Goal: Task Accomplishment & Management: Complete application form

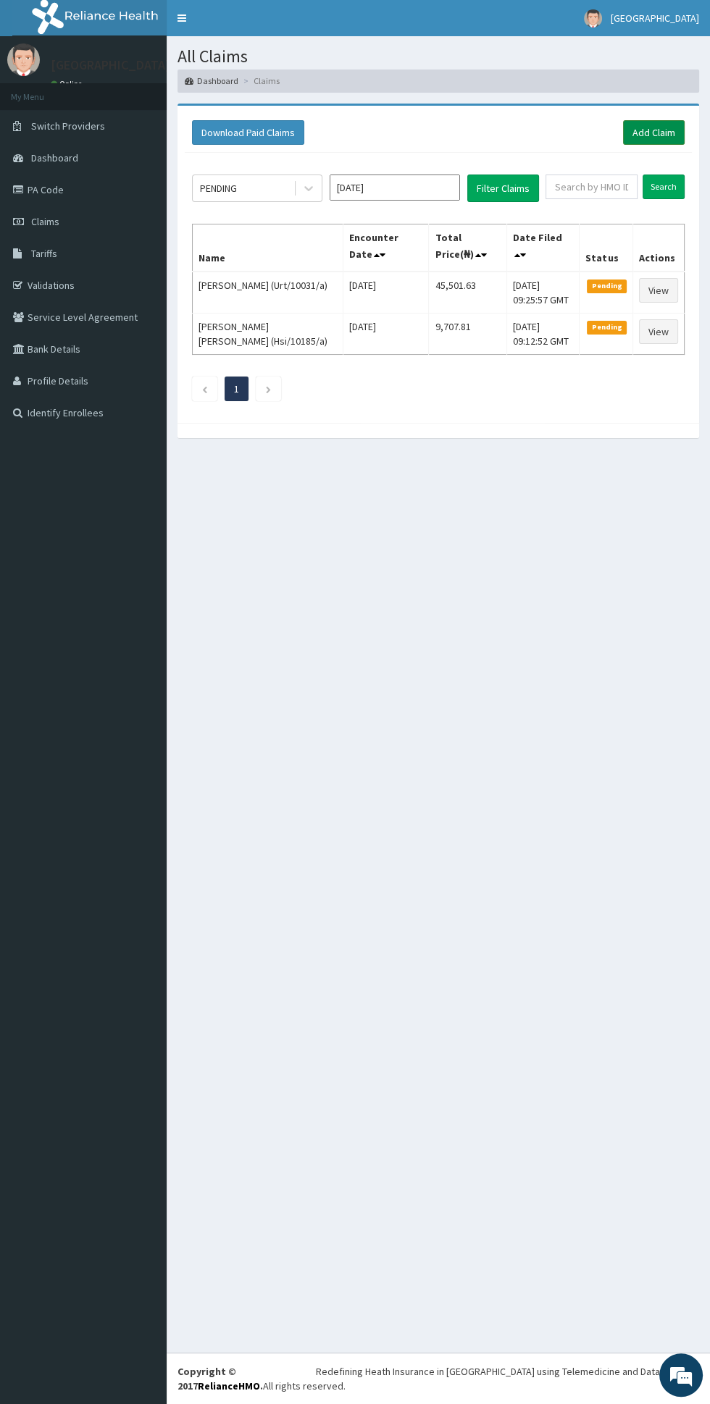
click at [660, 126] on link "Add Claim" at bounding box center [654, 132] width 62 height 25
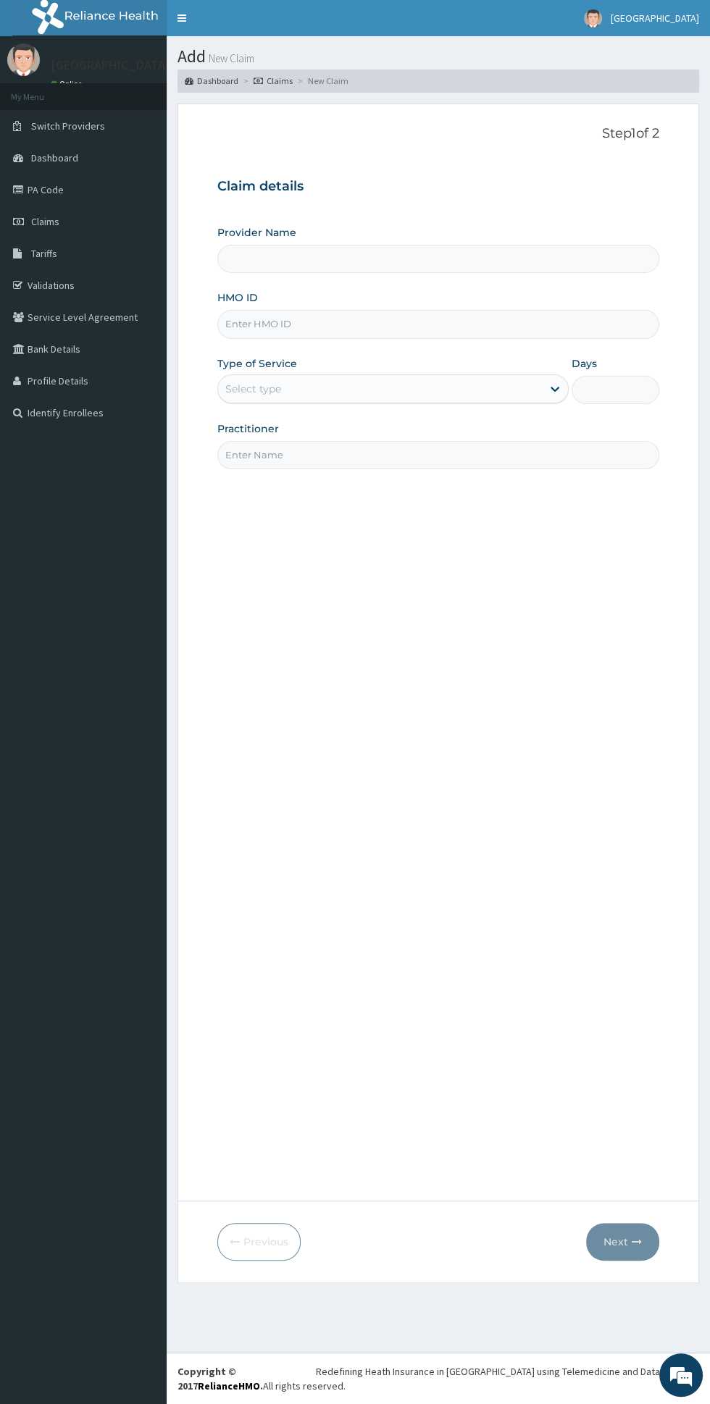
click at [464, 330] on input "HMO ID" at bounding box center [438, 324] width 442 height 28
type input "[GEOGRAPHIC_DATA]"
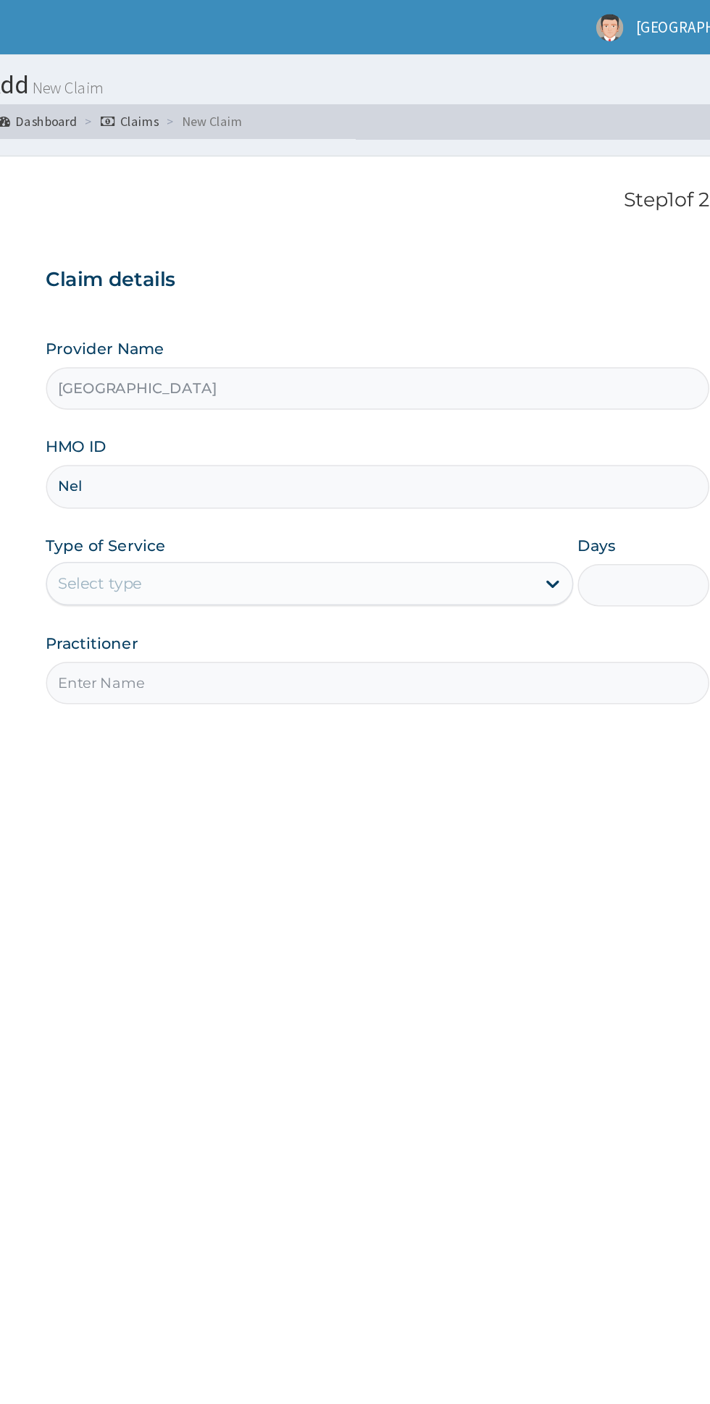
type input "Nel/10112/c"
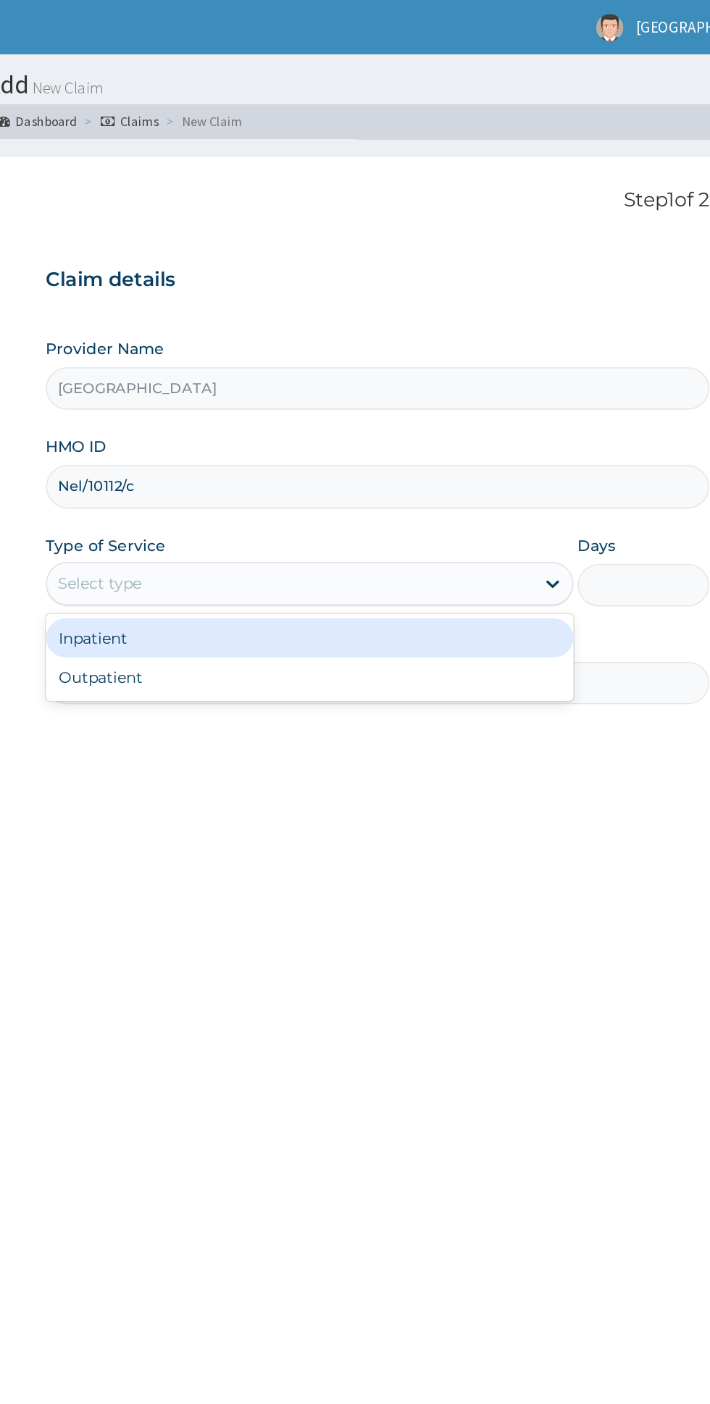
click at [398, 451] on div "Outpatient" at bounding box center [392, 451] width 351 height 26
type input "1"
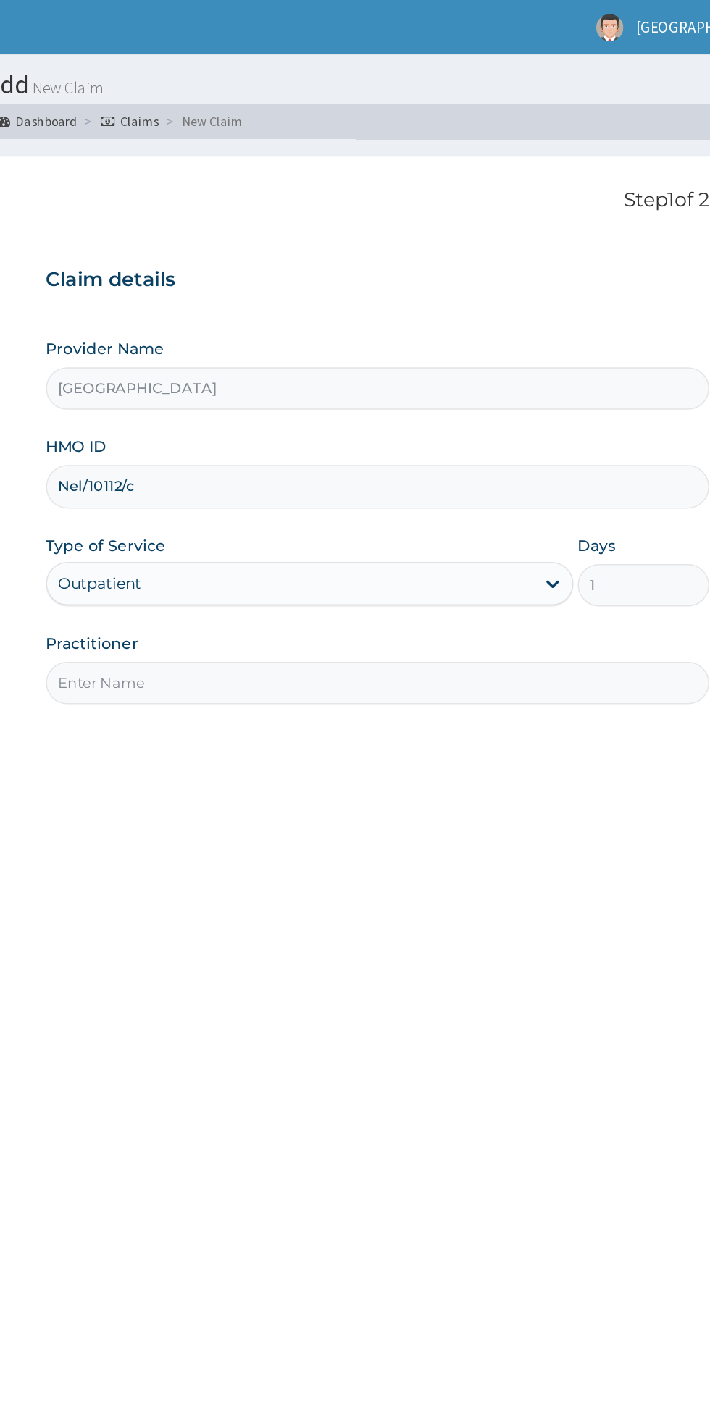
click at [405, 456] on input "Practitioner" at bounding box center [438, 455] width 442 height 28
type input "Dr chidinma"
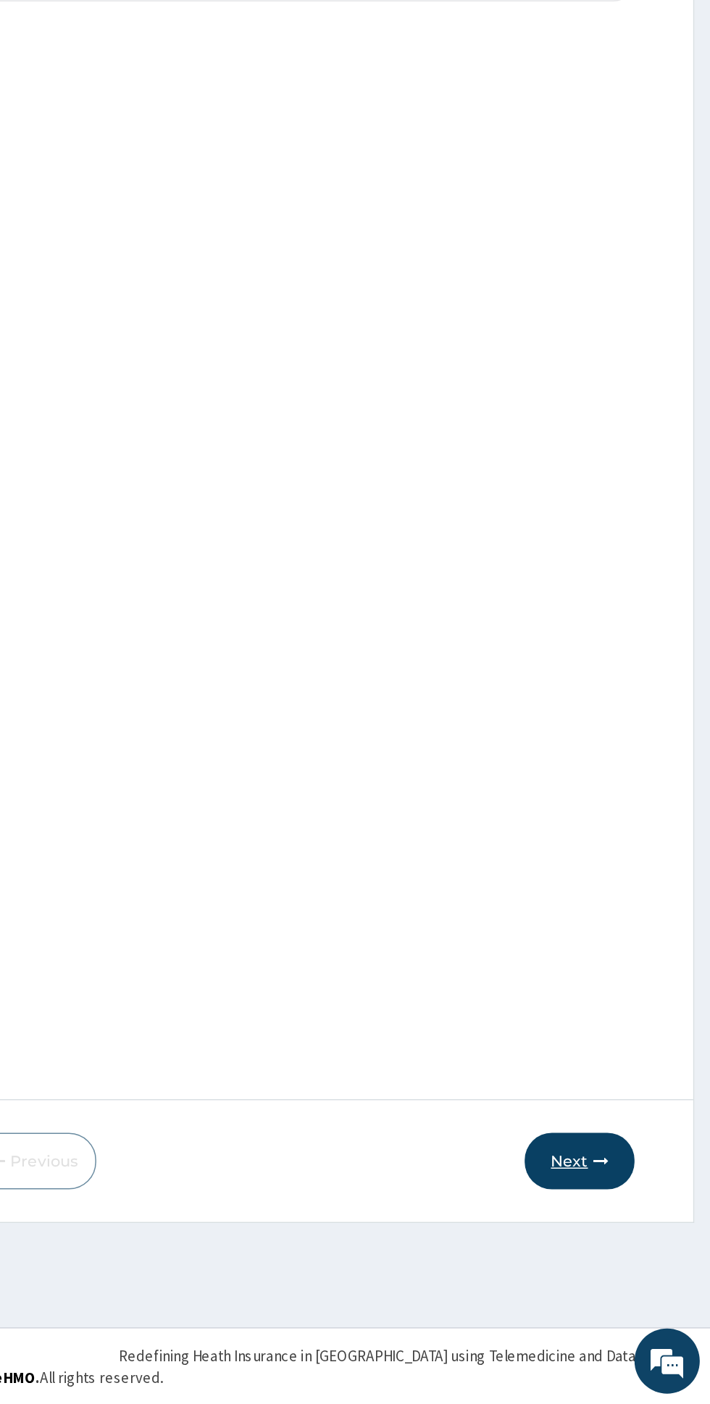
click at [638, 1238] on icon "button" at bounding box center [637, 1242] width 10 height 10
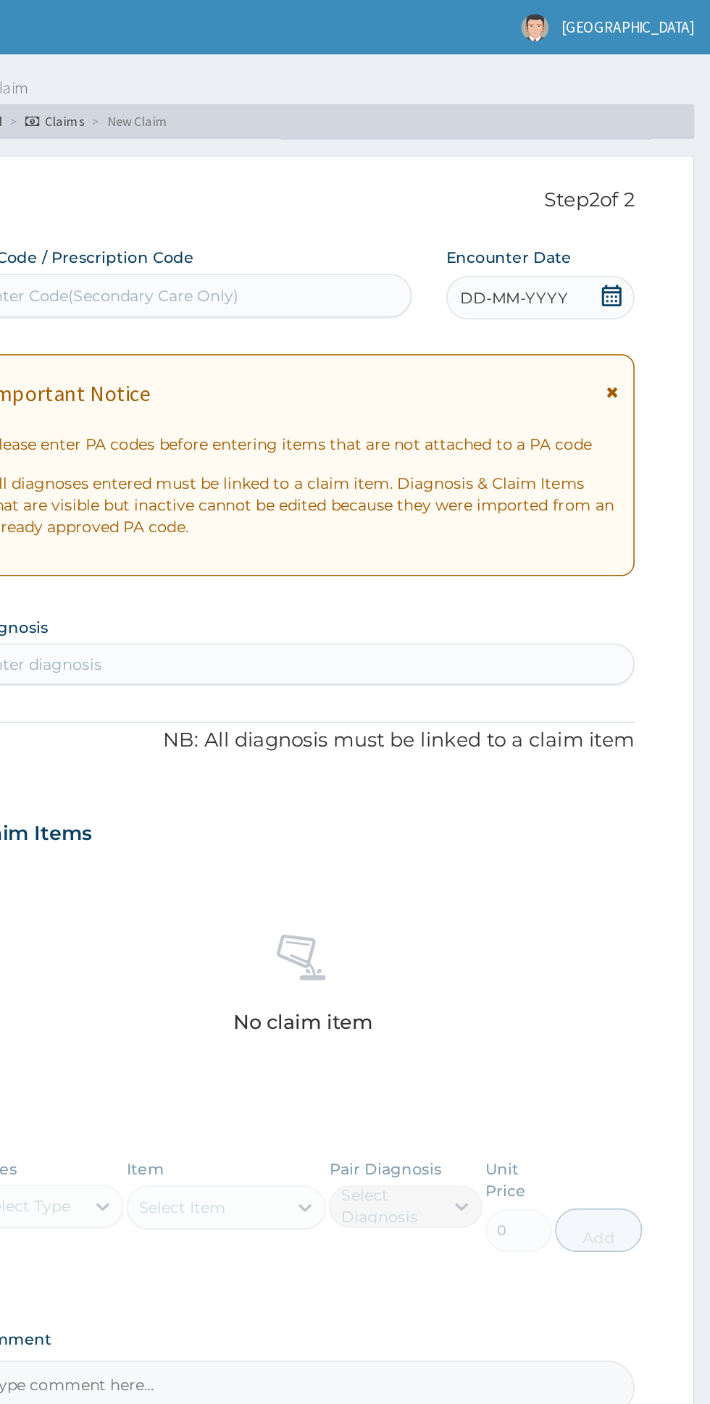
click at [660, 256] on form "Step 2 of 2 PA Code / Prescription Code Enter Code(Secondary Care Only) Encount…" at bounding box center [437, 694] width 521 height 1180
click at [644, 261] on icon at bounding box center [644, 261] width 8 height 10
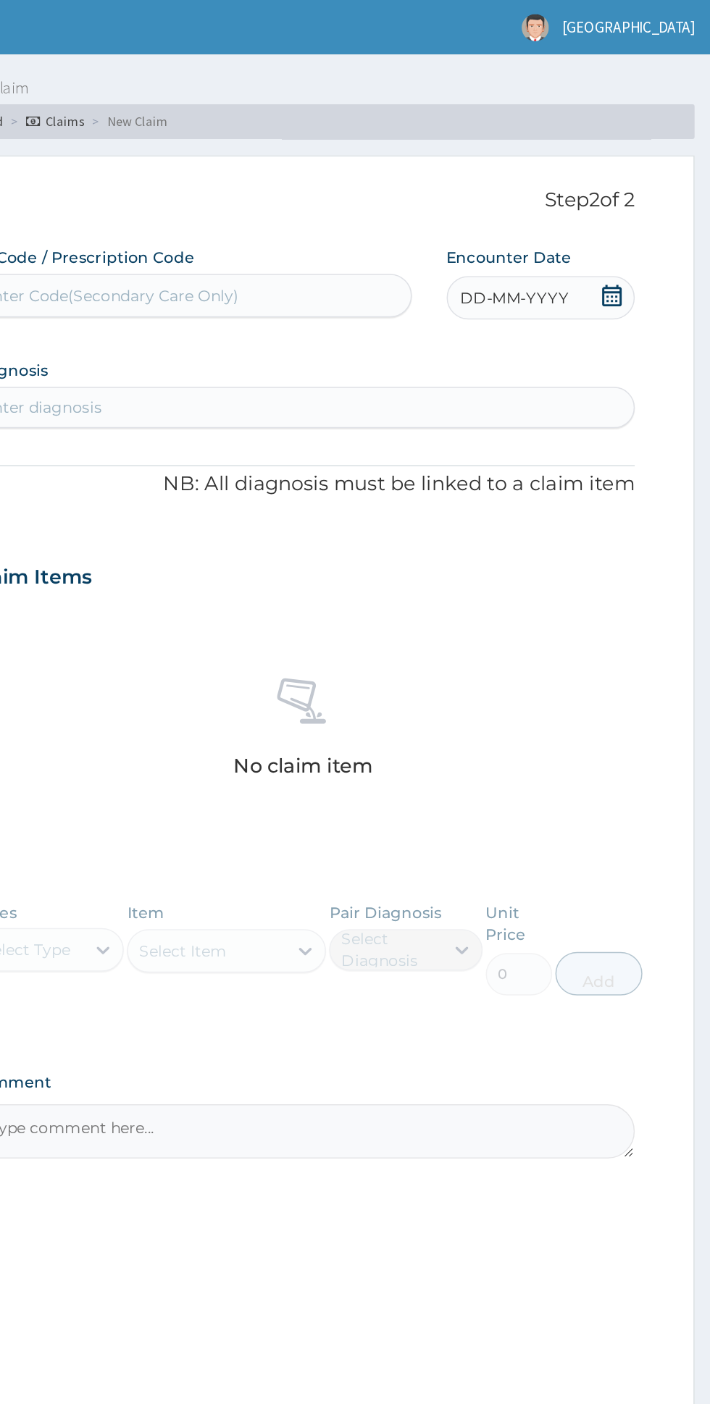
click at [657, 193] on div "DD-MM-YYYY" at bounding box center [596, 198] width 125 height 29
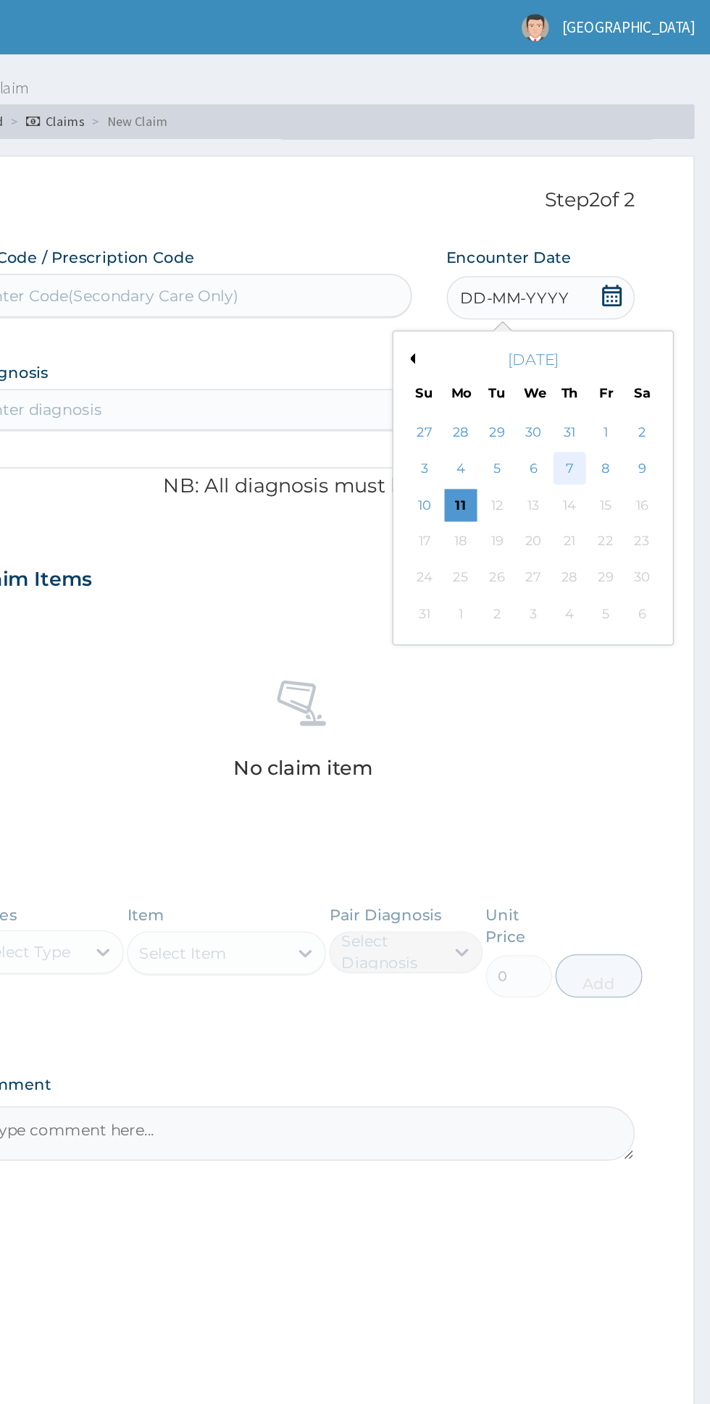
click at [615, 311] on div "7" at bounding box center [616, 313] width 22 height 22
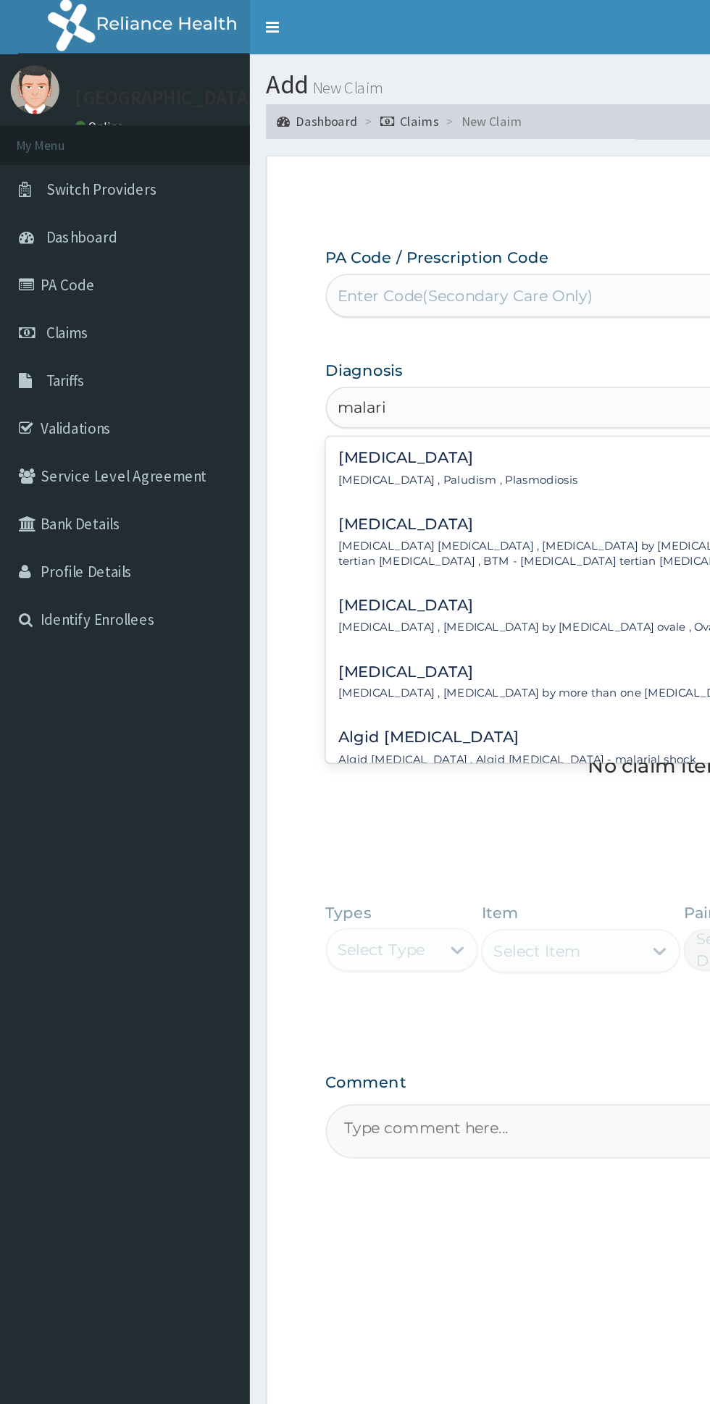
click at [340, 319] on p "Malaria , Paludism , Plasmodiosis" at bounding box center [305, 320] width 159 height 10
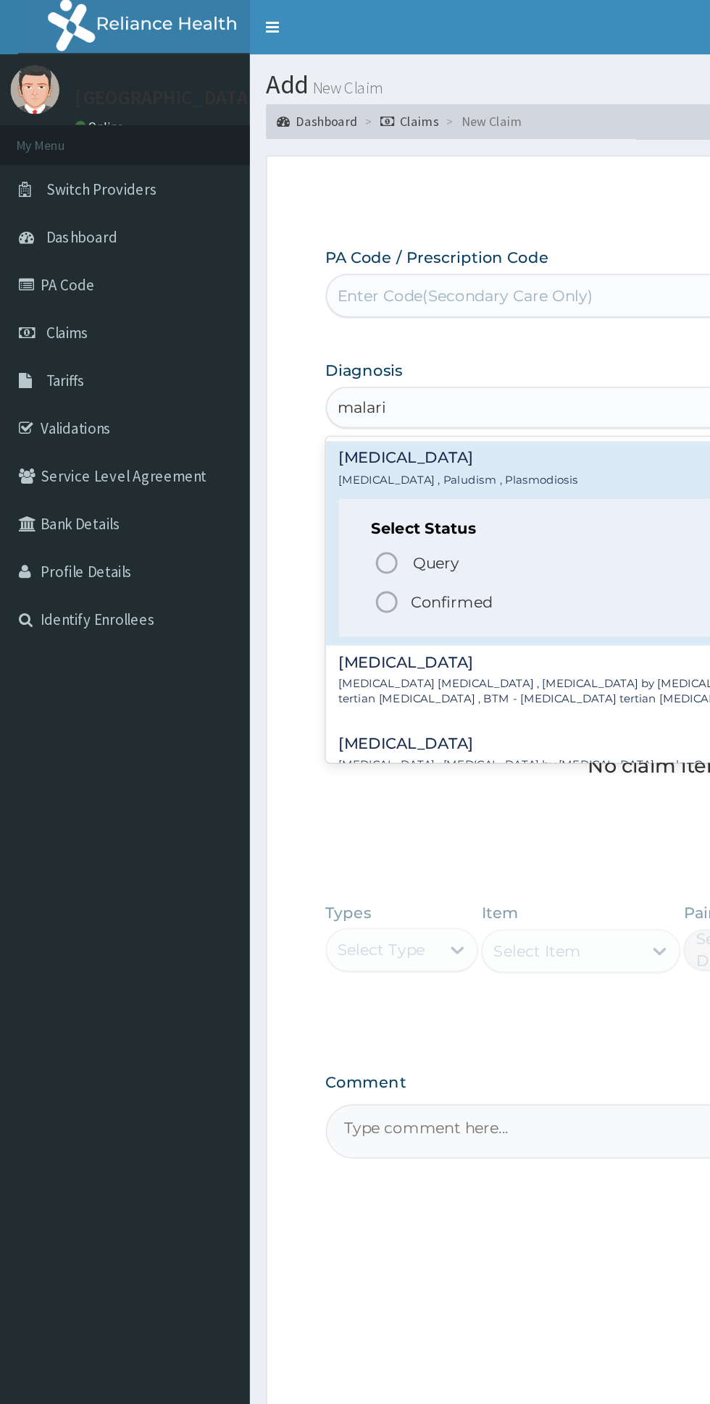
click at [324, 421] on div "Select Status Query Query covers suspected (?), Keep in view (kiv), Ruled out (…" at bounding box center [438, 378] width 424 height 92
click at [331, 405] on span "Confirmed" at bounding box center [439, 401] width 380 height 17
type input "malari"
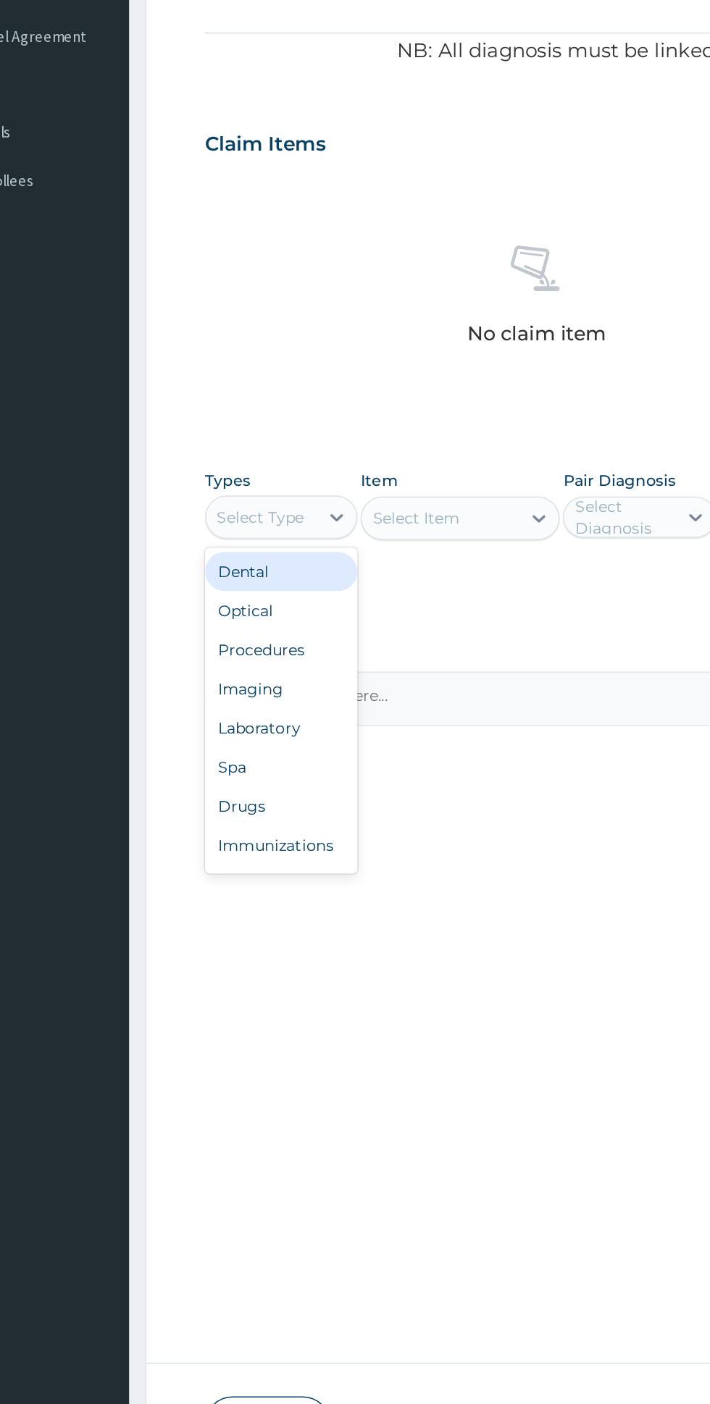
click at [309, 731] on div "Procedures" at bounding box center [267, 726] width 101 height 26
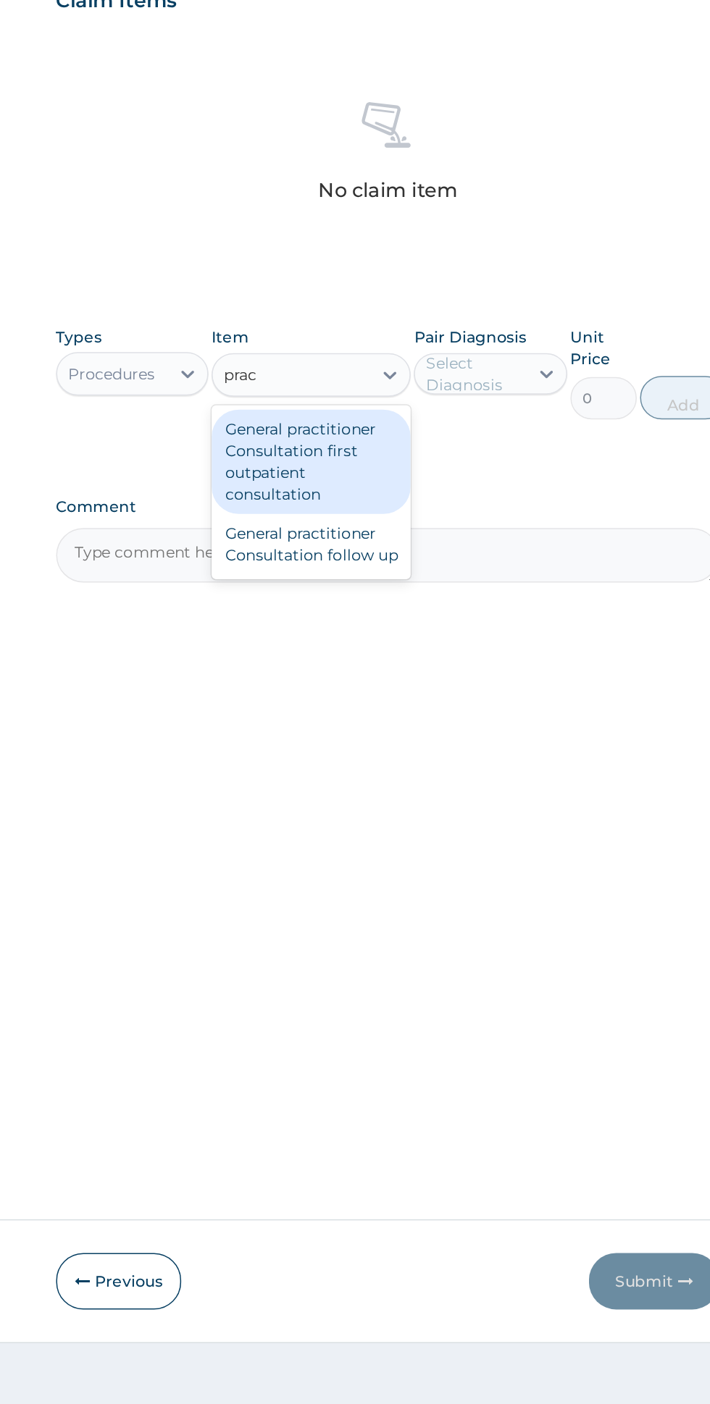
click at [441, 684] on div "General practitioner Consultation first outpatient consultation" at bounding box center [387, 696] width 133 height 70
type input "prac"
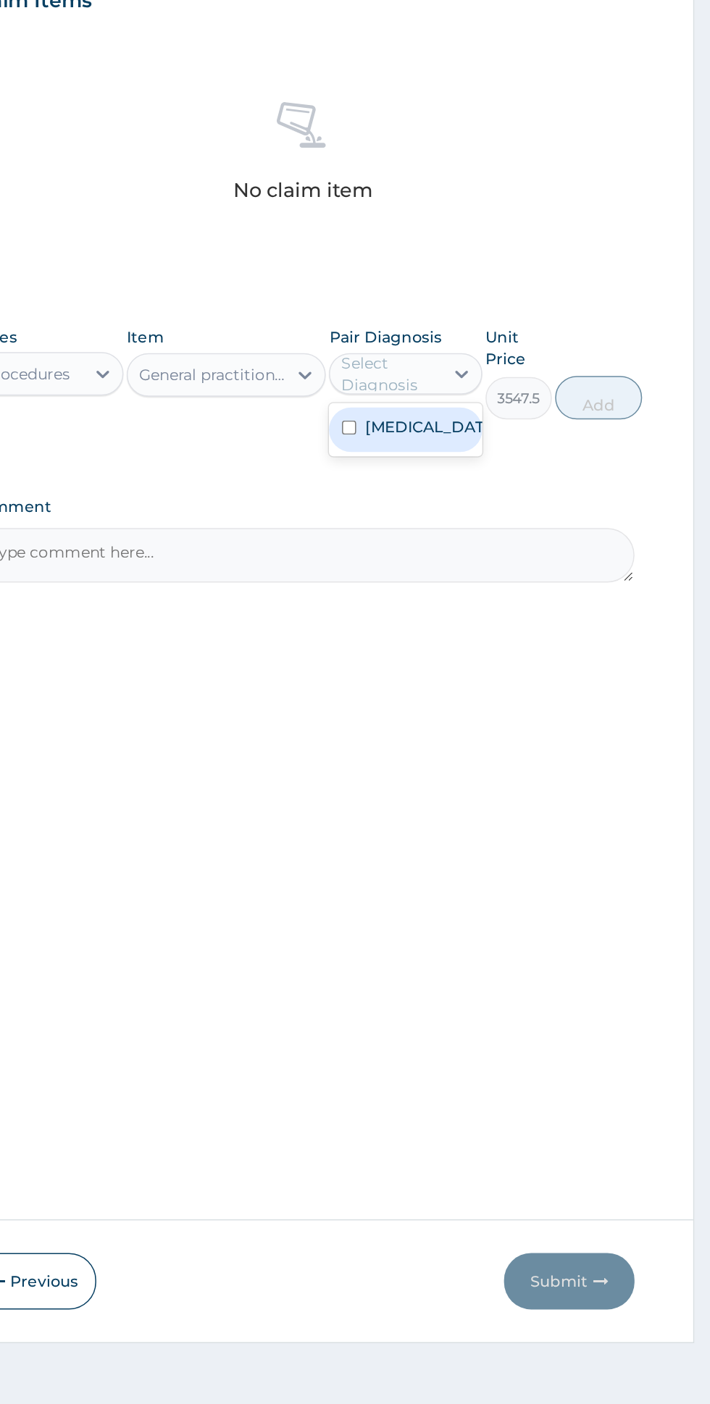
click at [545, 674] on div "Malaria" at bounding box center [506, 675] width 101 height 30
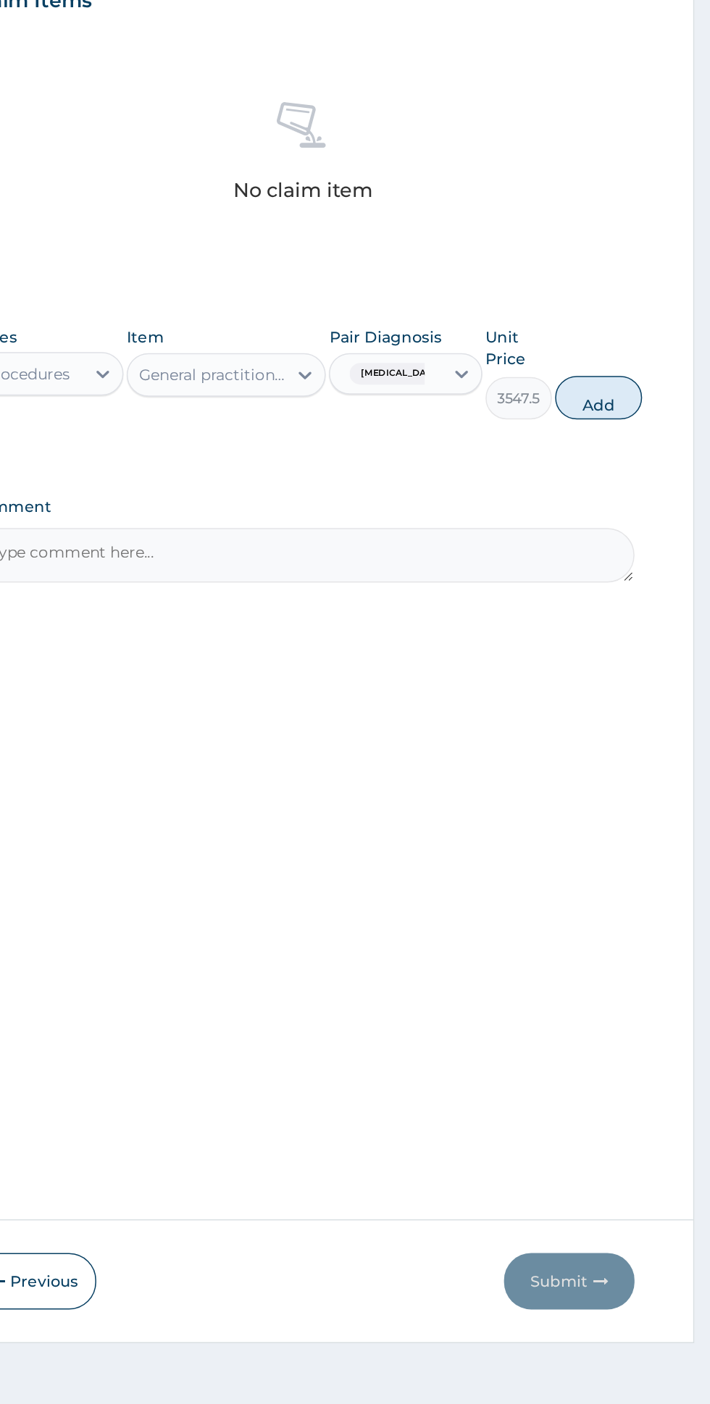
click at [663, 647] on form "Step 2 of 2 PA Code / Prescription Code Enter Code(Secondary Care Only) Encount…" at bounding box center [437, 694] width 521 height 1180
click at [649, 655] on button "Add" at bounding box center [635, 653] width 58 height 29
type input "0"
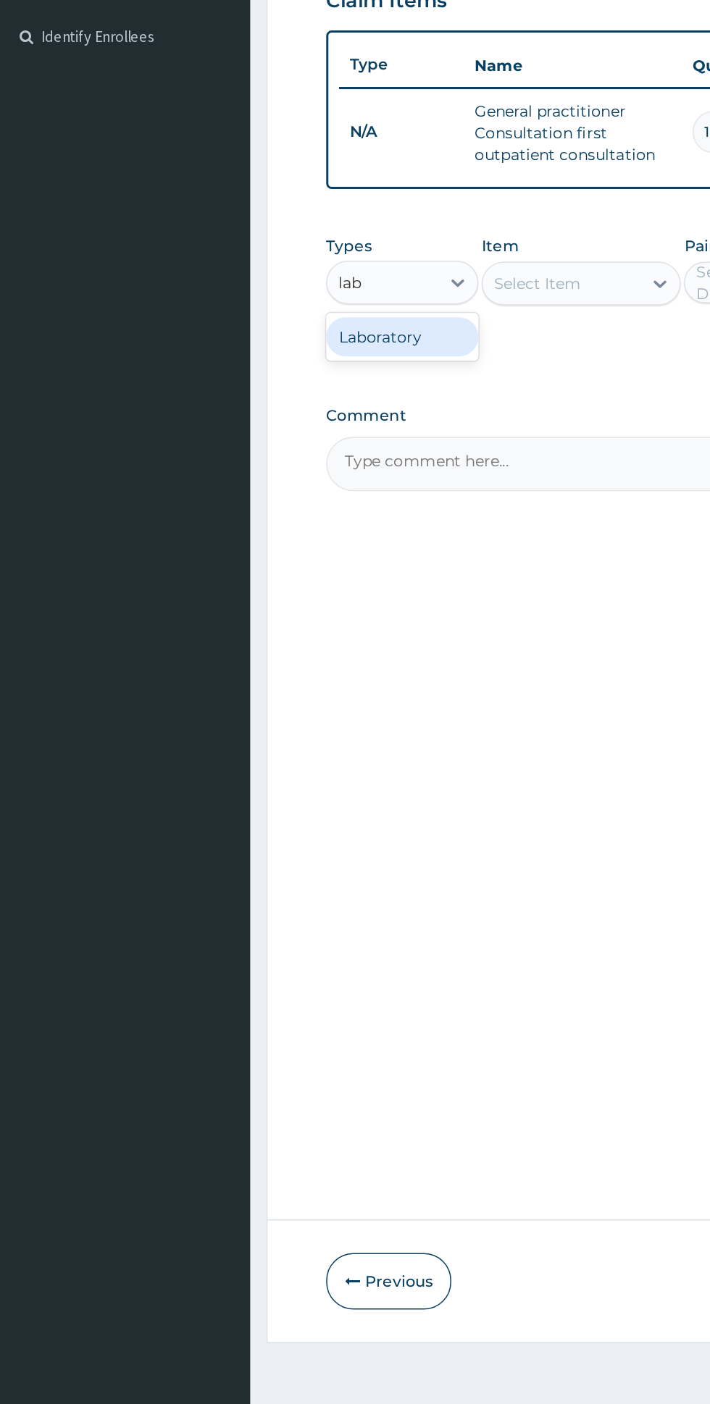
click at [299, 618] on div "Laboratory" at bounding box center [267, 613] width 101 height 26
type input "lab"
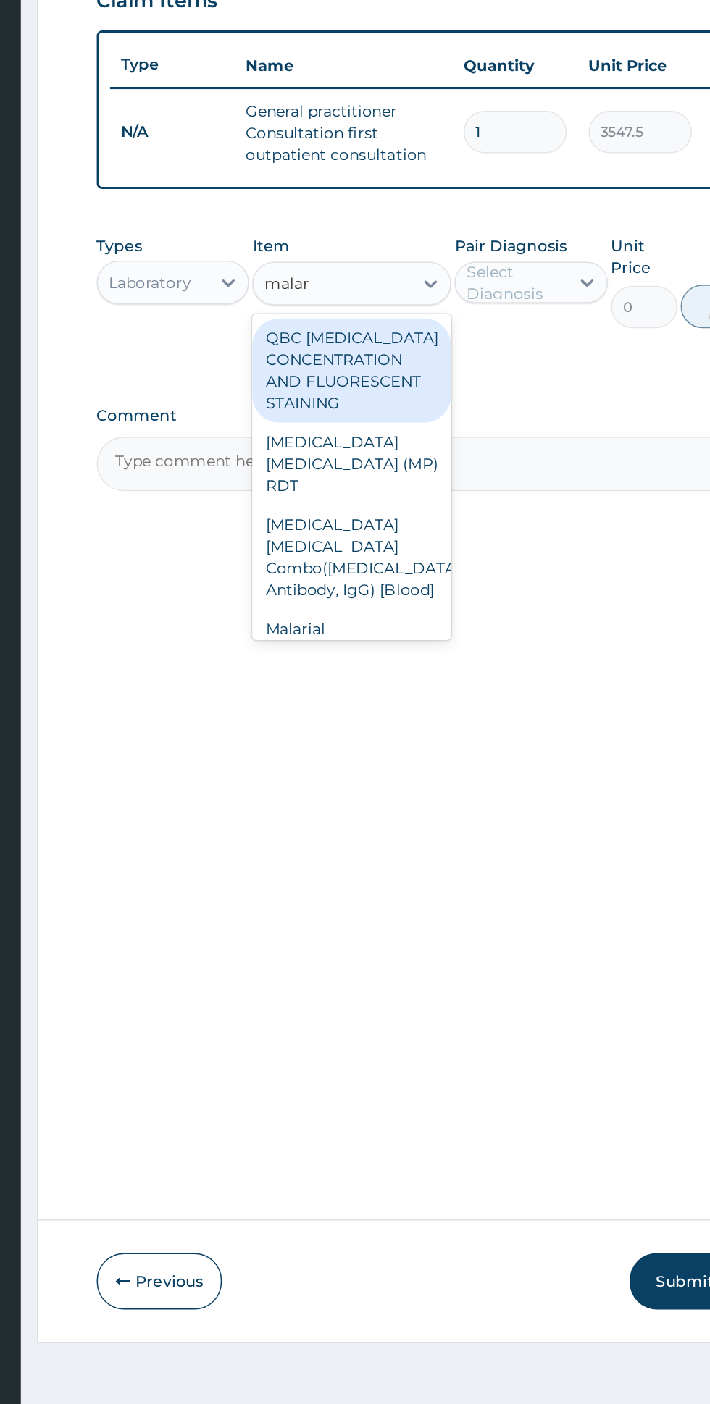
scroll to position [8, 0]
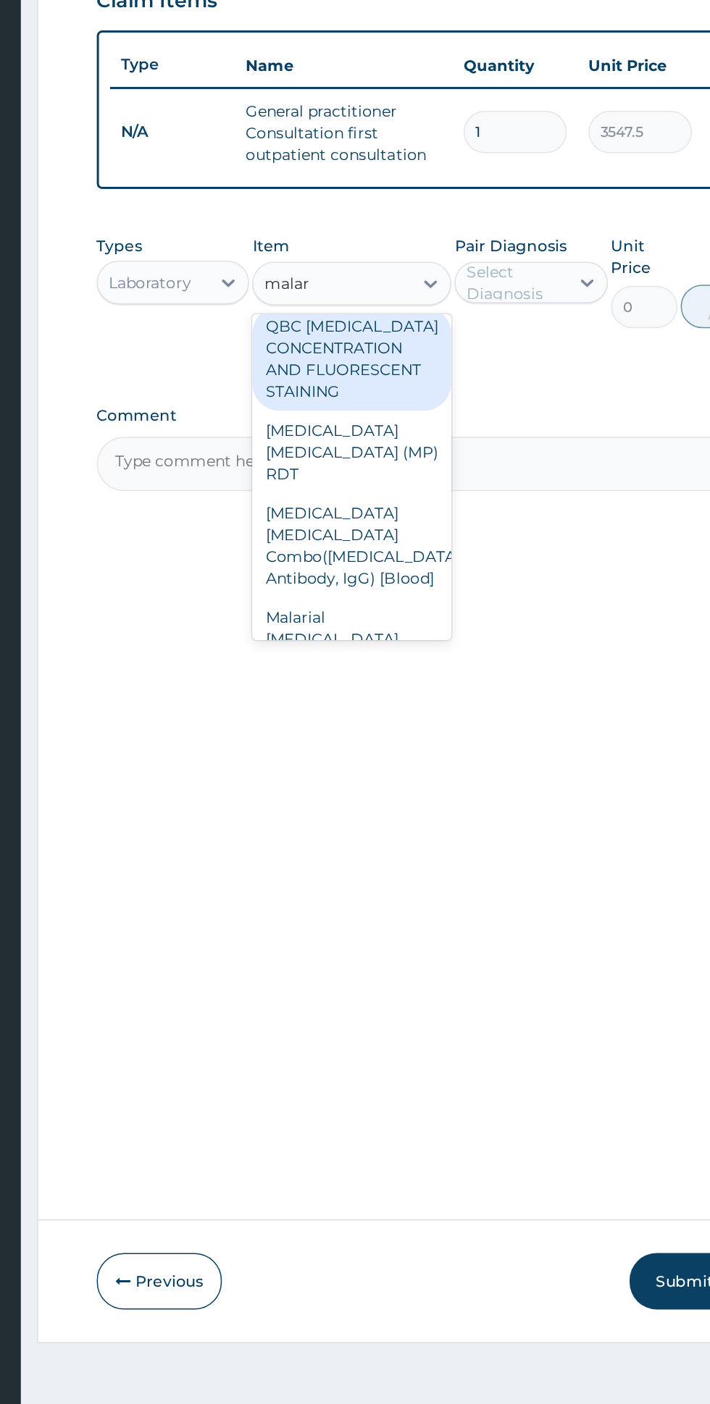
click at [424, 787] on div "Malarial Parasite Thick and thin films - [Blood]" at bounding box center [387, 822] width 133 height 70
type input "malar"
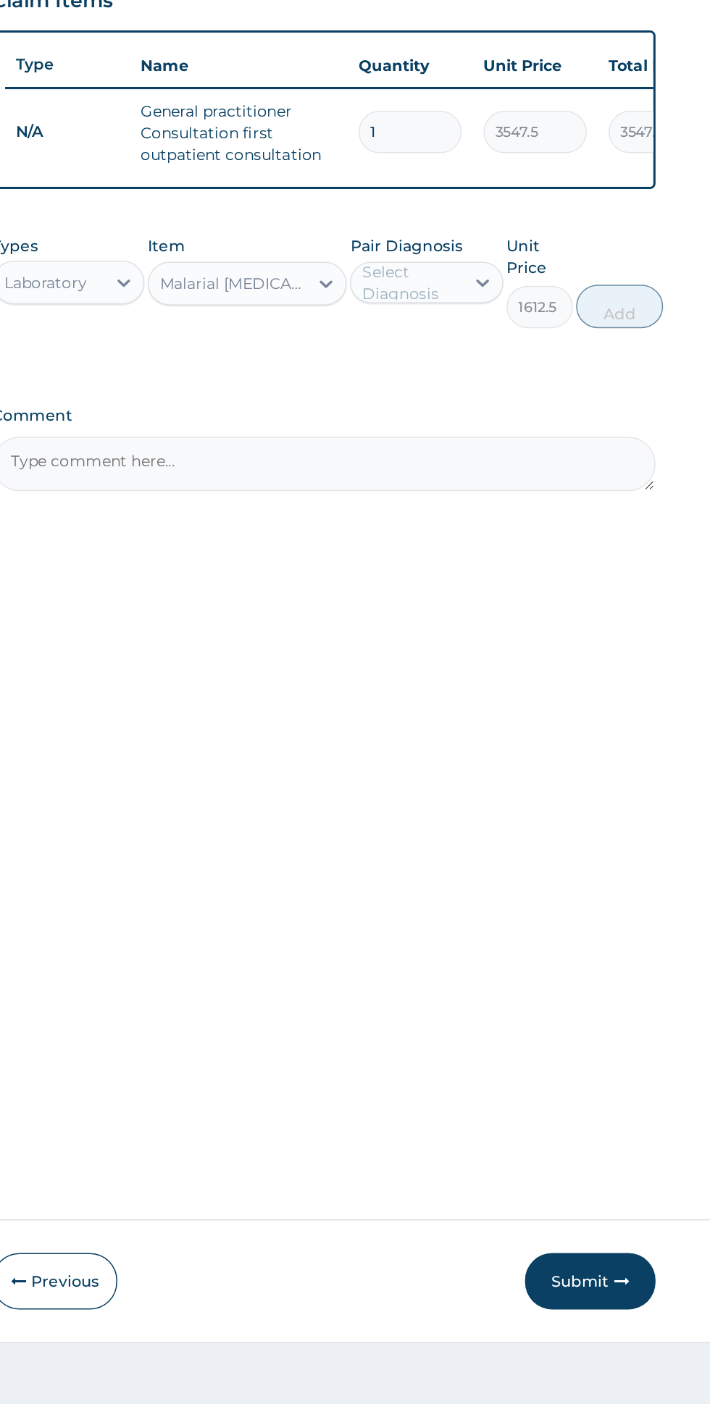
scroll to position [0, 0]
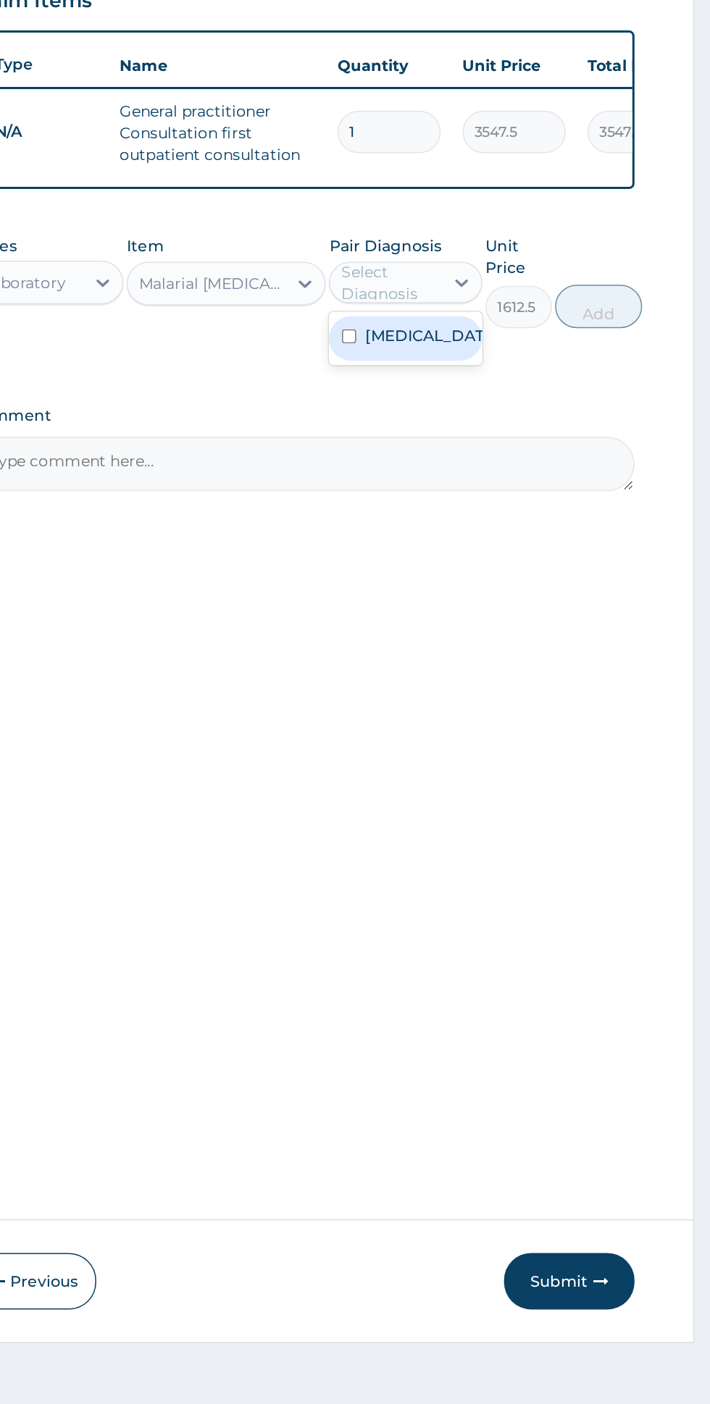
click at [550, 613] on div "Malaria" at bounding box center [506, 614] width 101 height 30
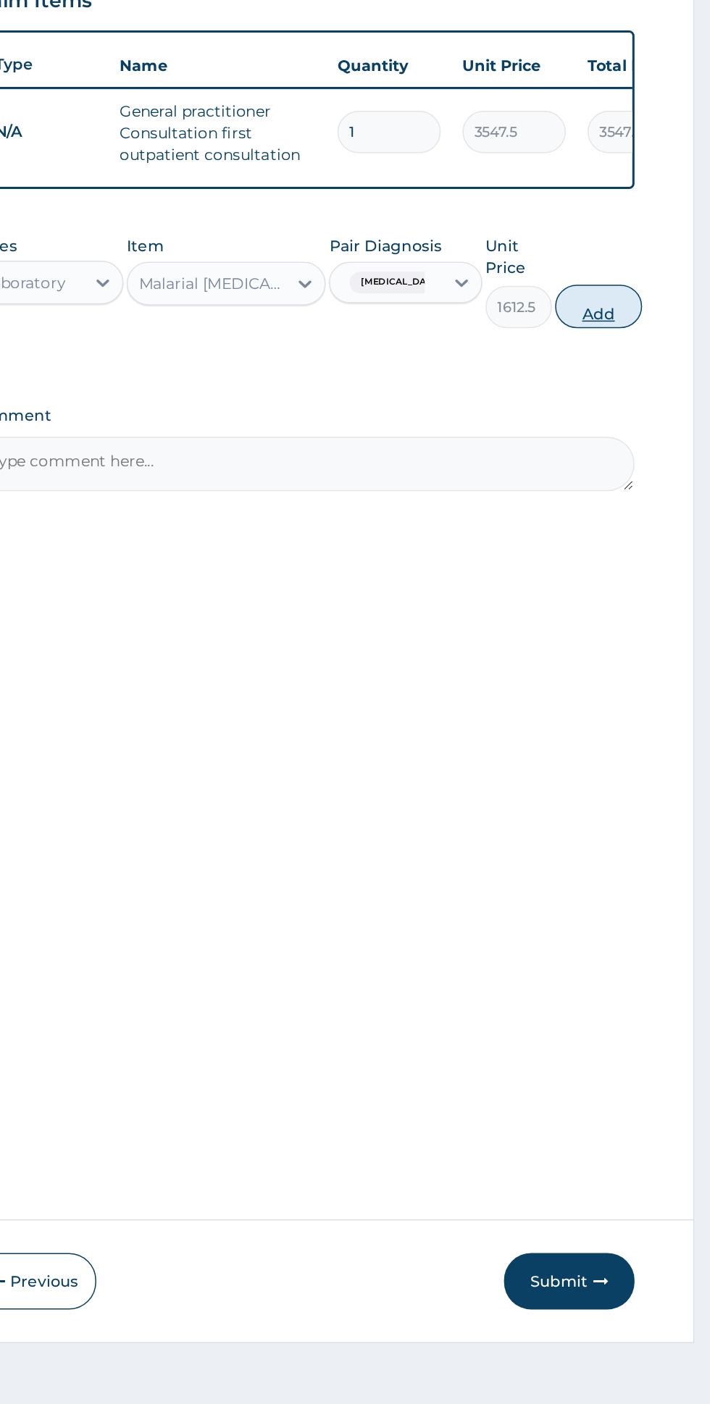
click at [650, 582] on button "Add" at bounding box center [635, 592] width 58 height 29
type input "0"
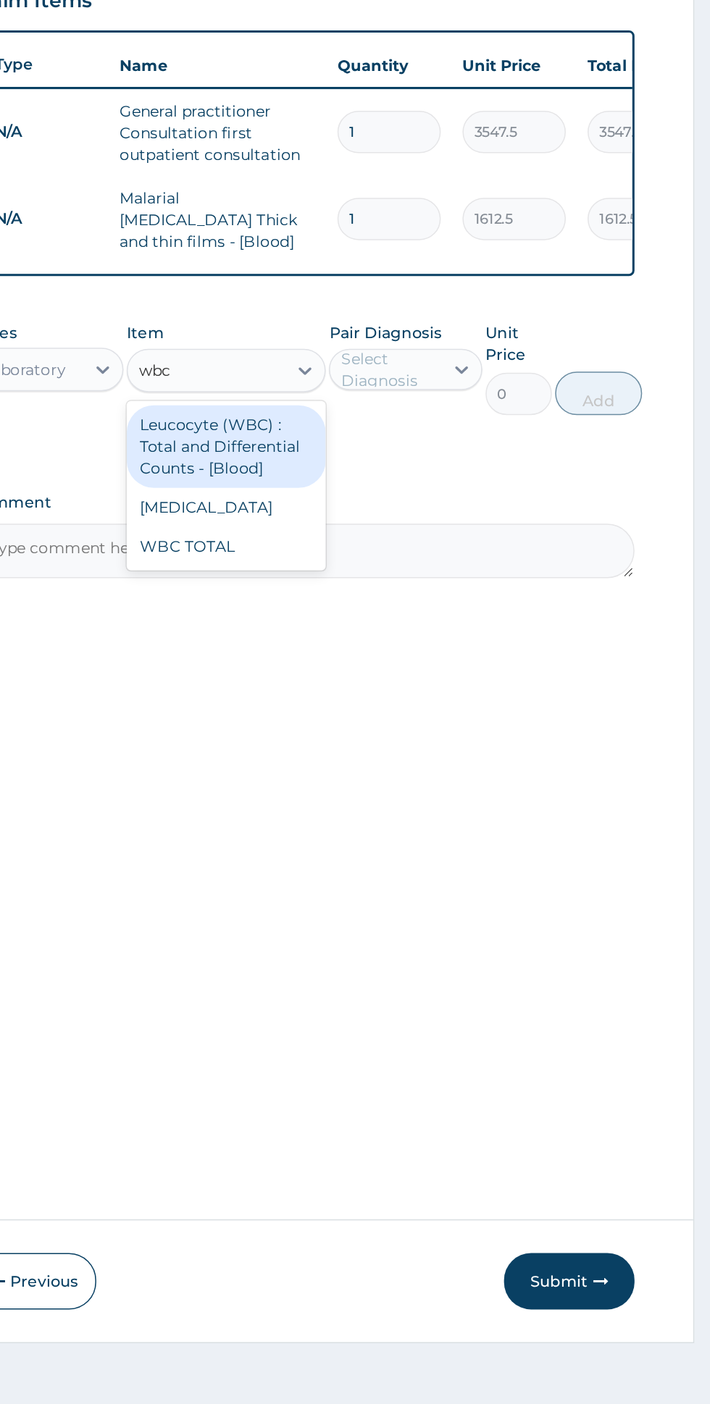
click at [419, 745] on div "WBC TOTAL" at bounding box center [387, 752] width 133 height 26
type input "wbc"
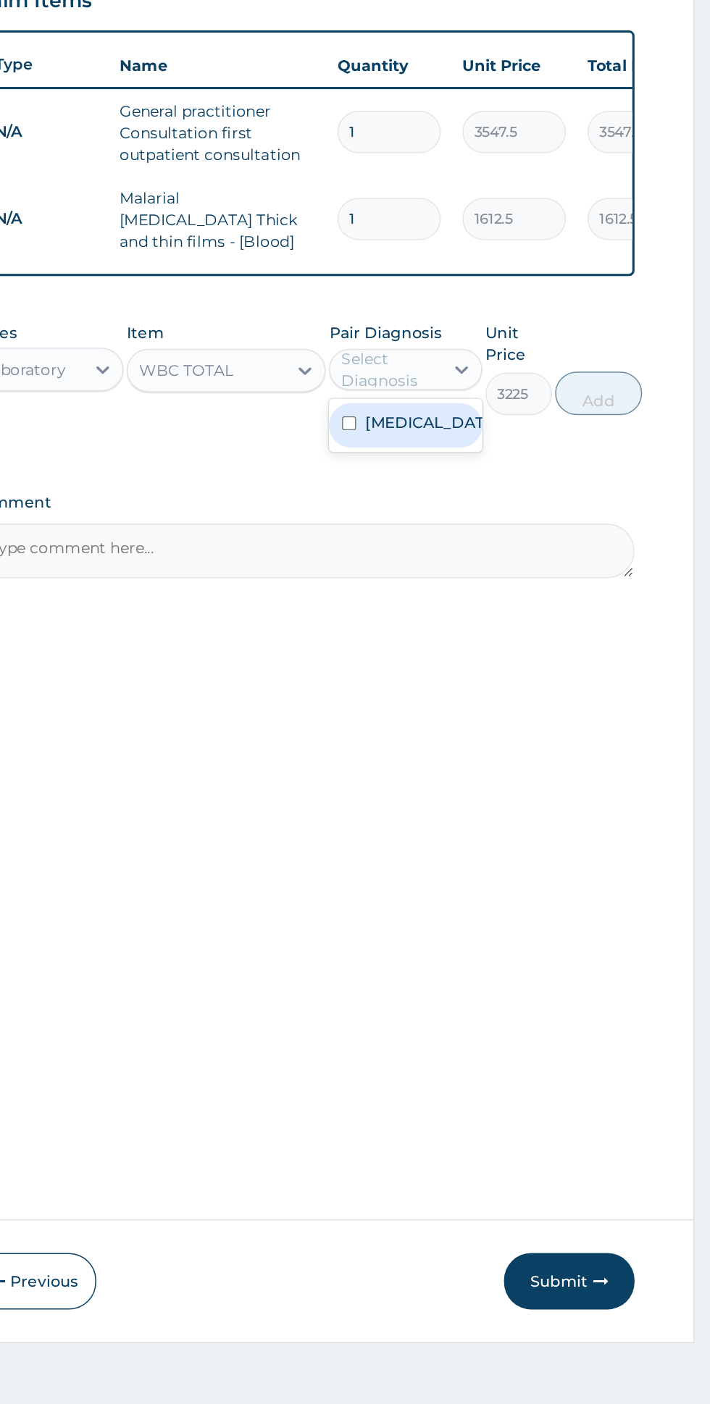
click at [532, 659] on div "Malaria" at bounding box center [506, 672] width 101 height 30
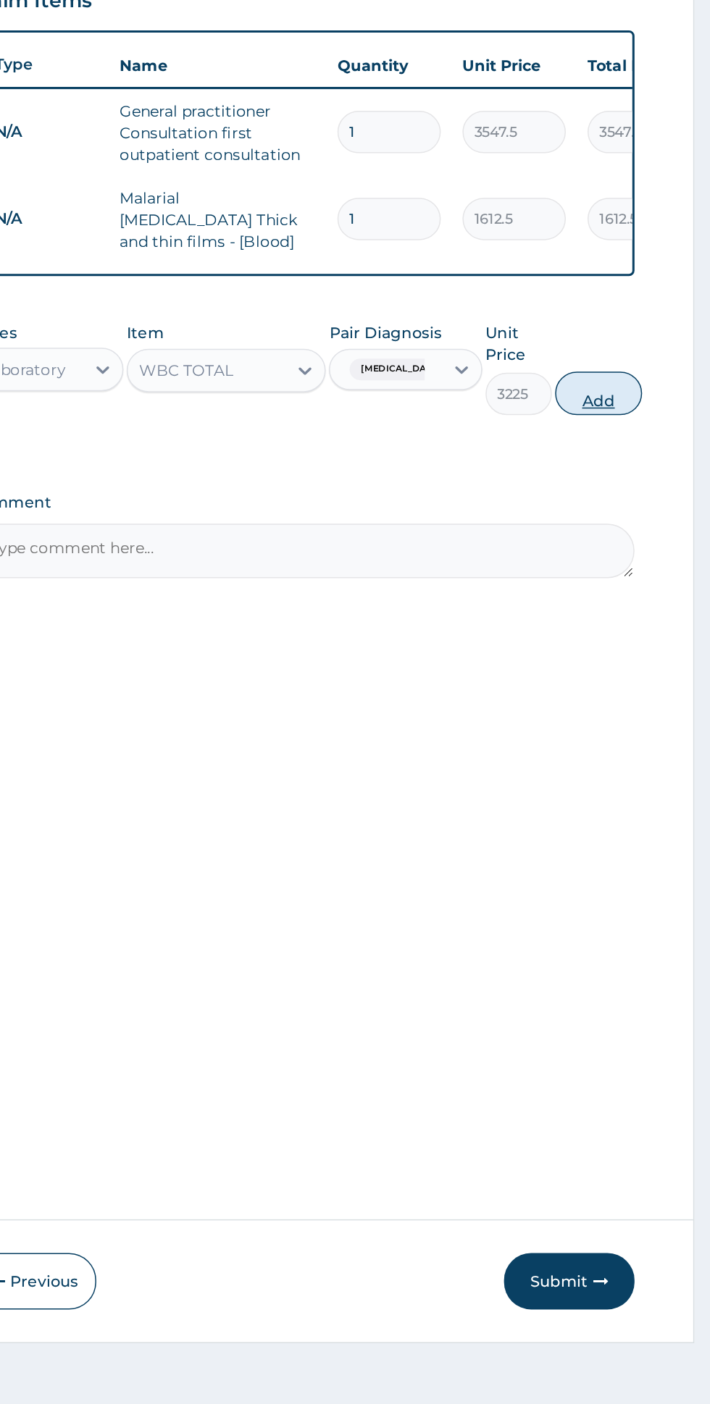
click at [661, 644] on button "Add" at bounding box center [635, 650] width 58 height 29
type input "0"
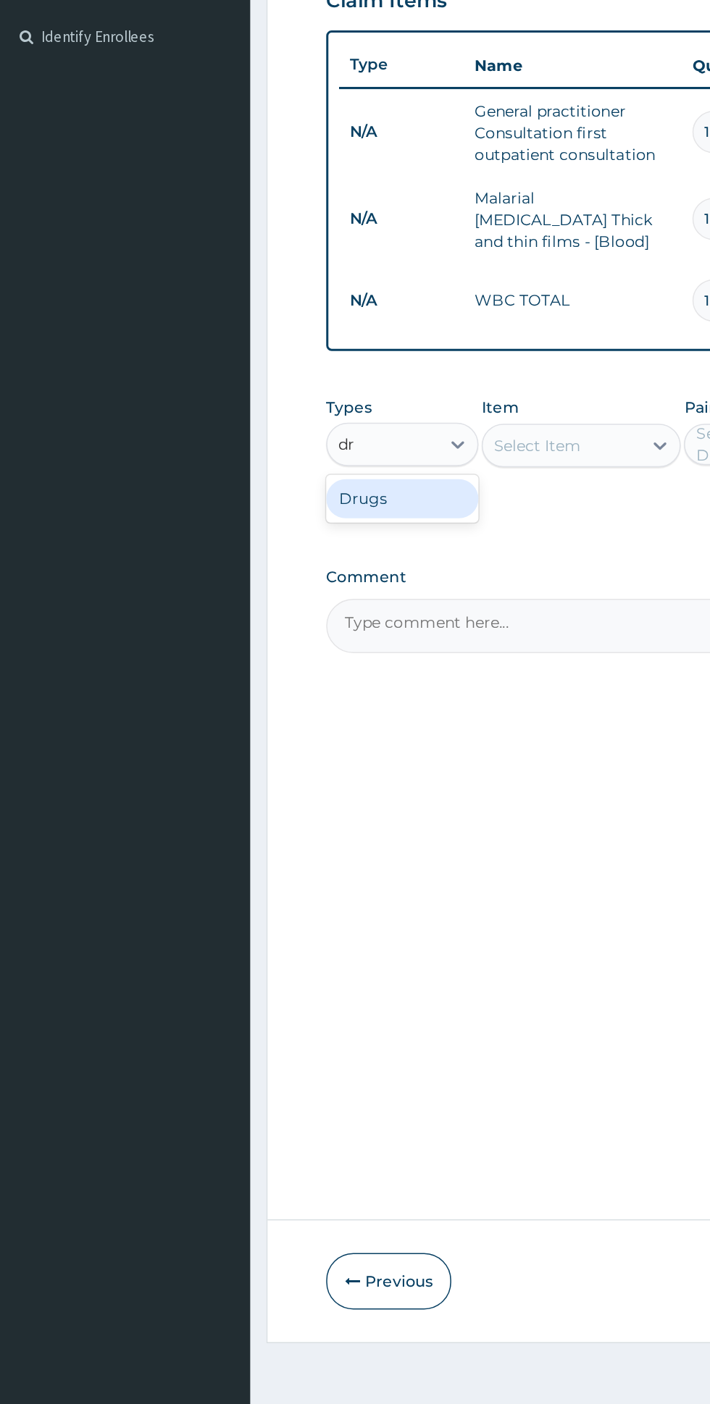
click at [316, 711] on div "Drugs" at bounding box center [267, 721] width 101 height 26
type input "dr"
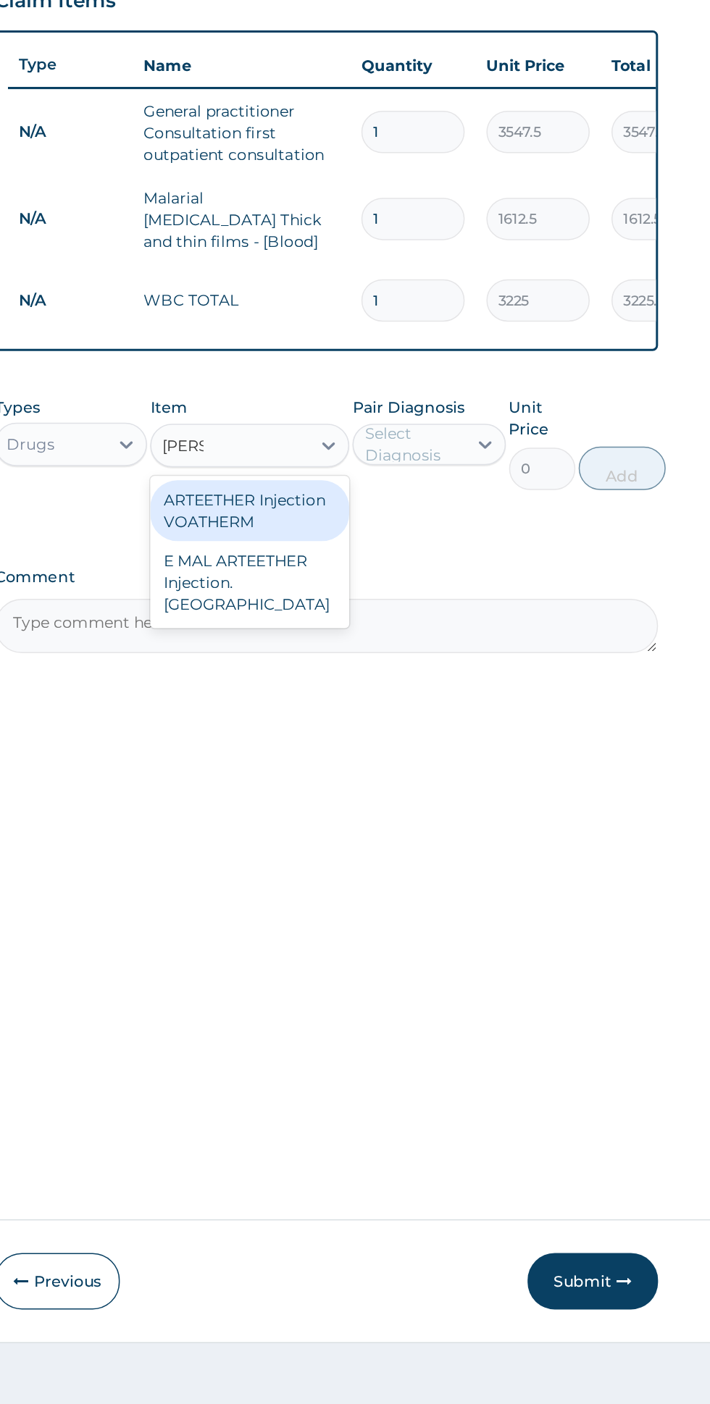
click at [422, 728] on div "ARTEETHER Injection VOATHERM" at bounding box center [387, 728] width 133 height 41
type input "artee"
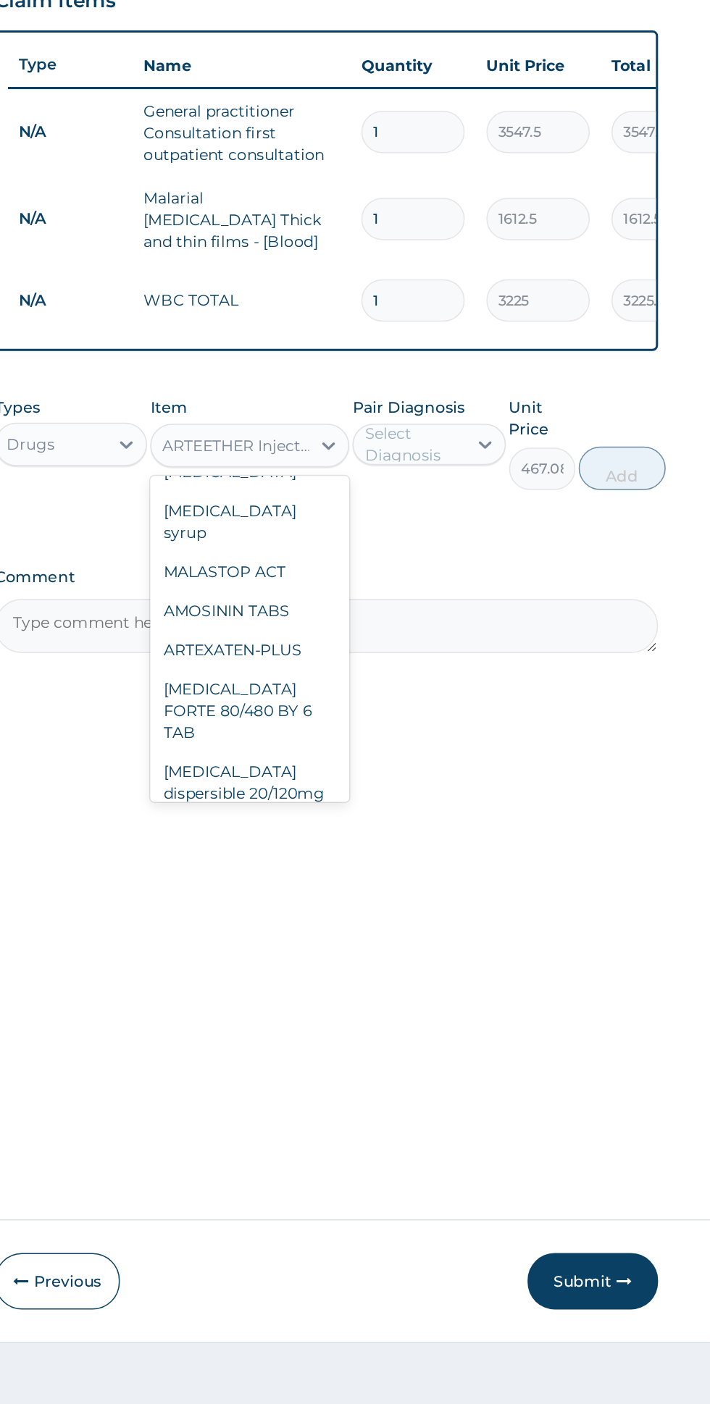
scroll to position [10723, 0]
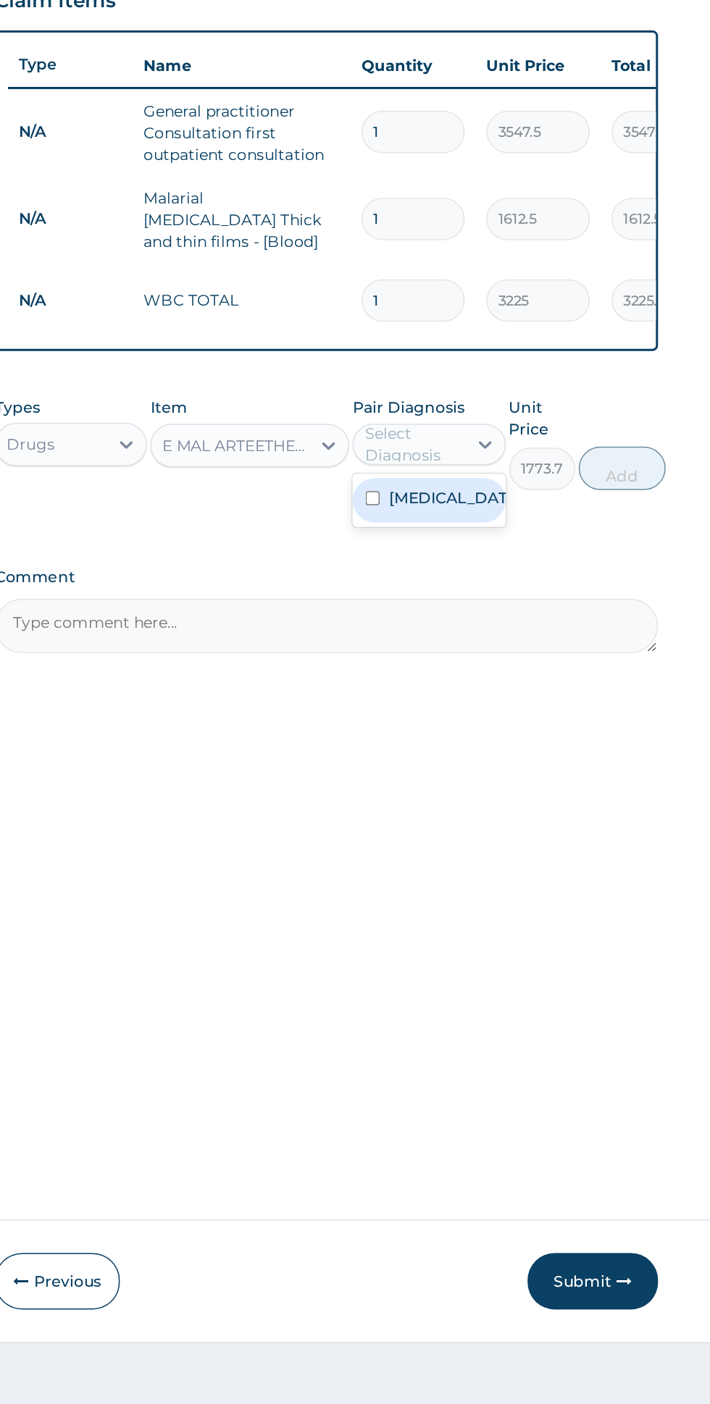
click at [534, 710] on div "Malaria" at bounding box center [506, 722] width 101 height 30
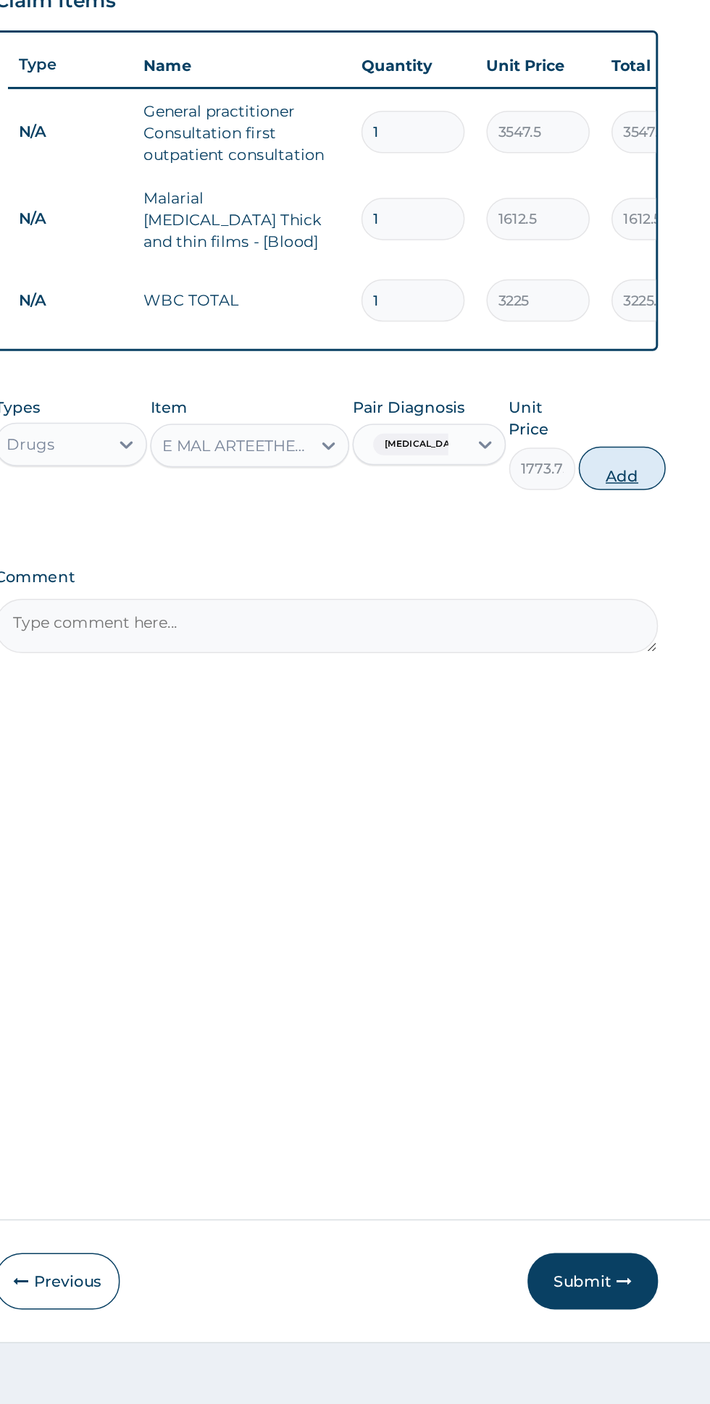
click at [657, 701] on button "Add" at bounding box center [635, 700] width 58 height 29
type input "0"
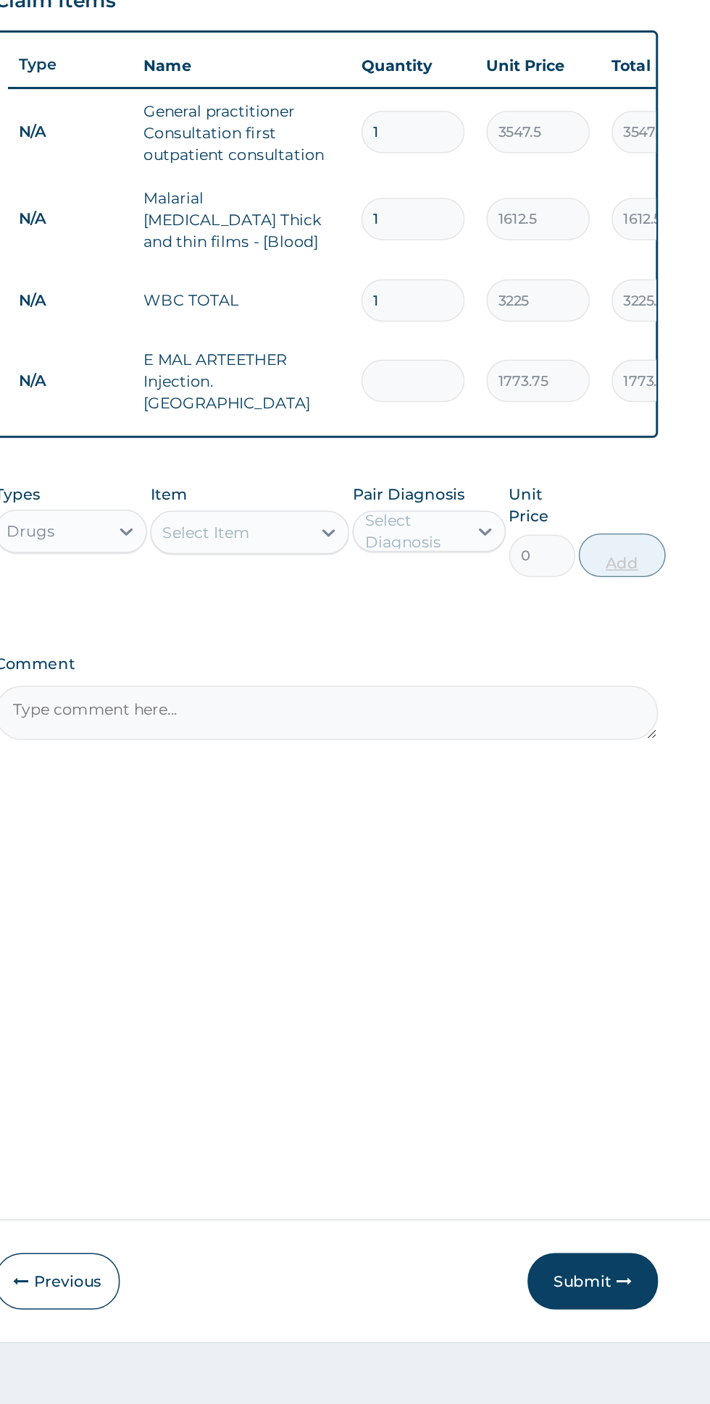
type input "0.00"
type input "2"
type input "3547.50"
type input "2"
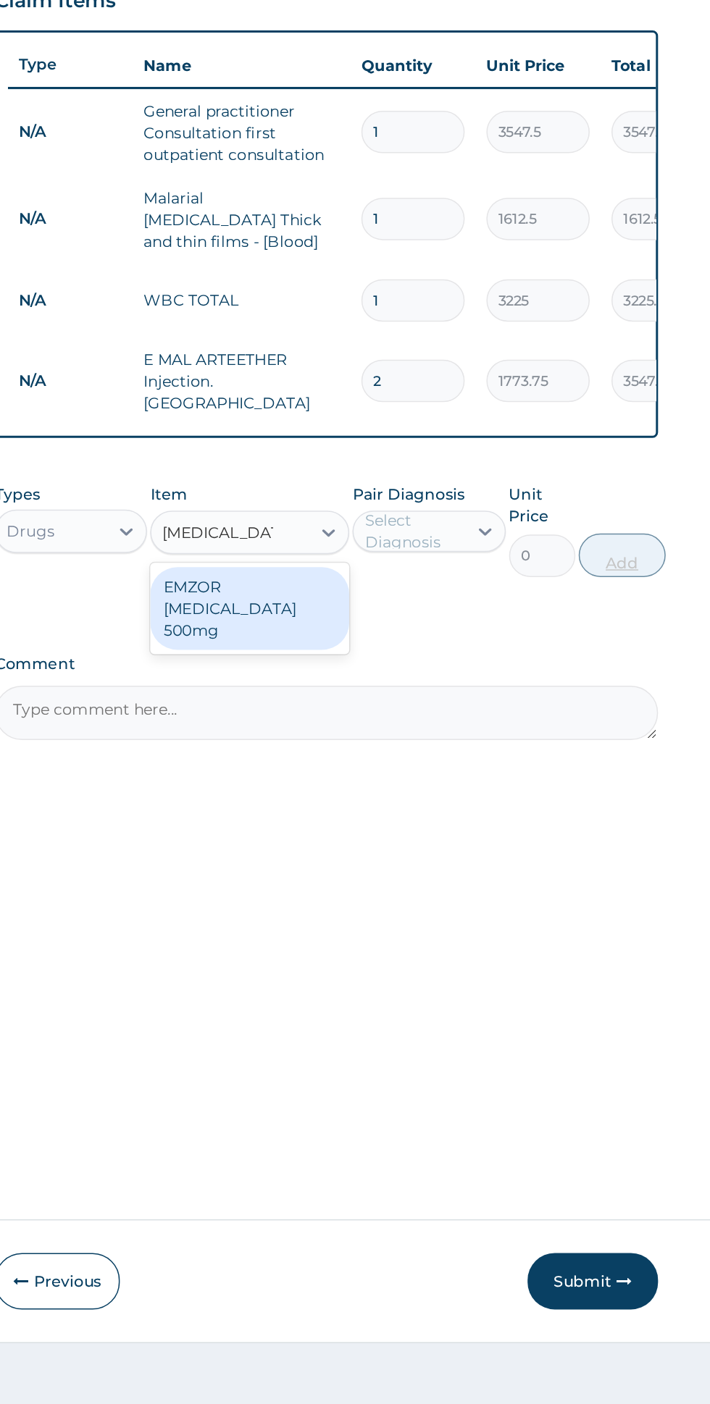
scroll to position [0, 0]
click at [423, 781] on div "EMZOR [MEDICAL_DATA] 500mg" at bounding box center [387, 793] width 133 height 55
type input "paracetamol 5"
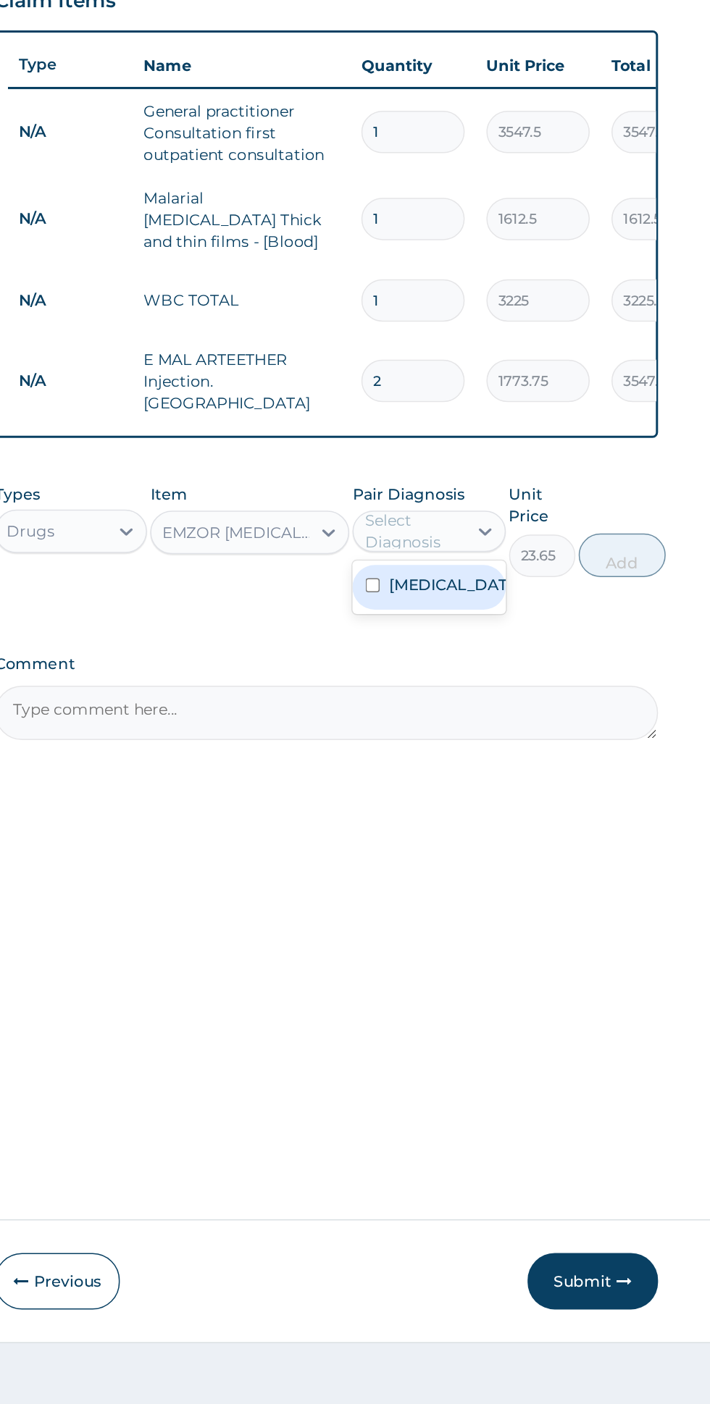
click at [542, 768] on div "Malaria" at bounding box center [506, 780] width 101 height 30
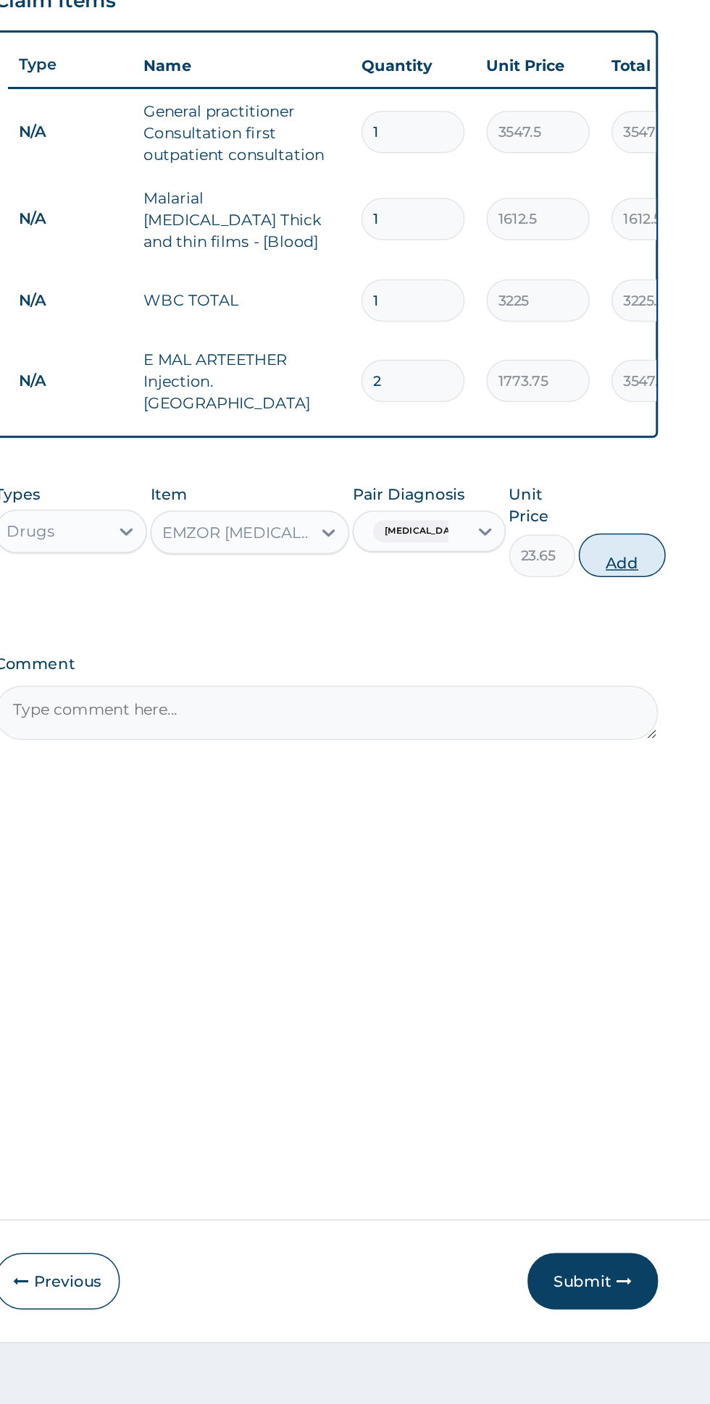
click at [648, 745] on button "Add" at bounding box center [635, 758] width 58 height 29
type input "0"
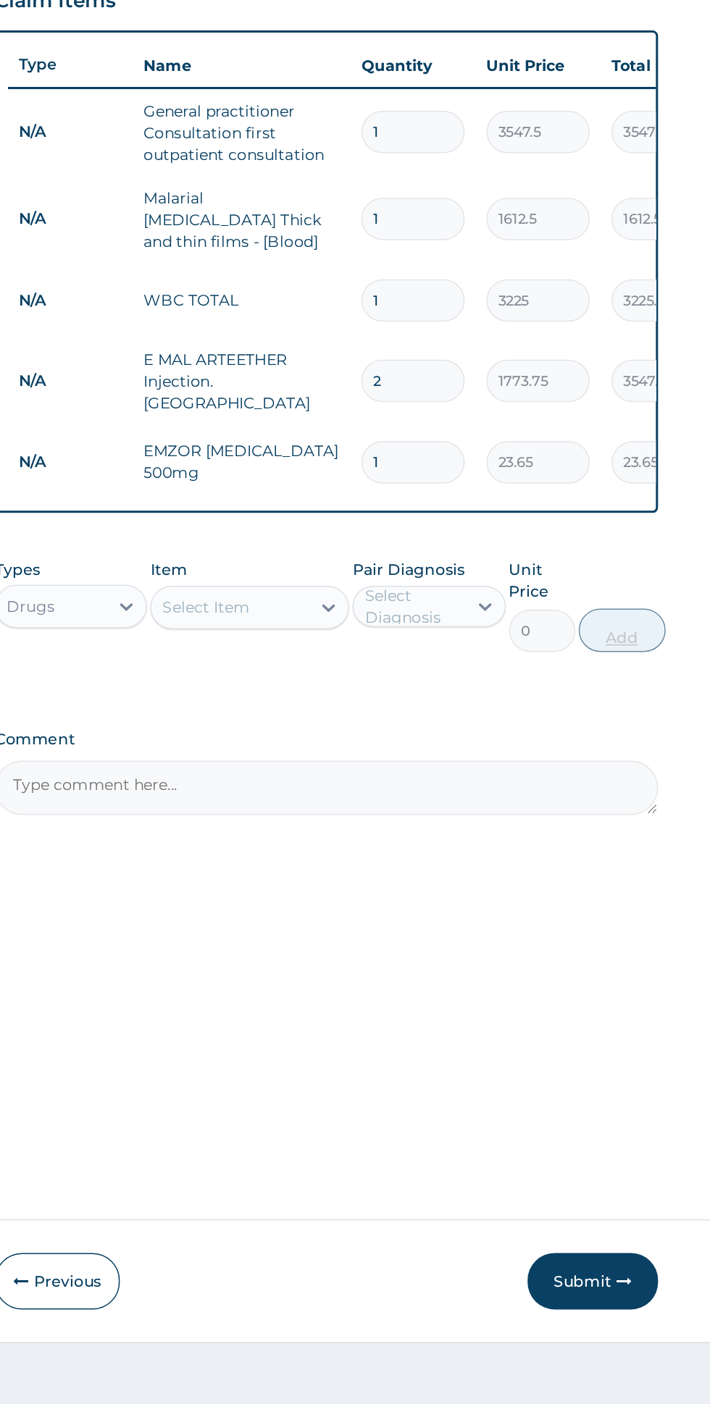
type input "18"
type input "425.70"
type input "18"
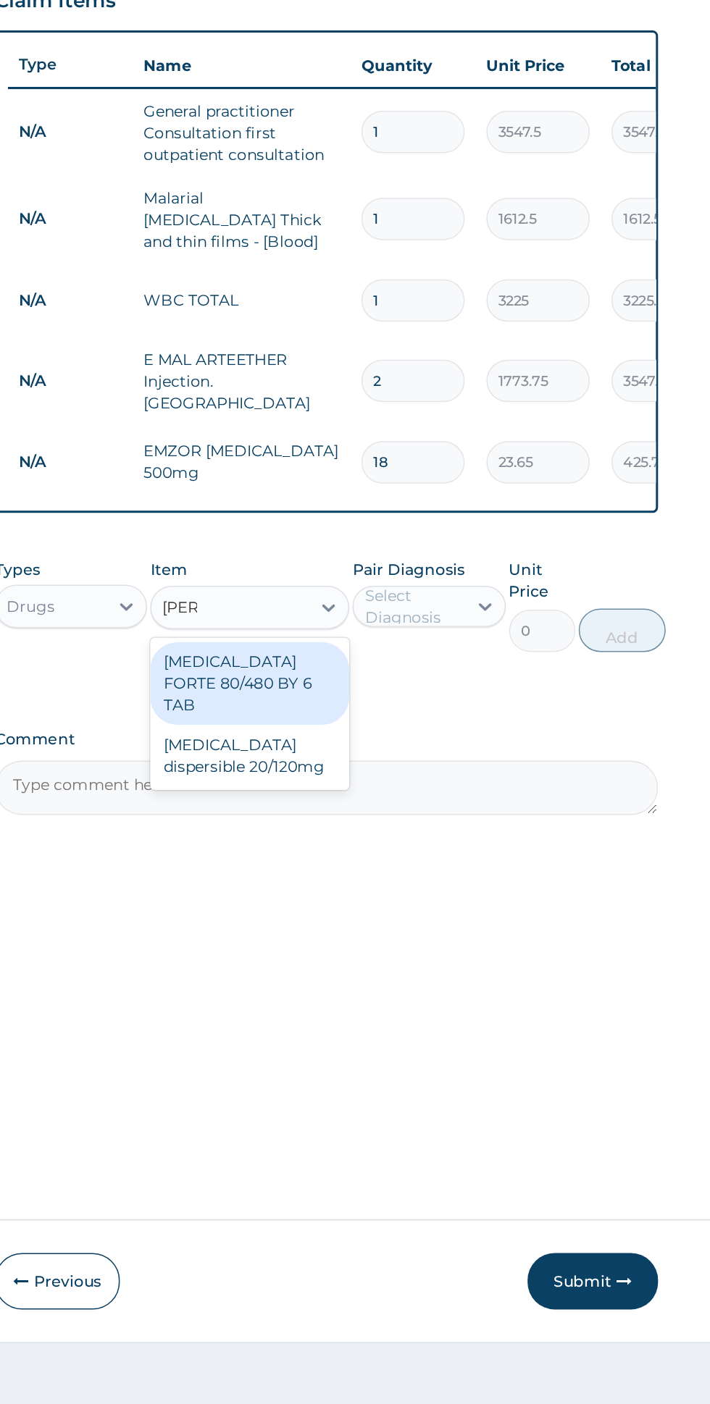
click at [445, 816] on div "[MEDICAL_DATA] FORTE 80/480 BY 6 TAB" at bounding box center [387, 843] width 133 height 55
type input "coar"
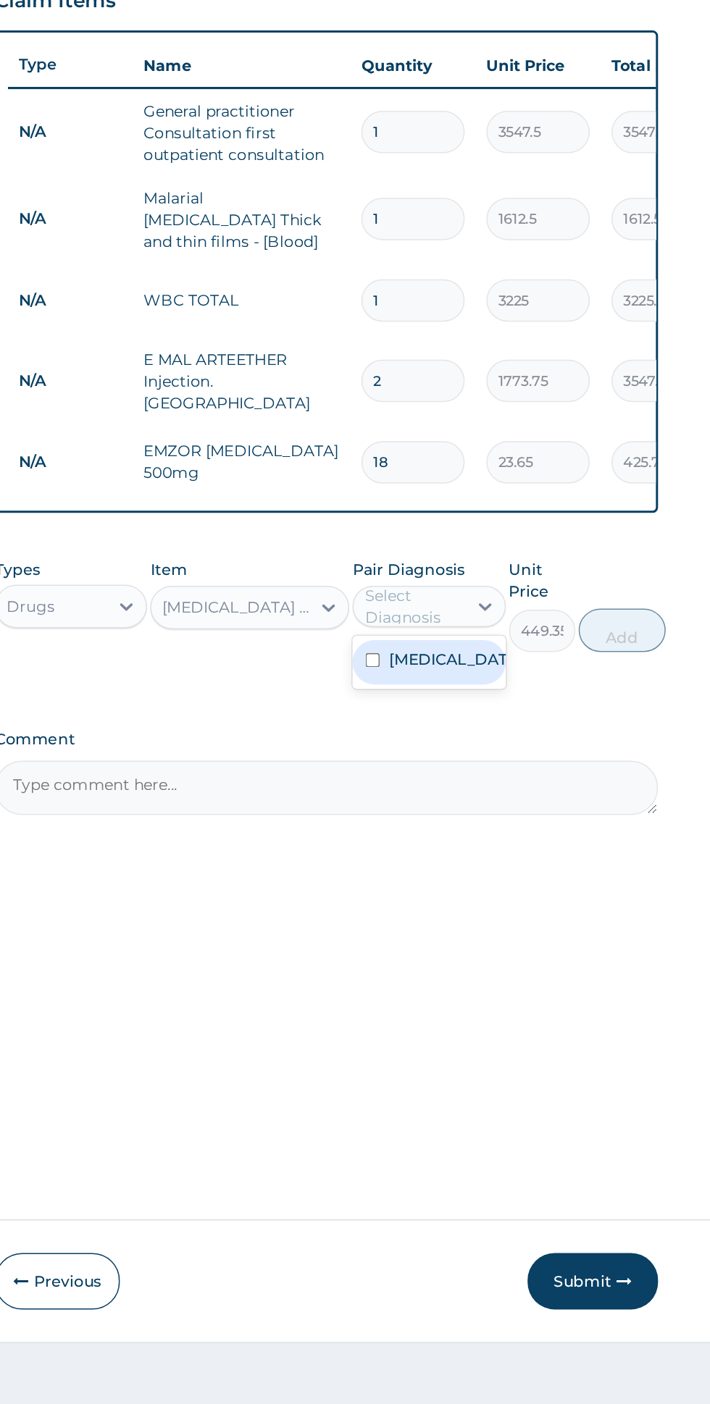
click at [536, 821] on div "Malaria" at bounding box center [506, 830] width 101 height 30
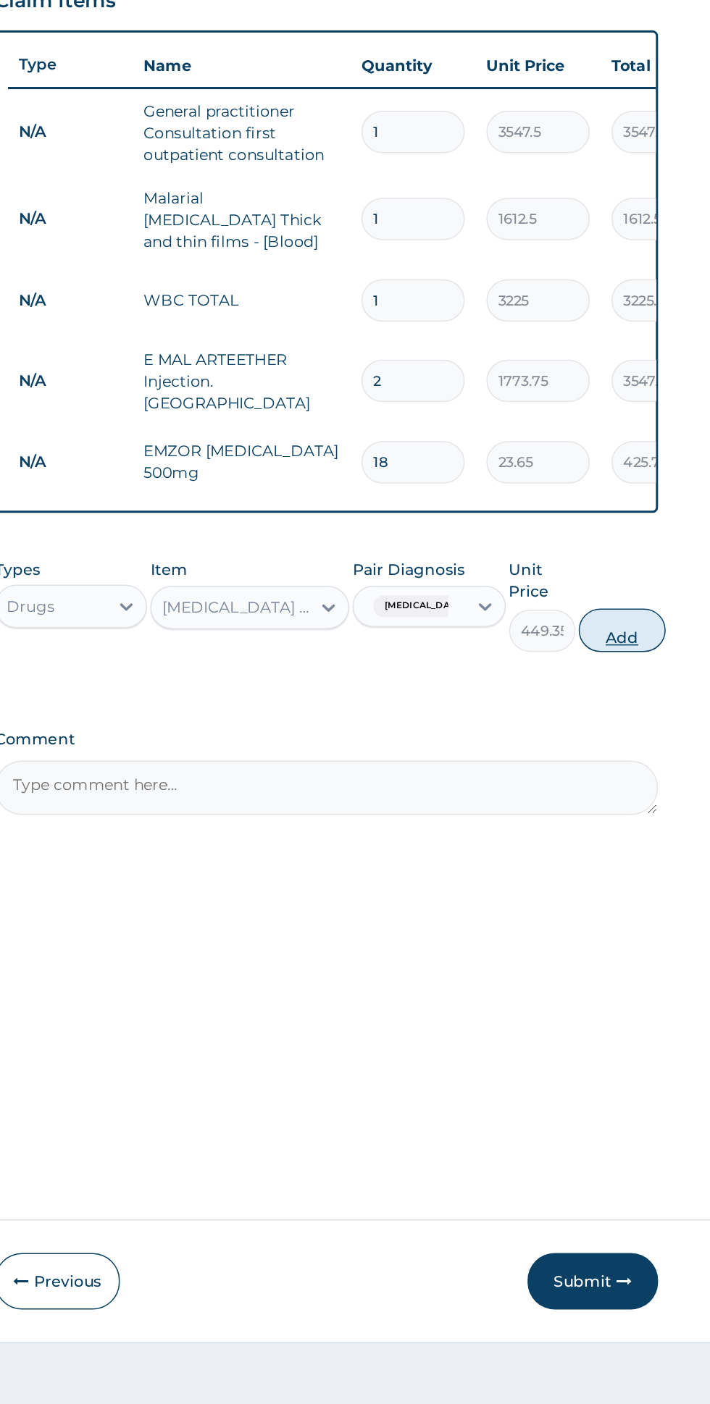
click at [652, 794] on button "Add" at bounding box center [635, 808] width 58 height 29
type input "0"
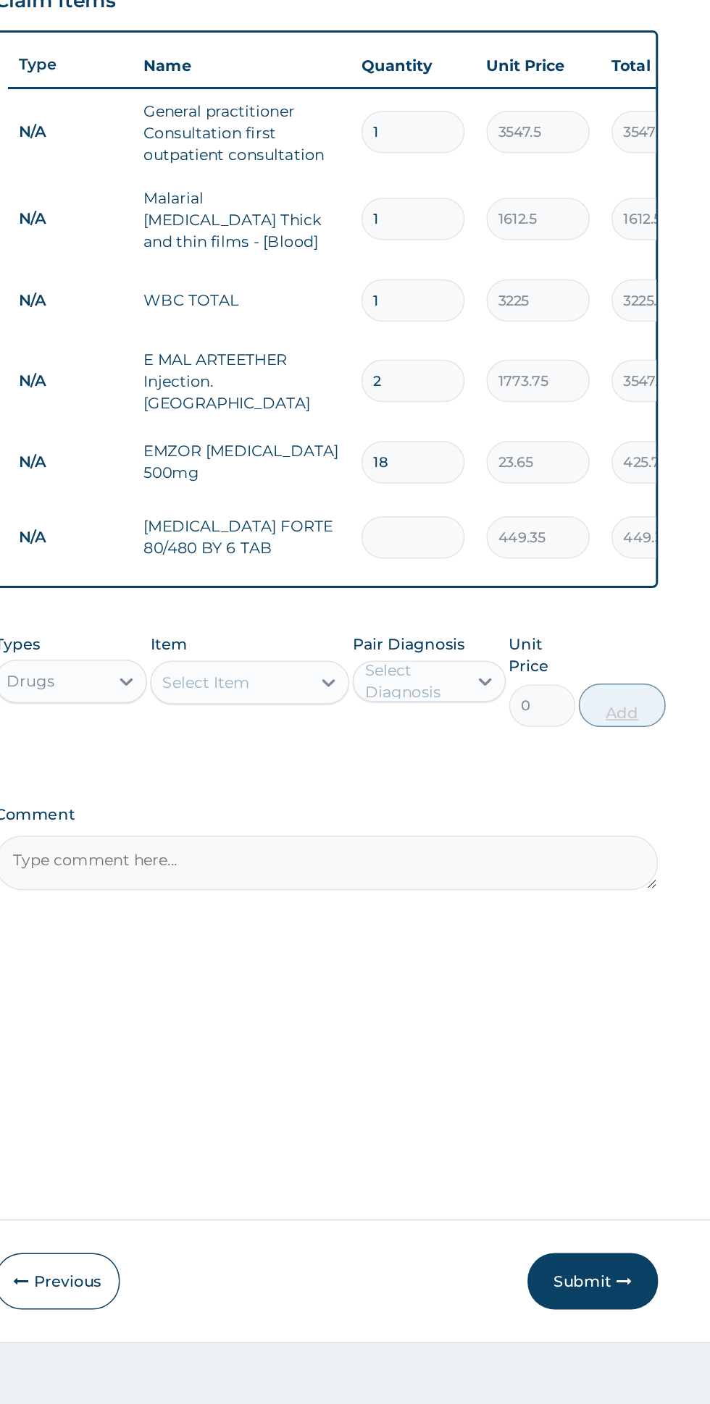
type input "0.00"
type input "6"
type input "2696.10"
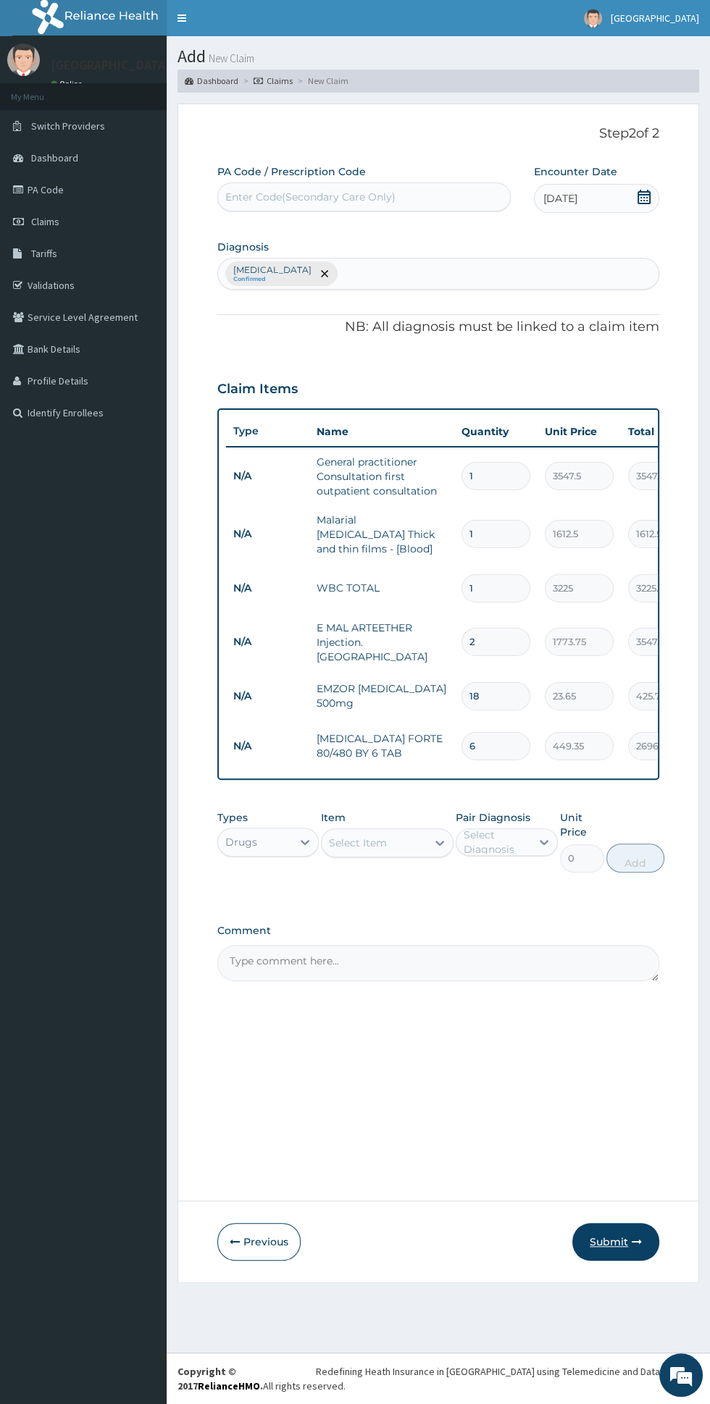
click at [637, 1257] on button "Submit" at bounding box center [615, 1242] width 87 height 38
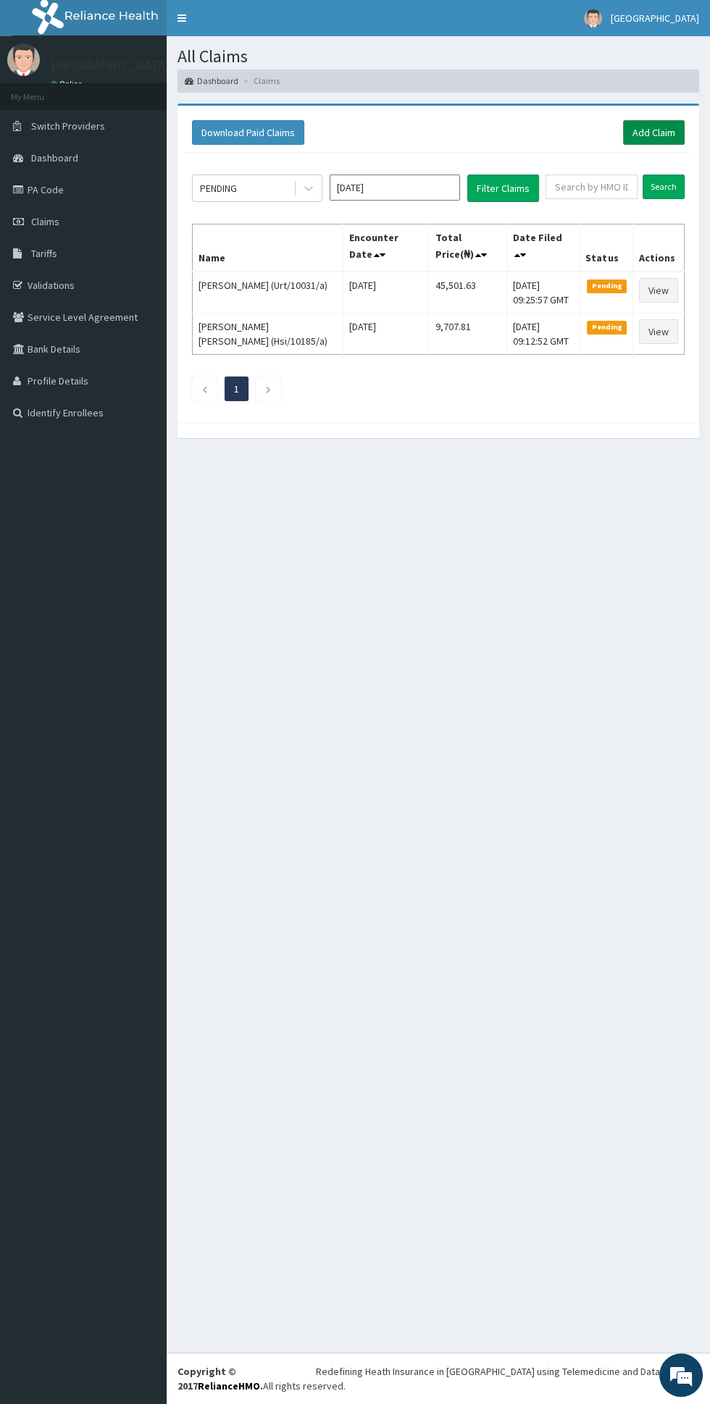
click at [661, 127] on link "Add Claim" at bounding box center [654, 132] width 62 height 25
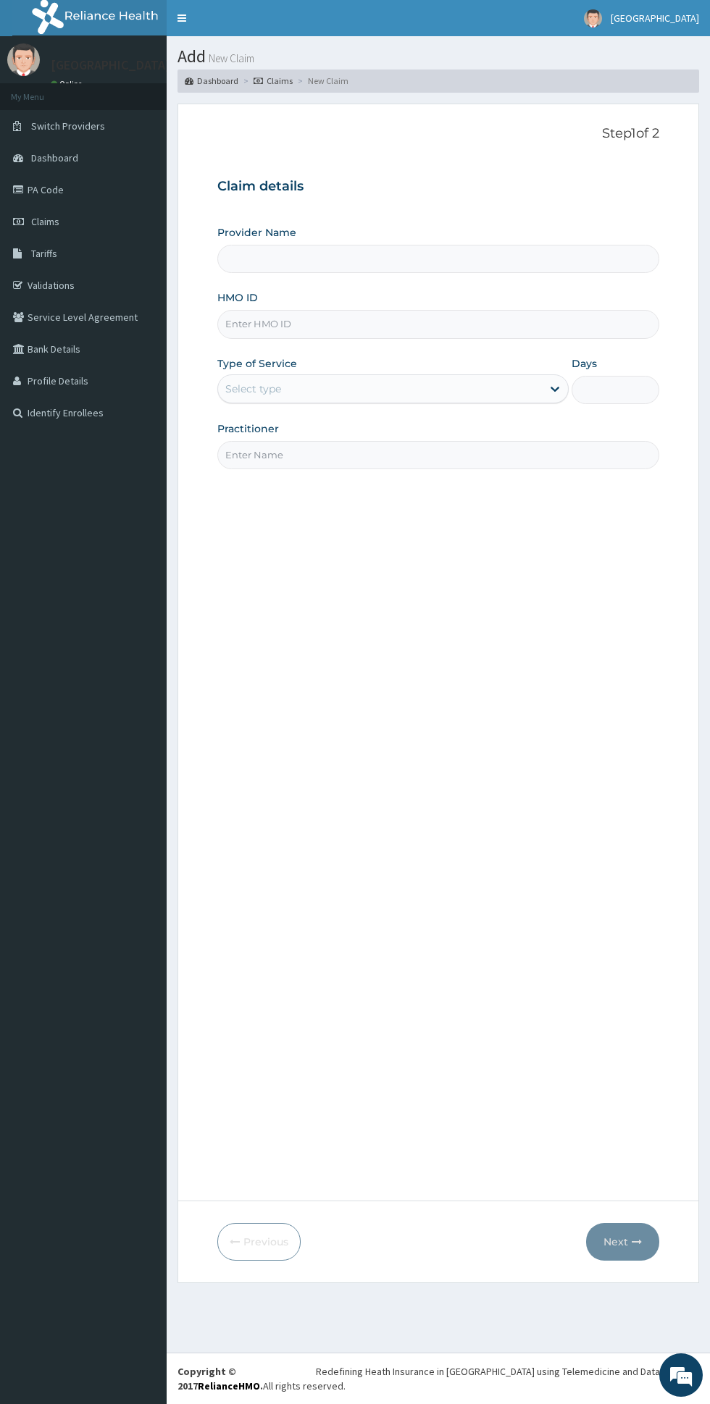
click at [420, 323] on input "HMO ID" at bounding box center [438, 324] width 442 height 28
type input "[GEOGRAPHIC_DATA]"
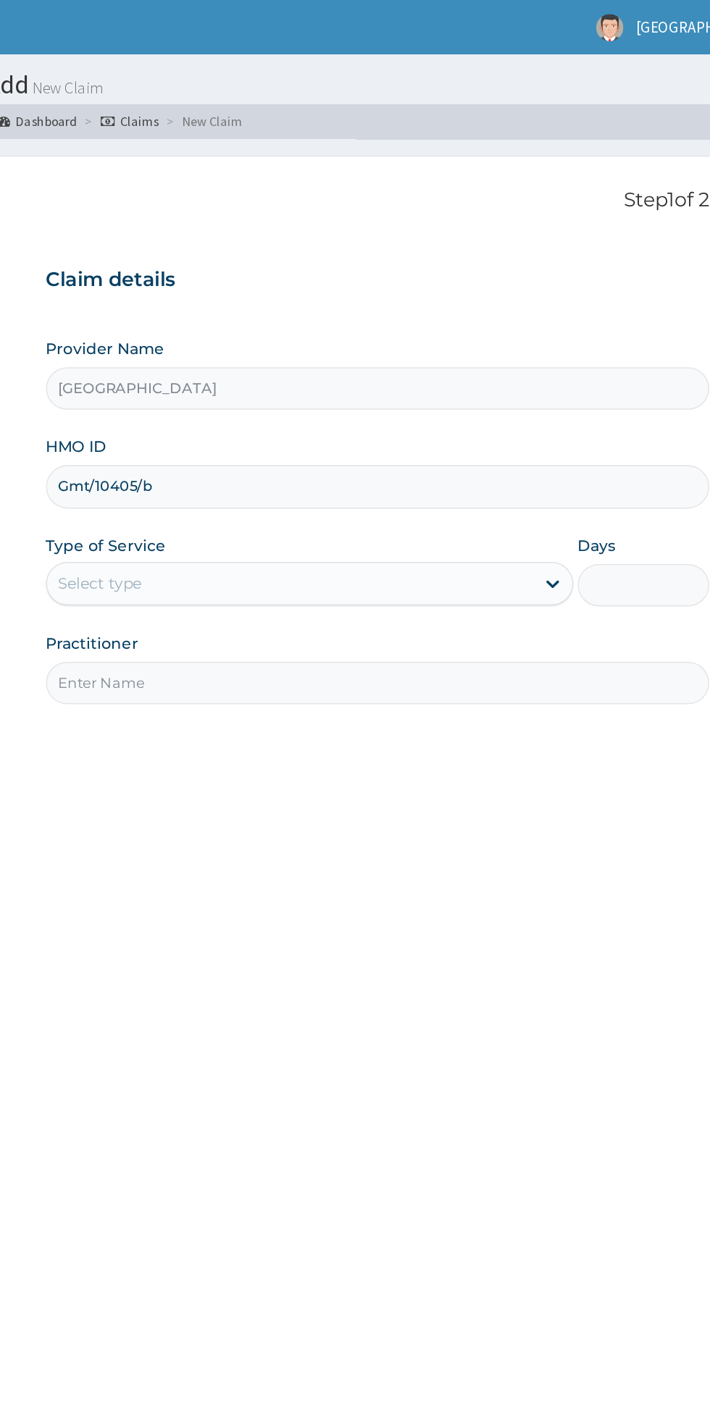
click at [464, 324] on input "Gmt/10405/b" at bounding box center [438, 324] width 442 height 28
type input "Gmt/10405/c"
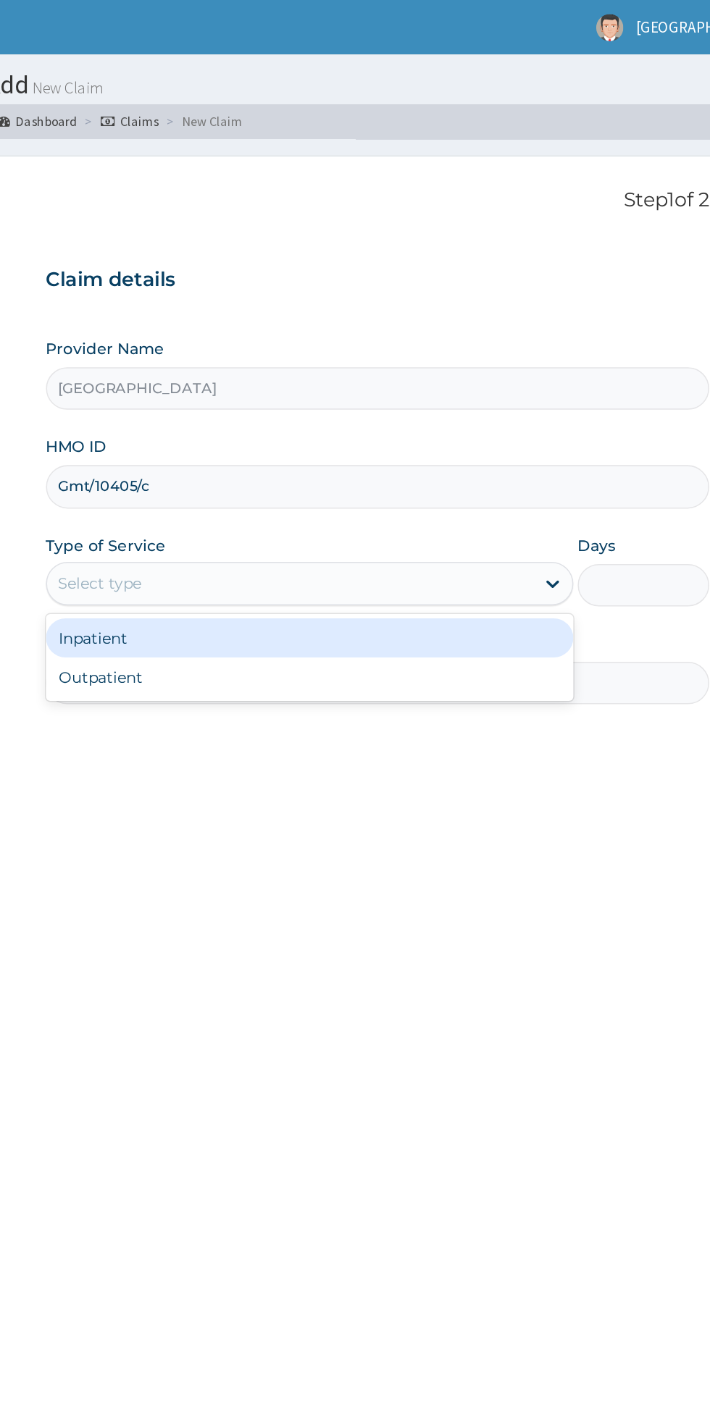
click at [399, 449] on div "Outpatient" at bounding box center [392, 451] width 351 height 26
type input "1"
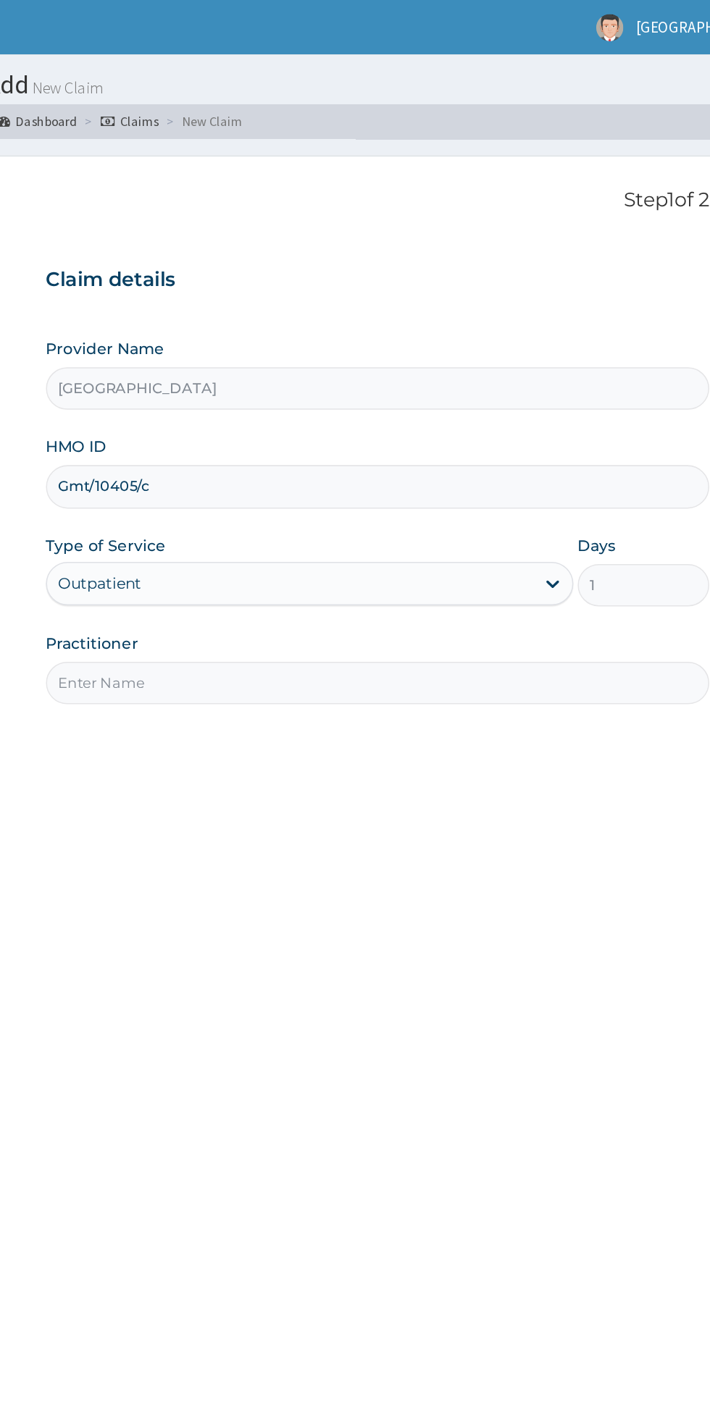
click at [380, 456] on input "Practitioner" at bounding box center [438, 455] width 442 height 28
type input "Dr [PERSON_NAME]"
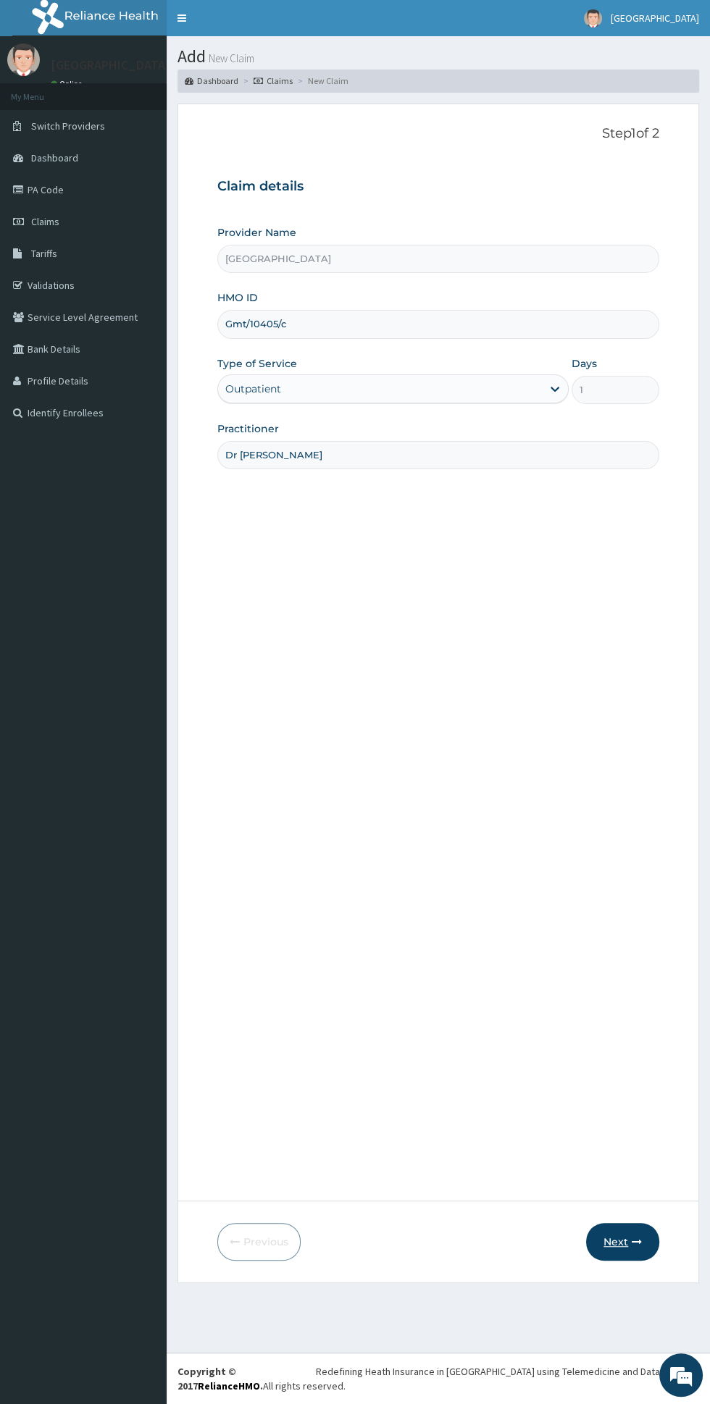
click at [639, 1241] on icon "button" at bounding box center [637, 1242] width 10 height 10
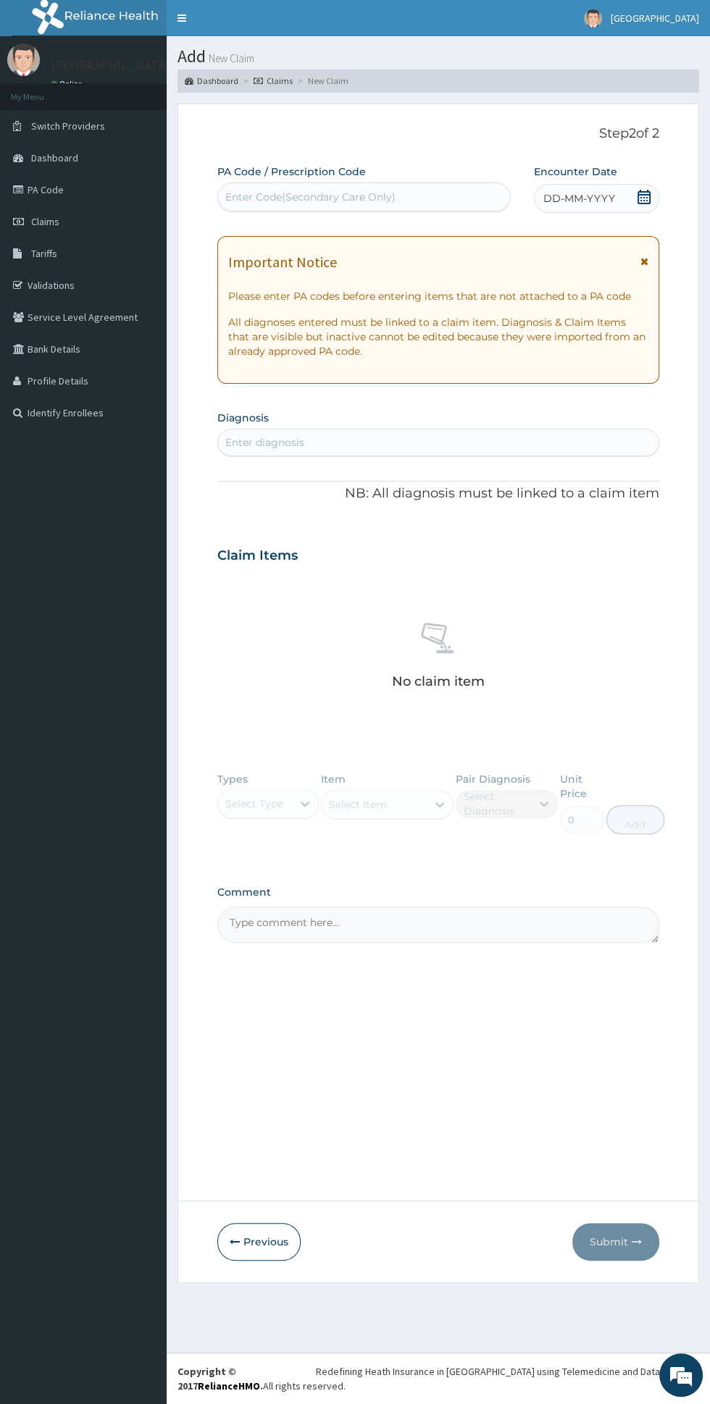
click at [645, 261] on icon at bounding box center [644, 261] width 8 height 10
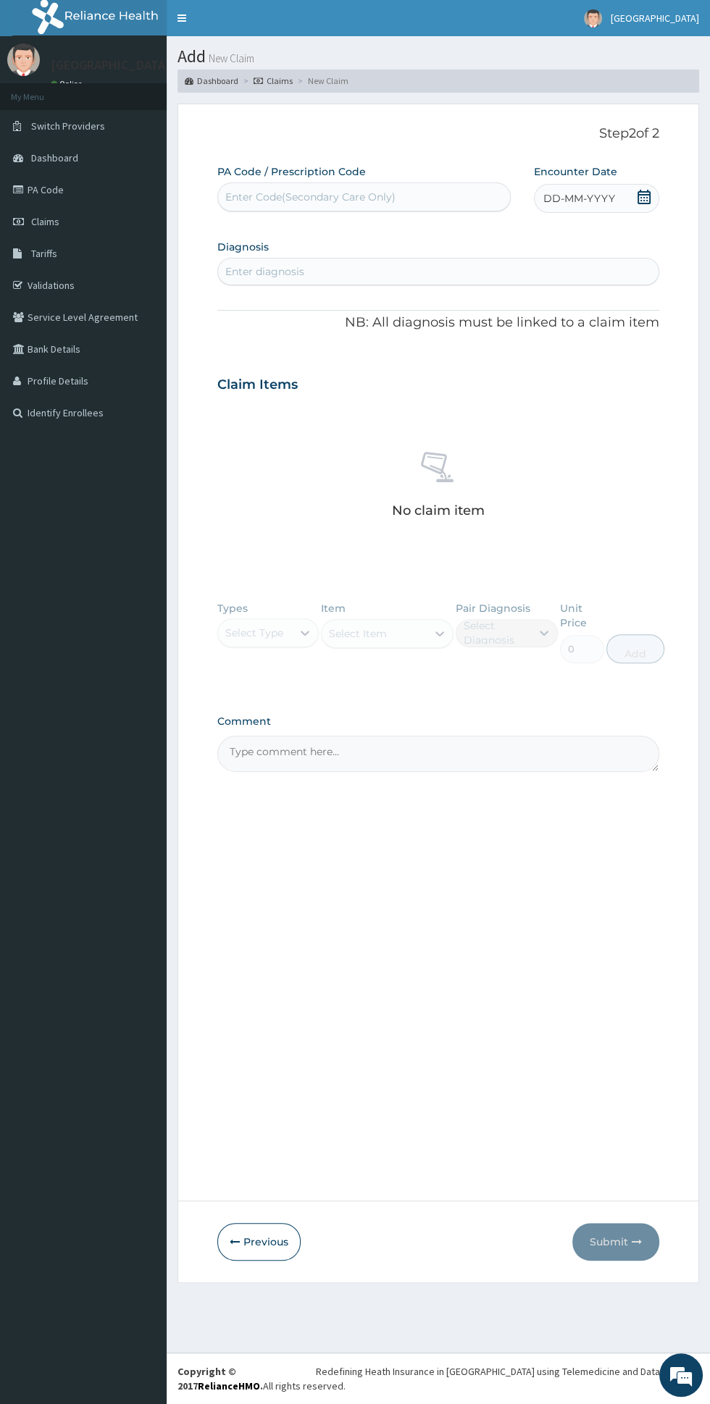
click at [644, 196] on icon at bounding box center [644, 197] width 14 height 14
click at [639, 311] on div "8" at bounding box center [640, 313] width 22 height 22
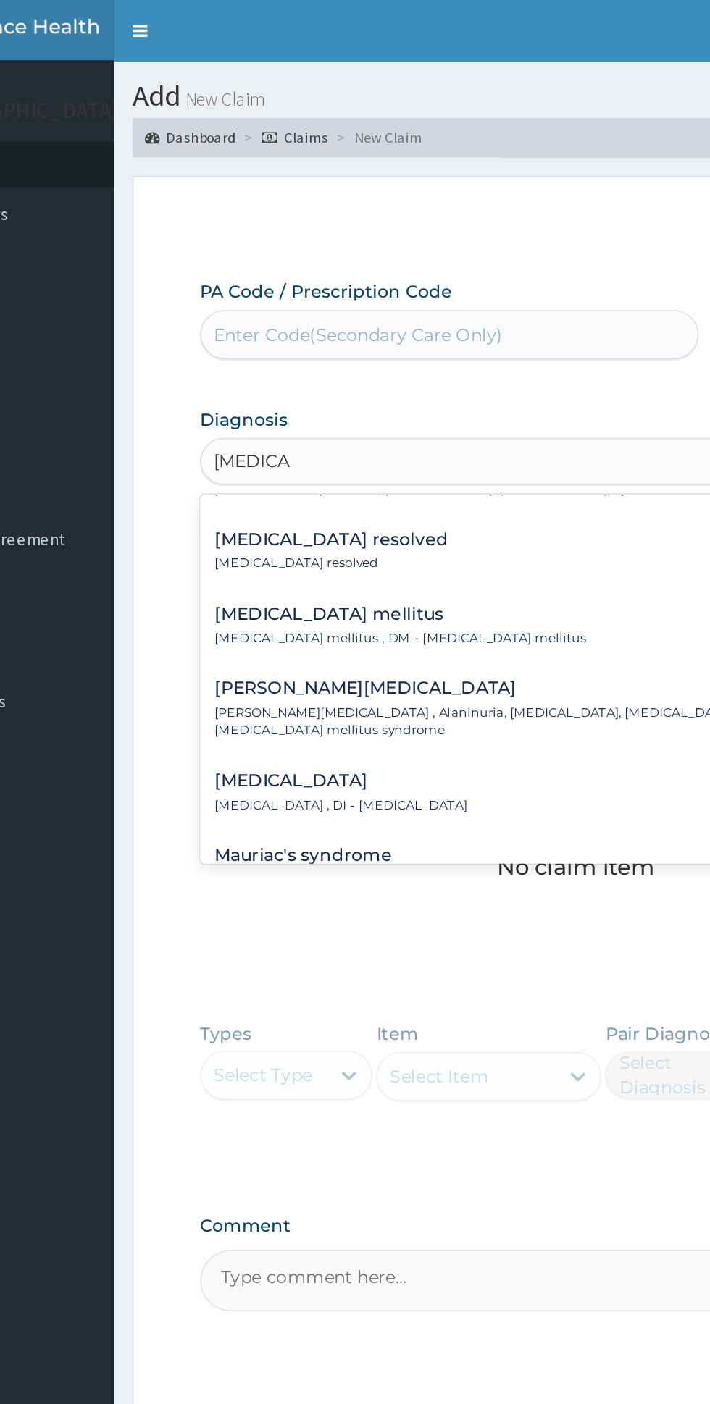
scroll to position [163, 0]
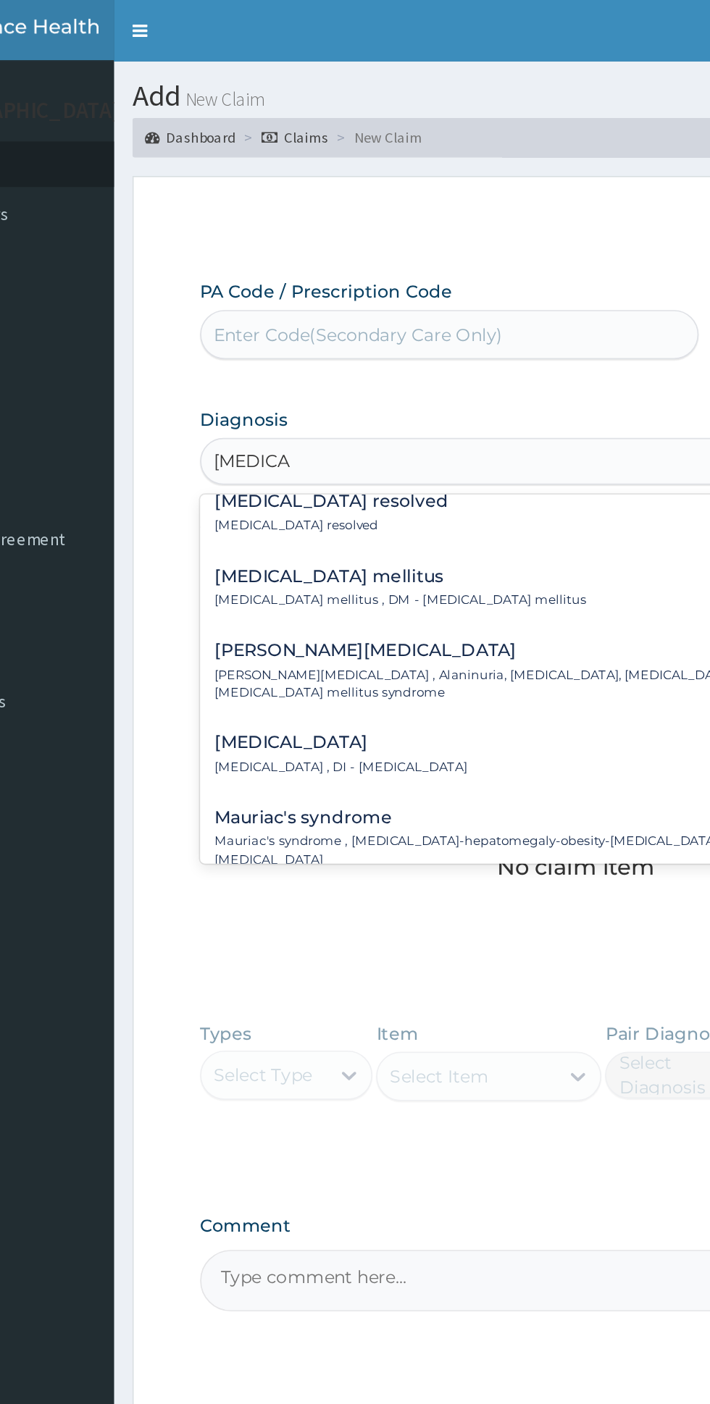
click at [364, 352] on p "Diabetes mellitus , DM - Diabetes mellitus" at bounding box center [335, 353] width 219 height 10
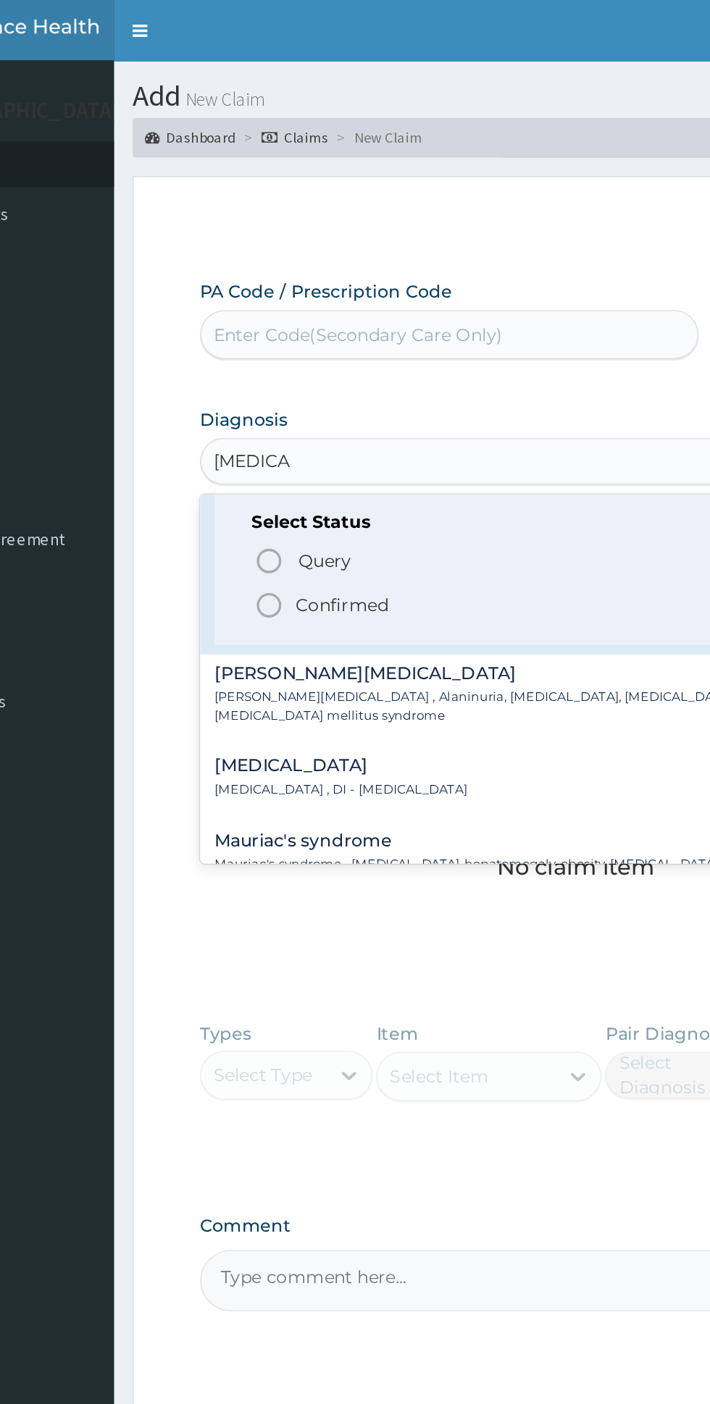
scroll to position [249, 0]
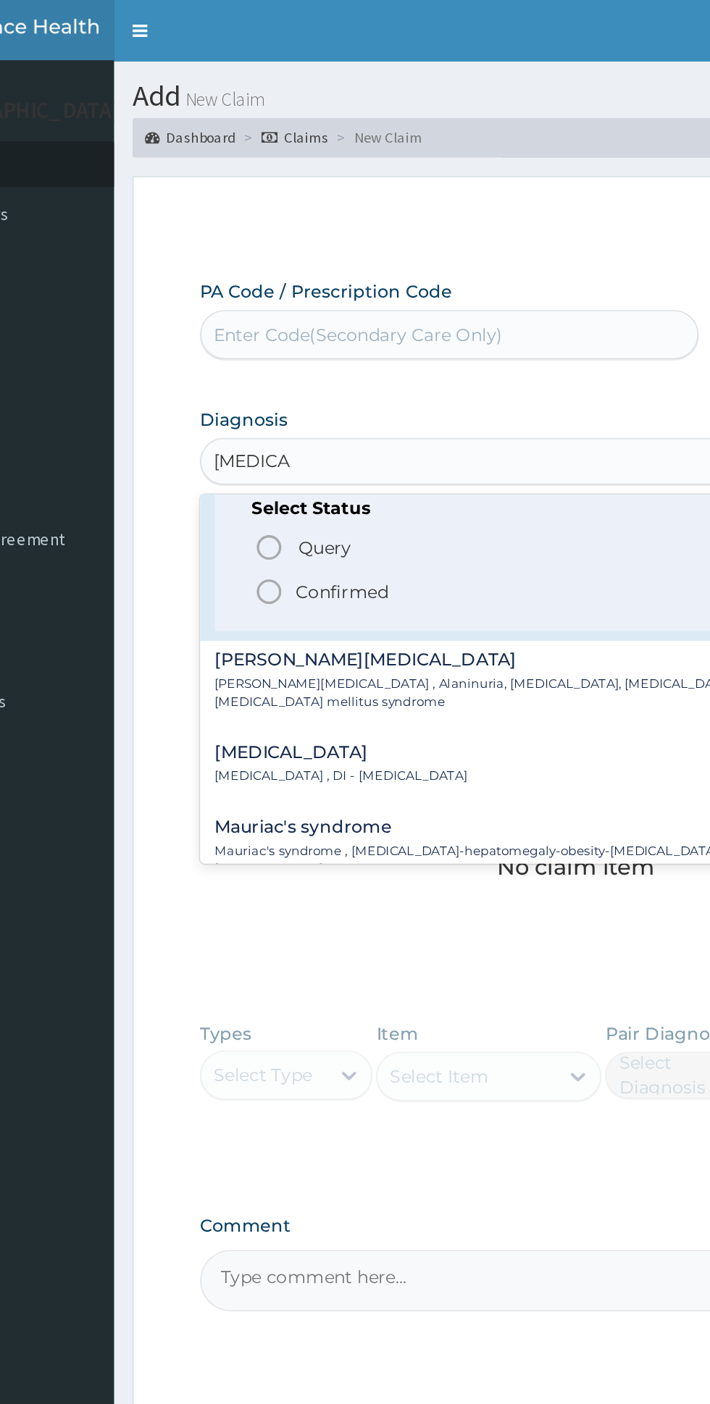
click at [363, 353] on span "Confirmed" at bounding box center [439, 348] width 380 height 17
type input "diabetes"
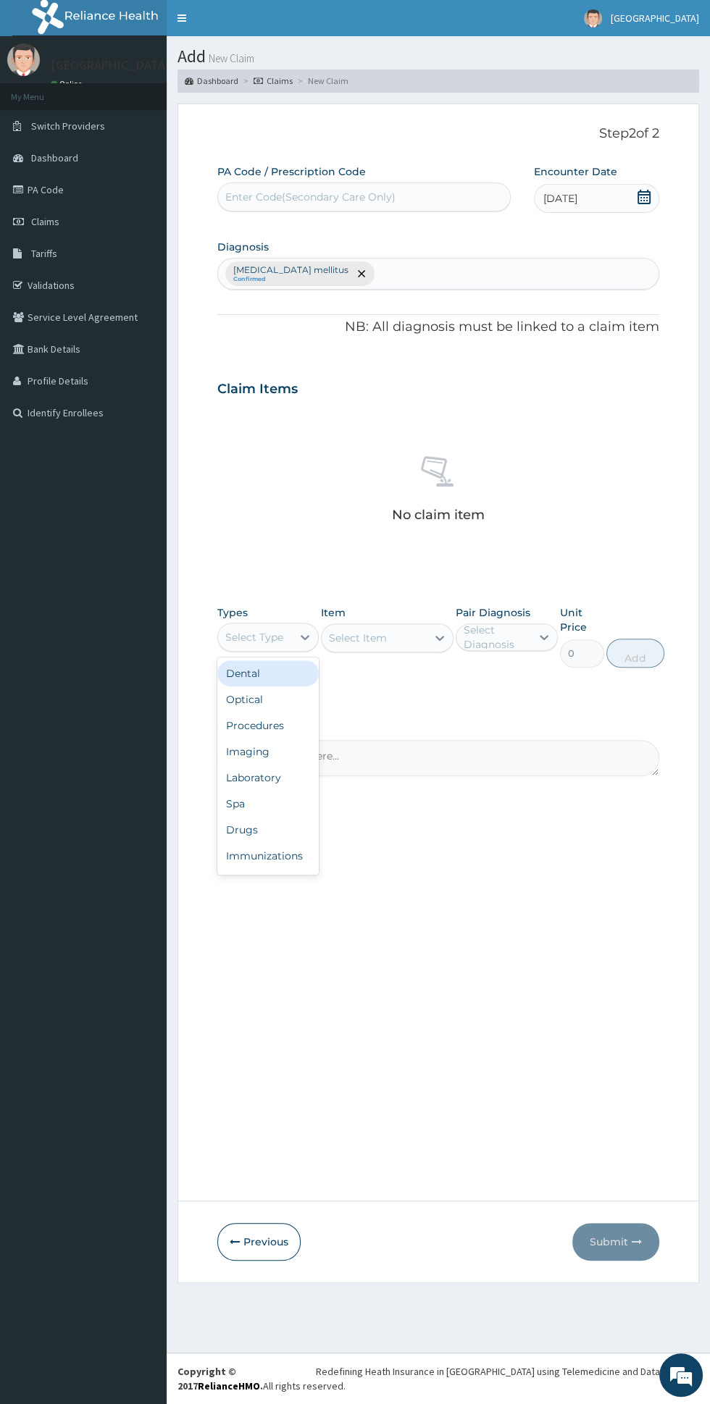
click at [299, 737] on div "Procedures" at bounding box center [267, 726] width 101 height 26
type input "g"
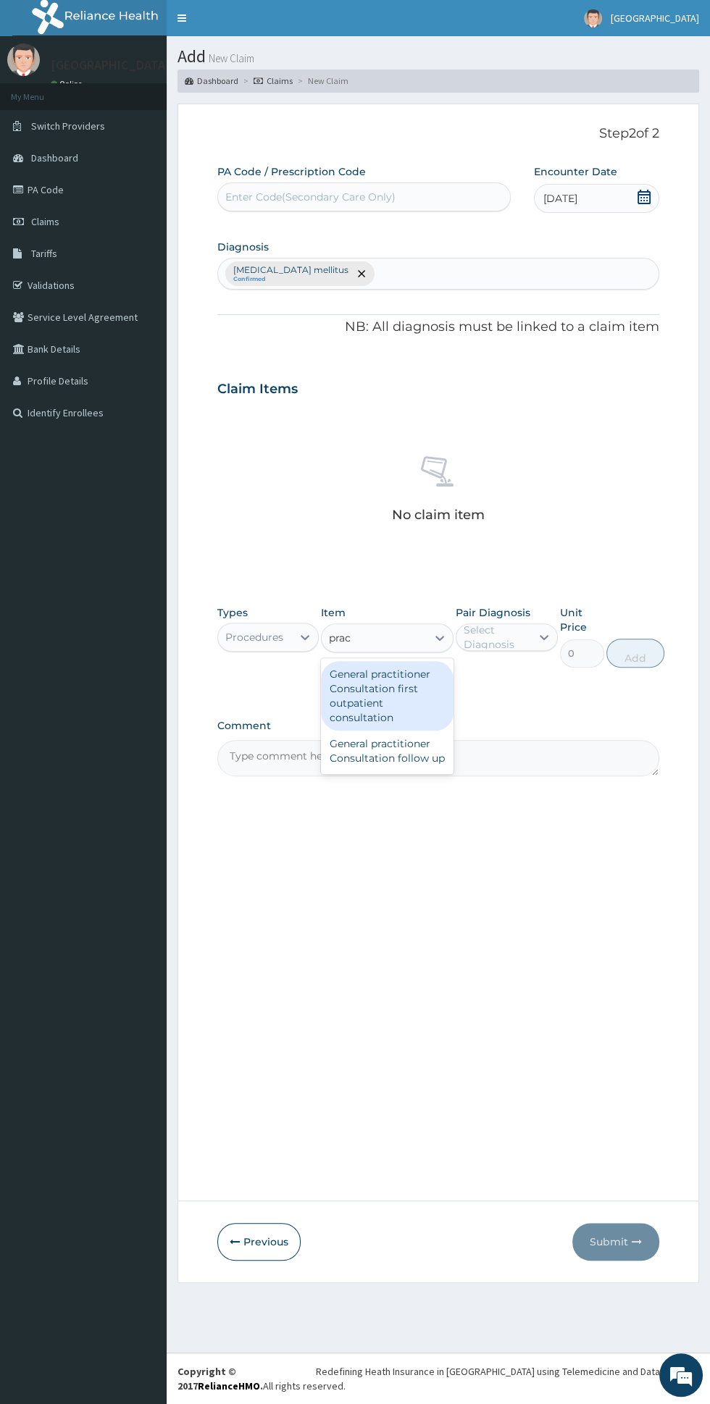
click at [448, 709] on div "General practitioner Consultation first outpatient consultation" at bounding box center [387, 696] width 133 height 70
type input "prac"
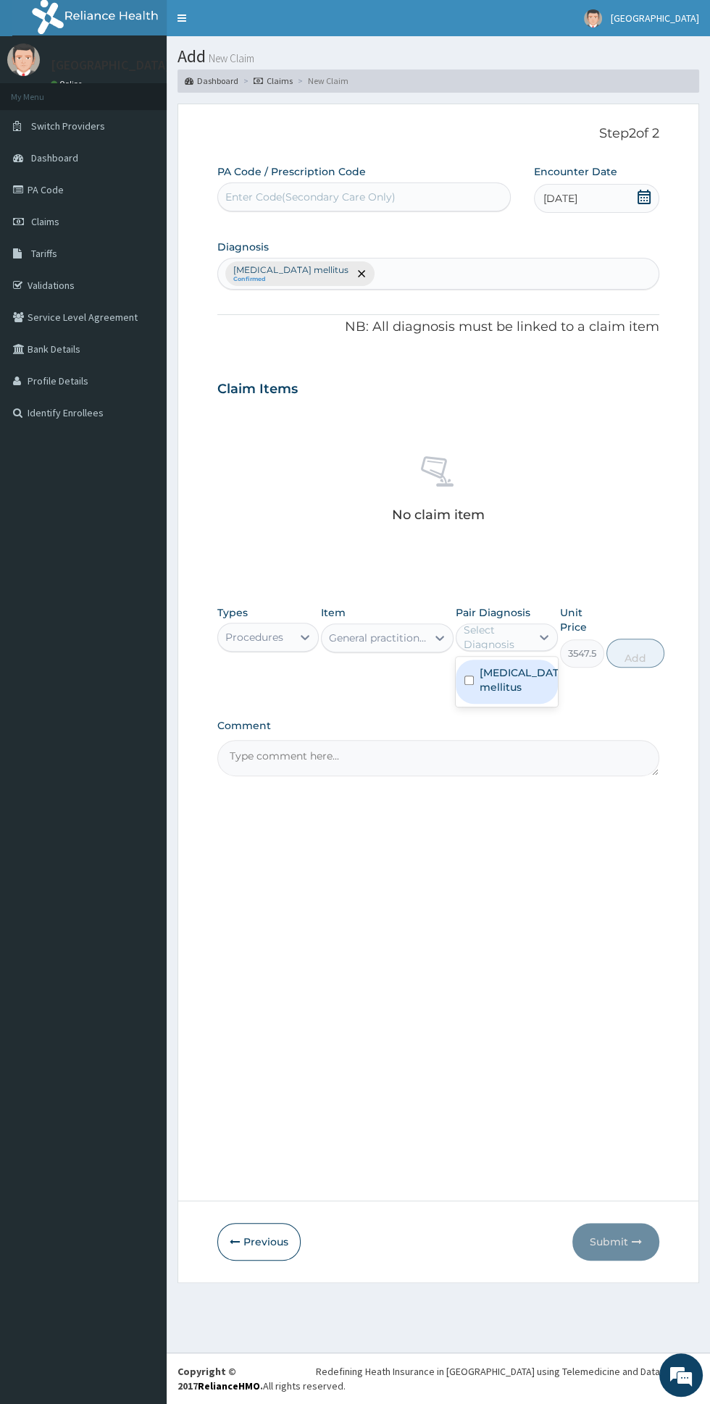
click at [534, 687] on label "Diabetes mellitus" at bounding box center [521, 680] width 84 height 29
click at [657, 657] on button "Add" at bounding box center [653, 653] width 58 height 29
type input "0"
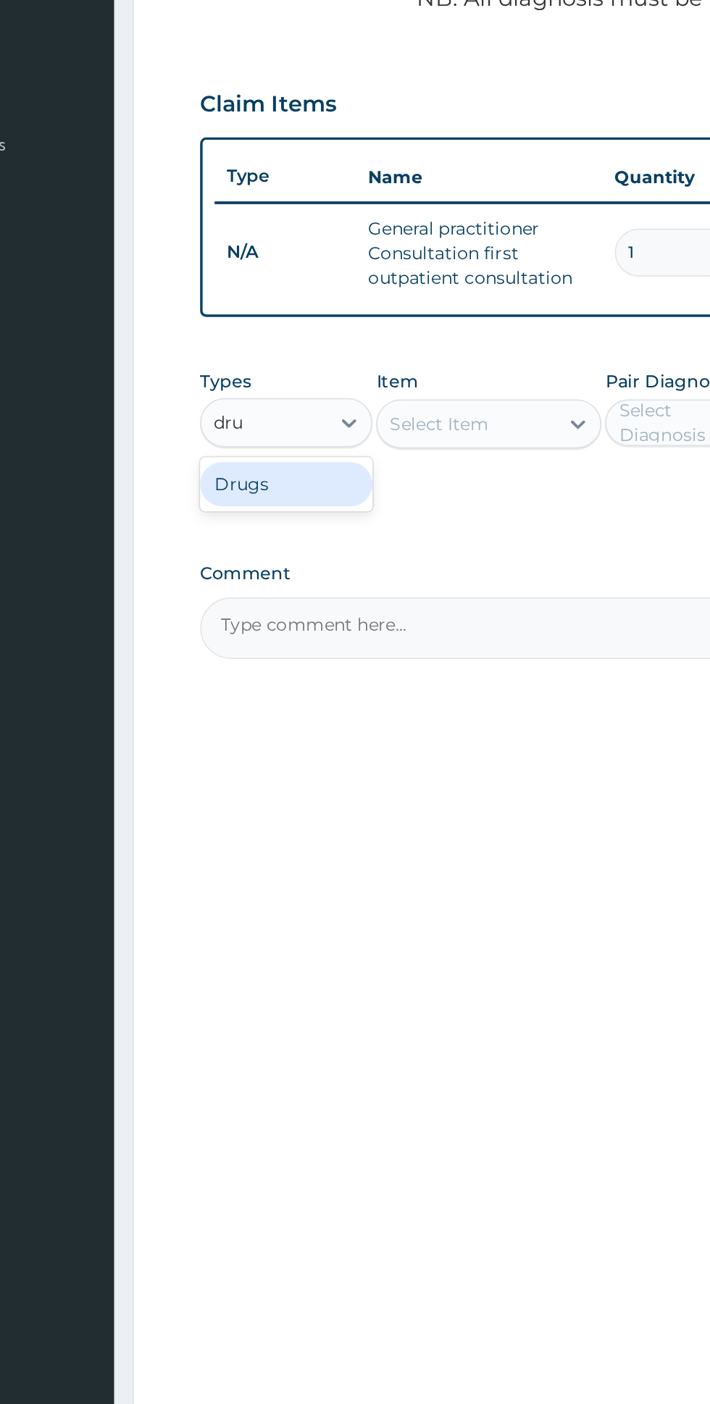
click at [294, 616] on div "Drugs" at bounding box center [267, 613] width 101 height 26
type input "dru"
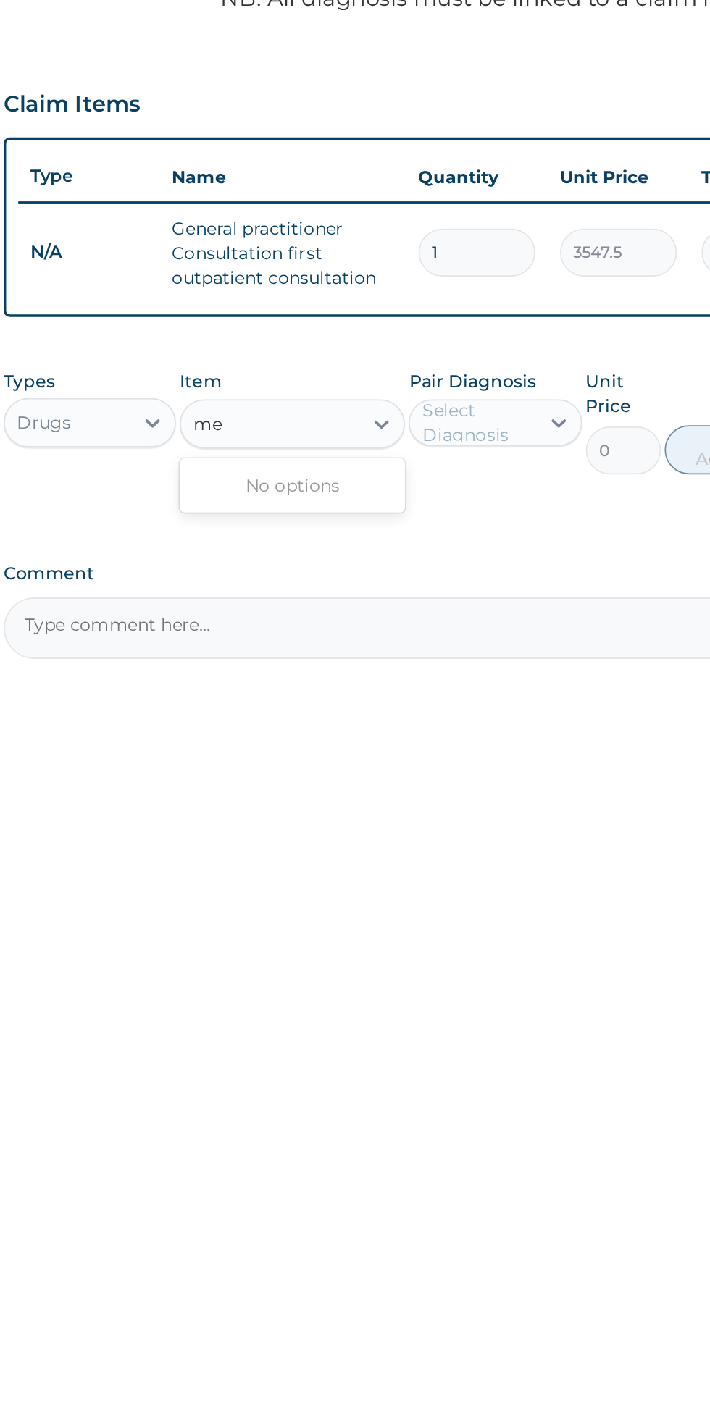
type input "m"
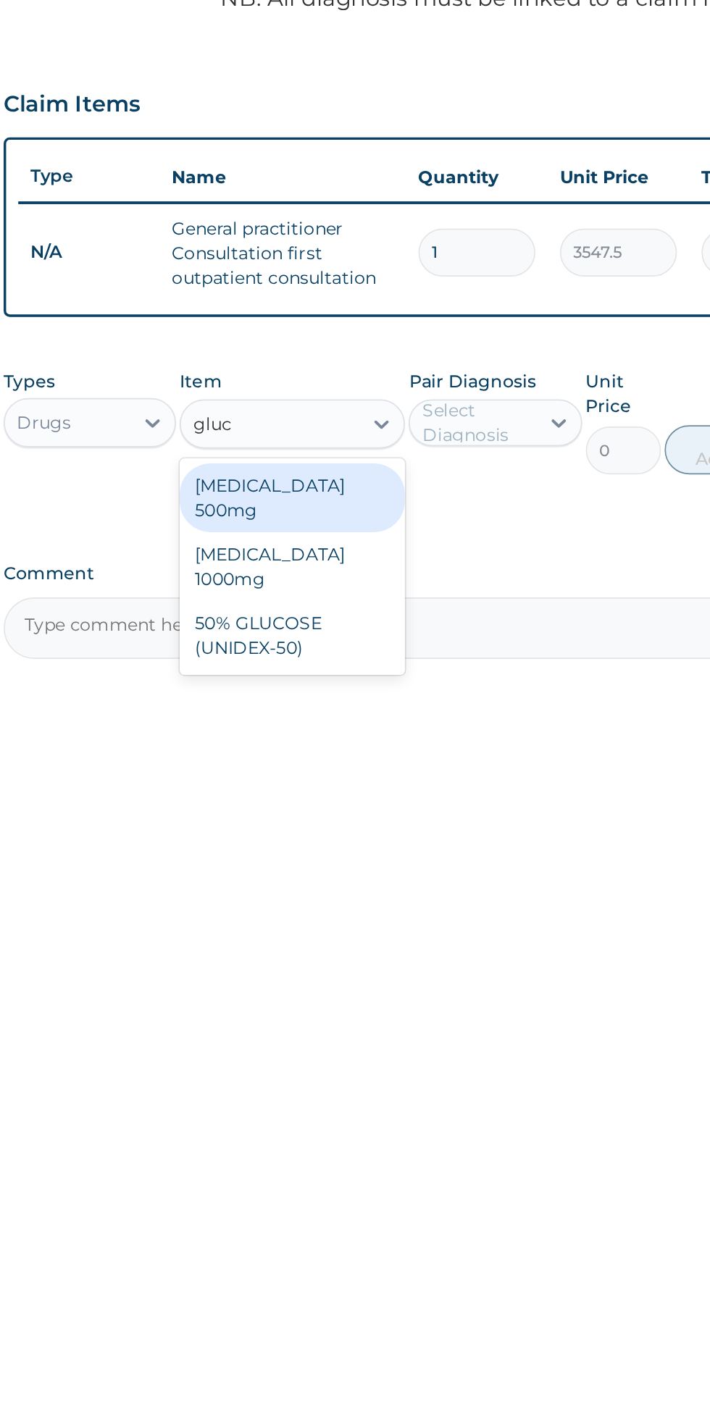
click at [432, 619] on div "[MEDICAL_DATA] 500mg" at bounding box center [387, 620] width 133 height 41
type input "gluc"
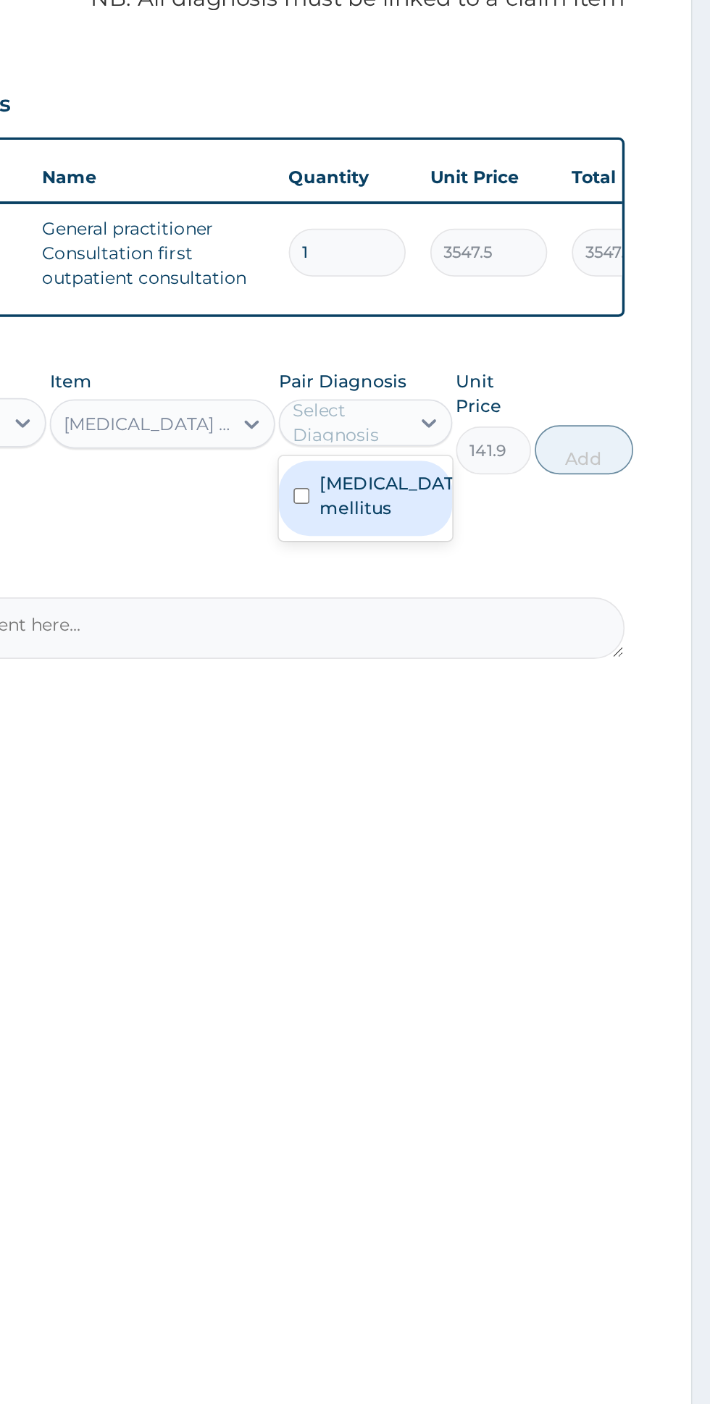
click at [526, 624] on label "Diabetes mellitus" at bounding box center [521, 619] width 84 height 29
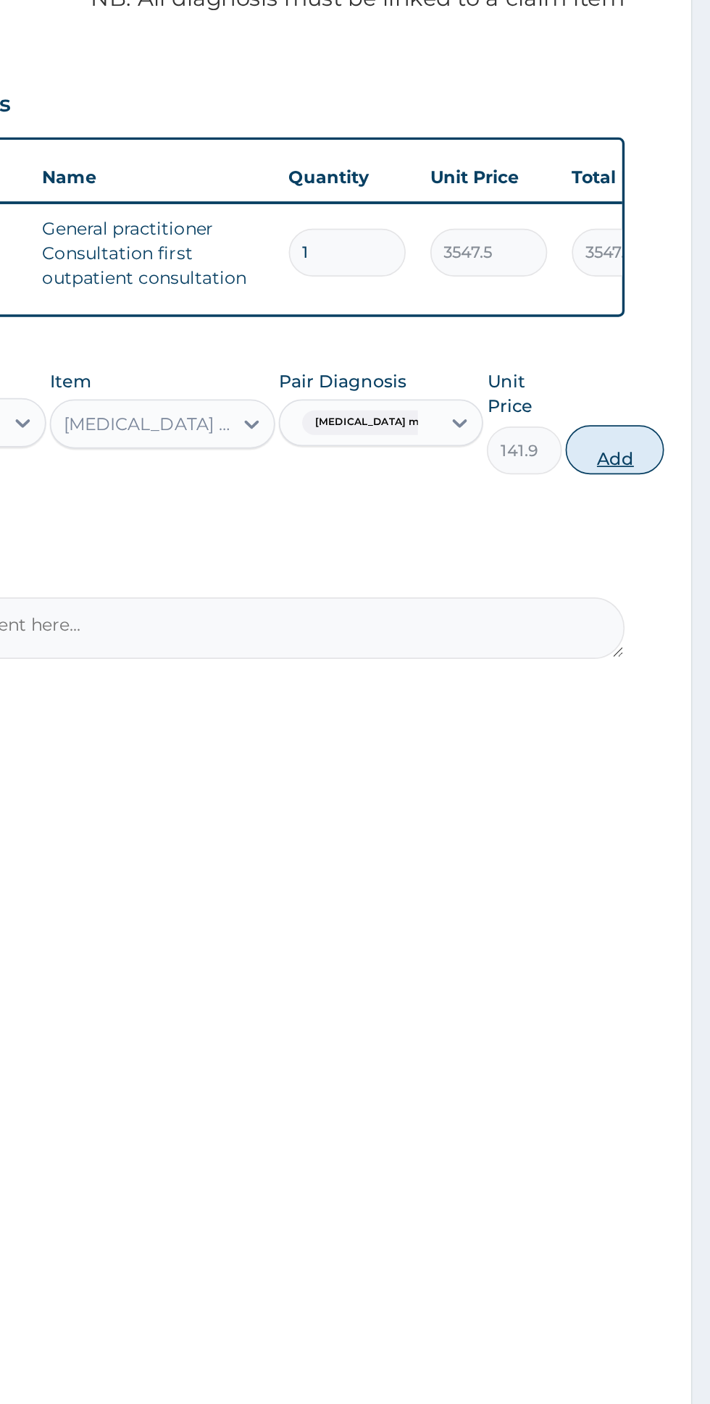
click at [649, 597] on button "Add" at bounding box center [653, 592] width 58 height 29
type input "0"
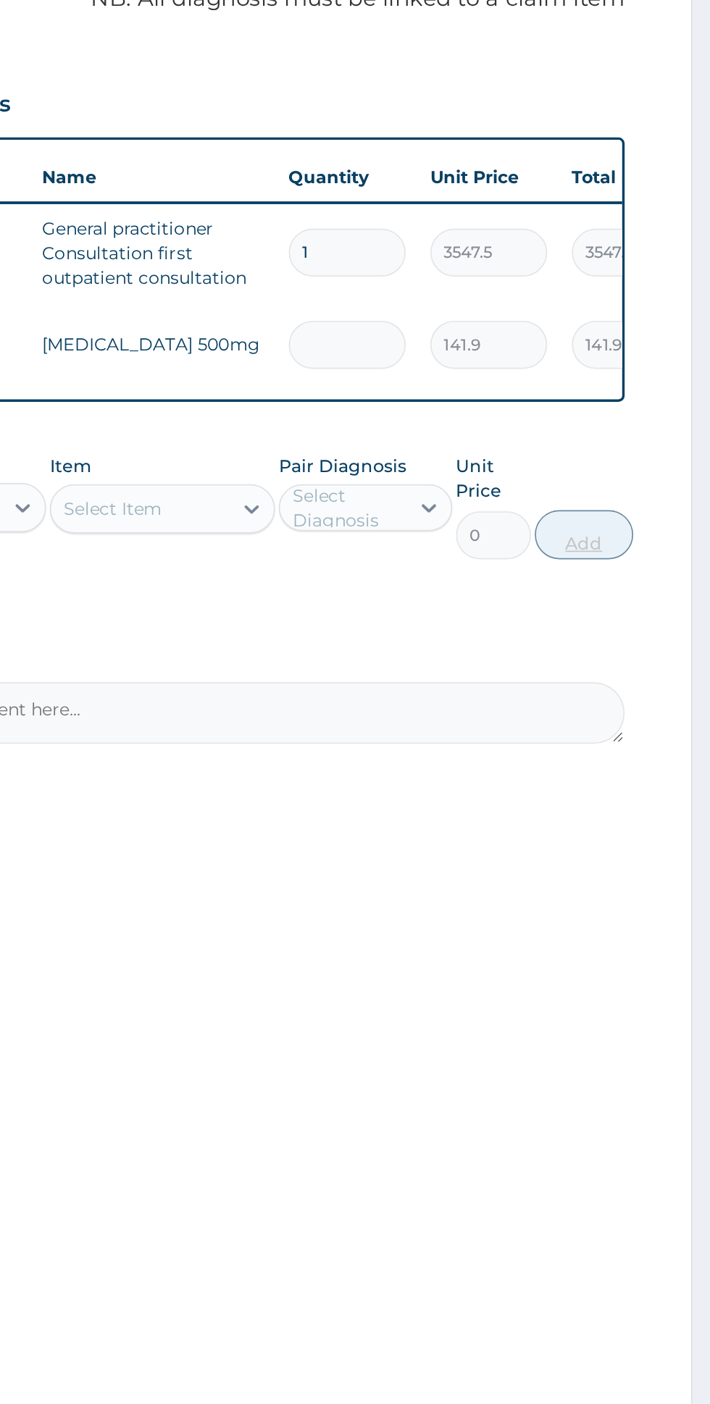
type input "0.00"
type input "6"
type input "851.40"
type input "60"
type input "8514.00"
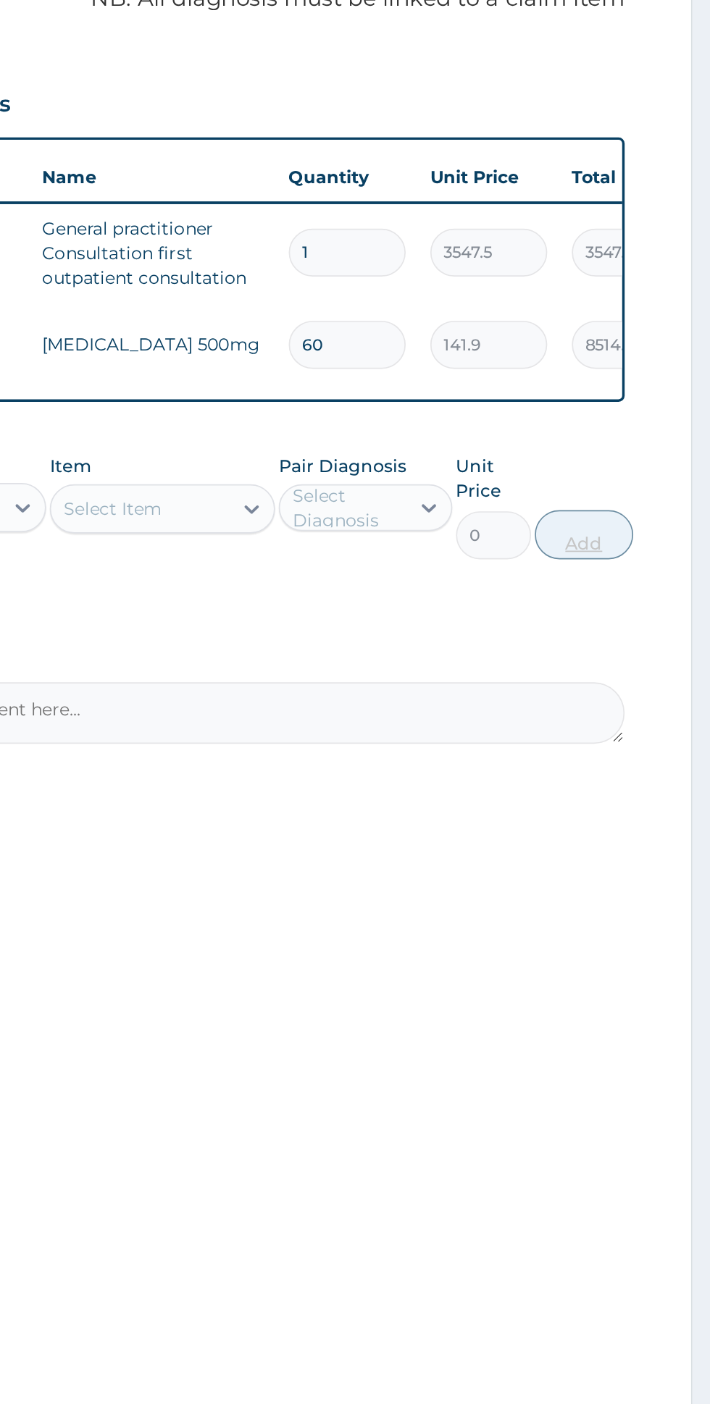
type input "60"
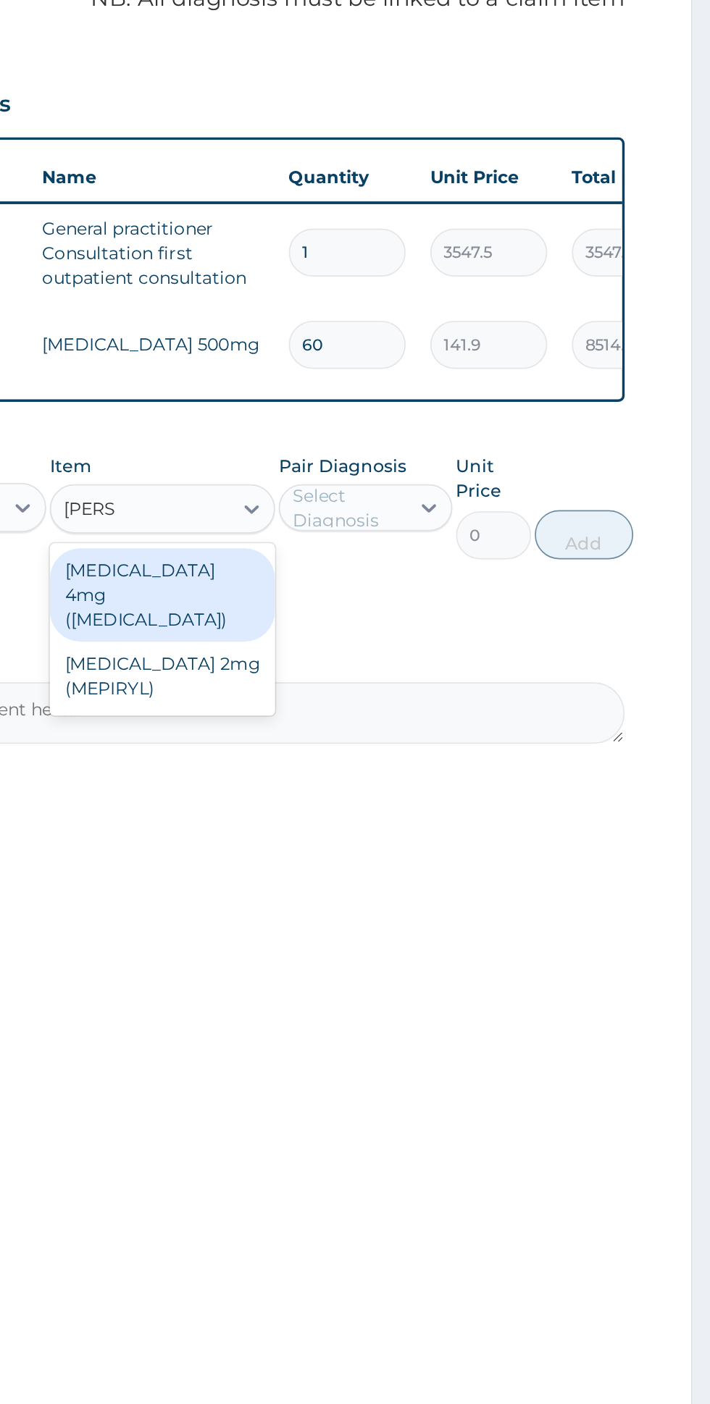
click at [369, 676] on div "[MEDICAL_DATA] 4mg ([MEDICAL_DATA])" at bounding box center [387, 677] width 133 height 55
type input "glime"
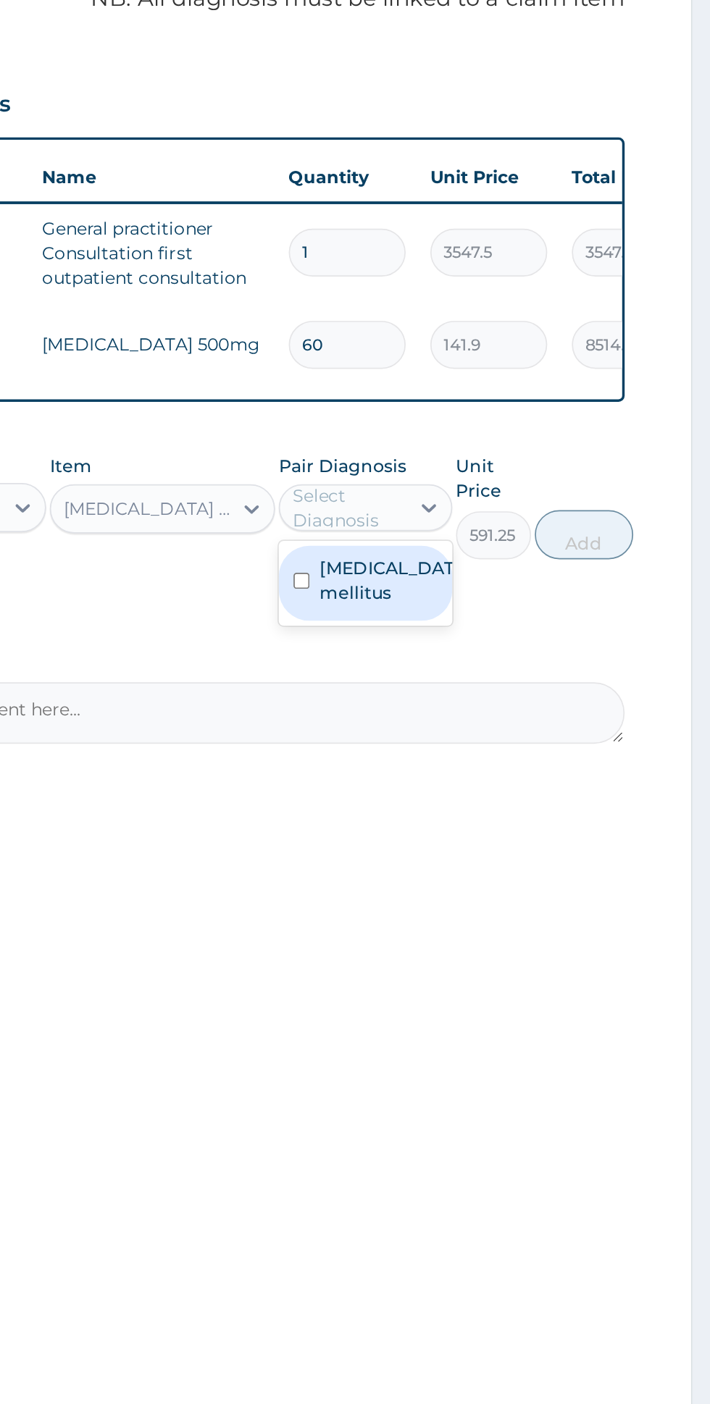
click at [529, 673] on label "Diabetes mellitus" at bounding box center [521, 669] width 84 height 29
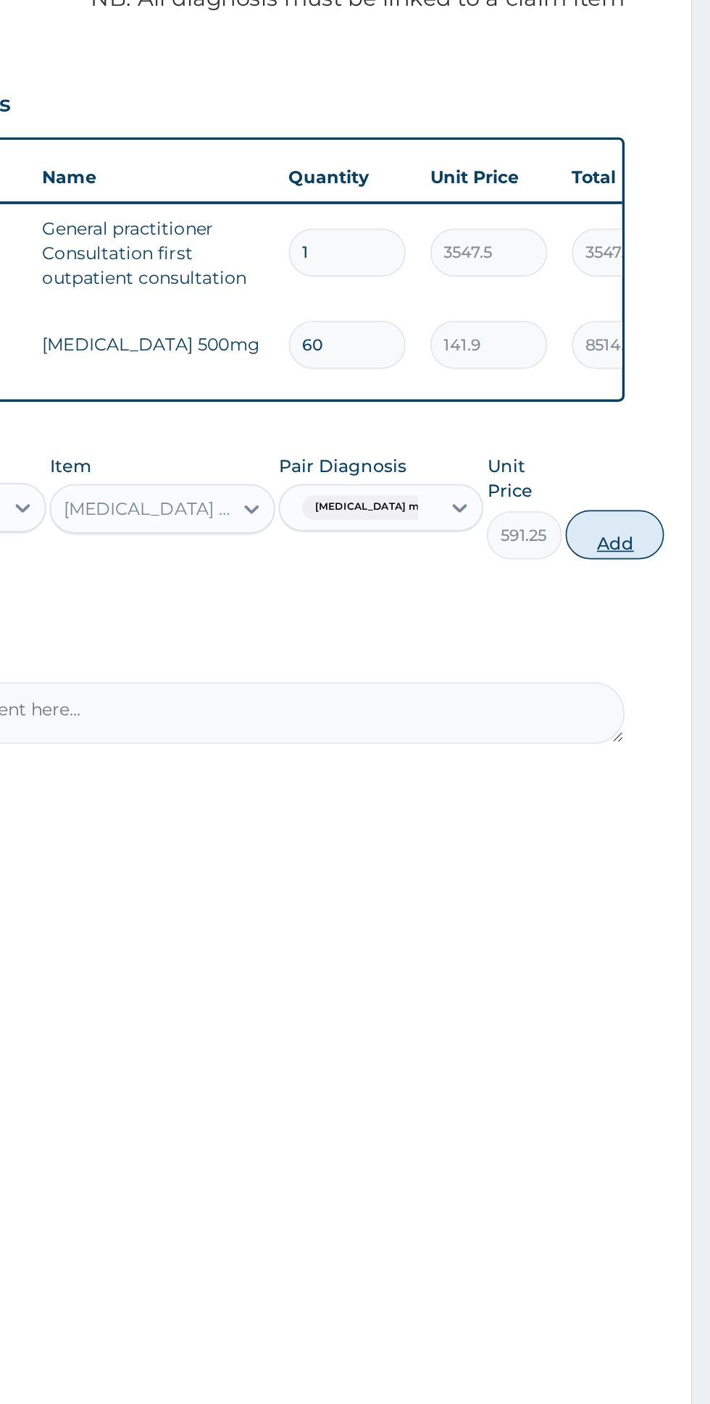
click at [647, 640] on button "Add" at bounding box center [653, 642] width 58 height 29
type input "0"
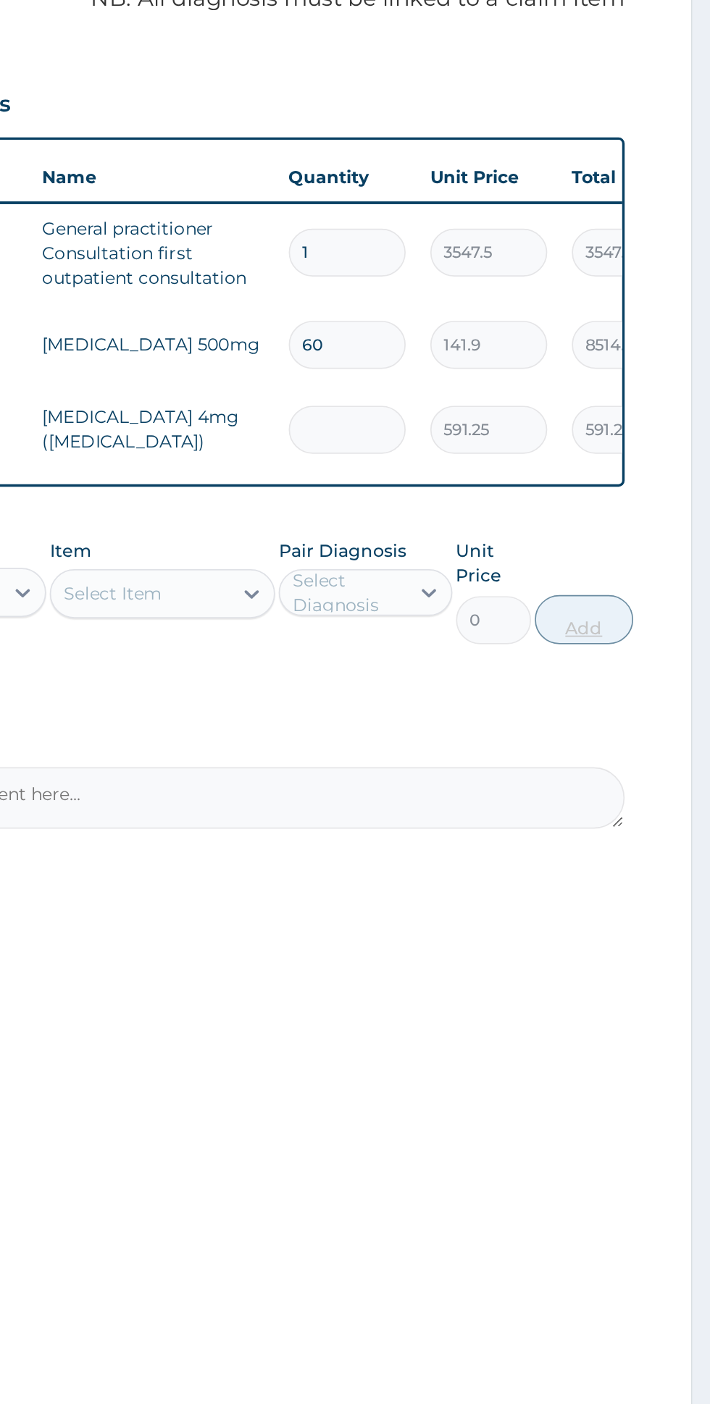
type input "0.00"
type input "3"
type input "1773.75"
type input "30"
type input "17737.50"
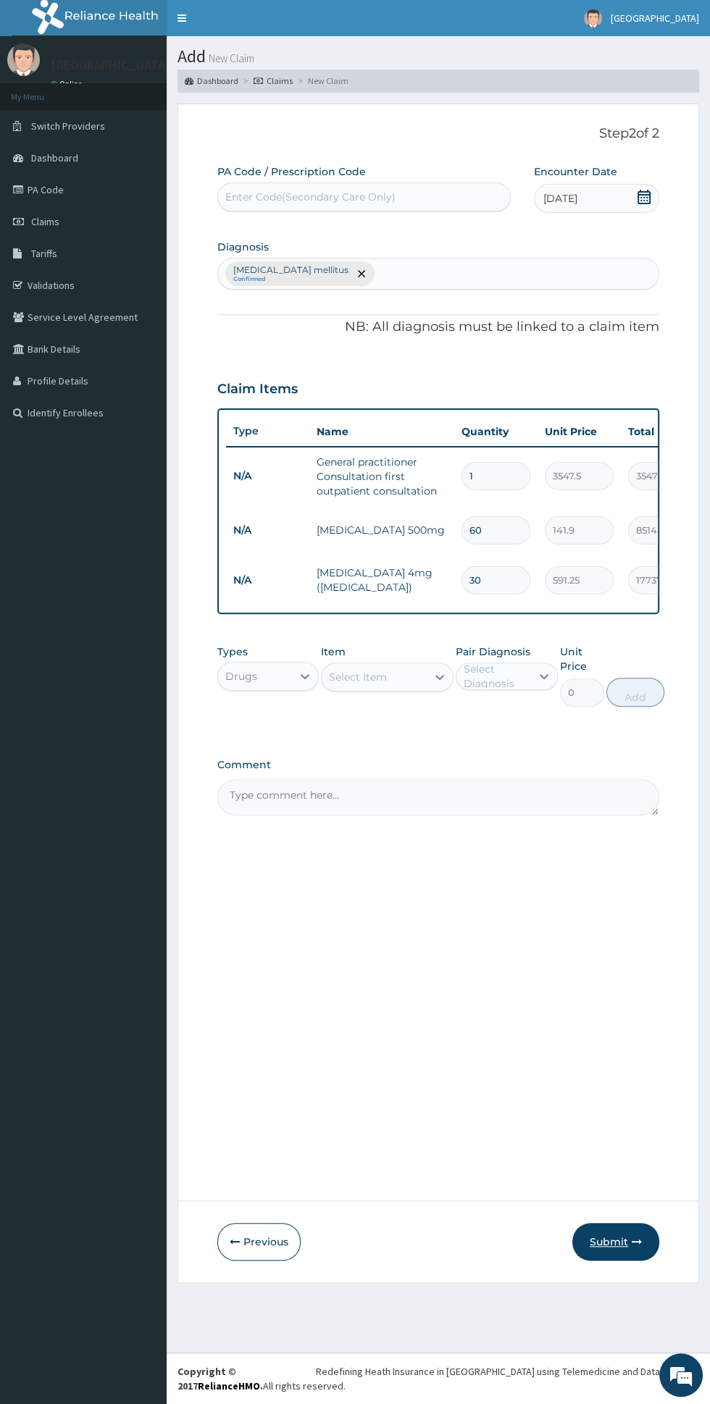
click at [637, 1245] on icon "button" at bounding box center [637, 1242] width 10 height 10
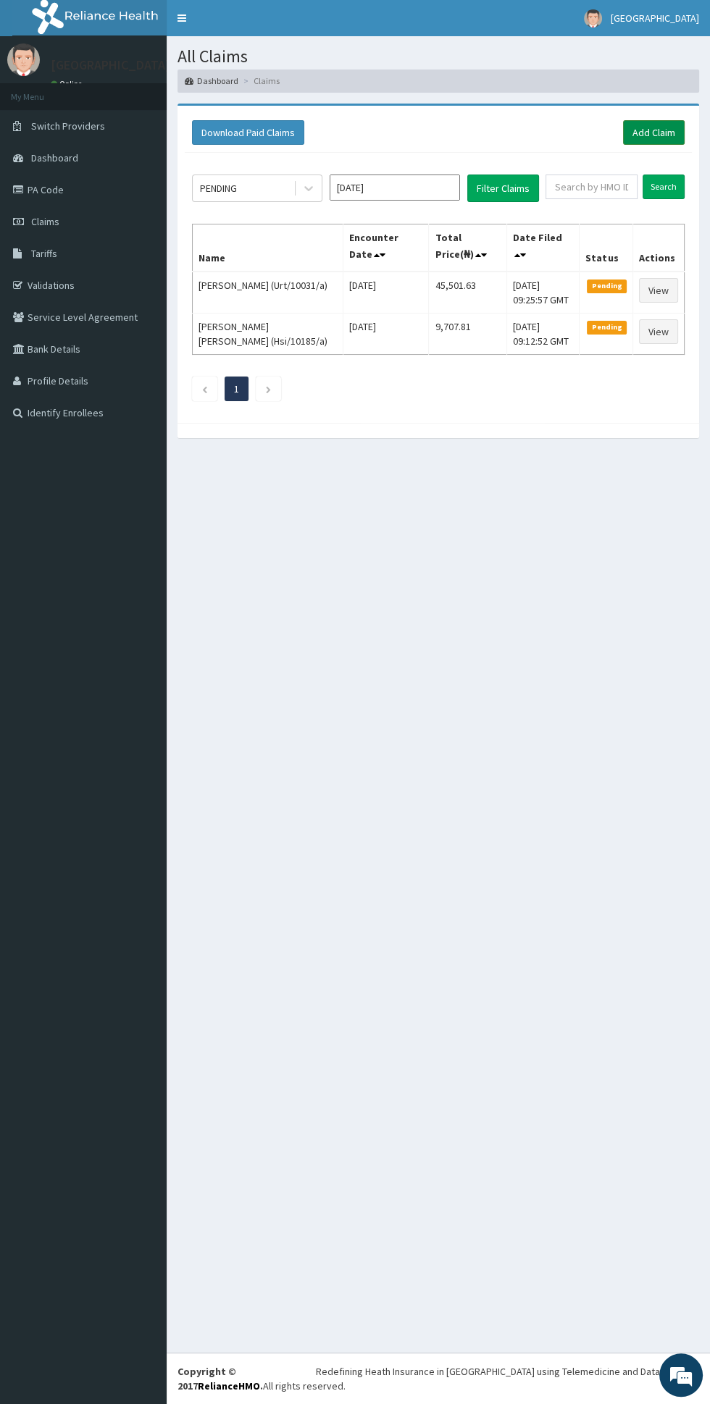
click at [660, 126] on link "Add Claim" at bounding box center [654, 132] width 62 height 25
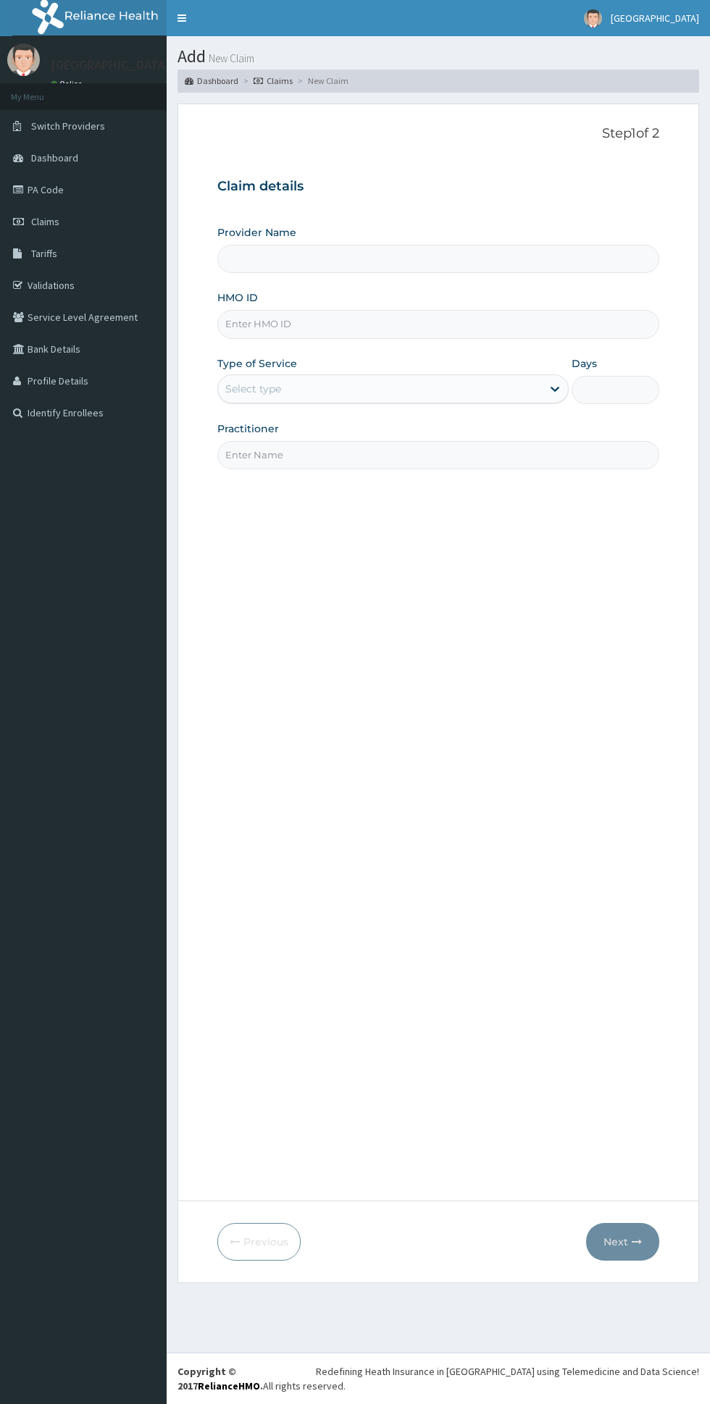
click at [461, 323] on input "HMO ID" at bounding box center [438, 324] width 442 height 28
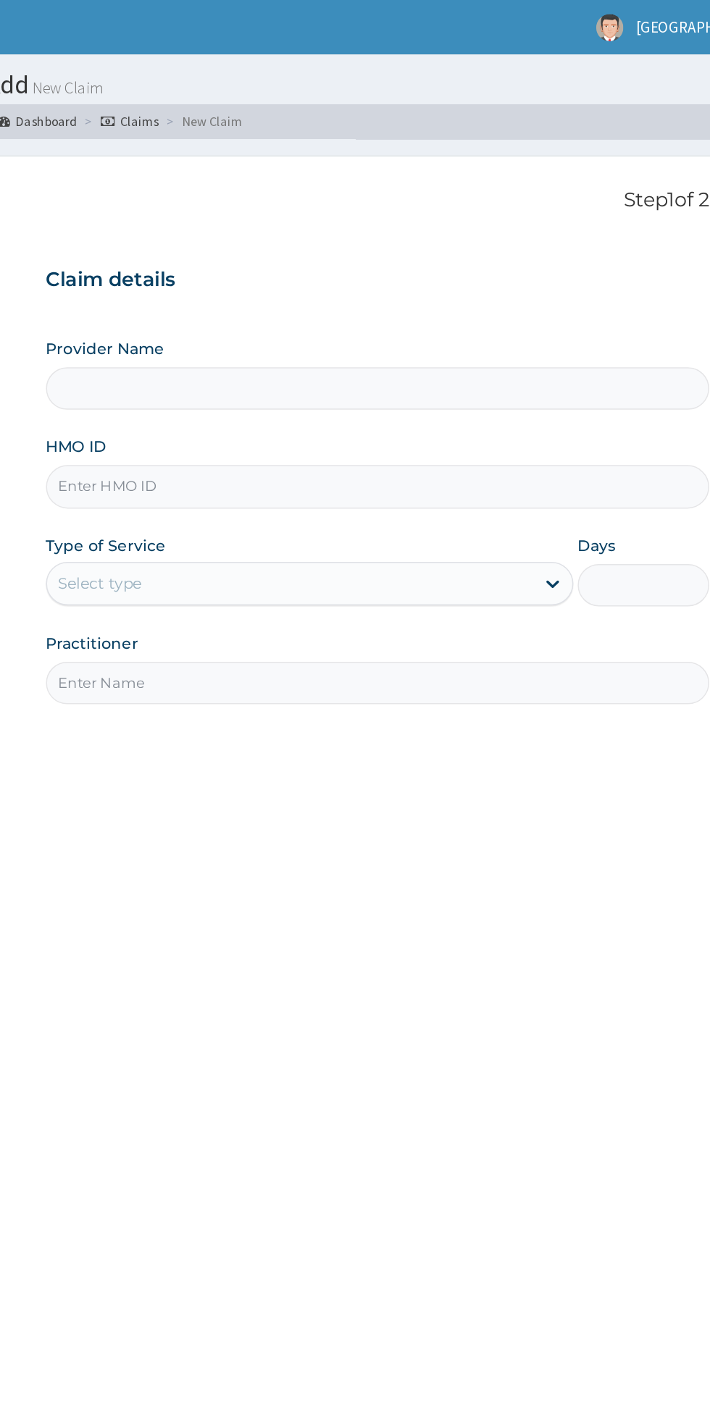
type input "C"
type input "[GEOGRAPHIC_DATA]"
click at [466, 322] on input "Ccd/10386/b" at bounding box center [438, 324] width 442 height 28
type input "Ccd/10386/f"
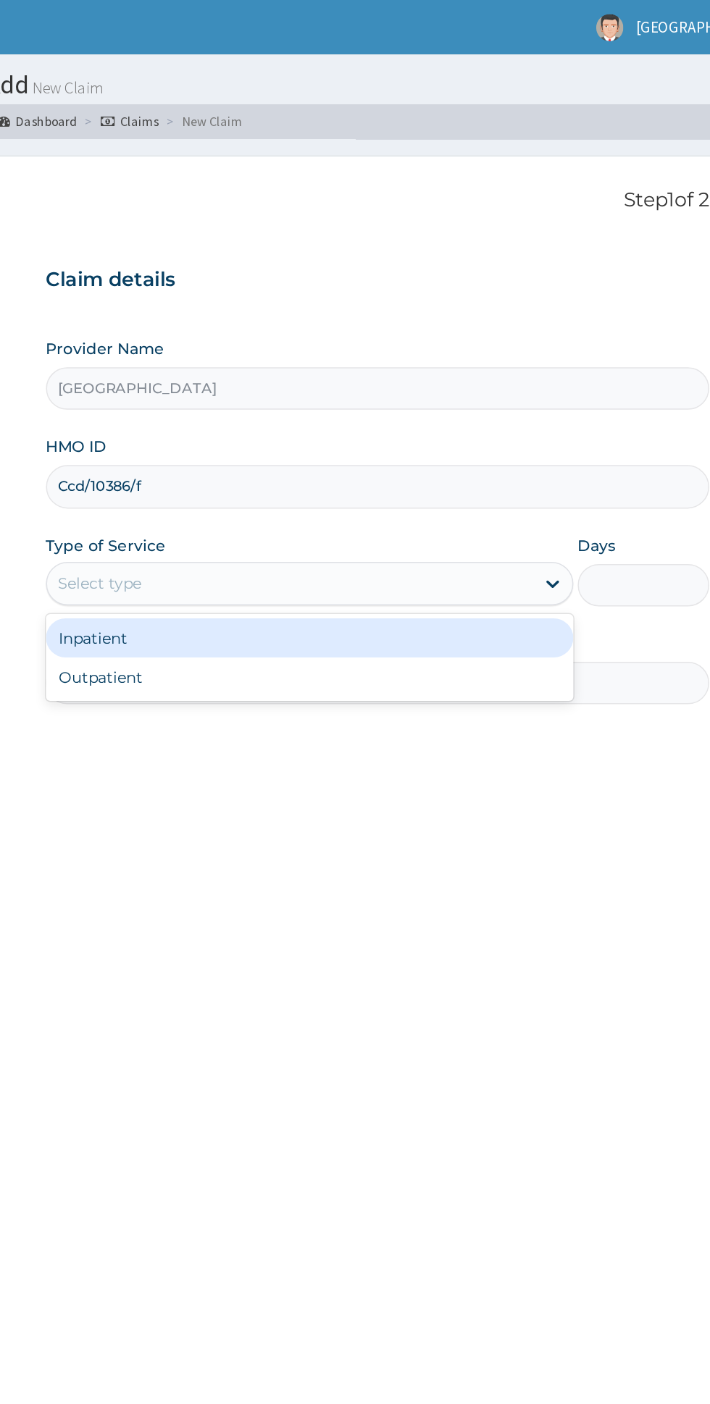
click at [419, 453] on div "Outpatient" at bounding box center [392, 451] width 351 height 26
type input "1"
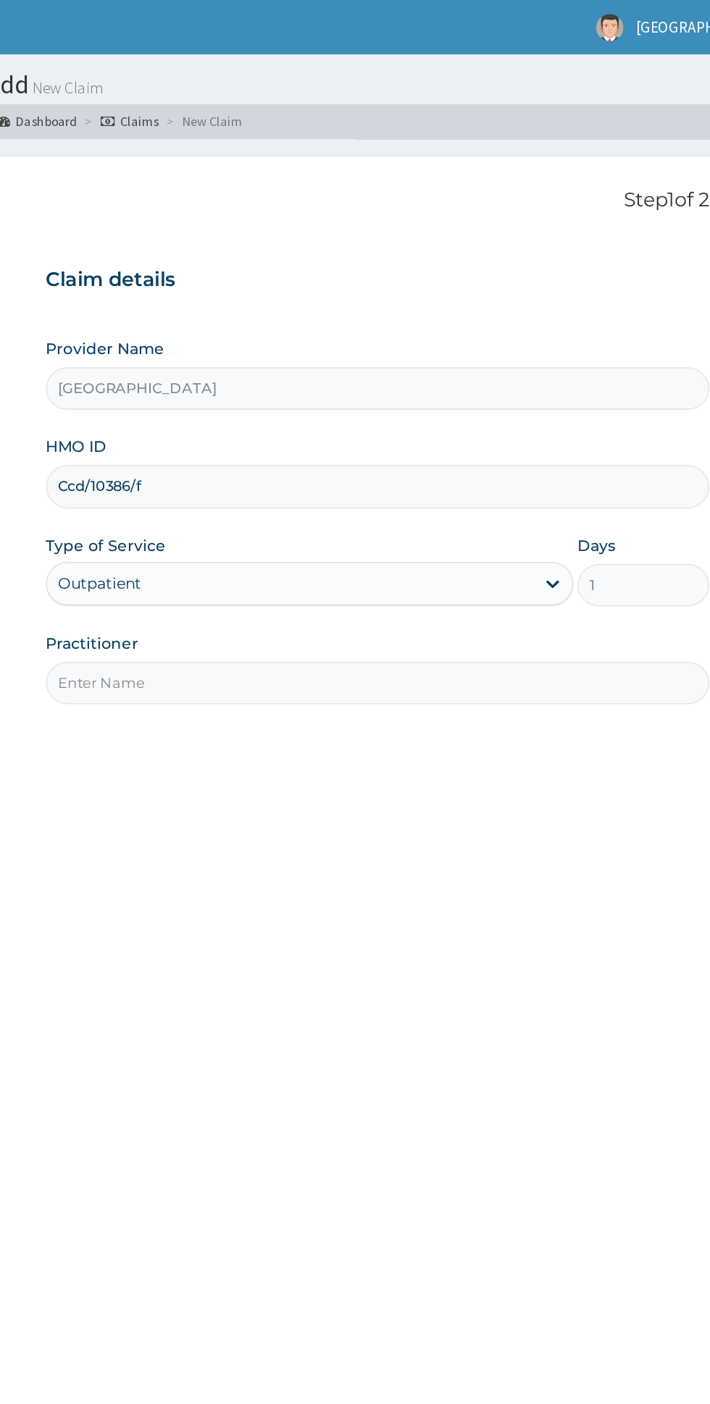
click at [426, 456] on input "Practitioner" at bounding box center [438, 455] width 442 height 28
type input "Dr chidinma"
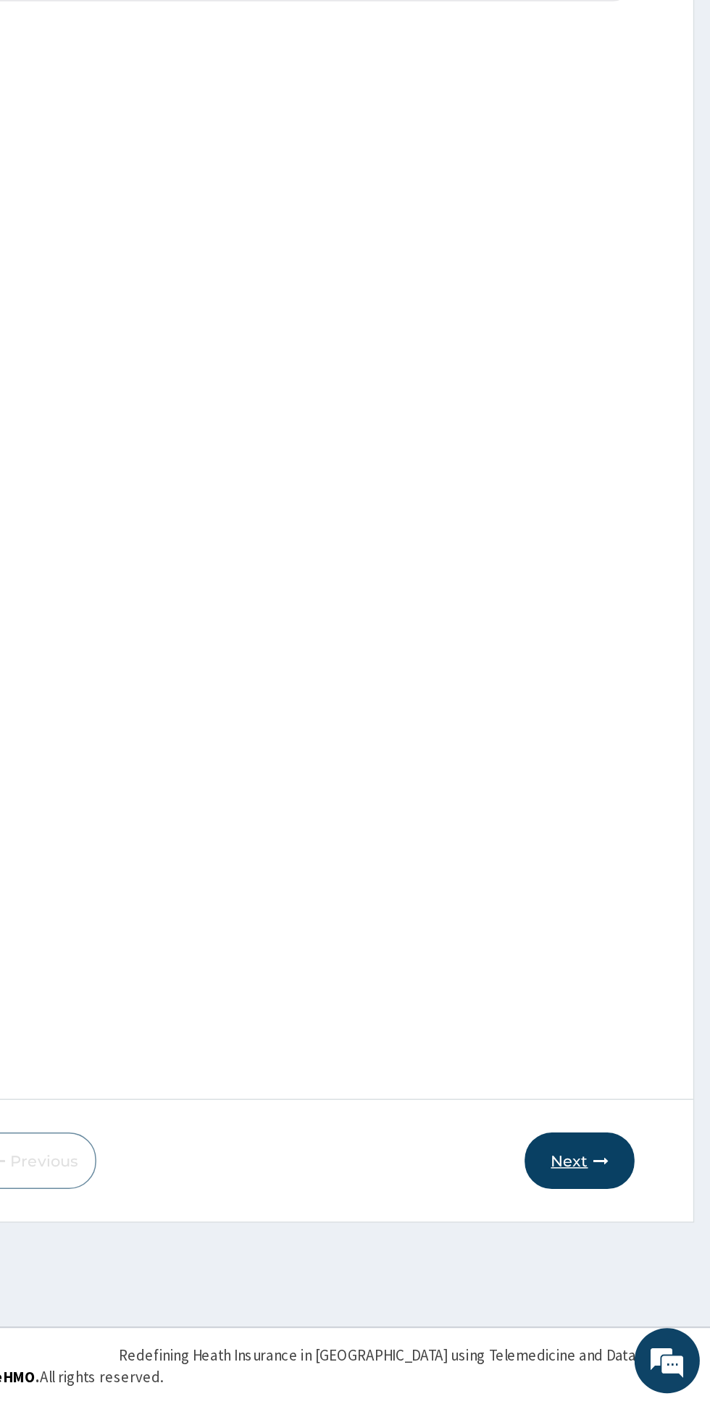
click at [632, 1237] on icon "button" at bounding box center [637, 1242] width 10 height 10
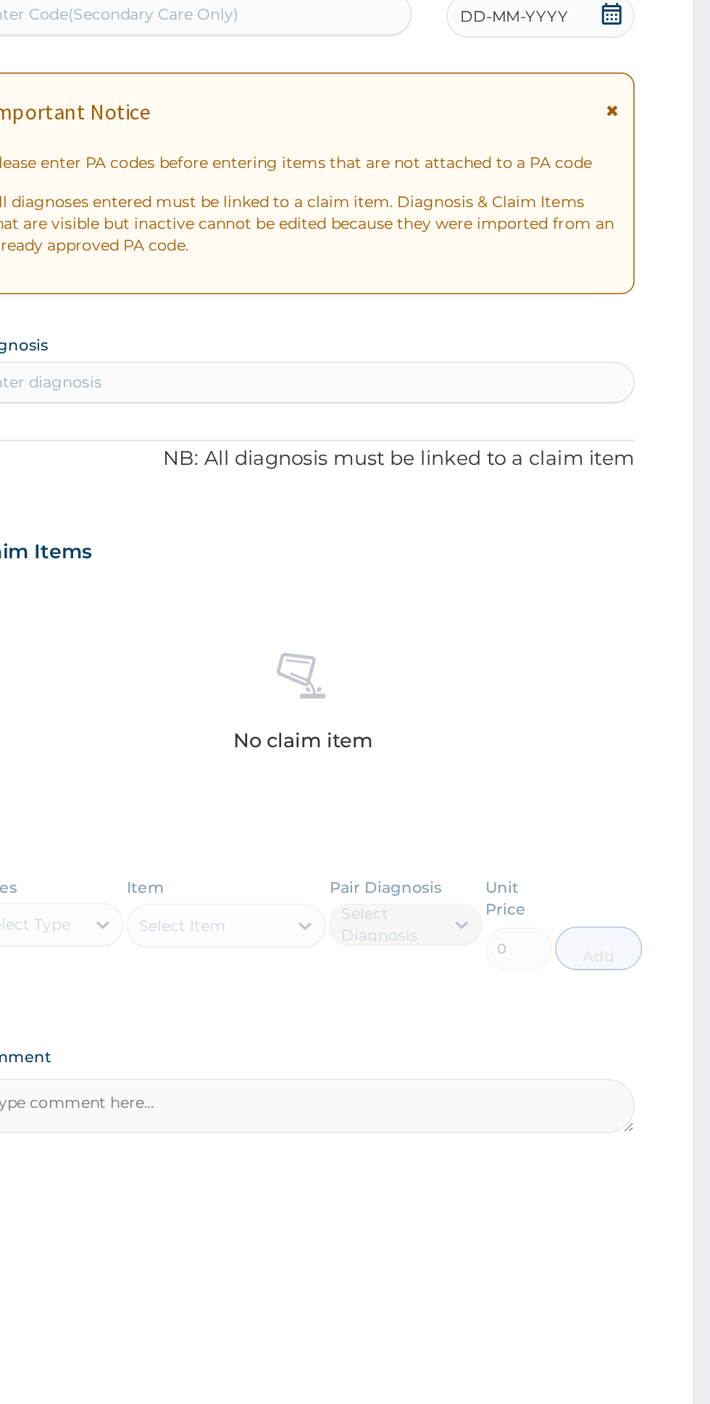
click at [644, 261] on icon at bounding box center [644, 261] width 8 height 10
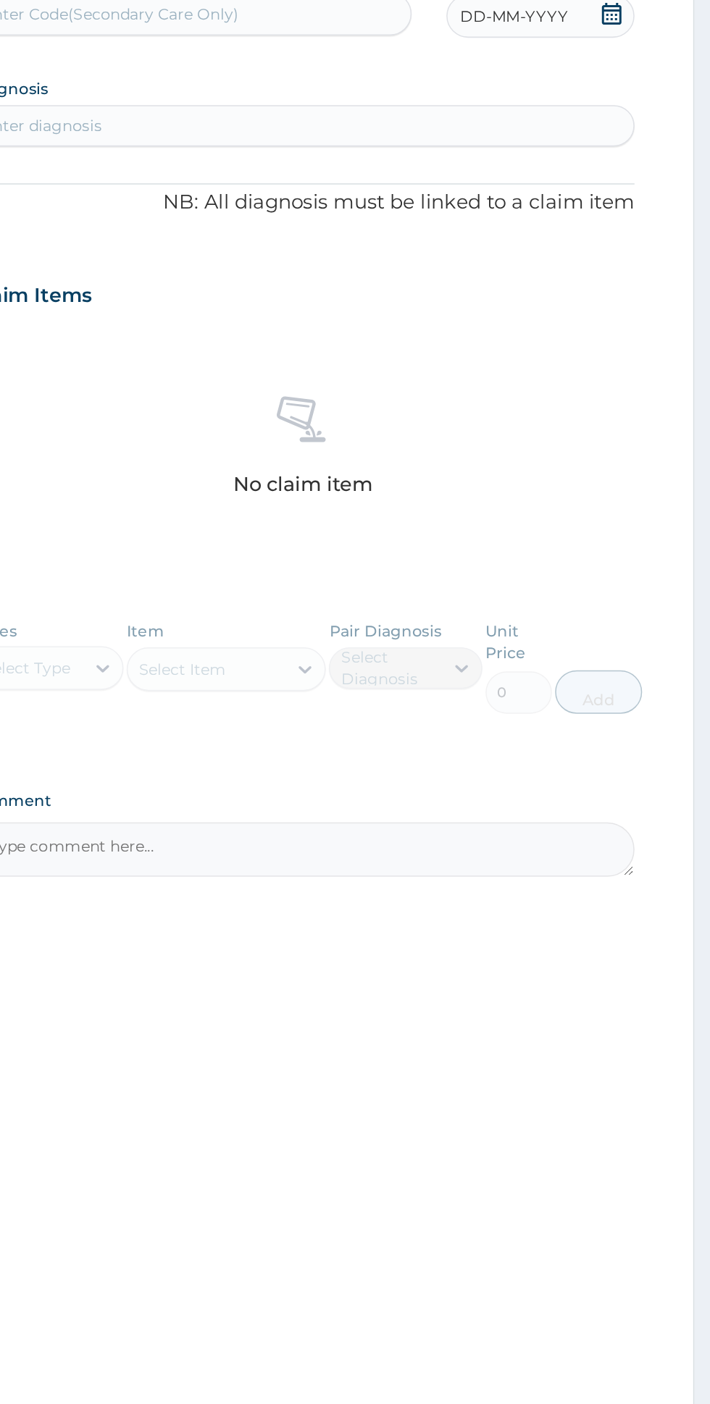
click at [649, 201] on icon at bounding box center [643, 197] width 13 height 14
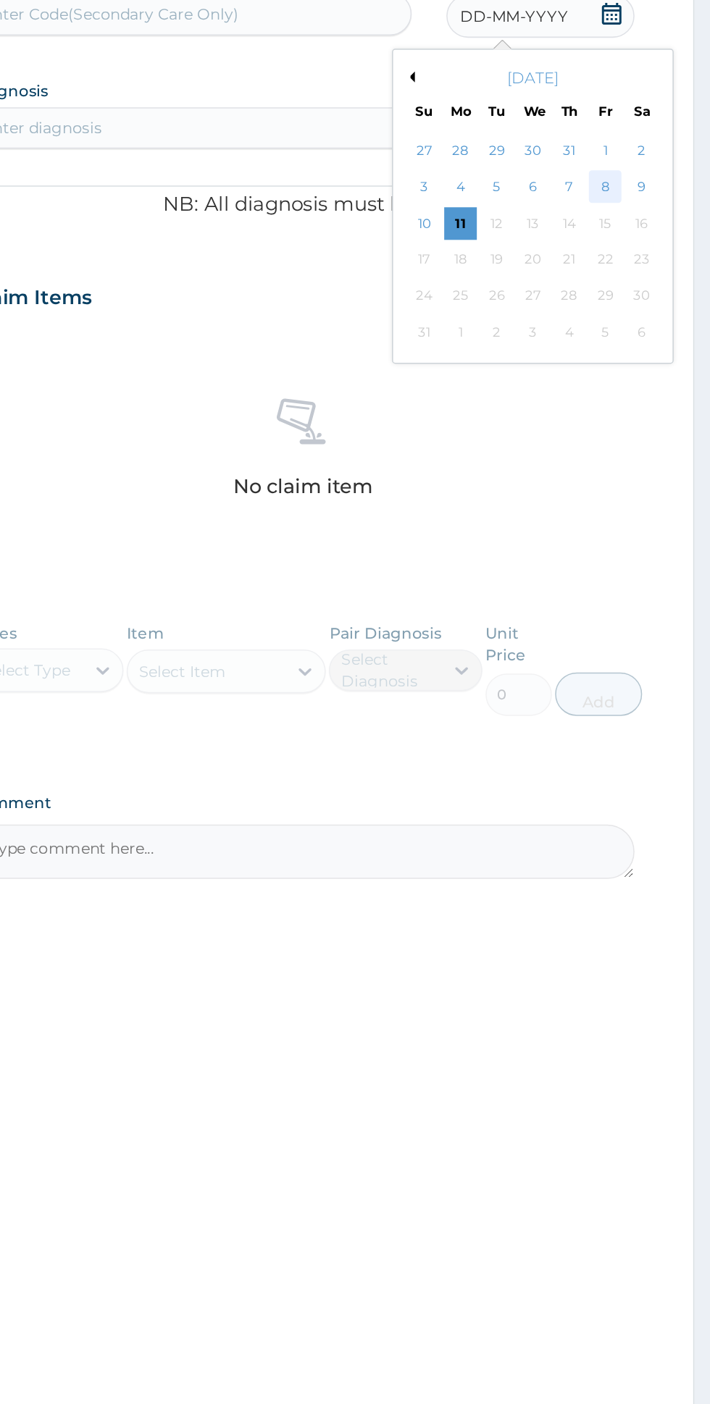
click at [637, 314] on div "8" at bounding box center [640, 313] width 22 height 22
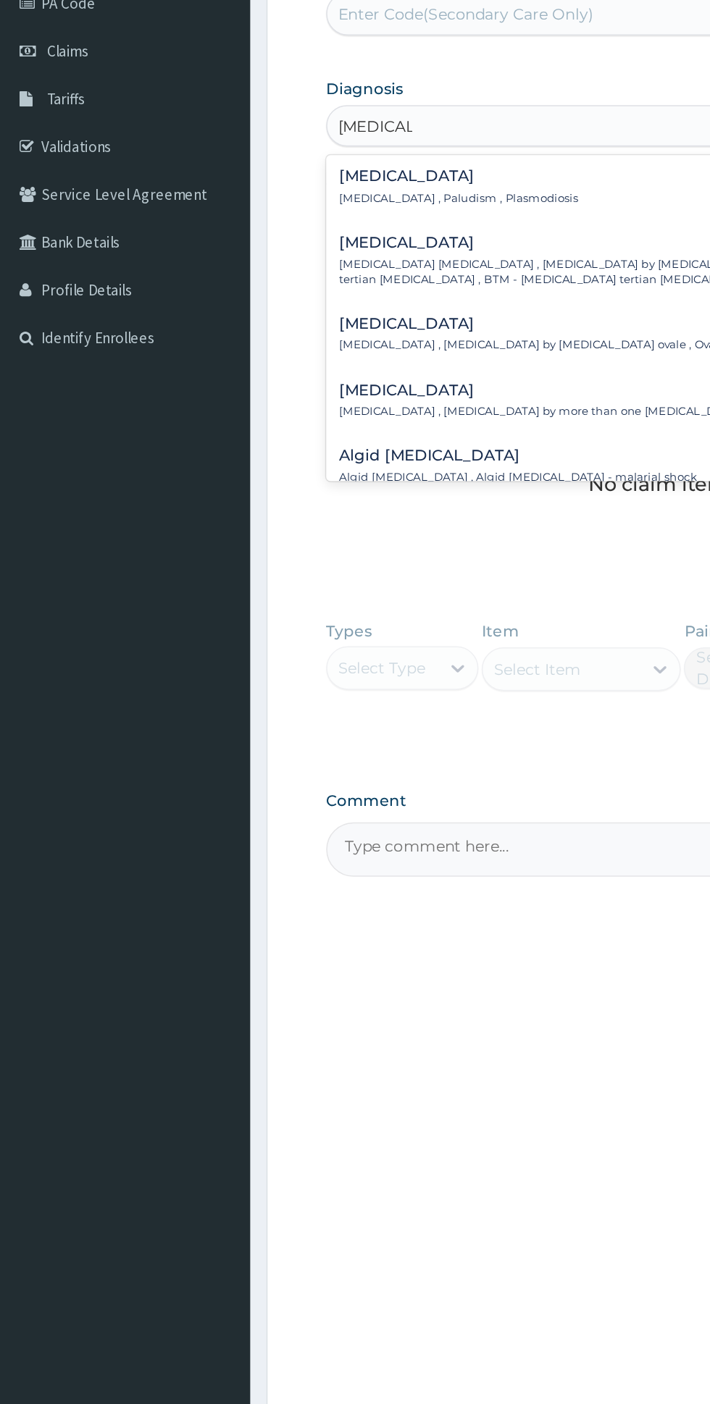
click at [339, 311] on div "Malaria Malaria , Paludism , Plasmodiosis" at bounding box center [305, 312] width 159 height 25
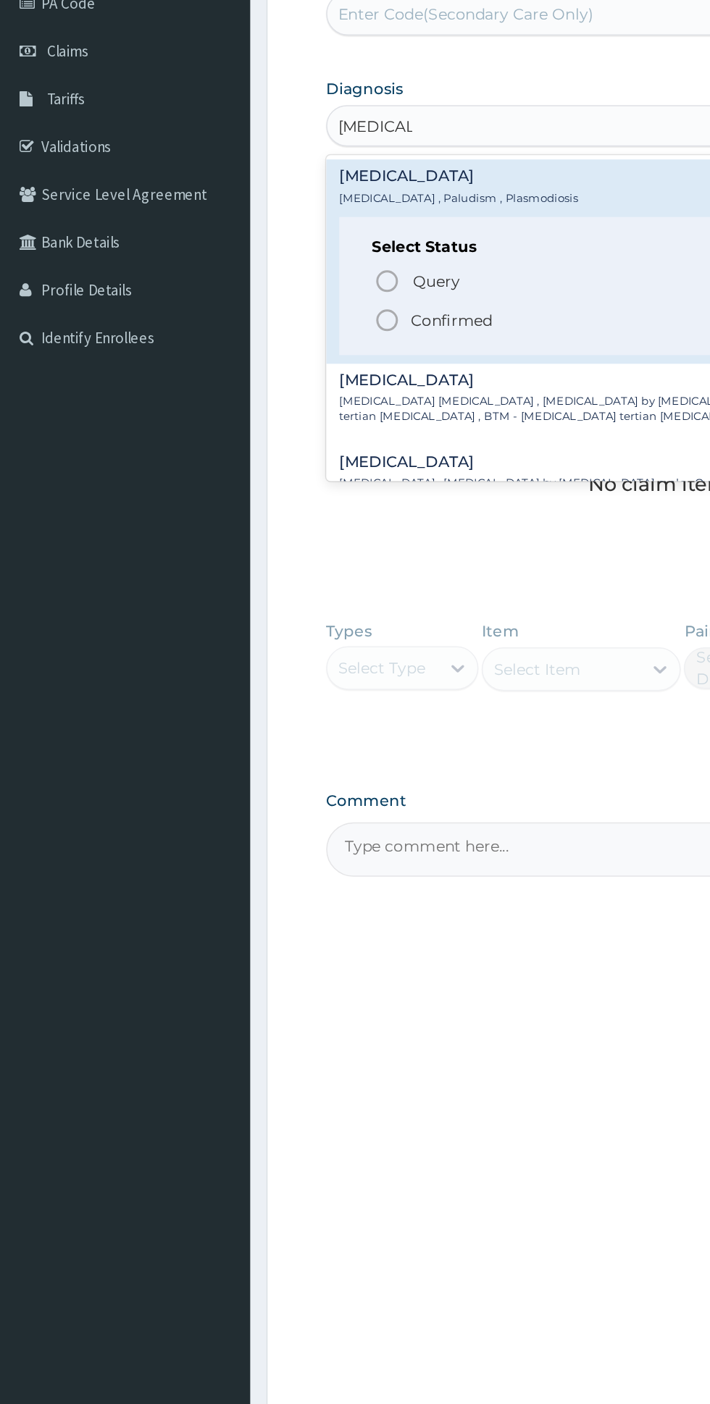
click at [343, 406] on span "Confirmed" at bounding box center [439, 401] width 380 height 17
type input "MALARIA"
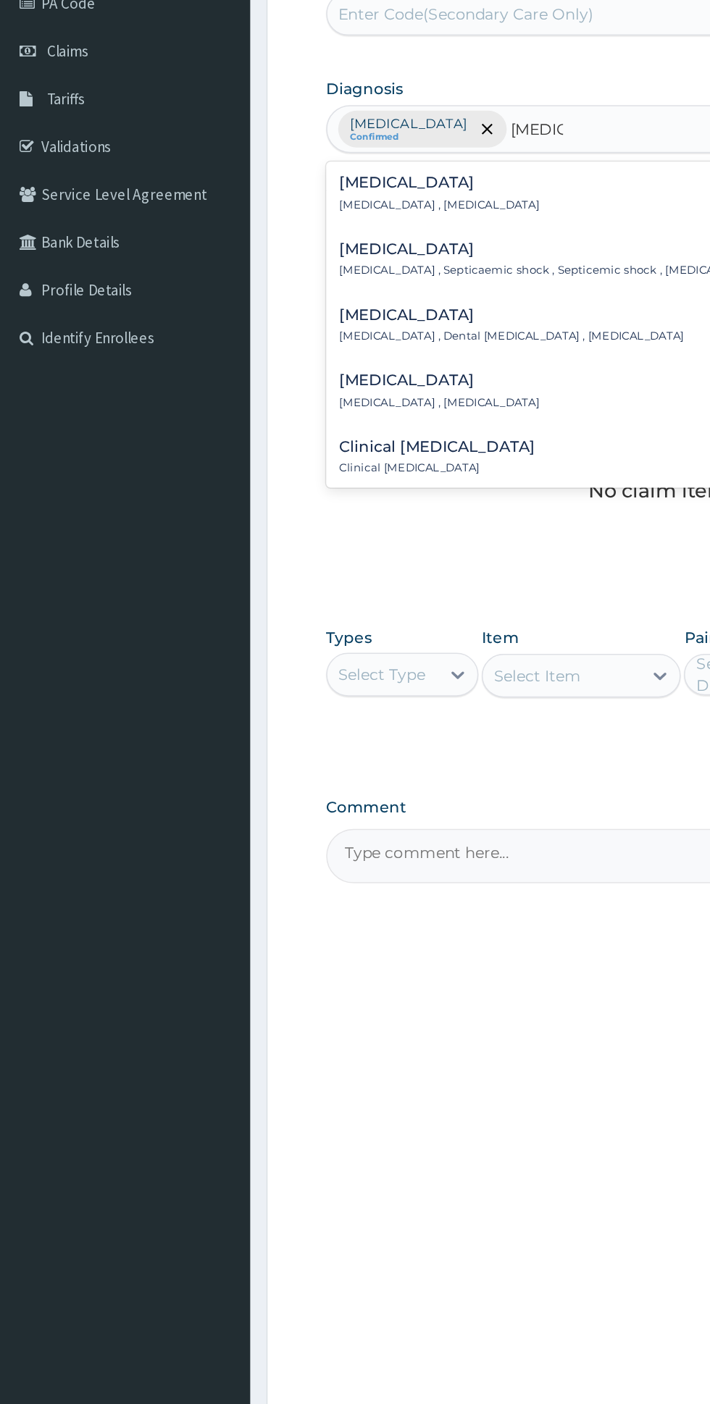
click at [331, 316] on div "Sepsis Systemic infection , Sepsis" at bounding box center [438, 316] width 424 height 25
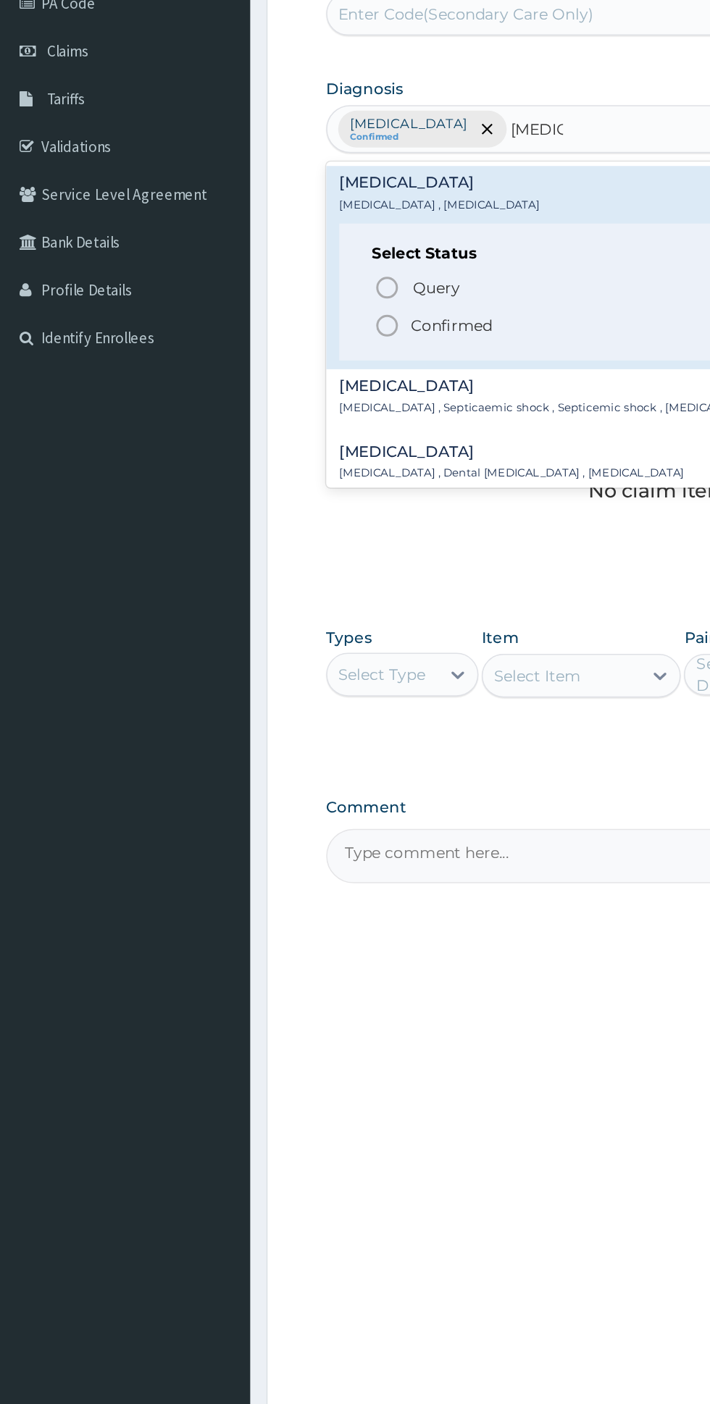
click at [344, 409] on span "Confirmed" at bounding box center [439, 404] width 380 height 17
type input "sepsis"
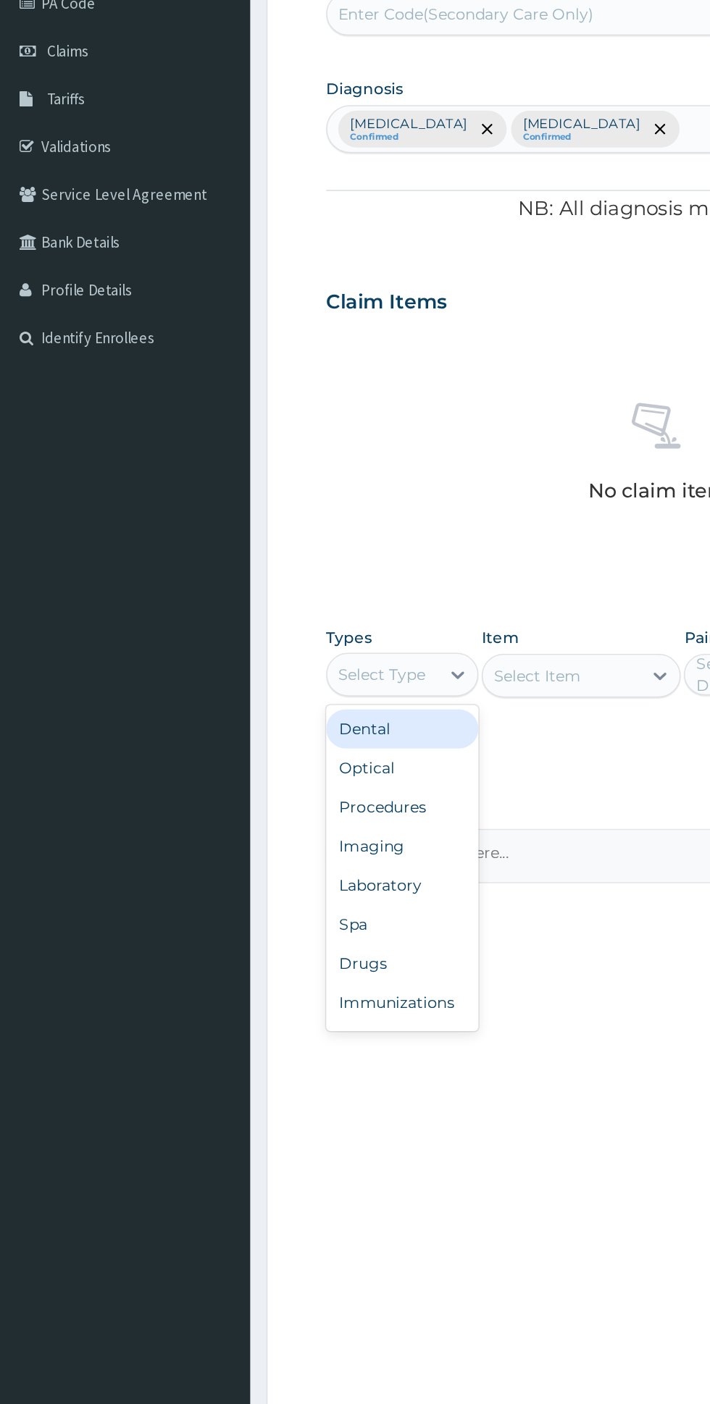
click at [298, 721] on div "Procedures" at bounding box center [267, 726] width 101 height 26
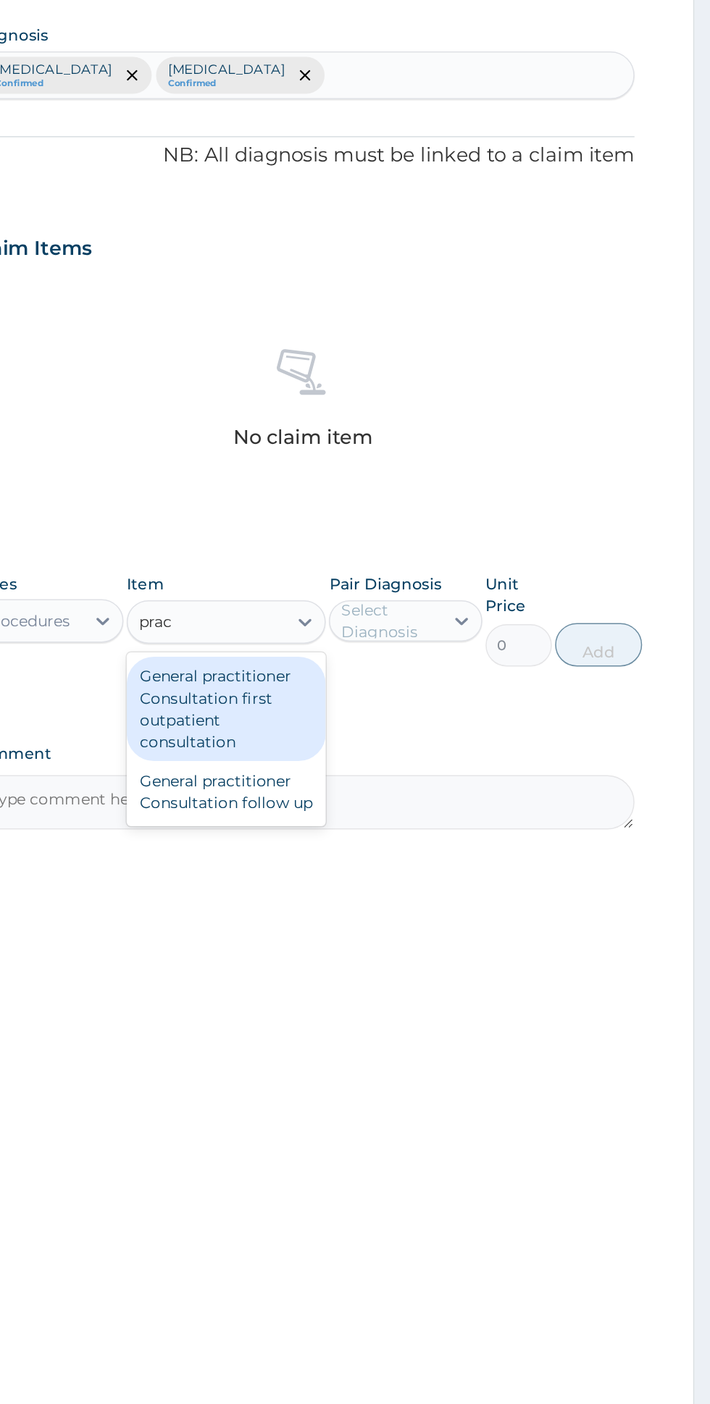
click at [430, 695] on div "General practitioner Consultation first outpatient consultation" at bounding box center [387, 696] width 133 height 70
type input "prac"
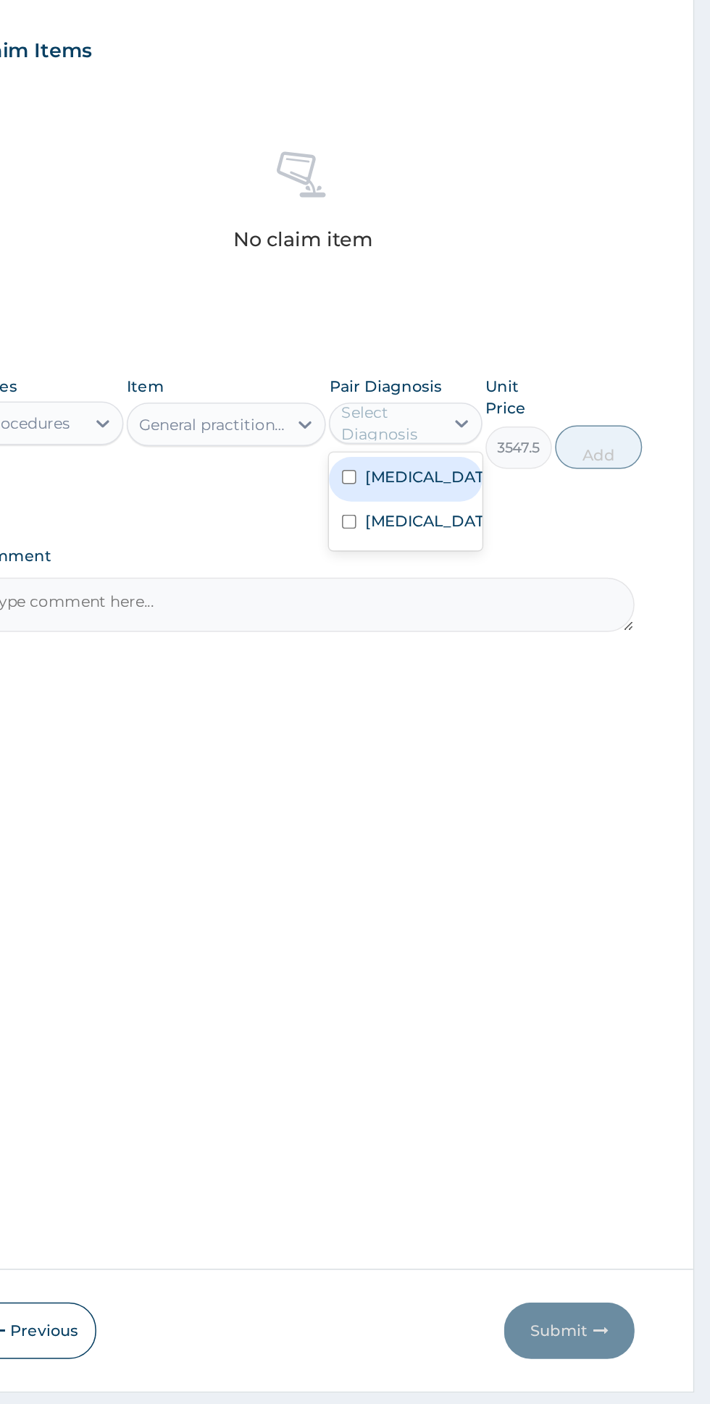
click at [543, 668] on div "Malaria" at bounding box center [506, 675] width 101 height 30
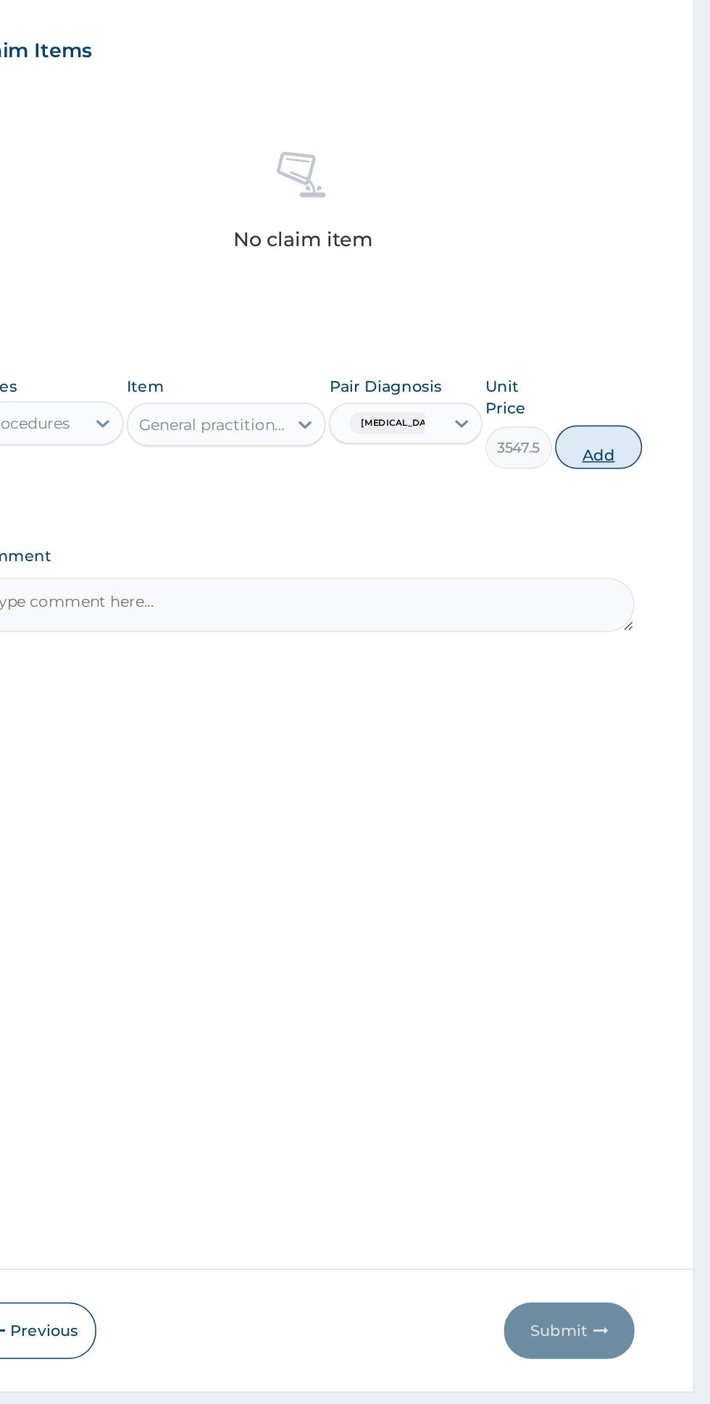
click at [654, 652] on button "Add" at bounding box center [635, 653] width 58 height 29
type input "0"
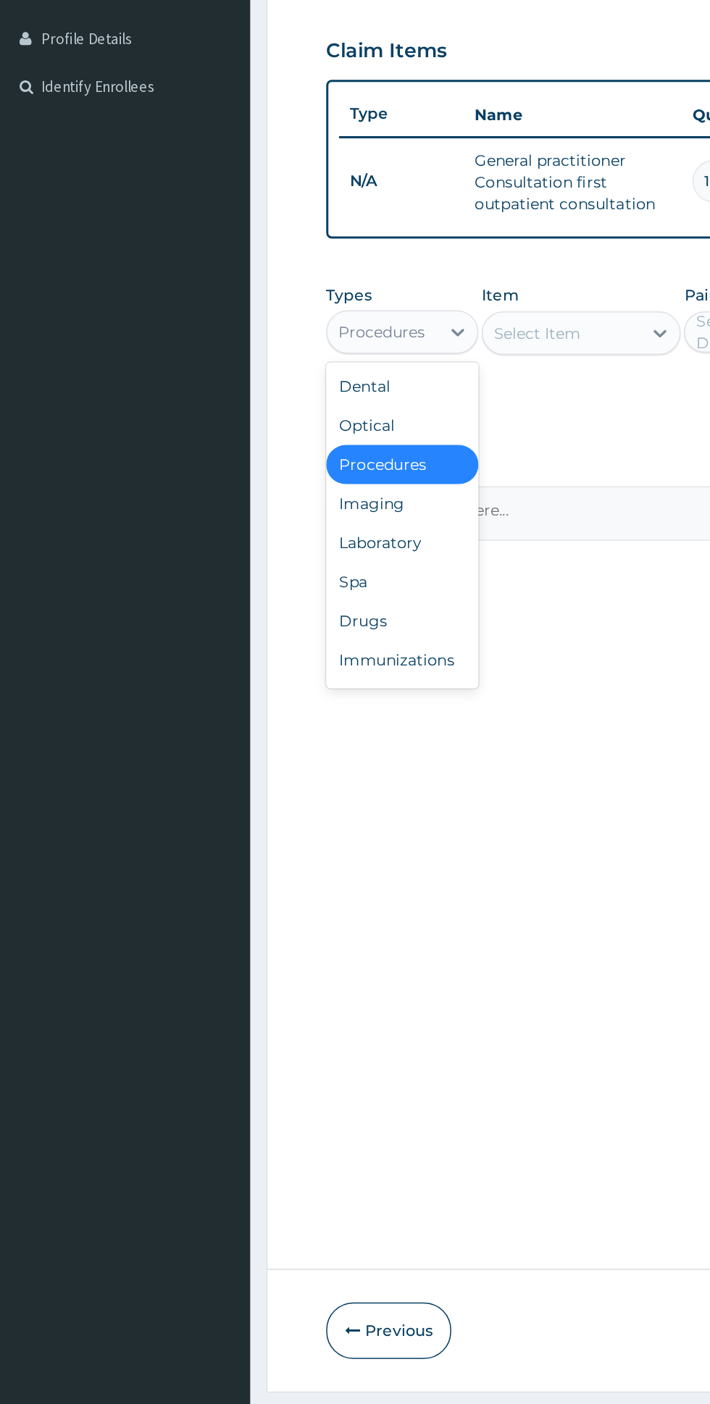
click at [289, 720] on div "Laboratory" at bounding box center [267, 717] width 101 height 26
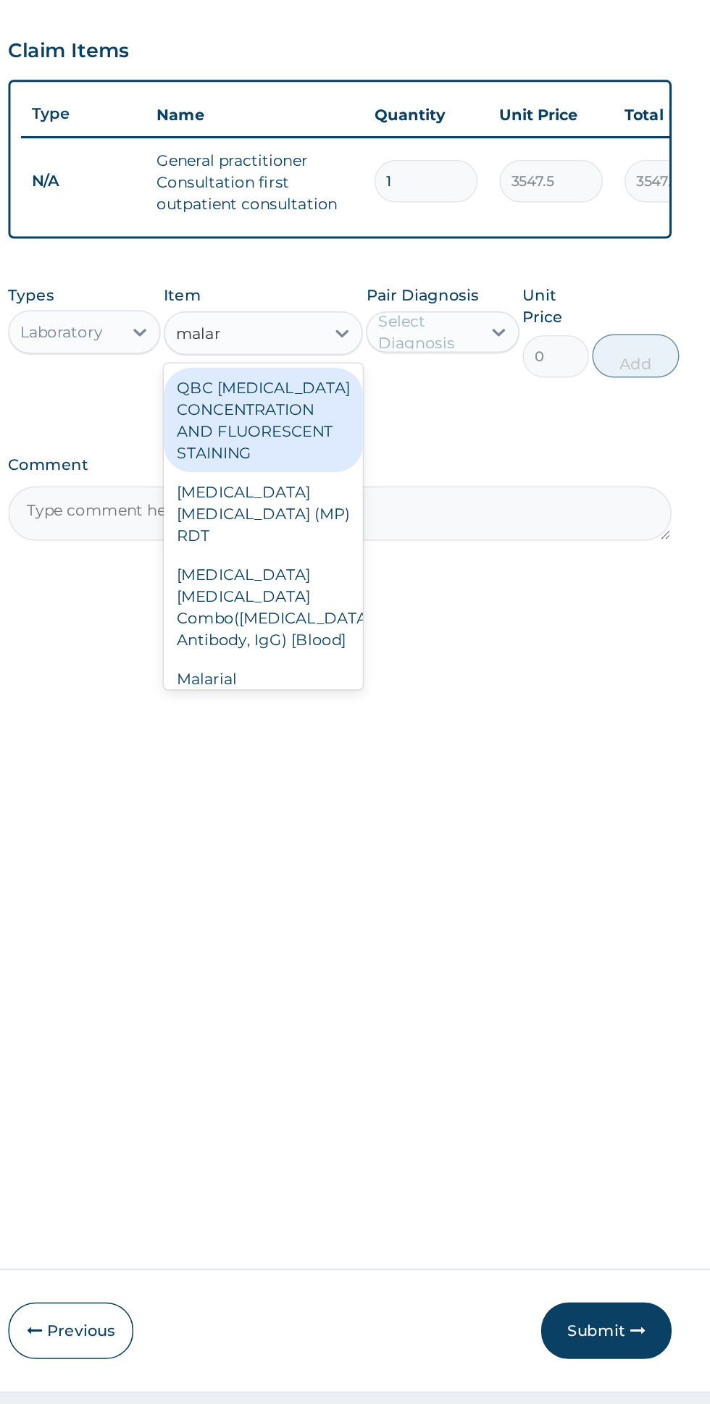
scroll to position [8, 0]
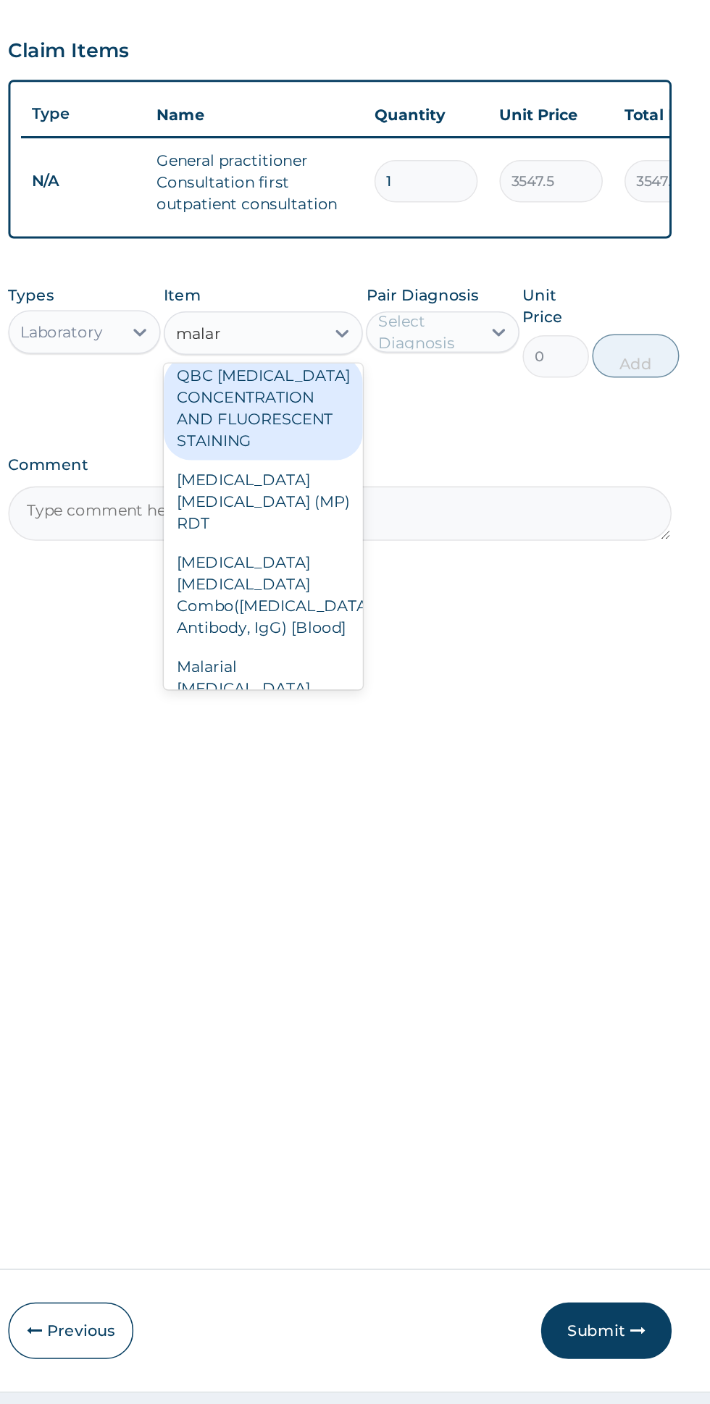
click at [423, 787] on div "Malarial Parasite Thick and thin films - [Blood]" at bounding box center [387, 822] width 133 height 70
type input "malar"
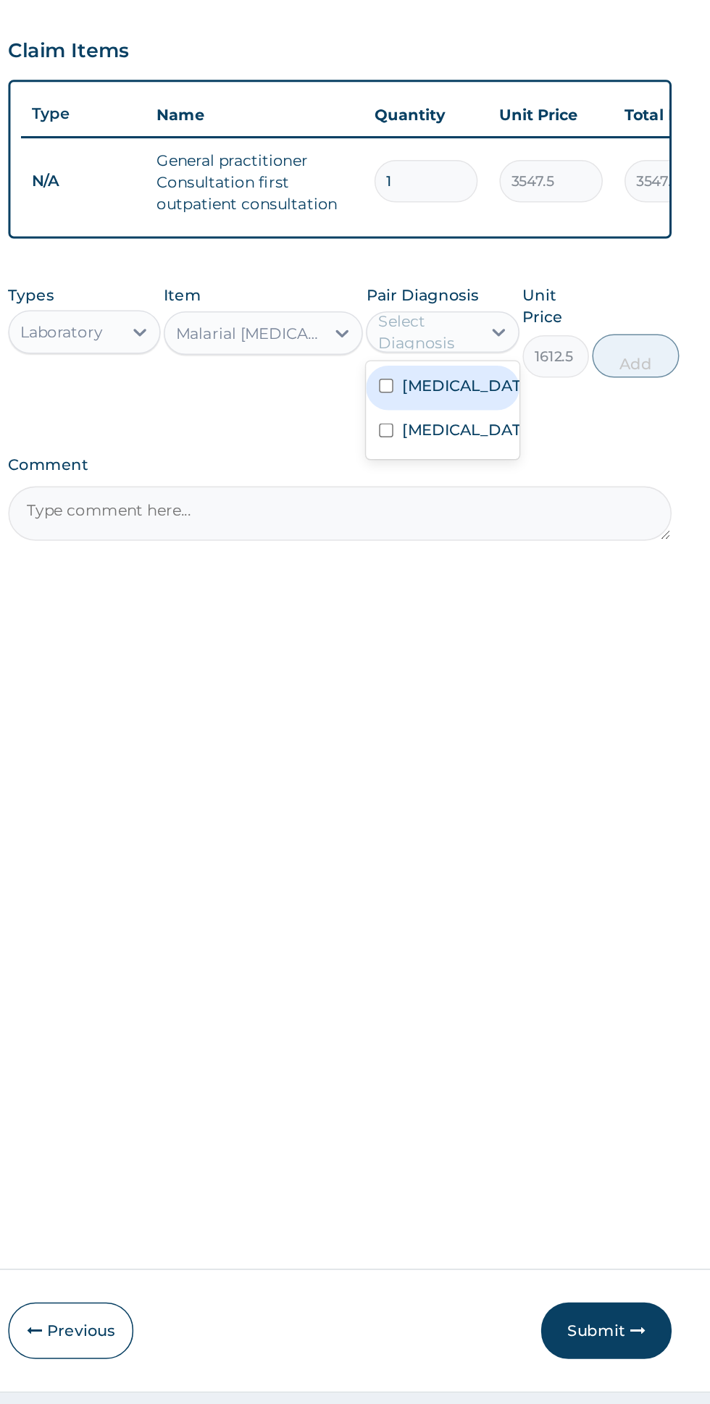
click at [543, 611] on div "Malaria" at bounding box center [506, 614] width 101 height 30
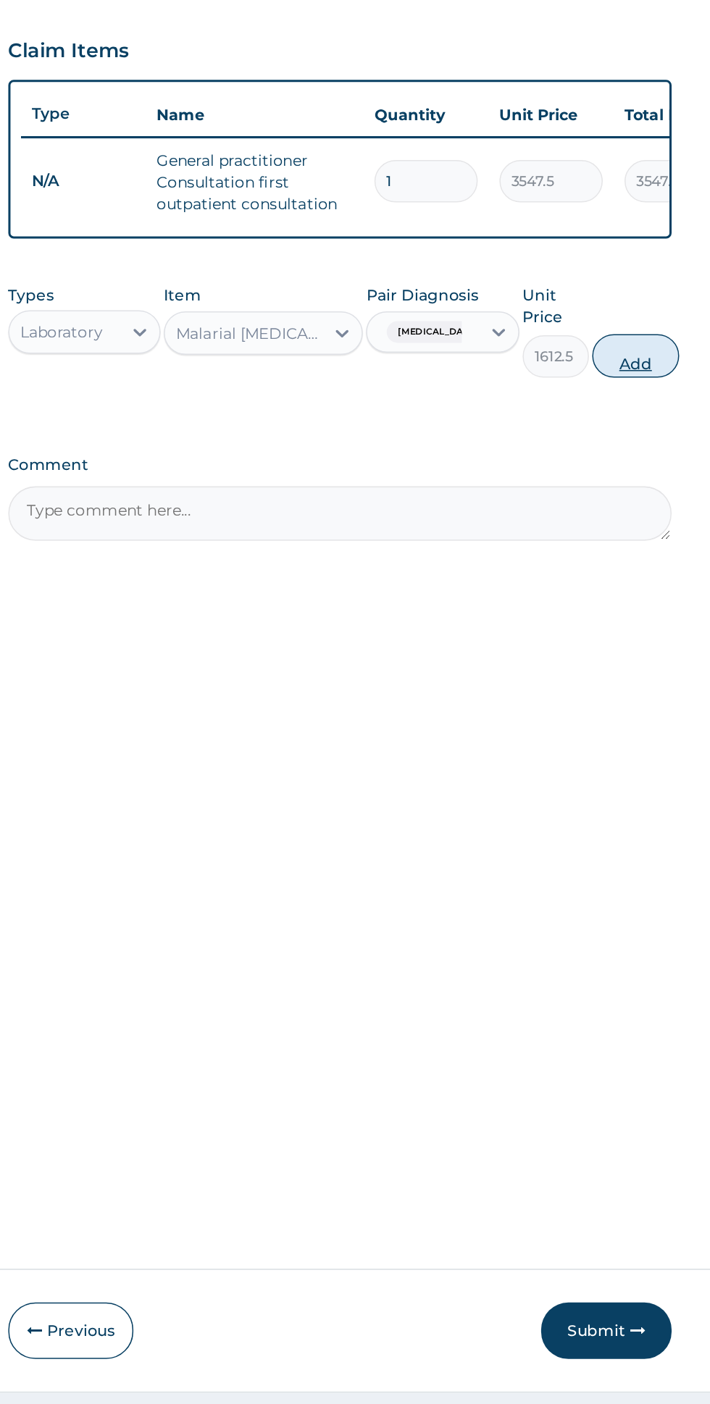
click at [640, 592] on button "Add" at bounding box center [635, 592] width 58 height 29
type input "0"
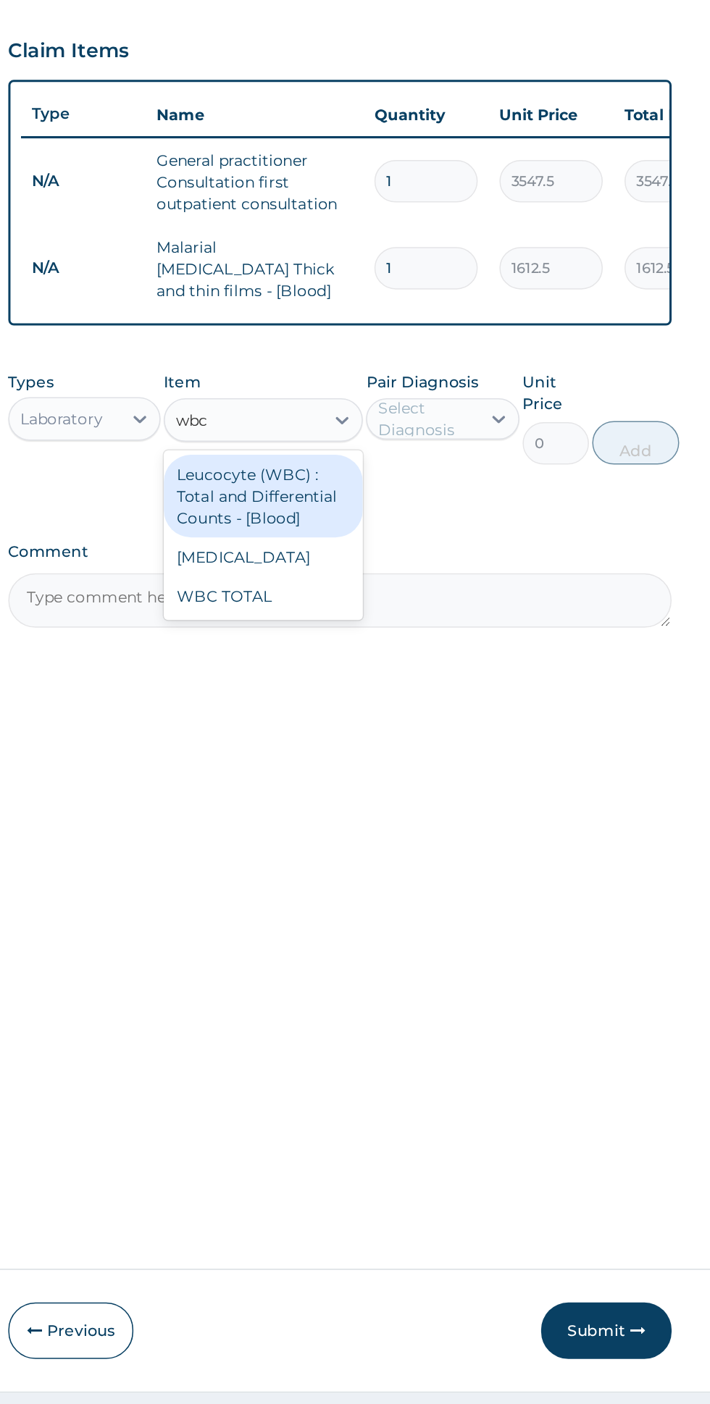
click at [416, 748] on div "WBC TOTAL" at bounding box center [387, 752] width 133 height 26
type input "wbc"
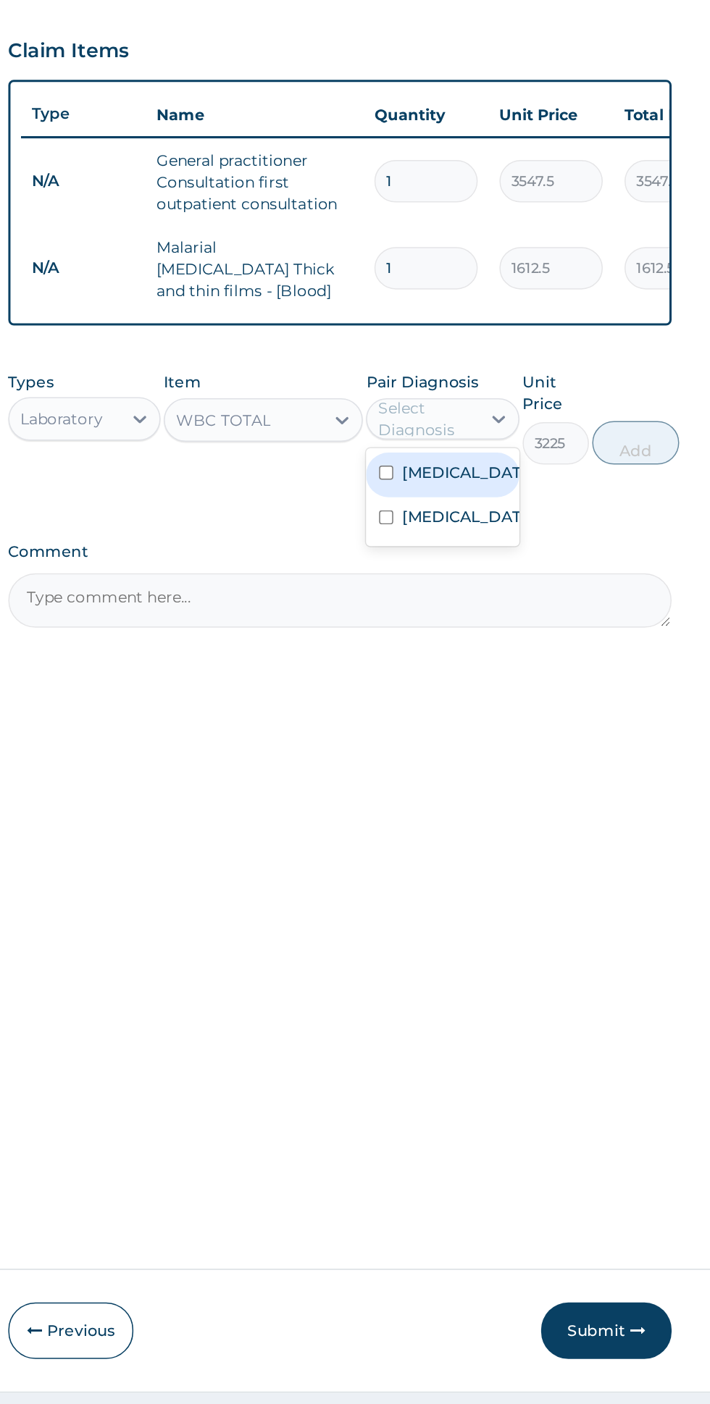
click at [542, 693] on div "Sepsis" at bounding box center [506, 702] width 101 height 30
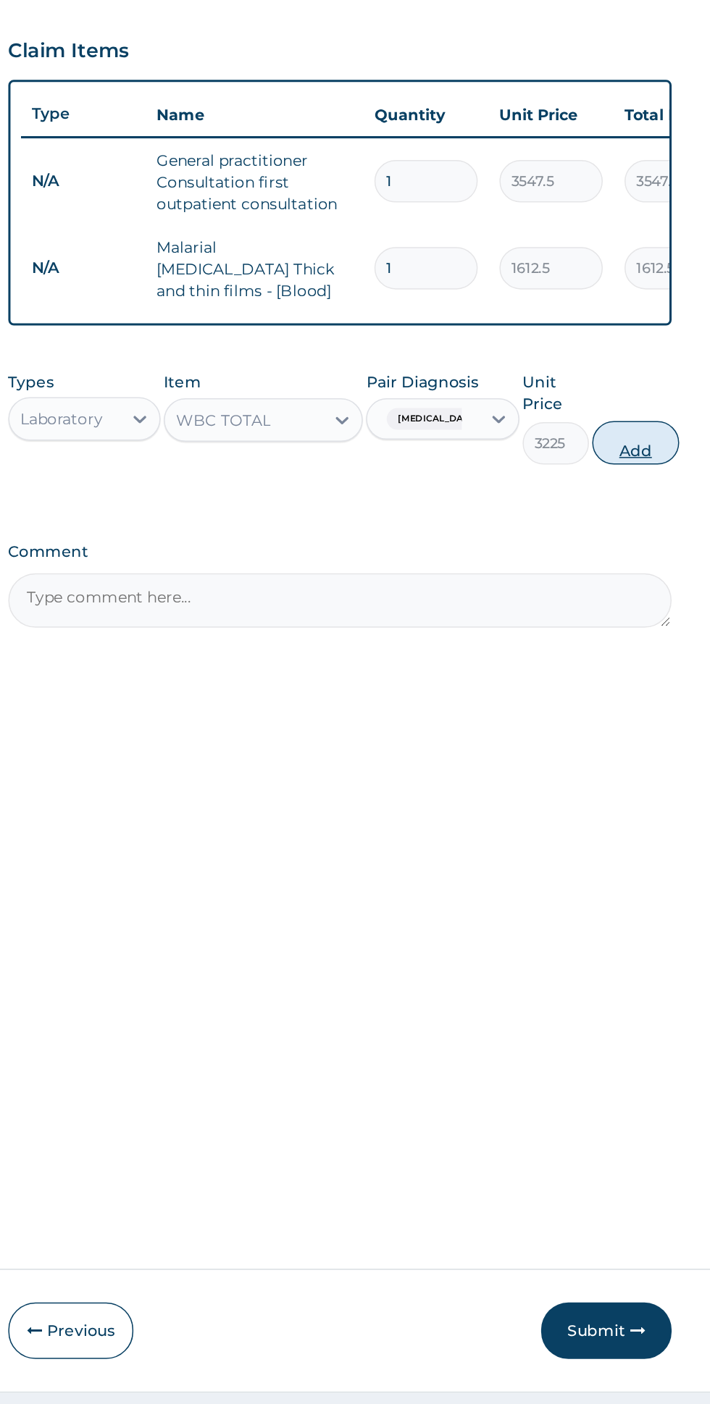
click at [648, 645] on button "Add" at bounding box center [635, 650] width 58 height 29
type input "0"
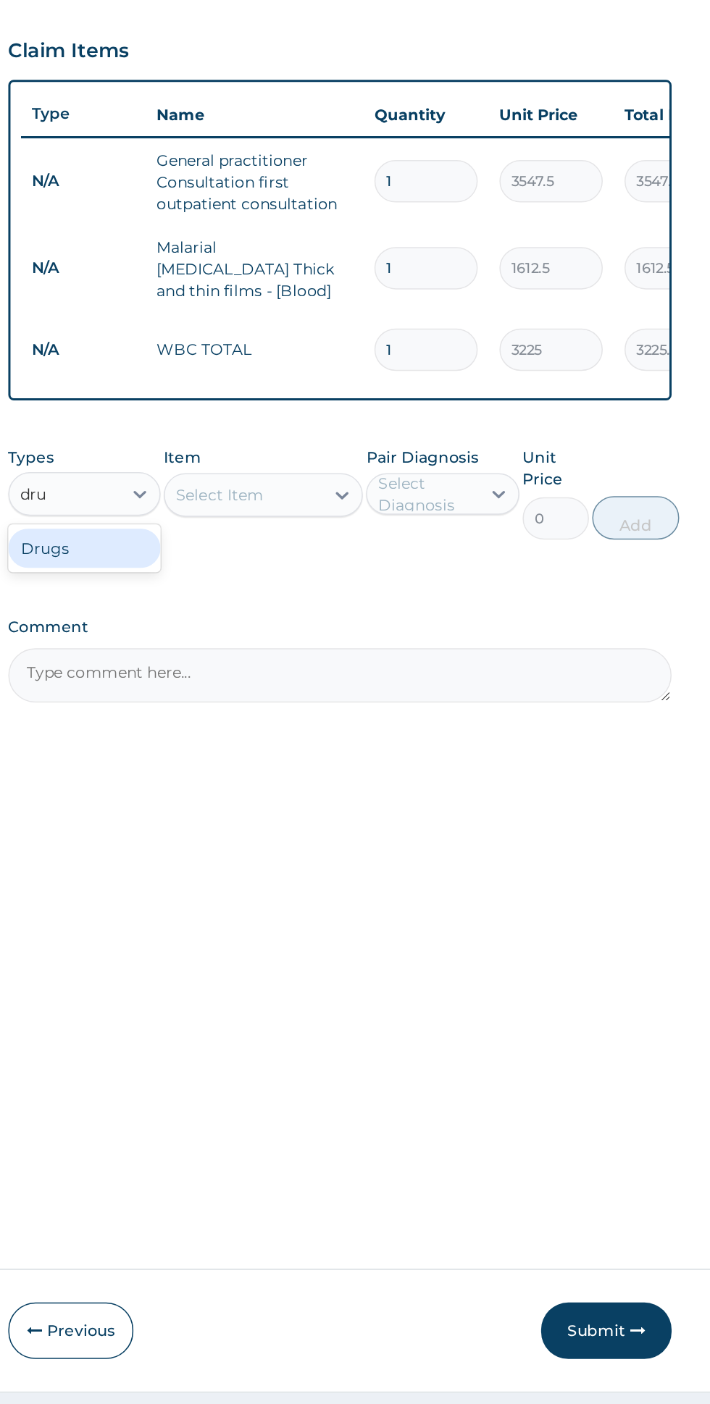
click at [303, 716] on div "Drugs" at bounding box center [267, 721] width 101 height 26
type input "dru"
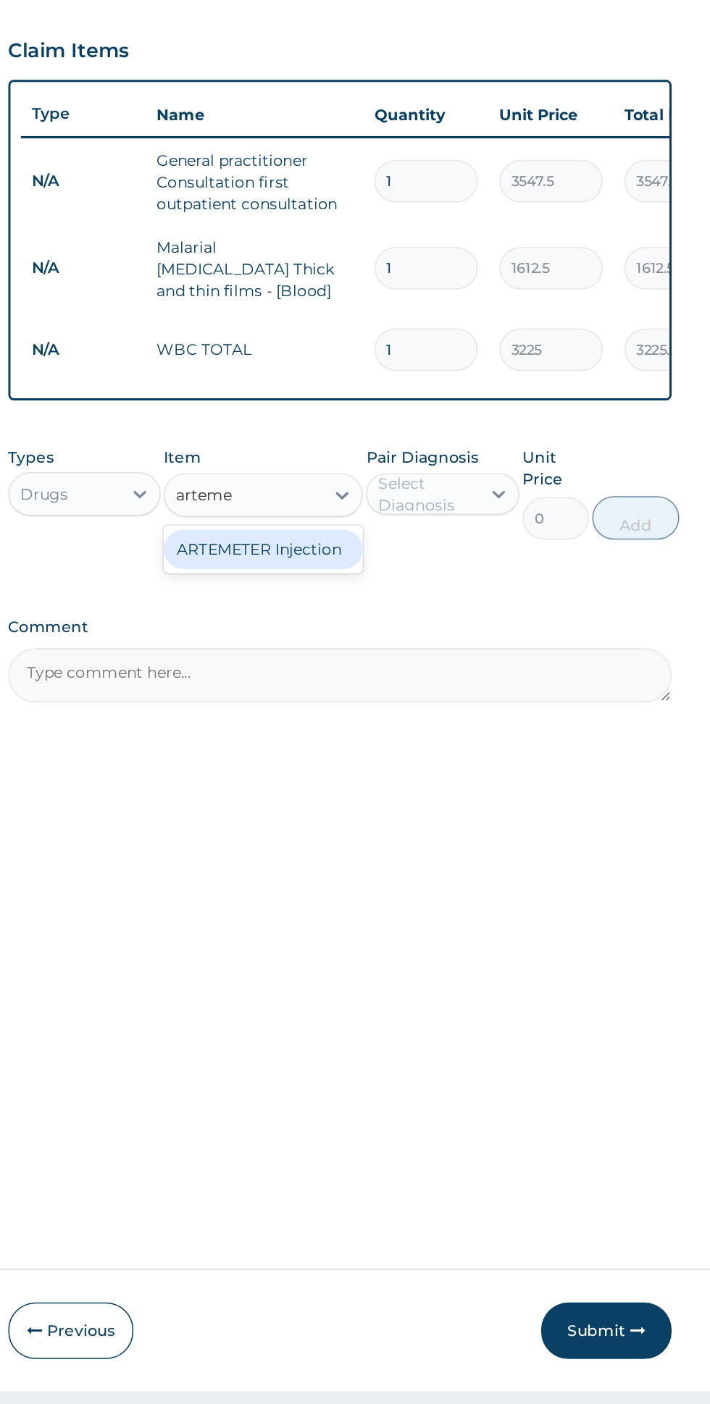
click at [437, 717] on div "ARTEMETER Injection" at bounding box center [387, 721] width 133 height 26
type input "arteme"
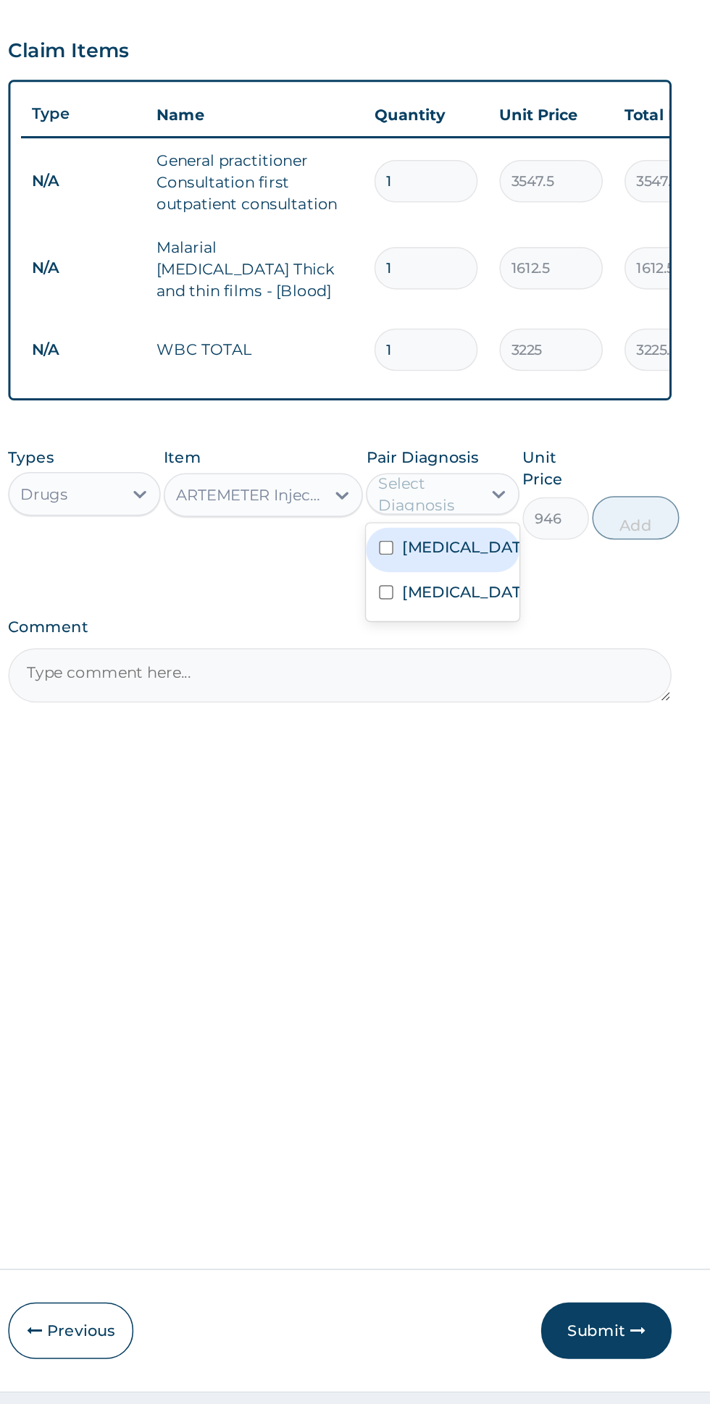
click at [553, 718] on div "Malaria" at bounding box center [506, 722] width 101 height 30
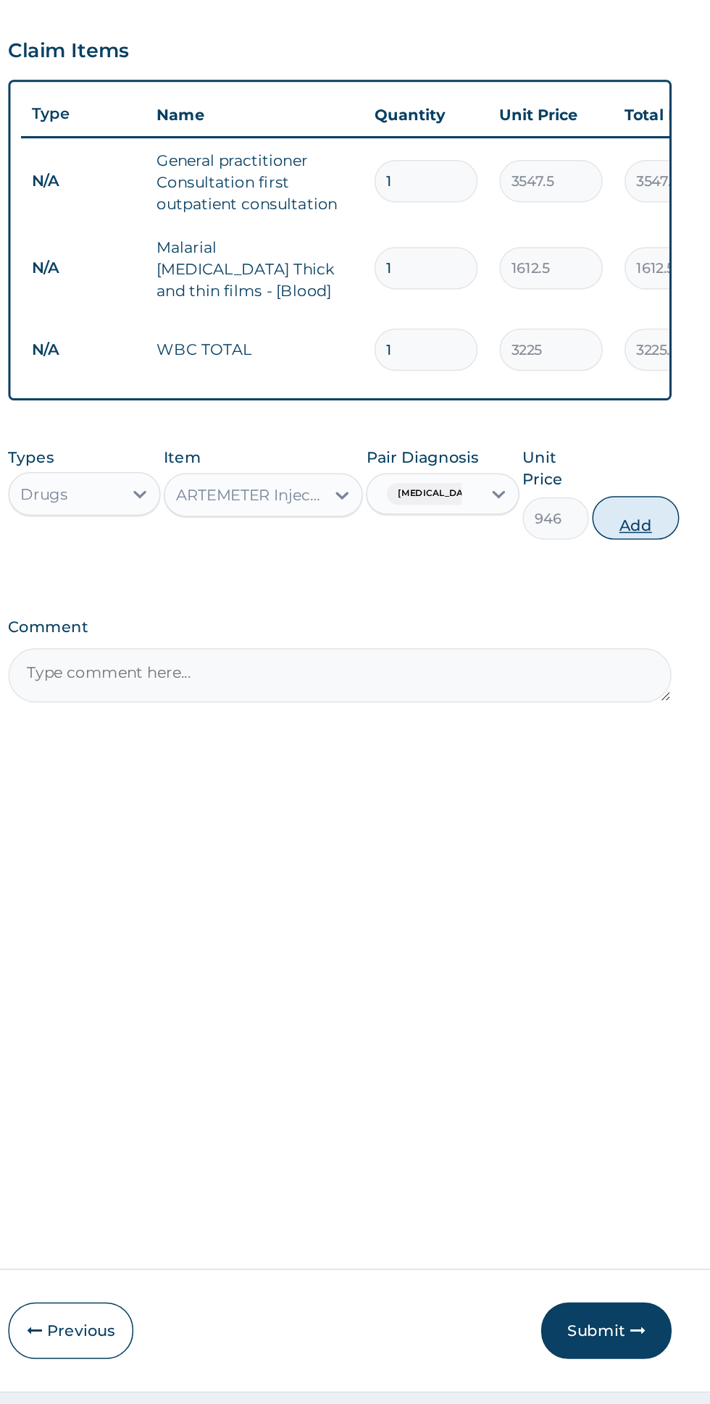
click at [642, 692] on button "Add" at bounding box center [635, 700] width 58 height 29
type input "0"
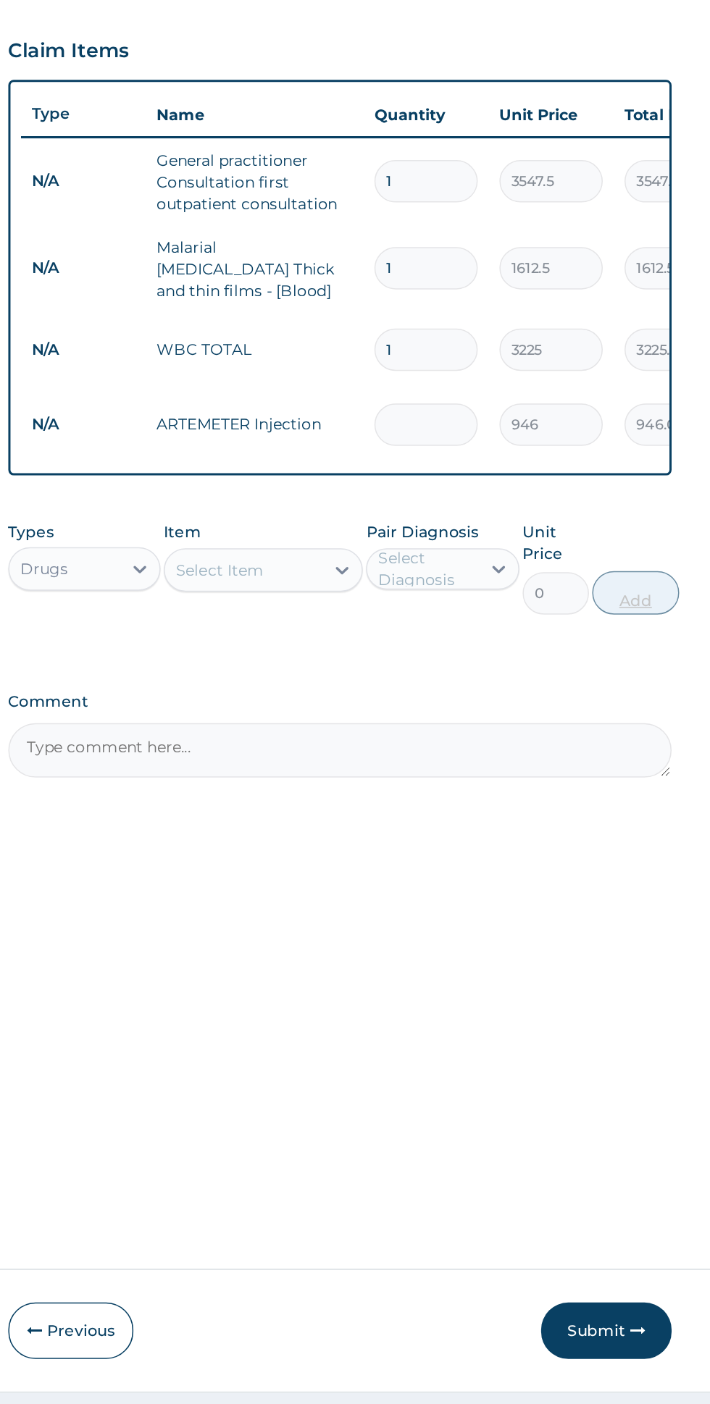
type input "0.00"
type input "2"
type input "1892.00"
type input "2"
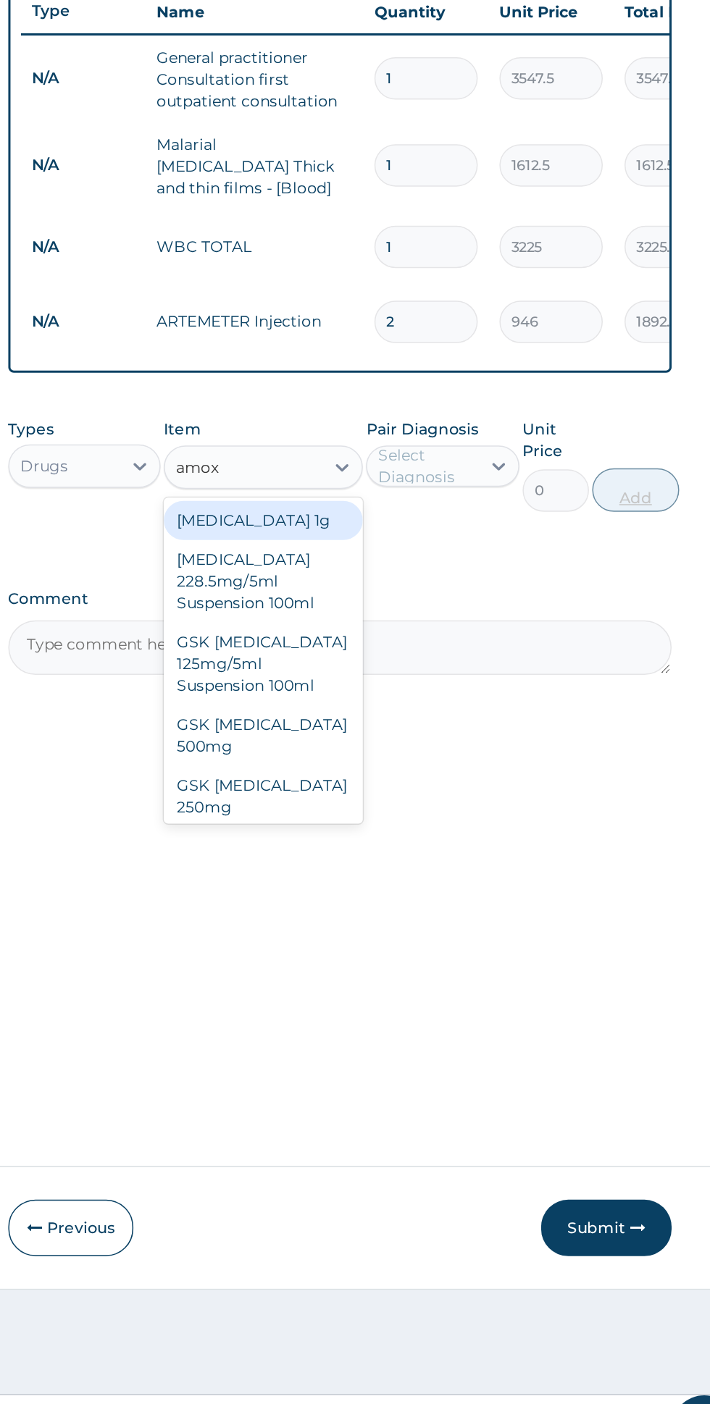
scroll to position [0, 0]
click at [406, 802] on div "[MEDICAL_DATA] 228.5mg/5ml Suspension 100ml" at bounding box center [387, 811] width 133 height 55
type input "amox"
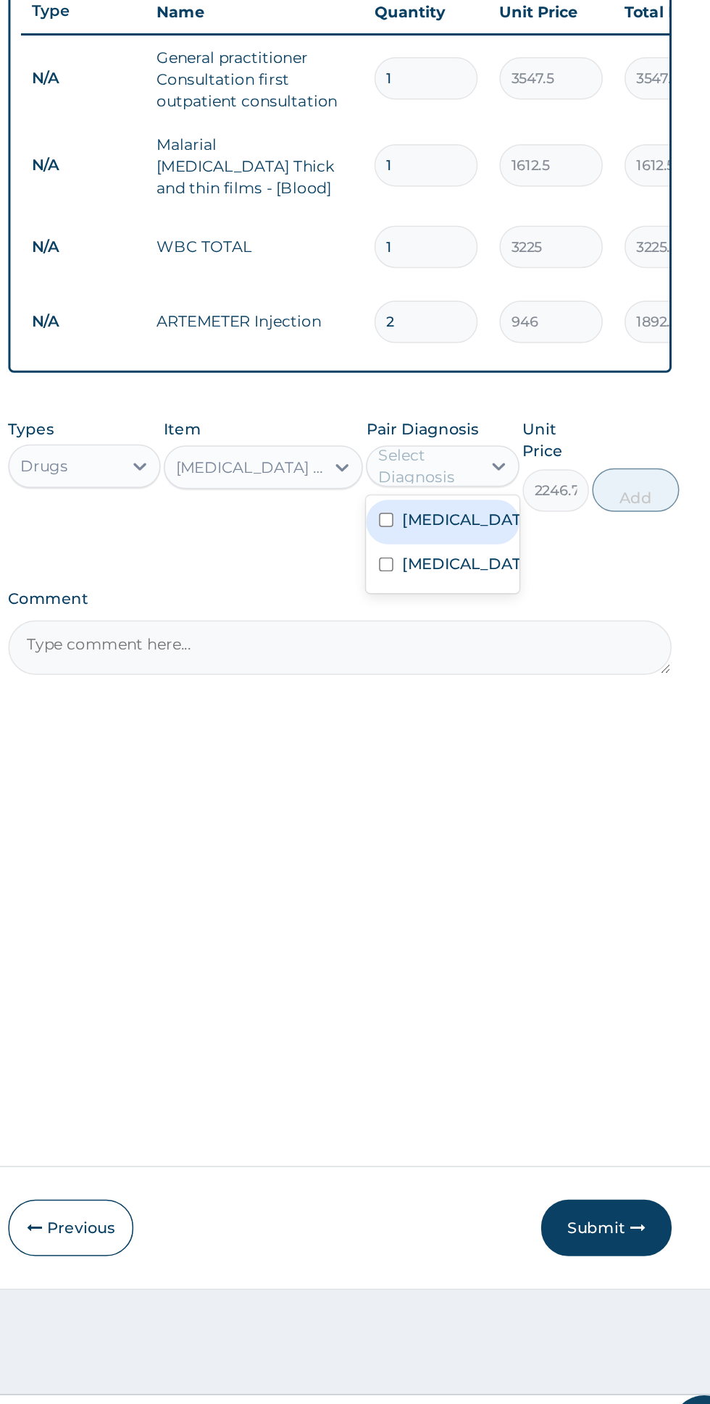
click at [521, 805] on div "Sepsis" at bounding box center [506, 802] width 101 height 30
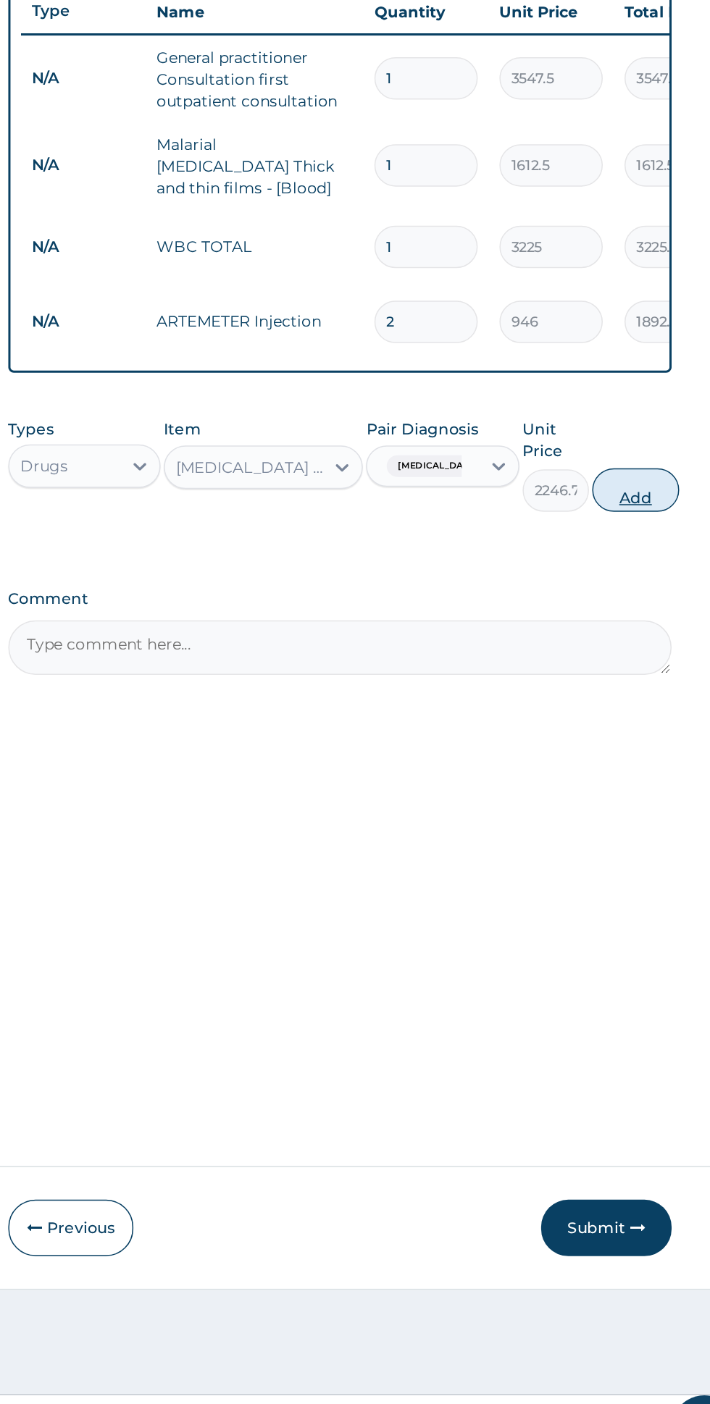
click at [647, 742] on button "Add" at bounding box center [635, 750] width 58 height 29
type input "0"
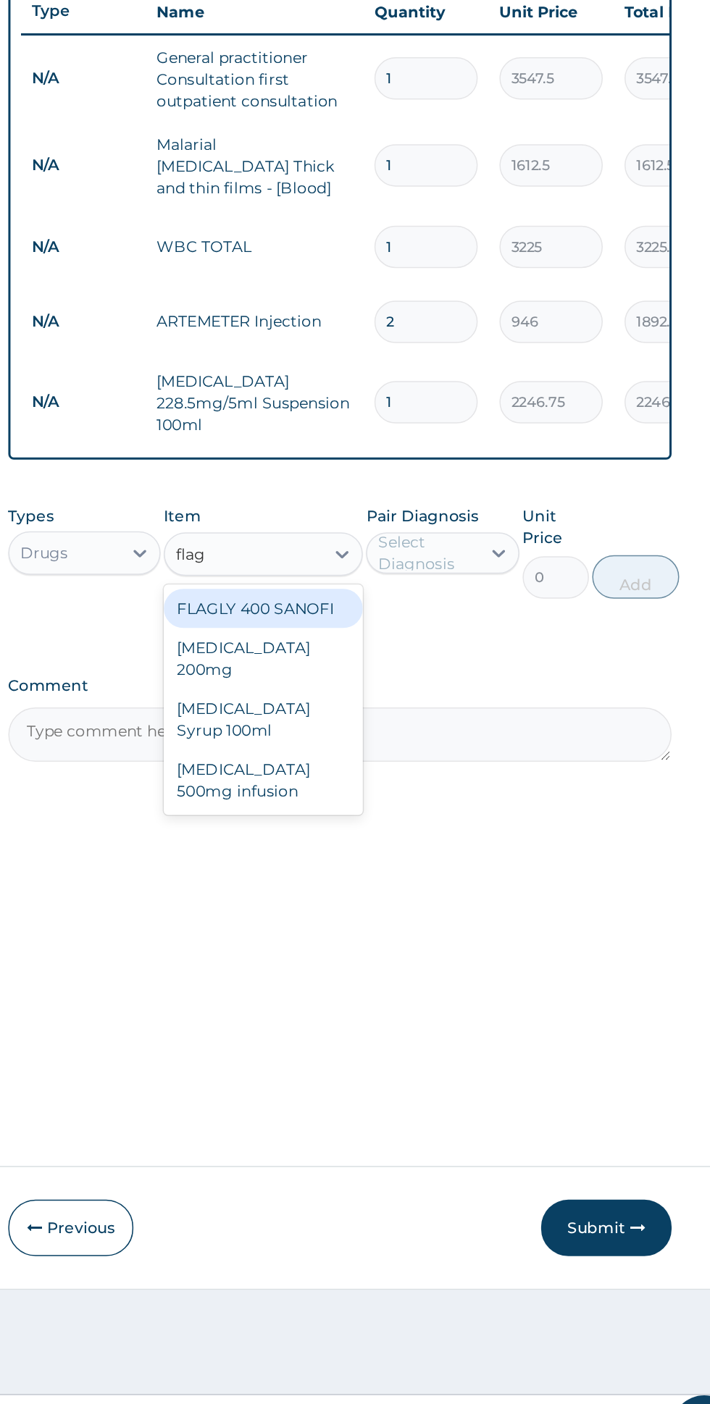
click at [437, 883] on div "[MEDICAL_DATA] Syrup 100ml" at bounding box center [387, 903] width 133 height 41
type input "flag"
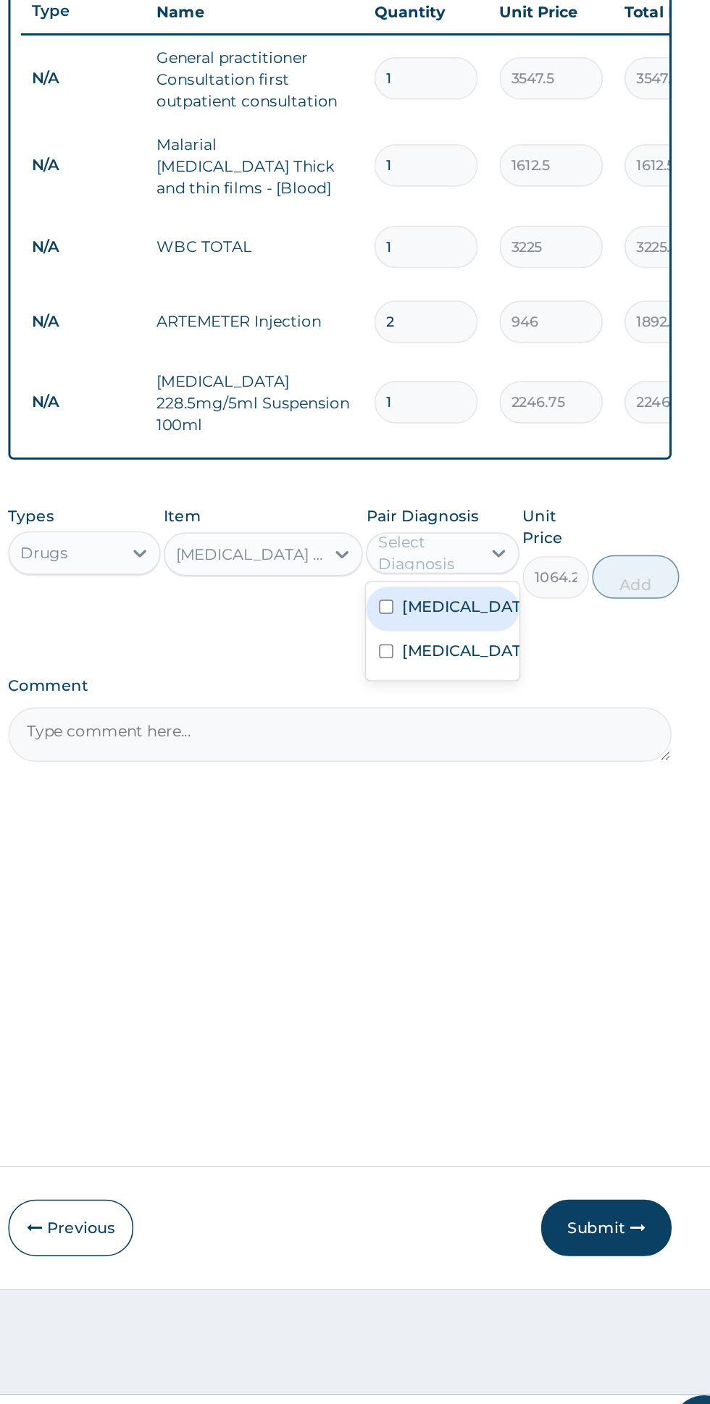
click at [534, 855] on div "Sepsis" at bounding box center [506, 859] width 101 height 30
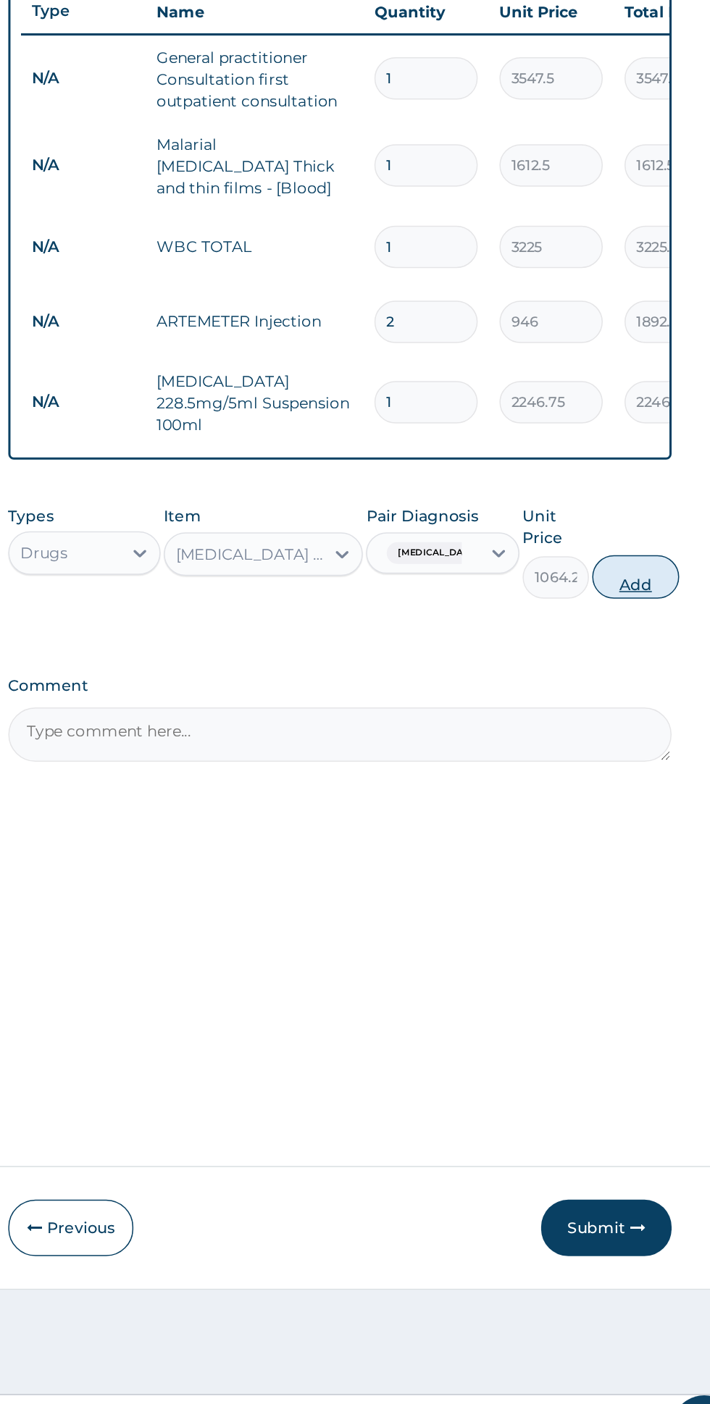
click at [653, 800] on button "Add" at bounding box center [635, 808] width 58 height 29
type input "0"
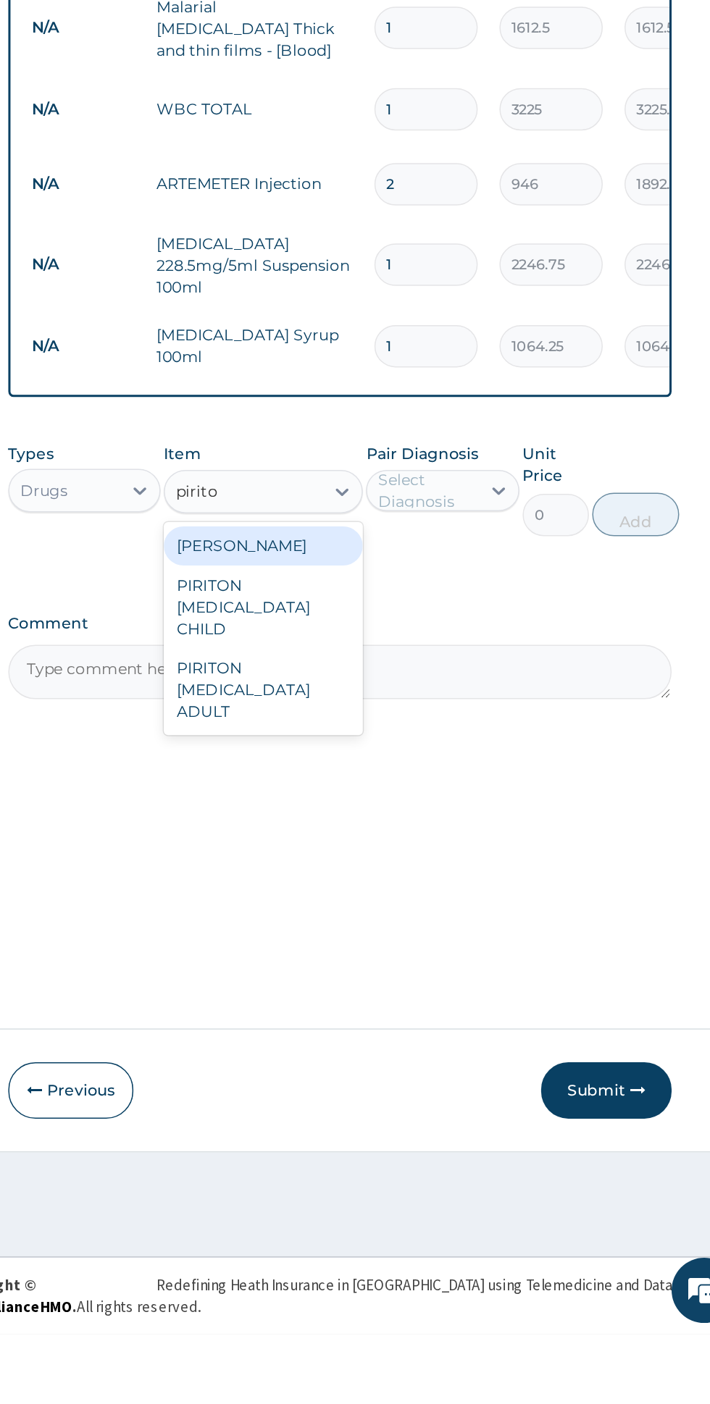
click at [438, 872] on div "[PERSON_NAME]" at bounding box center [387, 879] width 133 height 26
type input "pirito"
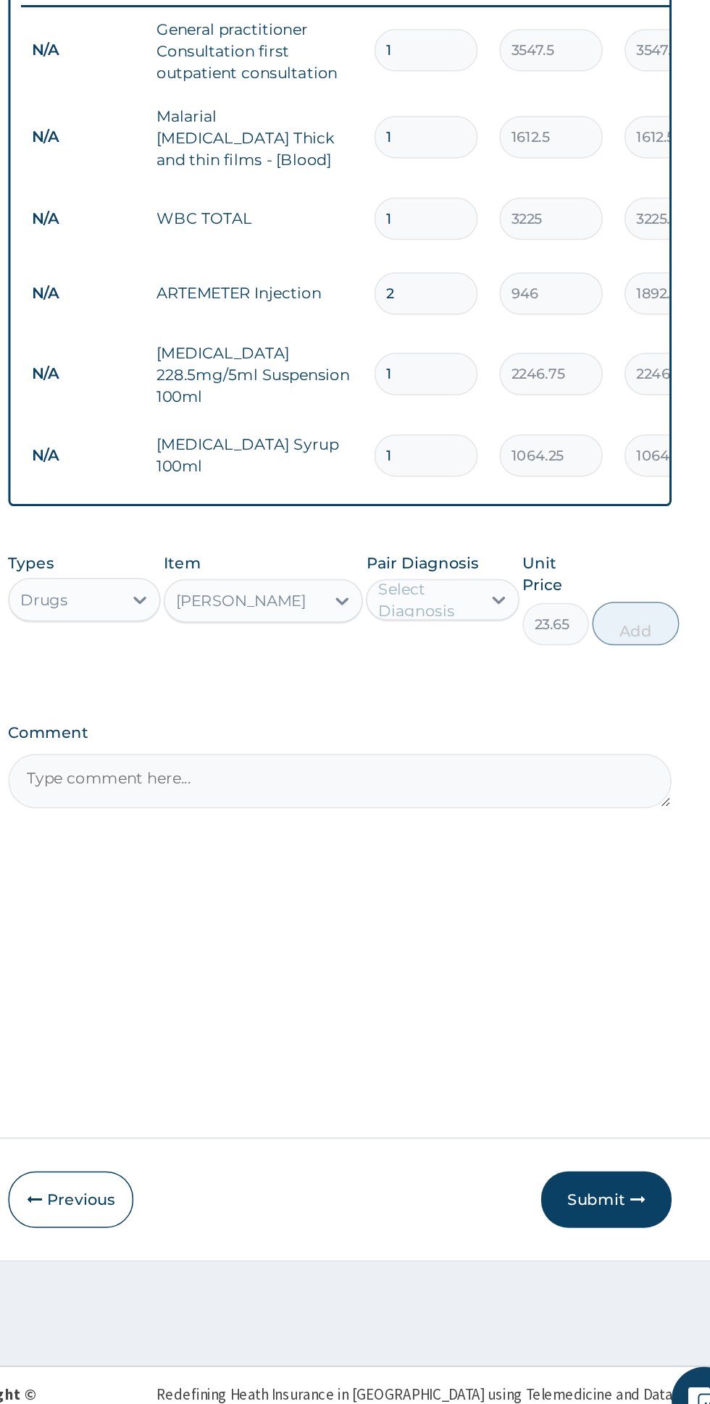
click at [528, 766] on div "Type Name Quantity Unit Price Total Price Pair Diagnosis Actions N/A General pr…" at bounding box center [438, 594] width 442 height 372
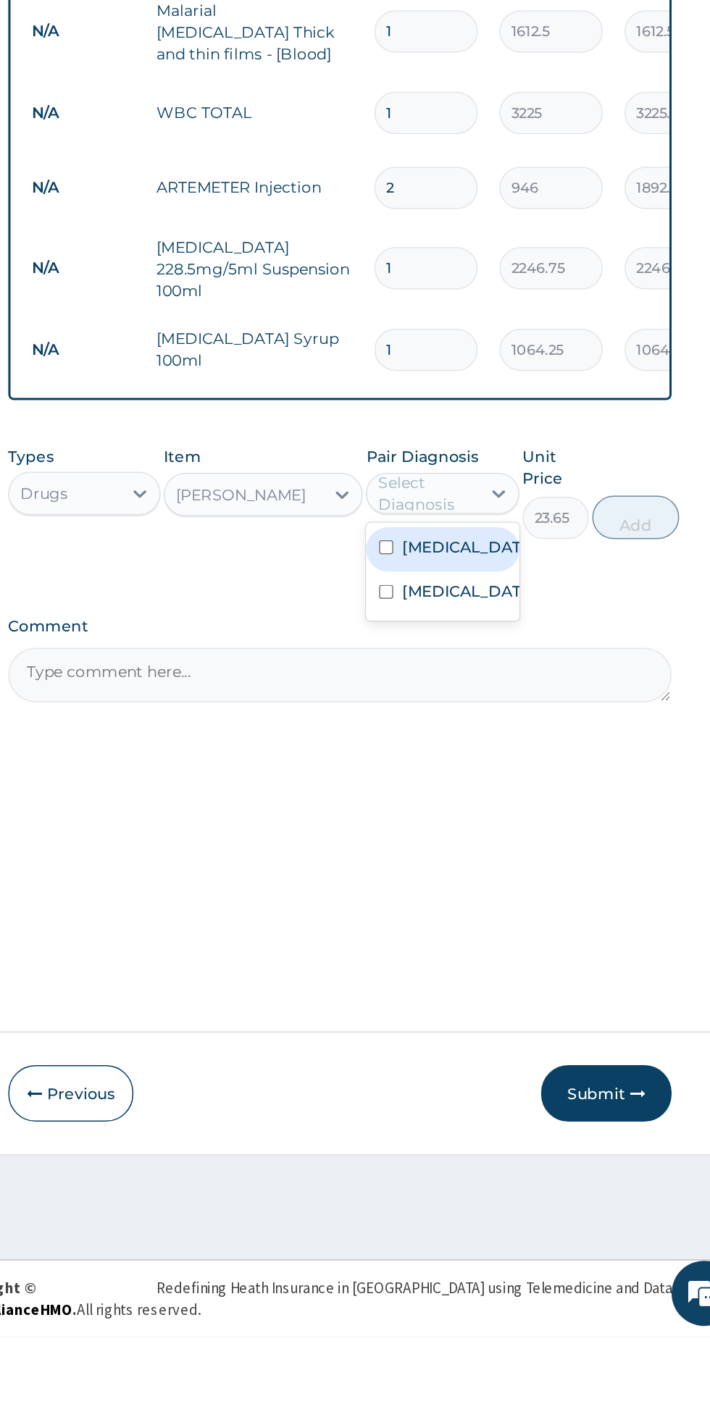
click at [524, 911] on div "Sepsis" at bounding box center [506, 909] width 101 height 30
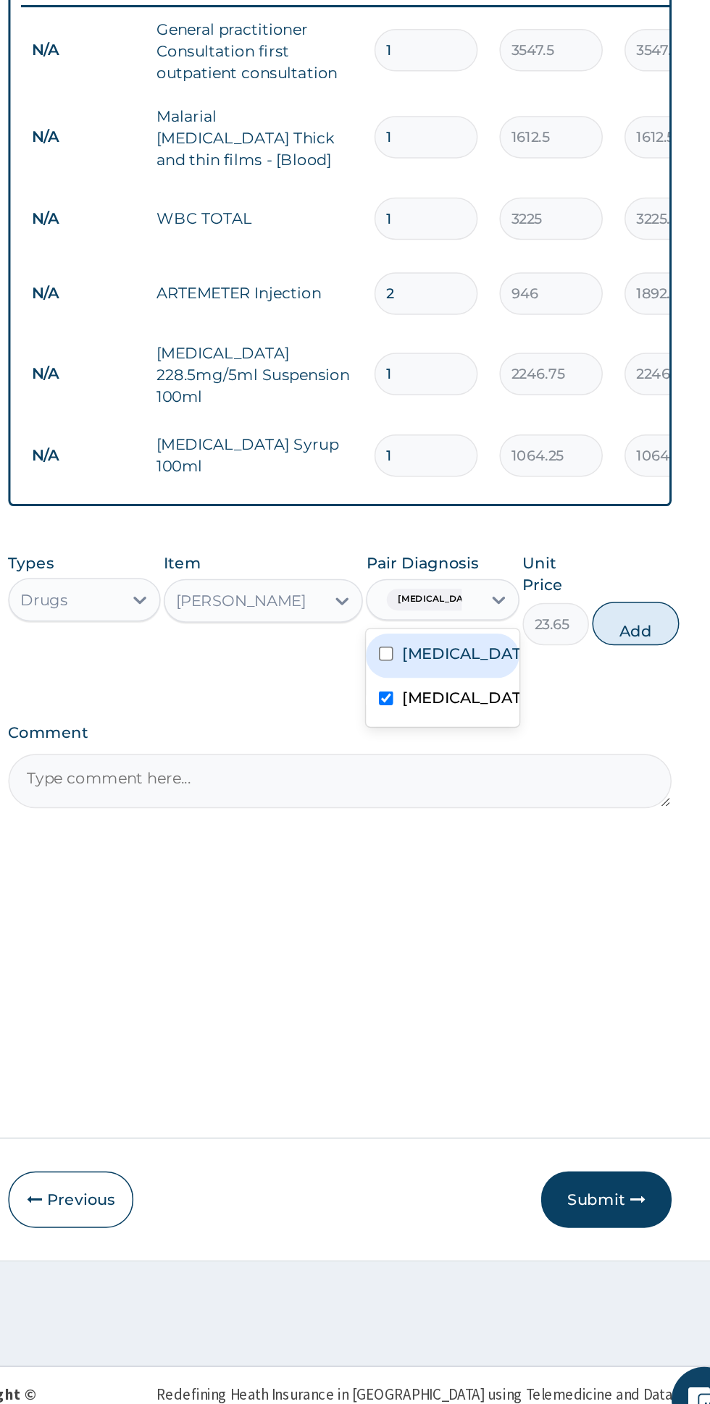
click at [515, 894] on div "Sepsis" at bounding box center [506, 909] width 101 height 30
click at [519, 894] on div "Sepsis" at bounding box center [506, 909] width 101 height 30
click at [523, 872] on div "Malaria" at bounding box center [506, 880] width 101 height 30
click at [646, 848] on button "Add" at bounding box center [635, 858] width 58 height 29
type input "0"
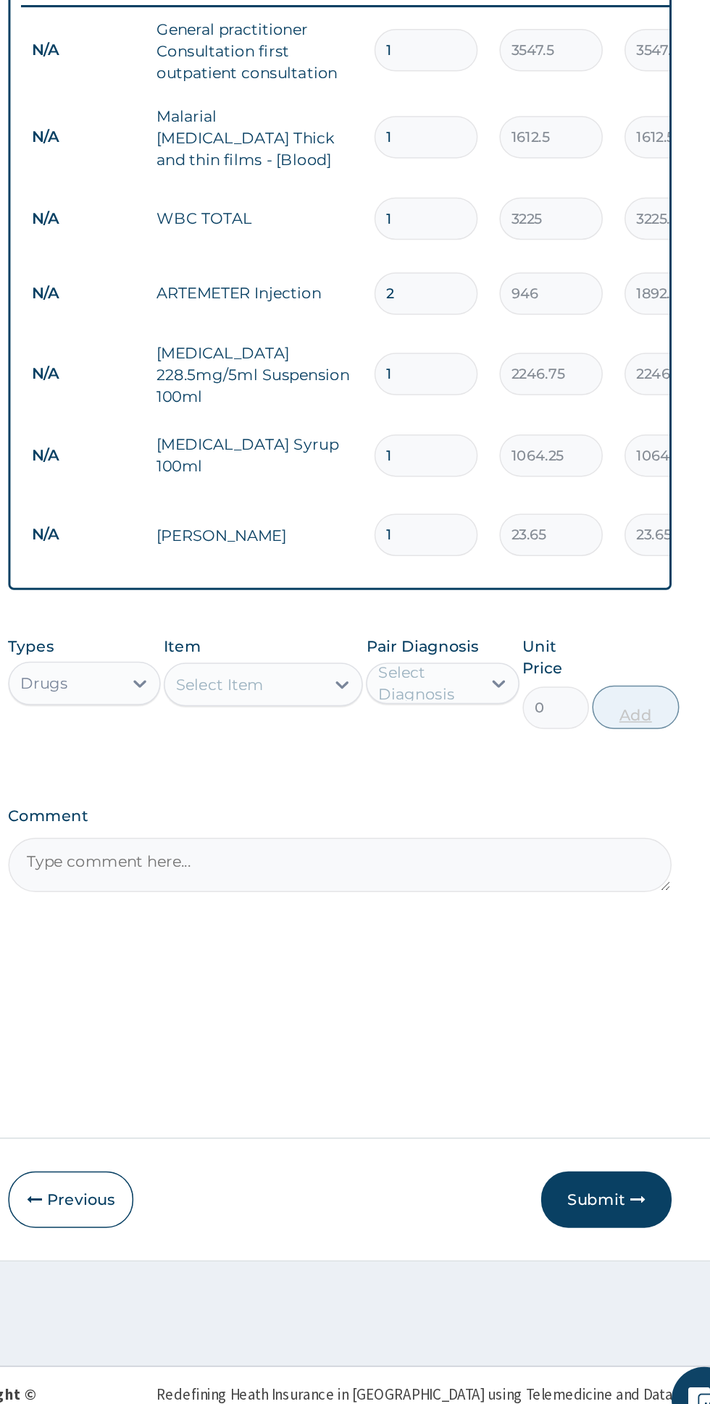
type input "10"
type input "236.50"
type input "10"
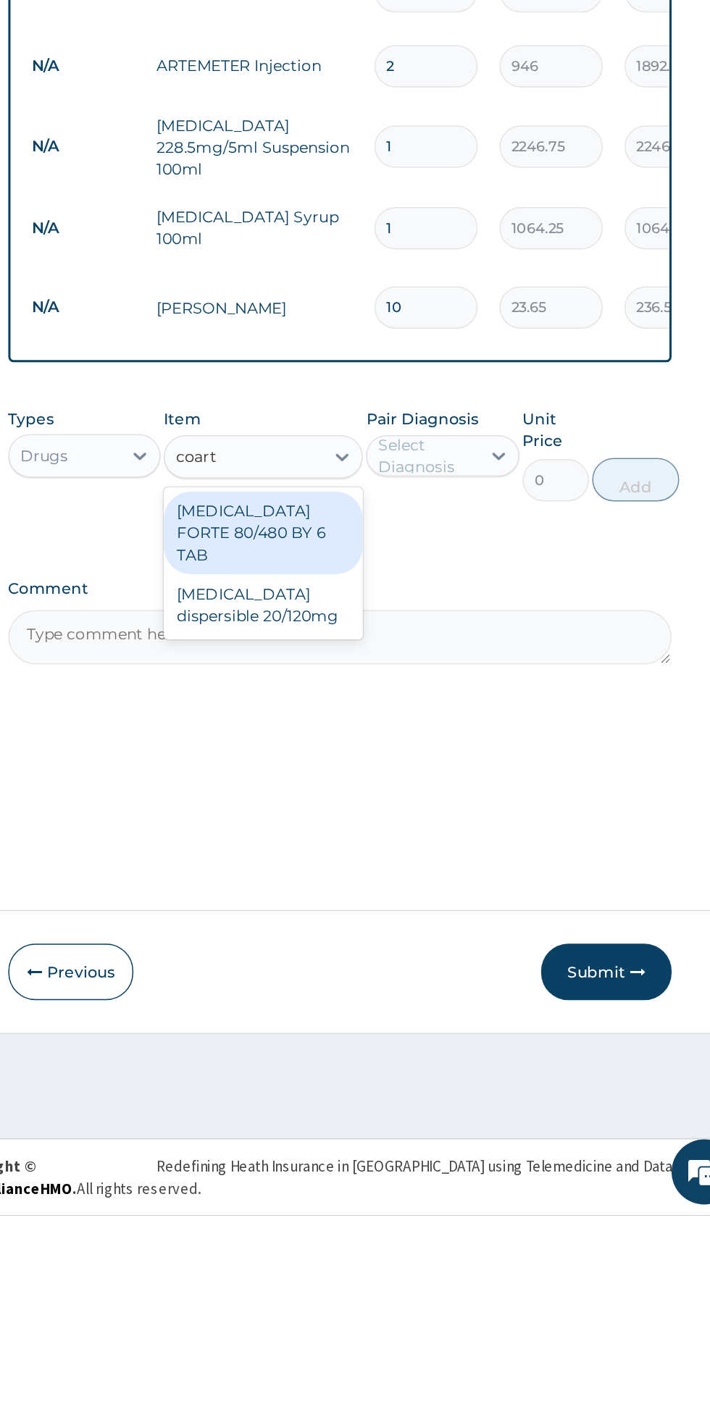
click at [438, 977] on div "Coartem dispersible 20/120mg" at bounding box center [387, 997] width 133 height 41
type input "coart"
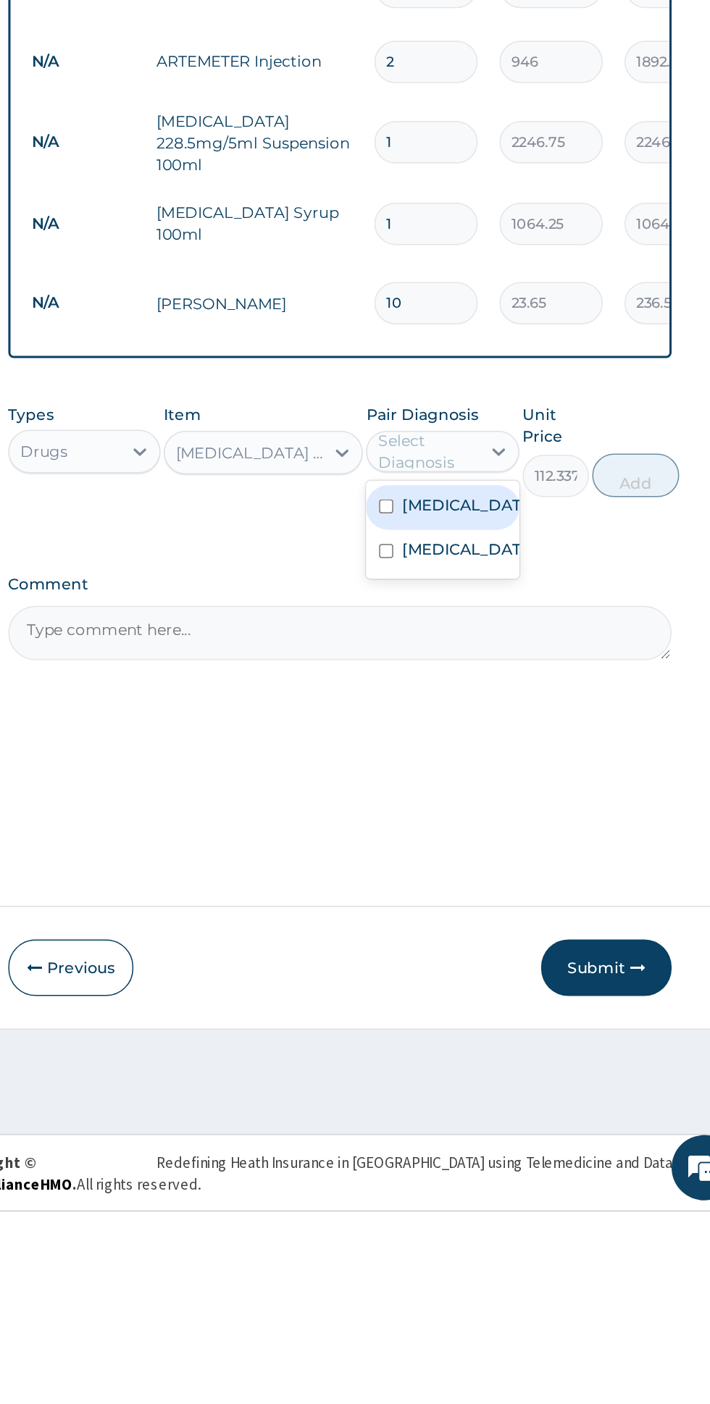
click at [548, 921] on div "Malaria" at bounding box center [506, 936] width 101 height 30
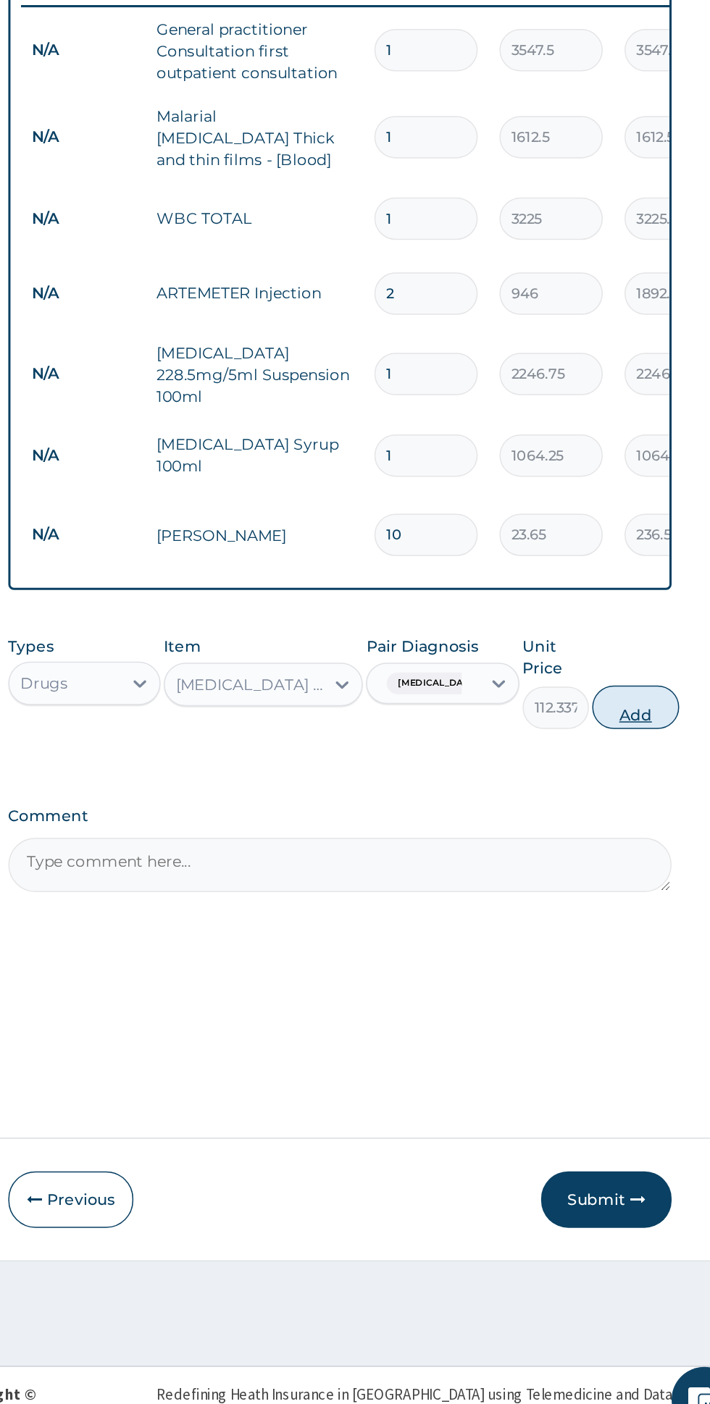
click at [650, 900] on button "Add" at bounding box center [635, 914] width 58 height 29
type input "0"
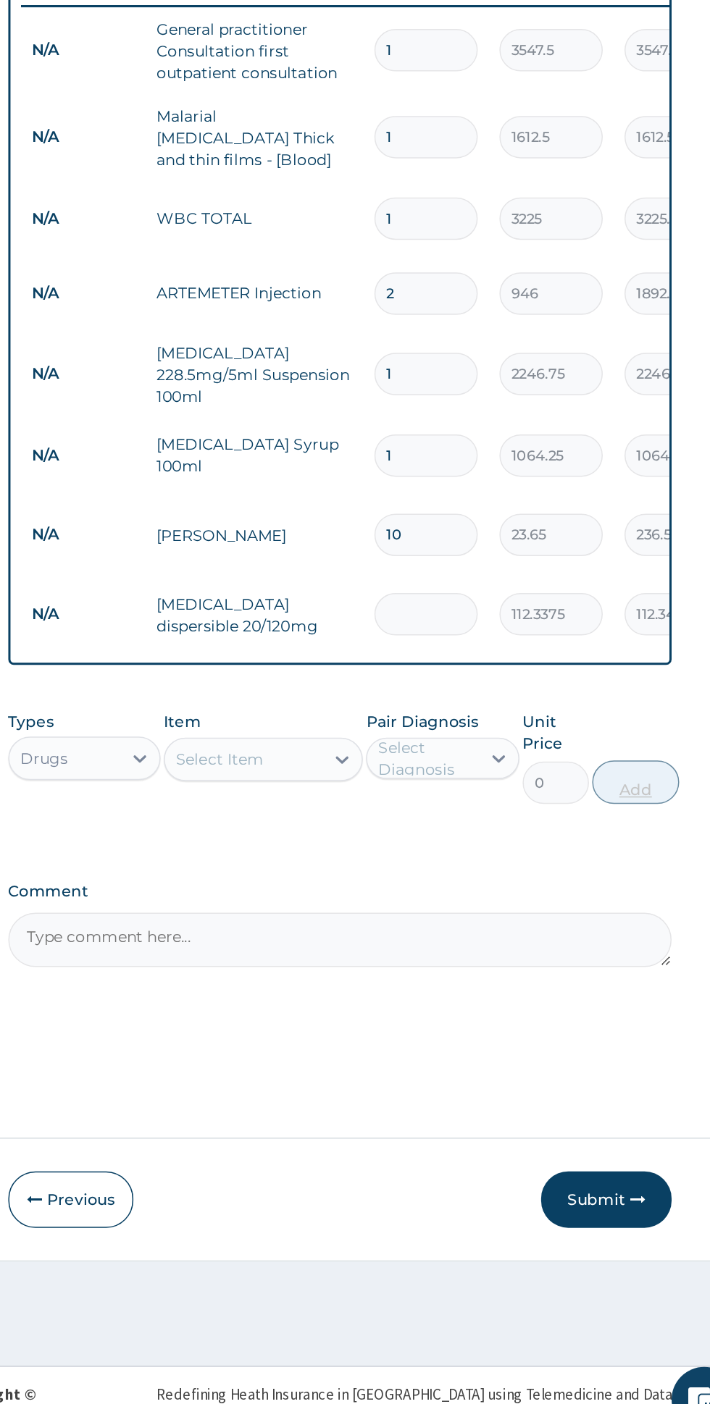
type input "0.00"
type input "6"
type input "674.03"
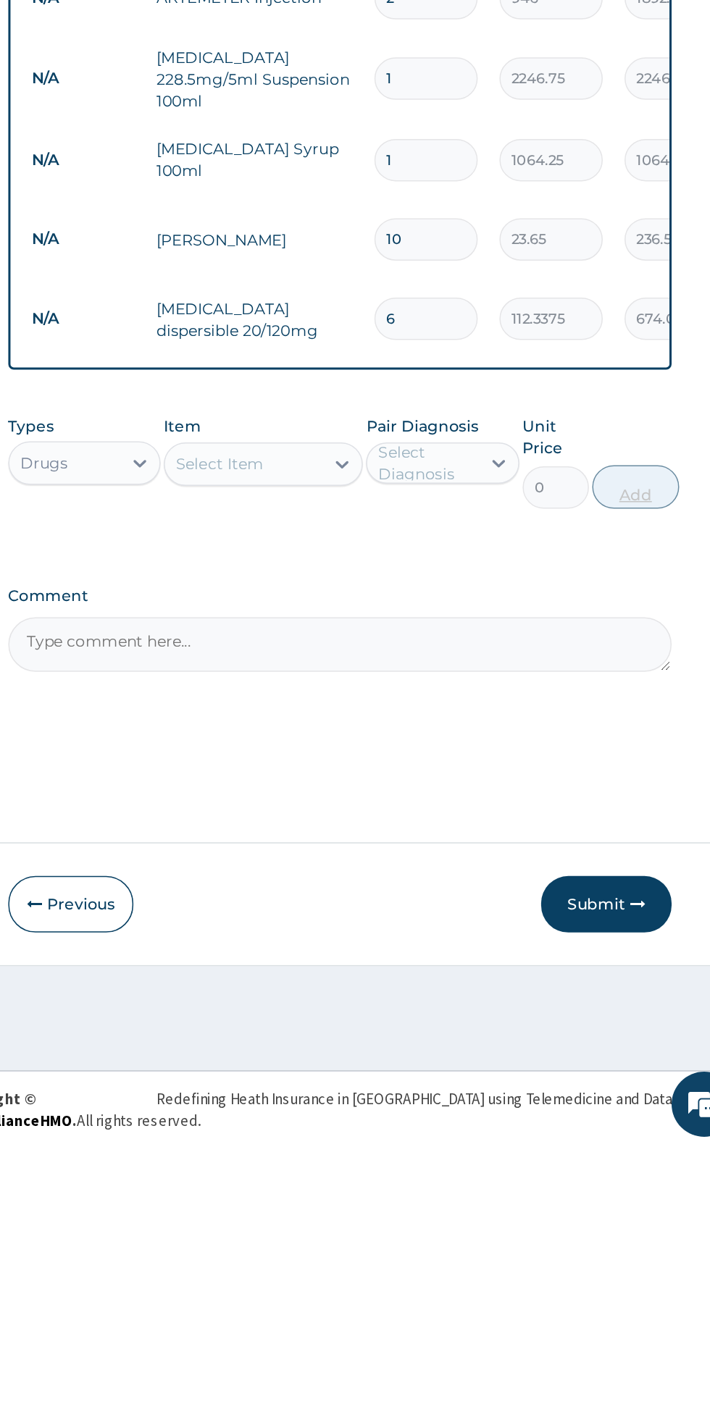
type input "6"
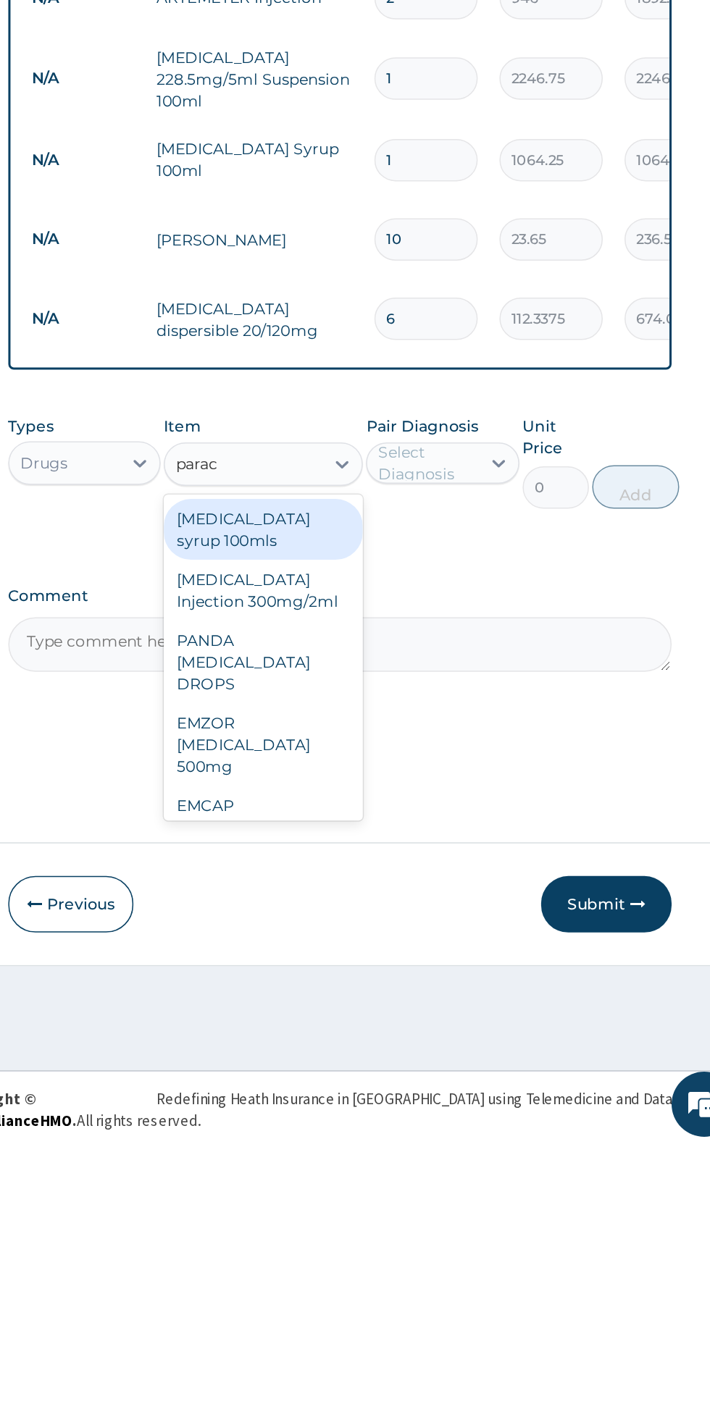
click at [432, 973] on div "Paracetamol syrup 100mls" at bounding box center [387, 992] width 133 height 41
type input "parac"
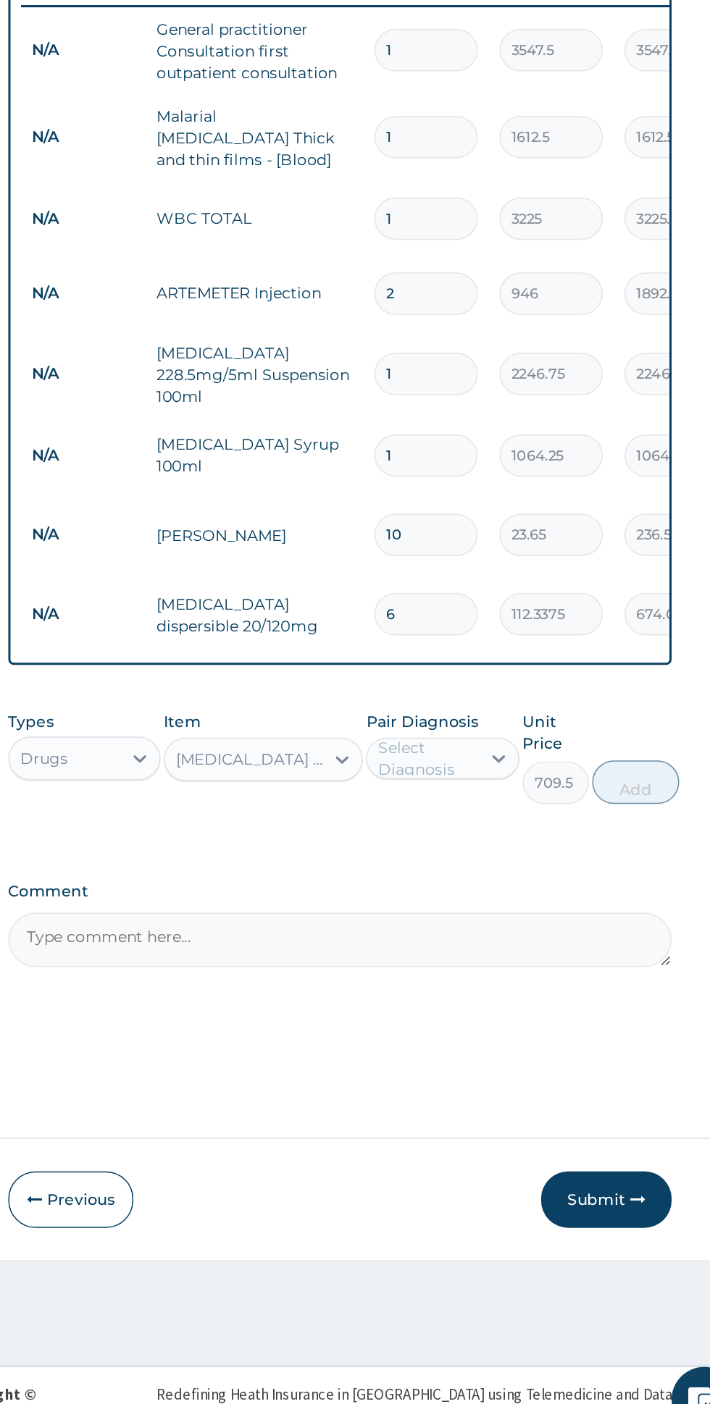
click at [520, 739] on input "1" at bounding box center [495, 746] width 69 height 28
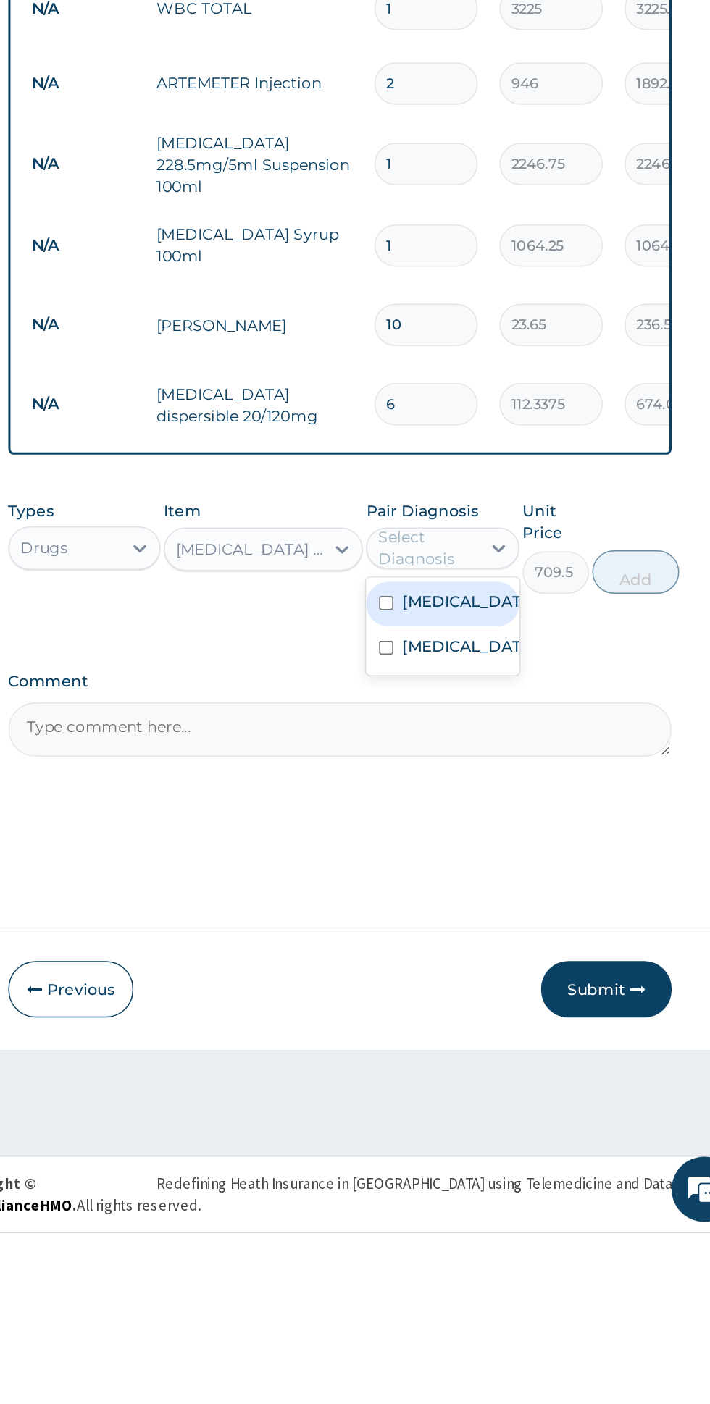
click at [545, 970] on div "Malaria" at bounding box center [506, 985] width 101 height 30
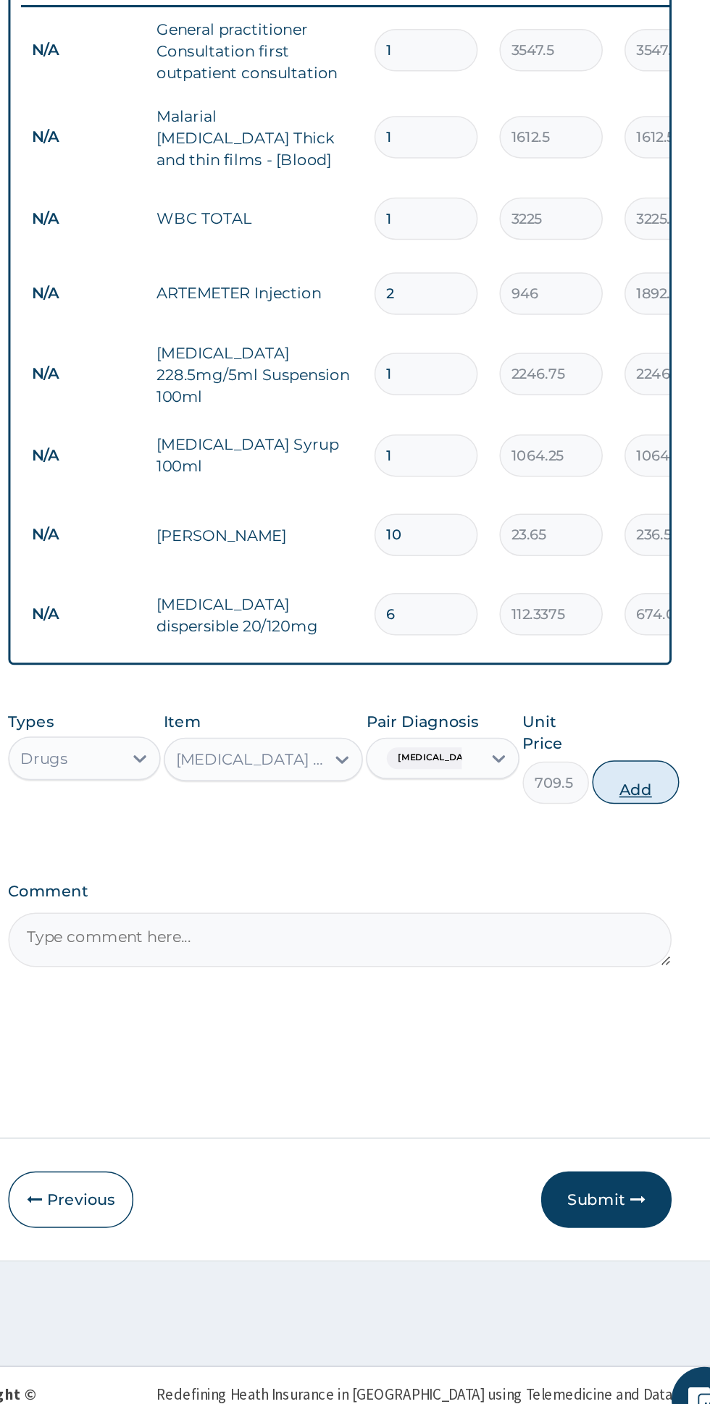
click at [647, 951] on button "Add" at bounding box center [635, 963] width 58 height 29
type input "0"
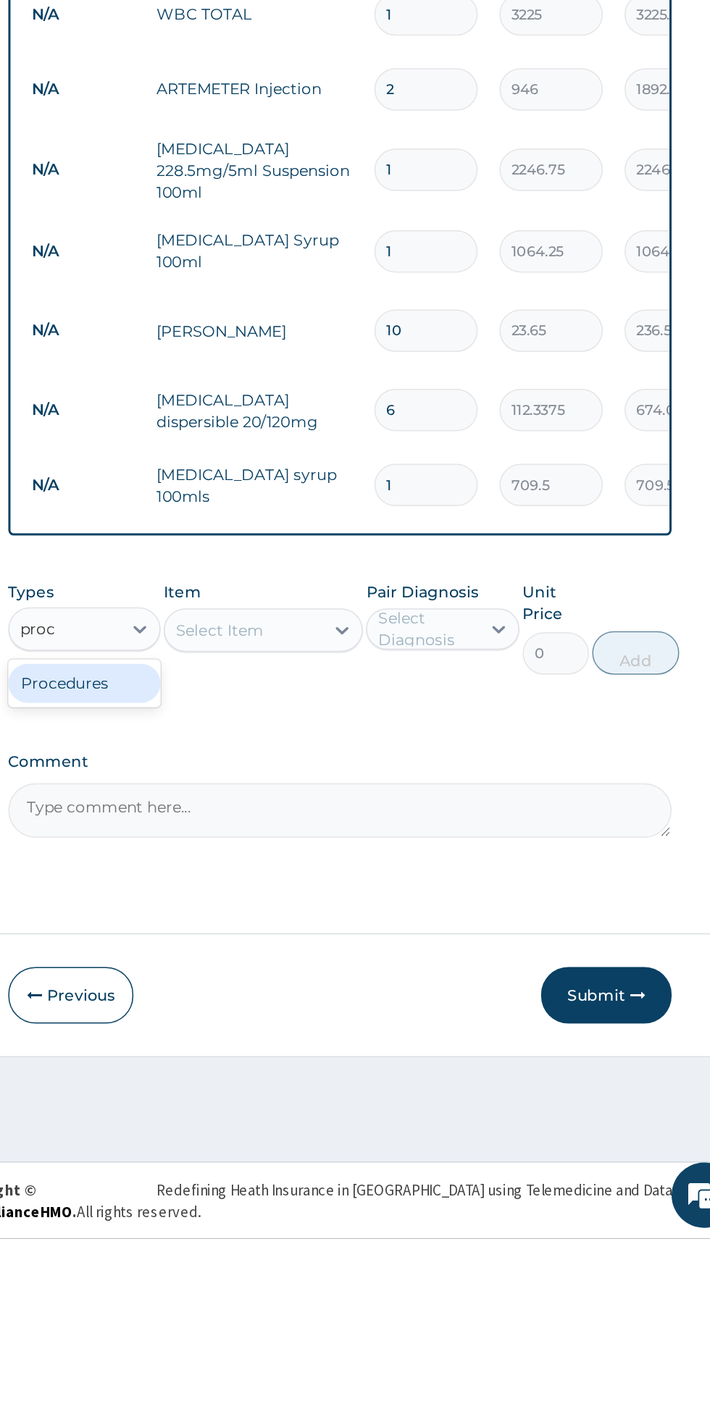
click at [311, 1026] on div "Procedures" at bounding box center [267, 1034] width 101 height 26
type input "proc"
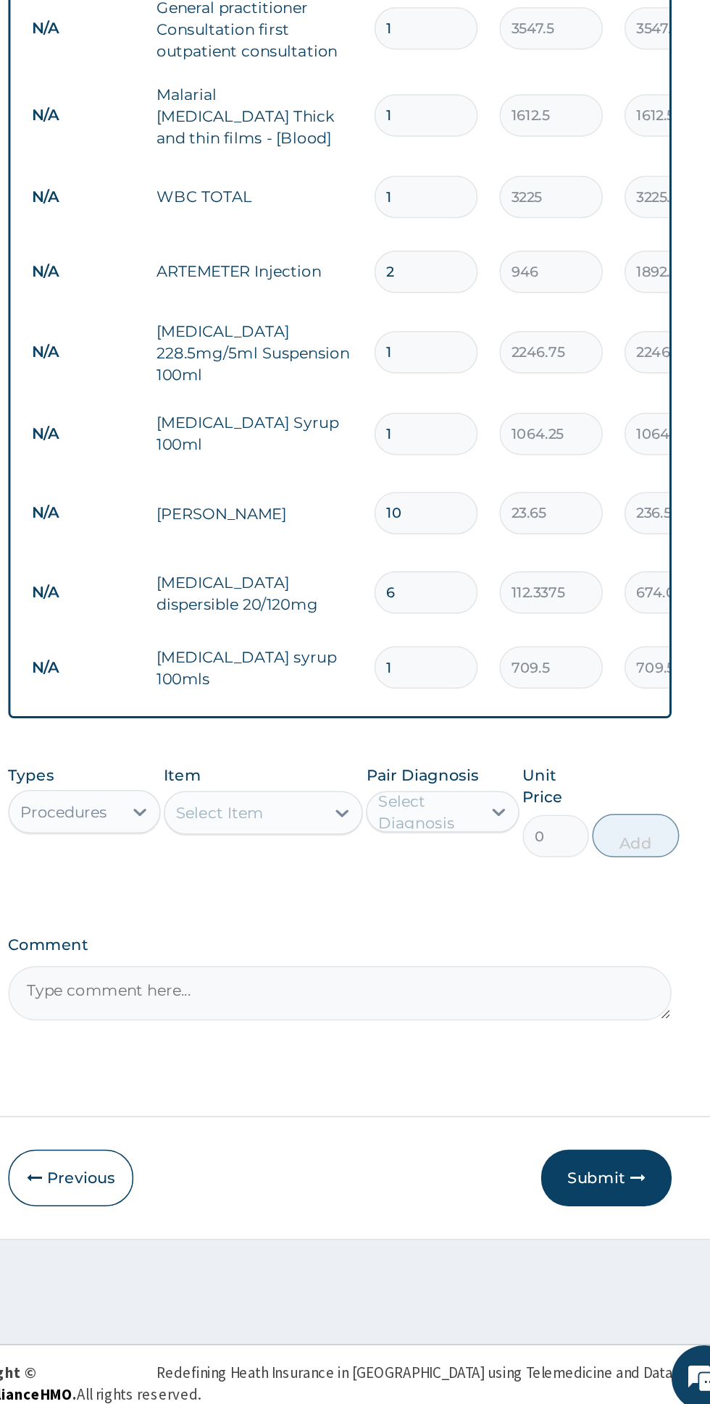
click at [409, 991] on div "Select Item" at bounding box center [374, 998] width 105 height 23
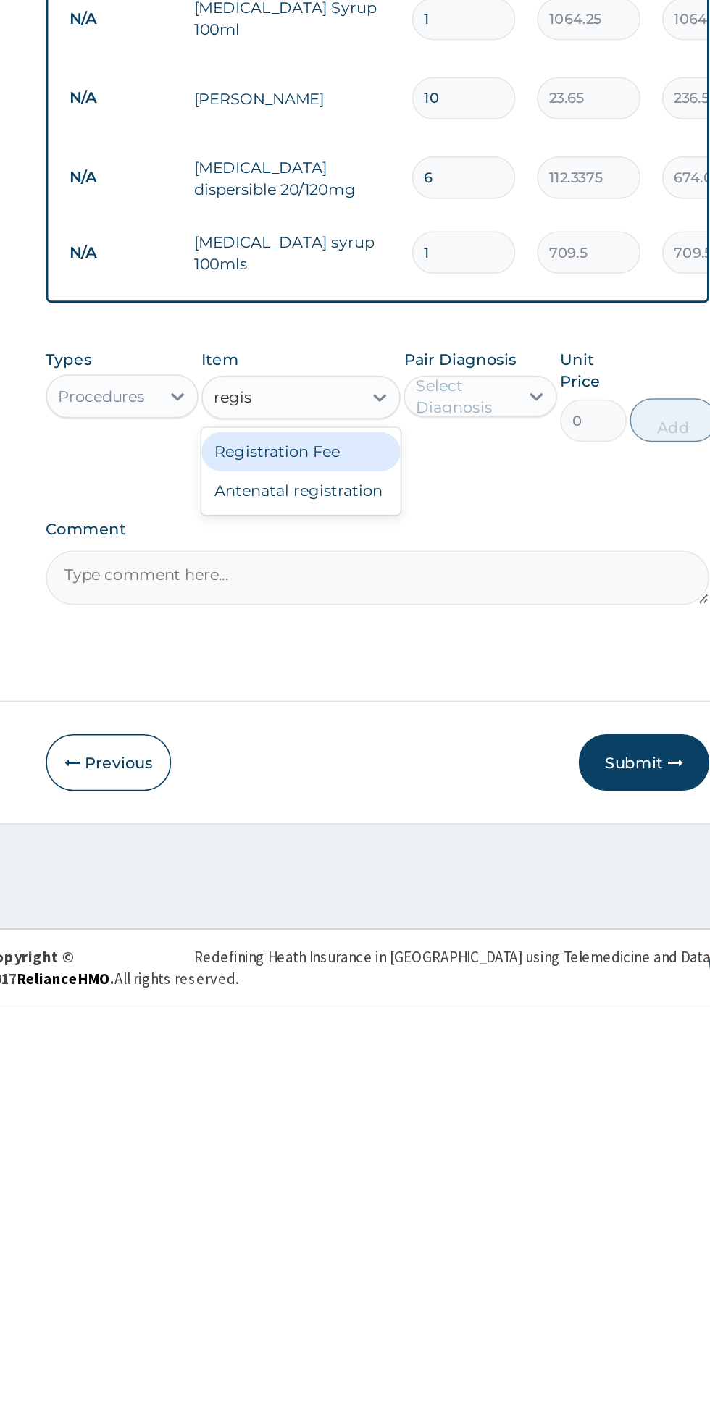
click at [427, 1022] on div "Registration Fee" at bounding box center [387, 1035] width 133 height 26
type input "regis"
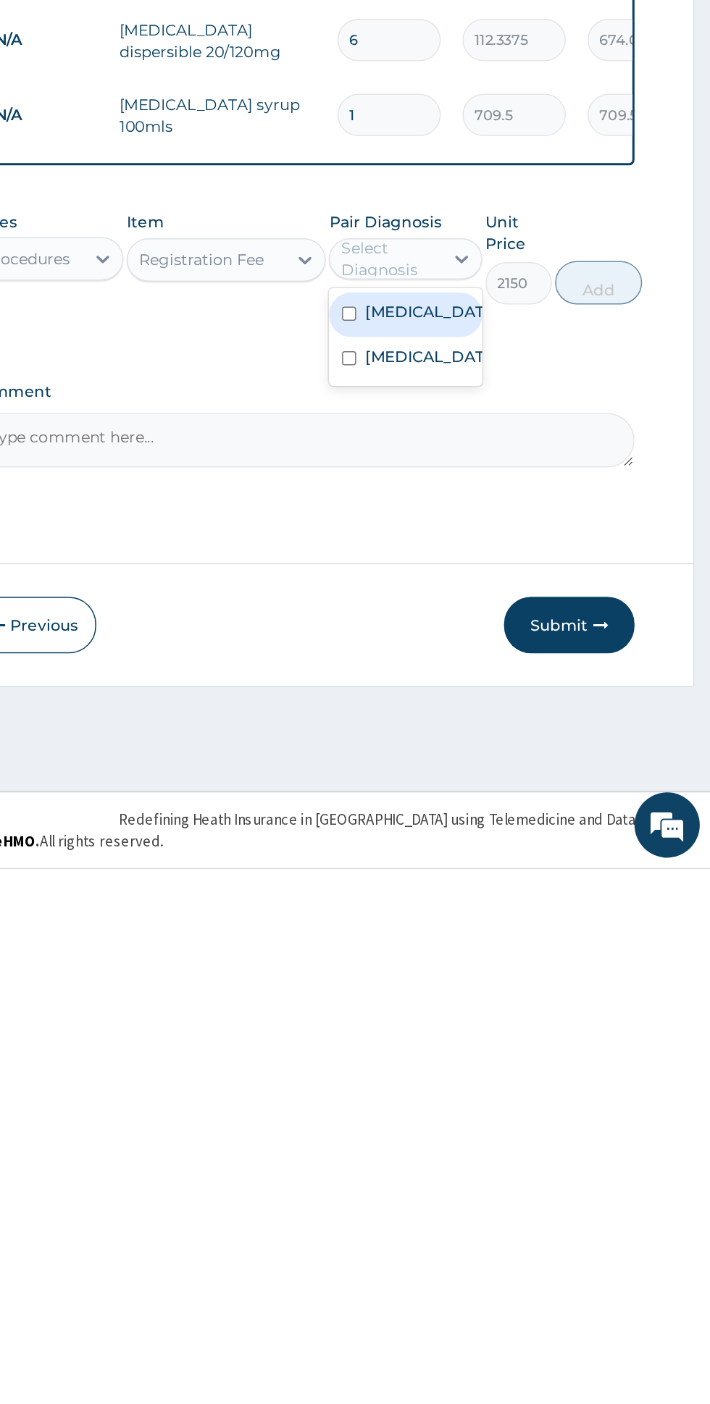
click at [539, 1020] on div "Malaria" at bounding box center [506, 1035] width 101 height 30
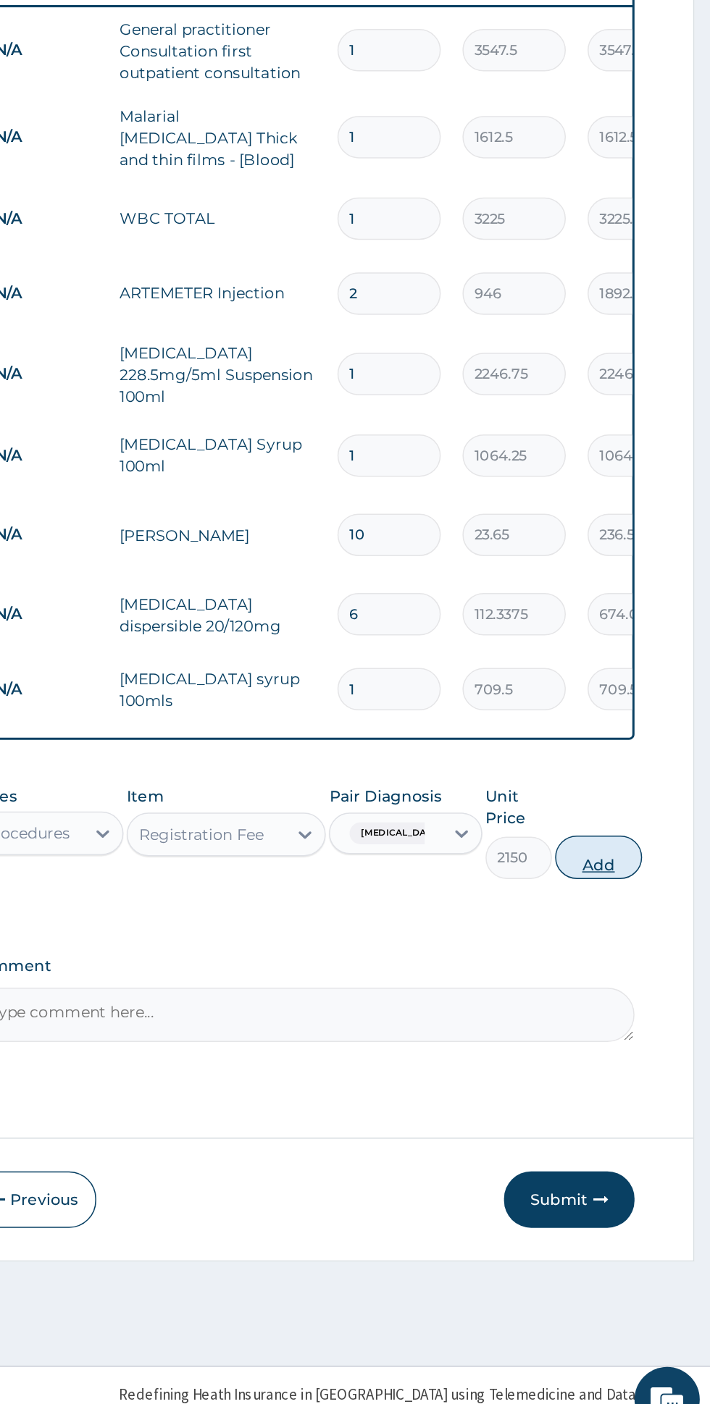
click at [647, 999] on button "Add" at bounding box center [635, 1013] width 58 height 29
type input "0"
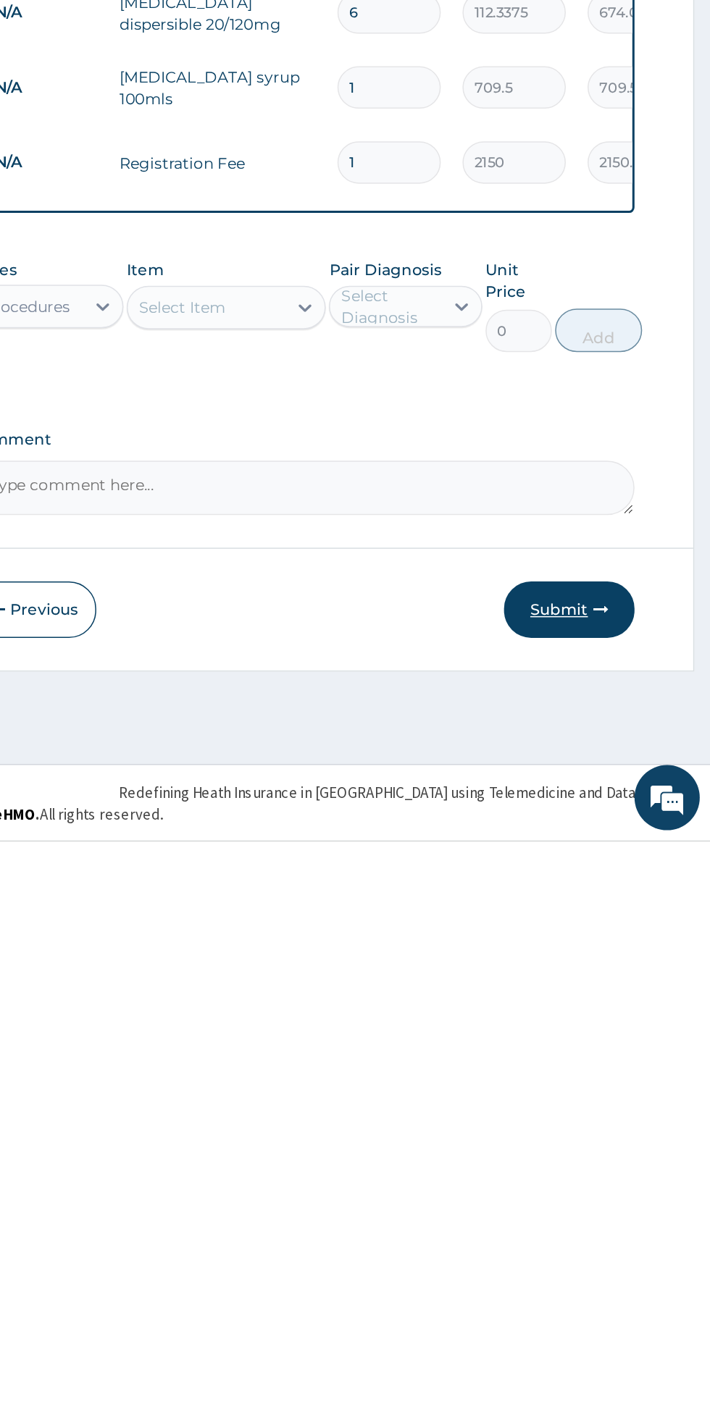
click at [641, 1248] on button "Submit" at bounding box center [615, 1250] width 87 height 38
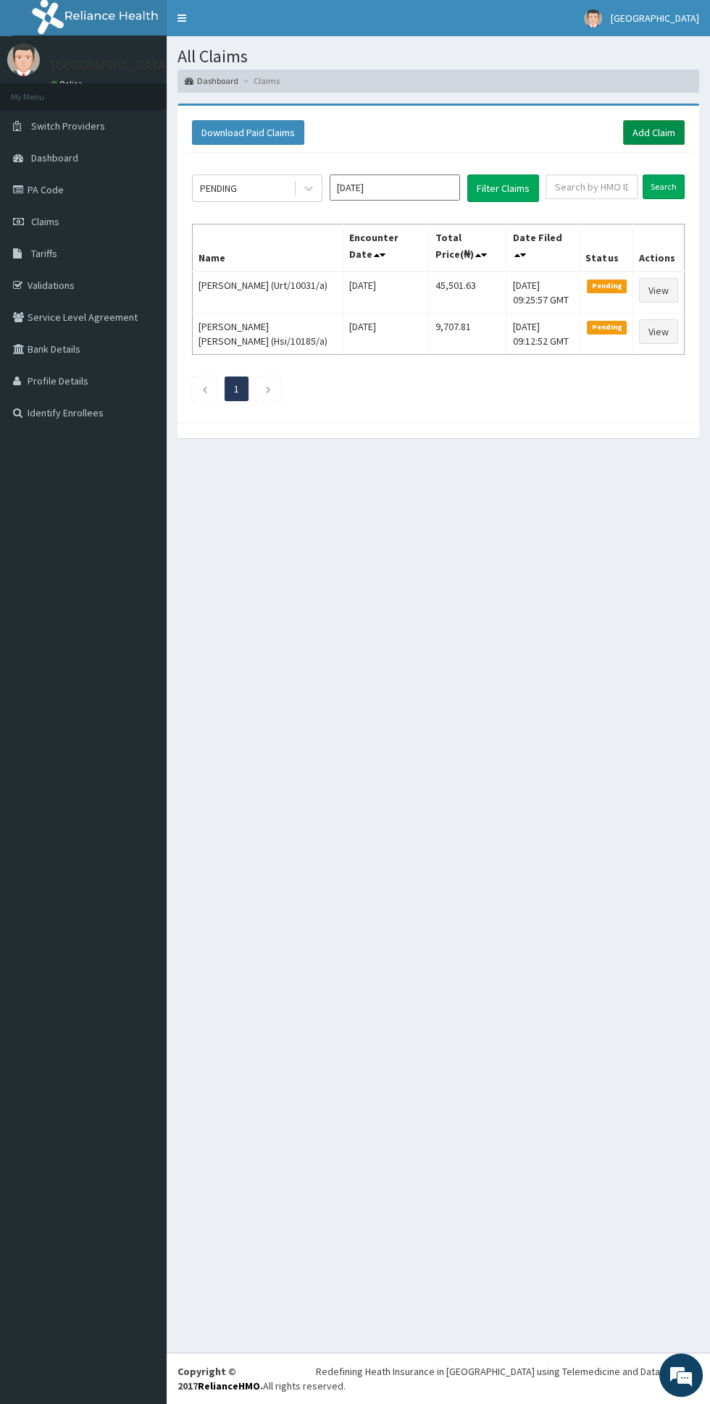
click at [674, 134] on link "Add Claim" at bounding box center [654, 132] width 62 height 25
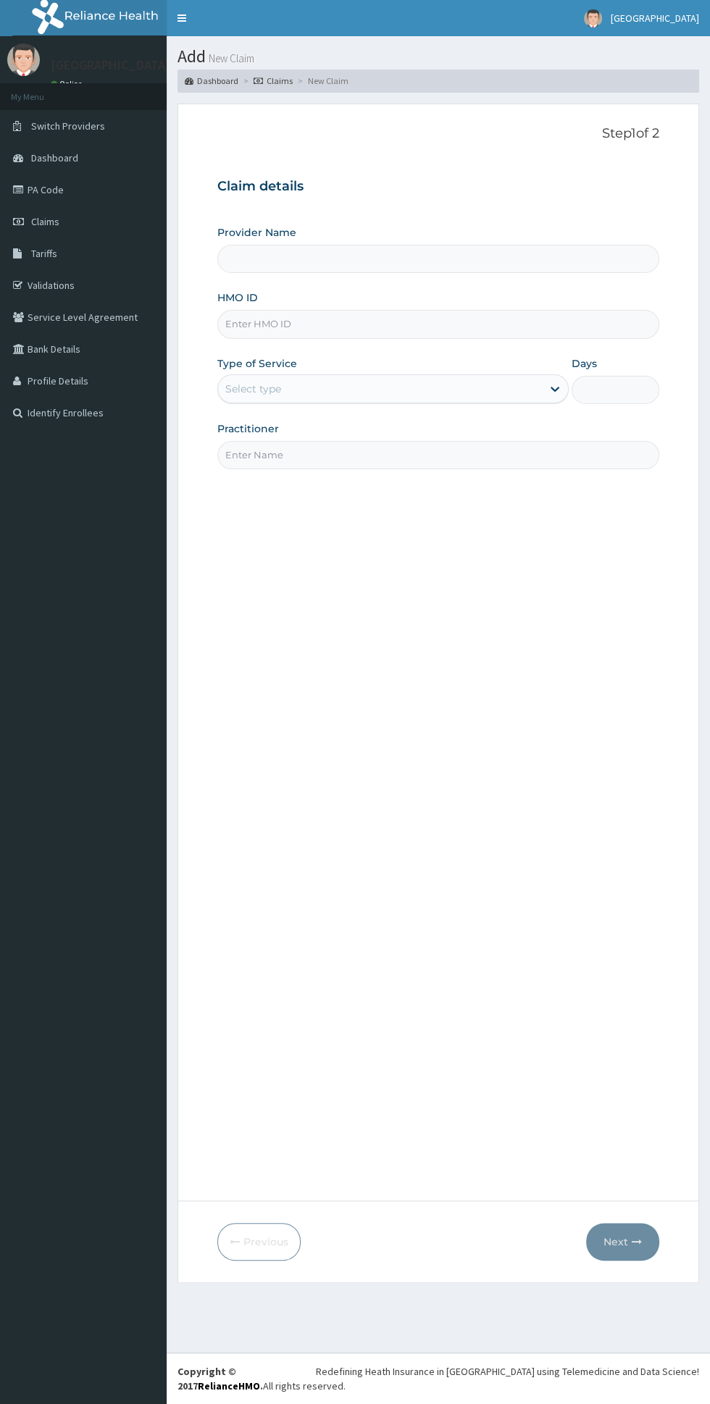
click at [380, 318] on input "HMO ID" at bounding box center [438, 324] width 442 height 28
type input "[GEOGRAPHIC_DATA]"
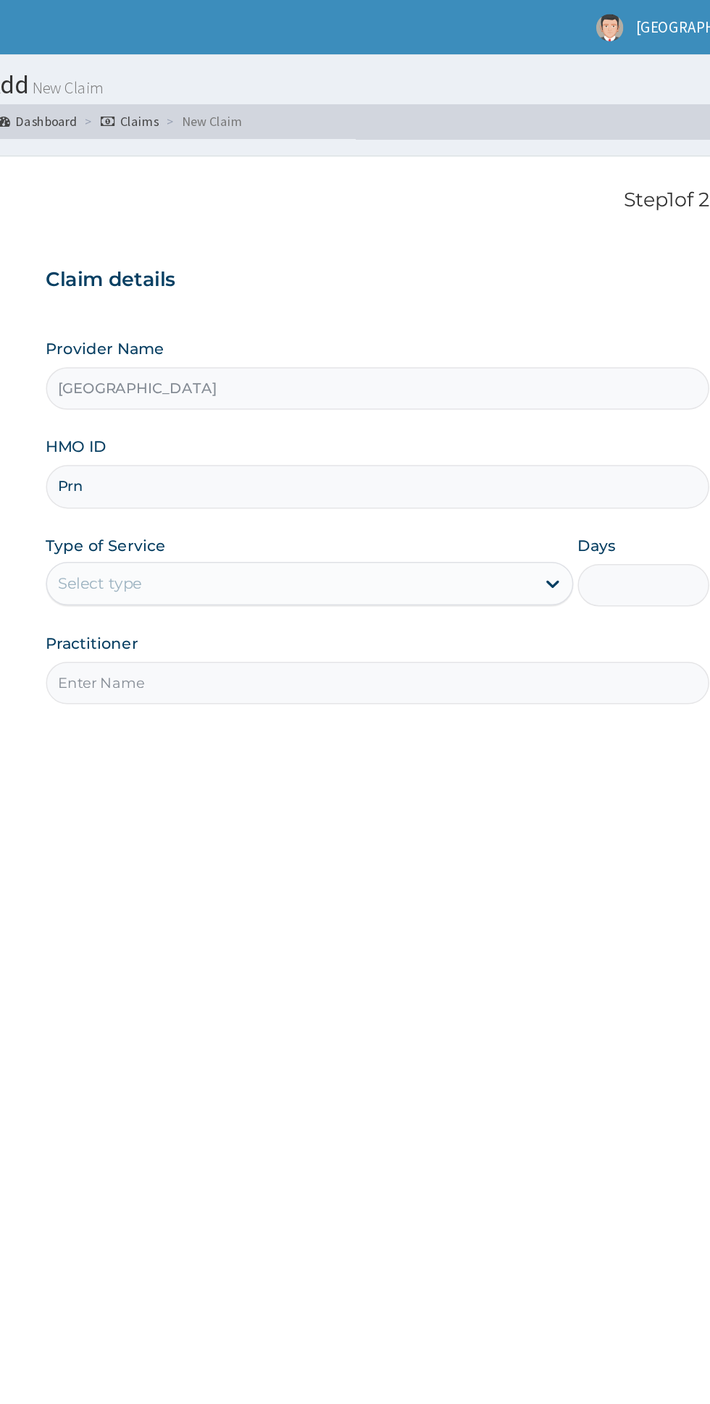
type input "Prn/10099/b"
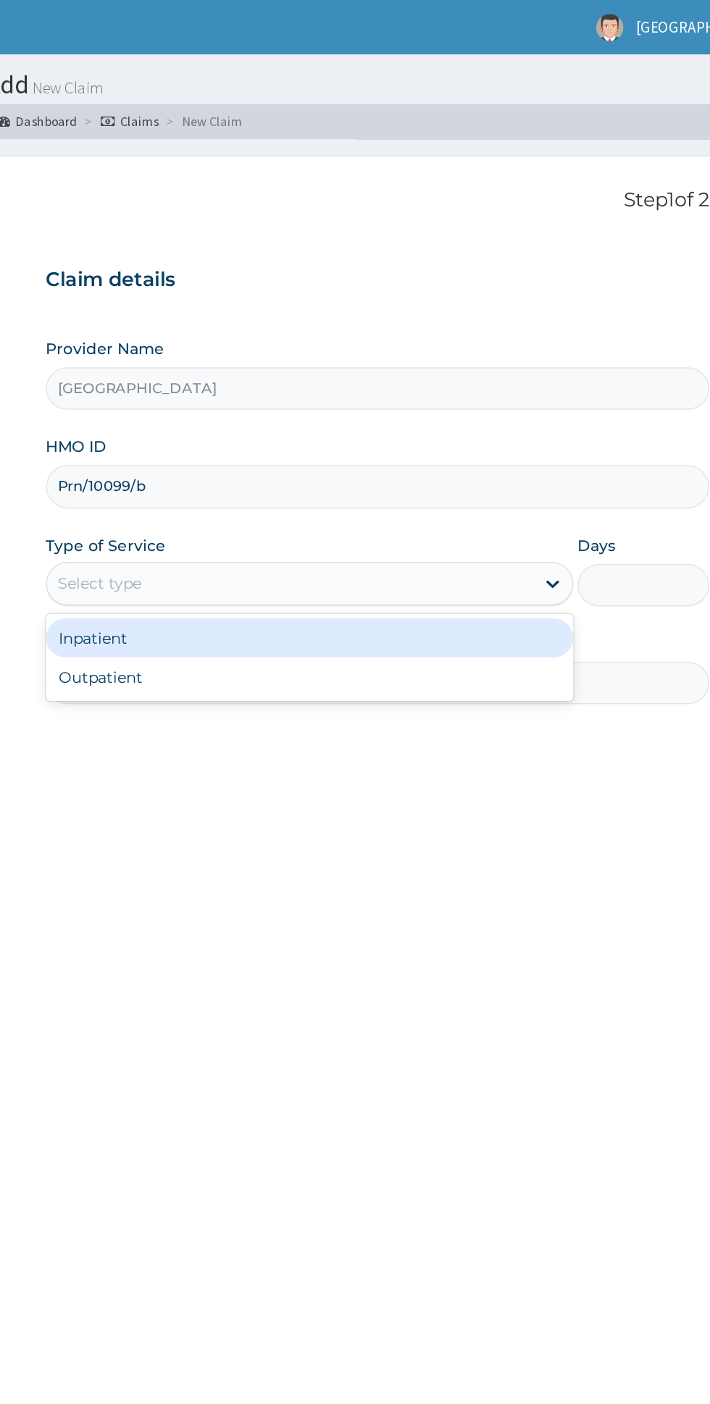
click at [395, 455] on div "Outpatient" at bounding box center [392, 451] width 351 height 26
type input "1"
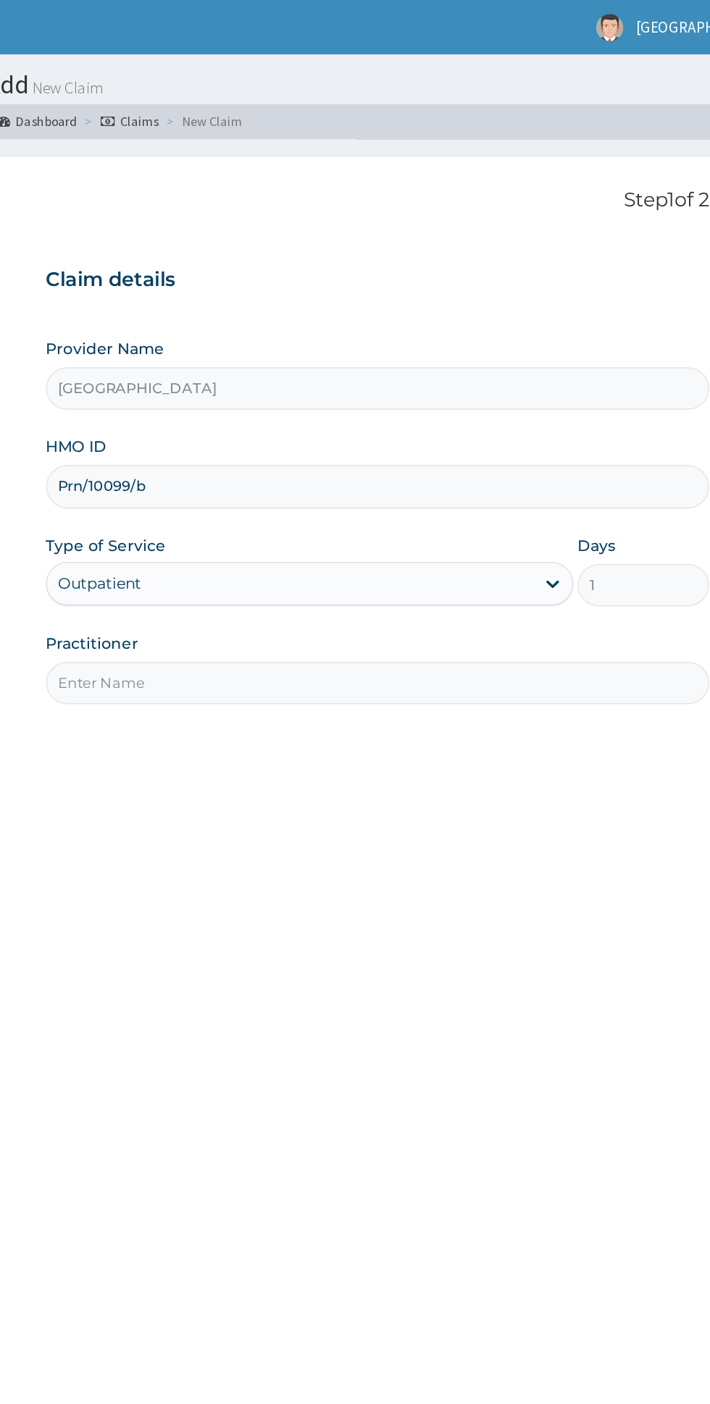
click at [371, 453] on input "Practitioner" at bounding box center [438, 455] width 442 height 28
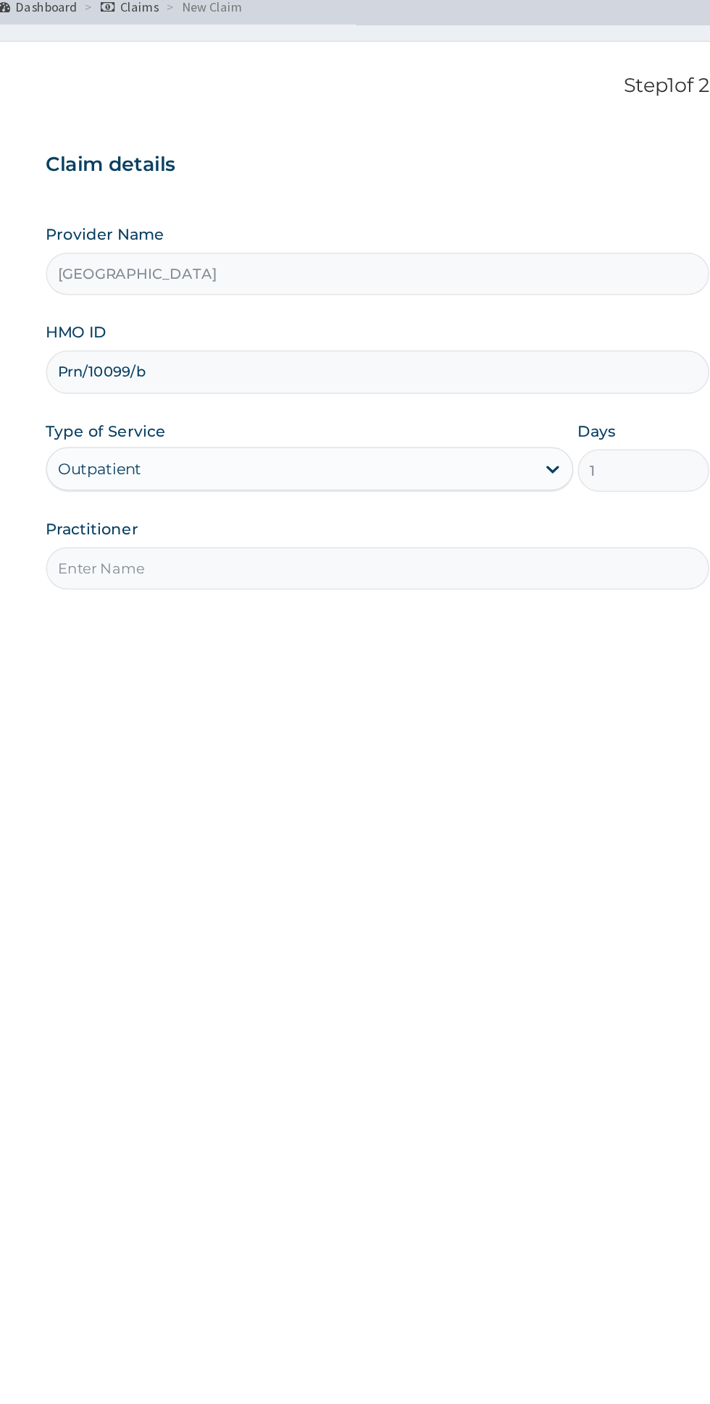
type input "Dr [PERSON_NAME]"
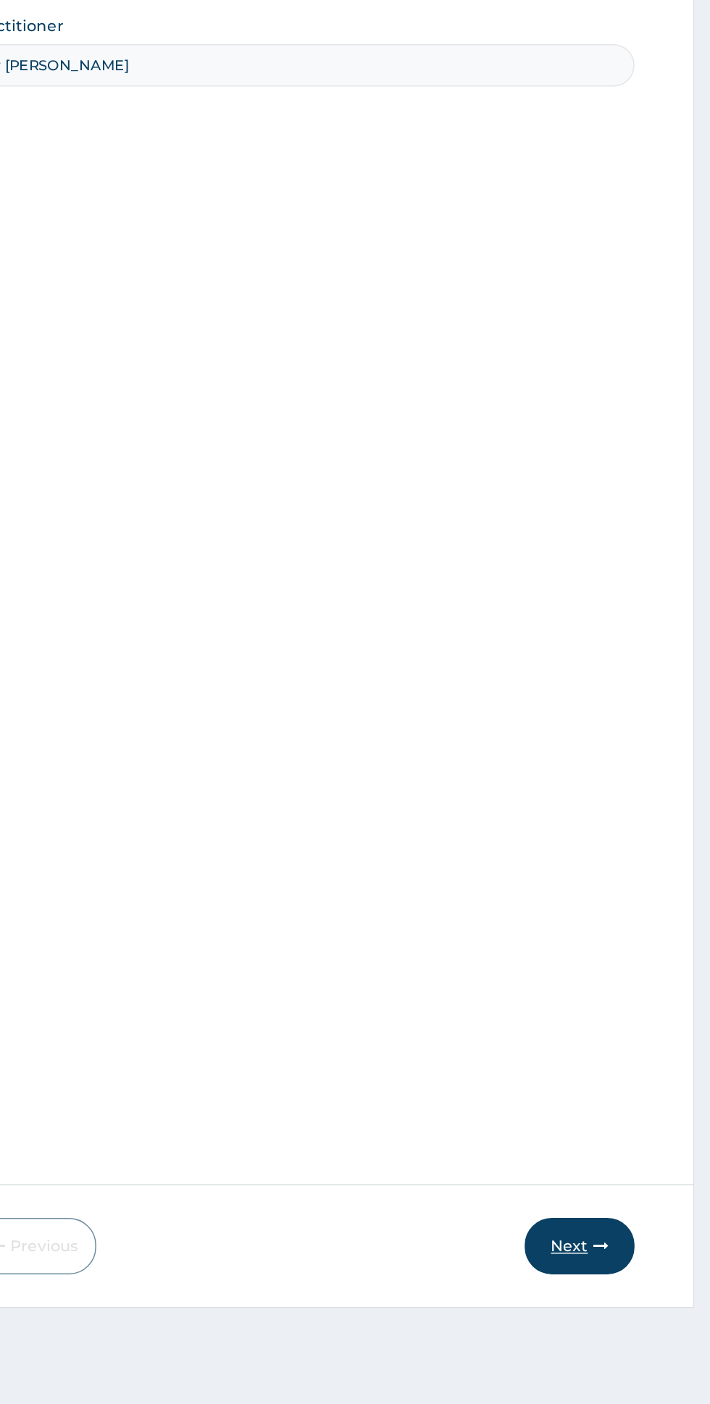
click at [634, 1241] on icon "button" at bounding box center [637, 1242] width 10 height 10
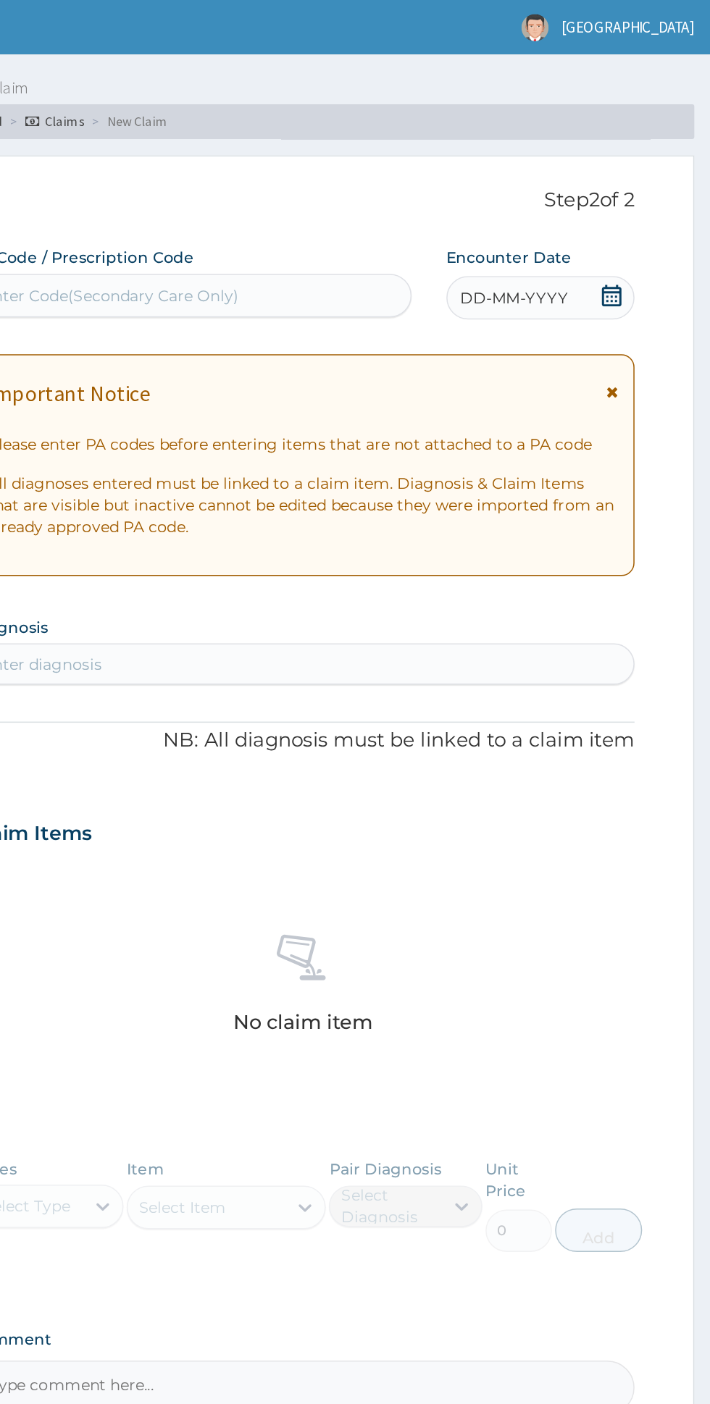
click at [647, 257] on icon at bounding box center [644, 261] width 8 height 10
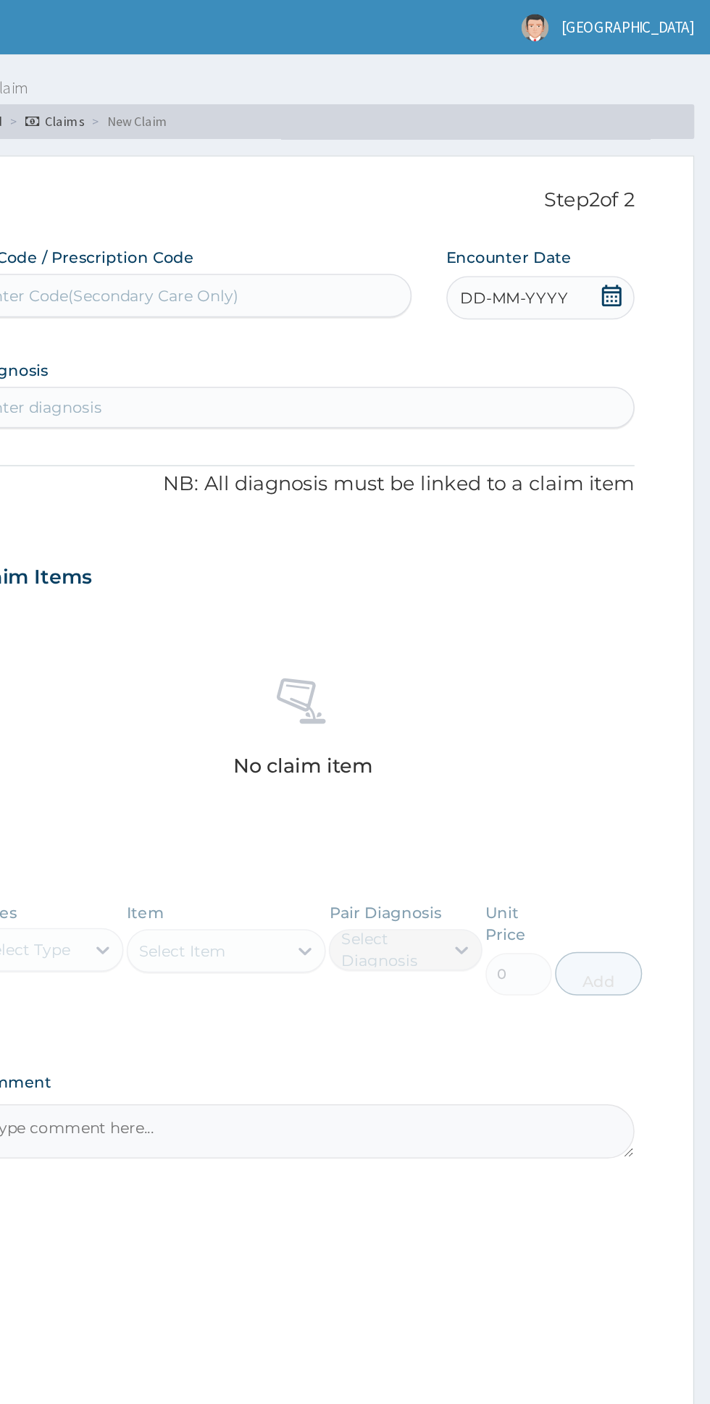
click at [649, 198] on icon at bounding box center [643, 197] width 13 height 14
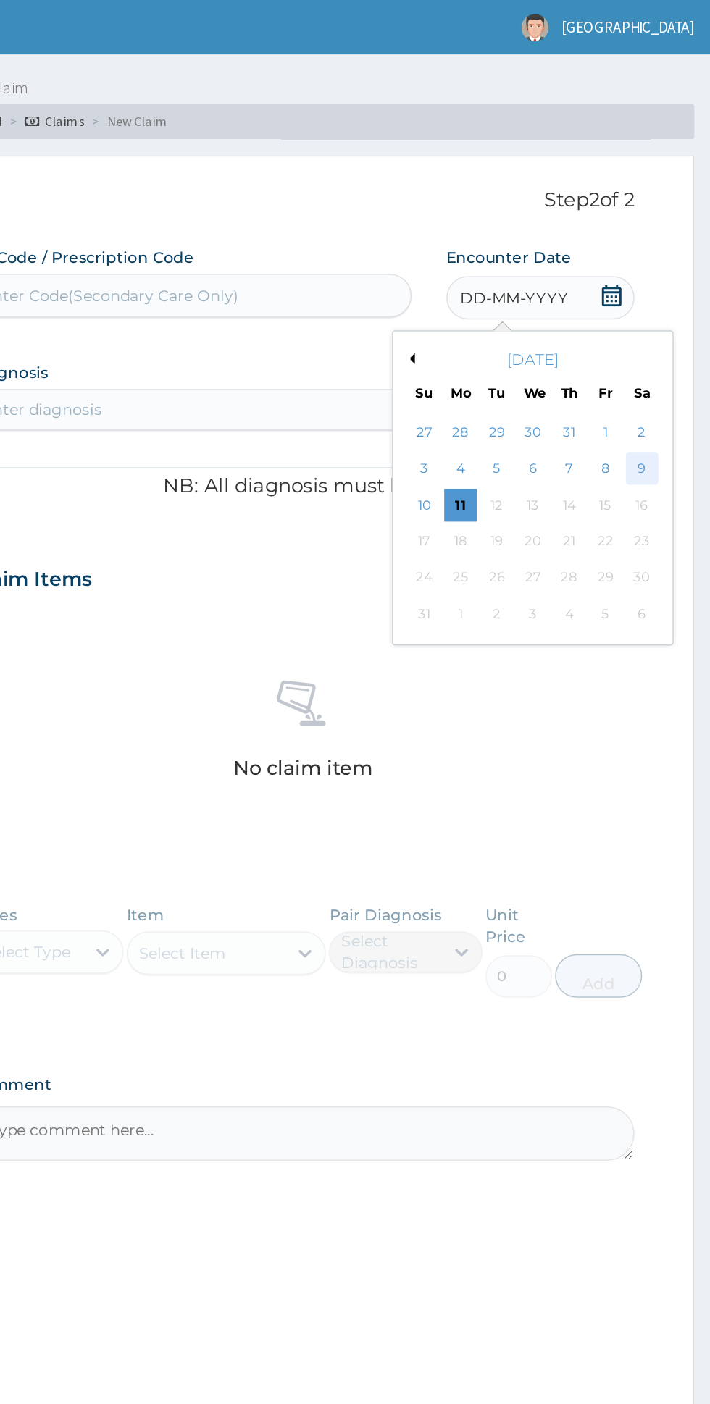
click at [663, 311] on div "9" at bounding box center [664, 313] width 22 height 22
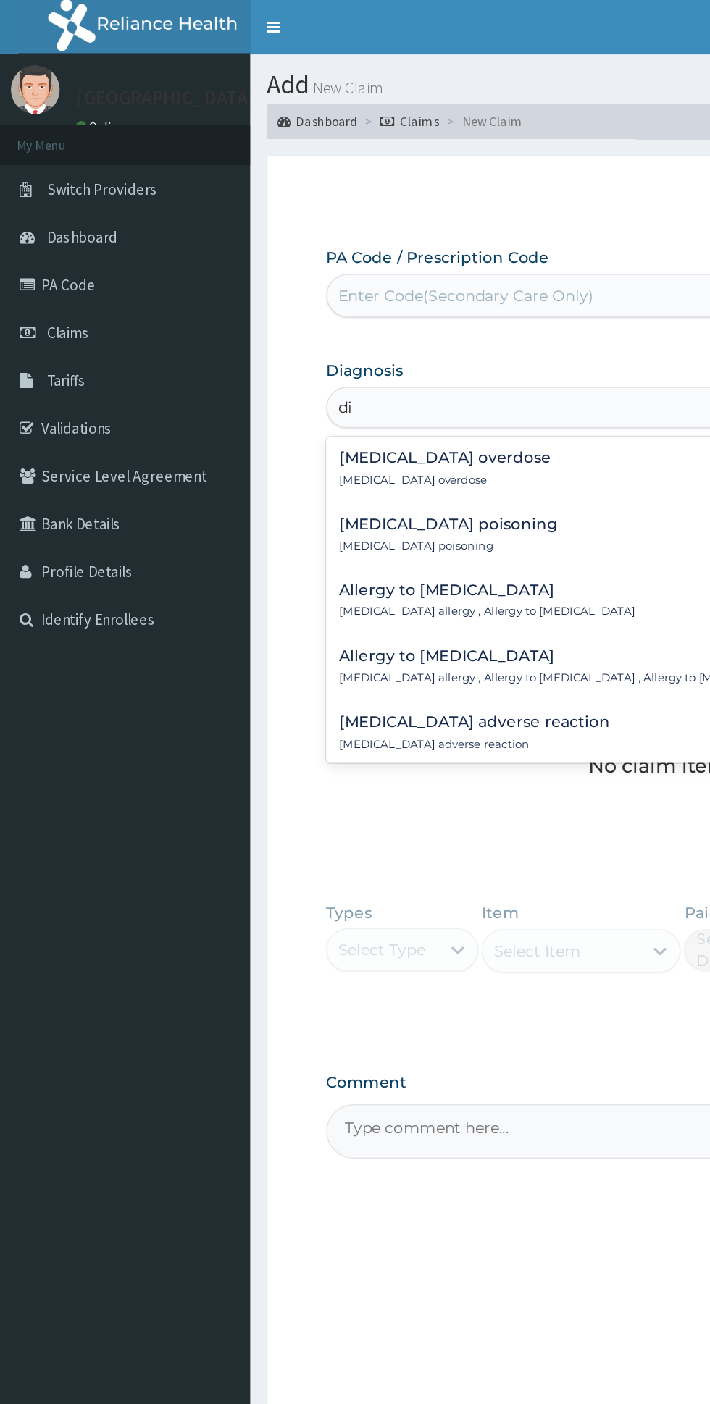
type input "d"
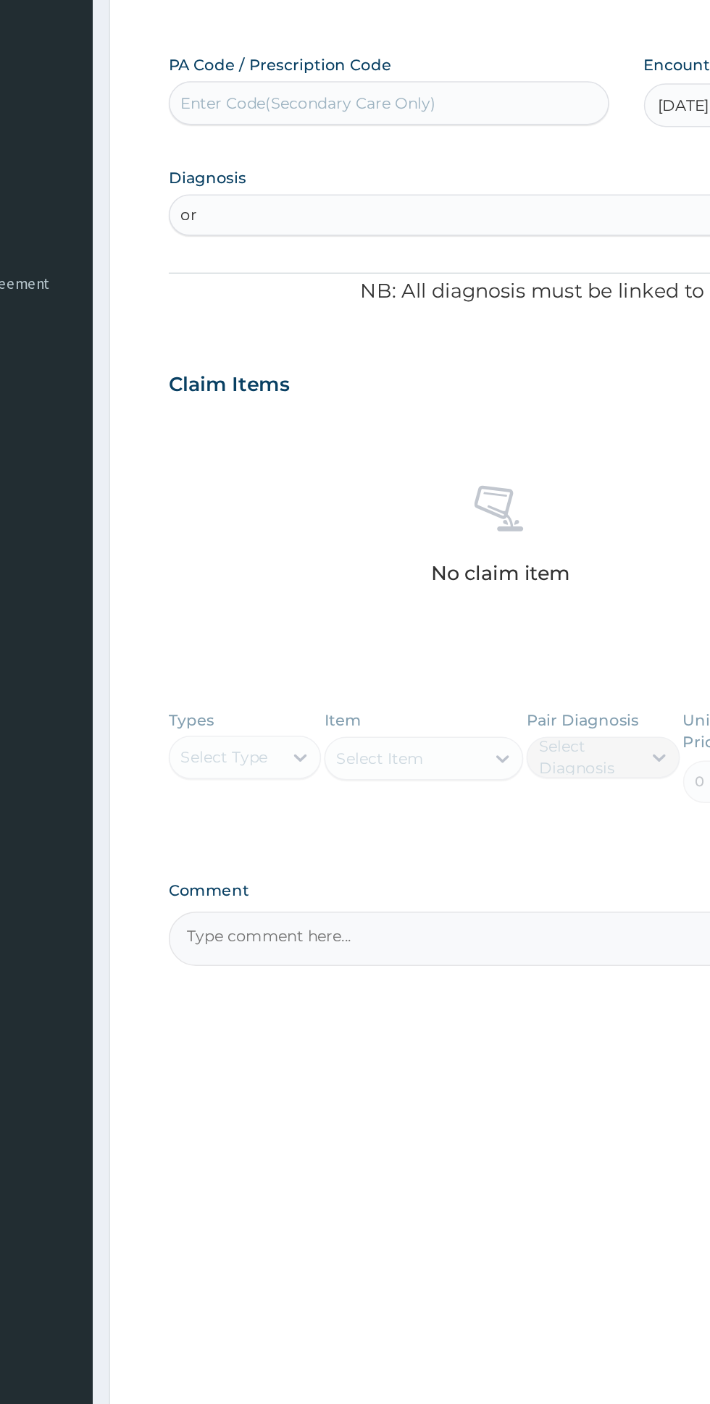
type input "o"
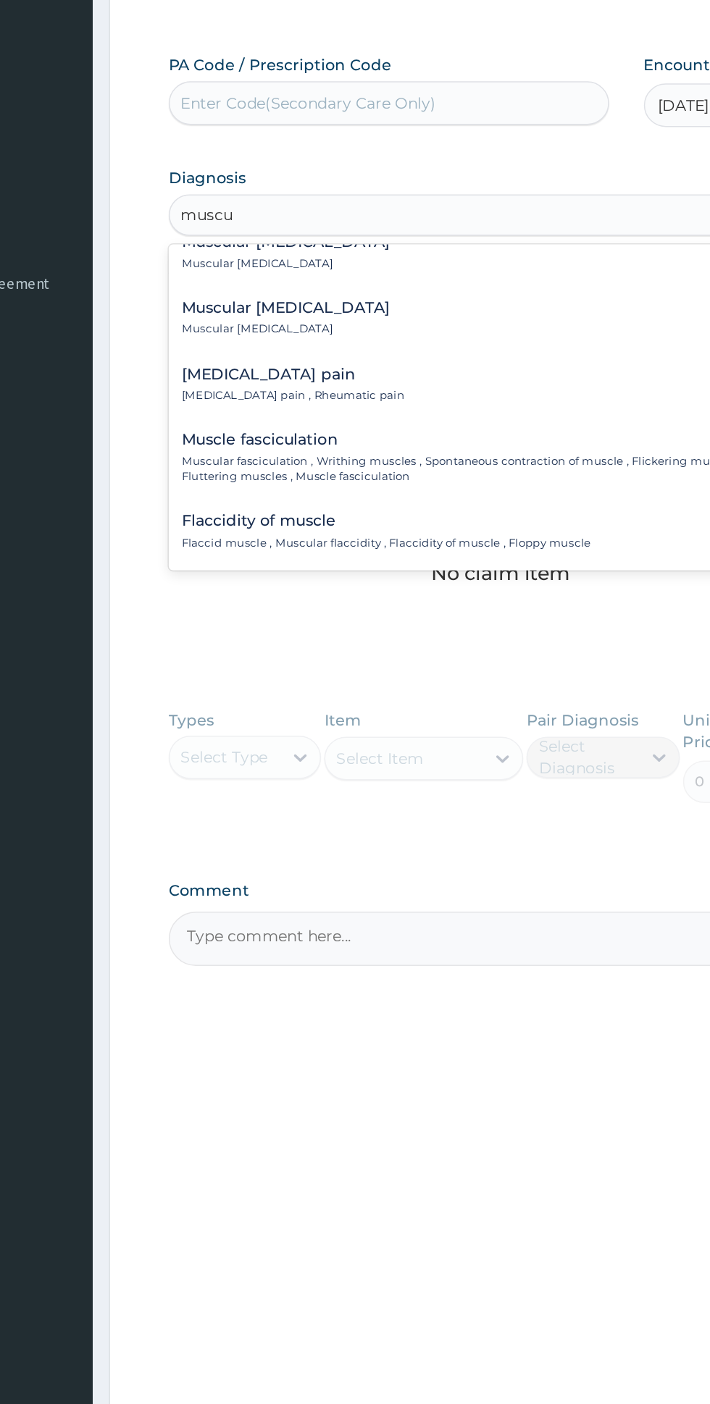
scroll to position [470, 0]
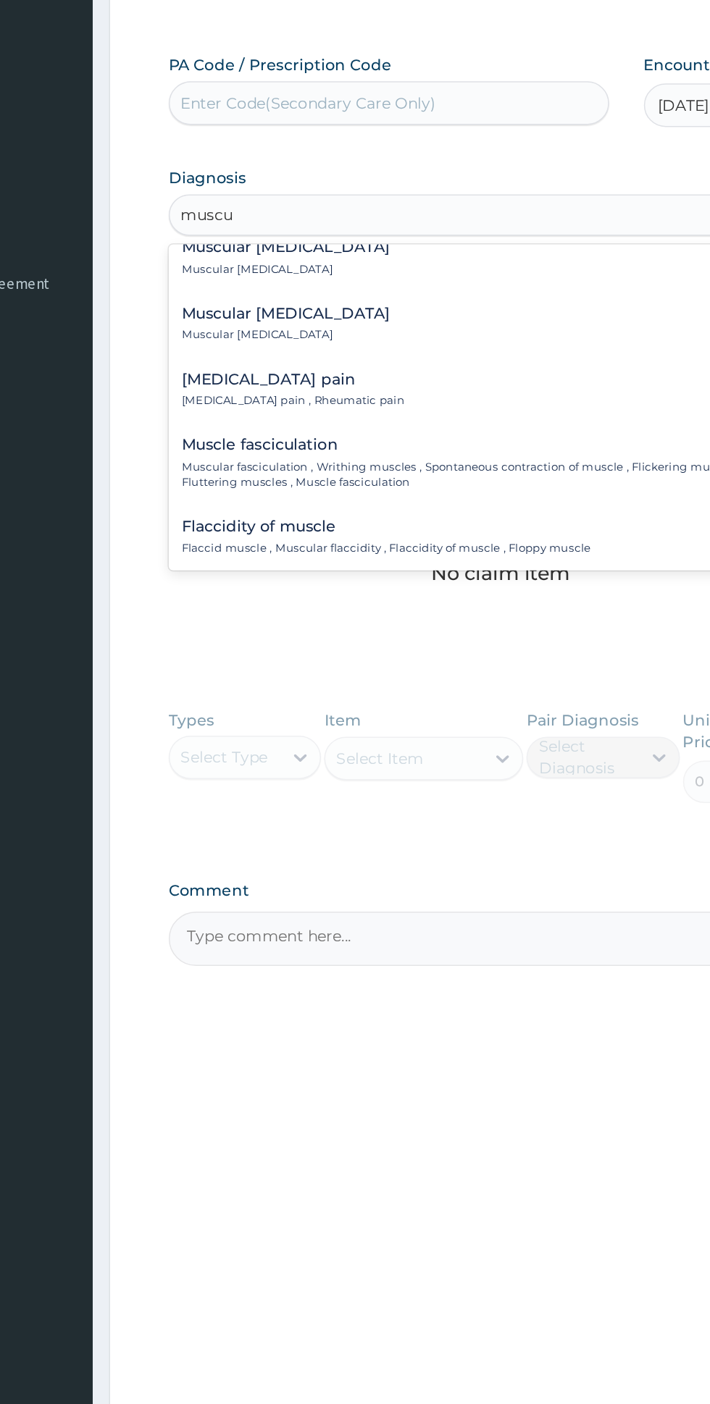
click at [411, 376] on div "Musculoskeletal pain Musculoskeletal pain , Rheumatic pain" at bounding box center [438, 388] width 424 height 25
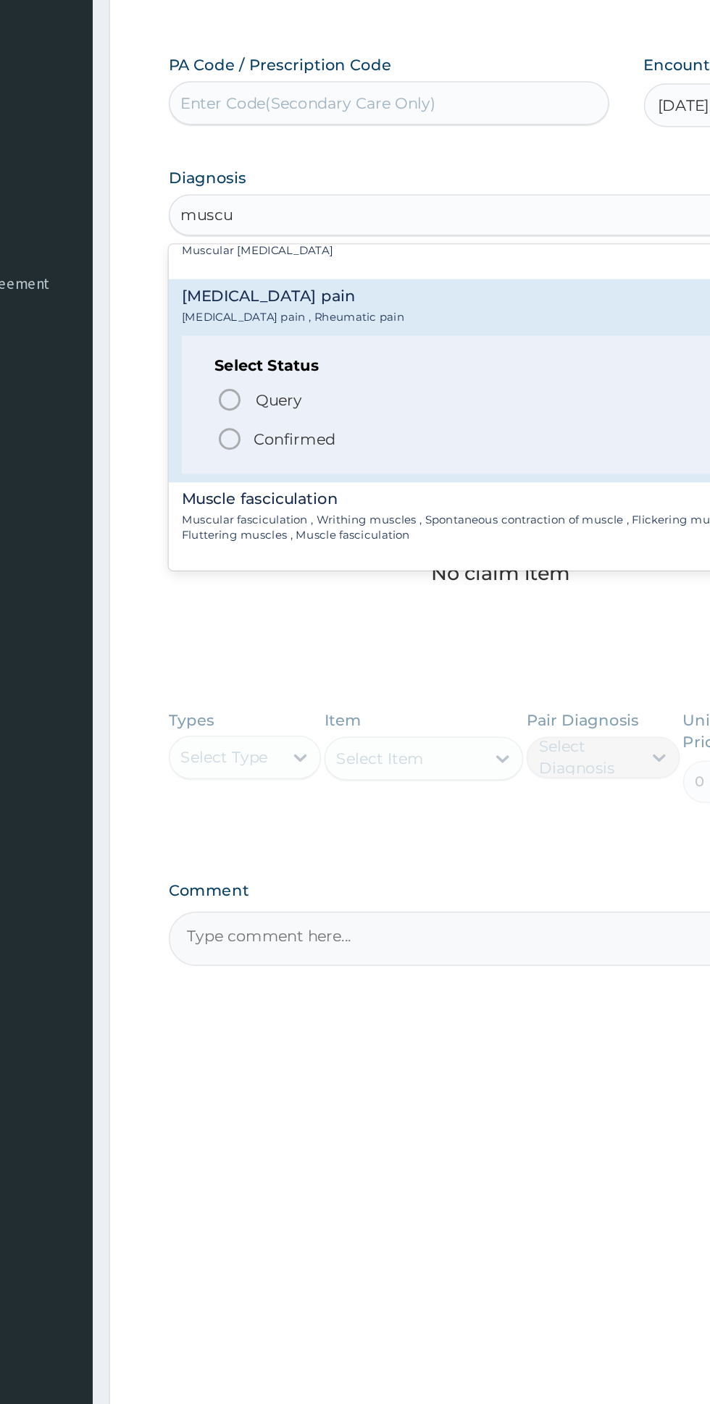
scroll to position [533, 0]
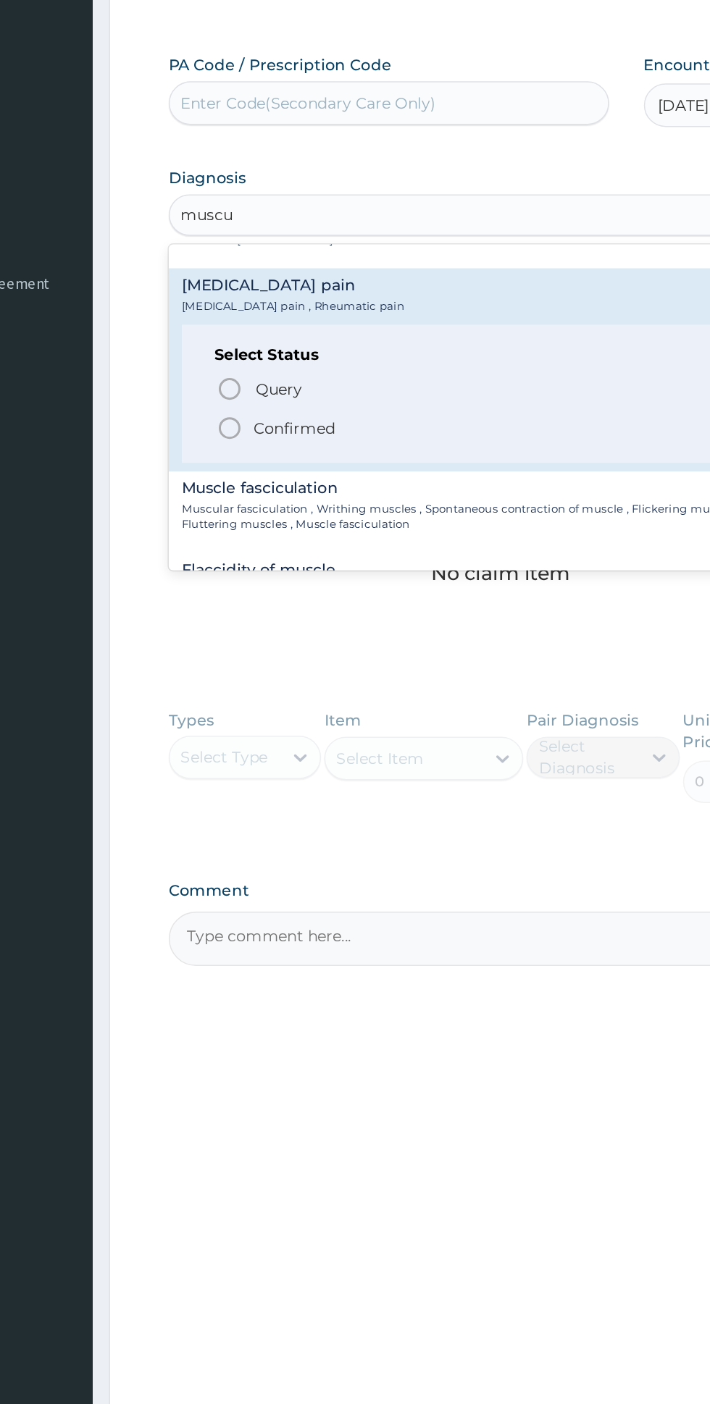
click at [383, 407] on span "Confirmed" at bounding box center [439, 413] width 380 height 17
type input "muscu"
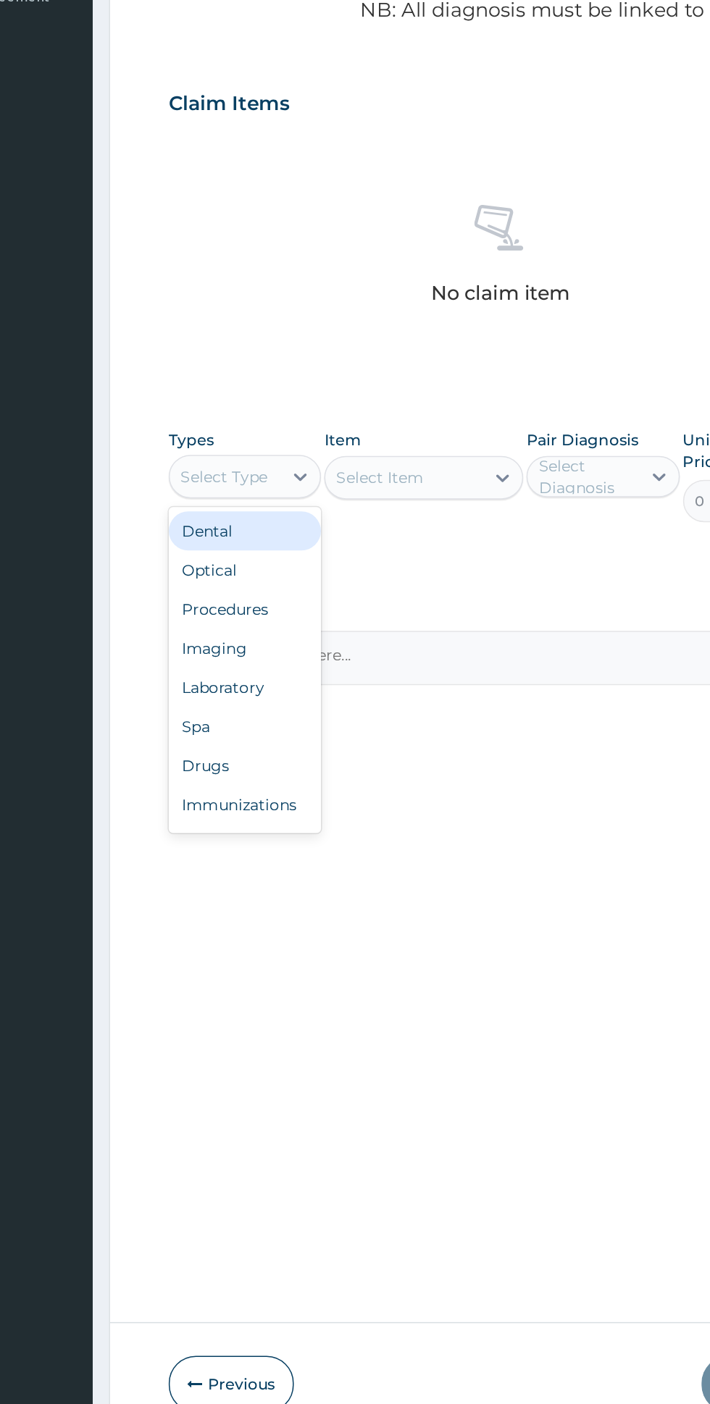
click at [294, 727] on div "Procedures" at bounding box center [267, 726] width 101 height 26
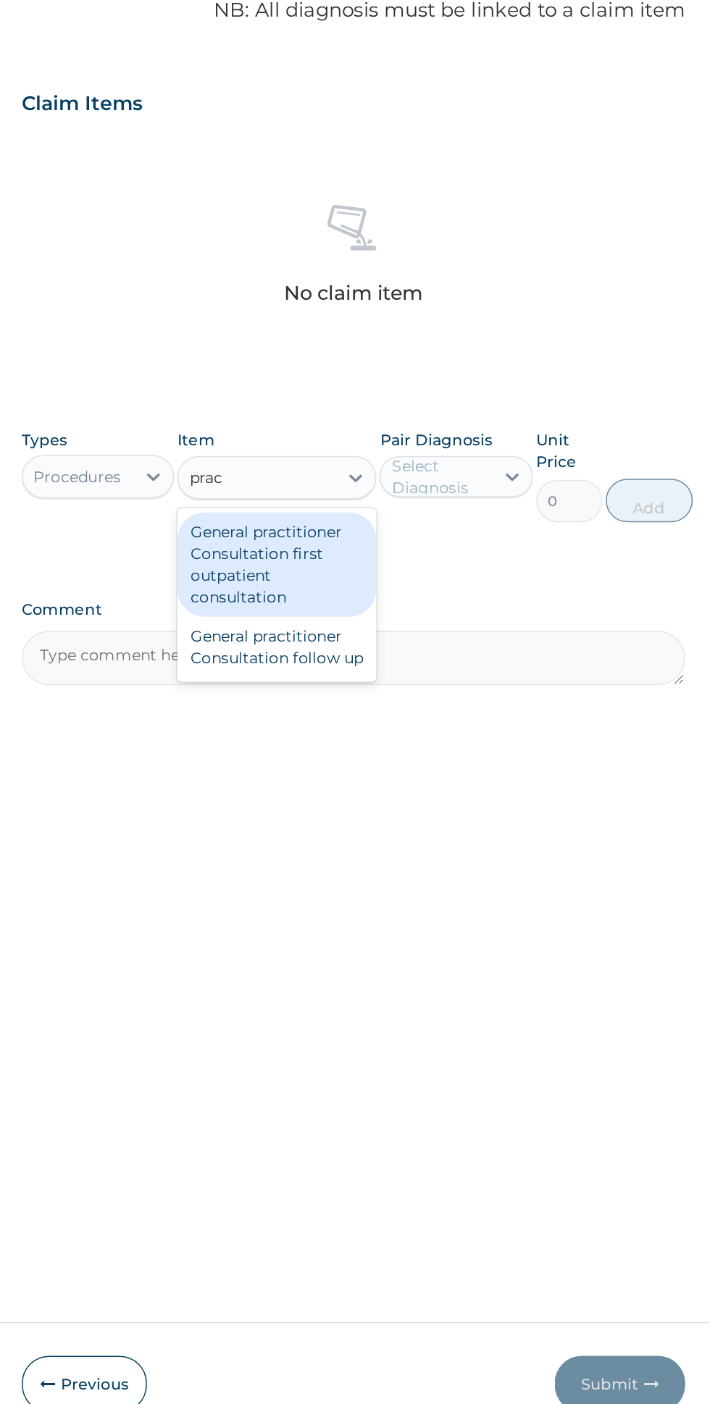
click at [422, 704] on div "General practitioner Consultation first outpatient consultation" at bounding box center [387, 696] width 133 height 70
type input "prac"
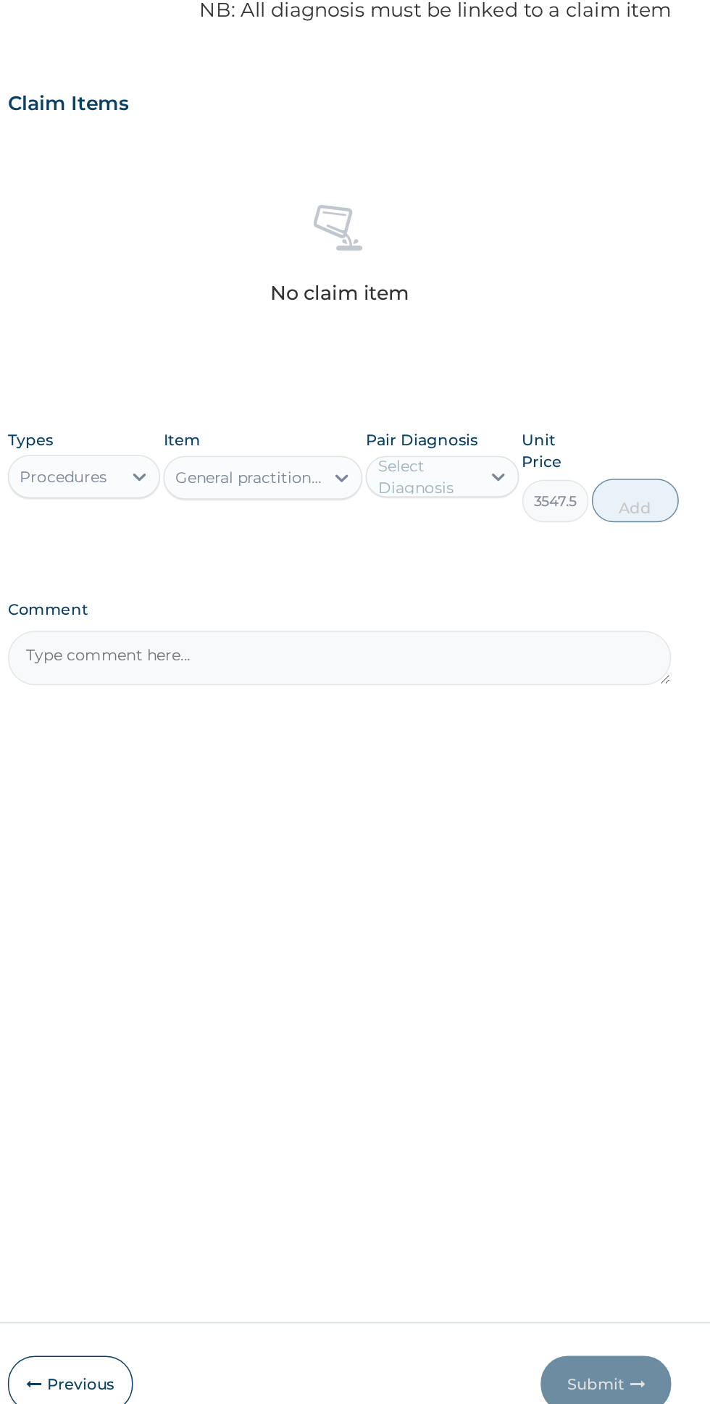
scroll to position [0, 0]
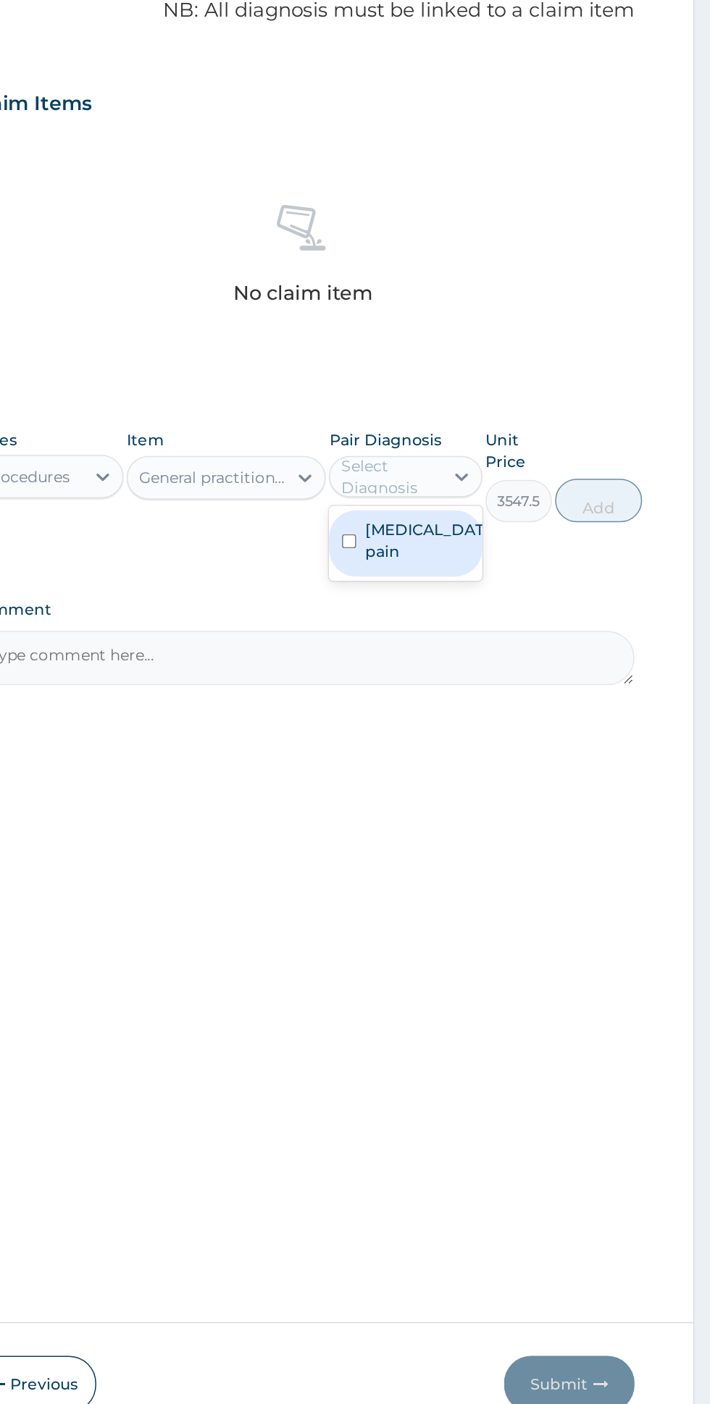
click at [532, 684] on label "Musculoskeletal pain" at bounding box center [521, 680] width 84 height 29
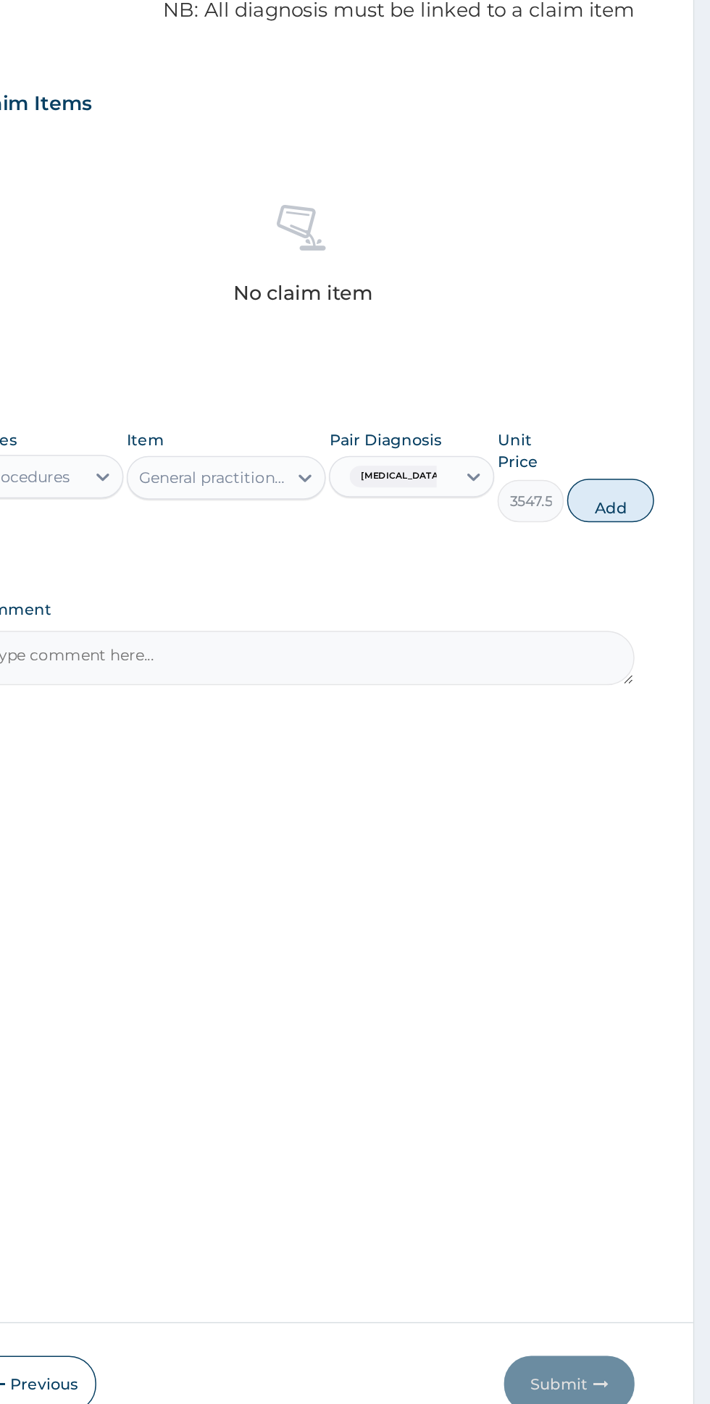
click at [665, 661] on form "Step 2 of 2 PA Code / Prescription Code Enter Code(Secondary Care Only) Encount…" at bounding box center [437, 694] width 521 height 1180
click at [642, 661] on button "Add" at bounding box center [643, 653] width 58 height 29
type input "0"
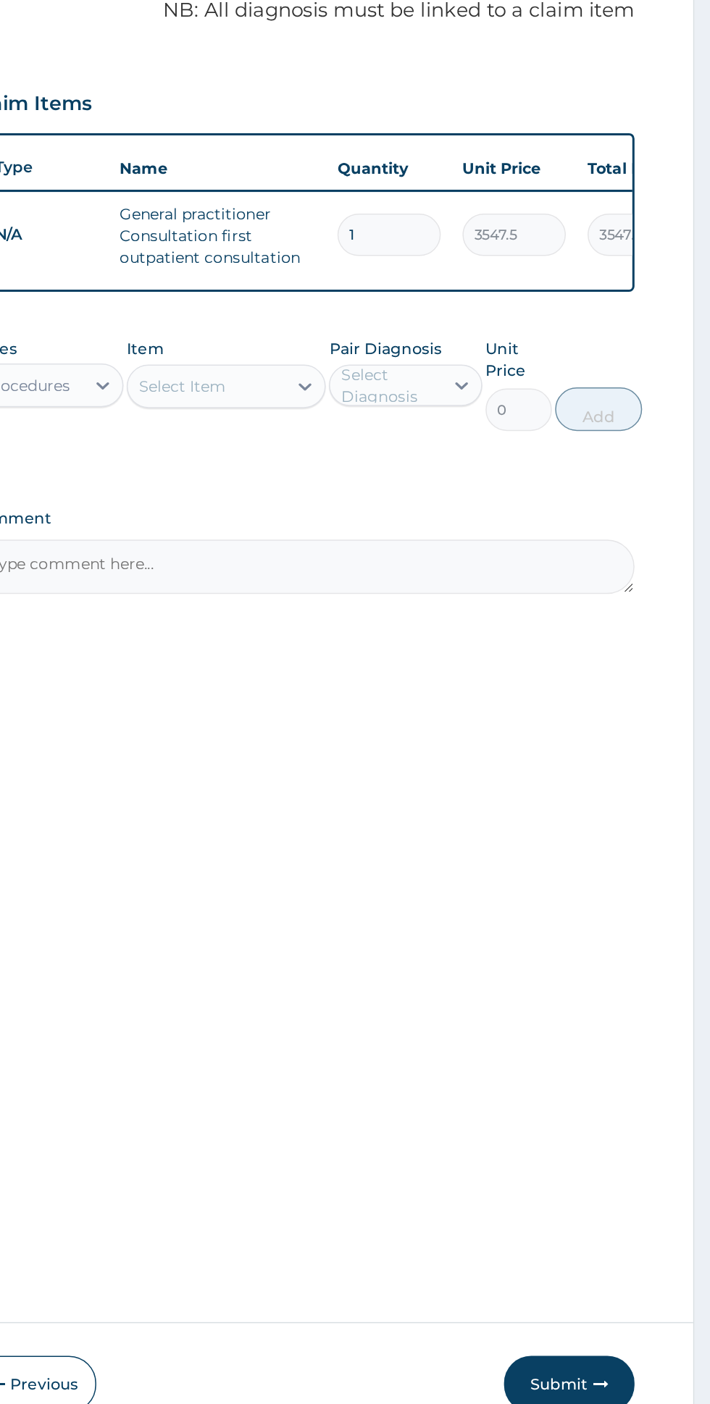
click at [290, 605] on div "Types Procedures Item Select Item Pair Diagnosis Select Diagnosis Unit Price 0 …" at bounding box center [438, 575] width 442 height 77
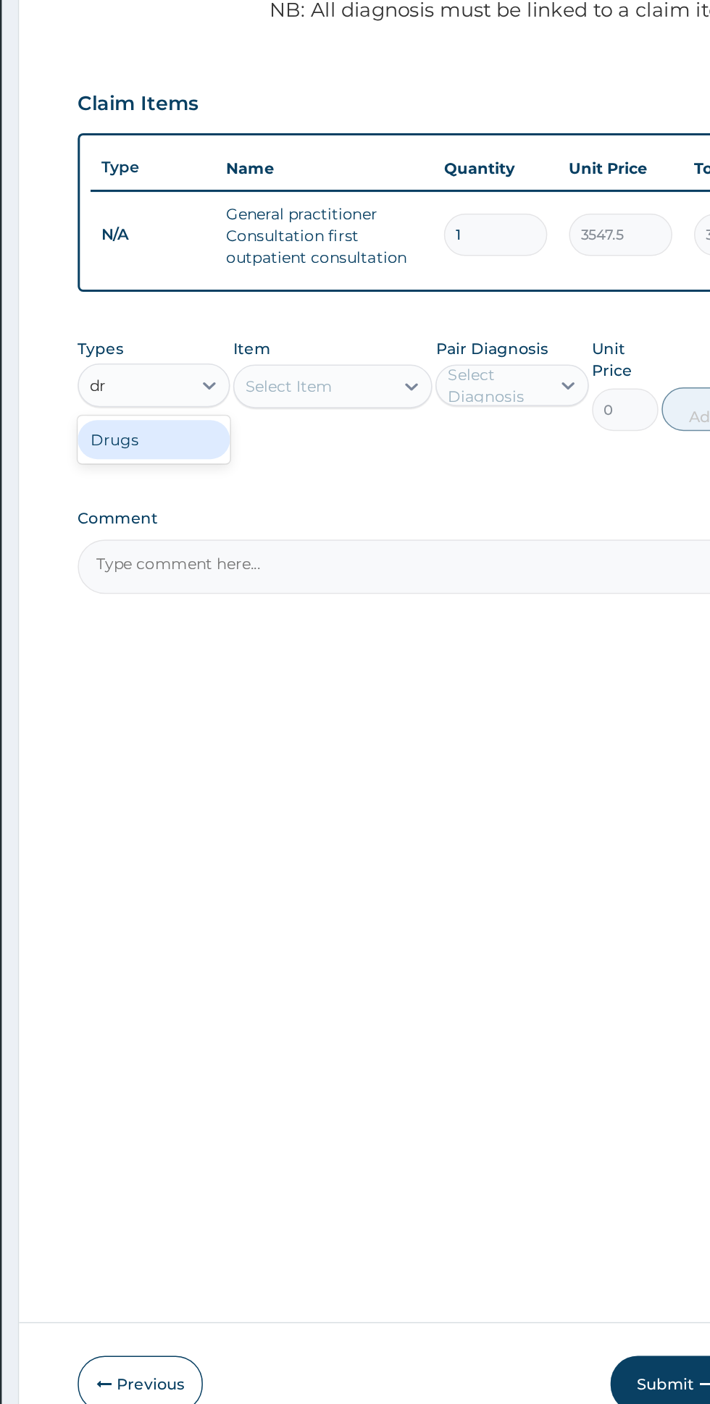
click at [301, 614] on div "Drugs" at bounding box center [267, 613] width 101 height 26
type input "dr"
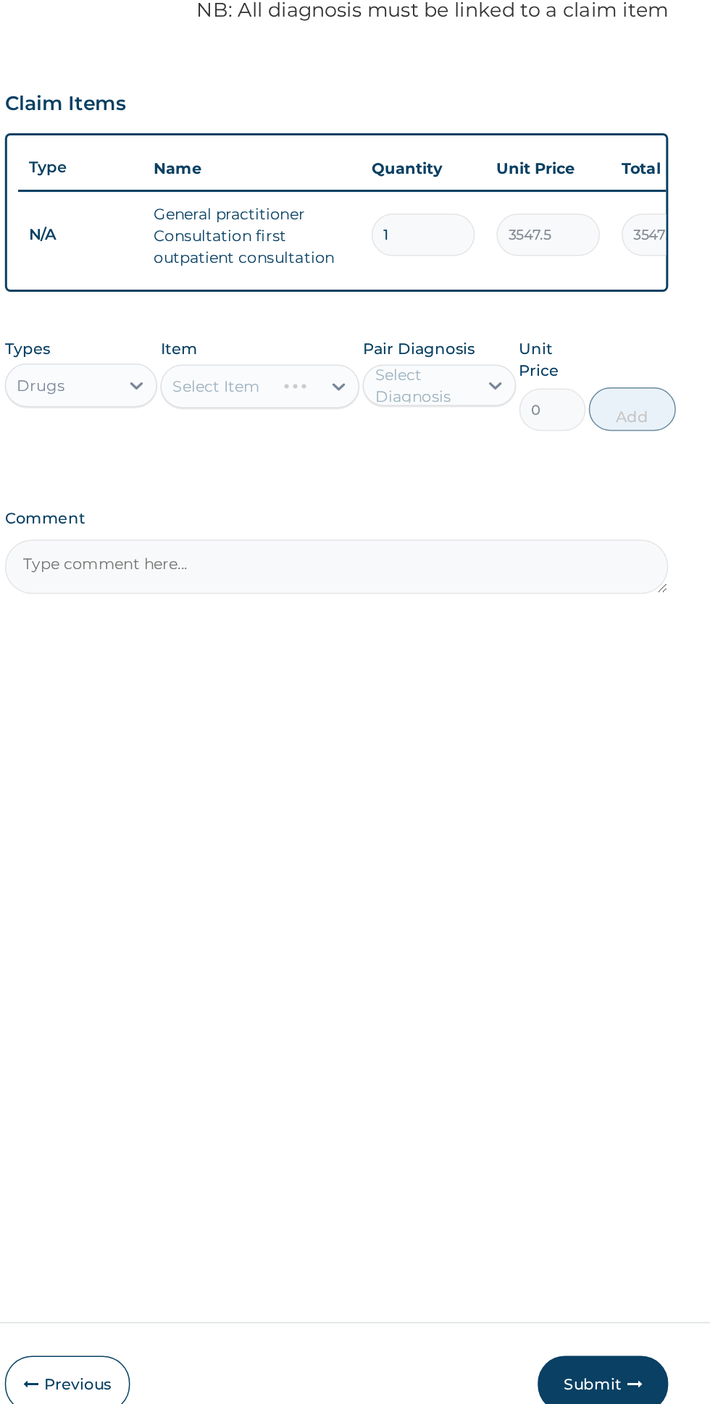
click at [419, 580] on div "Select Item" at bounding box center [387, 577] width 133 height 29
type input "x"
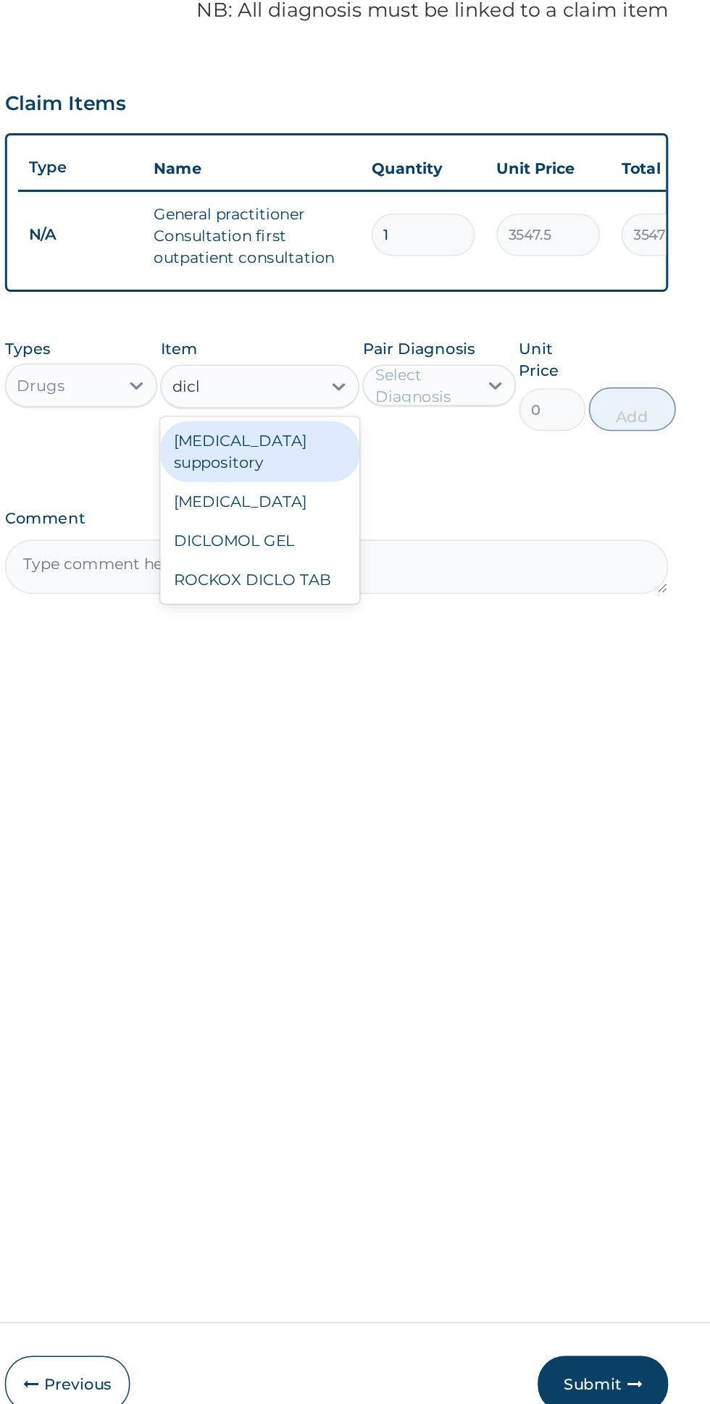
click at [411, 645] on div "Diclofenac" at bounding box center [387, 654] width 133 height 26
type input "dicl"
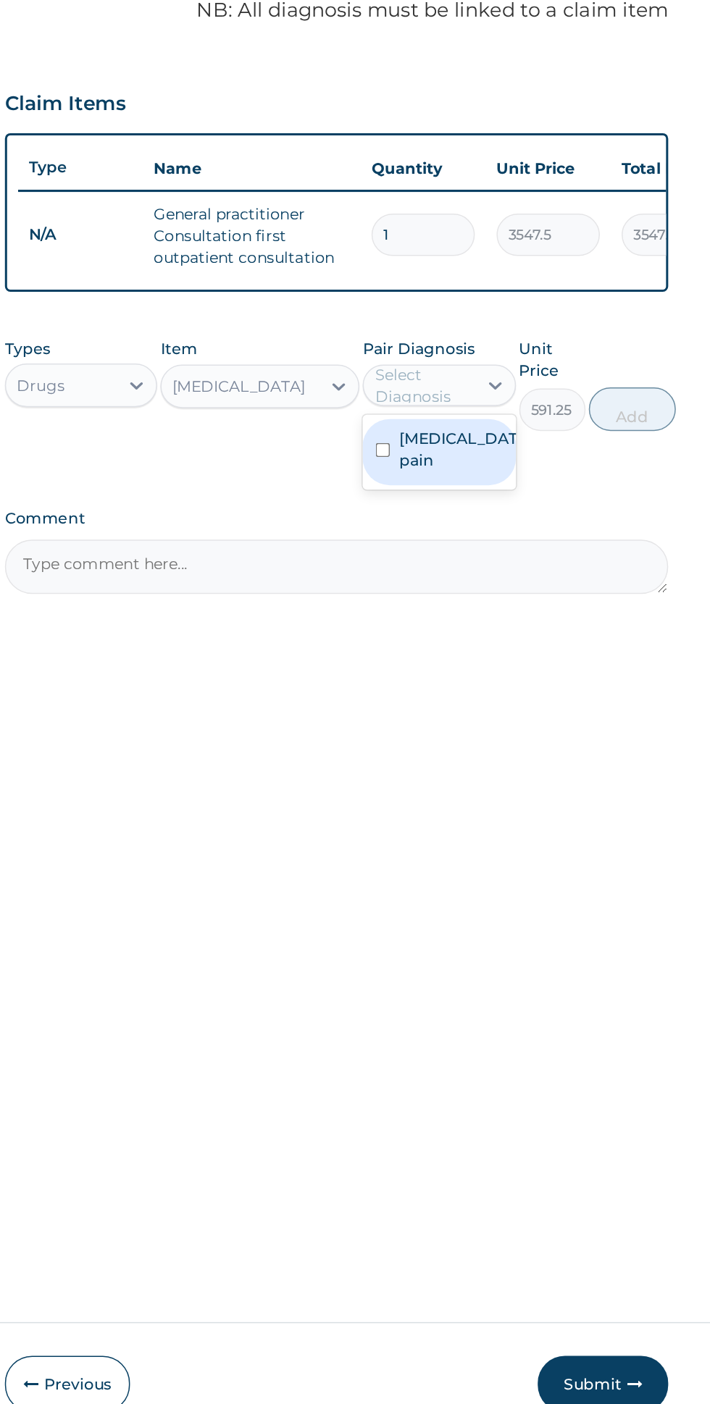
click at [537, 626] on label "Musculoskeletal pain" at bounding box center [521, 619] width 84 height 29
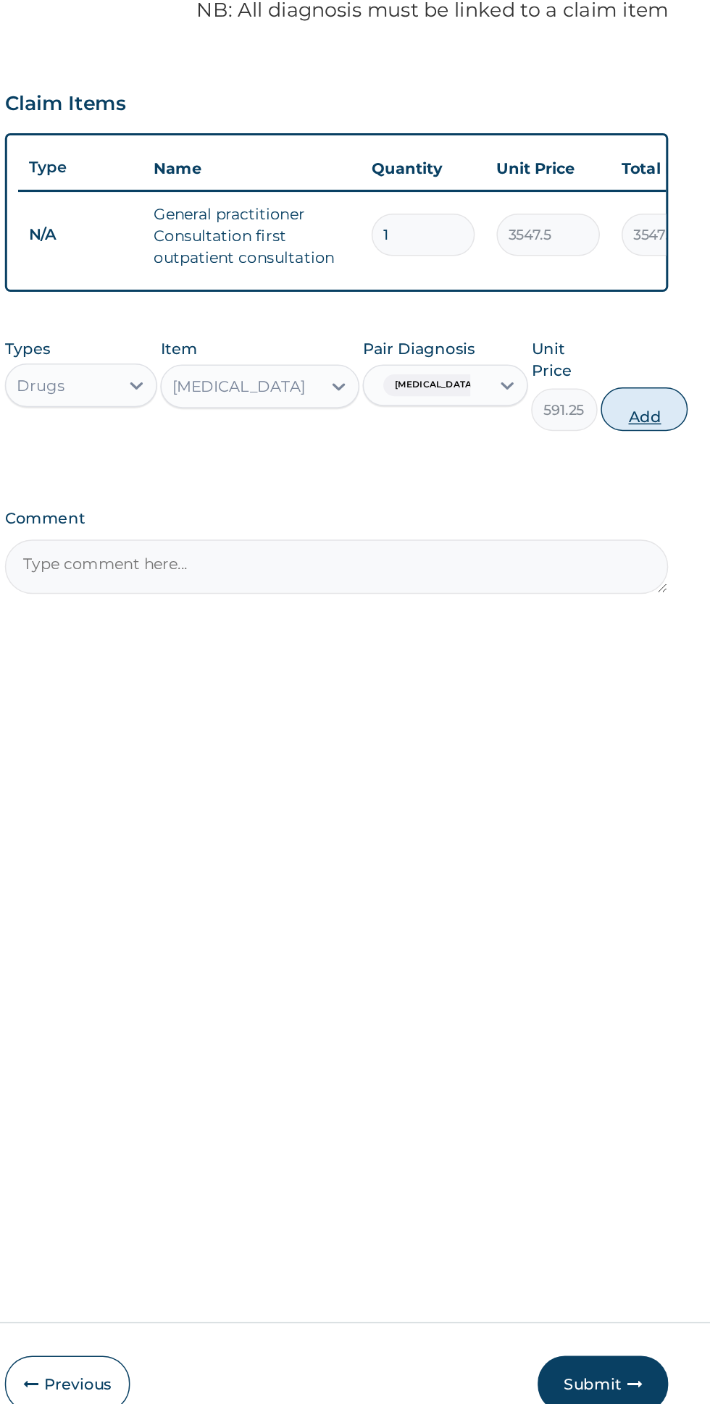
click at [650, 590] on button "Add" at bounding box center [643, 592] width 58 height 29
type input "0"
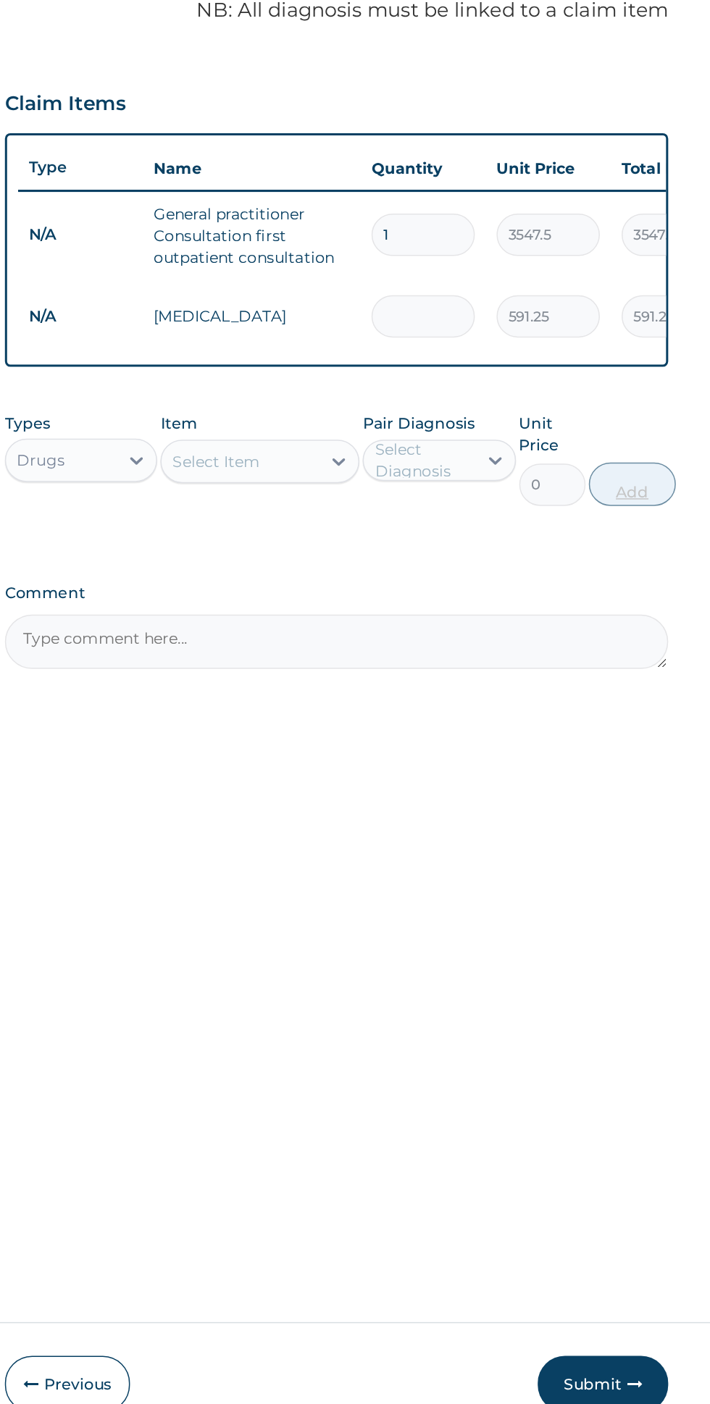
type input "0.00"
type input "2"
type input "1182.50"
type input "2"
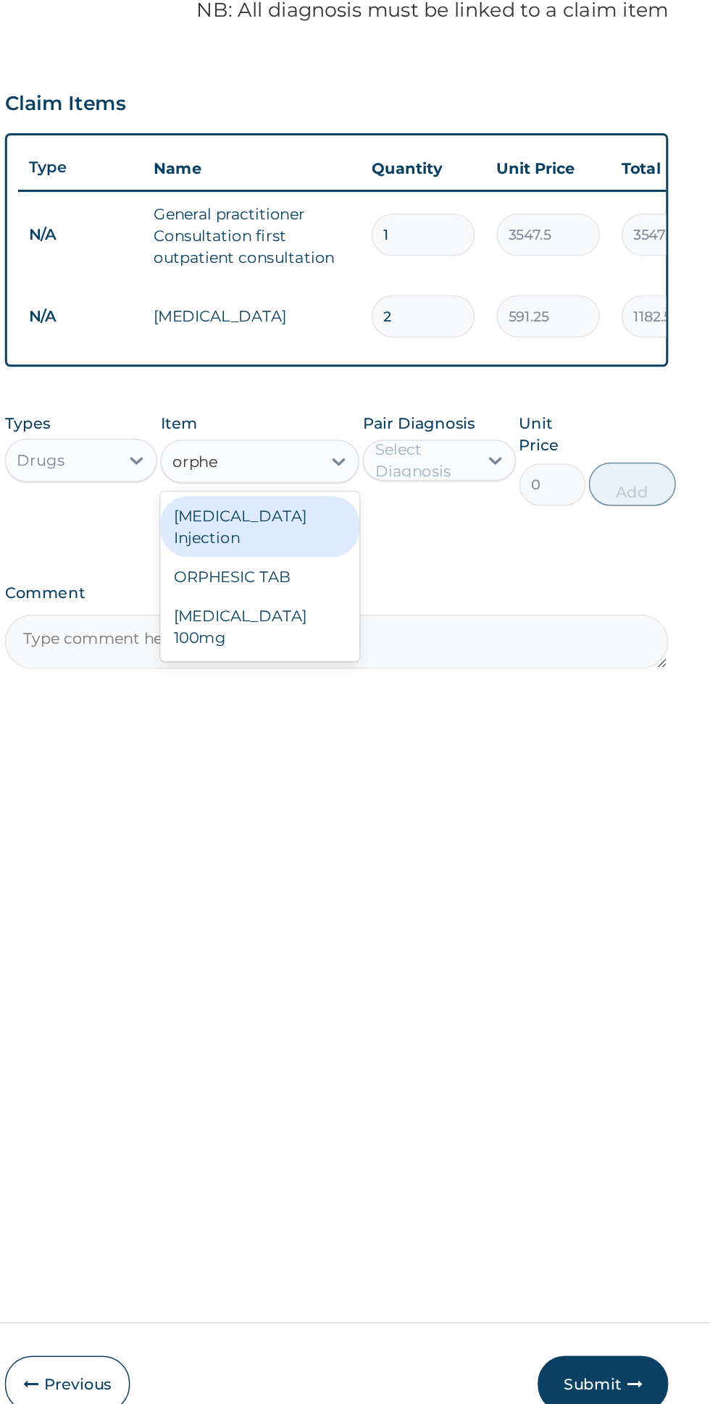
click at [436, 736] on div "Orphenadrine 100mg" at bounding box center [387, 737] width 133 height 41
type input "orphe"
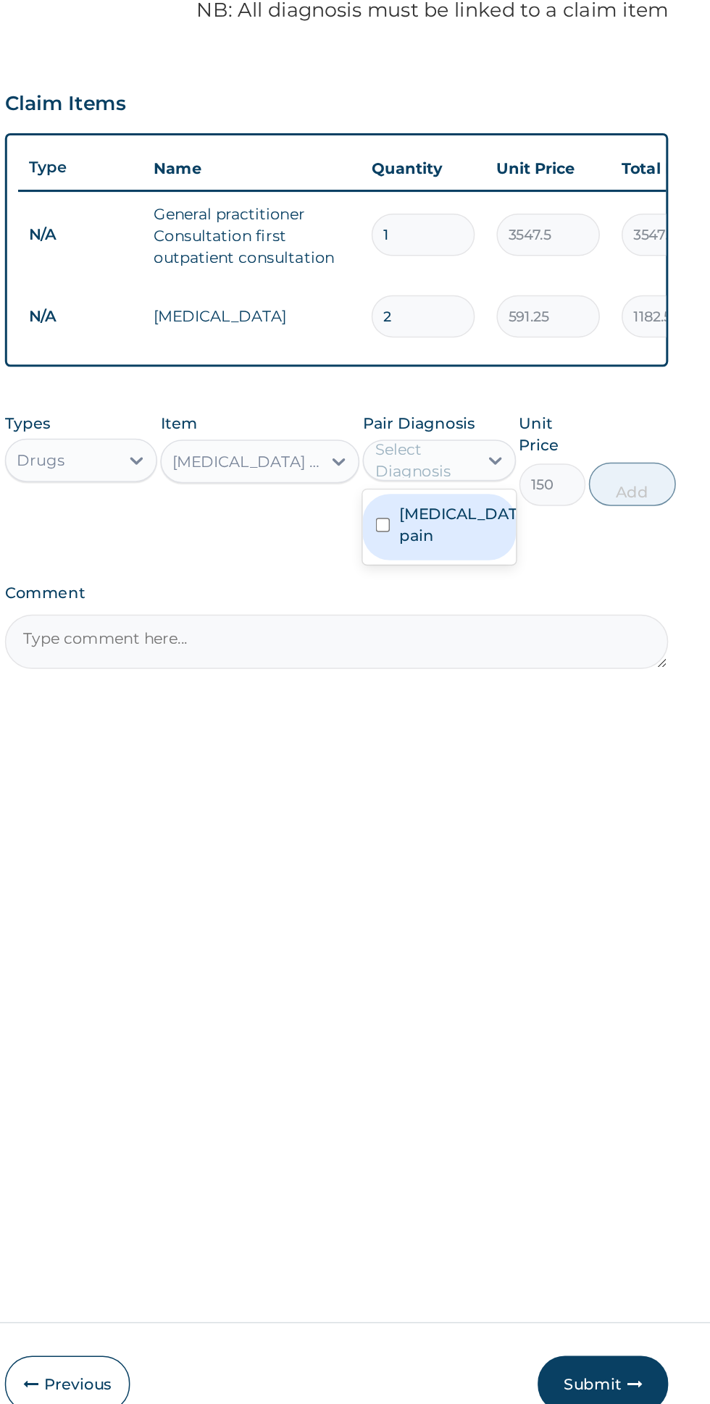
click at [534, 674] on label "Musculoskeletal pain" at bounding box center [521, 669] width 84 height 29
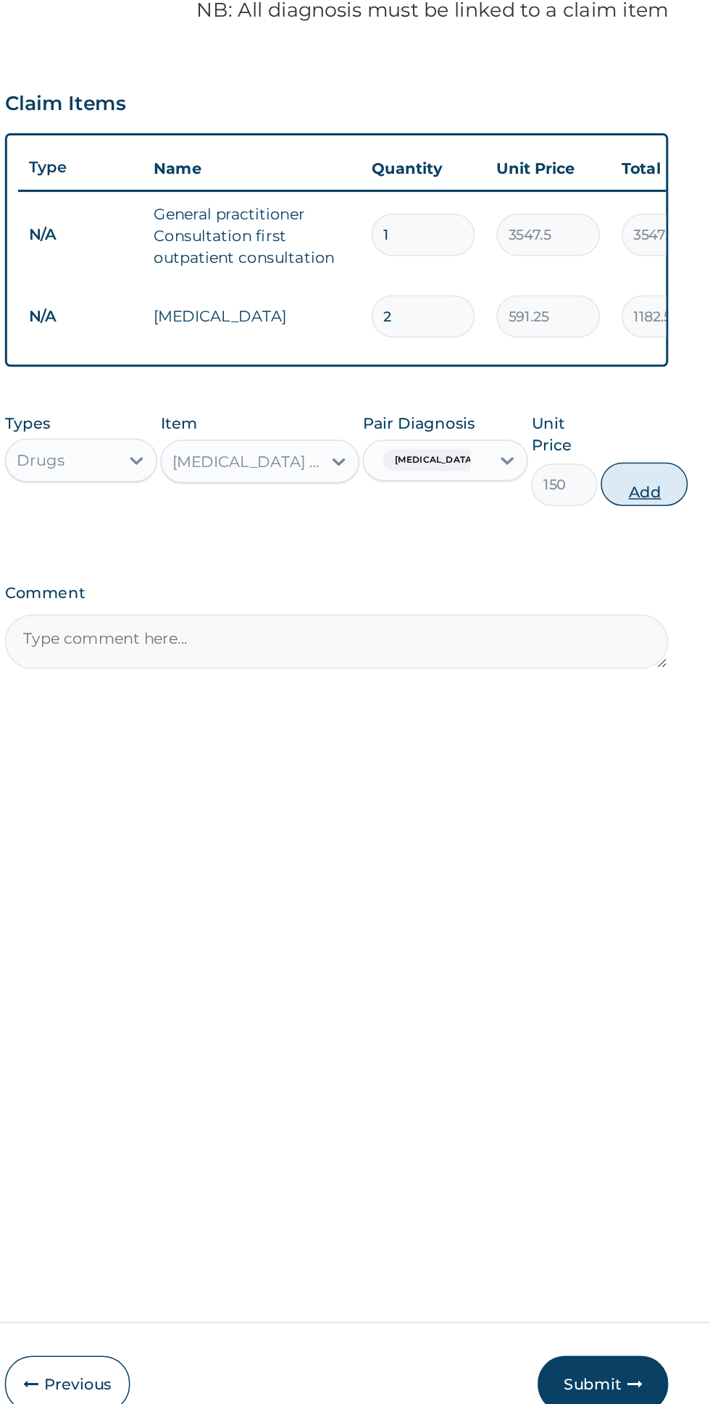
click at [652, 642] on button "Add" at bounding box center [643, 642] width 58 height 29
type input "0"
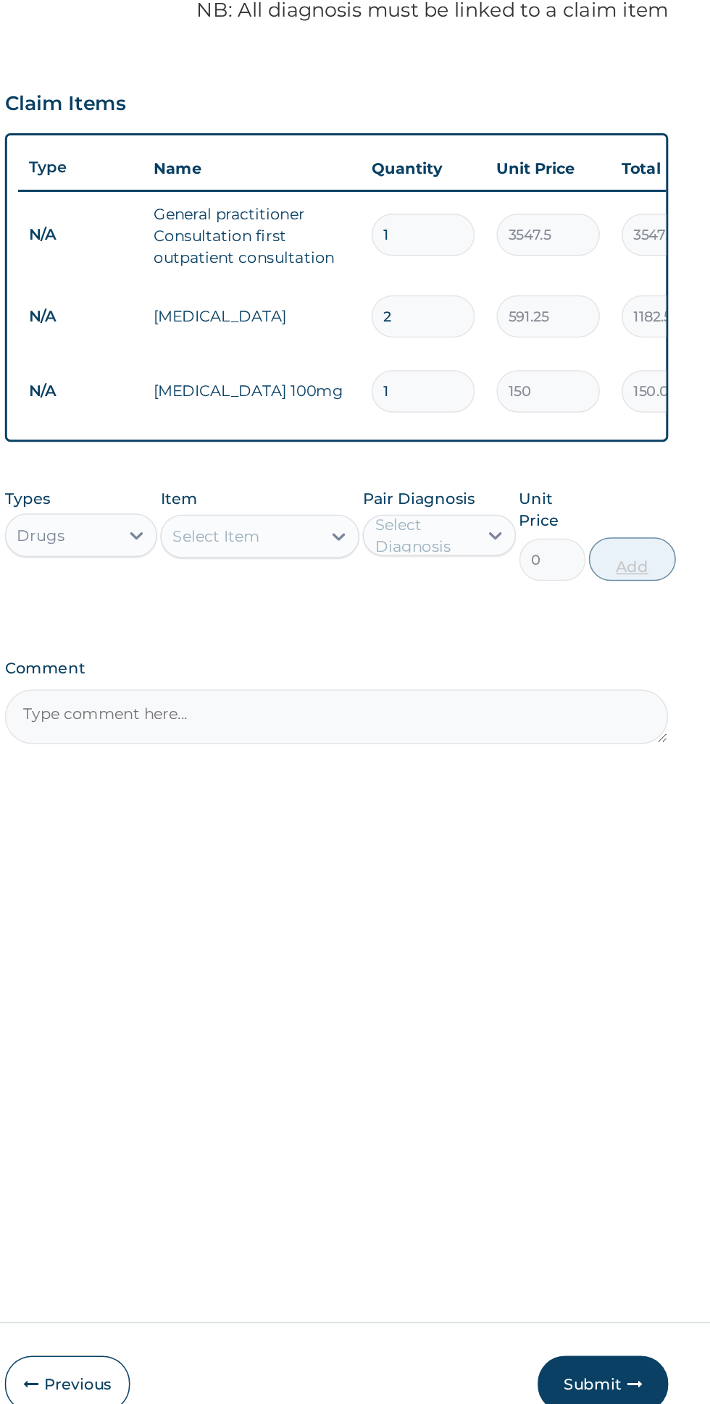
type input "10"
type input "1500.00"
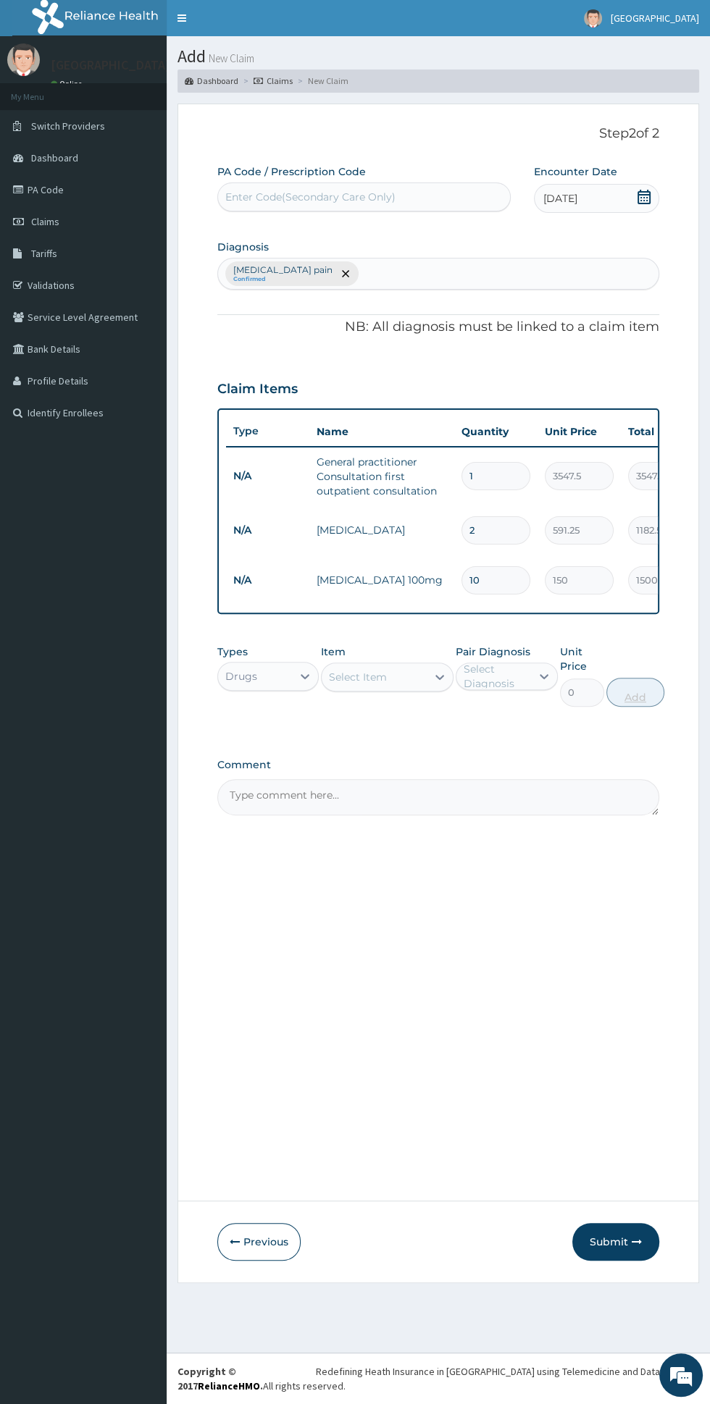
type input "10"
click at [401, 784] on div "DICLOMOL GEL" at bounding box center [387, 780] width 133 height 26
type input "diclo"
click at [542, 729] on label "Musculoskeletal pain" at bounding box center [521, 719] width 84 height 29
click at [655, 699] on button "Add" at bounding box center [643, 692] width 58 height 29
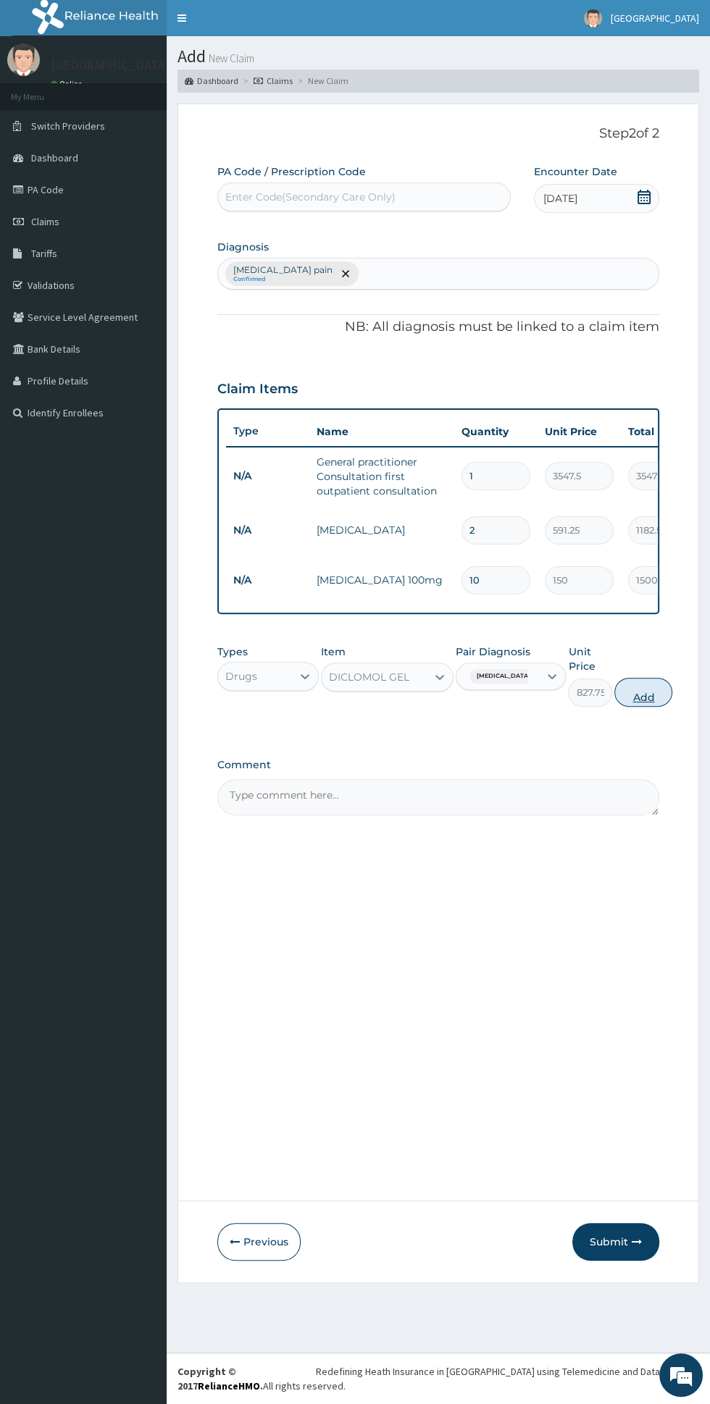
type input "0"
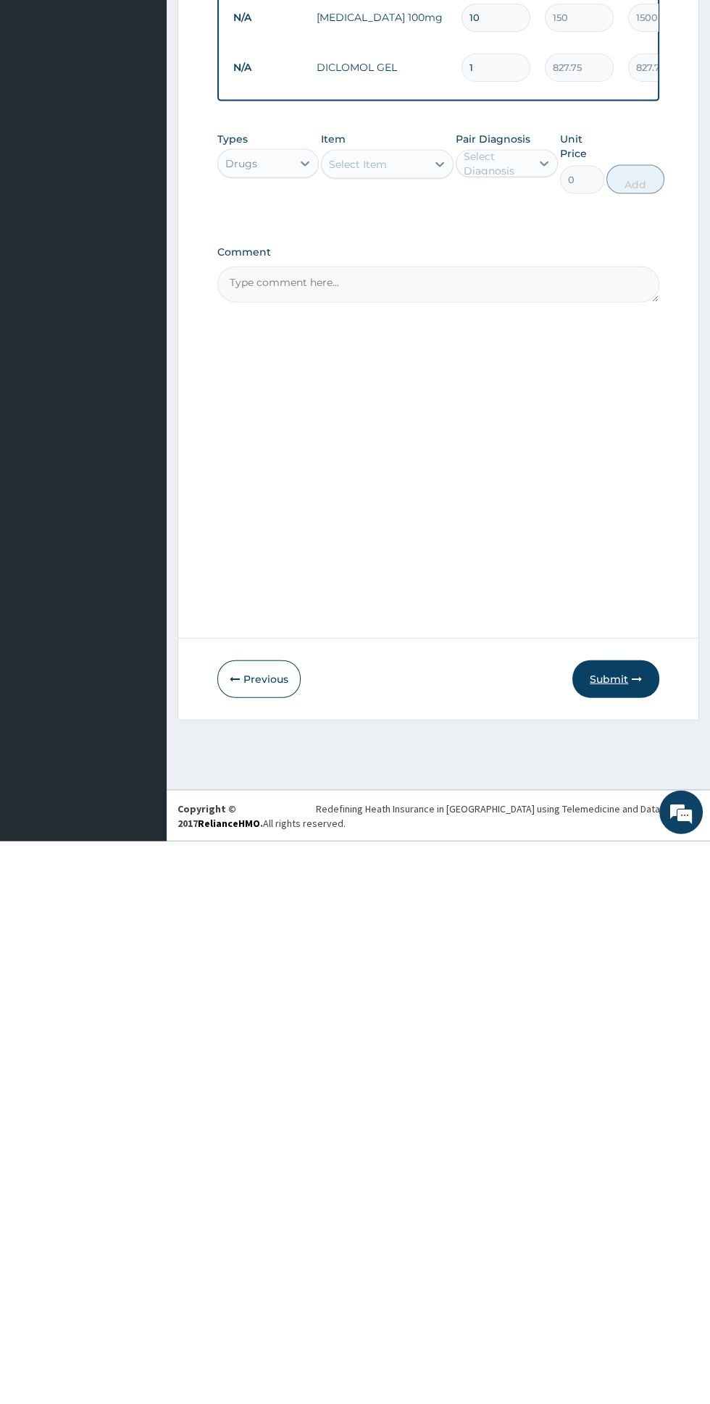
click at [637, 1241] on icon "button" at bounding box center [637, 1242] width 10 height 10
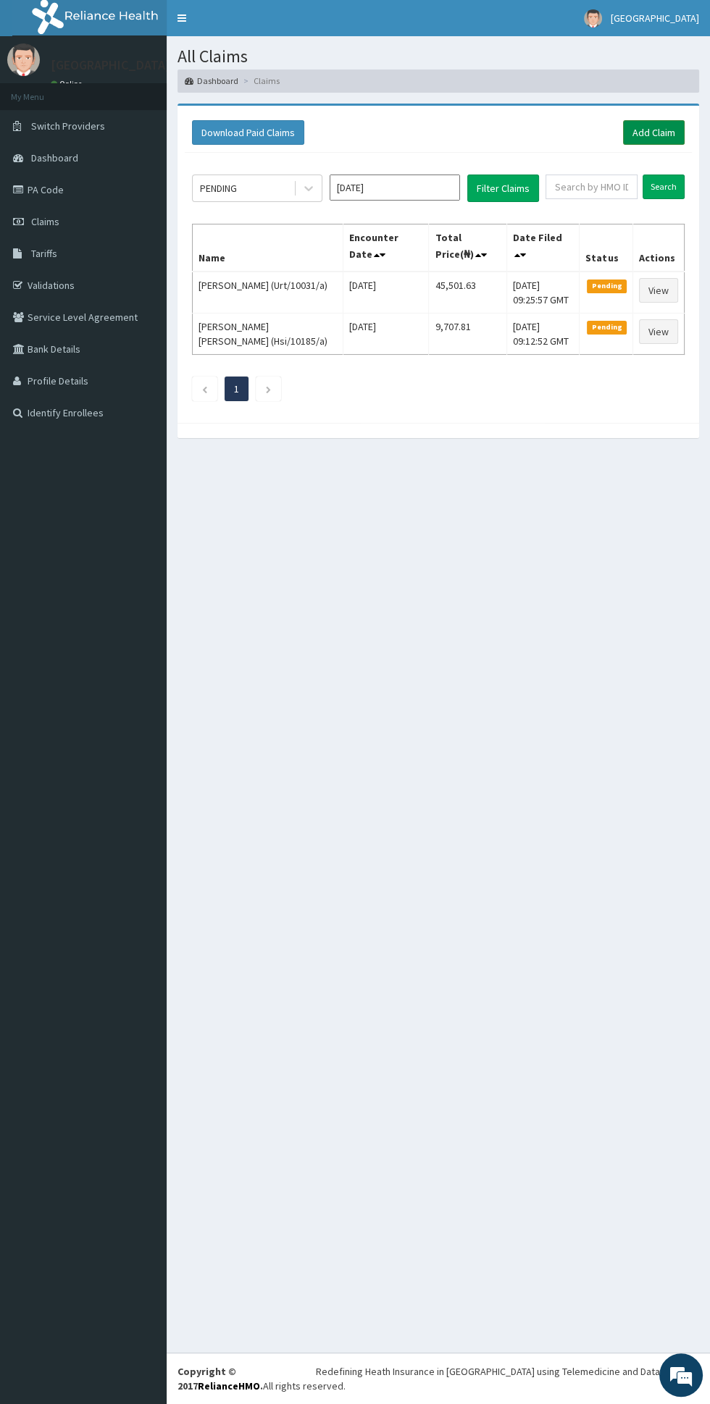
click at [671, 126] on link "Add Claim" at bounding box center [654, 132] width 62 height 25
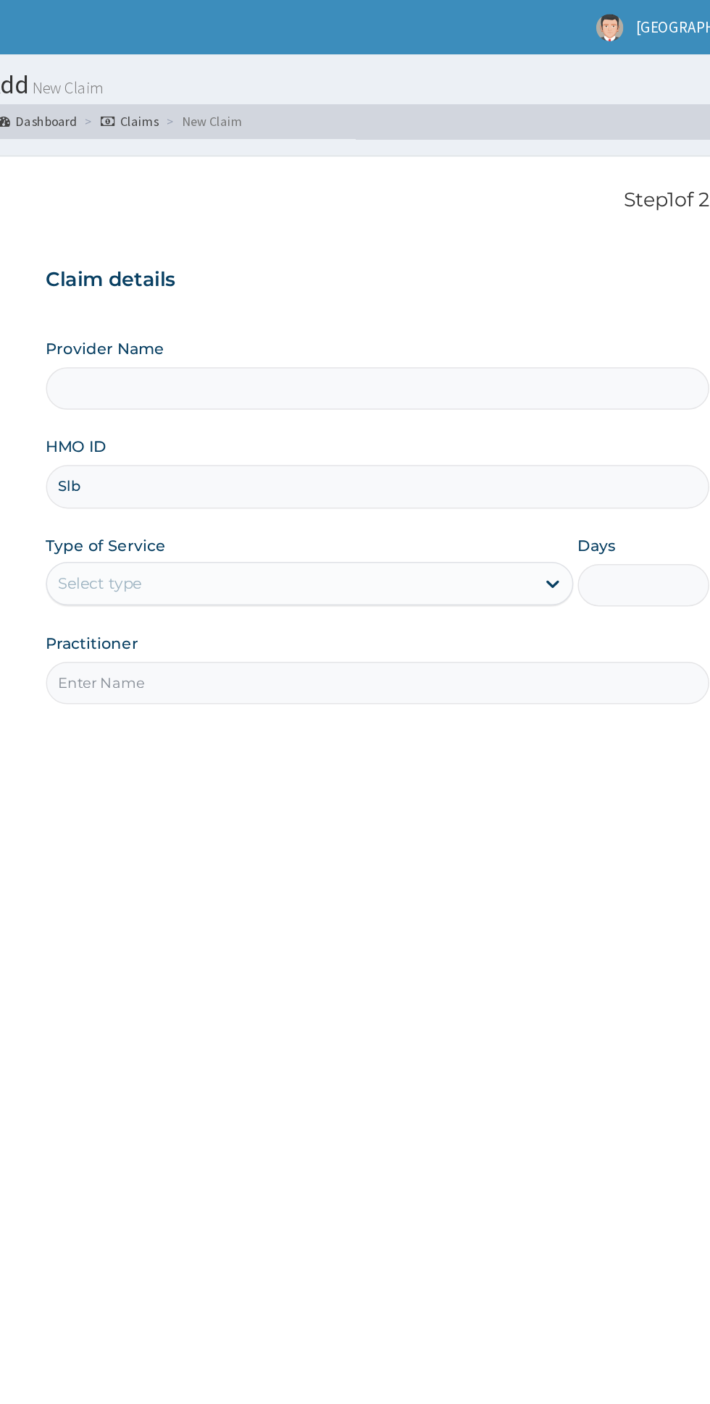
type input "Slb/10006/f"
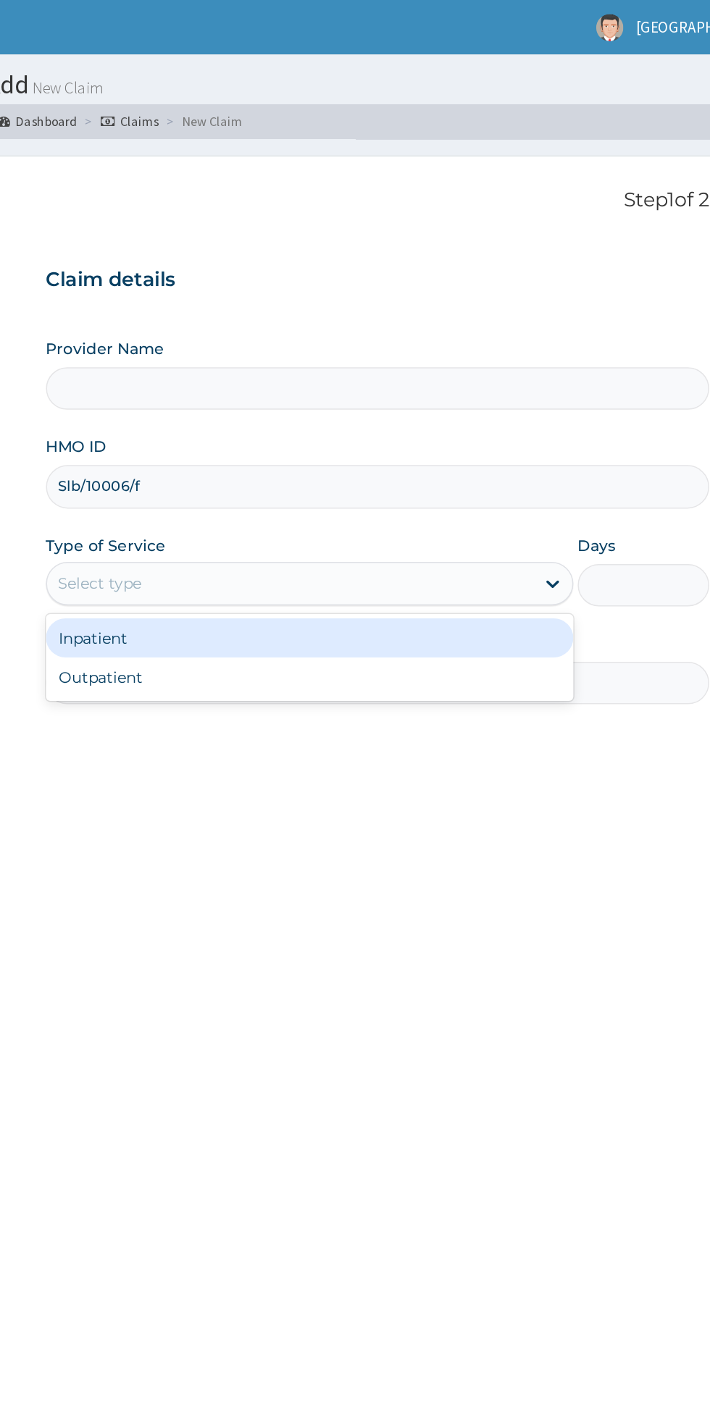
click at [398, 456] on div "Outpatient" at bounding box center [392, 451] width 351 height 26
type input "1"
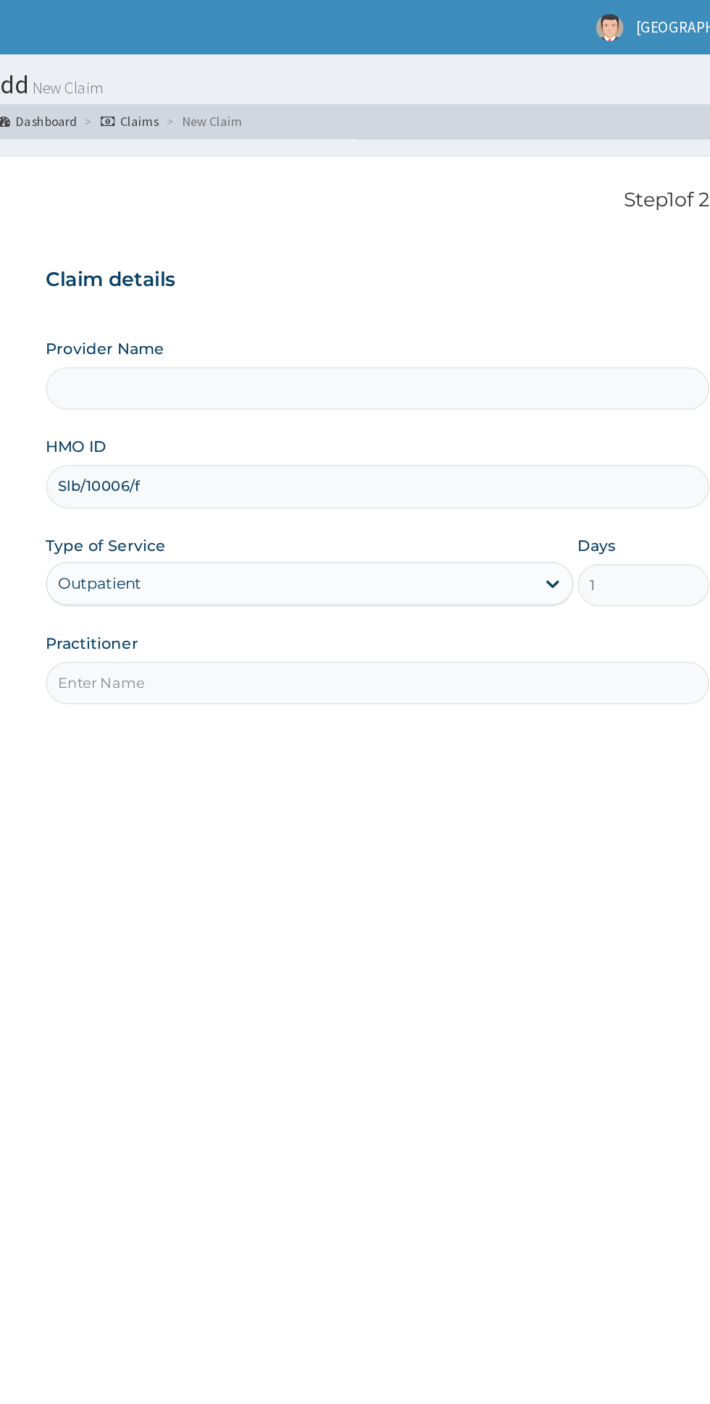
click at [391, 455] on input "Practitioner" at bounding box center [438, 455] width 442 height 28
type input "[GEOGRAPHIC_DATA]"
type input "Dr [PERSON_NAME]"
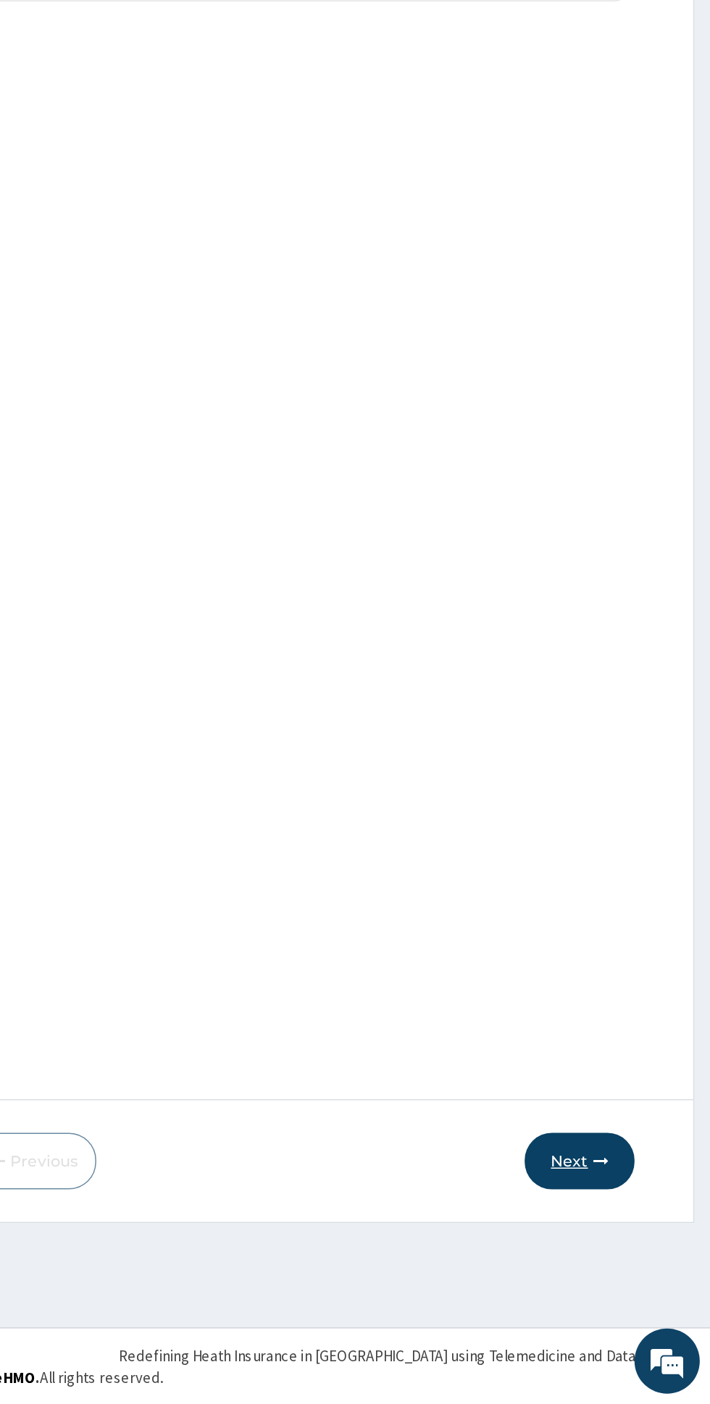
click at [637, 1243] on icon "button" at bounding box center [637, 1242] width 10 height 10
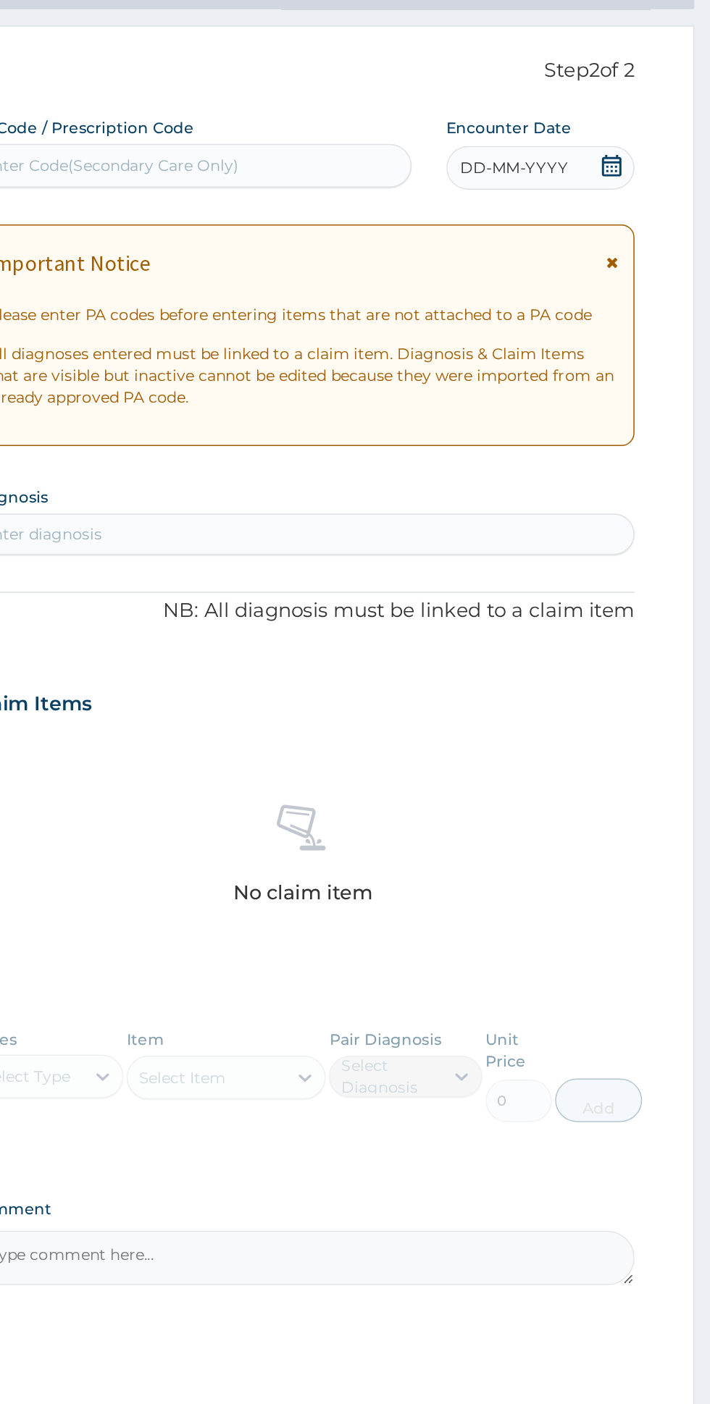
click at [648, 261] on icon at bounding box center [644, 261] width 8 height 10
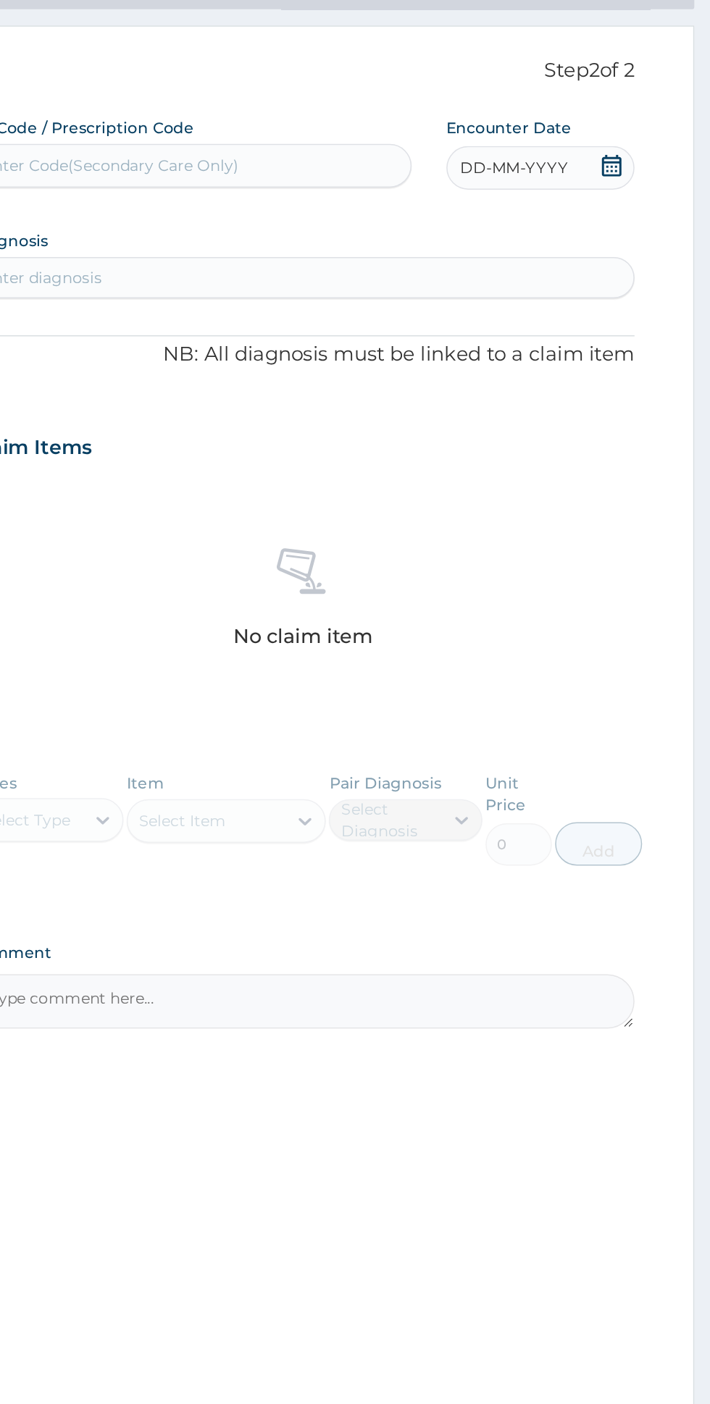
click at [654, 195] on div "DD-MM-YYYY" at bounding box center [596, 198] width 125 height 29
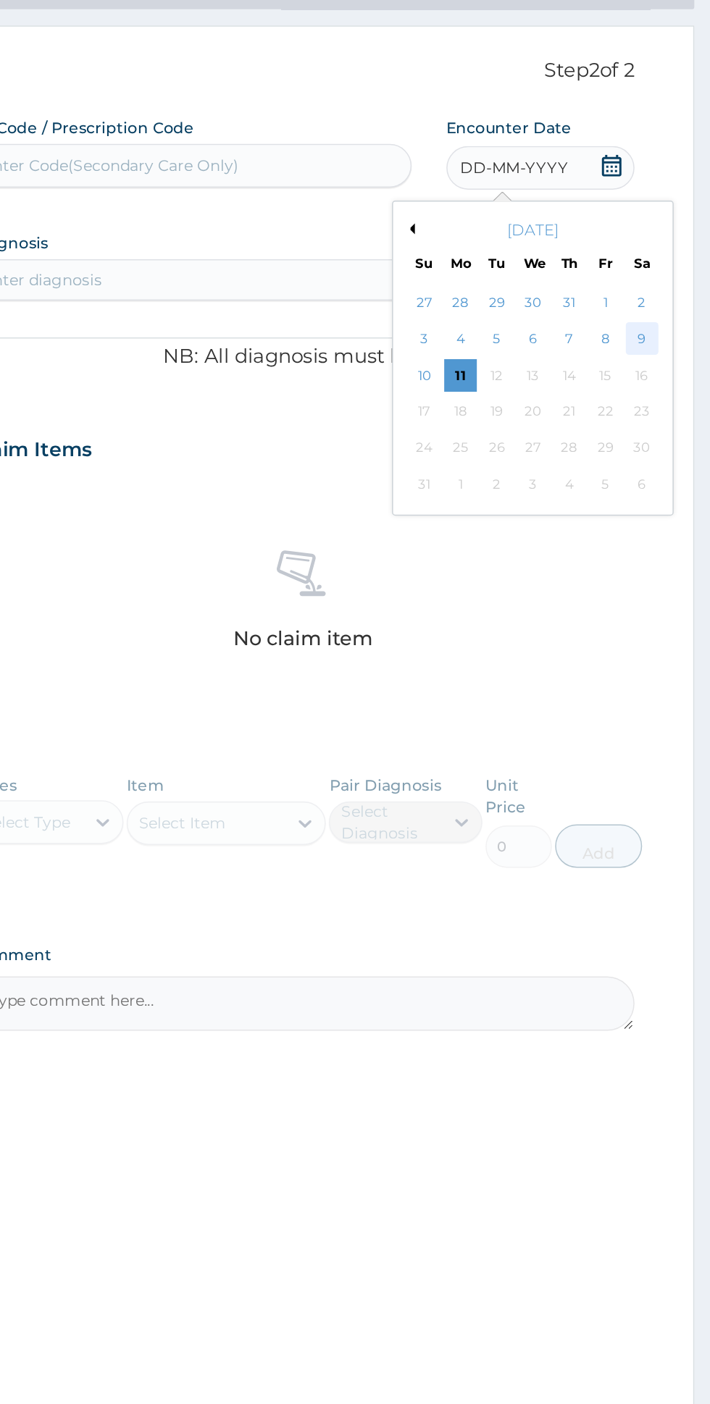
click at [663, 311] on div "9" at bounding box center [664, 313] width 22 height 22
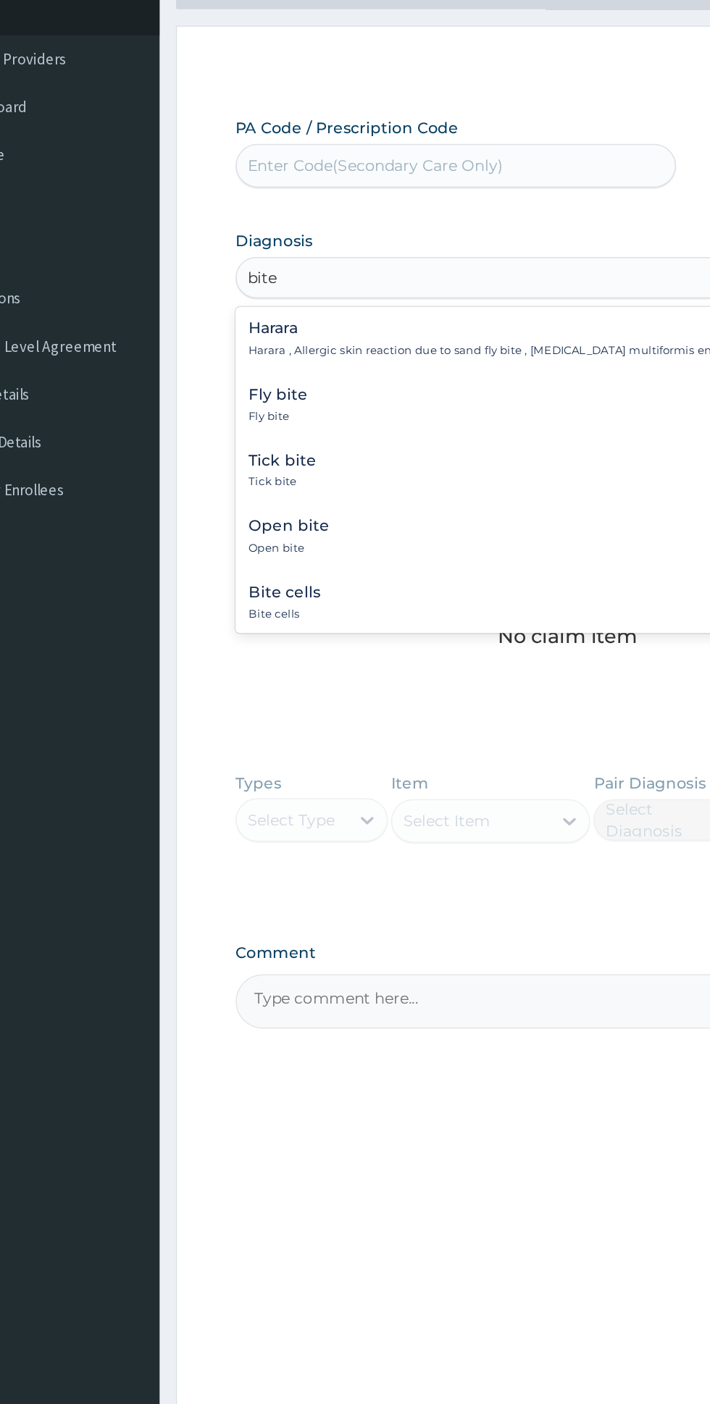
click at [349, 444] on div "Open bite Open bite" at bounding box center [438, 444] width 424 height 25
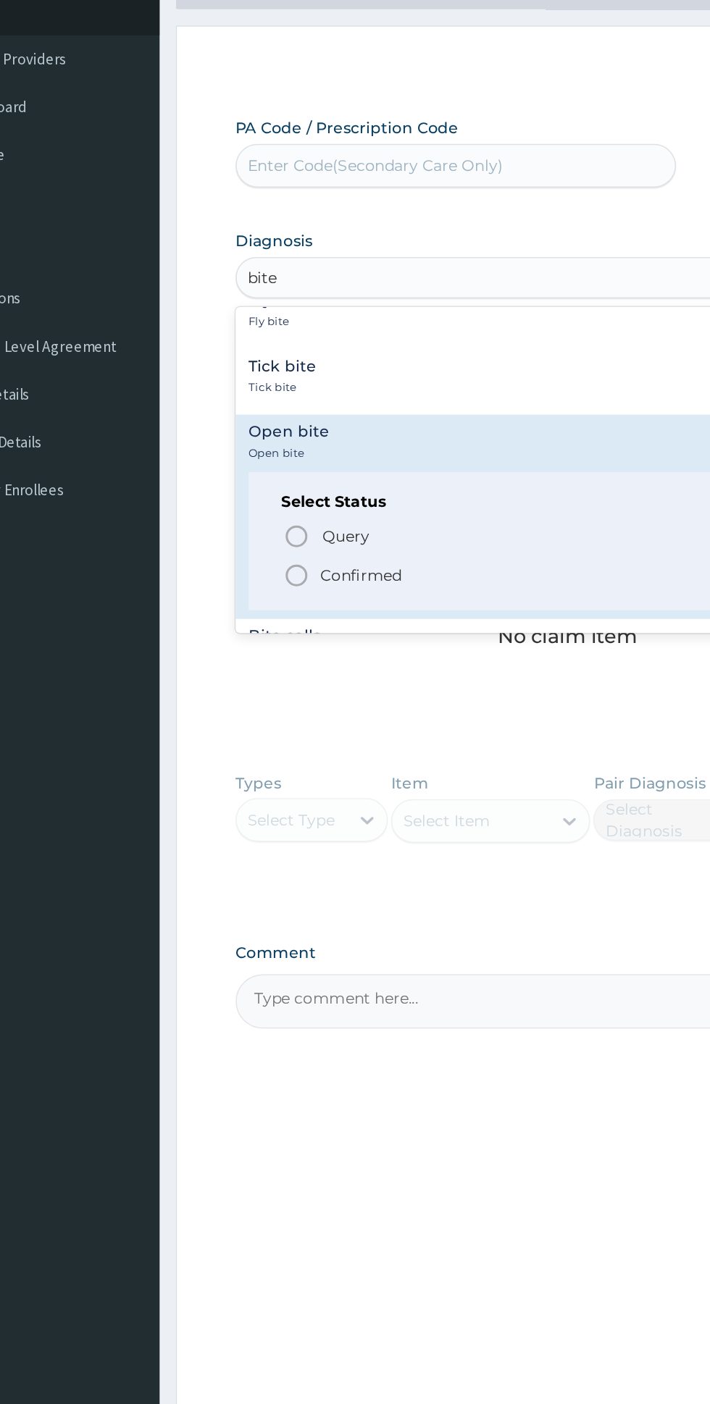
scroll to position [80, 0]
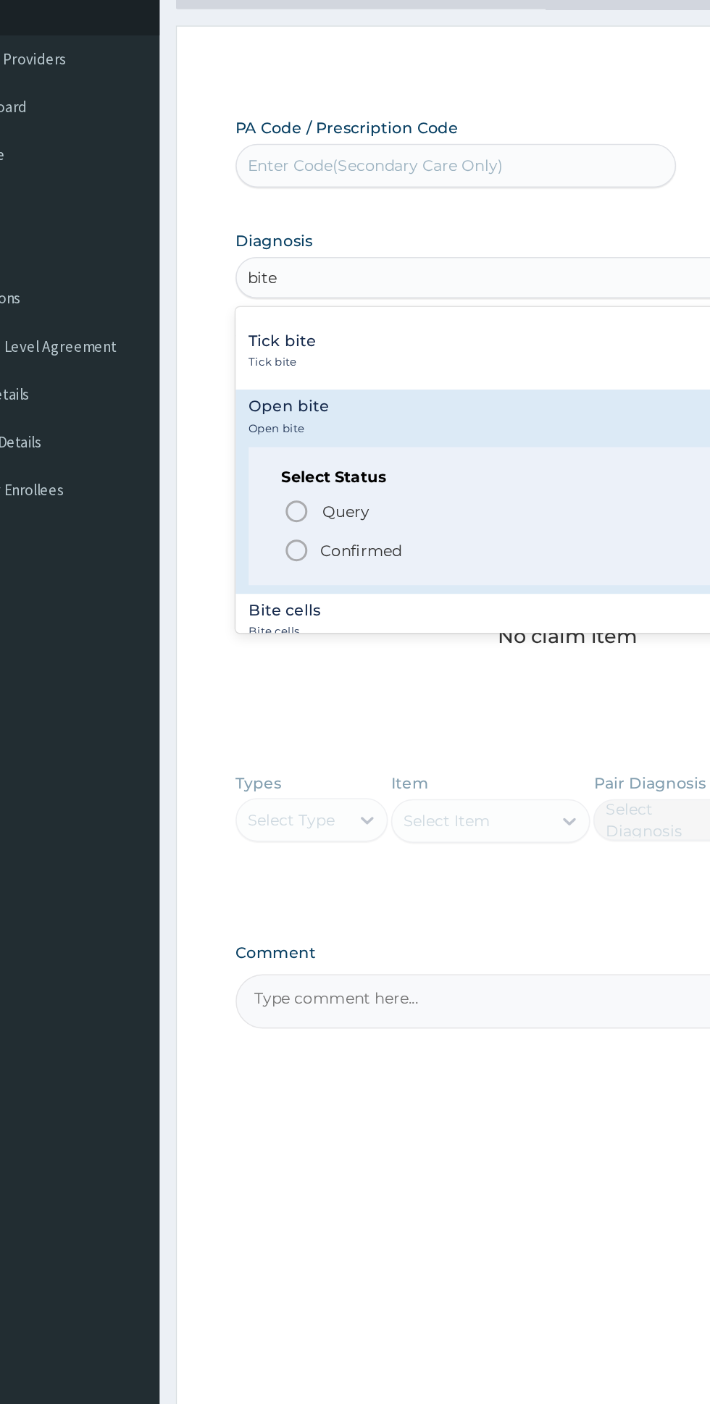
click at [348, 425] on p "Query Query covers suspected (?), Keep in view (kiv), Ruled out (r/o)" at bounding box center [437, 428] width 326 height 20
type input "bite"
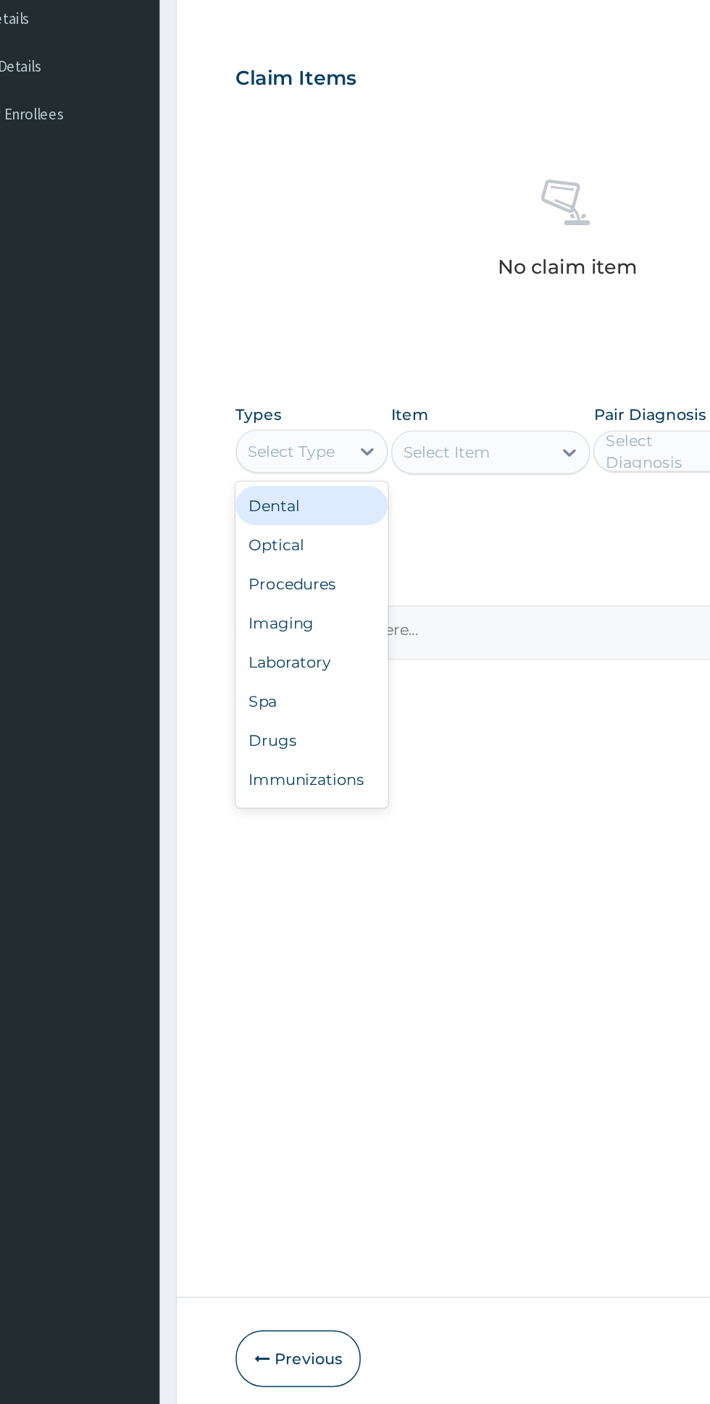
click at [306, 727] on div "Procedures" at bounding box center [267, 726] width 101 height 26
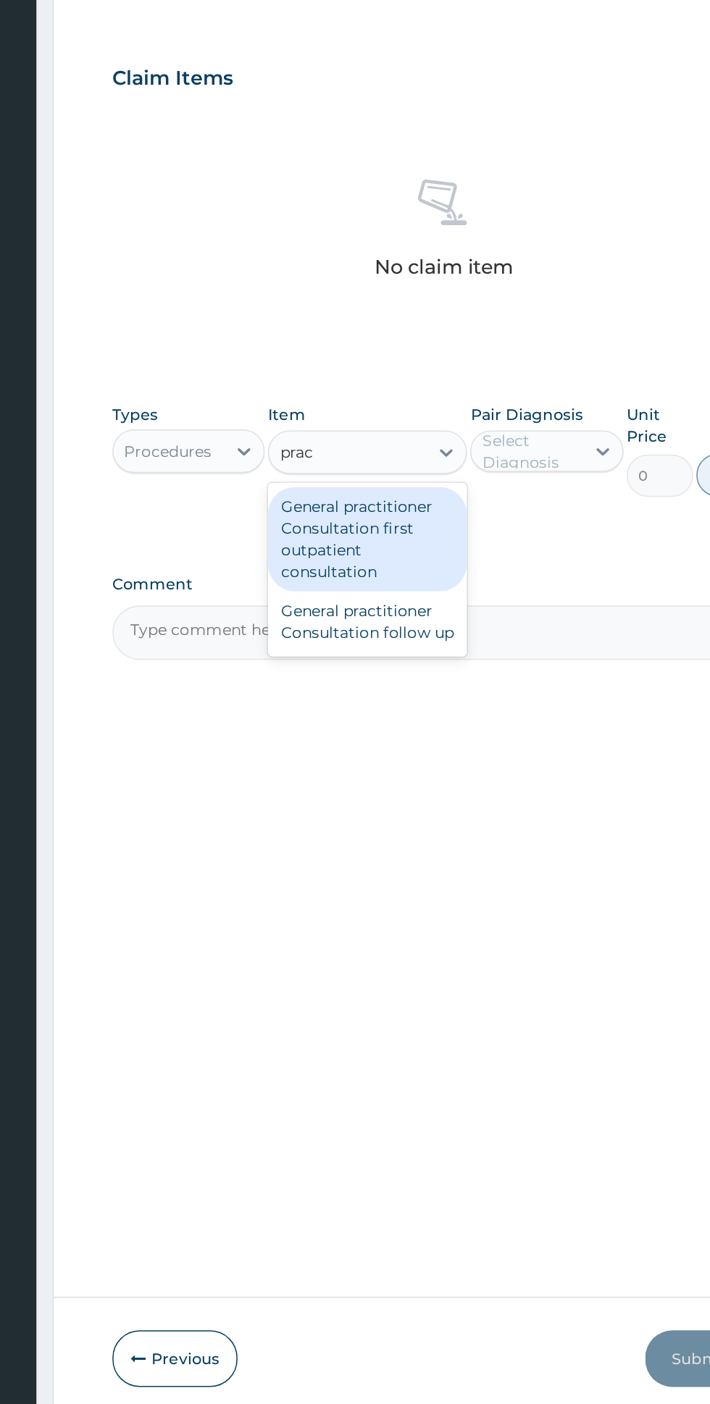
click at [427, 697] on div "General practitioner Consultation first outpatient consultation" at bounding box center [387, 696] width 133 height 70
type input "prac"
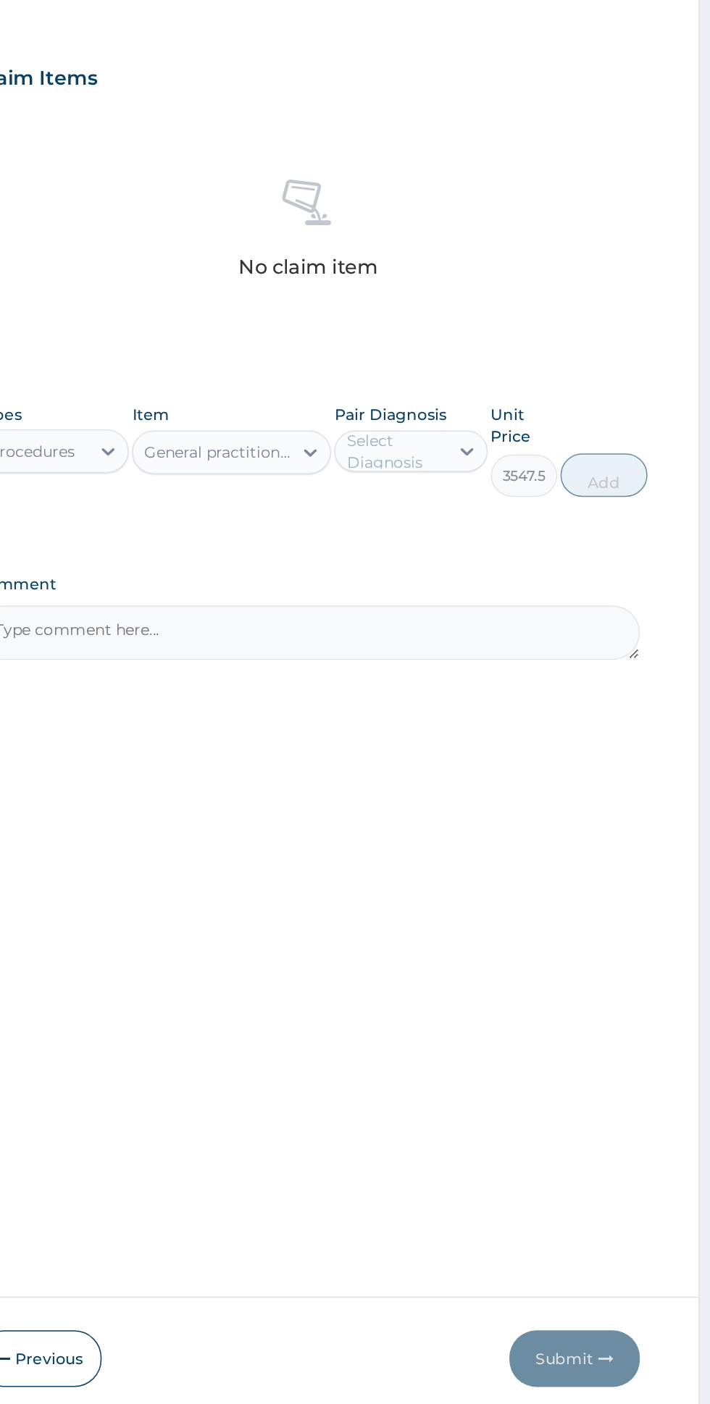
scroll to position [0, 0]
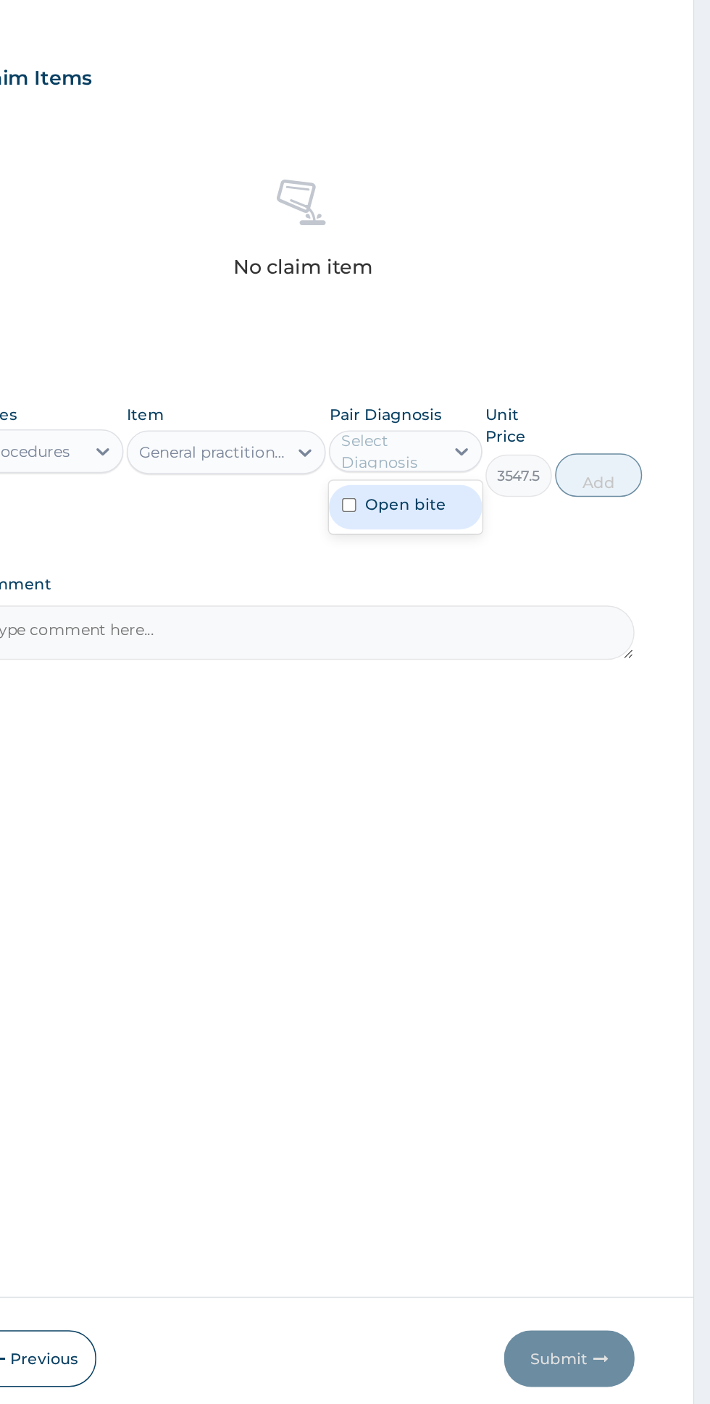
click at [535, 676] on div "Open bite" at bounding box center [506, 675] width 101 height 30
click at [653, 662] on button "Add" at bounding box center [635, 653] width 58 height 29
type input "0"
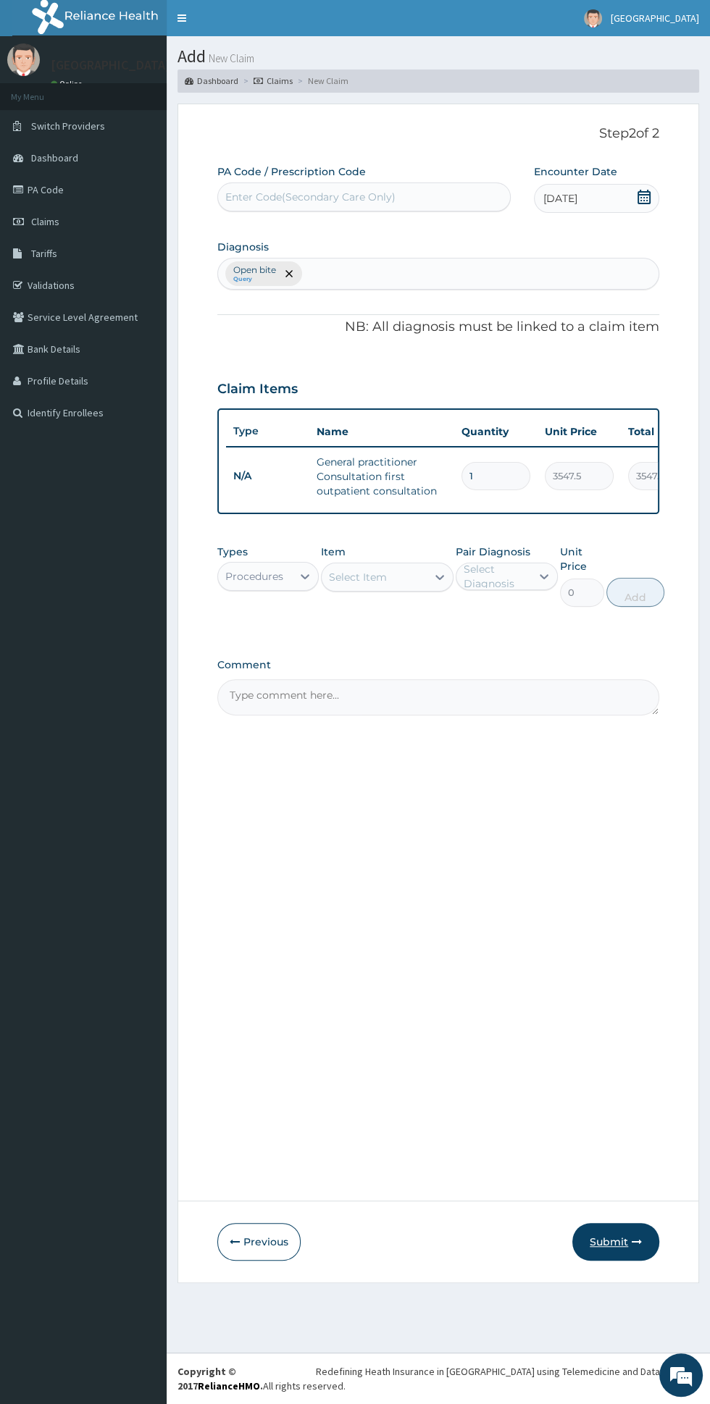
click at [629, 1243] on button "Submit" at bounding box center [615, 1242] width 87 height 38
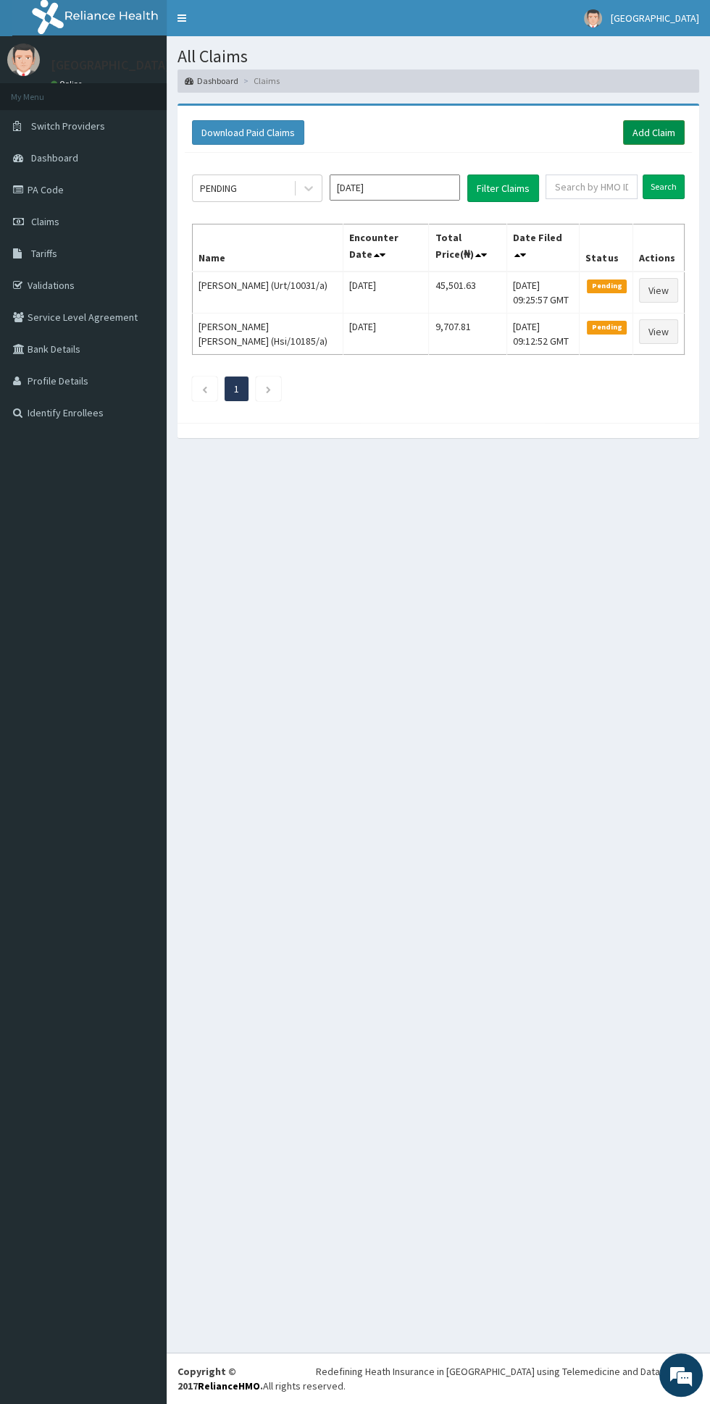
click at [664, 138] on link "Add Claim" at bounding box center [654, 132] width 62 height 25
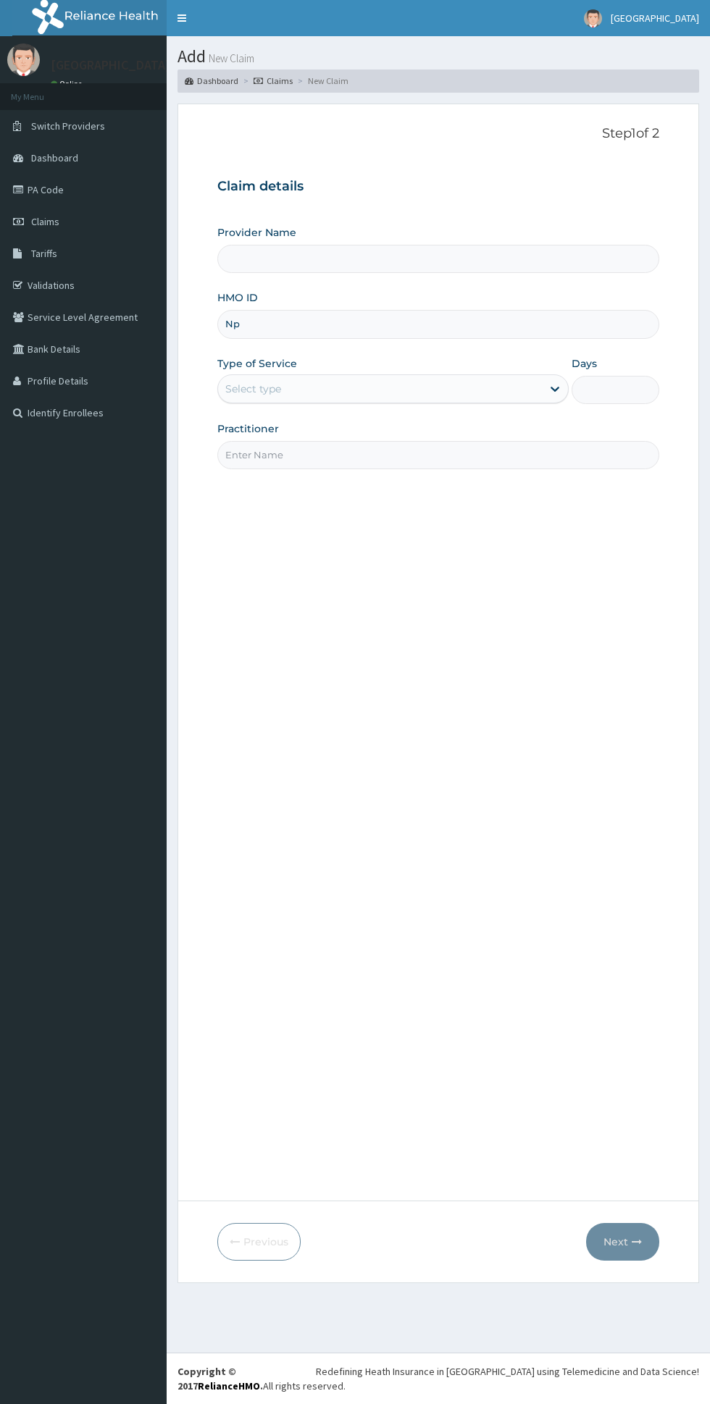
type input "Npm"
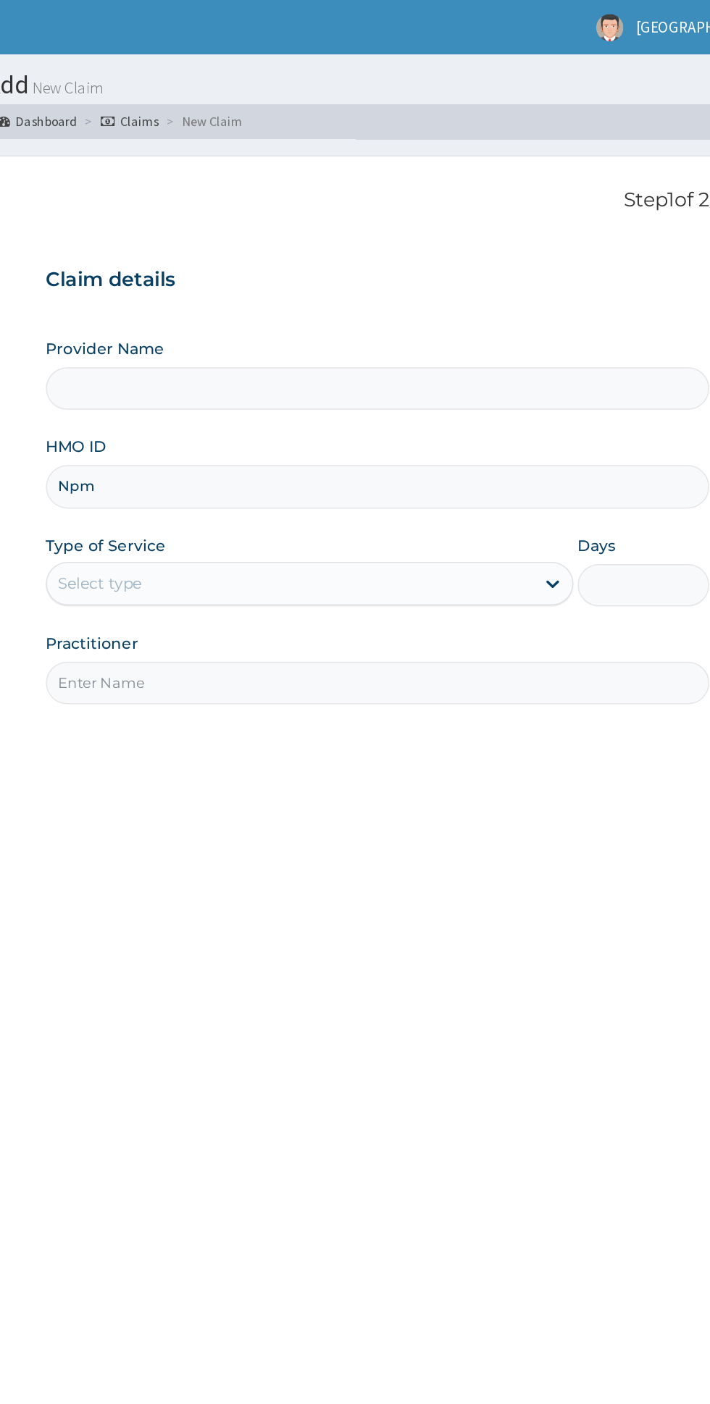
type input "Oladapo Hospital"
click at [438, 326] on input "Npm/10432/b" at bounding box center [438, 324] width 442 height 28
type input "Npm/10432/a"
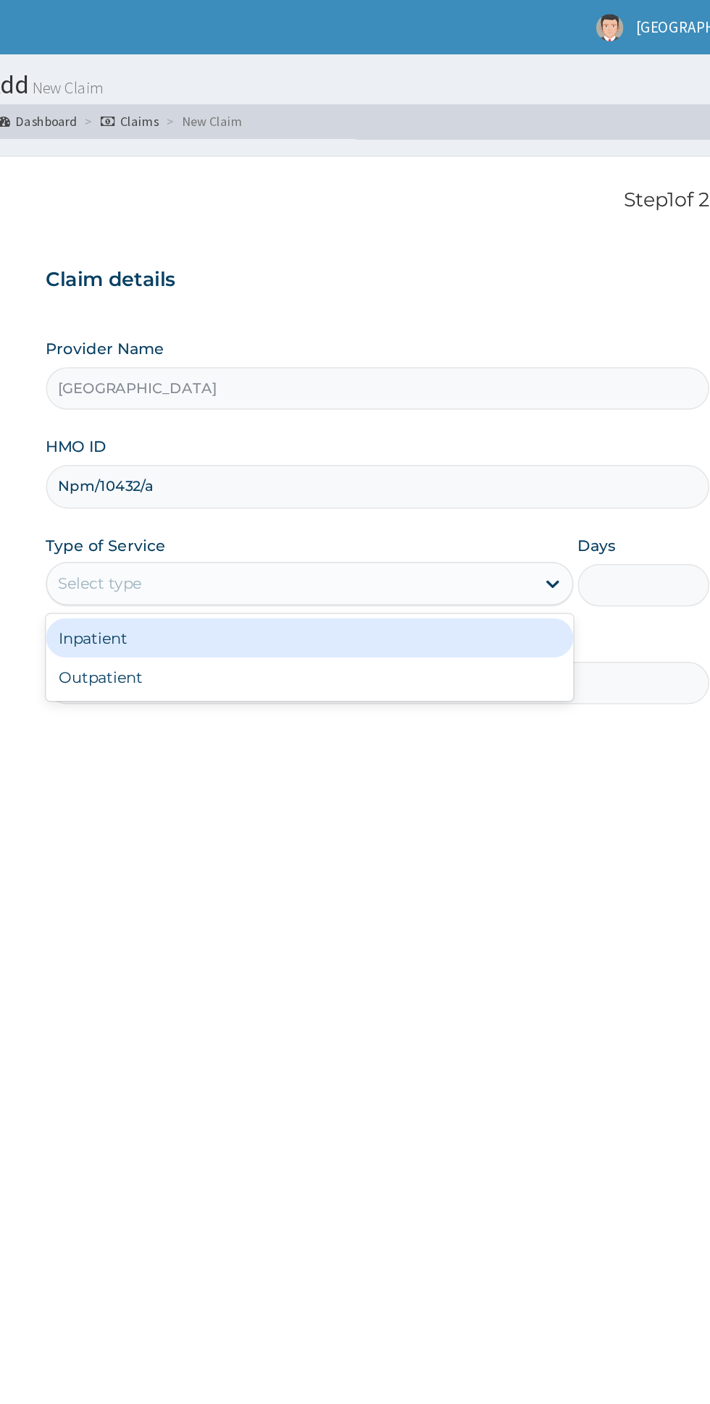
click at [406, 457] on div "Outpatient" at bounding box center [392, 451] width 351 height 26
type input "1"
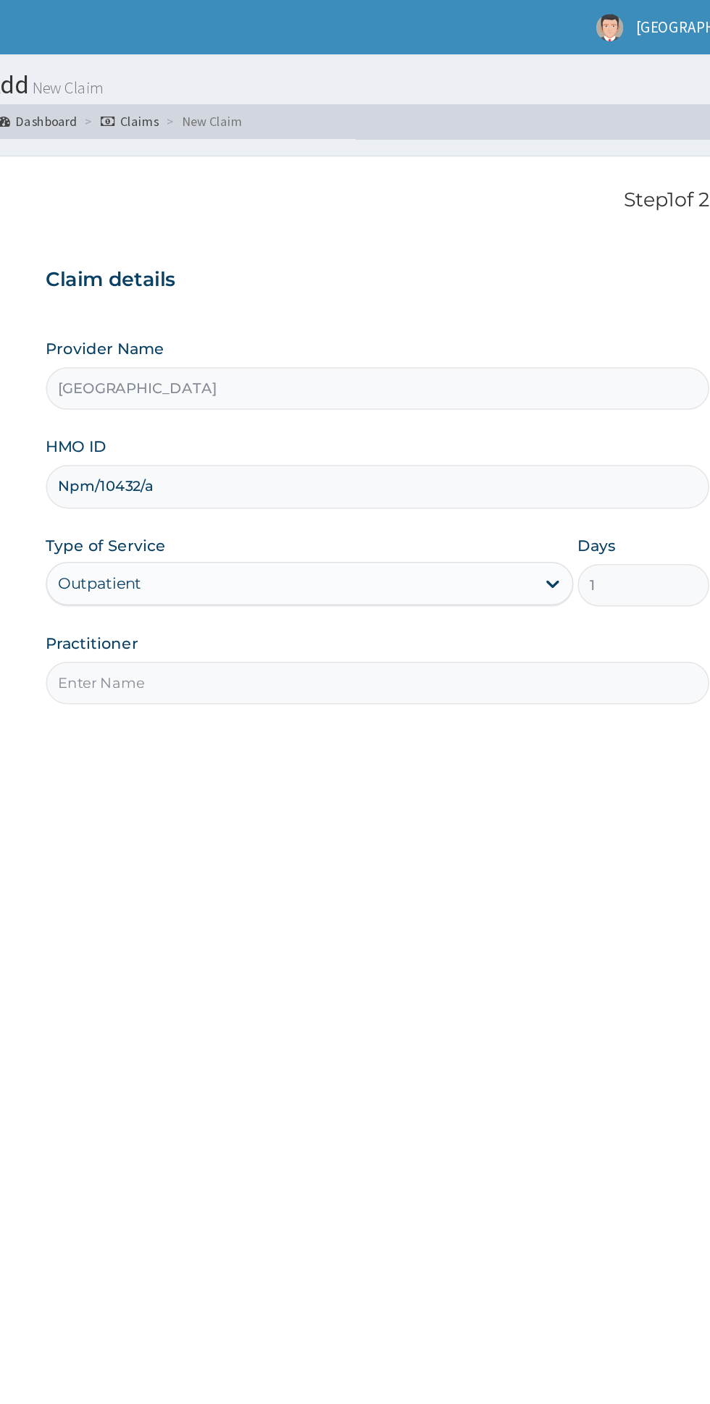
click at [400, 450] on input "Practitioner" at bounding box center [438, 455] width 442 height 28
type input "Dr chidinma"
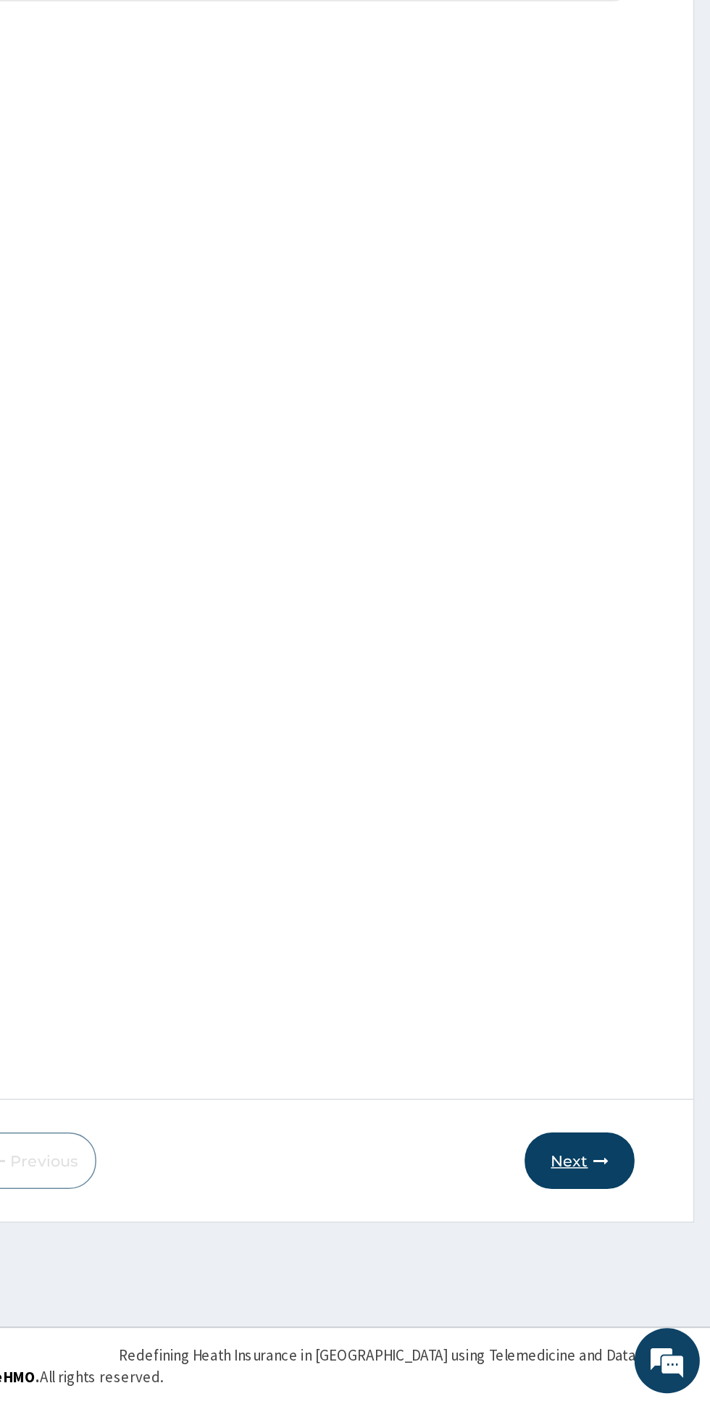
click at [641, 1237] on icon "button" at bounding box center [637, 1242] width 10 height 10
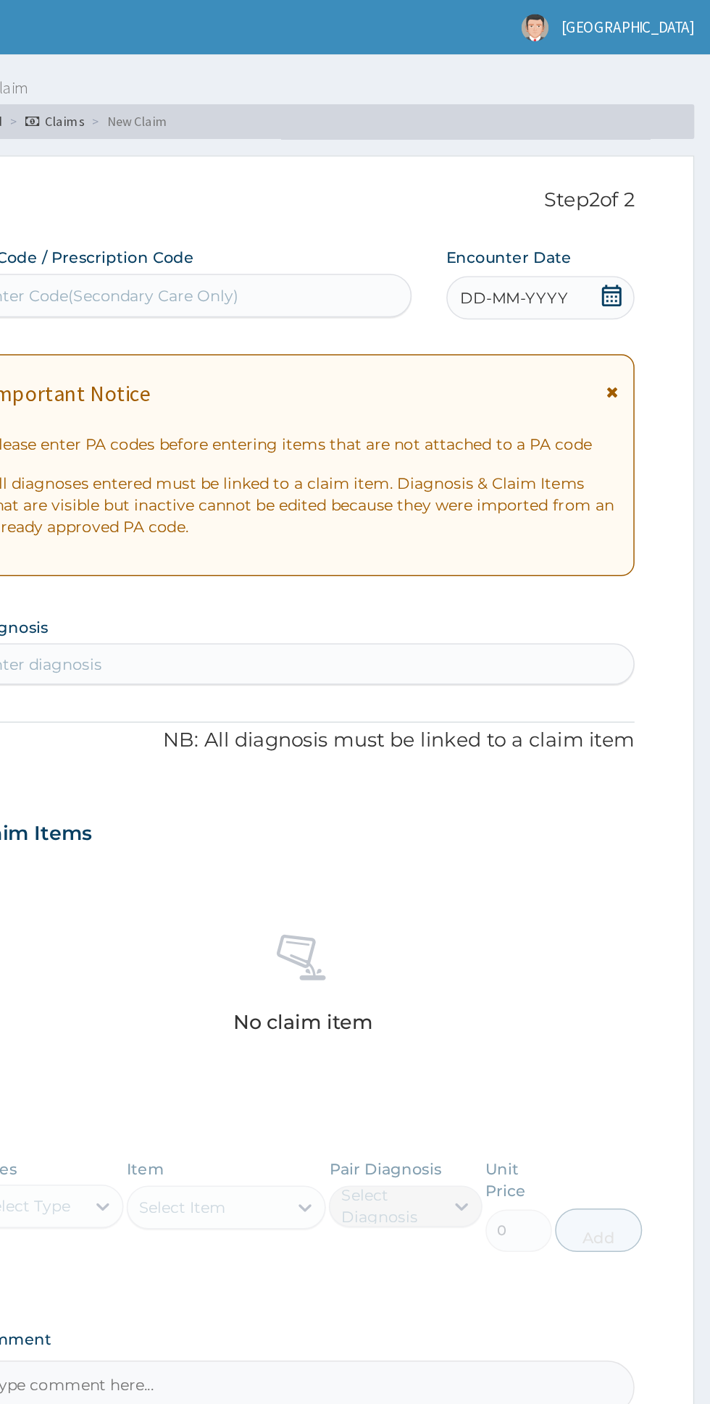
click at [644, 261] on icon at bounding box center [644, 261] width 8 height 10
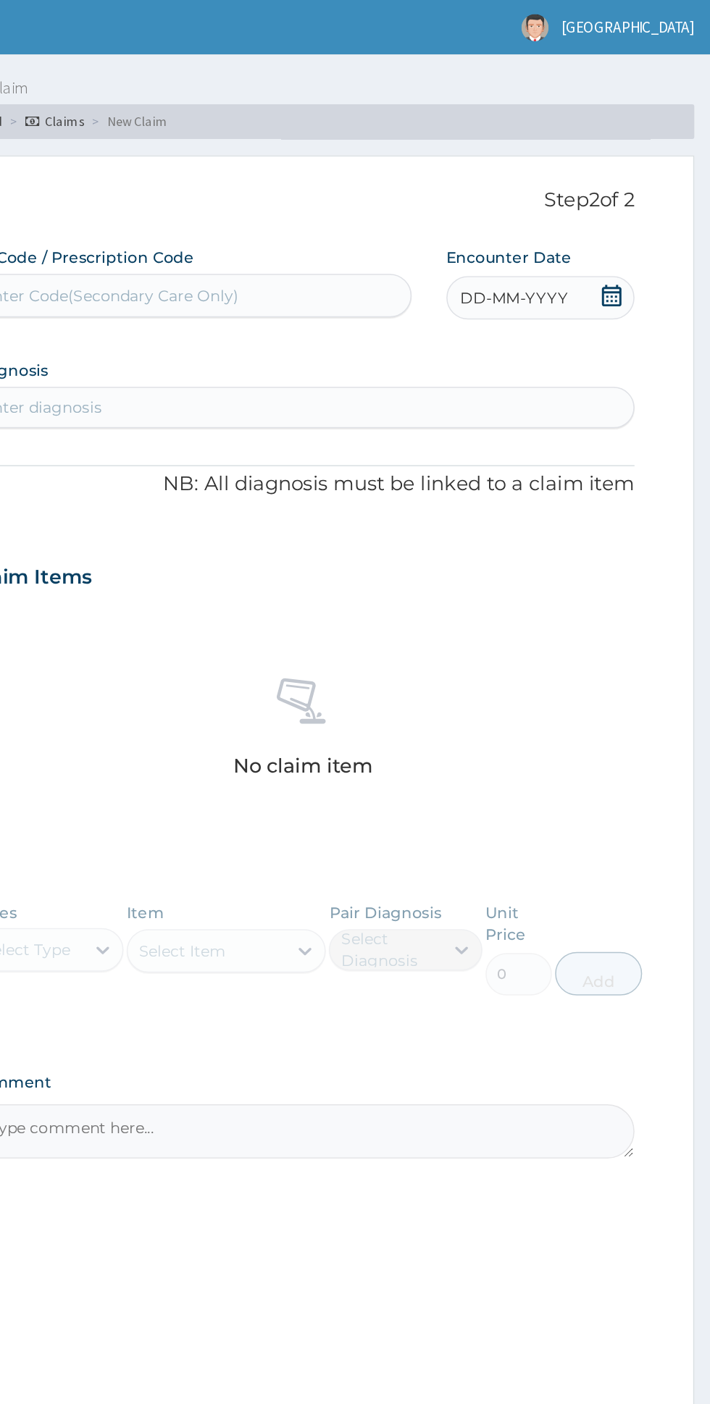
click at [659, 196] on div "DD-MM-YYYY" at bounding box center [596, 198] width 125 height 29
click at [645, 198] on icon at bounding box center [644, 197] width 14 height 14
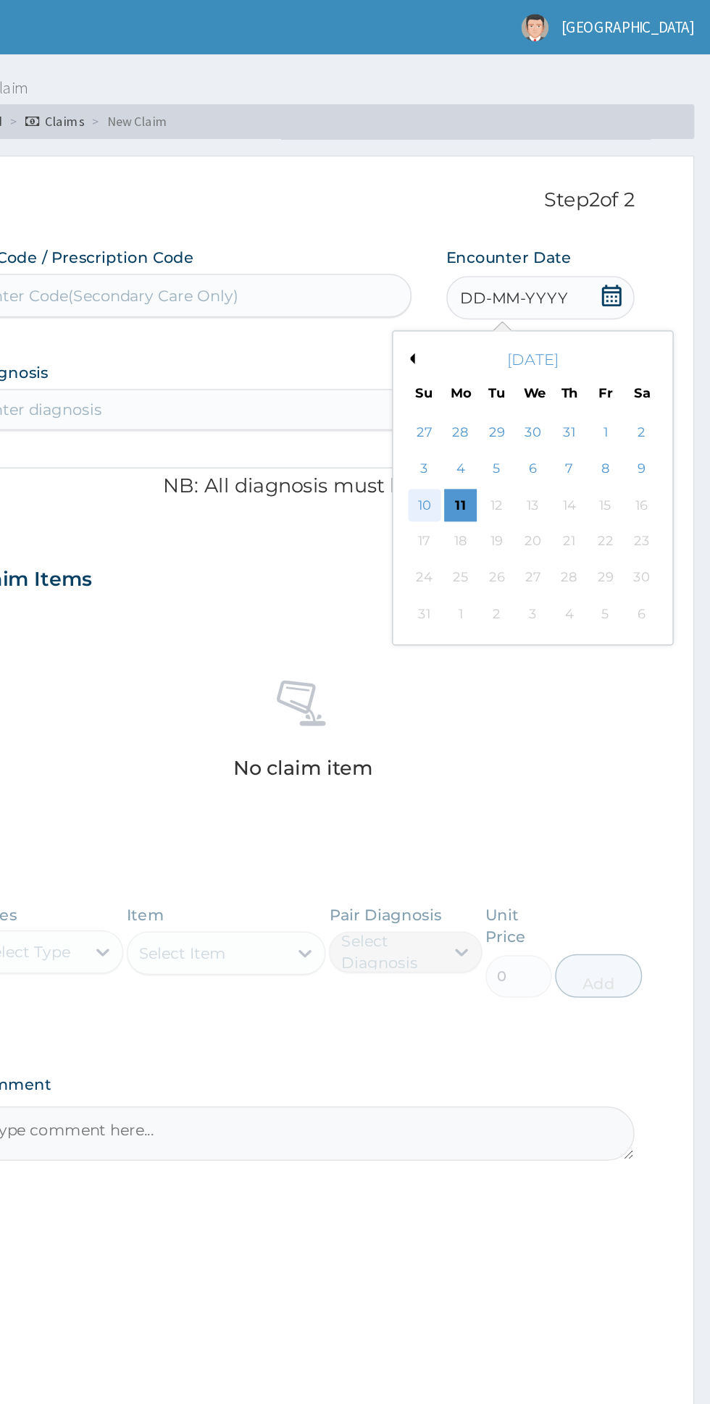
click at [518, 336] on div "10" at bounding box center [519, 337] width 22 height 22
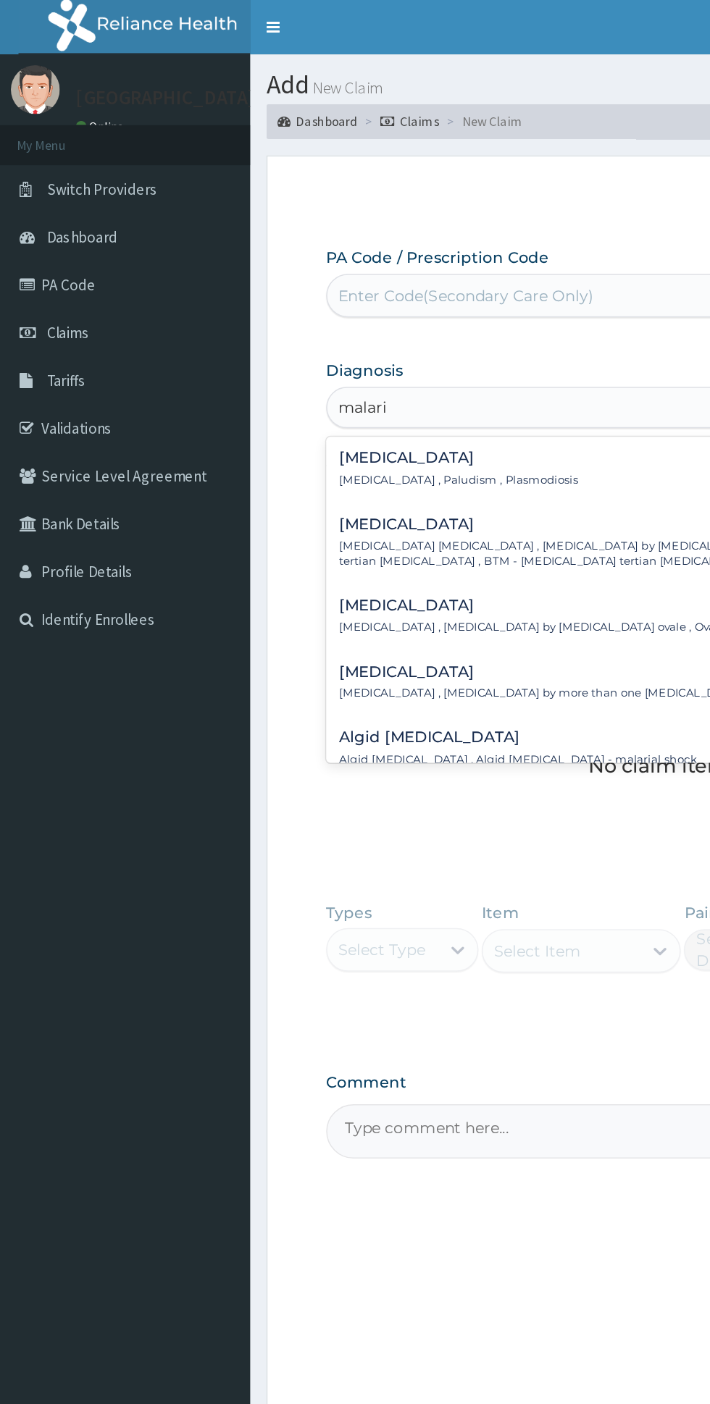
click at [355, 318] on div "Malaria Malaria , Paludism , Plasmodiosis" at bounding box center [438, 312] width 424 height 25
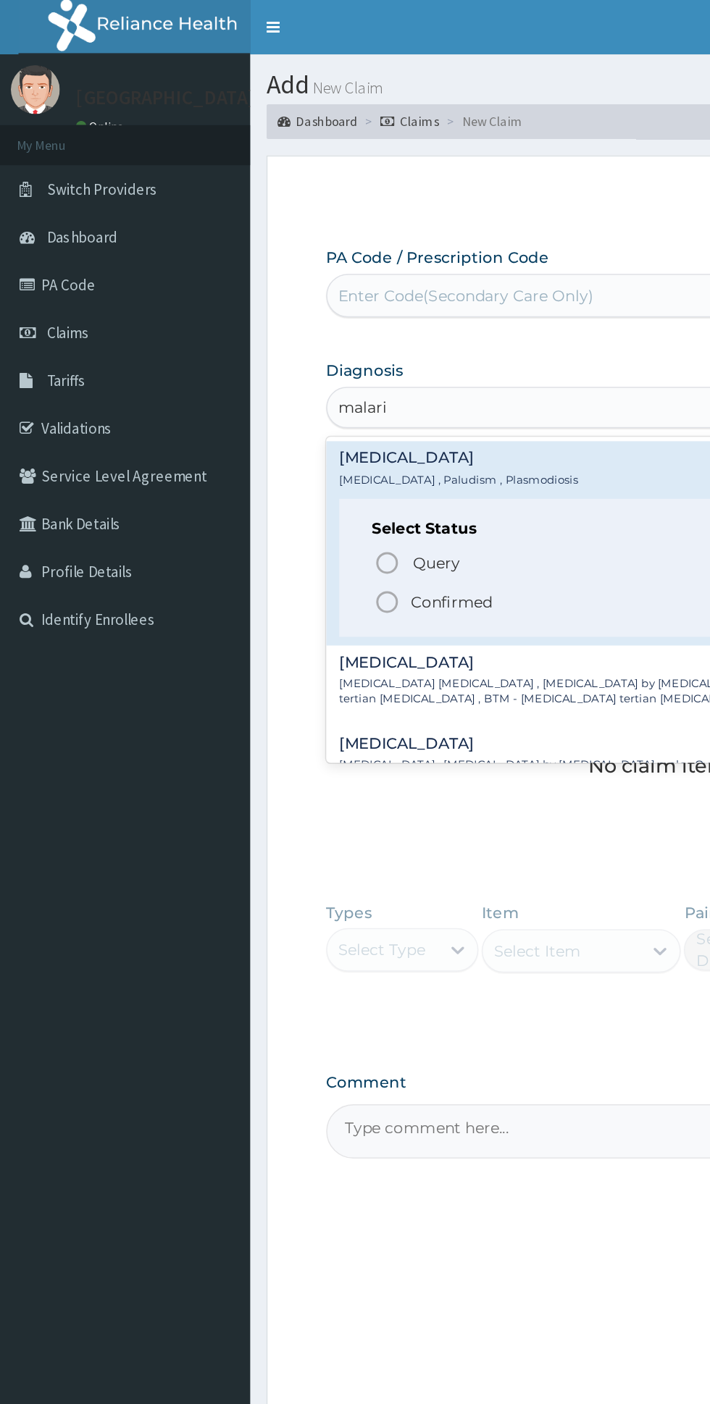
click at [330, 404] on span "Confirmed" at bounding box center [439, 401] width 380 height 17
type input "malari"
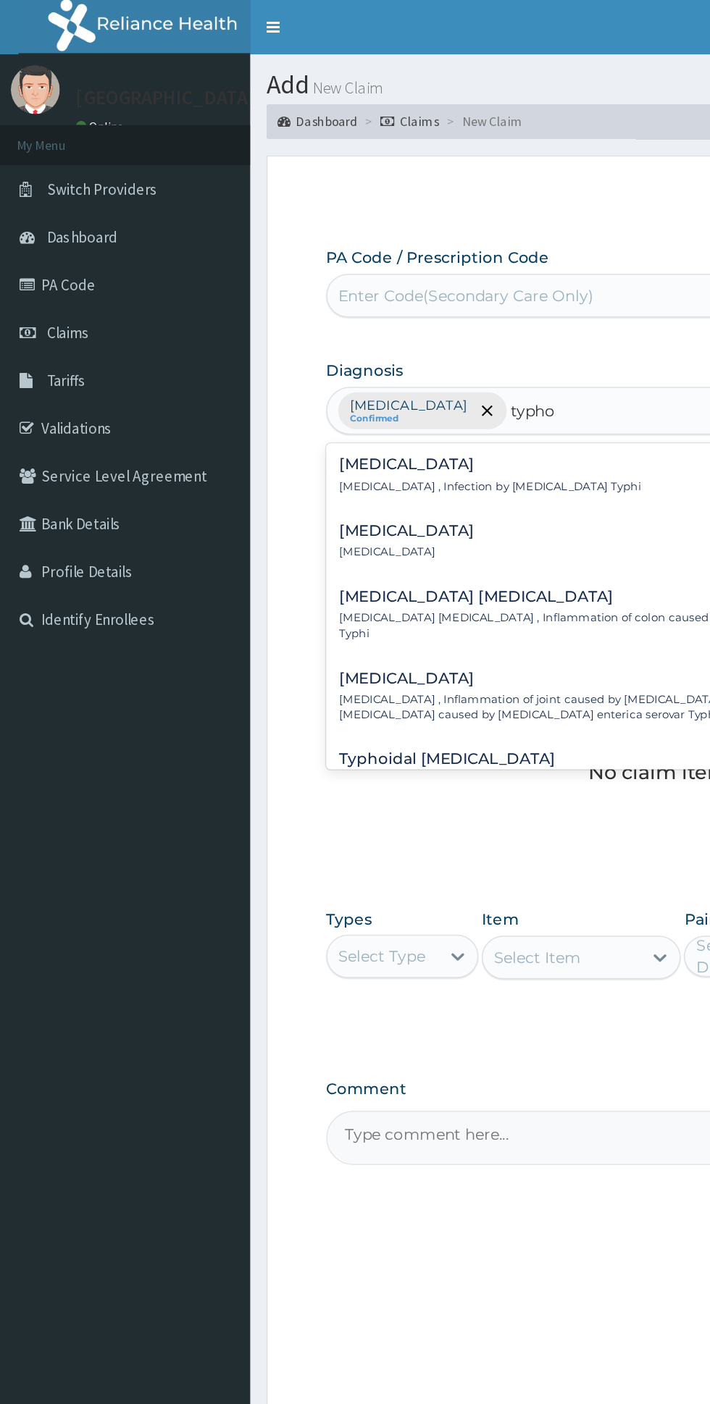
click at [385, 319] on p "Typhoid fever , Infection by Salmonella Typhi" at bounding box center [326, 324] width 201 height 10
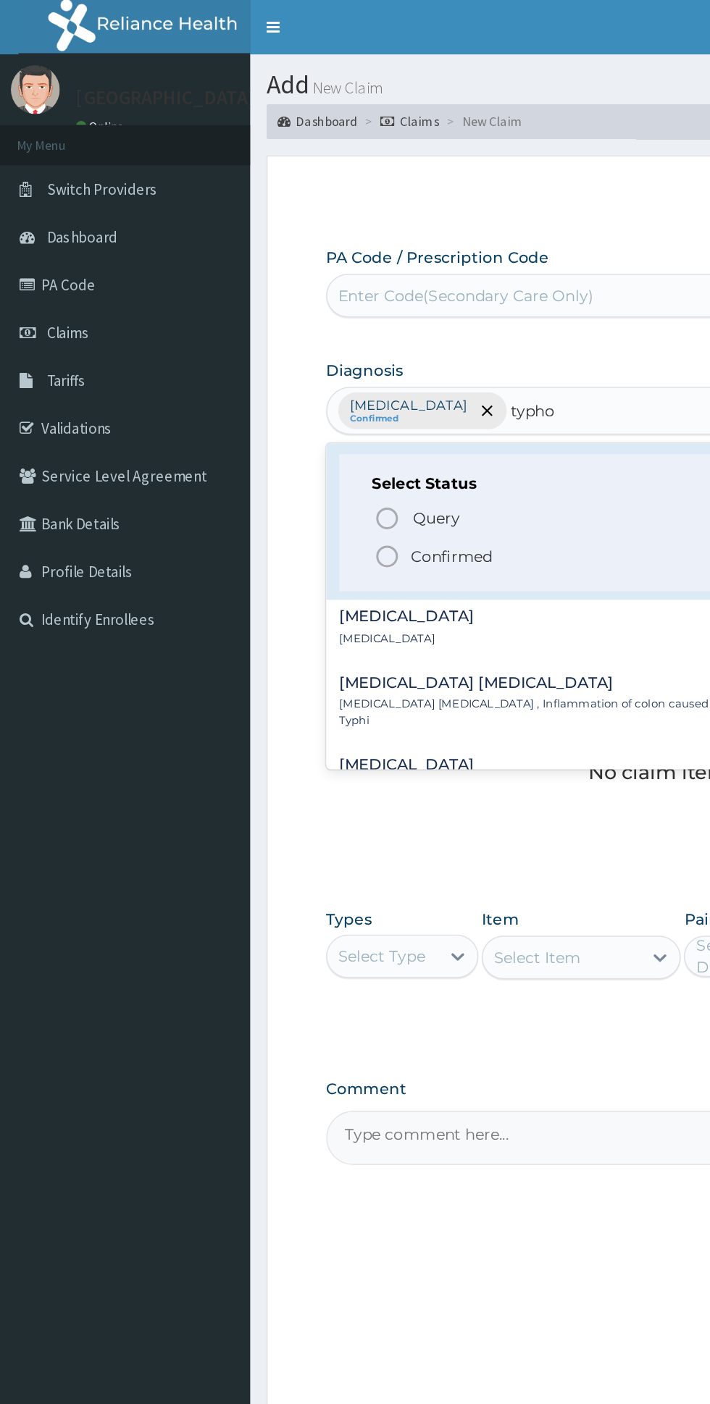
scroll to position [43, 0]
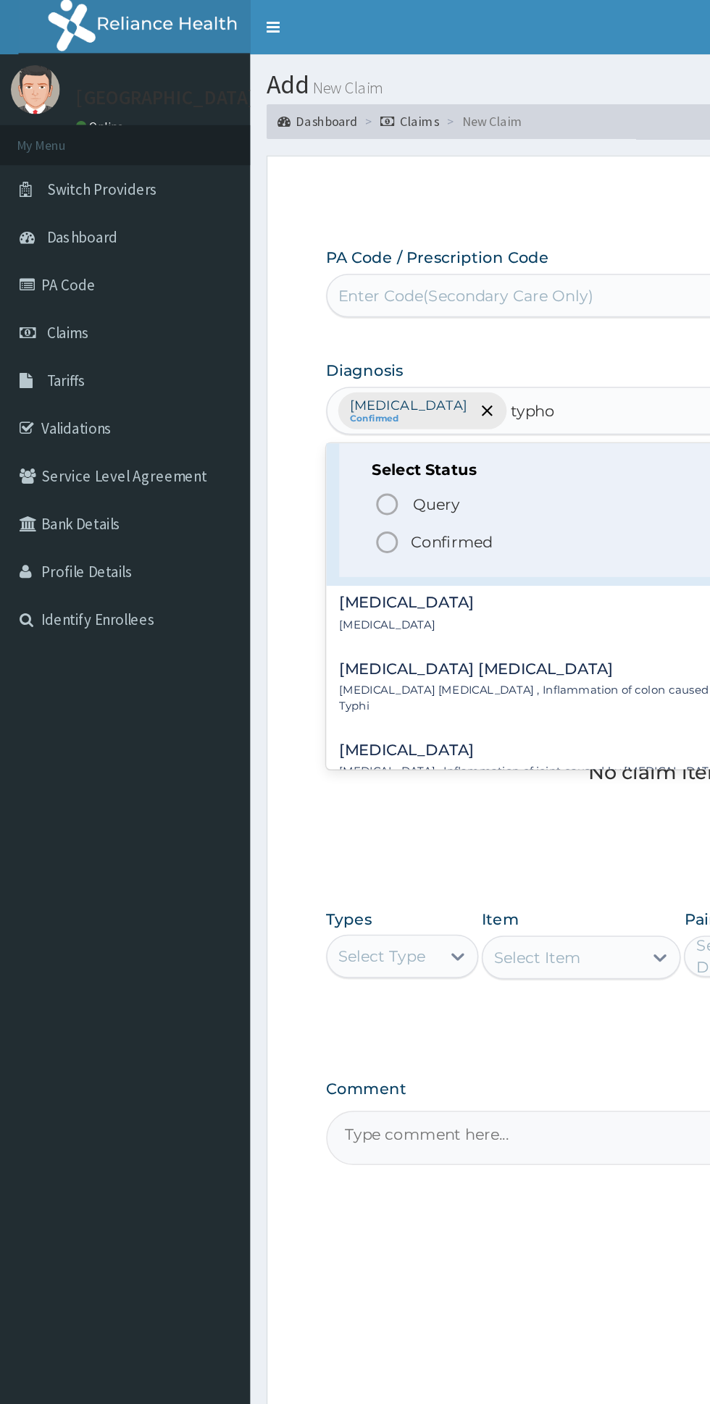
click at [348, 365] on span "Confirmed" at bounding box center [439, 361] width 380 height 17
type input "typho"
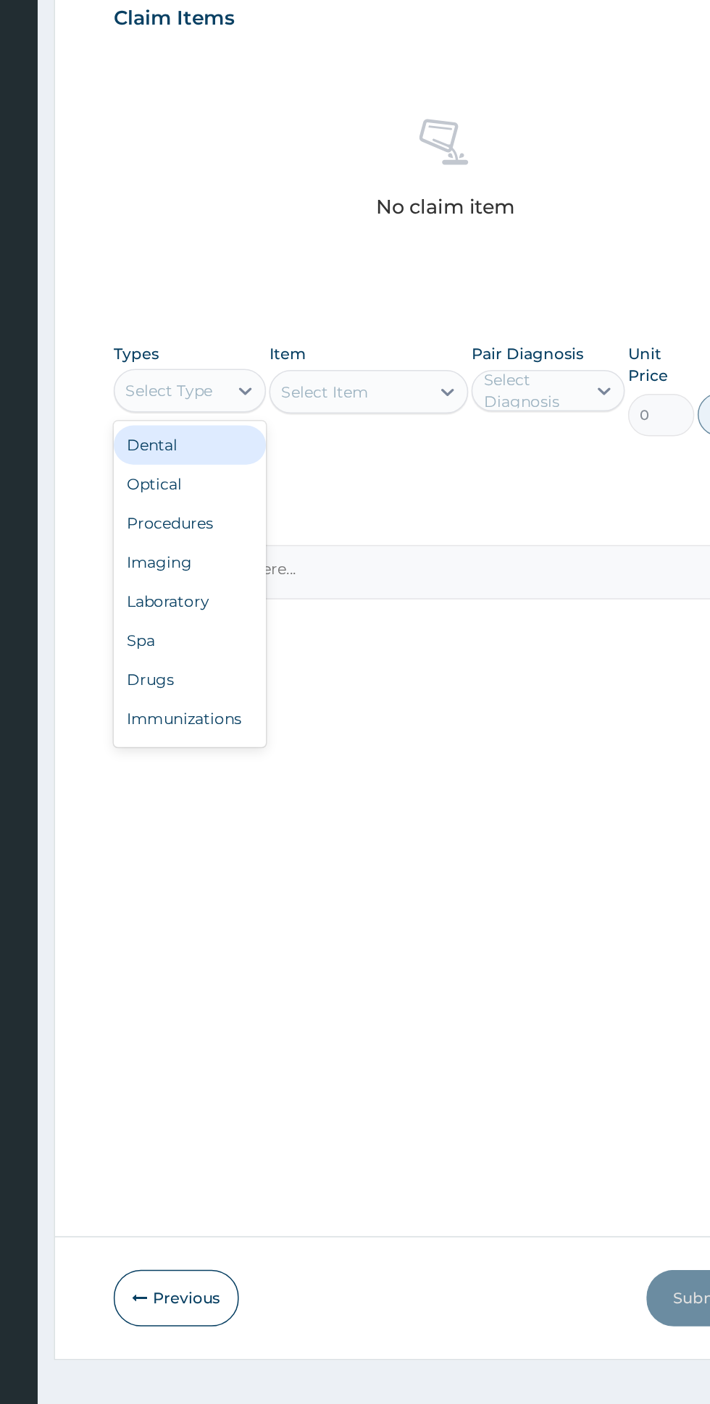
click at [309, 728] on div "Procedures" at bounding box center [267, 726] width 101 height 26
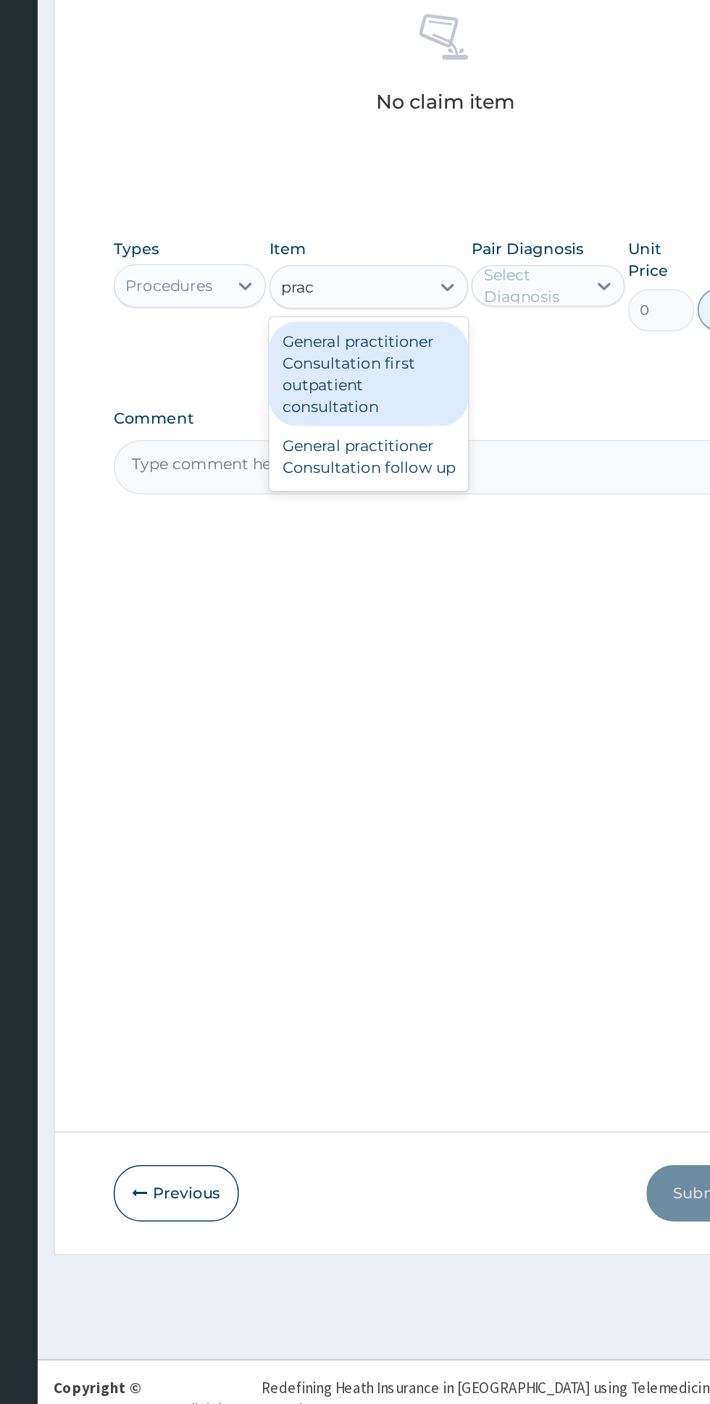
click at [421, 695] on div "General practitioner Consultation first outpatient consultation" at bounding box center [387, 696] width 133 height 70
type input "prac"
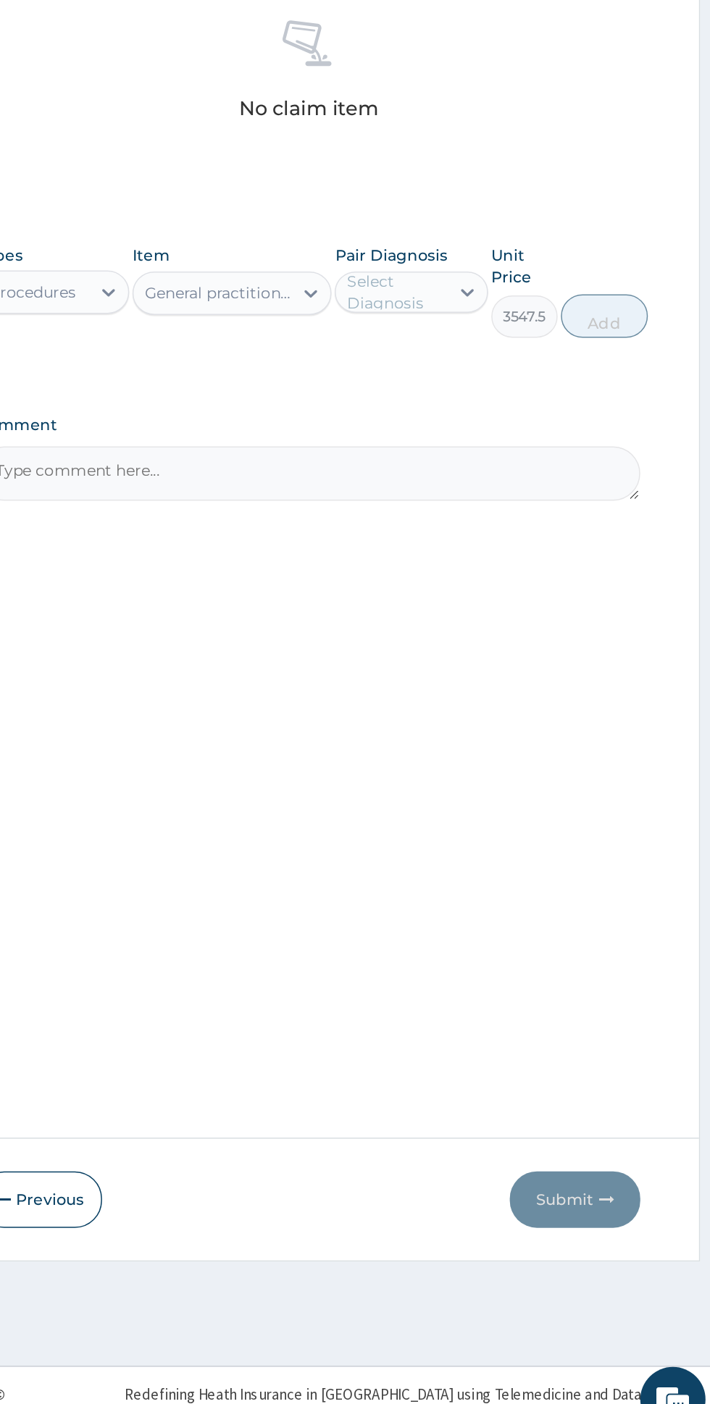
scroll to position [0, 0]
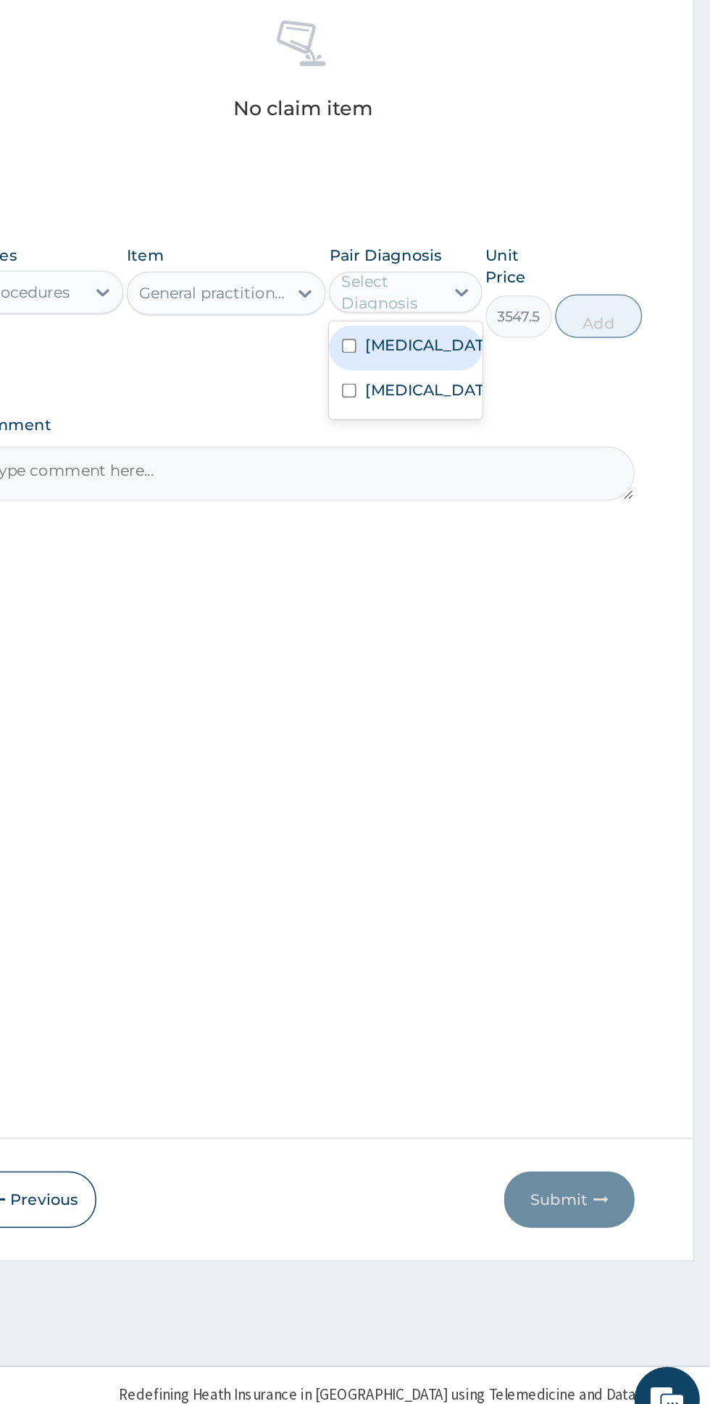
click at [543, 671] on div "Malaria" at bounding box center [506, 675] width 101 height 30
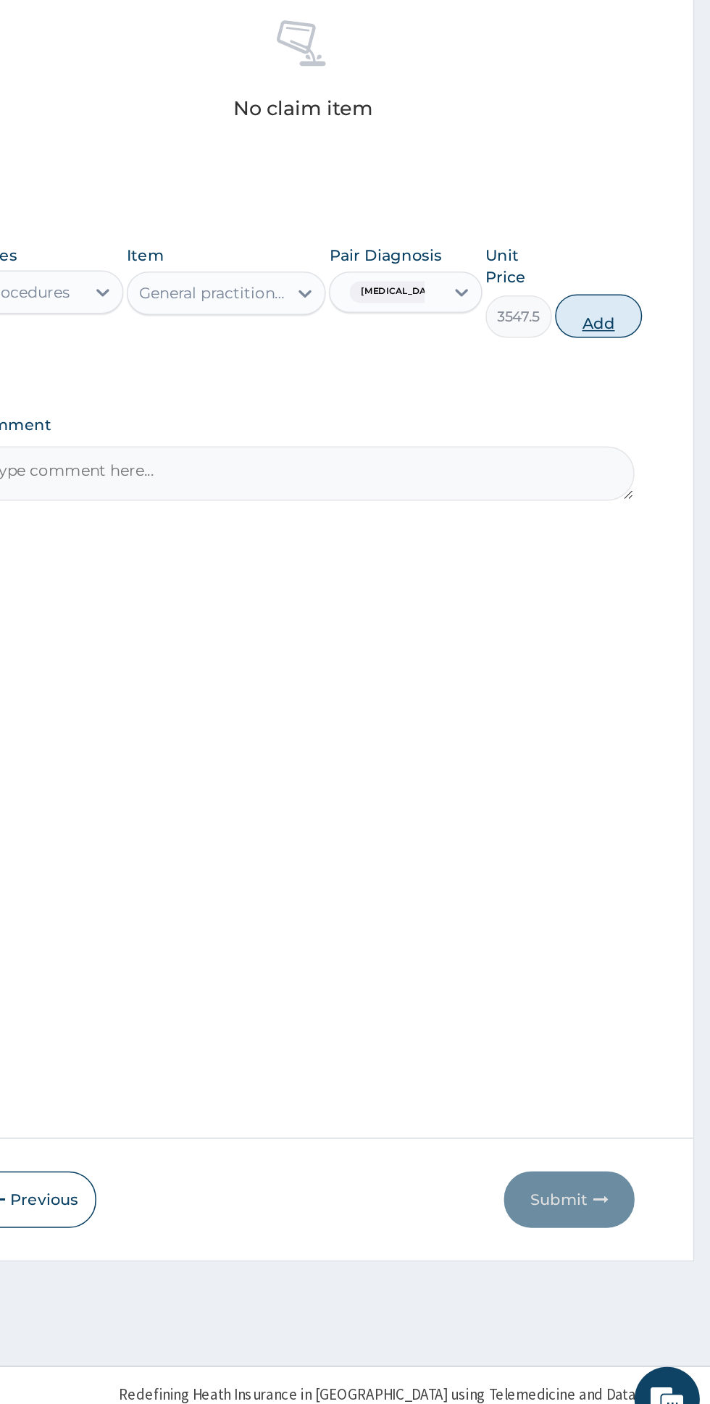
click at [655, 662] on button "Add" at bounding box center [635, 653] width 58 height 29
type input "0"
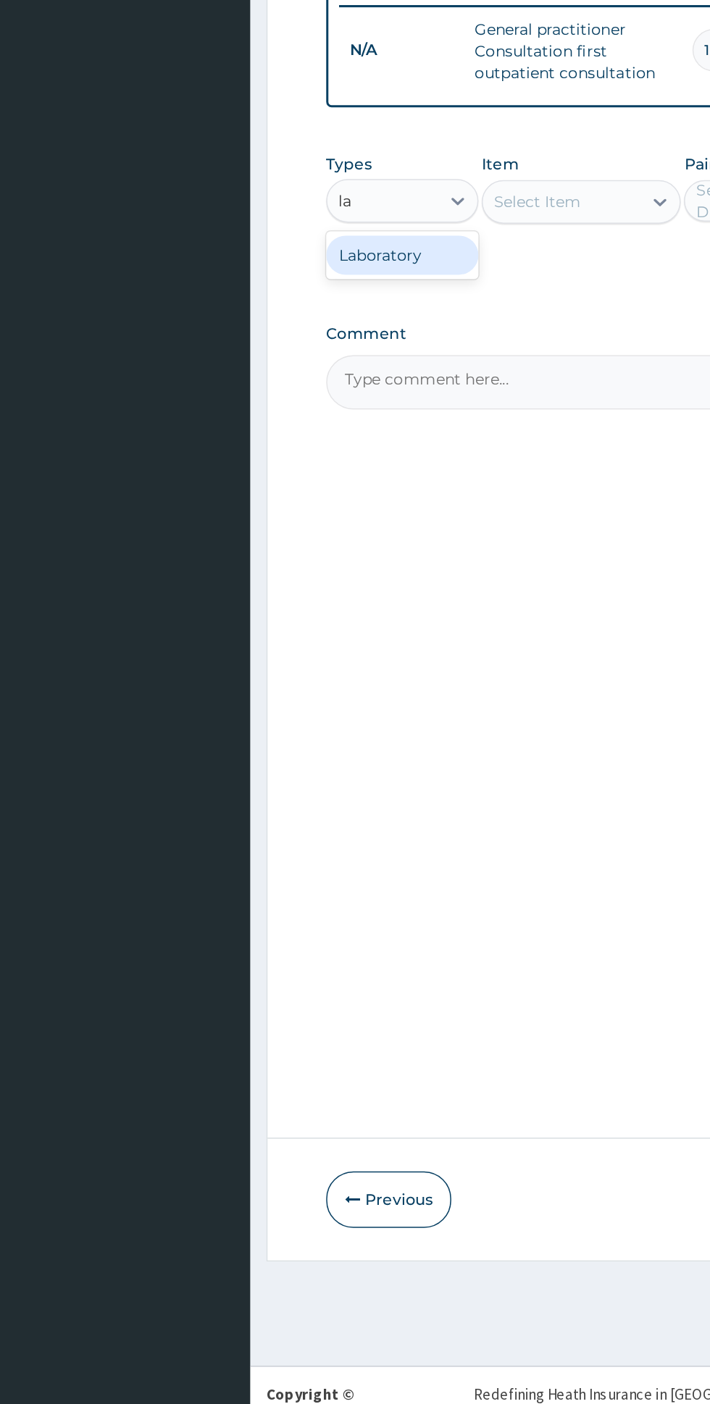
click at [307, 612] on div "Laboratory" at bounding box center [267, 613] width 101 height 26
type input "la"
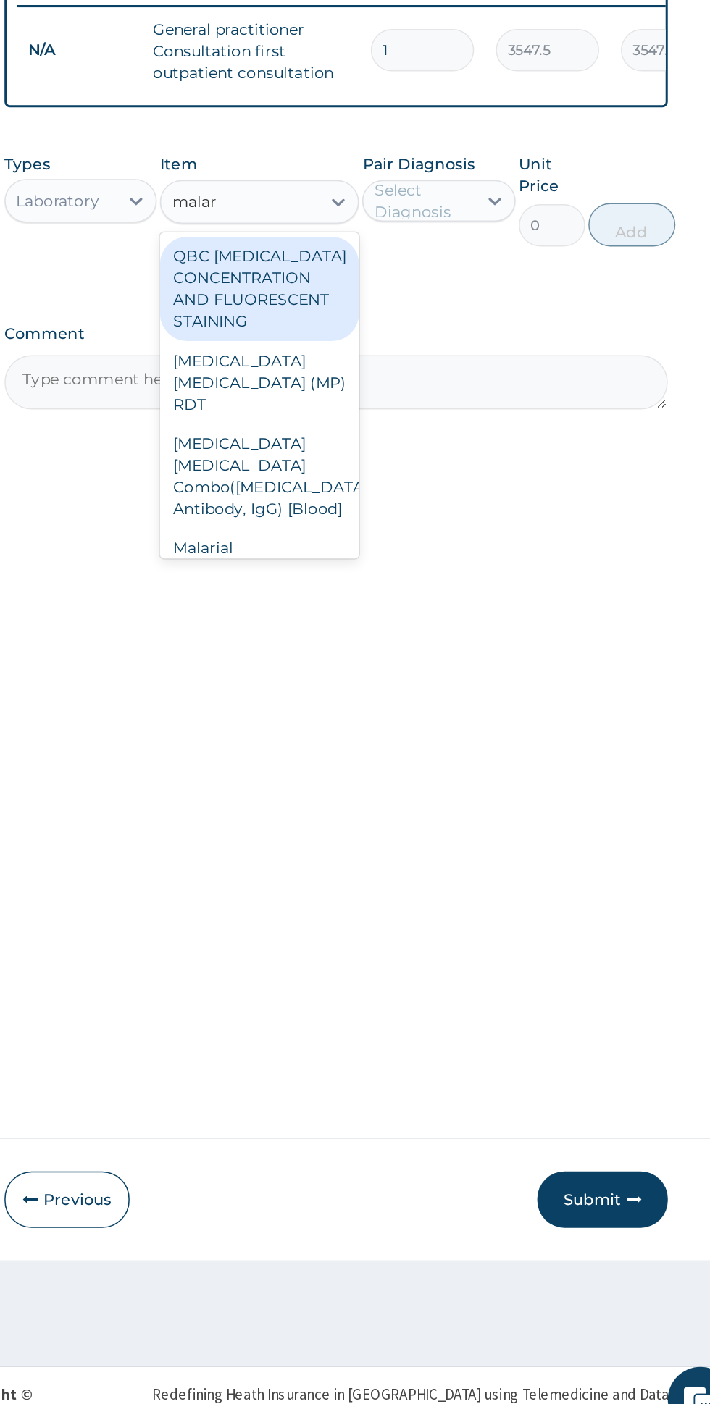
scroll to position [8, 0]
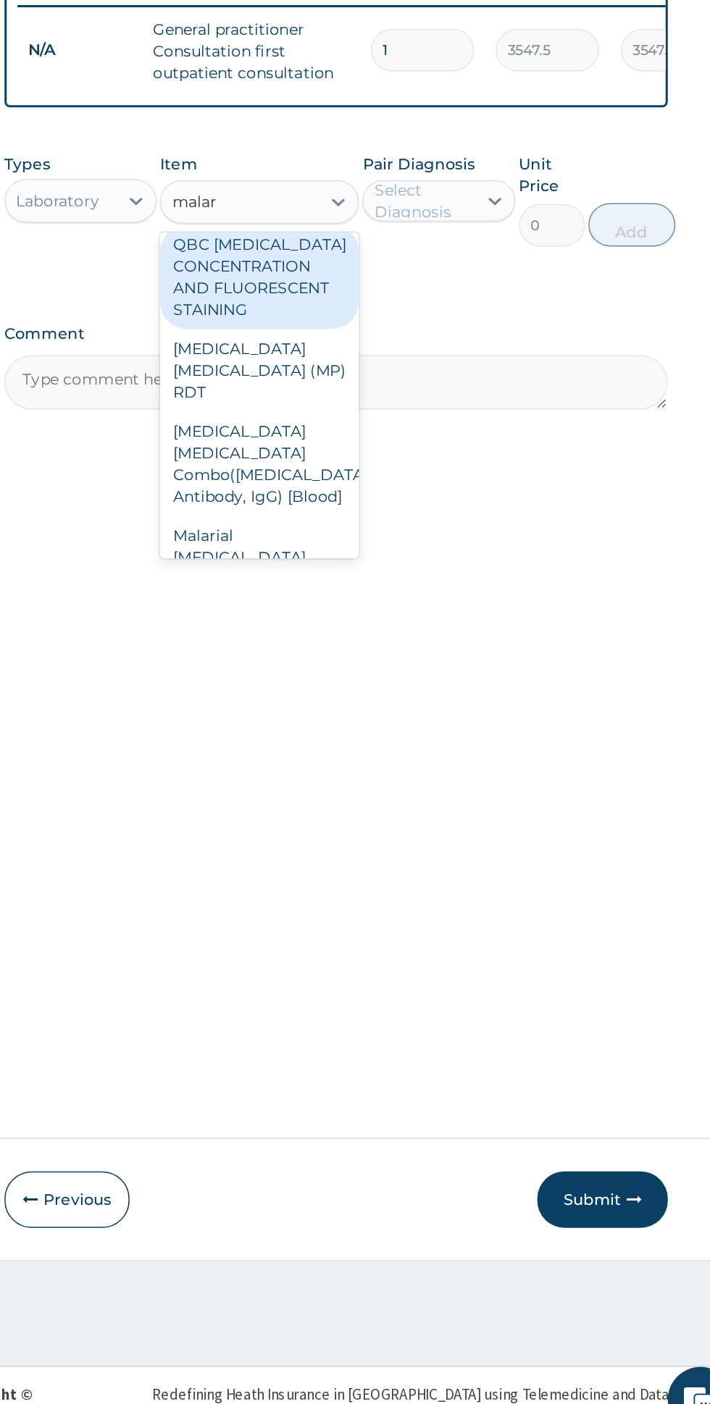
click at [416, 787] on div "Malarial Parasite Thick and thin films - [Blood]" at bounding box center [387, 822] width 133 height 70
type input "malar"
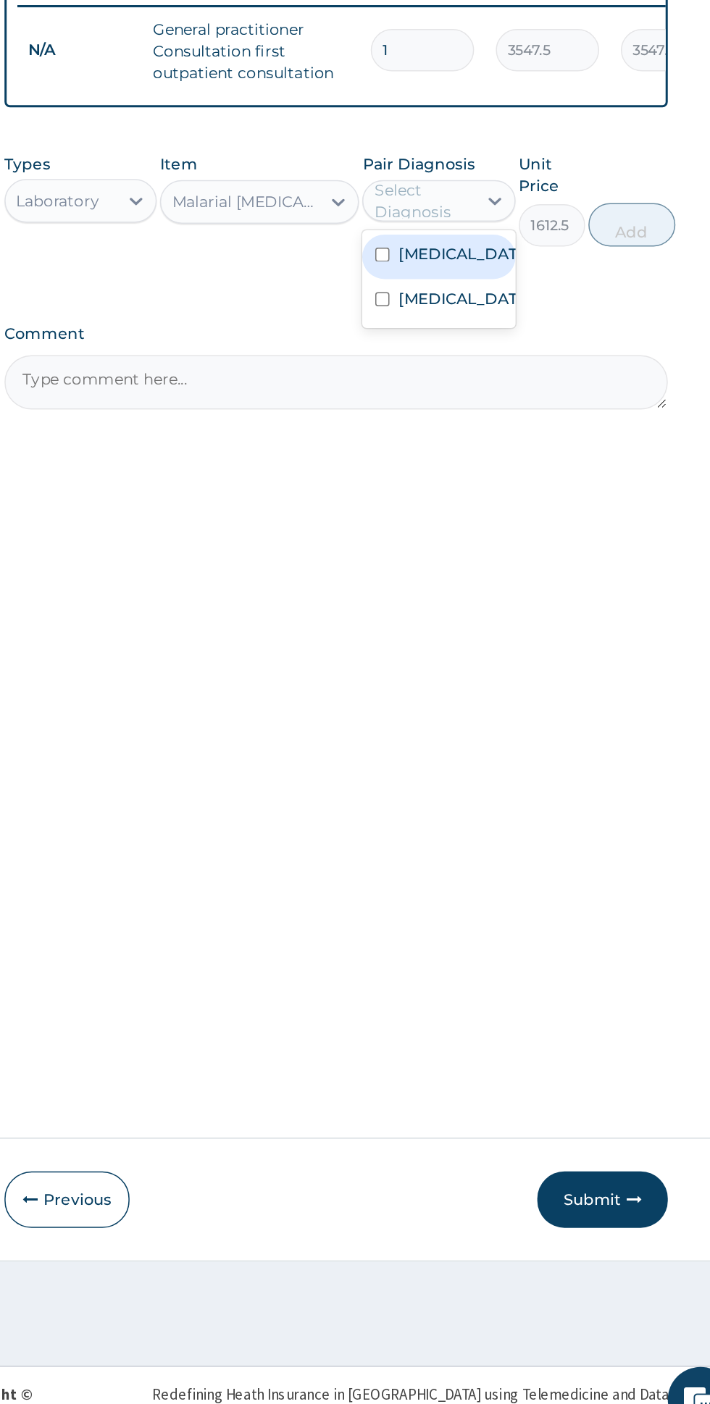
click at [542, 611] on div "Malaria" at bounding box center [506, 614] width 101 height 30
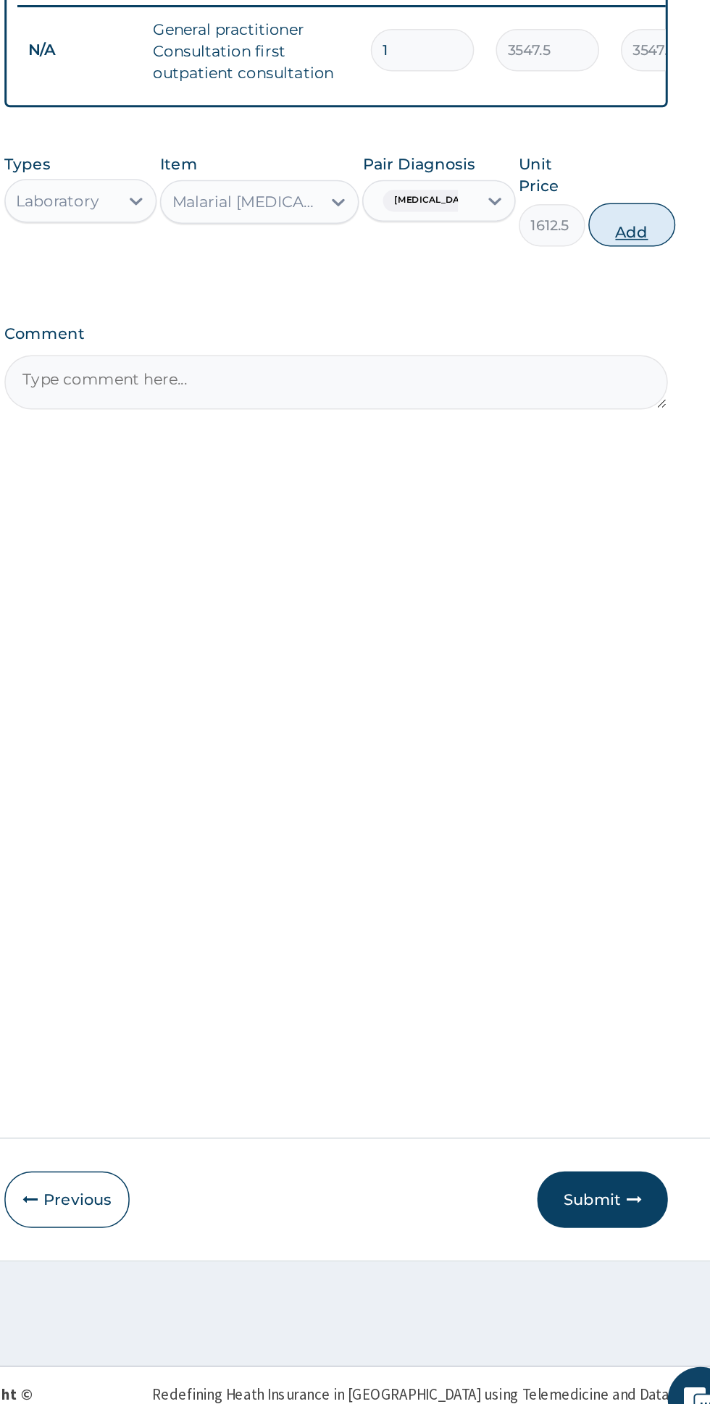
click at [649, 590] on button "Add" at bounding box center [635, 592] width 58 height 29
type input "0"
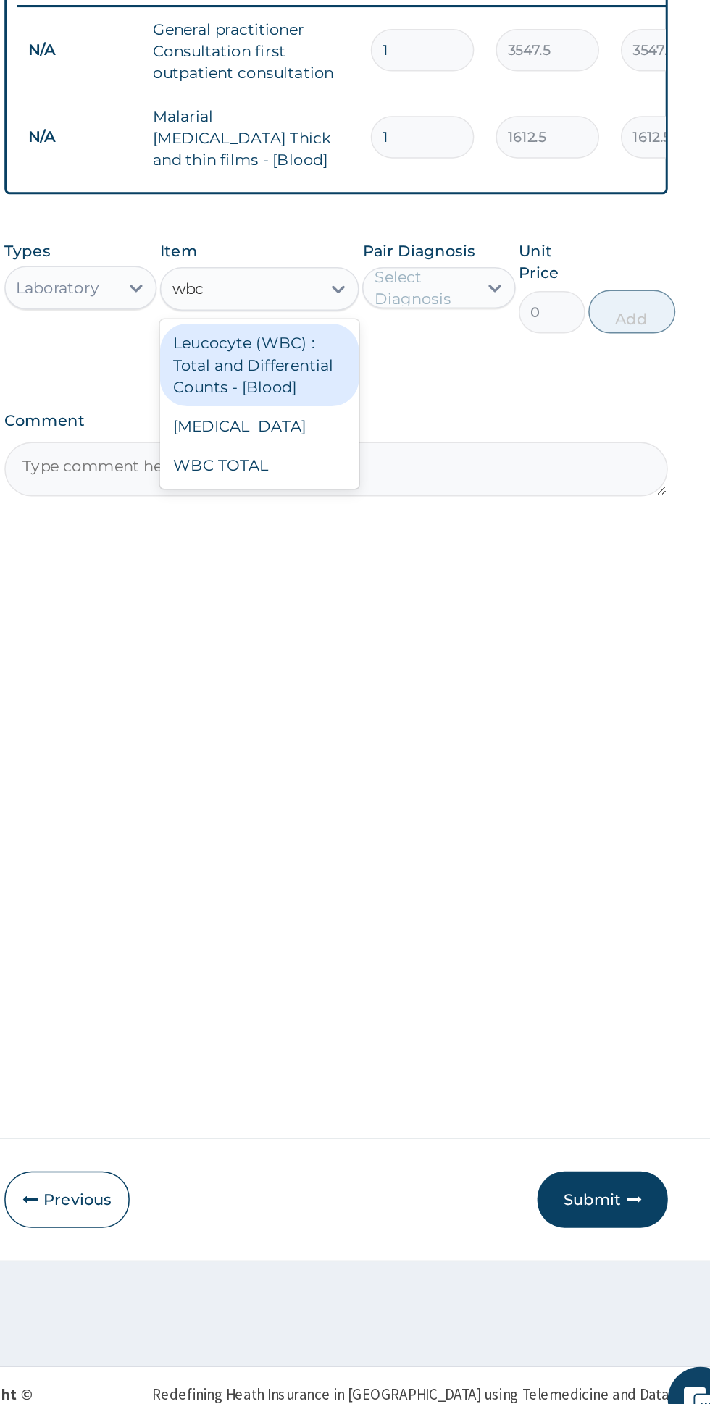
click at [408, 746] on div "WBC TOTAL" at bounding box center [387, 752] width 133 height 26
type input "wbc"
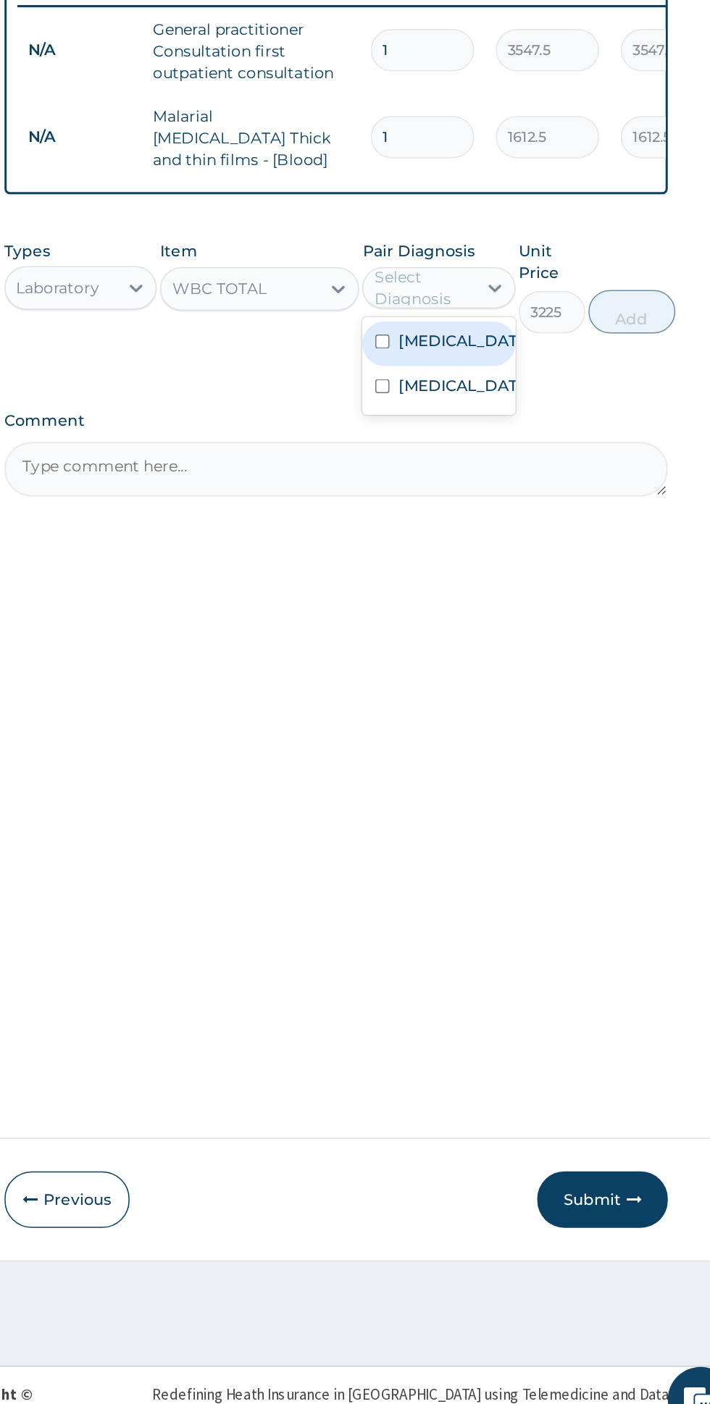
click at [553, 657] on div "Malaria" at bounding box center [506, 672] width 101 height 30
click at [528, 707] on label "Typhoid fever" at bounding box center [521, 699] width 84 height 14
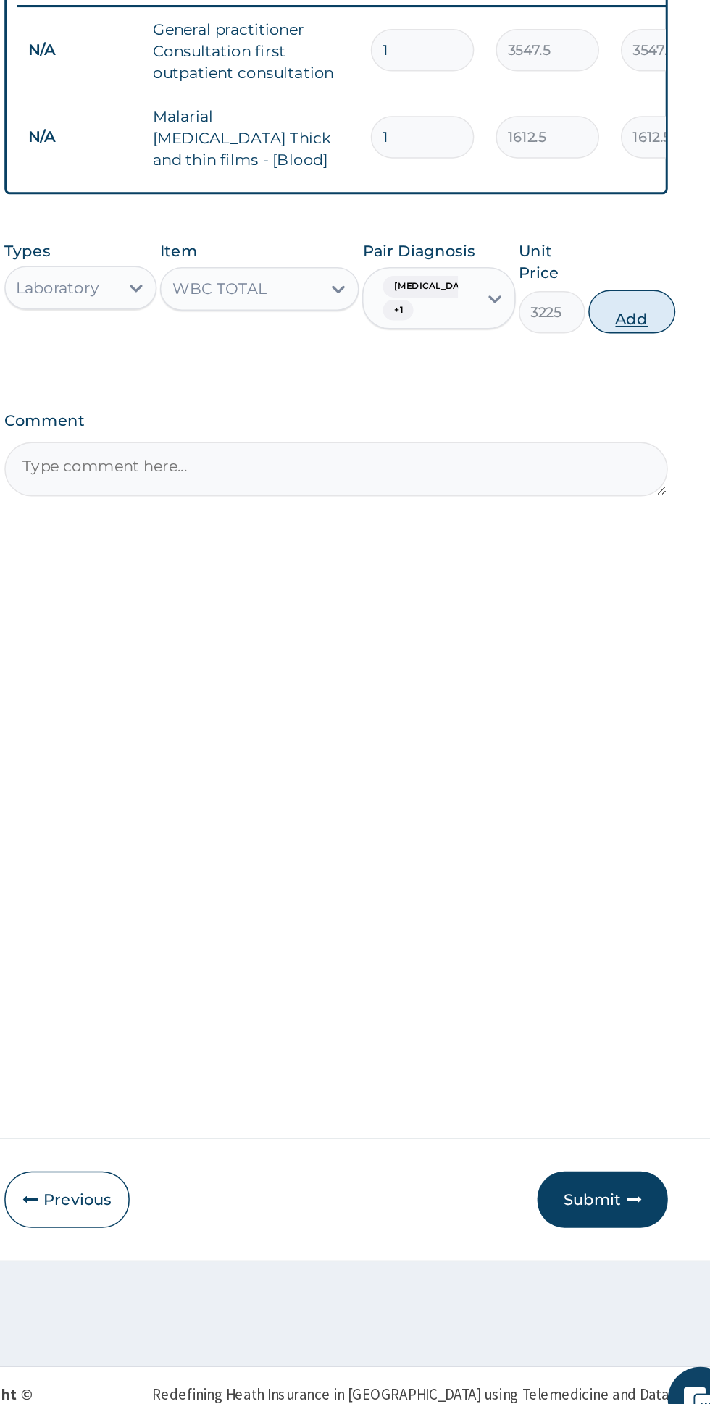
click at [652, 646] on button "Add" at bounding box center [635, 650] width 58 height 29
type input "0"
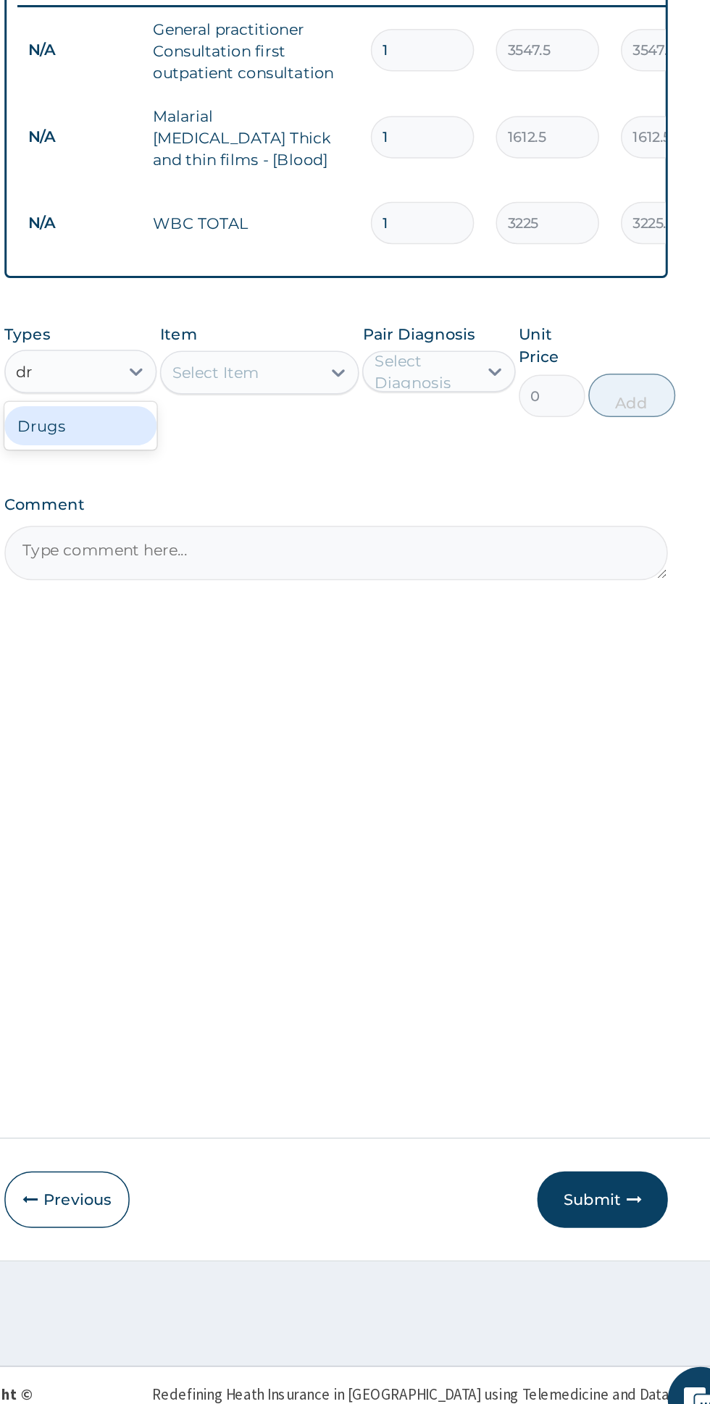
click at [289, 724] on div "Drugs" at bounding box center [267, 726] width 101 height 26
type input "dr"
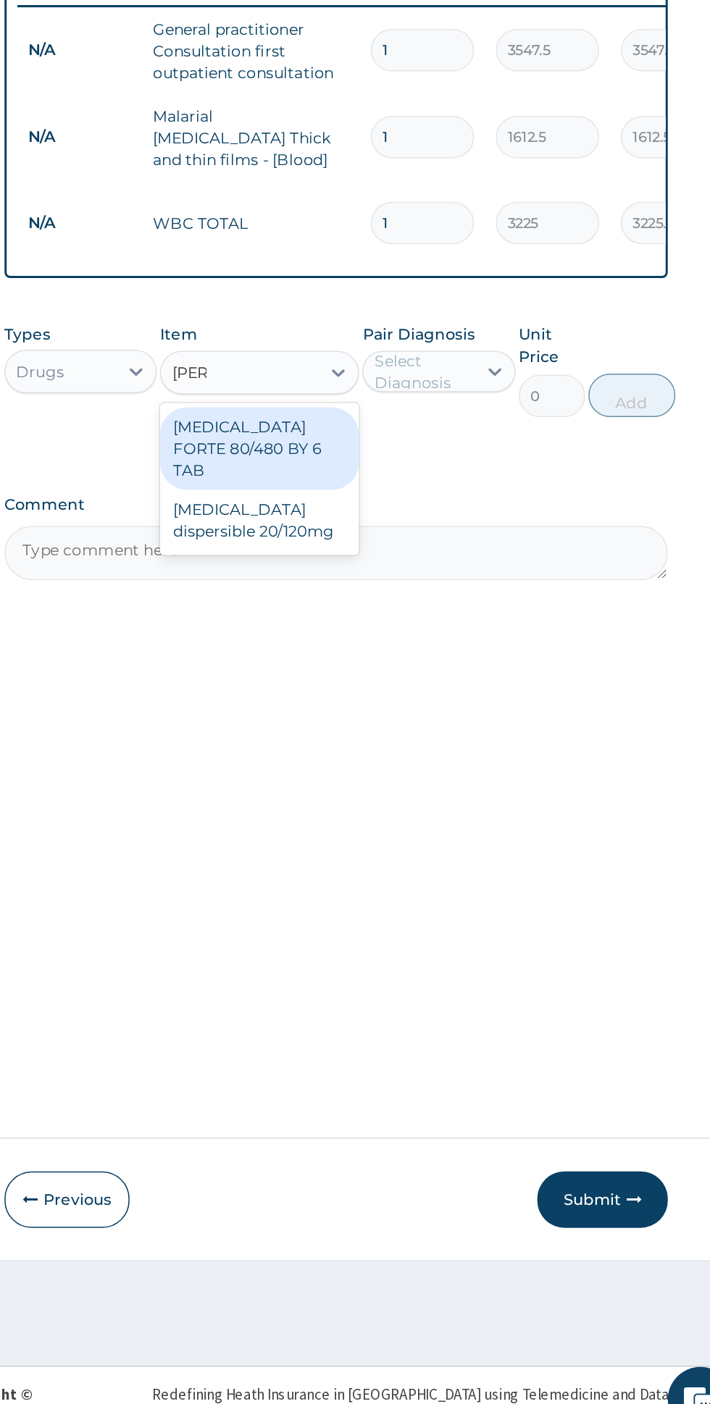
click at [430, 722] on div "[MEDICAL_DATA] FORTE 80/480 BY 6 TAB" at bounding box center [387, 741] width 133 height 55
type input "[PERSON_NAME]"
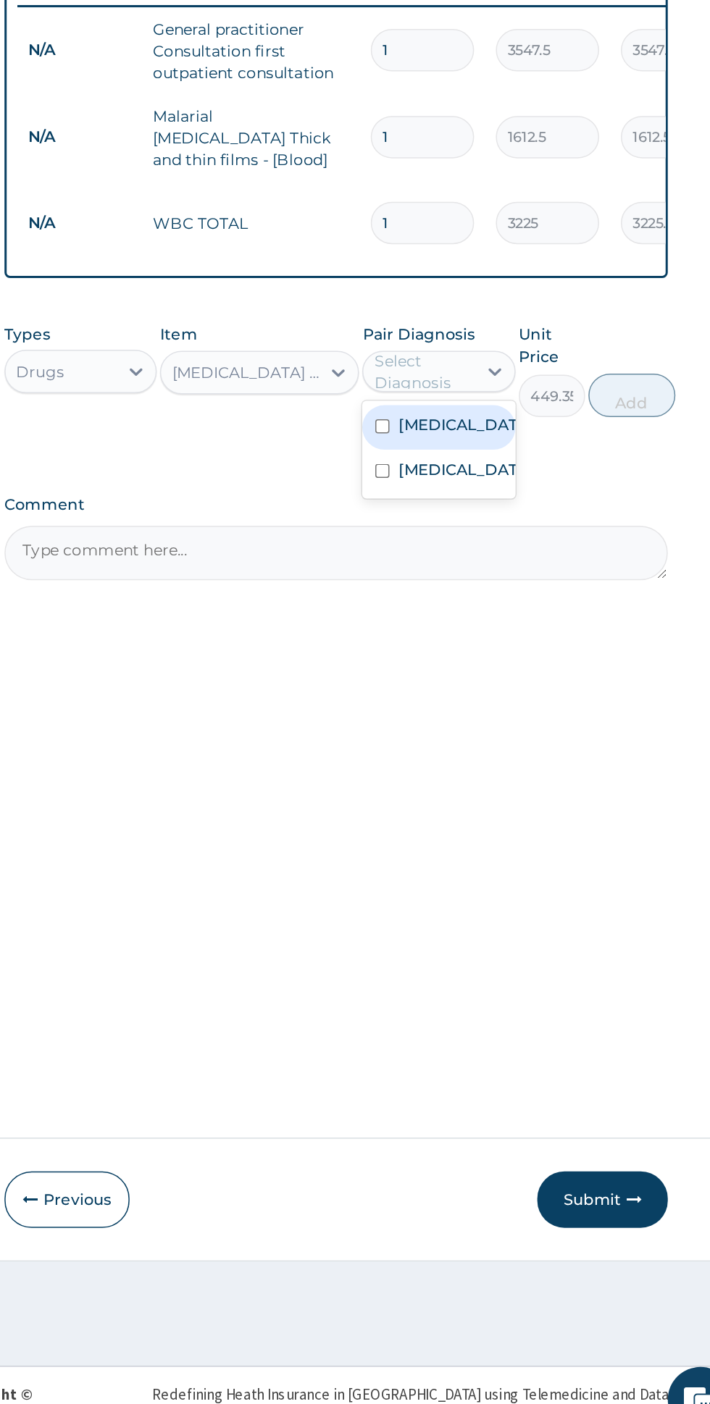
click at [546, 714] on div "Malaria" at bounding box center [506, 728] width 101 height 30
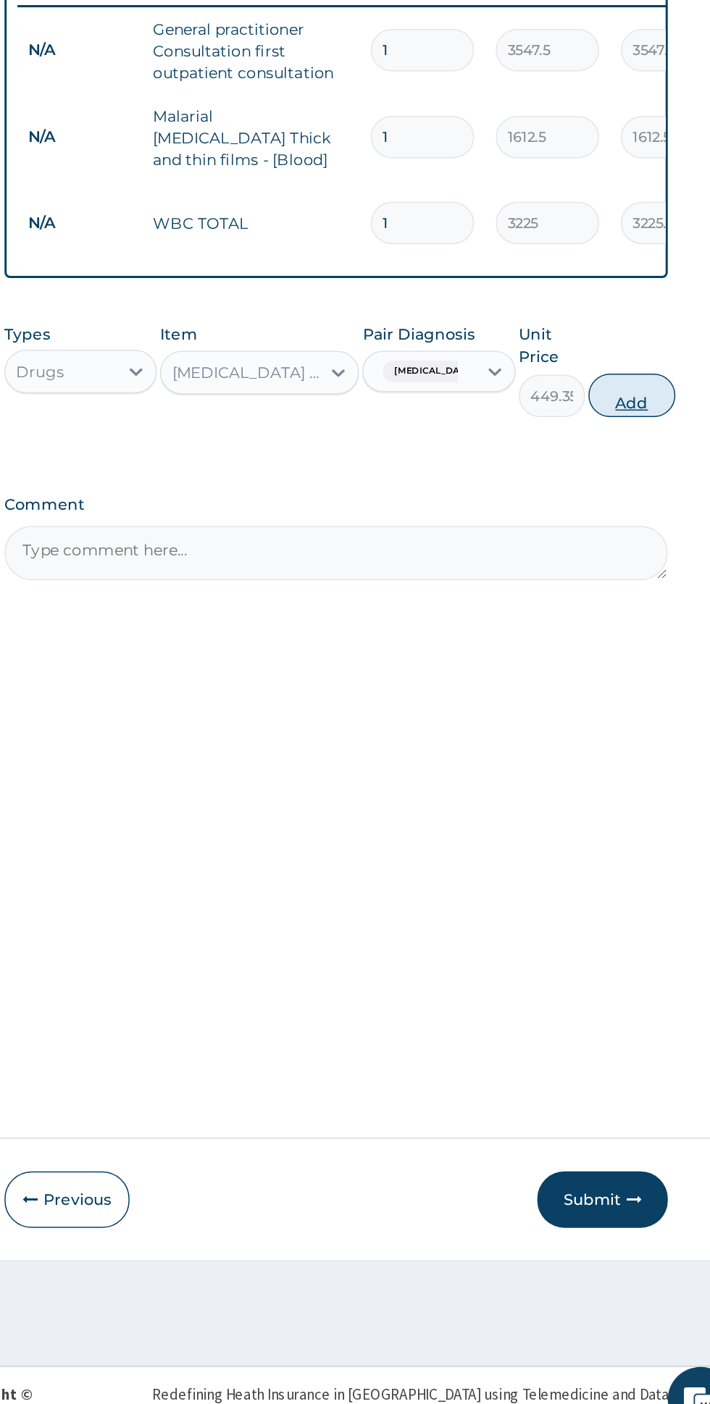
click at [648, 692] on button "Add" at bounding box center [635, 706] width 58 height 29
type input "0"
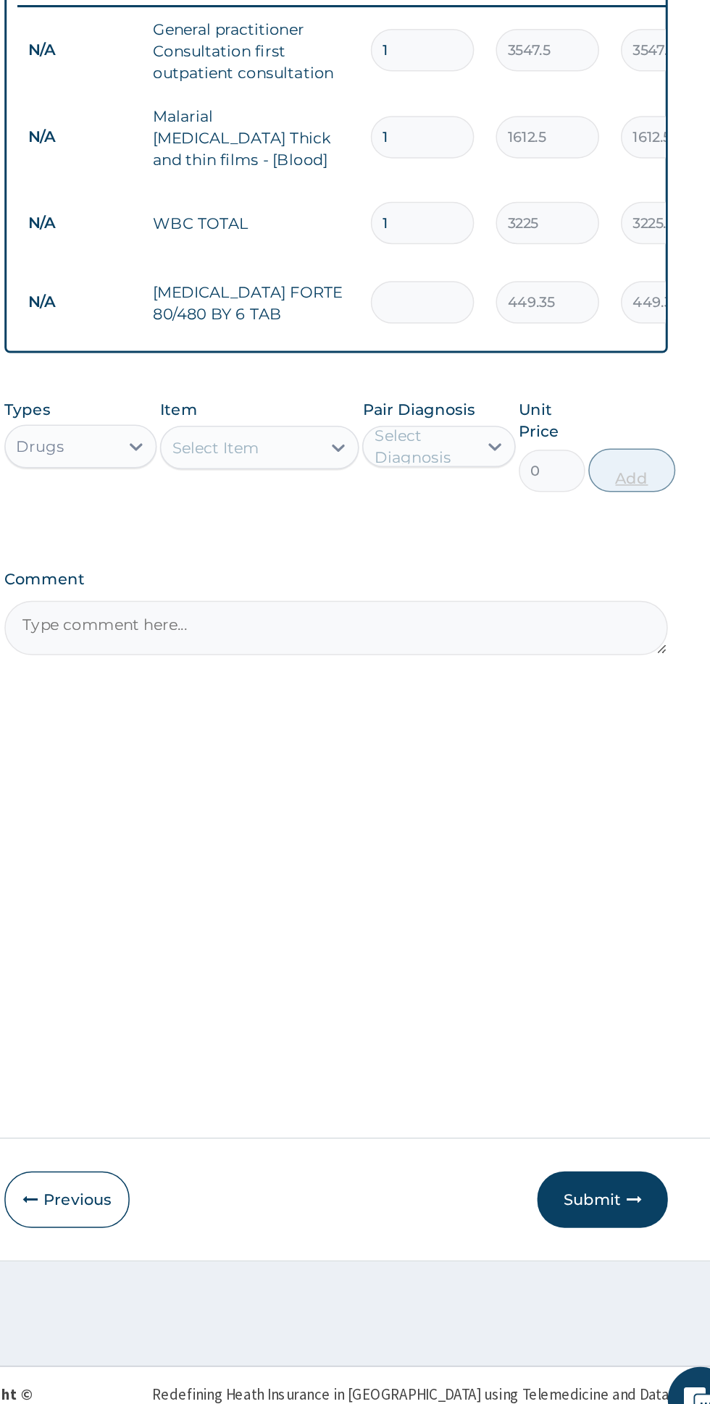
type input "0.00"
type input "6"
type input "2696.10"
type input "6"
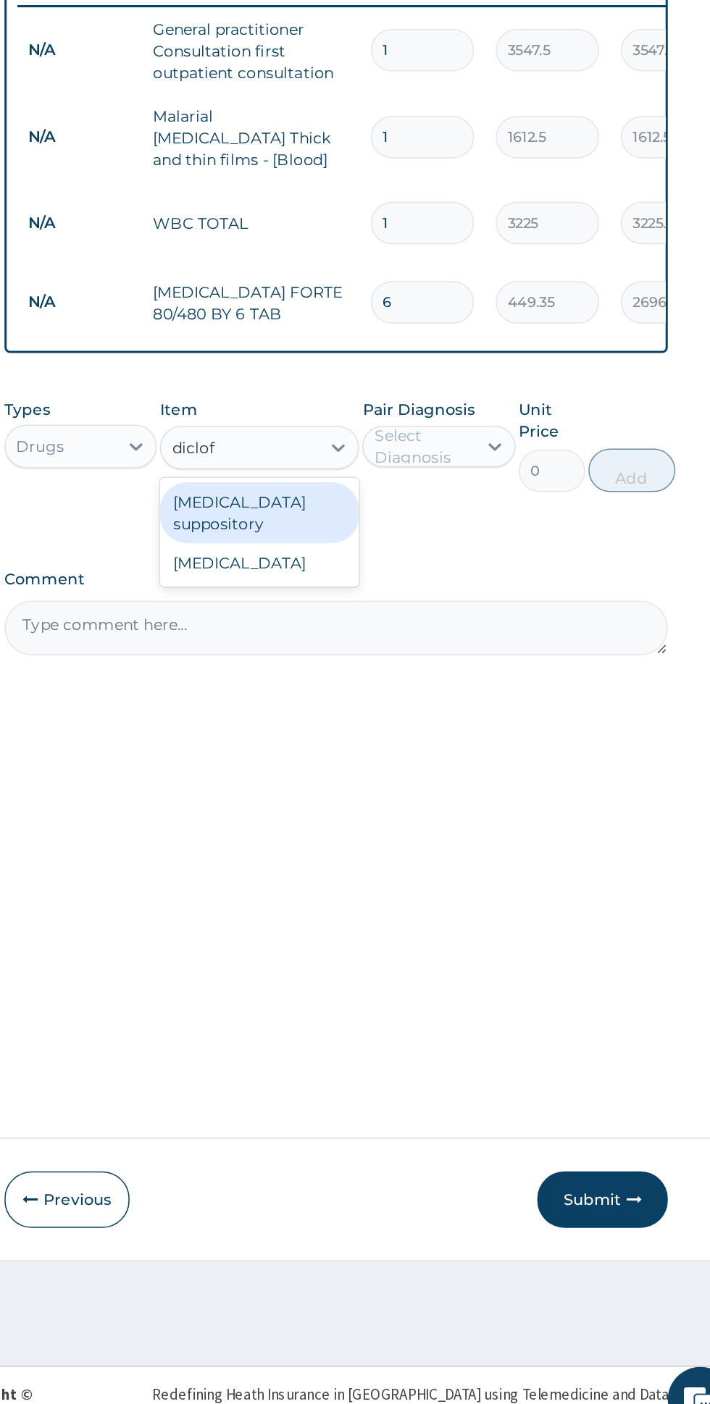
click at [419, 808] on div "[MEDICAL_DATA]" at bounding box center [387, 818] width 133 height 26
type input "diclof"
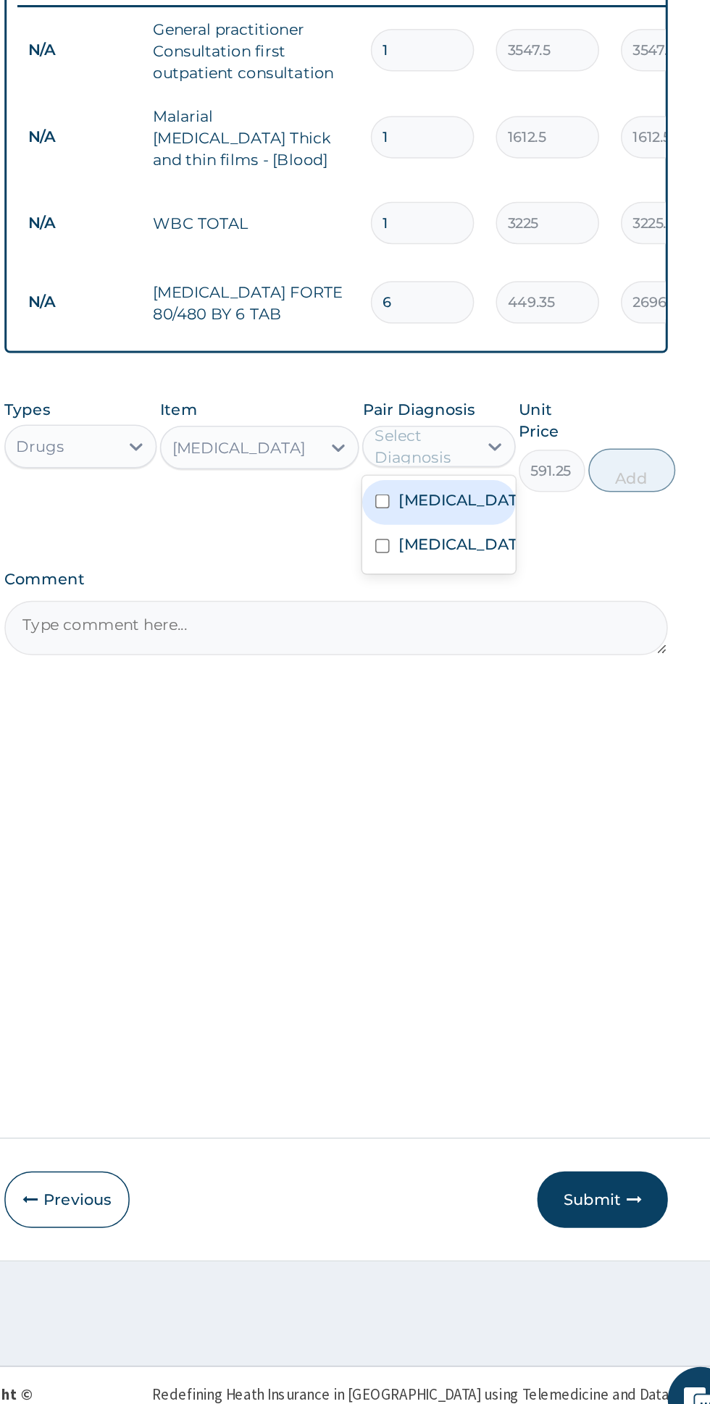
click at [544, 768] on div "Malaria" at bounding box center [506, 778] width 101 height 30
click at [538, 807] on label "Typhoid fever" at bounding box center [521, 805] width 84 height 14
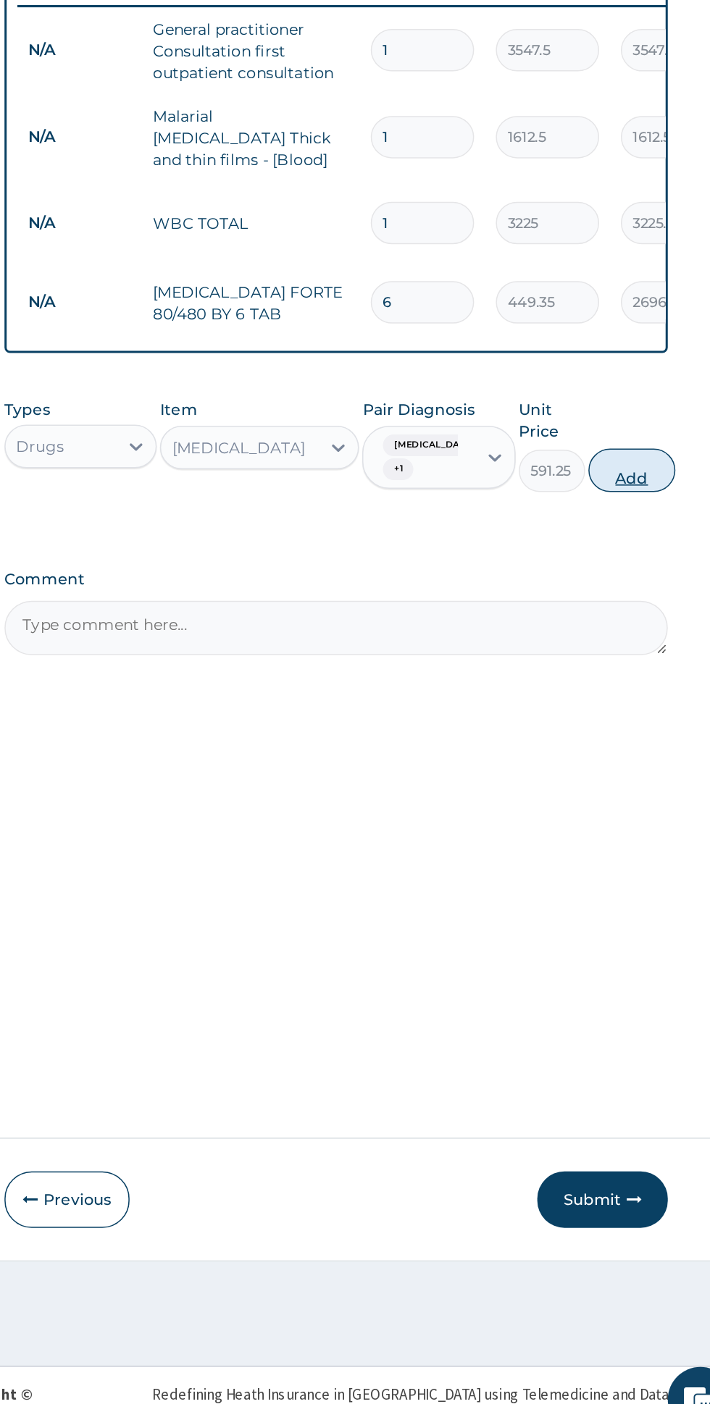
click at [650, 750] on button "Add" at bounding box center [635, 756] width 58 height 29
type input "0"
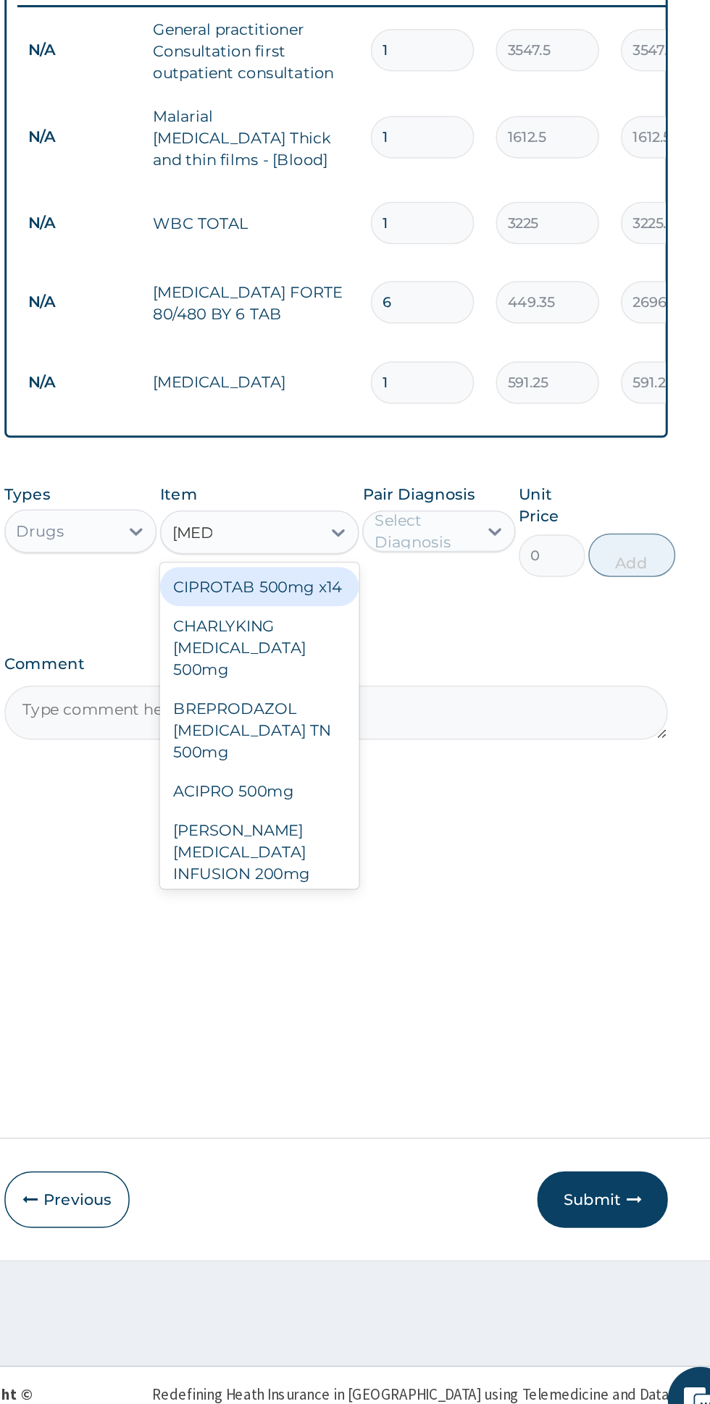
click at [444, 821] on div "CIPROTAB 500mg x14" at bounding box center [387, 834] width 133 height 26
type input "[MEDICAL_DATA]"
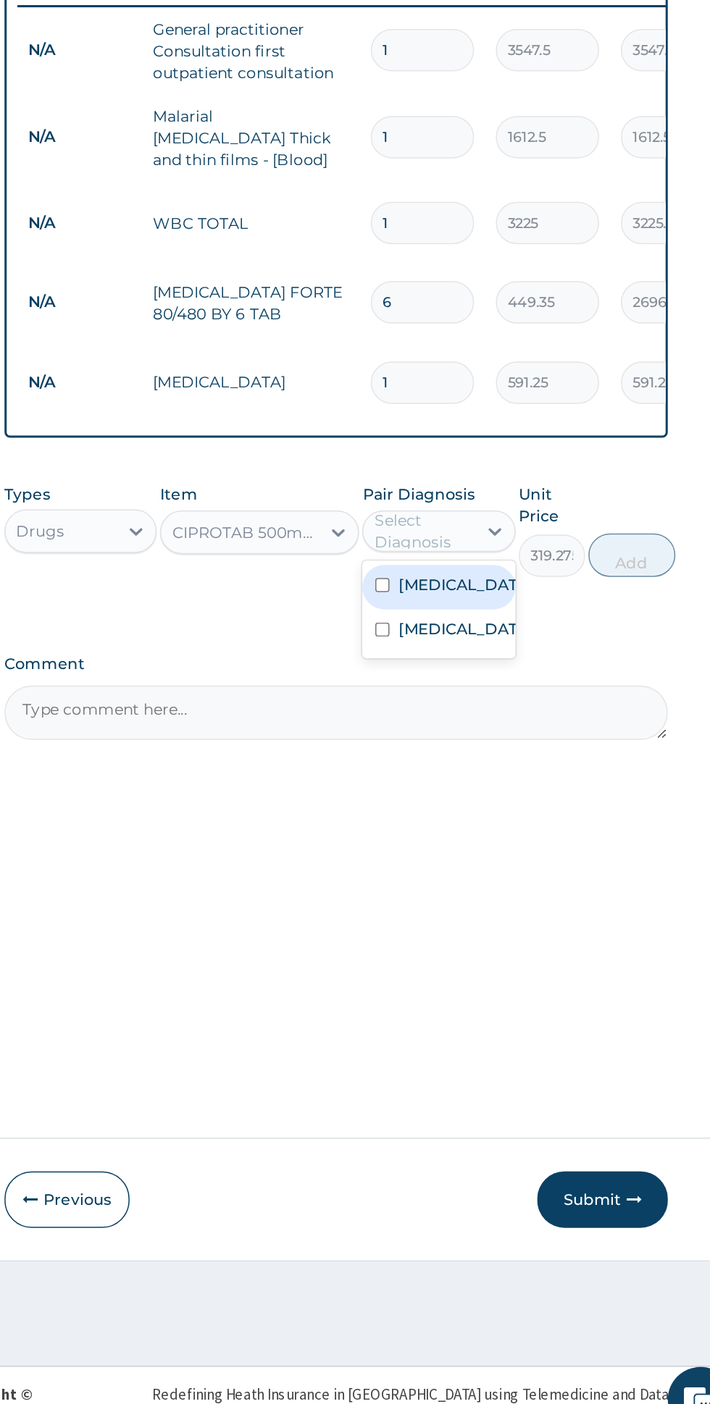
click at [534, 855] on label "Typhoid fever" at bounding box center [521, 862] width 84 height 14
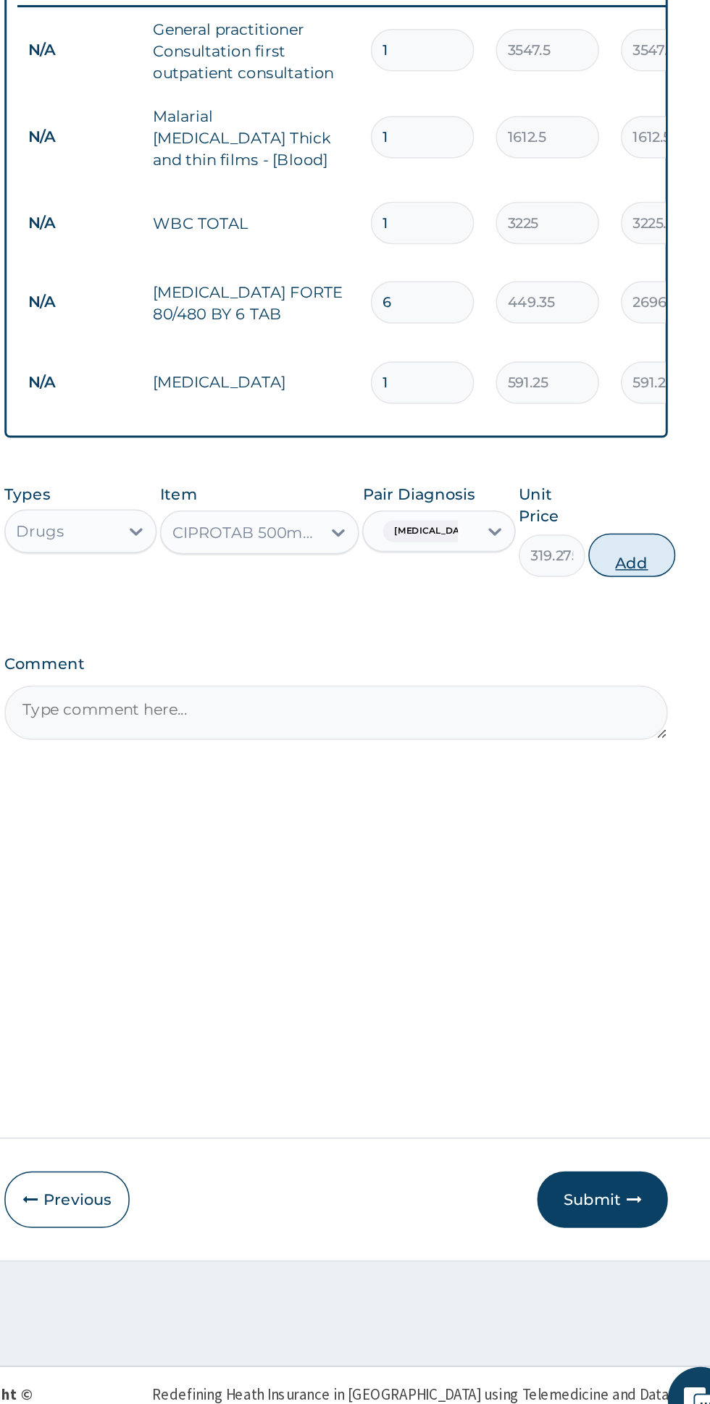
click at [647, 798] on button "Add" at bounding box center [635, 812] width 58 height 29
type input "0"
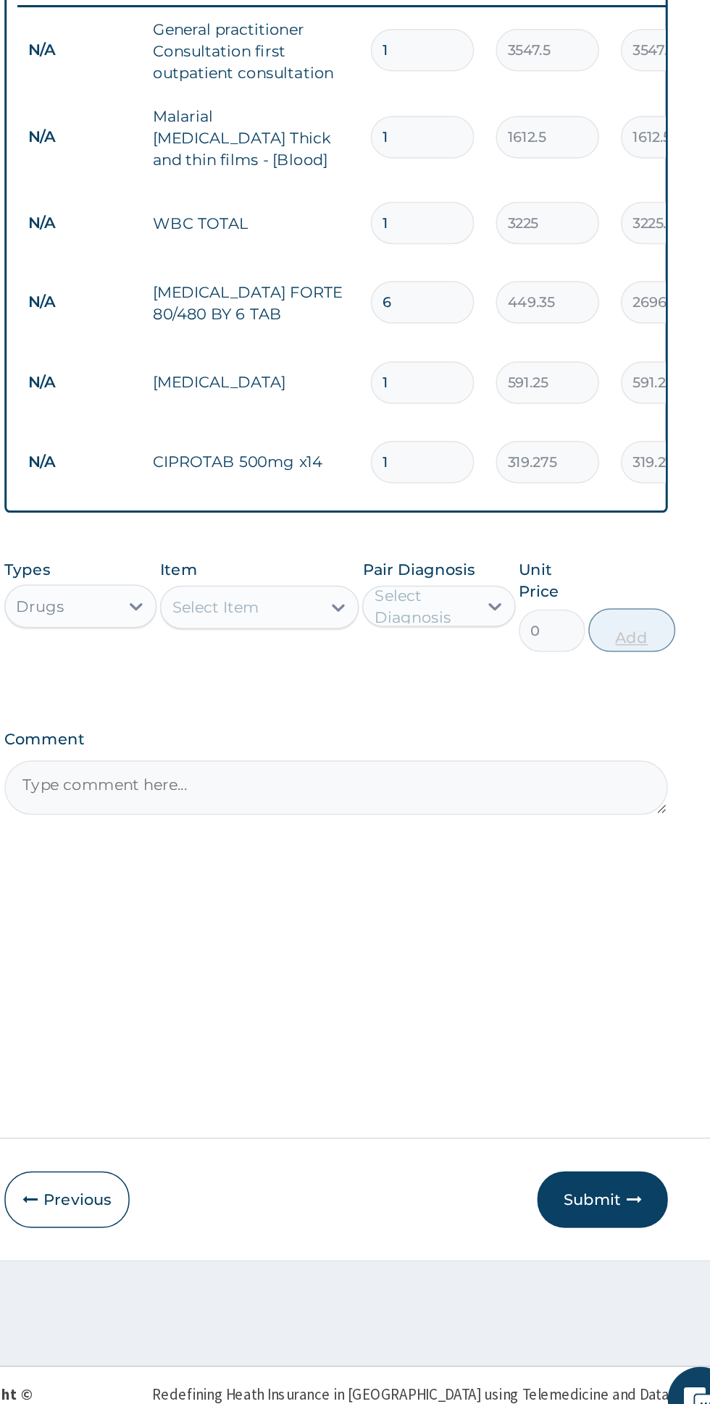
type input "10"
type input "3192.75"
type input "10"
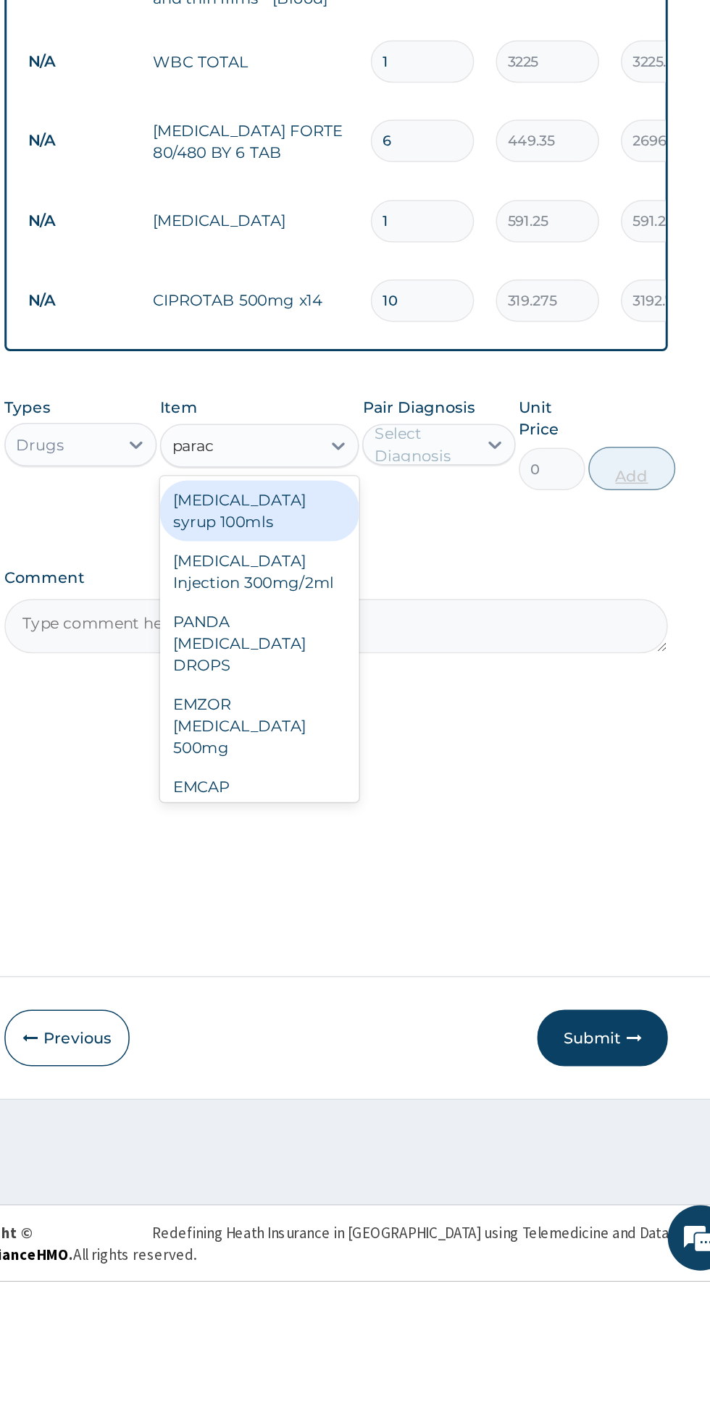
scroll to position [34, 0]
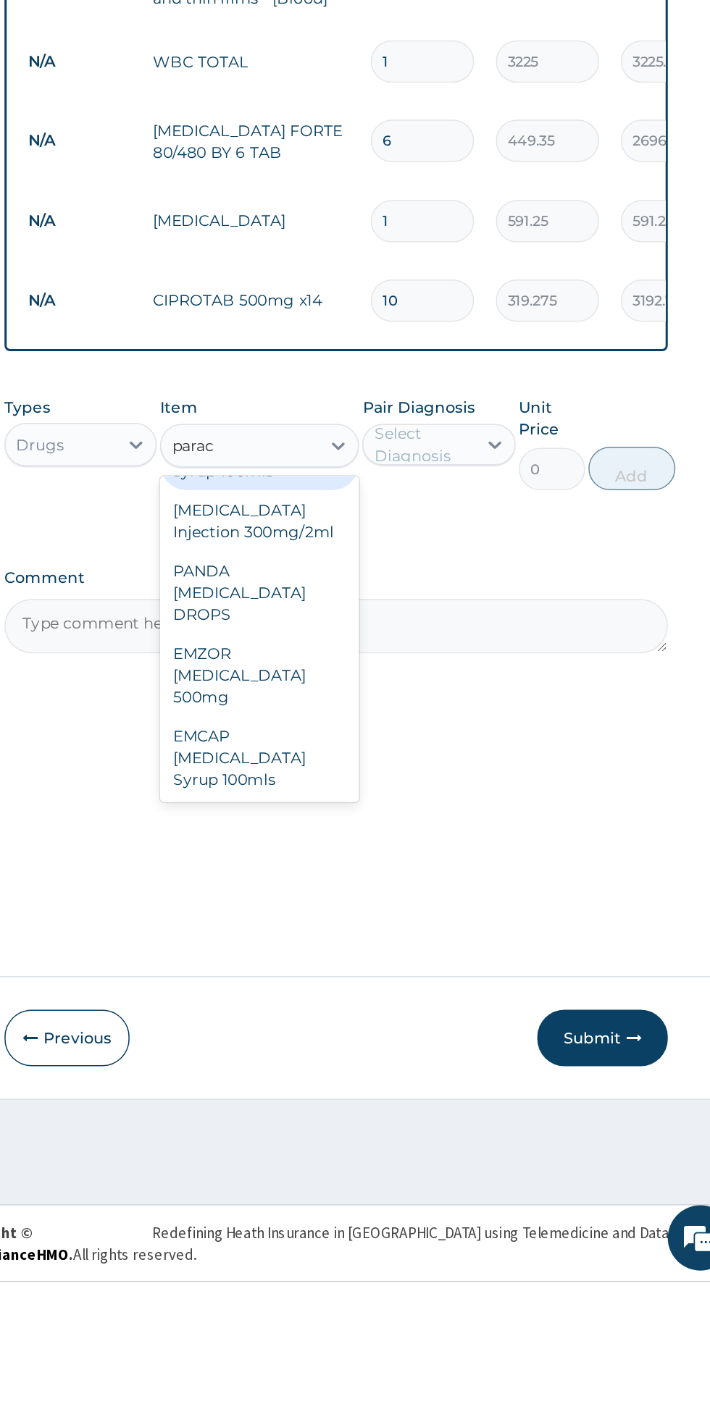
click at [419, 980] on div "EMZOR [MEDICAL_DATA] 500mg" at bounding box center [387, 1000] width 133 height 55
type input "parac"
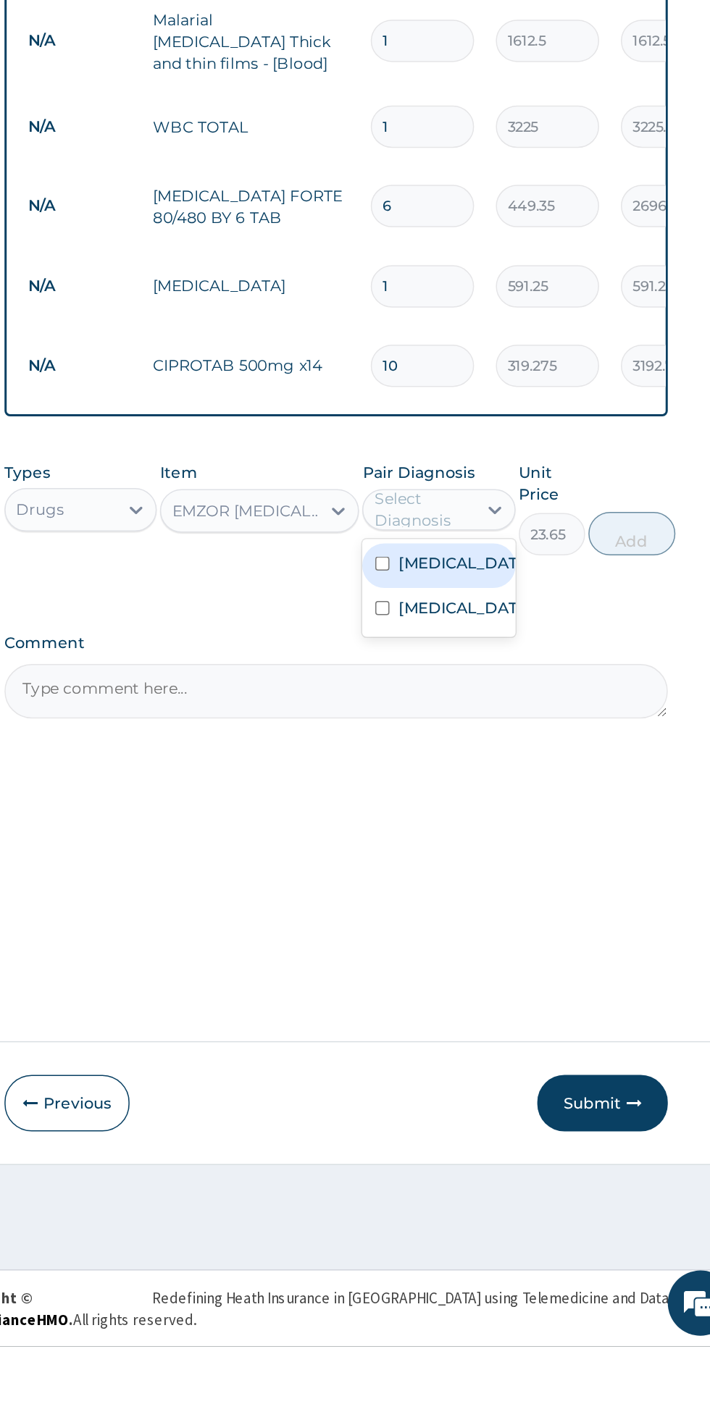
click at [550, 869] on div "Malaria" at bounding box center [506, 884] width 101 height 30
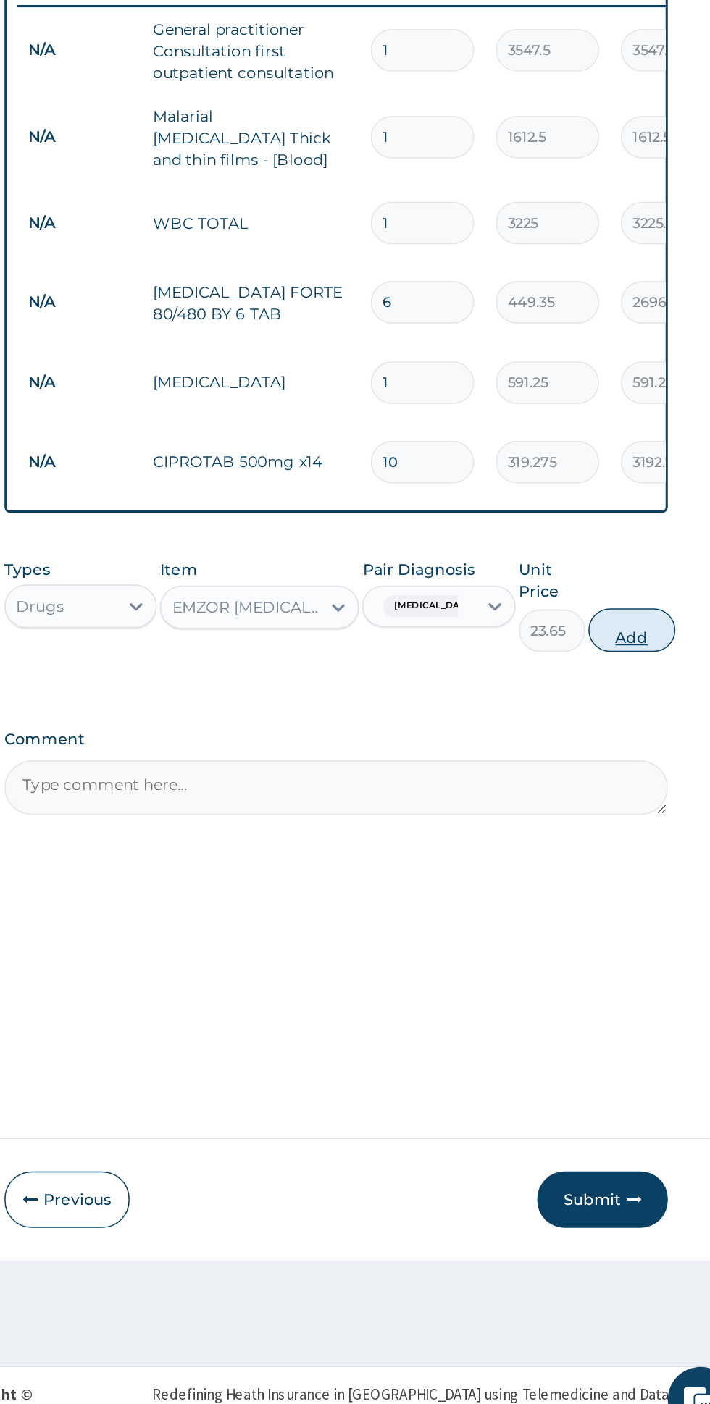
click at [647, 851] on button "Add" at bounding box center [635, 862] width 58 height 29
type input "0"
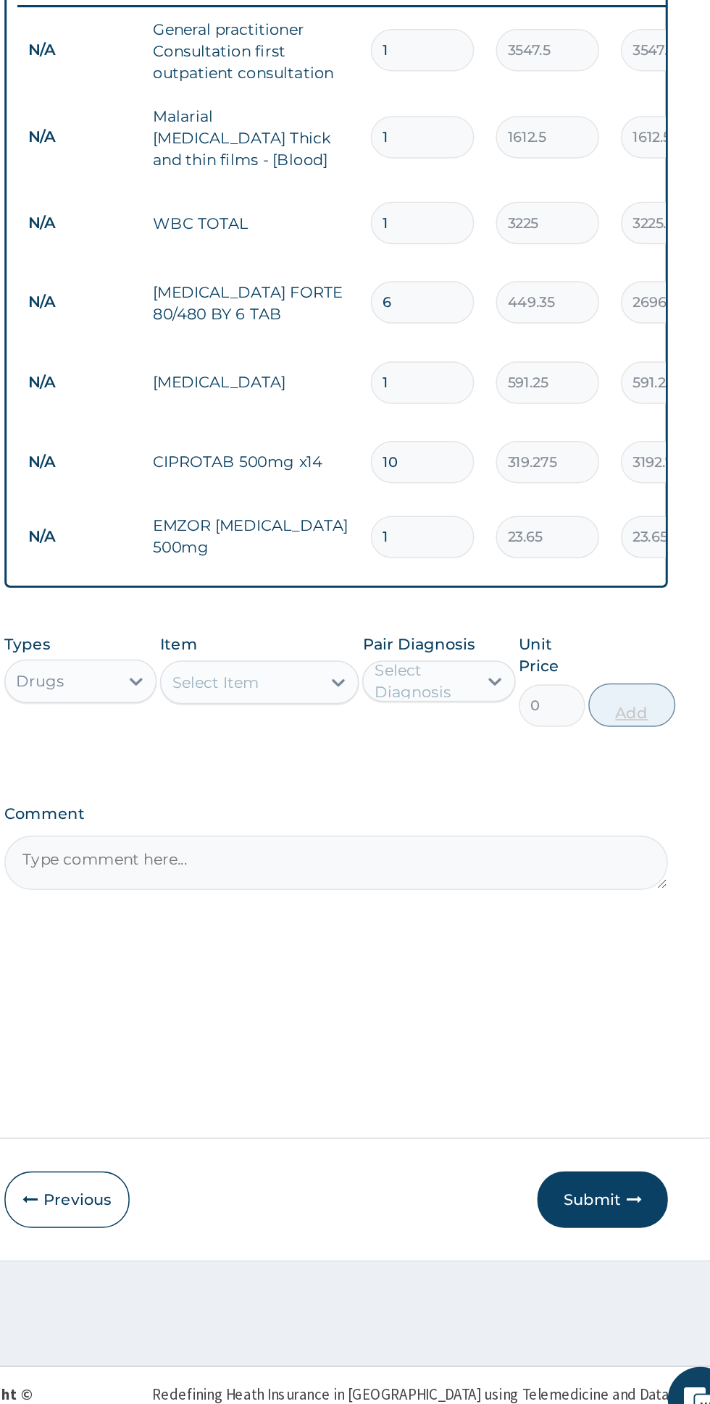
type input "18"
type input "425.70"
type input "18"
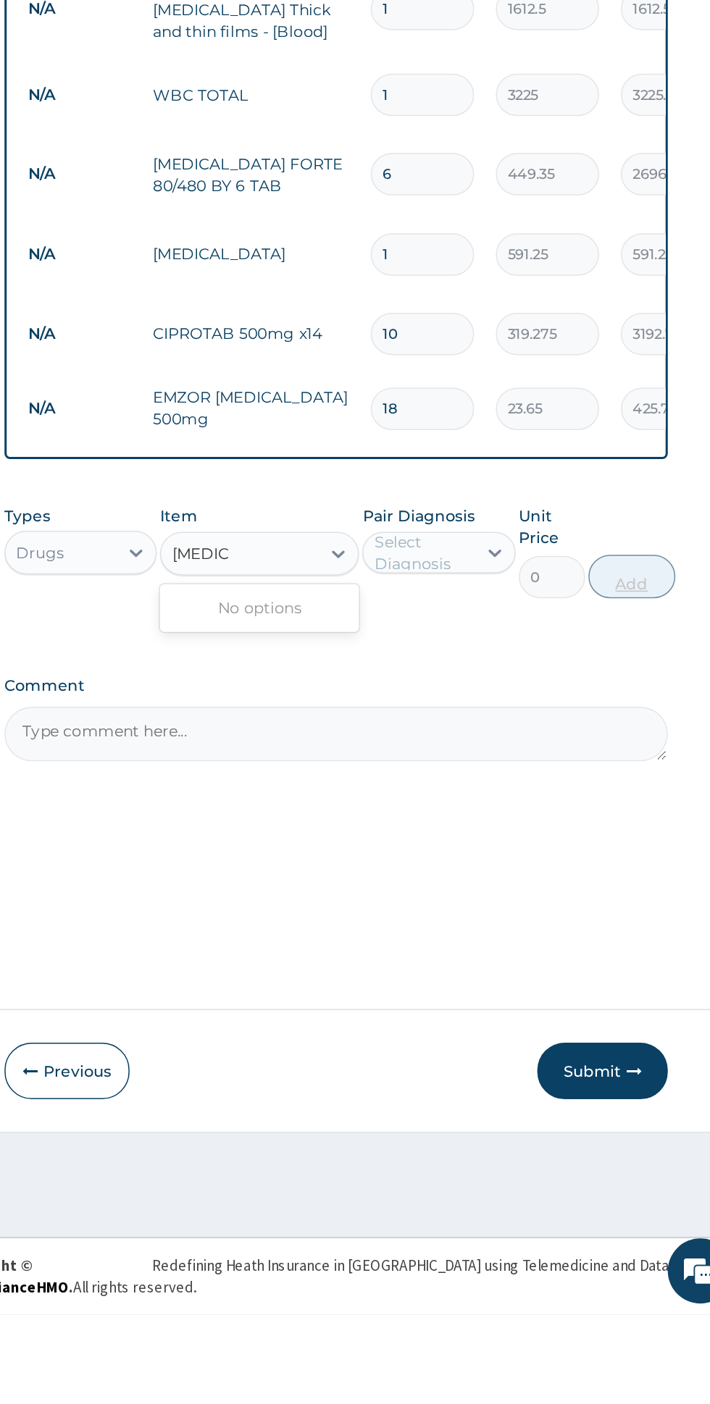
scroll to position [0, 0]
click at [447, 921] on div "ARTEMETER Injection" at bounding box center [387, 934] width 133 height 26
type input "Arteme"
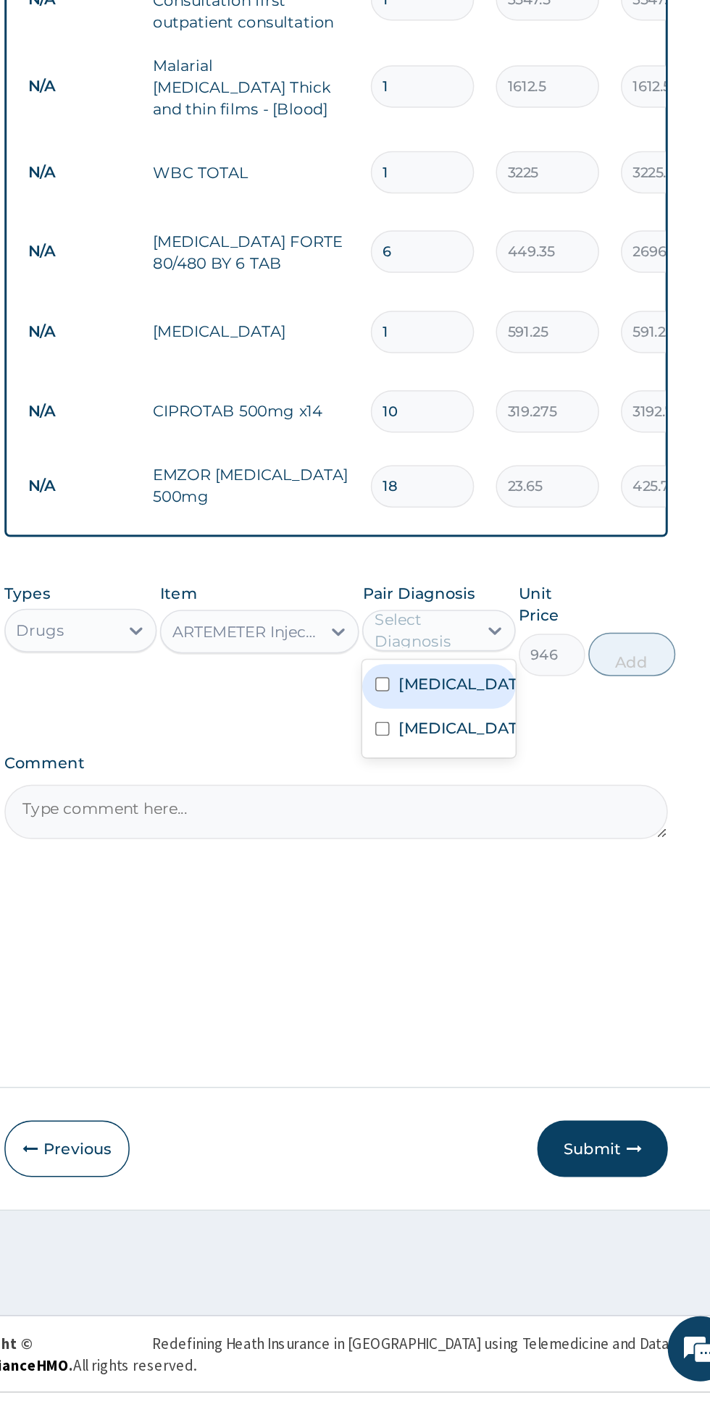
click at [532, 919] on div "Malaria" at bounding box center [506, 934] width 101 height 30
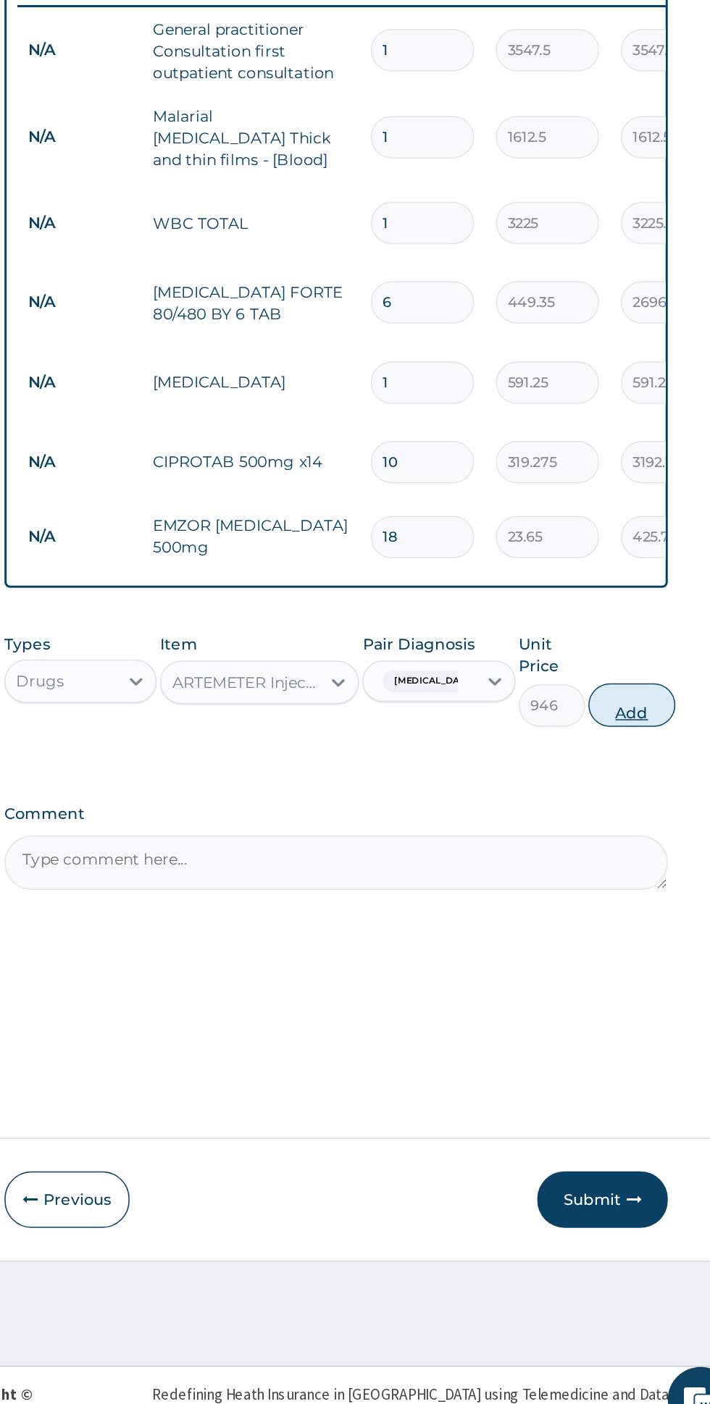
click at [652, 898] on button "Add" at bounding box center [635, 912] width 58 height 29
type input "0"
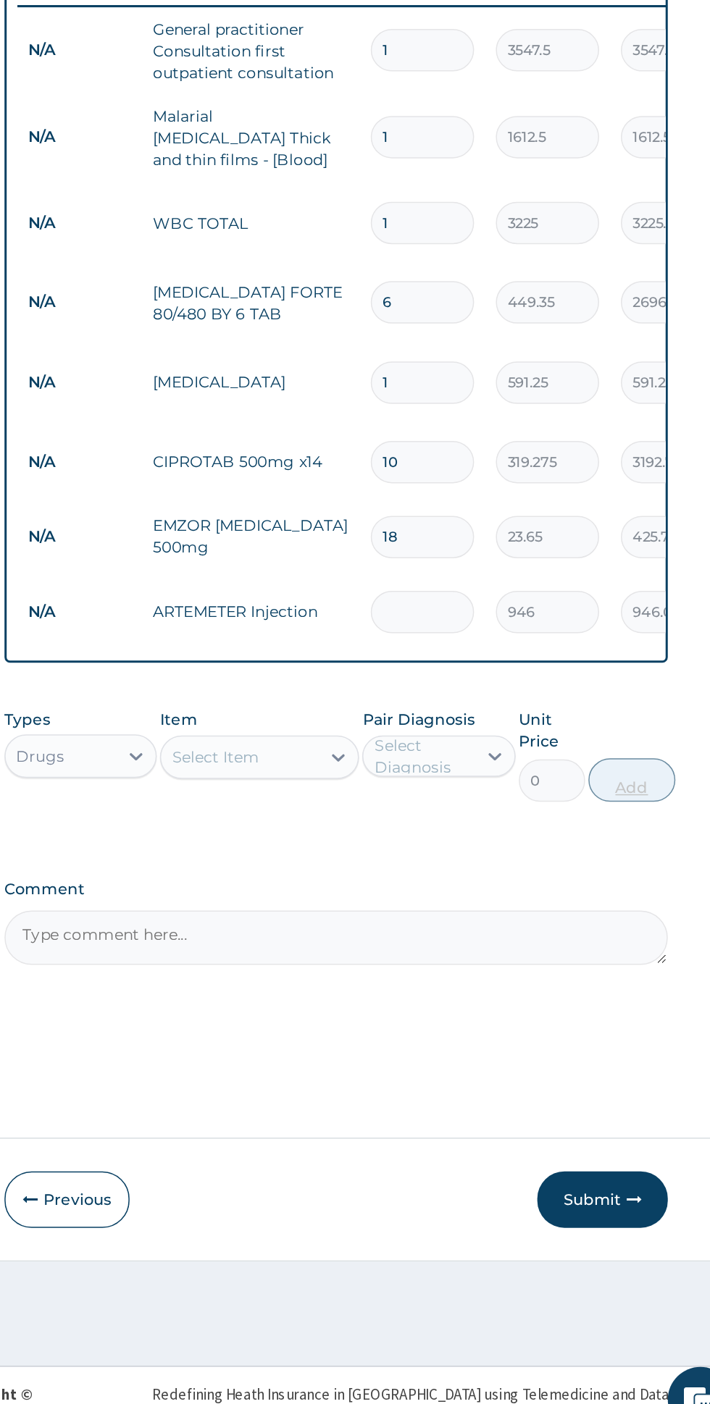
type input "0.00"
type input "2"
type input "1892.00"
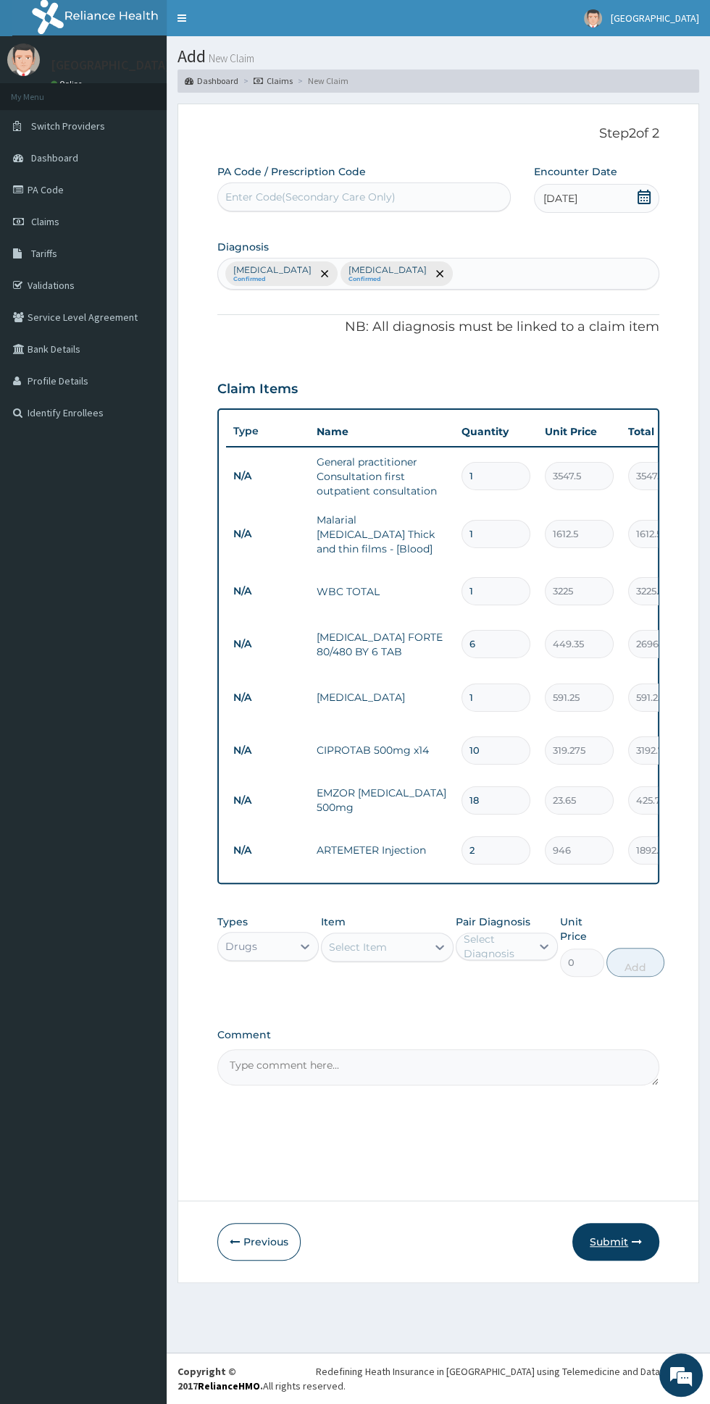
click at [637, 1241] on icon "button" at bounding box center [637, 1242] width 10 height 10
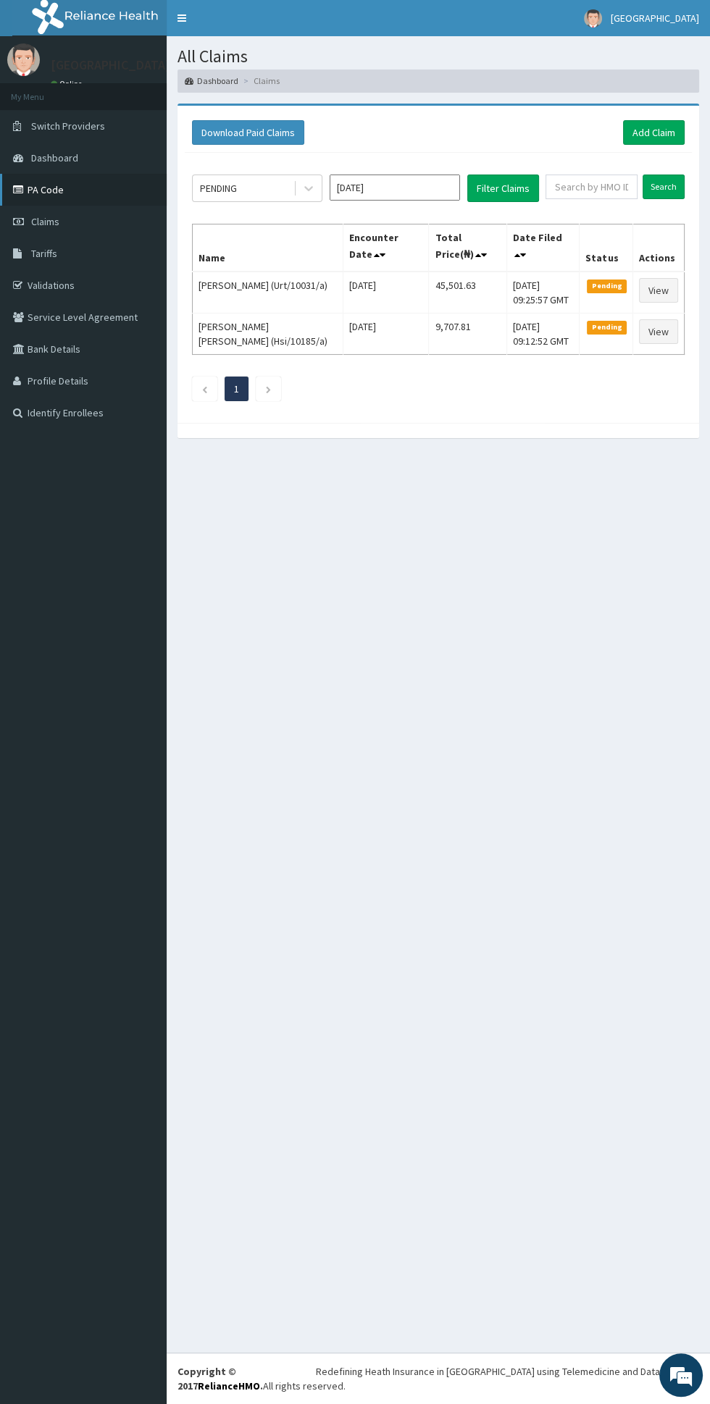
click at [56, 193] on link "PA Code" at bounding box center [83, 190] width 167 height 32
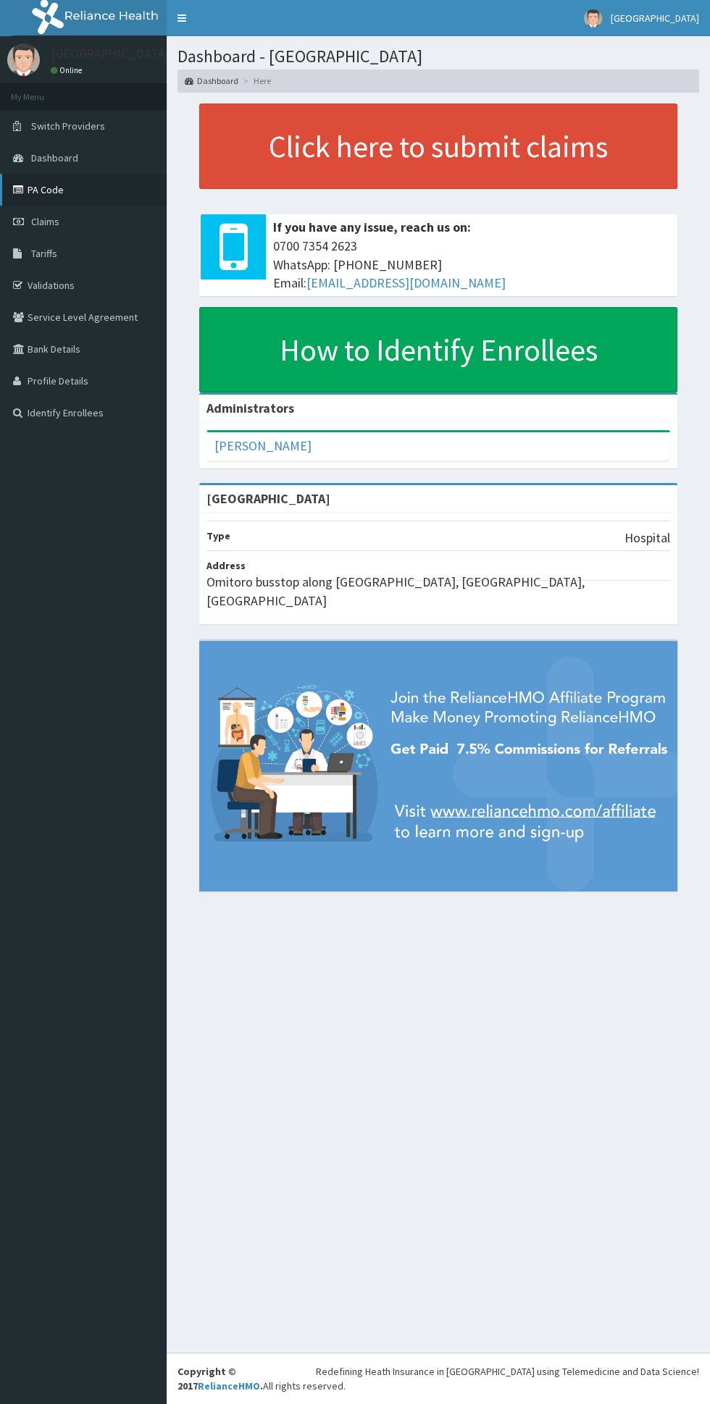
click at [54, 195] on link "PA Code" at bounding box center [83, 190] width 167 height 32
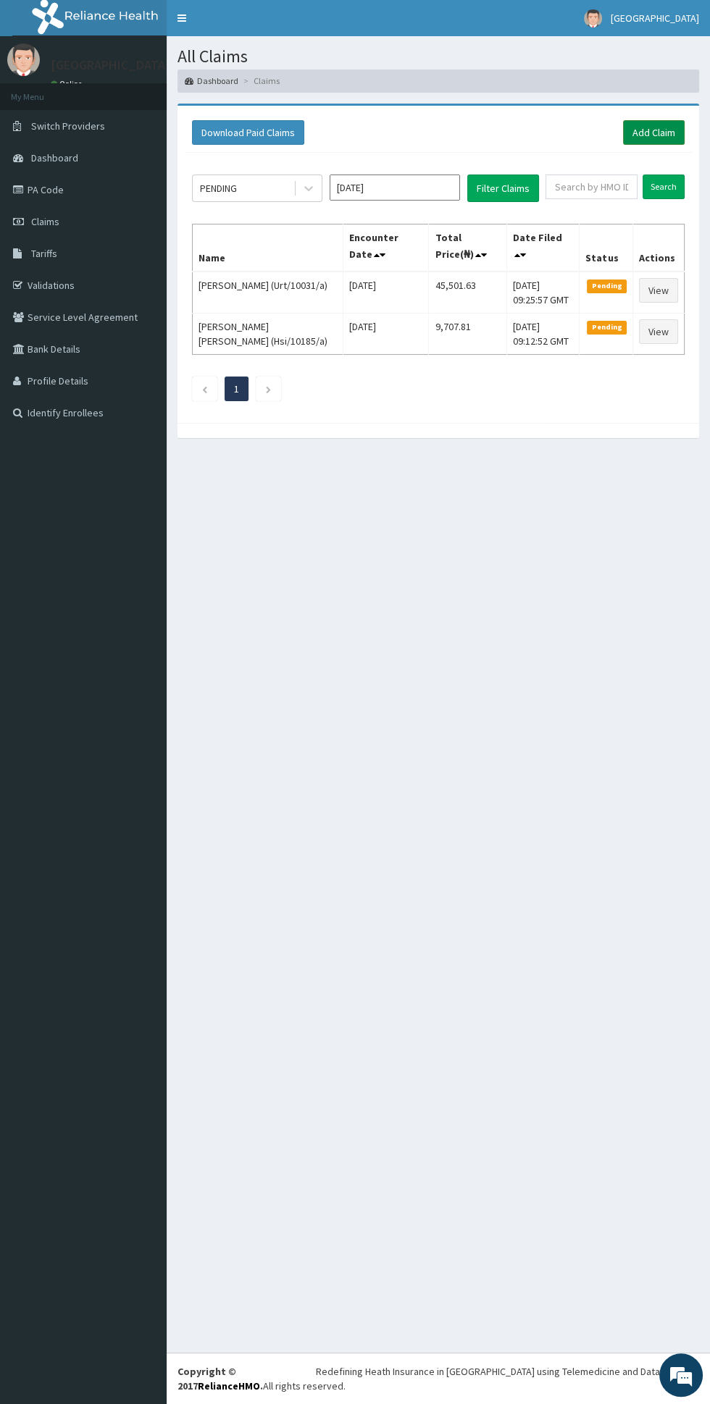
click at [661, 131] on link "Add Claim" at bounding box center [654, 132] width 62 height 25
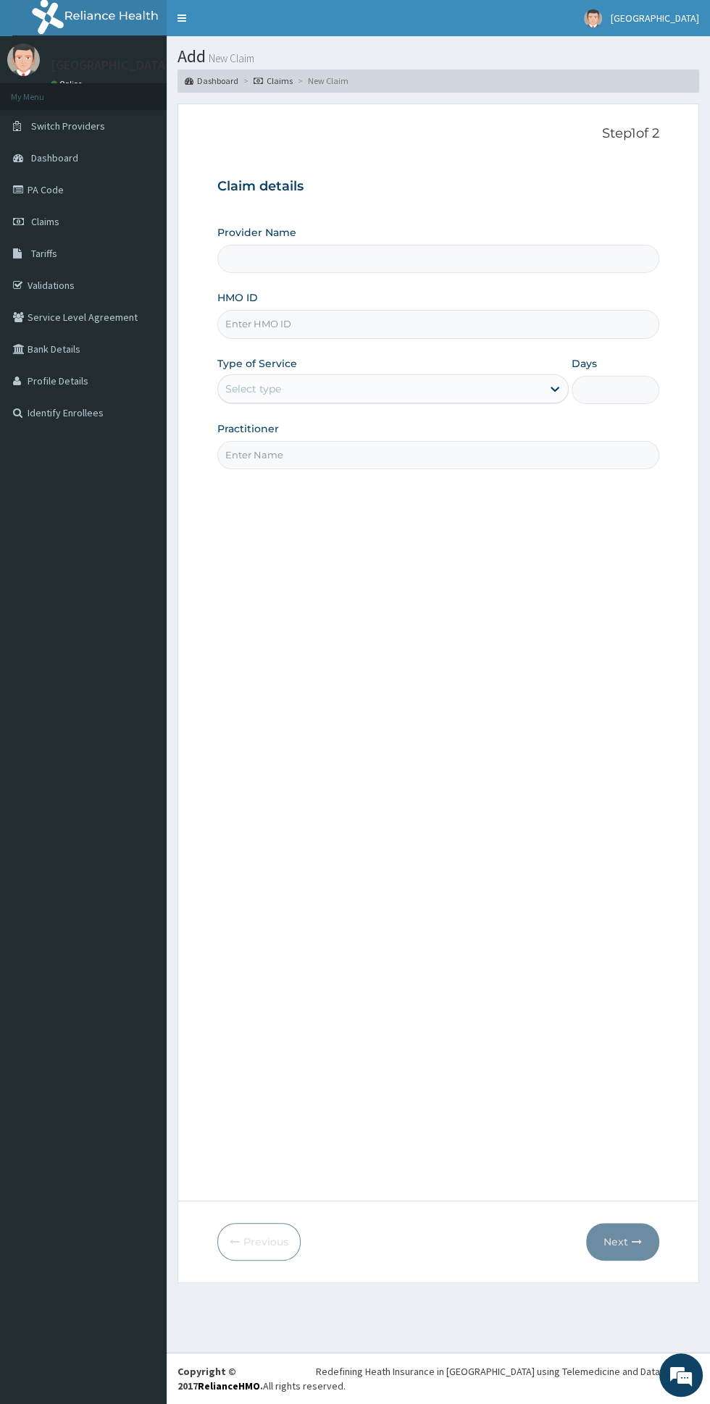
click at [422, 323] on input "HMO ID" at bounding box center [438, 324] width 442 height 28
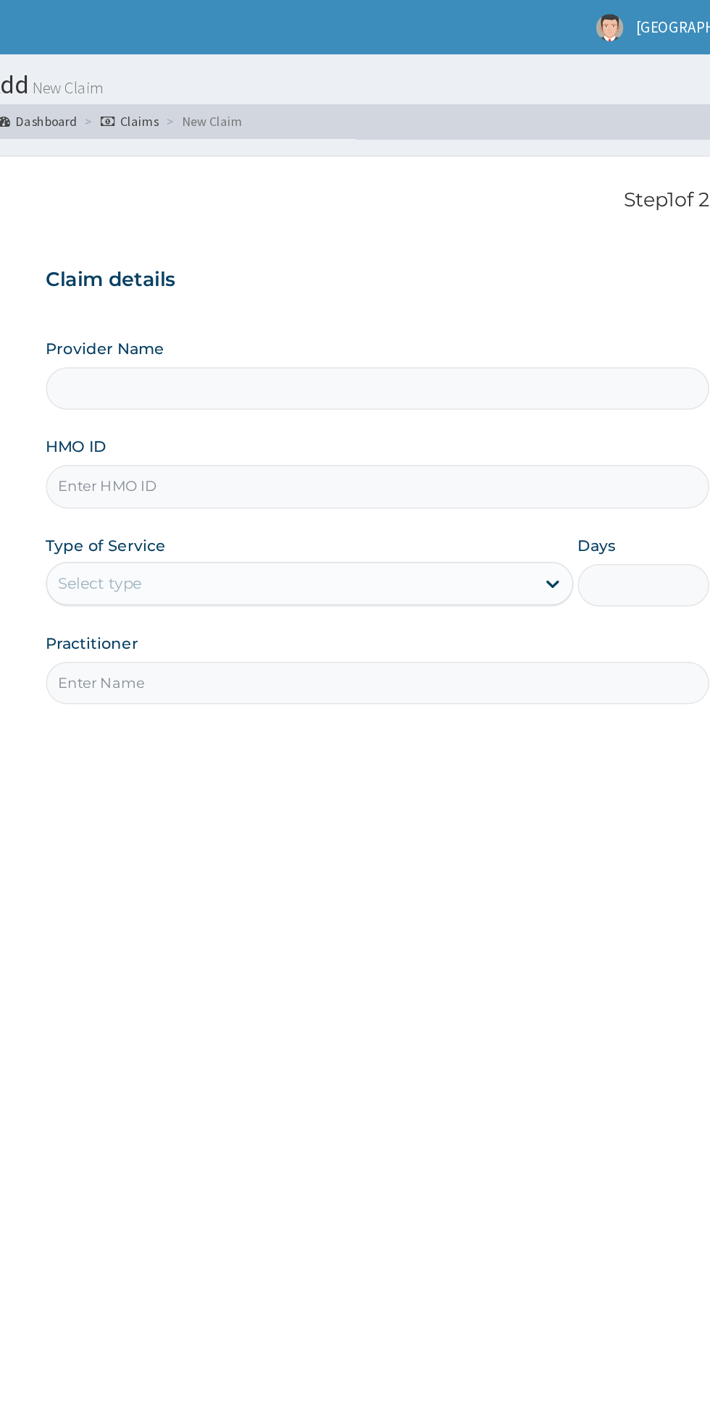
type input "[GEOGRAPHIC_DATA]"
type input "Npm/10432/b"
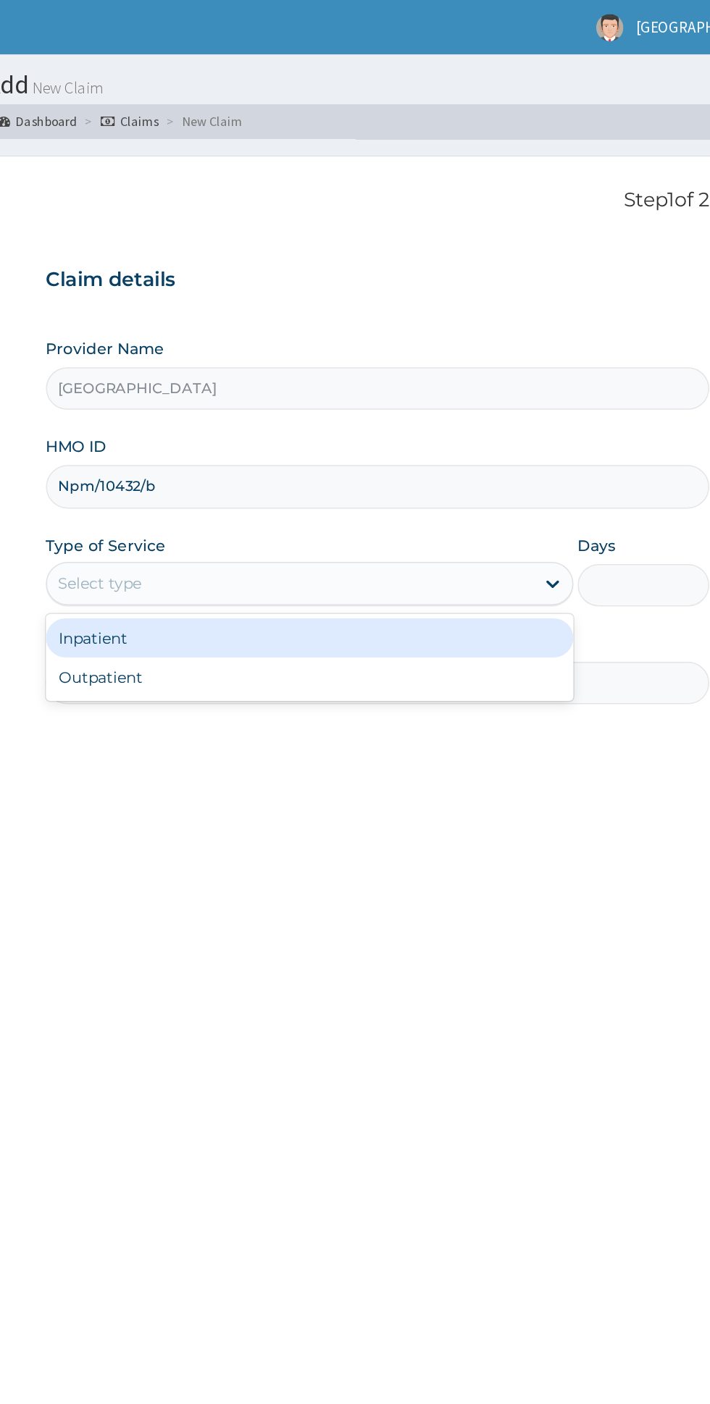
click at [375, 456] on div "Outpatient" at bounding box center [392, 451] width 351 height 26
type input "1"
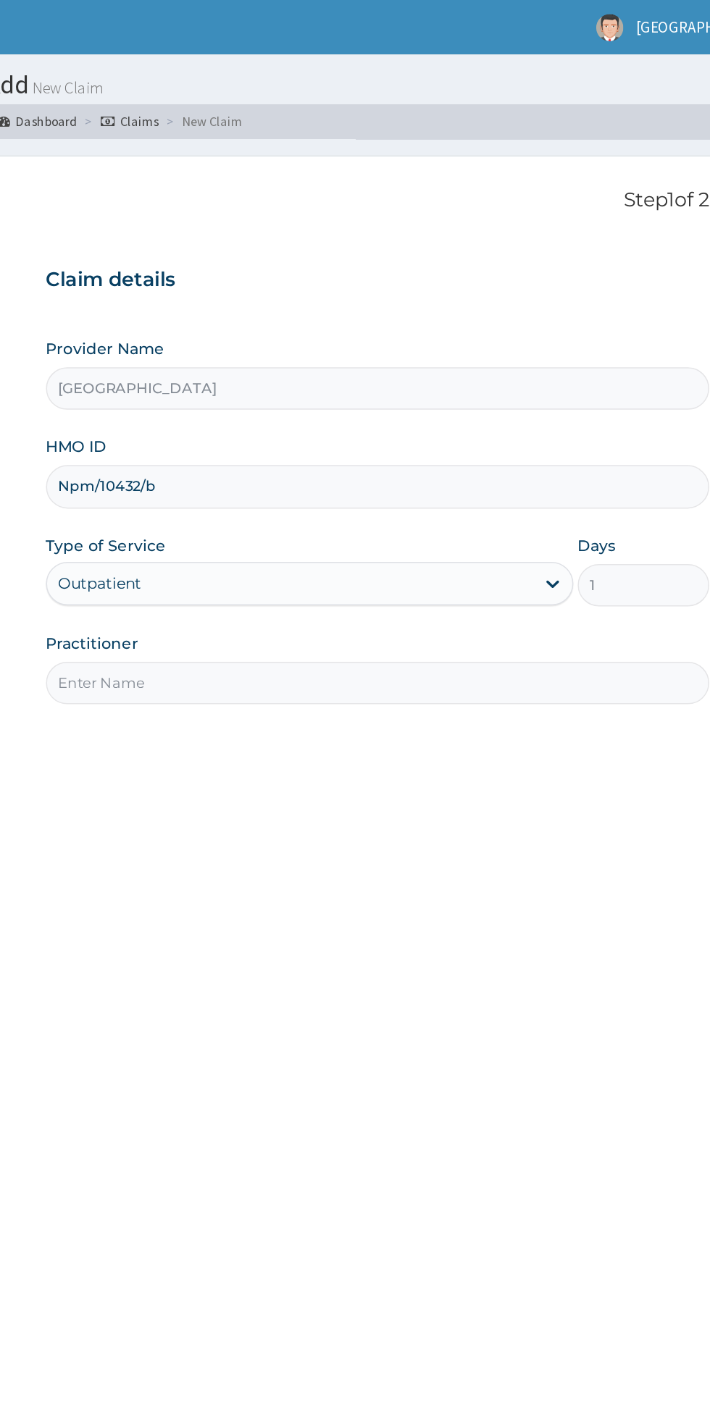
click at [366, 457] on input "Practitioner" at bounding box center [438, 455] width 442 height 28
type input "Dr chidinma"
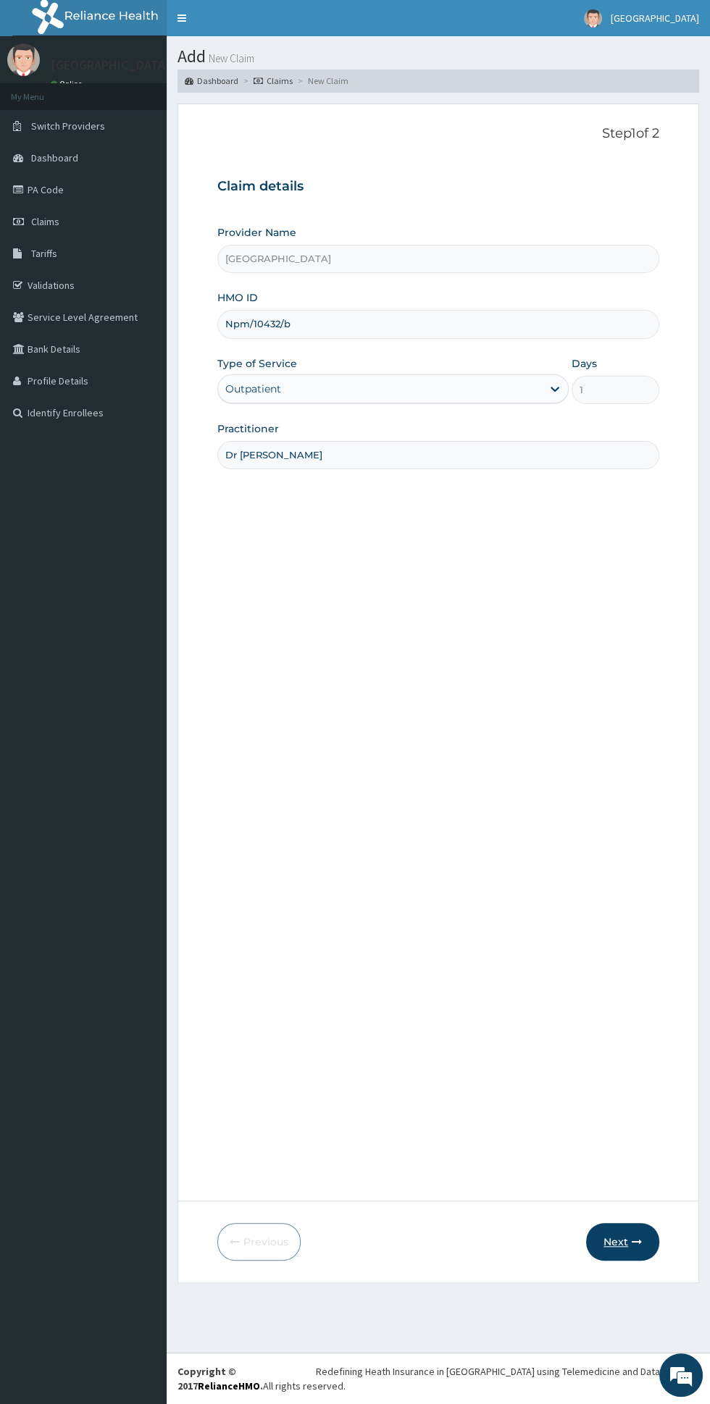
click at [639, 1245] on icon "button" at bounding box center [637, 1242] width 10 height 10
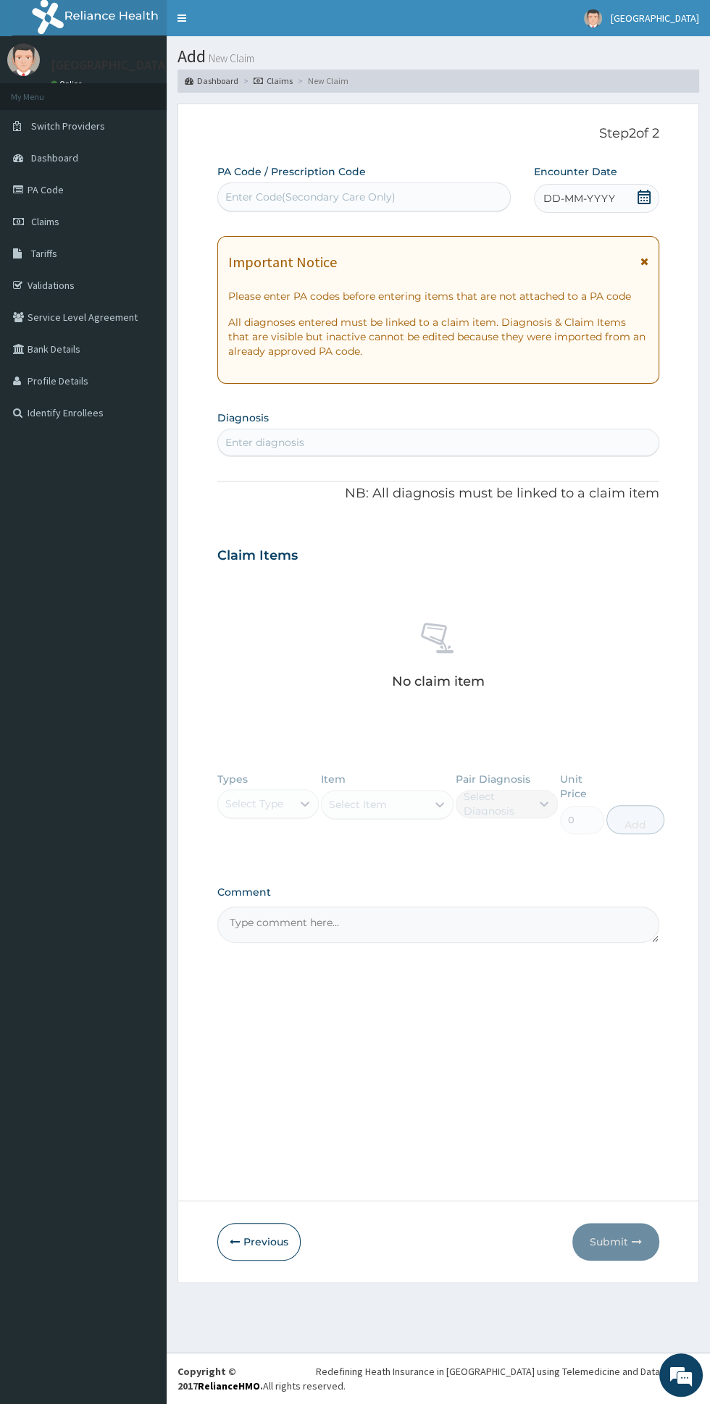
click at [647, 261] on icon at bounding box center [644, 261] width 8 height 10
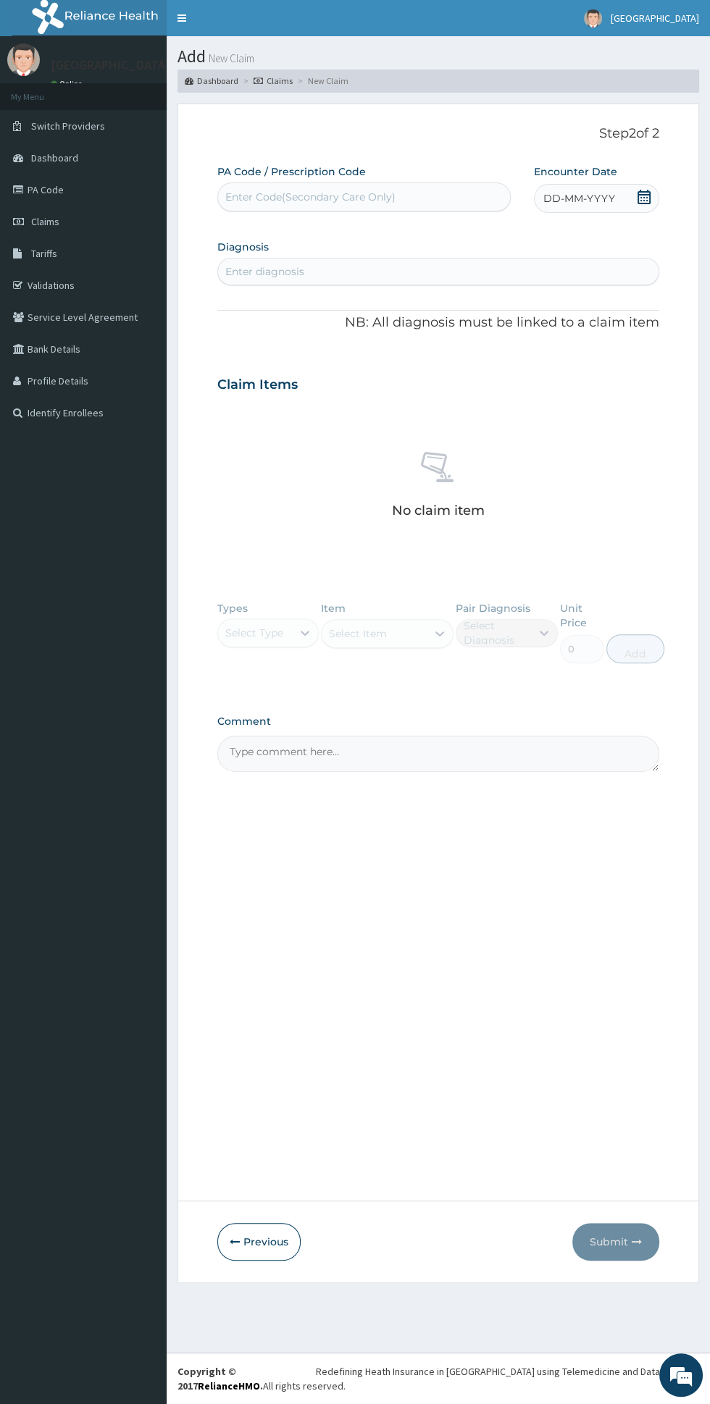
click at [652, 196] on div "DD-MM-YYYY" at bounding box center [596, 198] width 125 height 29
click at [391, 416] on div "No claim item" at bounding box center [438, 487] width 442 height 167
click at [436, 240] on div "Create "PA/9038F2"" at bounding box center [363, 233] width 293 height 26
type input "PA/9038F2"
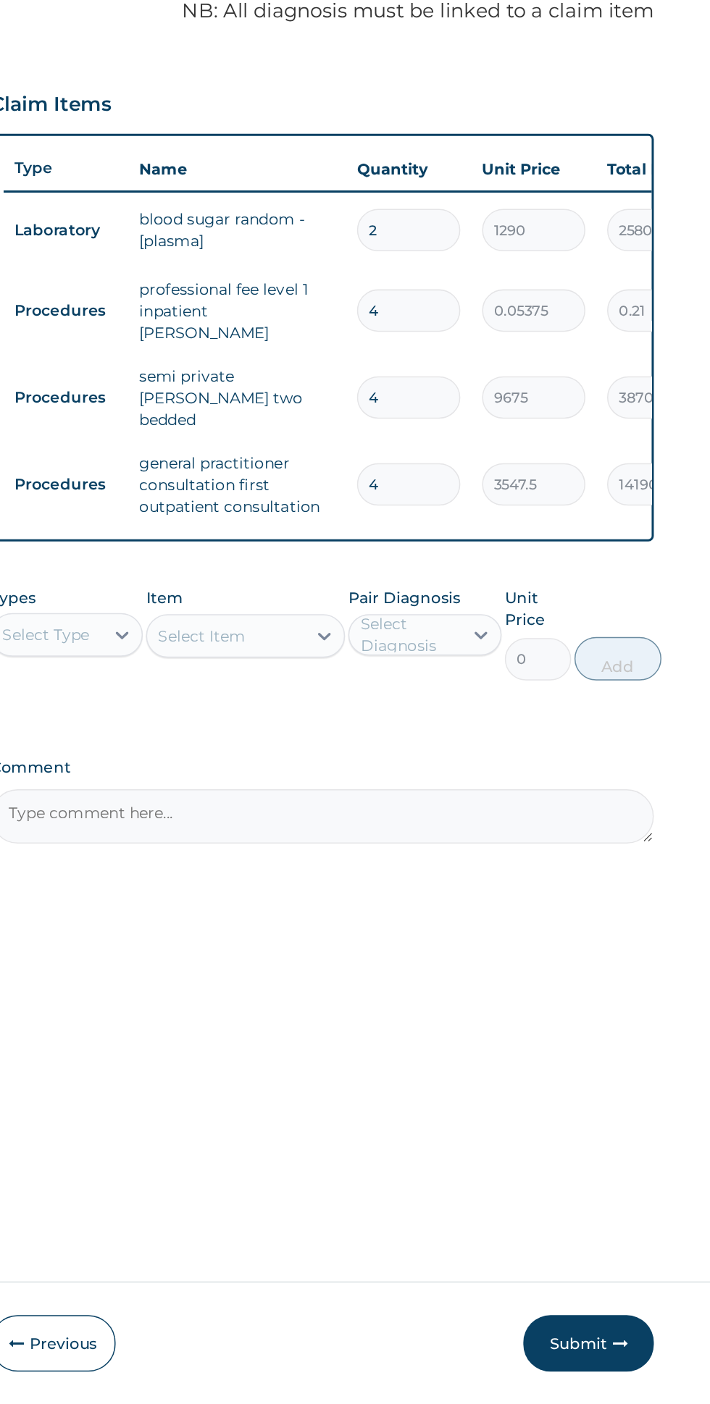
click at [514, 486] on input "2" at bounding box center [495, 500] width 69 height 28
type input "0.00"
type input "1"
type input "1290.00"
type input "1"
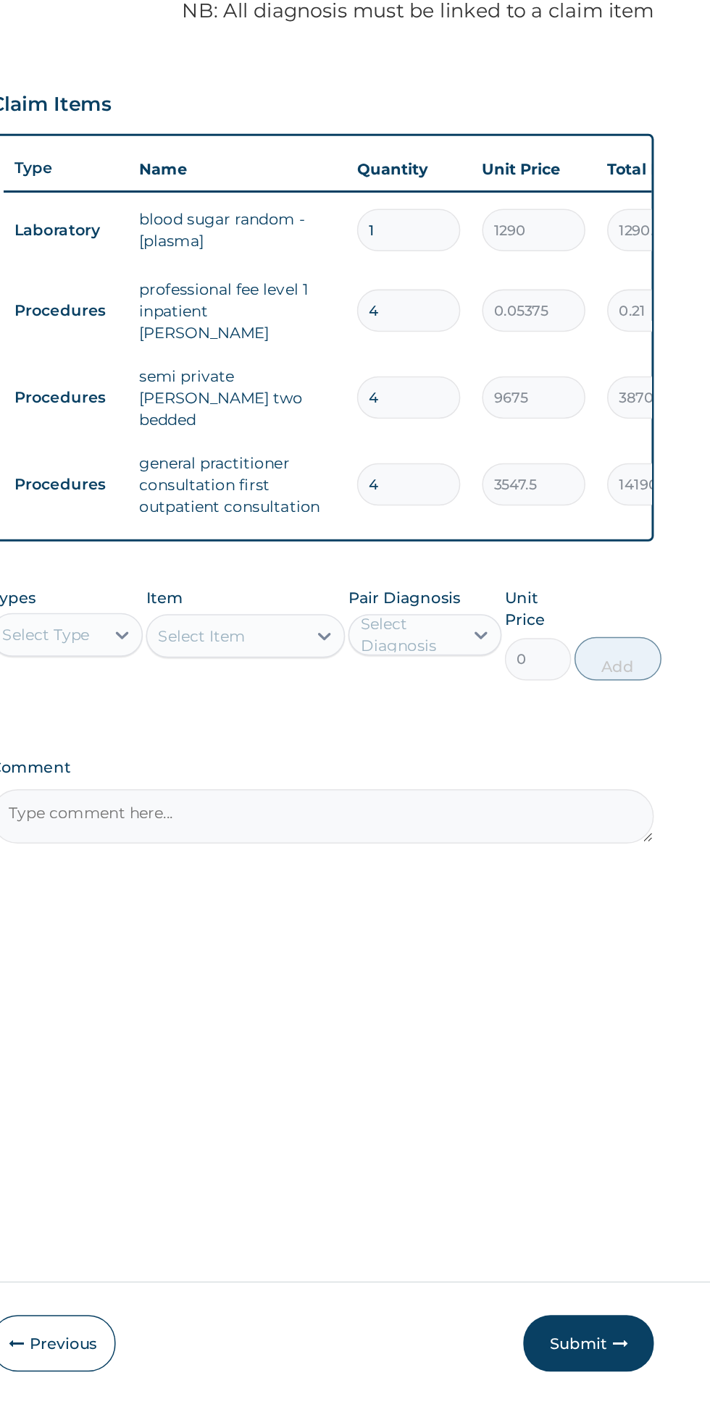
click at [527, 540] on input "4" at bounding box center [495, 554] width 69 height 28
type input "0.00"
type input "2"
type input "0.11"
type input "2"
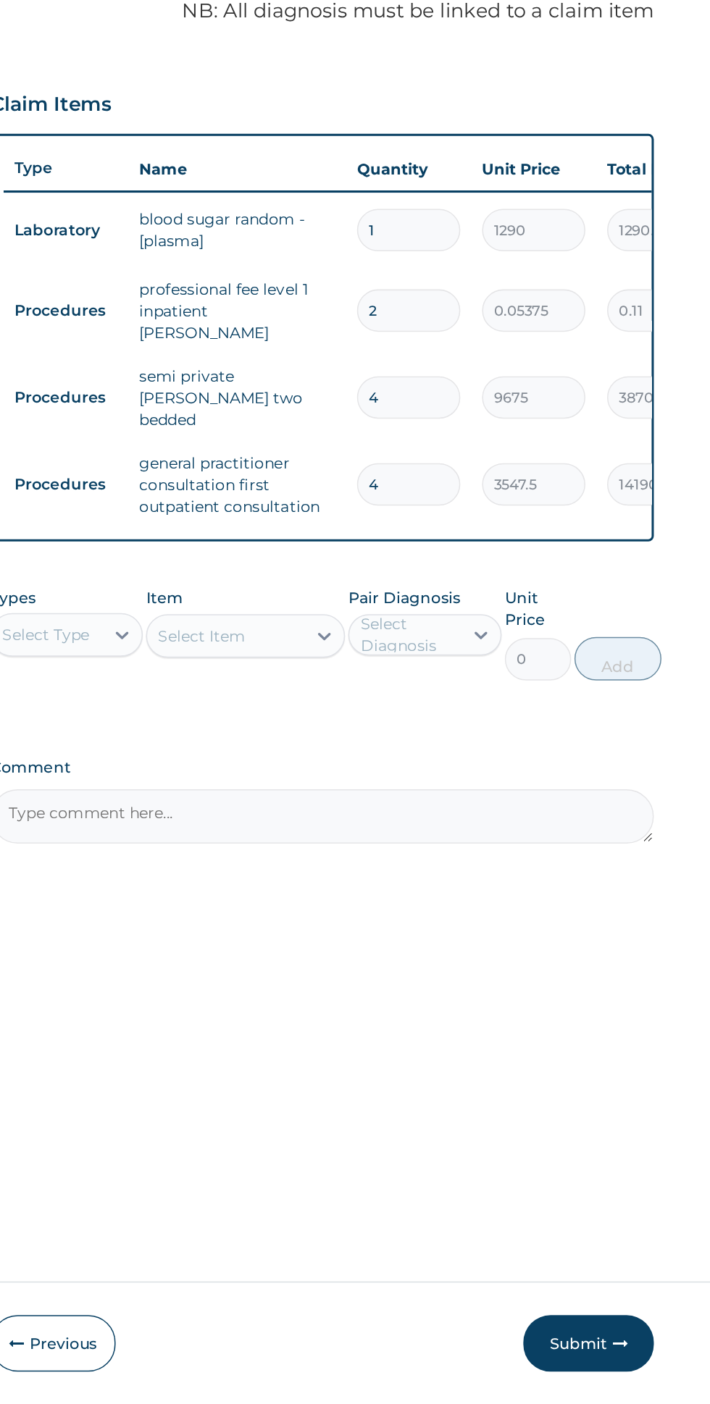
click at [511, 598] on input "4" at bounding box center [495, 612] width 69 height 28
type input "0.00"
type input "2"
type input "19350.00"
type input "2"
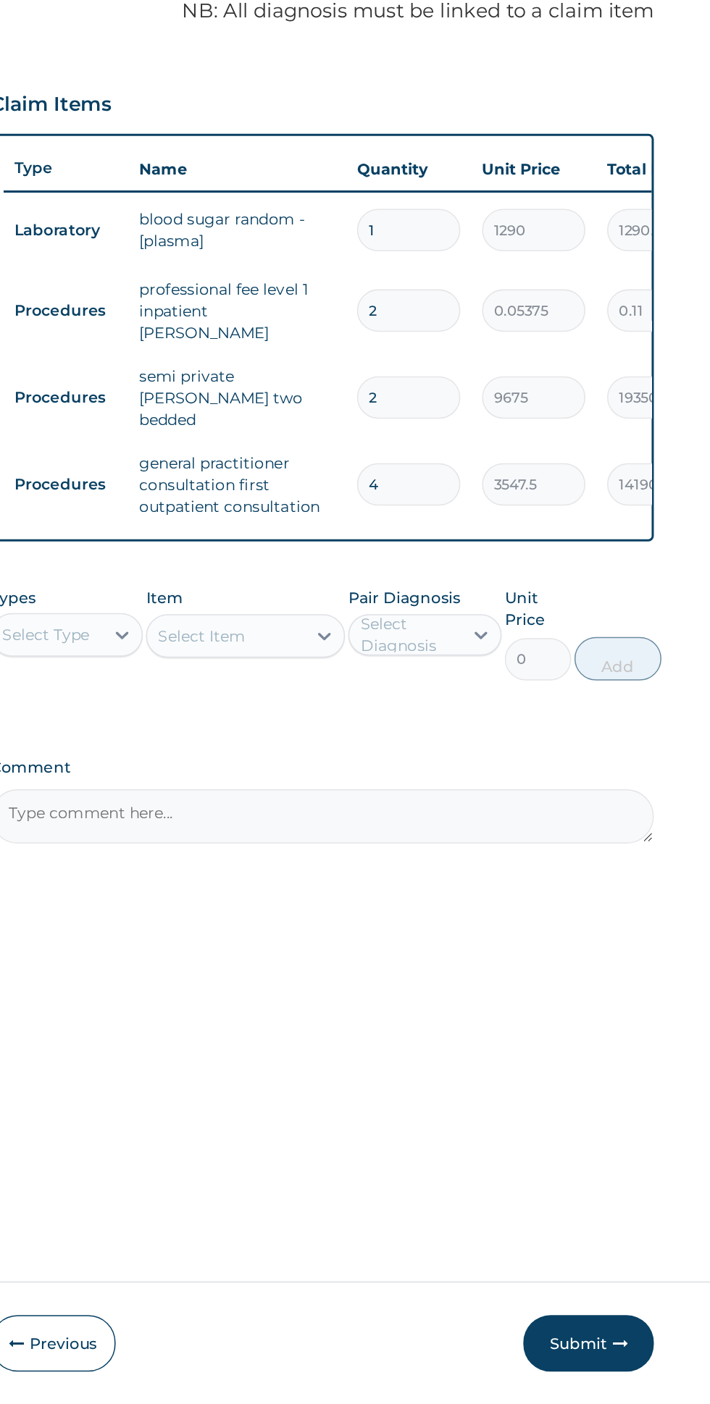
click at [520, 655] on input "4" at bounding box center [495, 669] width 69 height 28
type input "0.00"
type input "2"
type input "7095.00"
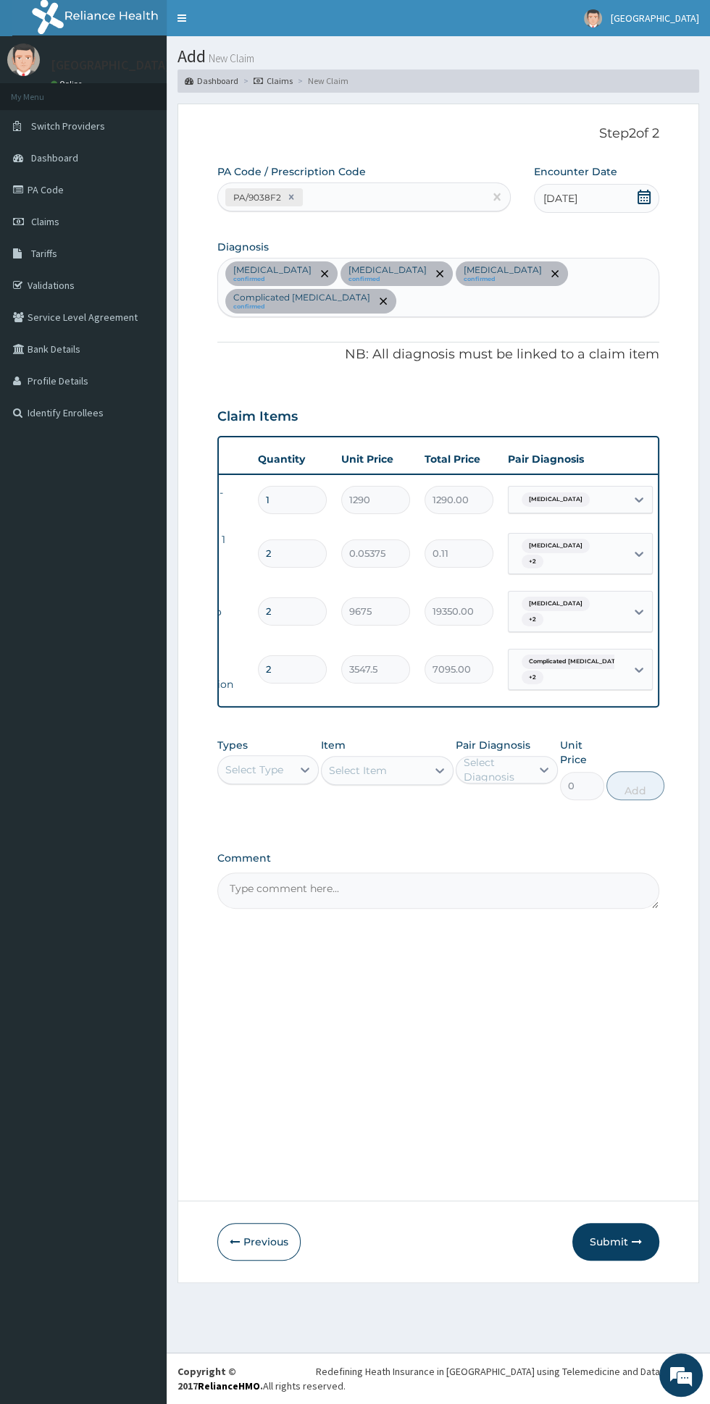
scroll to position [0, 285]
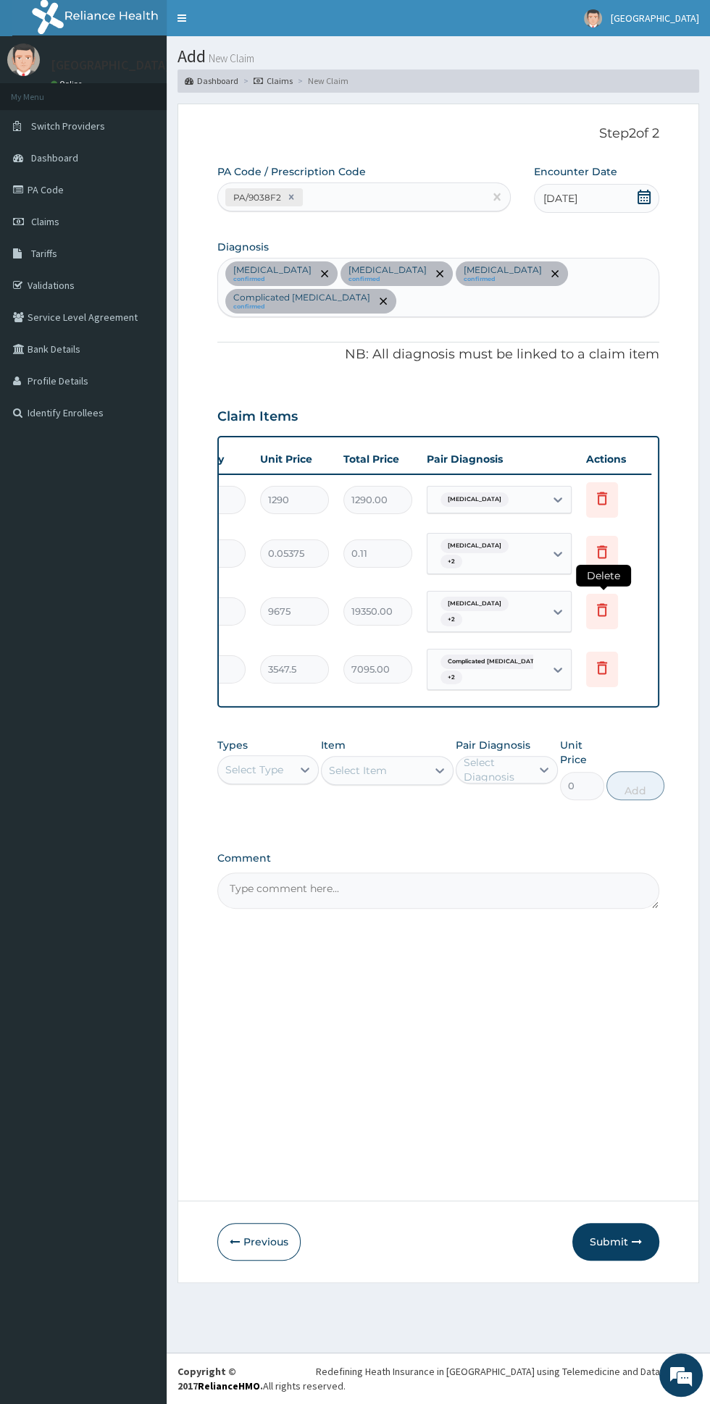
type input "2"
click at [601, 601] on icon at bounding box center [601, 609] width 17 height 17
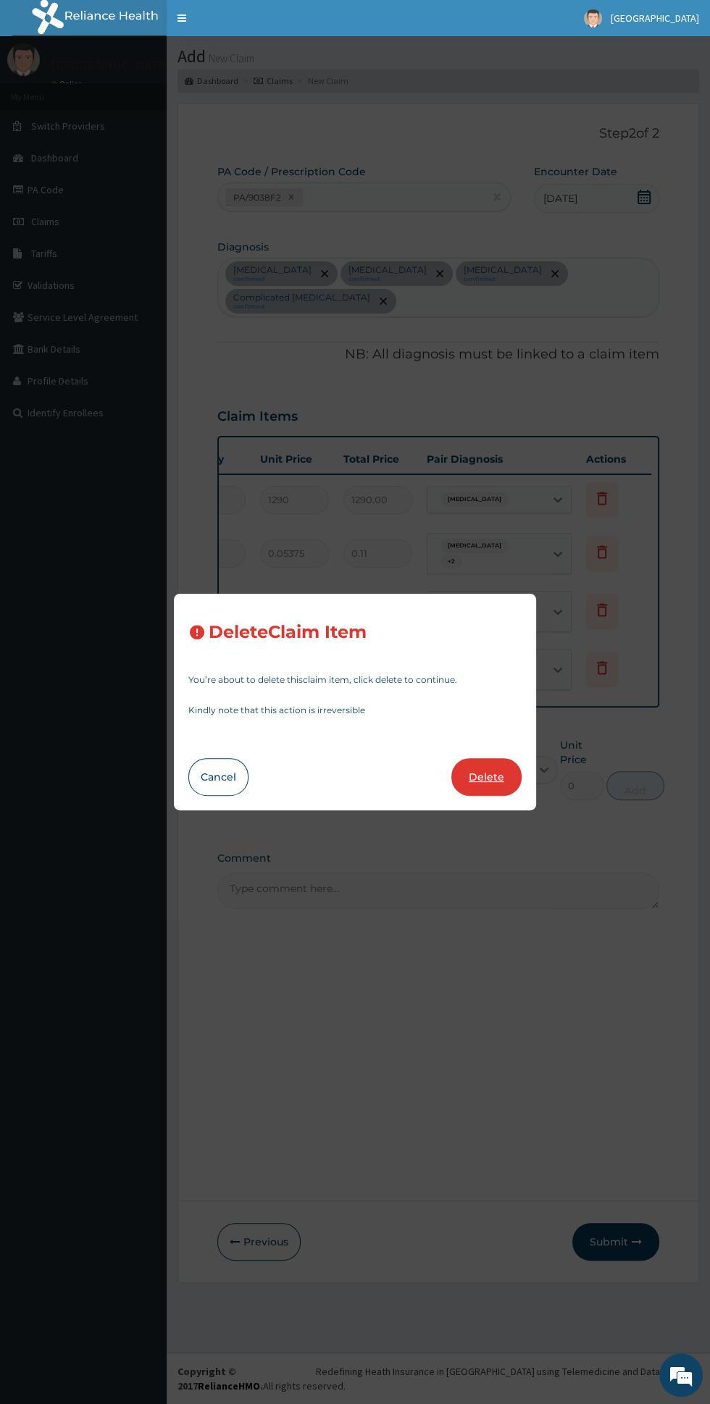
click at [506, 779] on button "Delete" at bounding box center [486, 777] width 70 height 38
type input "3547.5"
type input "7095.00"
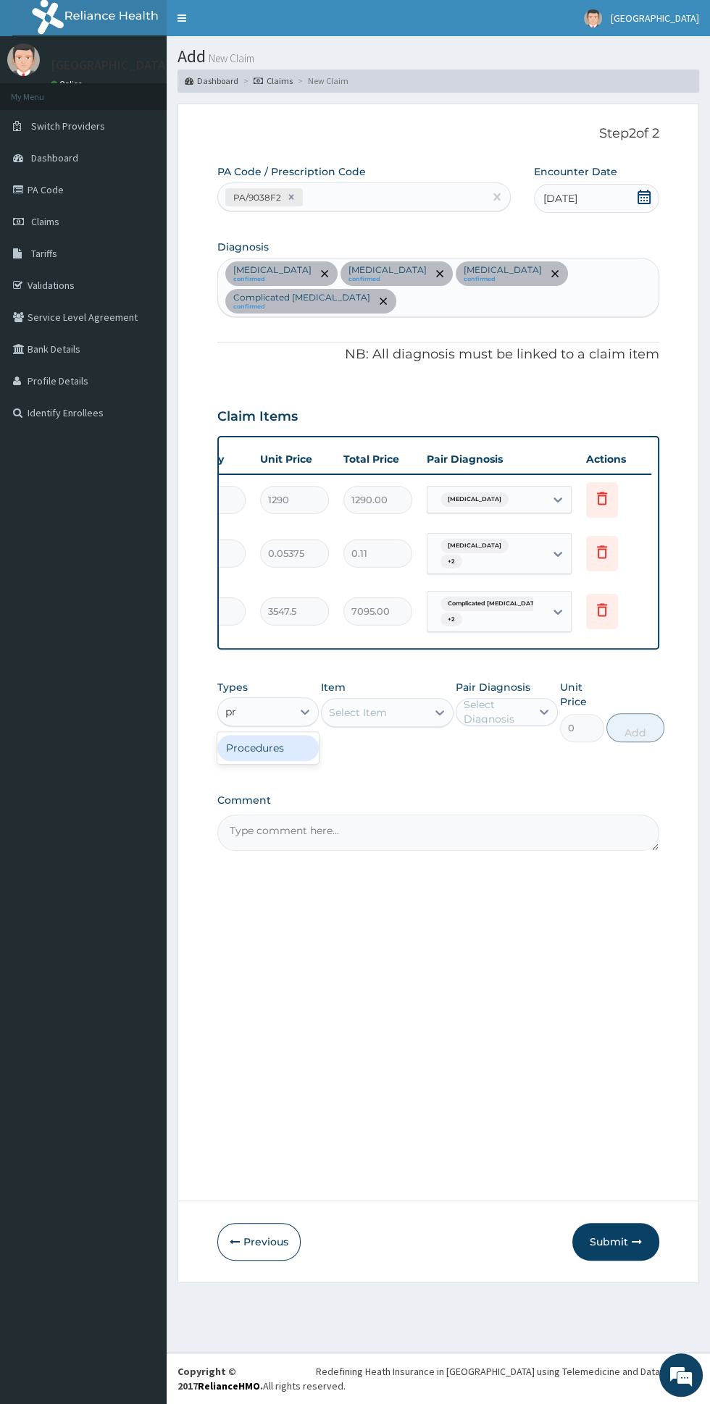
click at [311, 735] on div "Procedures" at bounding box center [267, 748] width 101 height 26
type input "pr"
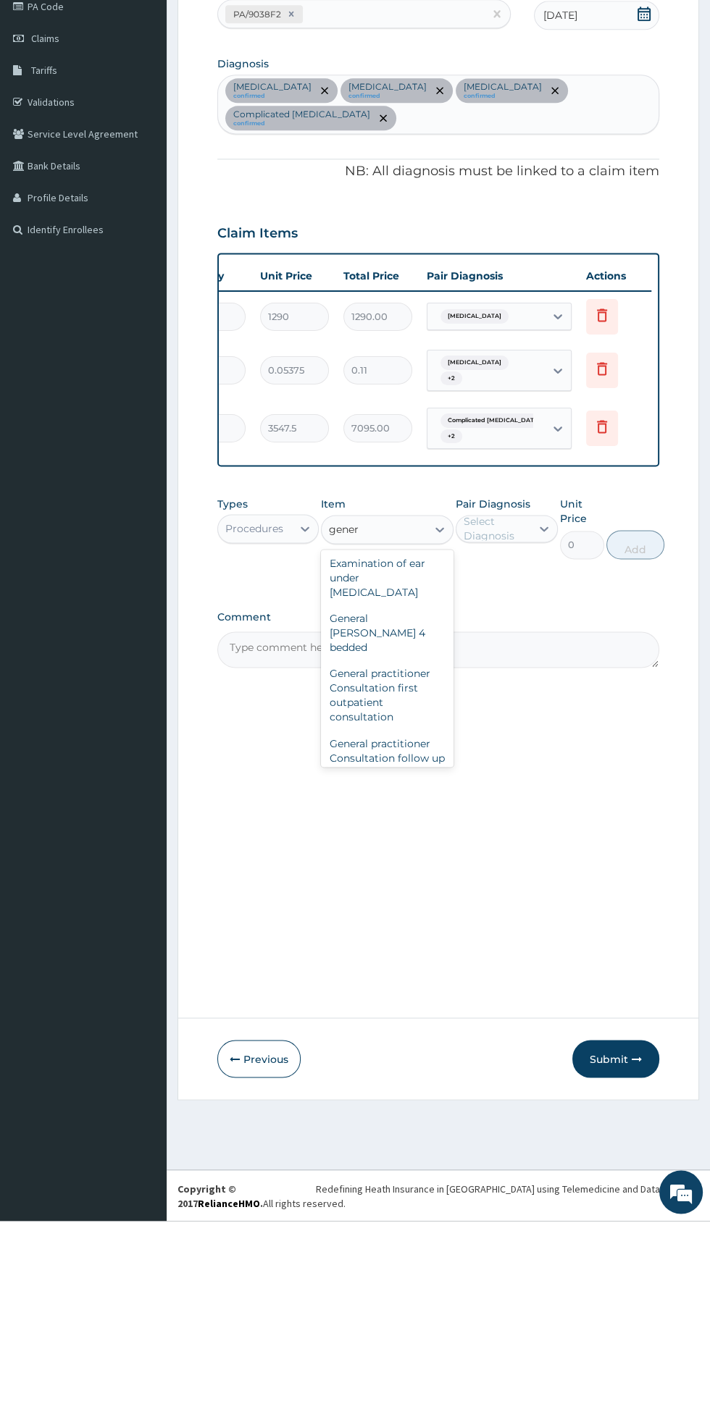
scroll to position [103, 0]
click at [401, 784] on div "General [PERSON_NAME] 4 bedded" at bounding box center [387, 811] width 133 height 55
type input "gener"
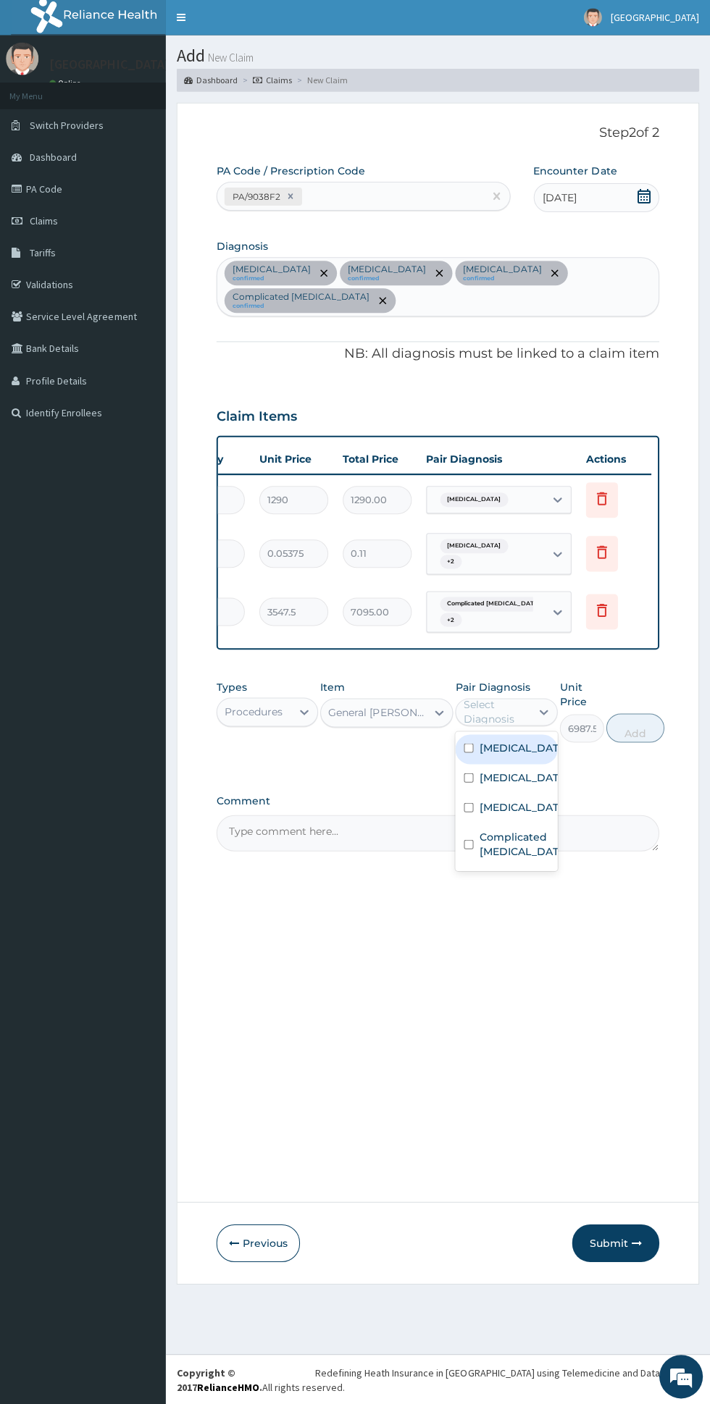
scroll to position [0, 0]
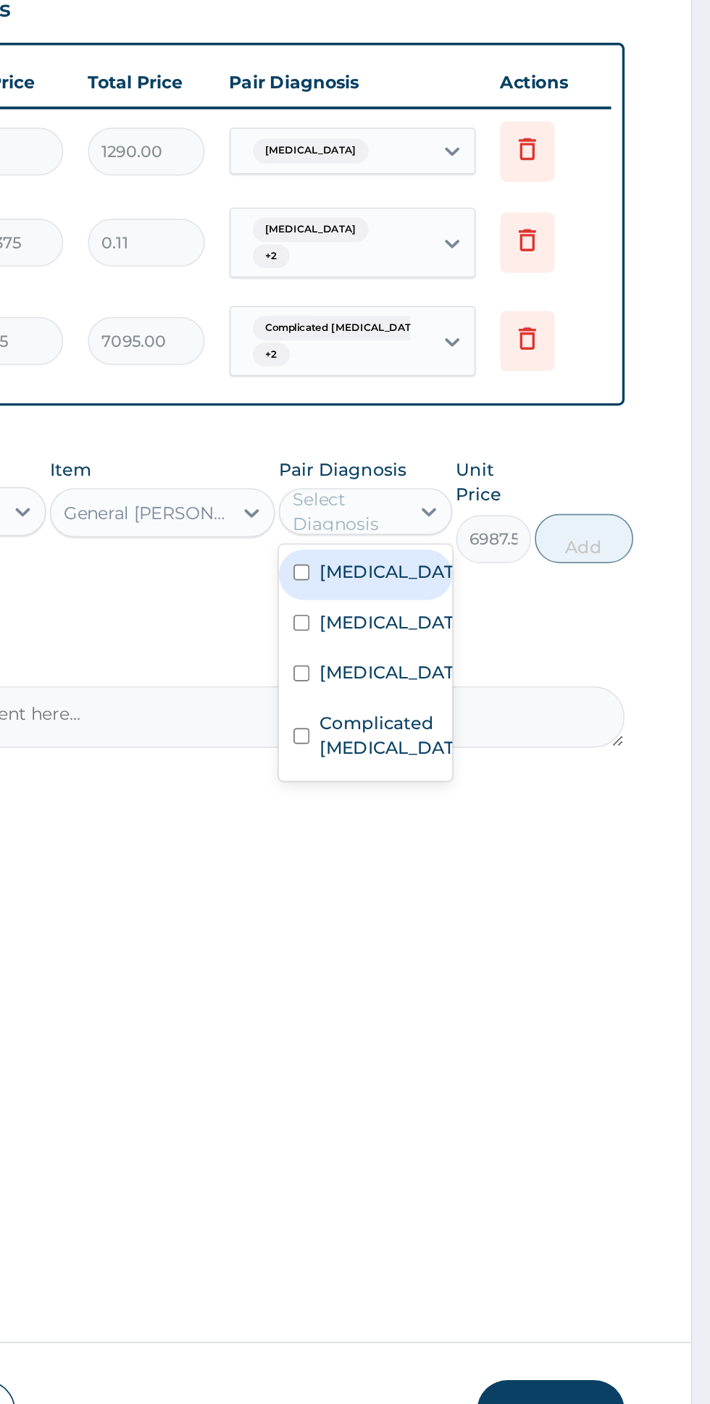
click at [531, 740] on label "[MEDICAL_DATA]" at bounding box center [521, 747] width 84 height 14
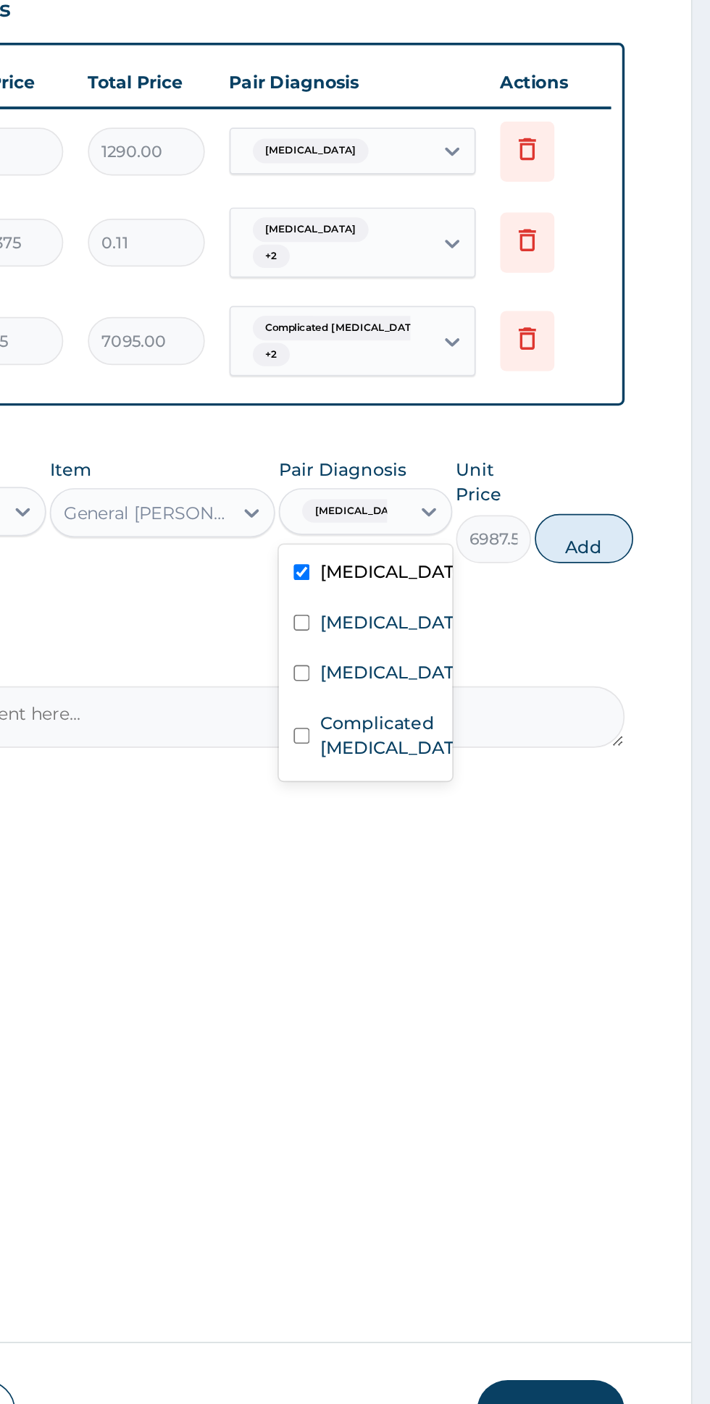
click at [511, 770] on label "[MEDICAL_DATA]" at bounding box center [521, 777] width 84 height 14
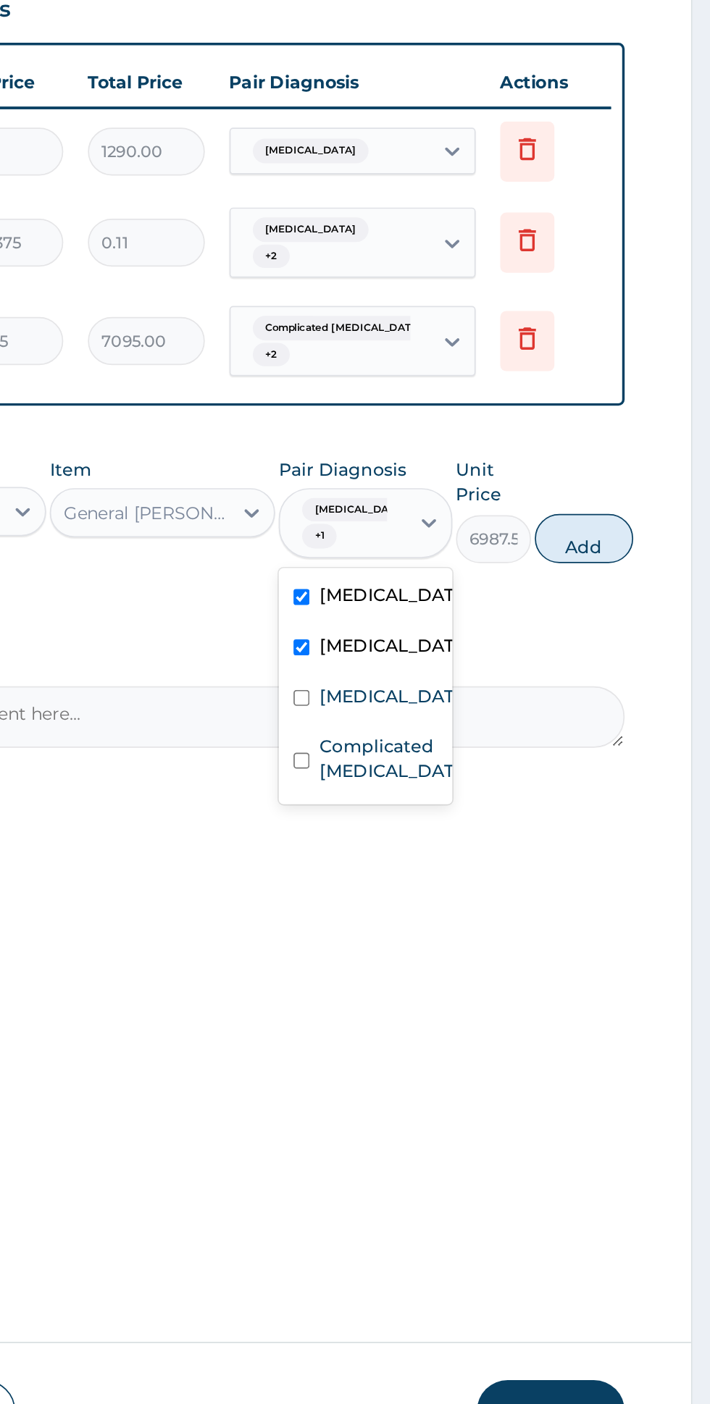
click at [511, 813] on label "[MEDICAL_DATA]" at bounding box center [521, 820] width 84 height 14
click at [496, 843] on label "Complicated [MEDICAL_DATA]" at bounding box center [521, 857] width 84 height 29
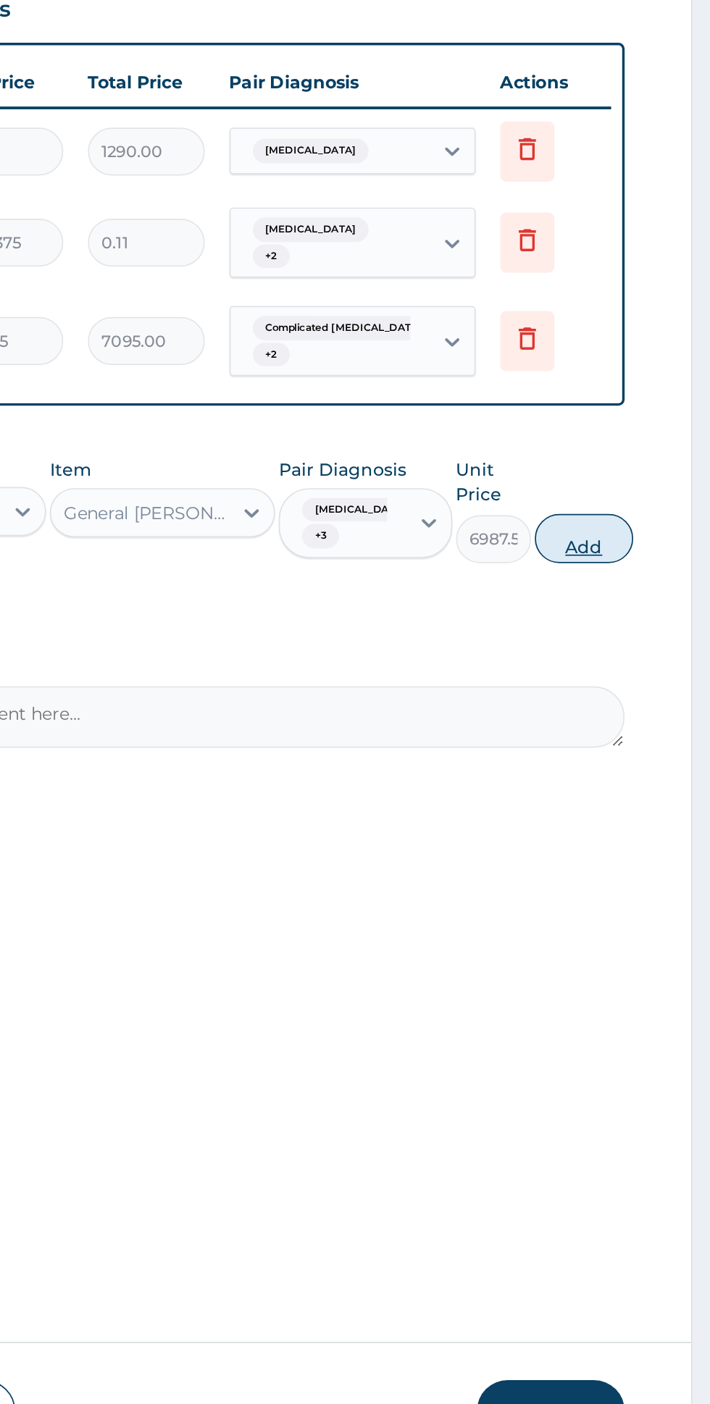
click at [643, 713] on button "Add" at bounding box center [635, 727] width 58 height 29
type input "0"
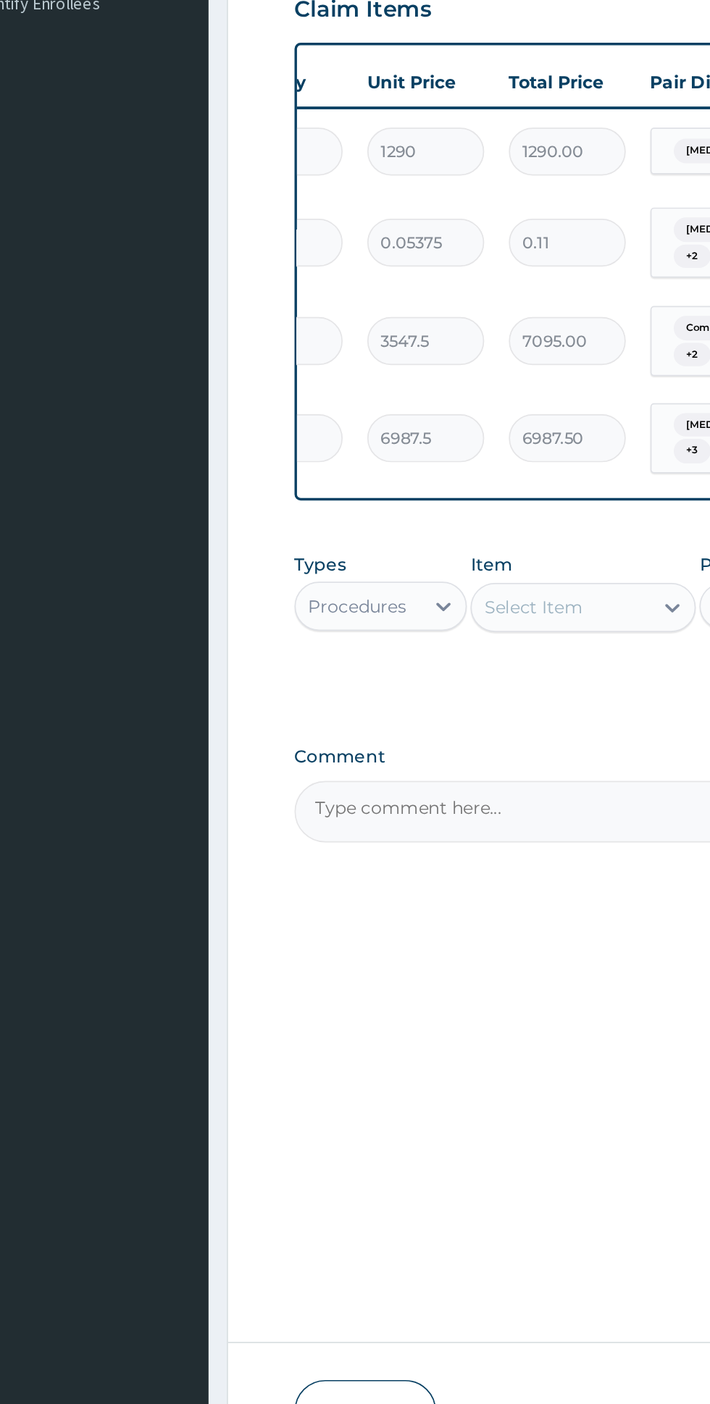
scroll to position [0, 243]
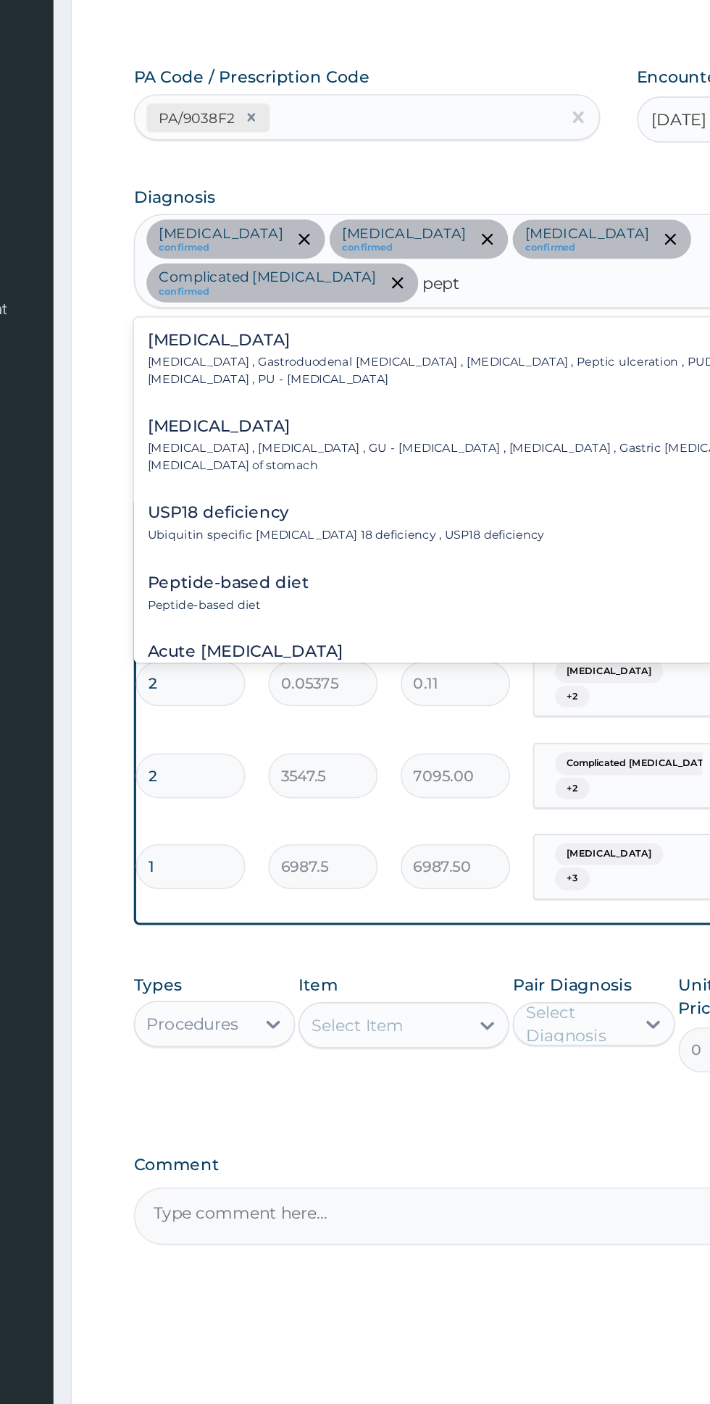
click at [395, 346] on p "[MEDICAL_DATA] , Gastroduodenal [MEDICAL_DATA] , [MEDICAL_DATA] , Peptic ulcera…" at bounding box center [424, 356] width 396 height 21
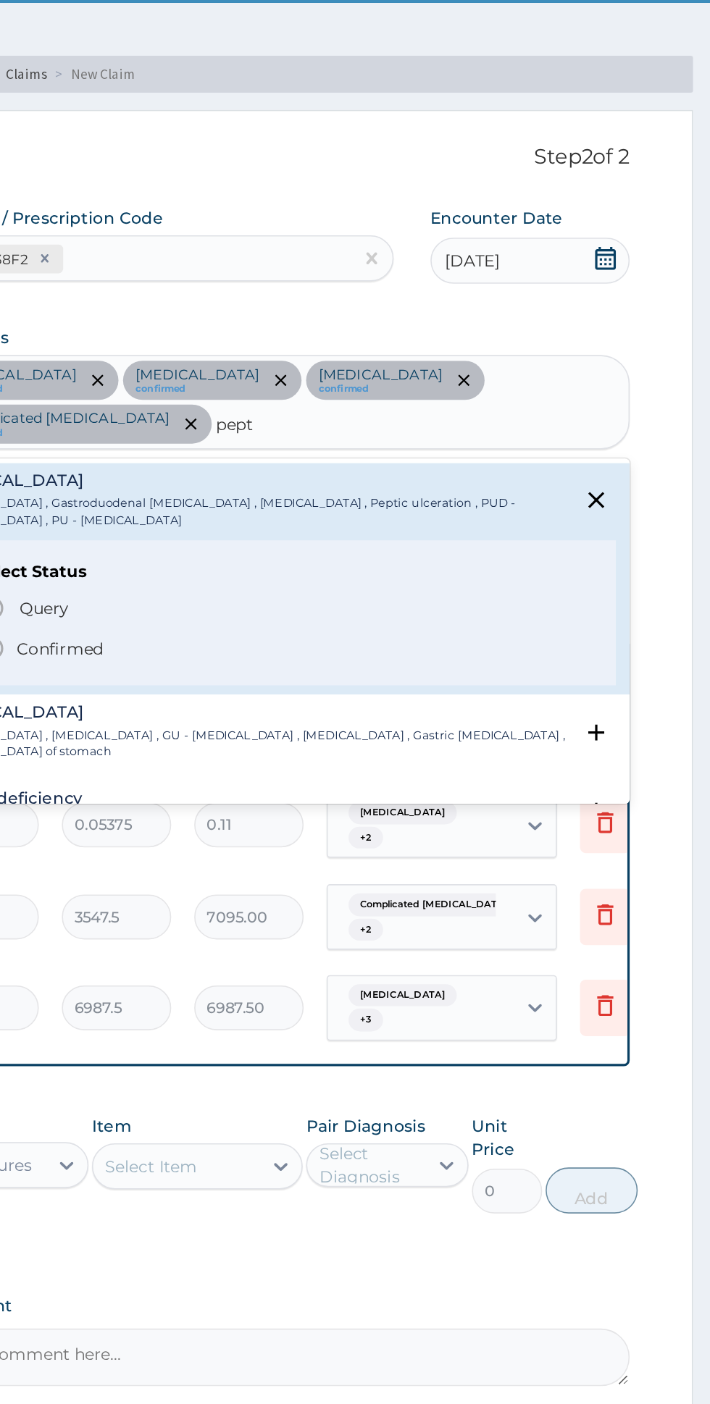
scroll to position [0, 0]
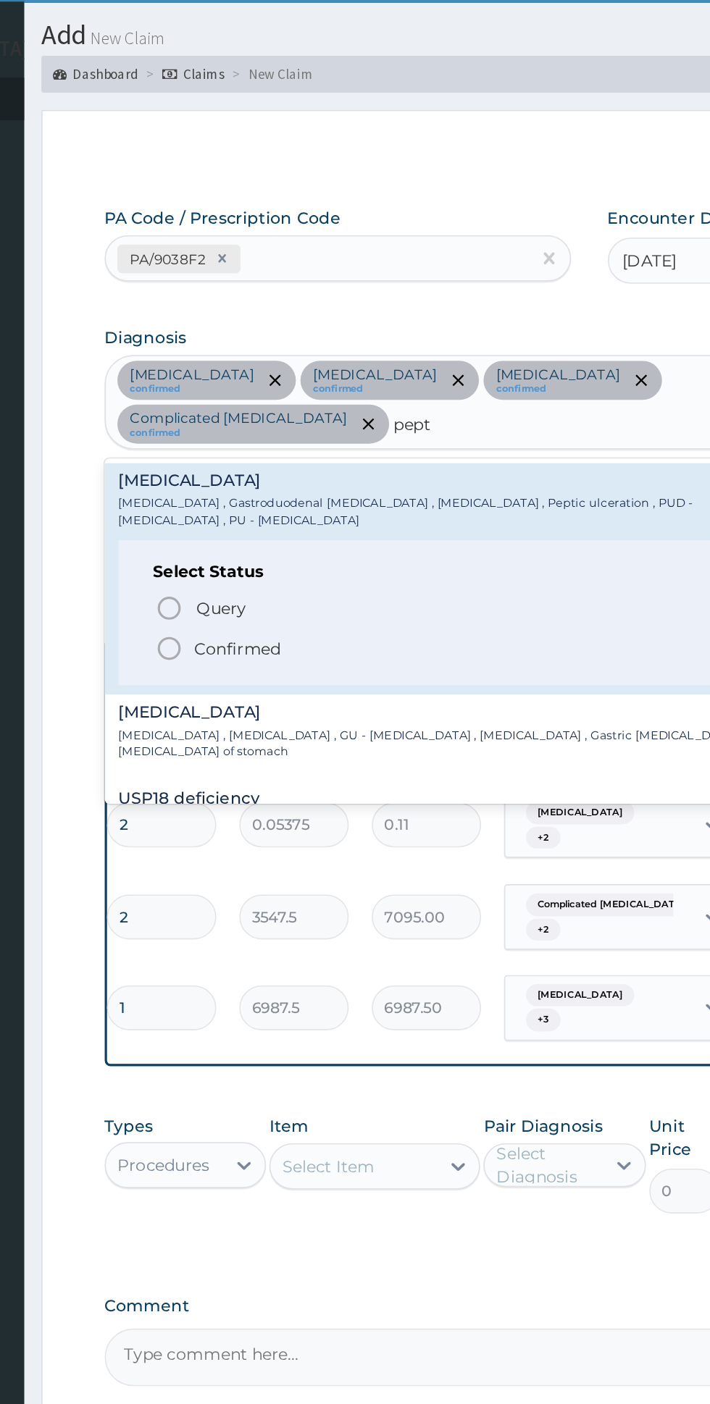
click at [340, 434] on span "Confirmed" at bounding box center [439, 442] width 380 height 17
type input "pept"
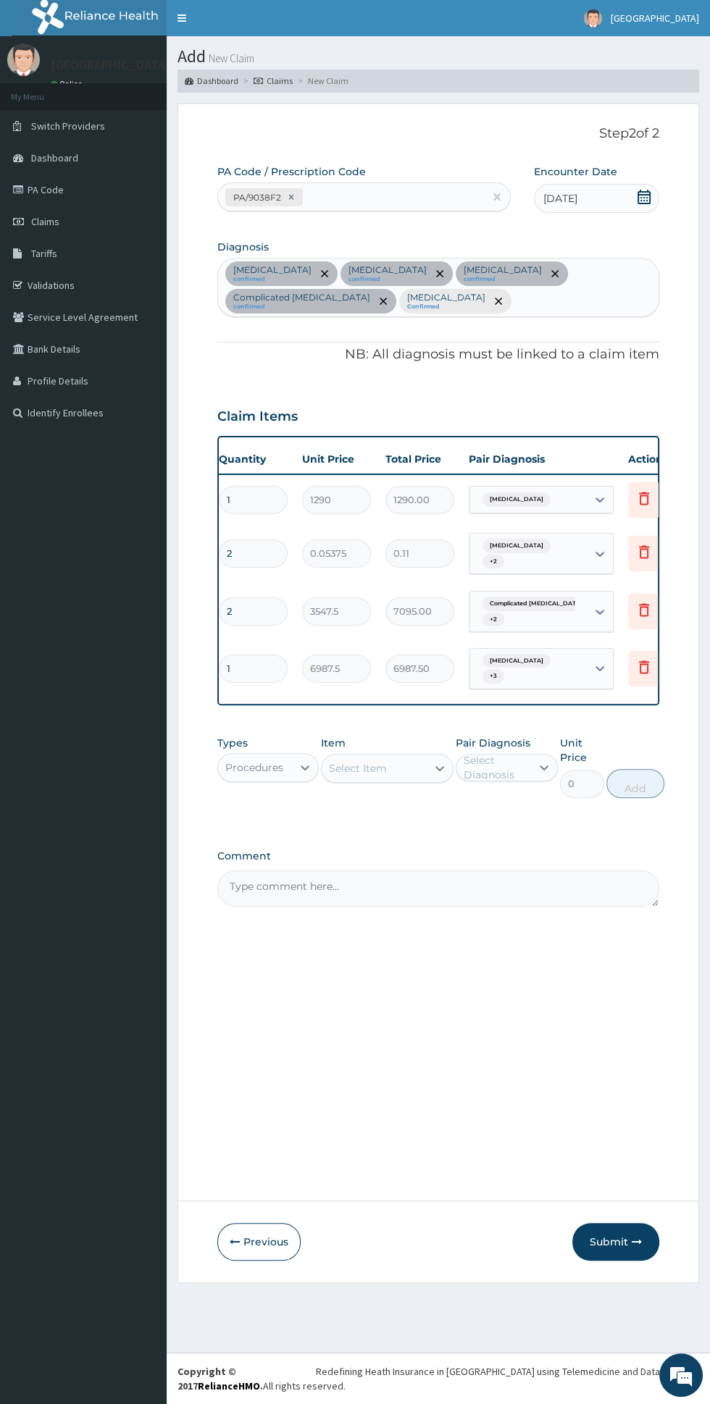
click at [514, 303] on input "text" at bounding box center [514, 301] width 1 height 14
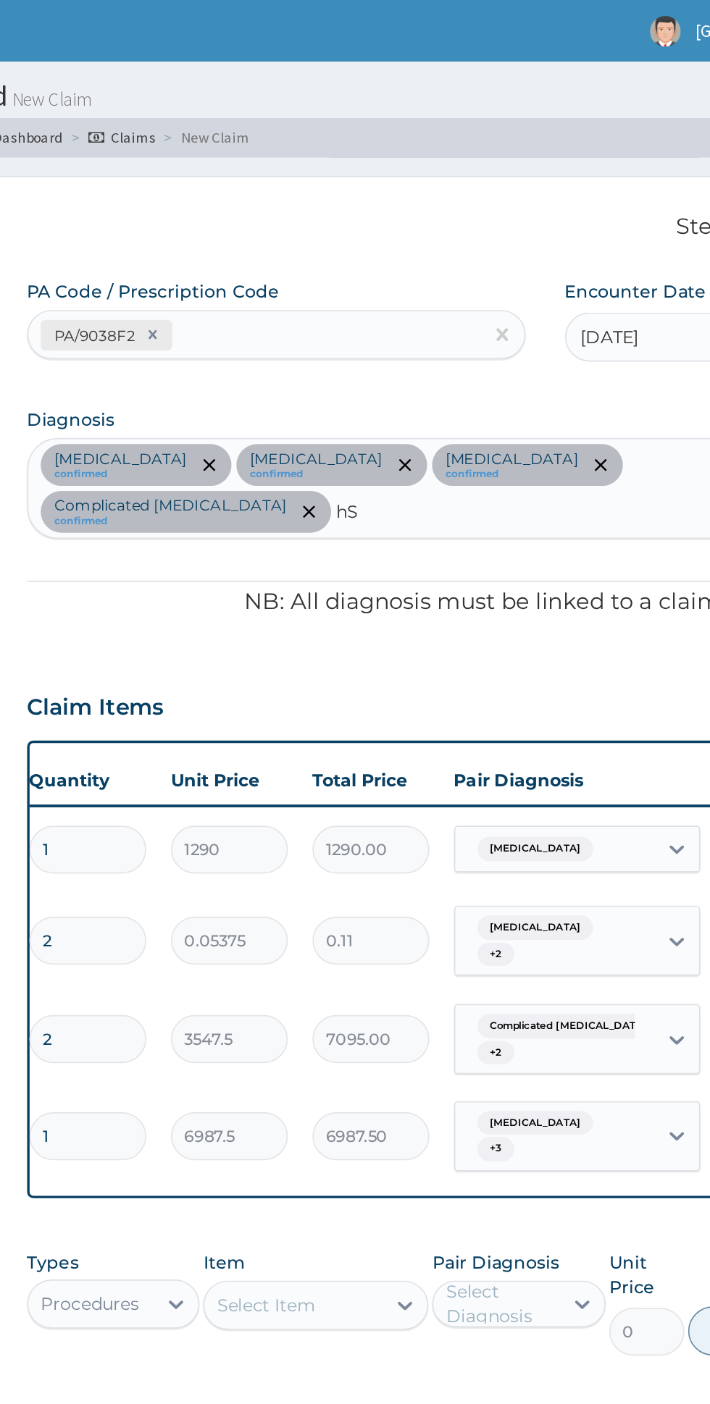
type input "h"
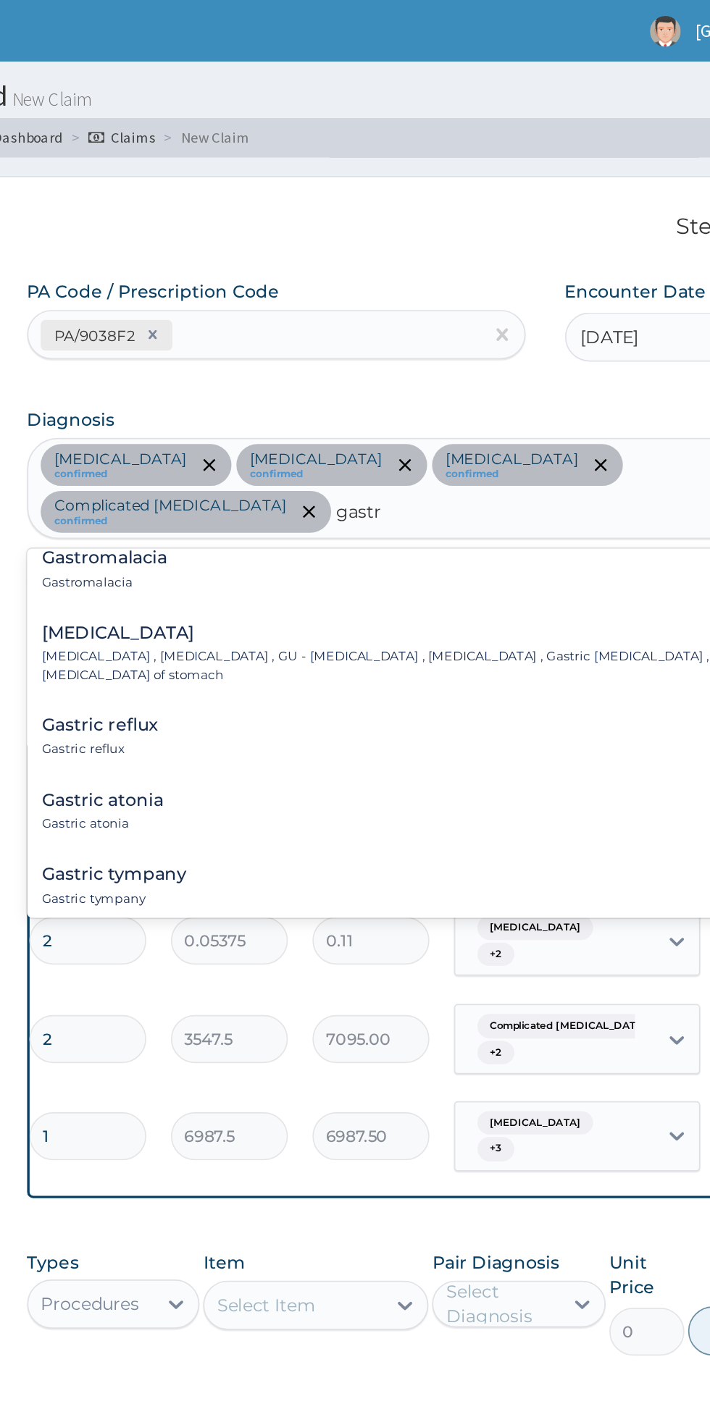
scroll to position [525, 0]
click at [440, 380] on p "Gastric ulcer , Stomach ulcer , GU - Gastric ulcer , Gastric ulceration , Gastr…" at bounding box center [424, 390] width 396 height 21
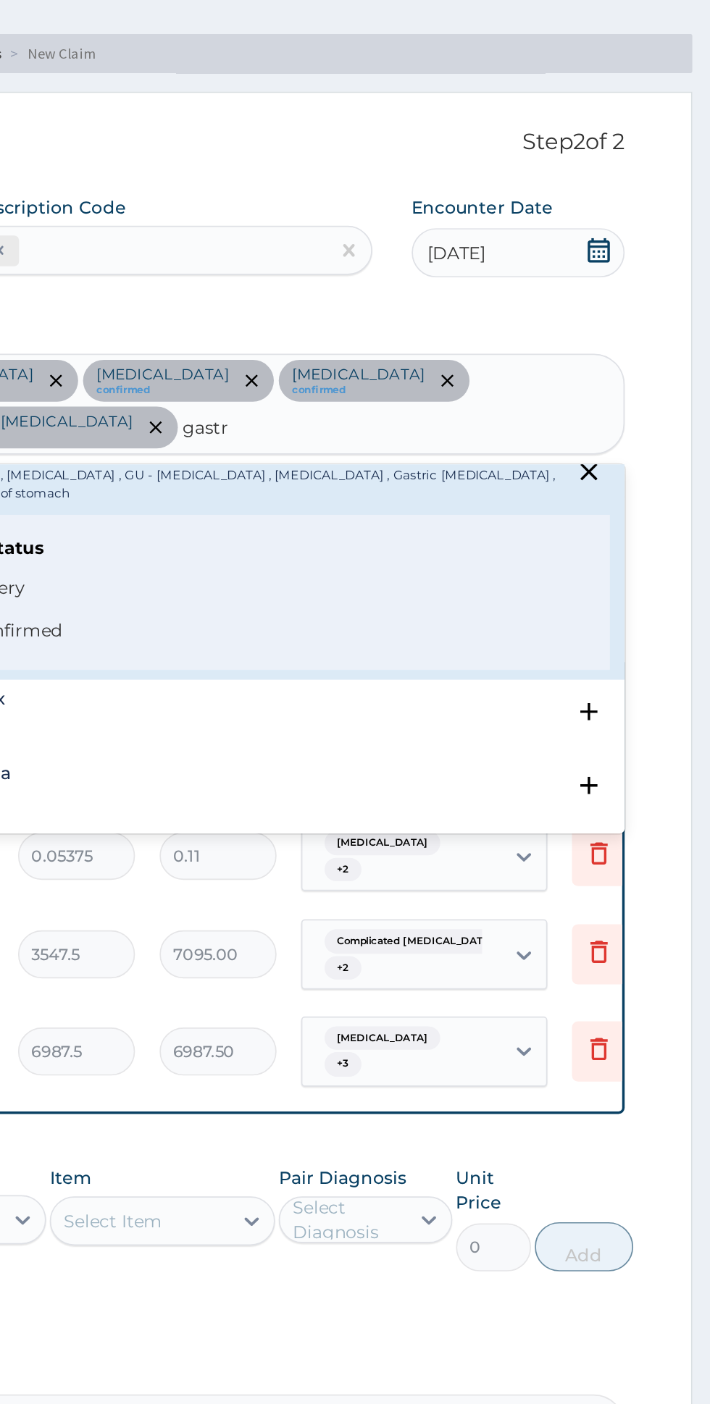
scroll to position [584, 0]
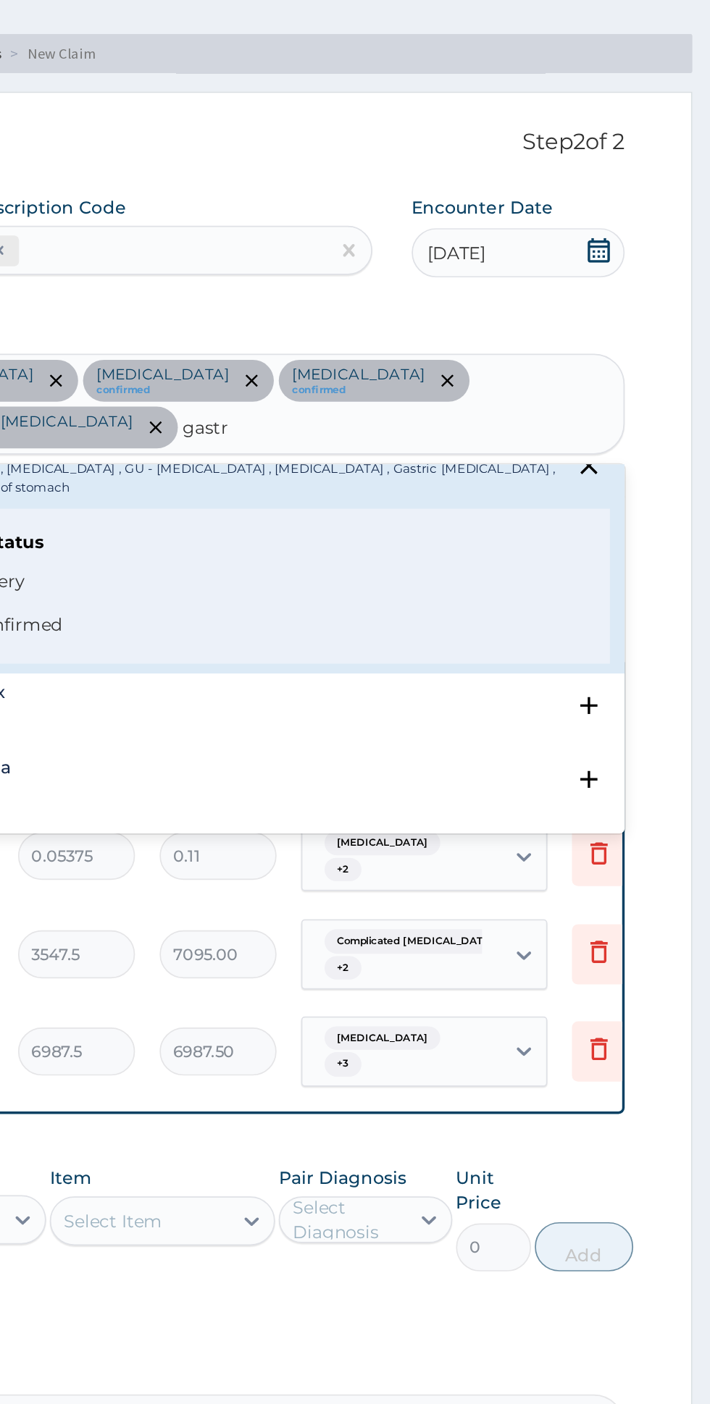
click at [471, 408] on span "Confirmed" at bounding box center [439, 416] width 380 height 17
type input "gastr"
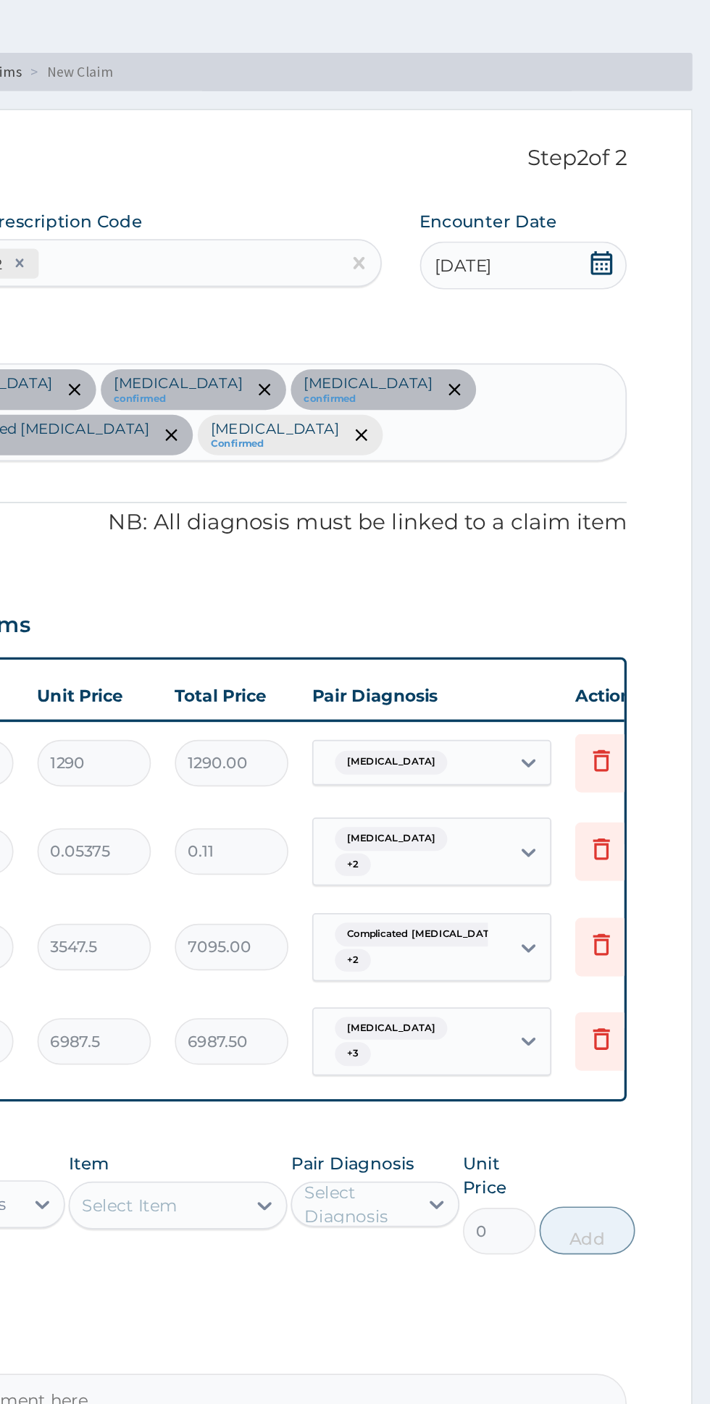
scroll to position [0, 0]
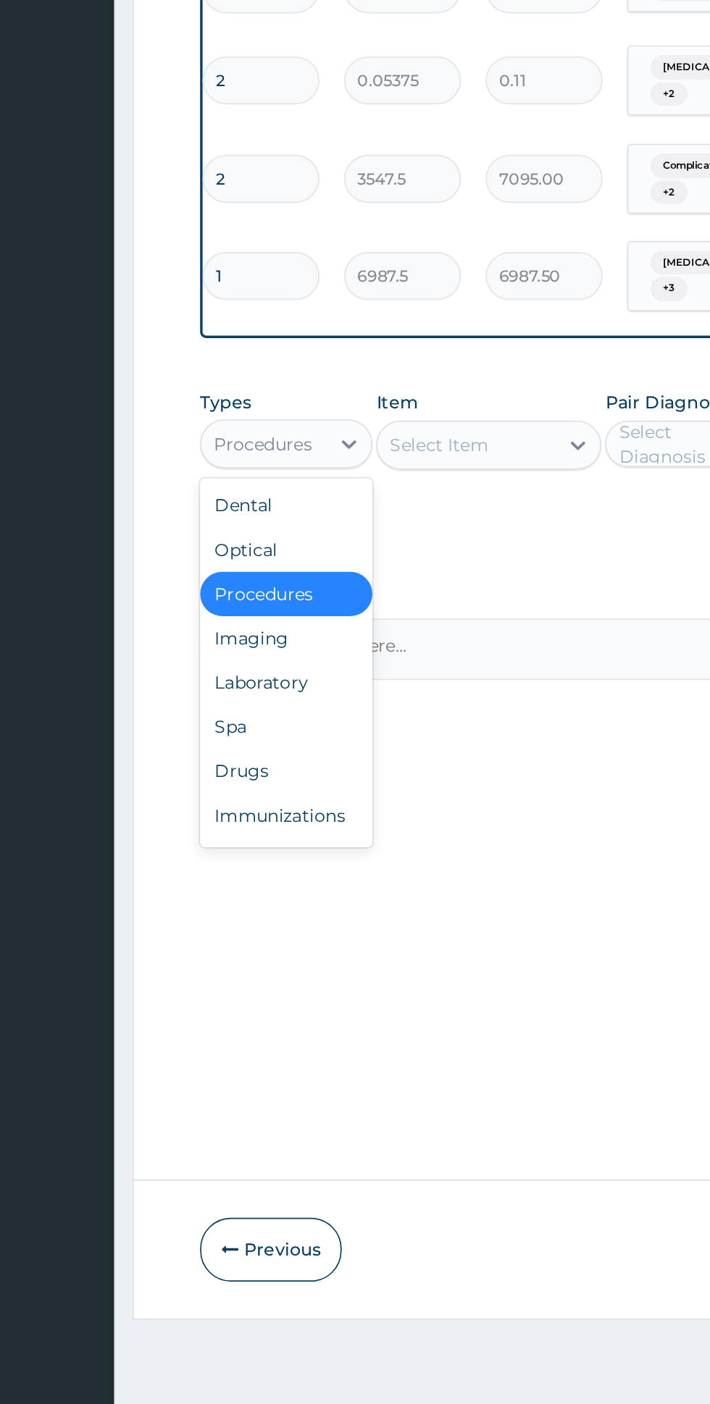
click at [288, 895] on div "Laboratory" at bounding box center [267, 908] width 101 height 26
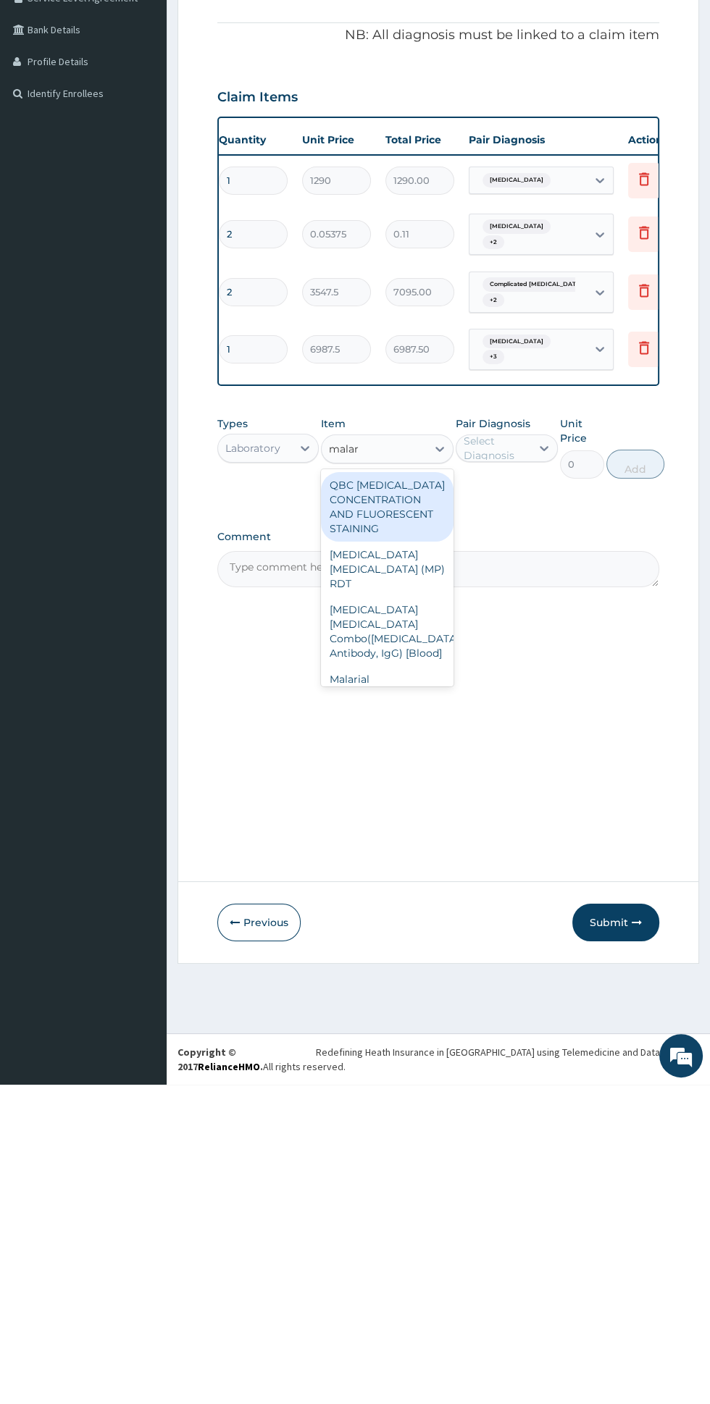
scroll to position [8, 0]
click at [403, 978] on div "Malarial [MEDICAL_DATA] Thick and thin films - [Blood]" at bounding box center [387, 1013] width 133 height 70
type input "malar"
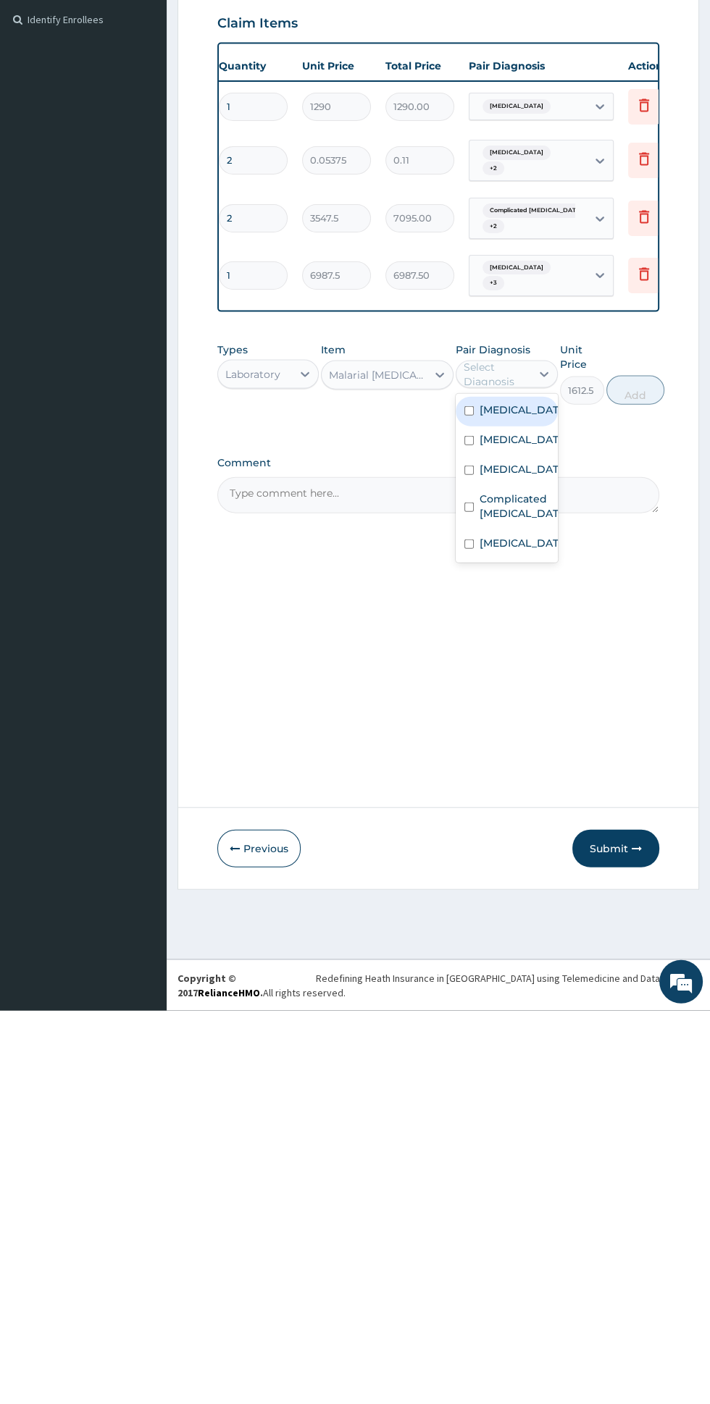
click at [545, 885] on label "Complicated malaria" at bounding box center [521, 899] width 84 height 29
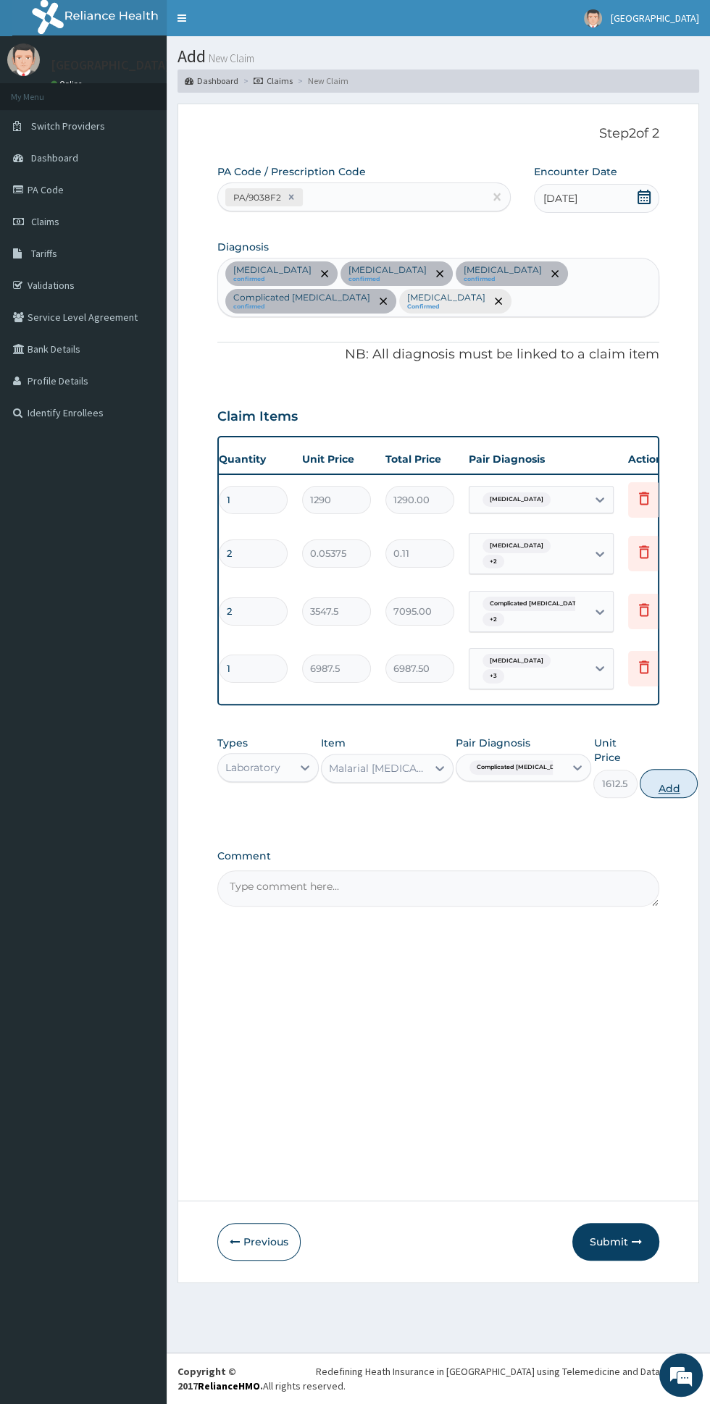
click at [647, 769] on button "Add" at bounding box center [669, 783] width 58 height 29
type input "0"
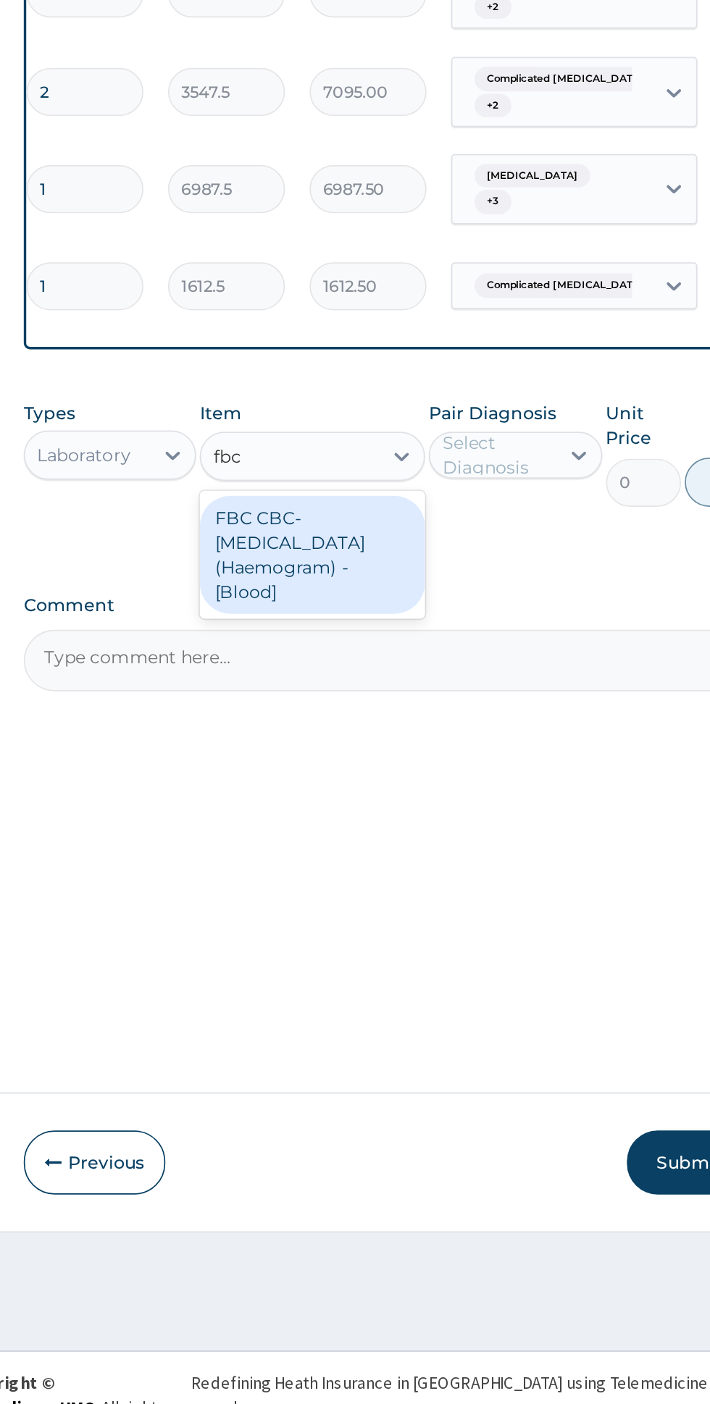
click at [421, 861] on div "FBC CBC-Complete Blood Count (Haemogram) - [Blood]" at bounding box center [387, 885] width 133 height 70
type input "fbc"
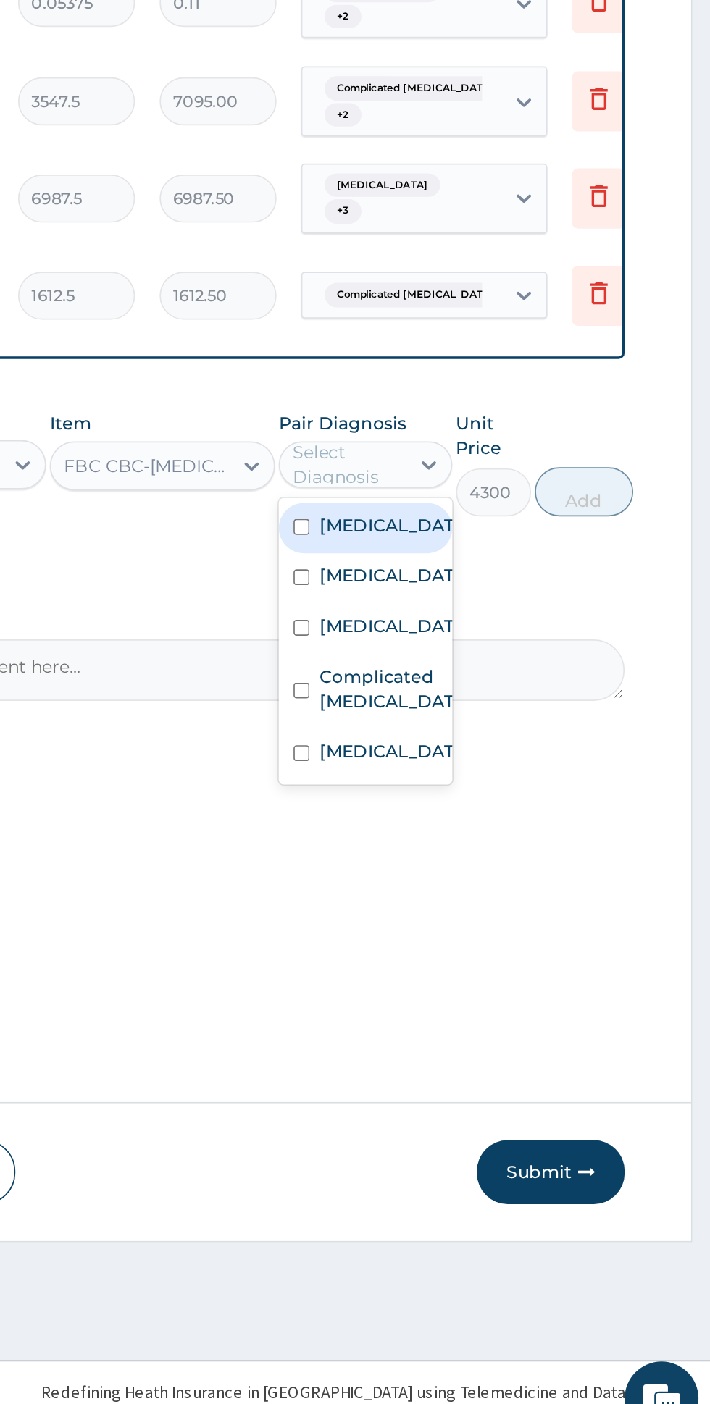
click at [524, 907] on div "Sepsis" at bounding box center [506, 922] width 101 height 30
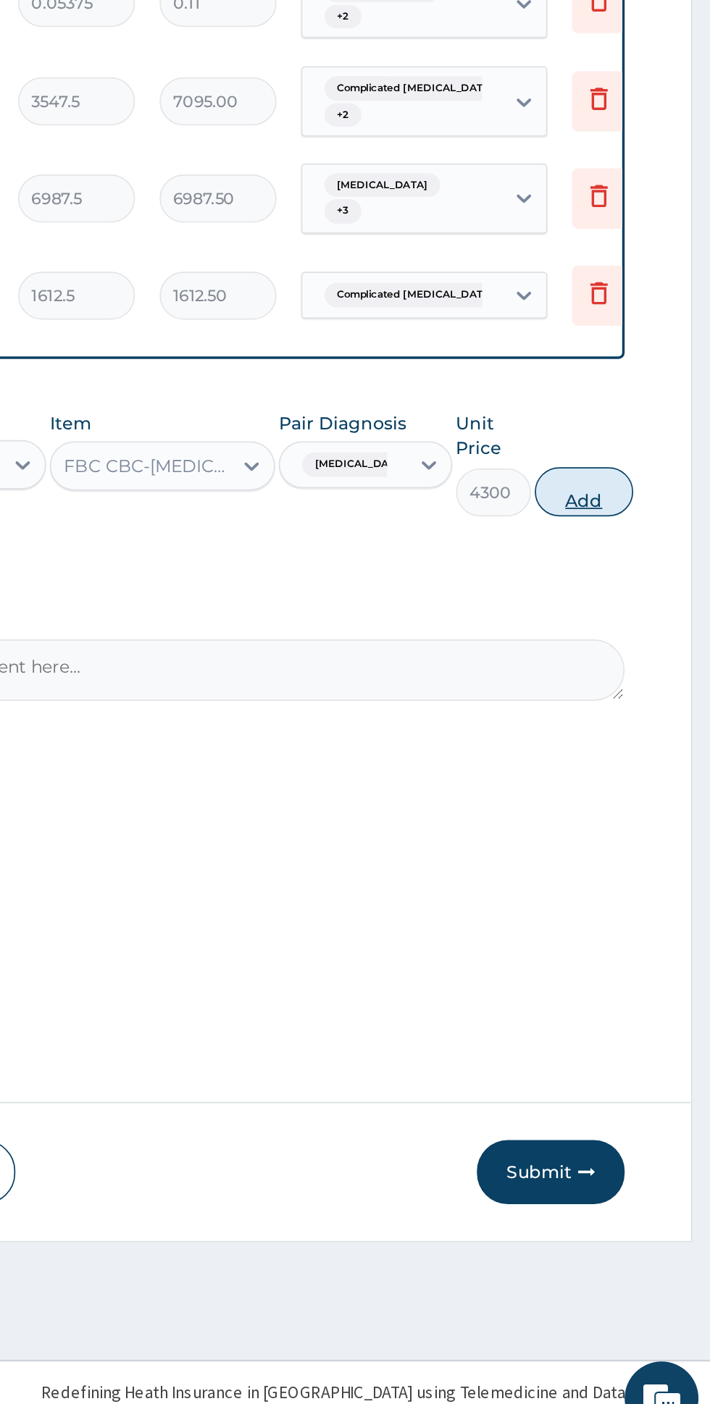
click at [653, 827] on button "Add" at bounding box center [635, 841] width 58 height 29
type input "0"
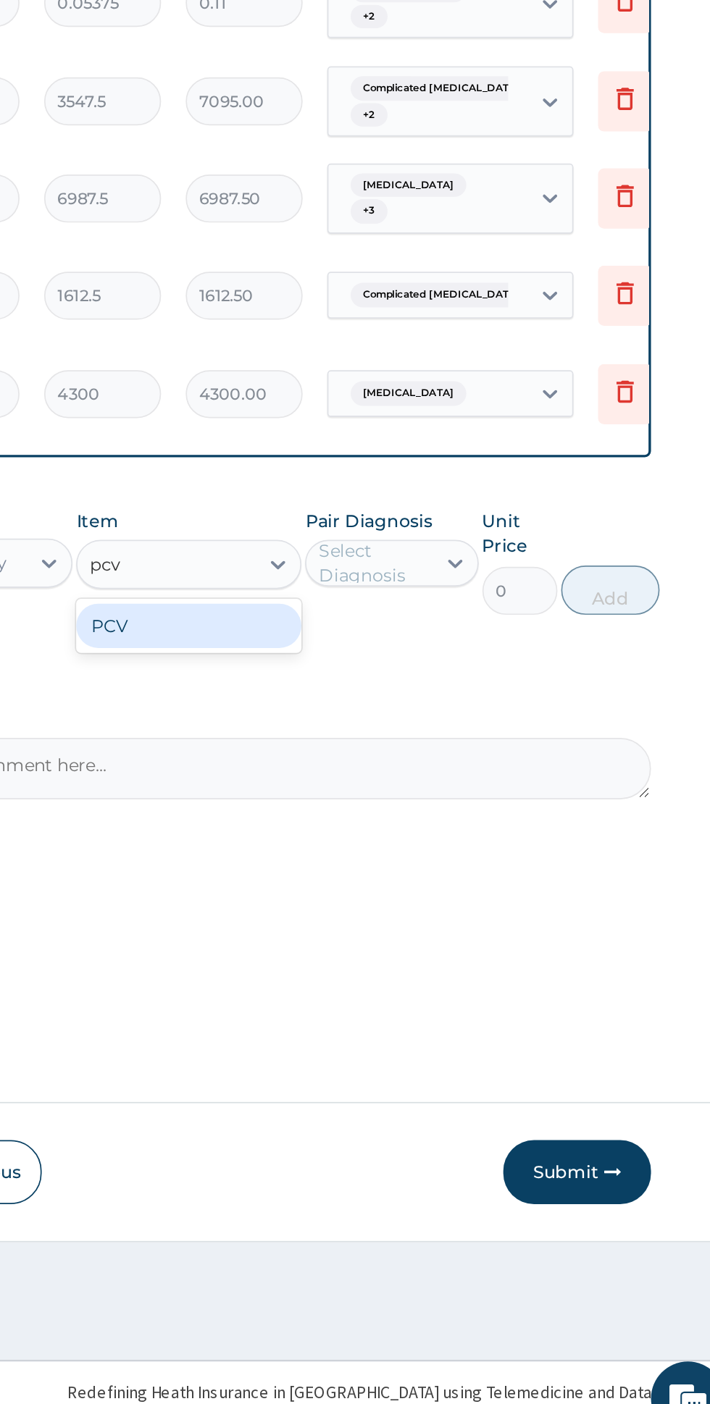
click at [433, 907] on div "PCV" at bounding box center [387, 920] width 133 height 26
type input "pcv"
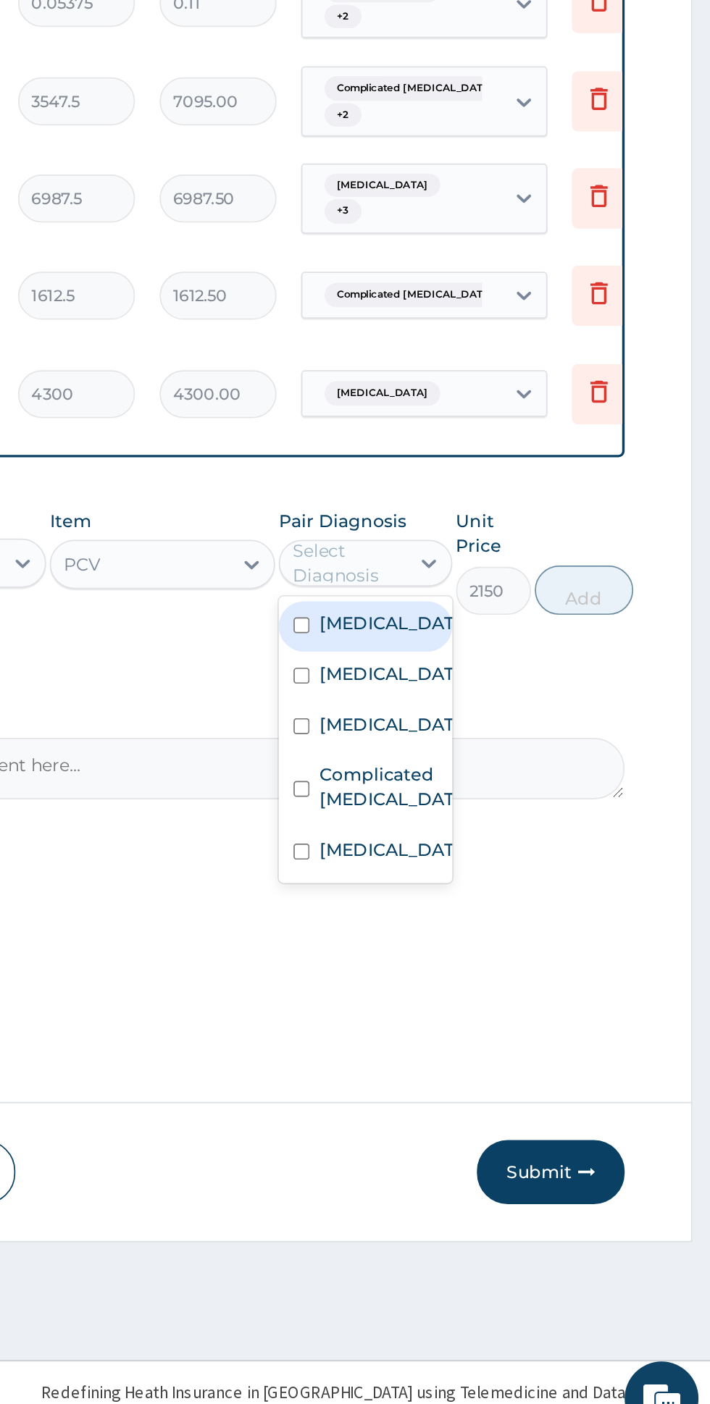
click at [532, 936] on div "Anemia" at bounding box center [506, 951] width 101 height 30
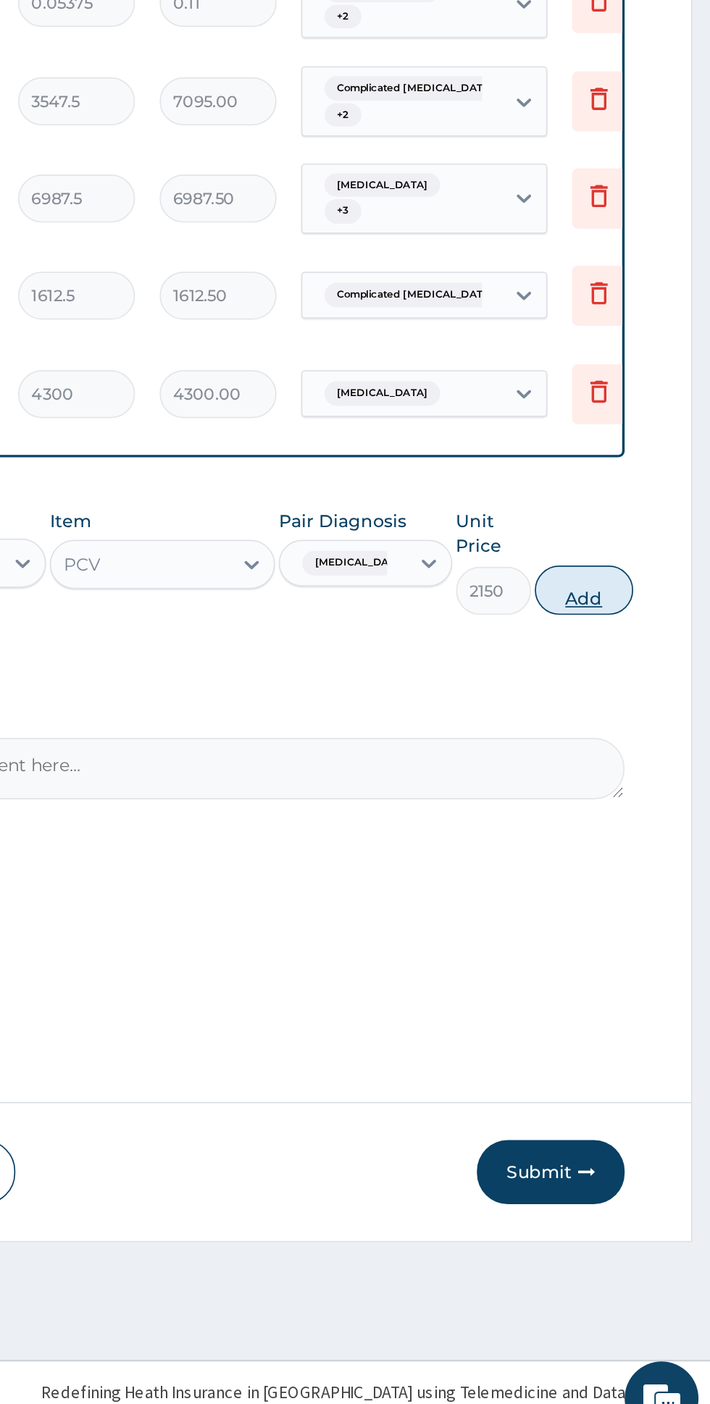
click at [653, 885] on button "Add" at bounding box center [635, 899] width 58 height 29
type input "0"
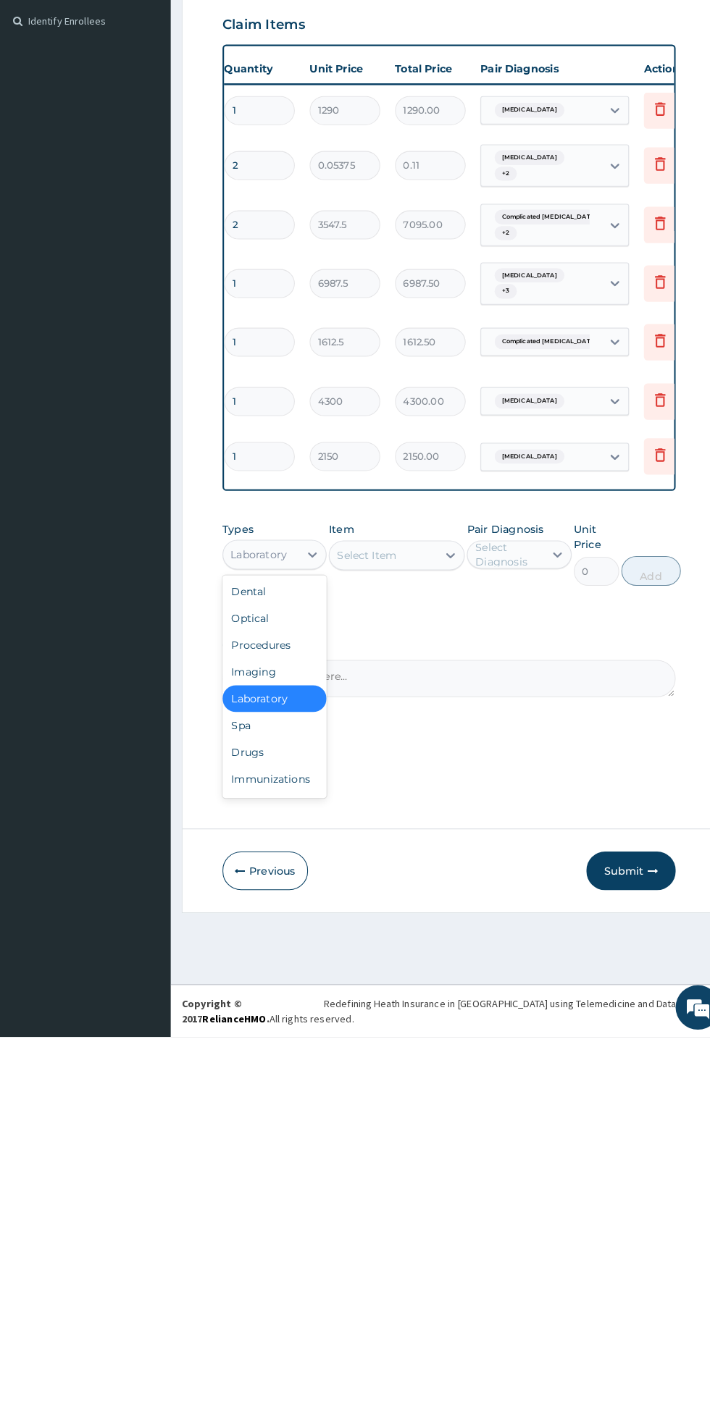
click at [225, 926] on div "Laboratory" at bounding box center [252, 933] width 55 height 14
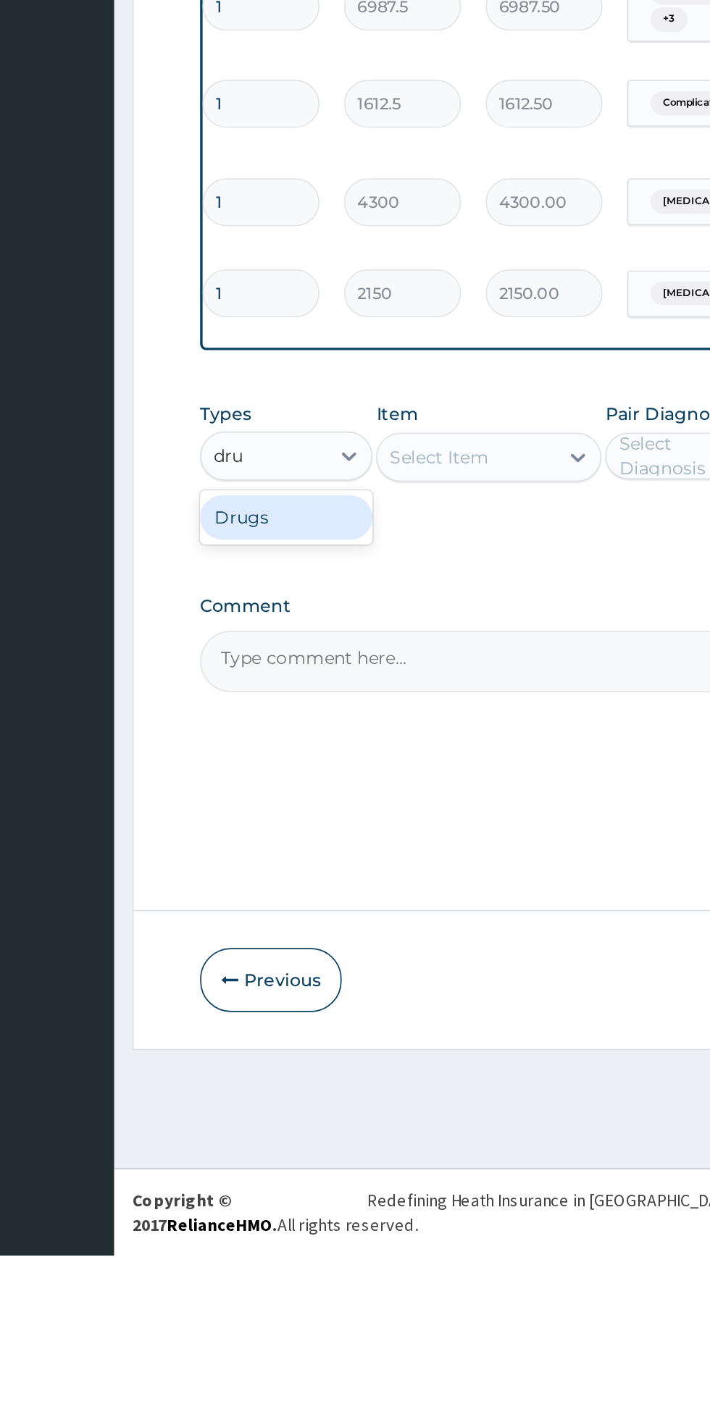
click at [300, 957] on div "Drugs" at bounding box center [267, 970] width 101 height 26
type input "dru"
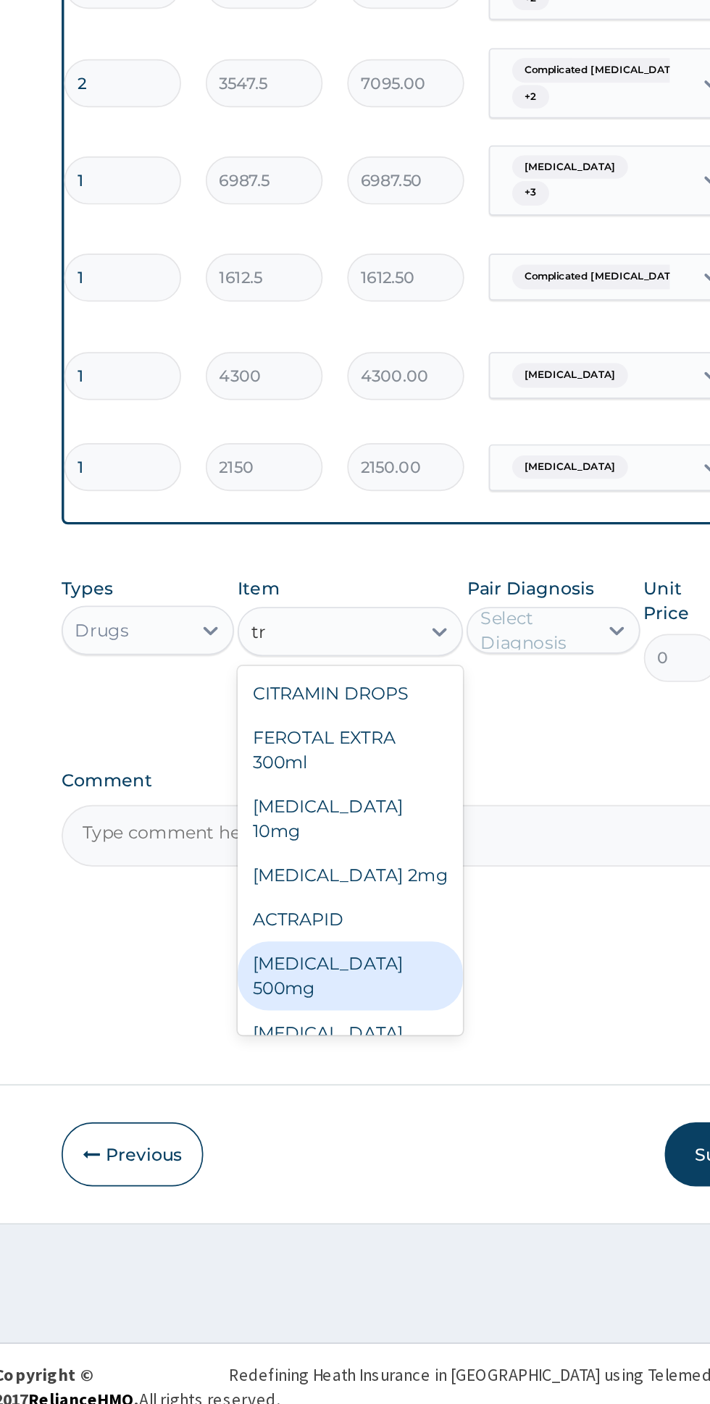
type input "t"
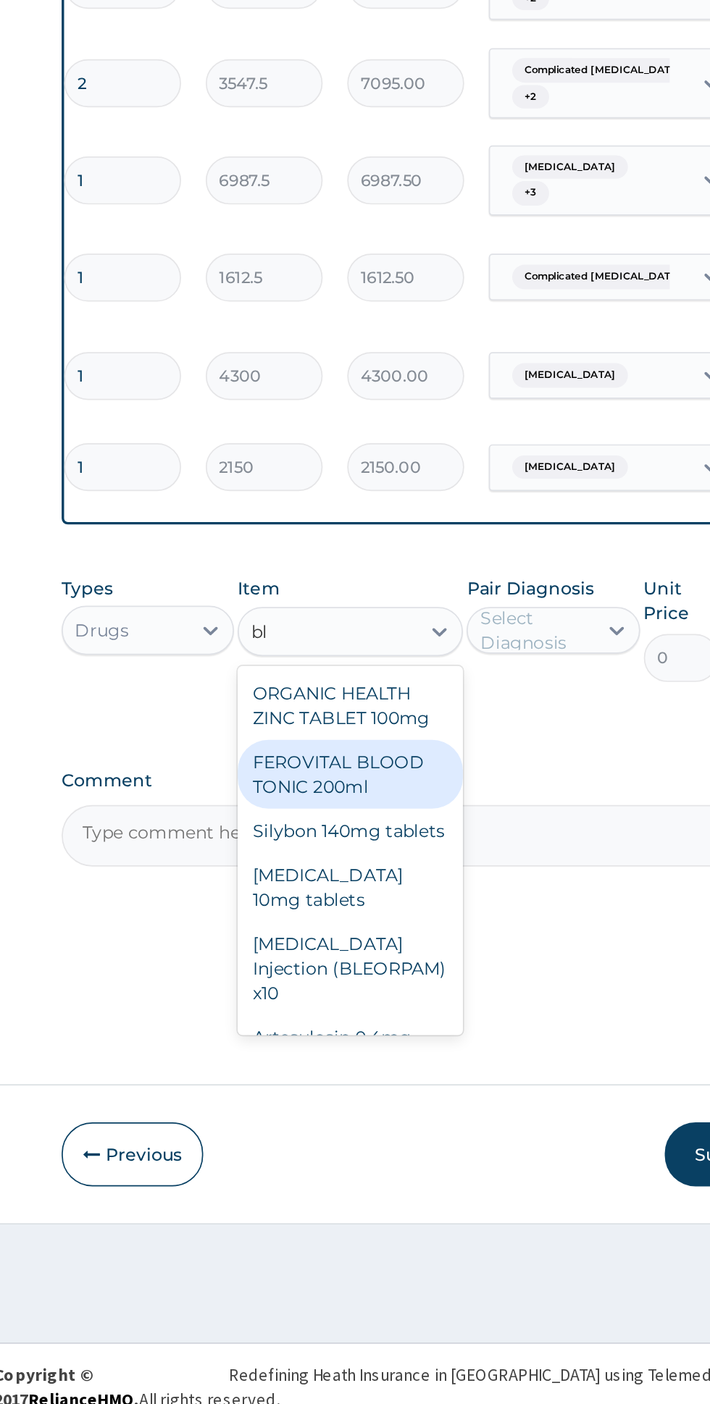
type input "b"
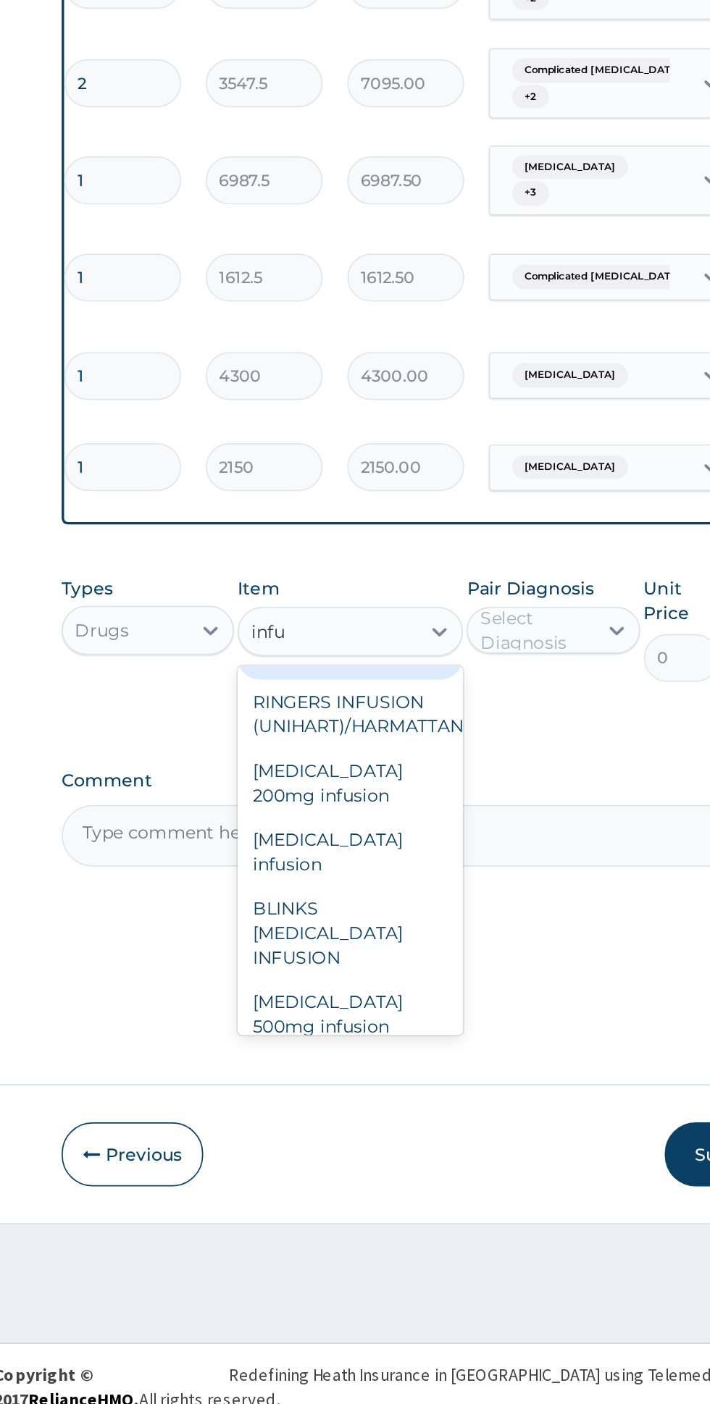
scroll to position [0, 0]
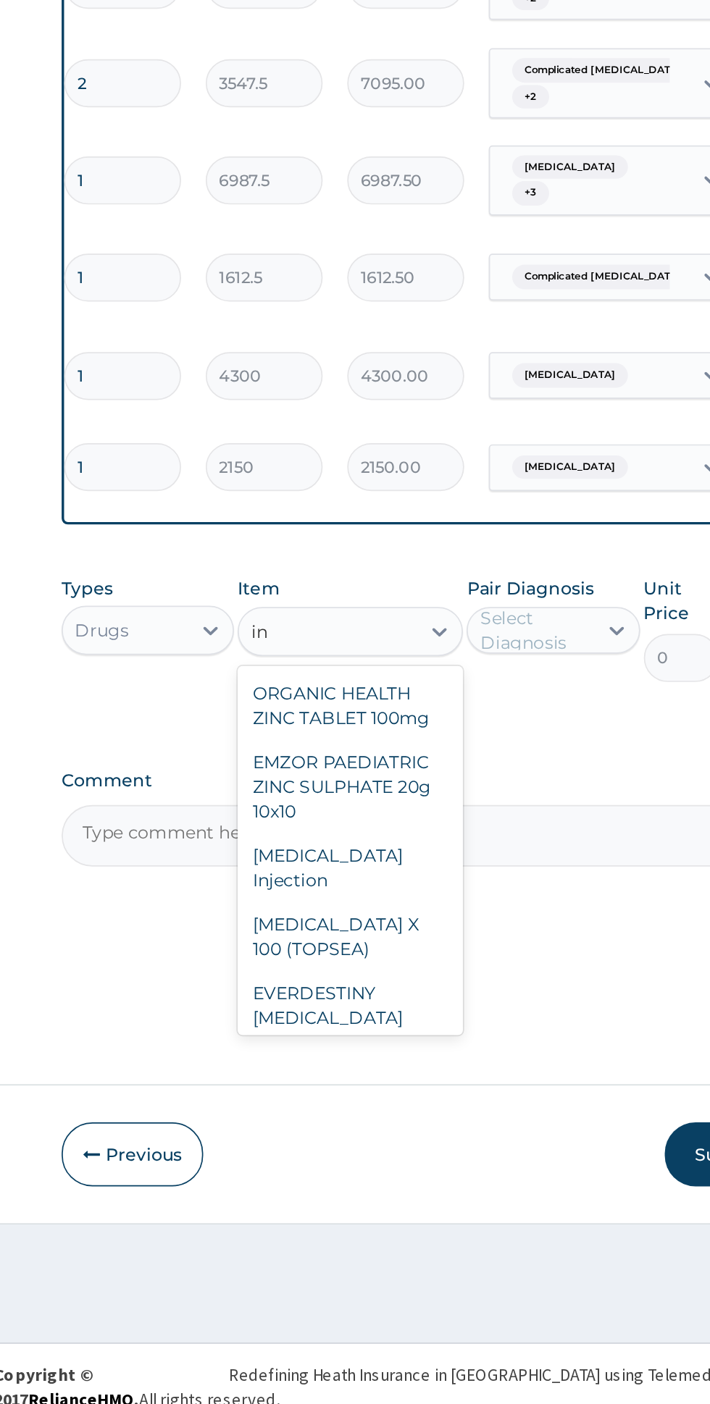
type input "i"
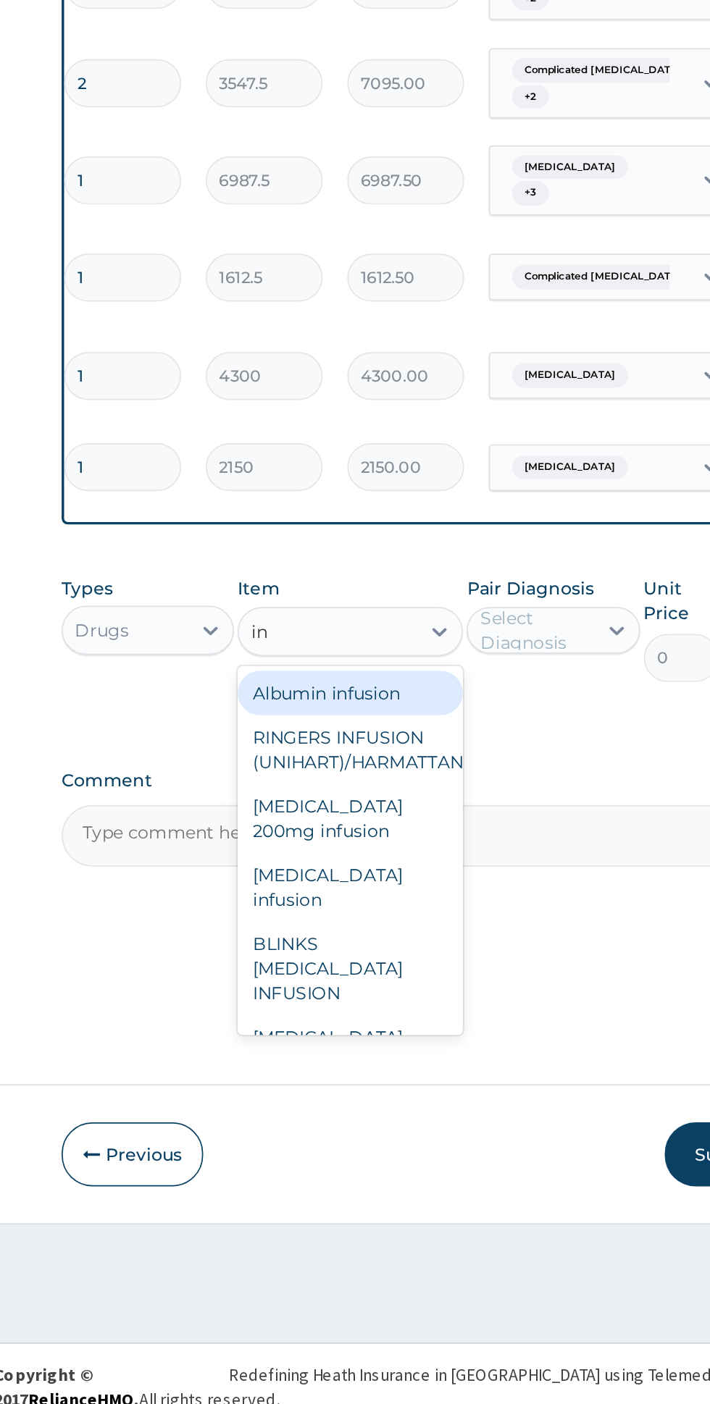
type input "i"
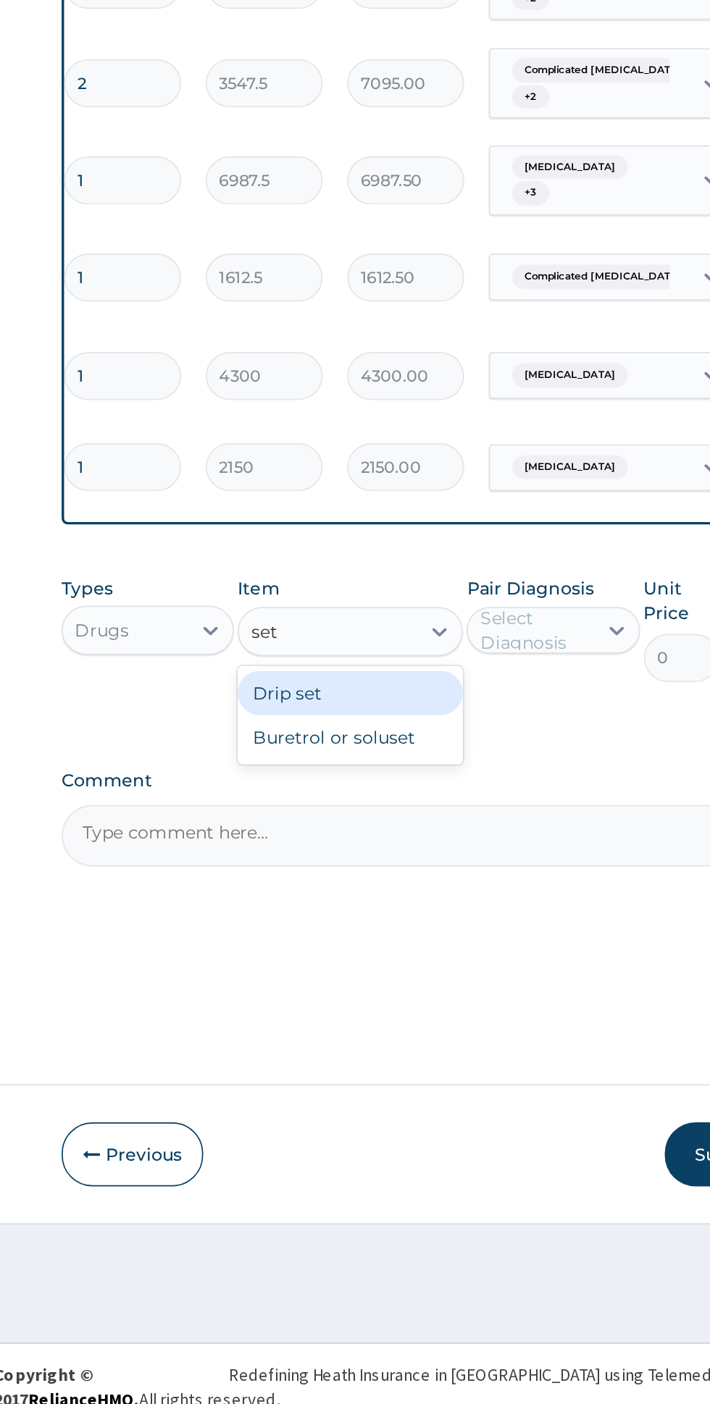
click at [430, 984] on div "Buretrol or soluset" at bounding box center [387, 997] width 133 height 26
type input "set"
type input "2365"
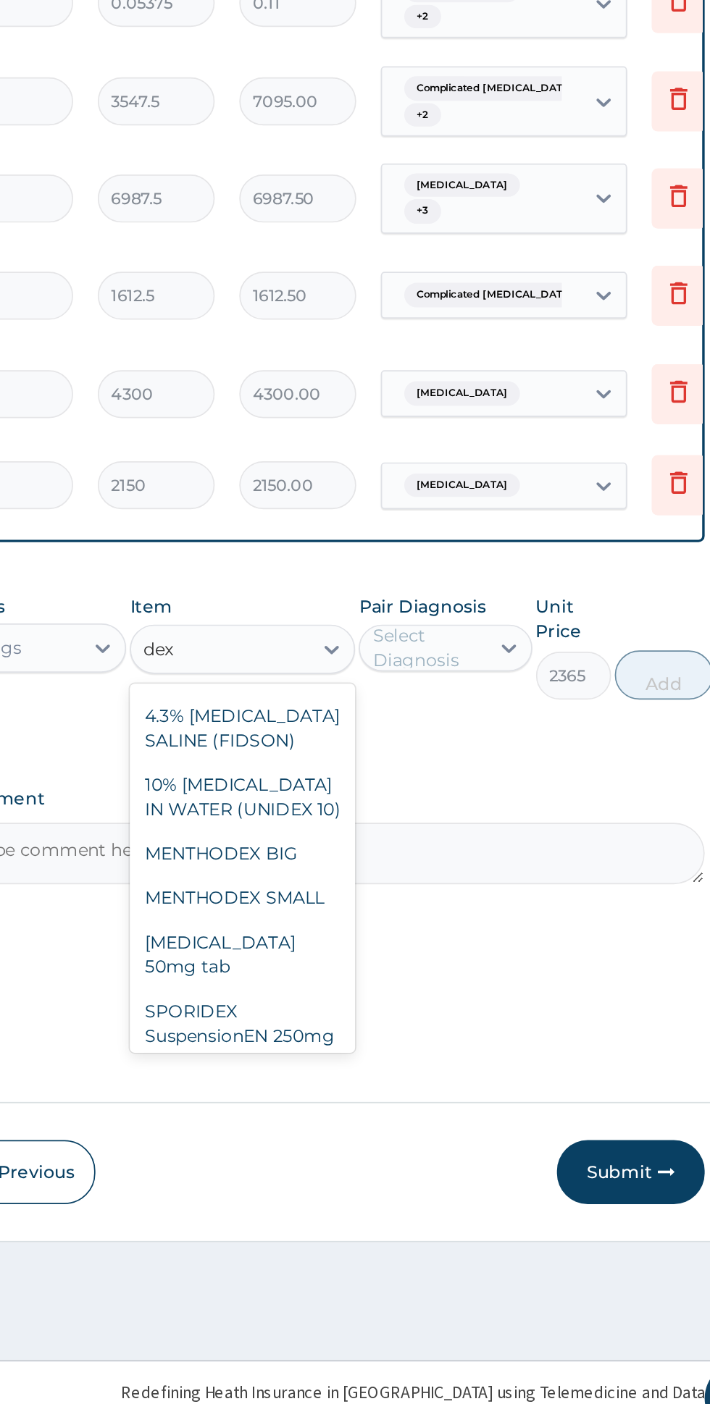
scroll to position [257, 0]
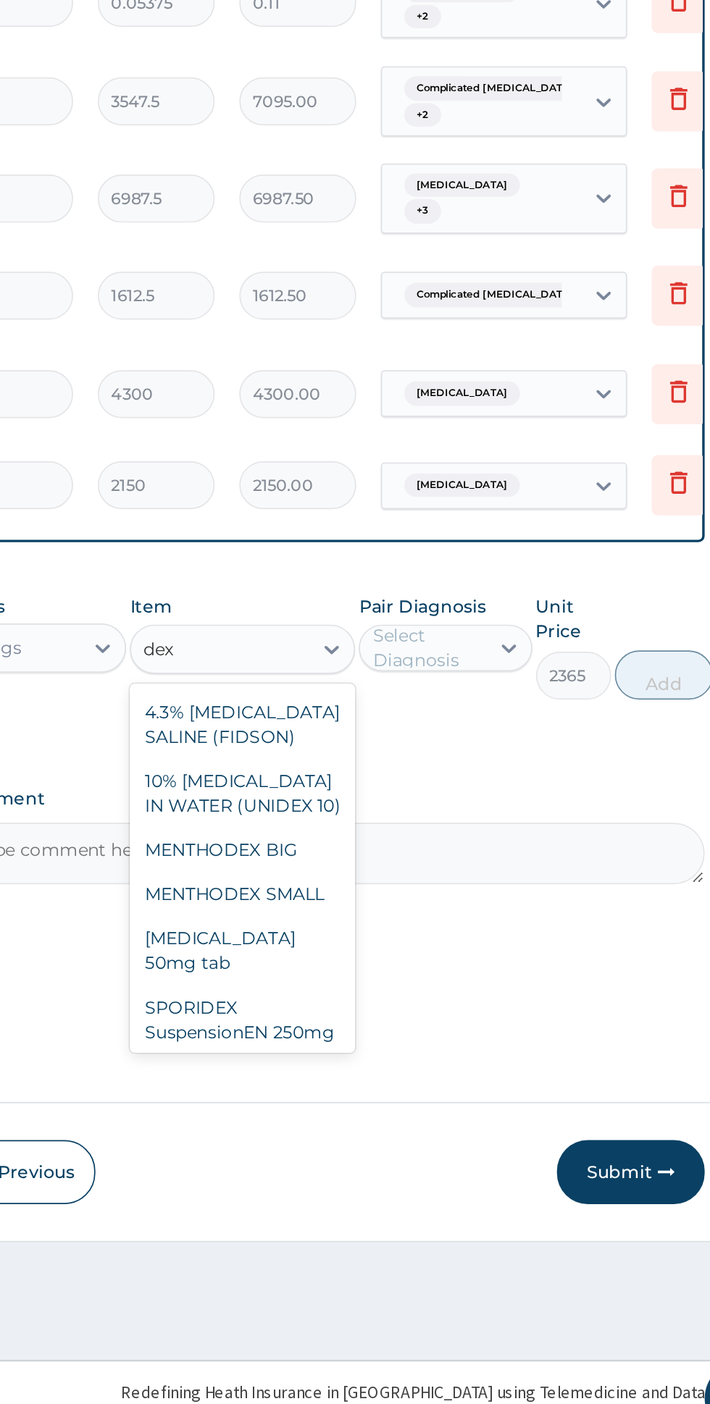
click at [373, 1002] on div "10% DEXTROSE IN WATER (UNIDEX 10)" at bounding box center [387, 1019] width 133 height 41
type input "dex"
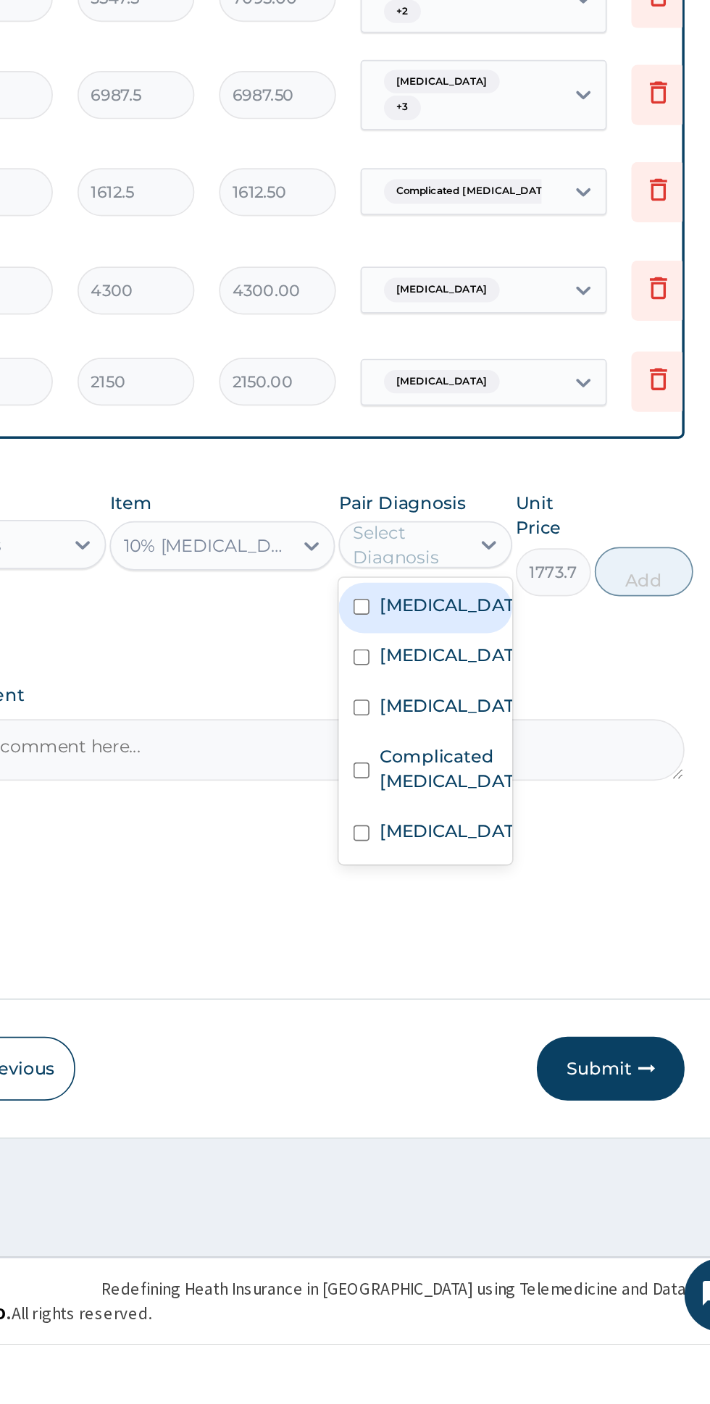
click at [528, 1051] on label "Complicated malaria" at bounding box center [521, 1065] width 84 height 29
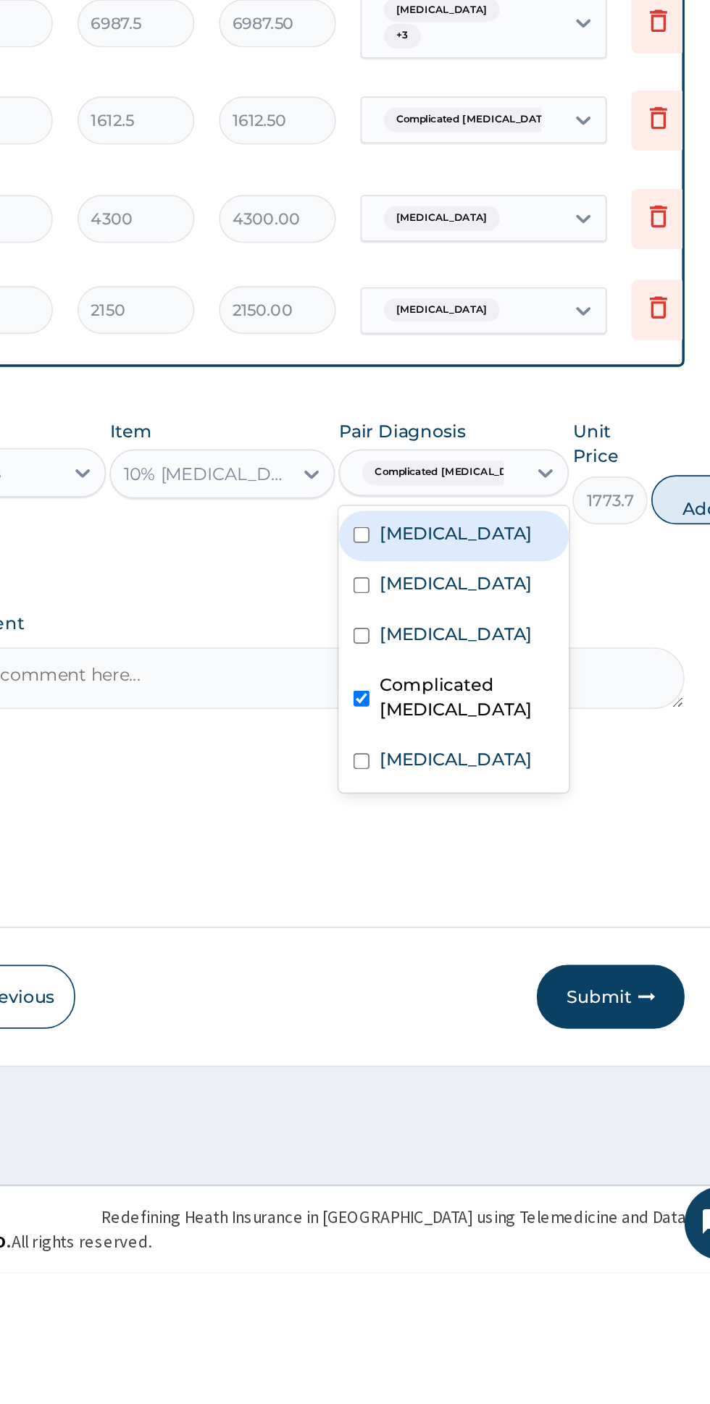
click at [521, 1015] on div "Sepsis" at bounding box center [523, 1030] width 135 height 30
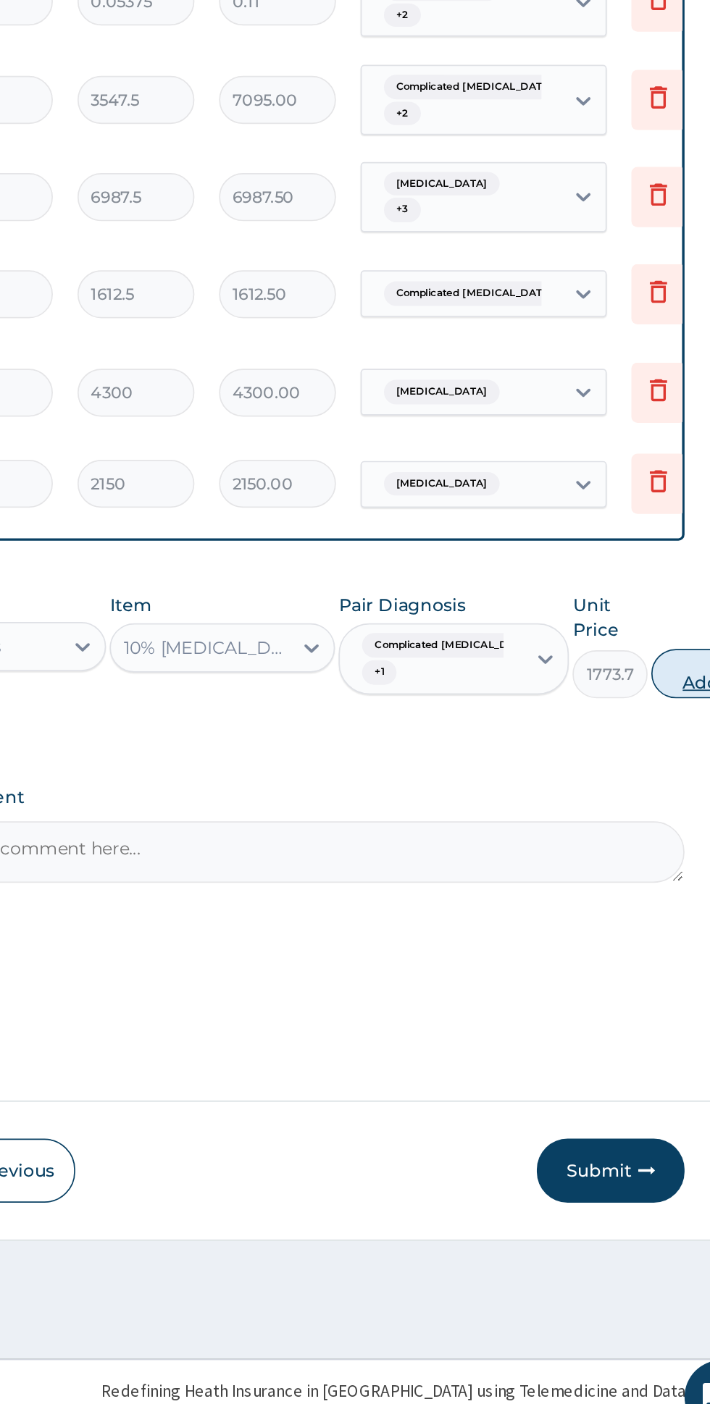
click at [645, 935] on button "Add" at bounding box center [669, 949] width 58 height 29
type input "0"
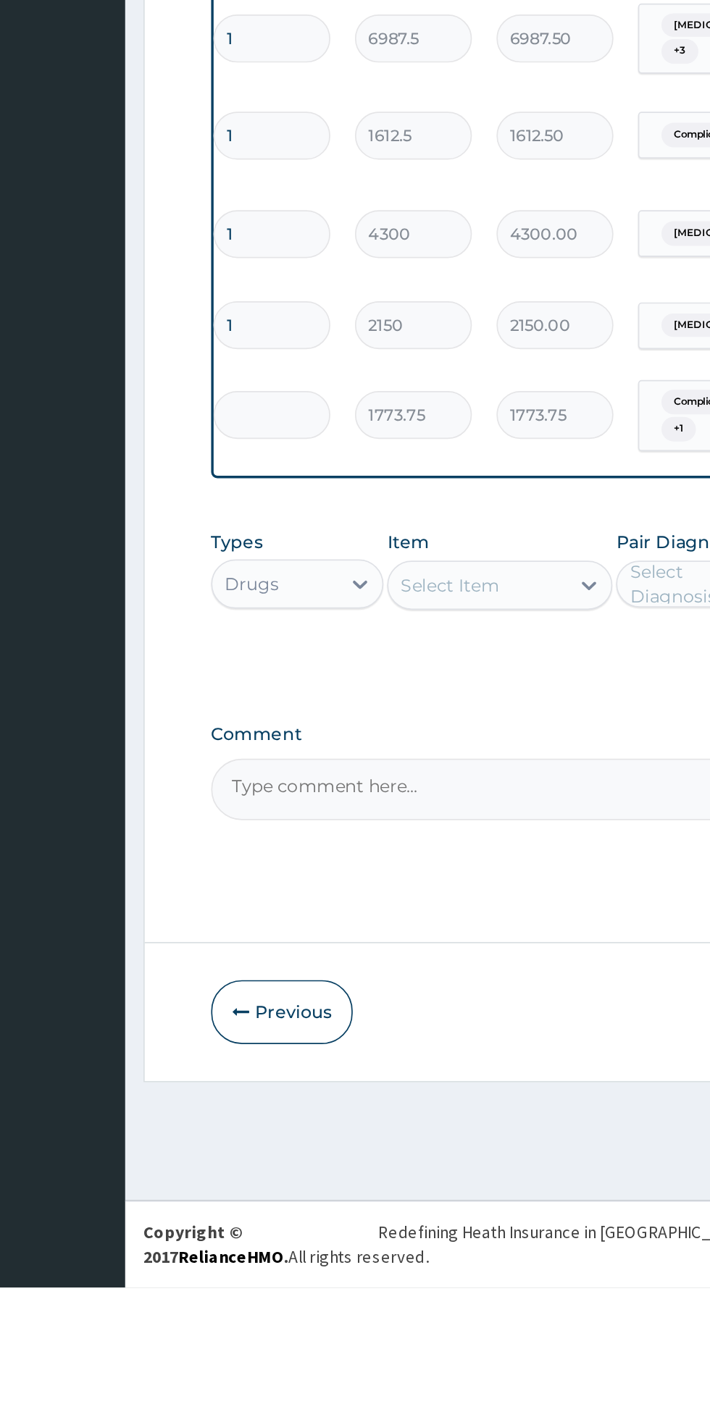
type input "0.00"
type input "2"
type input "3547.50"
type input "2"
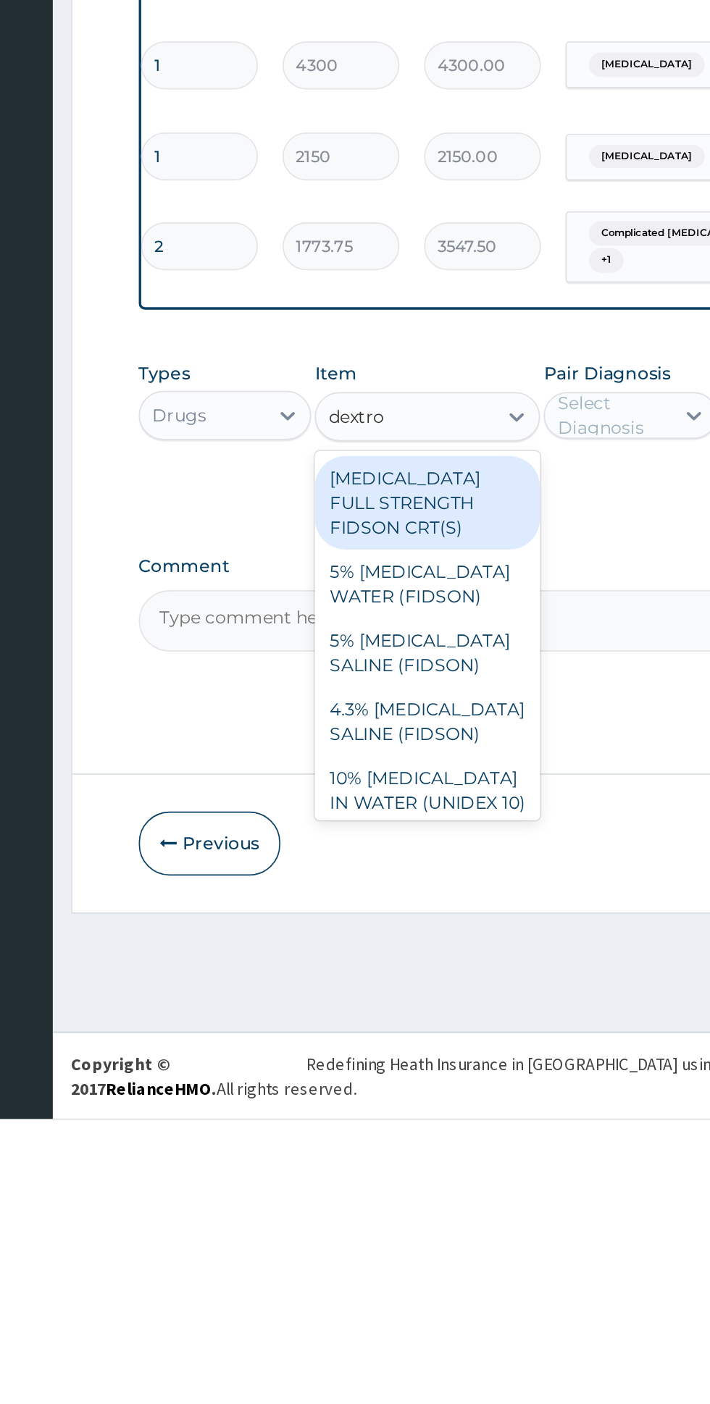
click at [424, 1069] on div "5% DEXTROSE WATER (FIDSON)" at bounding box center [387, 1089] width 133 height 41
type input "dextro"
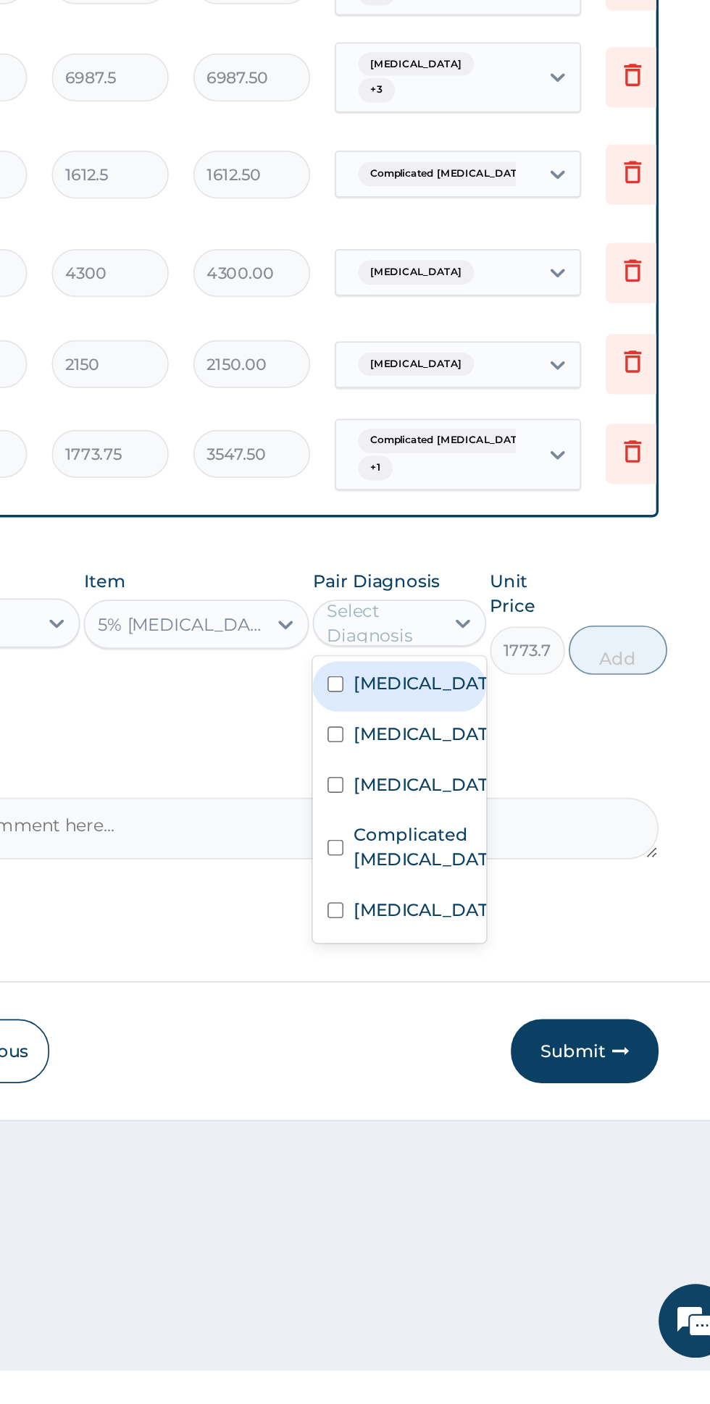
scroll to position [0, 0]
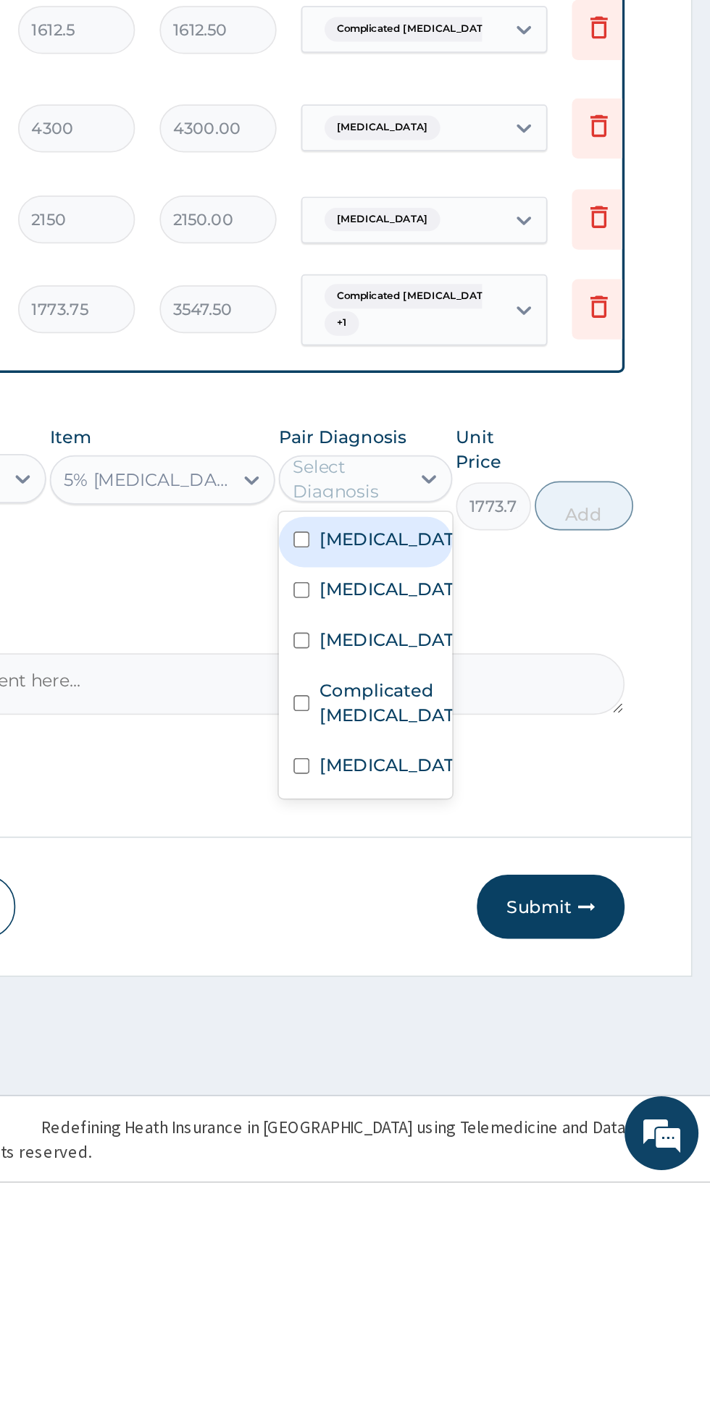
click at [473, 1021] on input "checkbox" at bounding box center [468, 1025] width 9 height 9
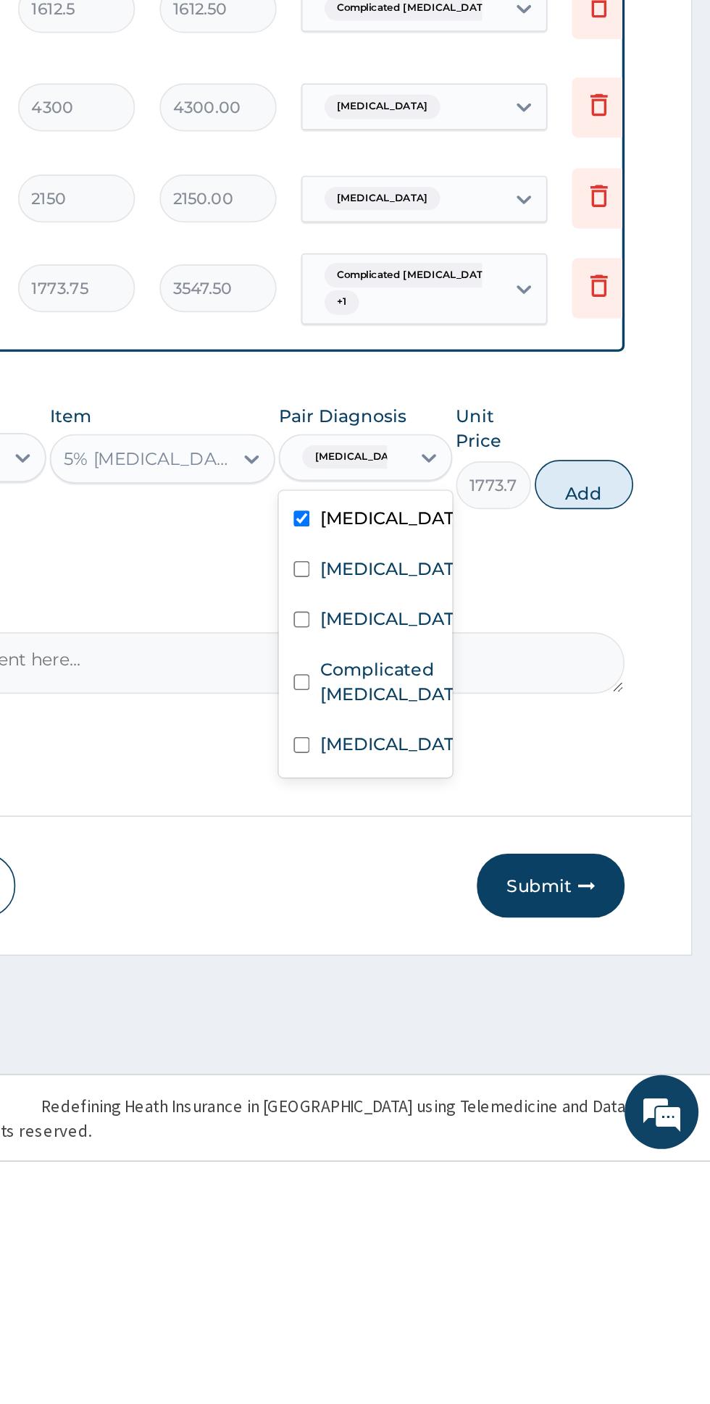
click at [473, 1051] on input "checkbox" at bounding box center [468, 1055] width 9 height 9
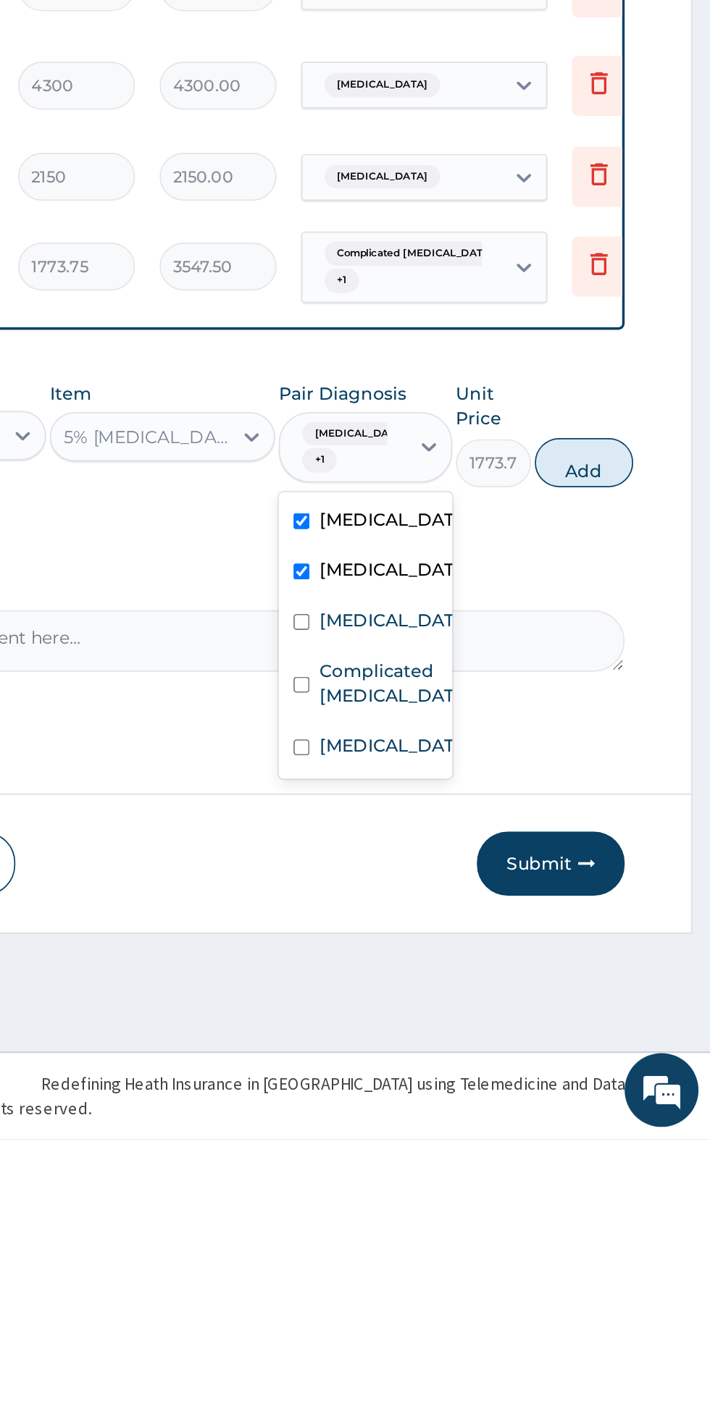
click at [472, 1132] on input "checkbox" at bounding box center [468, 1136] width 9 height 9
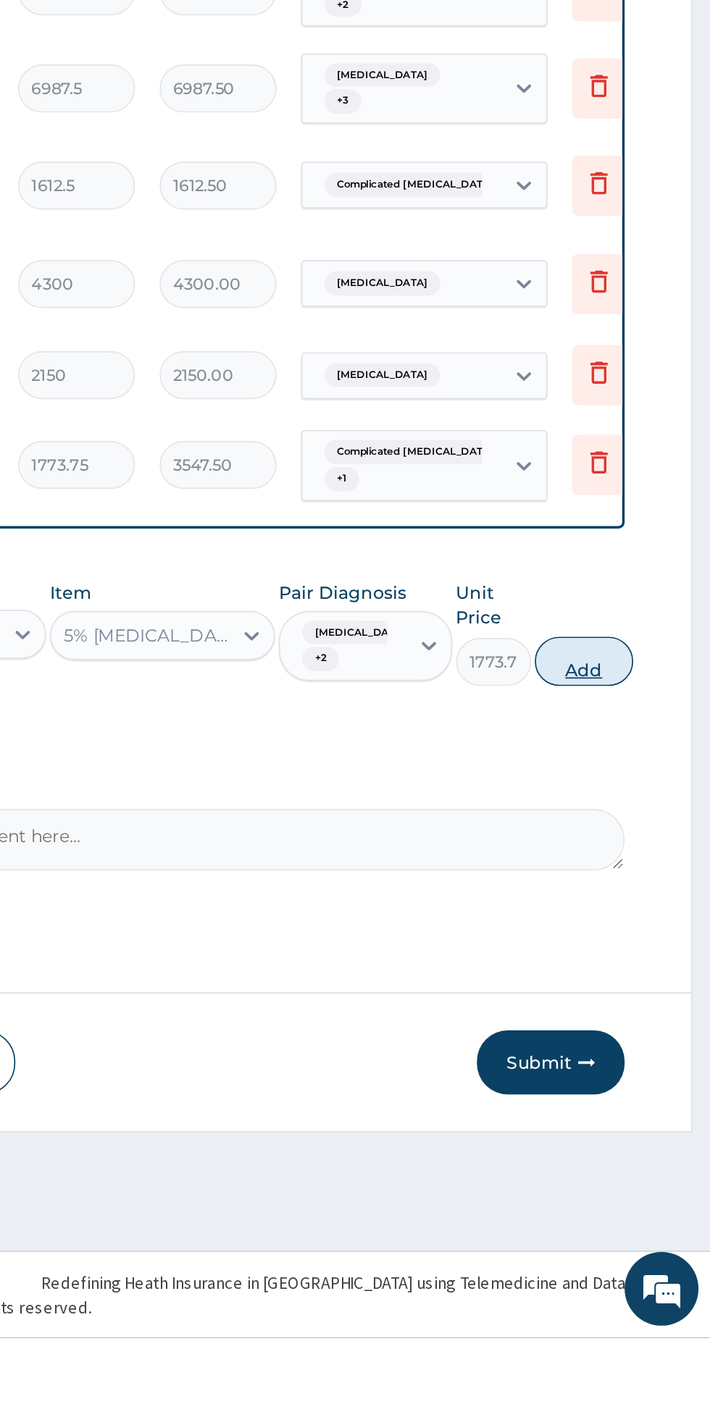
click at [653, 991] on button "Add" at bounding box center [635, 1005] width 58 height 29
type input "0"
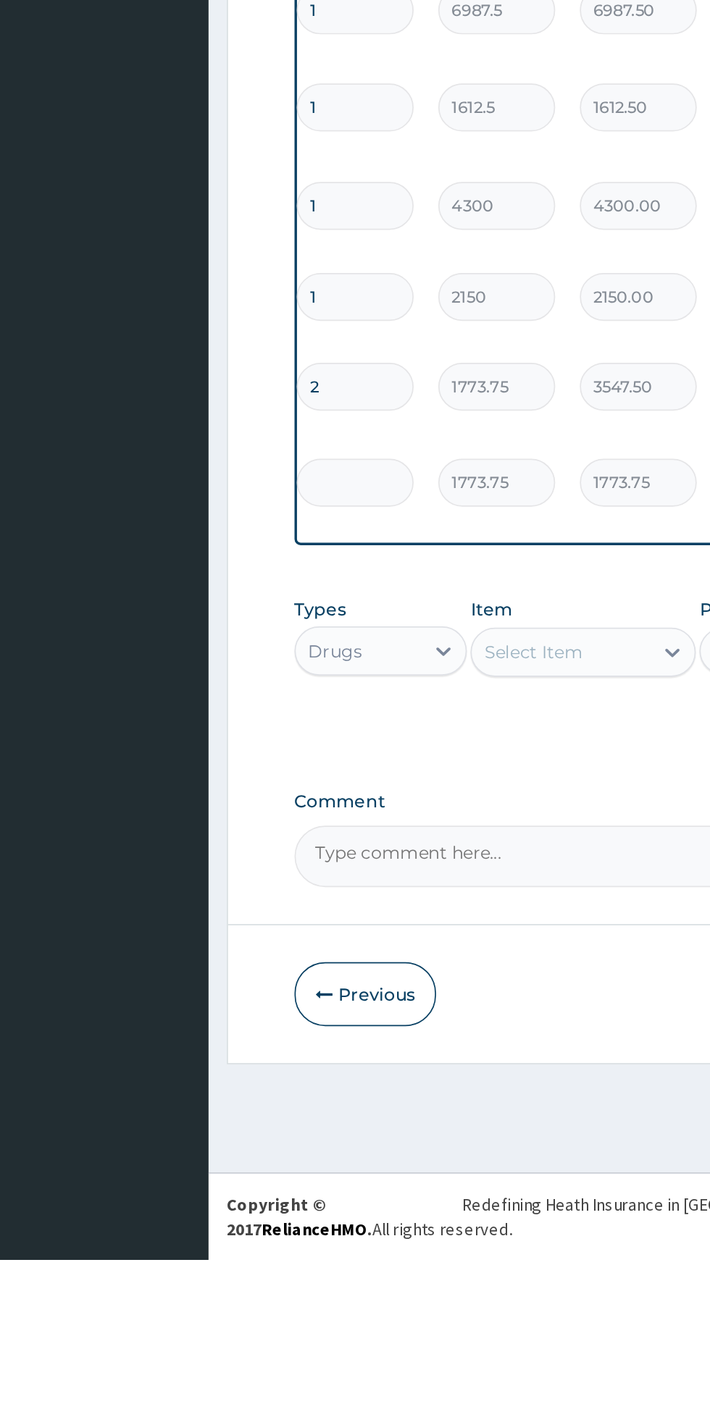
type input "0.00"
type input "2"
type input "3547.50"
type input "2"
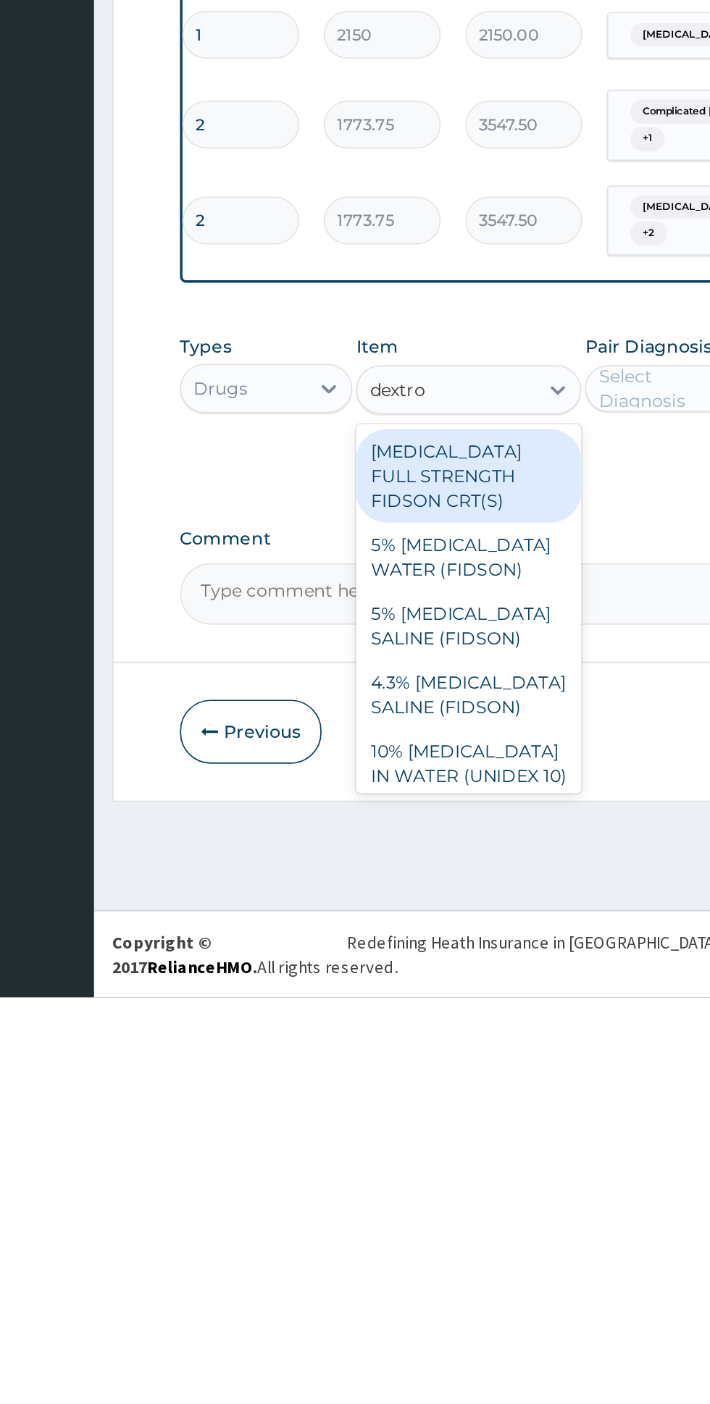
click at [419, 1165] on div "5% DEXTROSE SALINE (FIDSON)" at bounding box center [387, 1185] width 133 height 41
type input "dextro"
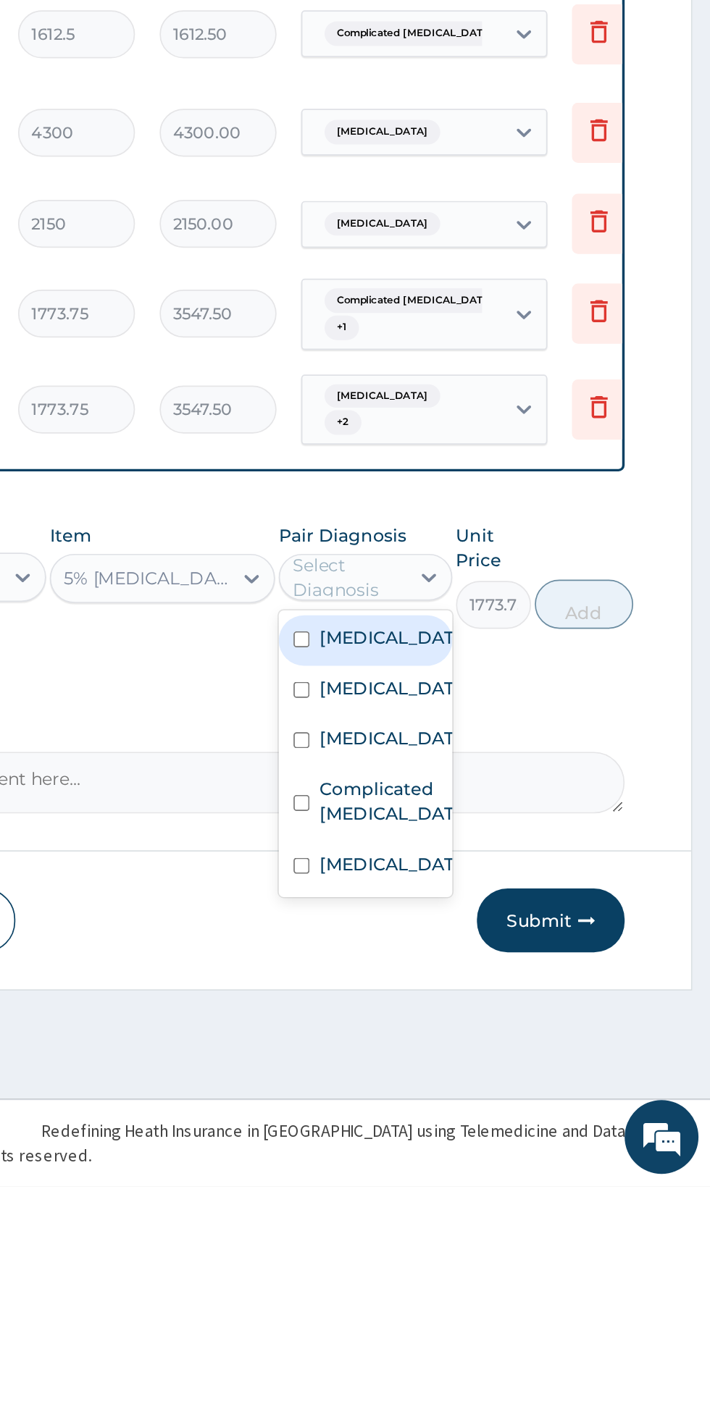
click at [534, 1074] on label "Hyperglycemia" at bounding box center [521, 1081] width 84 height 14
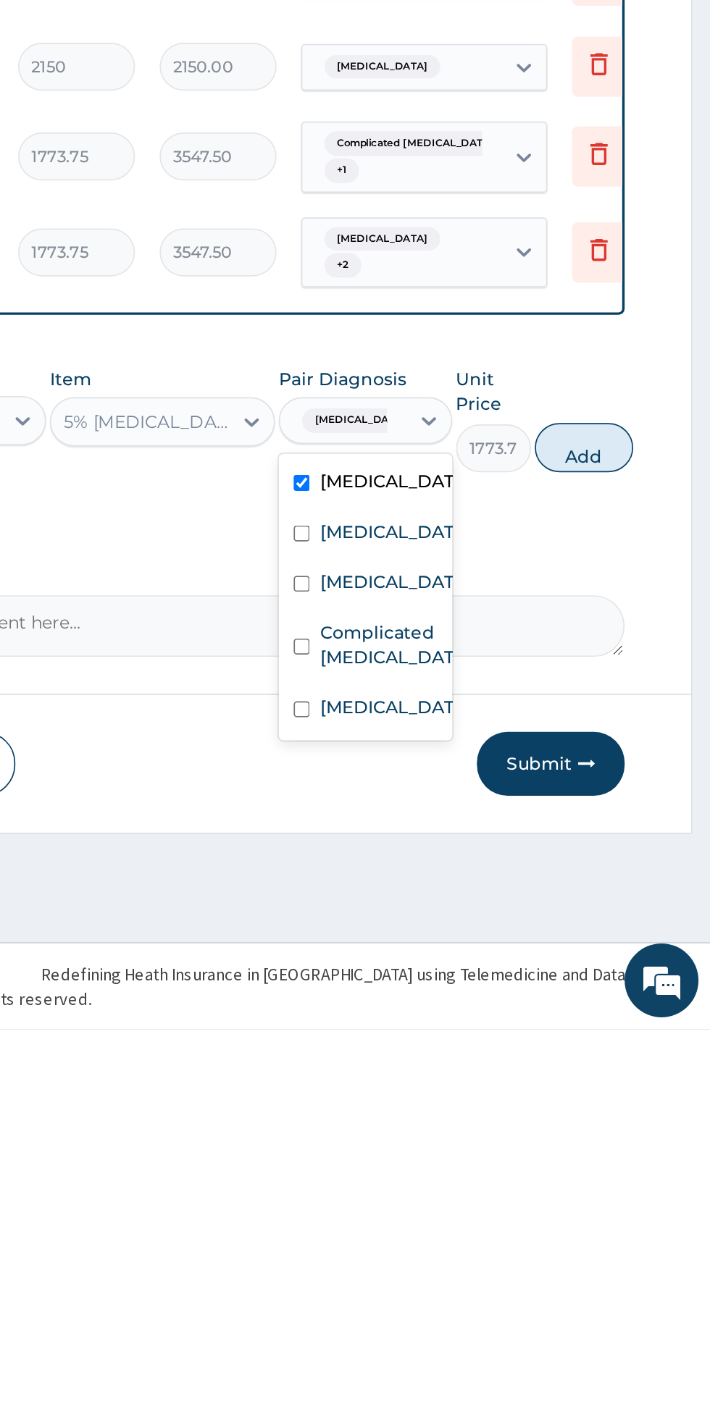
click at [526, 1128] on div "Sepsis" at bounding box center [506, 1143] width 101 height 30
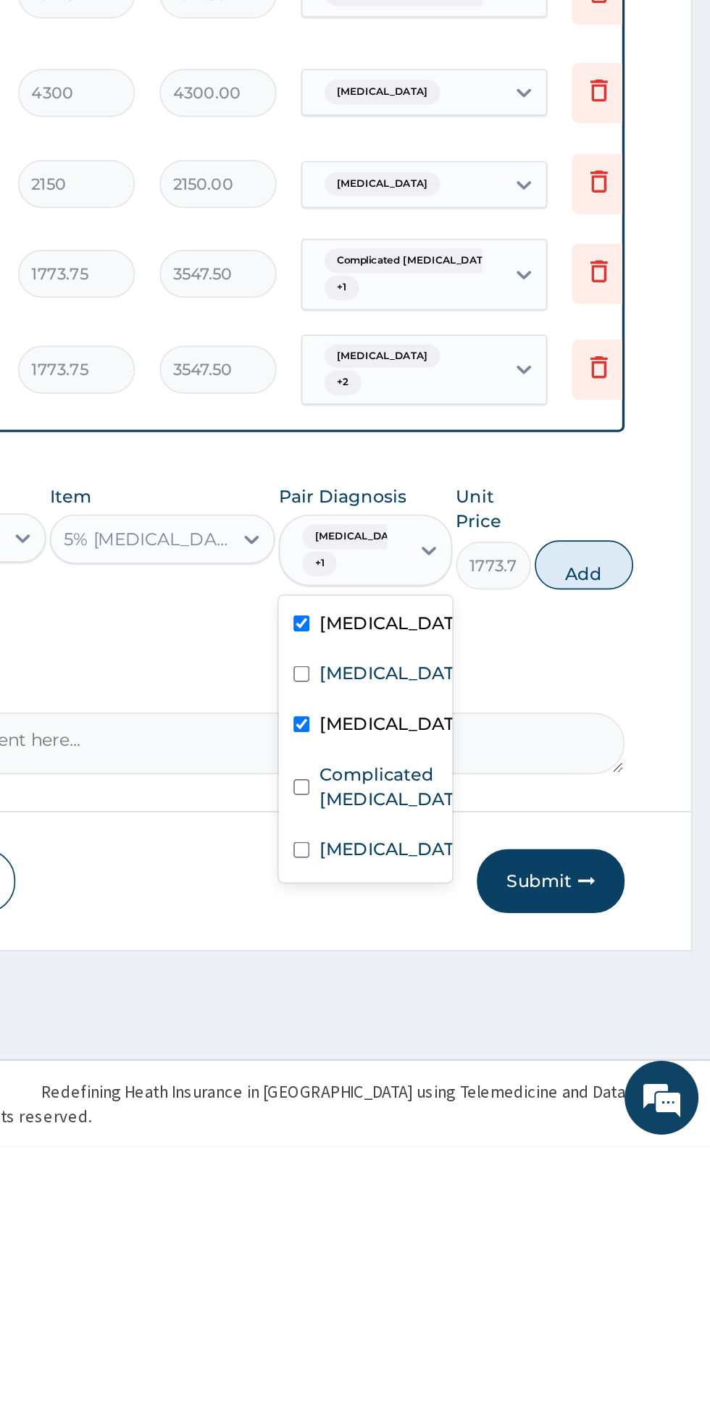
click at [540, 1172] on div "Complicated malaria" at bounding box center [506, 1194] width 101 height 44
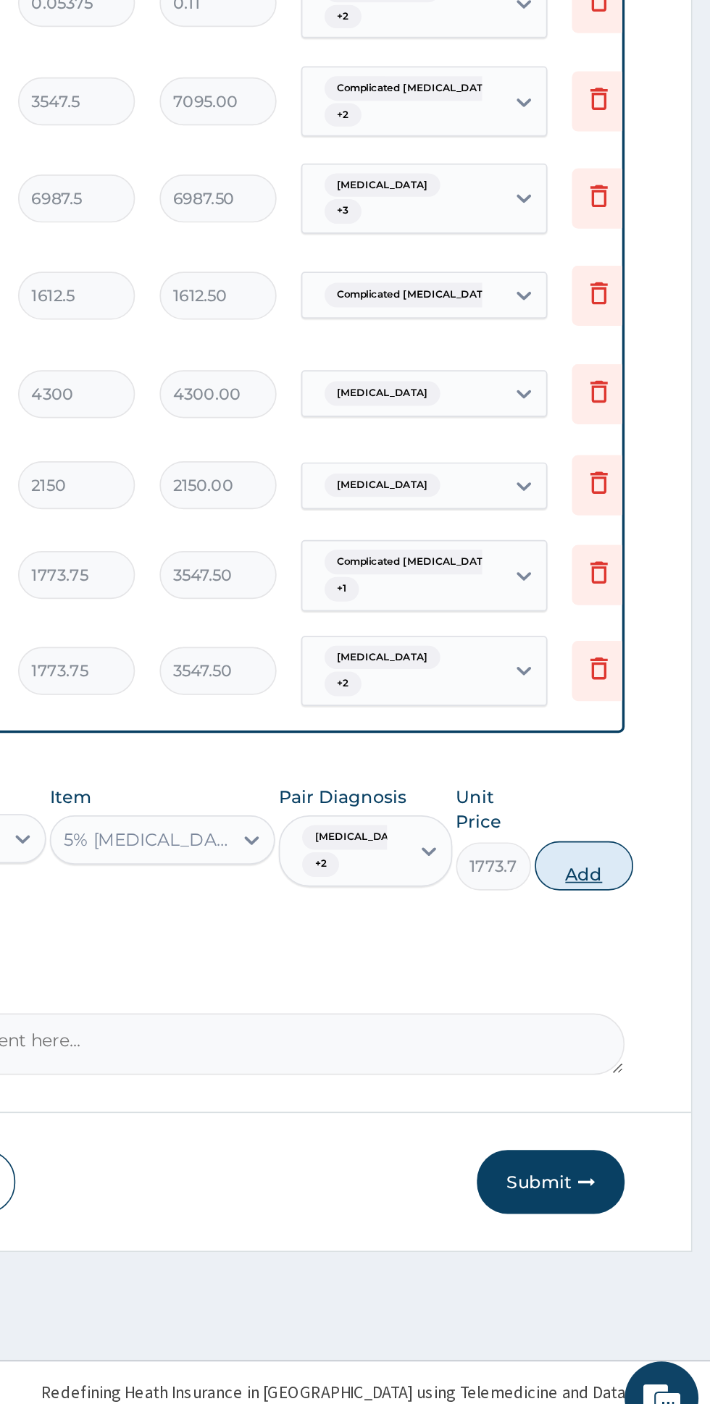
click at [647, 1047] on button "Add" at bounding box center [635, 1061] width 58 height 29
type input "0"
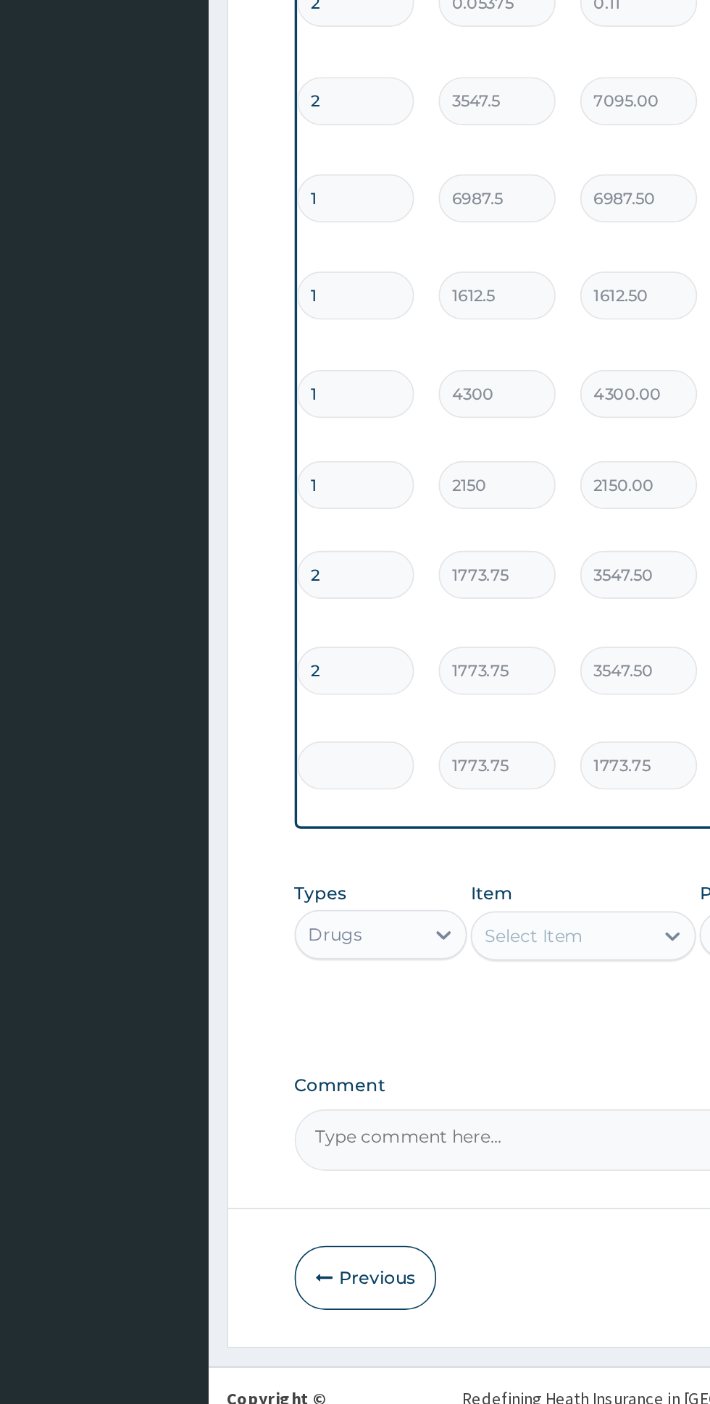
type input "0.00"
type input "2"
type input "3547.50"
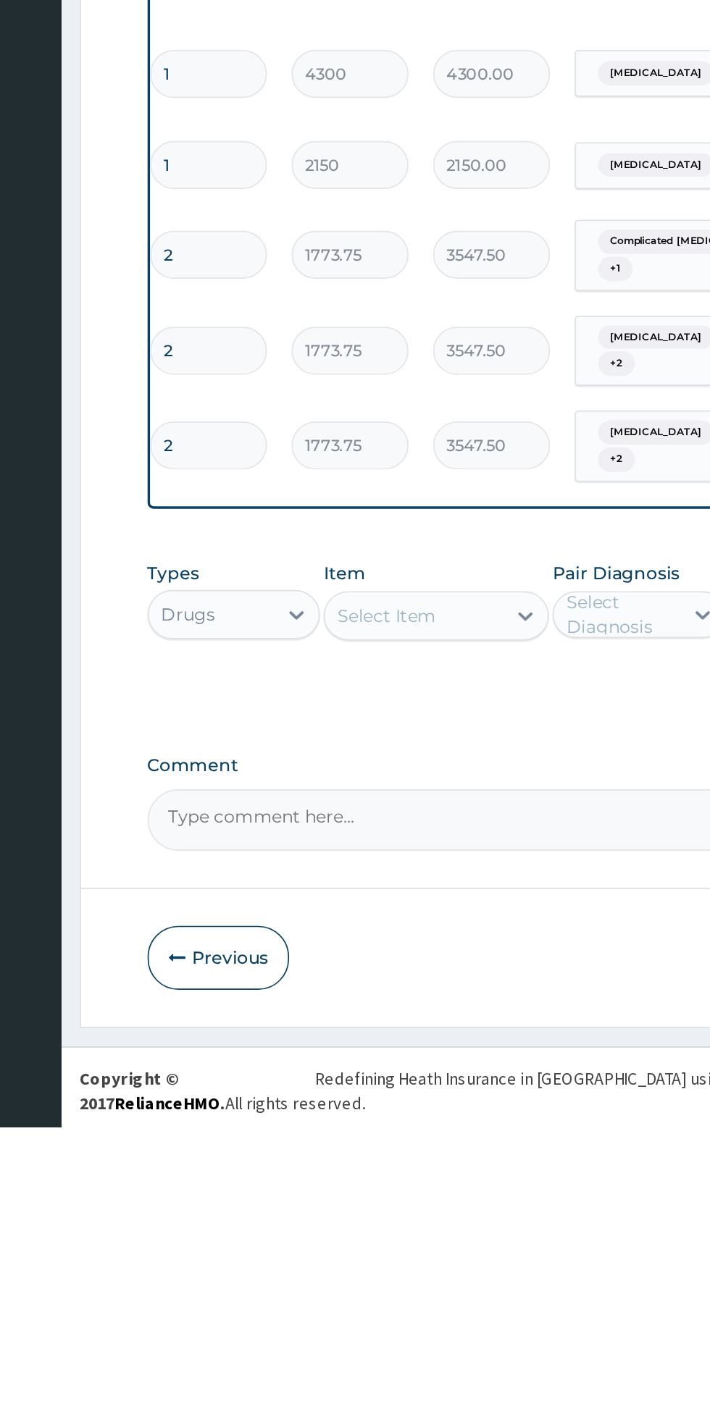
type input "2"
click at [246, 1185] on div "Types Drugs Item Select Item Pair Diagnosis Select Diagnosis Unit Price 0 Add" at bounding box center [438, 1213] width 442 height 56
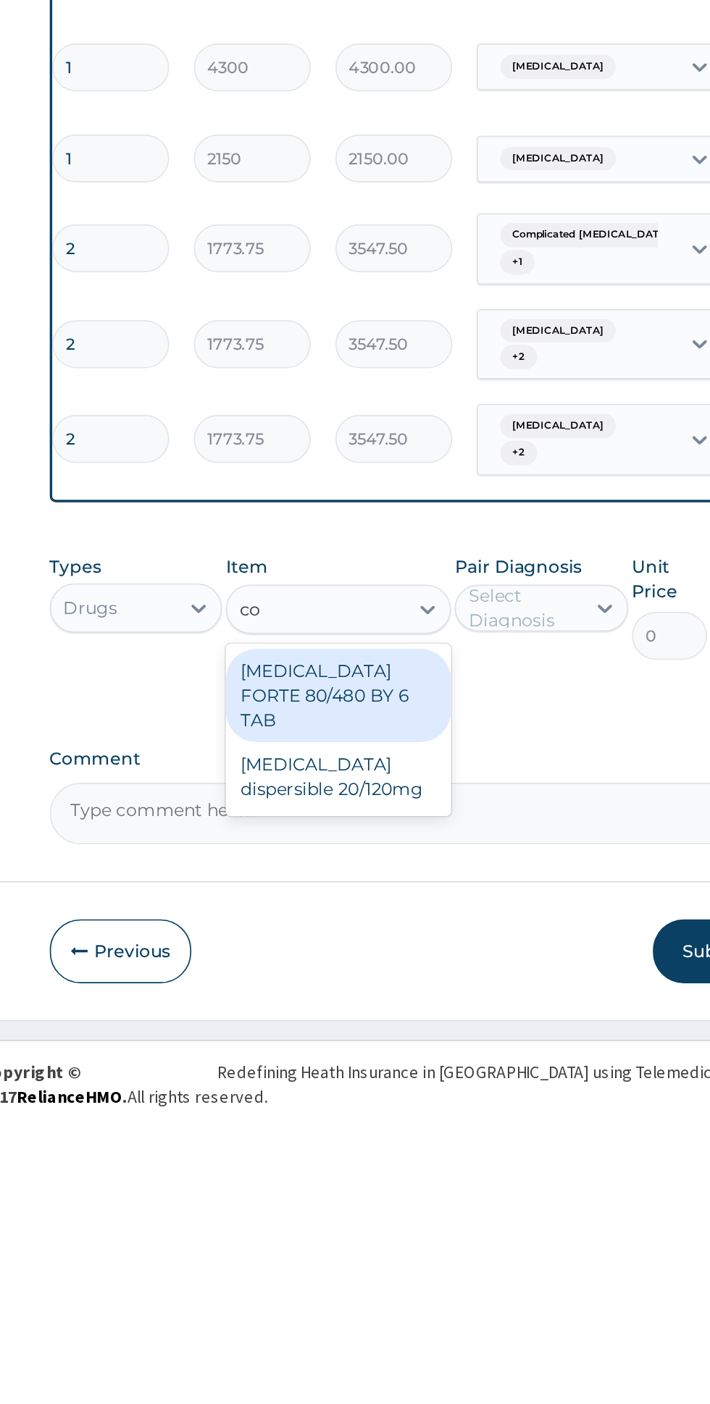
type input "c"
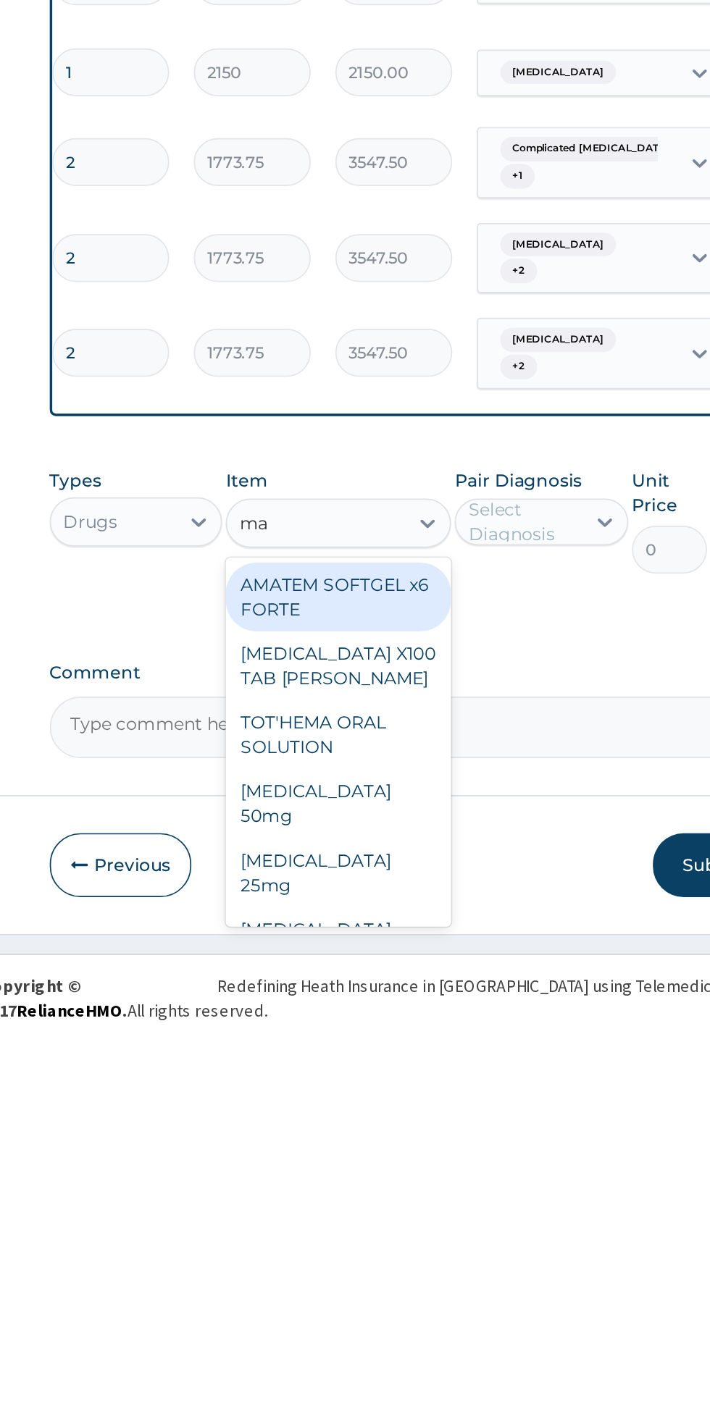
click at [425, 1126] on div "AMATEM SOFTGEL x6 FORTE" at bounding box center [387, 1146] width 133 height 41
type input "ma"
type input "473"
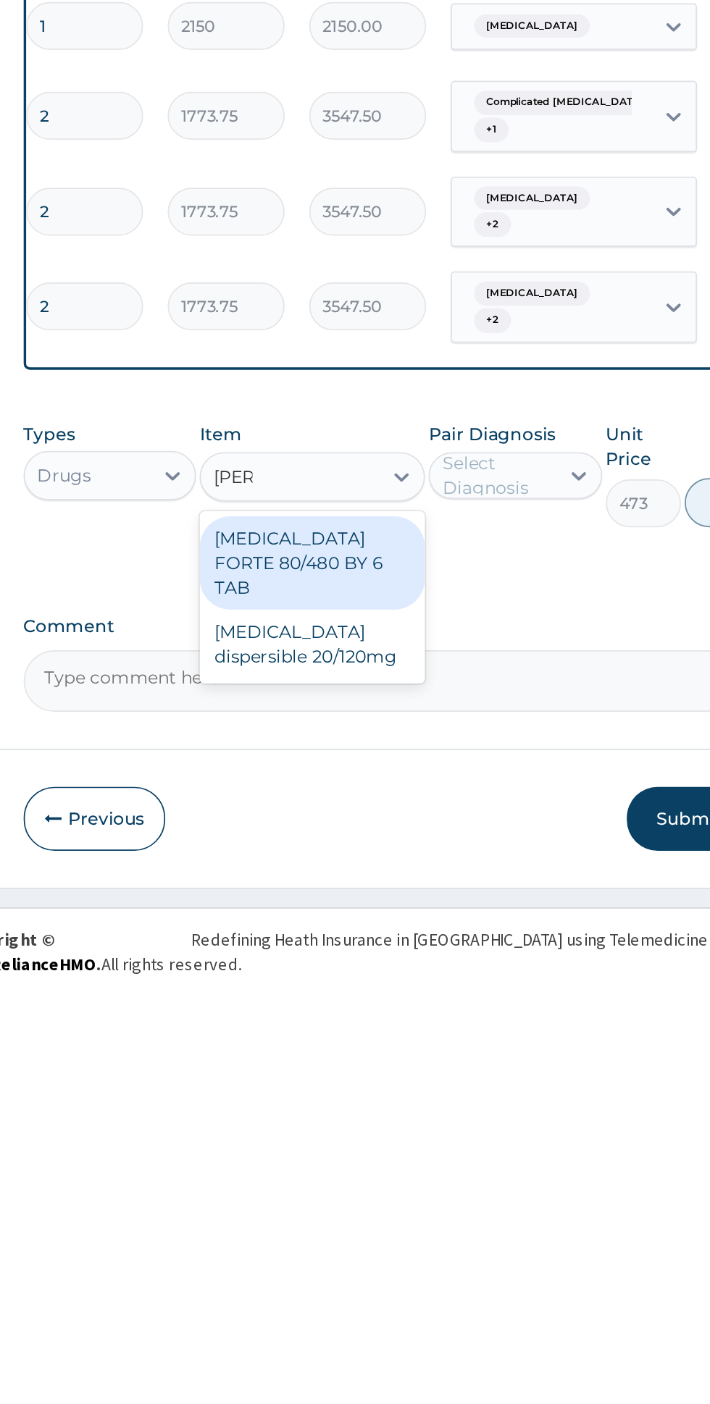
click at [439, 1126] on div "COARTEM FORTE 80/480 BY 6 TAB" at bounding box center [387, 1153] width 133 height 55
type input "coar"
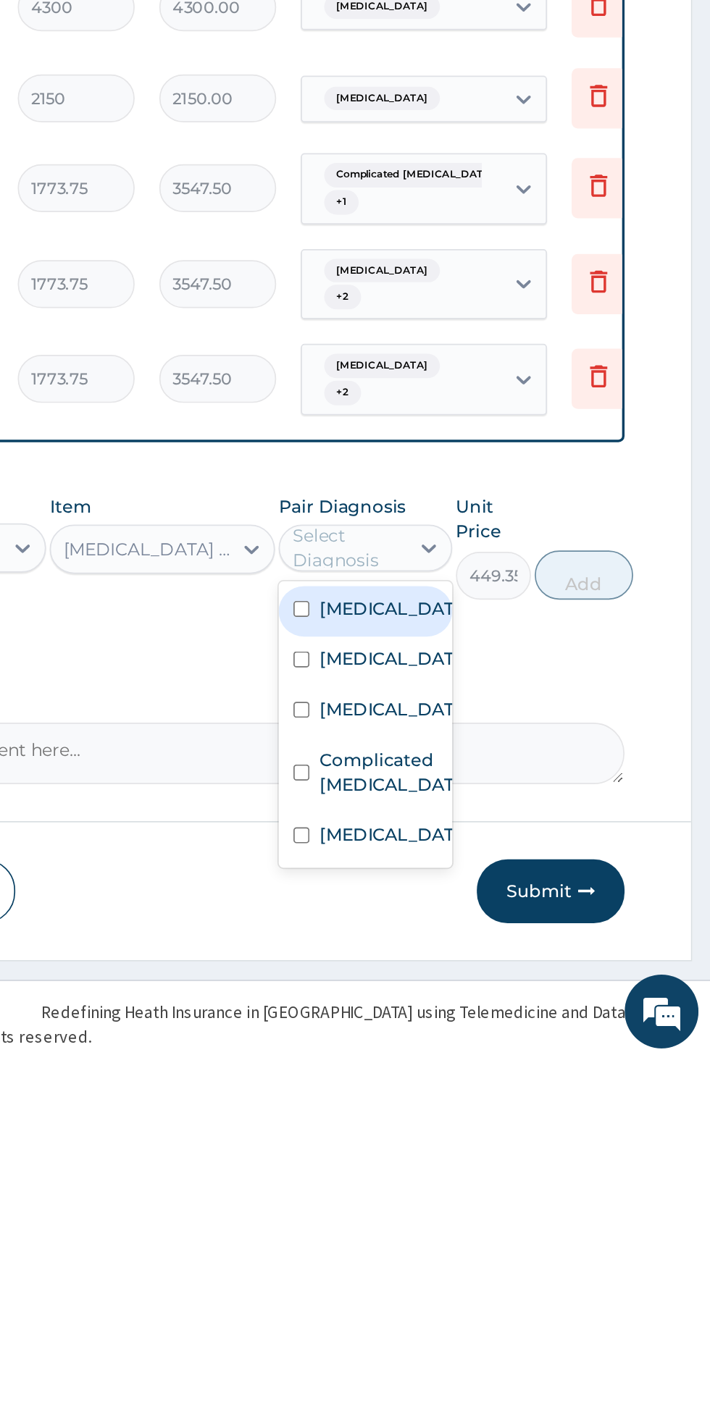
click at [537, 1220] on label "Complicated malaria" at bounding box center [521, 1234] width 84 height 29
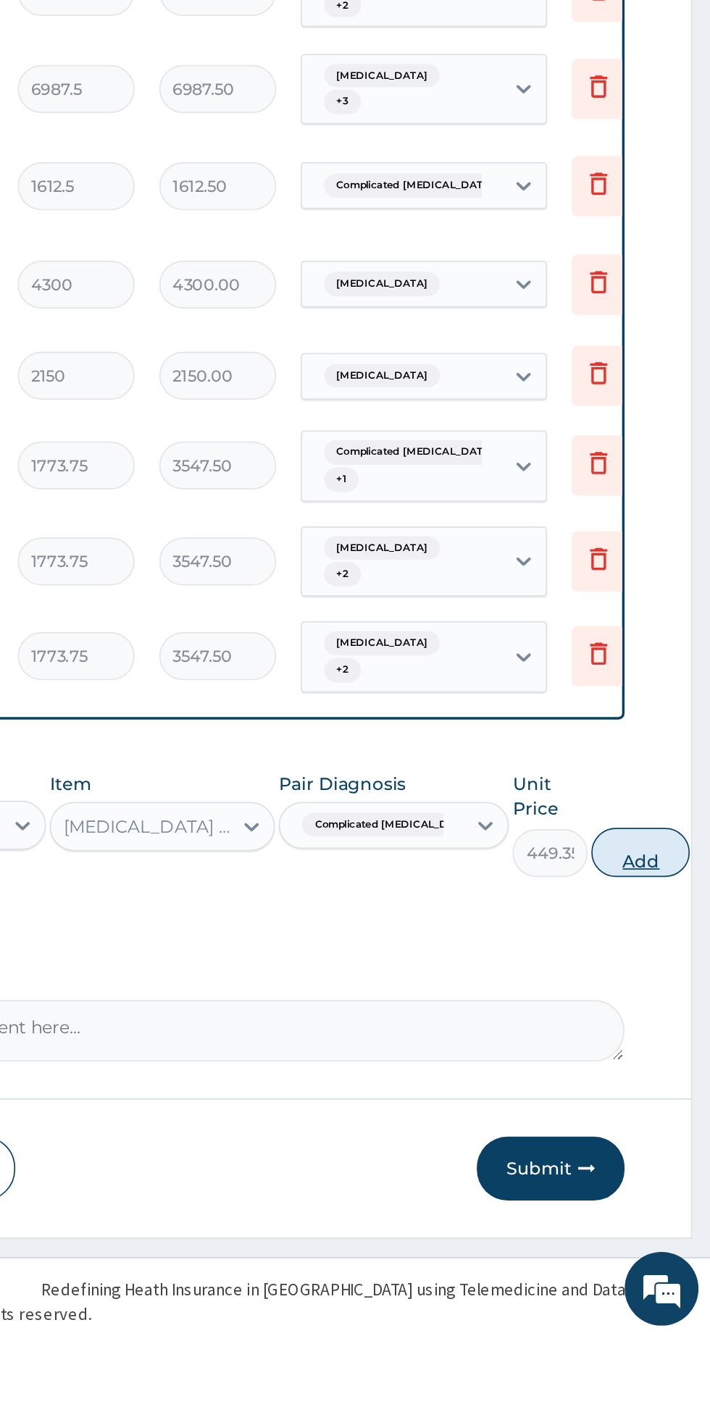
click at [650, 1104] on button "Add" at bounding box center [669, 1118] width 58 height 29
type input "0"
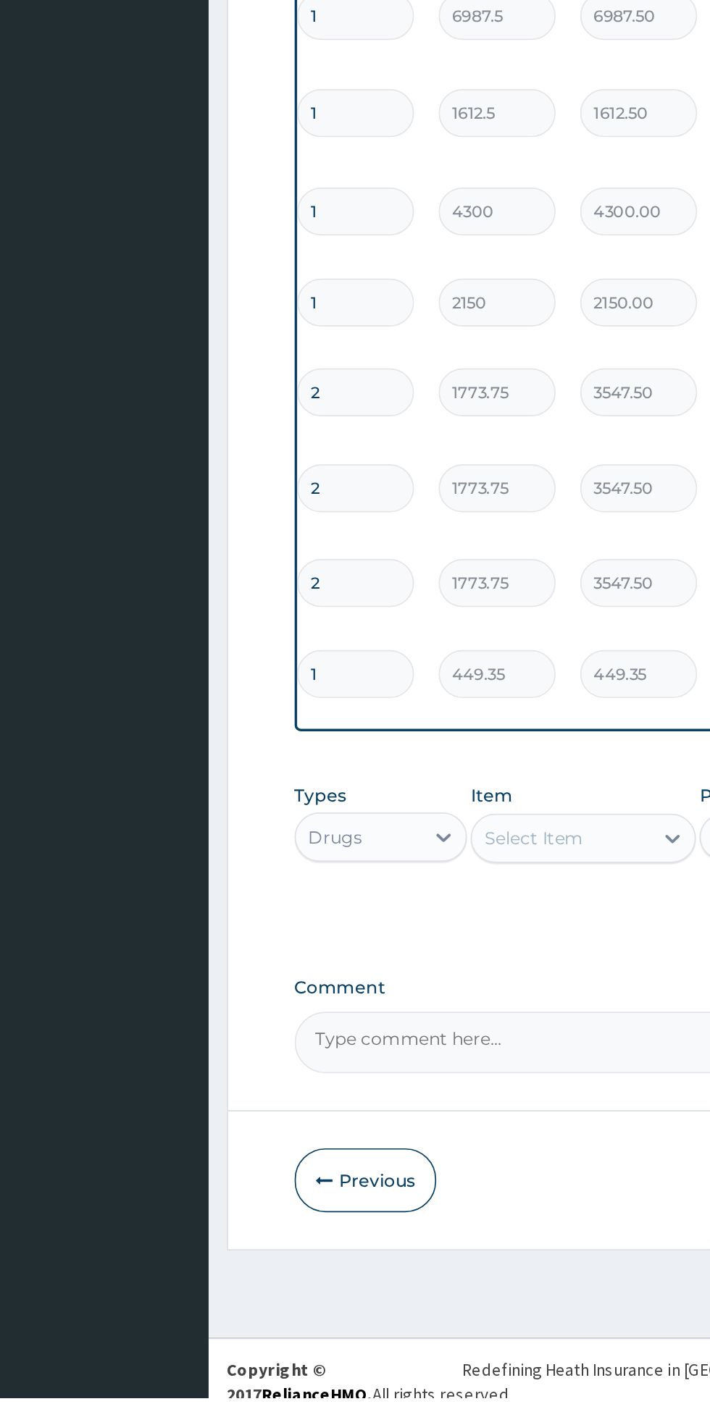
scroll to position [20, 0]
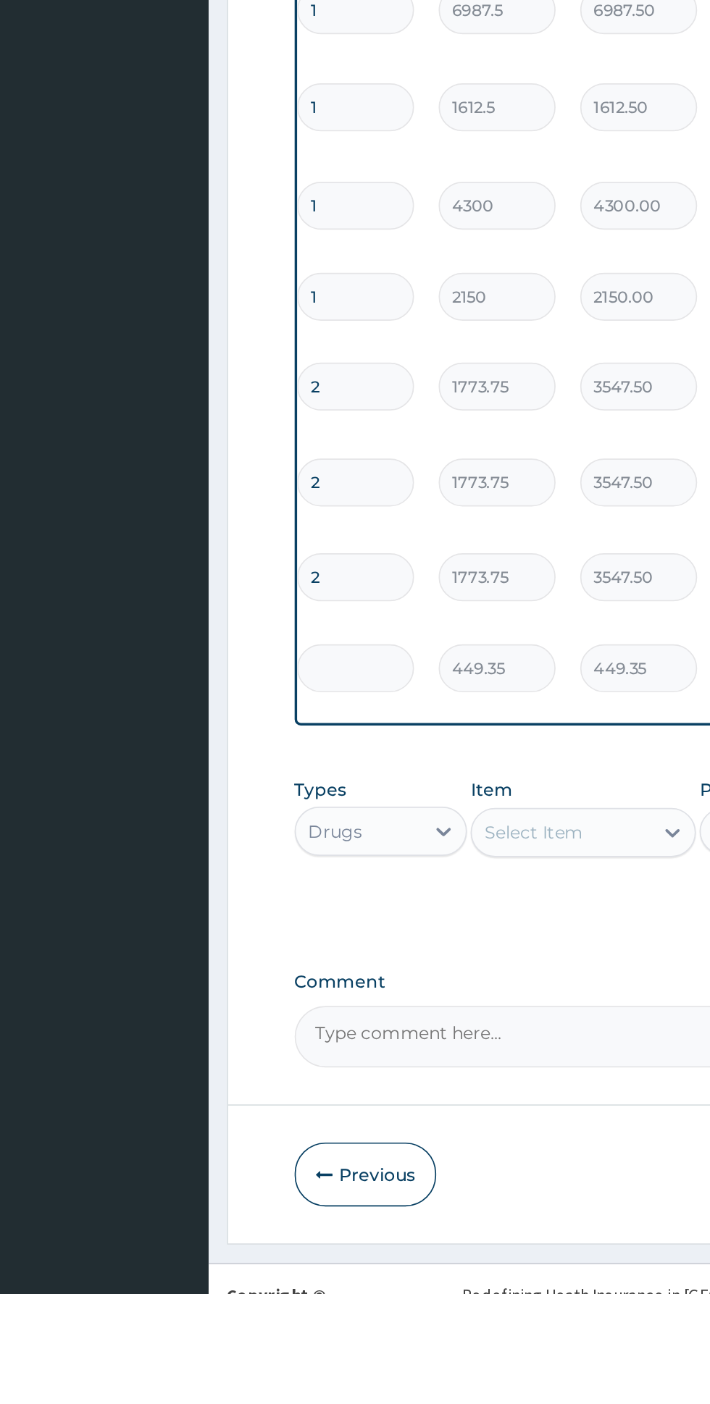
type input "0.00"
type input "6"
type input "2696.10"
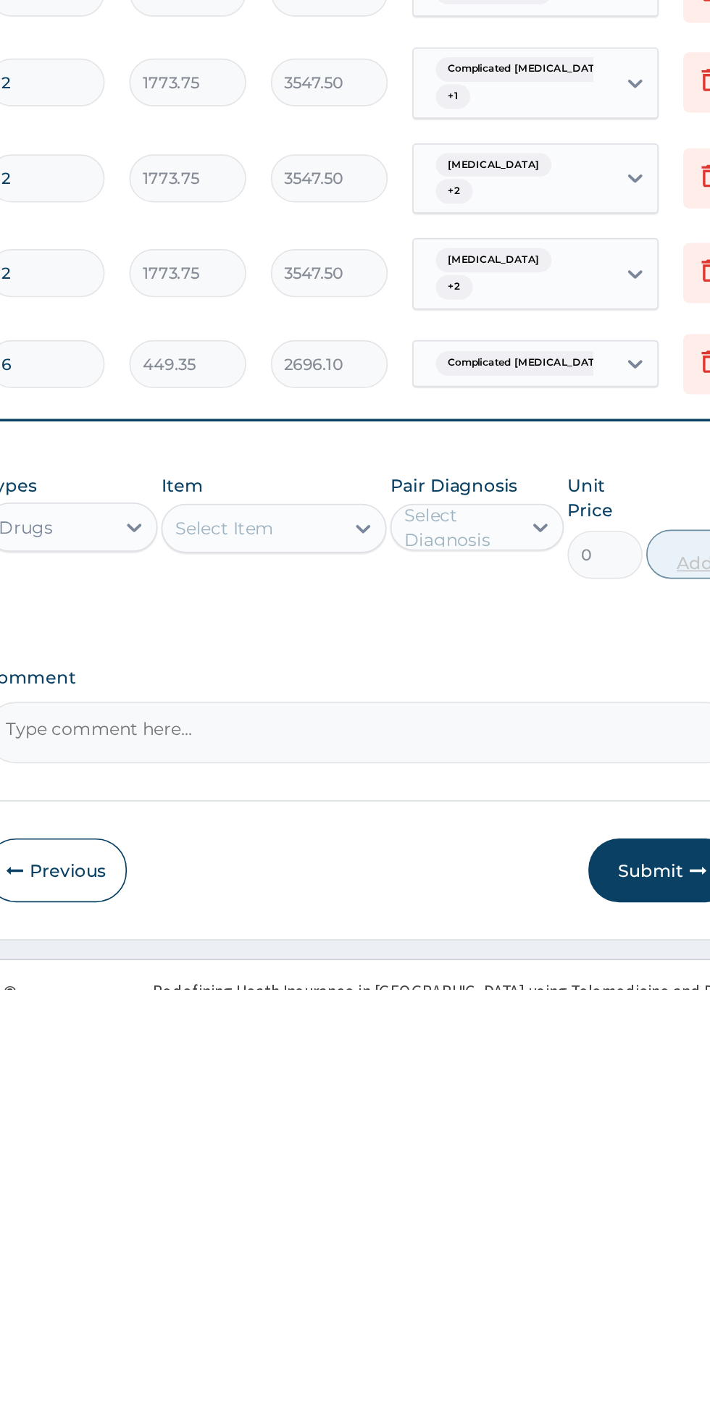
type input "6"
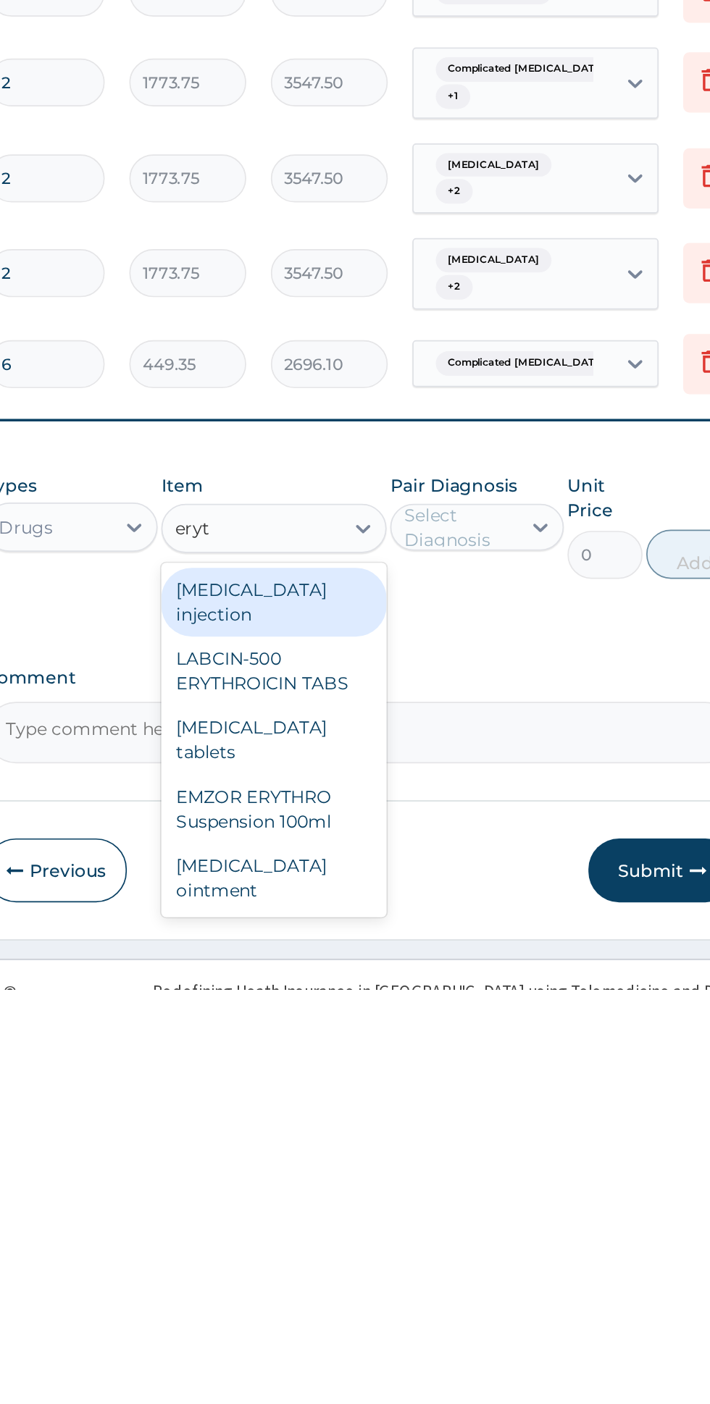
click at [450, 1237] on div "Erythromycin tablets" at bounding box center [387, 1257] width 133 height 41
type input "eryt"
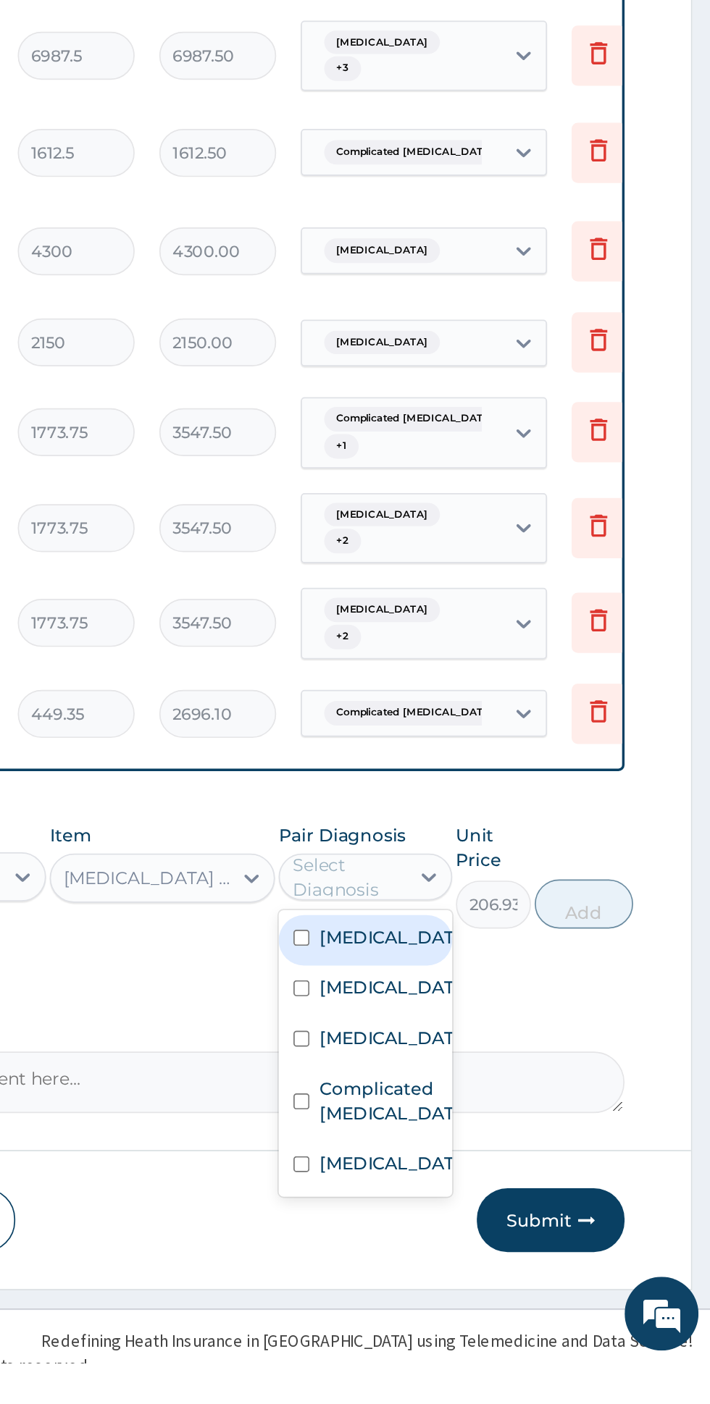
scroll to position [0, 0]
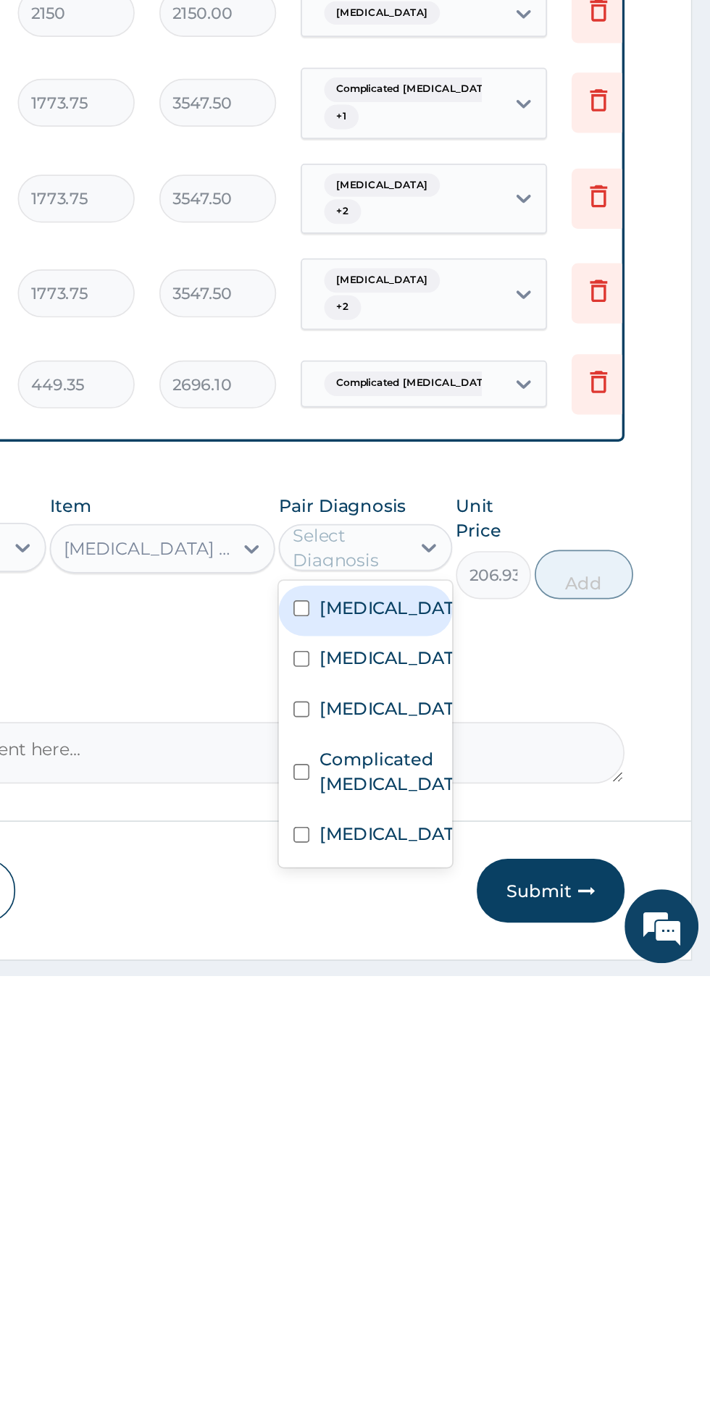
click at [533, 1234] on div "Sepsis" at bounding box center [506, 1249] width 101 height 30
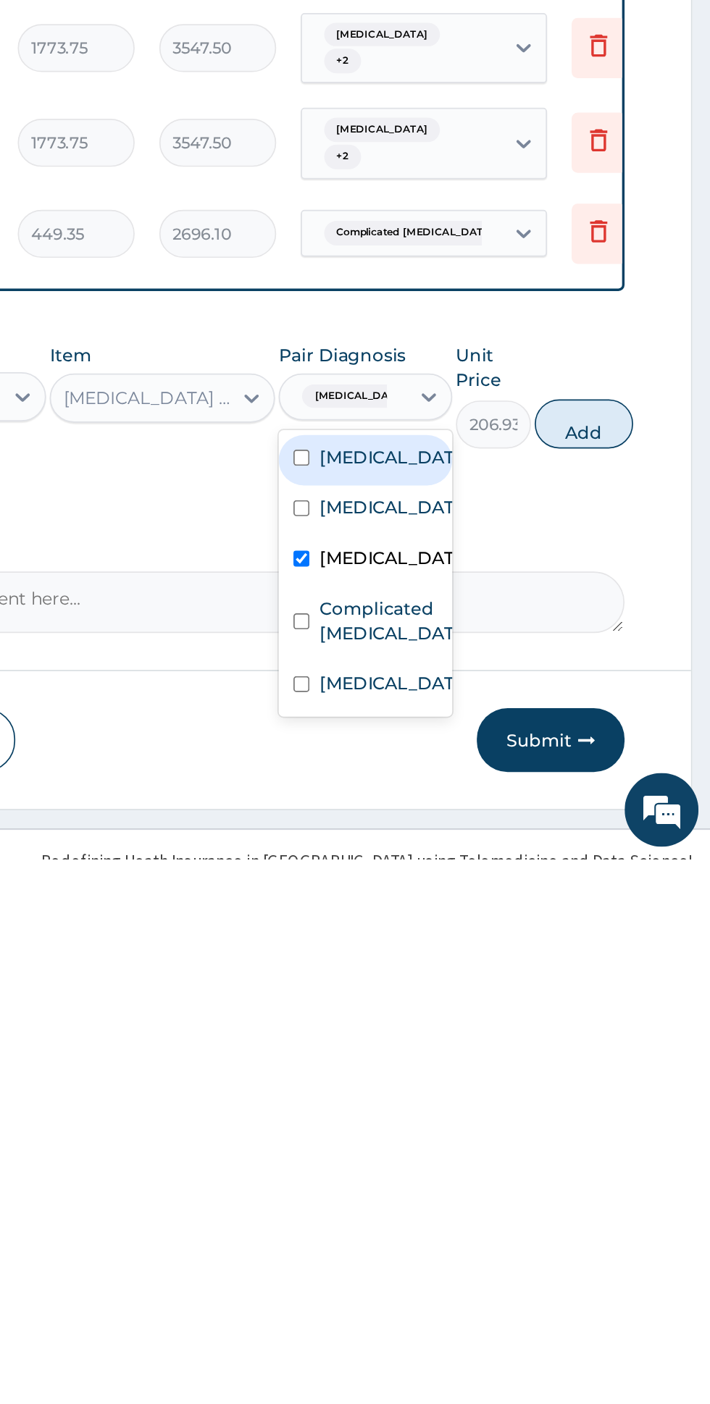
scroll to position [20, 0]
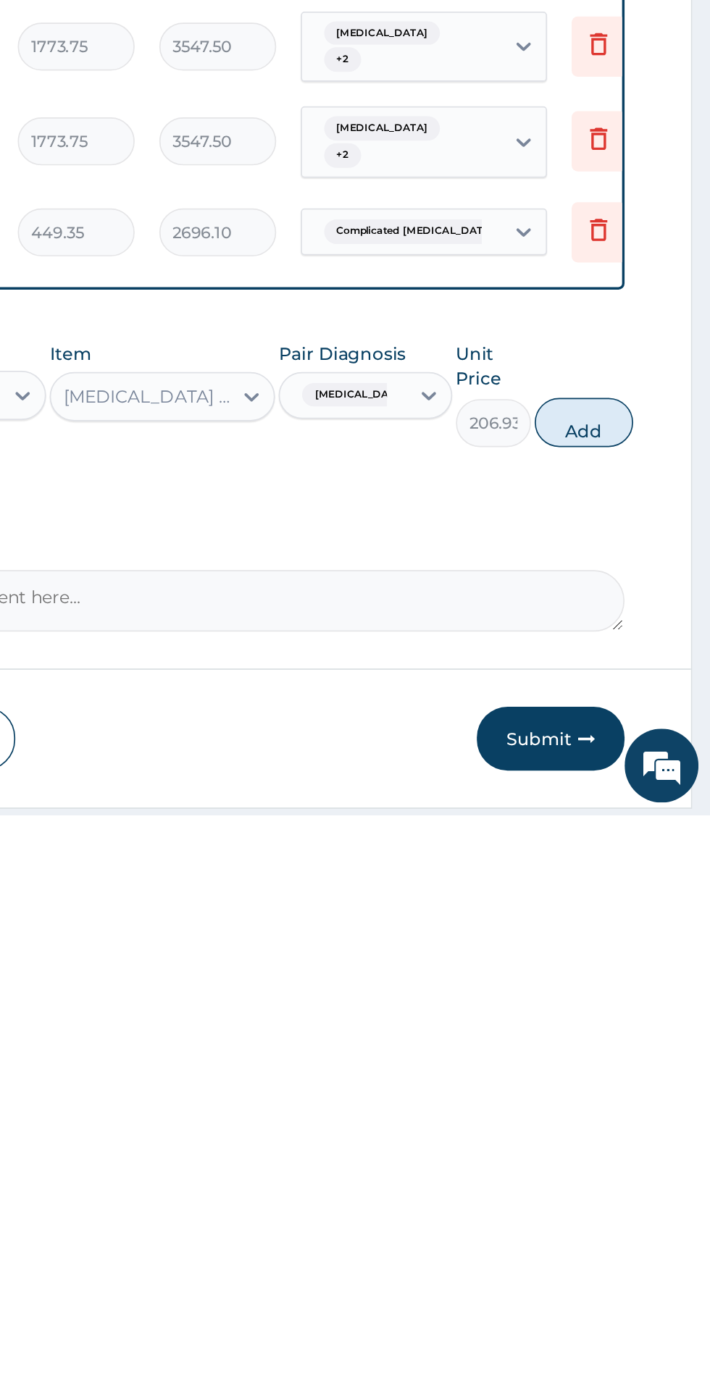
click at [648, 799] on icon at bounding box center [644, 816] width 32 height 35
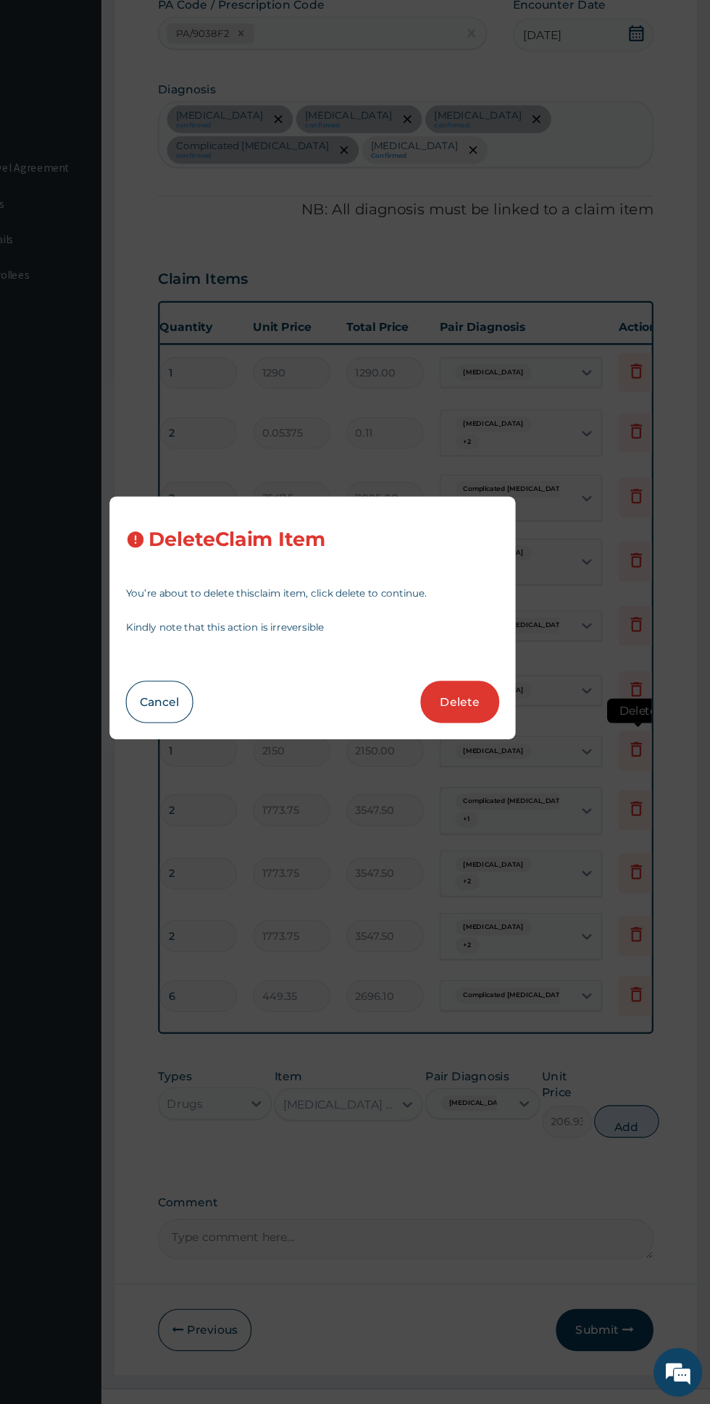
scroll to position [16, 0]
click at [217, 763] on button "Cancel" at bounding box center [218, 777] width 60 height 38
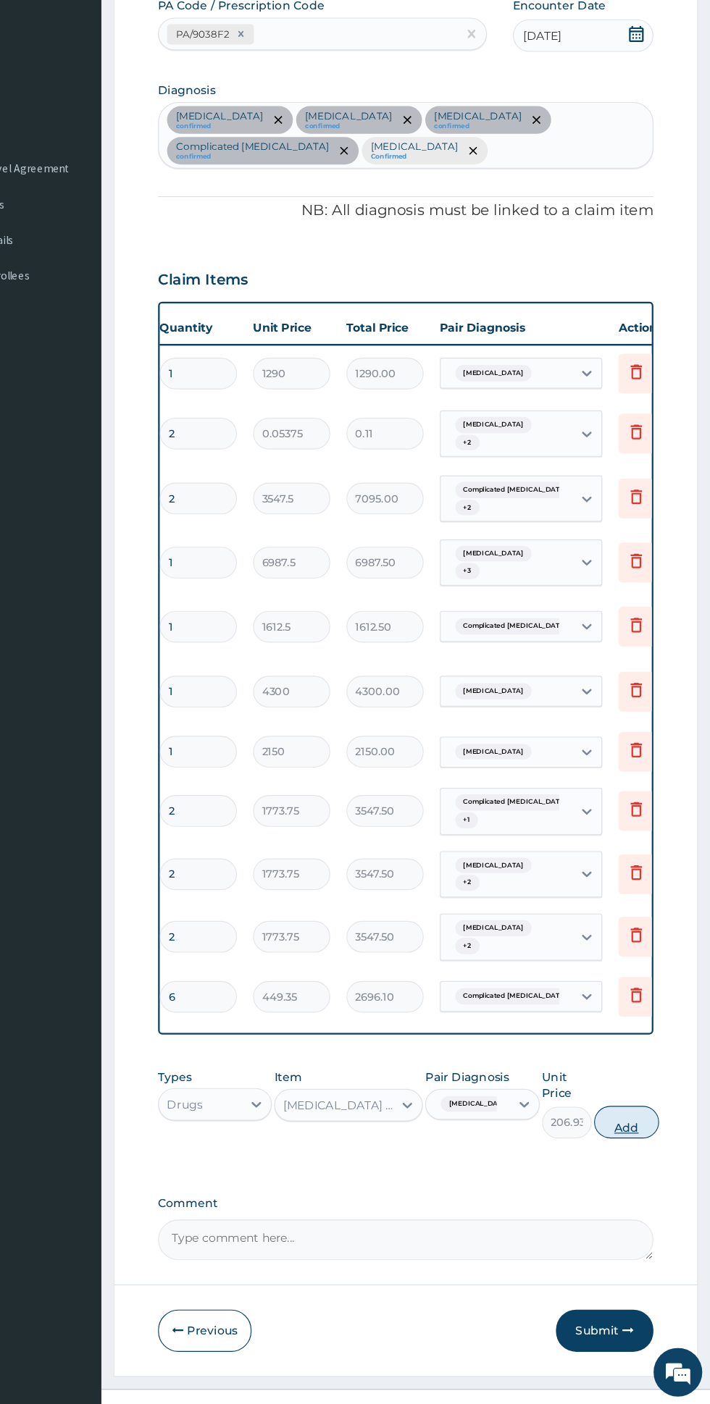
click at [642, 1138] on button "Add" at bounding box center [635, 1152] width 58 height 29
type input "0"
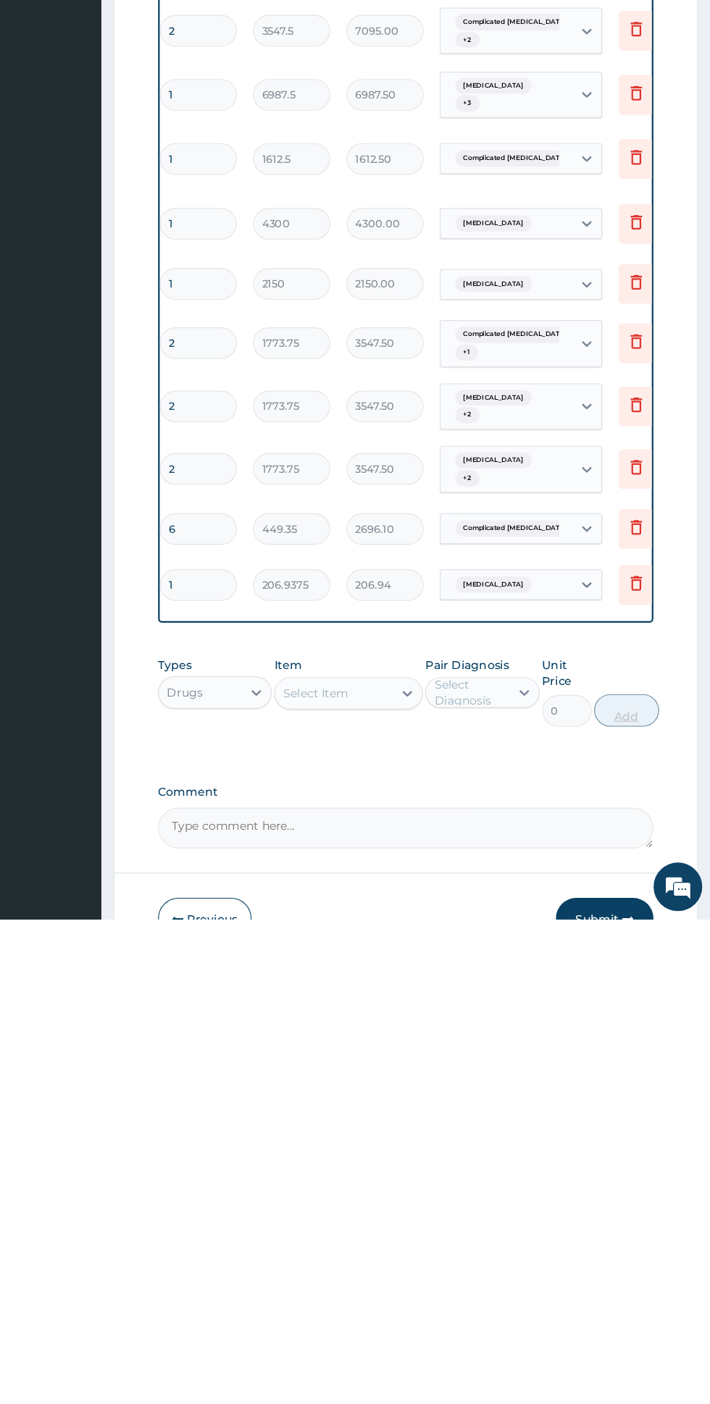
scroll to position [71, 0]
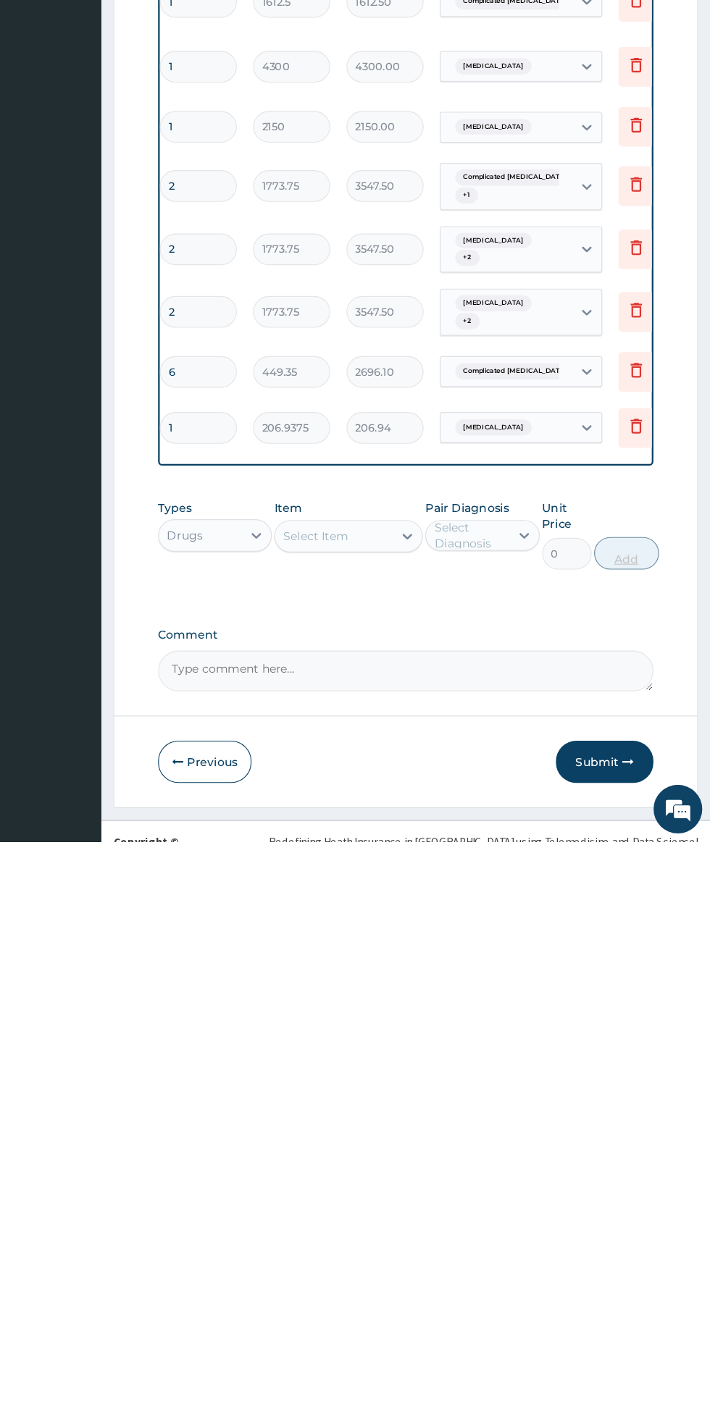
type input "15"
type input "3104.06"
type input "15"
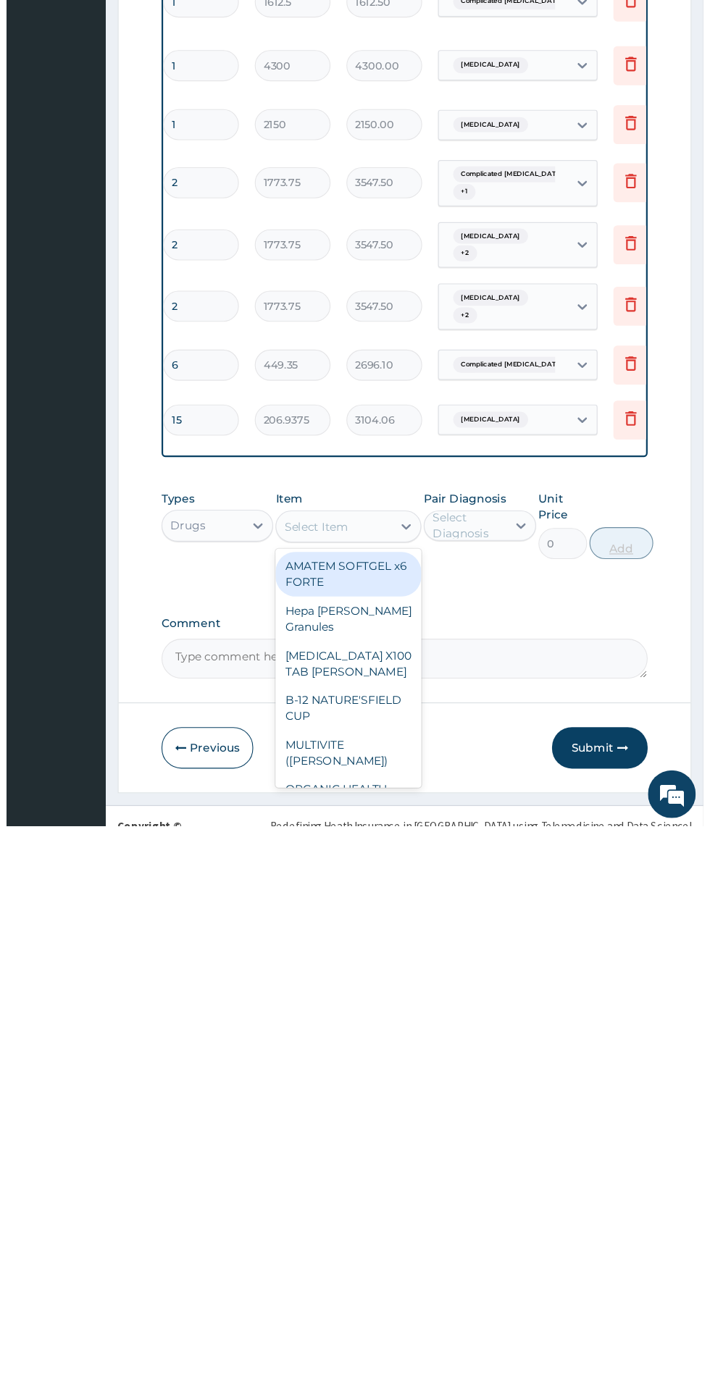
scroll to position [70, 0]
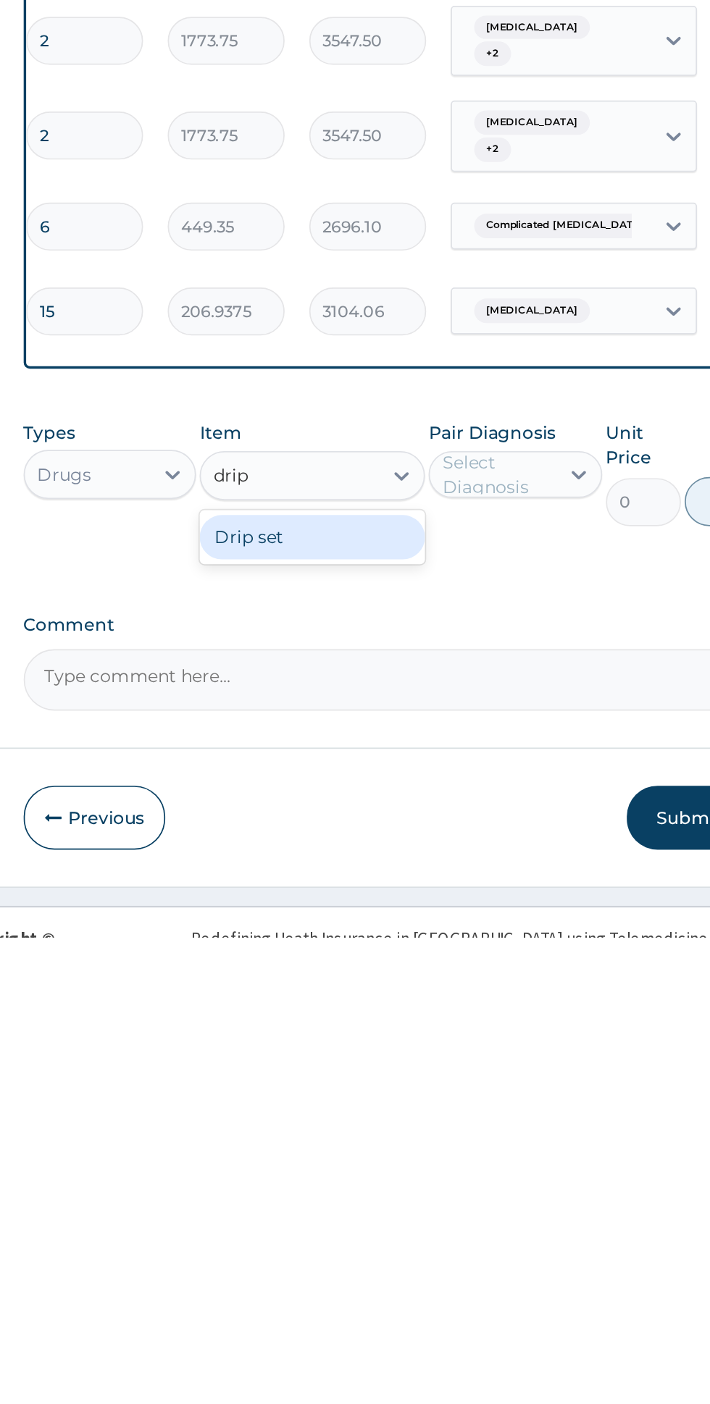
click at [426, 1156] on div "Drip set" at bounding box center [387, 1169] width 133 height 26
type input "drip"
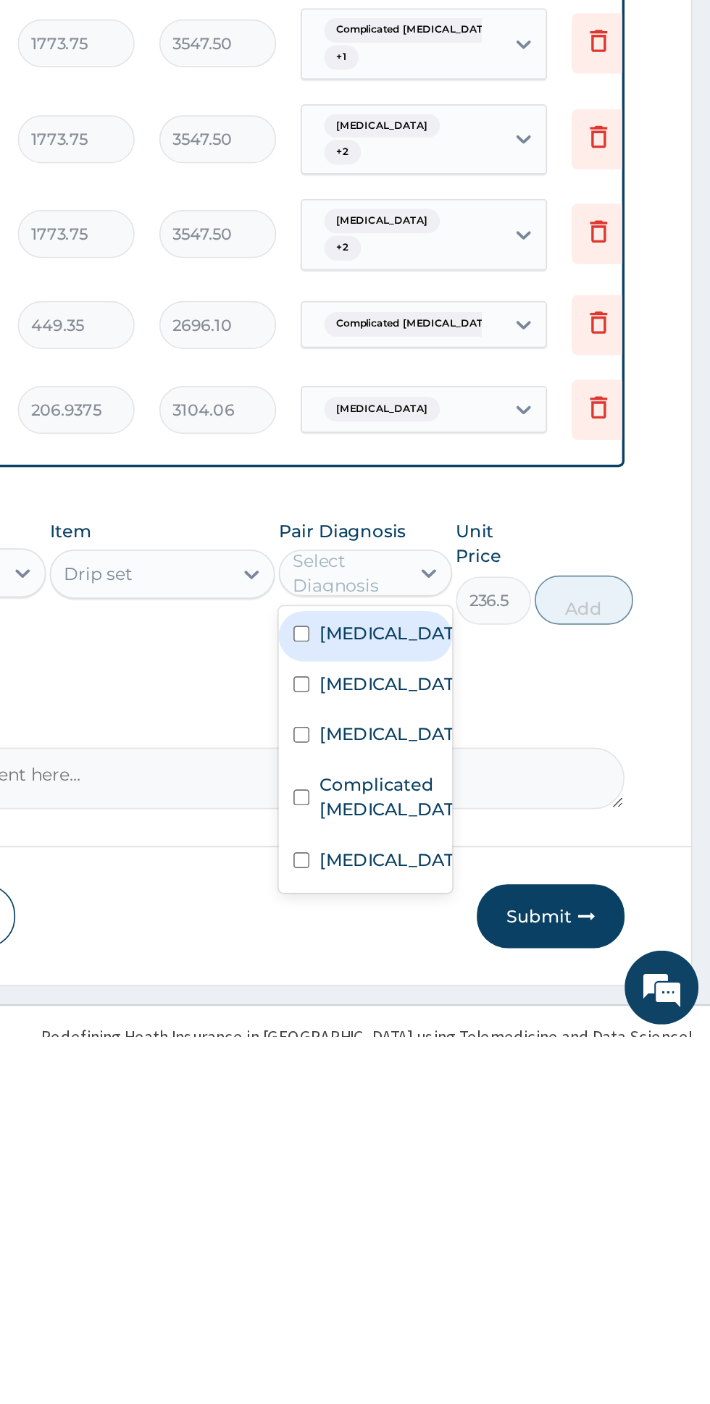
scroll to position [71, 0]
click at [542, 1249] on label "Complicated malaria" at bounding box center [521, 1263] width 84 height 29
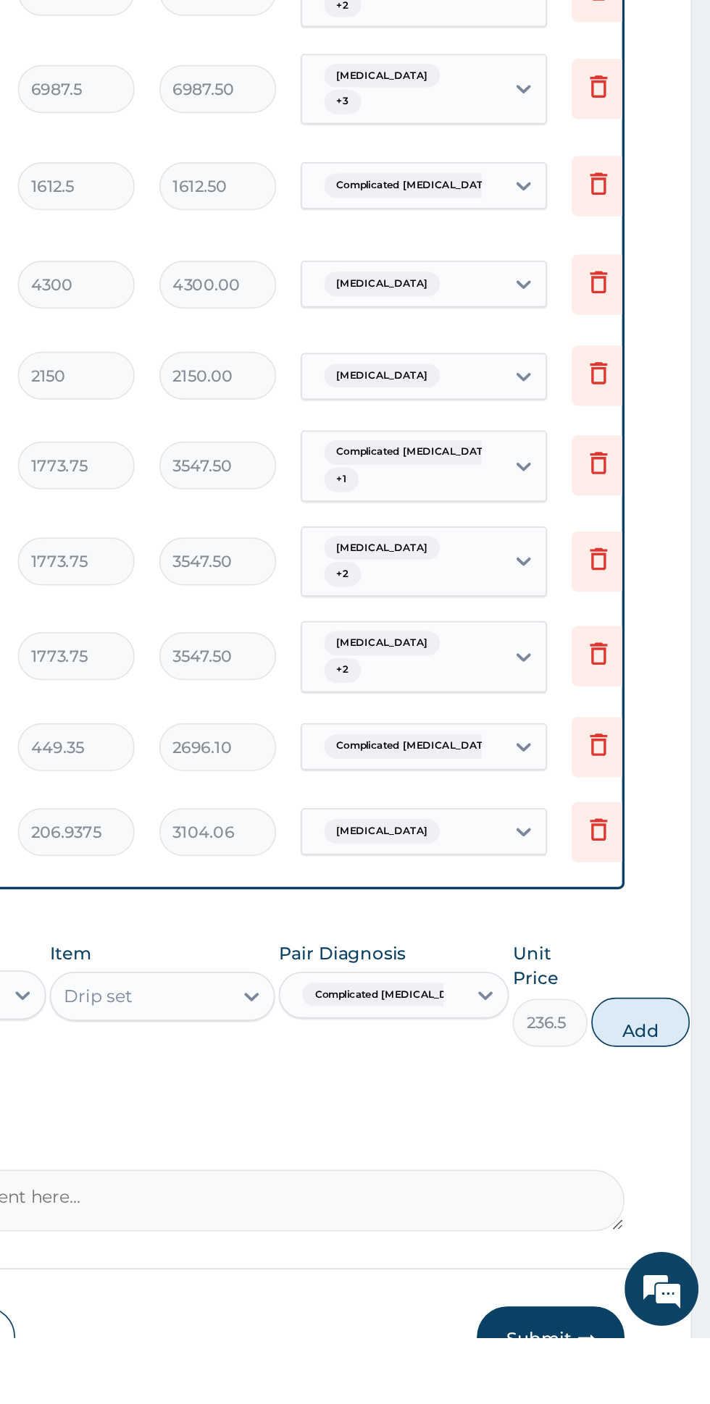
scroll to position [0, 0]
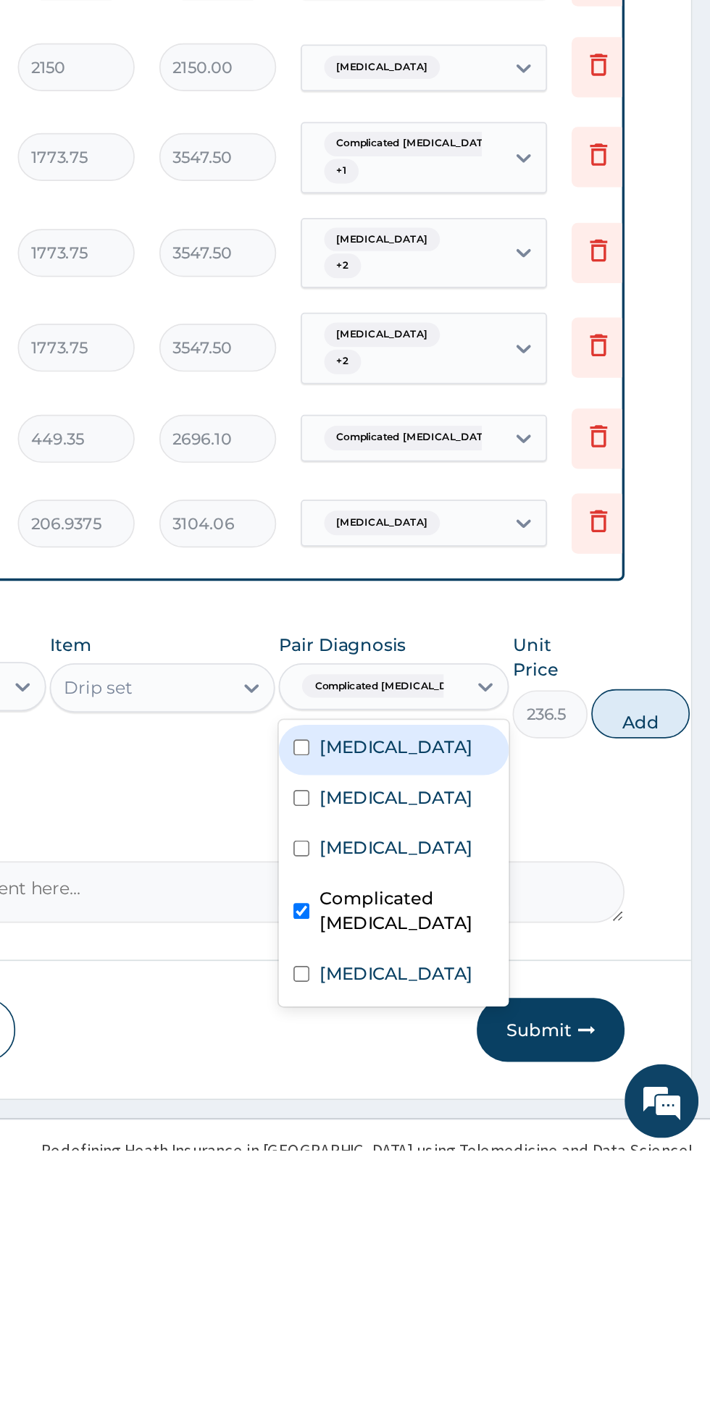
click at [528, 1160] on label "Hyperglycemia" at bounding box center [524, 1167] width 90 height 14
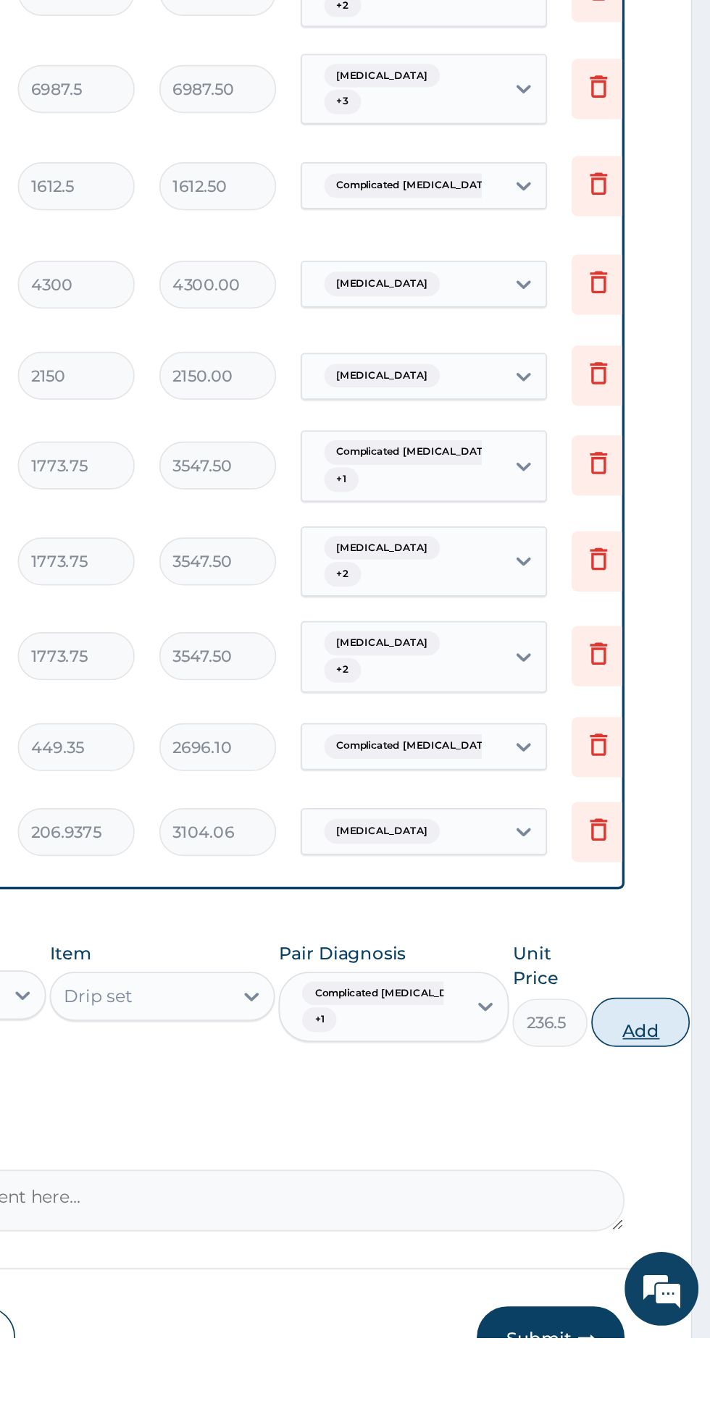
click at [642, 1204] on button "Add" at bounding box center [669, 1218] width 58 height 29
type input "0"
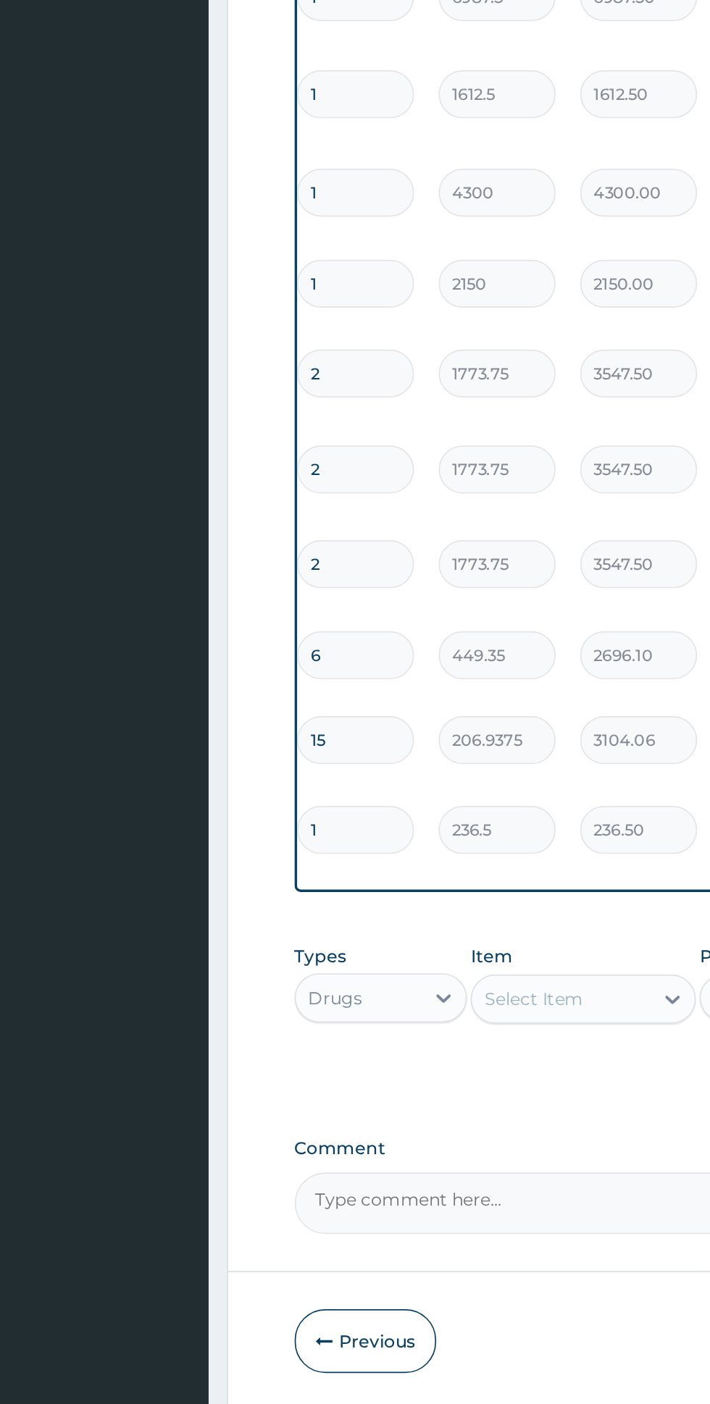
scroll to position [93, 0]
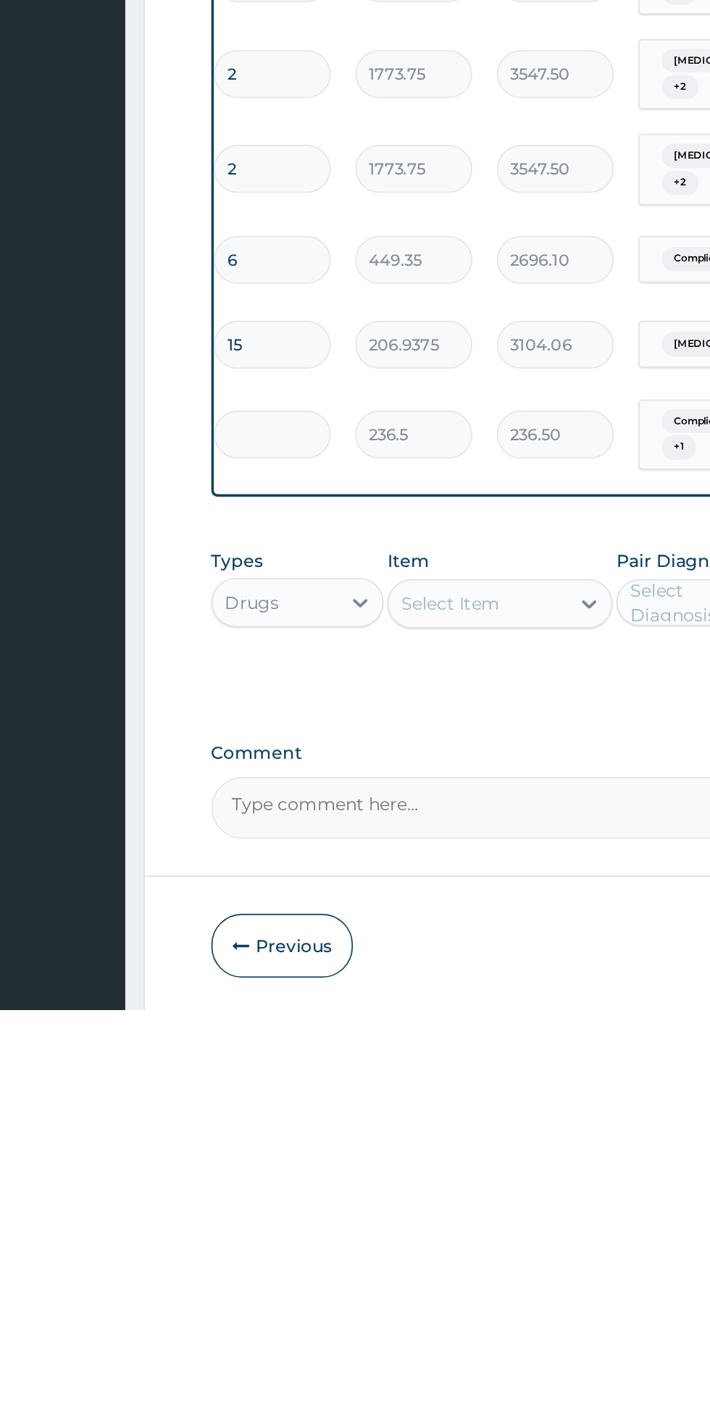
type input "0.00"
type input "2"
type input "473.00"
type input "0.00"
type input "1"
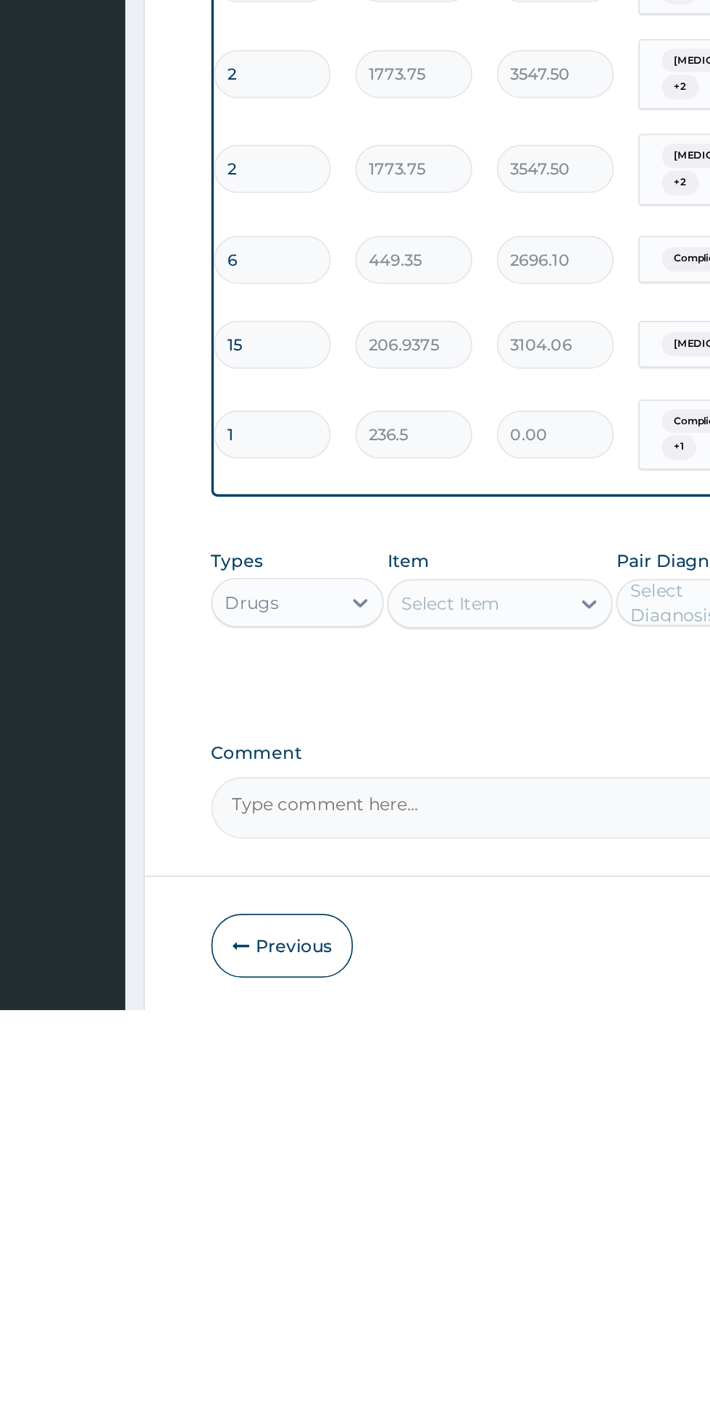
type input "236.50"
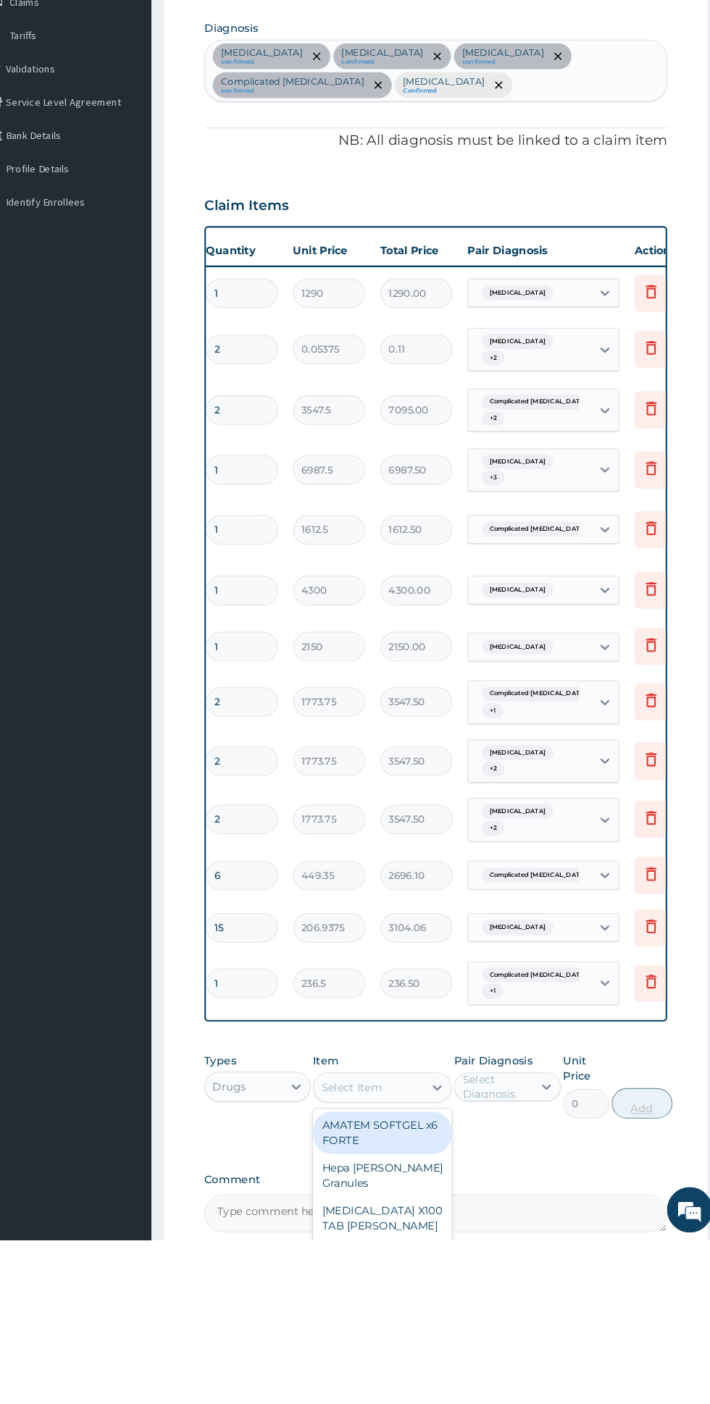
scroll to position [70, 0]
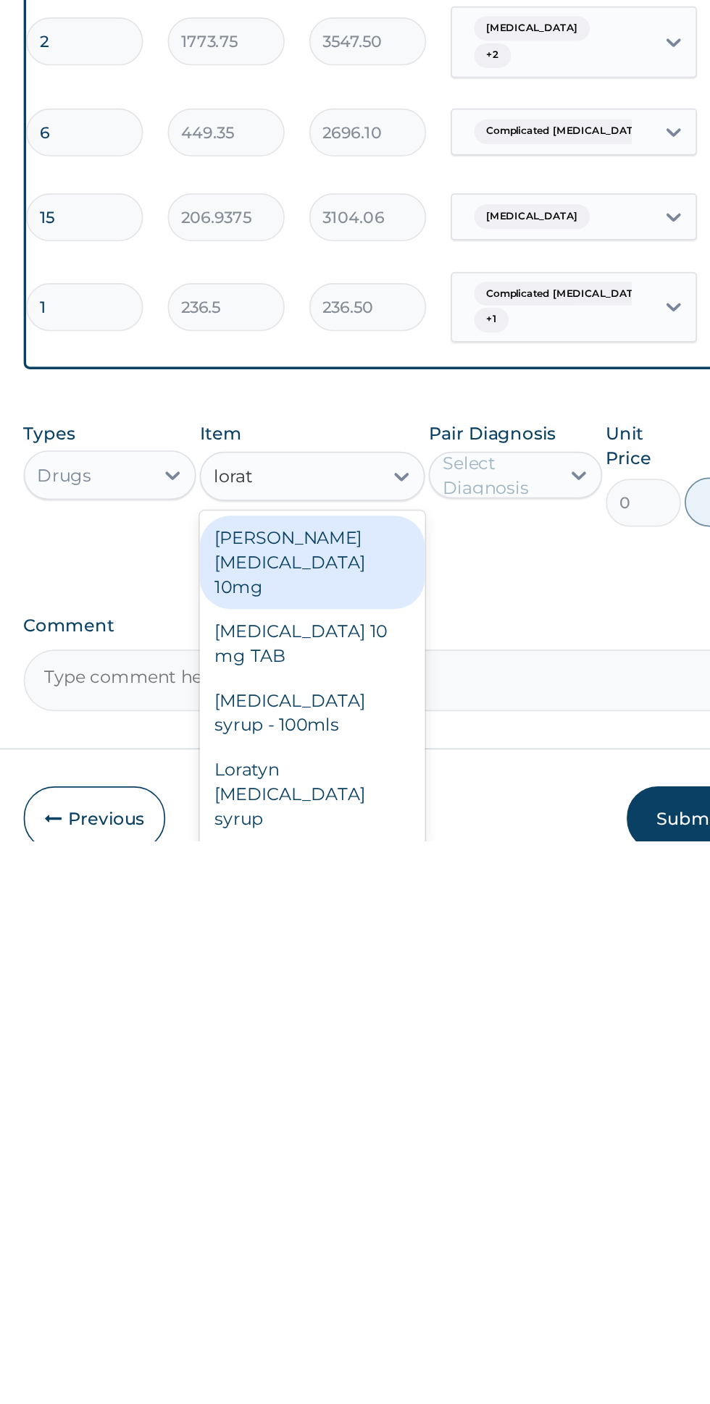
click at [429, 1212] on div "Loratyn Loratadine 10mg" at bounding box center [387, 1239] width 133 height 55
type input "lorat"
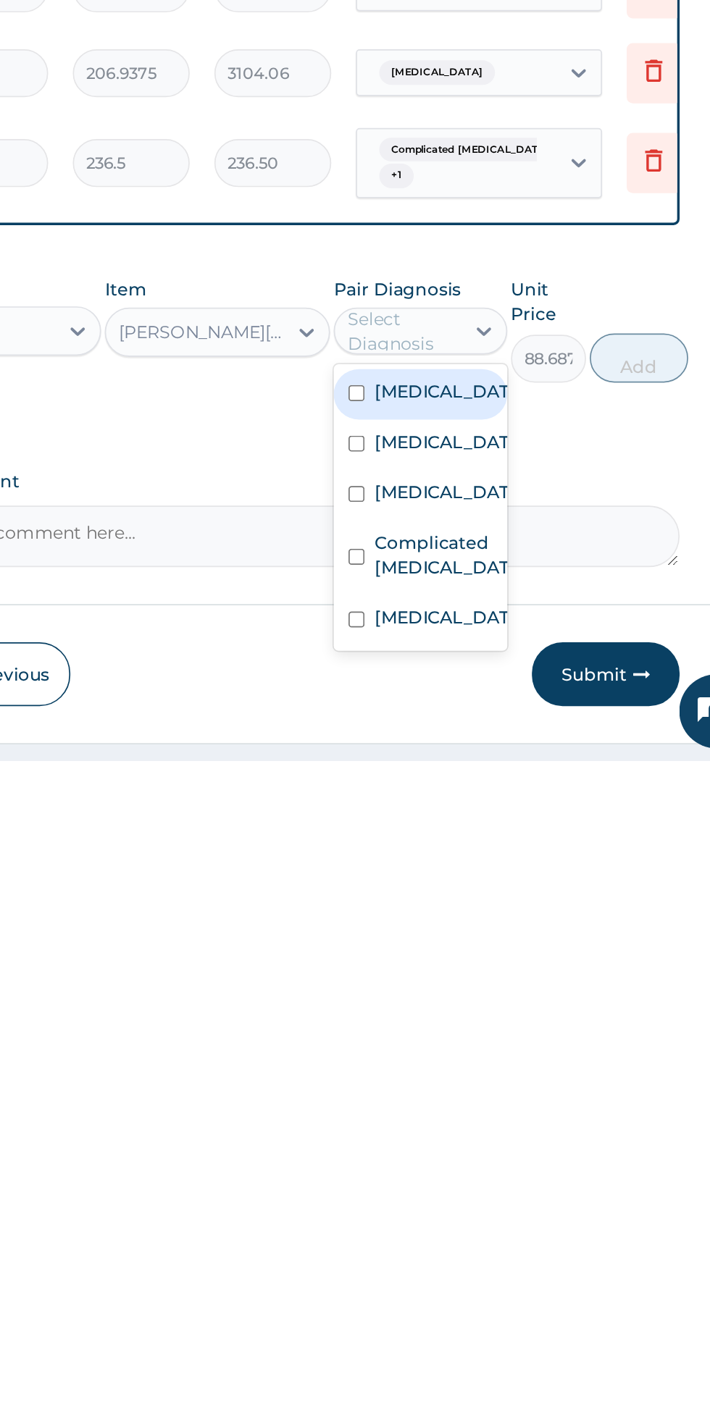
scroll to position [127, 0]
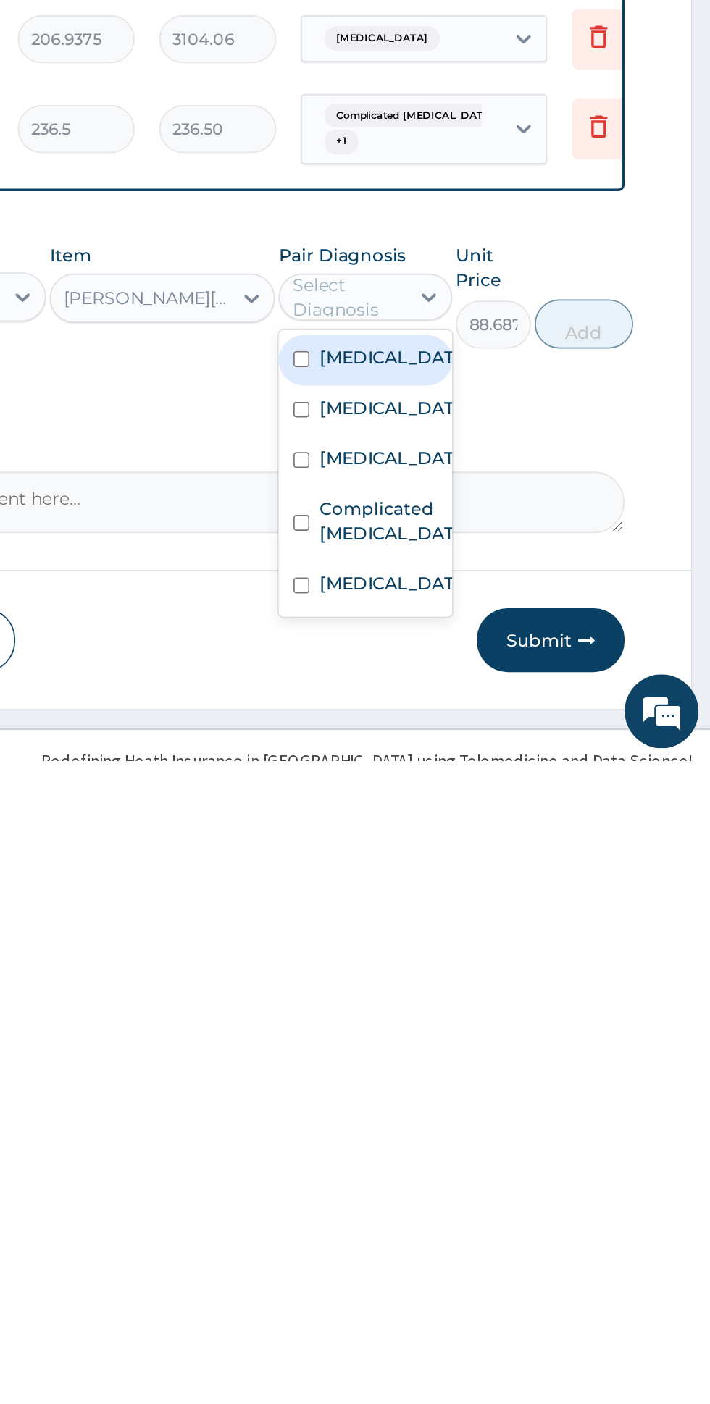
click at [525, 1213] on div "Sepsis" at bounding box center [506, 1228] width 101 height 30
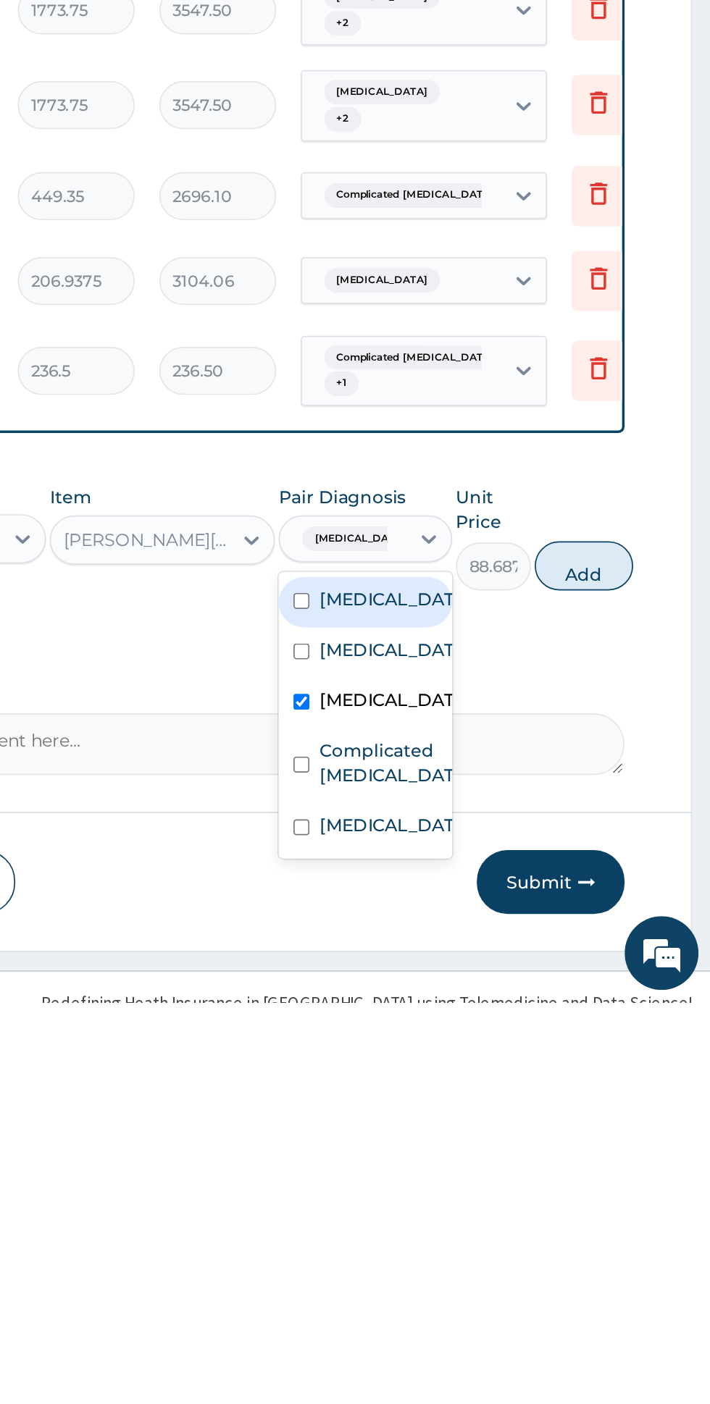
click at [522, 1249] on label "Complicated malaria" at bounding box center [521, 1263] width 84 height 29
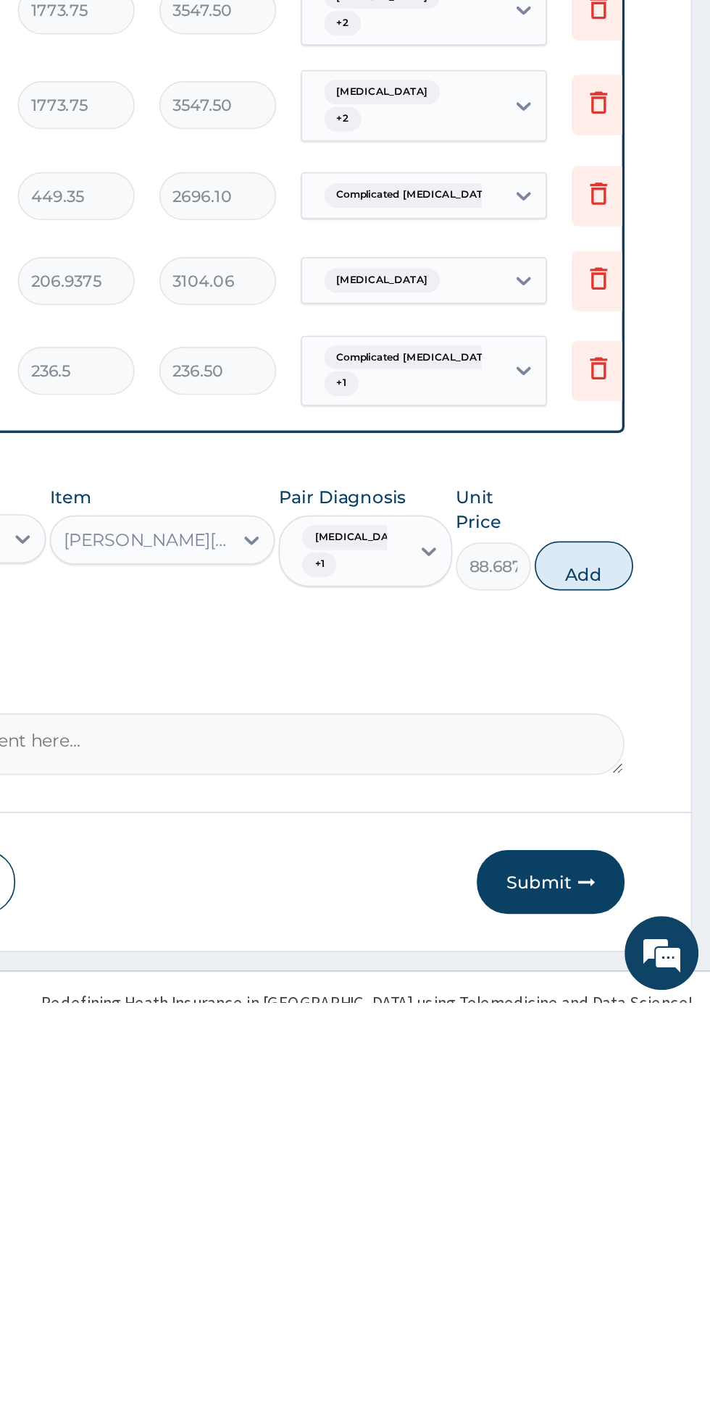
scroll to position [126, 0]
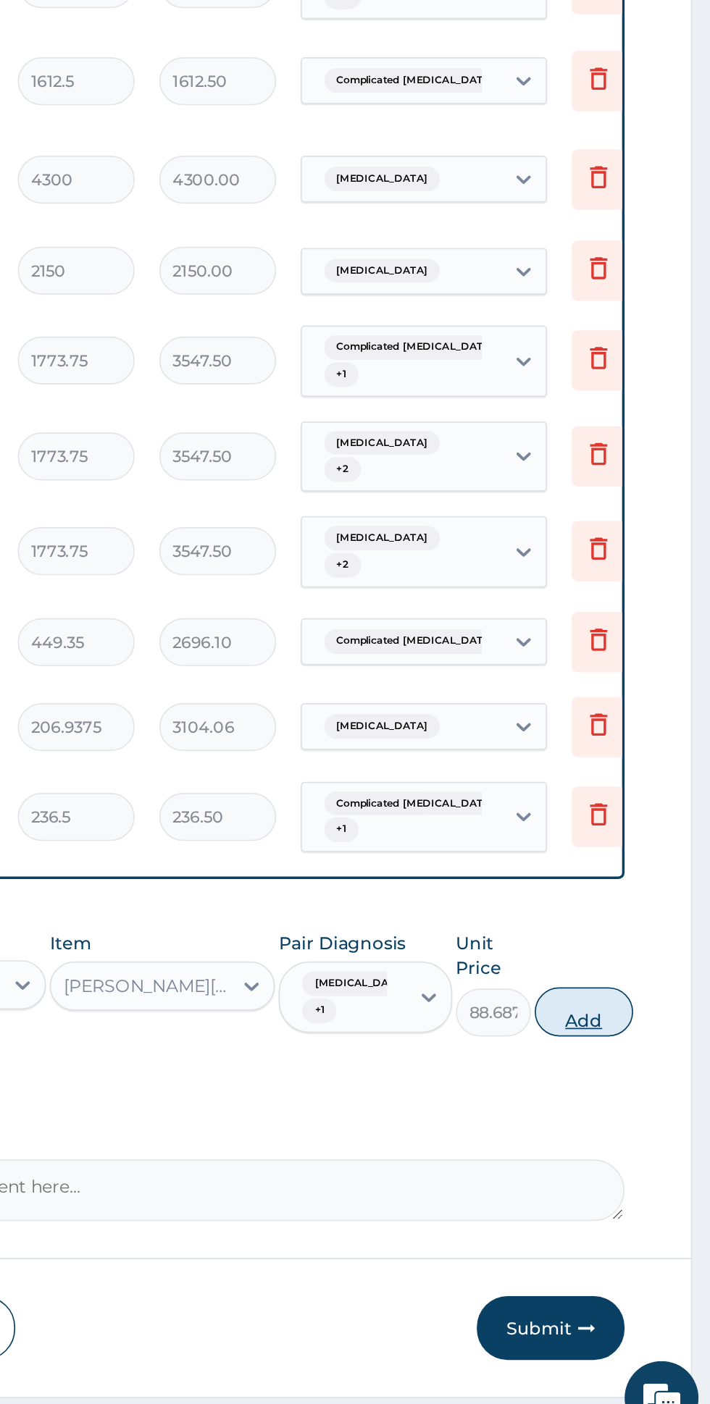
click at [640, 1133] on button "Add" at bounding box center [635, 1147] width 58 height 29
type input "0"
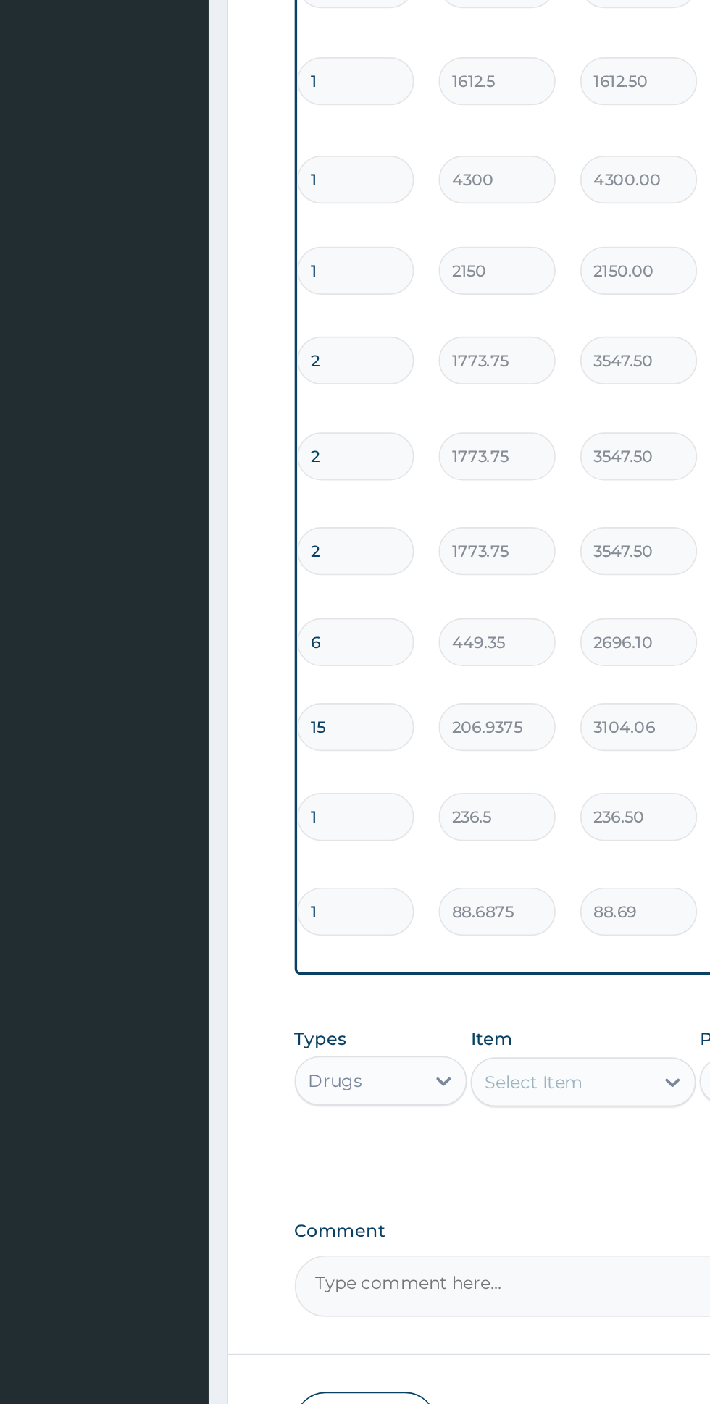
scroll to position [0, 0]
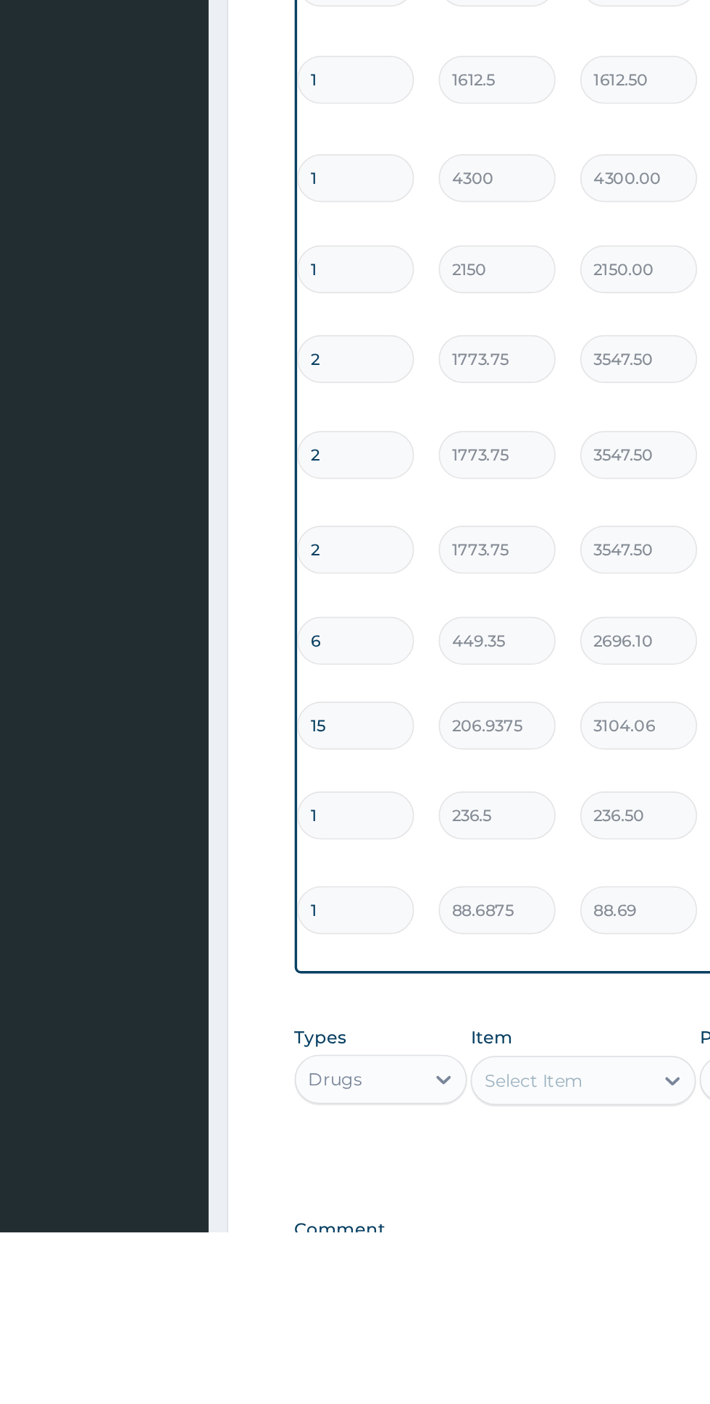
type input "10"
type input "886.88"
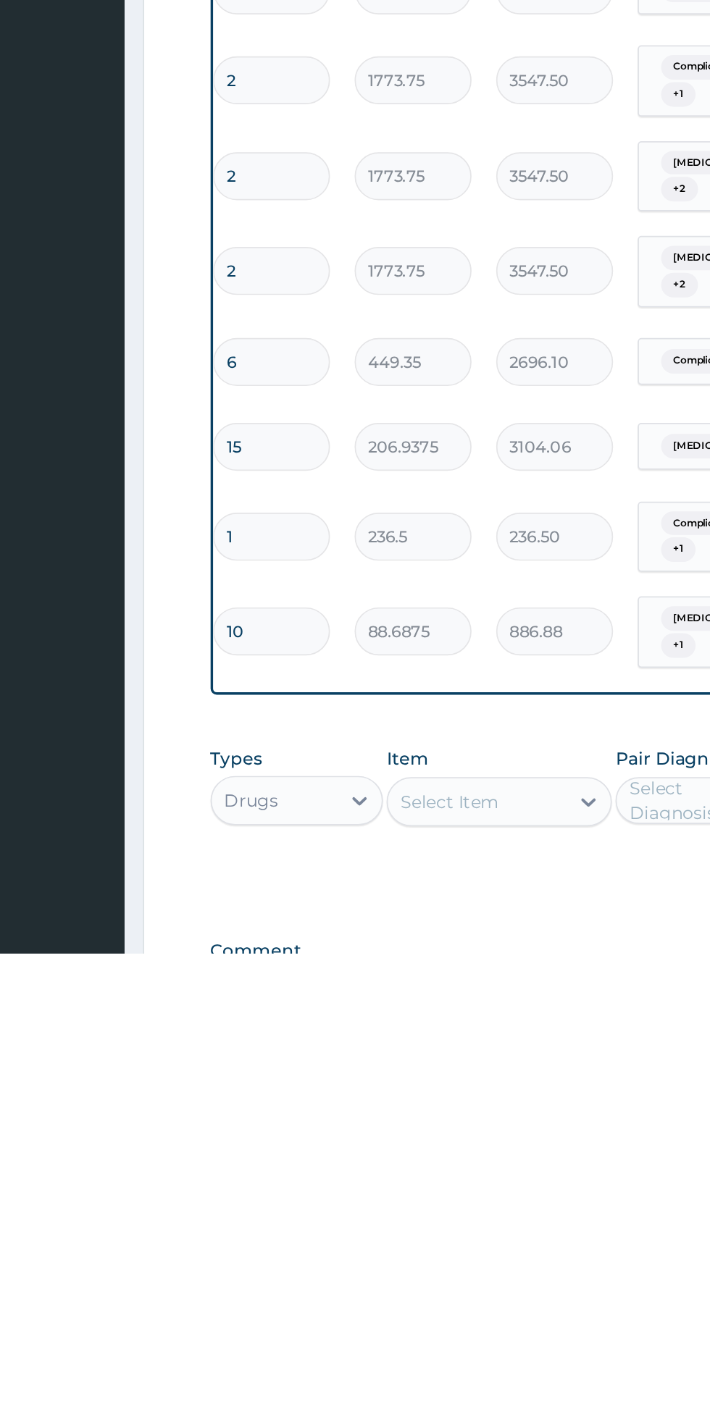
scroll to position [177, 0]
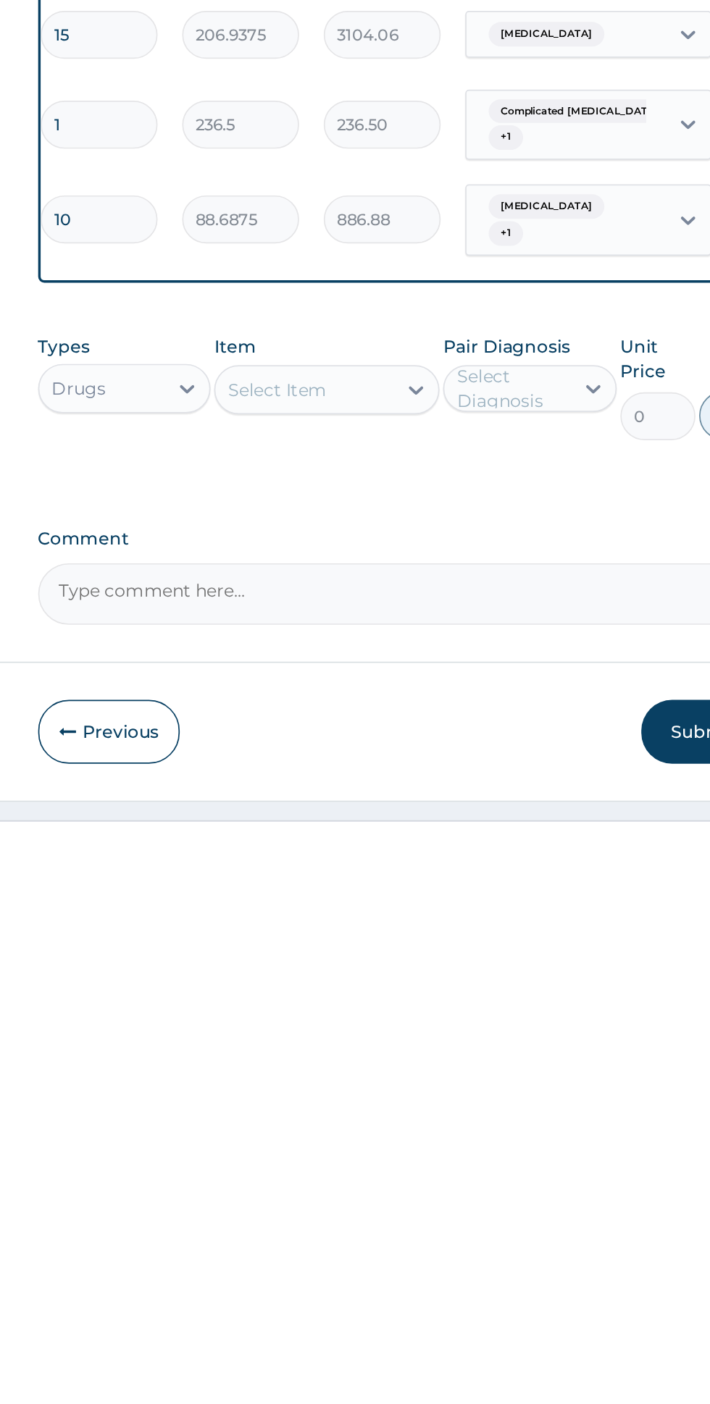
type input "10"
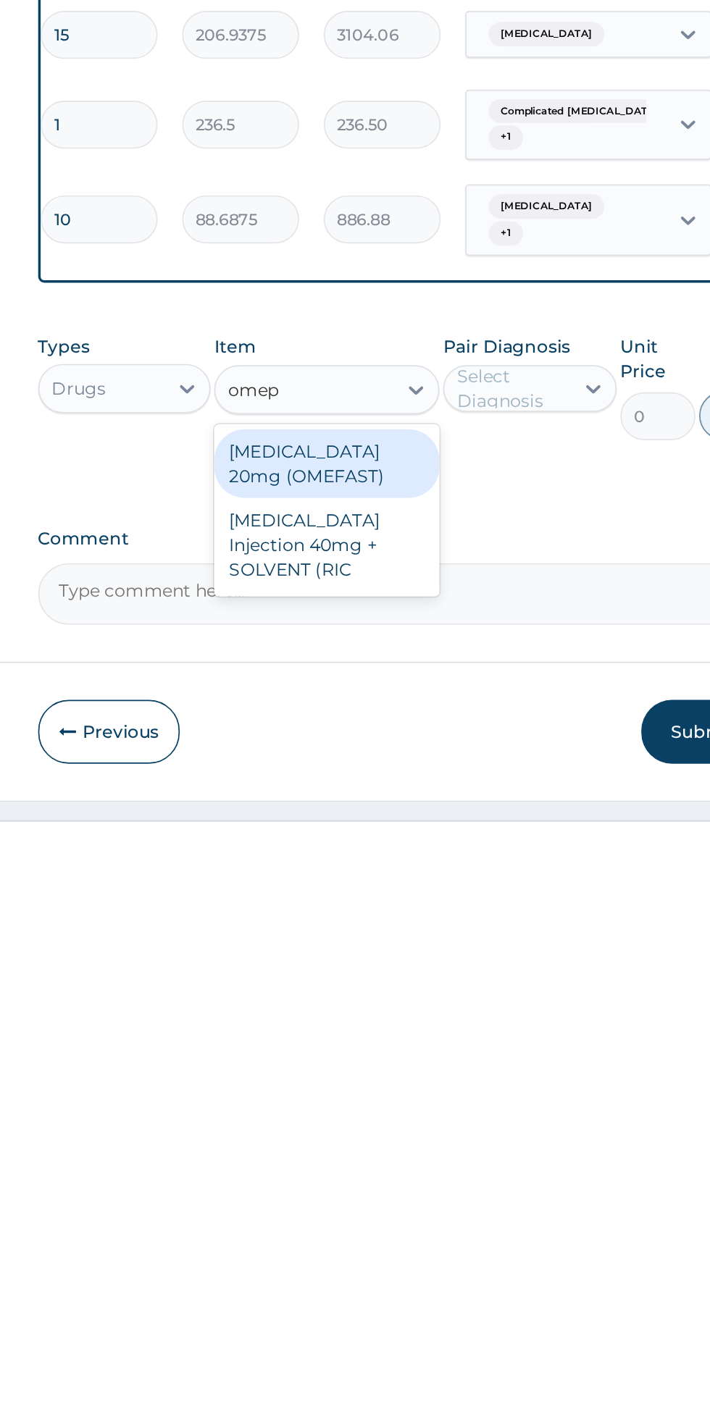
click at [422, 1202] on div "OMEPRAZOLE Injection 40mg + SOLVENT (RIC" at bounding box center [387, 1229] width 133 height 55
type input "omep"
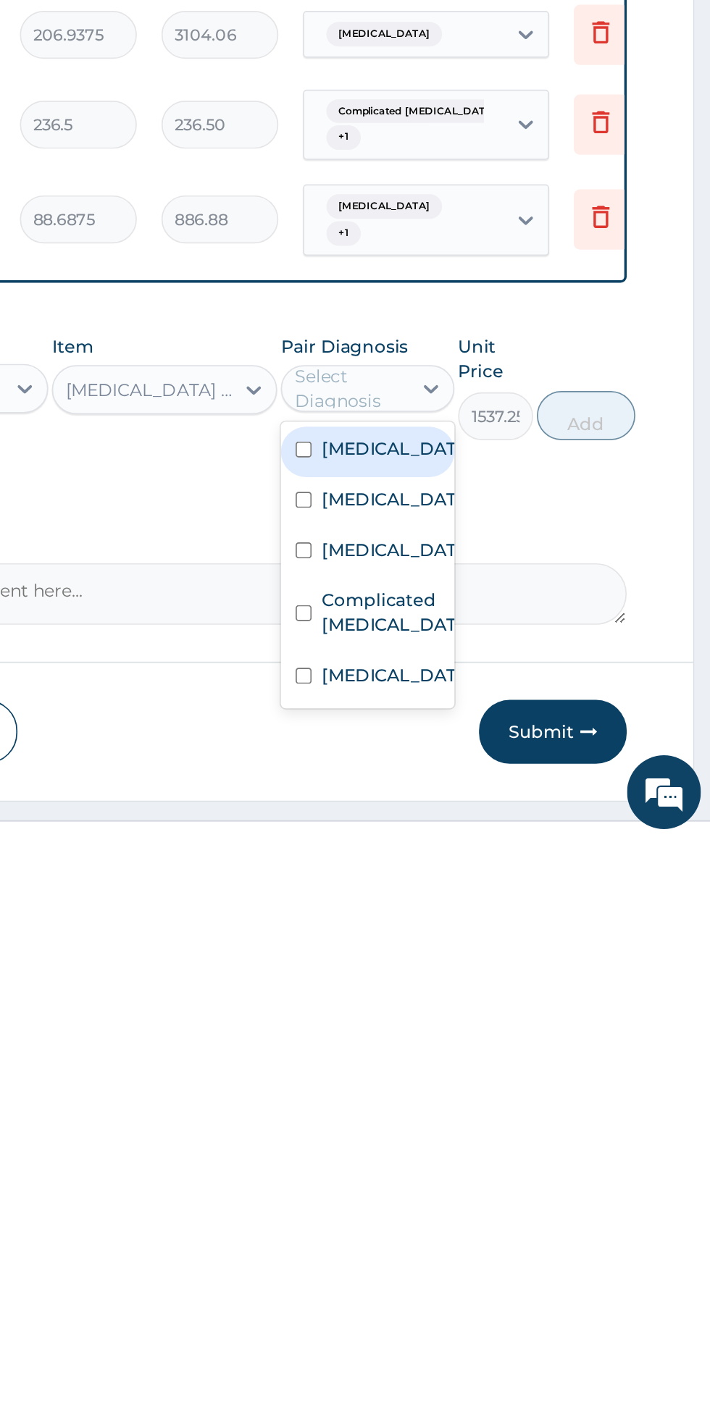
click at [524, 1299] on label "Gastric ulcer" at bounding box center [521, 1306] width 84 height 14
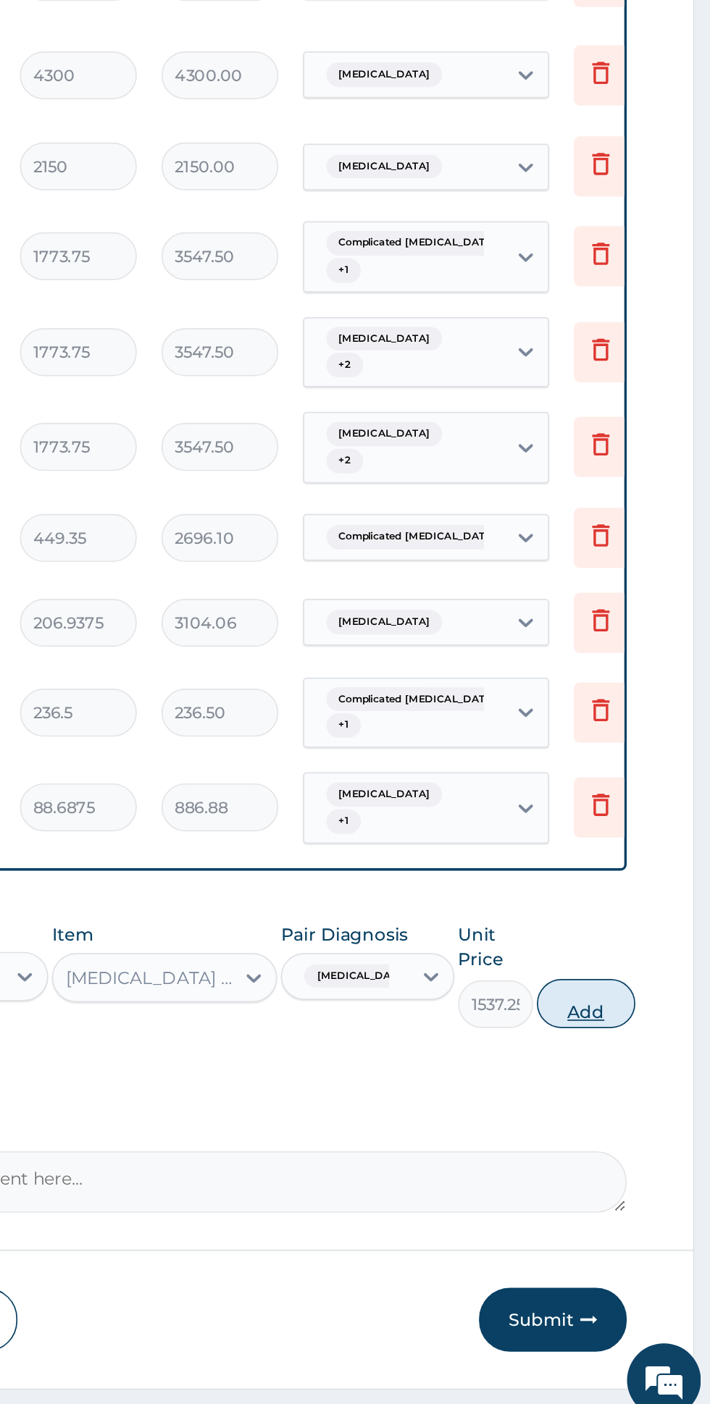
click at [651, 1139] on button "Add" at bounding box center [635, 1153] width 58 height 29
type input "0"
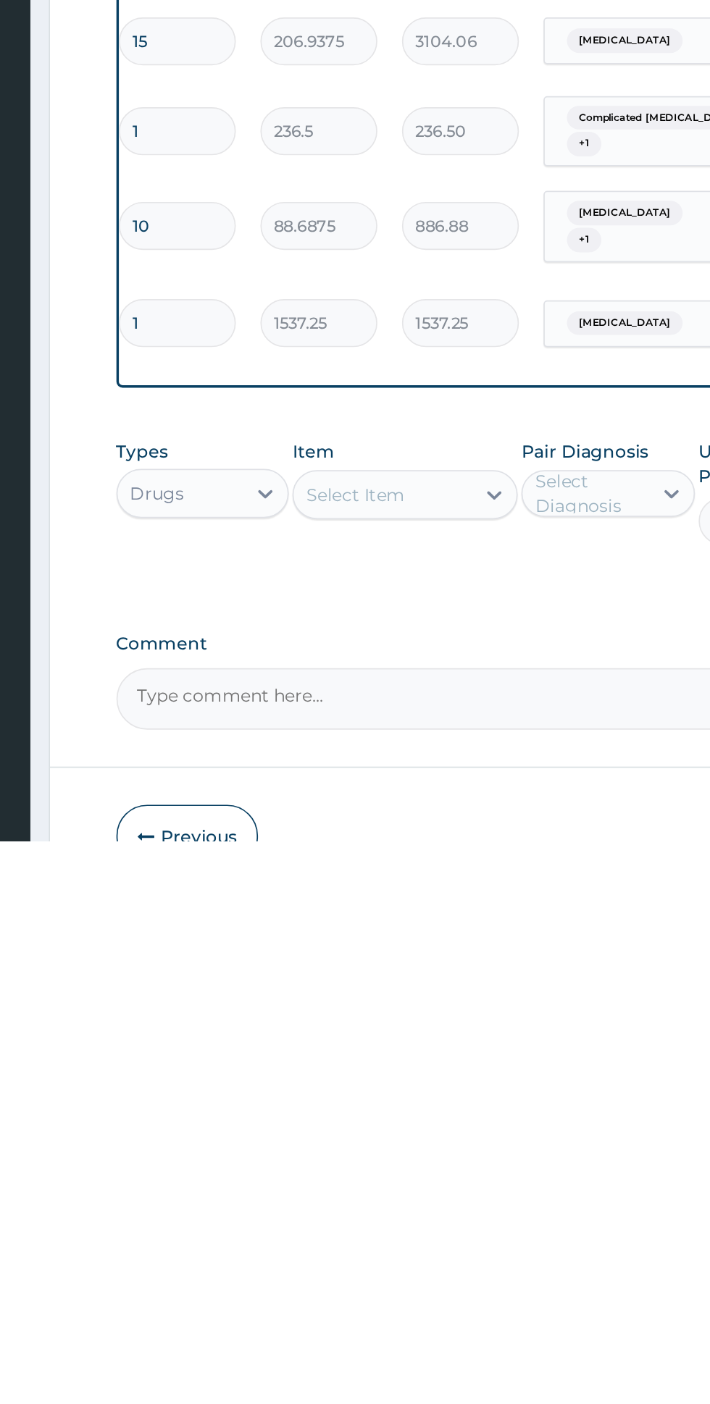
scroll to position [174, 0]
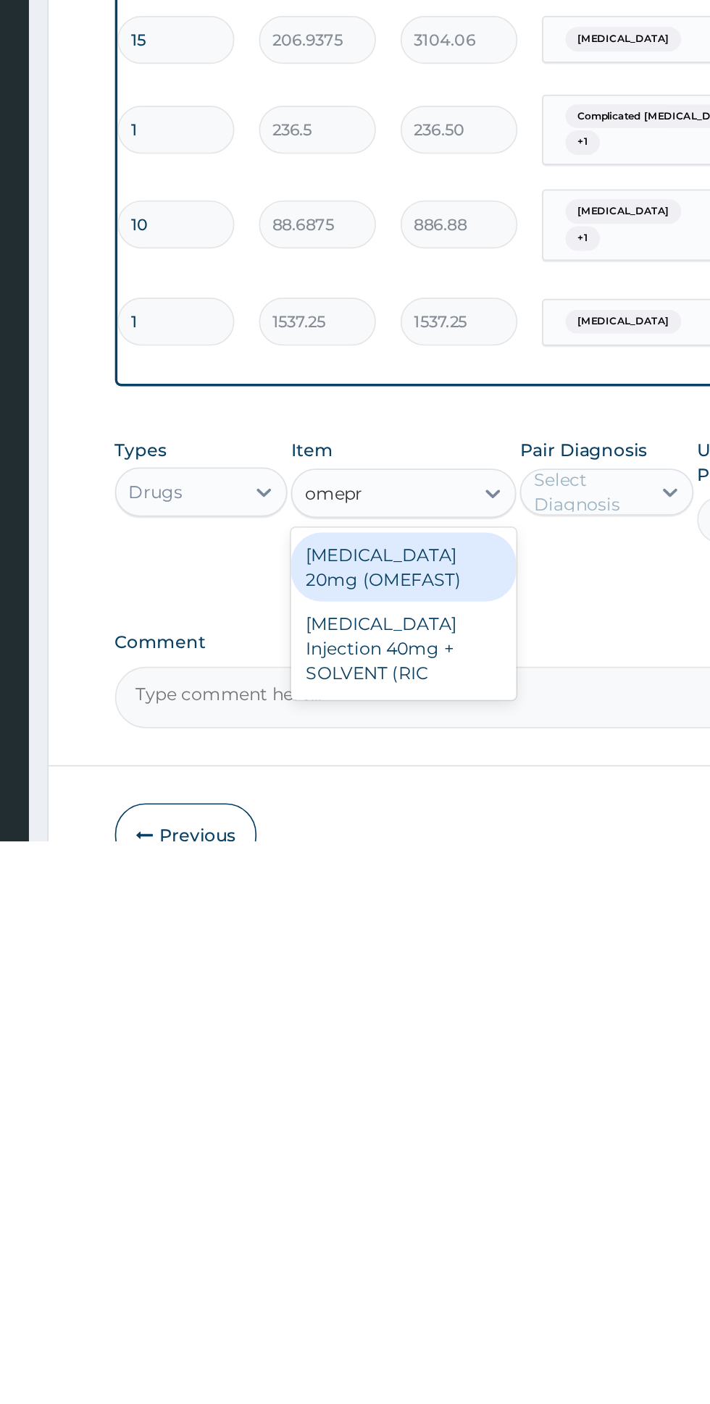
click at [443, 1223] on div "OMEPRAZOLE 20mg (OMEFAST)" at bounding box center [387, 1243] width 133 height 41
type input "omepr"
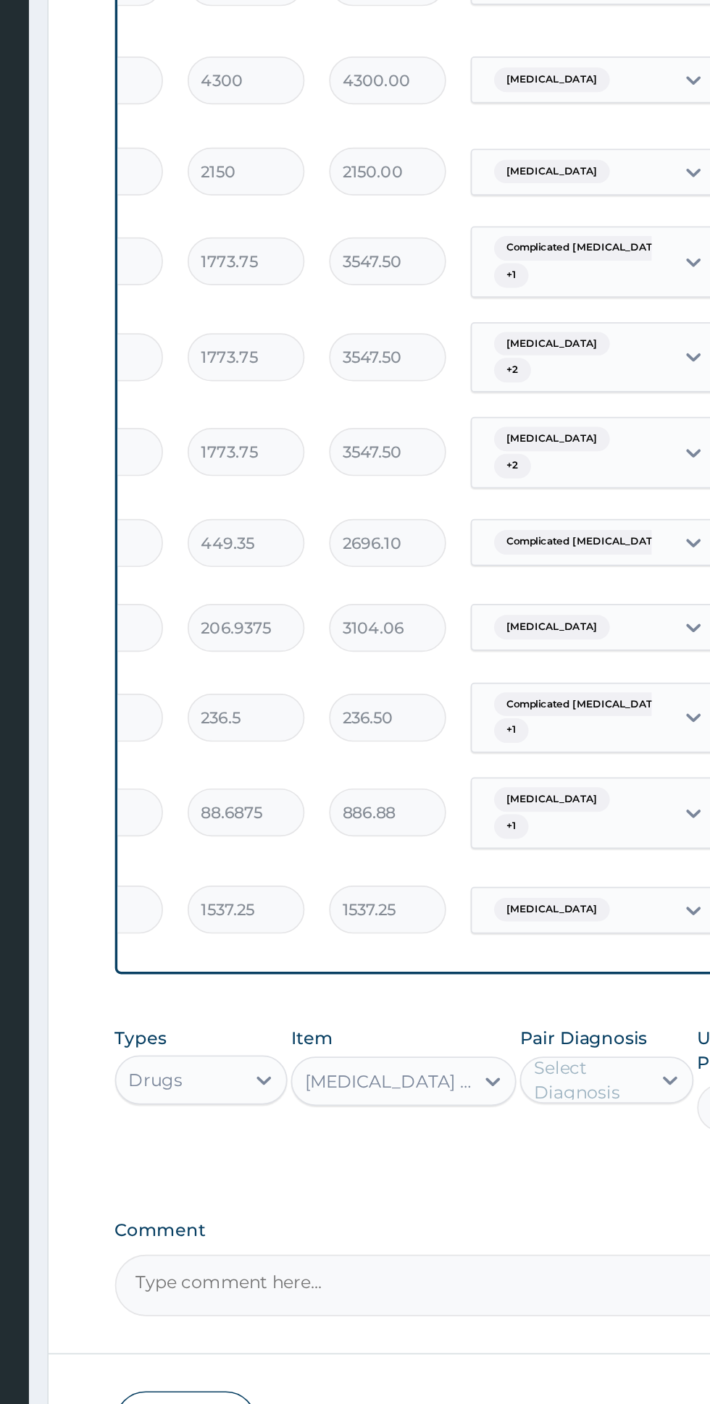
scroll to position [107, 0]
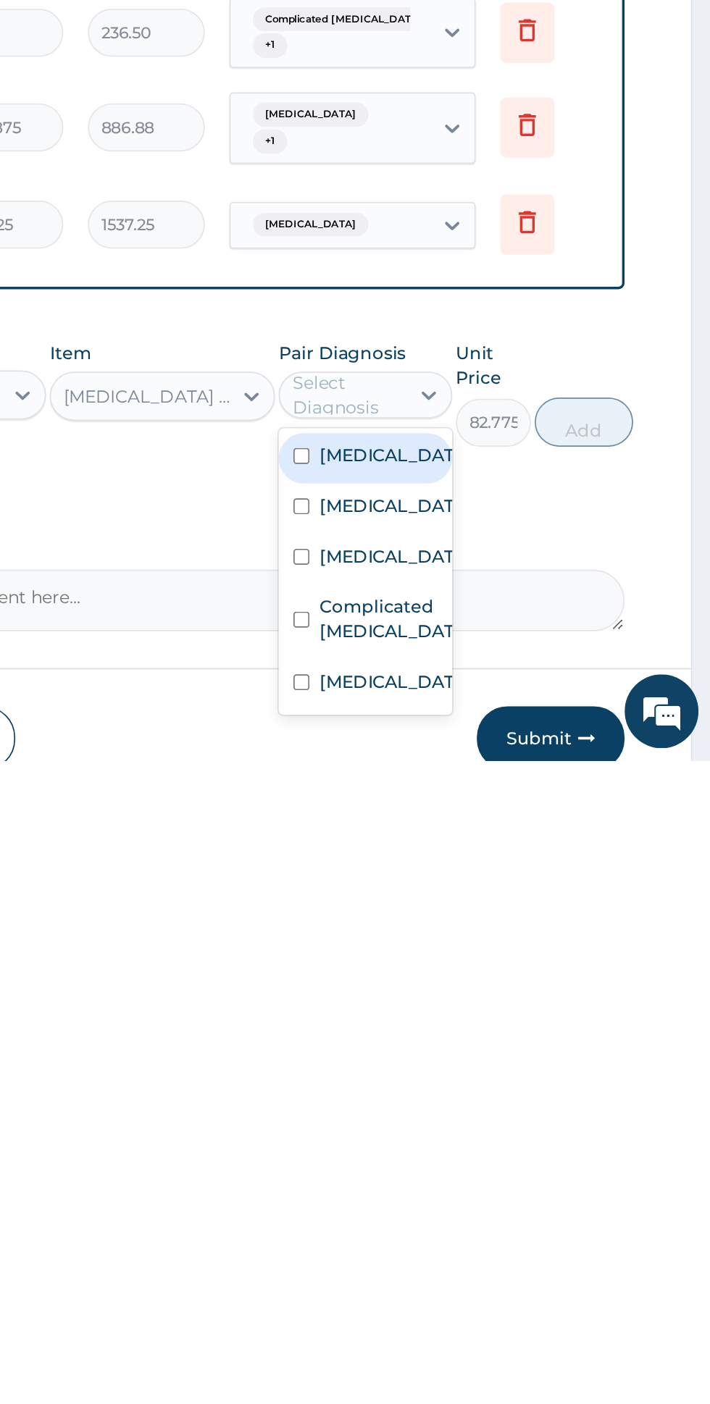
click at [531, 1351] on label "Gastric ulcer" at bounding box center [521, 1358] width 84 height 14
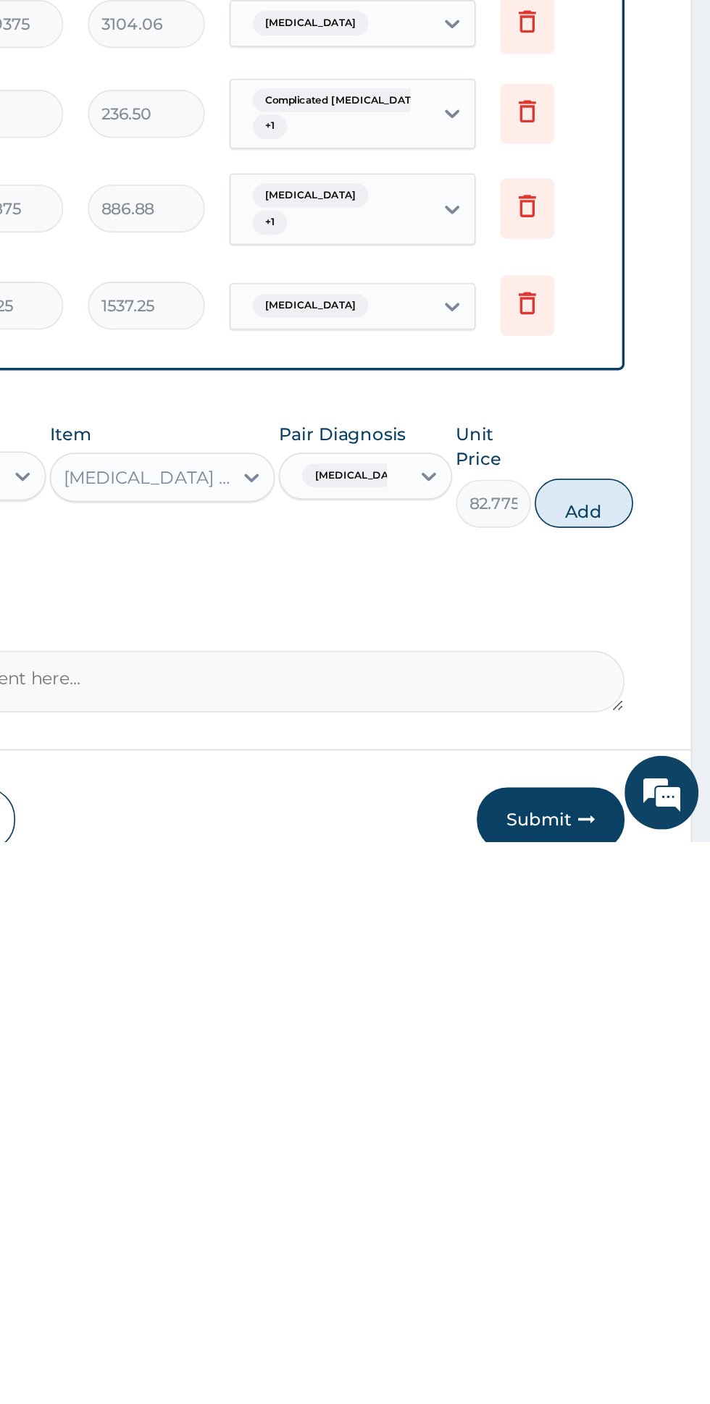
scroll to position [193, 0]
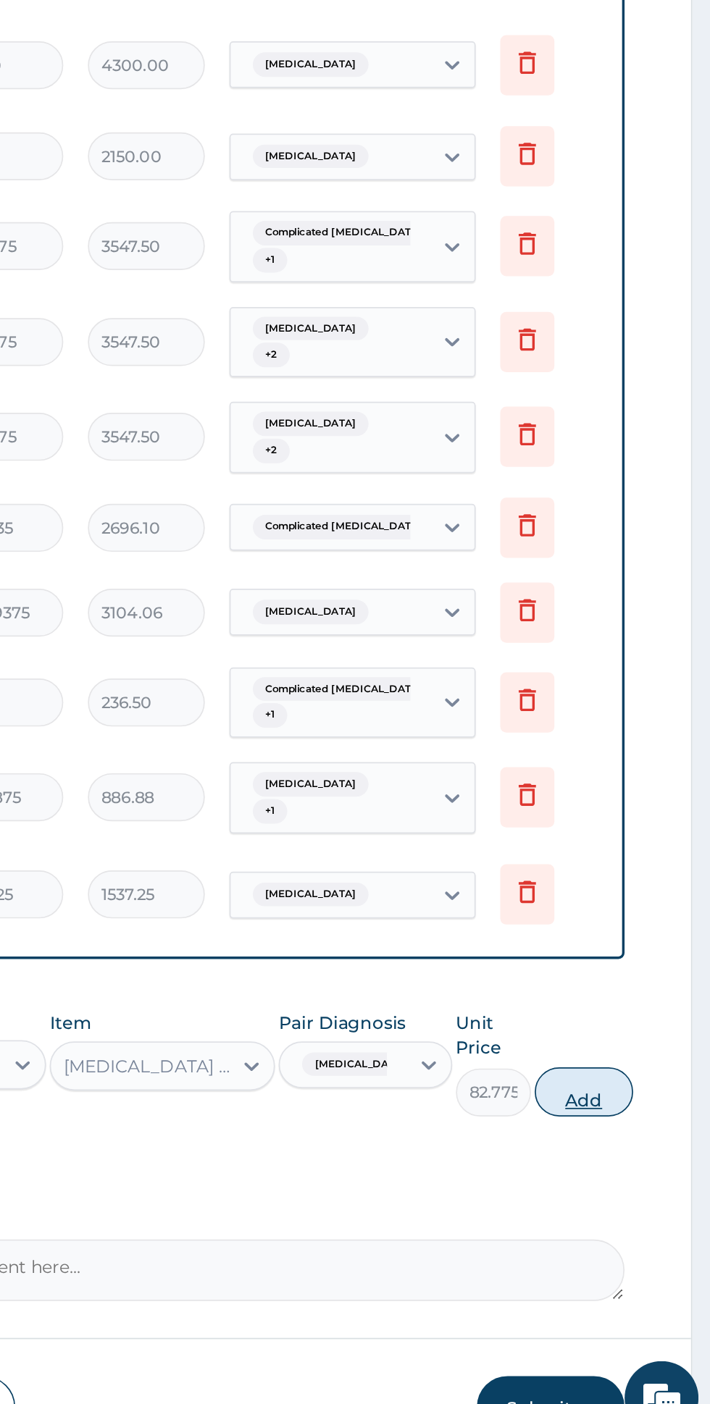
click at [642, 1181] on button "Add" at bounding box center [635, 1195] width 58 height 29
type input "0"
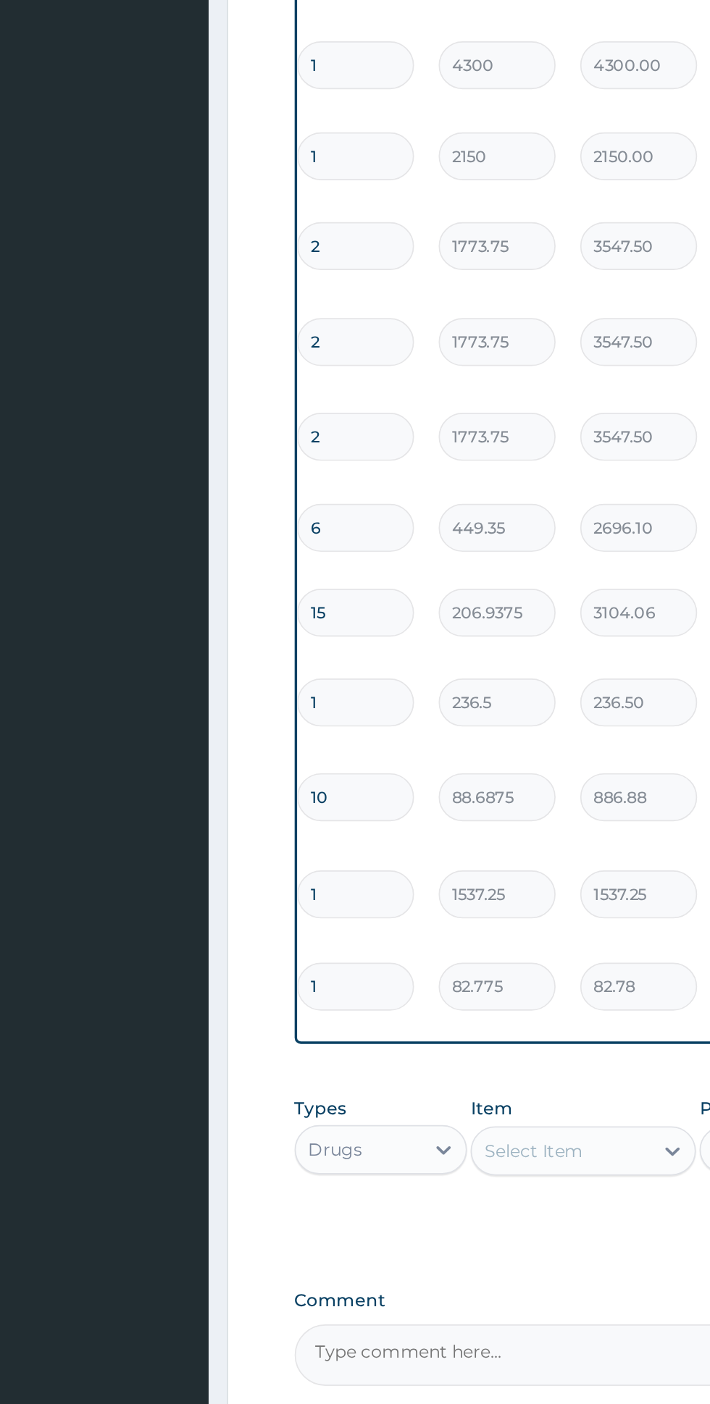
scroll to position [0, 0]
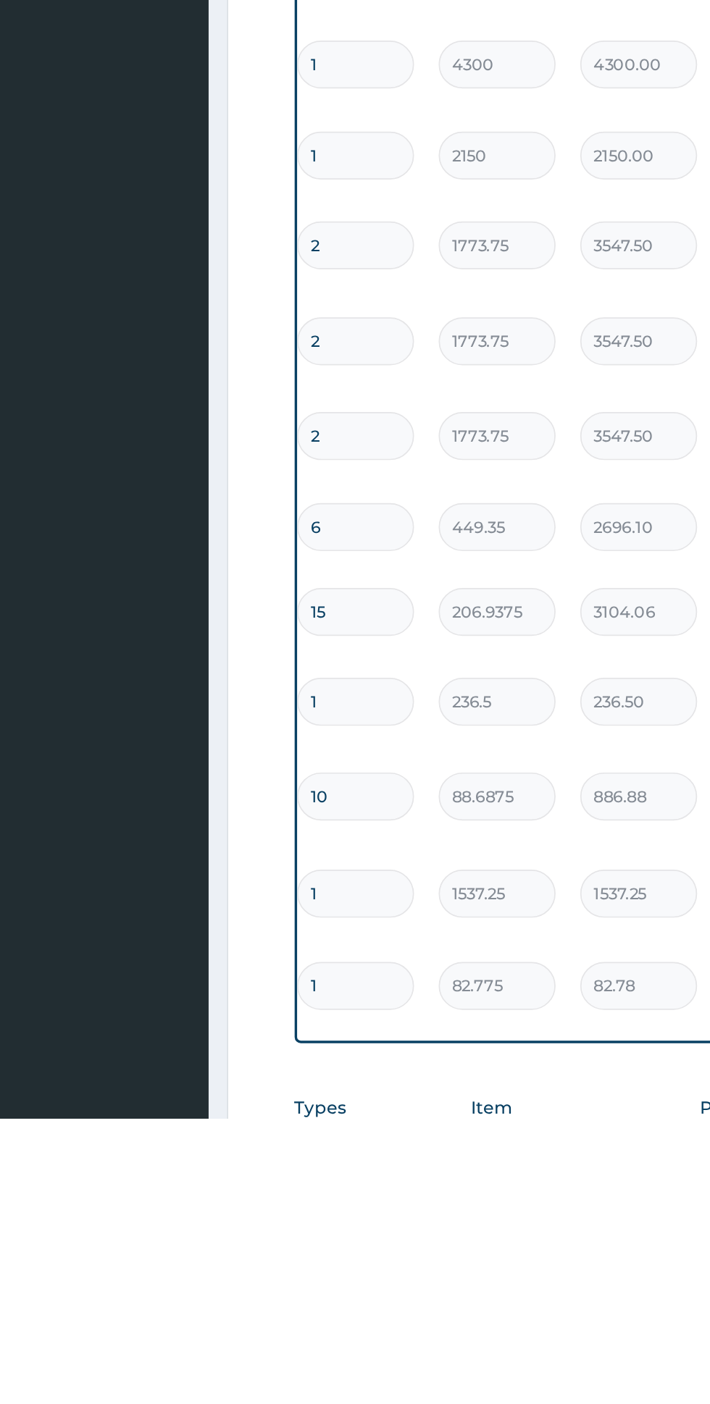
type input "10"
type input "827.75"
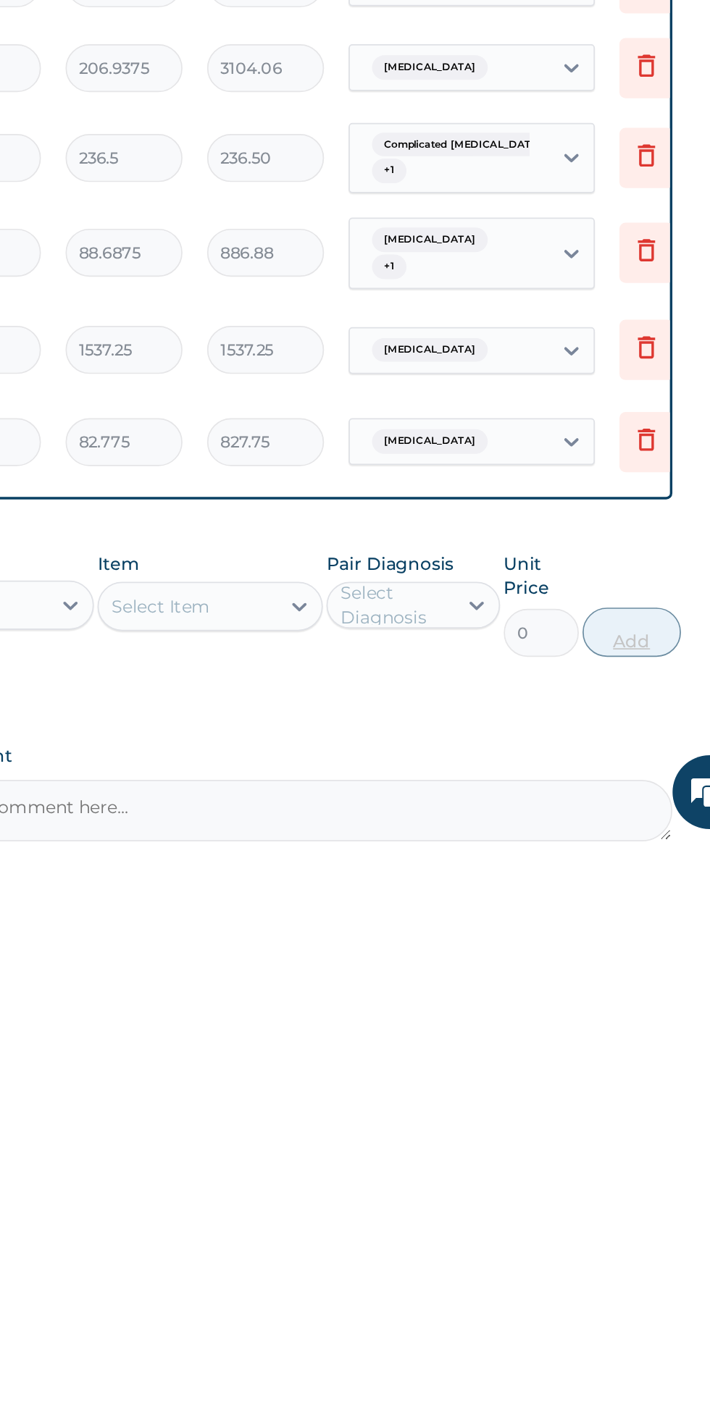
scroll to position [159, 0]
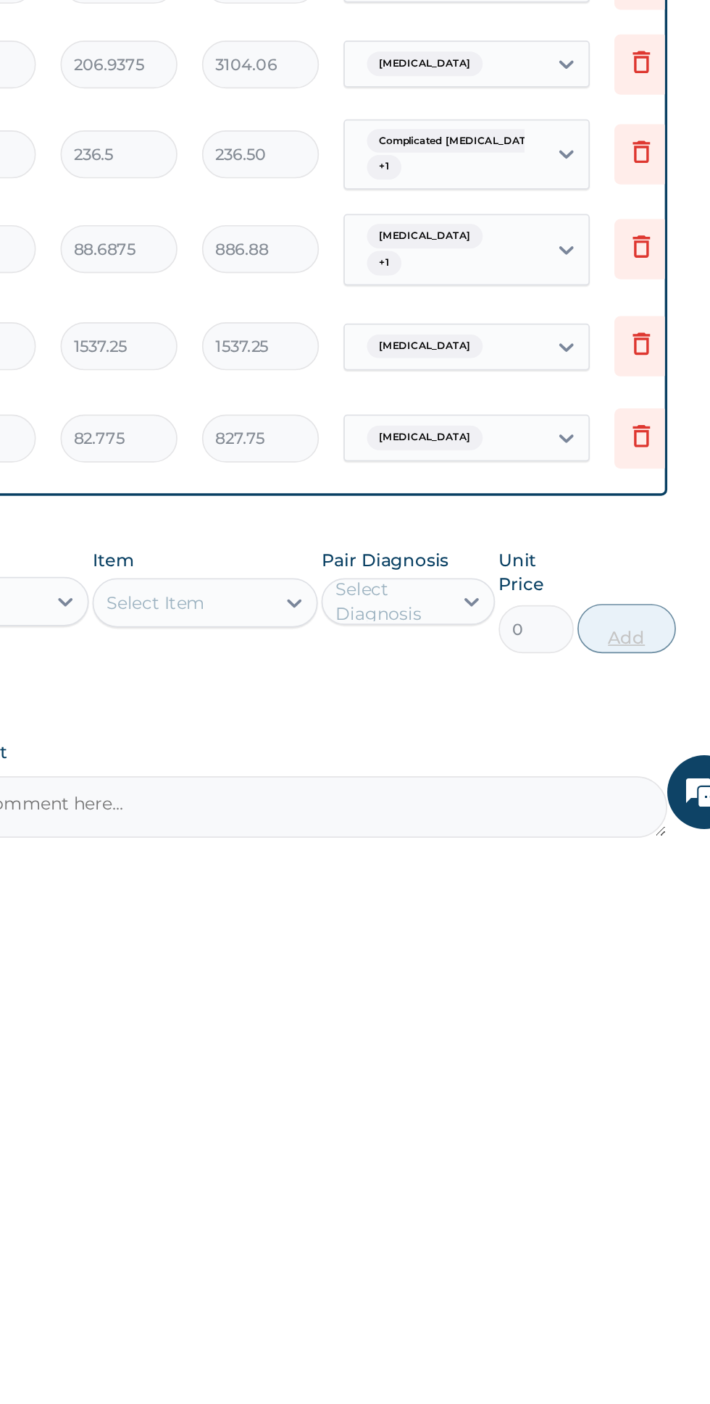
type input "10"
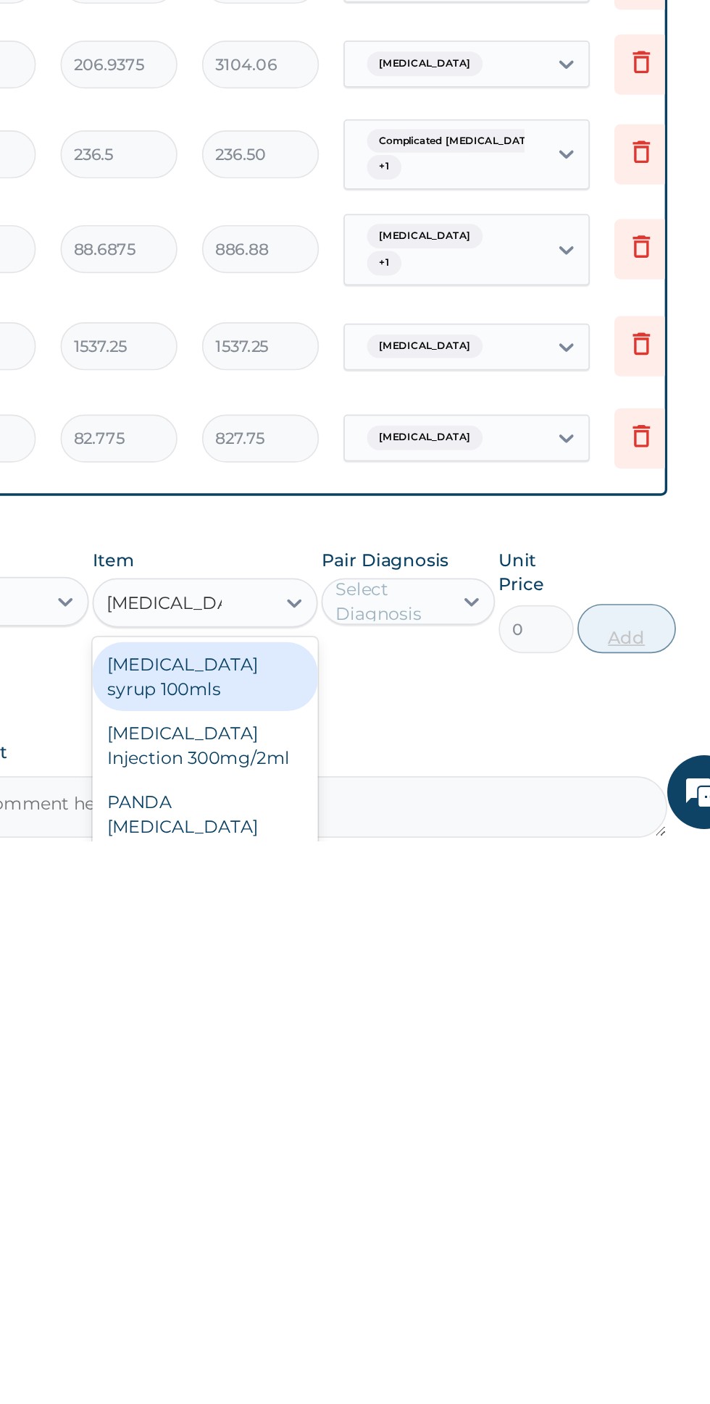
scroll to position [0, 0]
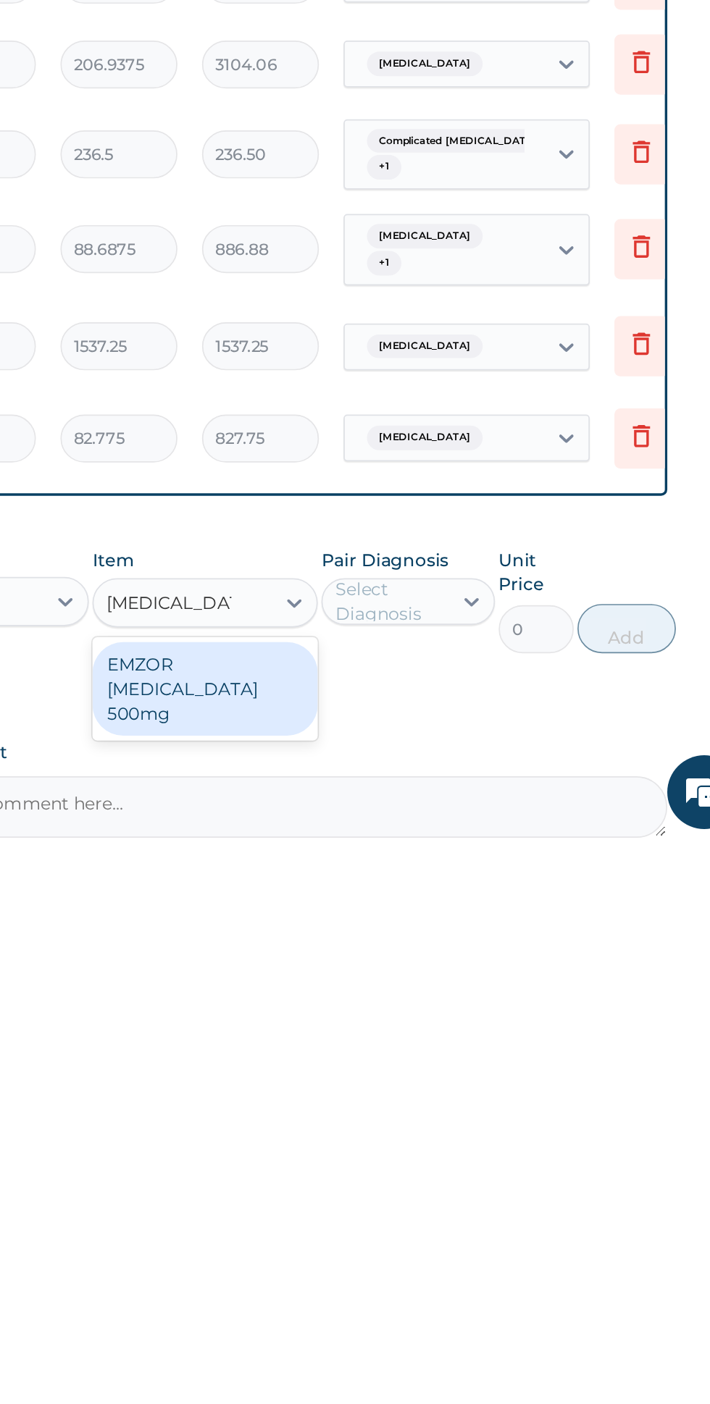
click at [417, 1287] on div "EMZOR PARACETAMOL 500mg" at bounding box center [387, 1314] width 133 height 55
type input "paracetamol 5"
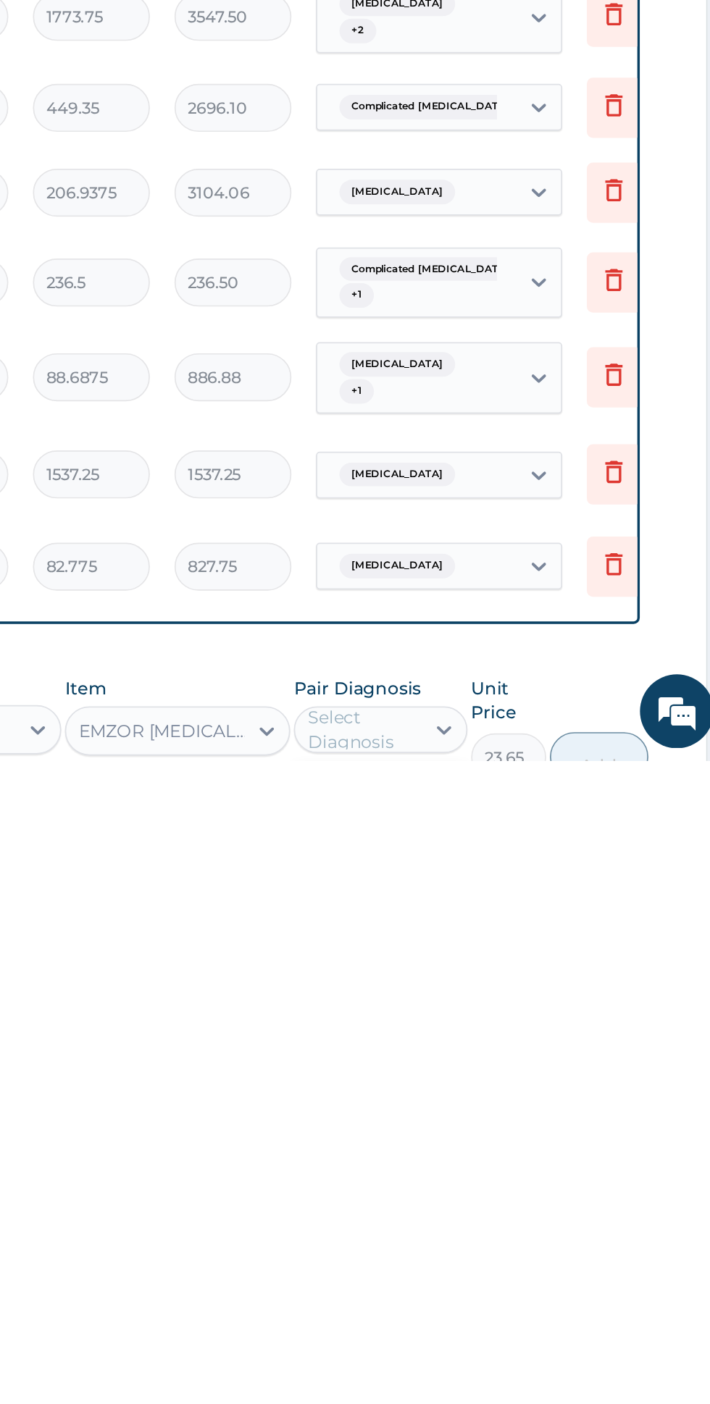
scroll to position [196, 0]
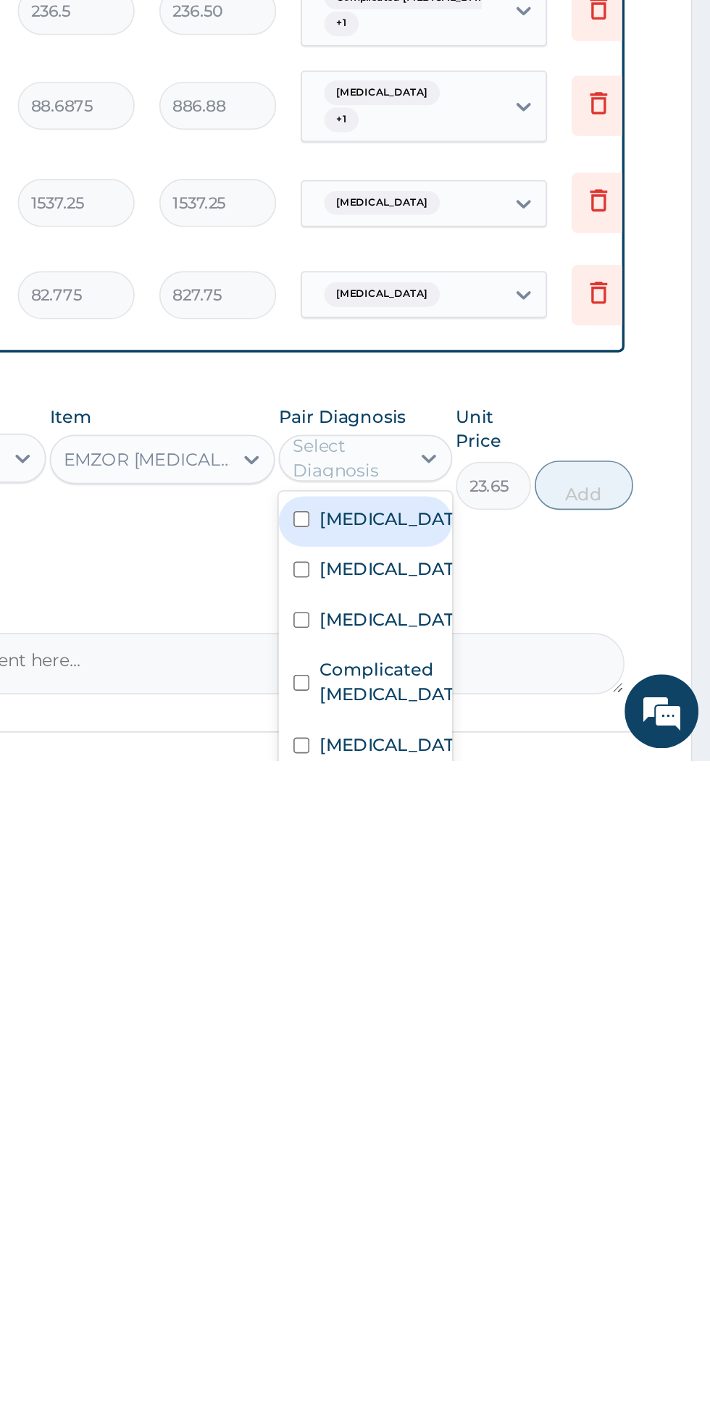
click at [527, 1343] on label "Complicated malaria" at bounding box center [521, 1357] width 84 height 29
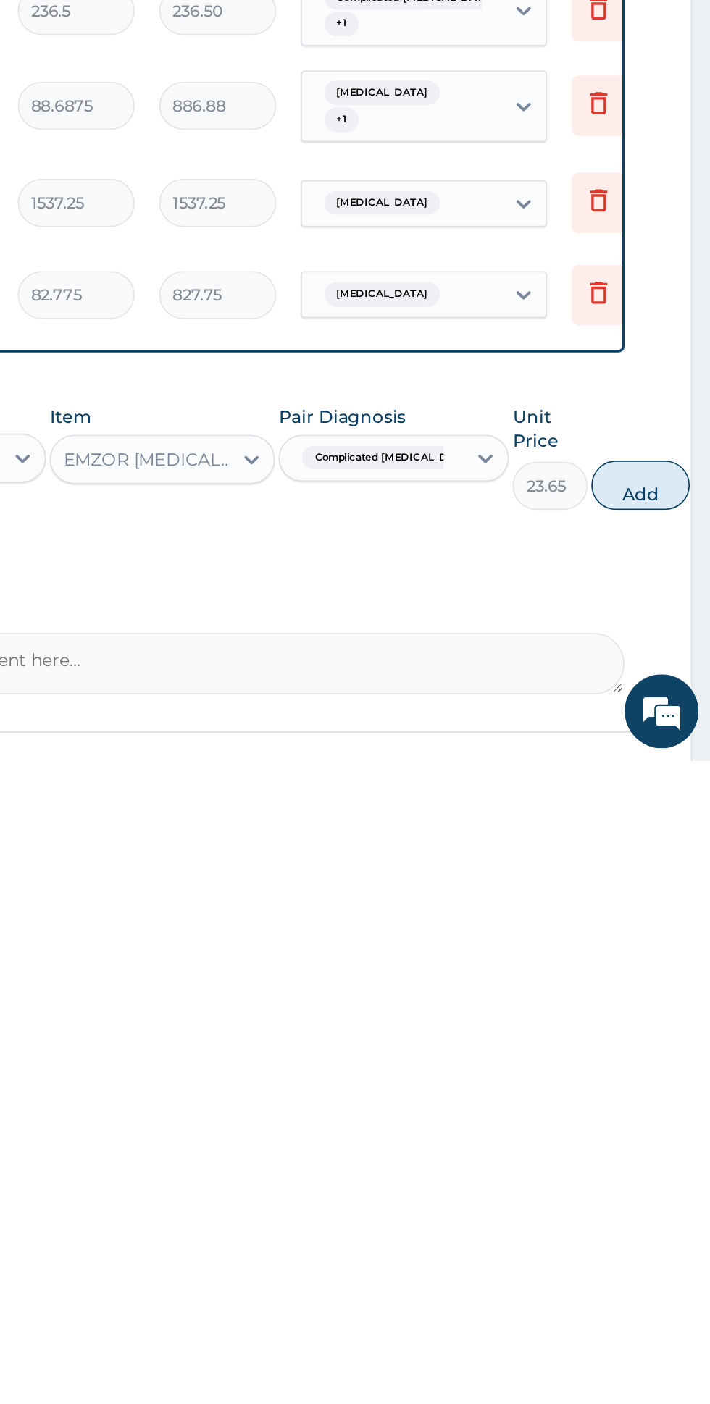
scroll to position [206, 0]
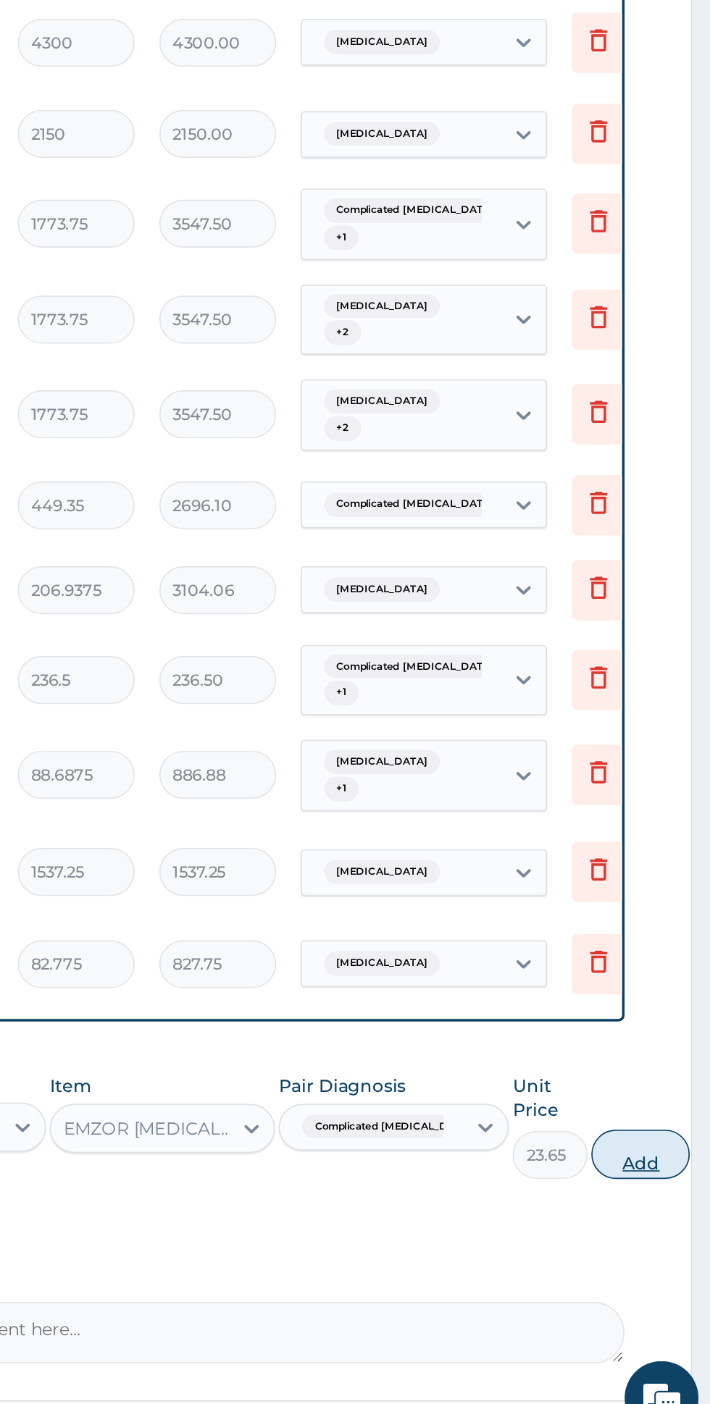
click at [658, 1217] on button "Add" at bounding box center [669, 1231] width 58 height 29
type input "0"
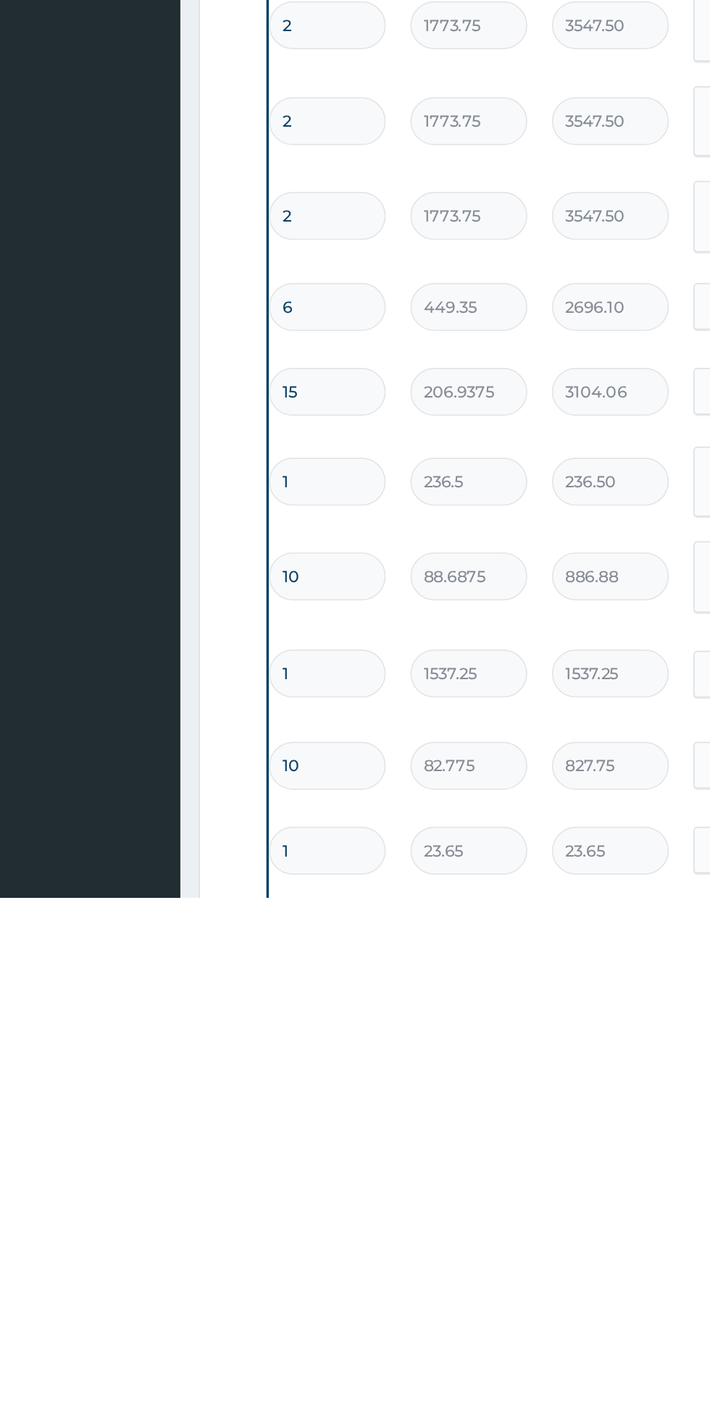
scroll to position [151, 0]
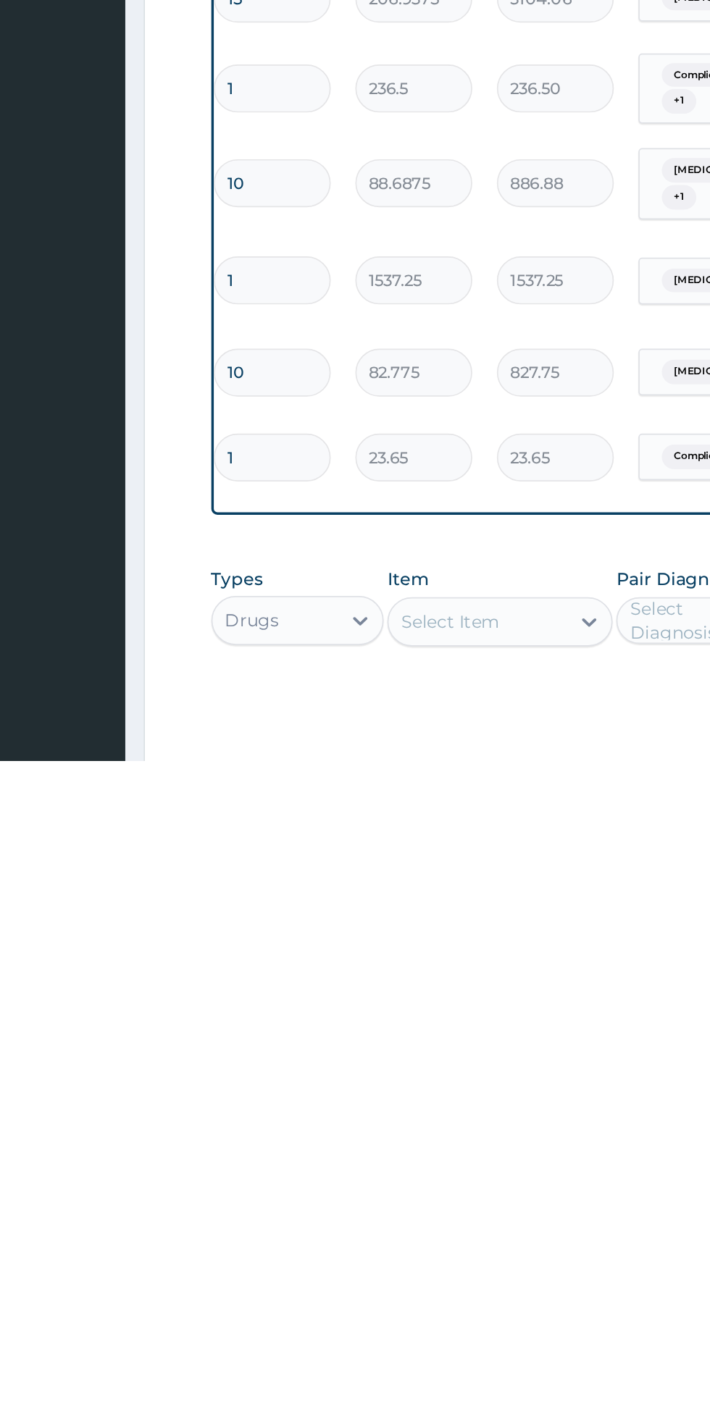
type input "18"
type input "425.70"
type input "18"
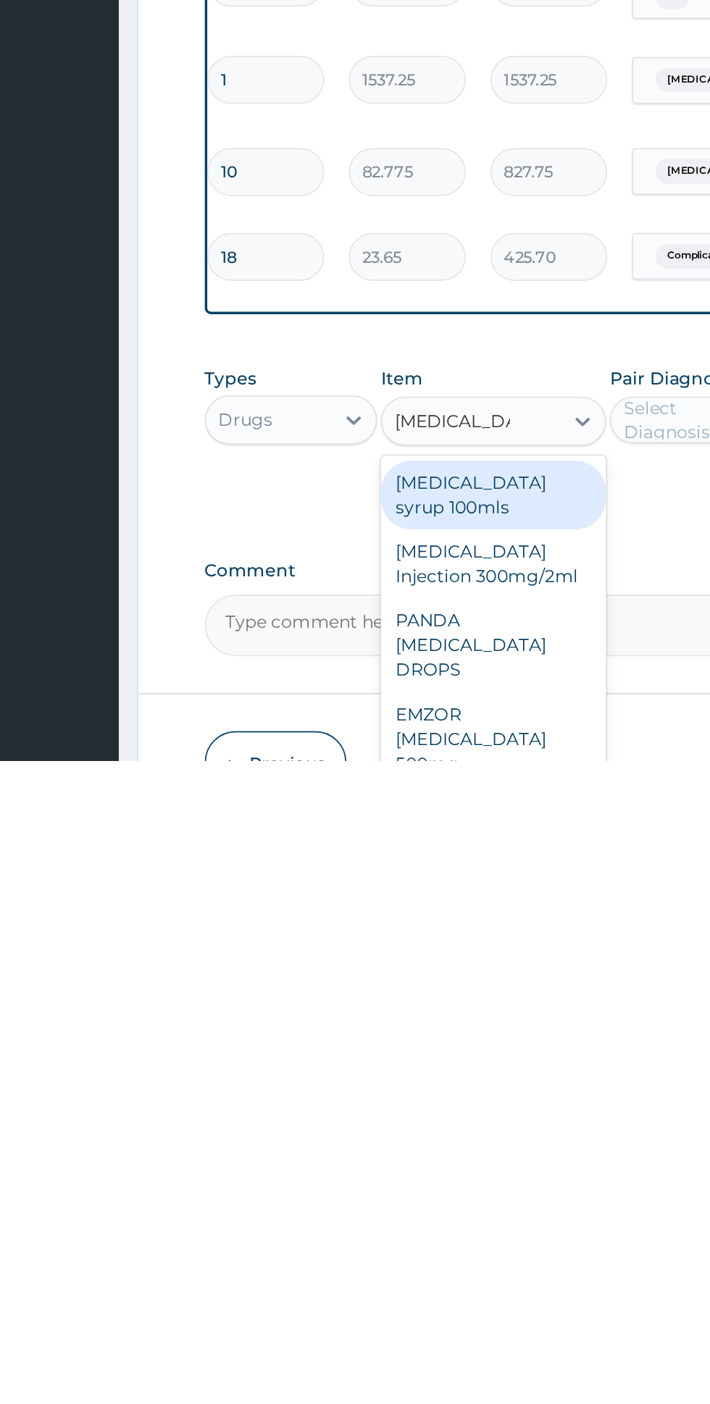
scroll to position [286, 0]
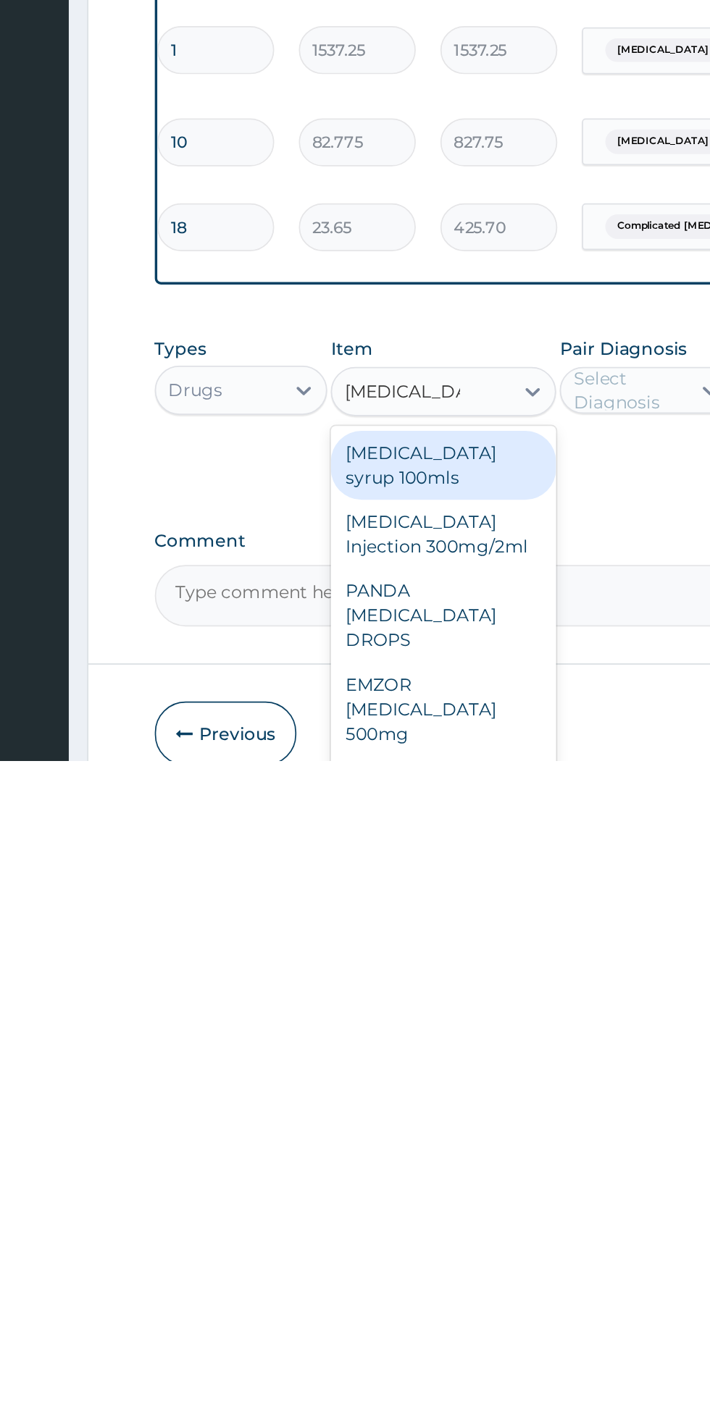
click at [424, 1251] on div "PARACETAMOL Injection 300mg/2ml" at bounding box center [387, 1271] width 133 height 41
type input "paracetamol"
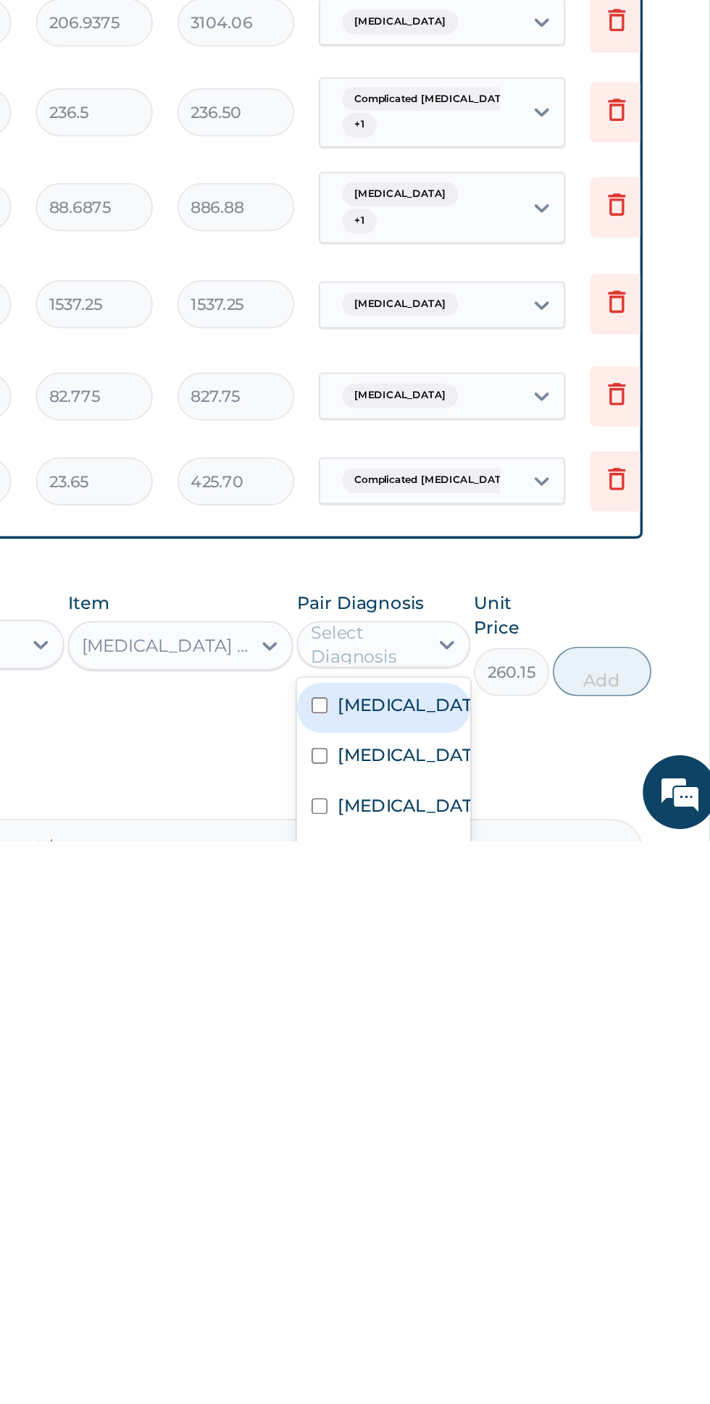
scroll to position [235, 0]
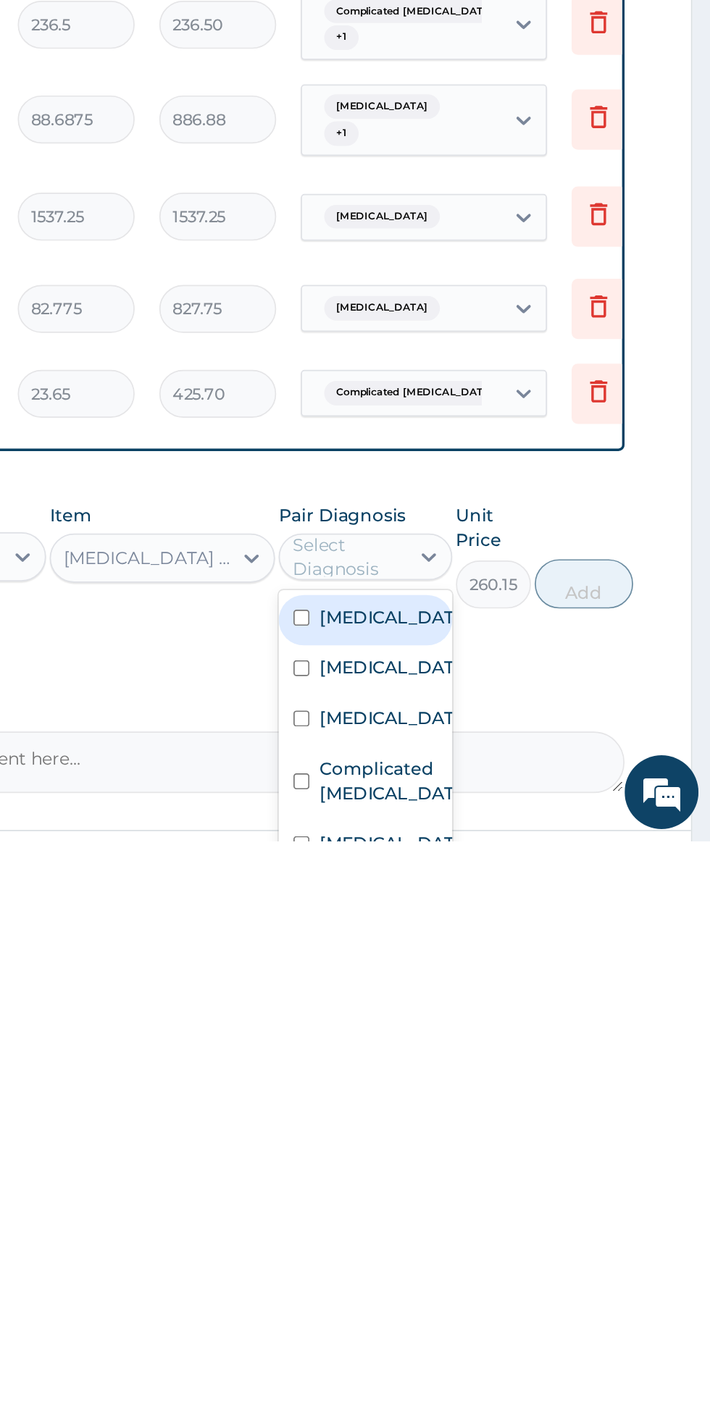
click at [545, 1354] on label "Complicated malaria" at bounding box center [521, 1368] width 84 height 29
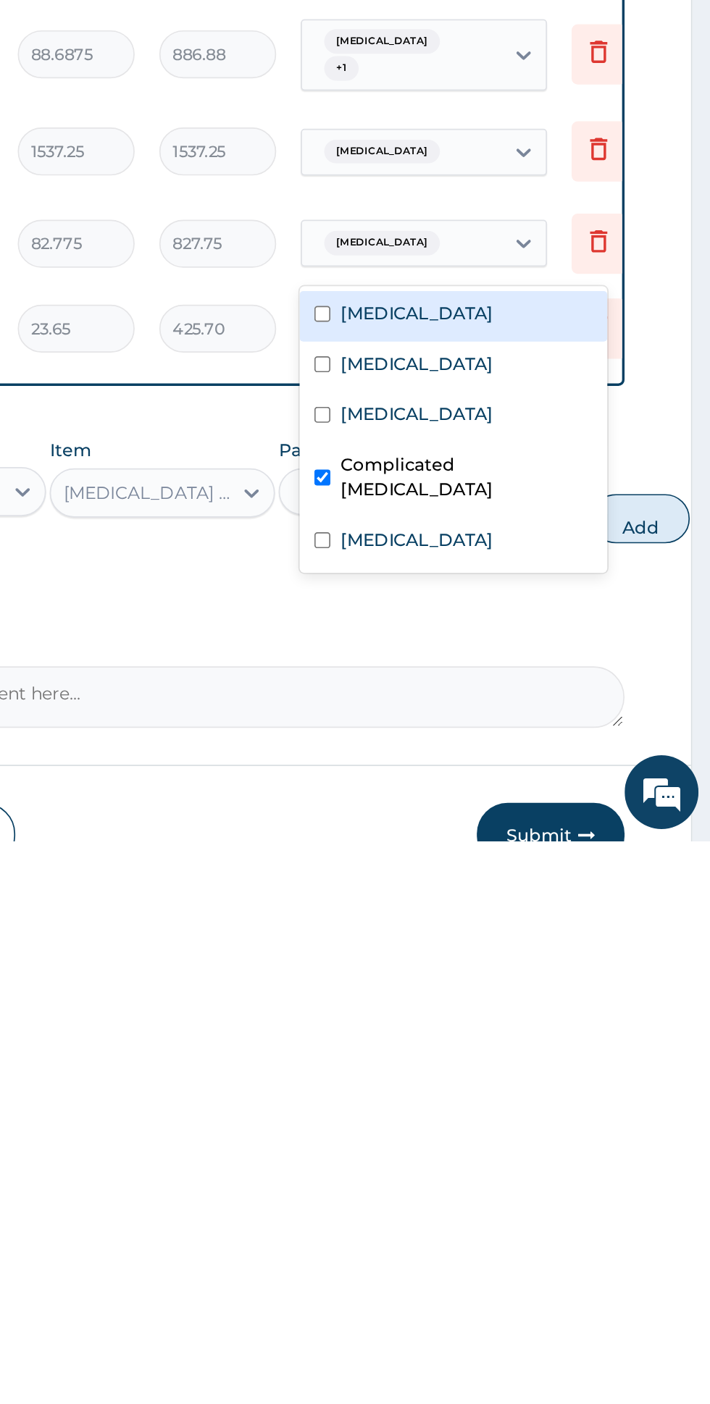
scroll to position [275, 0]
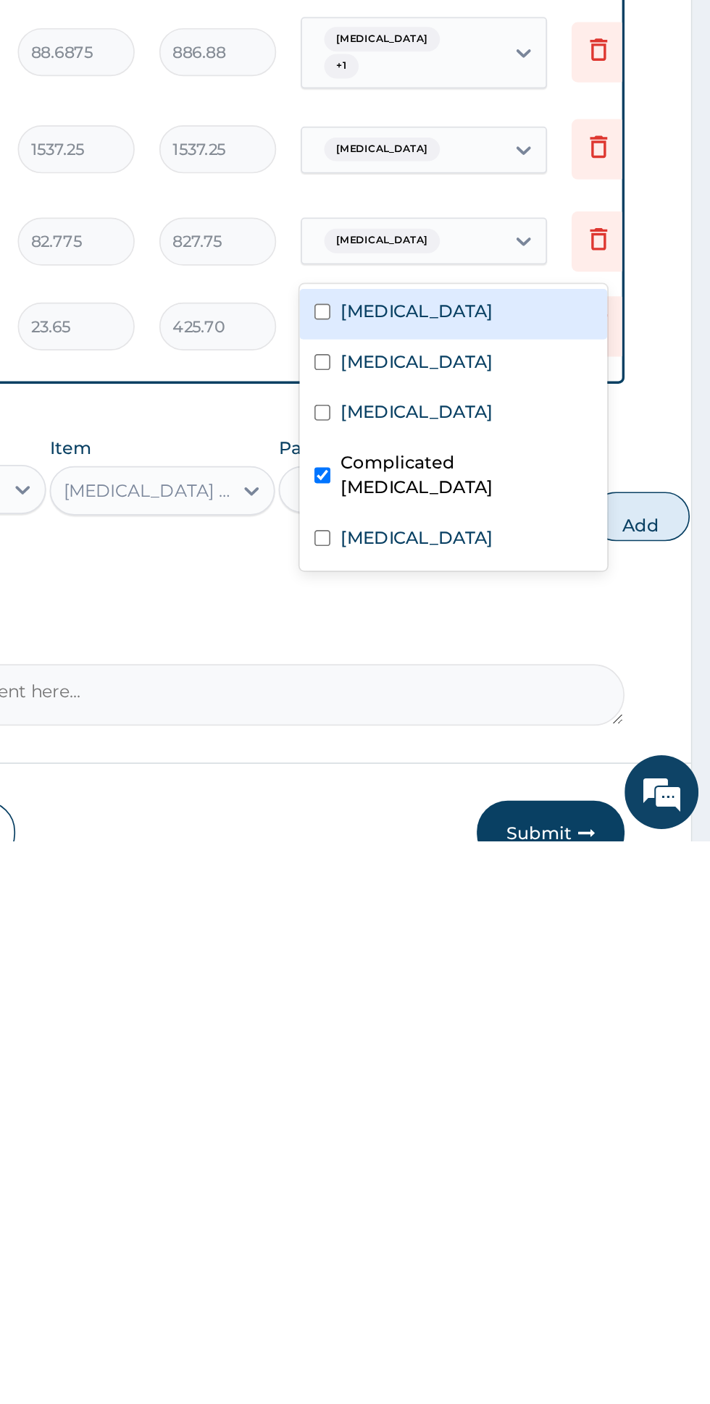
click at [533, 1154] on div "Sepsis" at bounding box center [558, 1154] width 181 height 30
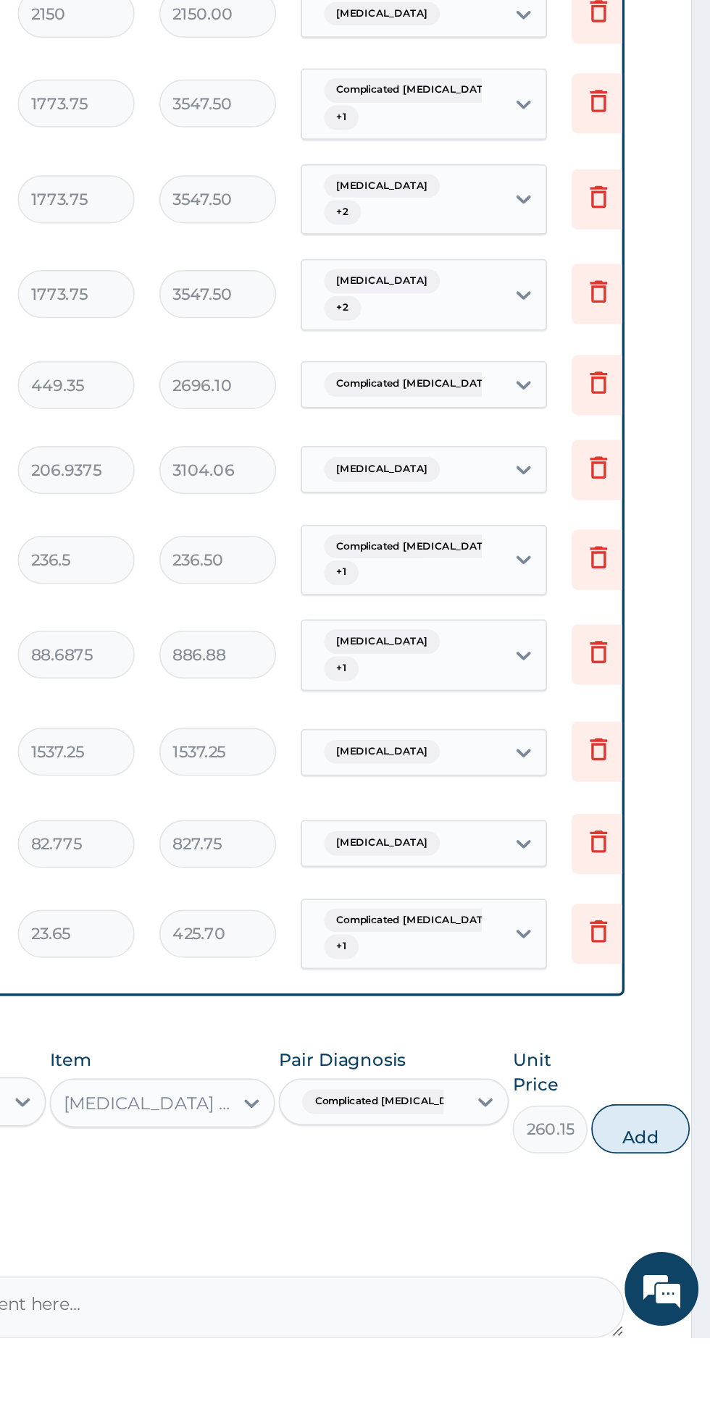
scroll to position [214, 0]
click at [650, 1266] on button "Add" at bounding box center [669, 1280] width 58 height 29
type input "0"
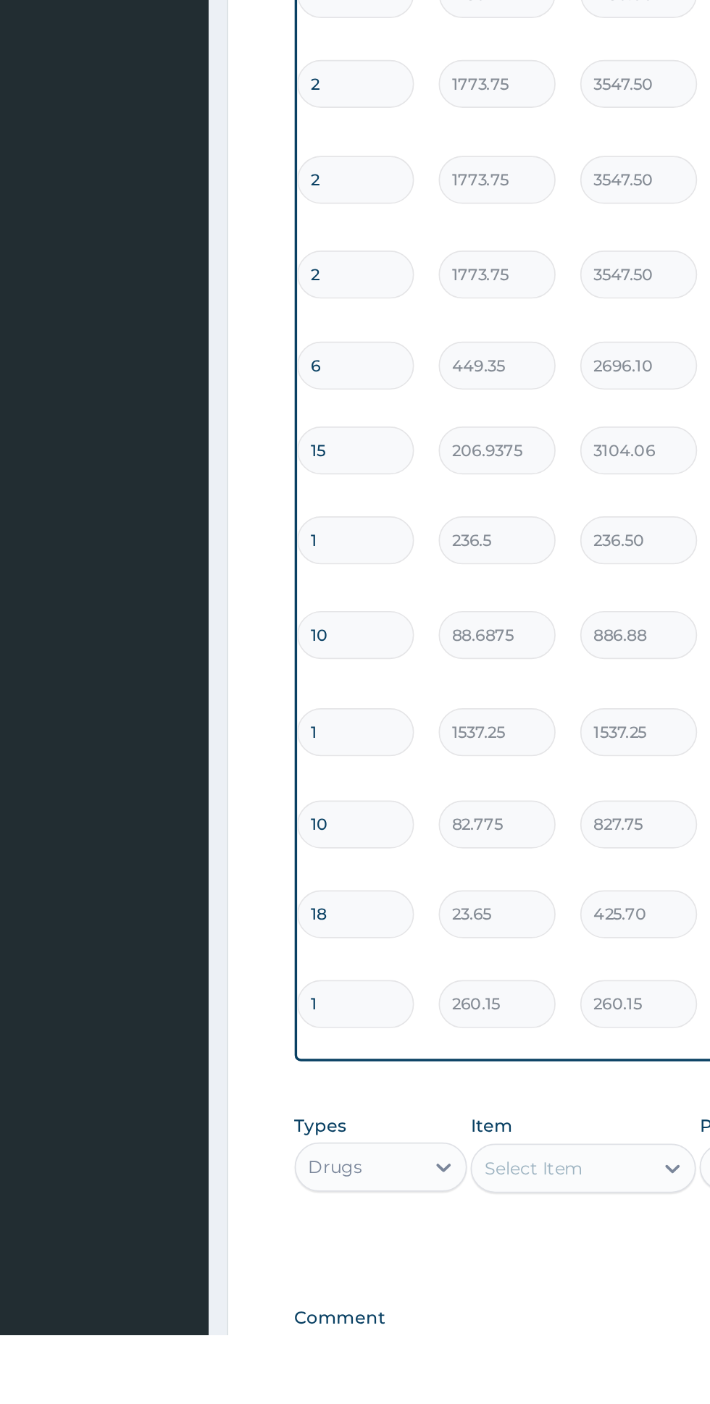
scroll to position [218, 0]
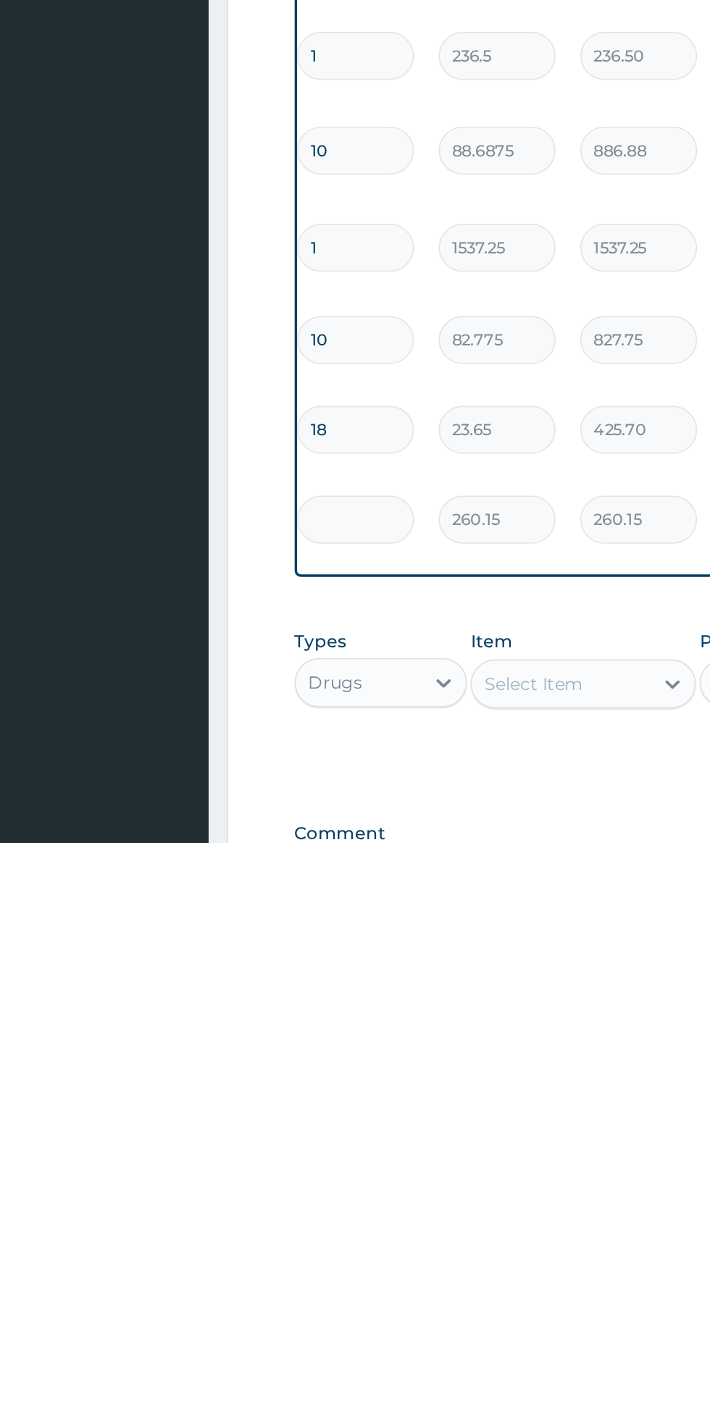
type input "0.00"
type input "6"
type input "1560.90"
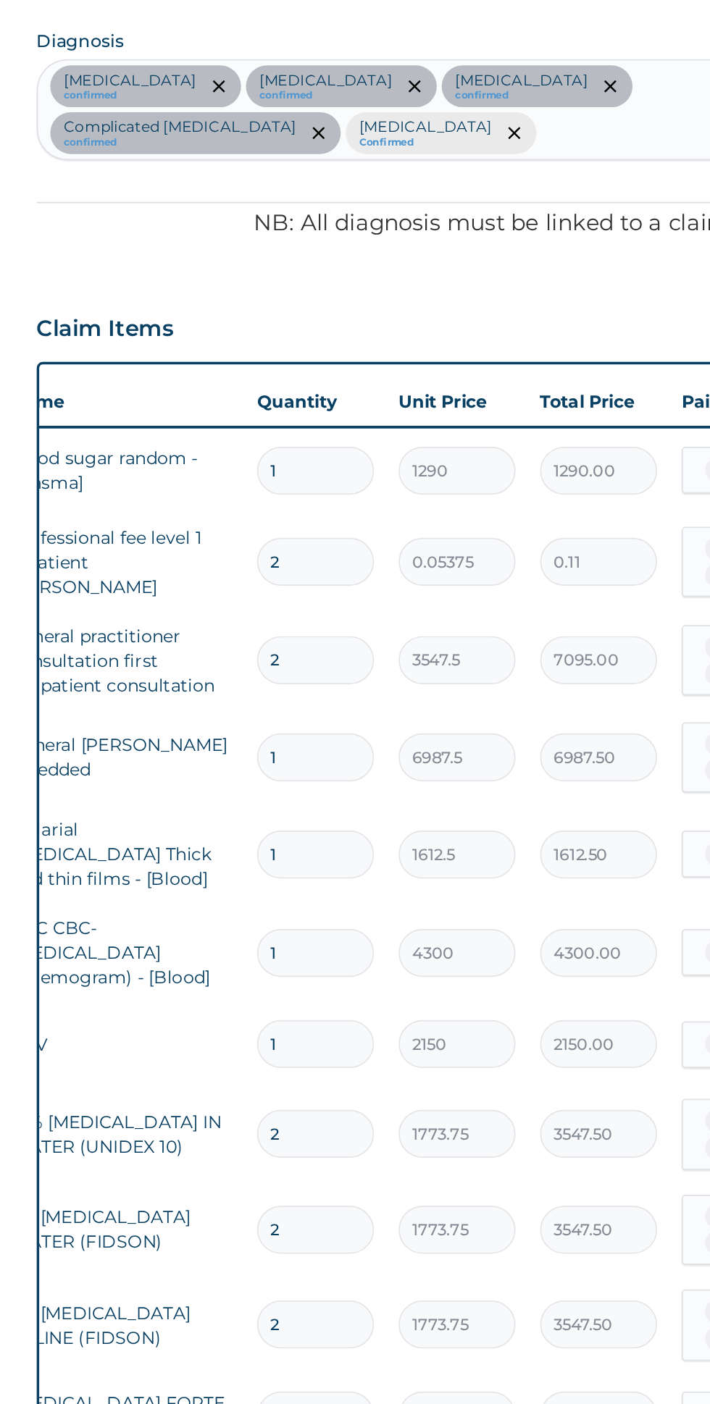
type input "6"
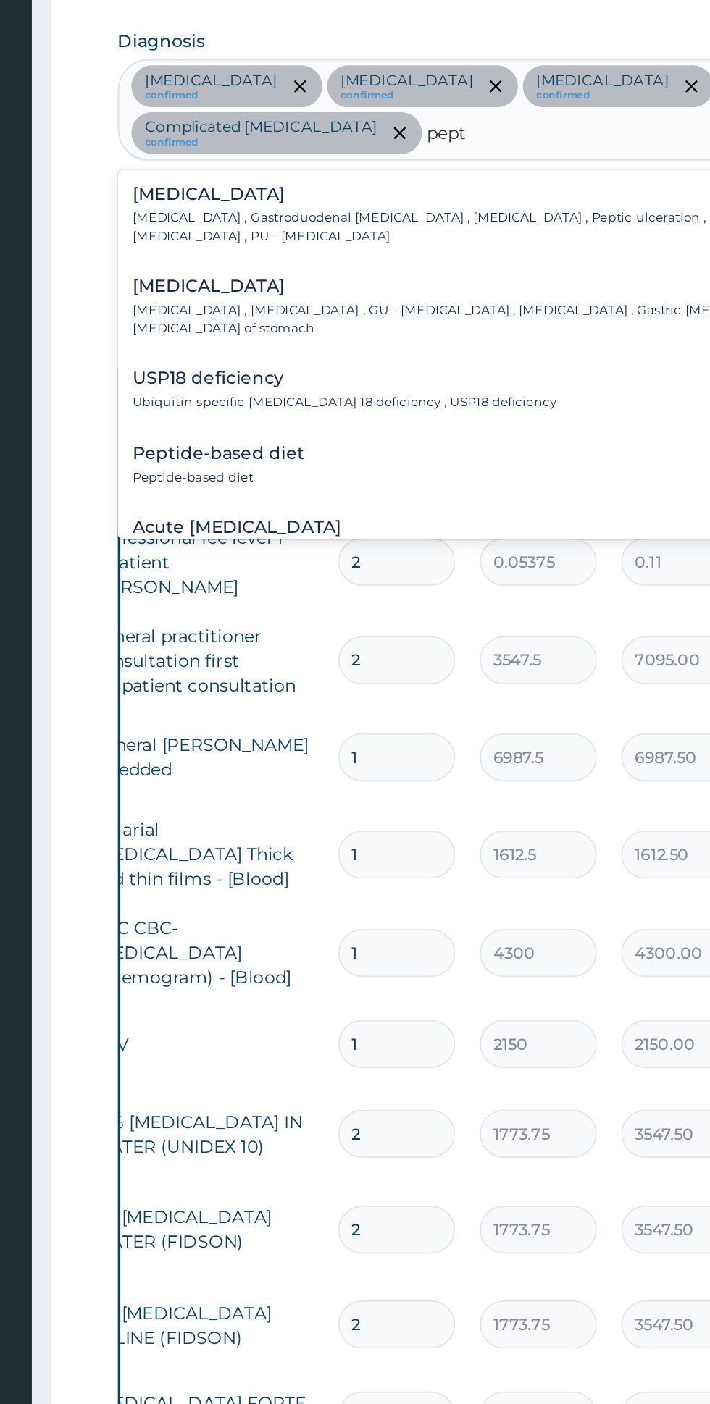
click at [371, 128] on p "Peptic ulcer , Gastroduodenal ulcer , Peptic ulcer disease , Peptic ulceration …" at bounding box center [424, 138] width 396 height 21
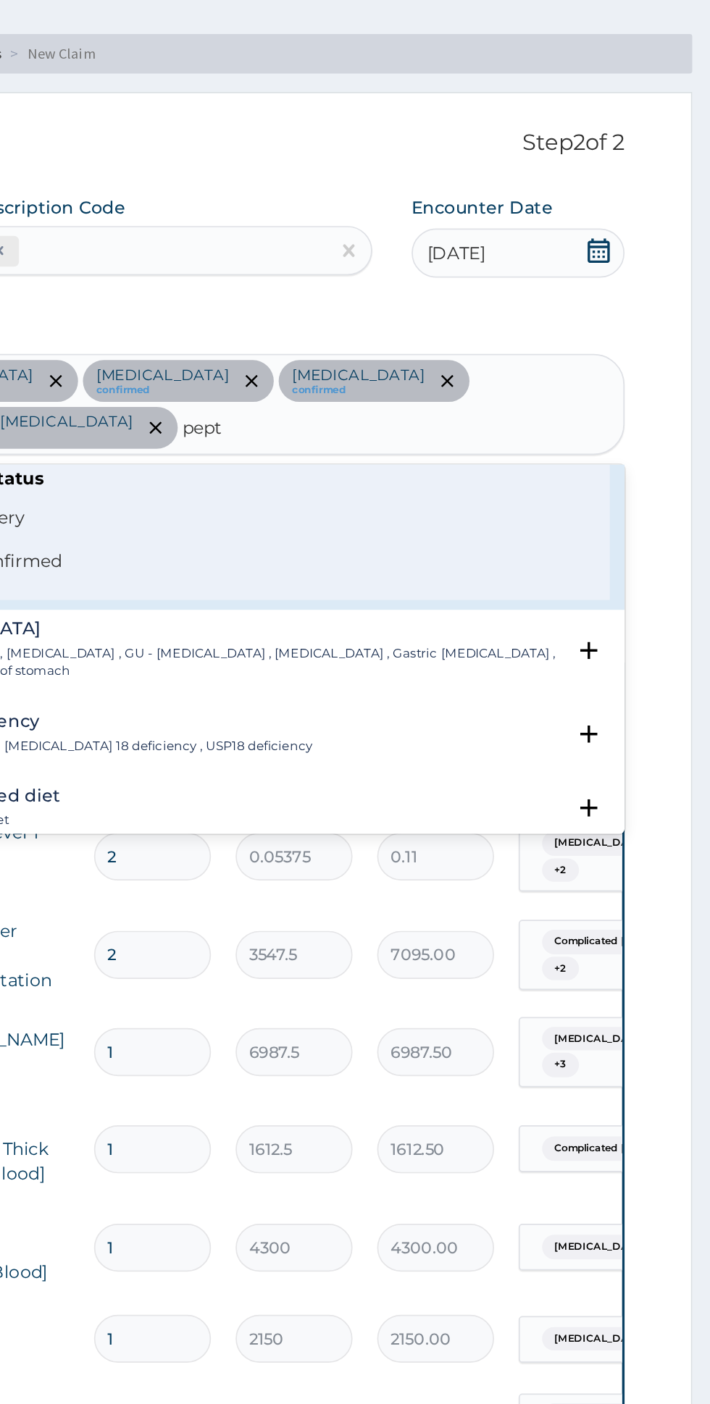
scroll to position [63, 0]
click at [387, 322] on span "Confirmed" at bounding box center [439, 330] width 380 height 17
type input "pept"
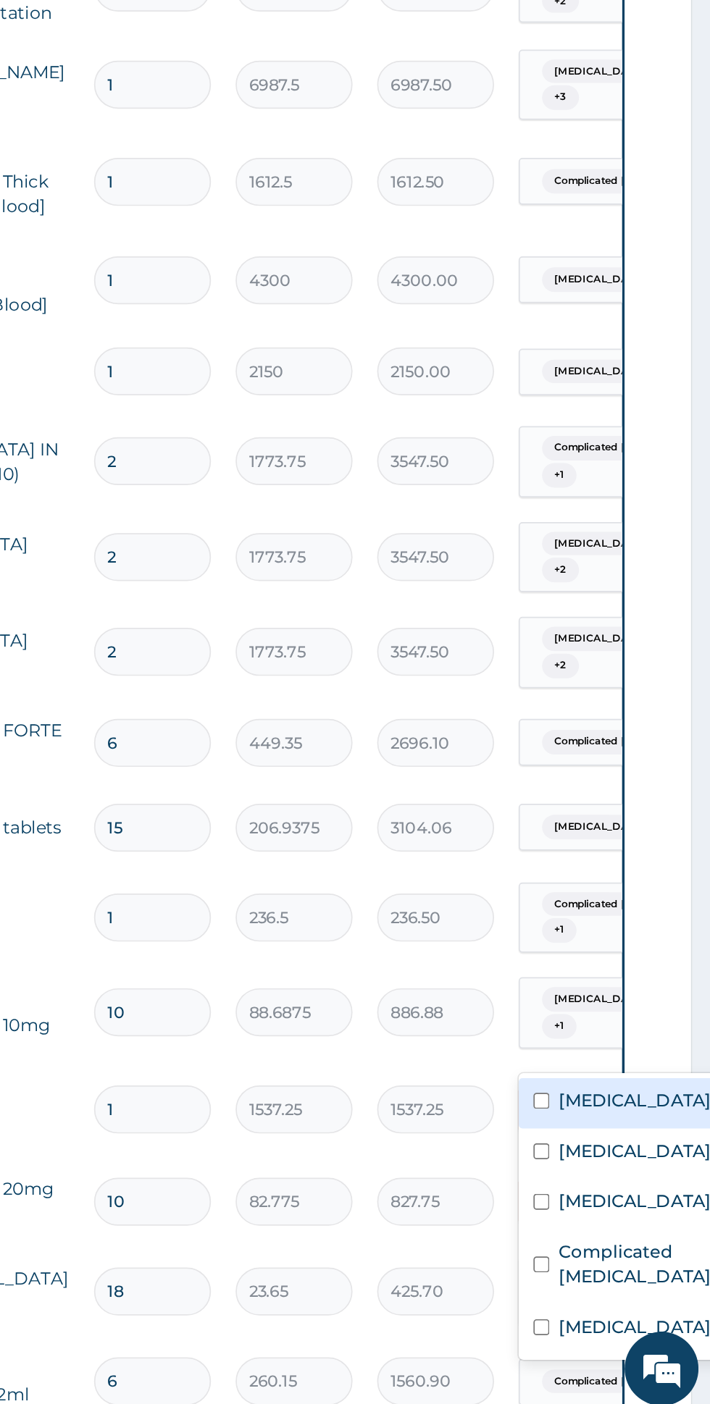
scroll to position [50, 0]
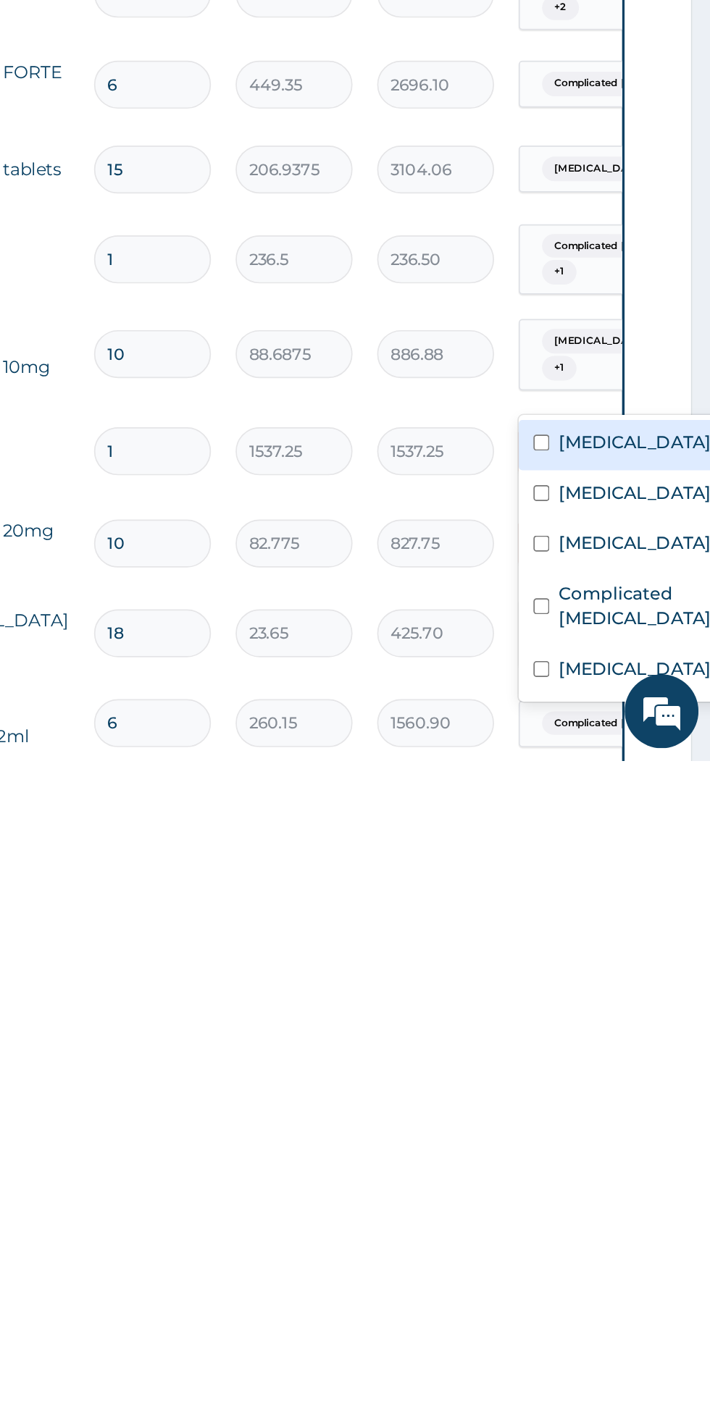
click at [642, 1342] on div "Peptic ulcer" at bounding box center [687, 1352] width 181 height 30
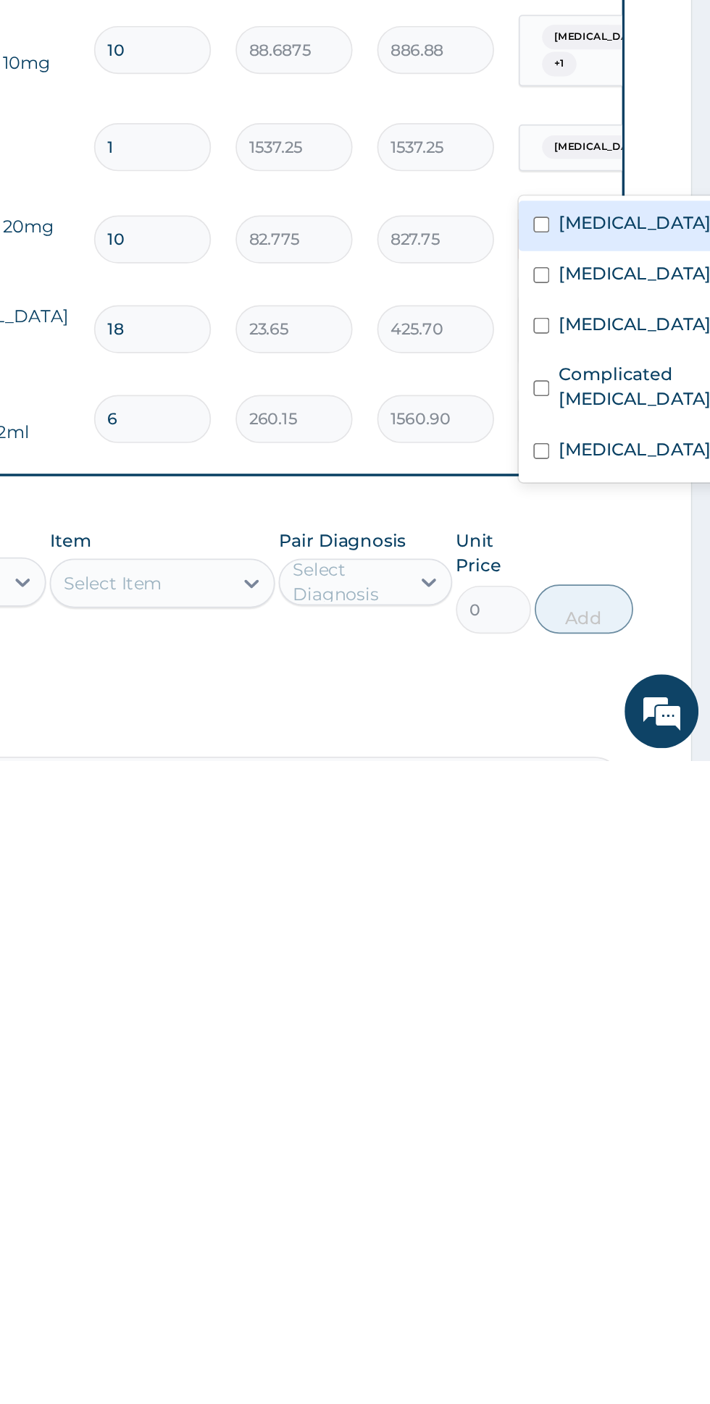
scroll to position [230, 0]
click at [654, 1213] on div "Peptic ulcer" at bounding box center [687, 1222] width 181 height 30
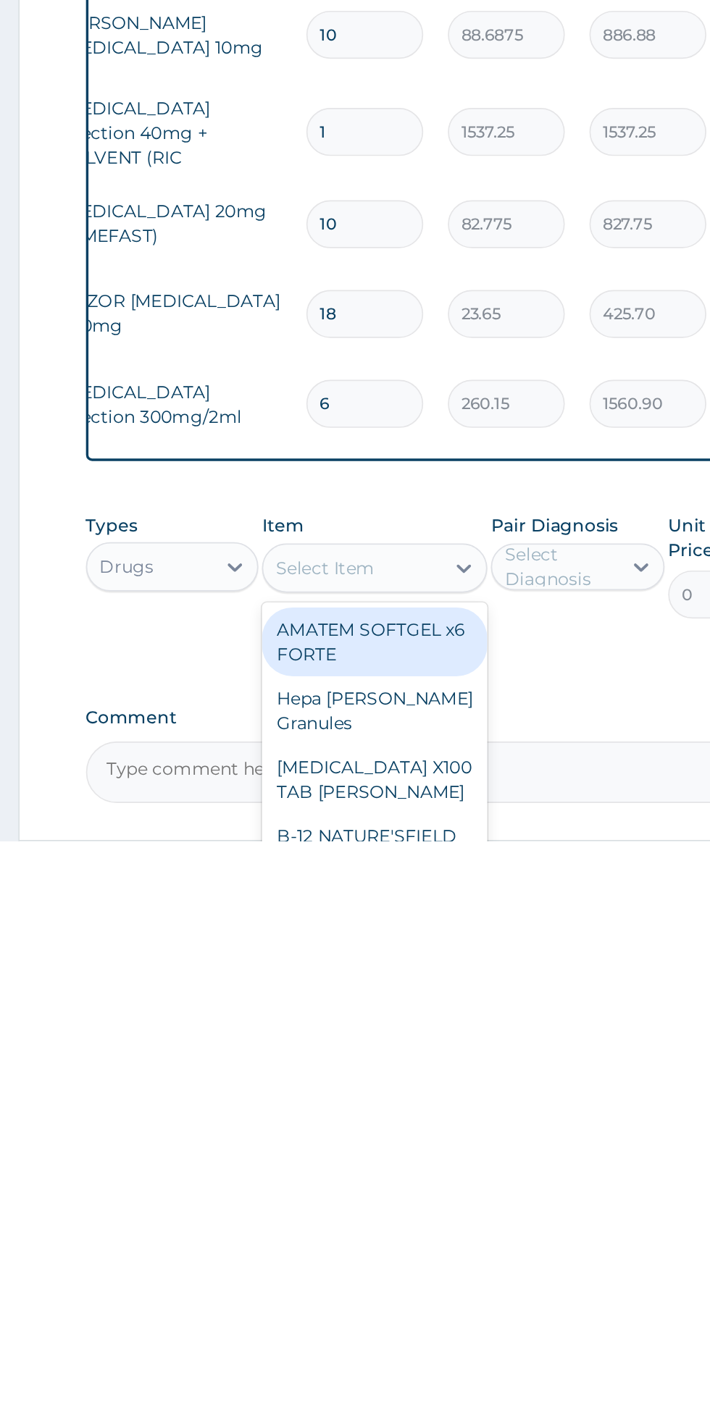
scroll to position [292, 0]
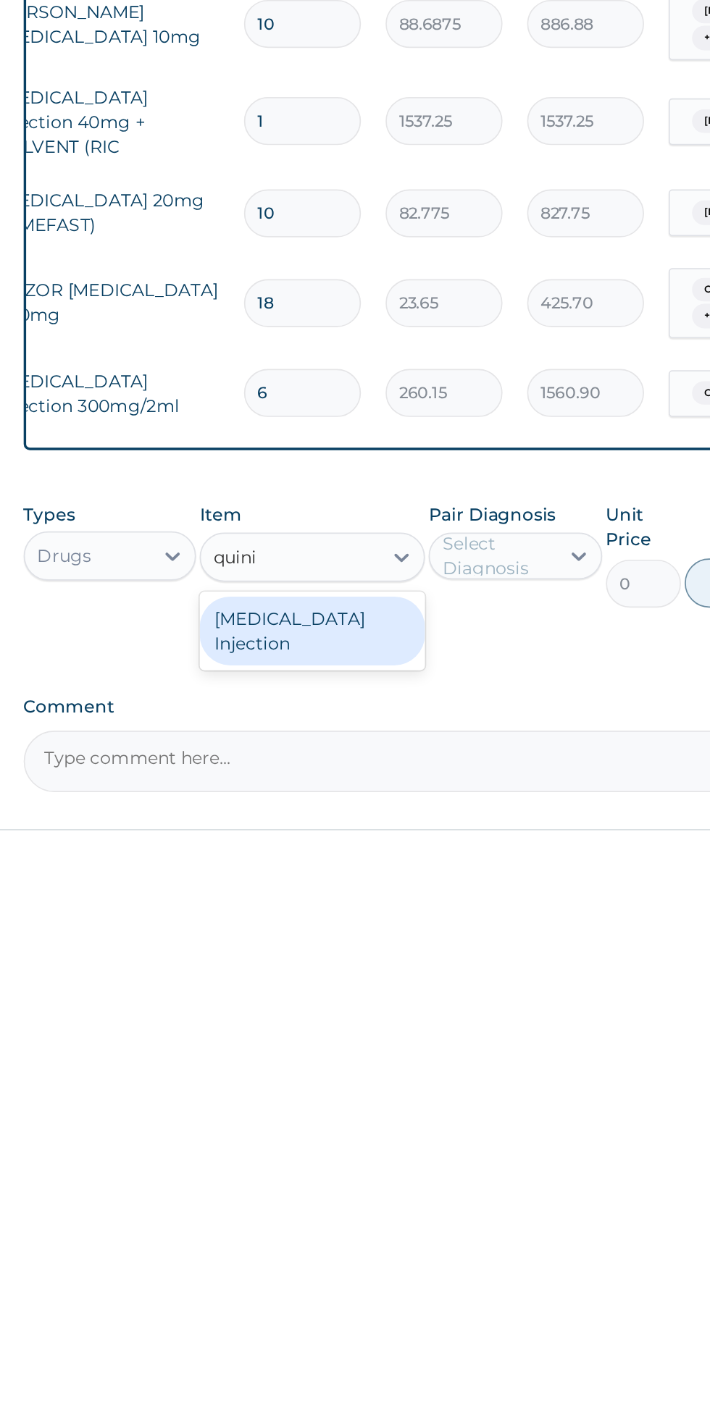
click at [432, 1260] on div "QUININE Injection" at bounding box center [387, 1280] width 133 height 41
type input "quini"
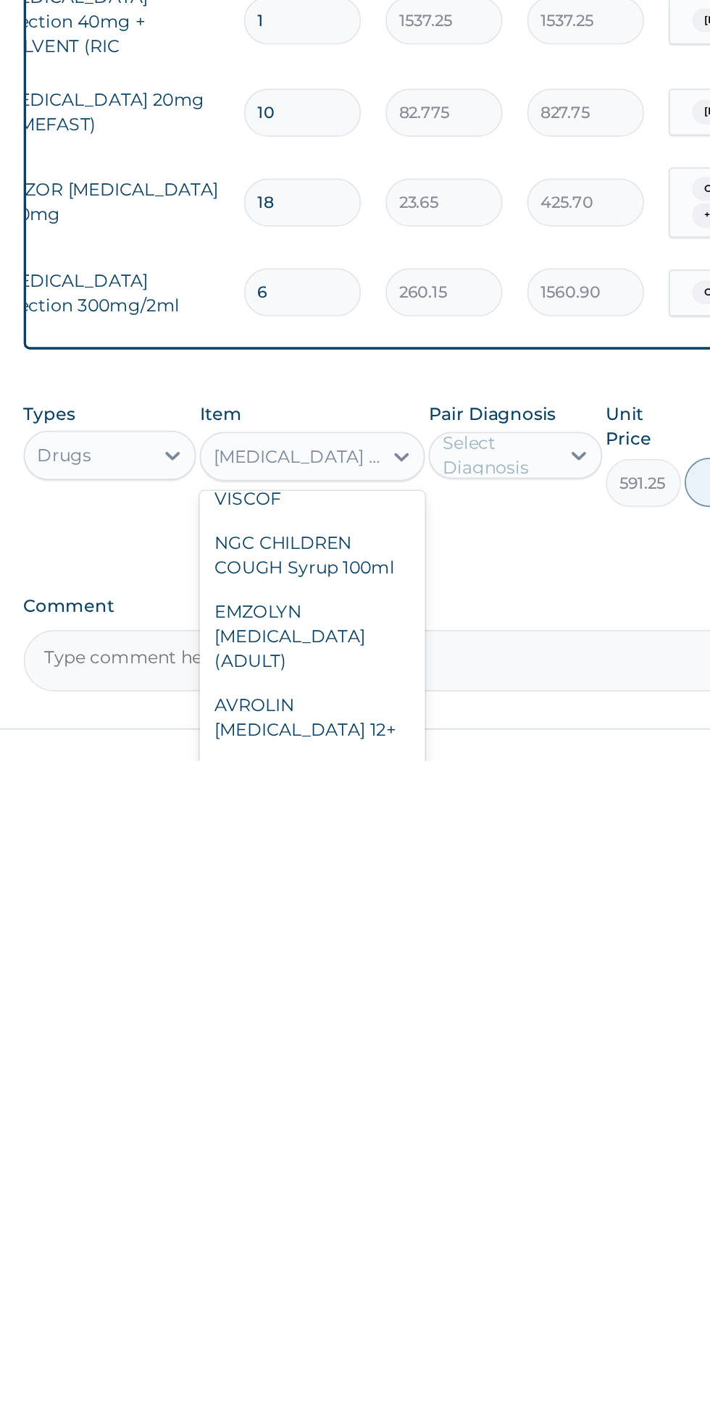
scroll to position [9194, 0]
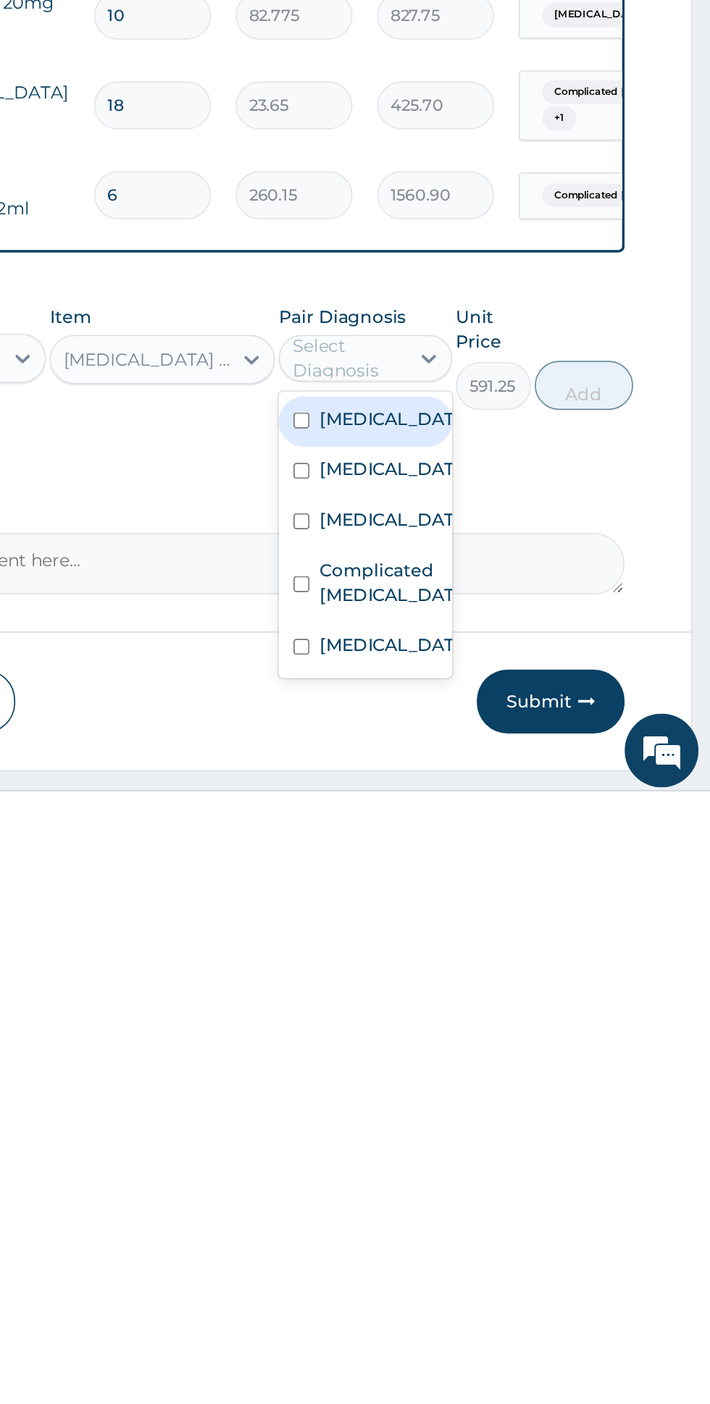
scroll to position [384, 0]
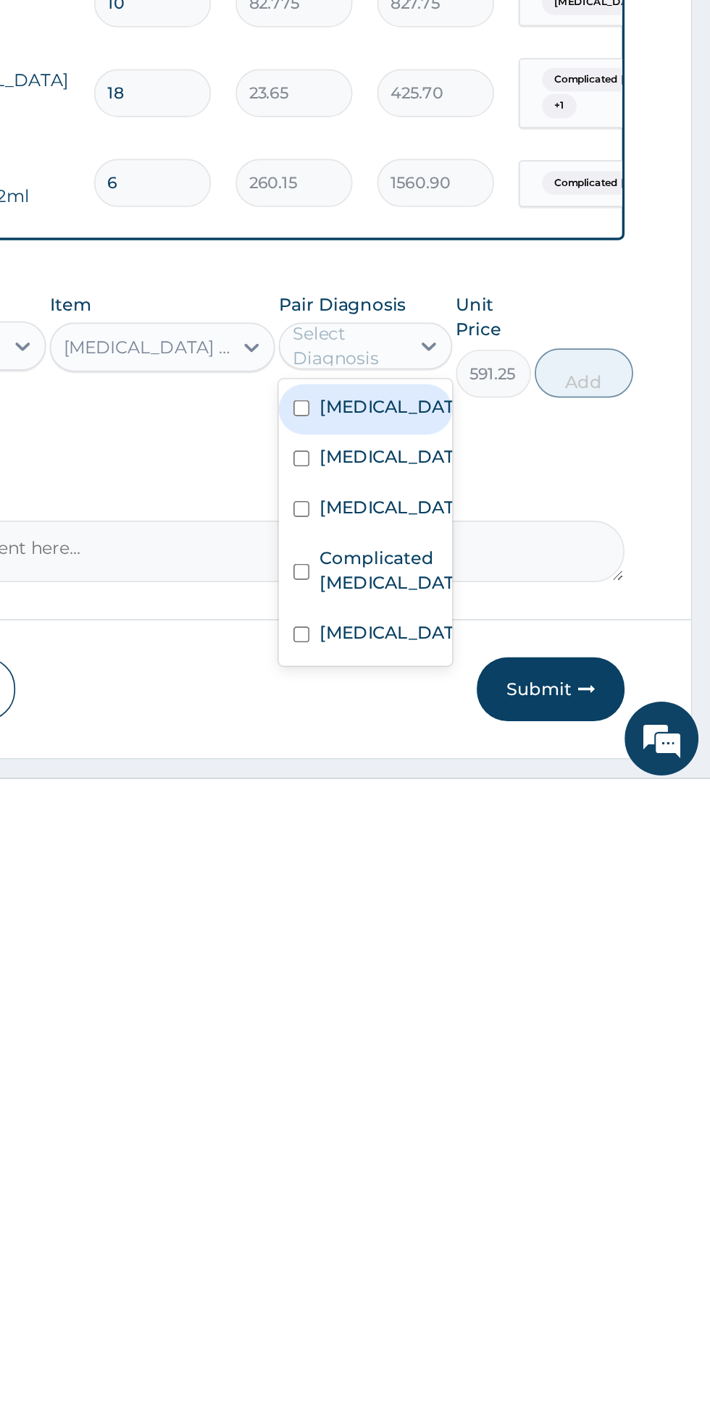
click at [537, 1262] on label "Complicated malaria" at bounding box center [521, 1276] width 84 height 29
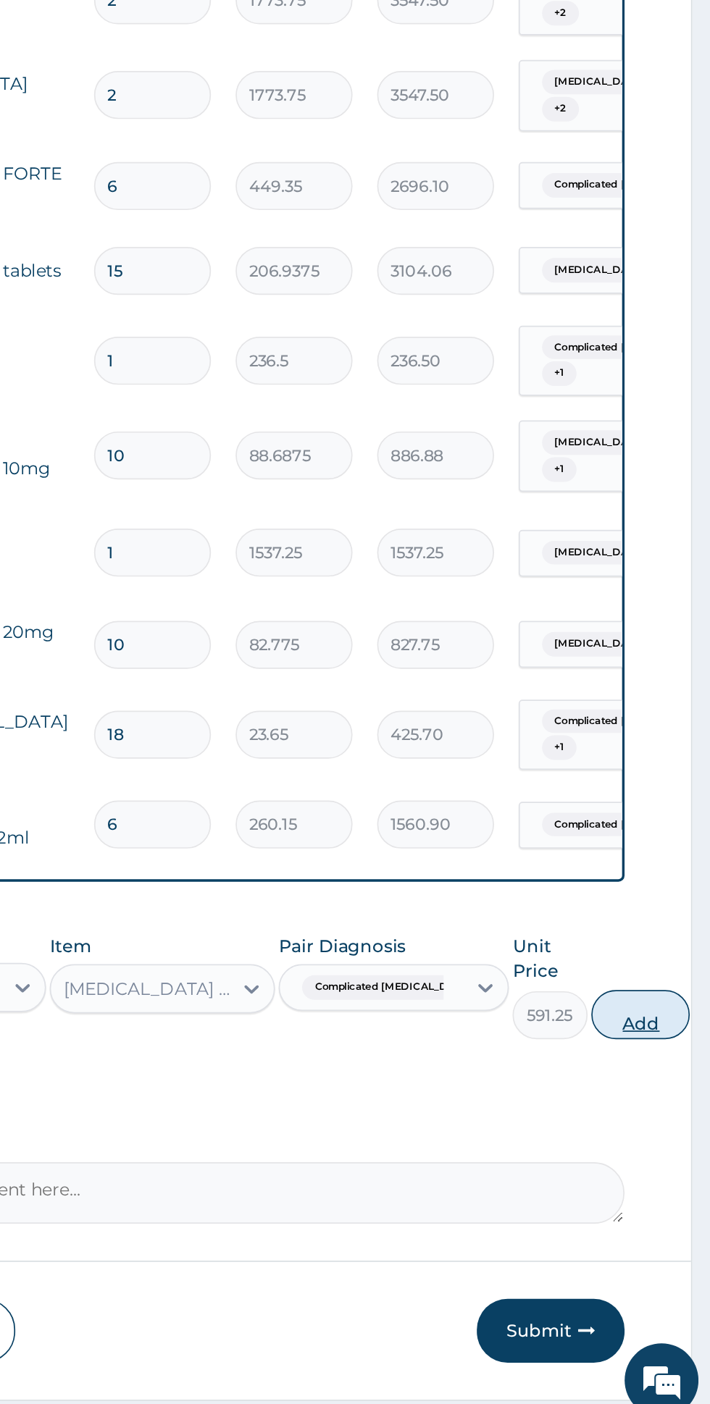
click at [652, 1146] on button "Add" at bounding box center [669, 1160] width 58 height 29
type input "0"
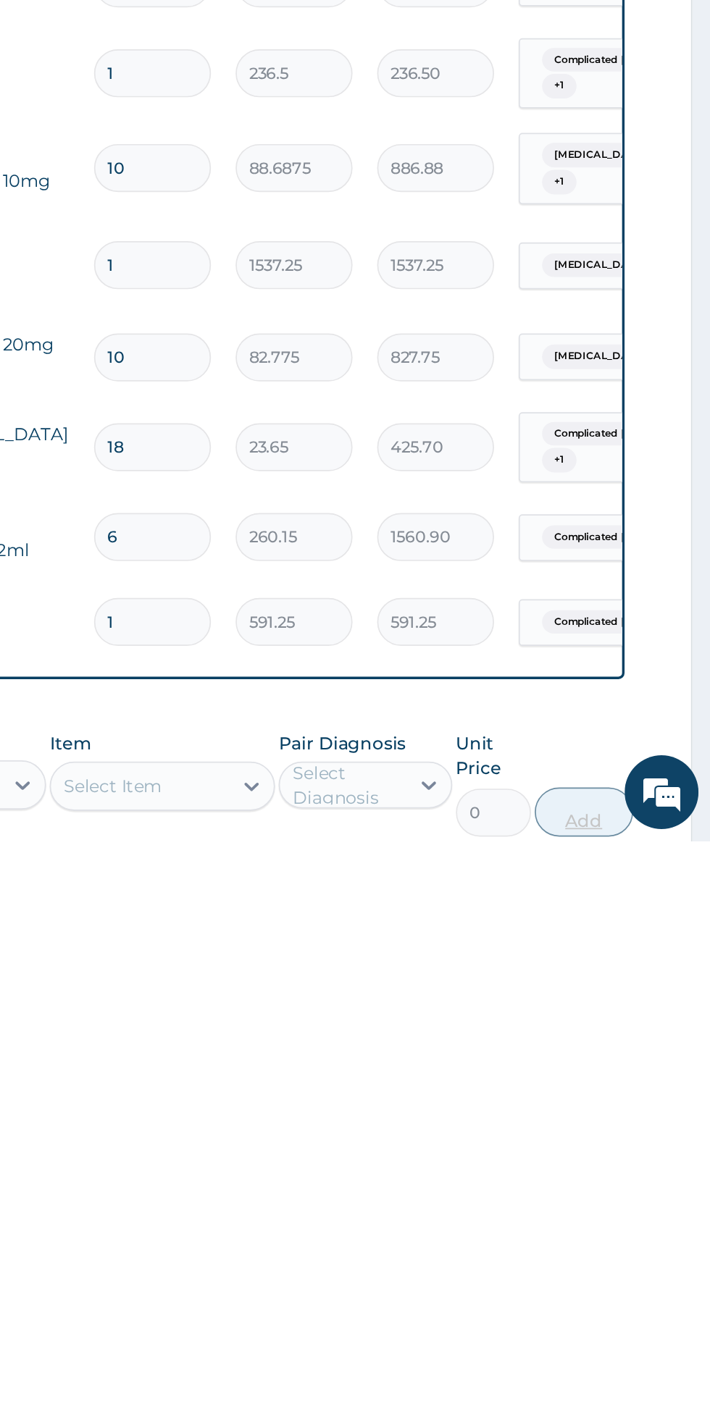
scroll to position [207, 0]
type input "0.00"
type input "4"
type input "2365.00"
type input "4"
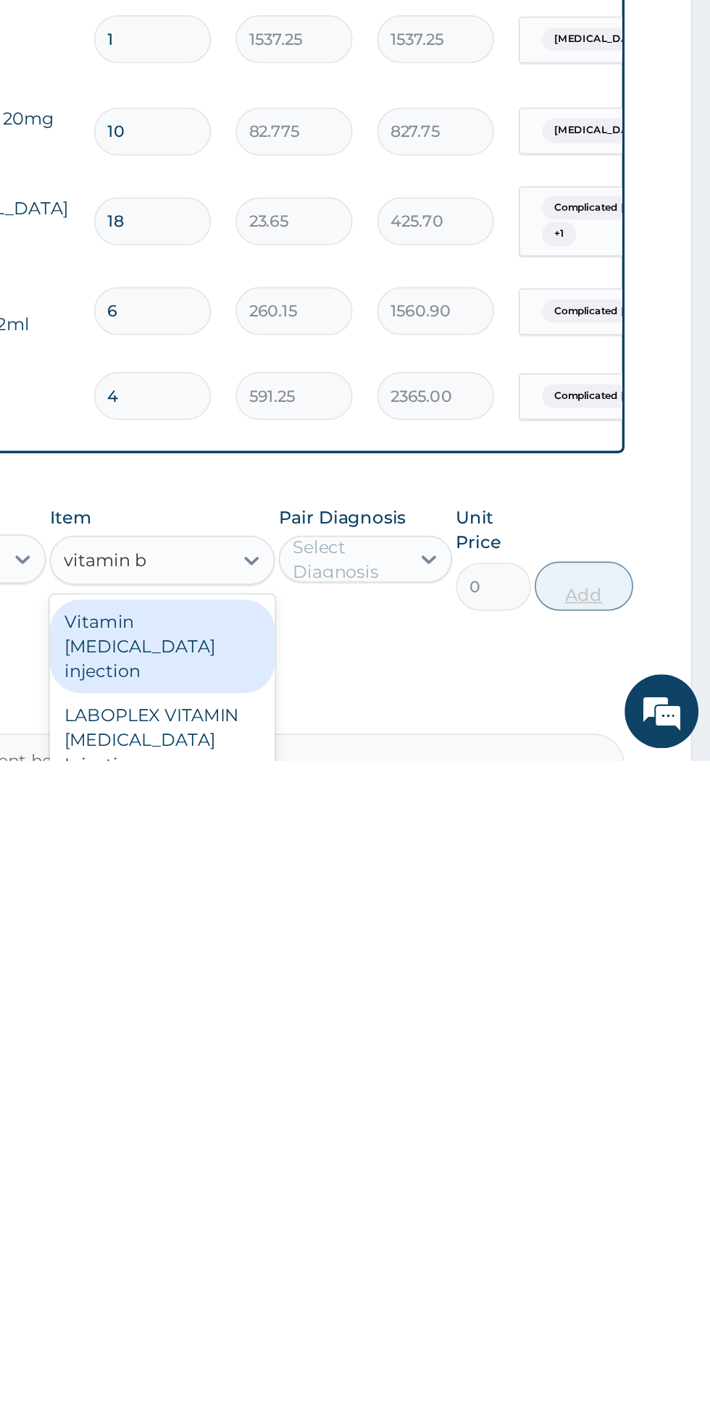
scroll to position [293, 0]
click at [424, 1309] on div "Vitamin B complex injection" at bounding box center [387, 1336] width 133 height 55
type input "vitamin b"
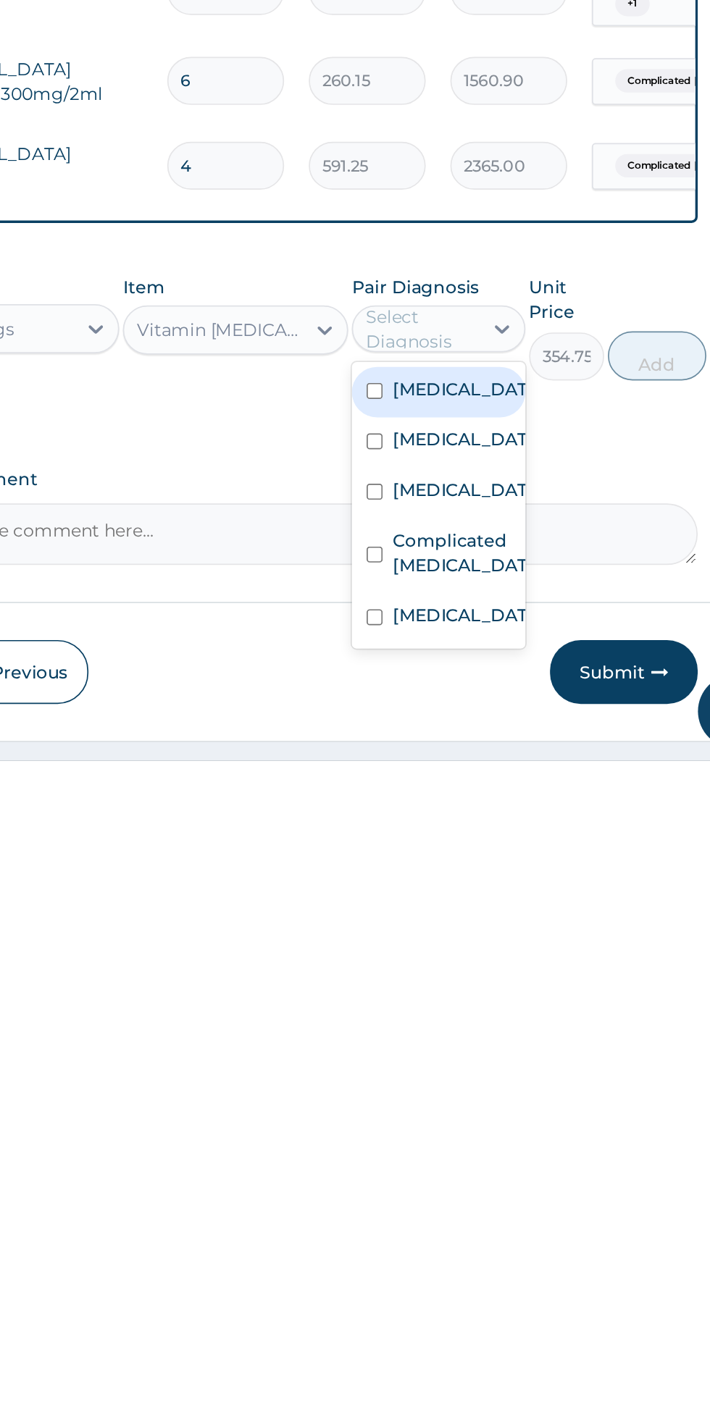
scroll to position [435, 0]
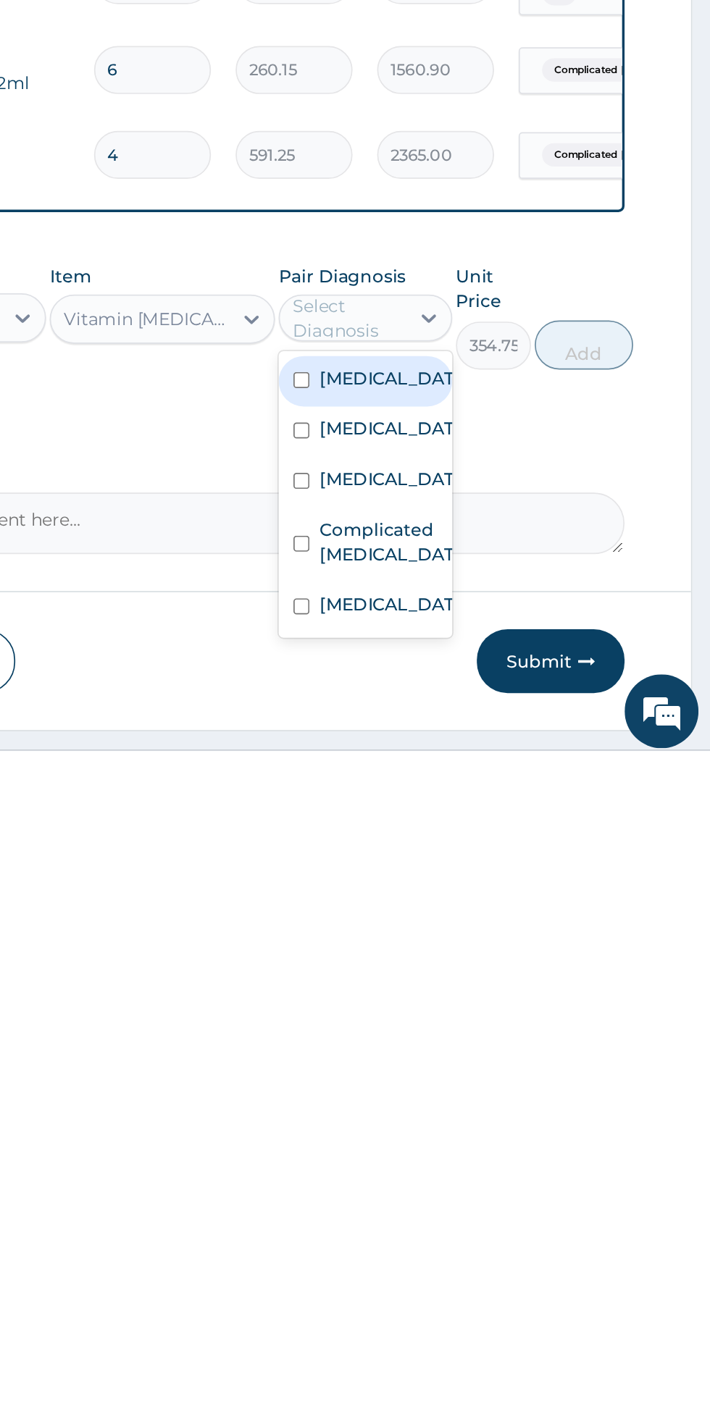
click at [534, 1261] on label "Complicated malaria" at bounding box center [521, 1275] width 84 height 29
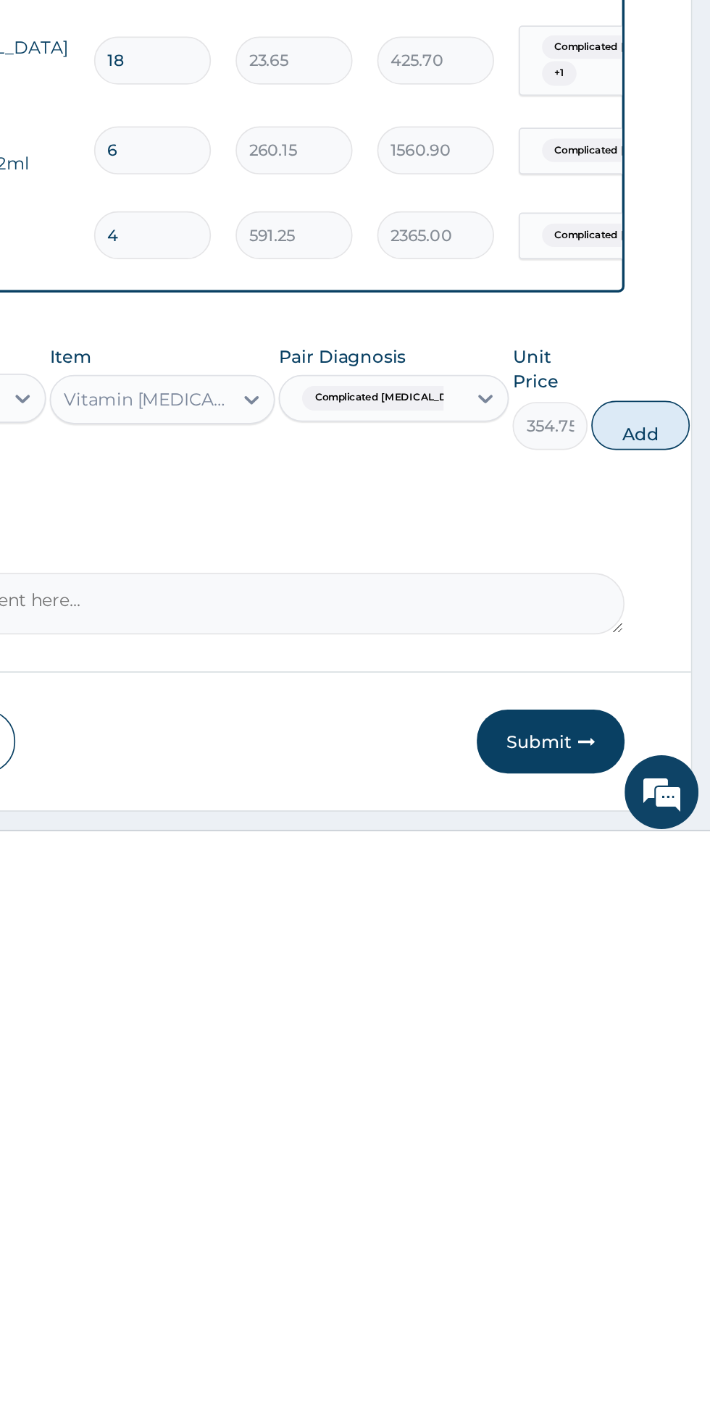
scroll to position [434, 0]
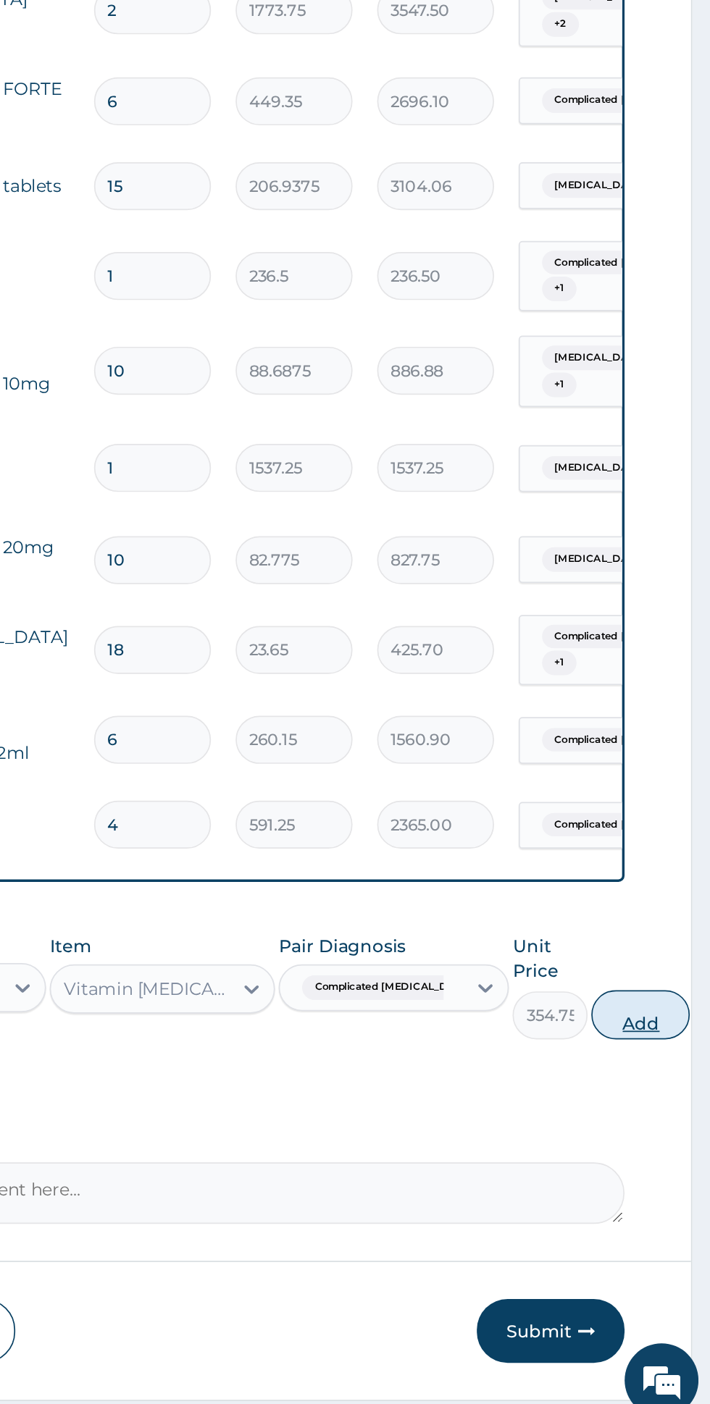
click at [652, 1146] on button "Add" at bounding box center [669, 1160] width 58 height 29
type input "0"
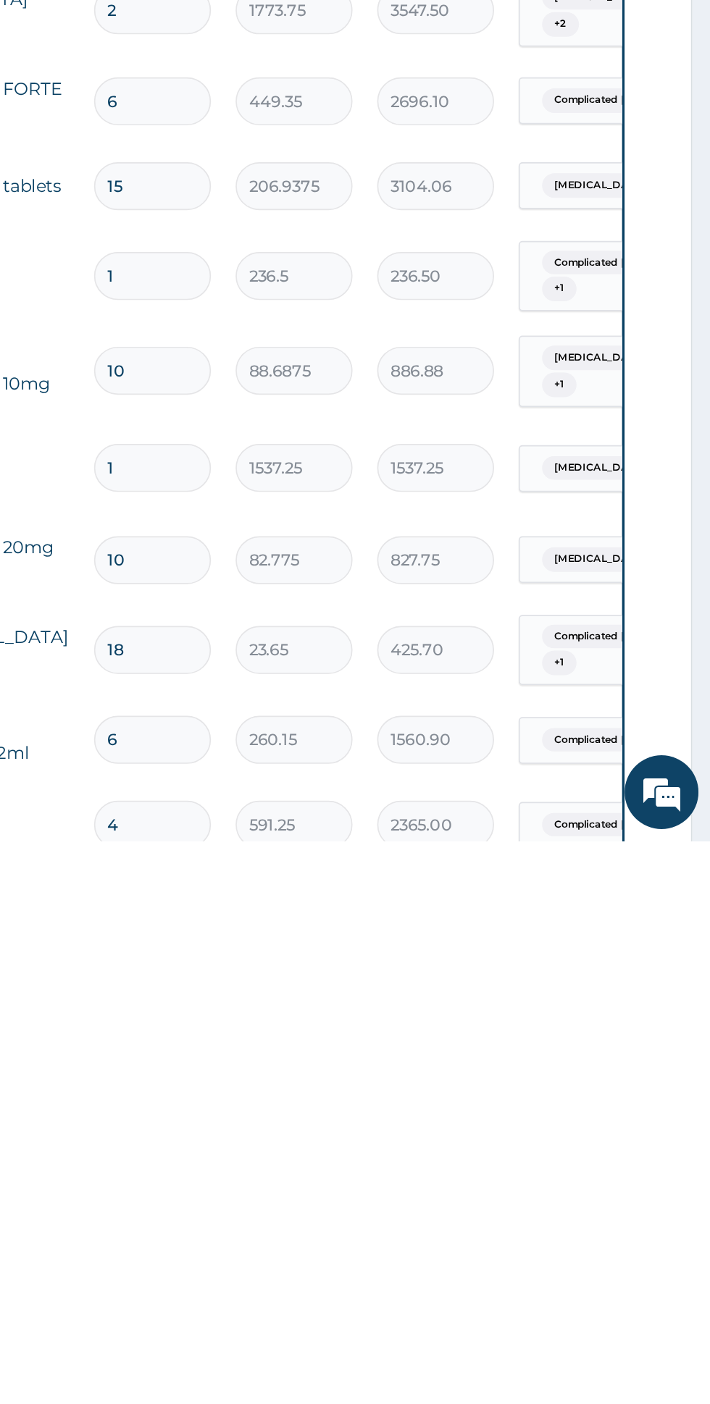
type input "0.00"
type input "4"
type input "1419.00"
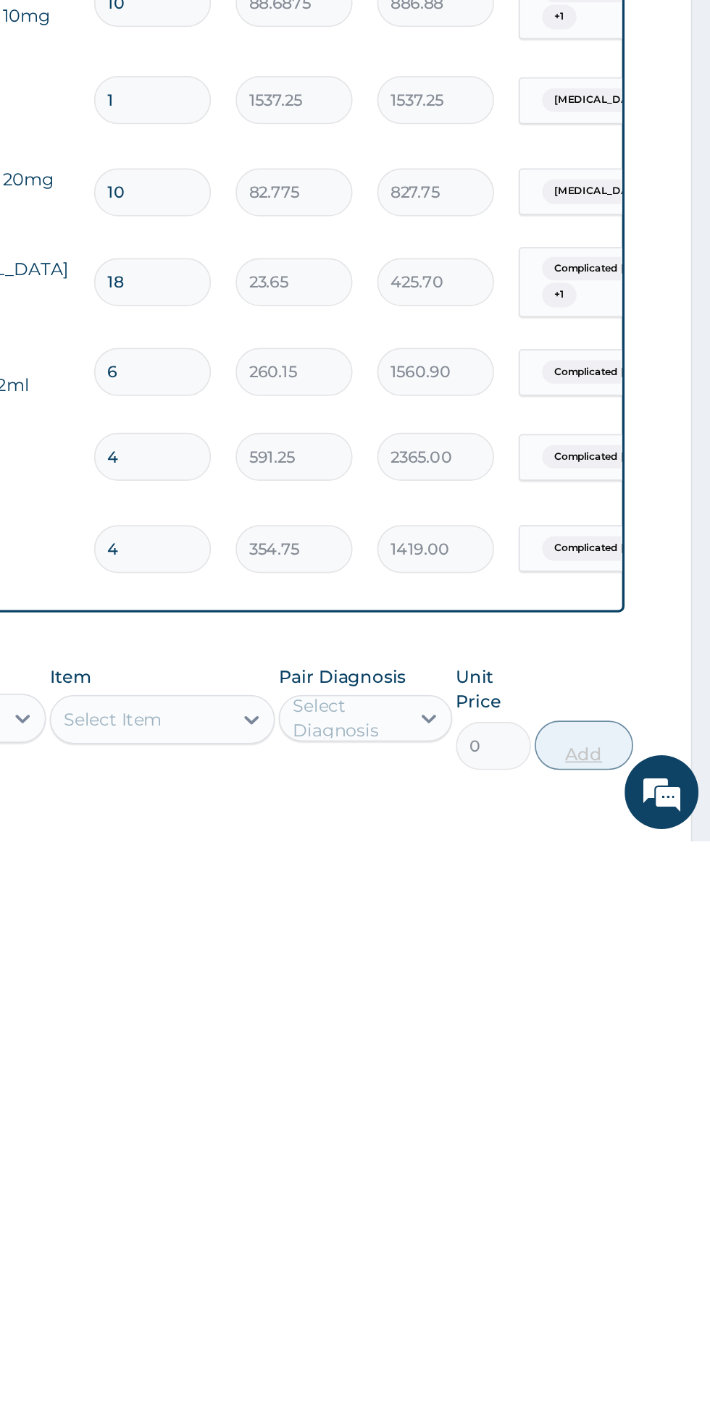
scroll to position [306, 0]
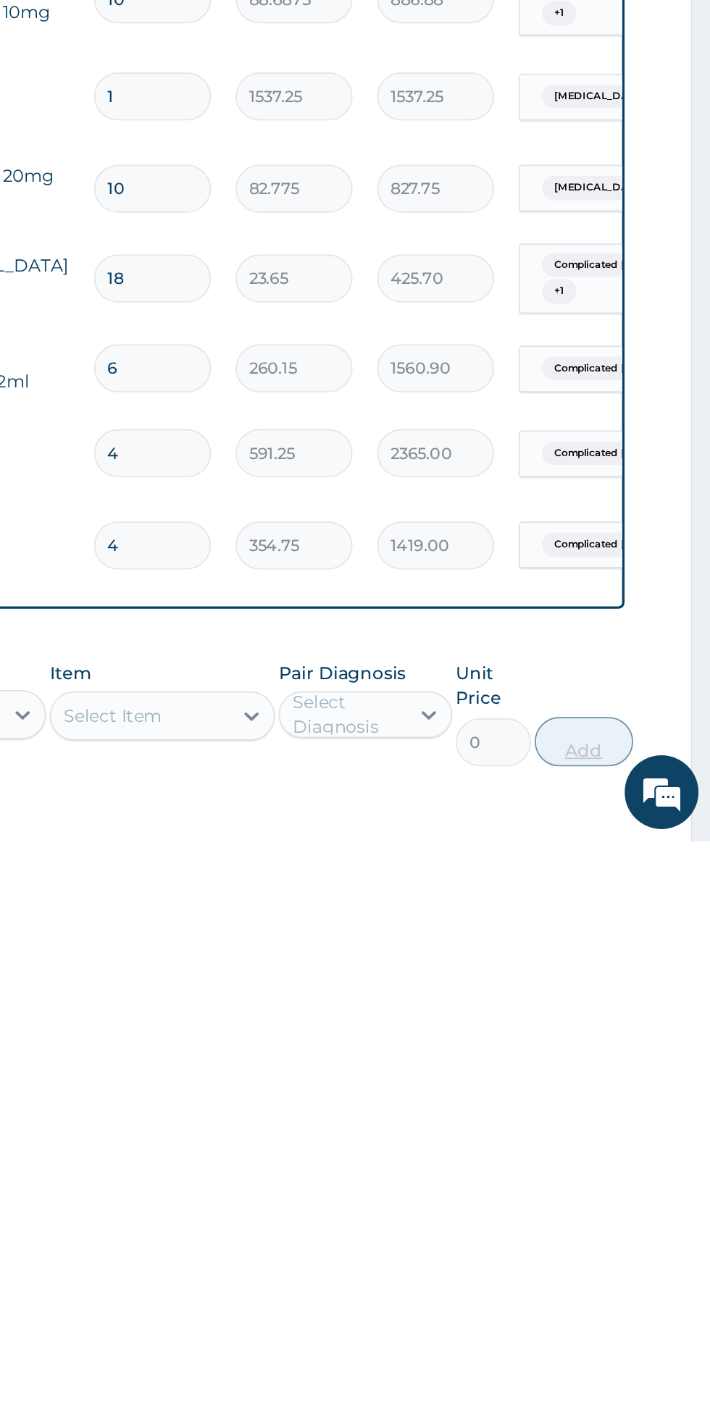
type input "4"
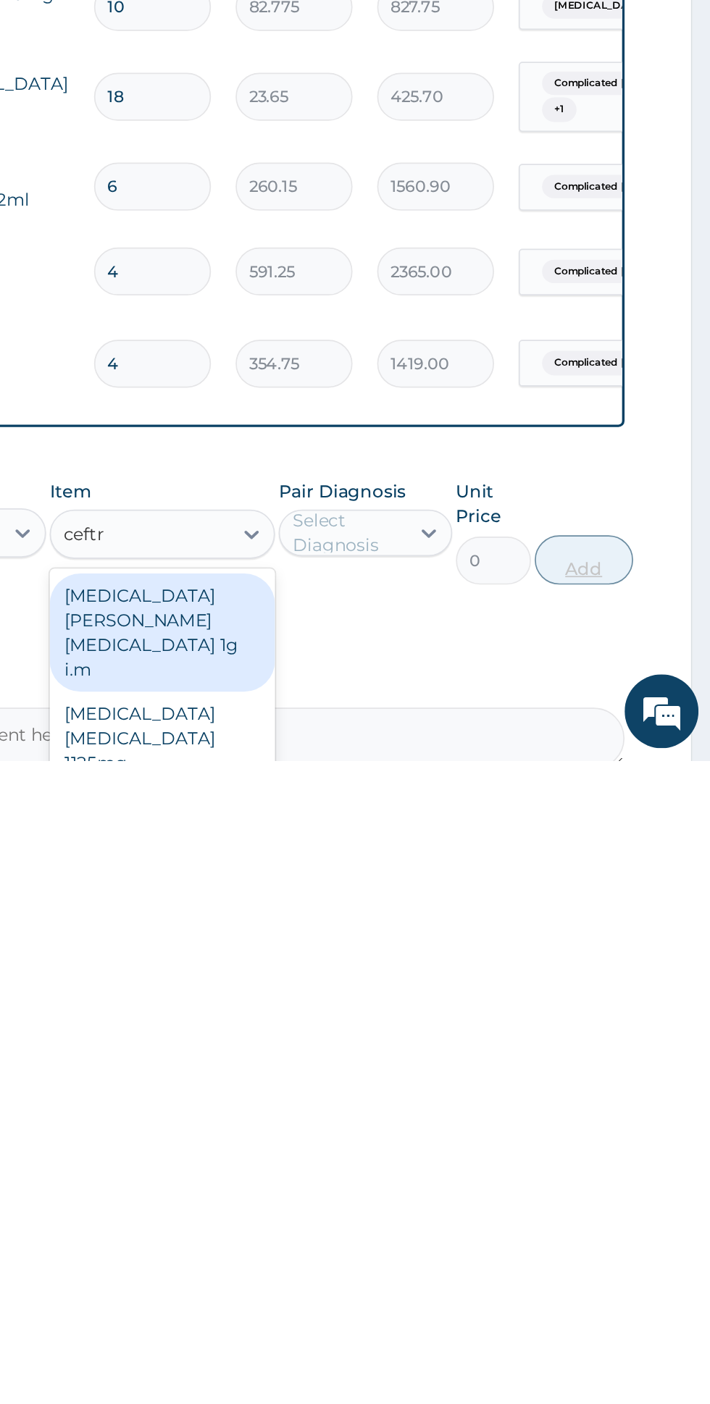
scroll to position [371, 0]
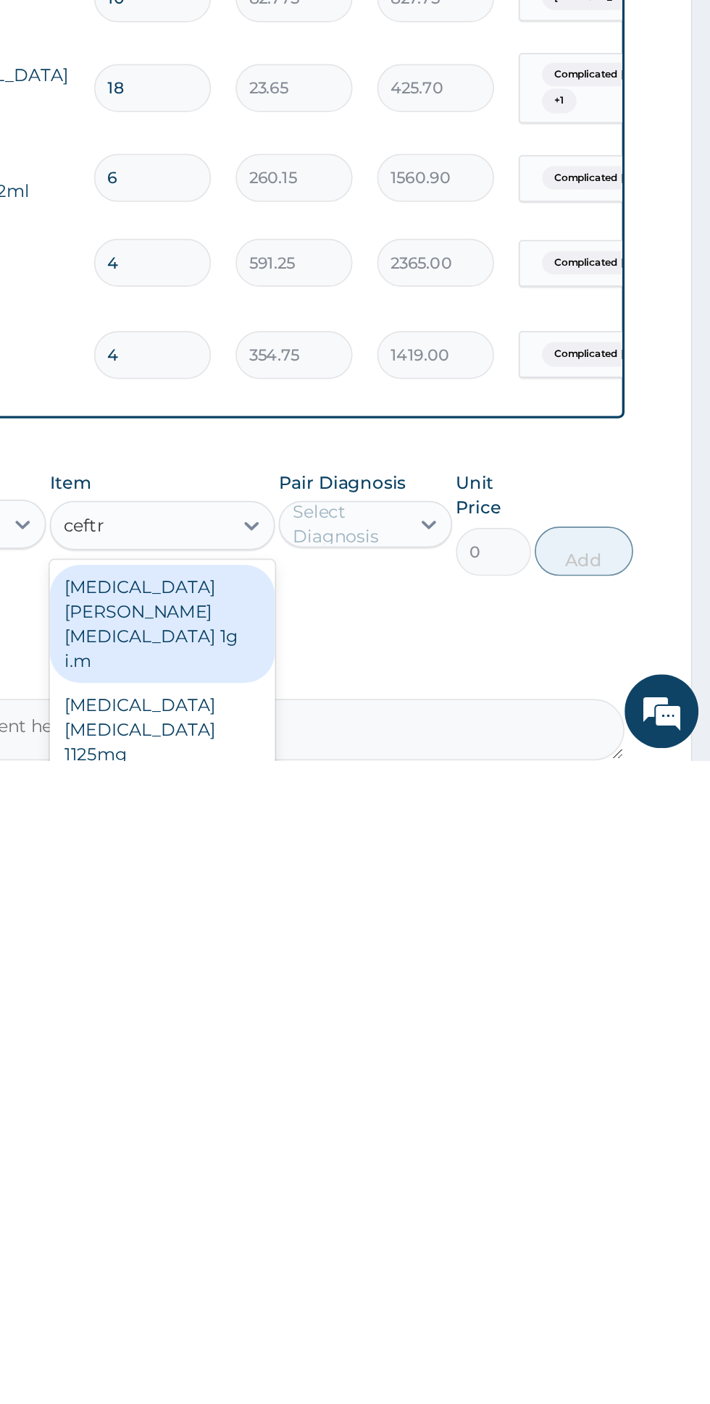
click at [429, 1359] on div "Ceftriaxone Tazobactam 1125mg" at bounding box center [387, 1386] width 133 height 55
type input "ceftr"
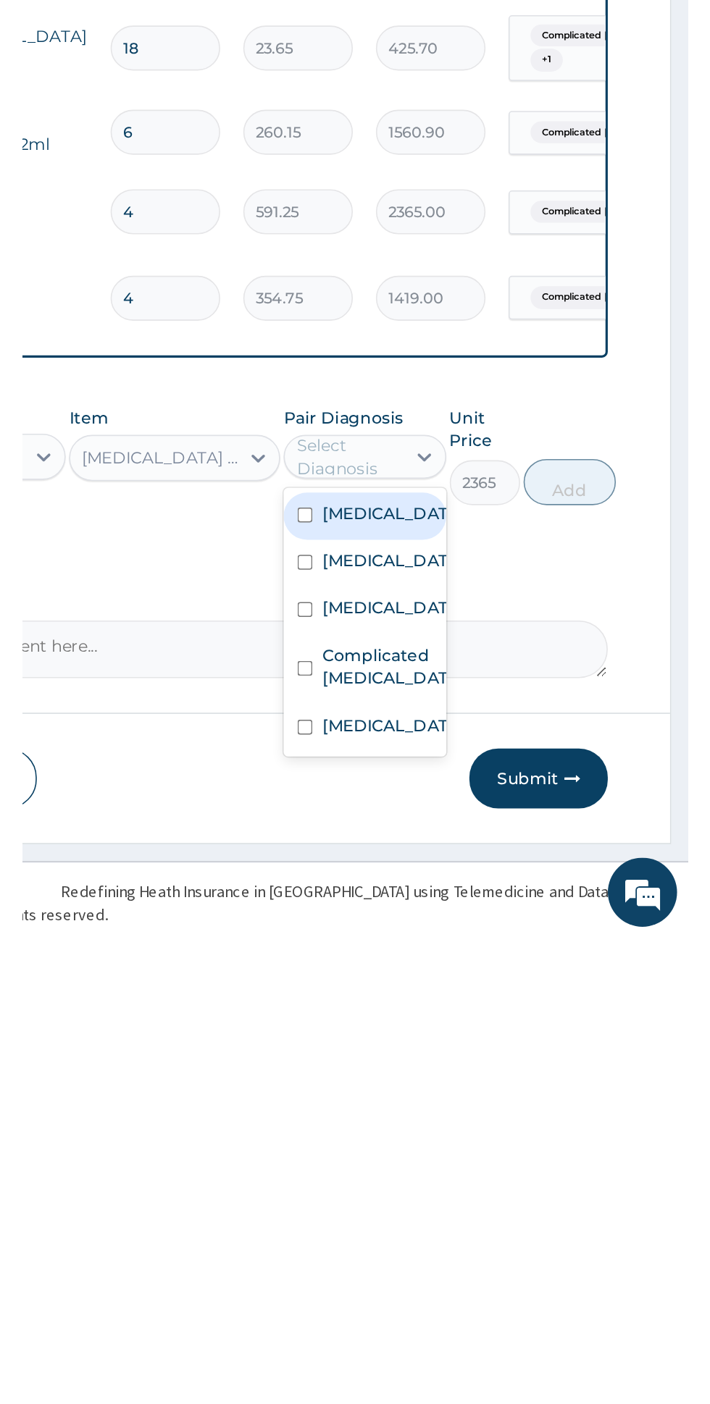
scroll to position [445, 0]
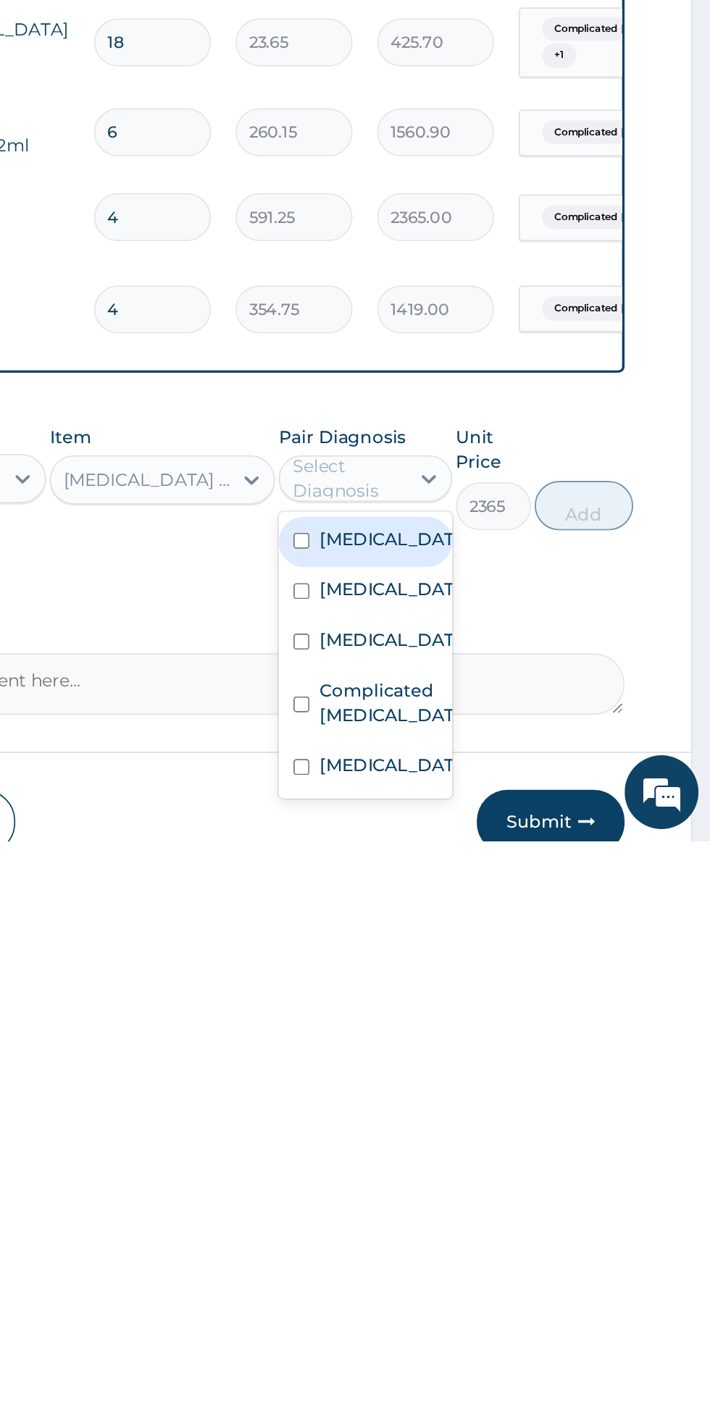
click at [532, 1273] on div "Sepsis" at bounding box center [506, 1288] width 101 height 30
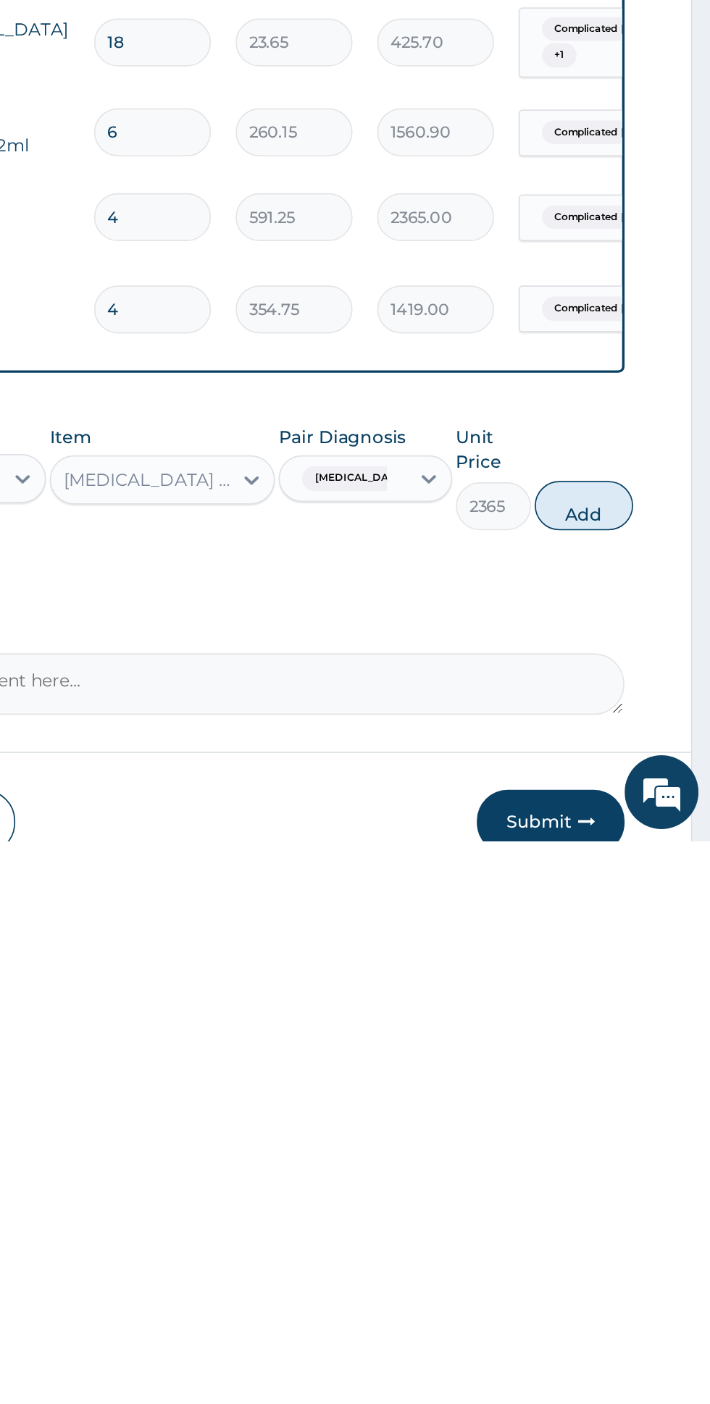
scroll to position [456, 0]
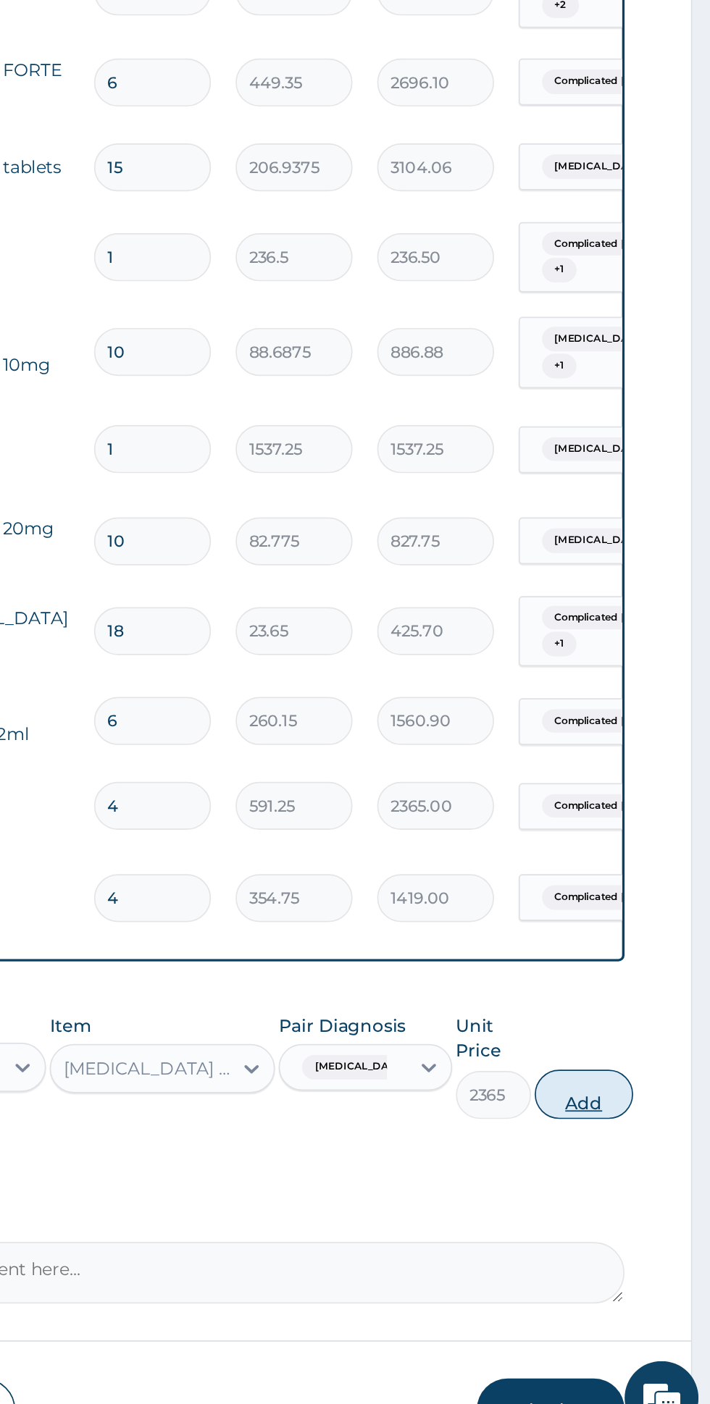
click at [638, 1182] on button "Add" at bounding box center [635, 1196] width 58 height 29
type input "0"
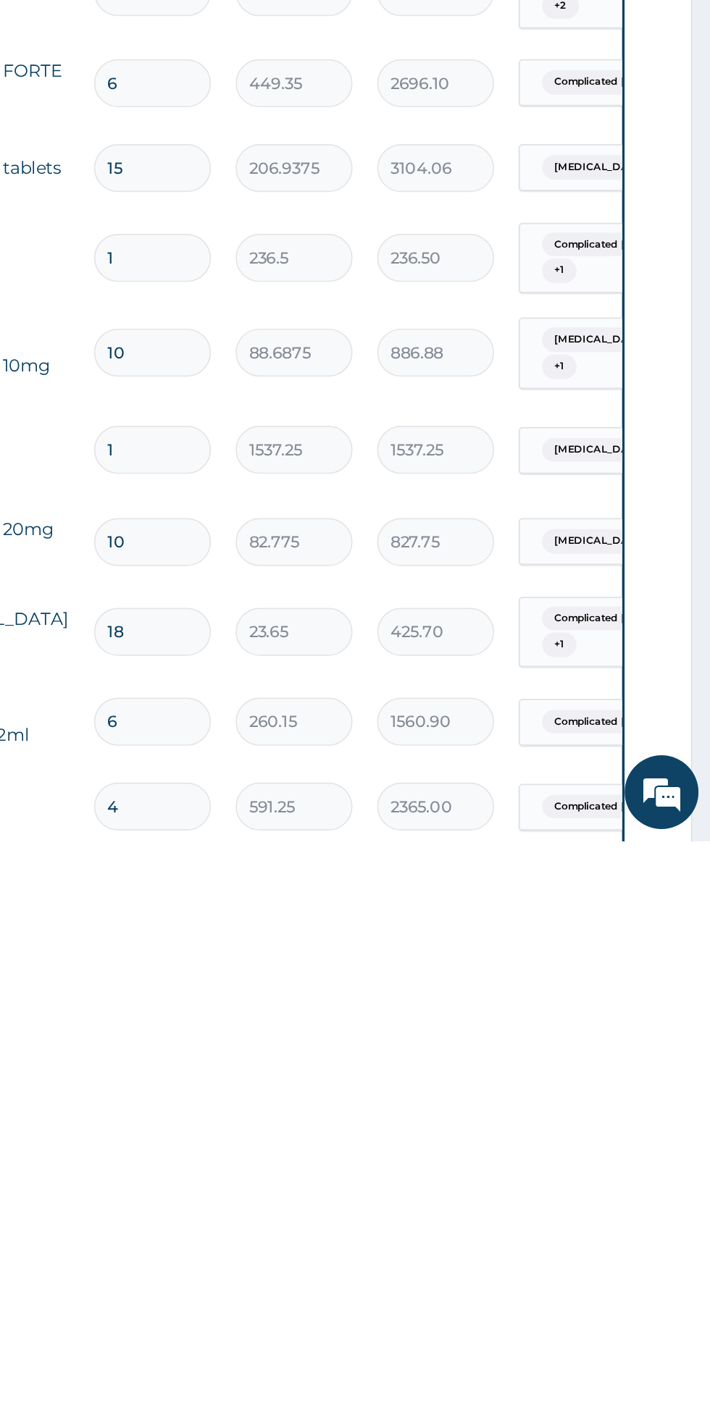
type input "0.00"
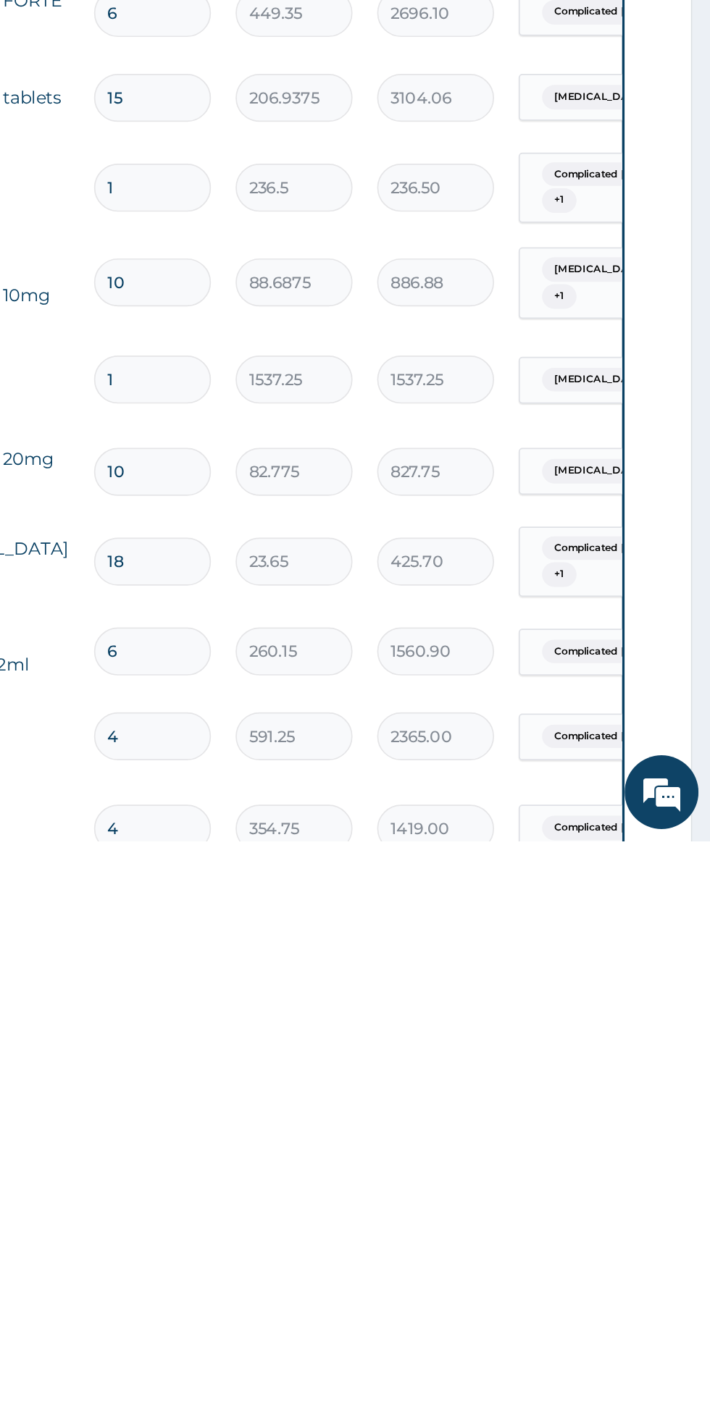
type input "3"
type input "7095.00"
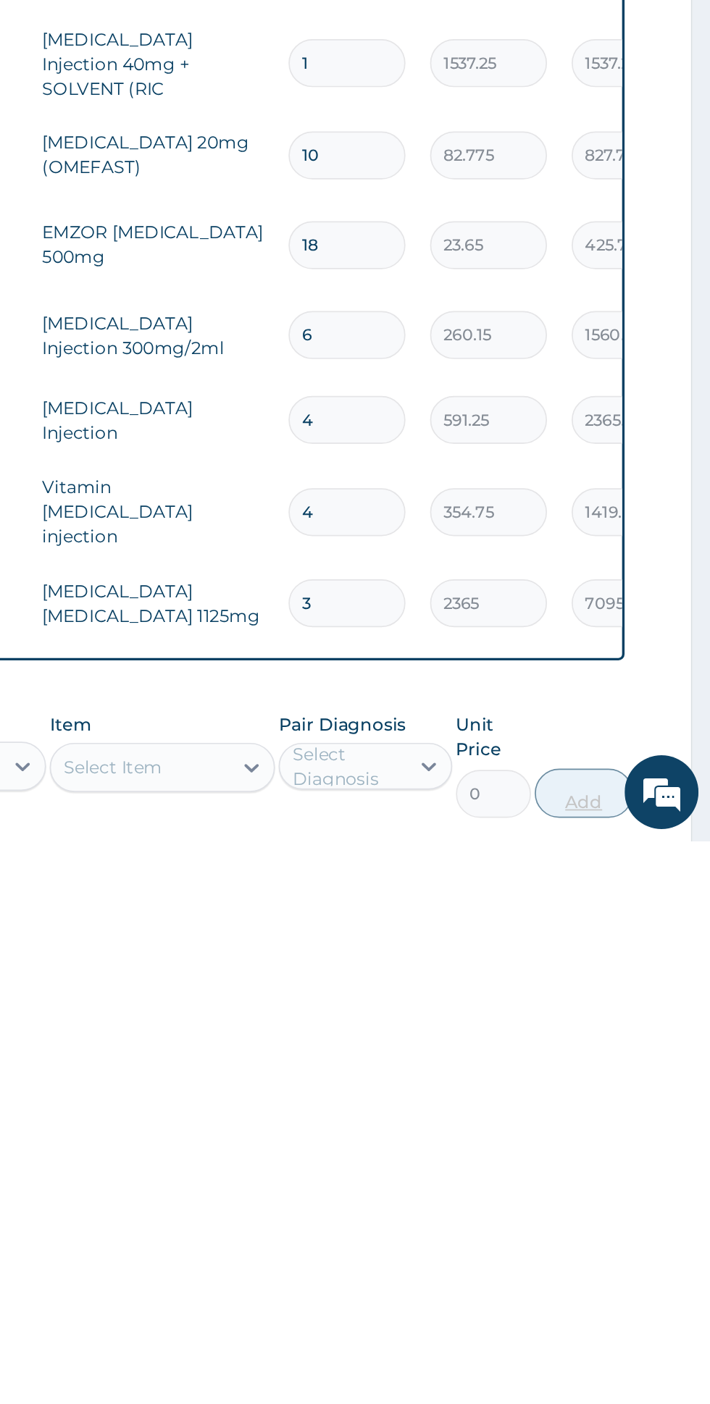
scroll to position [334, 0]
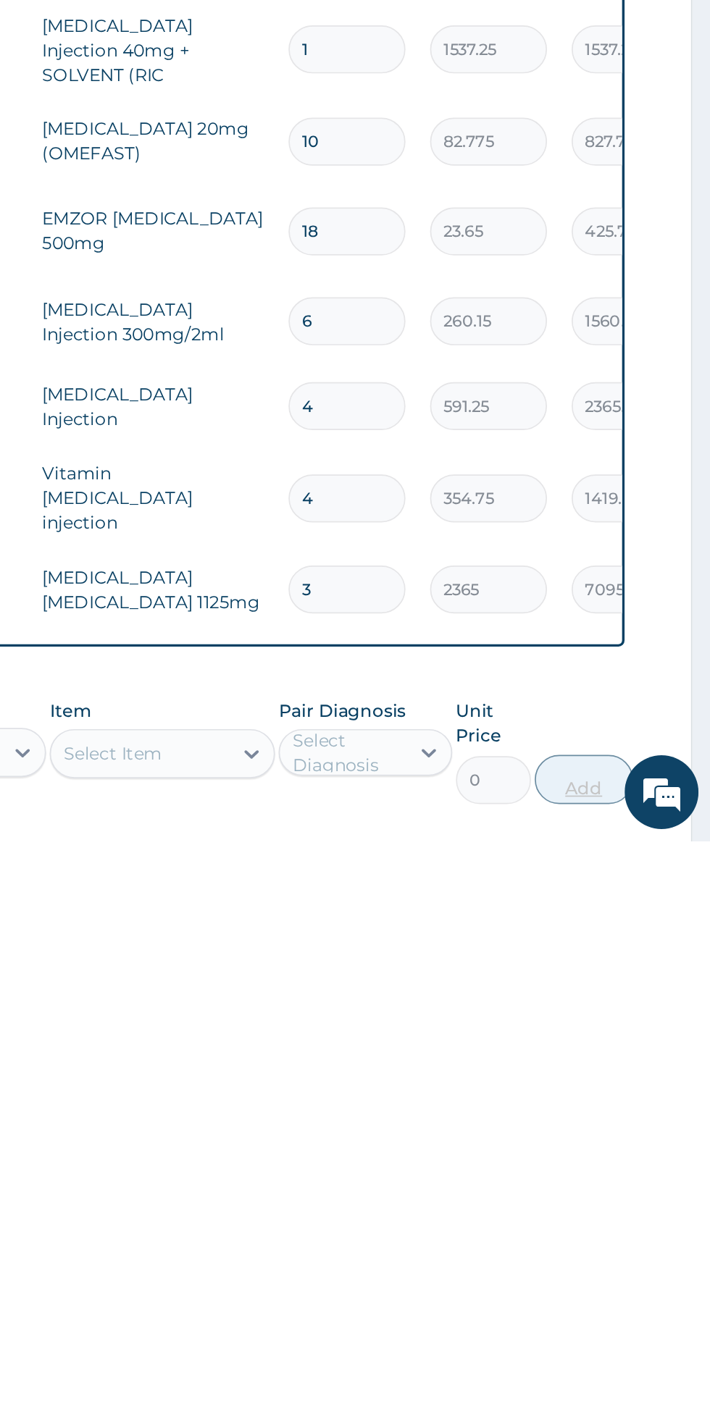
type input "3"
click at [424, 1376] on div "Cannula" at bounding box center [387, 1389] width 133 height 26
type input "can"
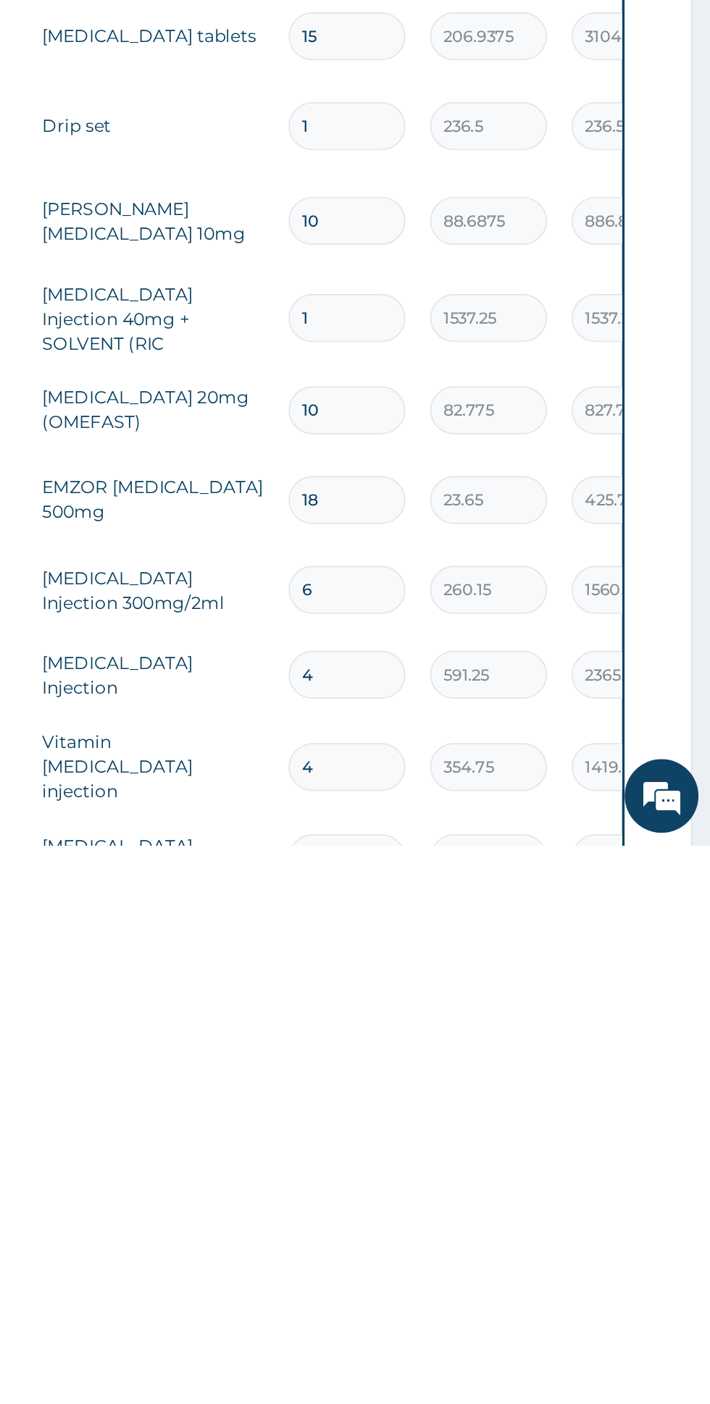
scroll to position [454, 0]
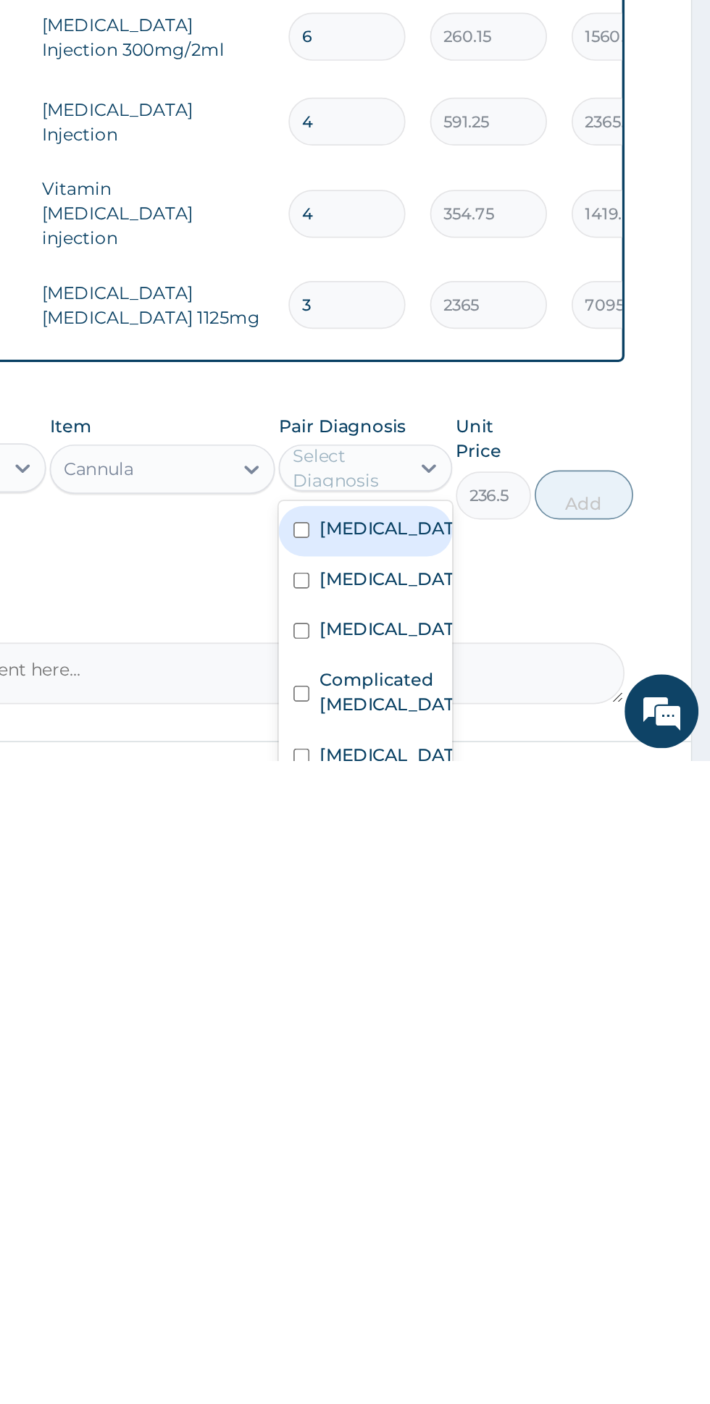
click at [542, 1349] on label "Complicated malaria" at bounding box center [521, 1363] width 84 height 29
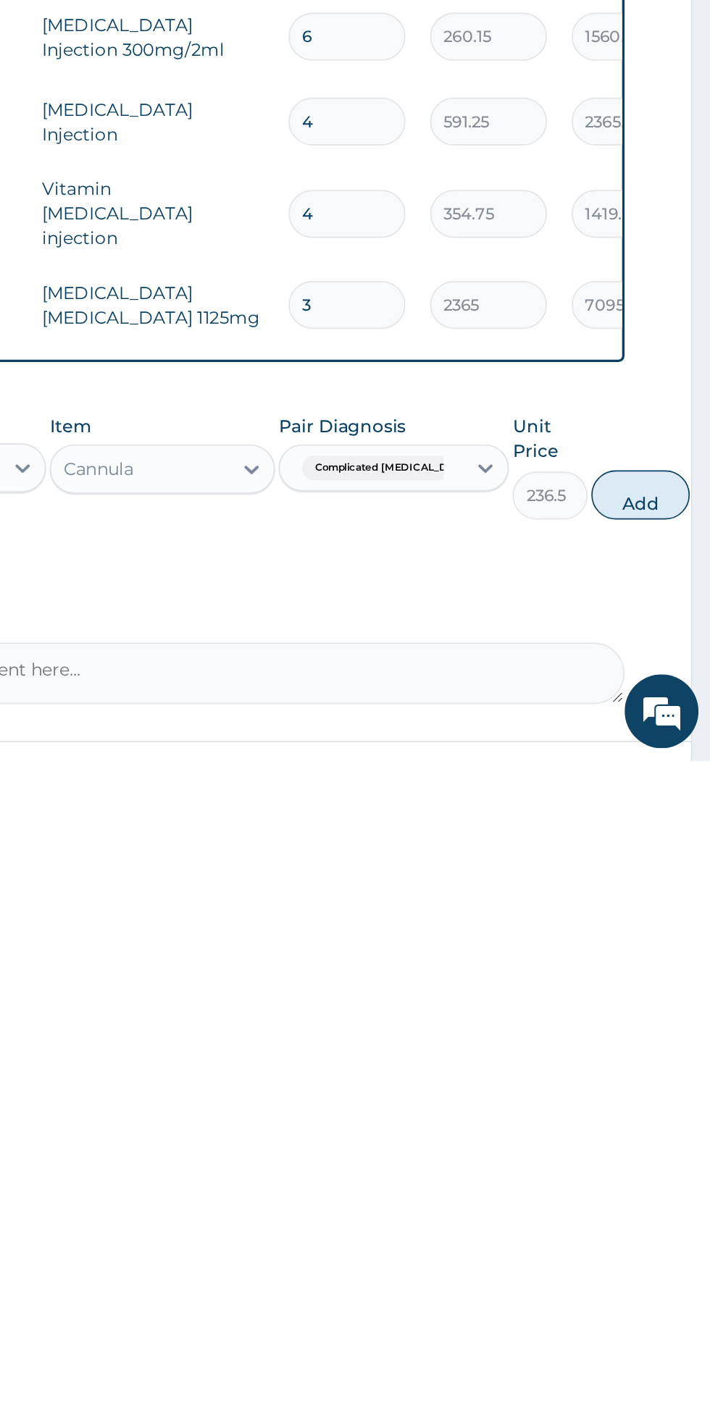
scroll to position [464, 0]
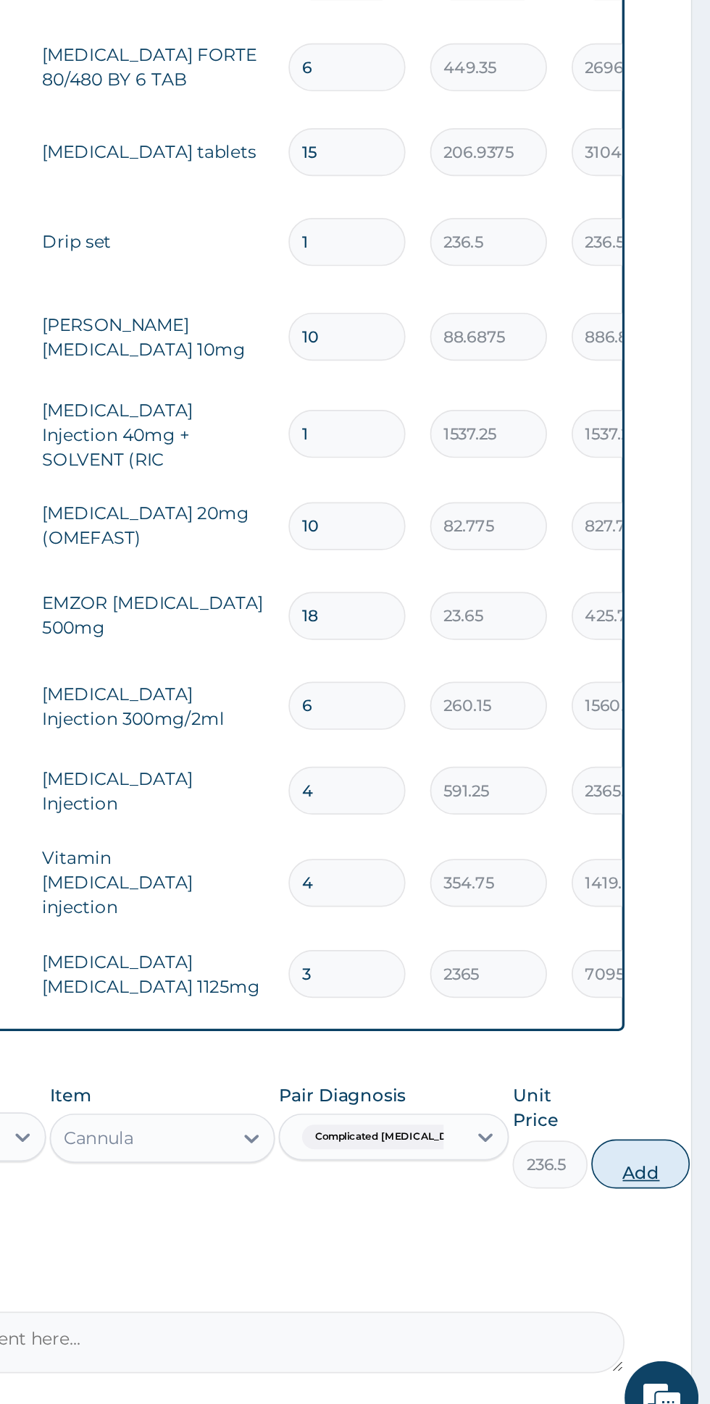
click at [640, 1223] on button "Add" at bounding box center [669, 1237] width 58 height 29
type input "0"
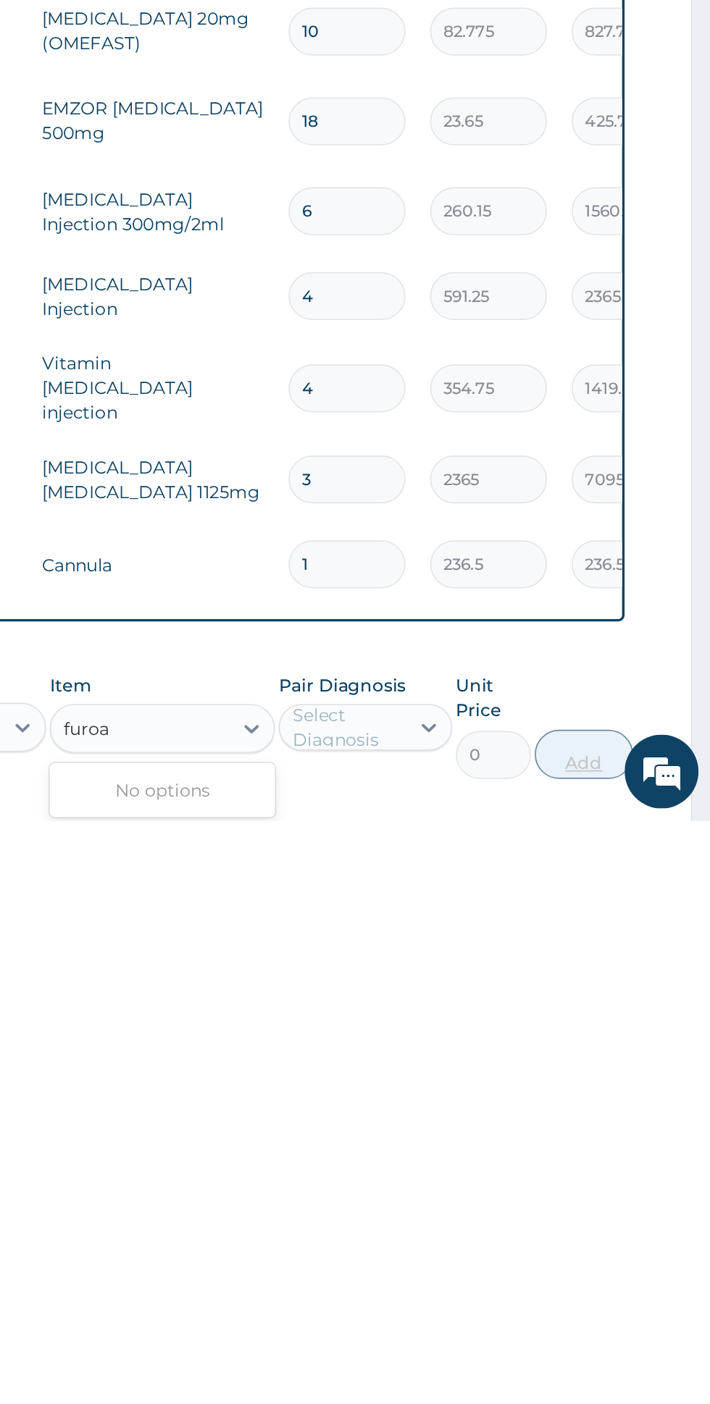
scroll to position [416, 0]
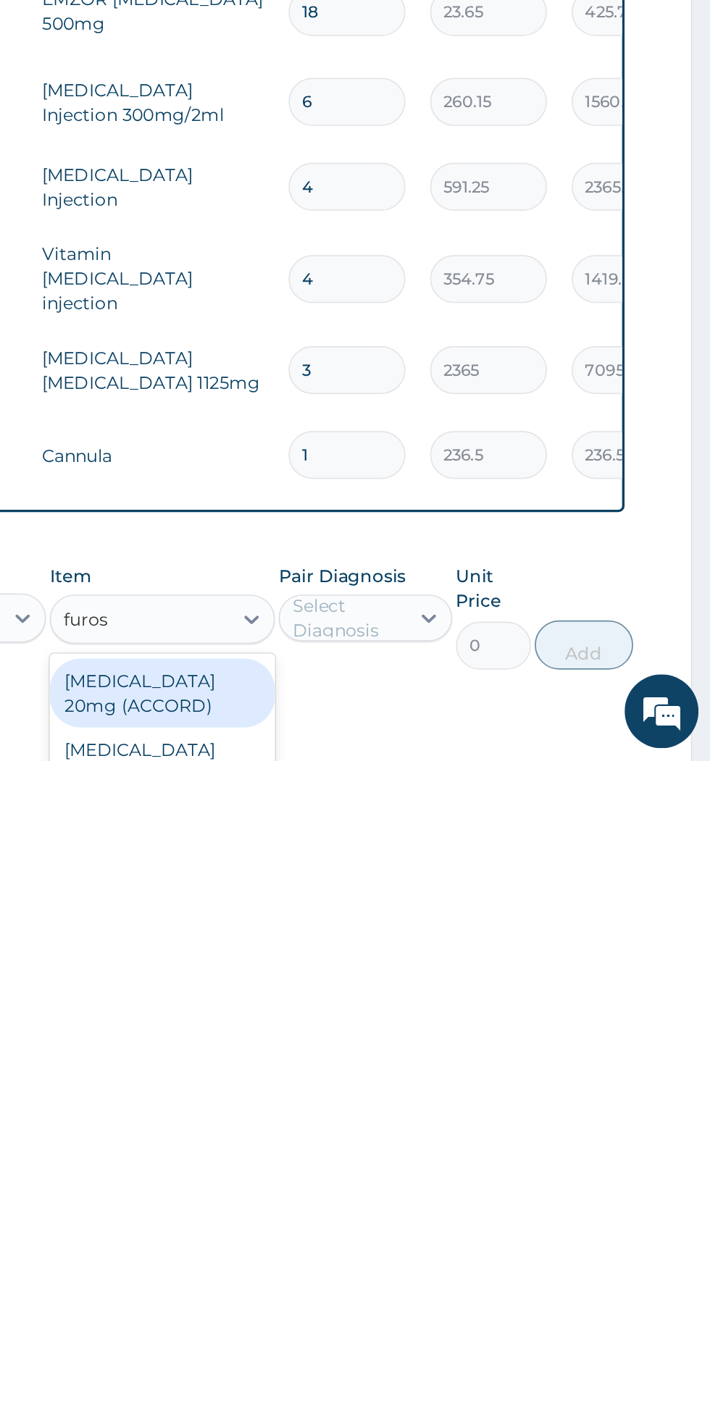
click at [441, 1385] on div "FUROSEMIDE 20mg Injection" at bounding box center [387, 1405] width 133 height 41
type input "furos"
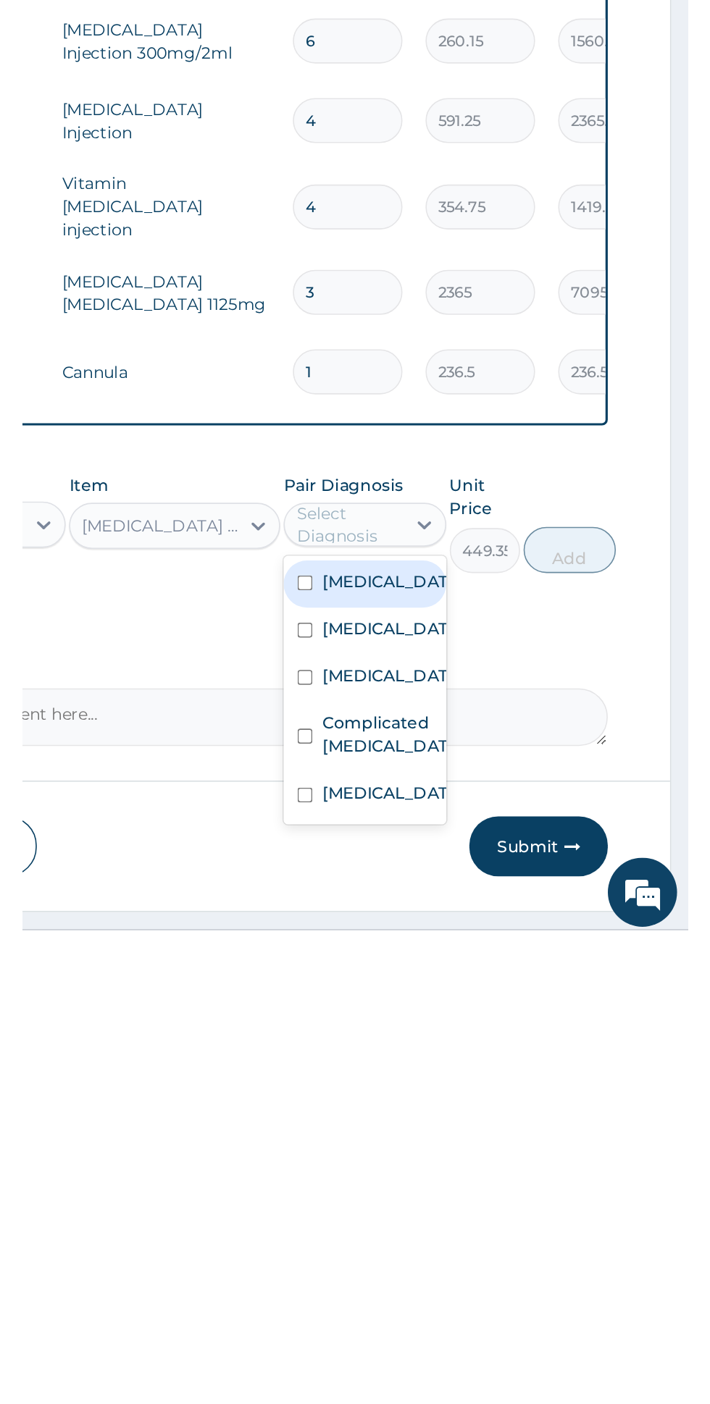
scroll to position [499, 0]
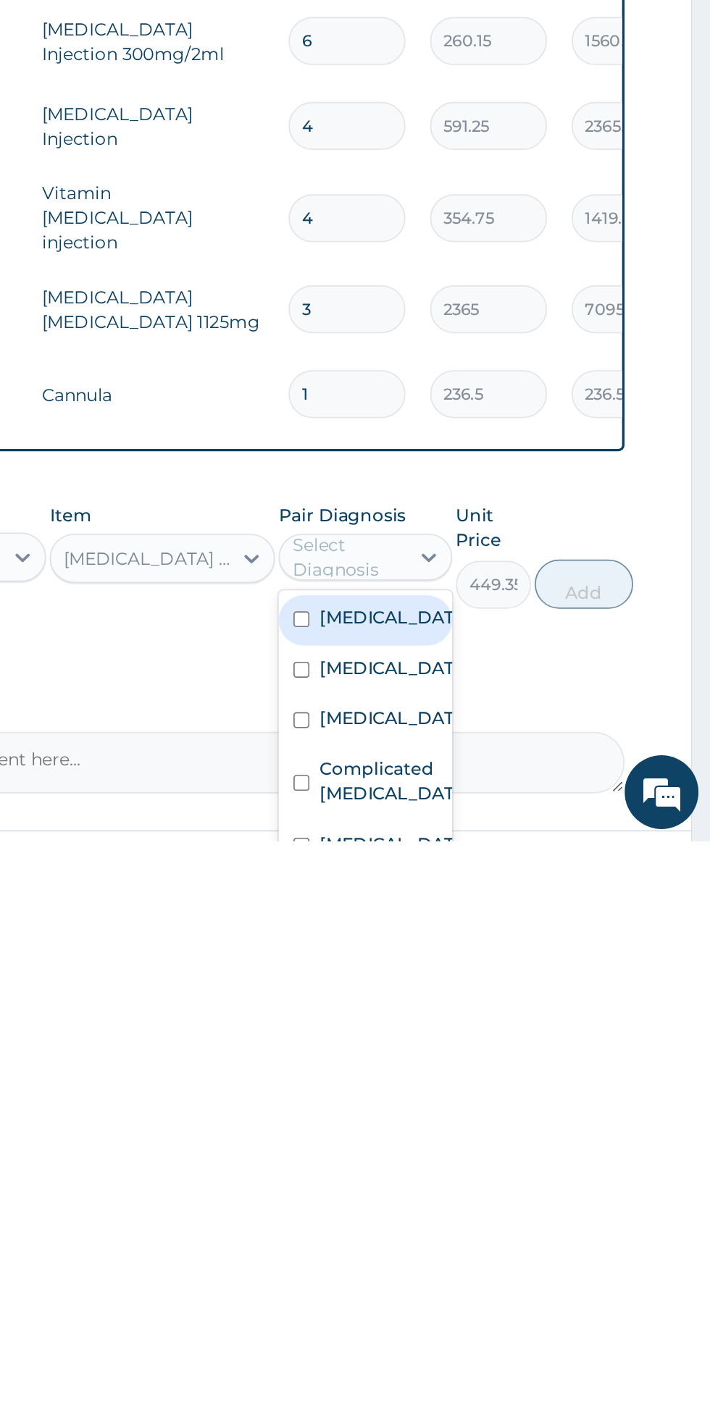
click at [524, 1289] on div "Anemia" at bounding box center [506, 1304] width 101 height 30
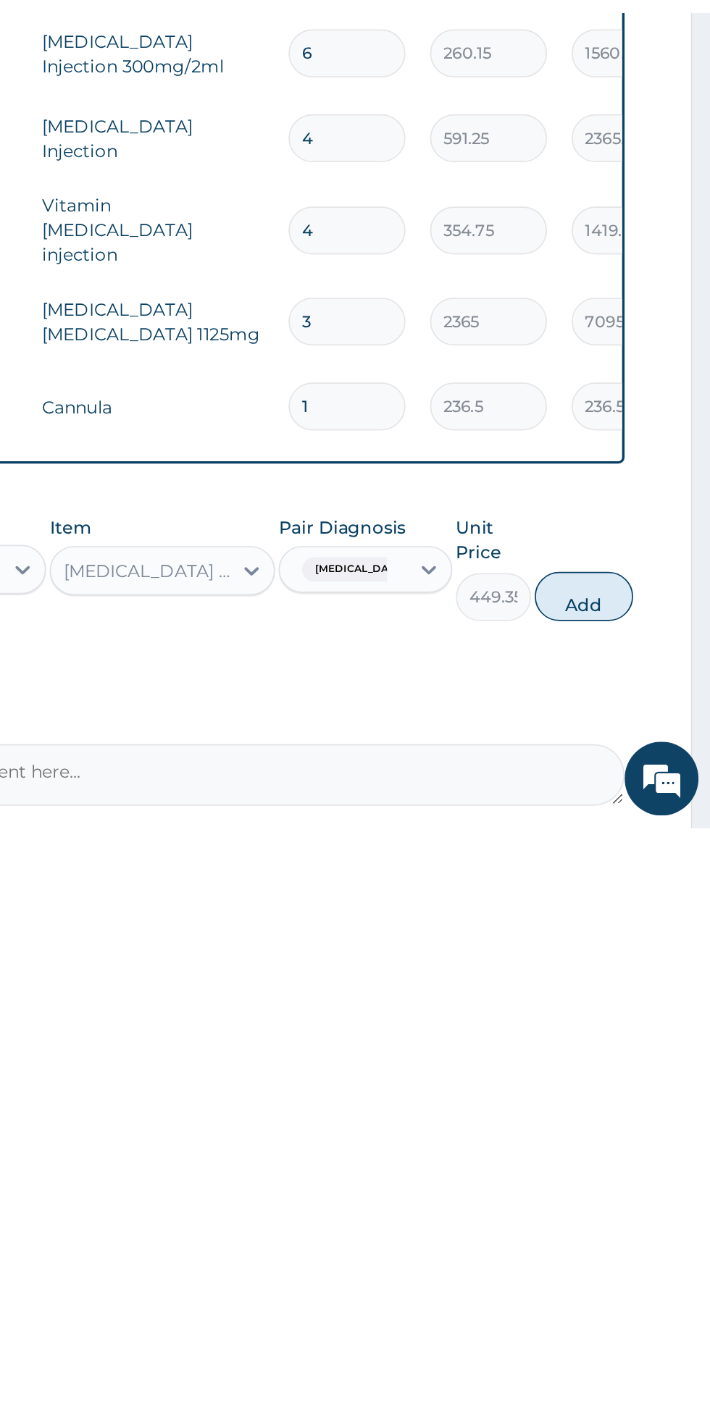
scroll to position [509, 0]
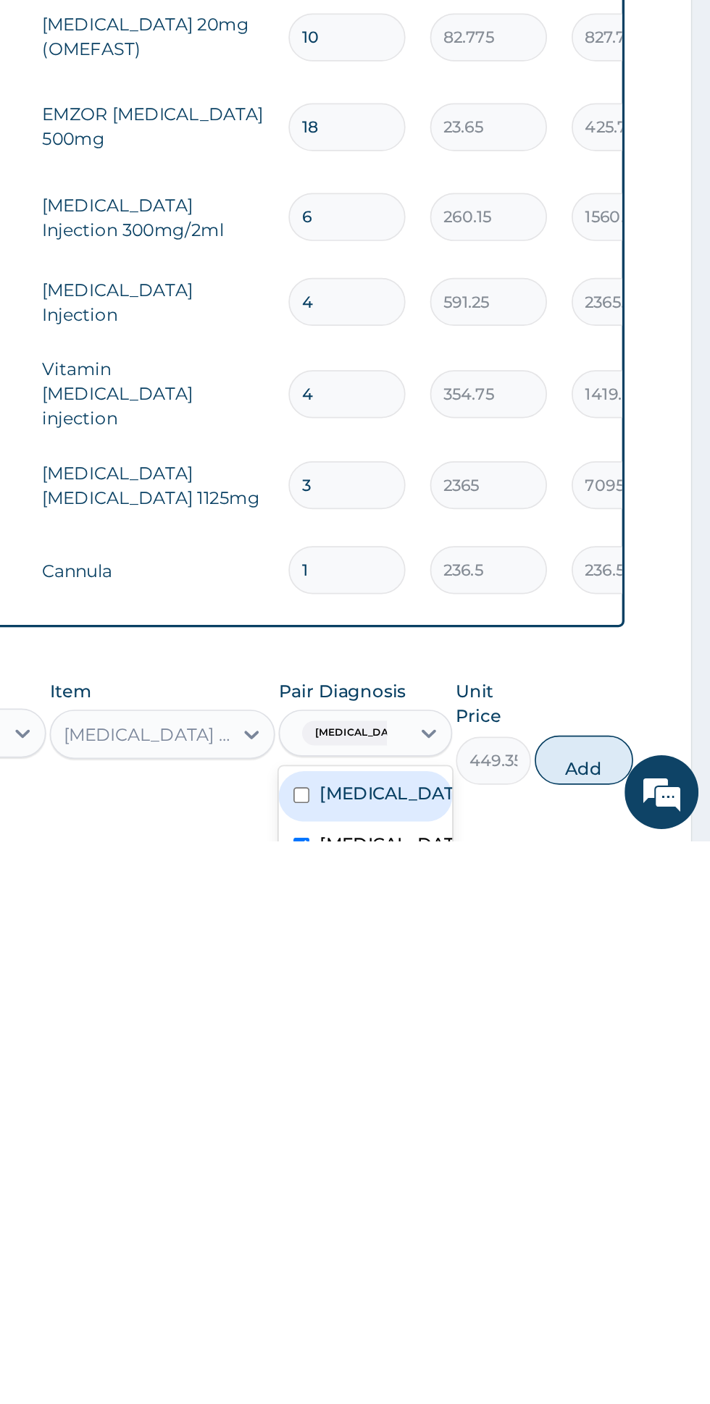
click at [540, 1369] on label "Hyperglycemia" at bounding box center [521, 1376] width 84 height 14
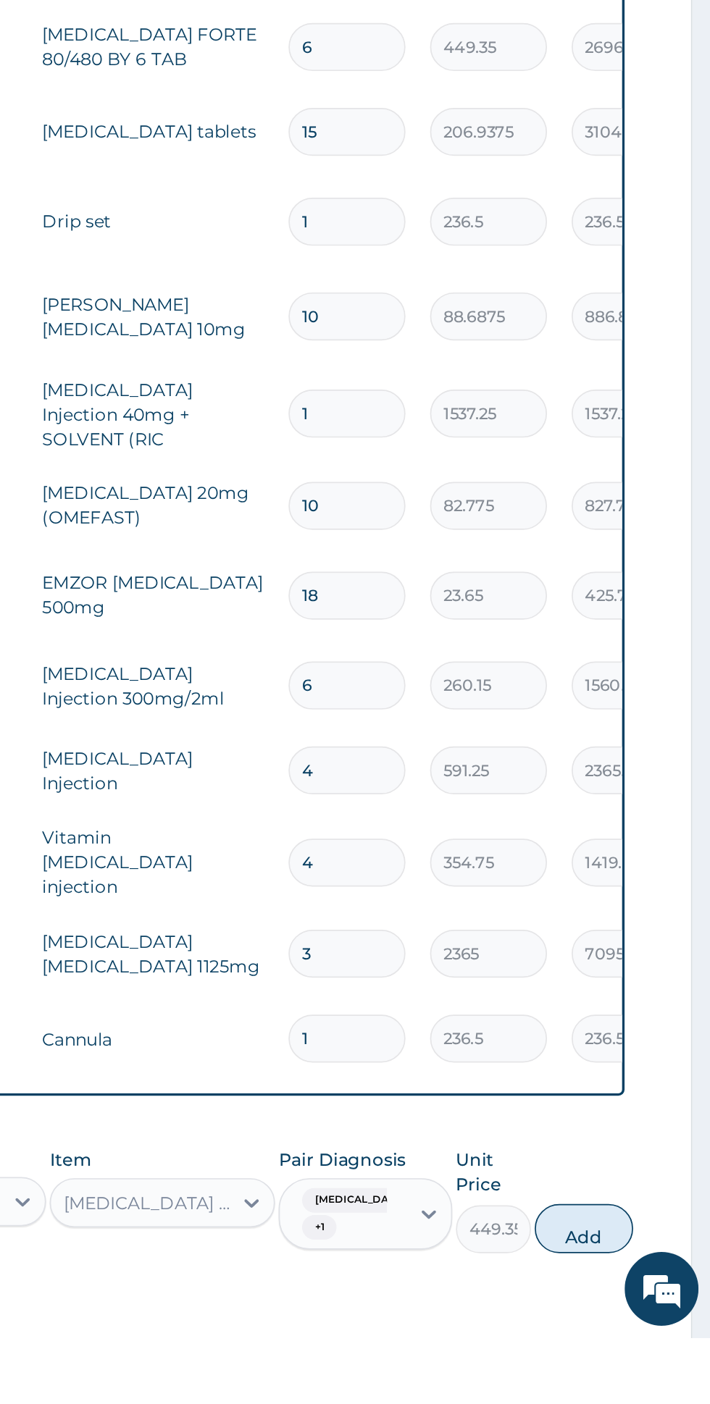
scroll to position [466, 0]
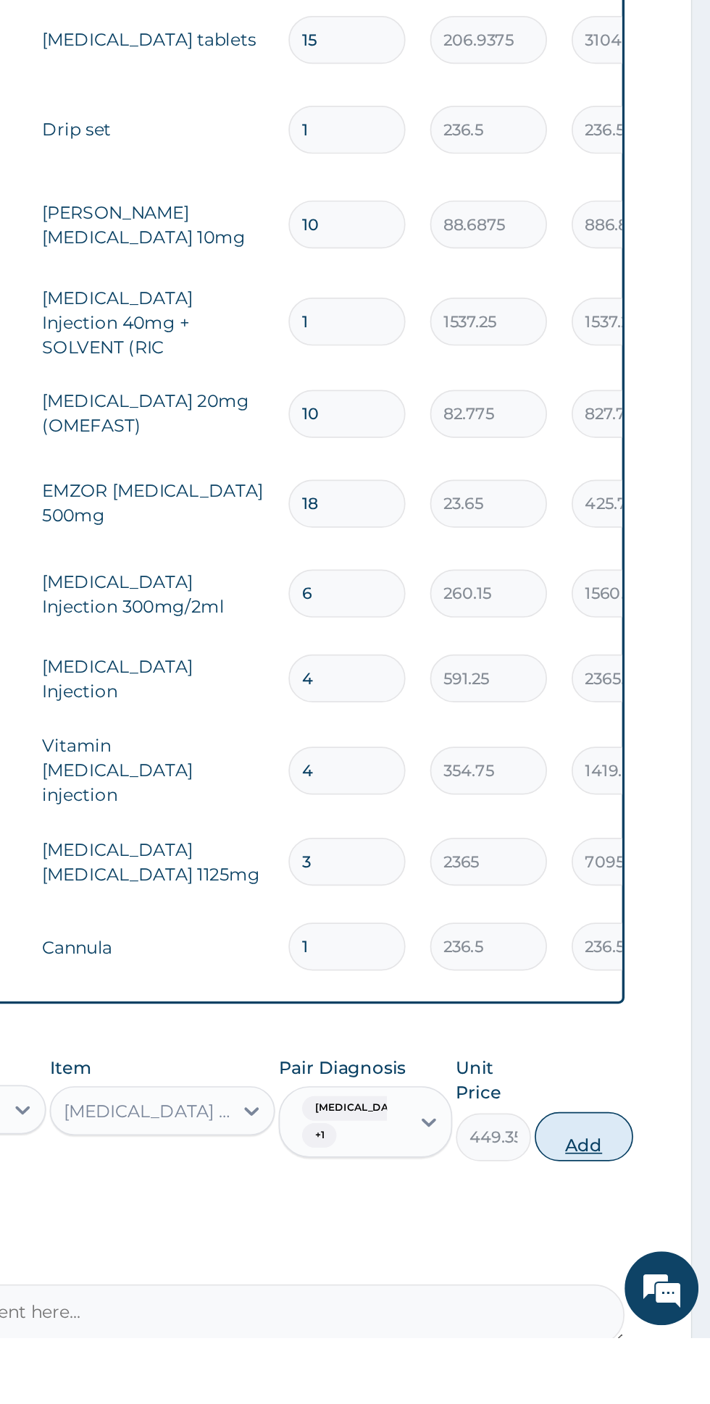
click at [637, 1272] on button "Add" at bounding box center [635, 1286] width 58 height 29
type input "0"
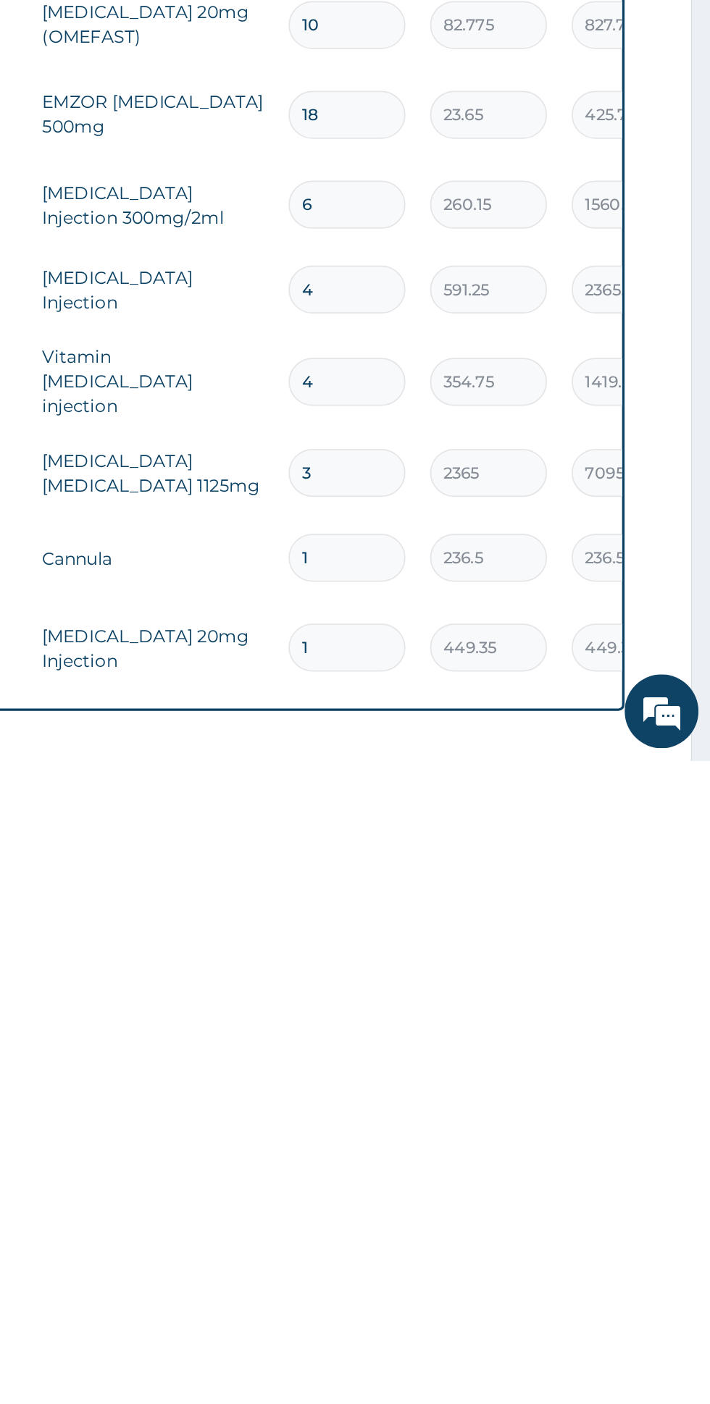
scroll to position [458, 0]
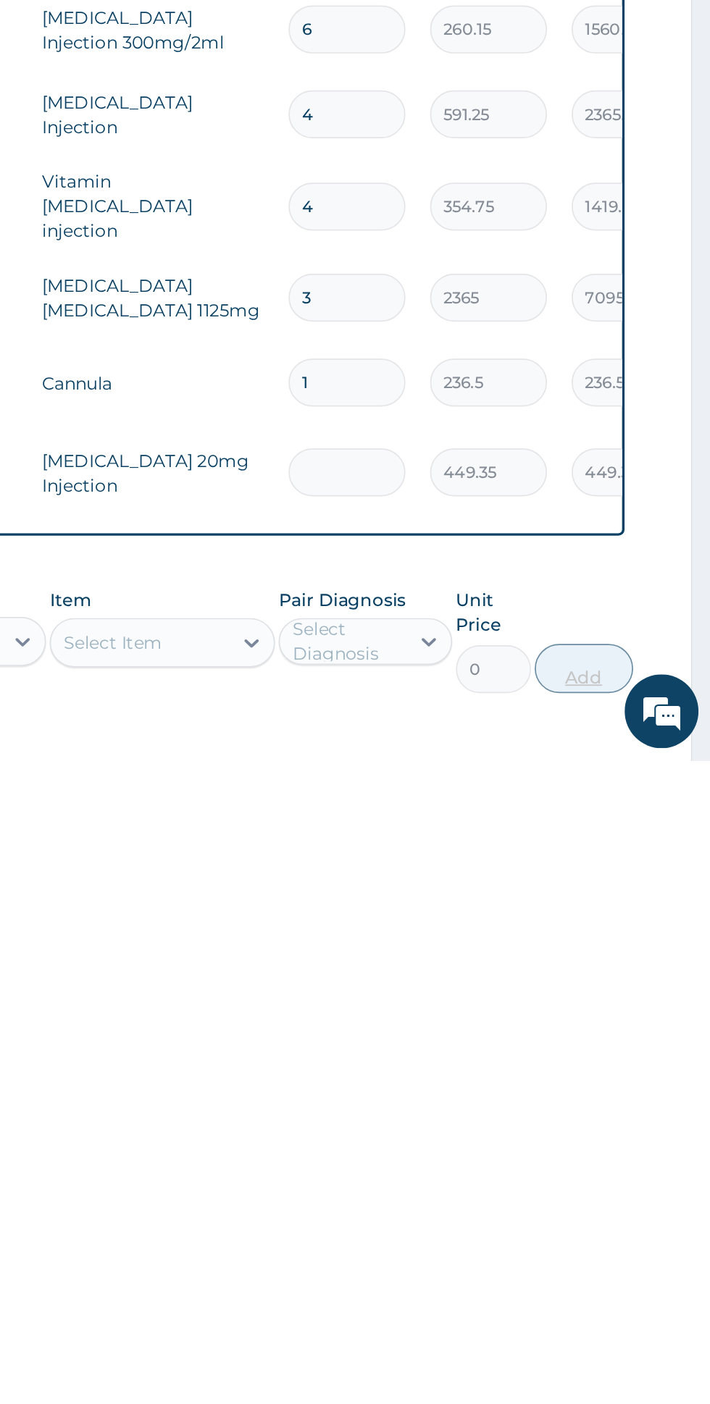
type input "0.00"
type input "2"
type input "898.70"
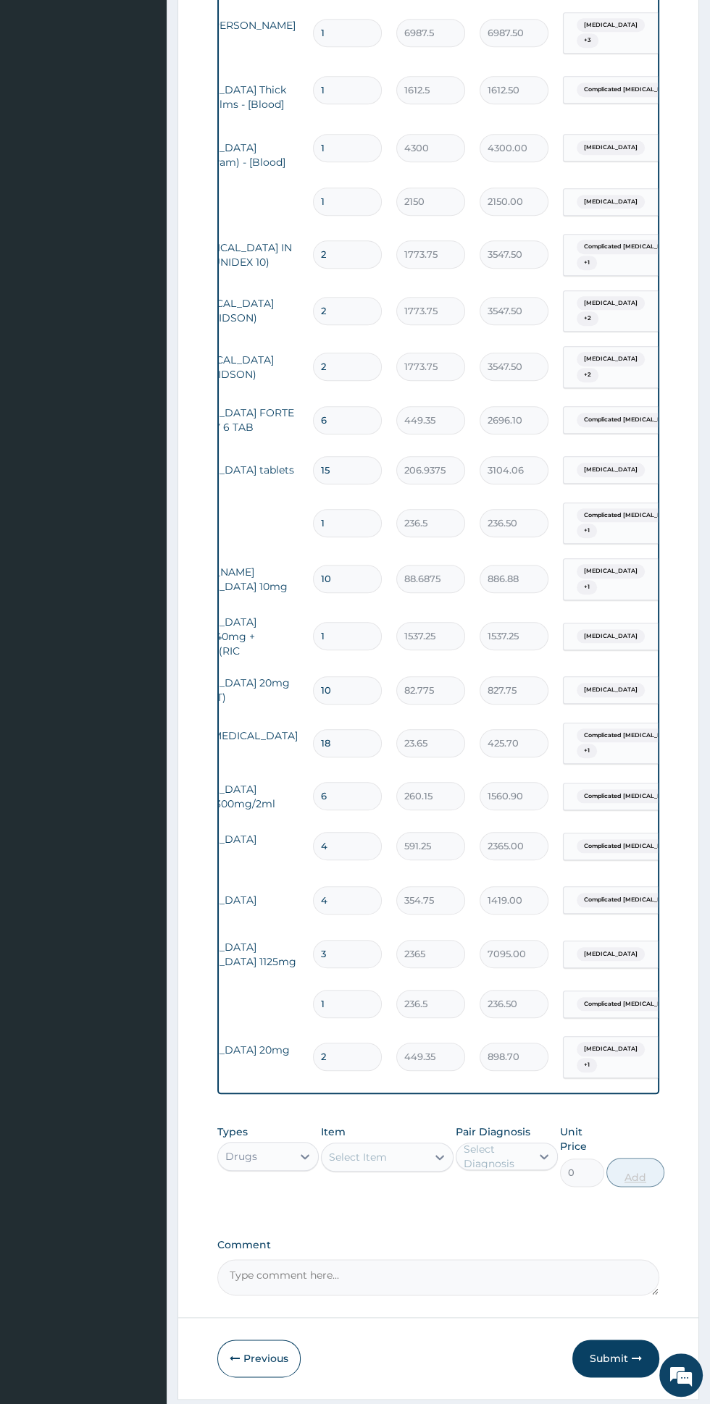
scroll to position [0, 285]
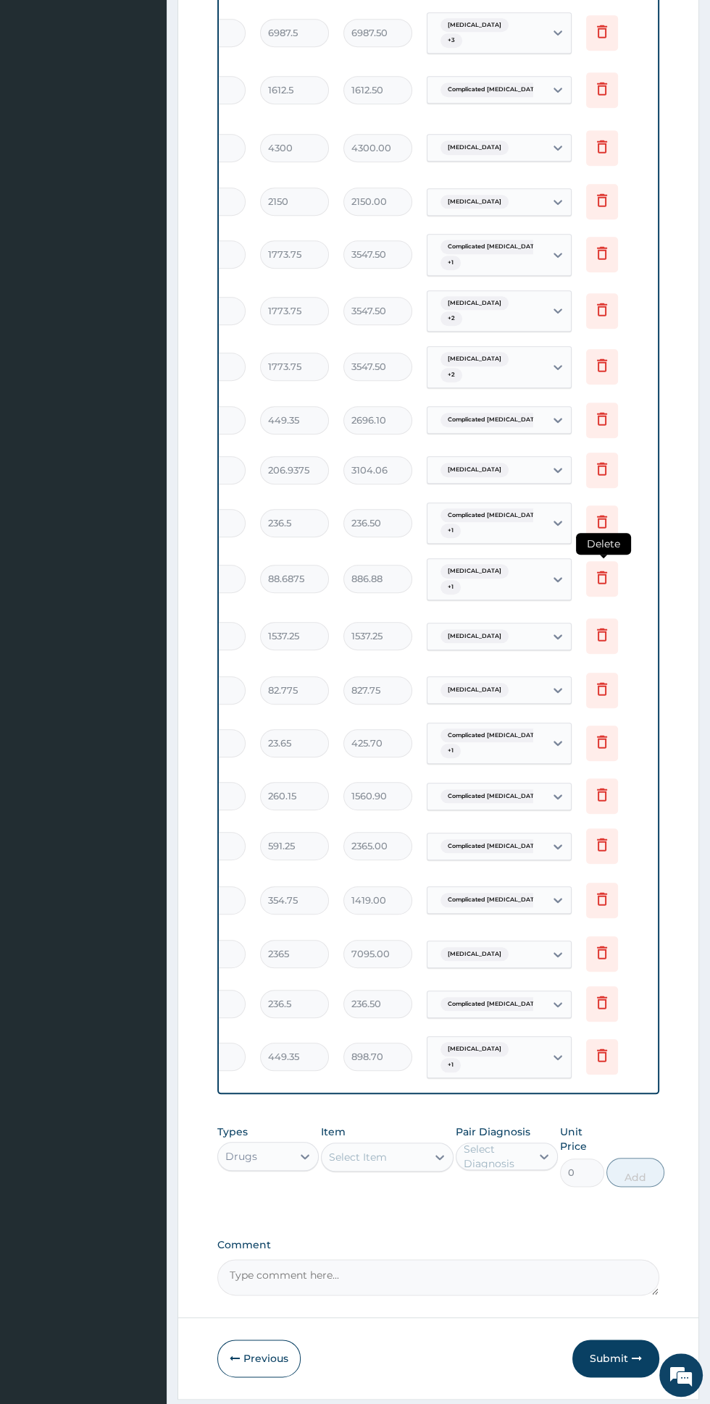
type input "2"
click at [605, 571] on icon at bounding box center [602, 577] width 10 height 13
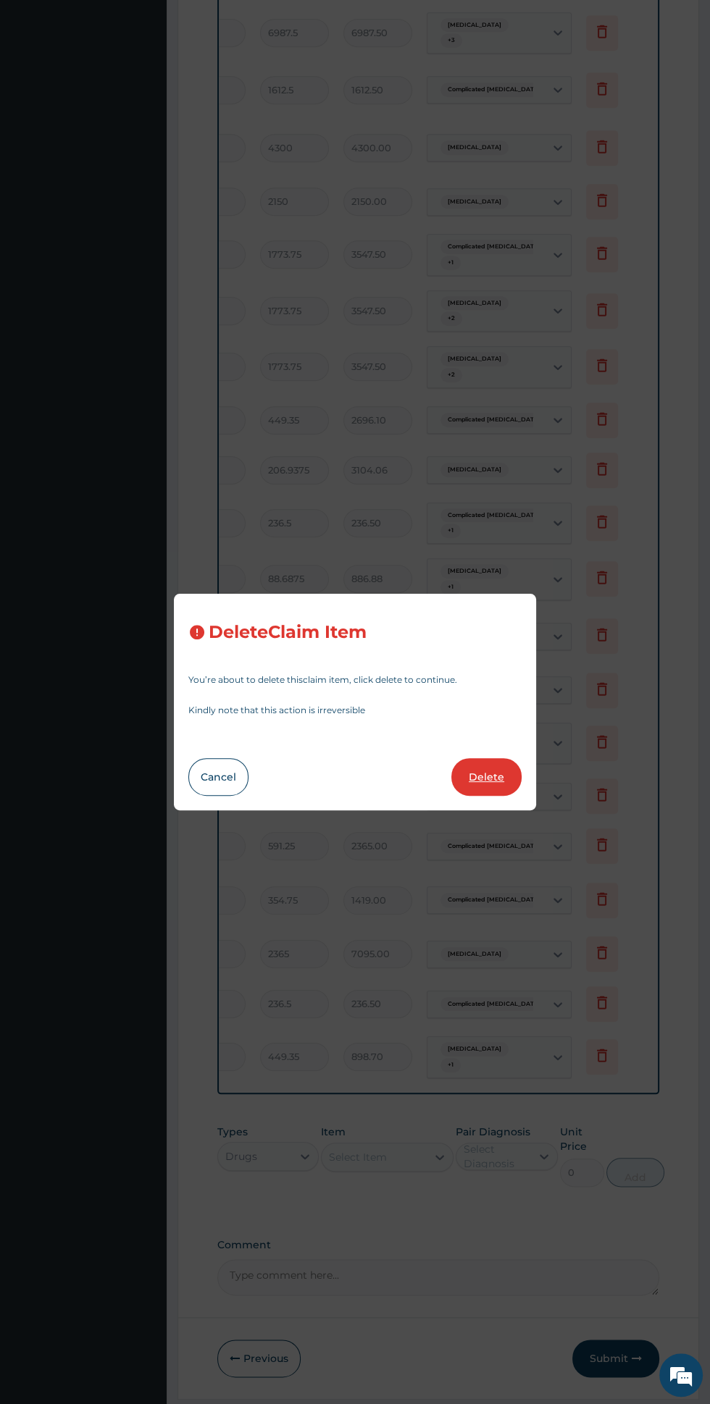
click at [501, 784] on button "Delete" at bounding box center [486, 777] width 70 height 38
type input "1"
type input "1537.25"
type input "10"
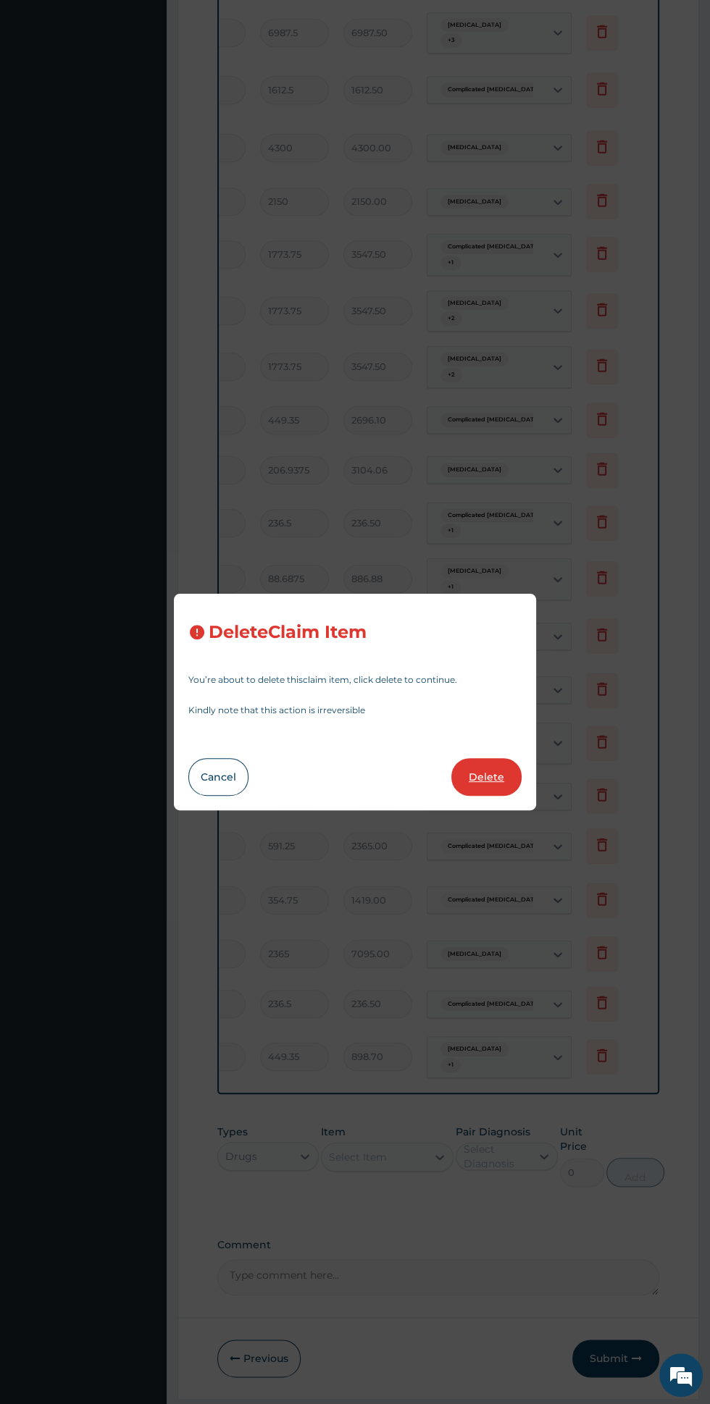
type input "82.775"
type input "827.75"
type input "18"
type input "23.65"
type input "425.70"
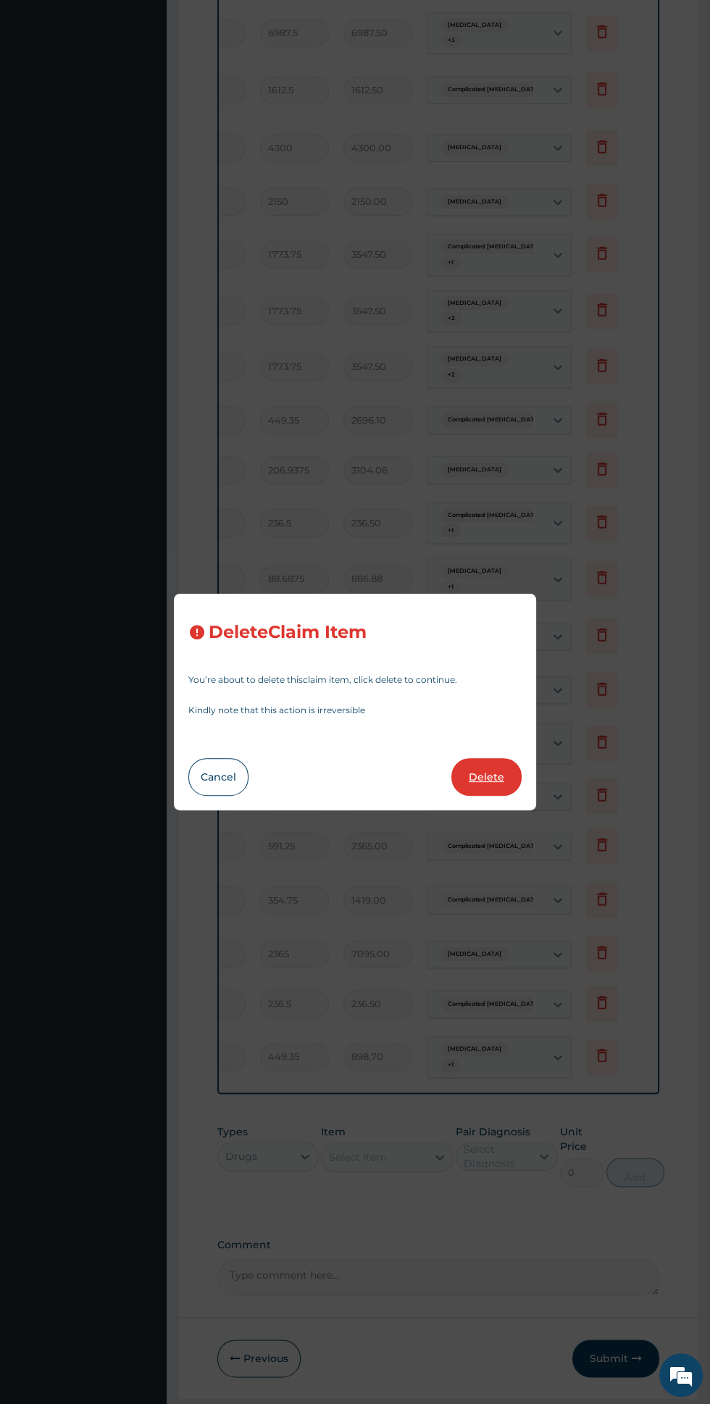
type input "6"
type input "260.15"
type input "1560.90"
type input "4"
type input "591.25"
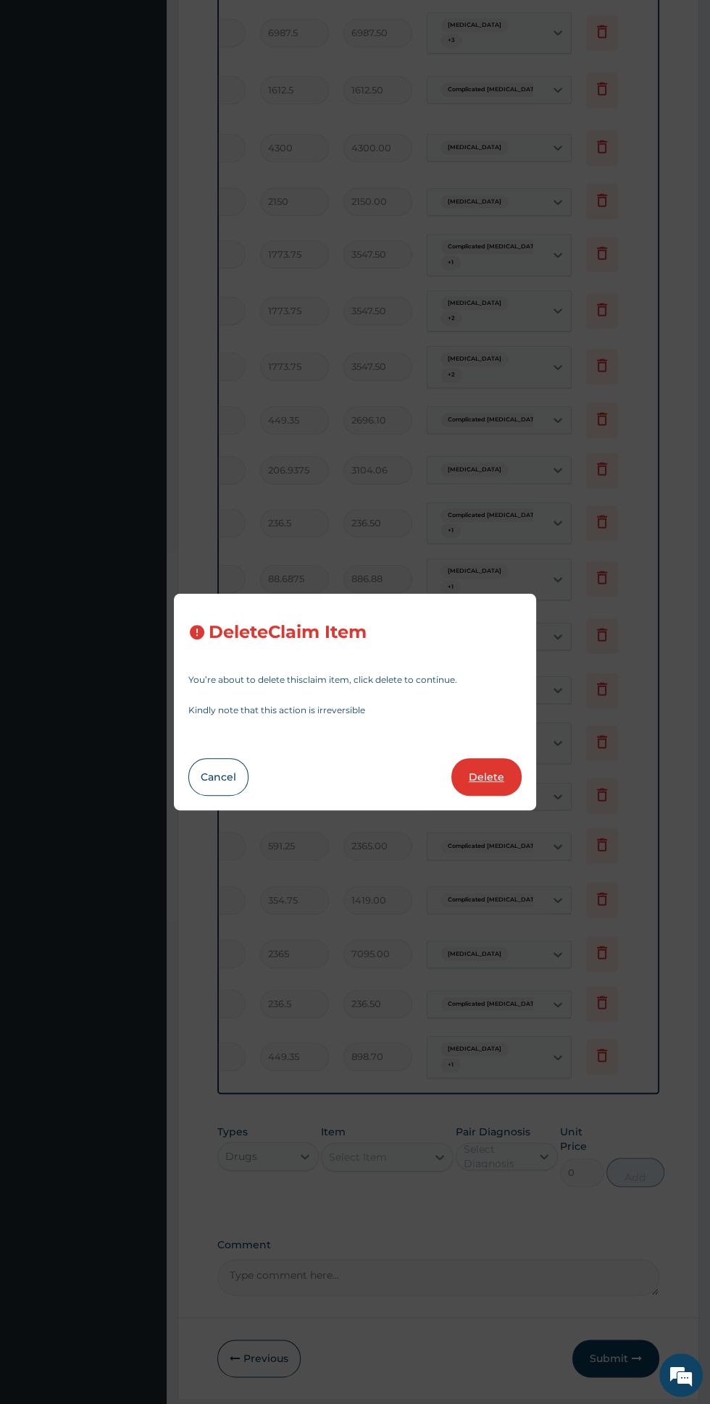
type input "2365.00"
type input "354.75"
type input "1419.00"
type input "3"
type input "2365"
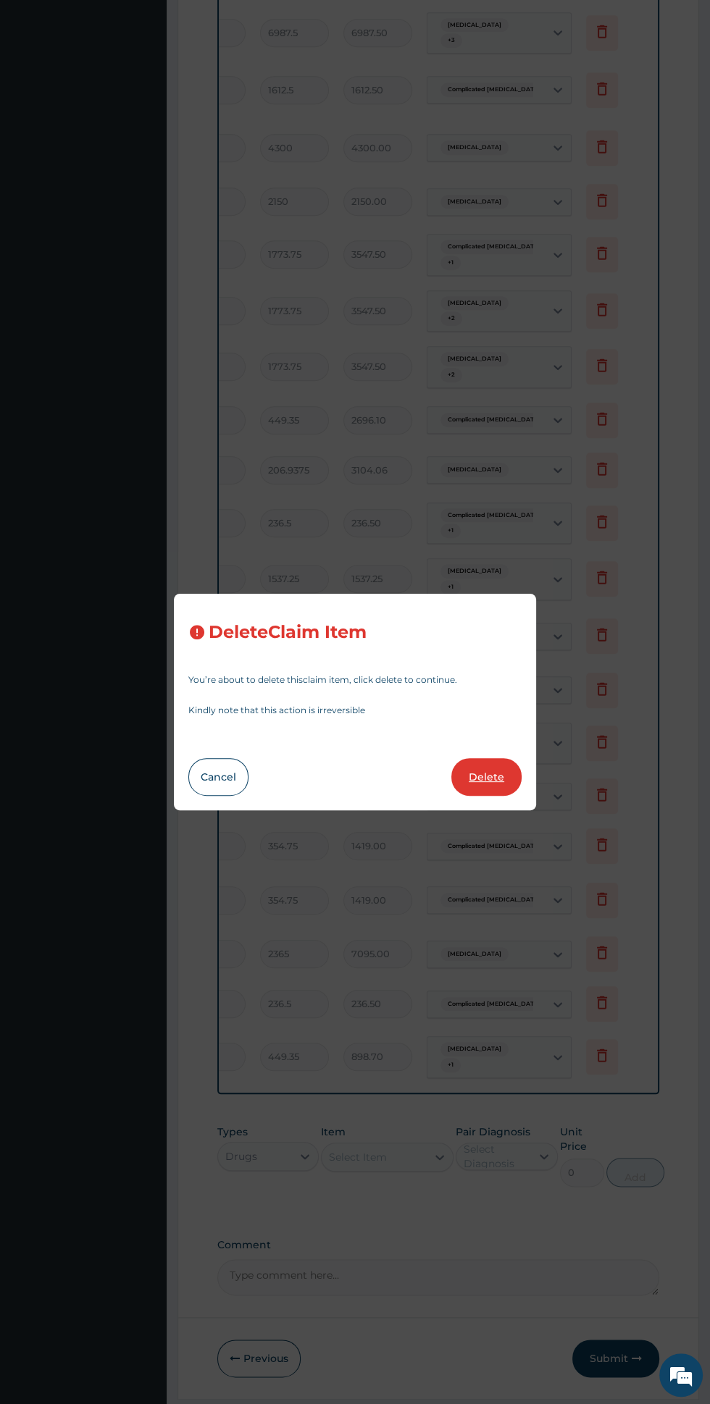
type input "7095.00"
type input "1"
type input "236.5"
type input "236.50"
type input "2"
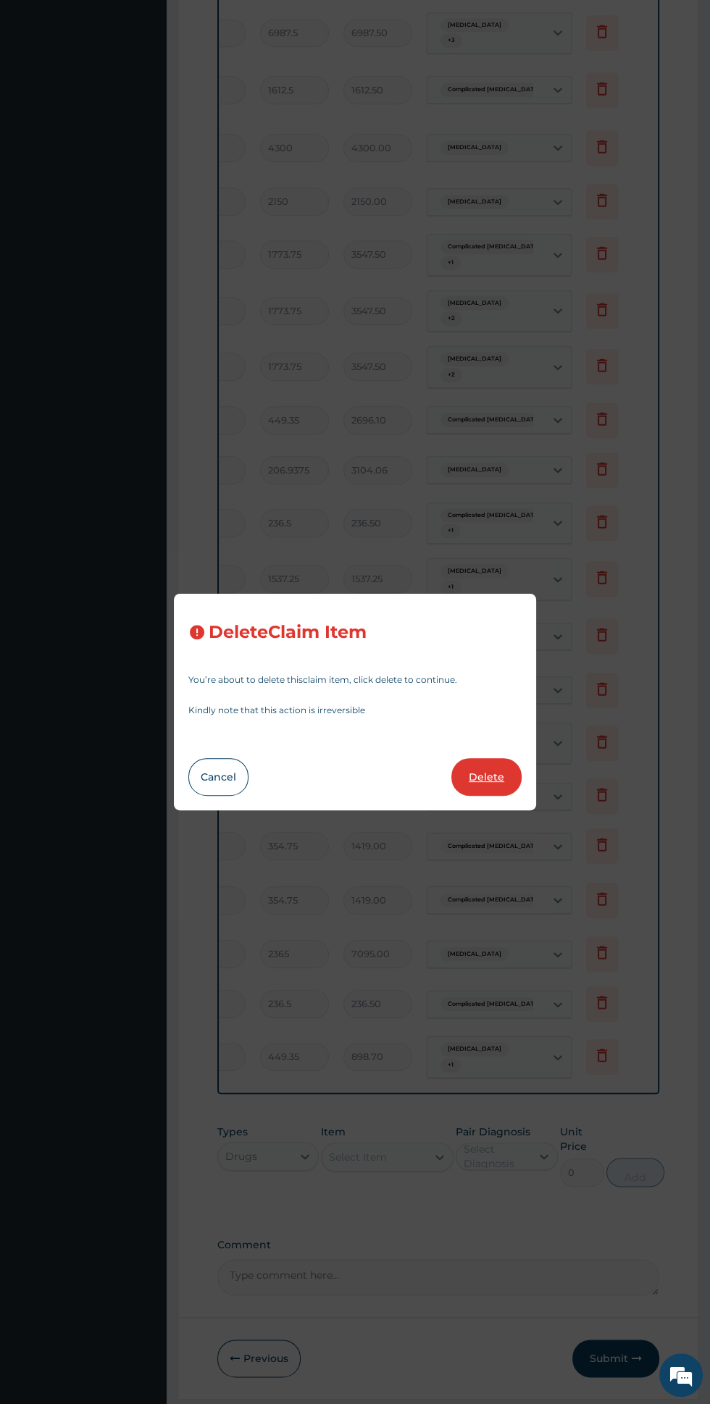
type input "449.35"
type input "898.70"
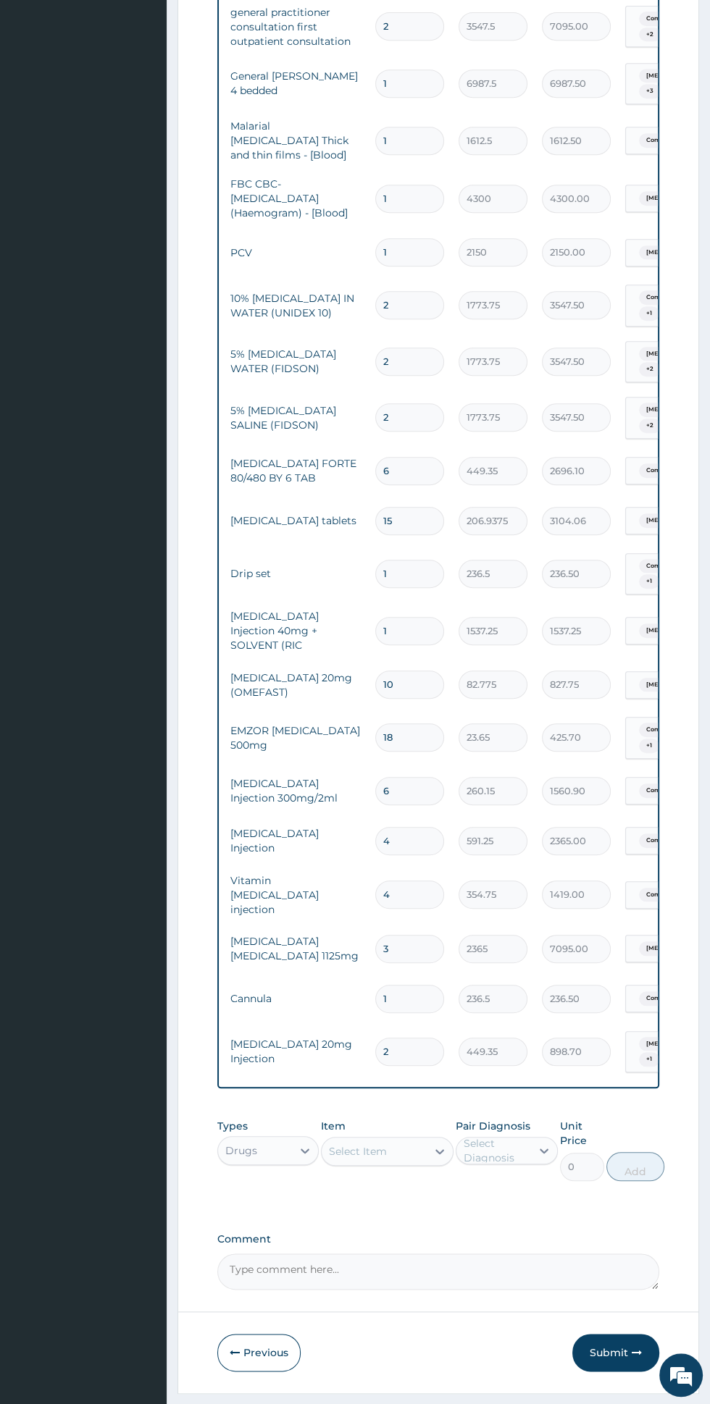
scroll to position [0, 0]
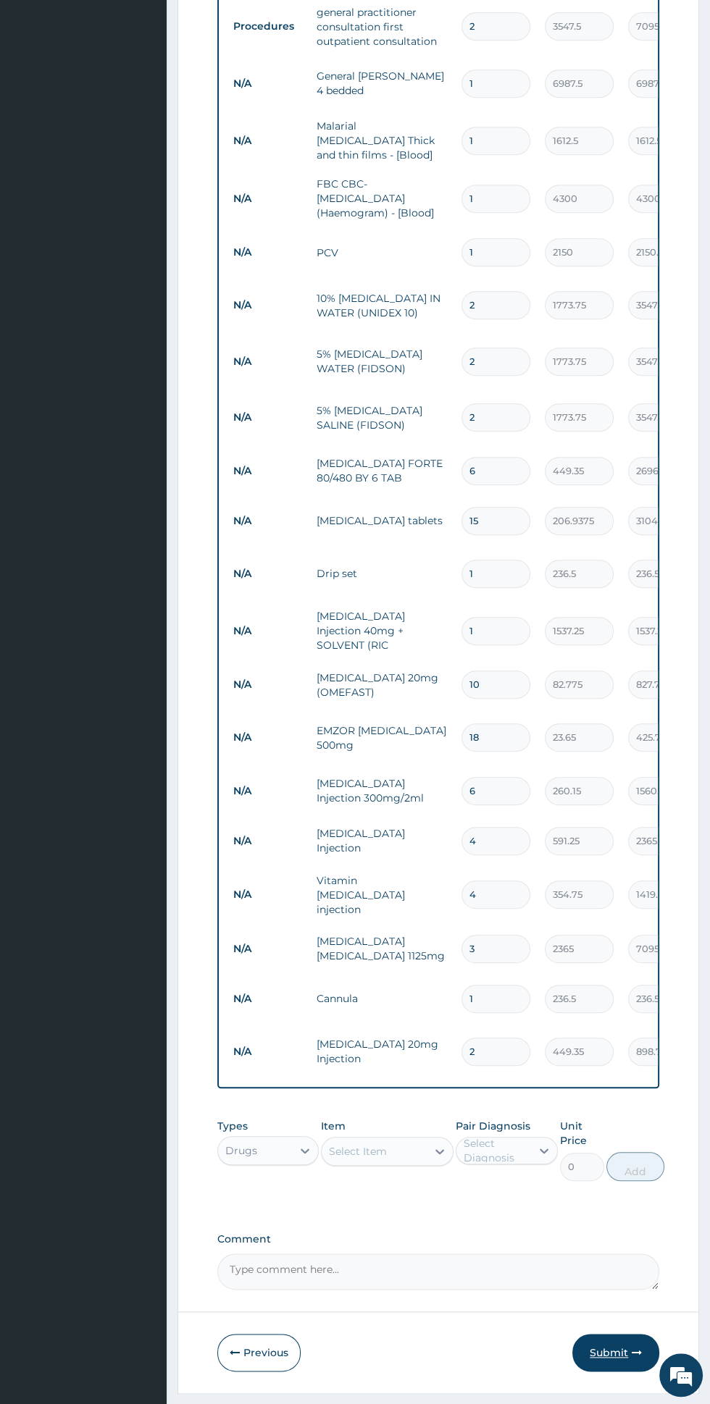
click at [632, 1348] on icon "button" at bounding box center [637, 1353] width 10 height 10
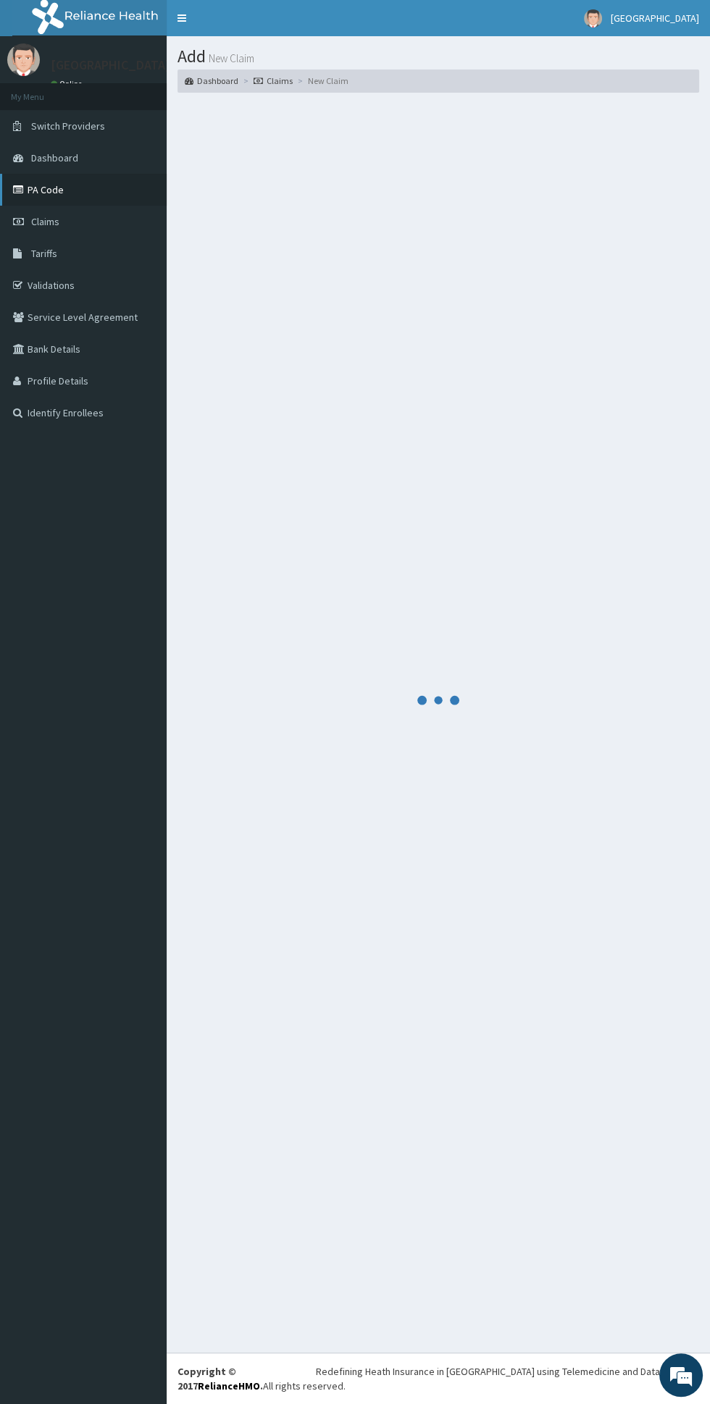
click at [53, 195] on link "PA Code" at bounding box center [83, 190] width 167 height 32
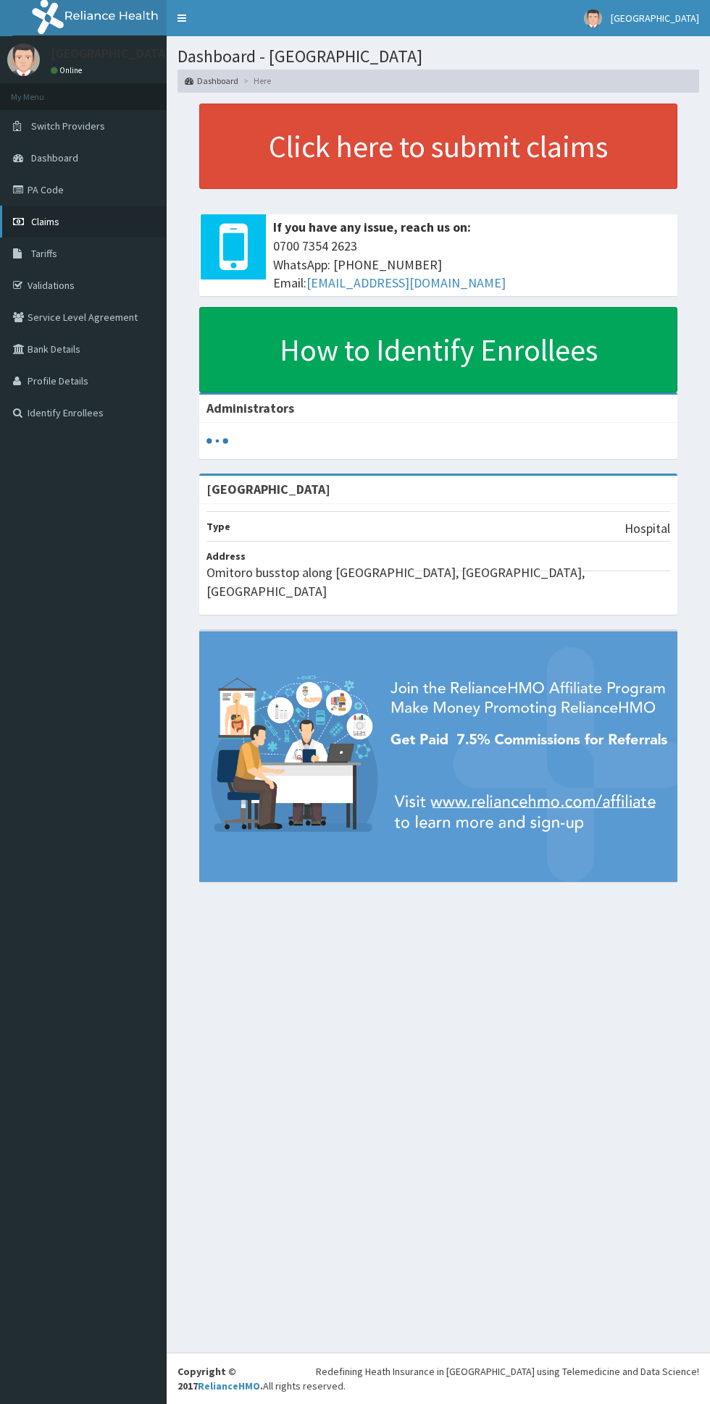
click at [50, 223] on span "Claims" at bounding box center [45, 221] width 28 height 13
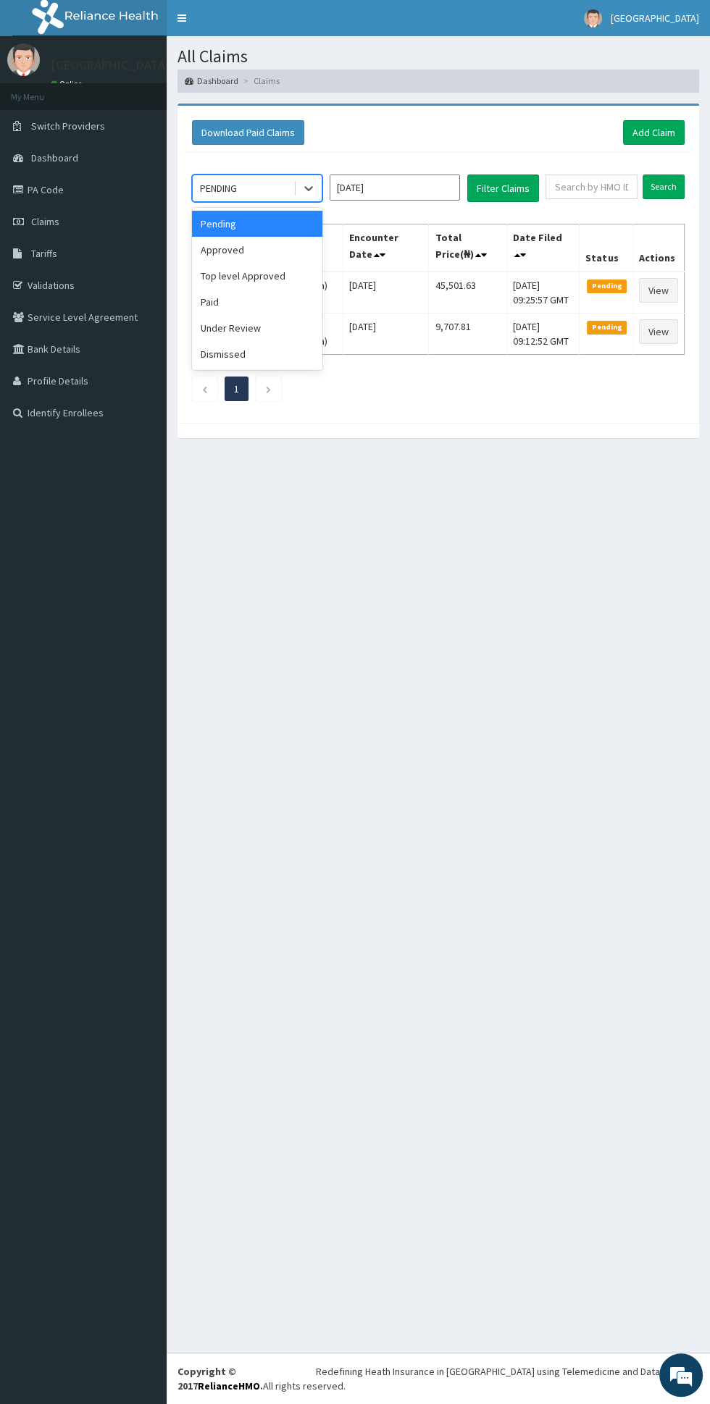
click at [272, 327] on div "Under Review" at bounding box center [257, 328] width 130 height 26
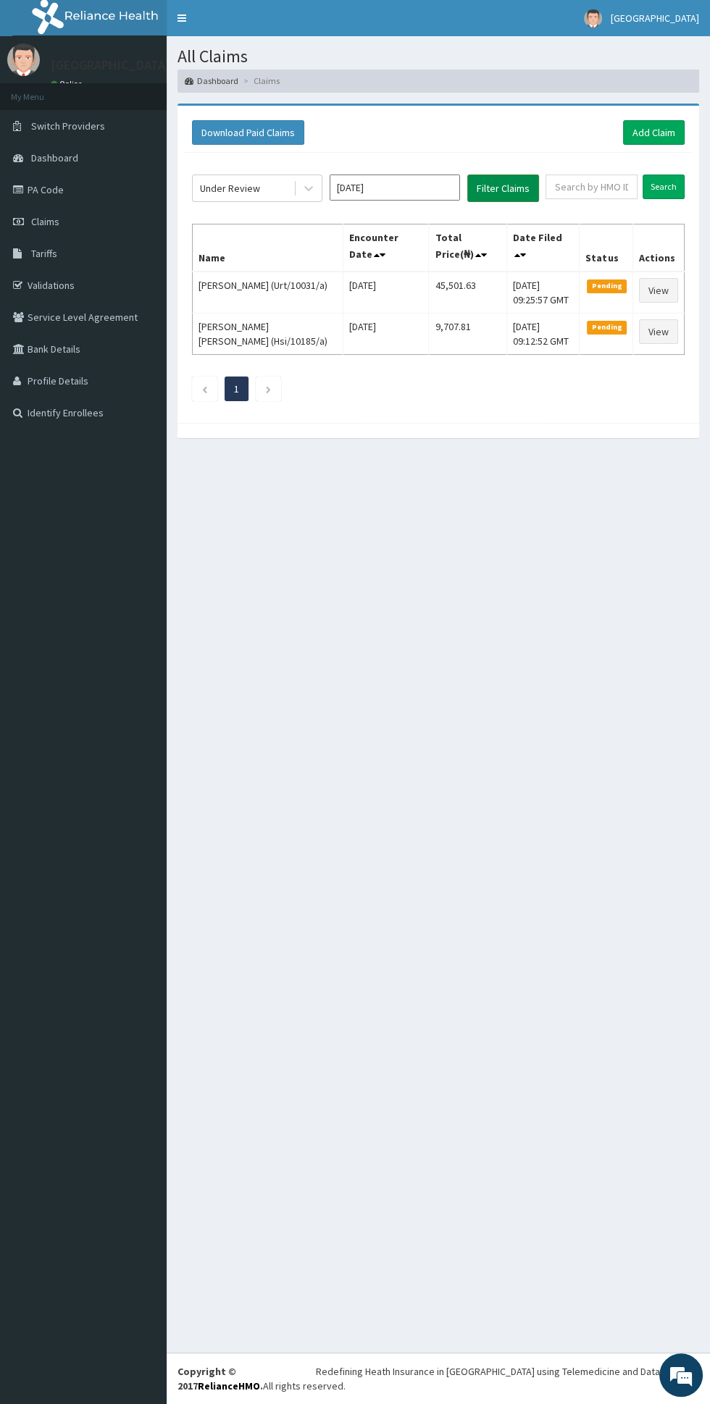
click at [533, 181] on button "Filter Claims" at bounding box center [503, 189] width 72 height 28
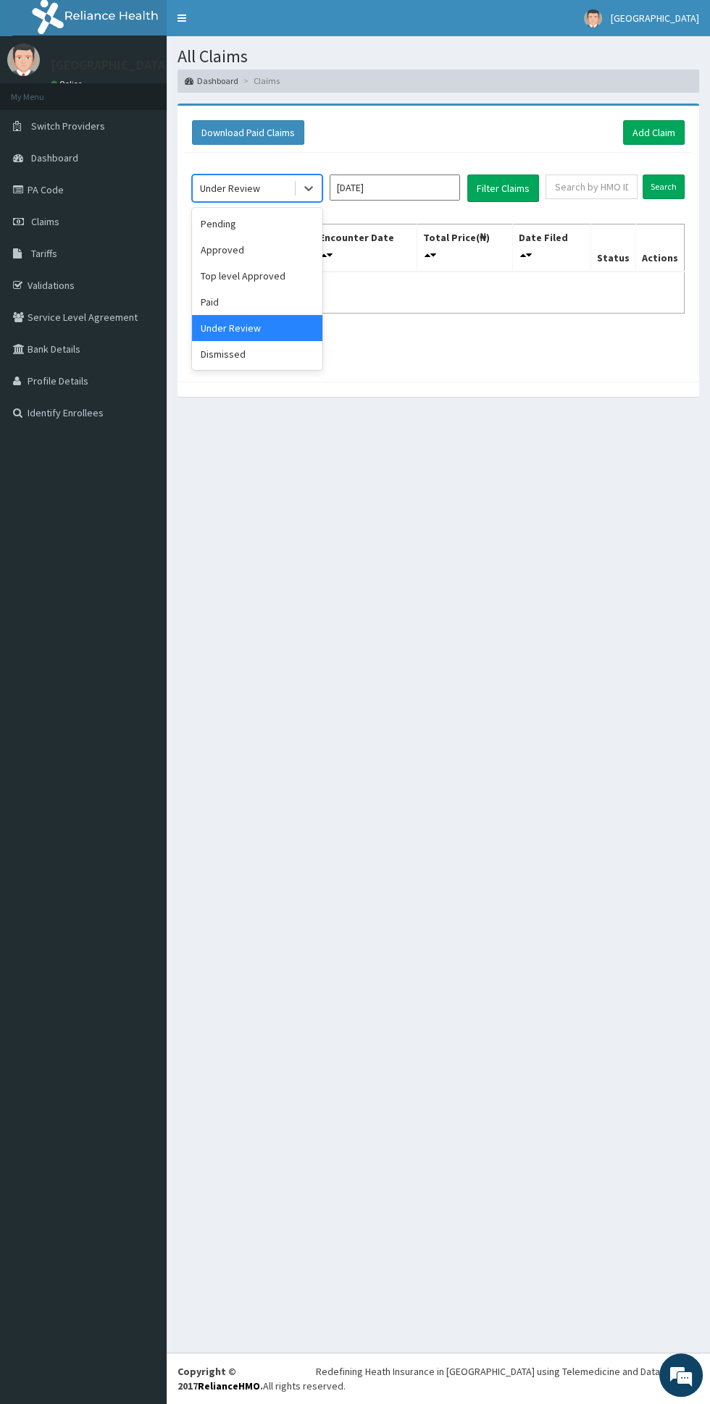
click at [276, 237] on div "Approved" at bounding box center [257, 250] width 130 height 26
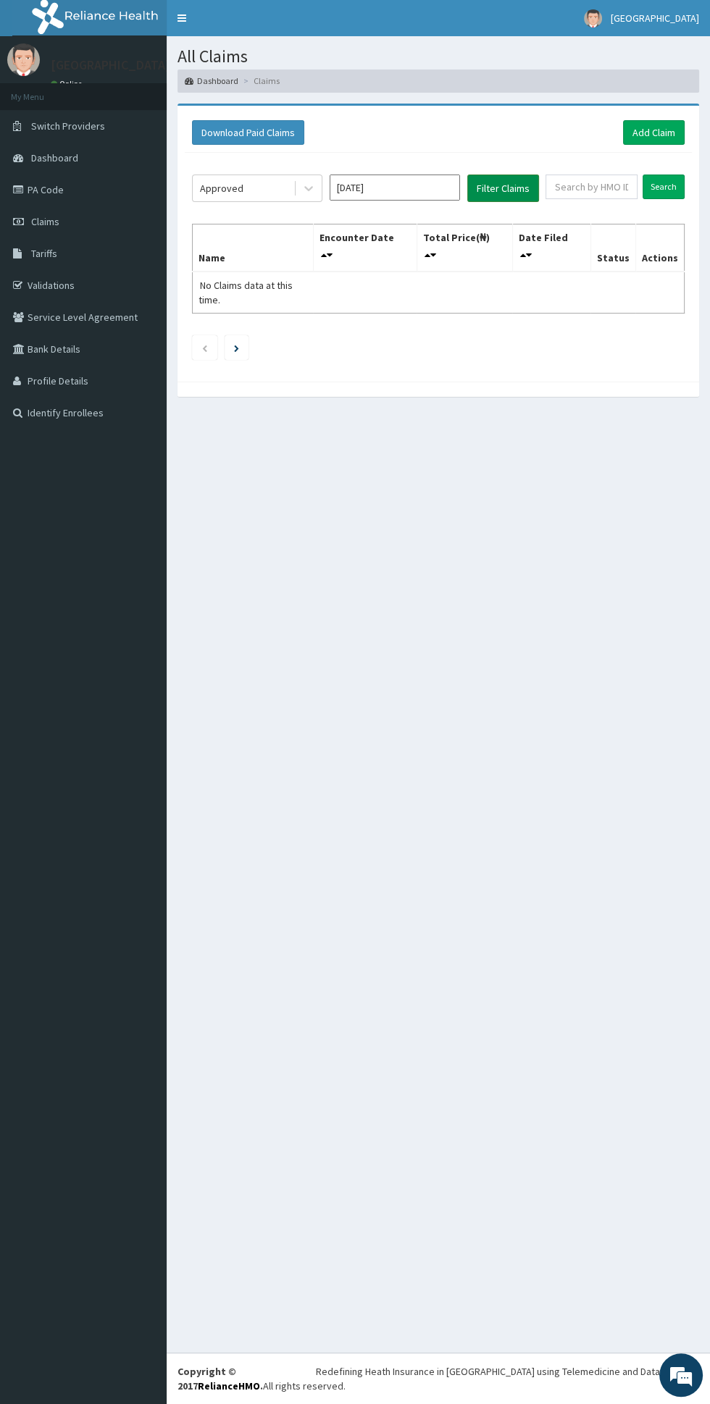
click at [533, 182] on button "Filter Claims" at bounding box center [503, 189] width 72 height 28
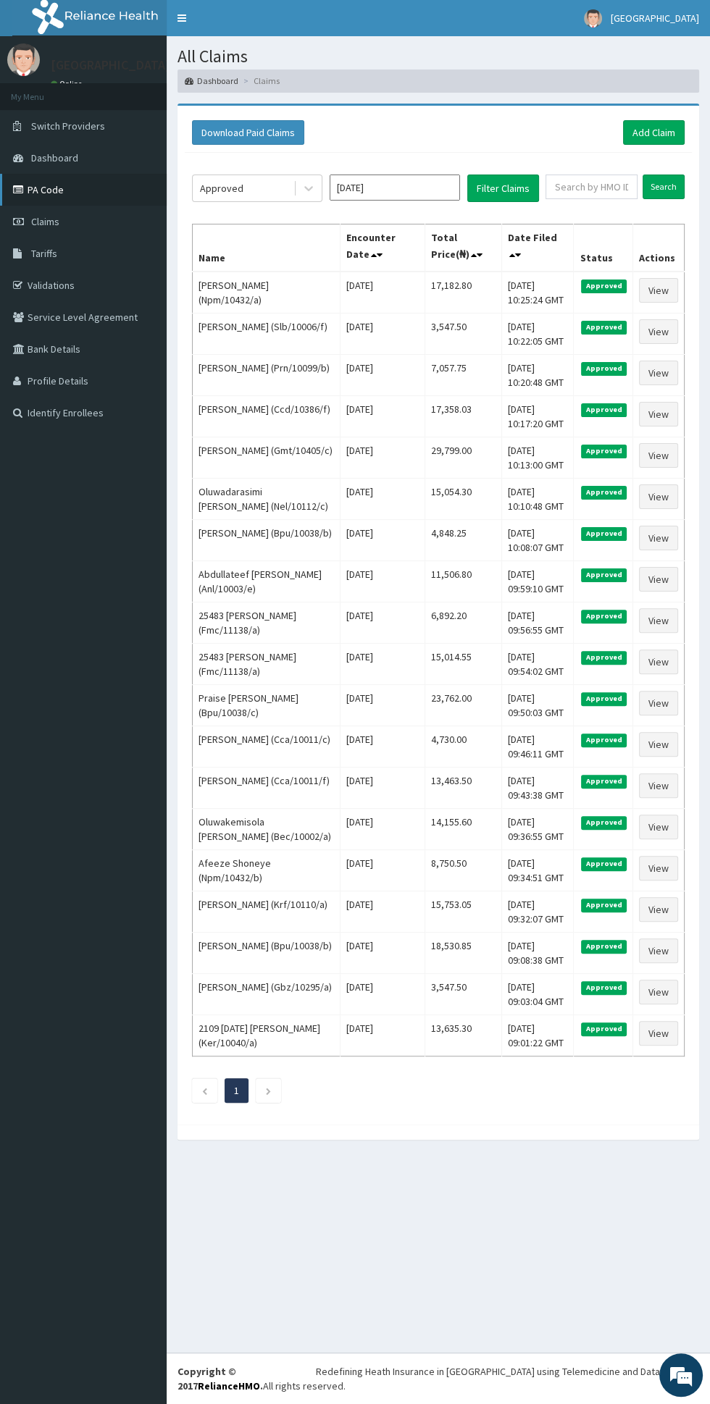
click at [40, 190] on link "PA Code" at bounding box center [83, 190] width 167 height 32
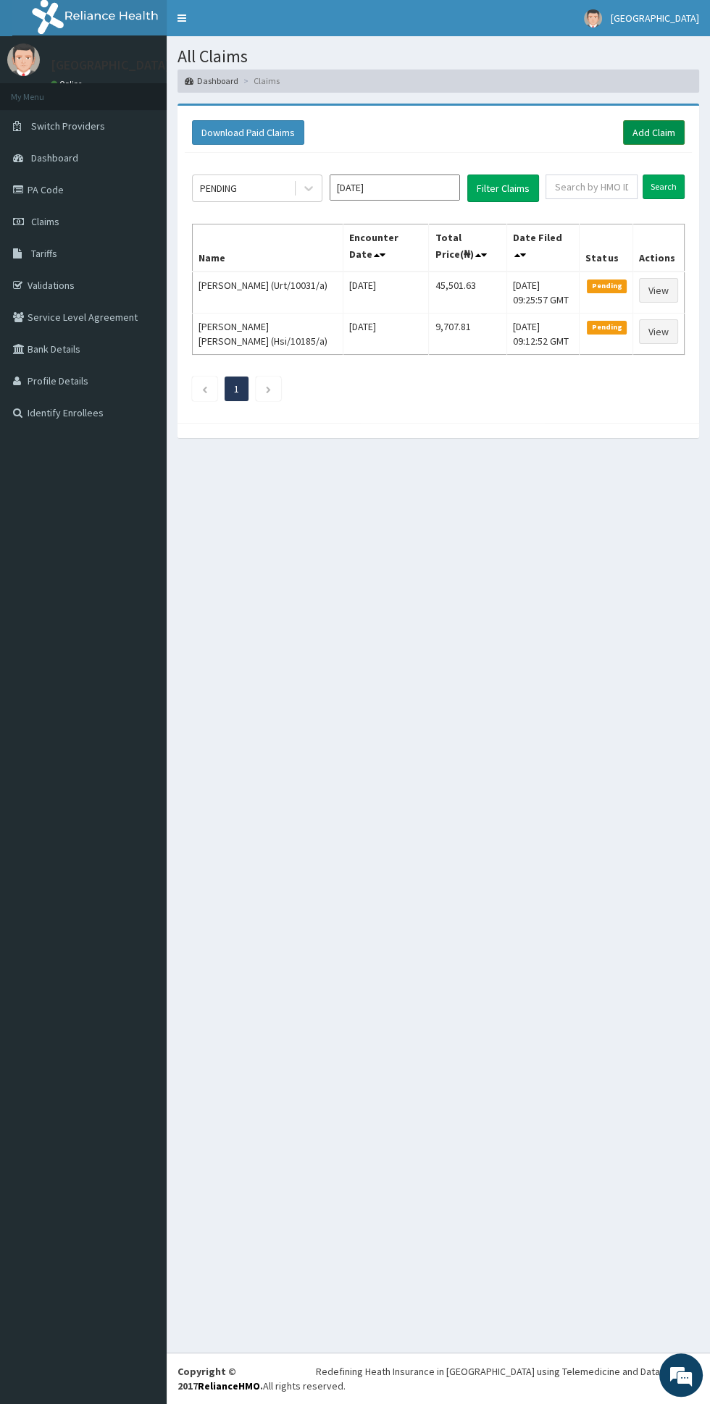
click at [665, 127] on link "Add Claim" at bounding box center [654, 132] width 62 height 25
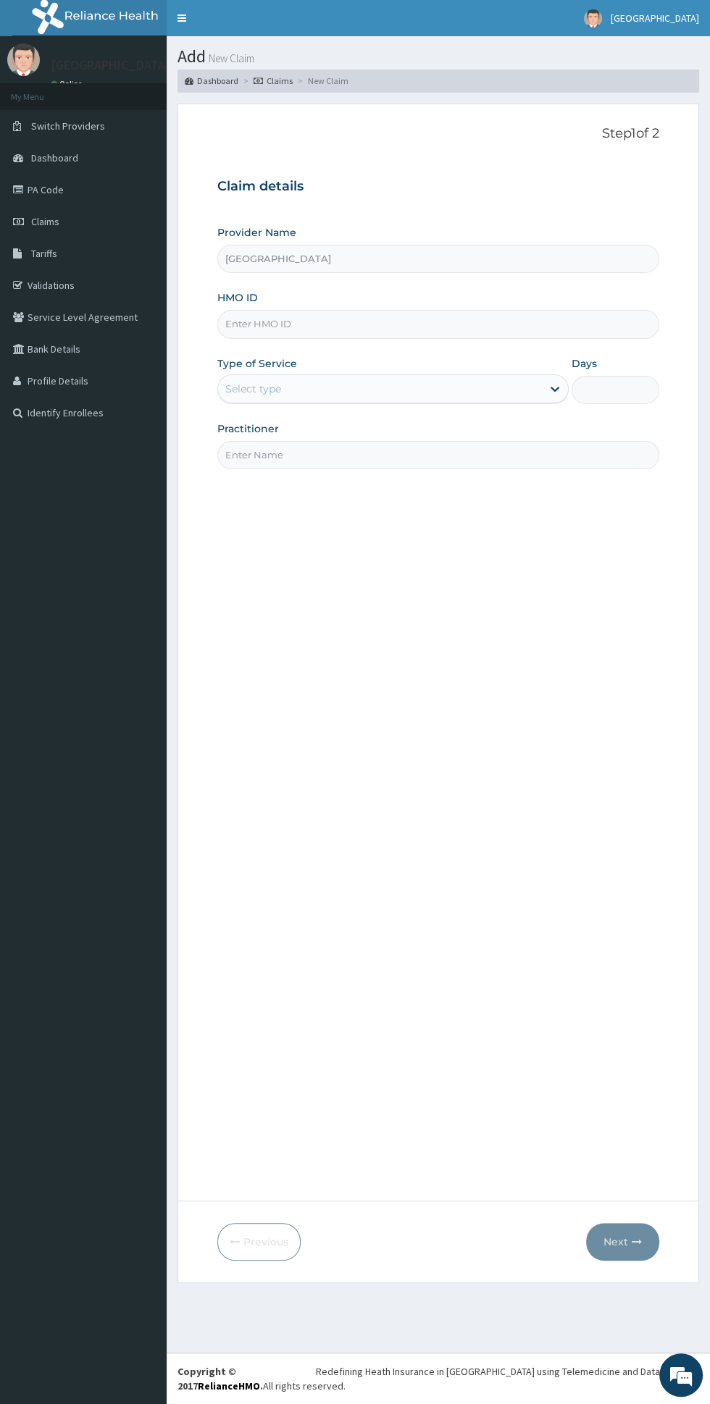
click at [393, 319] on input "HMO ID" at bounding box center [438, 324] width 442 height 28
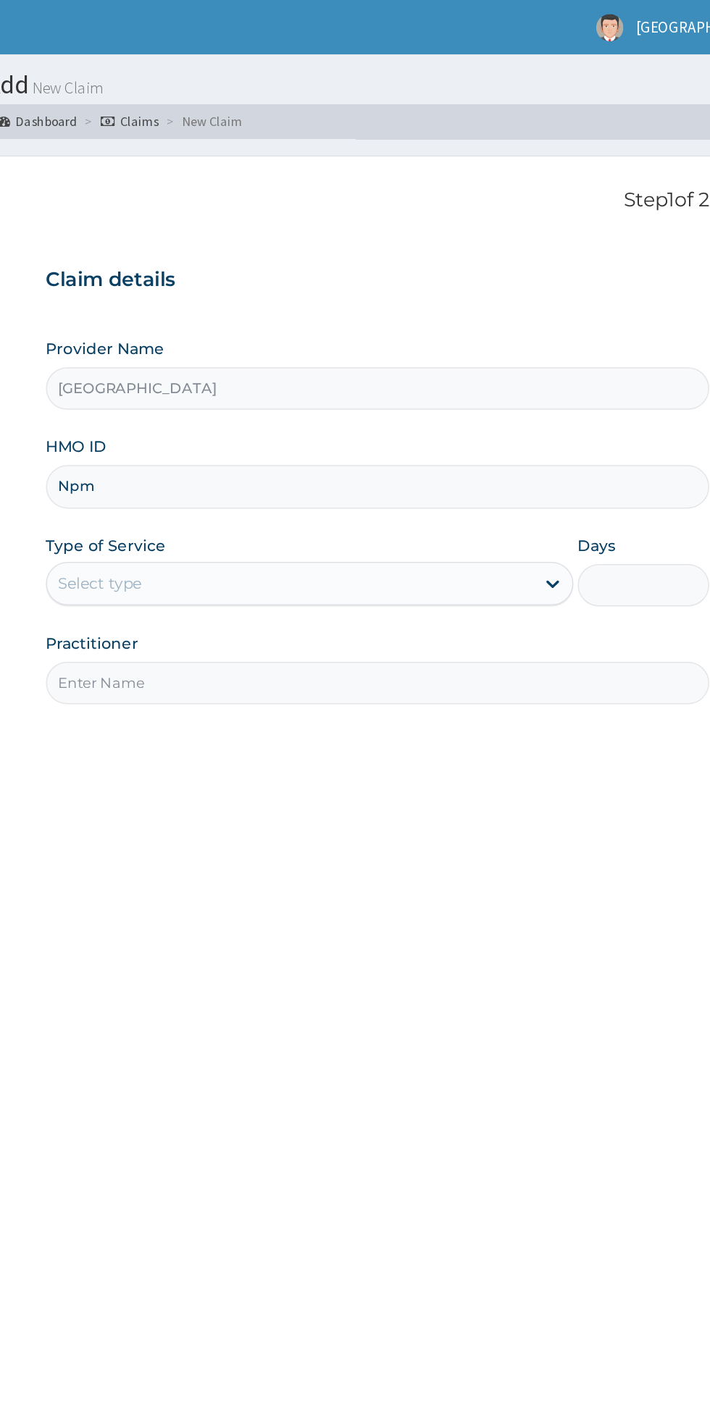
type input "Npm/10432/b"
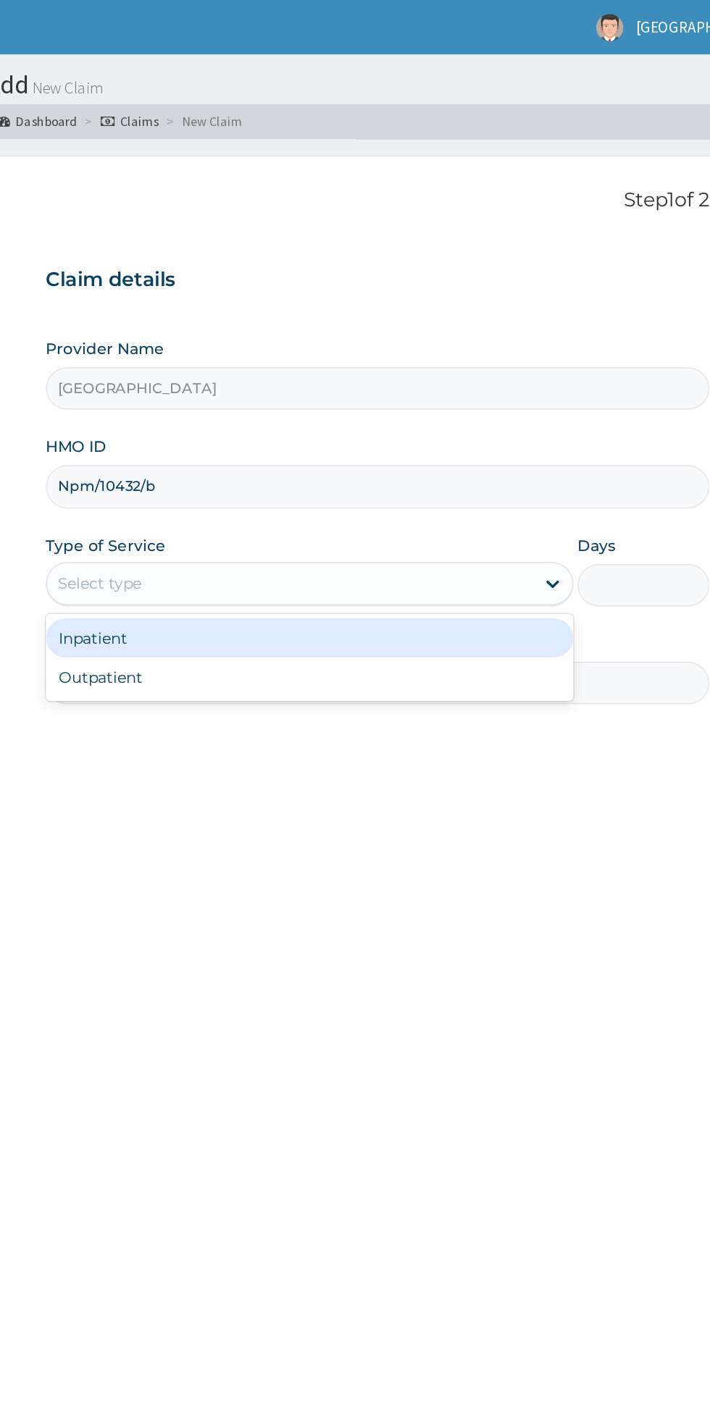
click at [524, 429] on div "Inpatient" at bounding box center [392, 425] width 351 height 26
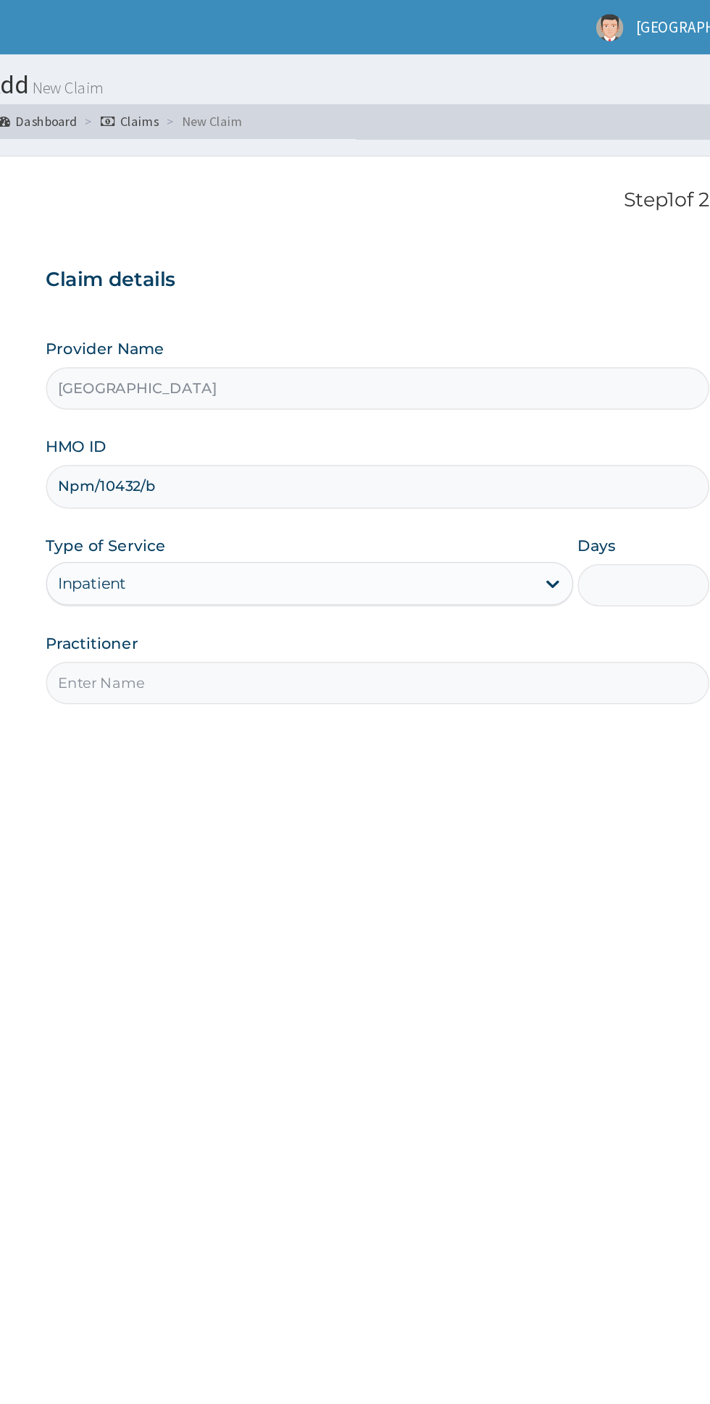
click at [618, 385] on input "Days" at bounding box center [615, 390] width 88 height 28
type input "2"
click at [489, 448] on input "Practitioner" at bounding box center [438, 455] width 442 height 28
type input "Dr [PERSON_NAME]"
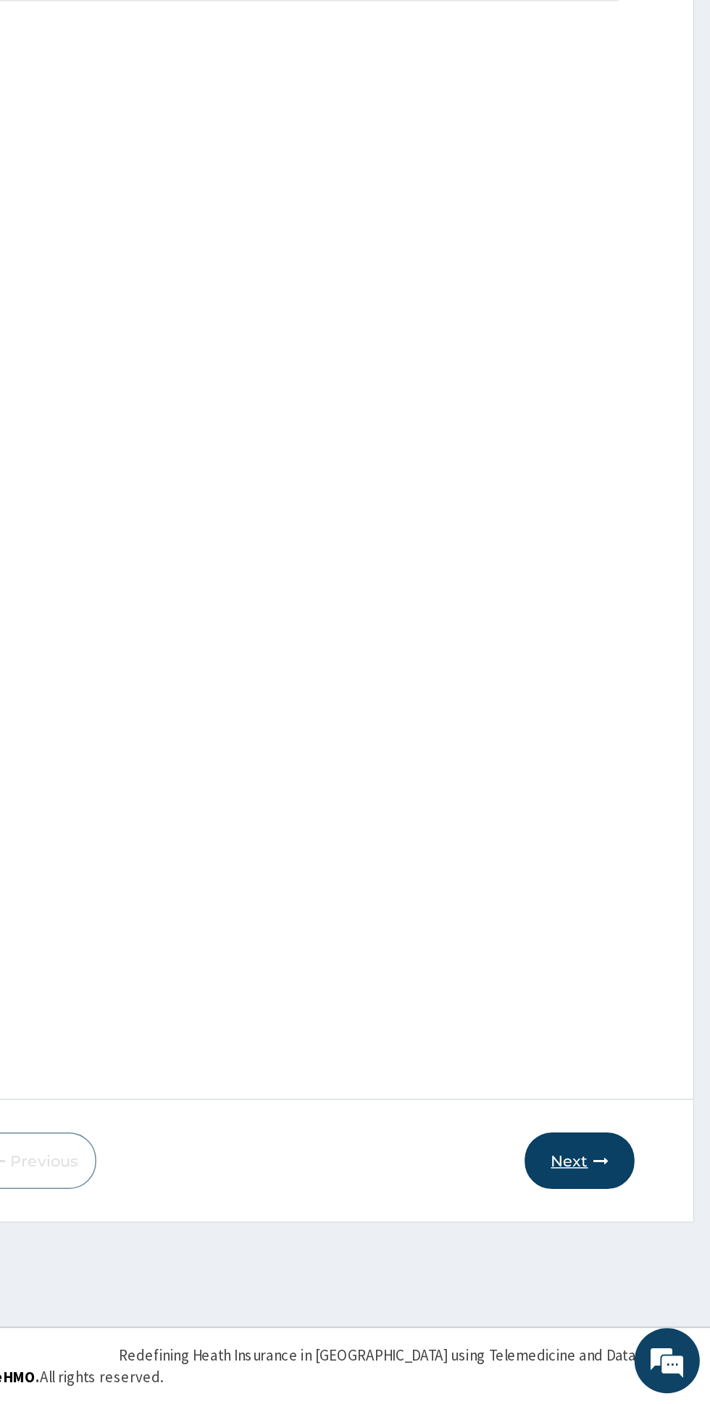
click at [634, 1235] on button "Next" at bounding box center [622, 1242] width 73 height 38
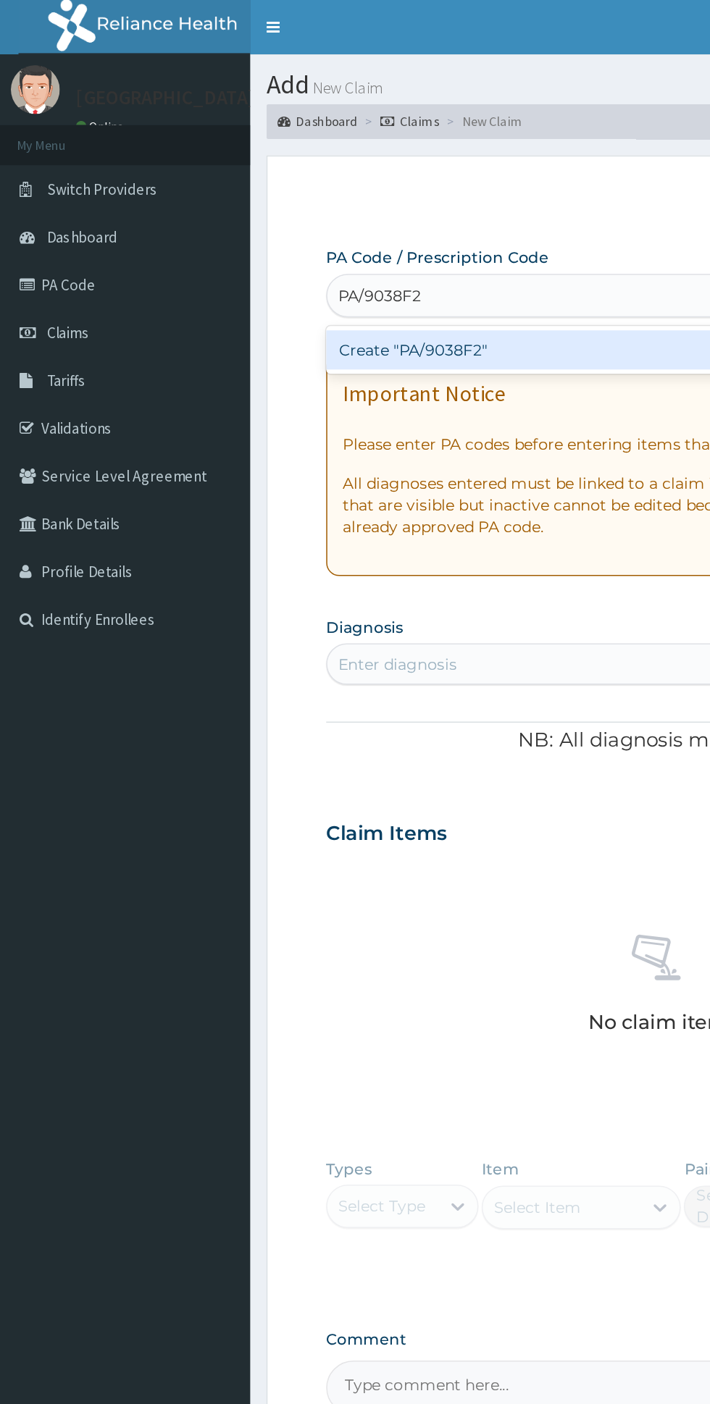
click at [380, 228] on div "Create "PA/9038F2"" at bounding box center [363, 233] width 293 height 26
type input "PA/9038F2"
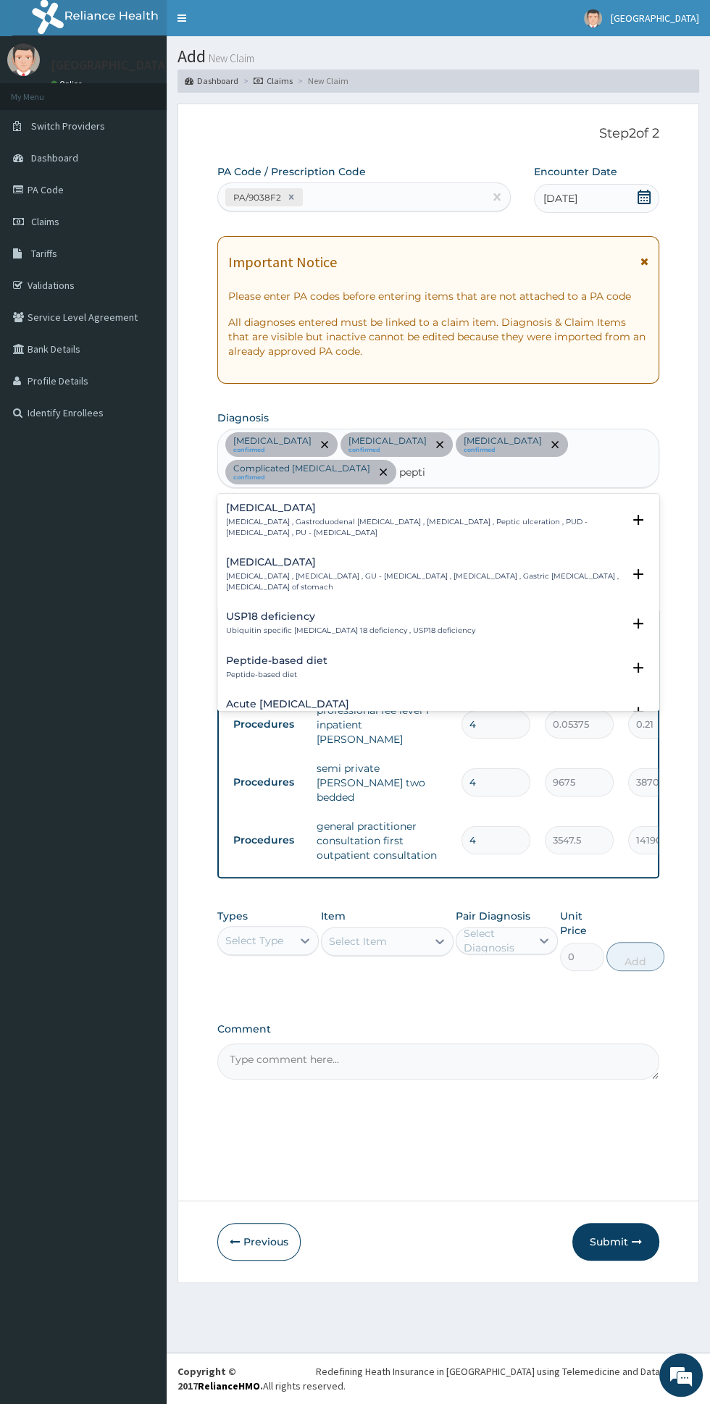
click at [453, 517] on p "[MEDICAL_DATA] , Gastroduodenal [MEDICAL_DATA] , [MEDICAL_DATA] , Peptic ulcera…" at bounding box center [424, 527] width 396 height 21
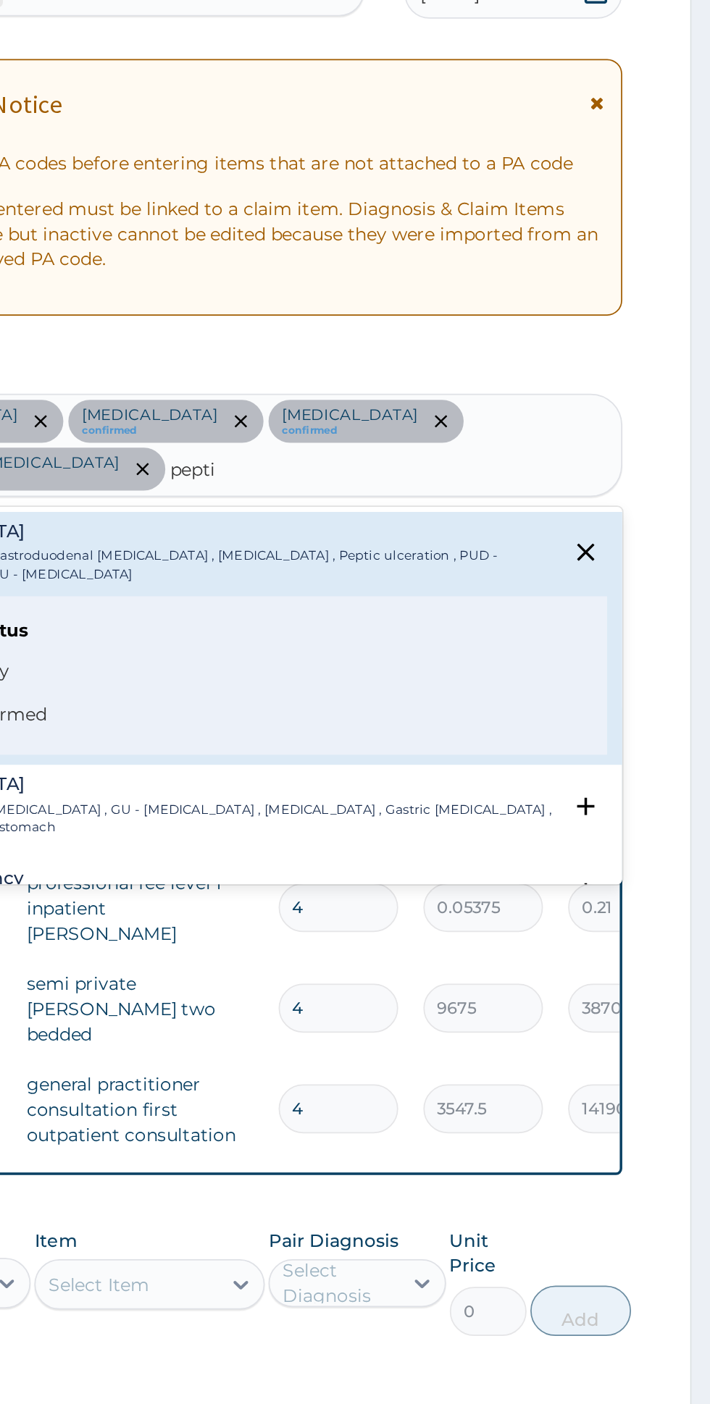
click at [424, 605] on span "Confirmed" at bounding box center [439, 613] width 380 height 17
type input "pepti"
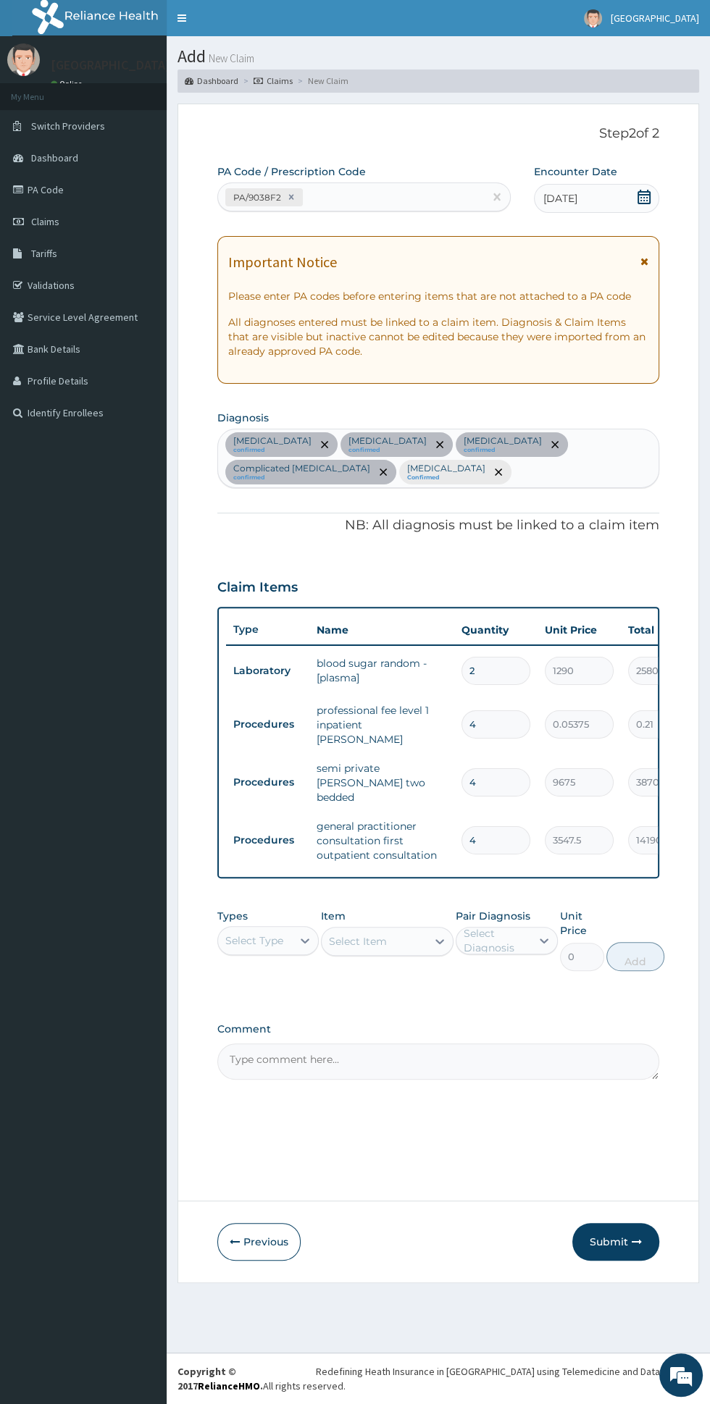
click at [519, 669] on input "2" at bounding box center [495, 671] width 69 height 28
type input "0.00"
type input "1"
type input "1290.00"
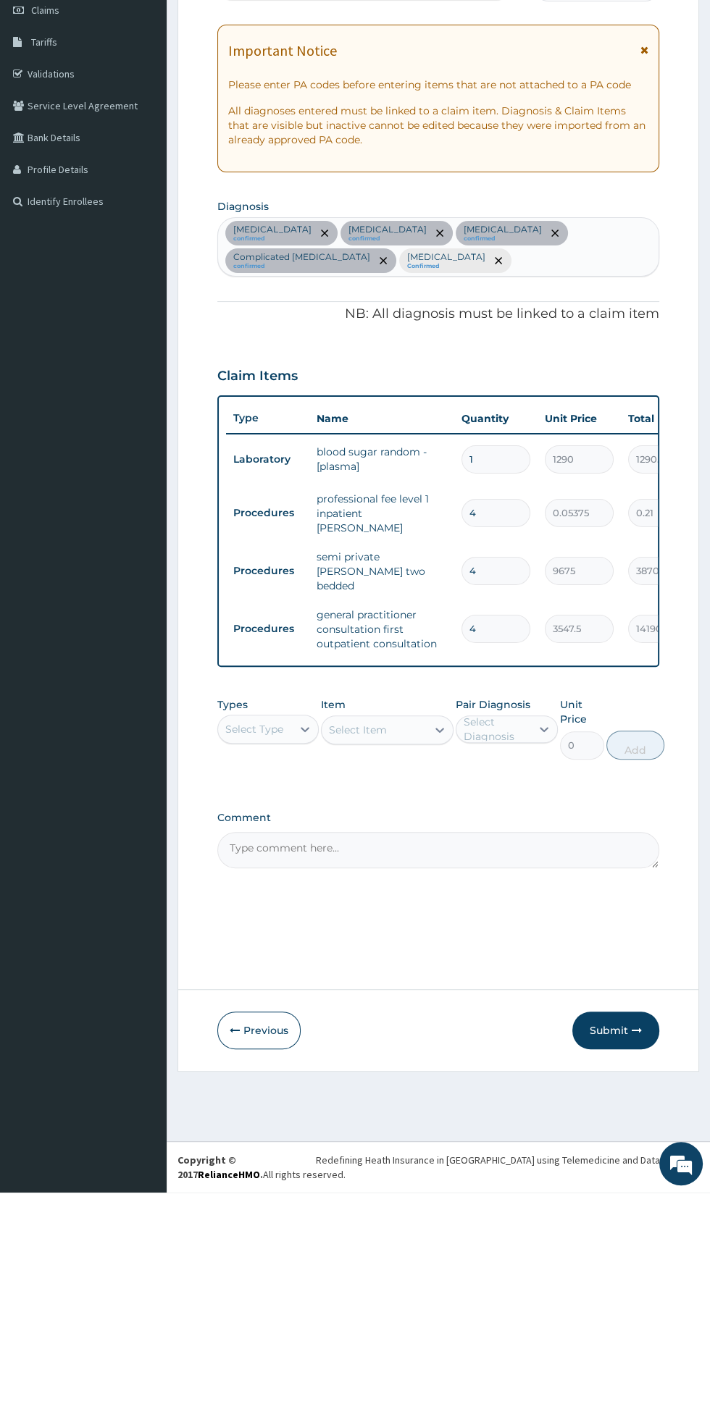
type input "1"
click at [516, 720] on input "4" at bounding box center [495, 724] width 69 height 28
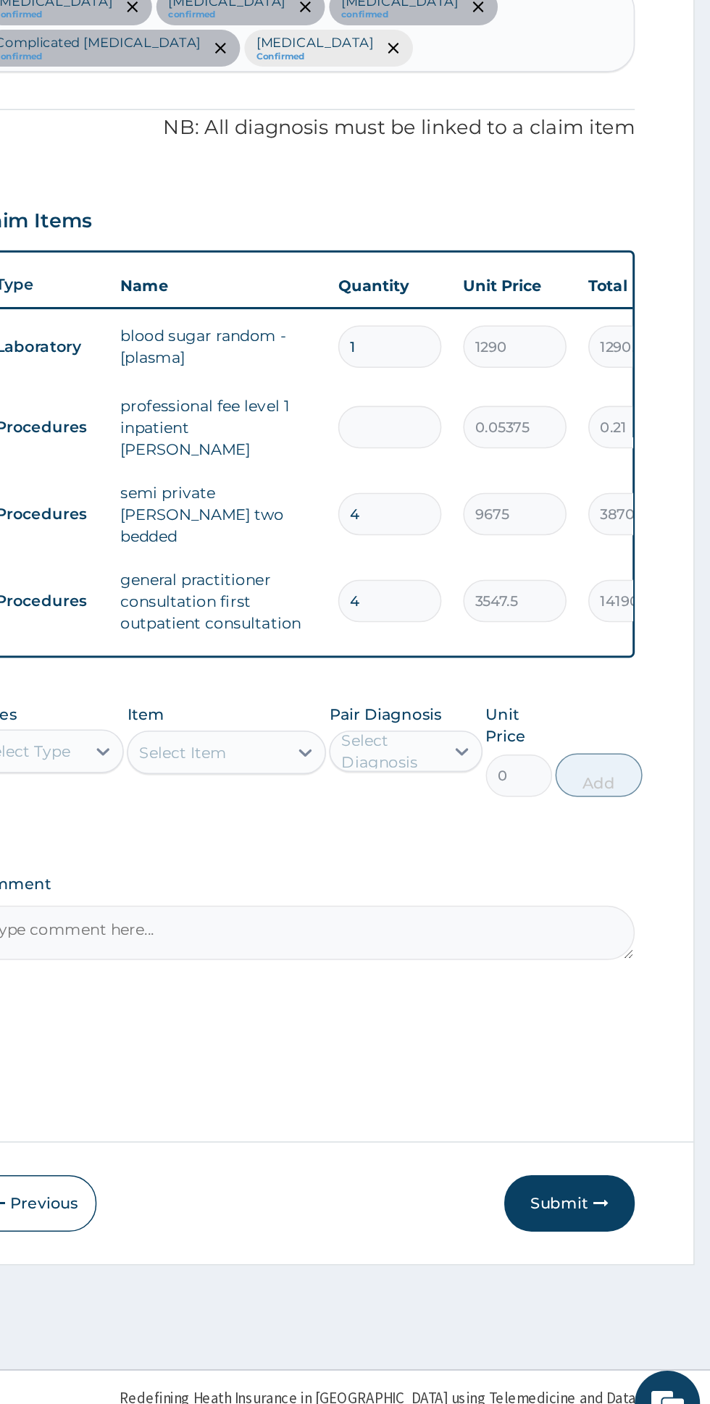
type input "0.00"
type input "2"
type input "0.11"
type input "2"
click at [519, 772] on input "4" at bounding box center [495, 782] width 69 height 28
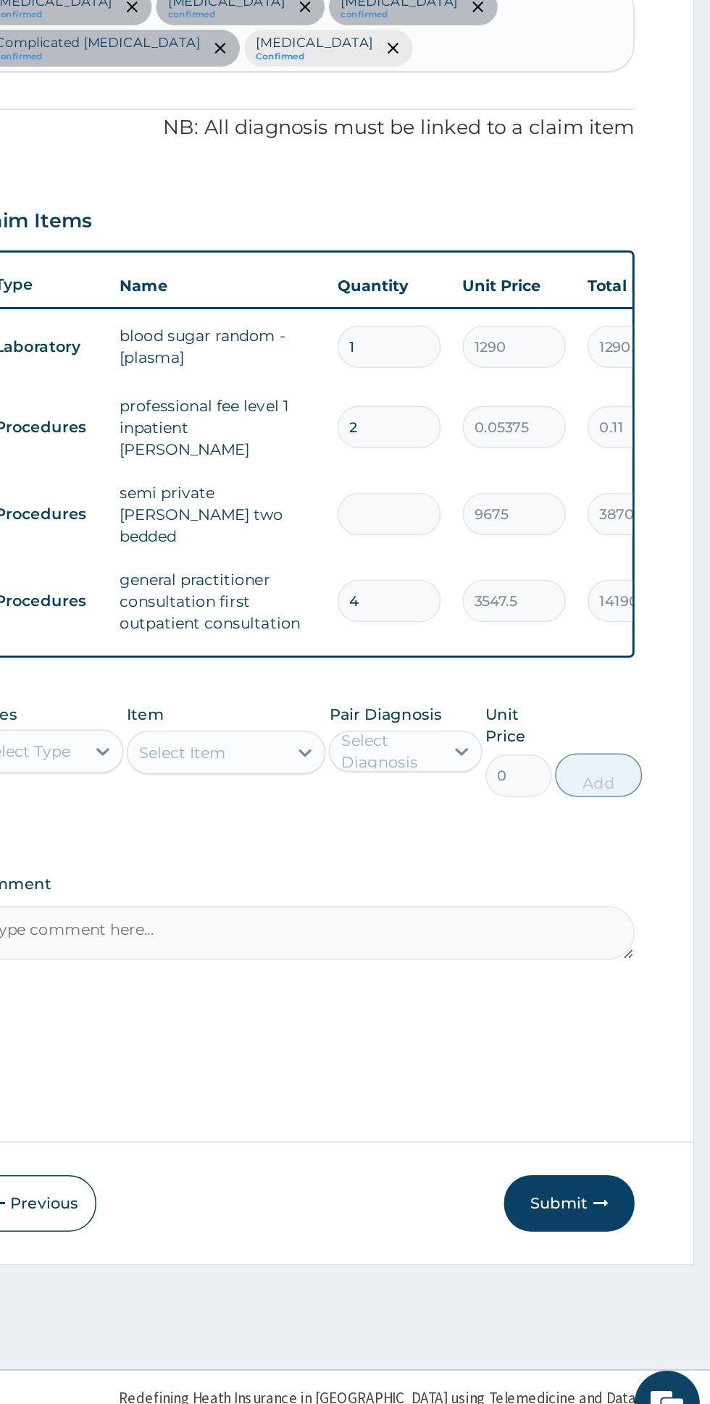
type input "0.00"
type input "2"
type input "19350.00"
type input "2"
click at [519, 826] on input "4" at bounding box center [495, 840] width 69 height 28
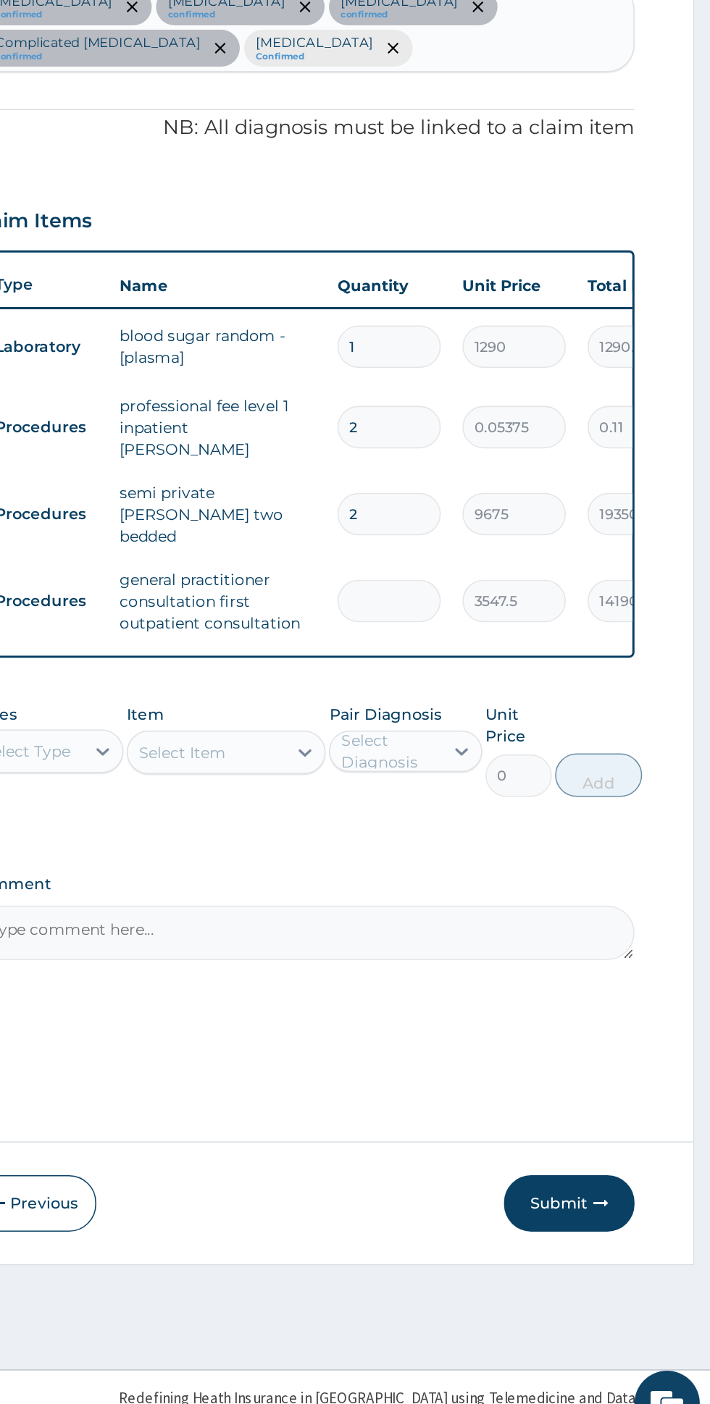
type input "0.00"
type input "2"
type input "7095.00"
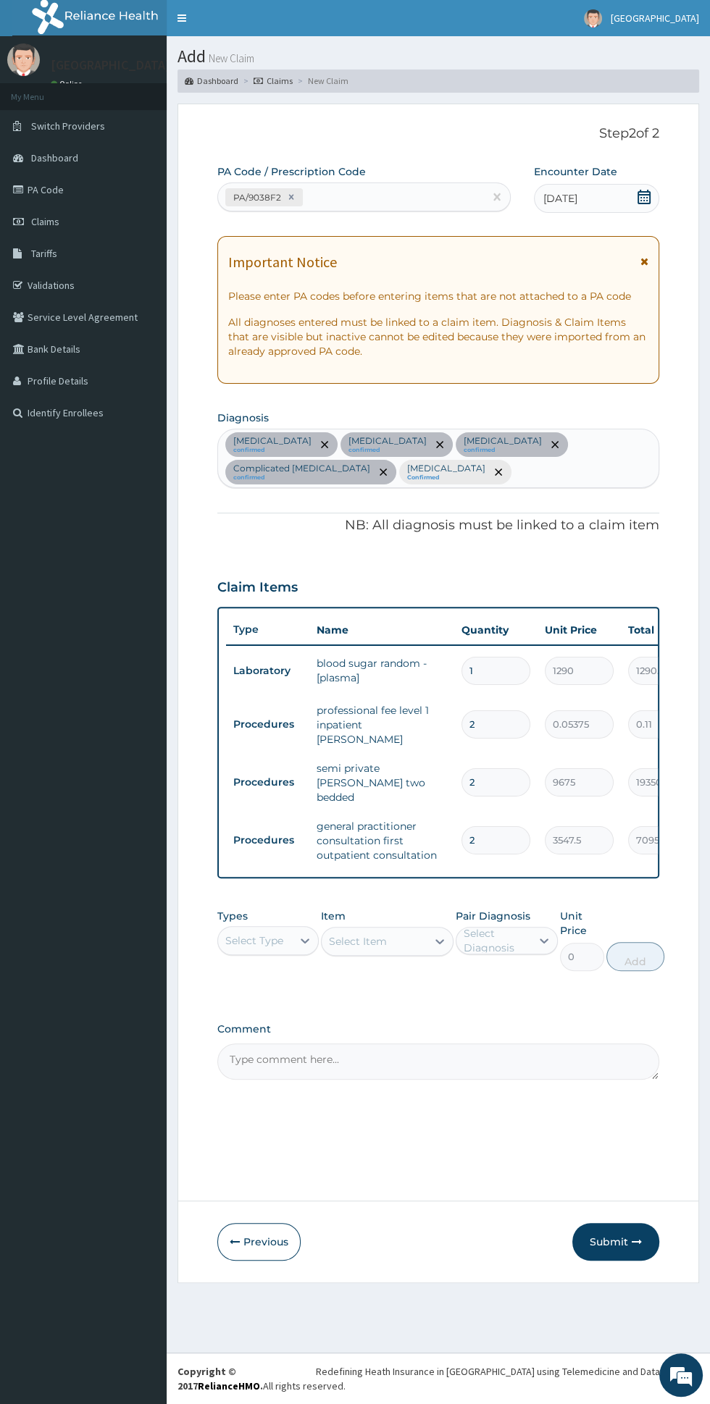
type input "2"
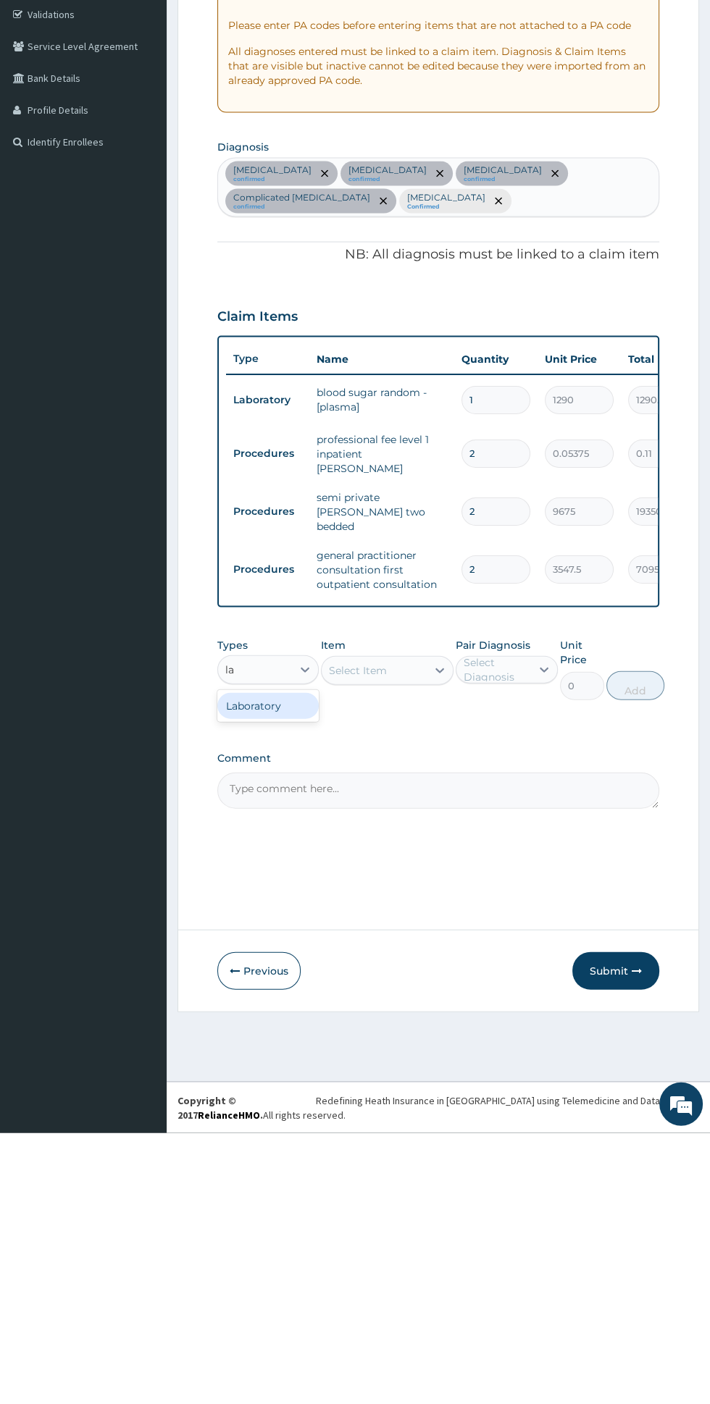
click at [313, 964] on div "Laboratory" at bounding box center [267, 977] width 101 height 26
type input "la"
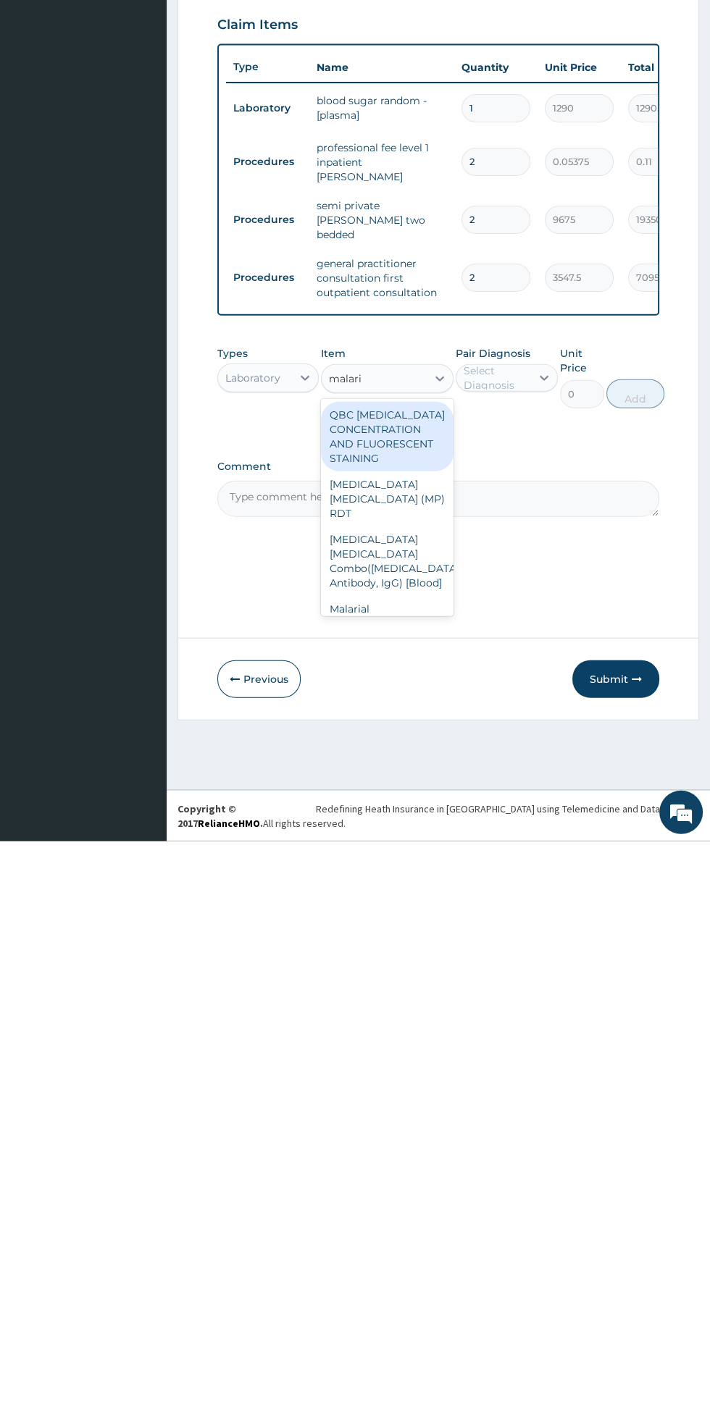
scroll to position [8, 0]
click at [413, 1151] on div "Malarial [MEDICAL_DATA] Thick and thin films - [Blood]" at bounding box center [387, 1186] width 133 height 70
type input "malari"
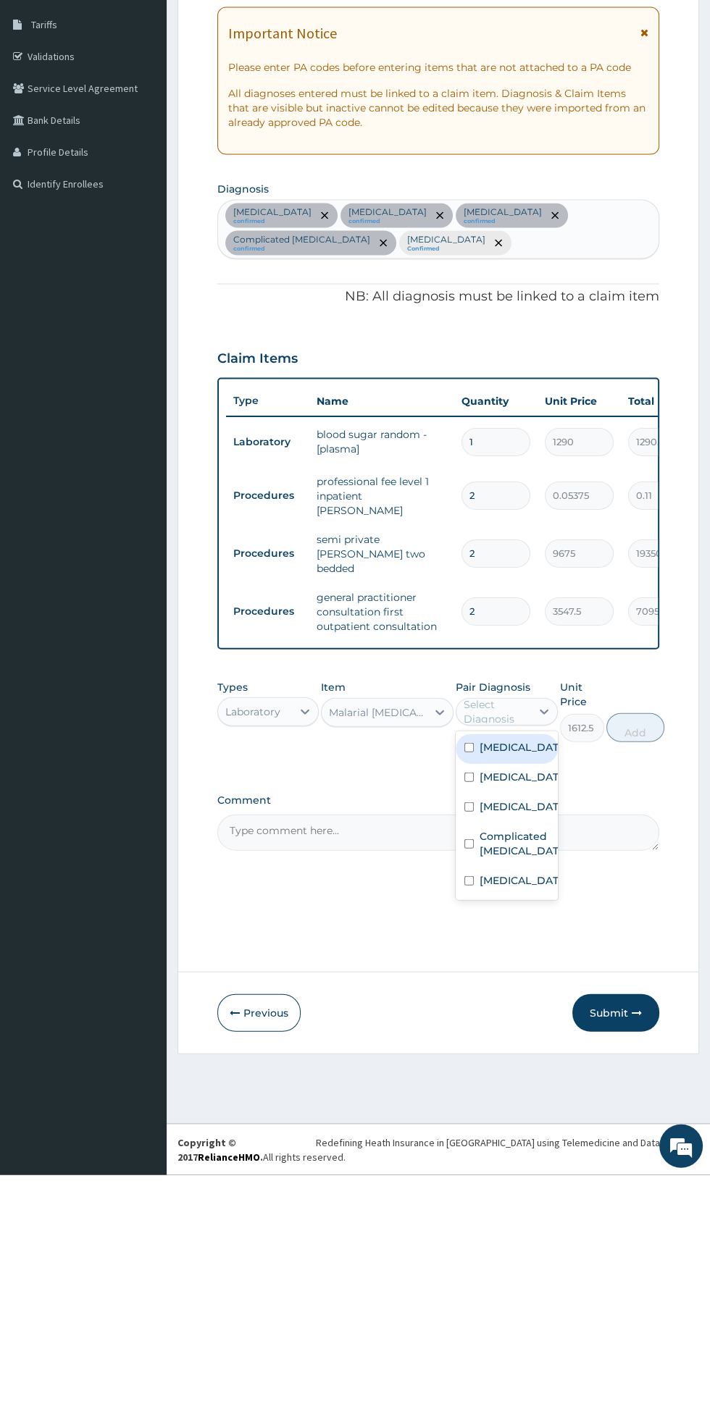
click at [543, 1052] on div "Complicated malaria" at bounding box center [506, 1074] width 101 height 44
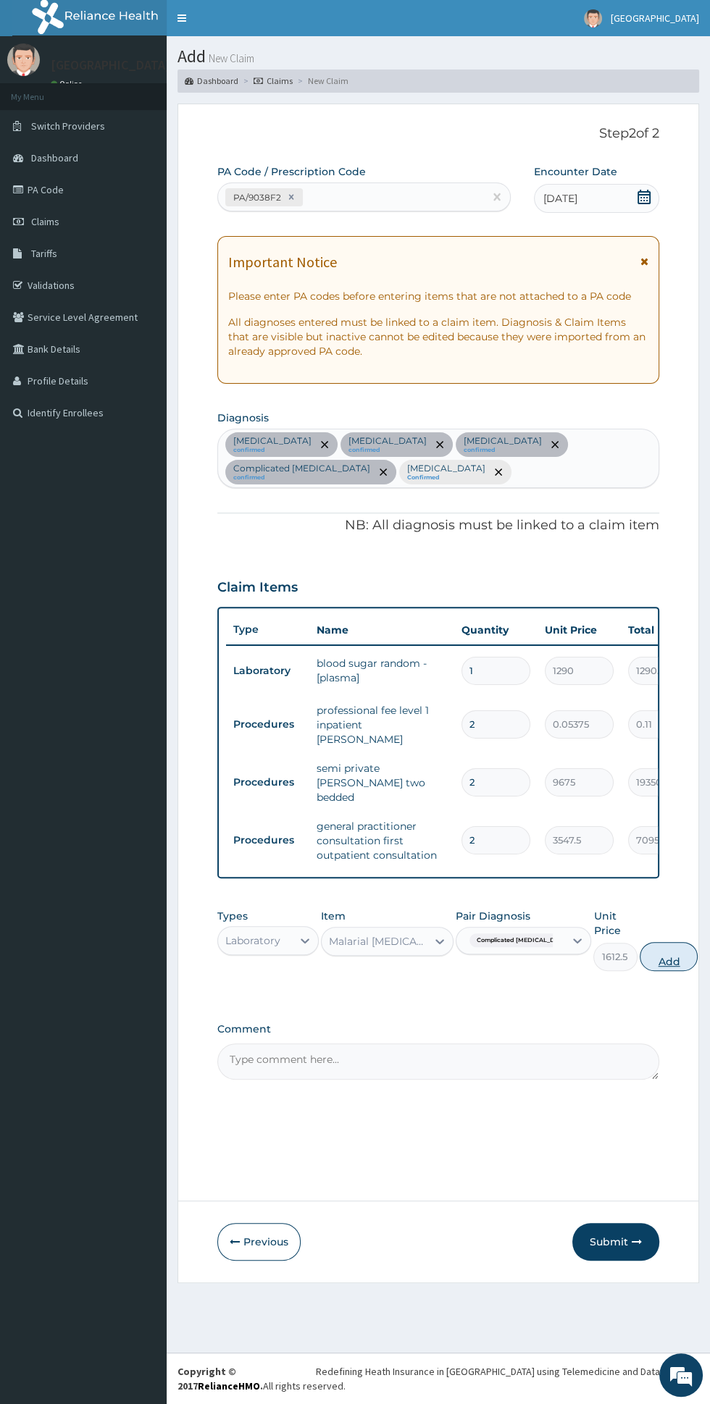
click at [650, 944] on button "Add" at bounding box center [669, 956] width 58 height 29
type input "0"
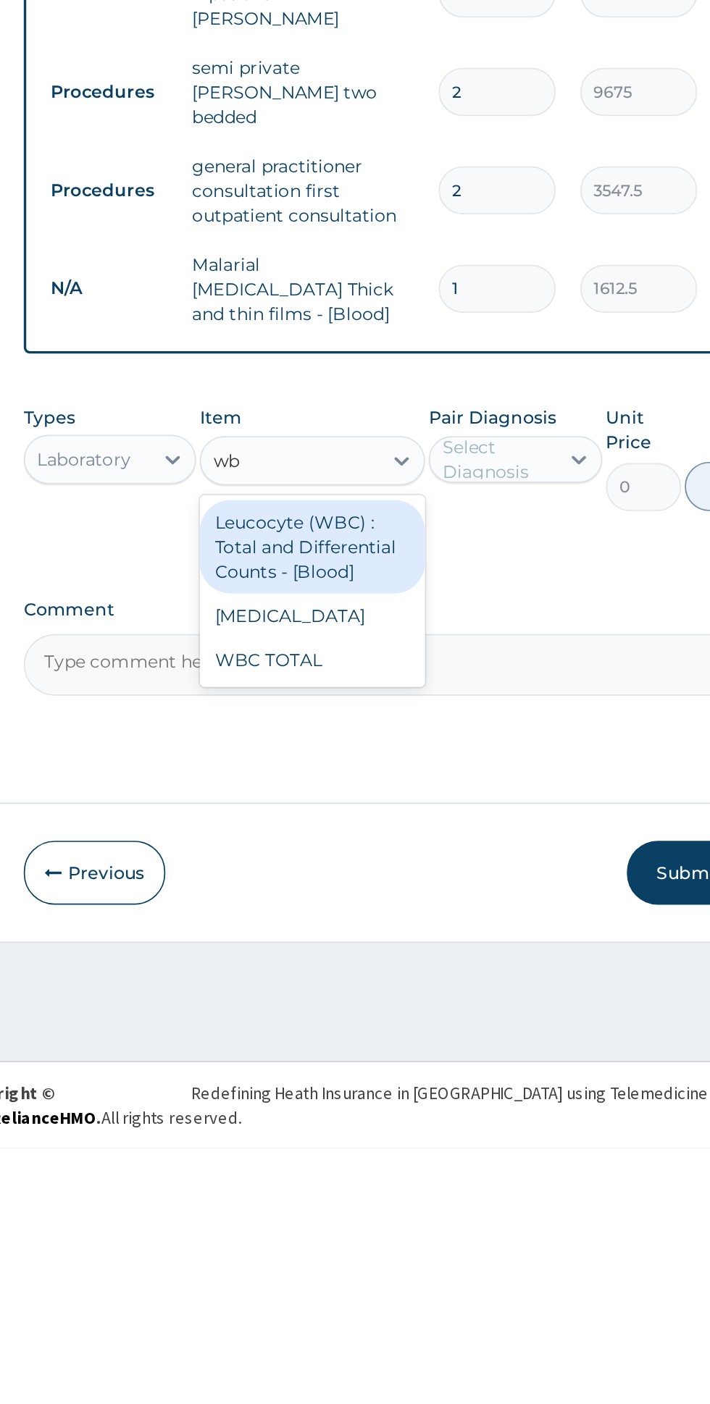
type input "w"
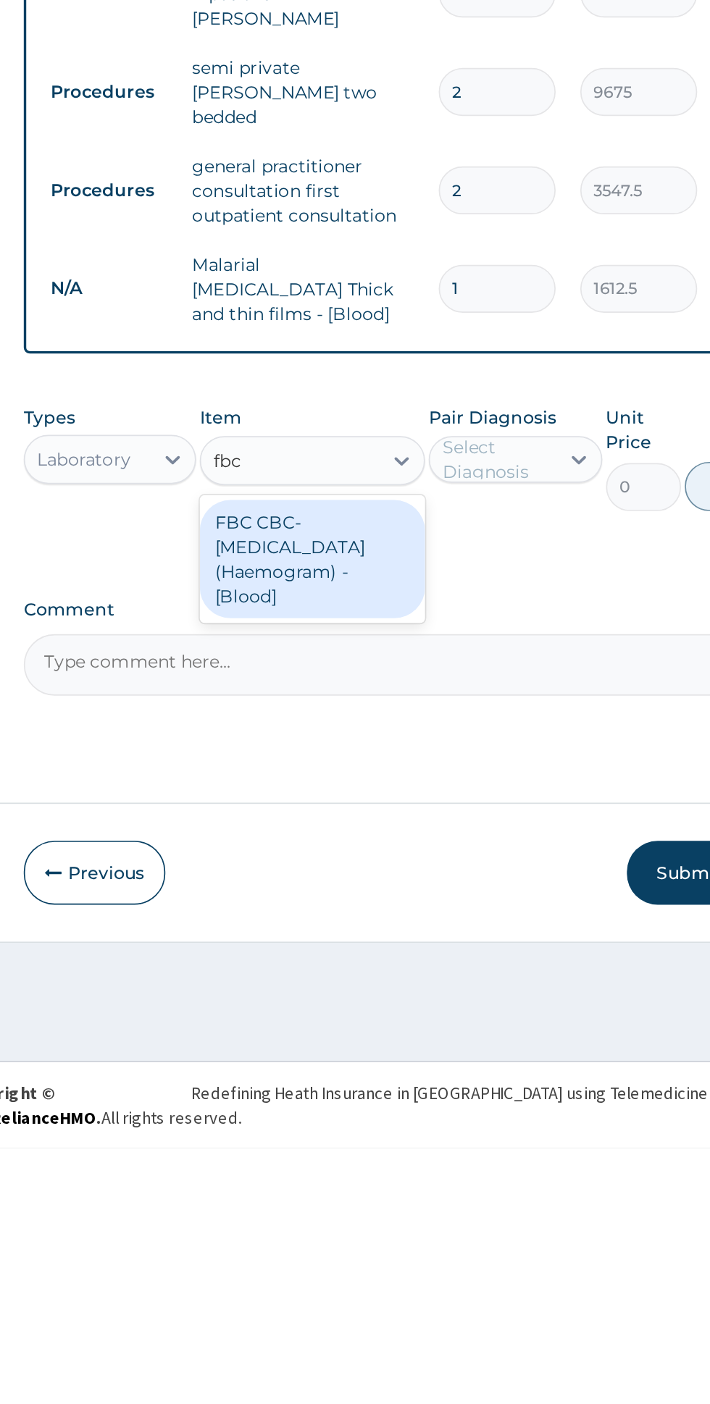
click at [418, 1034] on div "FBC CBC-Complete Blood Count (Haemogram) - [Blood]" at bounding box center [387, 1058] width 133 height 70
type input "fbc"
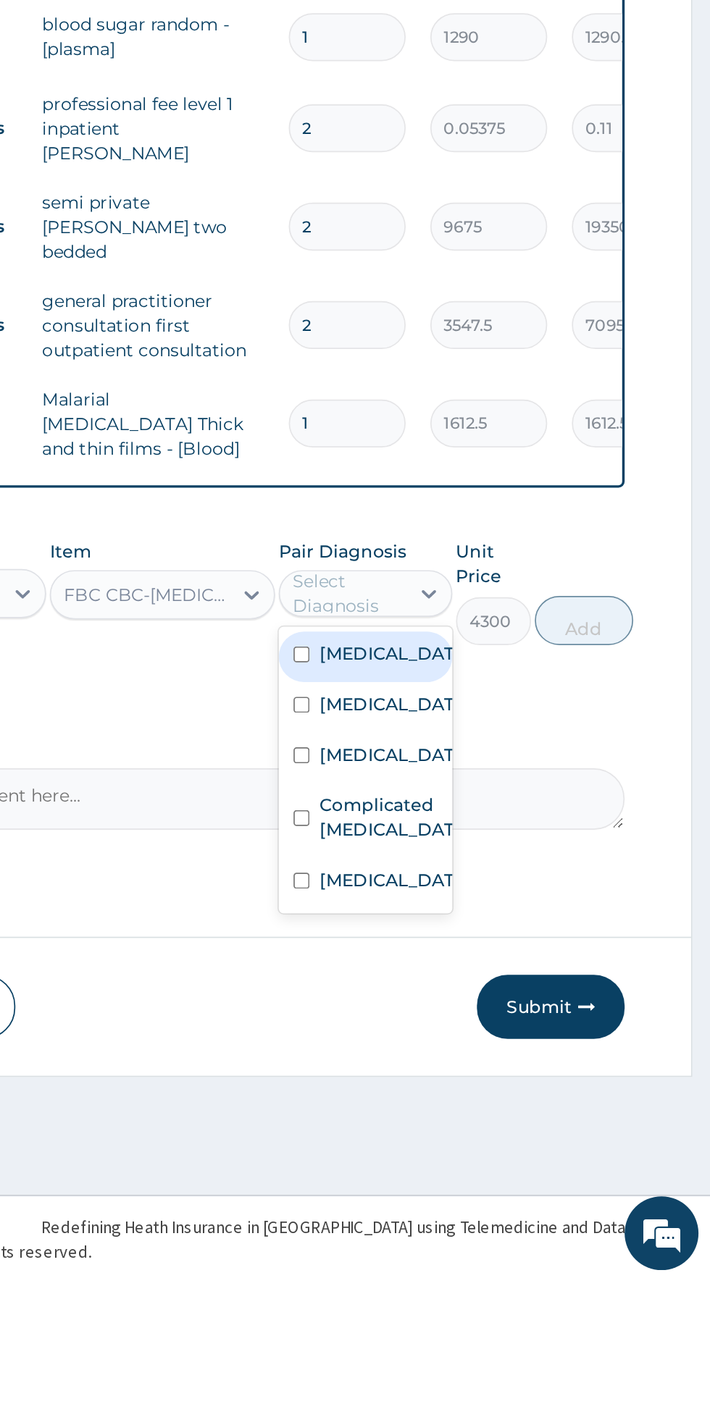
click at [532, 1081] on div "Sepsis" at bounding box center [506, 1096] width 101 height 30
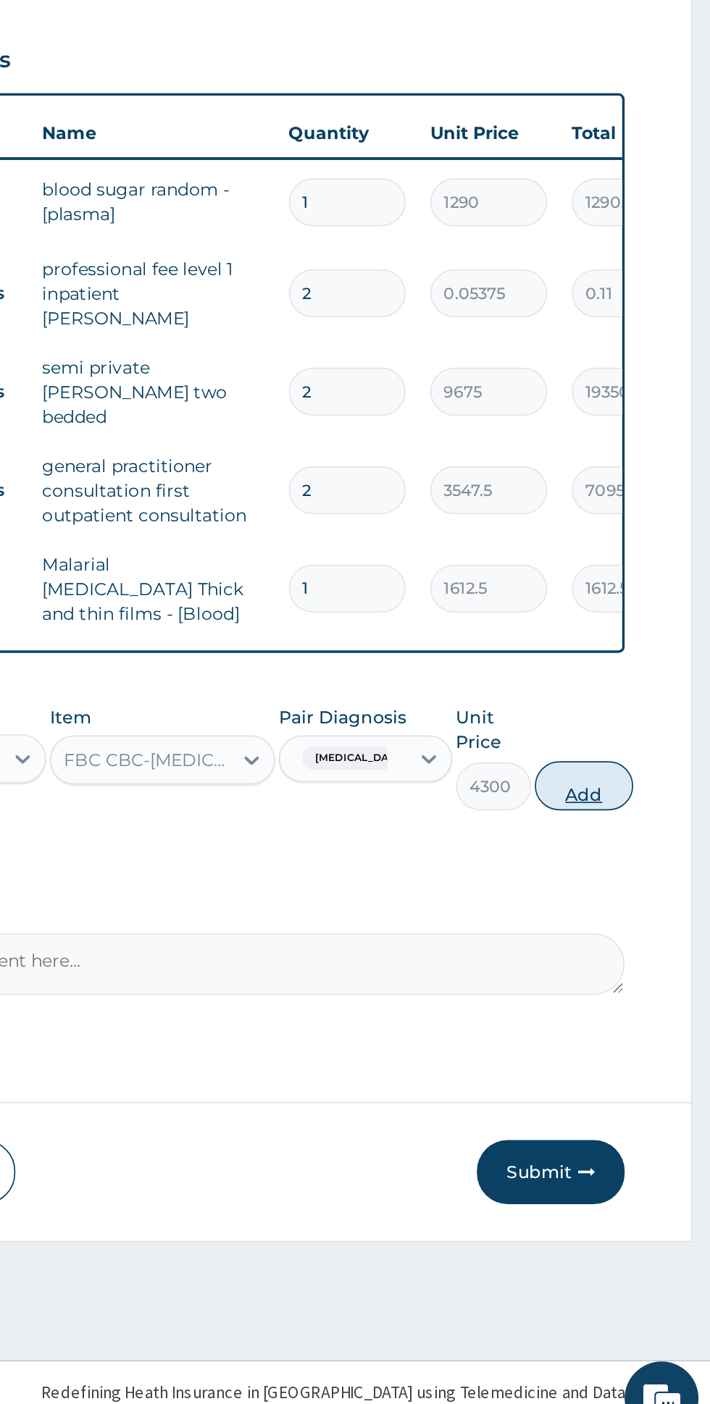
click at [650, 1000] on button "Add" at bounding box center [635, 1014] width 58 height 29
type input "0"
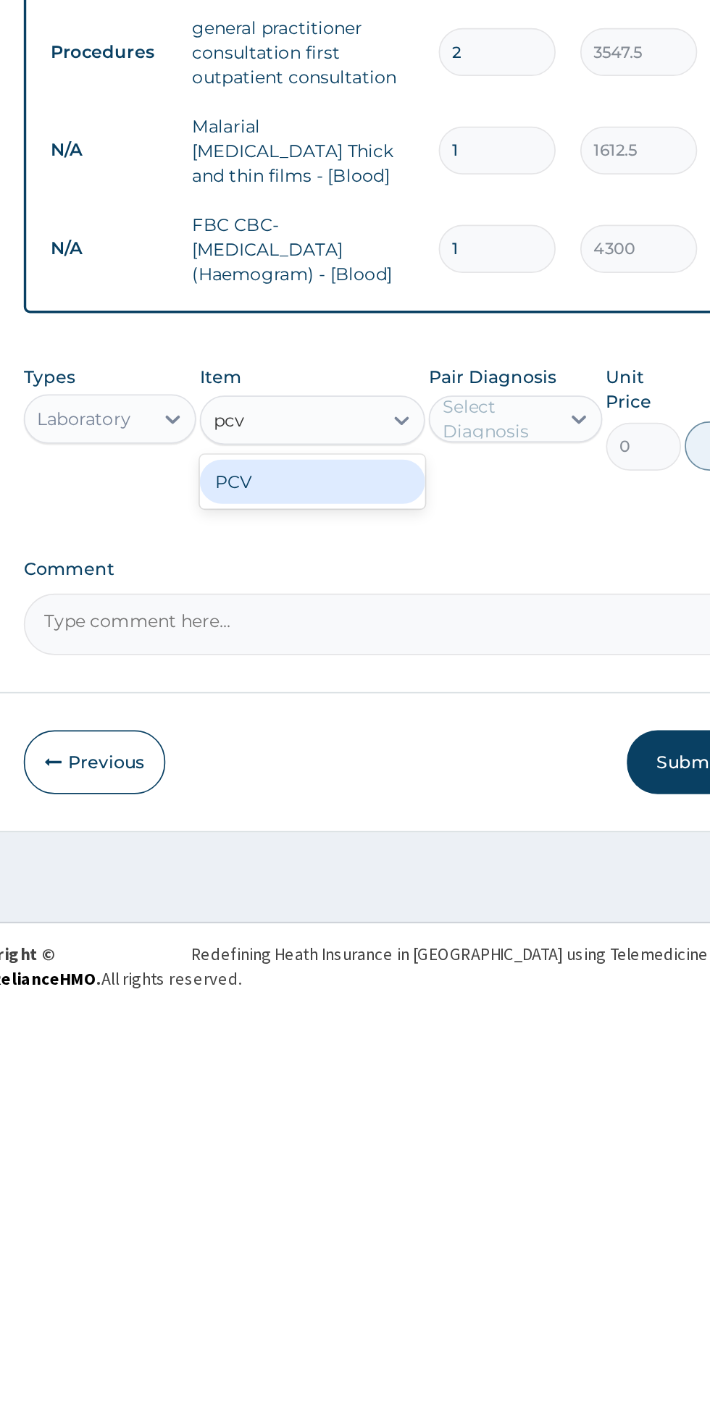
click at [432, 1081] on div "PCV" at bounding box center [387, 1094] width 133 height 26
type input "pcv"
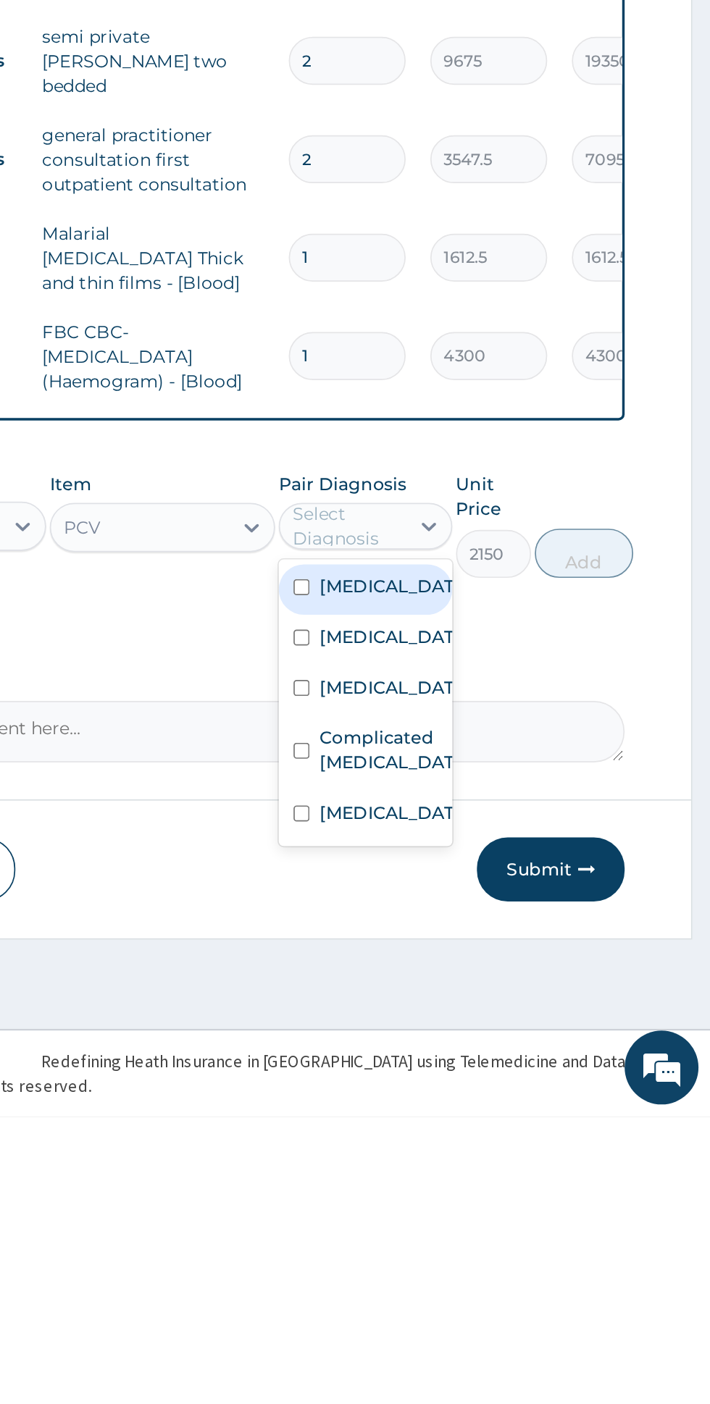
click at [520, 1115] on label "Anemia" at bounding box center [521, 1122] width 84 height 14
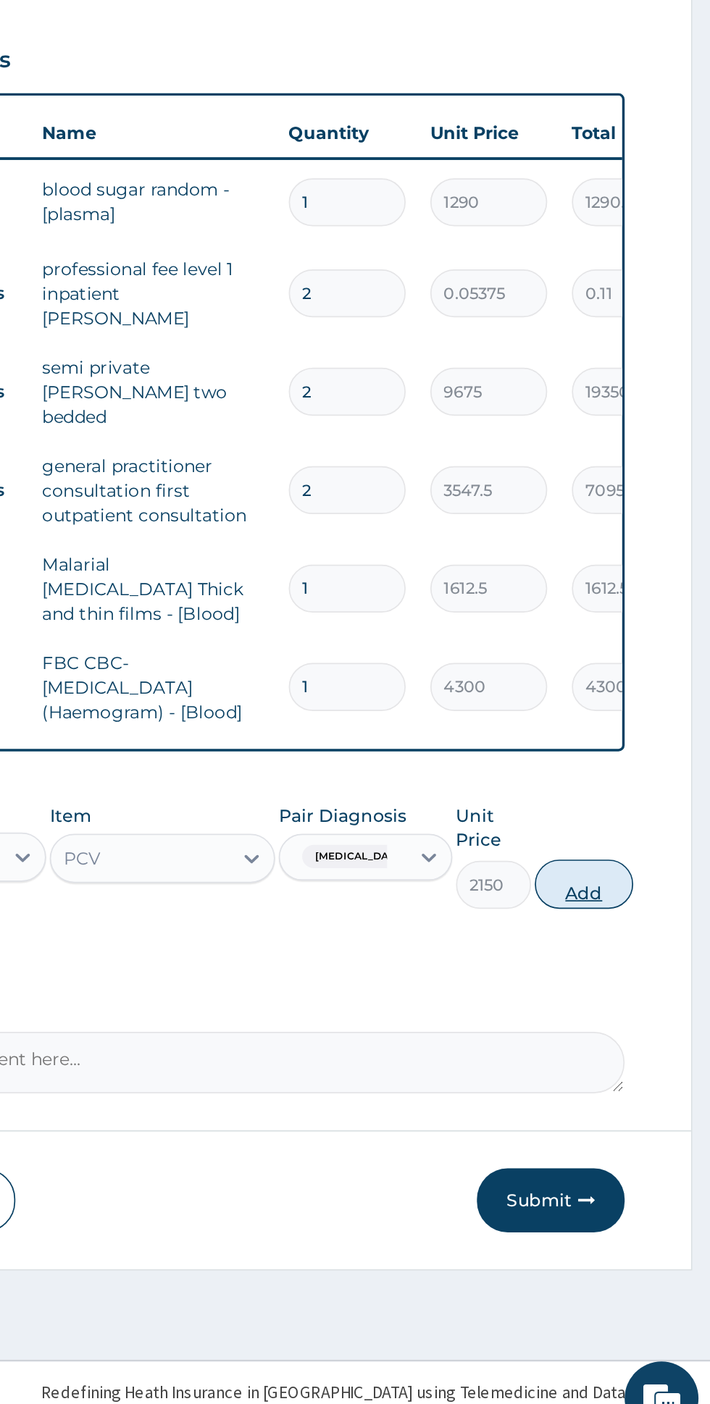
click at [644, 1058] on button "Add" at bounding box center [635, 1072] width 58 height 29
type input "0"
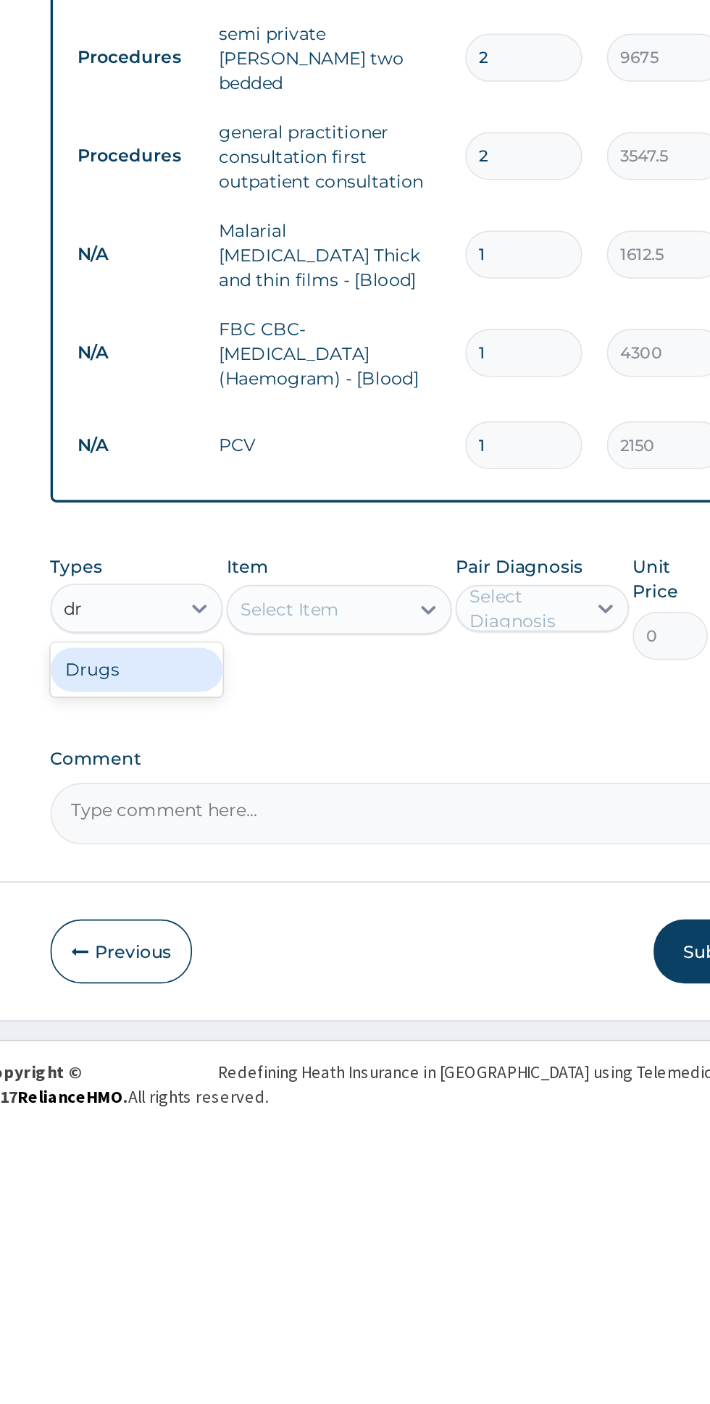
click at [251, 1130] on div "Drugs" at bounding box center [267, 1143] width 101 height 26
type input "dr"
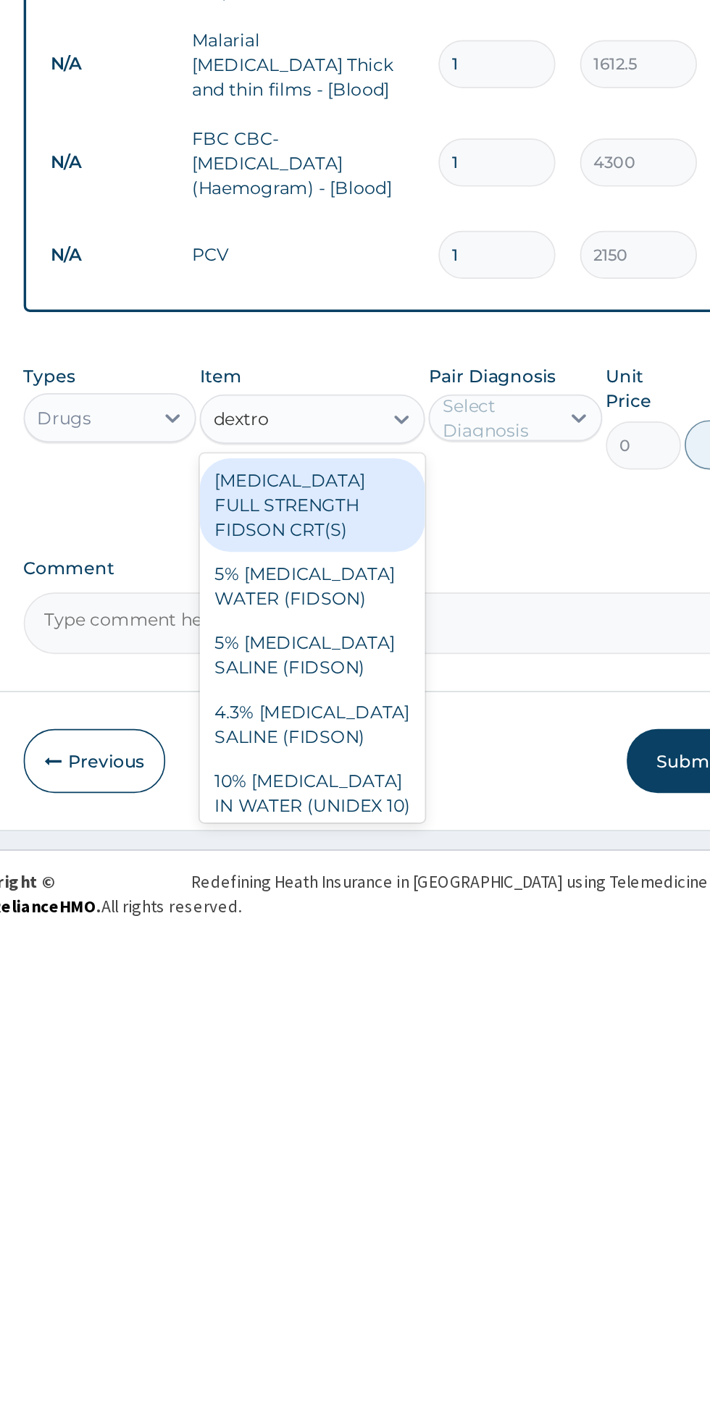
scroll to position [5, 0]
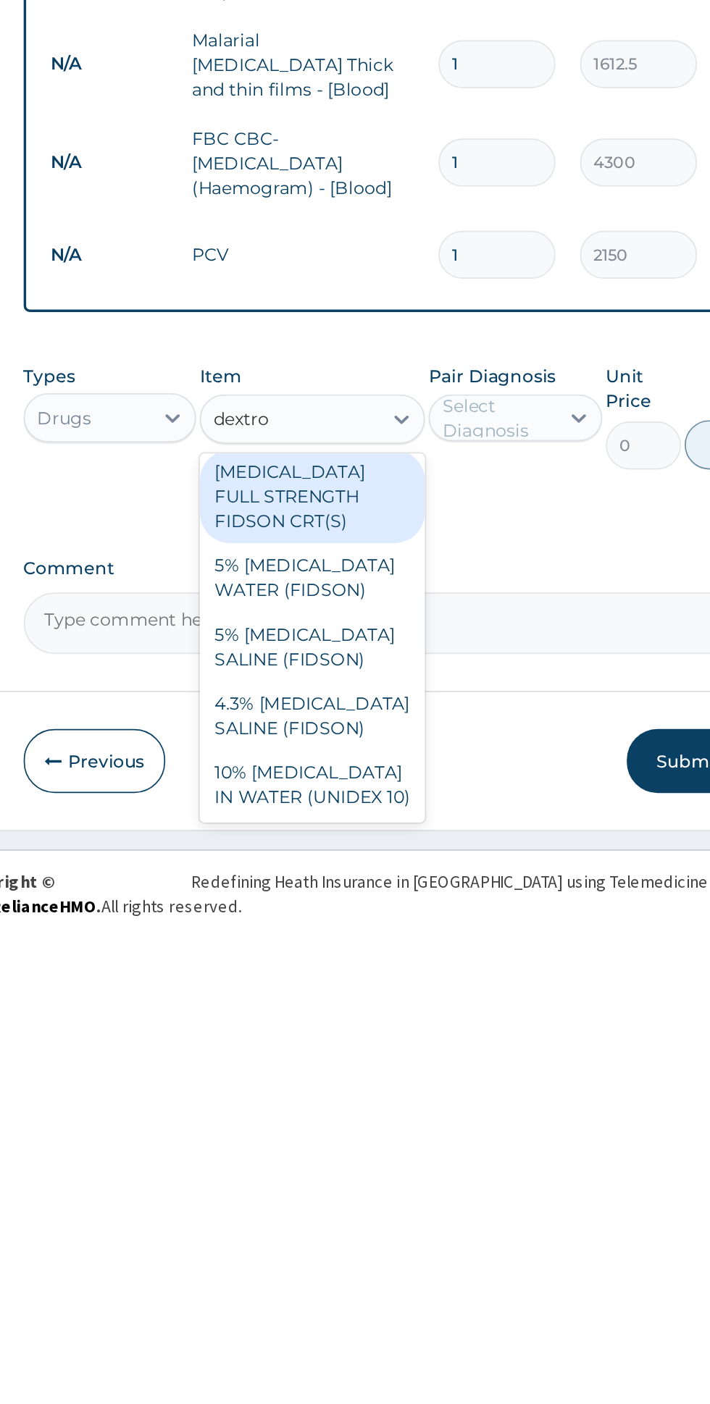
click at [395, 1302] on div "10% DEXTROSE IN WATER (UNIDEX 10)" at bounding box center [387, 1322] width 133 height 41
type input "dextro"
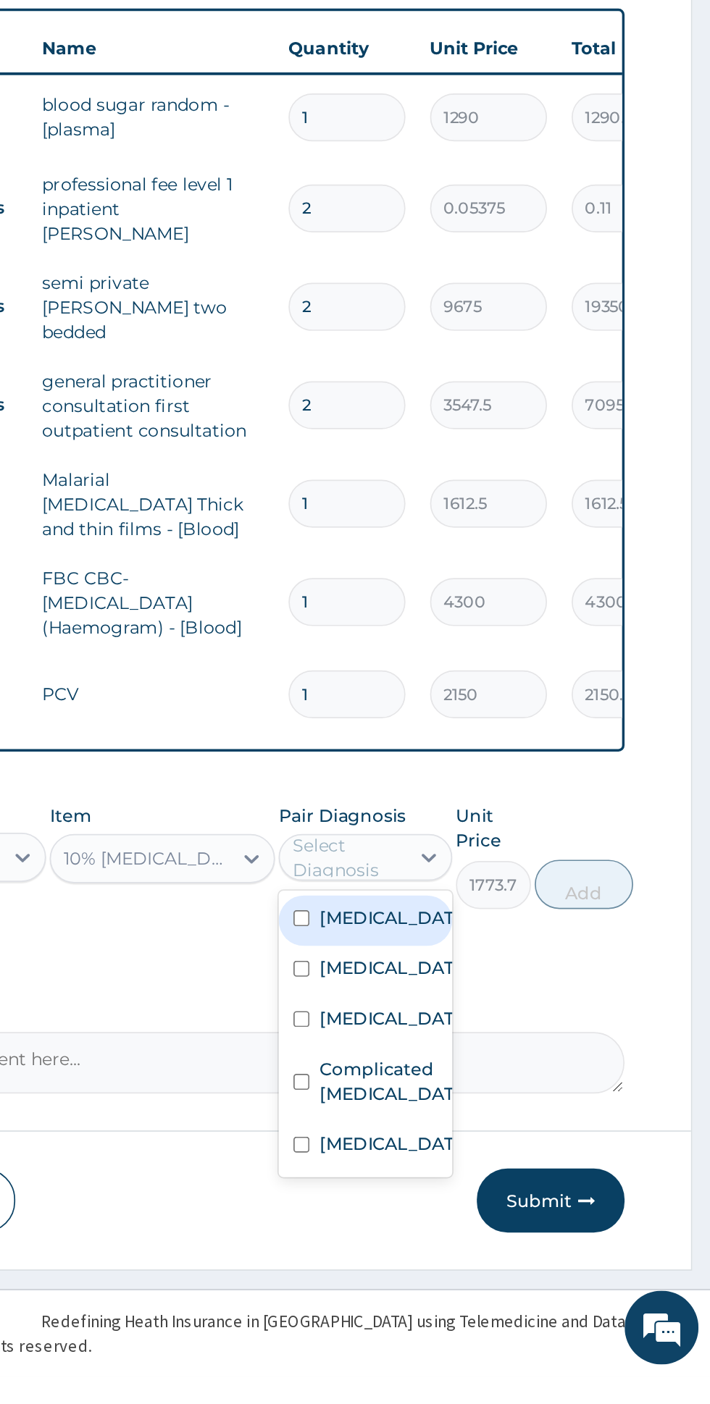
scroll to position [0, 0]
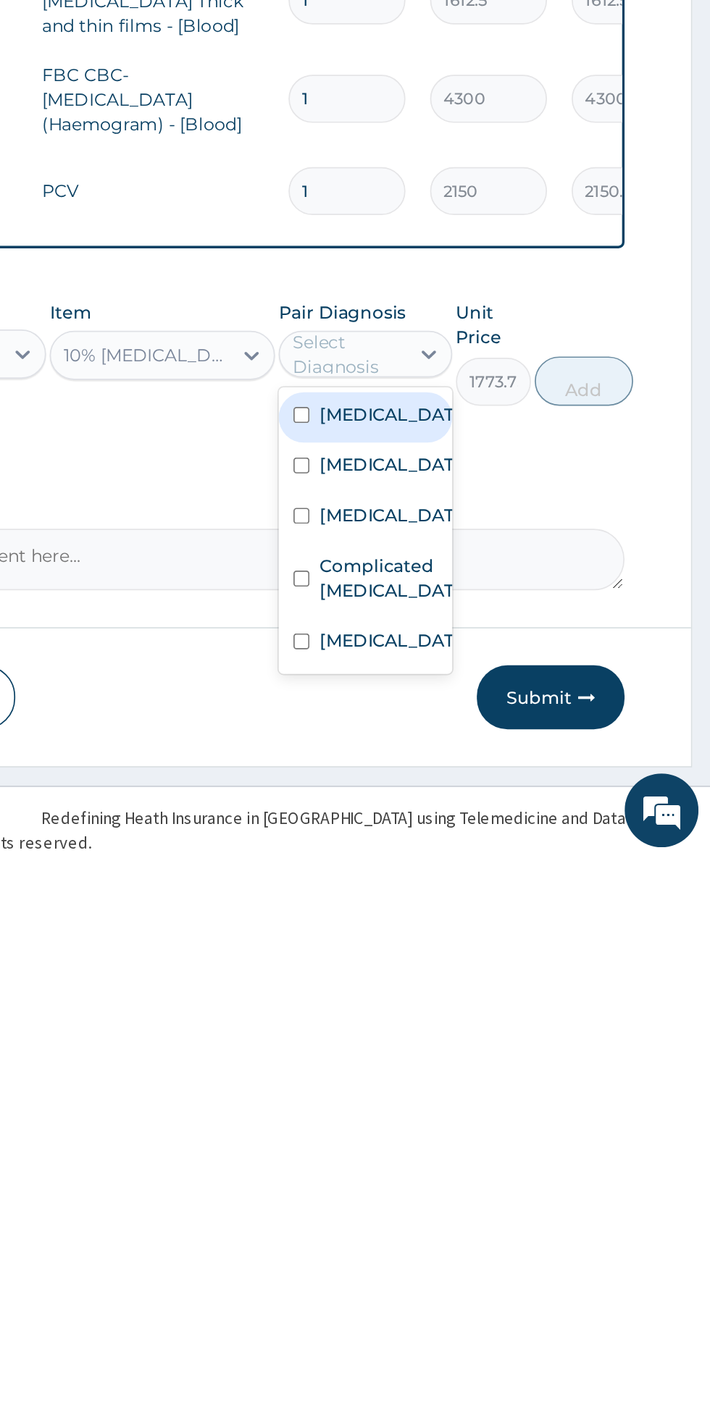
click at [521, 1224] on label "Complicated malaria" at bounding box center [521, 1238] width 84 height 29
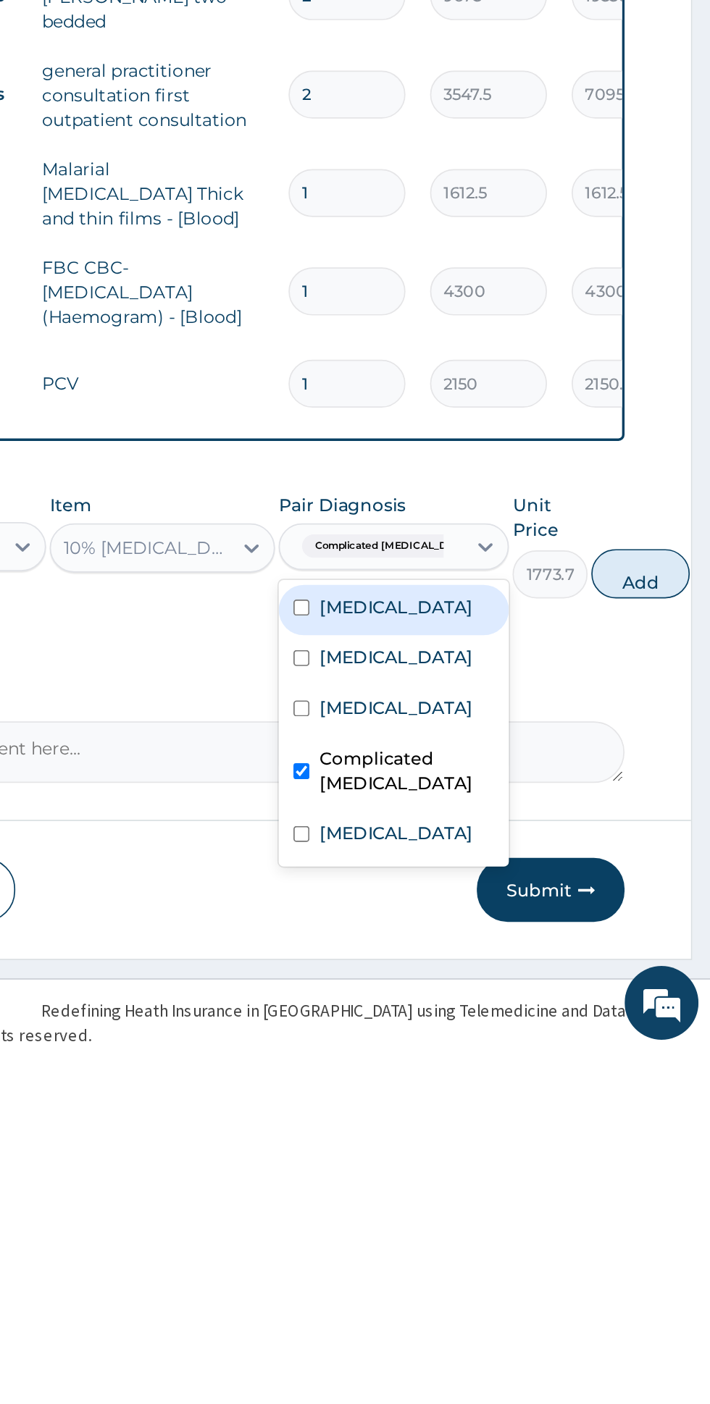
click at [514, 1188] on div "Sepsis" at bounding box center [523, 1203] width 135 height 30
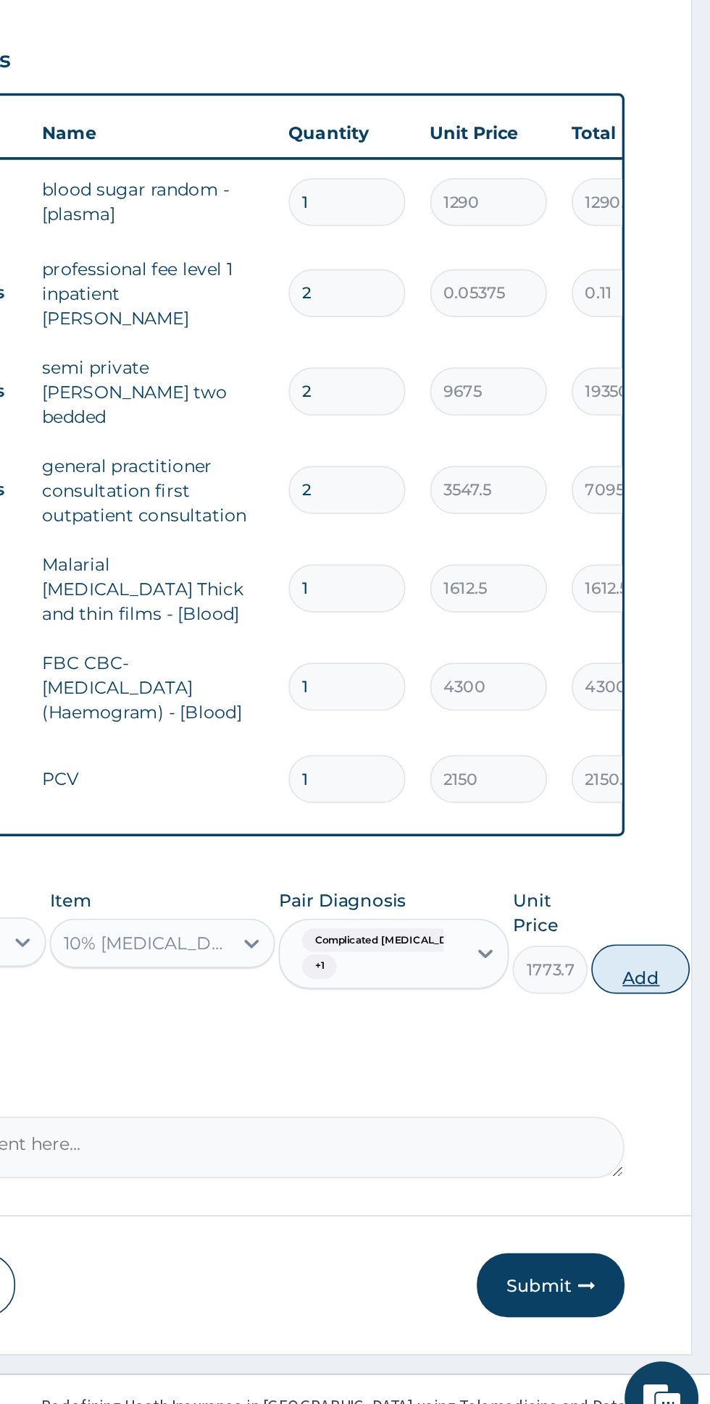
click at [647, 1108] on button "Add" at bounding box center [669, 1122] width 58 height 29
type input "0"
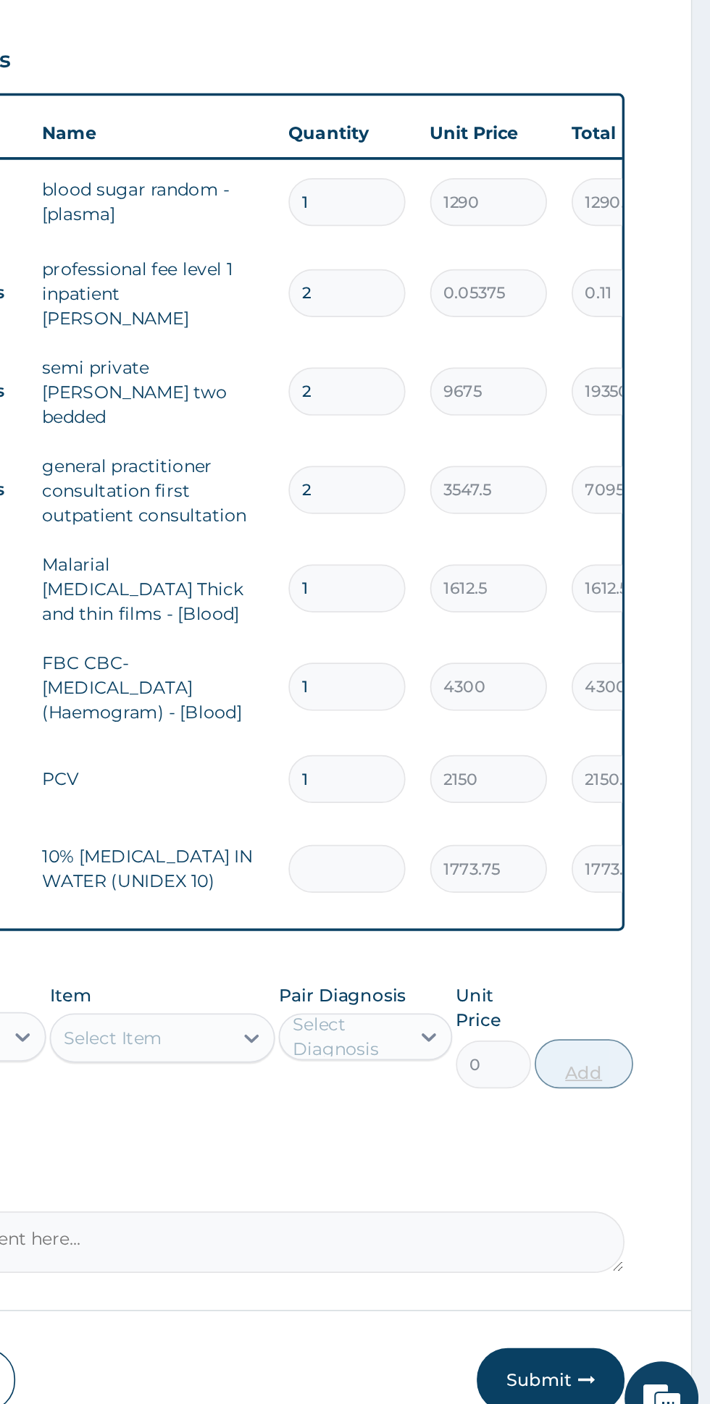
type input "0.00"
type input "2"
type input "3547.50"
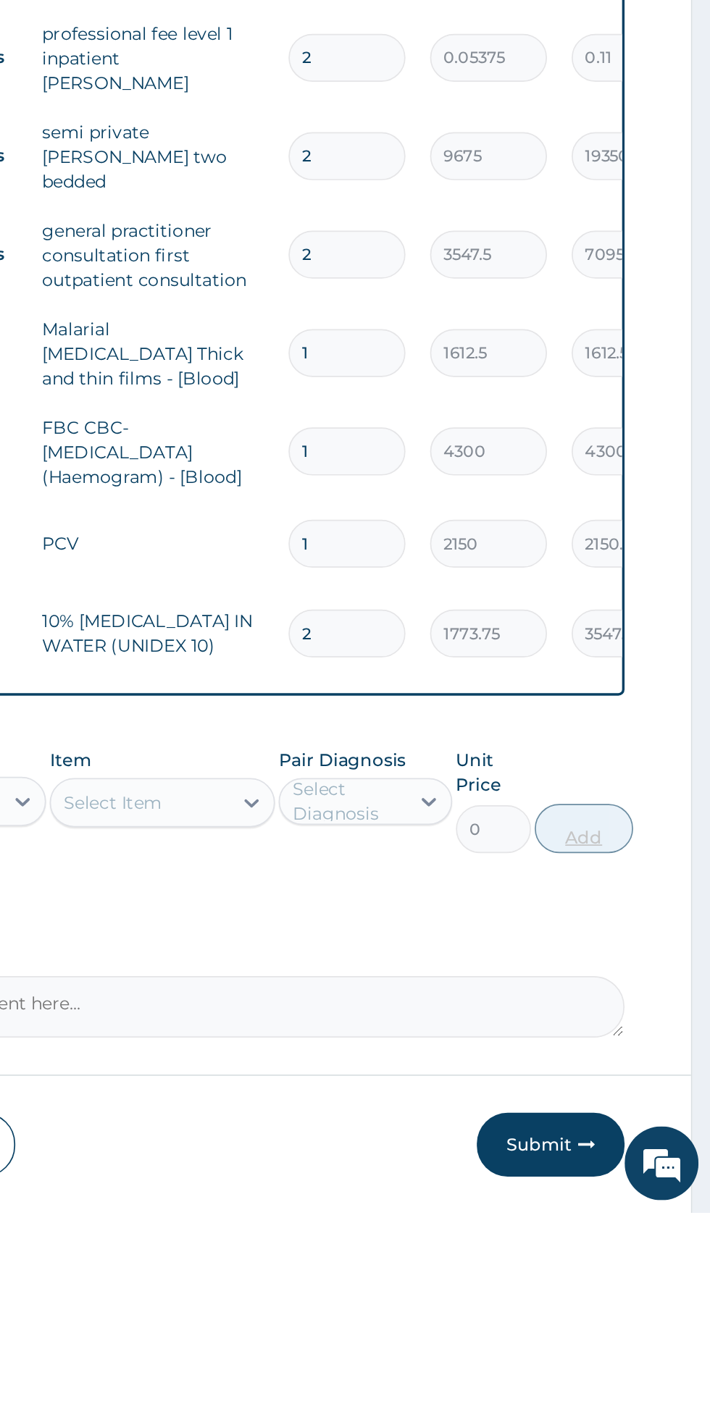
type input "2"
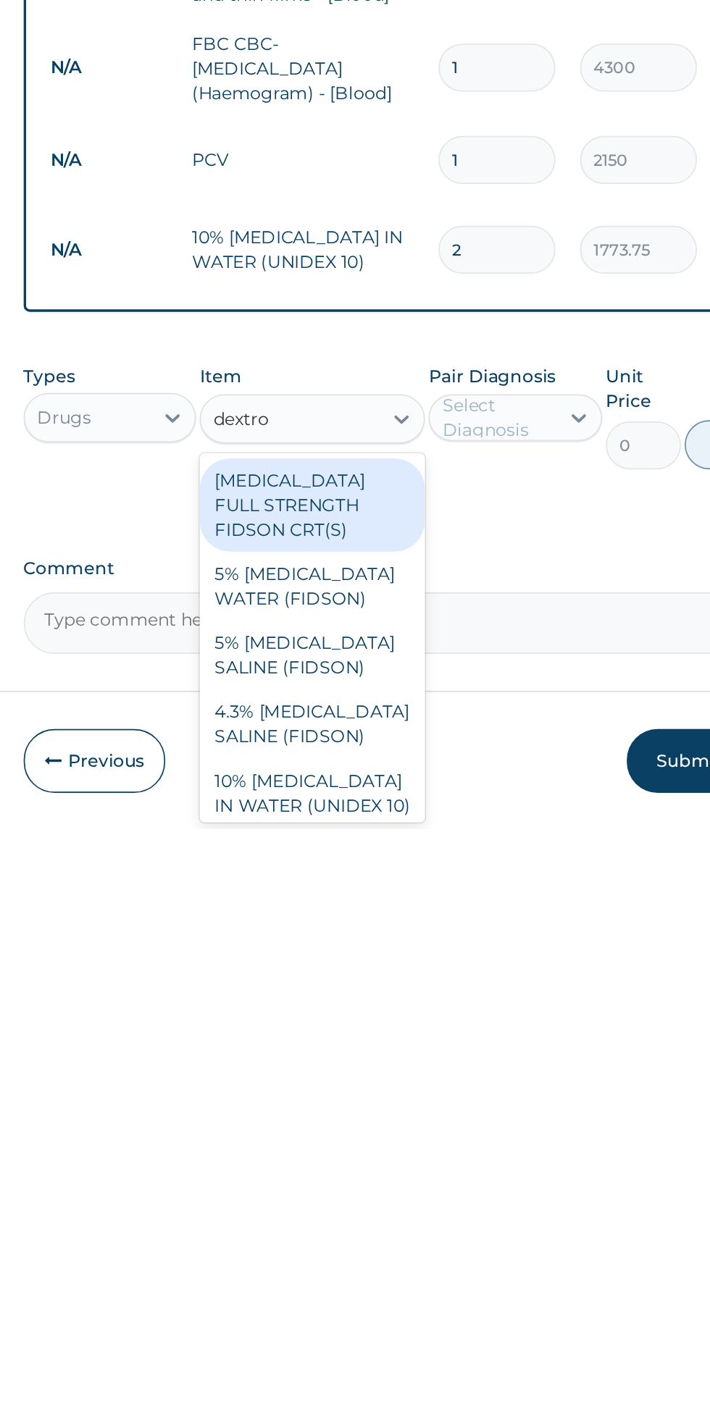
click at [431, 1241] on div "5% DEXTROSE WATER (FIDSON)" at bounding box center [387, 1261] width 133 height 41
type input "dextro"
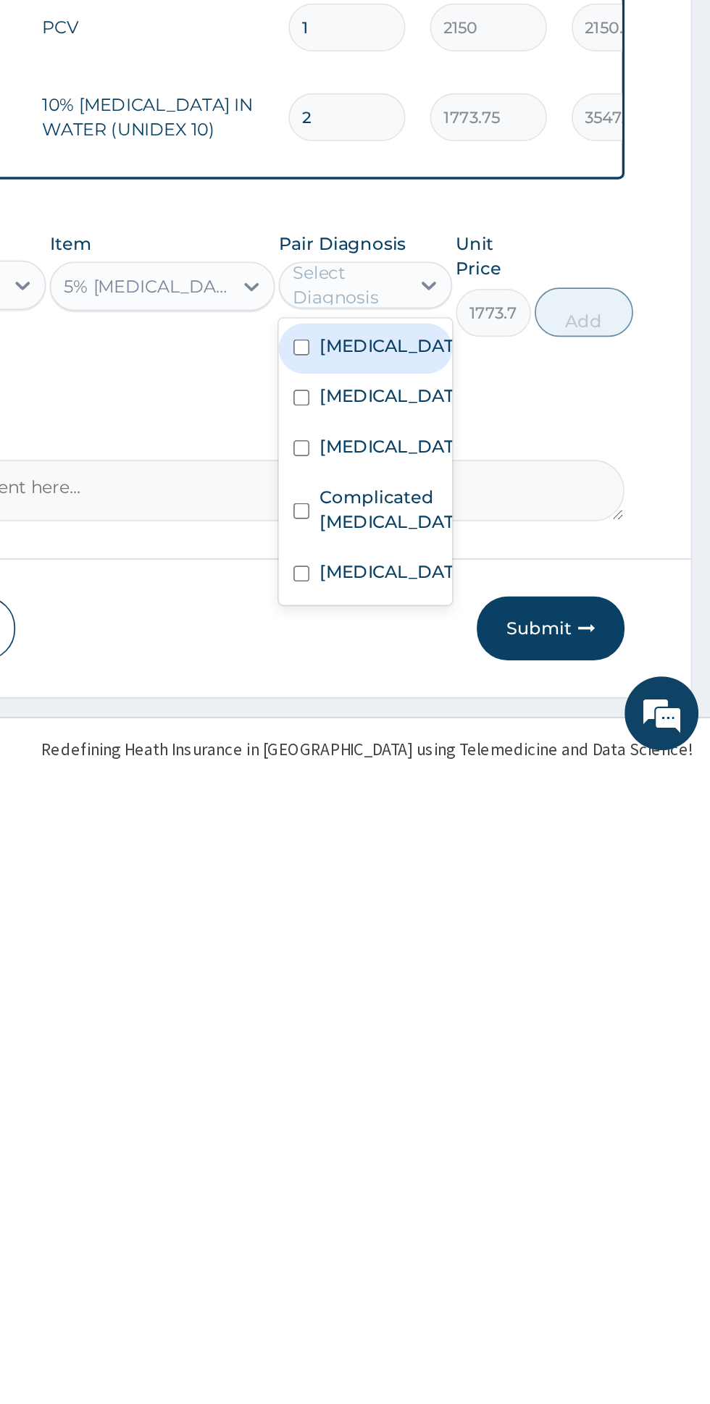
scroll to position [40, 0]
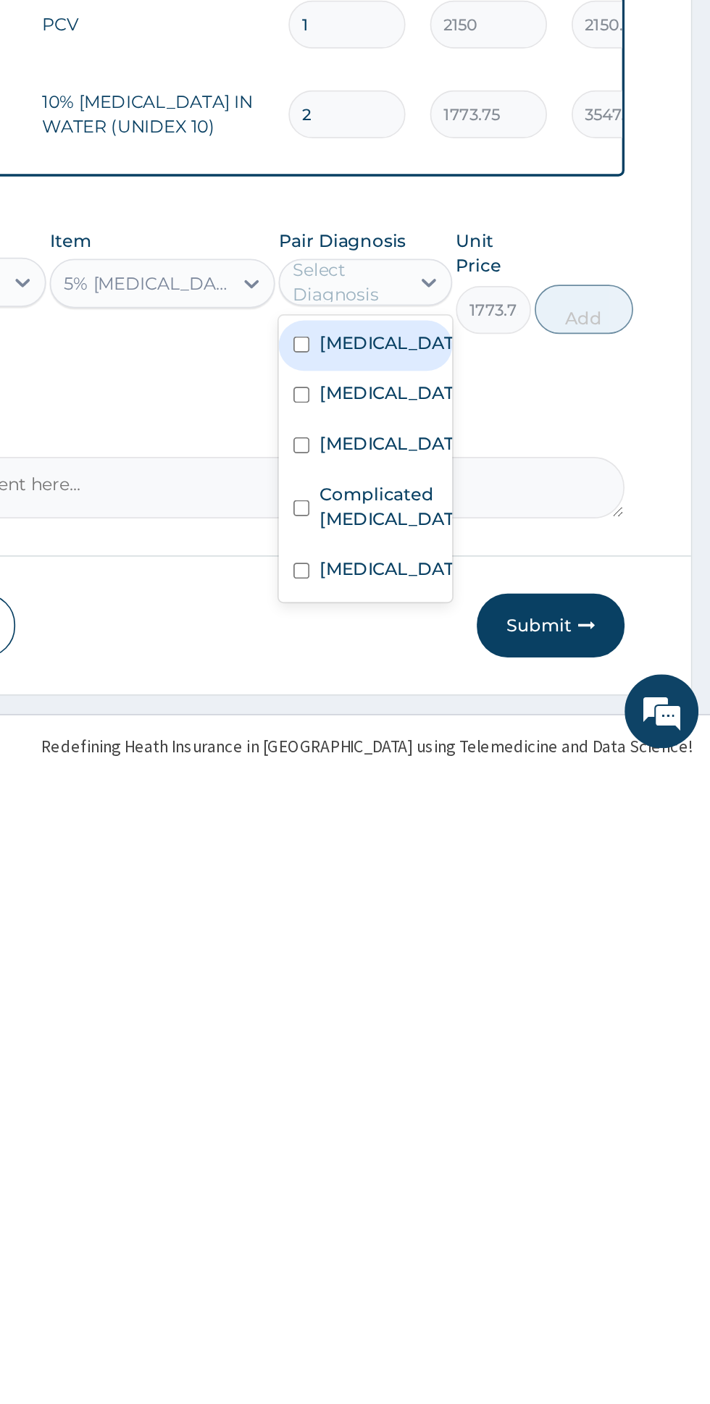
click at [513, 1210] on label "Sepsis" at bounding box center [521, 1217] width 84 height 14
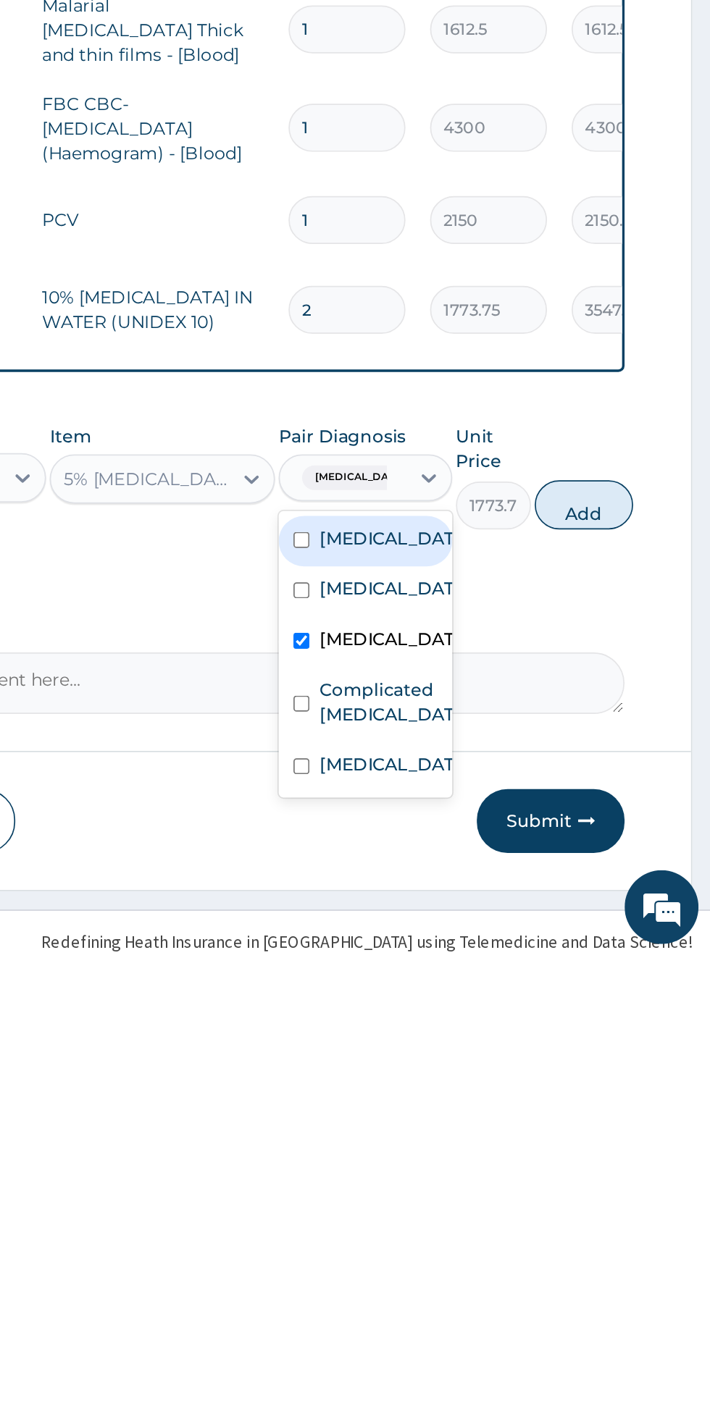
click at [533, 1240] on label "Complicated malaria" at bounding box center [521, 1254] width 84 height 29
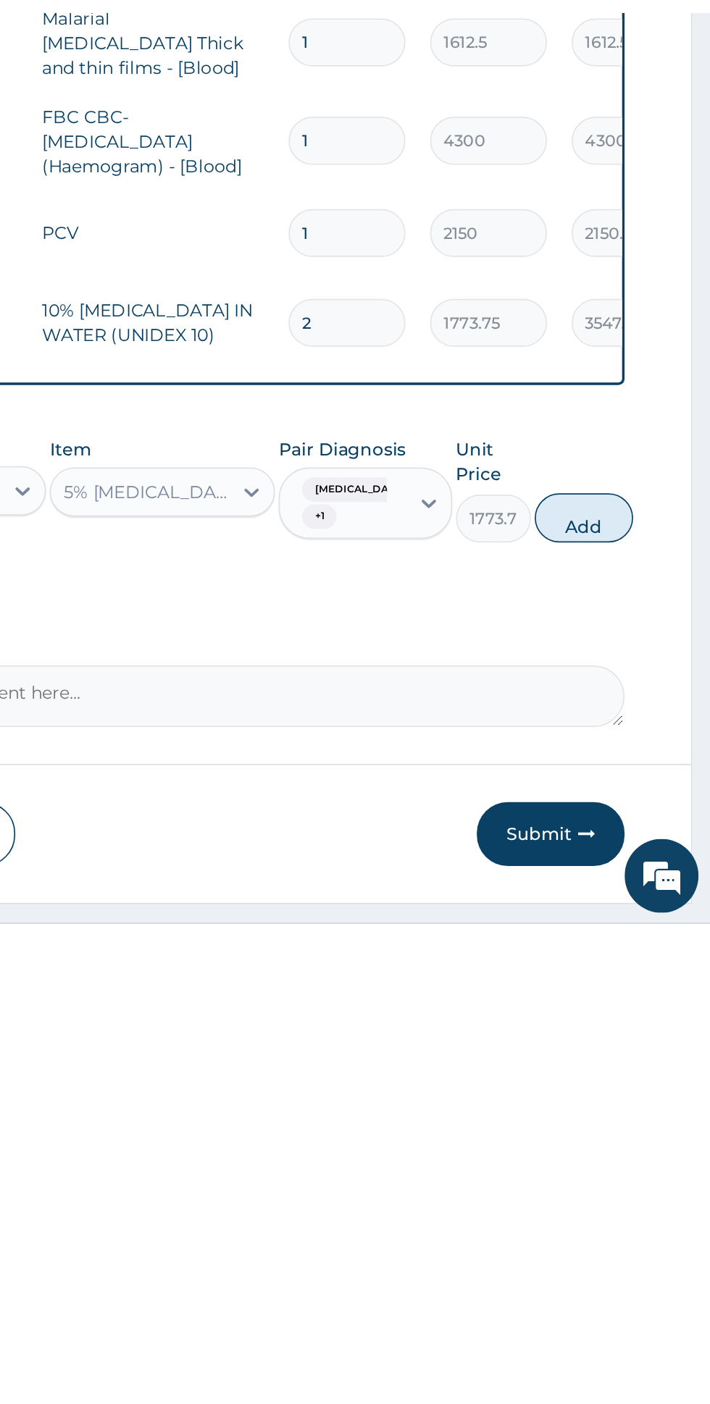
scroll to position [39, 0]
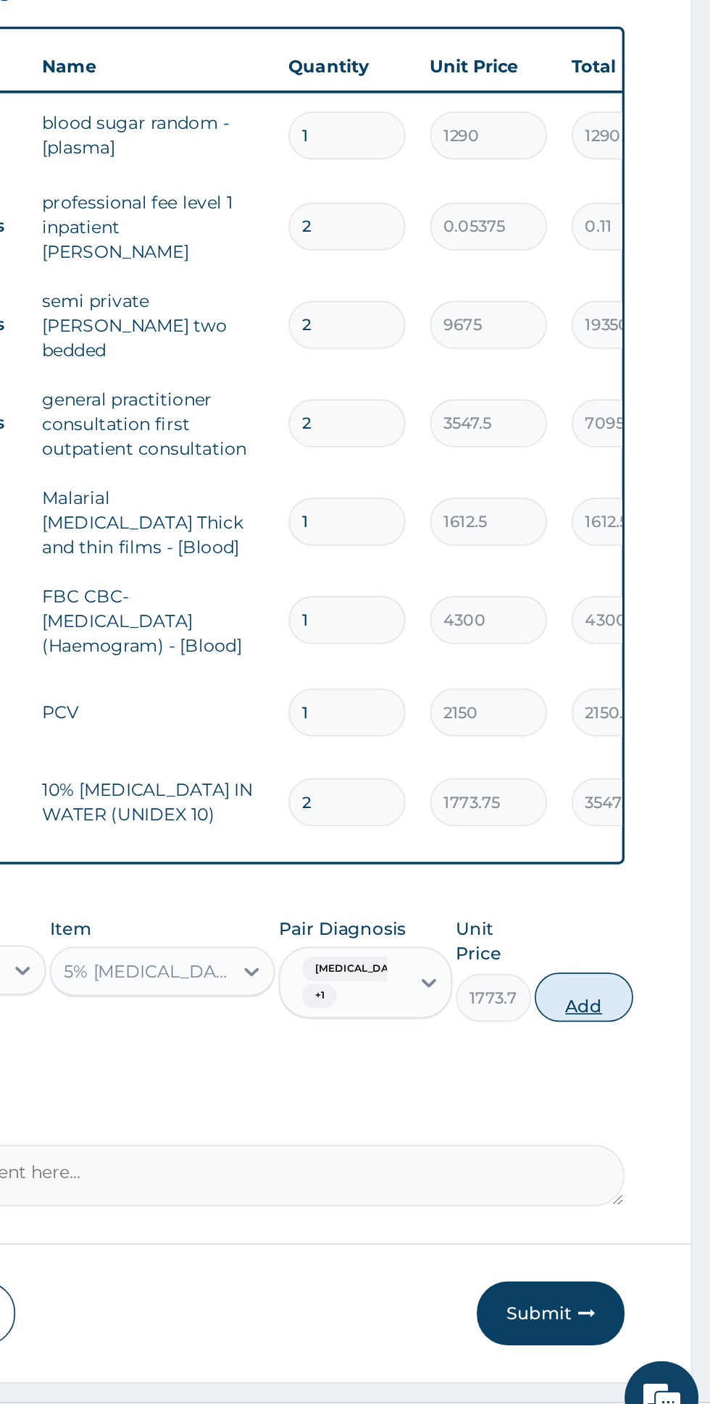
click at [647, 1125] on button "Add" at bounding box center [635, 1139] width 58 height 29
type input "0"
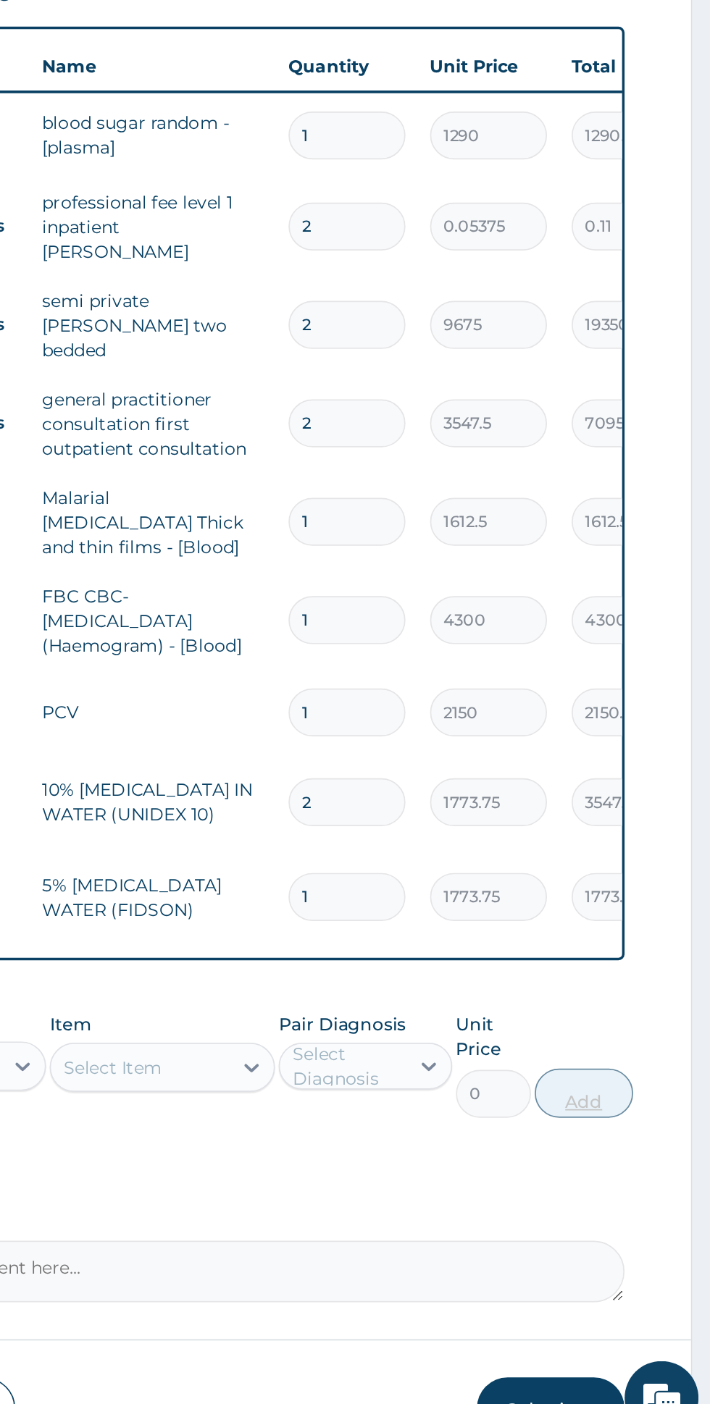
scroll to position [0, 0]
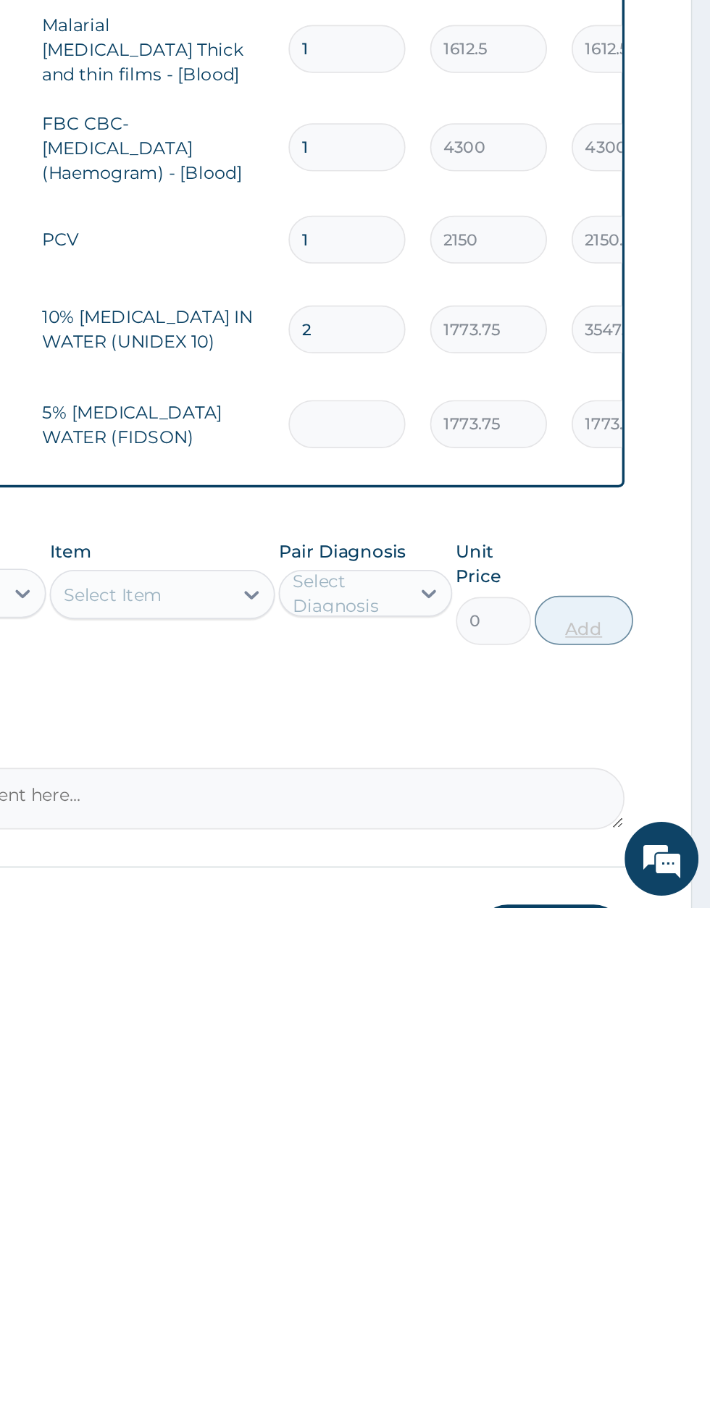
type input "0.00"
type input "2"
type input "3547.50"
type input "2"
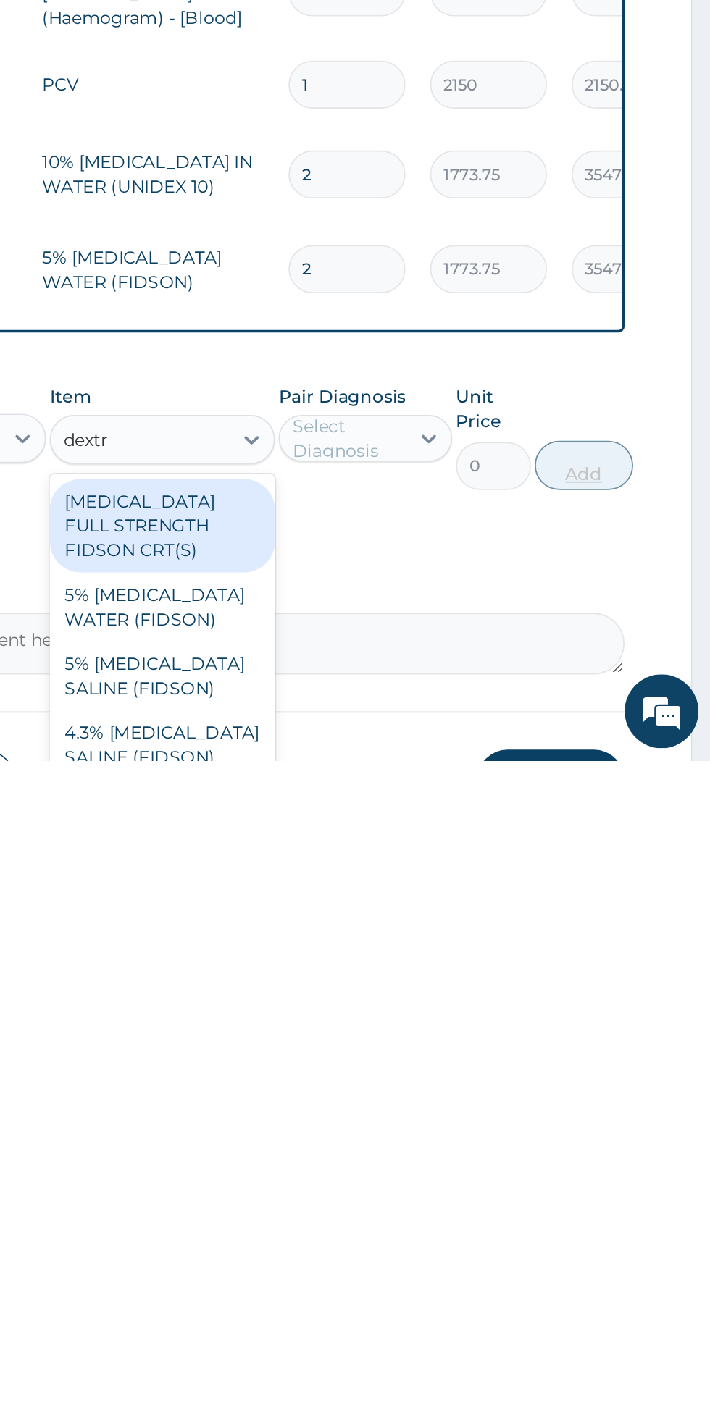
scroll to position [7, 0]
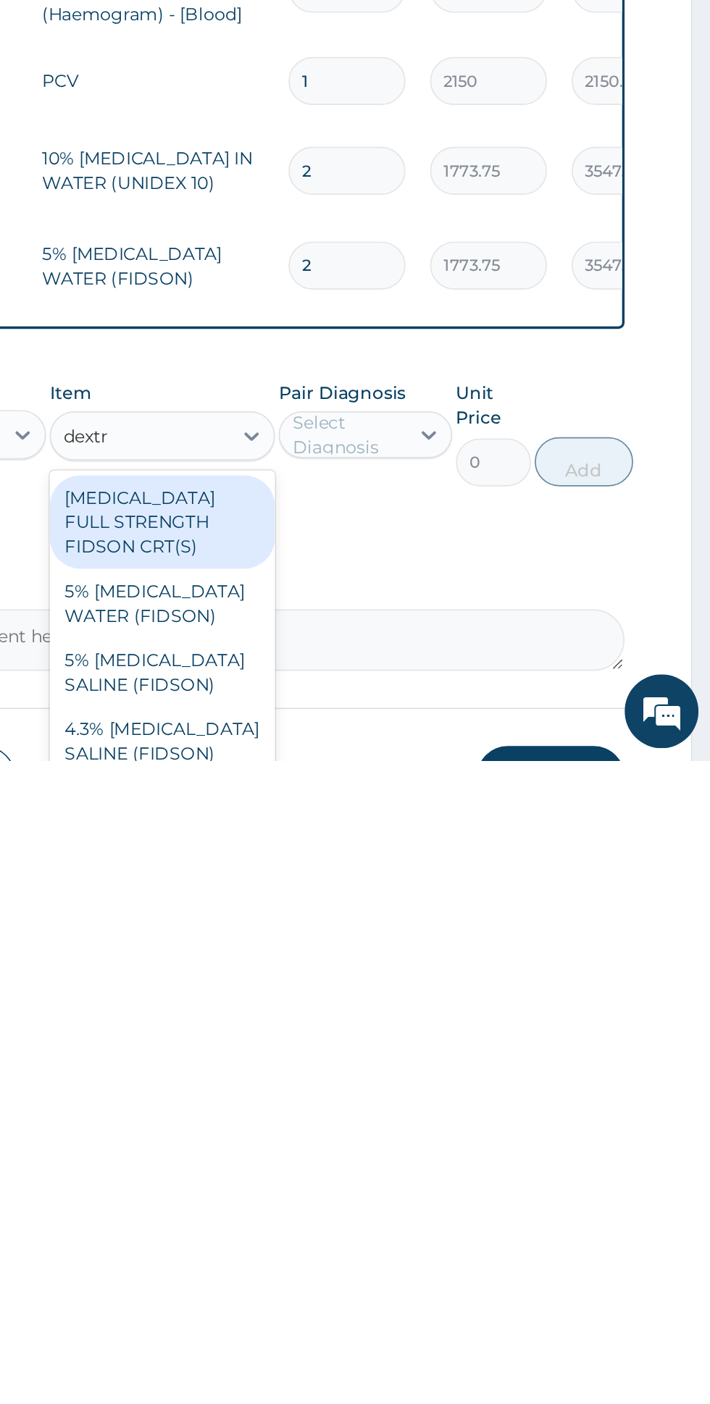
click at [426, 1332] on div "5% DEXTROSE SALINE (FIDSON)" at bounding box center [387, 1352] width 133 height 41
type input "dextr"
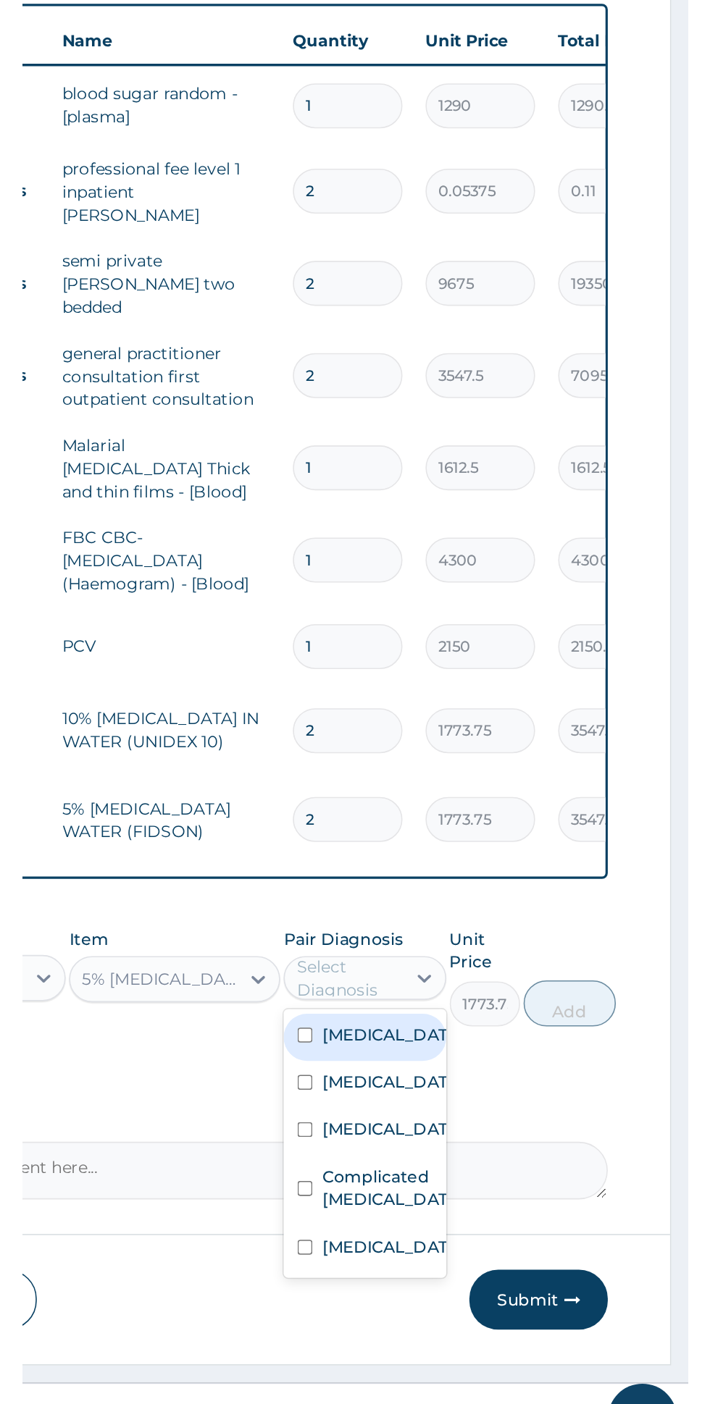
scroll to position [53, 0]
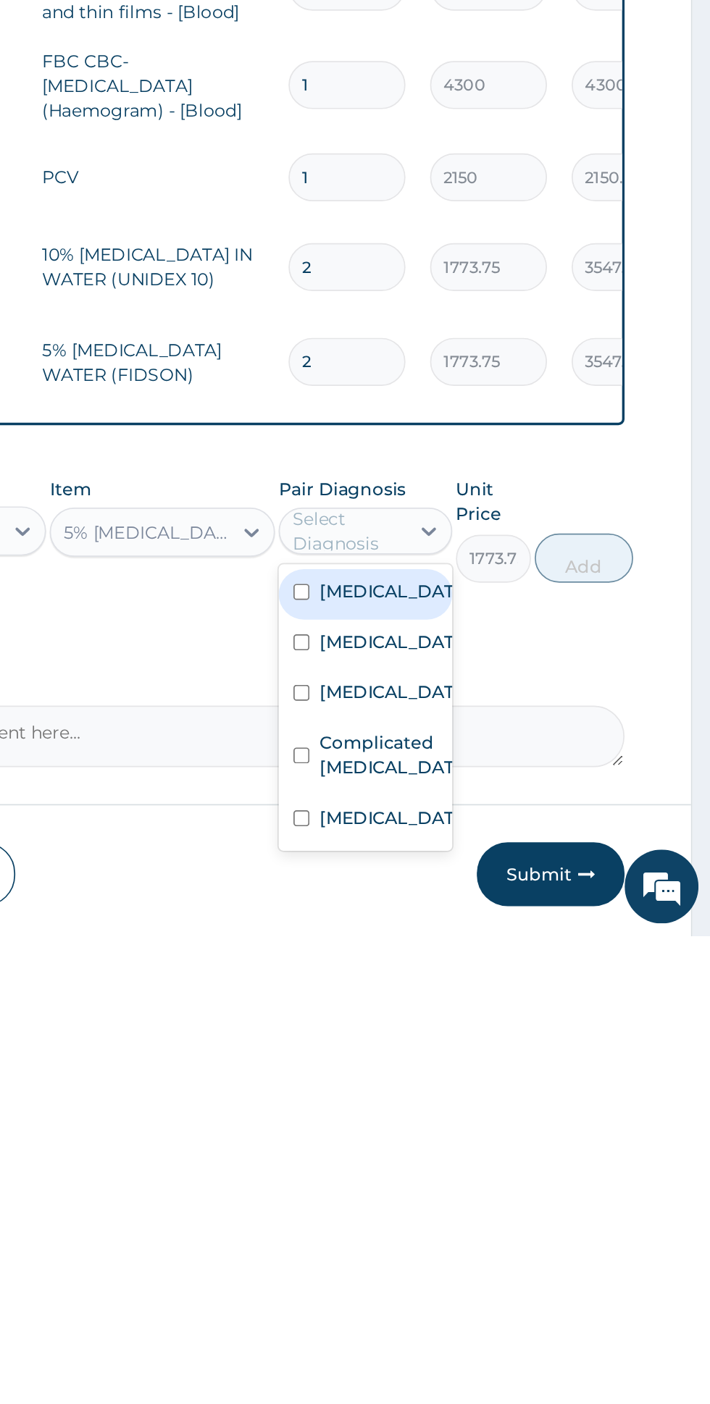
click at [521, 1248] on div "Sepsis" at bounding box center [506, 1263] width 101 height 30
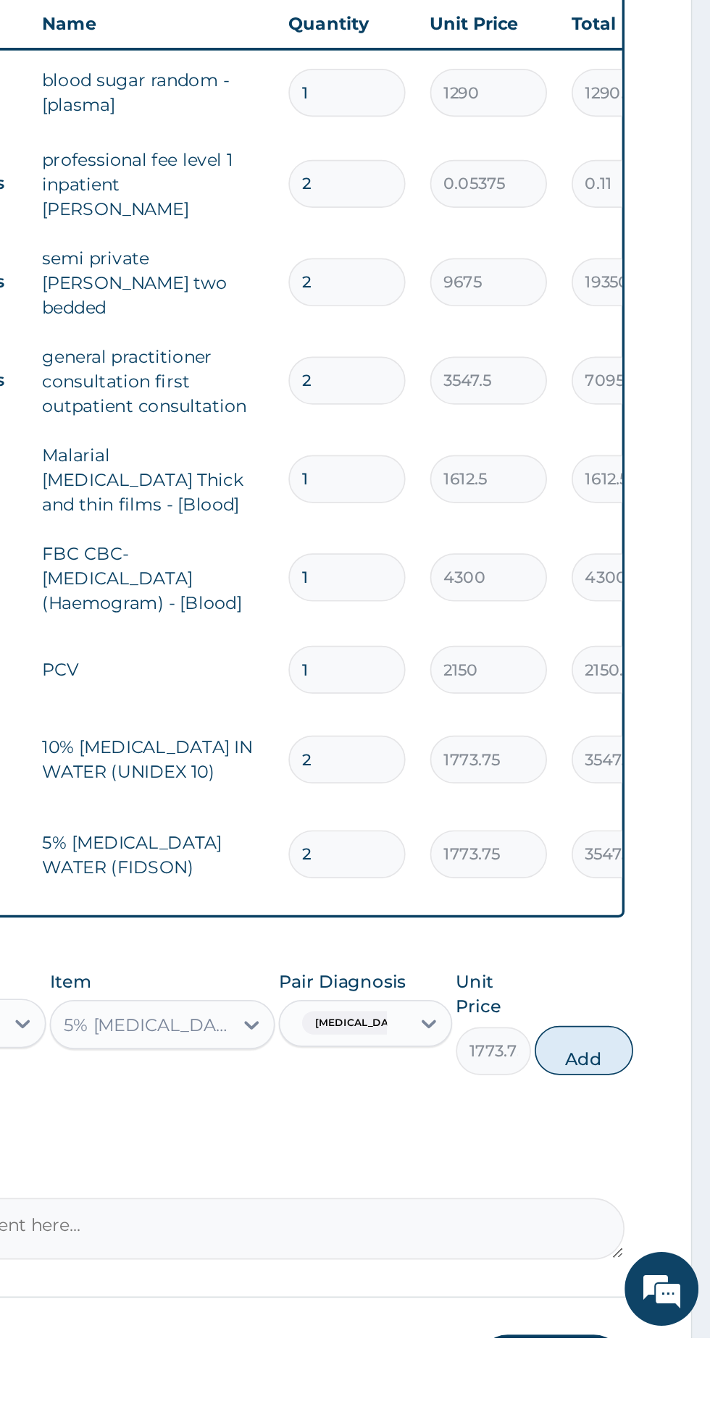
scroll to position [0, 0]
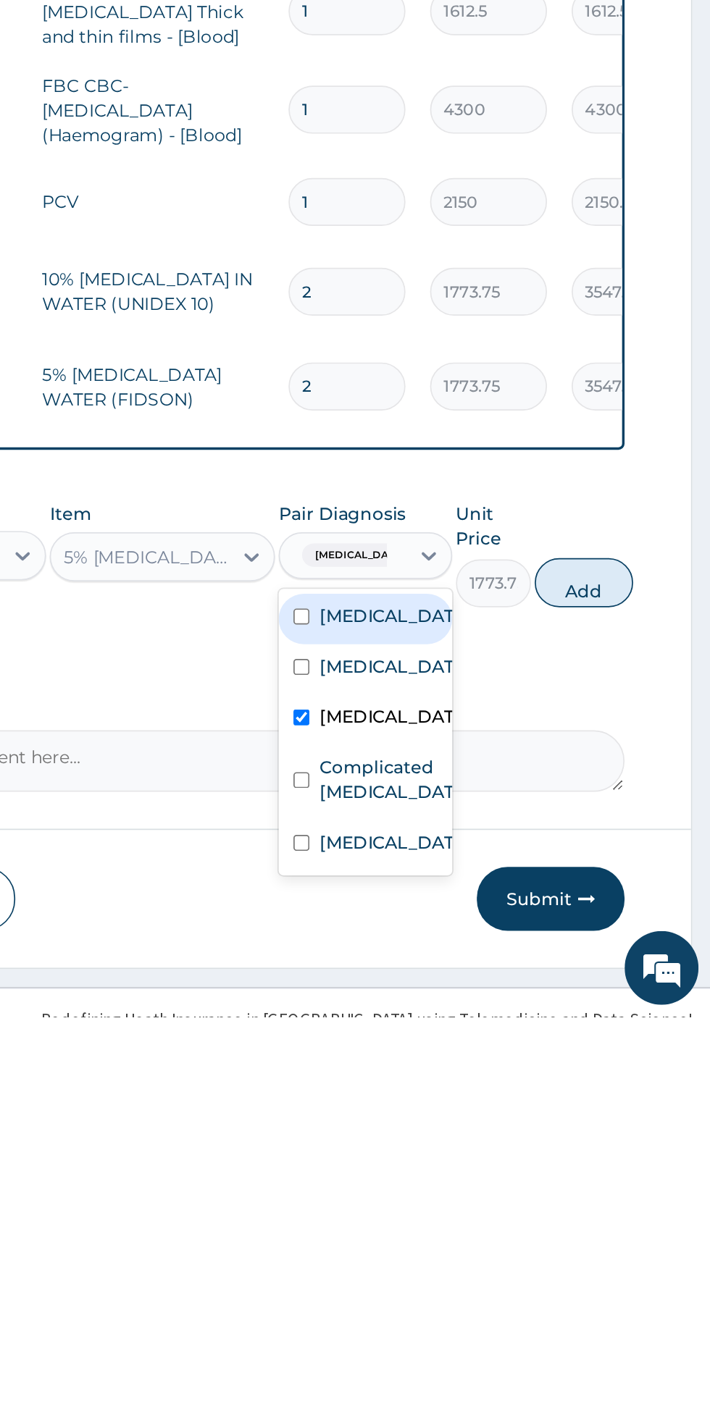
click at [529, 1250] on label "Complicated malaria" at bounding box center [521, 1264] width 84 height 29
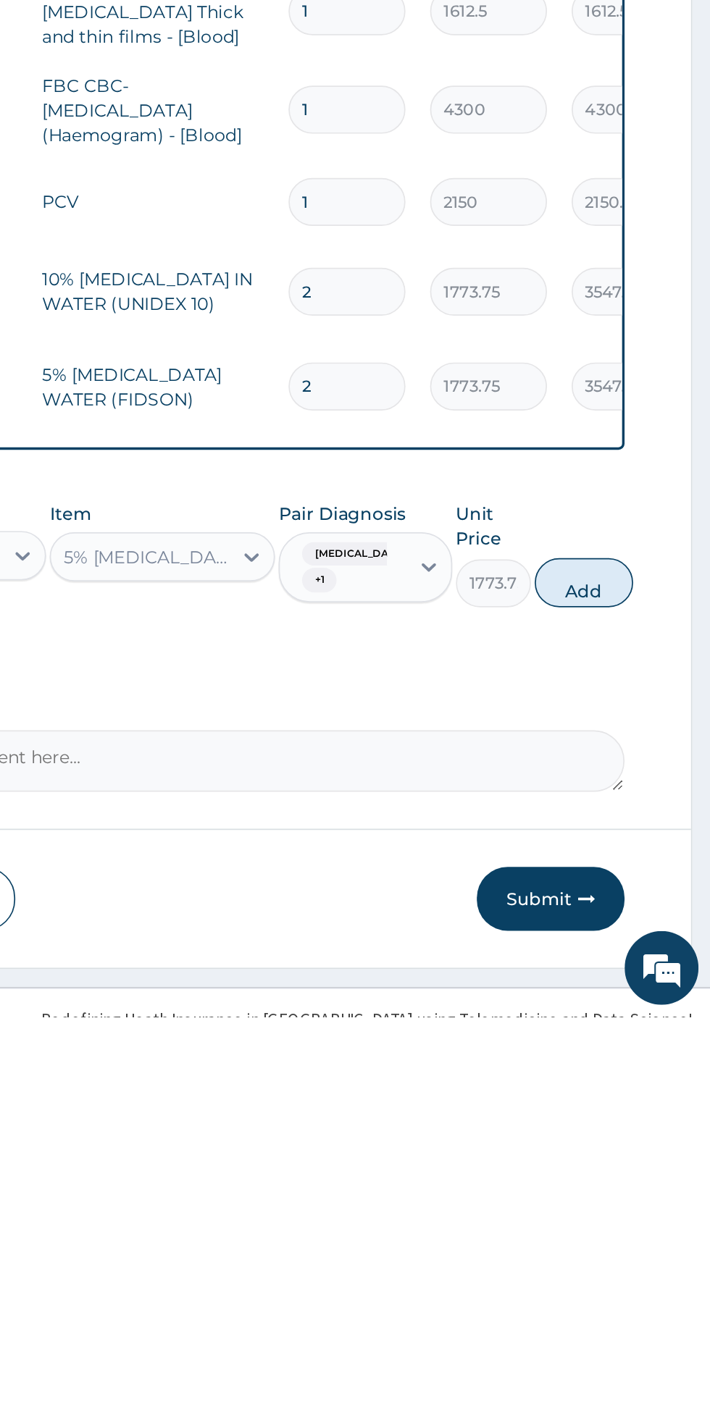
scroll to position [86, 0]
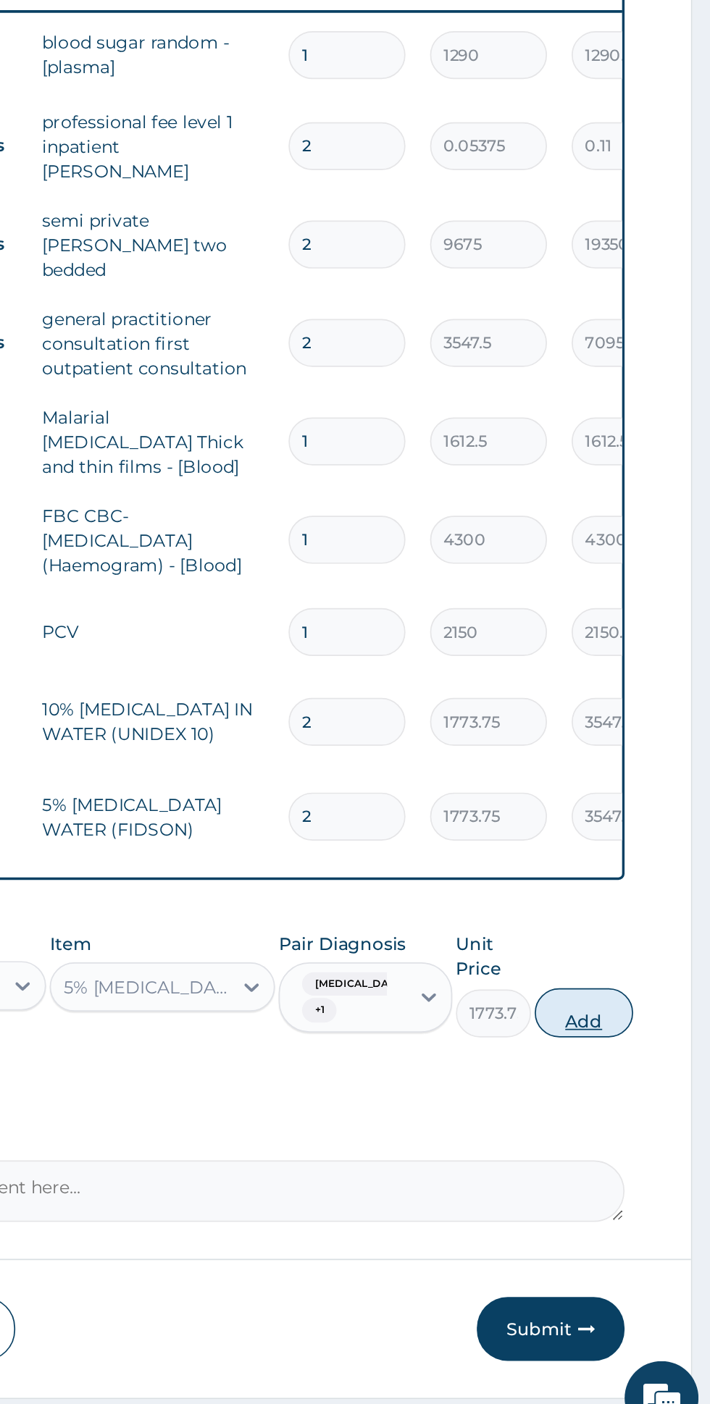
click at [647, 1134] on button "Add" at bounding box center [635, 1148] width 58 height 29
type input "0"
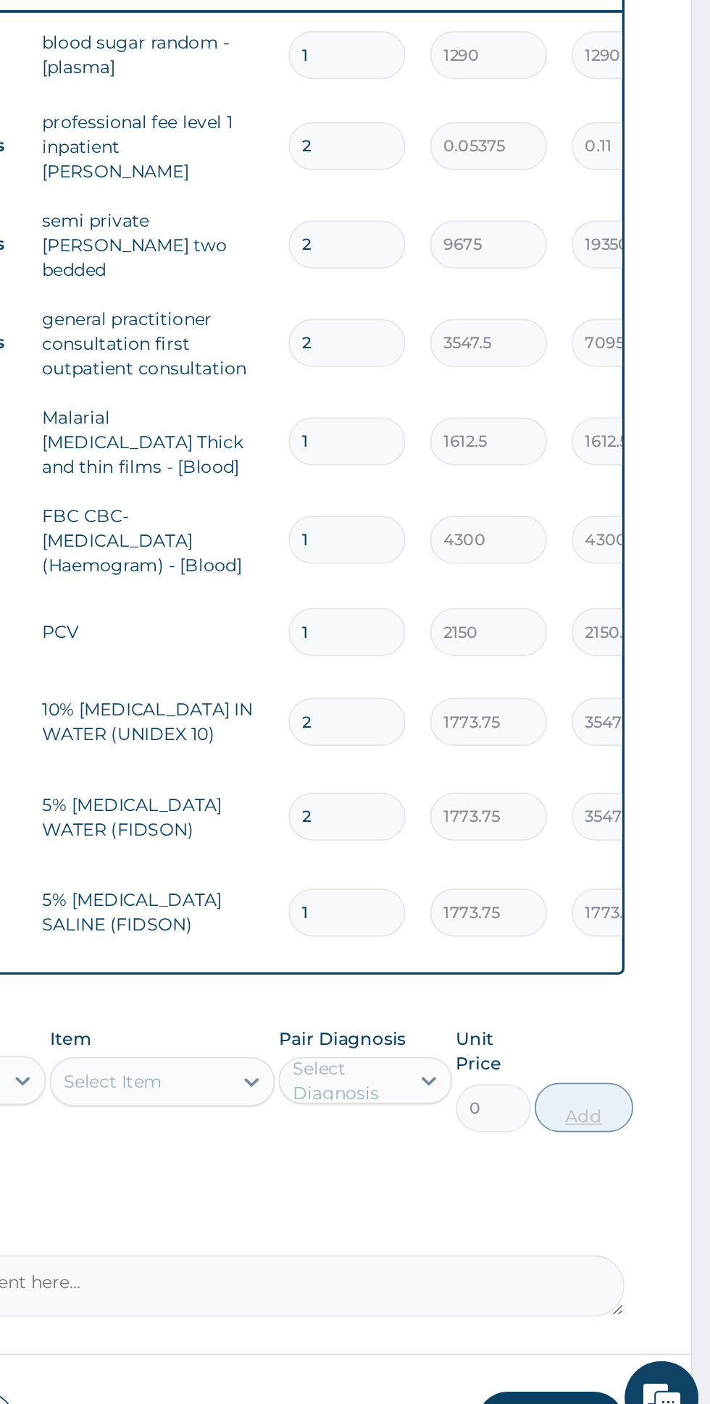
scroll to position [0, 0]
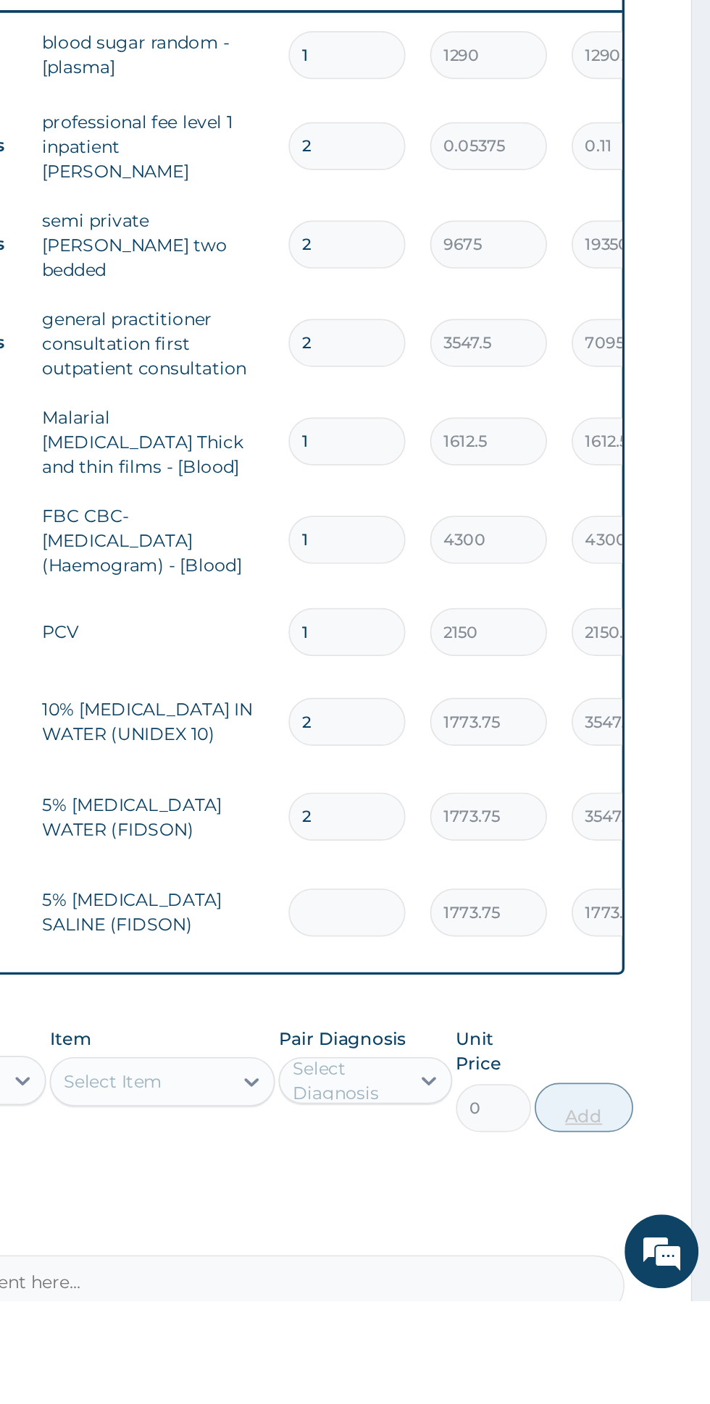
type input "0.00"
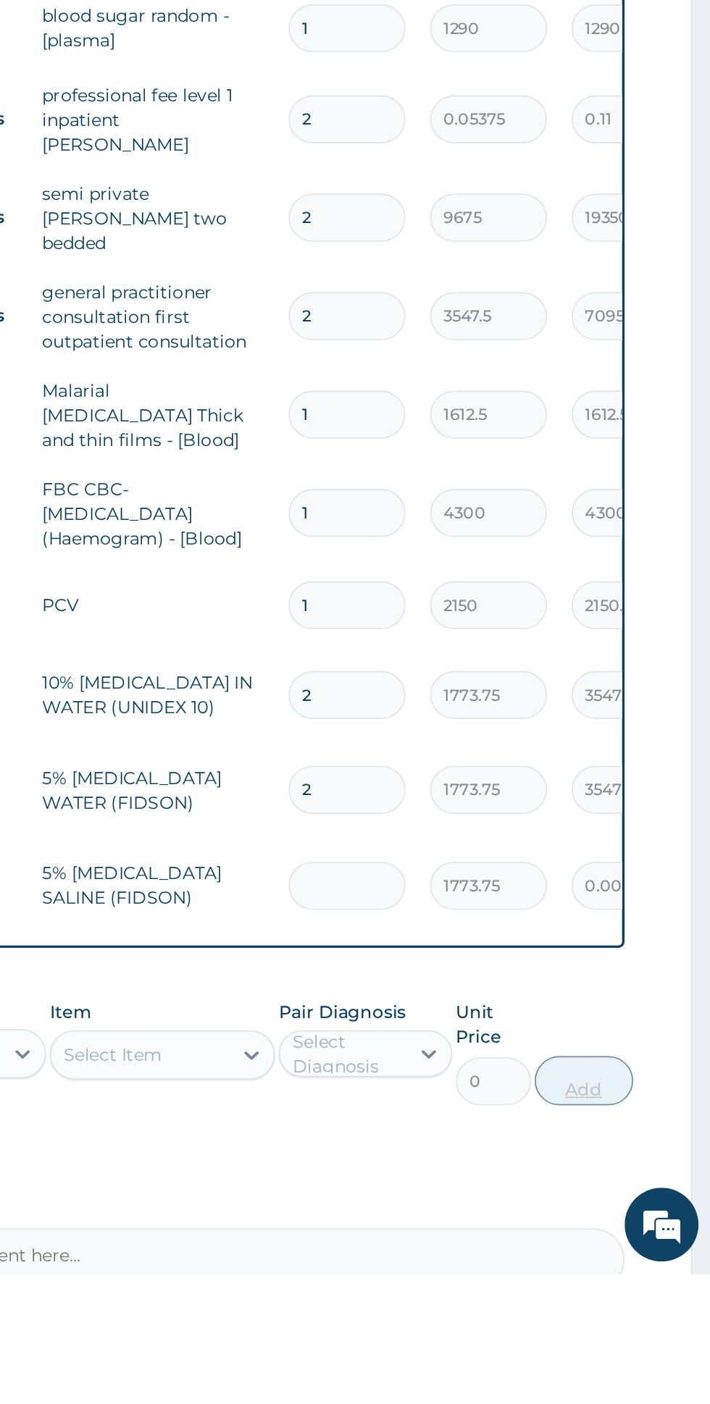
type input "2"
type input "3547.50"
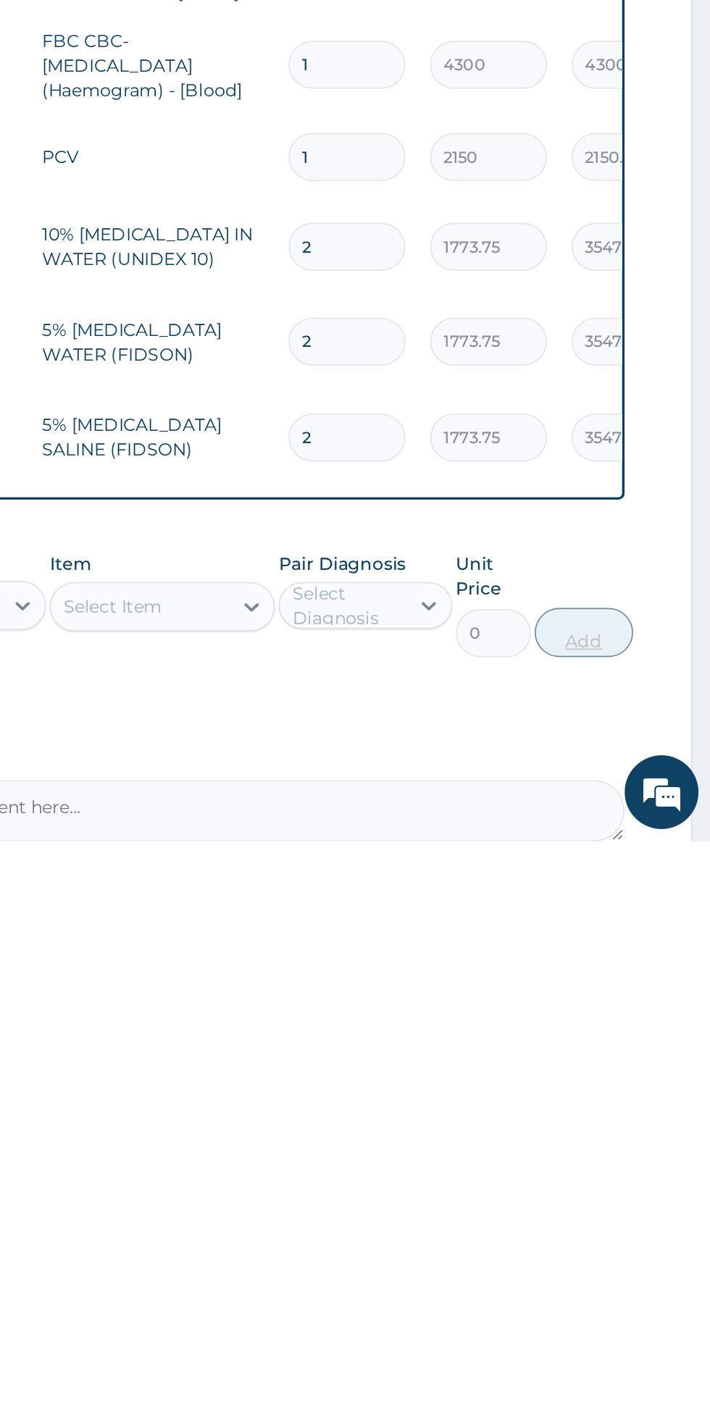
scroll to position [11, 0]
type input "2"
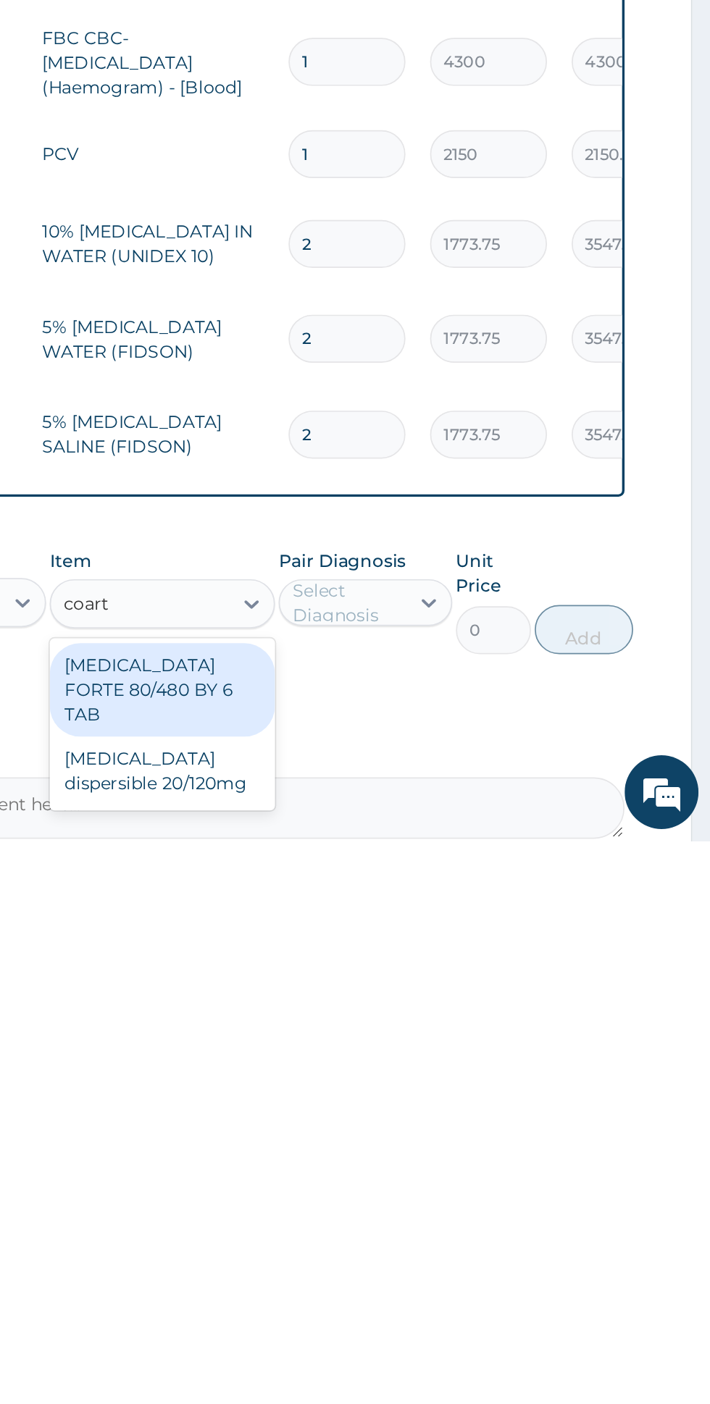
click at [427, 1288] on div "COARTEM FORTE 80/480 BY 6 TAB" at bounding box center [387, 1315] width 133 height 55
type input "coart"
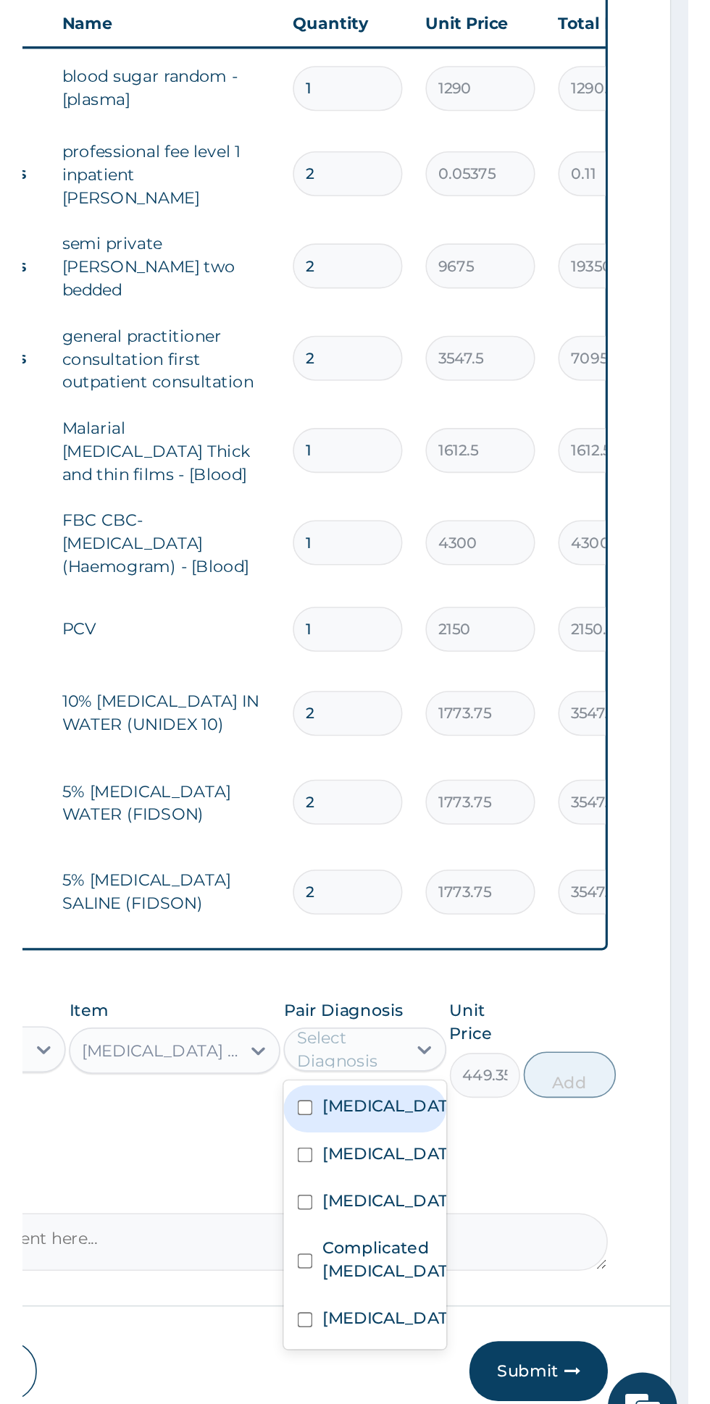
scroll to position [48, 0]
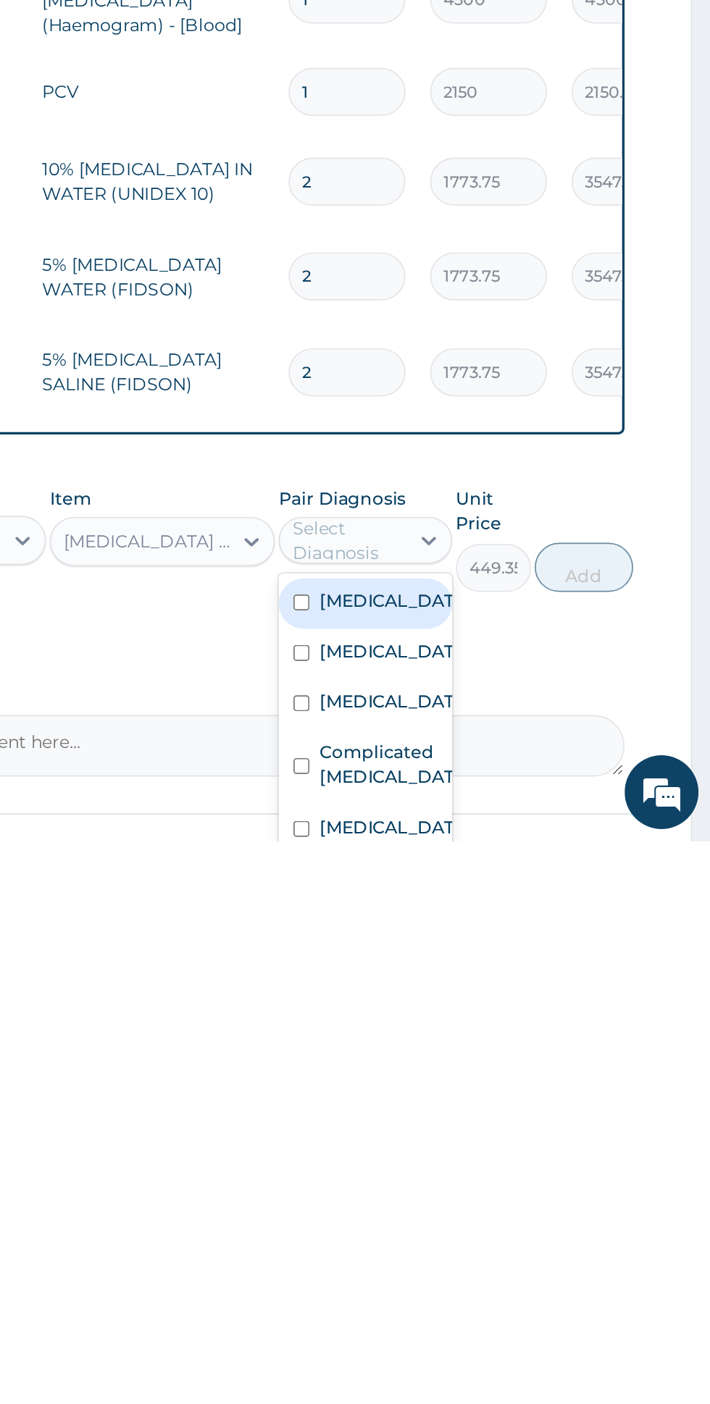
click at [541, 1344] on label "Complicated malaria" at bounding box center [521, 1358] width 84 height 29
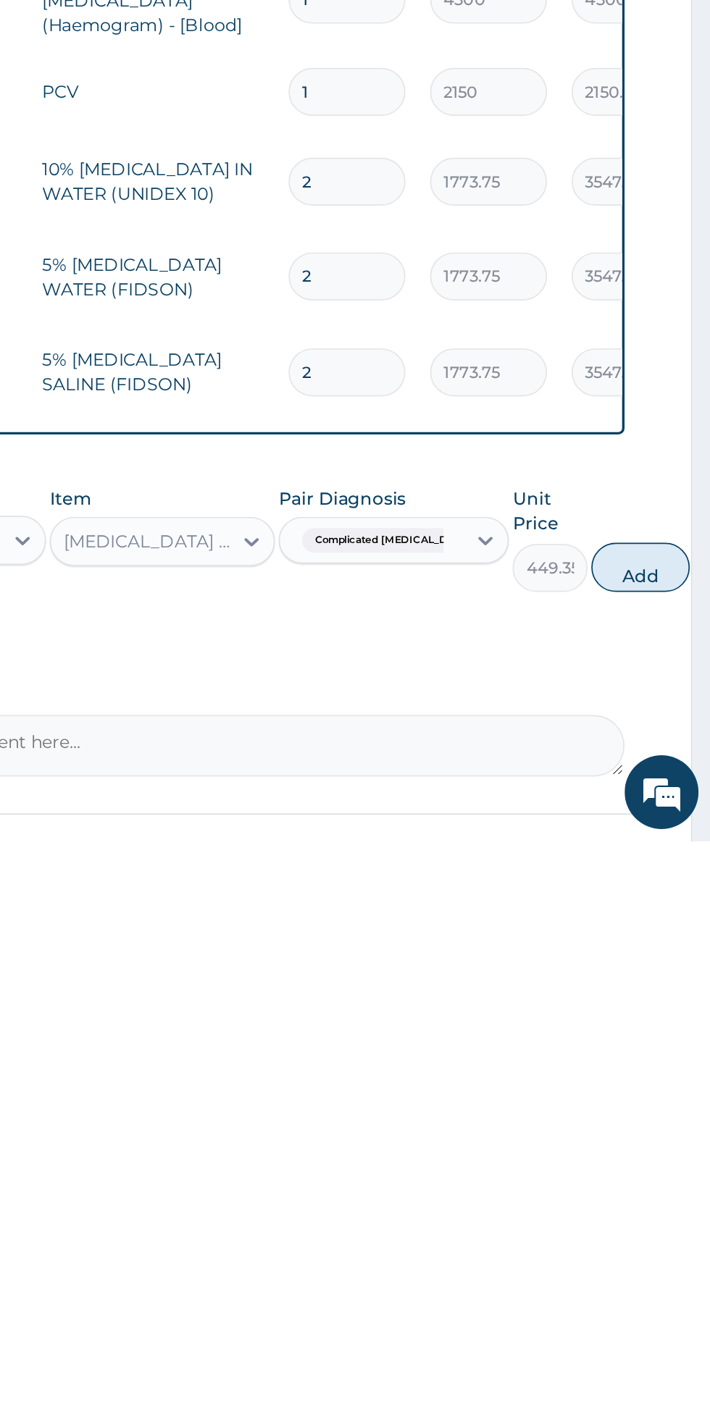
scroll to position [58, 0]
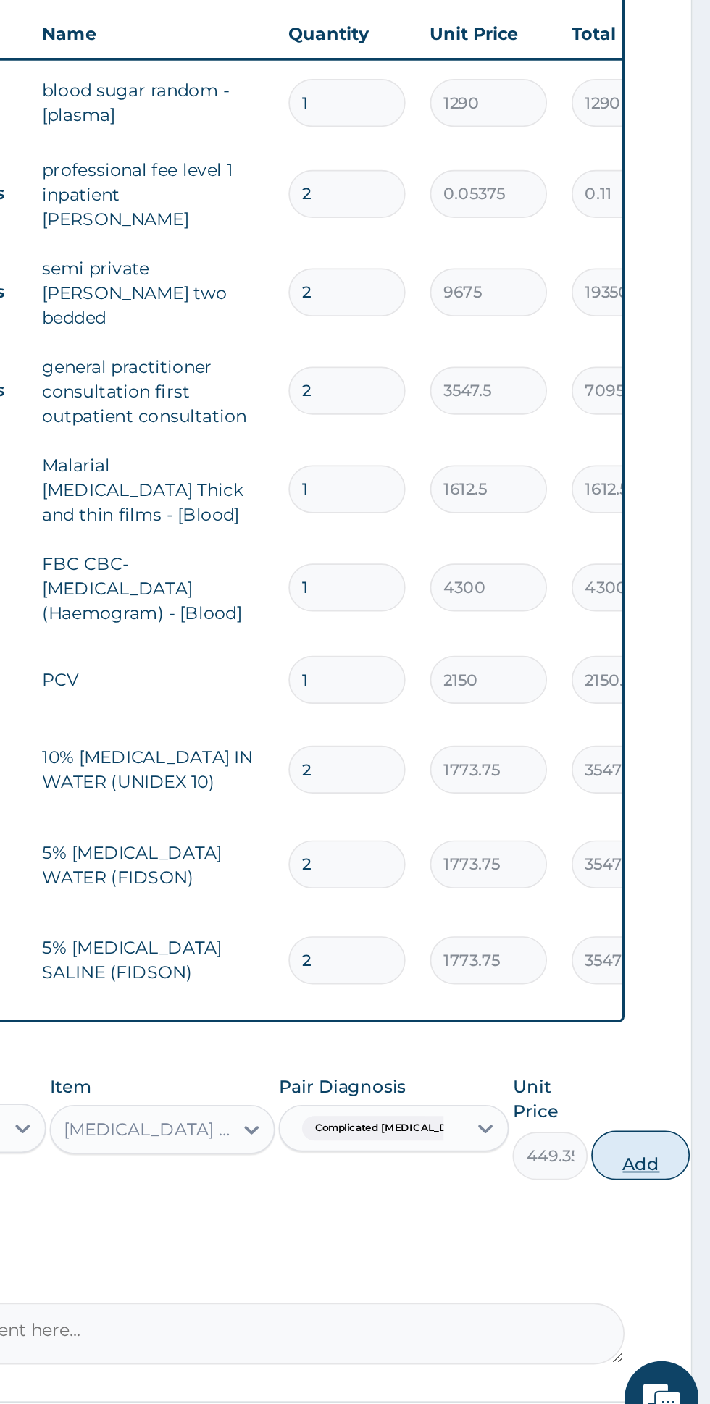
click at [644, 1218] on button "Add" at bounding box center [669, 1232] width 58 height 29
type input "0"
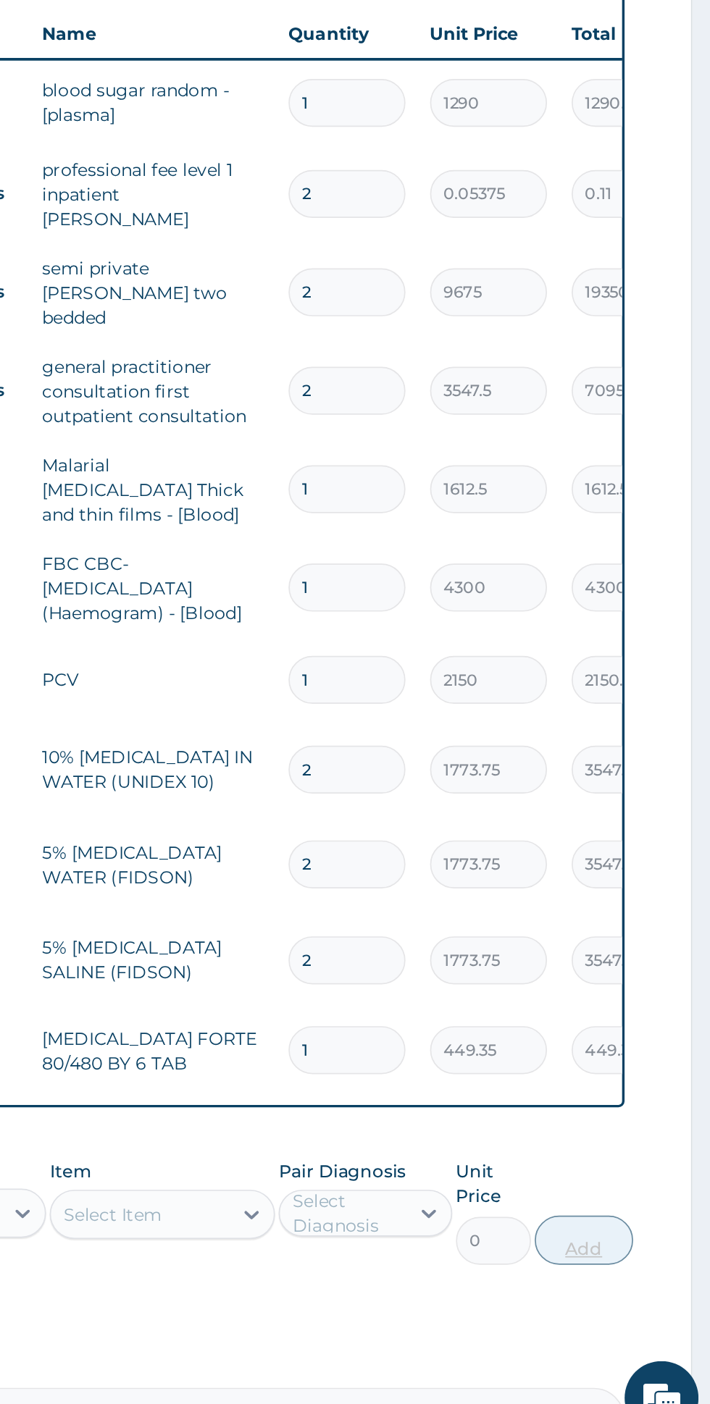
scroll to position [0, 0]
type input "0.00"
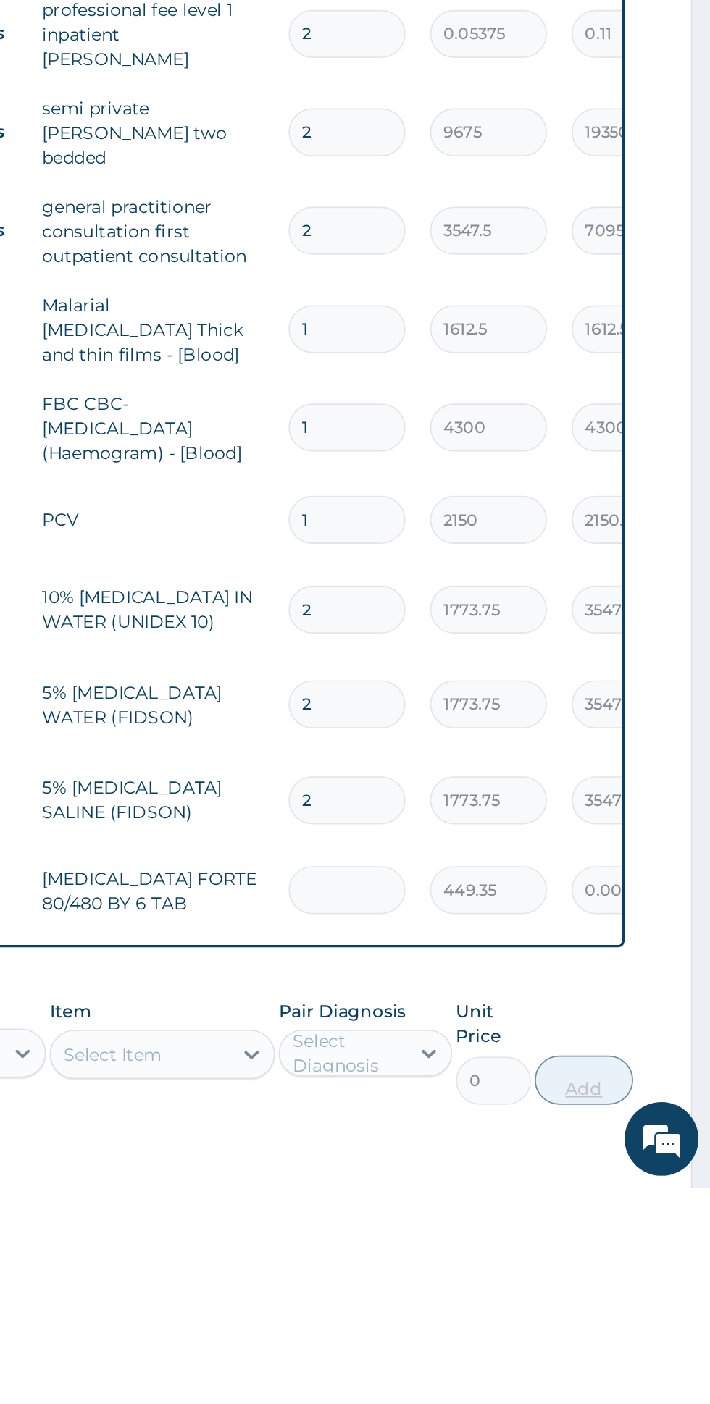
type input "6"
type input "2696.10"
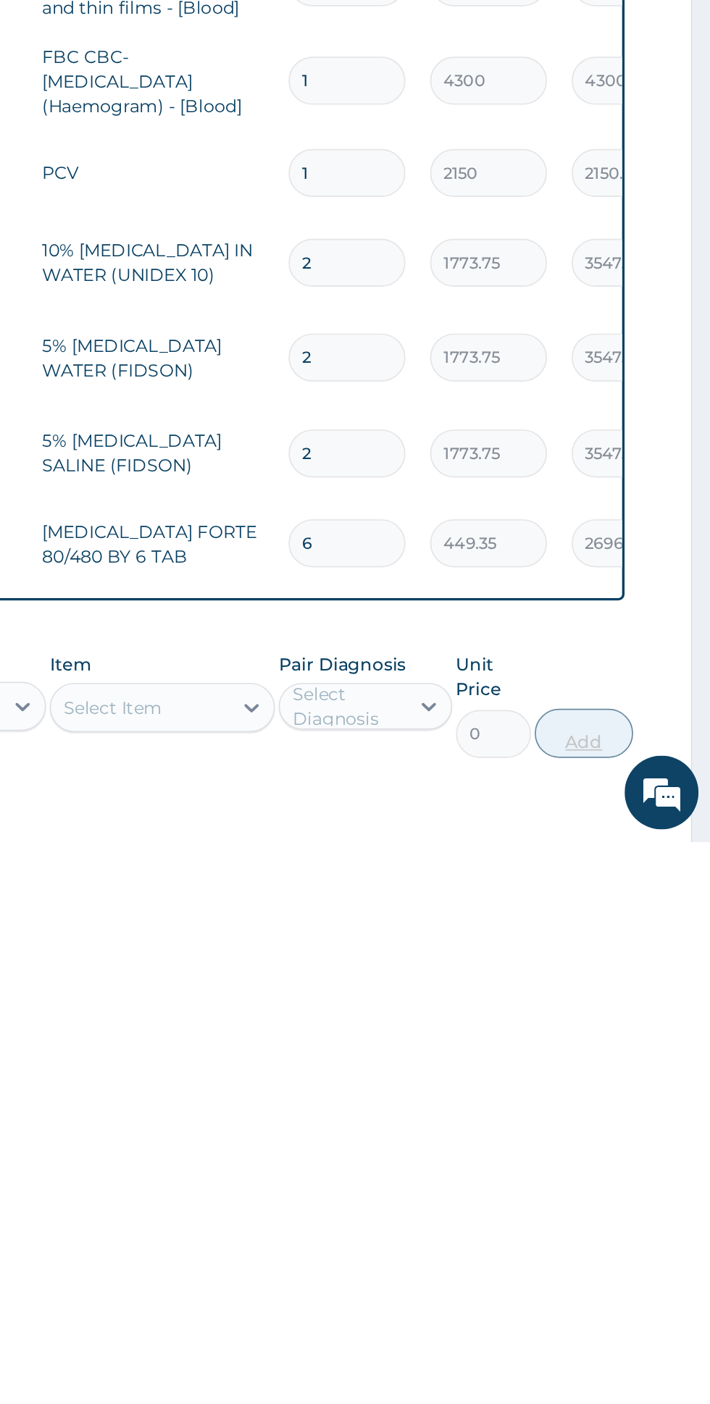
scroll to position [4, 0]
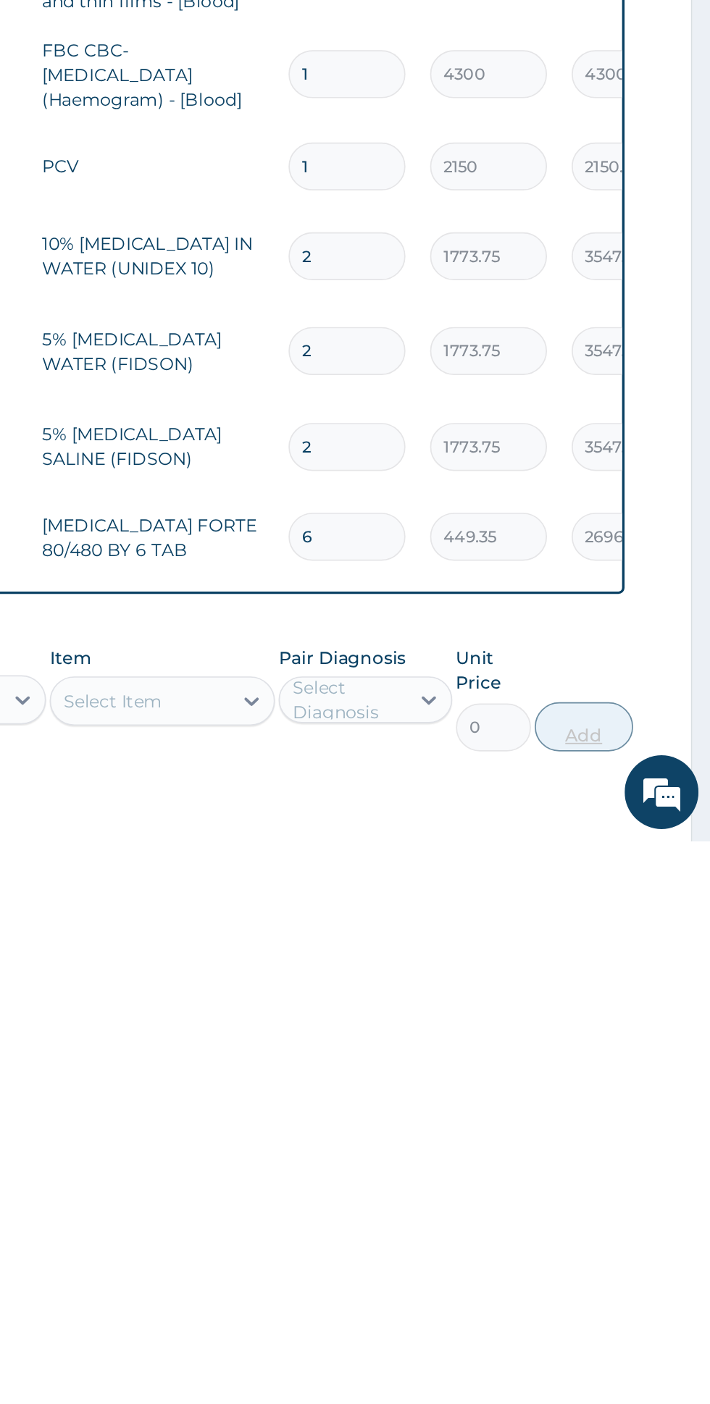
type input "6"
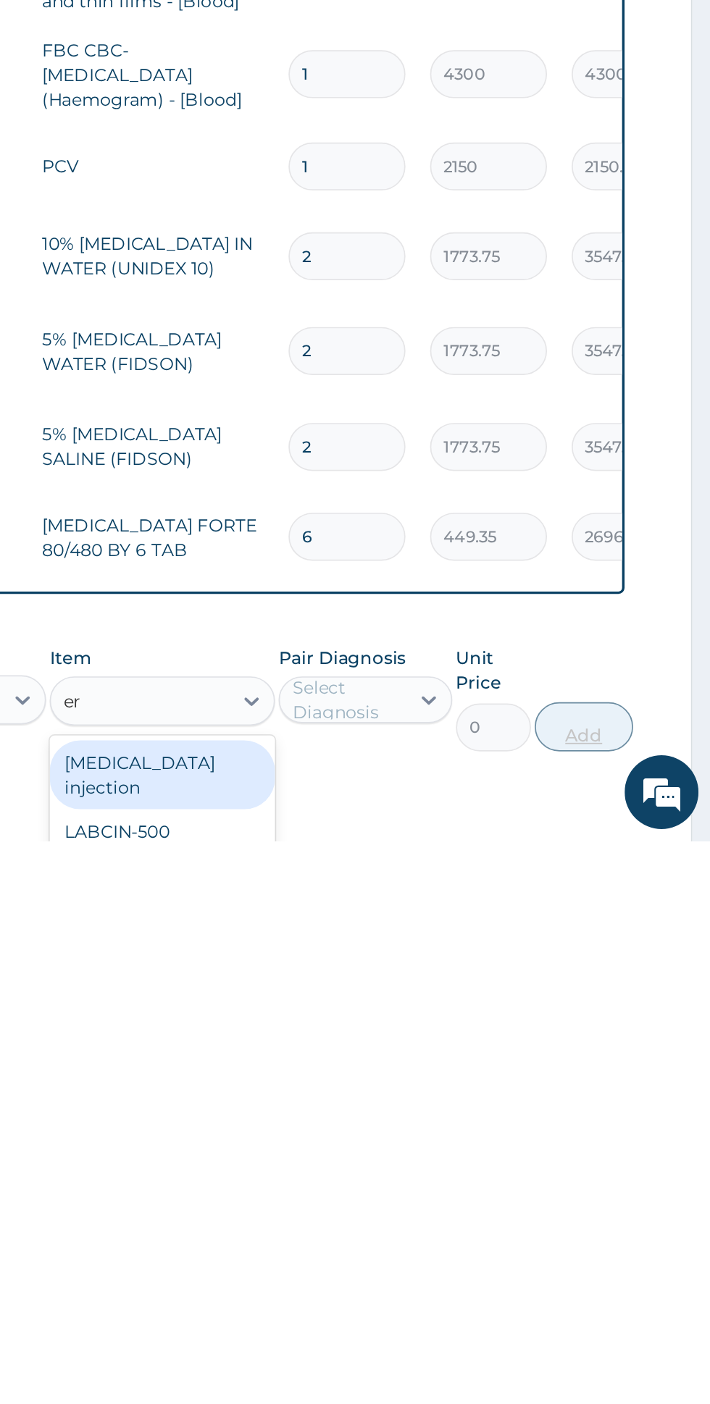
type input "e"
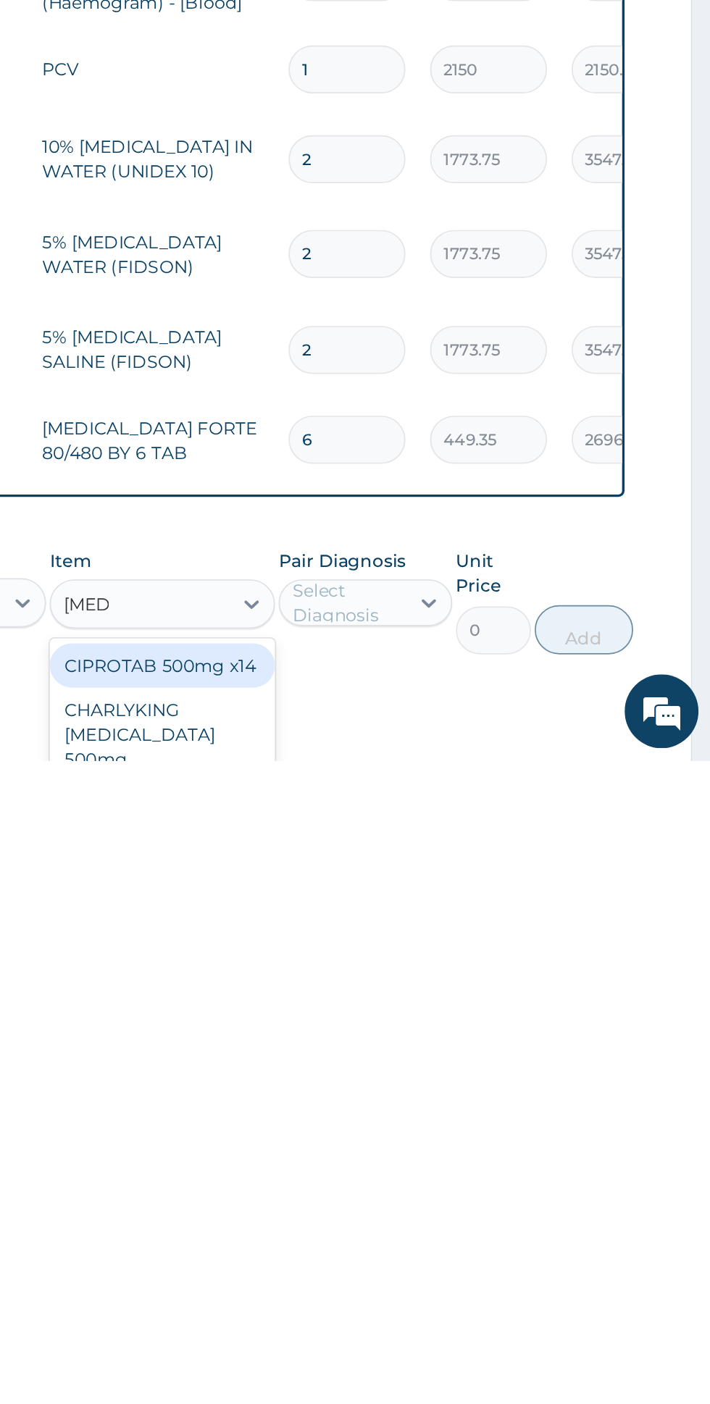
click at [426, 1336] on div "CIPROTAB 500mg x14" at bounding box center [387, 1349] width 133 height 26
type input "cipro"
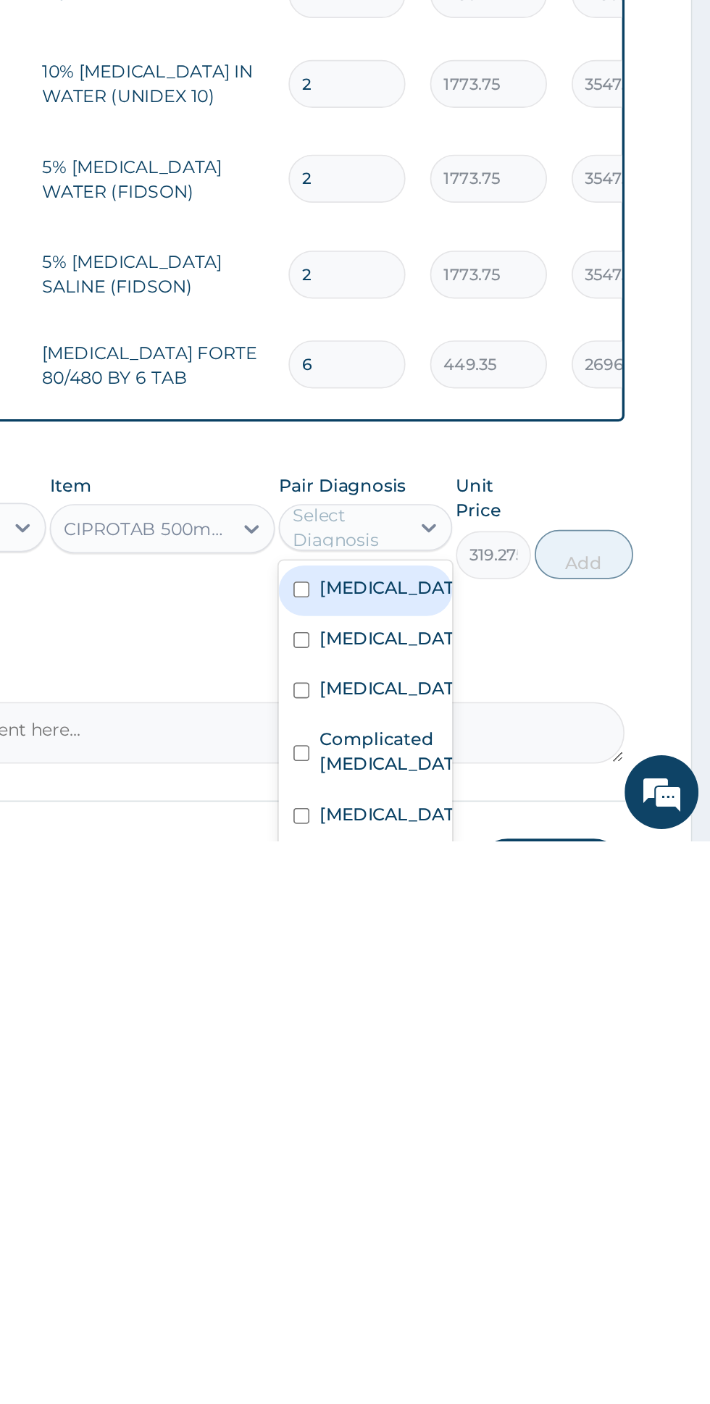
click at [529, 1301] on div "Sepsis" at bounding box center [506, 1316] width 101 height 30
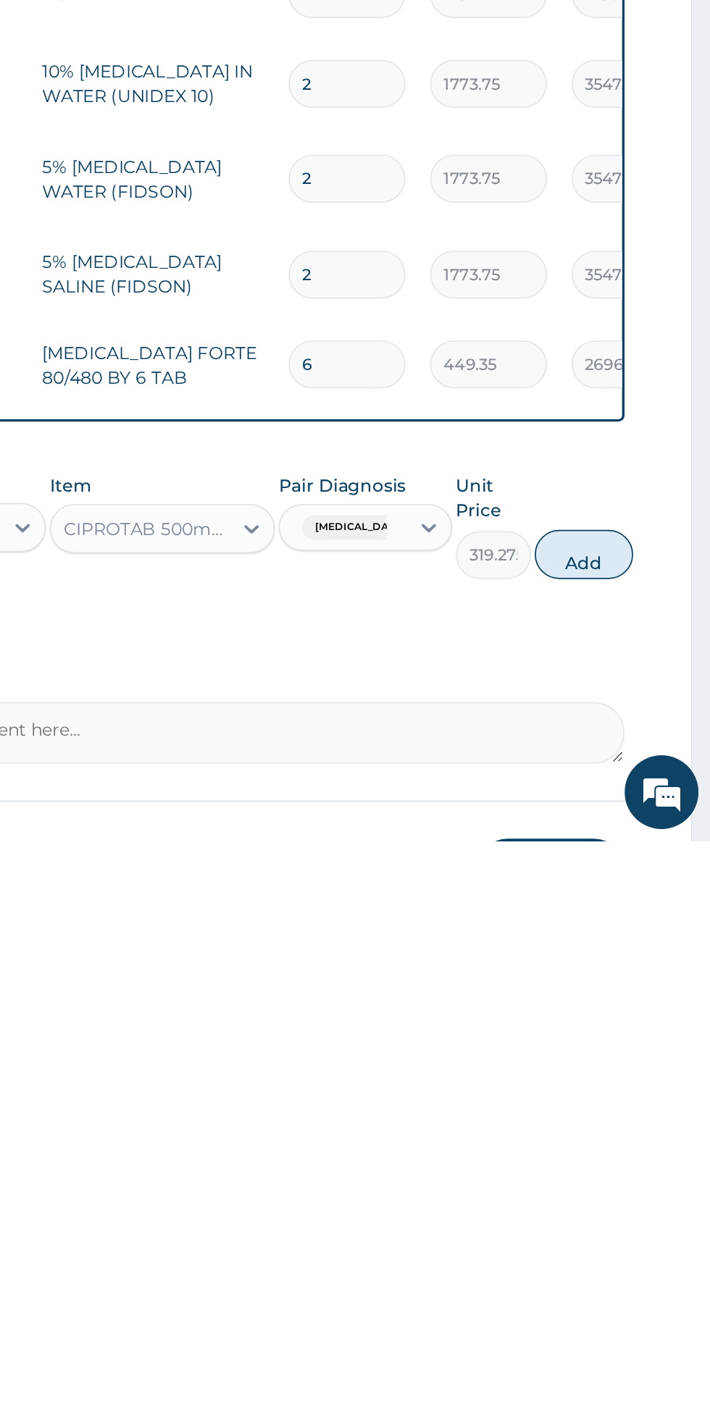
scroll to position [115, 0]
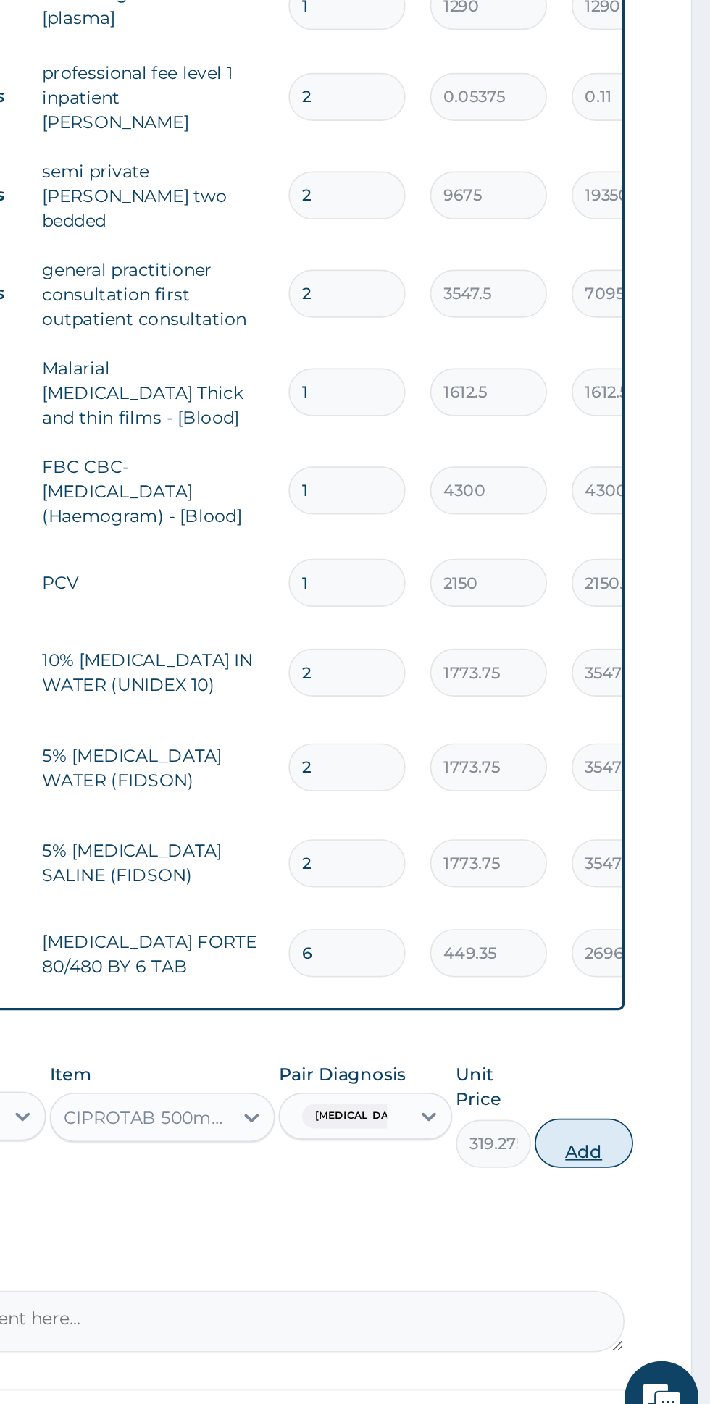
click at [644, 1211] on button "Add" at bounding box center [635, 1225] width 58 height 29
type input "0"
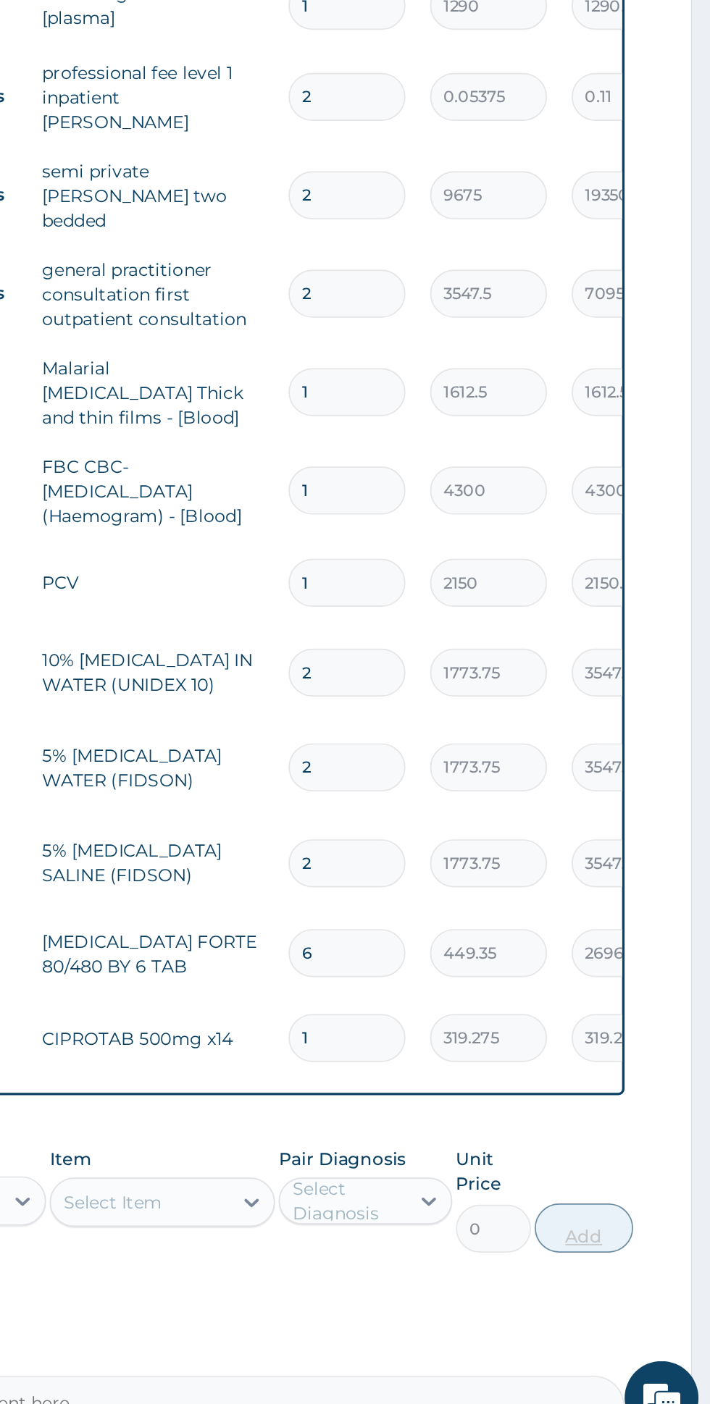
scroll to position [0, 0]
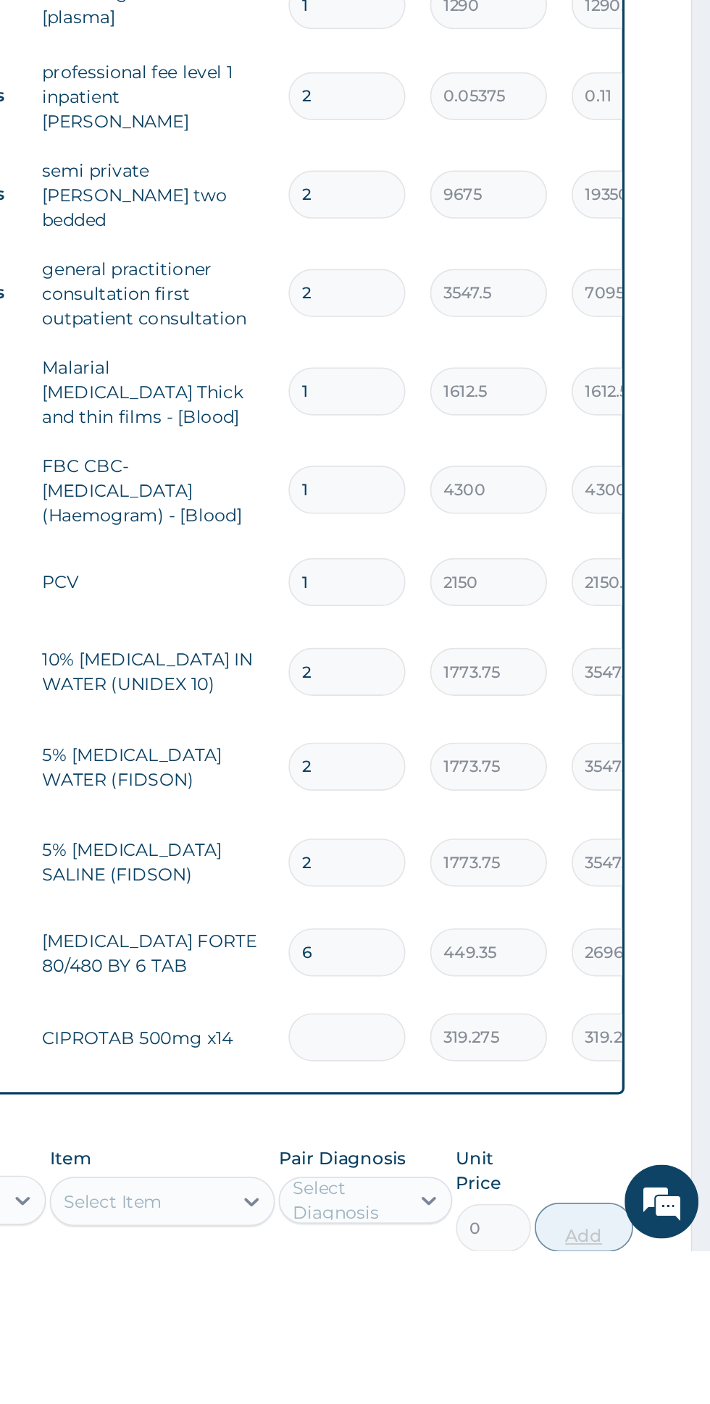
type input "0.00"
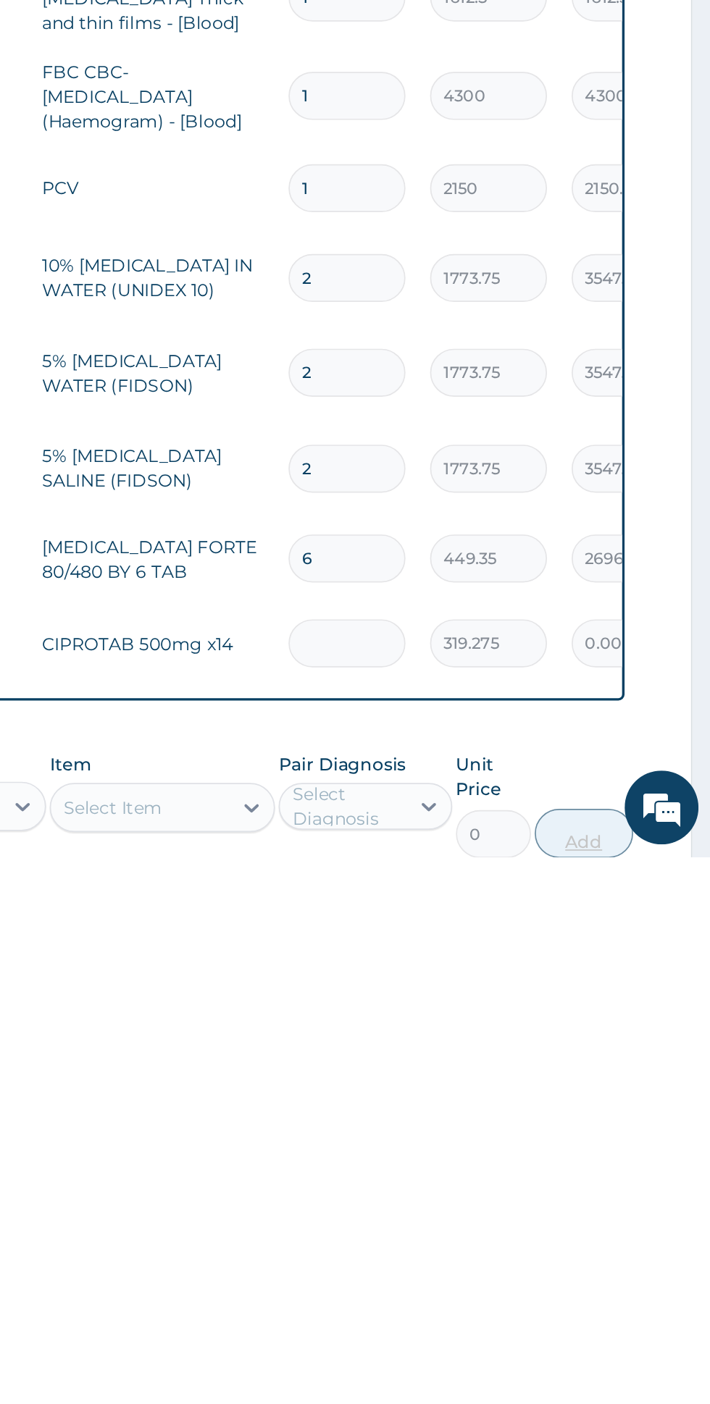
type input "1"
type input "319.27"
type input "15"
type input "4789.13"
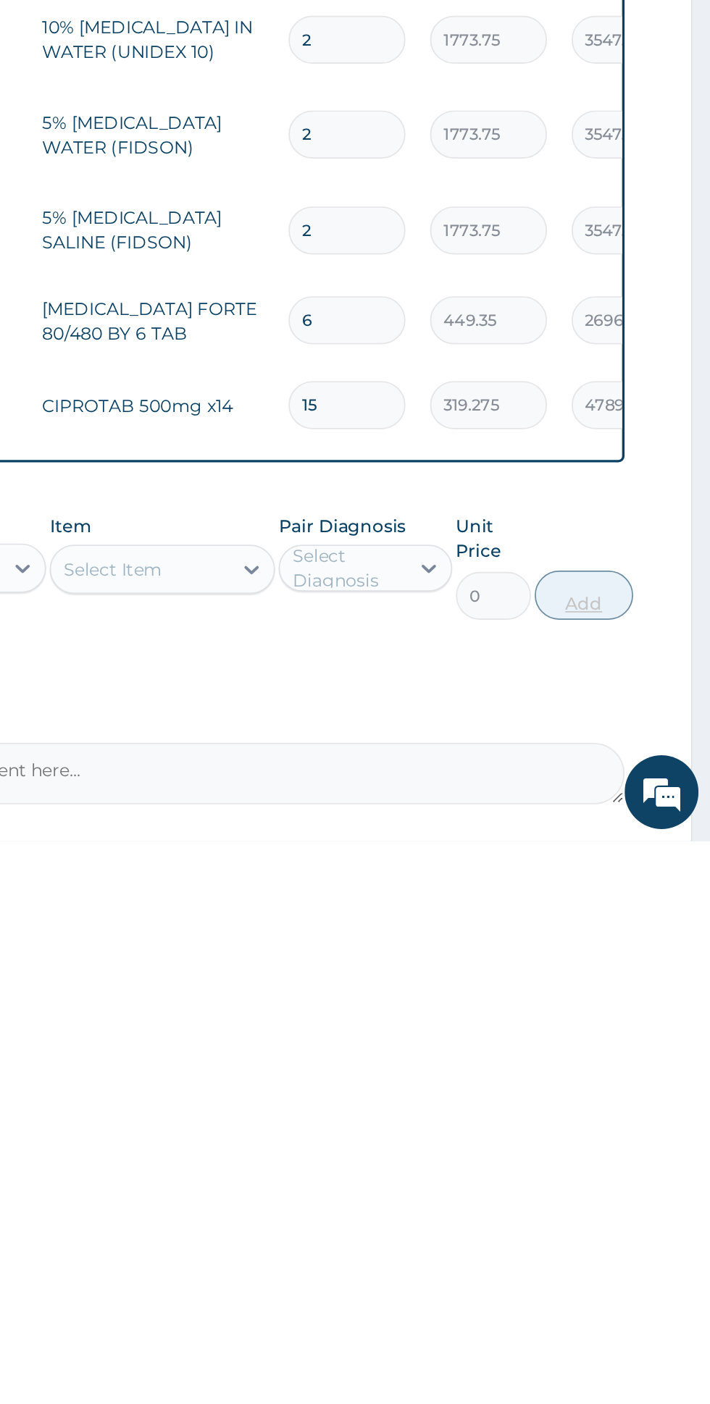
scroll to position [132, 0]
type input "1"
type input "319.27"
type input "14"
type input "4469.85"
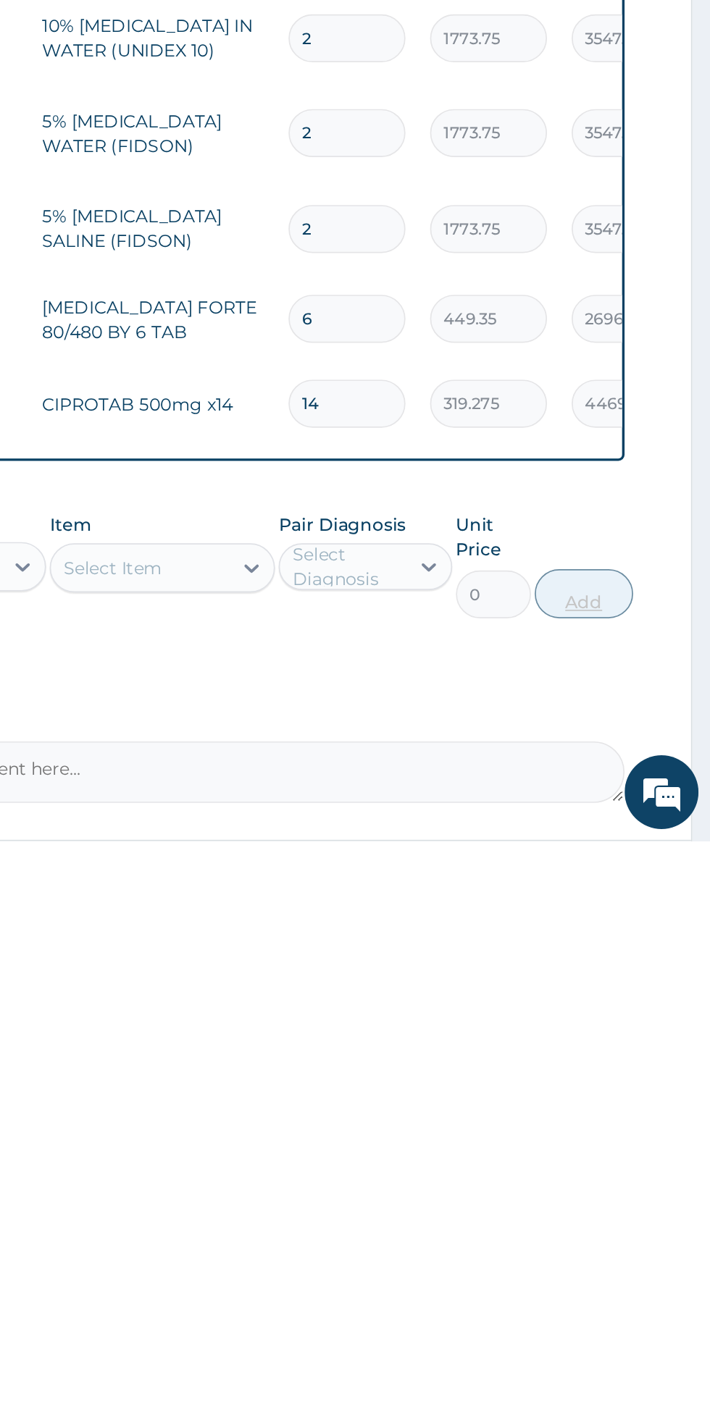
type input "14"
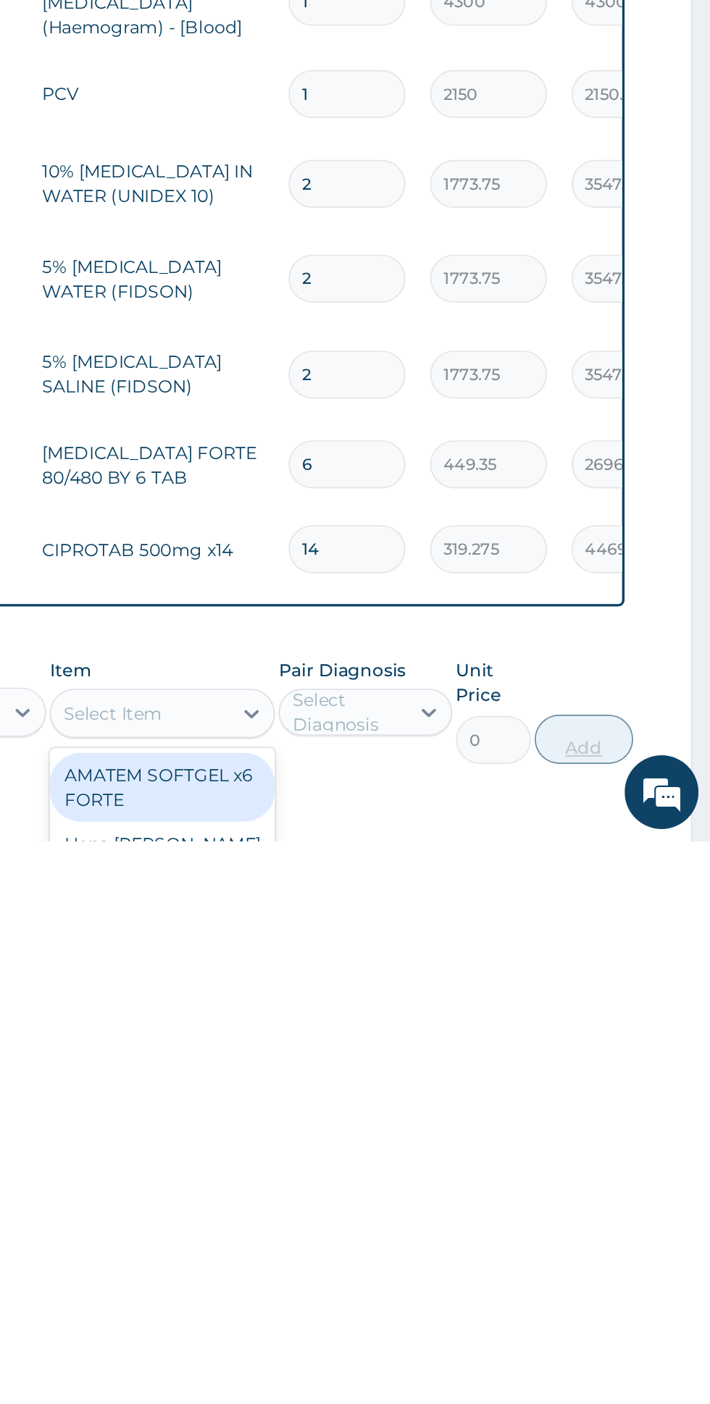
scroll to position [49, 0]
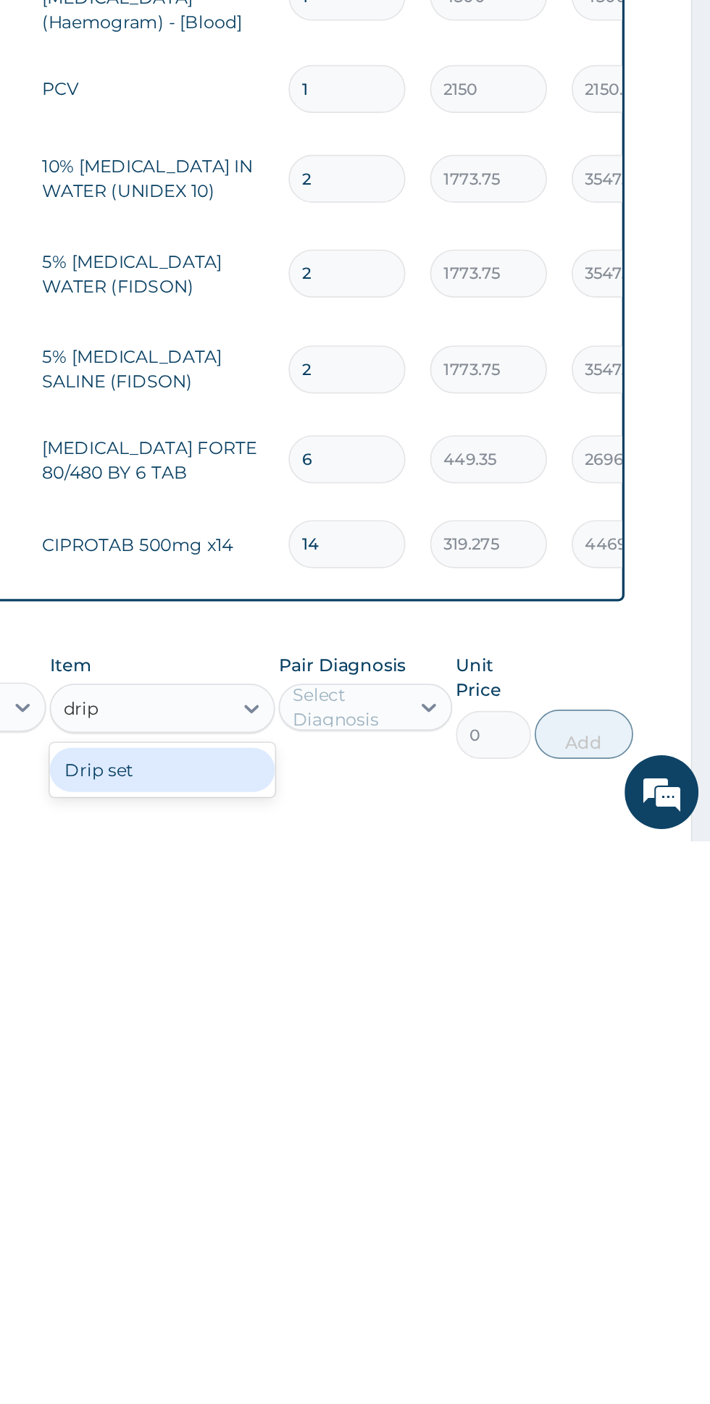
click at [434, 1349] on div "Drip set" at bounding box center [387, 1362] width 133 height 26
type input "drip"
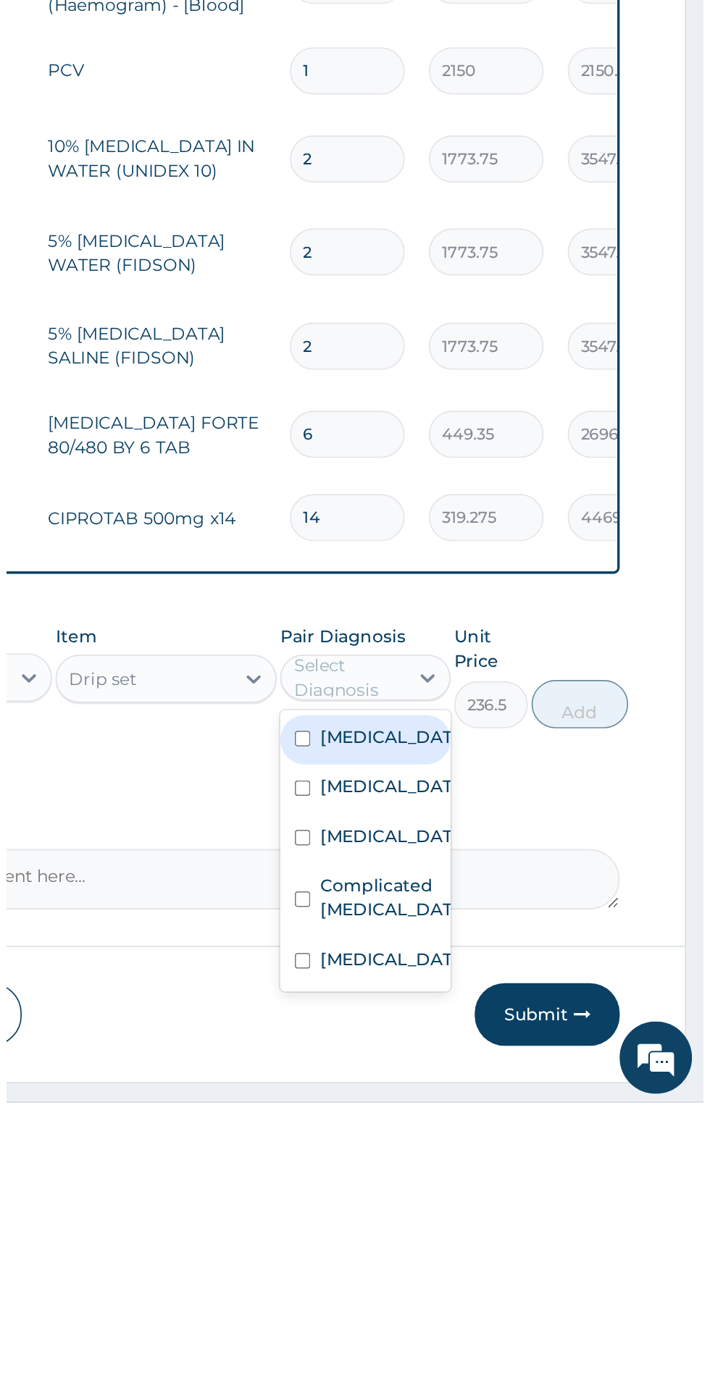
scroll to position [227, 0]
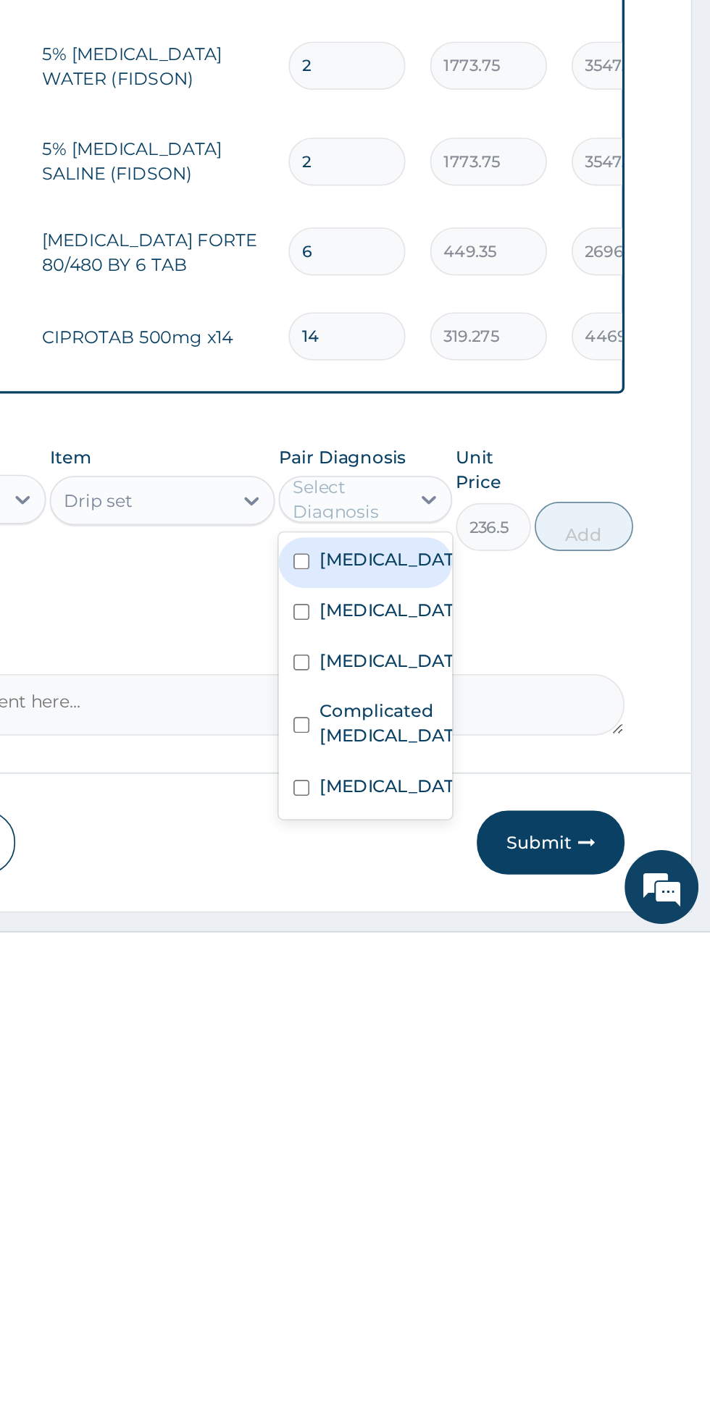
click at [534, 1265] on label "Complicated malaria" at bounding box center [521, 1279] width 84 height 29
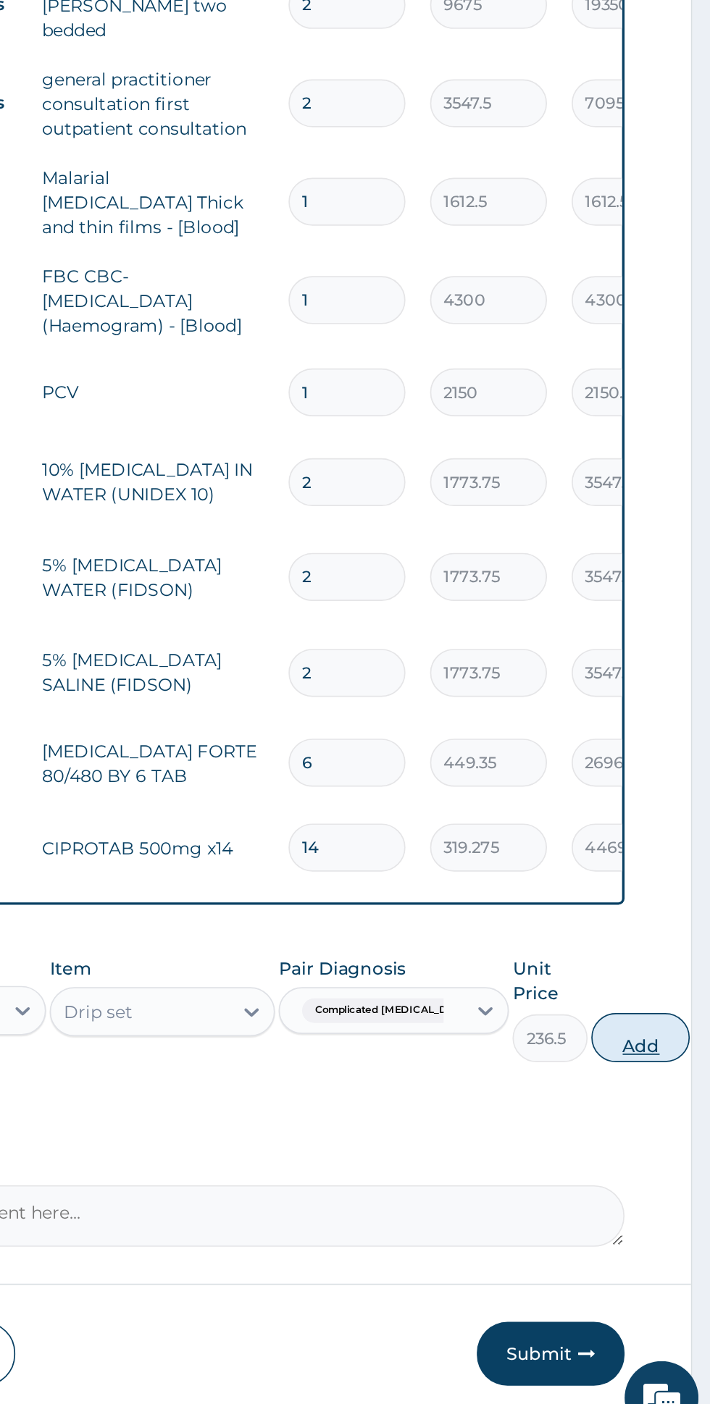
click at [655, 1149] on button "Add" at bounding box center [669, 1163] width 58 height 29
type input "0"
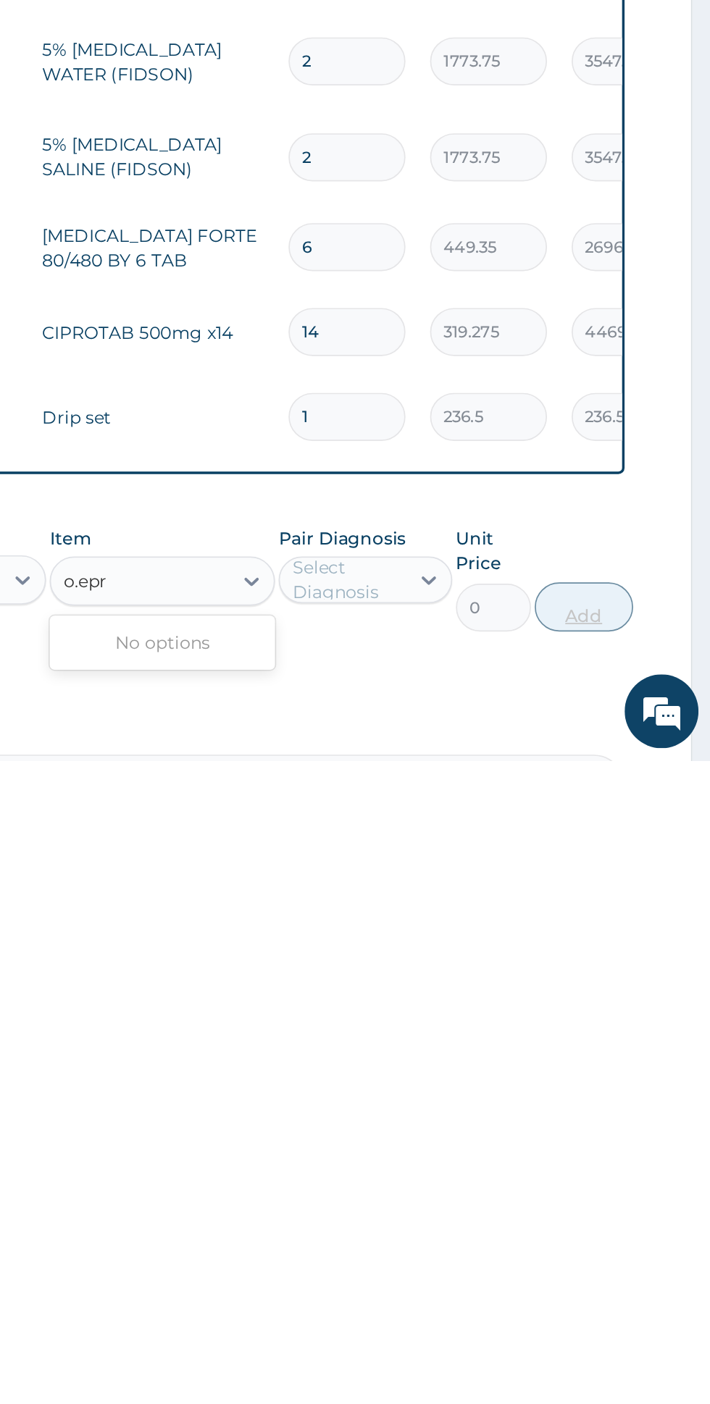
scroll to position [127, 0]
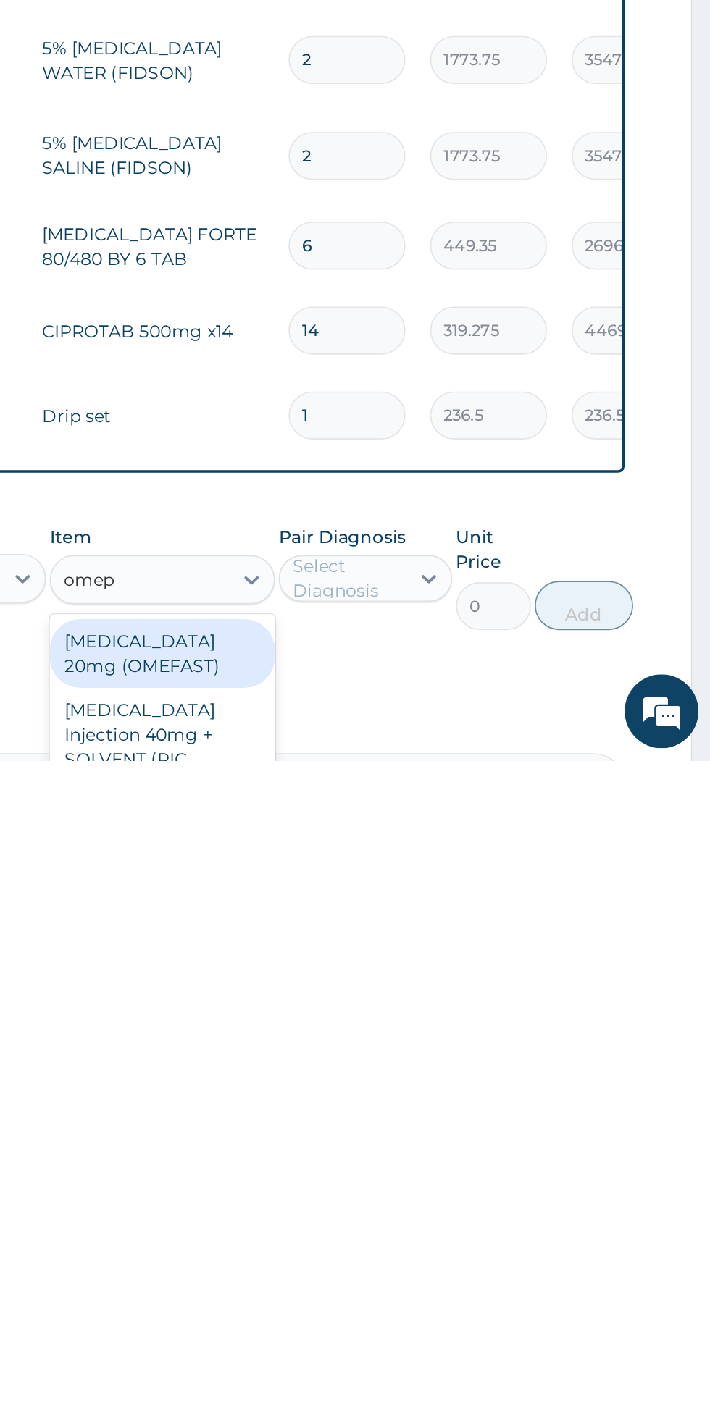
click at [431, 1362] on div "OMEPRAZOLE Injection 40mg + SOLVENT (RIC" at bounding box center [387, 1389] width 133 height 55
type input "omep"
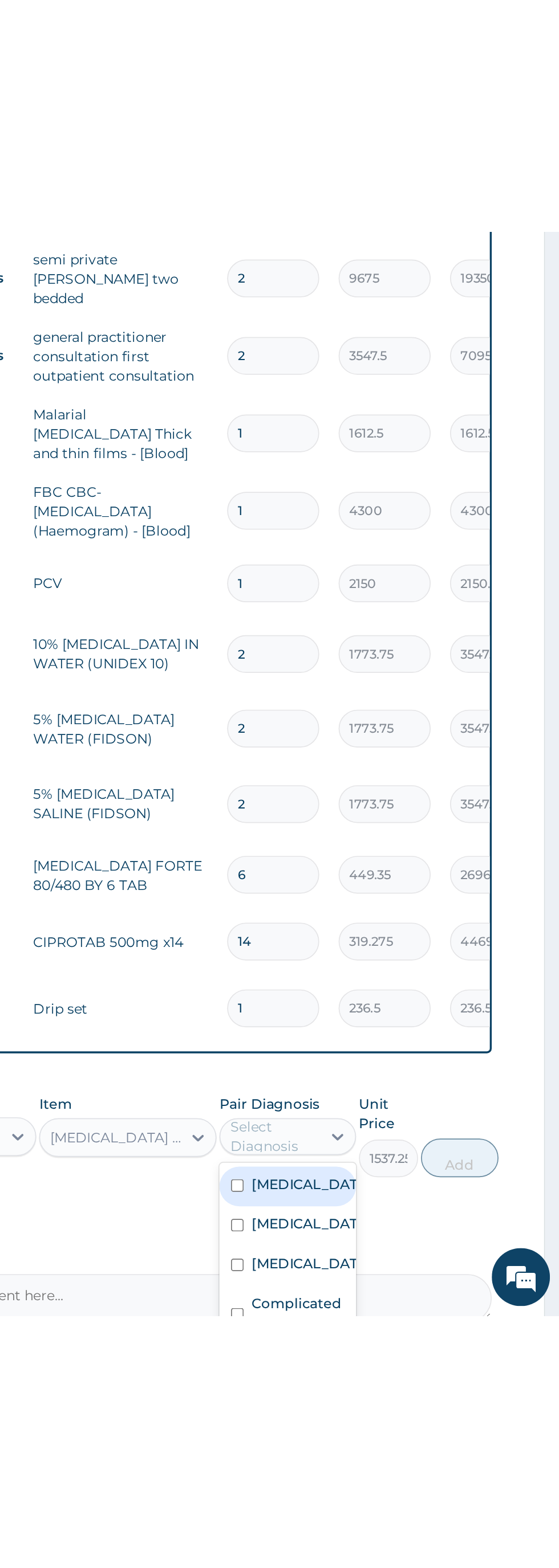
scroll to position [0, 0]
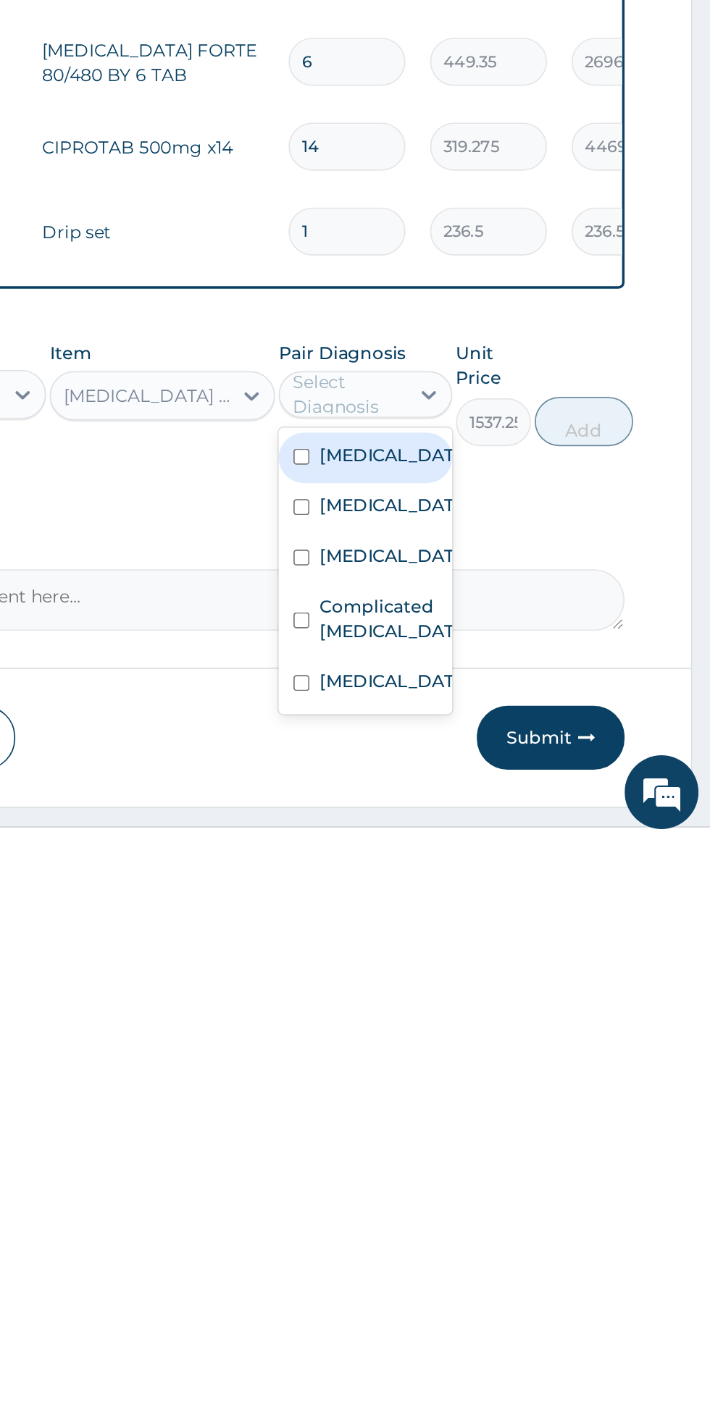
click at [540, 1303] on label "Peptic ulcer" at bounding box center [521, 1310] width 84 height 14
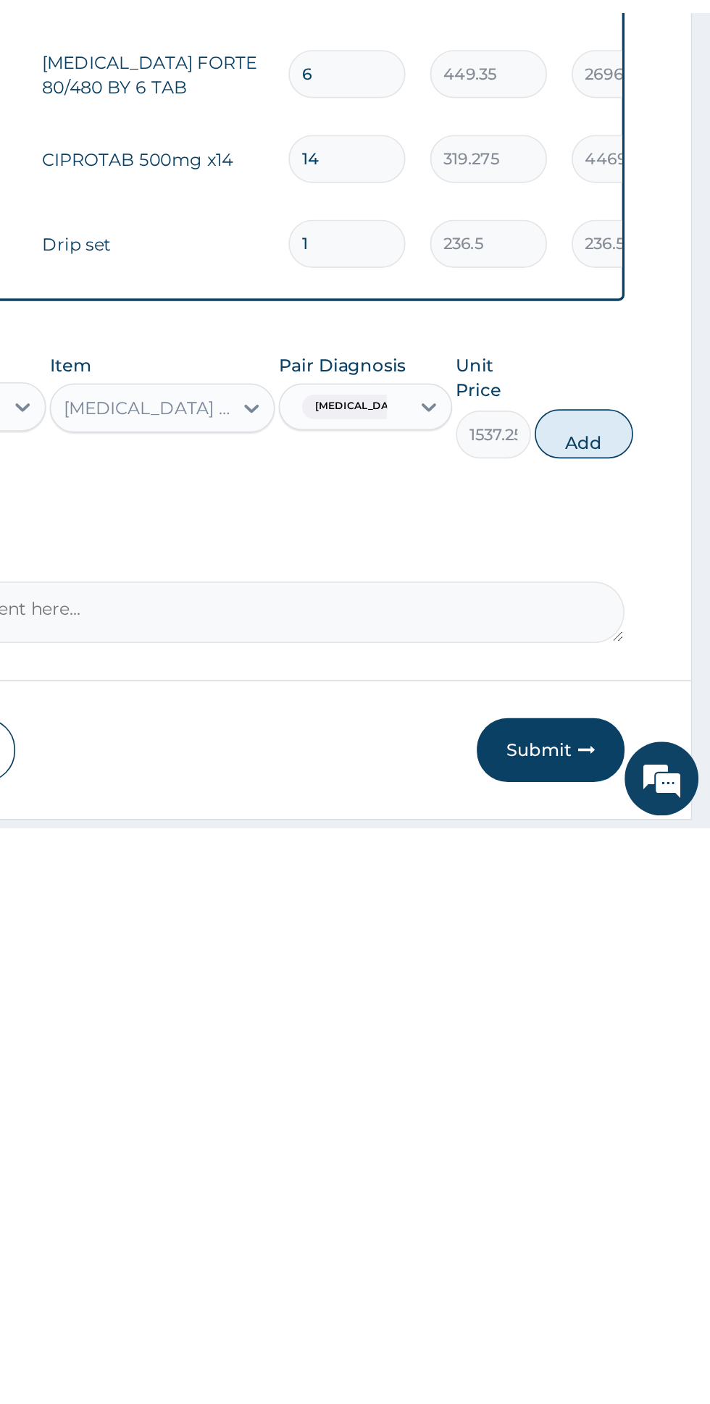
scroll to position [291, 0]
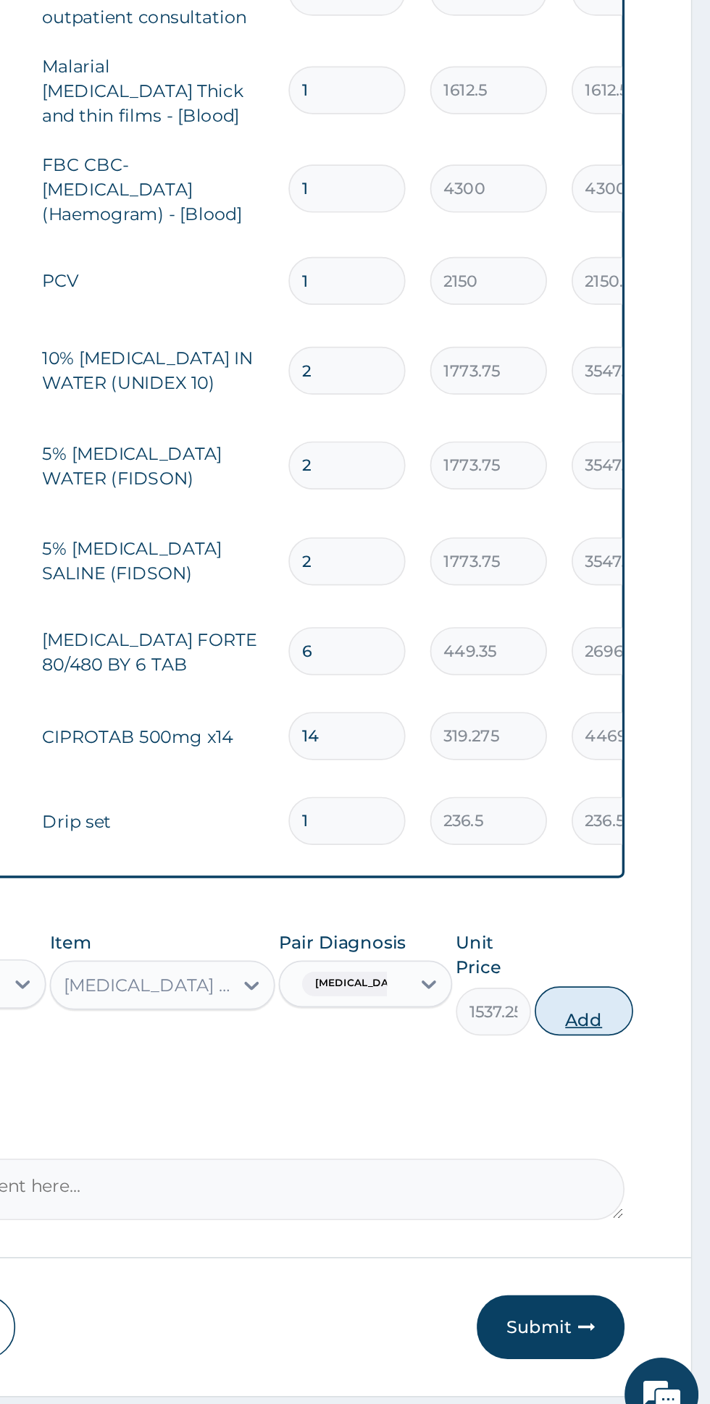
click at [647, 1135] on button "Add" at bounding box center [635, 1149] width 58 height 29
type input "0"
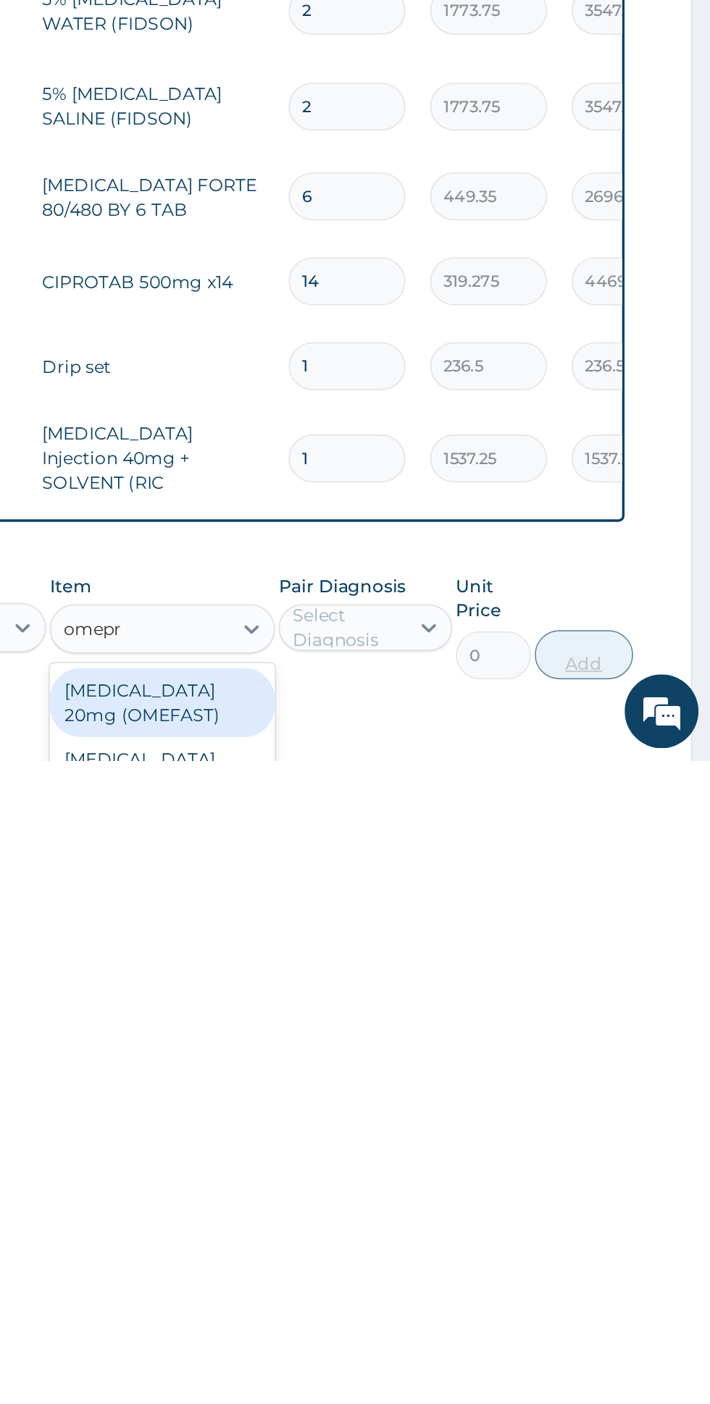
scroll to position [177, 0]
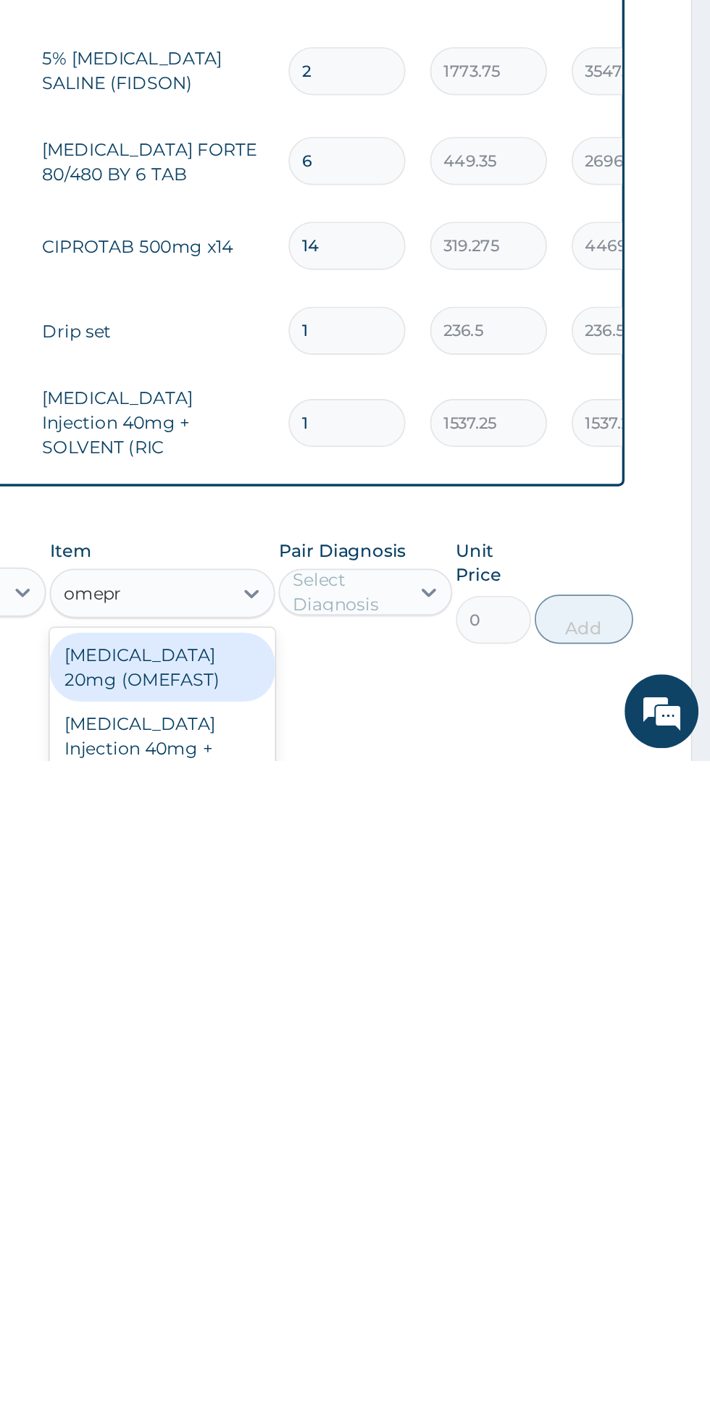
click at [441, 1329] on div "OMEPRAZOLE 20mg (OMEFAST)" at bounding box center [387, 1349] width 133 height 41
type input "omepr"
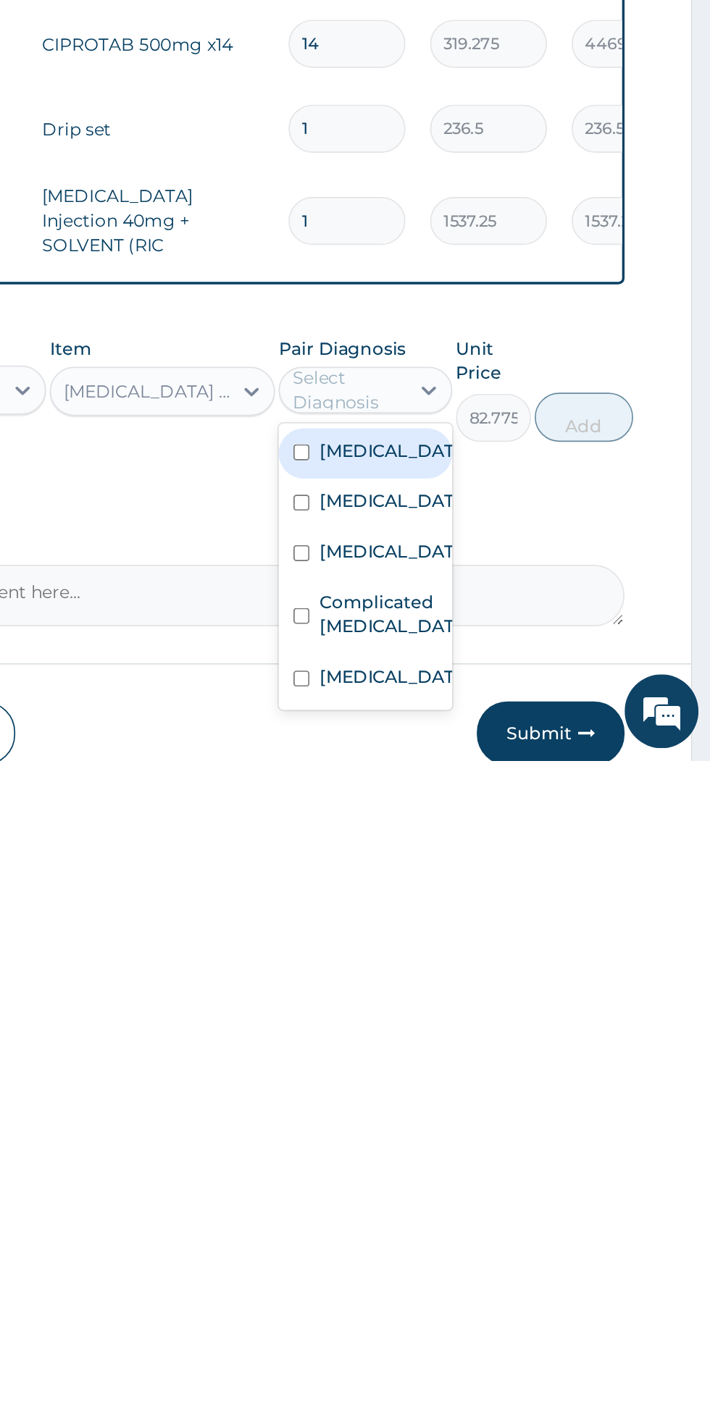
scroll to position [343, 0]
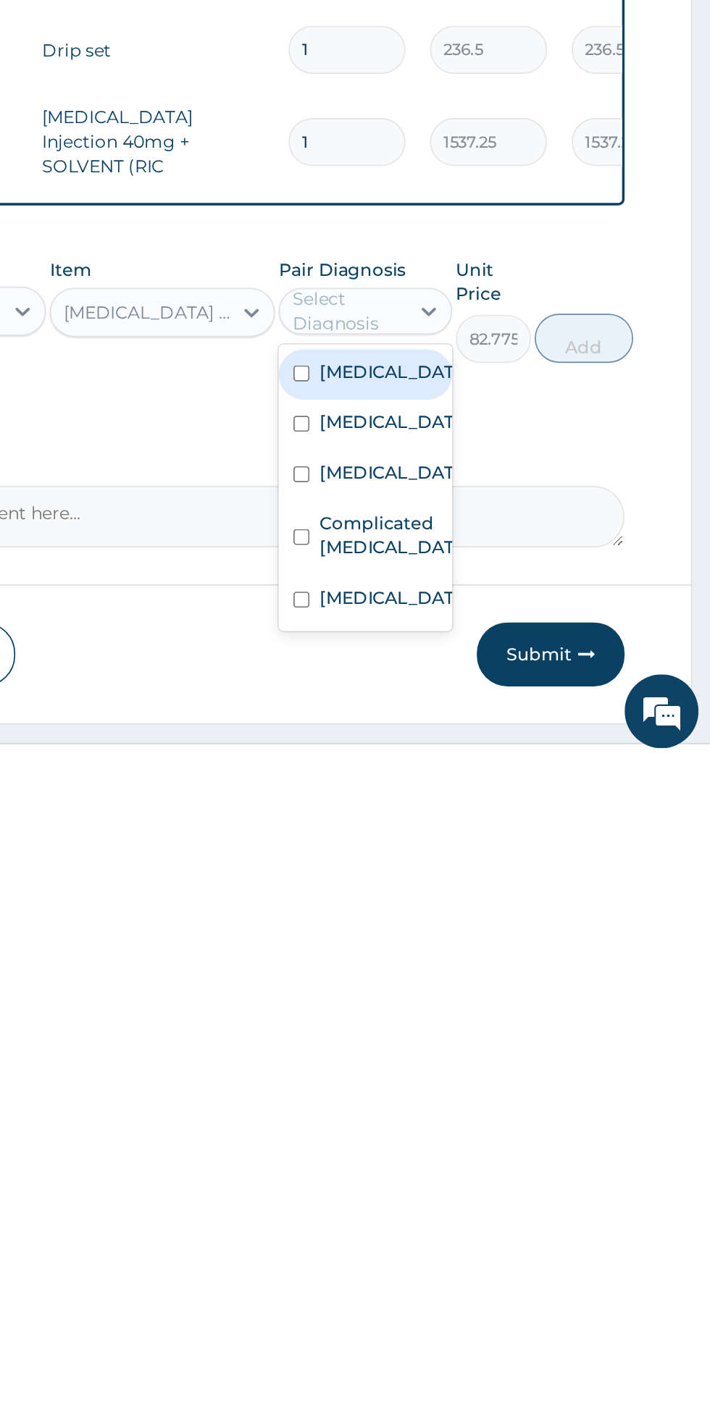
click at [523, 1296] on div "Peptic ulcer" at bounding box center [506, 1311] width 101 height 30
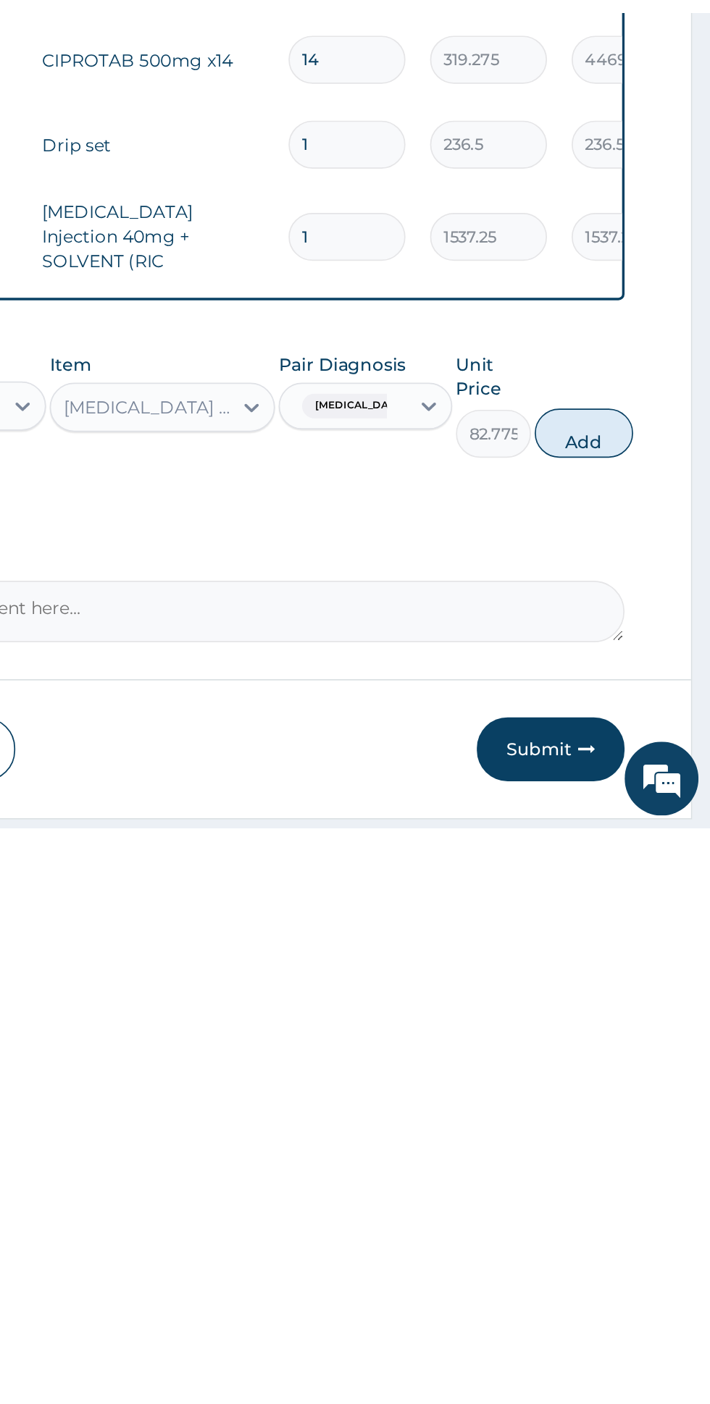
scroll to position [342, 0]
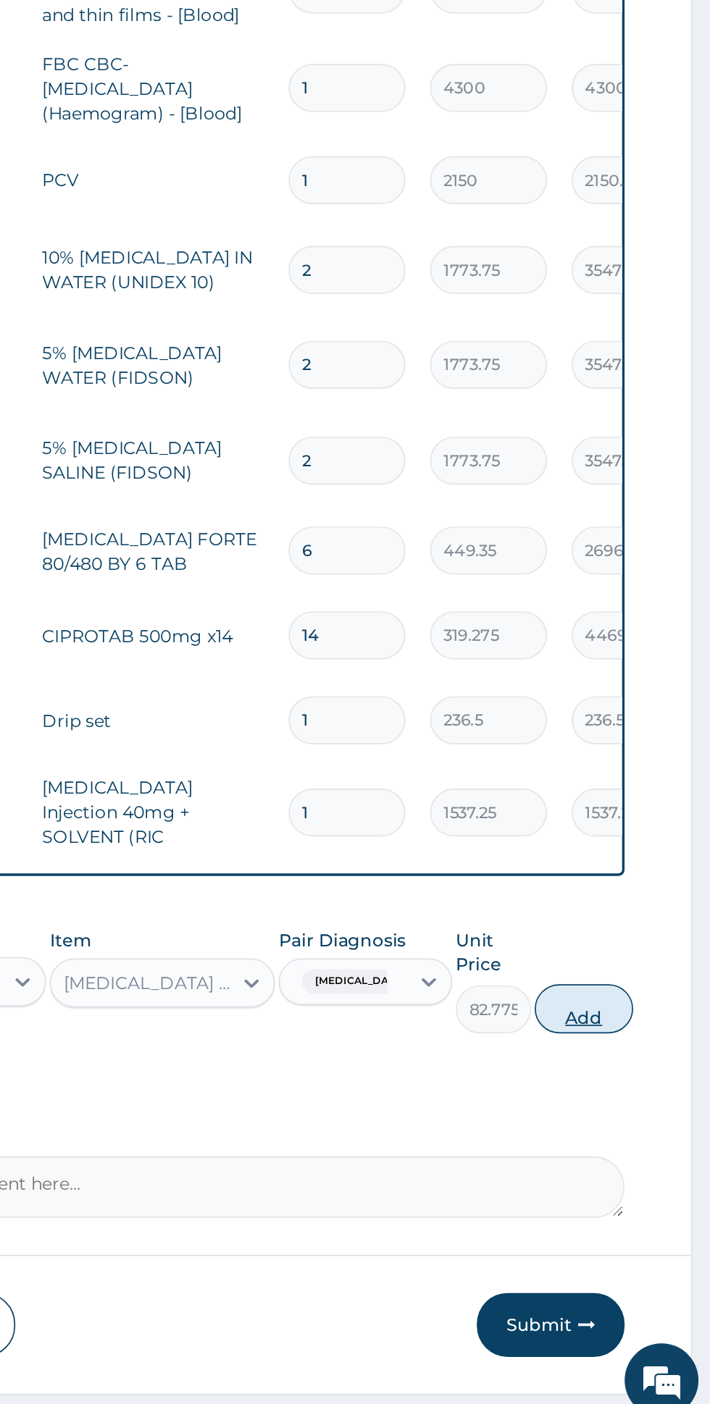
click at [646, 1142] on button "Add" at bounding box center [635, 1156] width 58 height 29
type input "0"
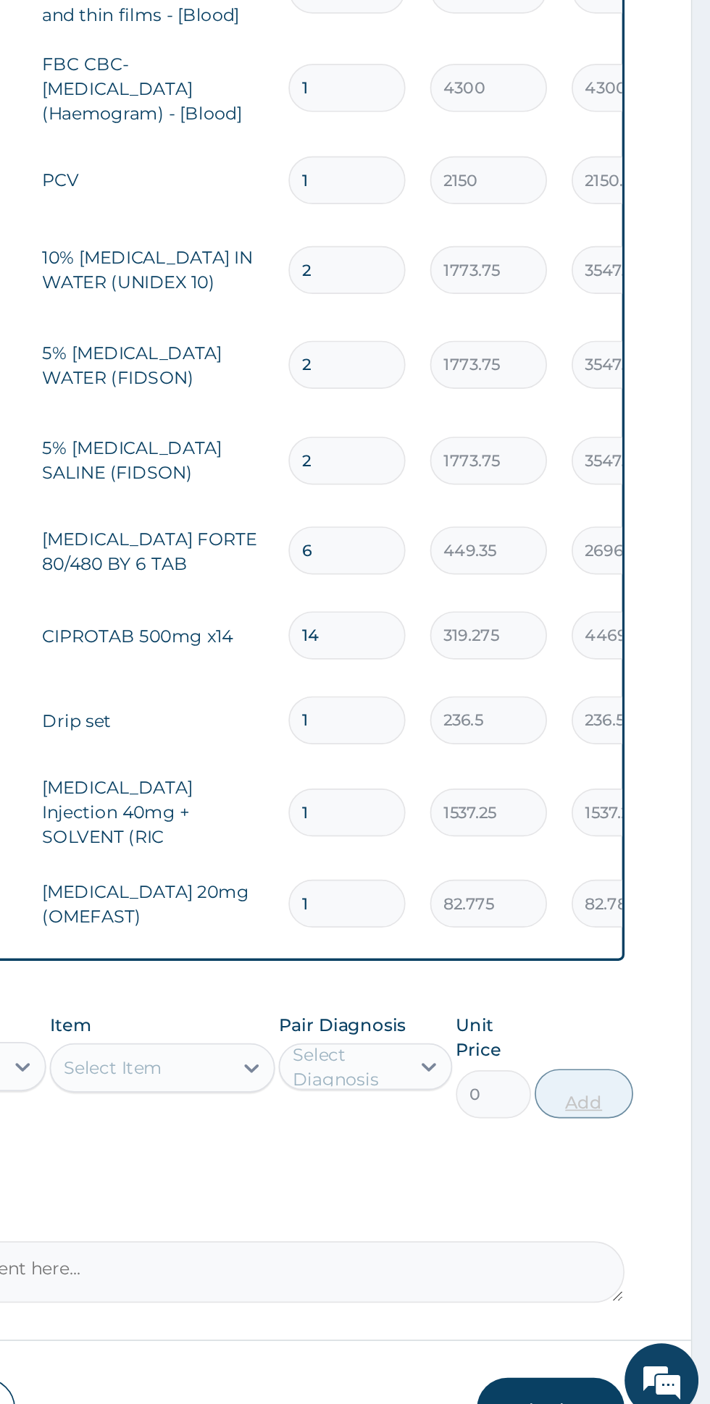
scroll to position [0, 0]
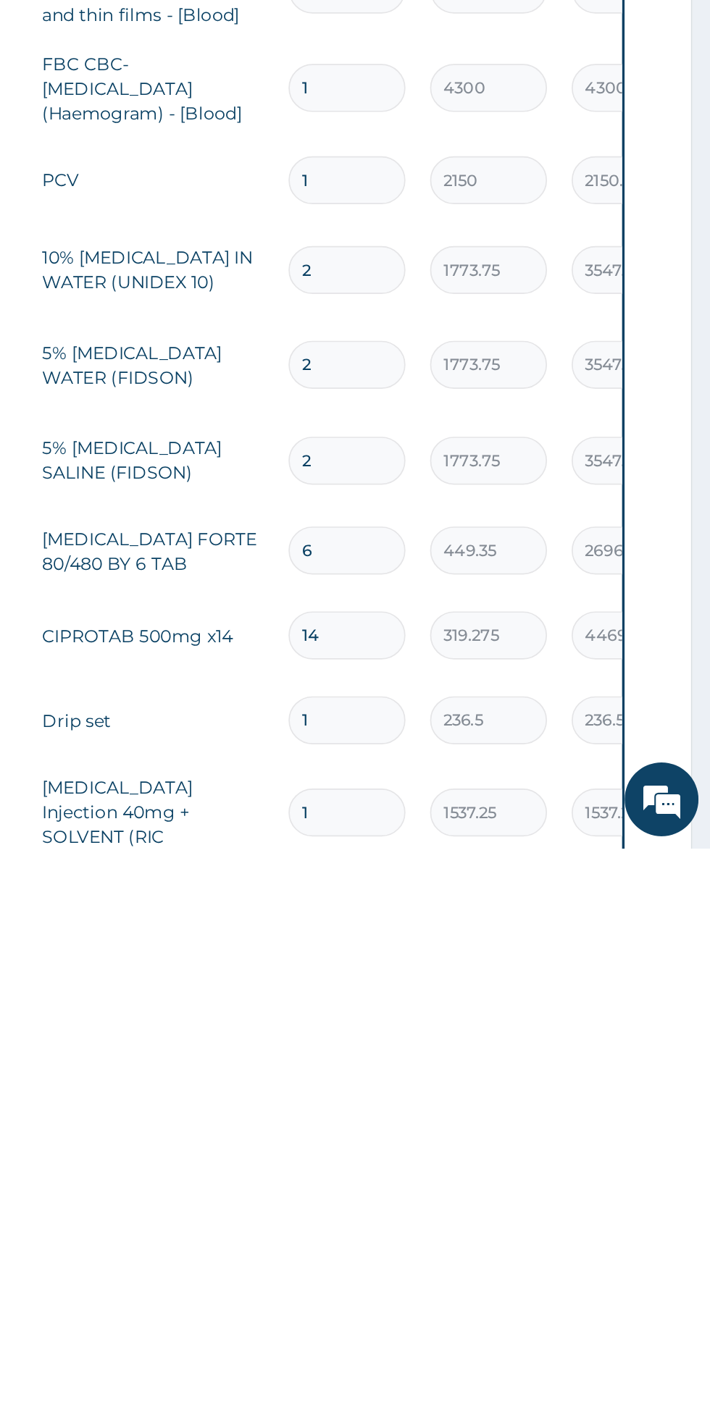
type input "10"
type input "827.75"
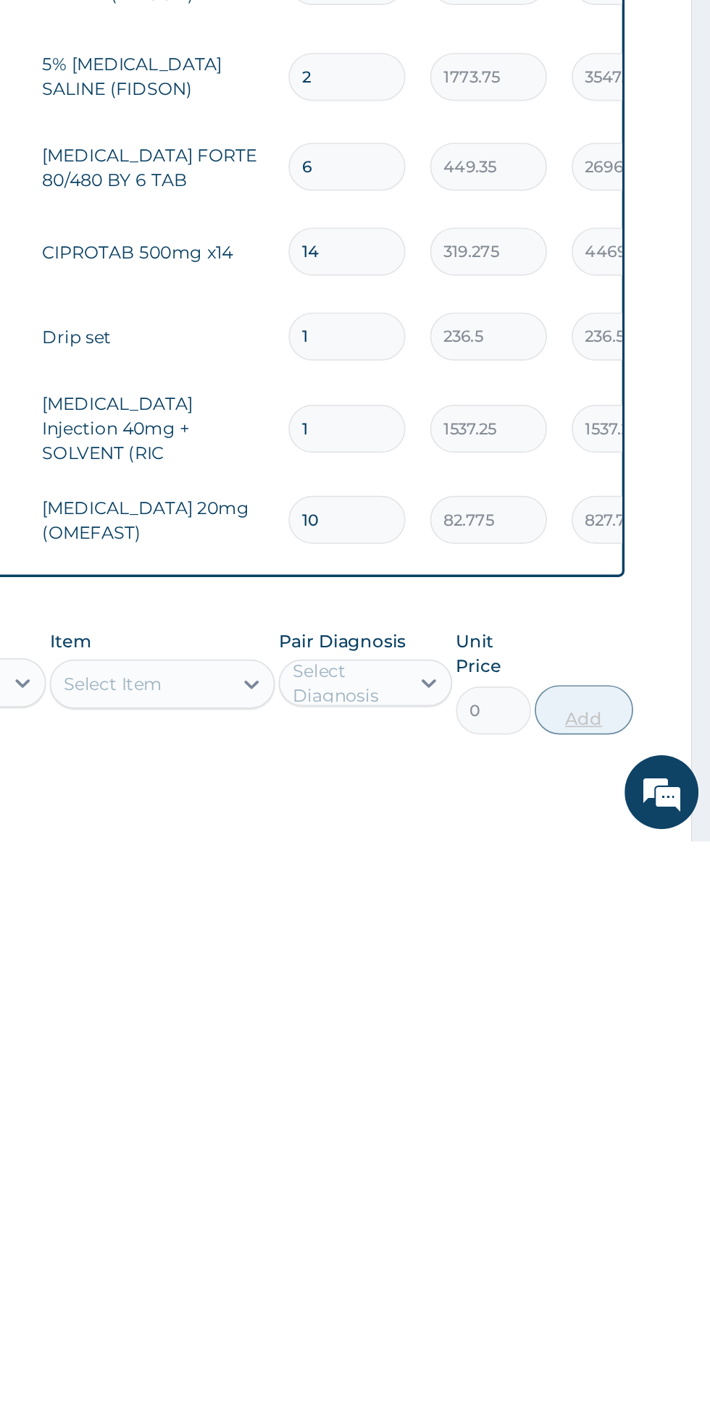
scroll to position [232, 0]
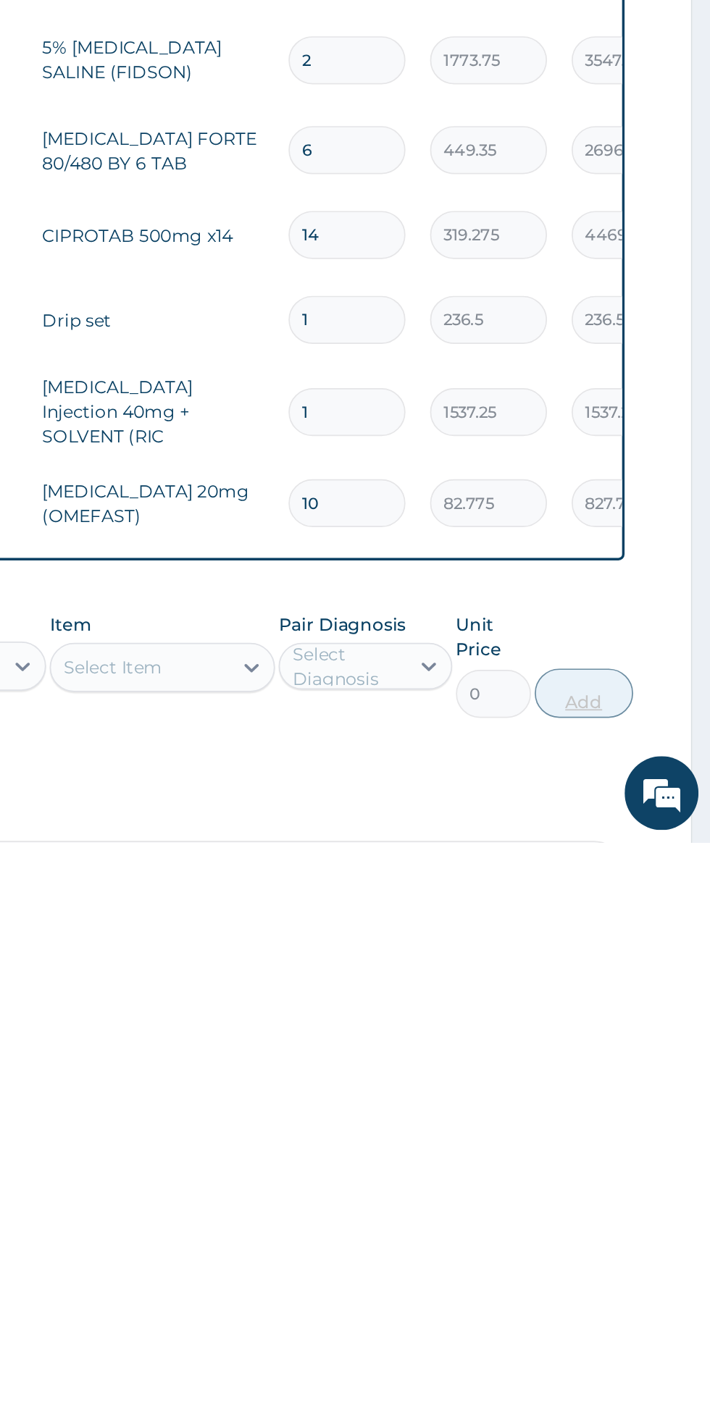
type input "10"
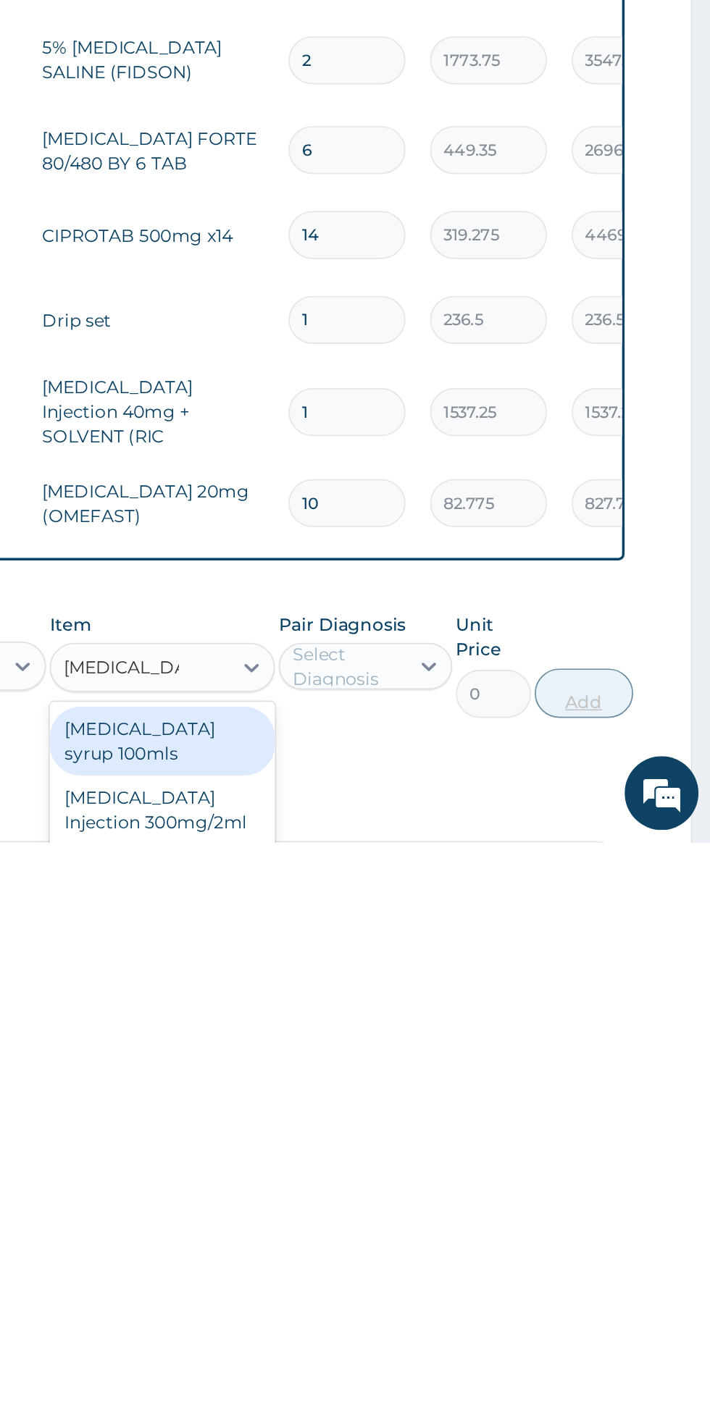
scroll to position [0, 0]
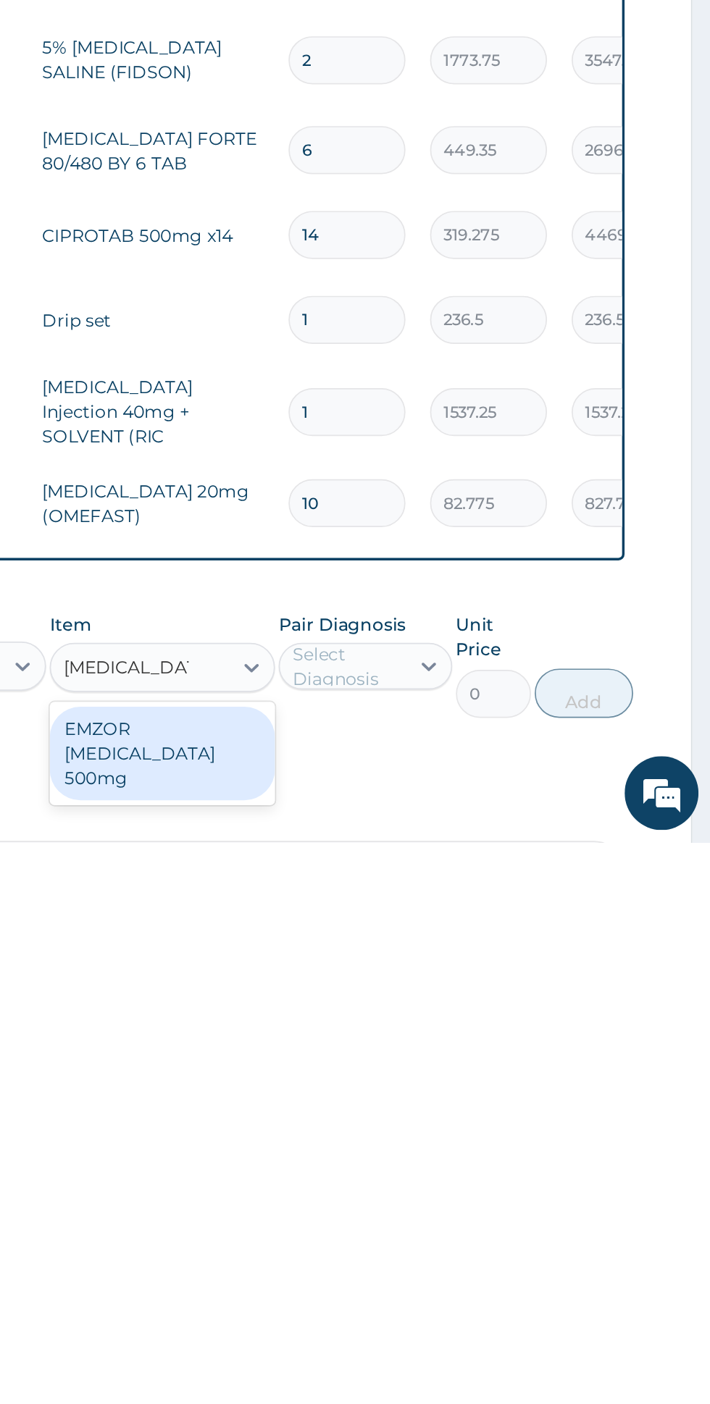
click at [437, 1325] on div "EMZOR PARACETAMOL 500mg" at bounding box center [387, 1352] width 133 height 55
type input "paracetamol 5"
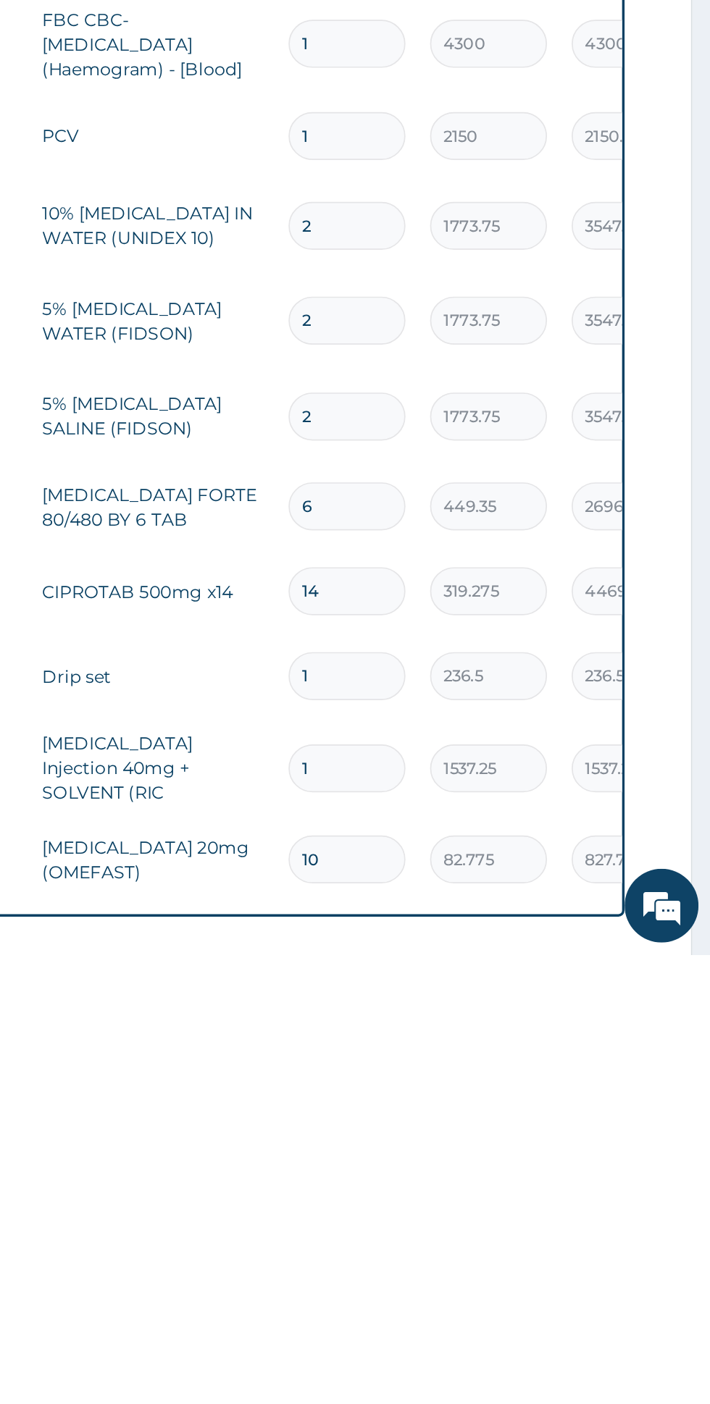
scroll to position [311, 0]
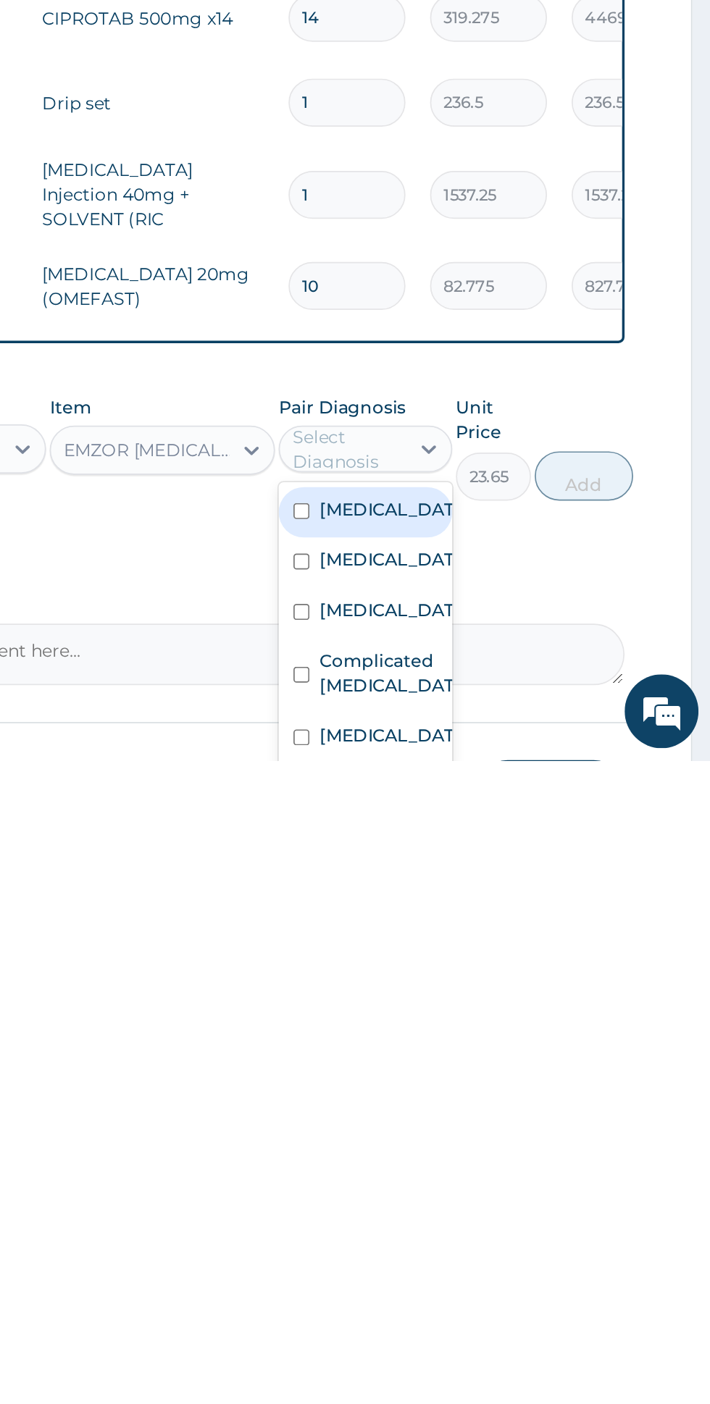
click at [542, 1338] on label "Complicated malaria" at bounding box center [521, 1352] width 84 height 29
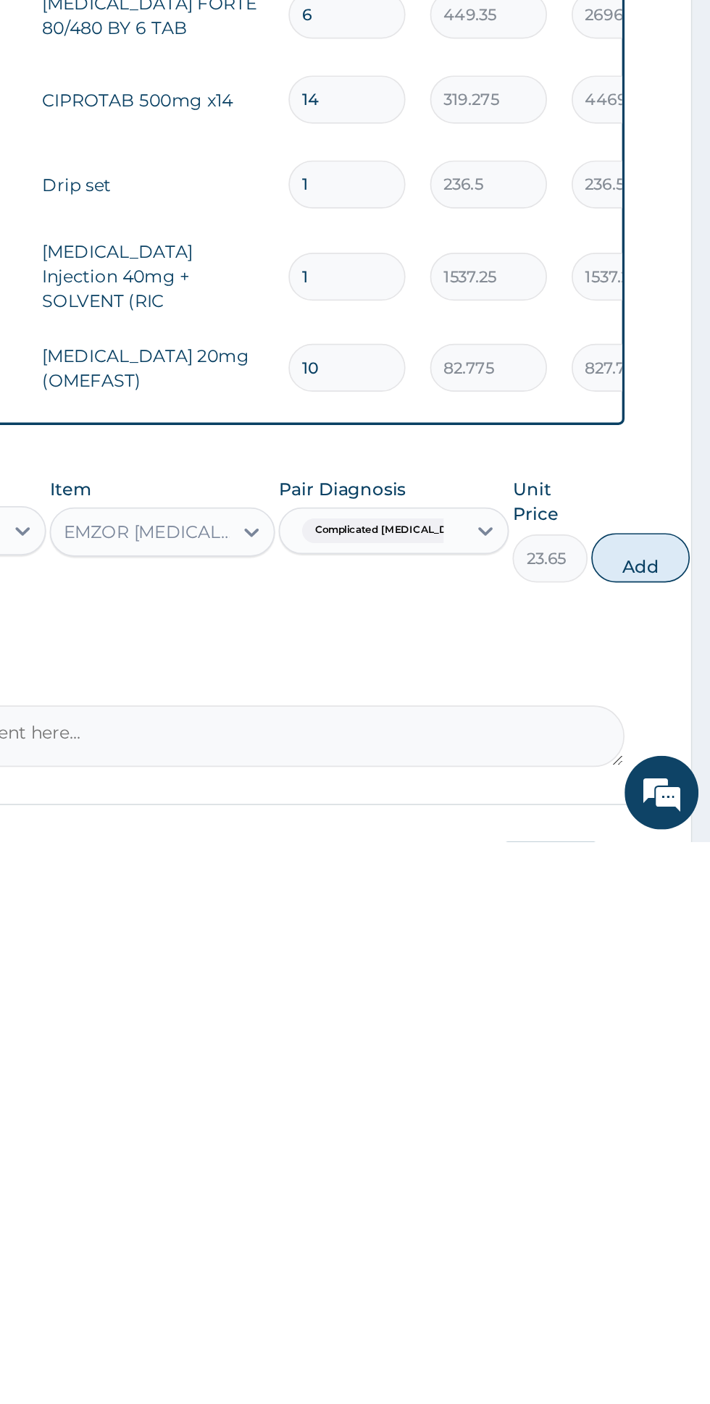
scroll to position [322, 0]
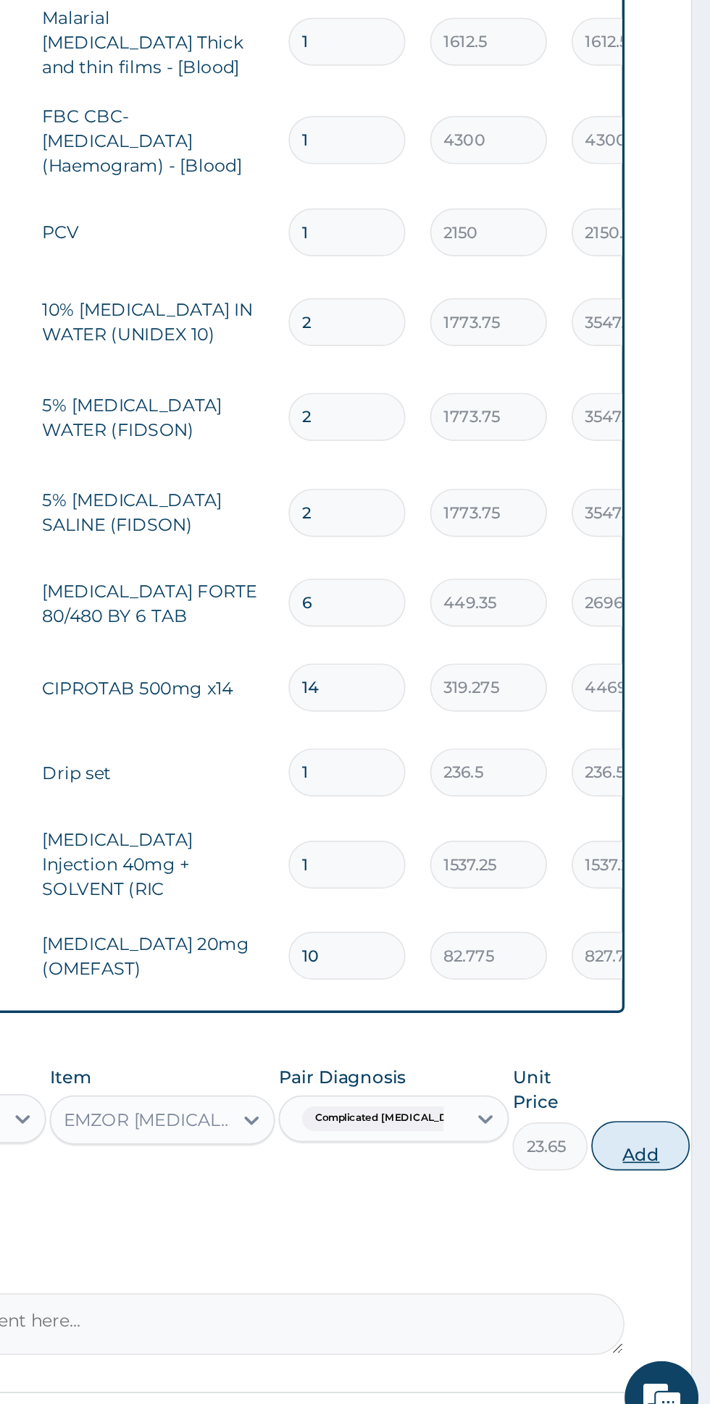
click at [645, 1212] on button "Add" at bounding box center [669, 1226] width 58 height 29
type input "0"
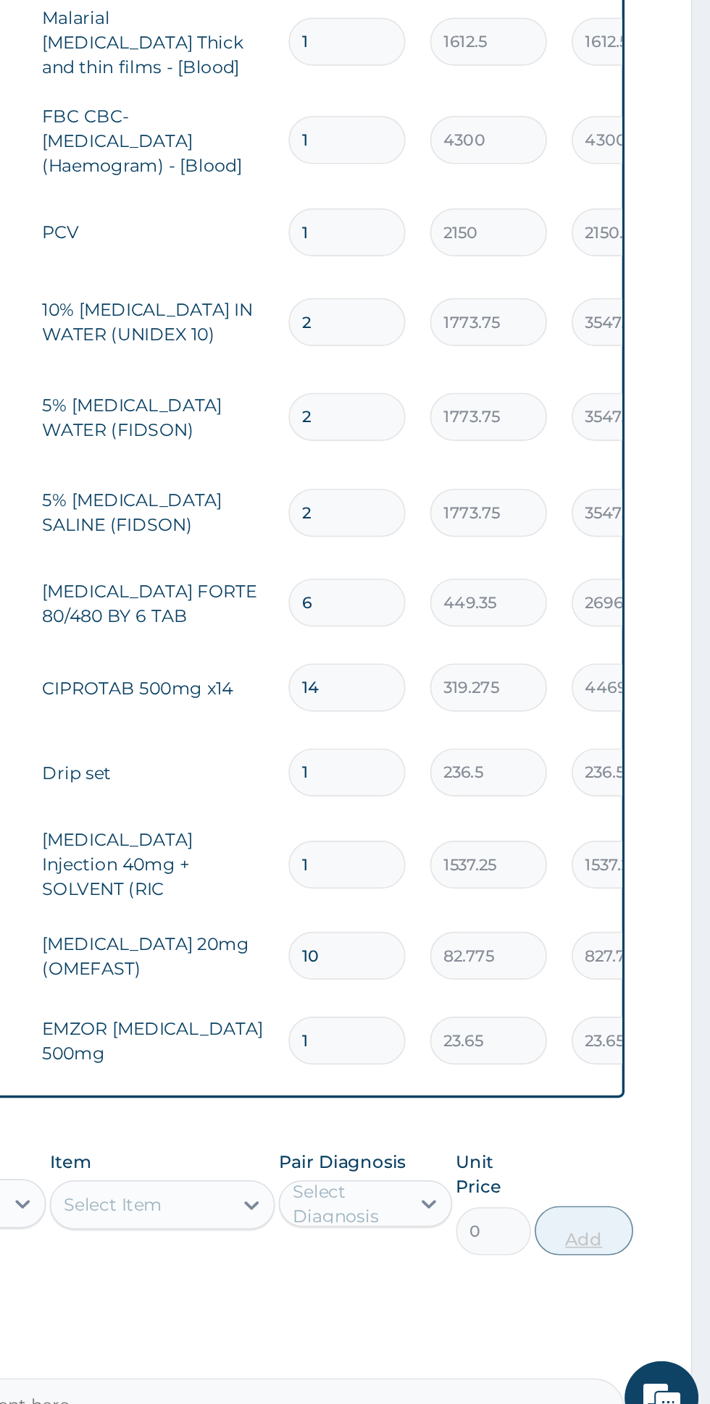
scroll to position [0, 0]
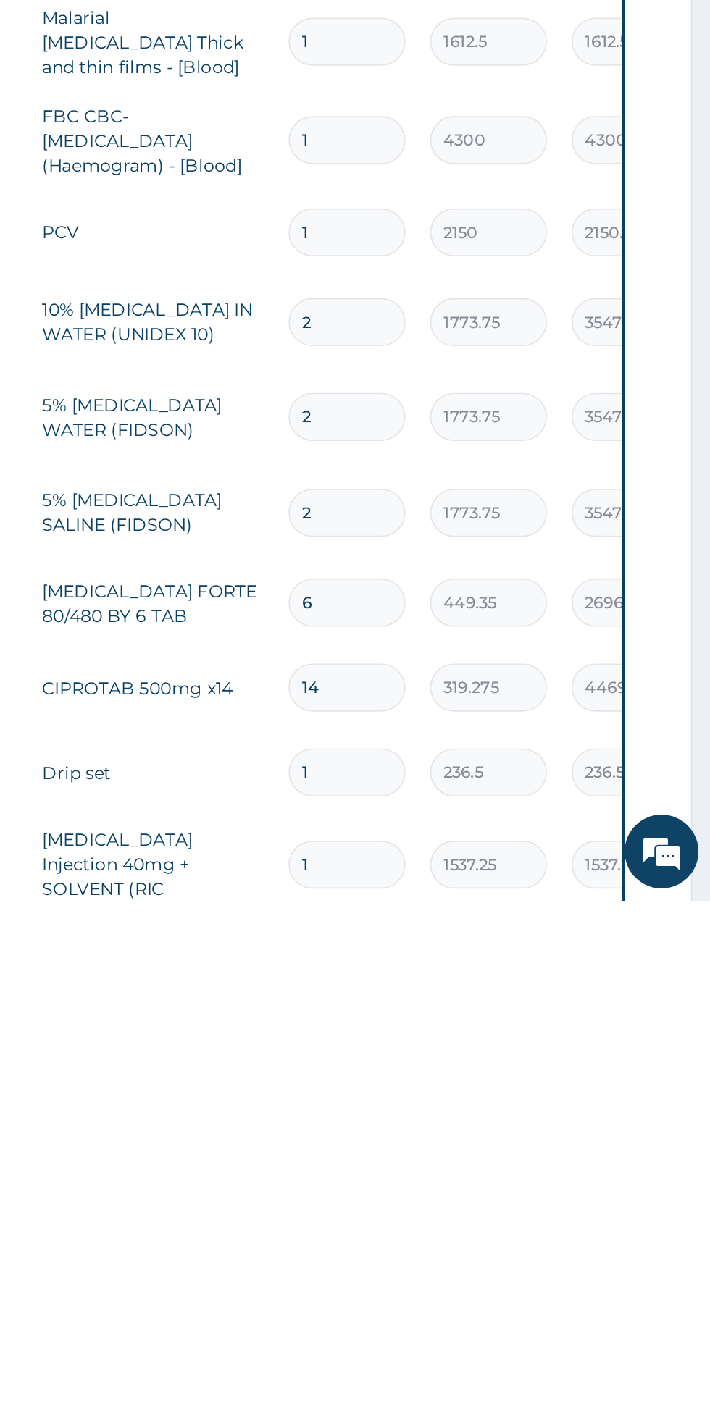
type input "18"
type input "425.70"
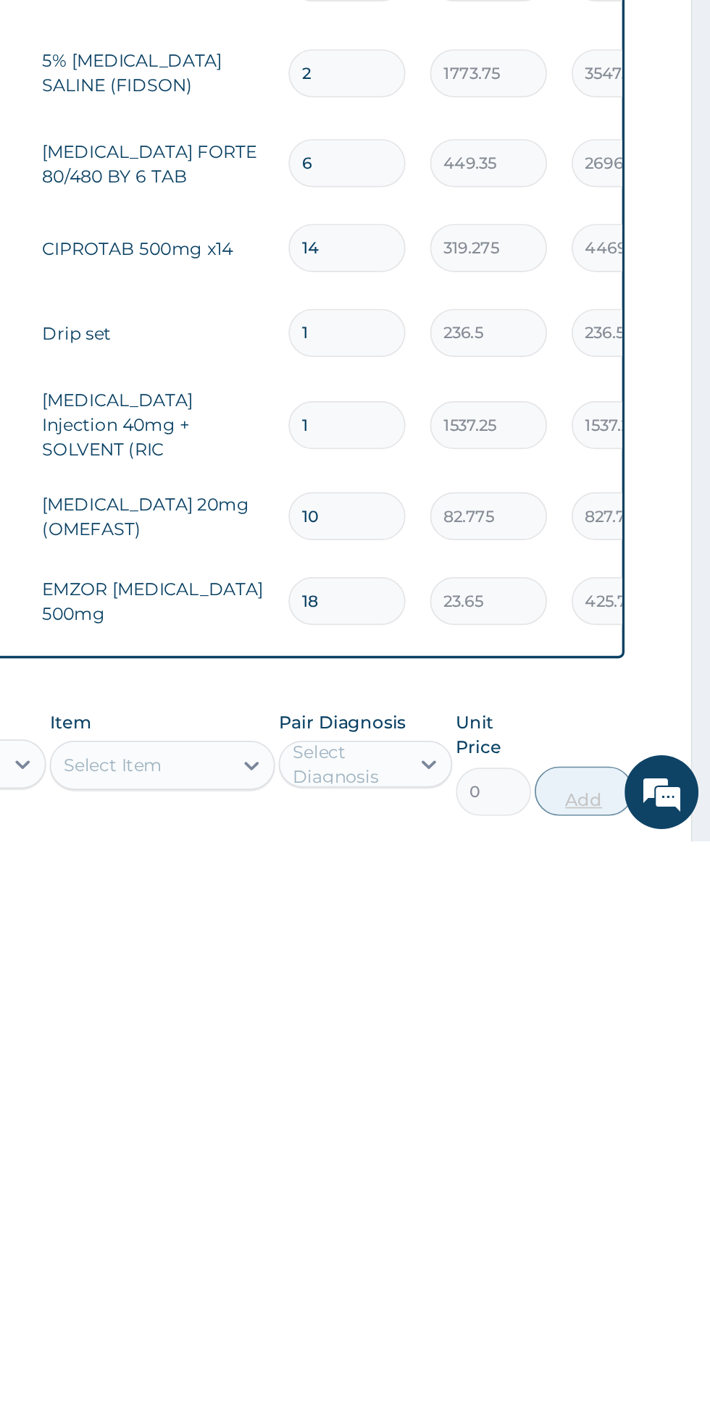
scroll to position [277, 0]
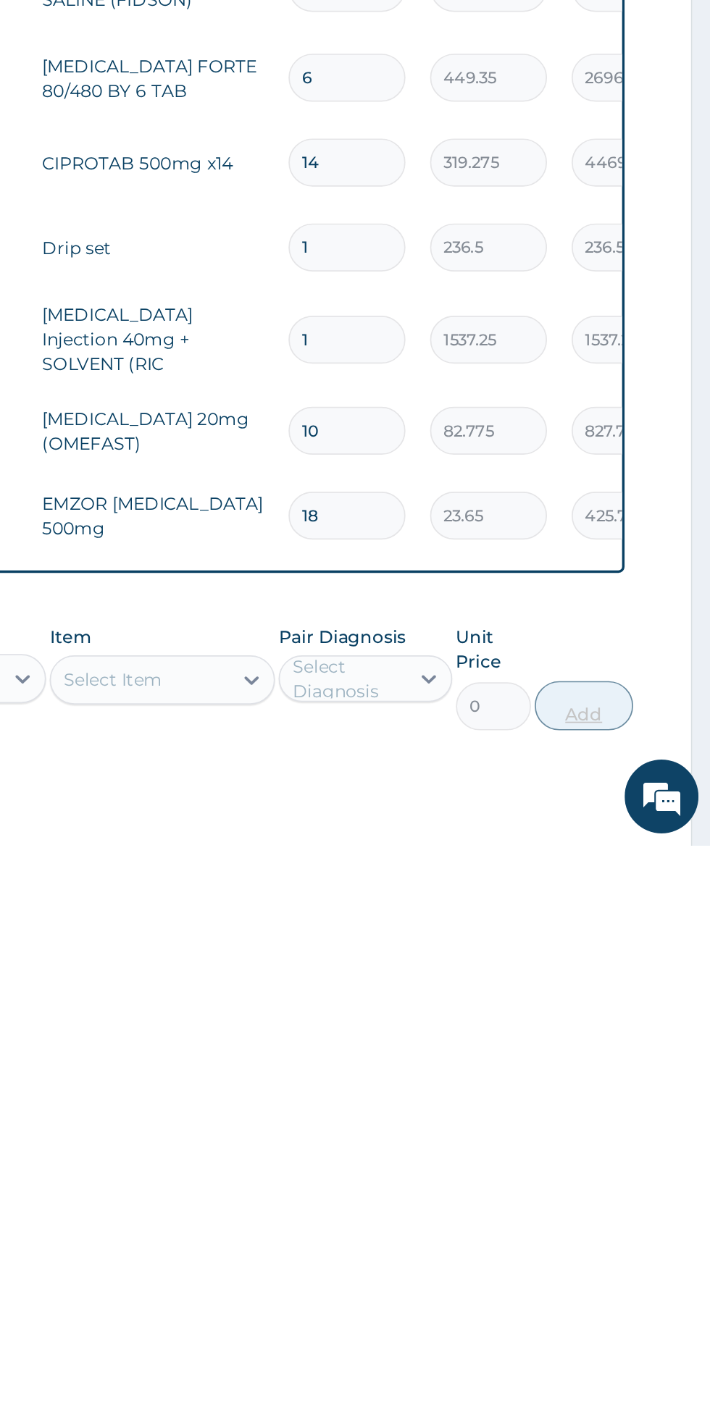
type input "18"
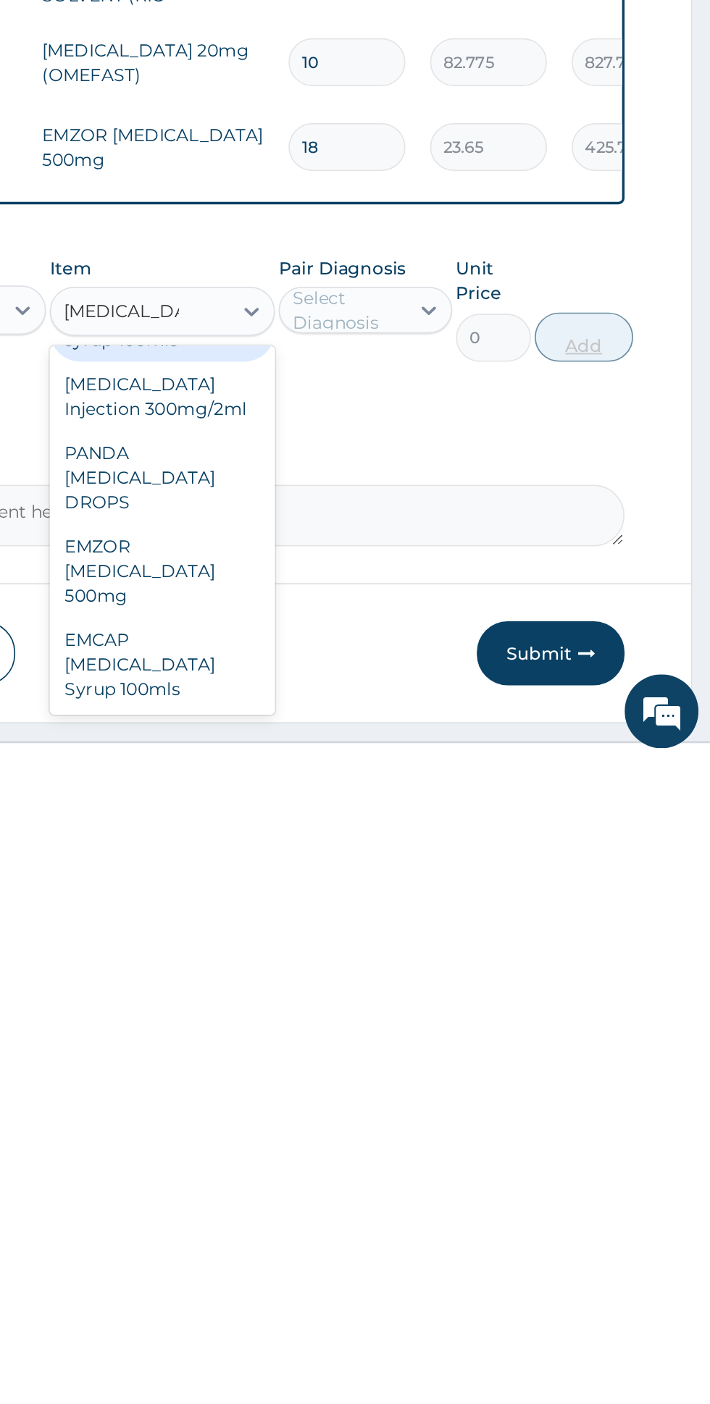
scroll to position [0, 0]
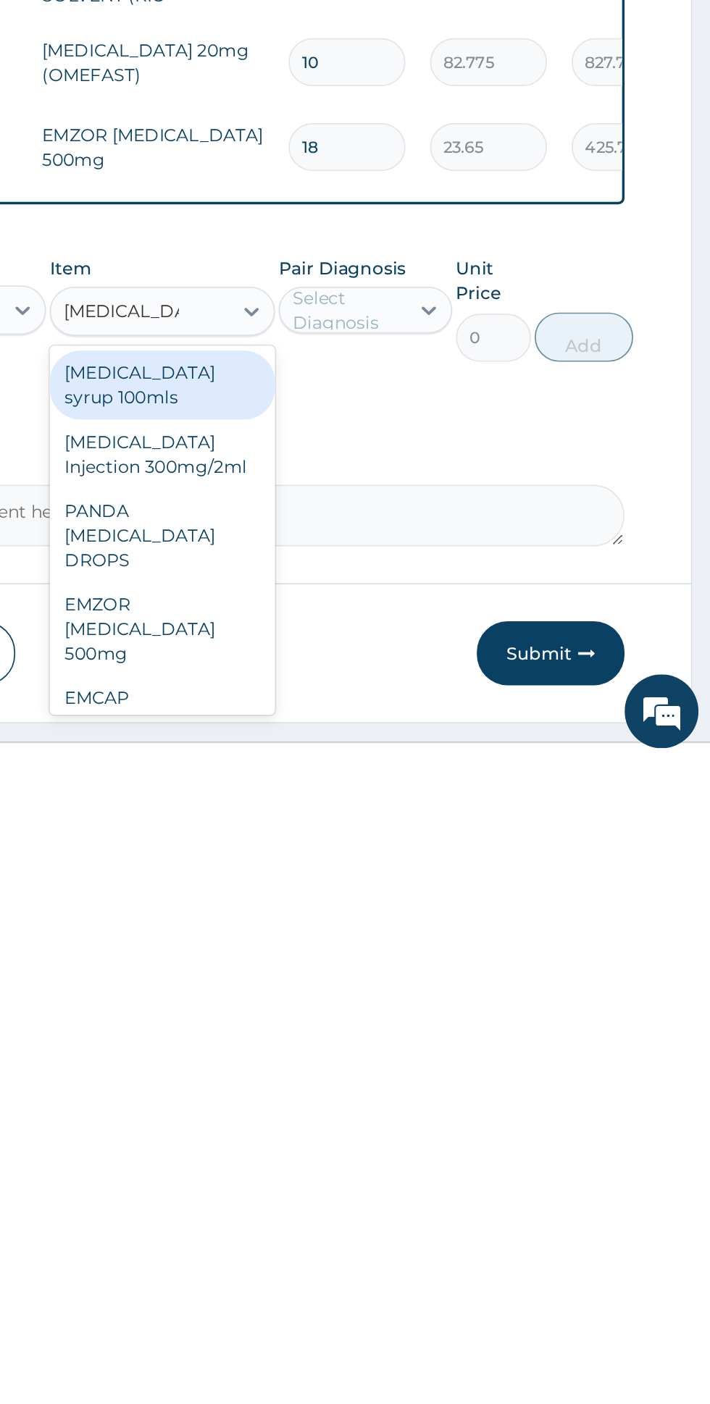
click at [432, 1204] on div "PARACETAMOL Injection 300mg/2ml" at bounding box center [387, 1224] width 133 height 41
type input "paracetamol"
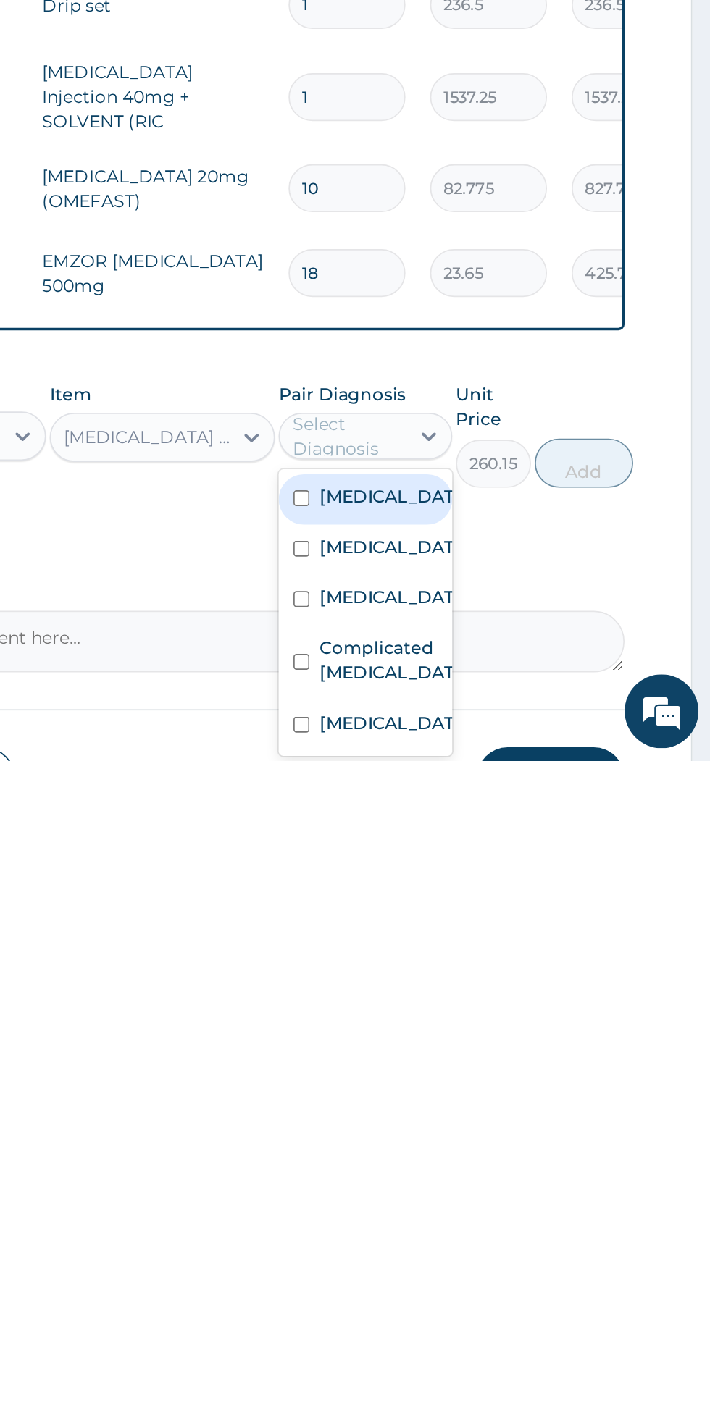
scroll to position [370, 0]
click at [545, 1330] on label "Complicated malaria" at bounding box center [521, 1344] width 84 height 29
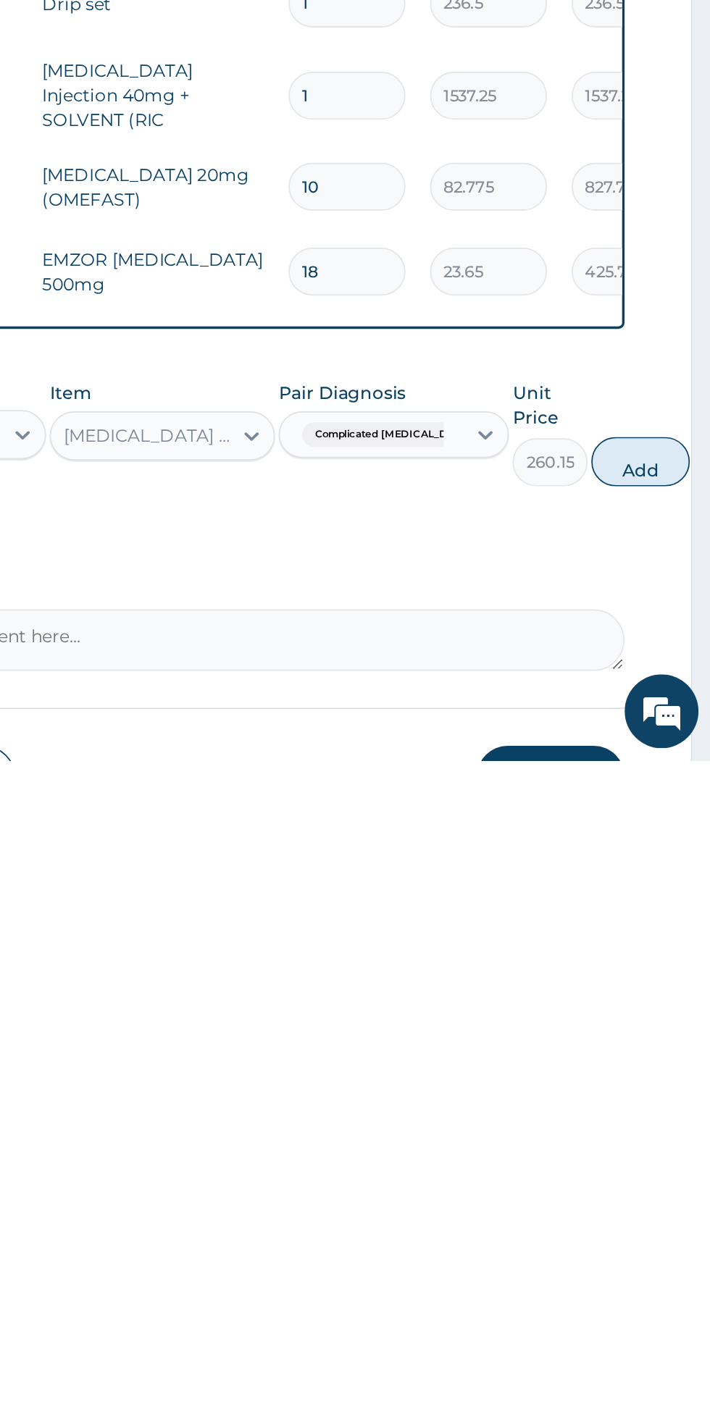
scroll to position [380, 0]
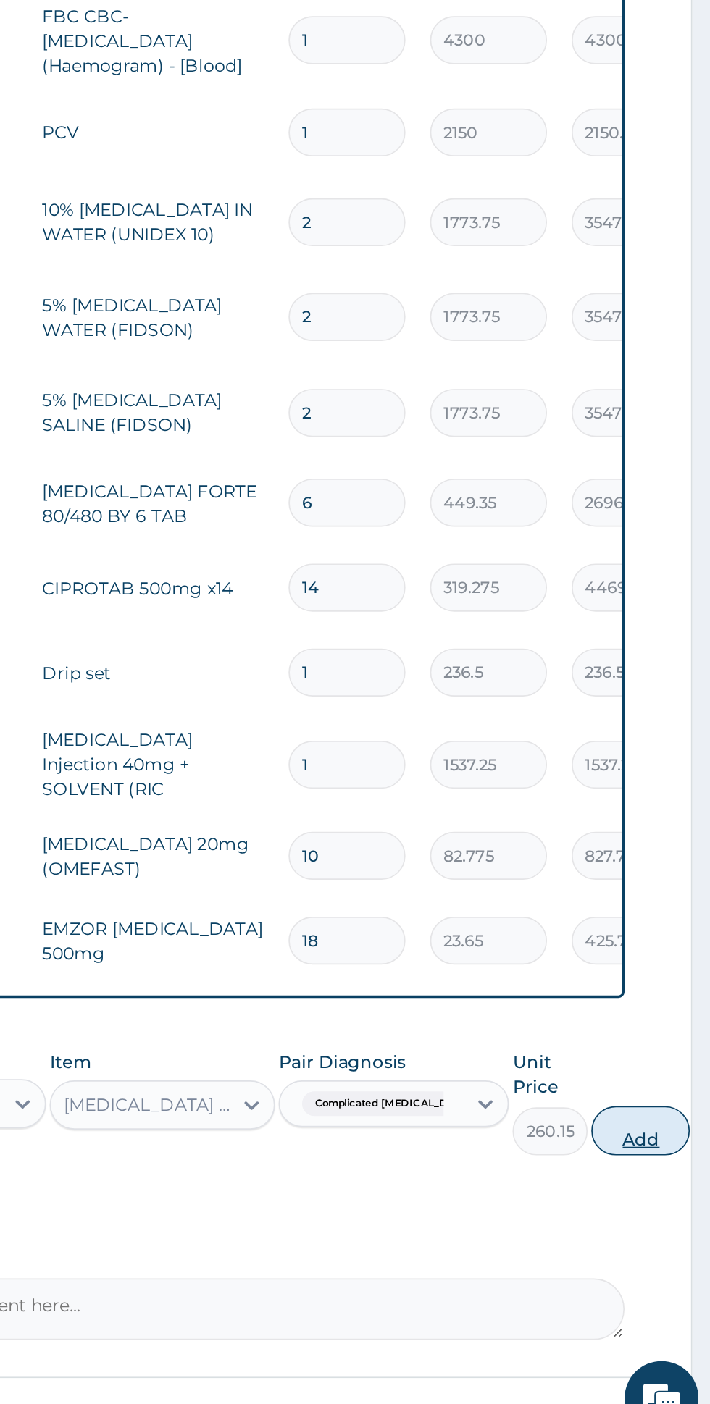
click at [646, 1204] on button "Add" at bounding box center [669, 1218] width 58 height 29
type input "0"
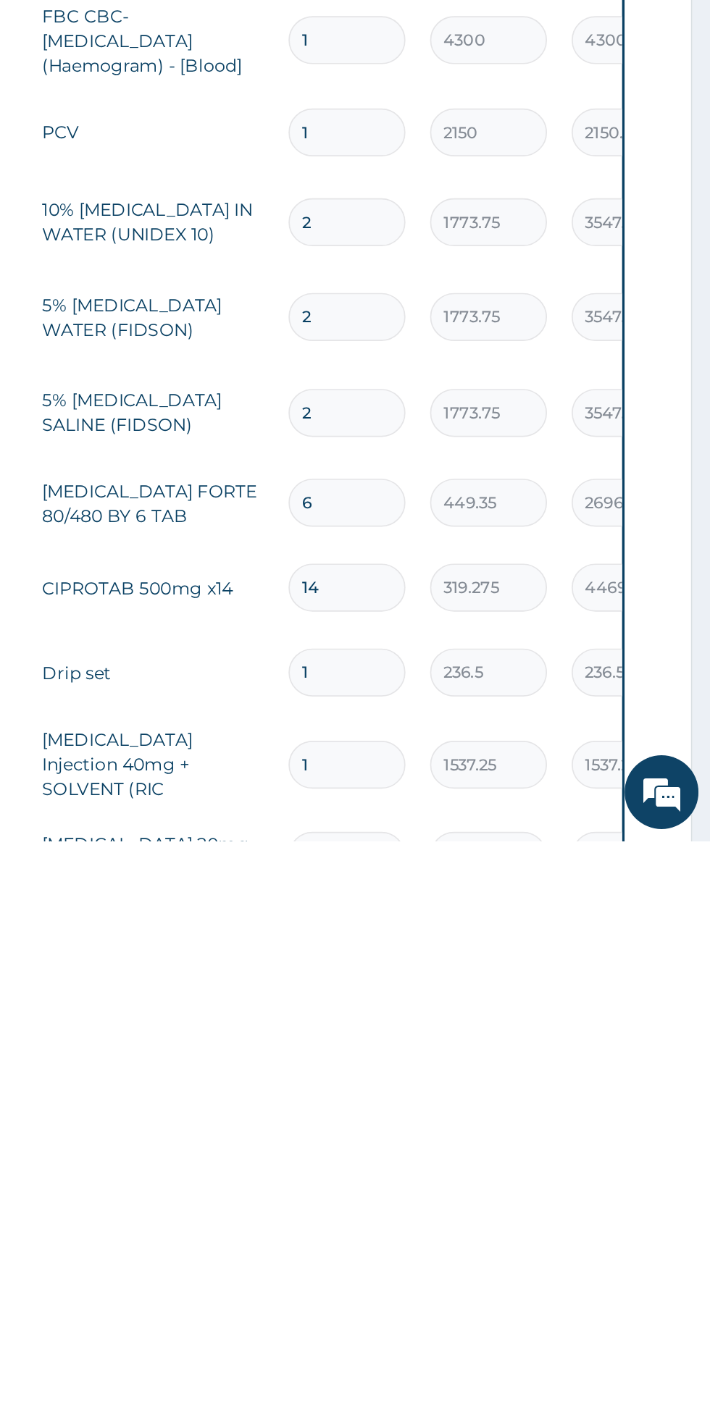
type input "0.00"
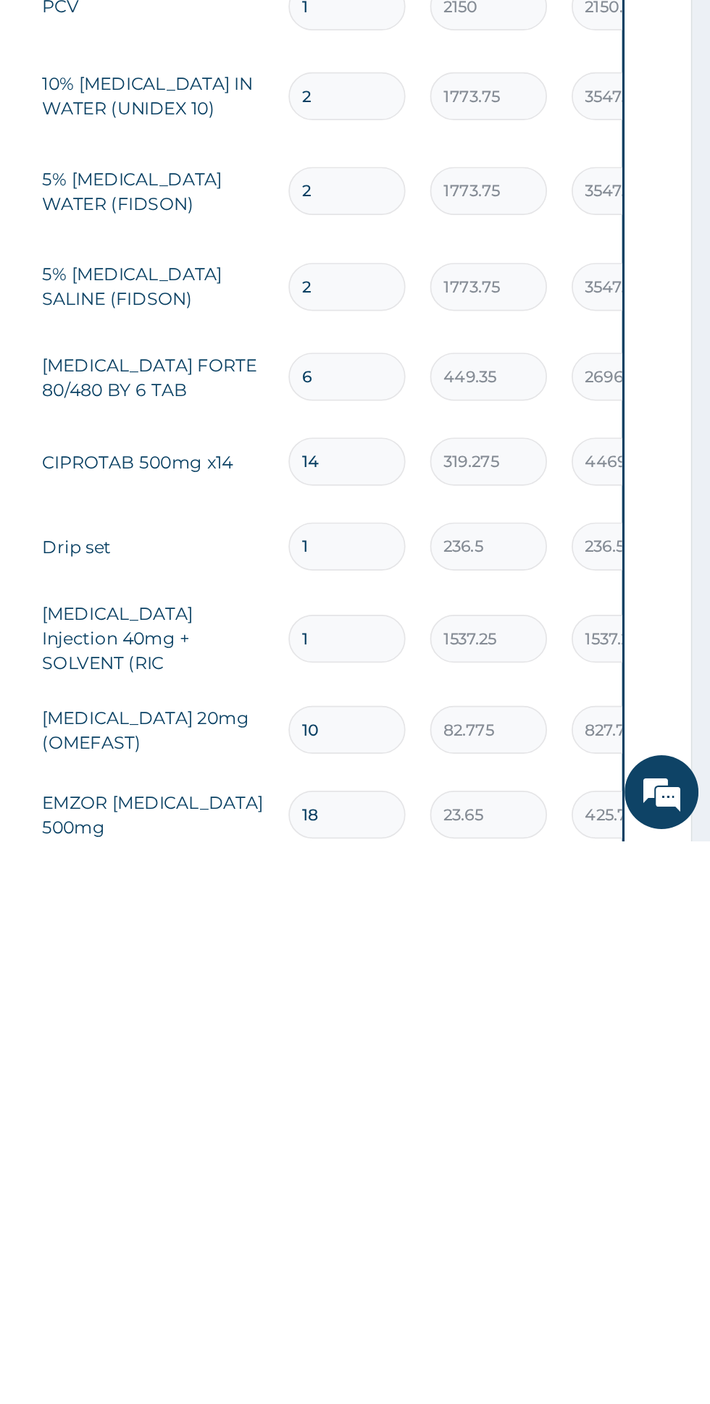
type input "6"
type input "1560.90"
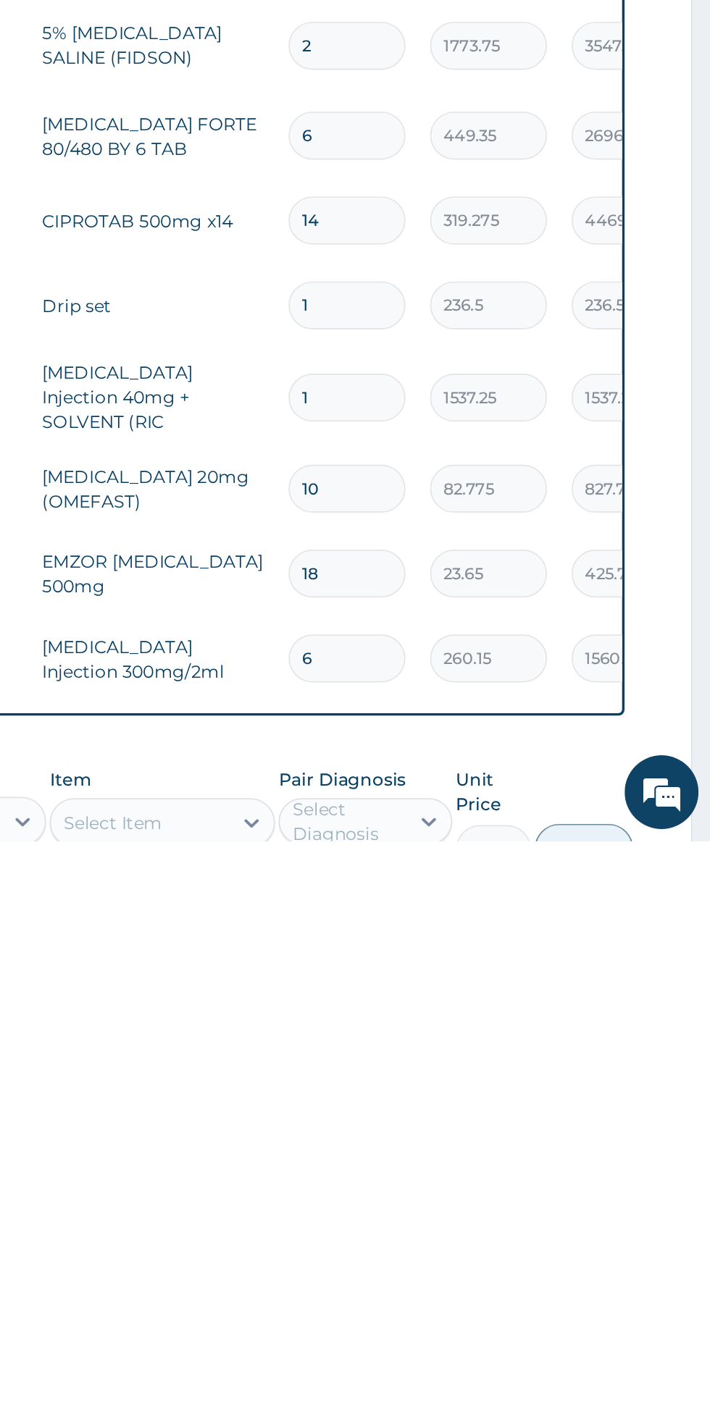
scroll to position [313, 0]
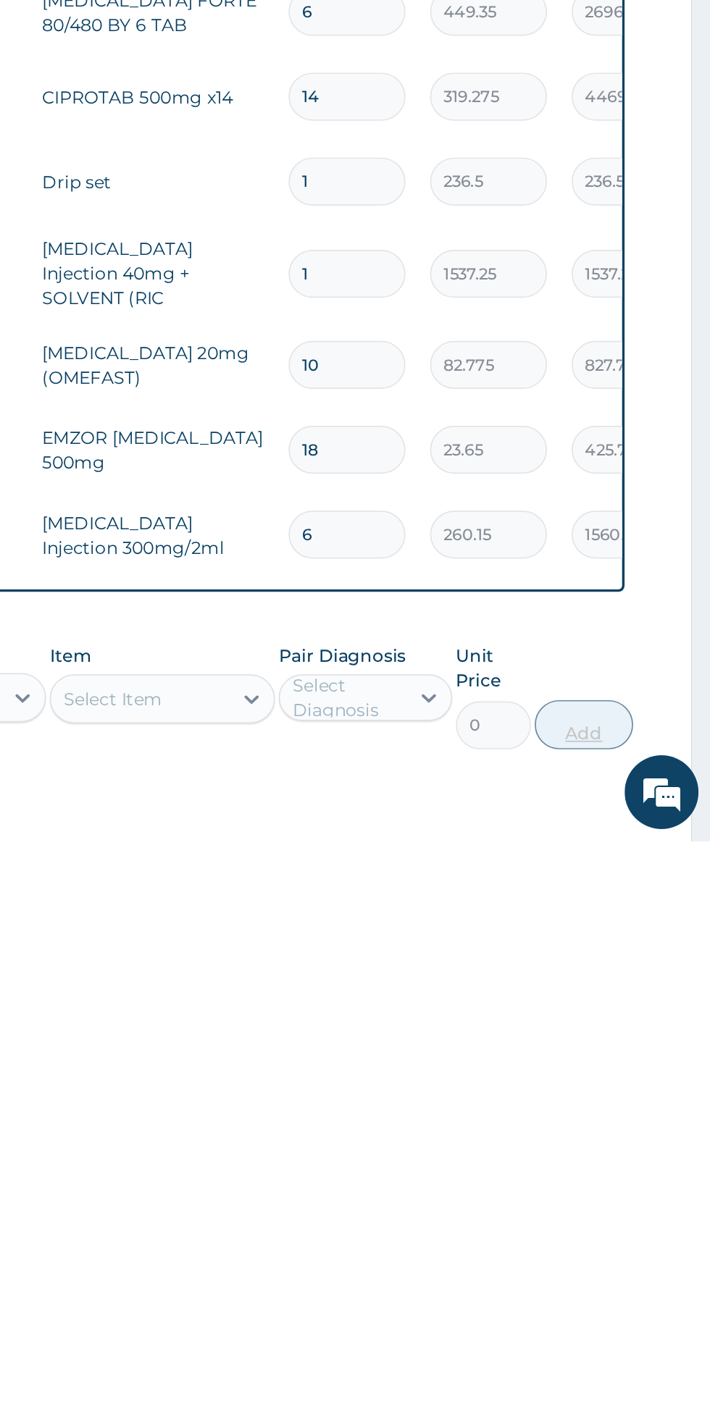
type input "6"
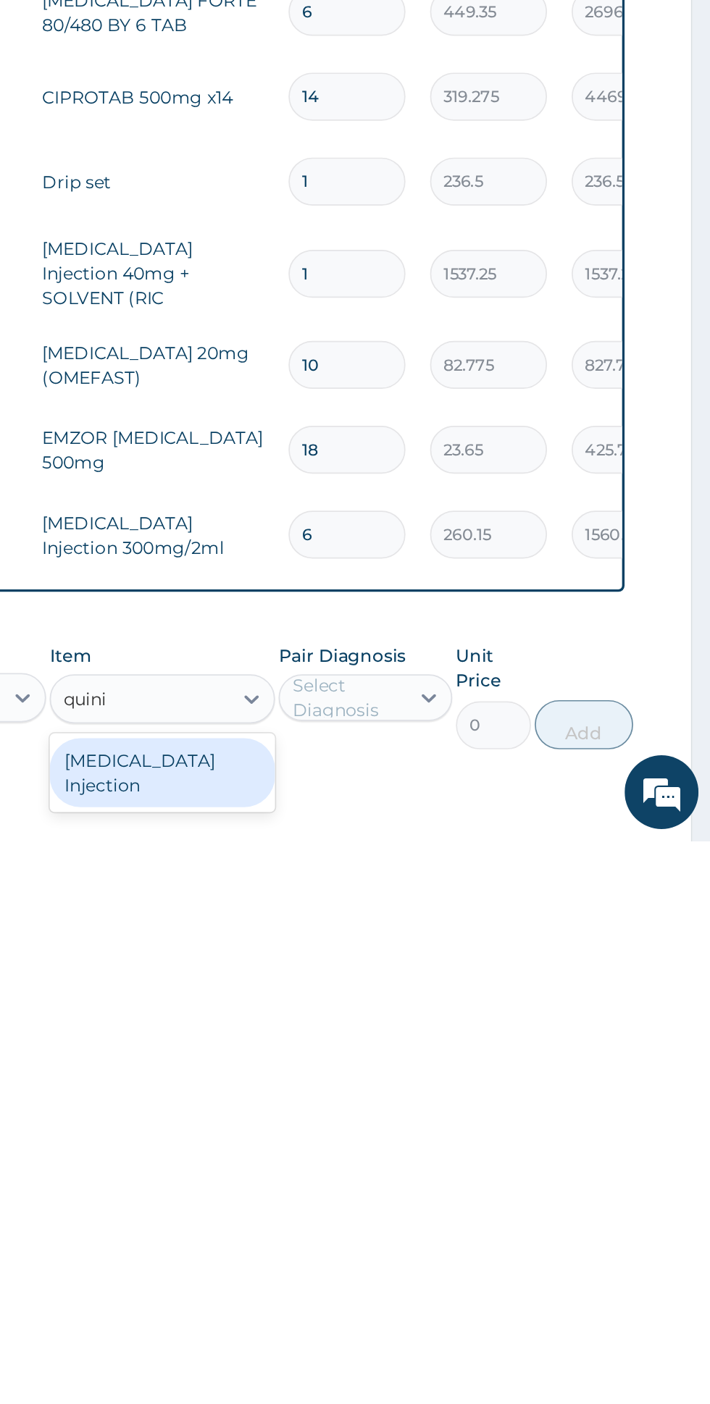
click at [436, 1343] on div "QUININE Injection" at bounding box center [387, 1363] width 133 height 41
type input "quini"
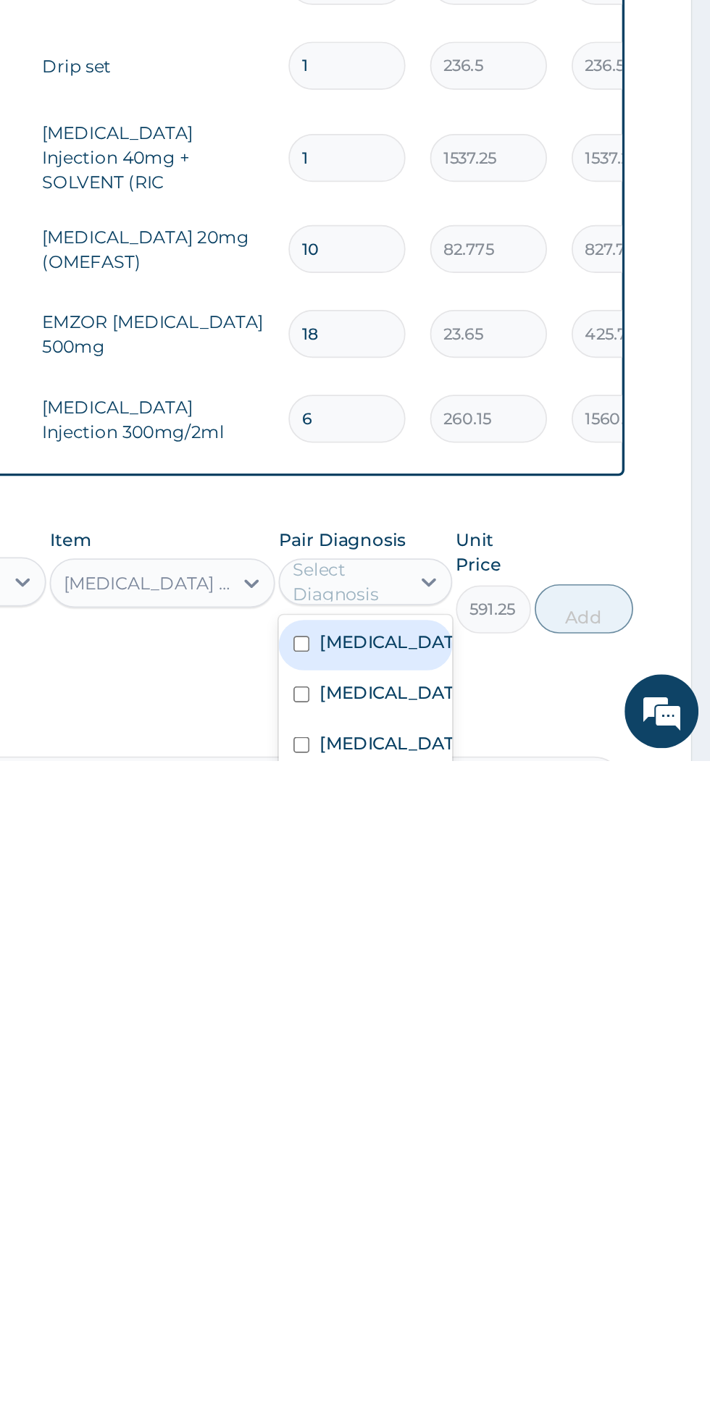
scroll to position [412, 0]
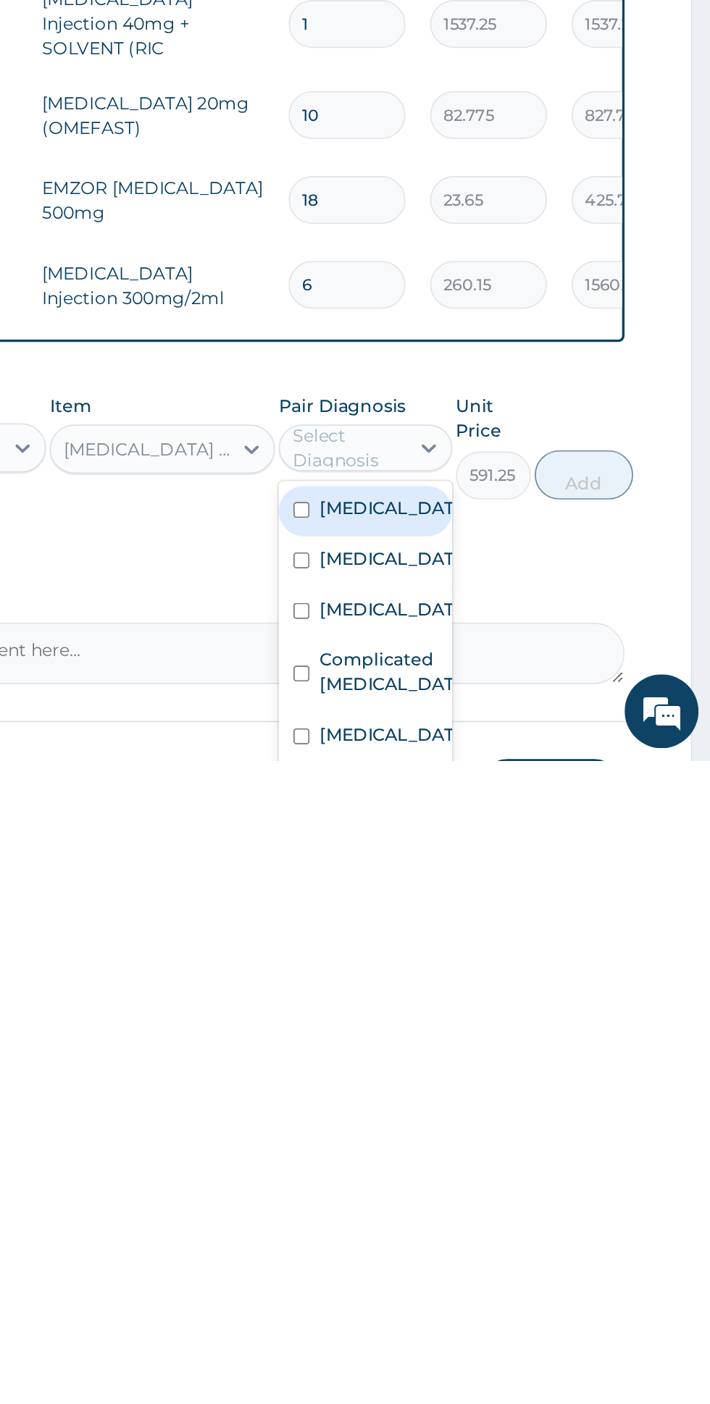
click at [535, 1338] on label "Complicated malaria" at bounding box center [521, 1352] width 84 height 29
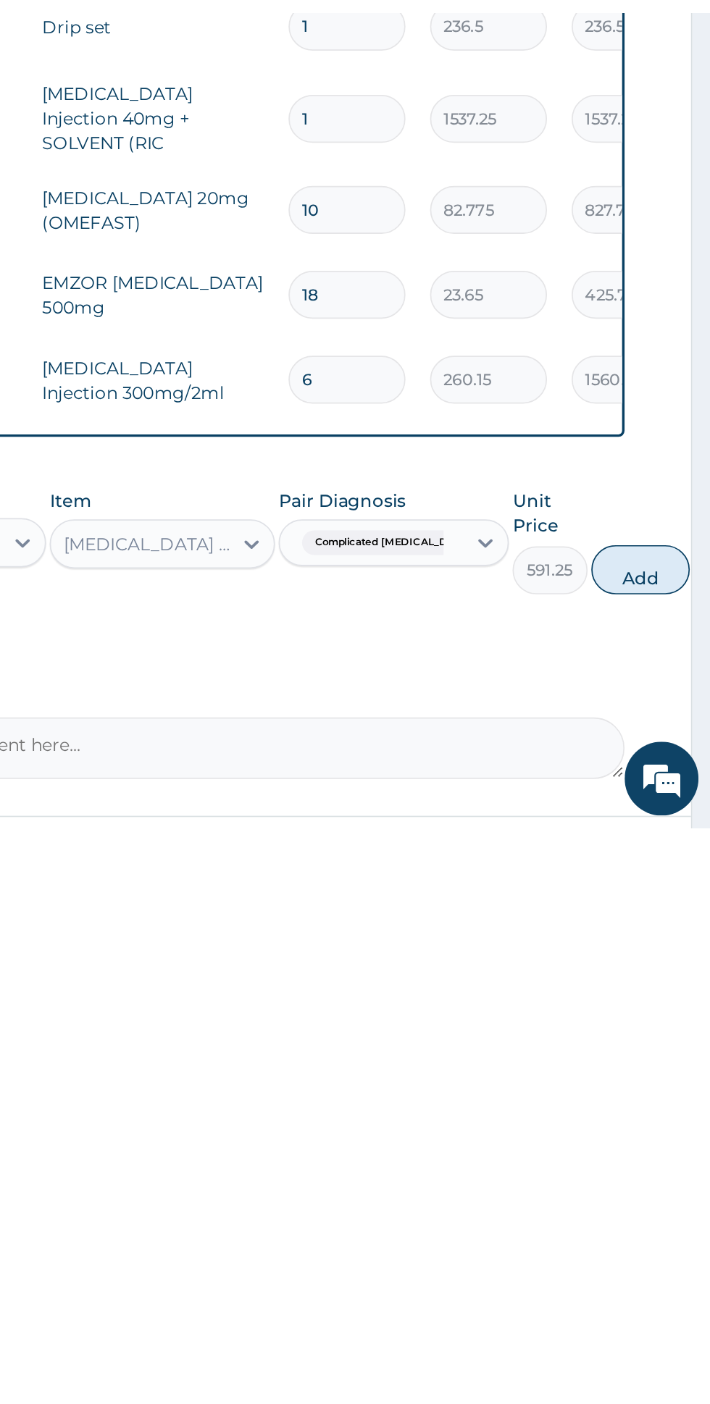
scroll to position [422, 0]
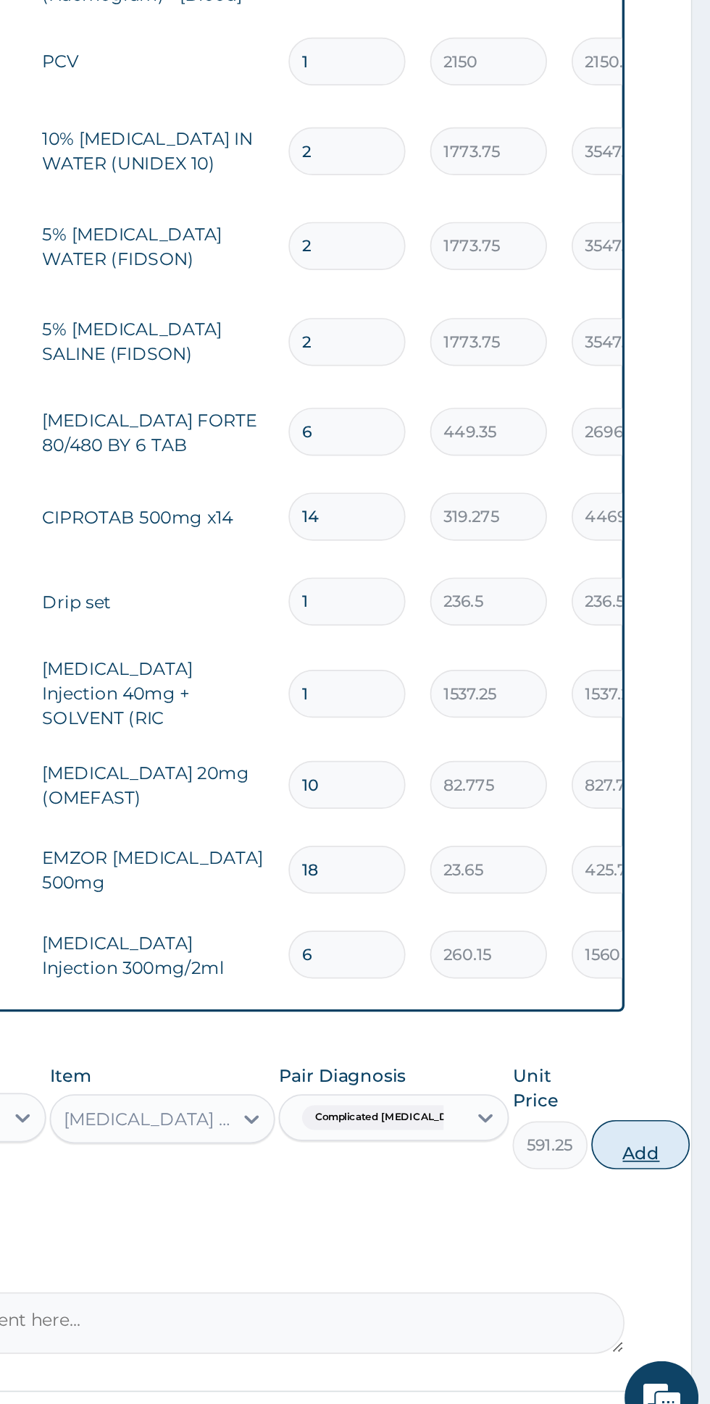
click at [645, 1212] on button "Add" at bounding box center [669, 1226] width 58 height 29
type input "0"
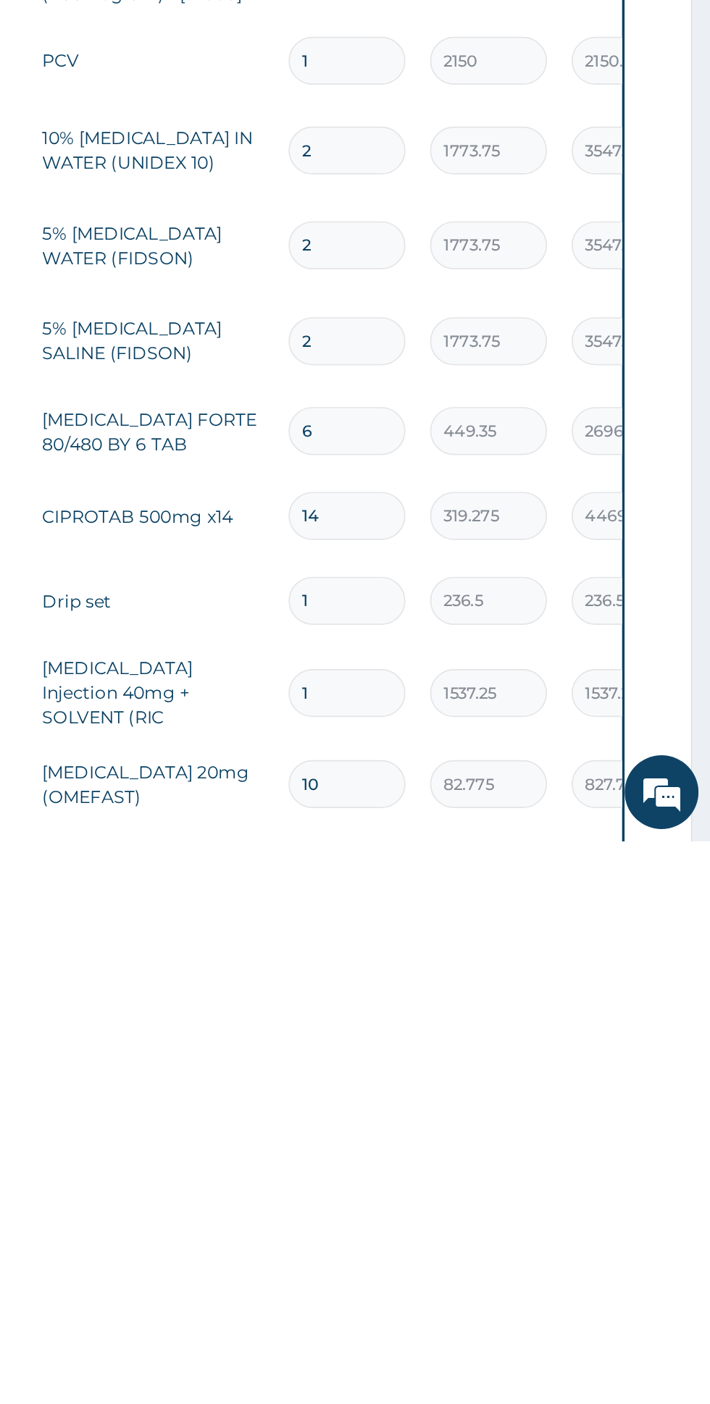
type input "0.00"
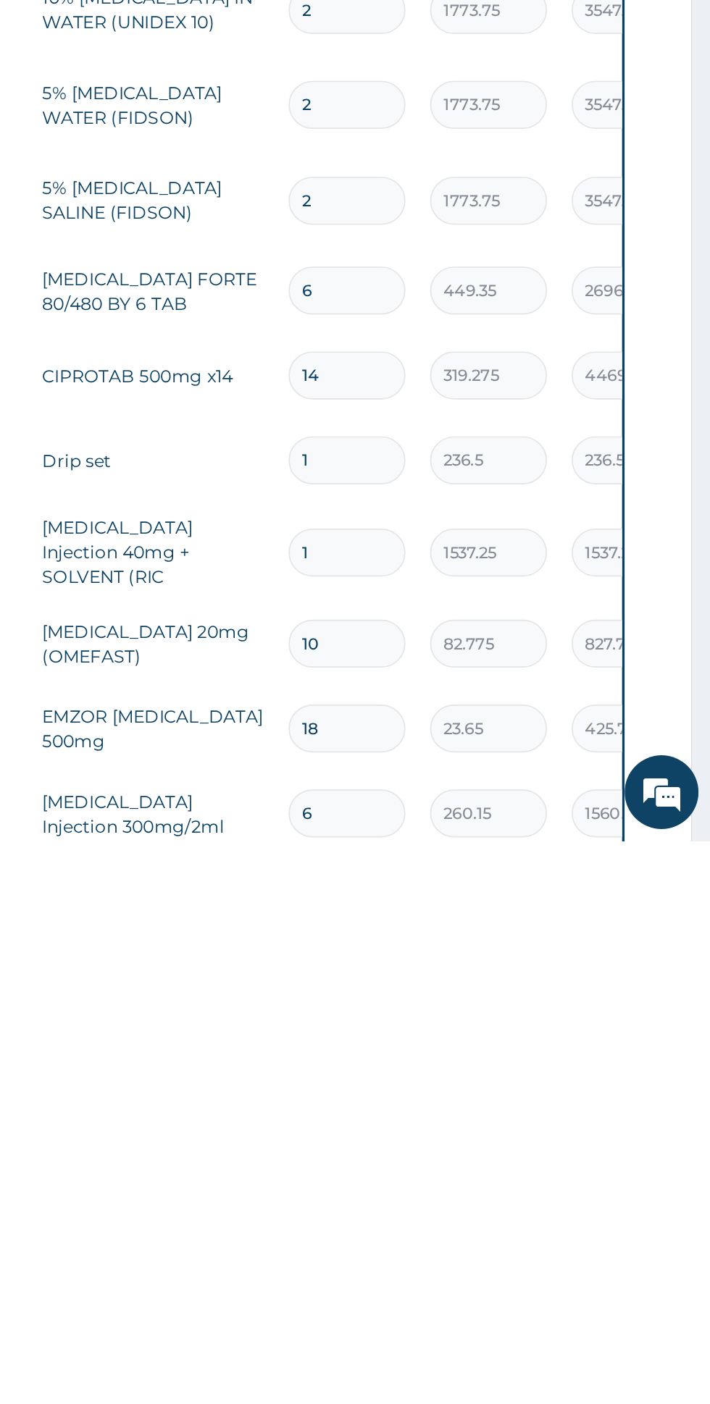
type input "4"
type input "2365.00"
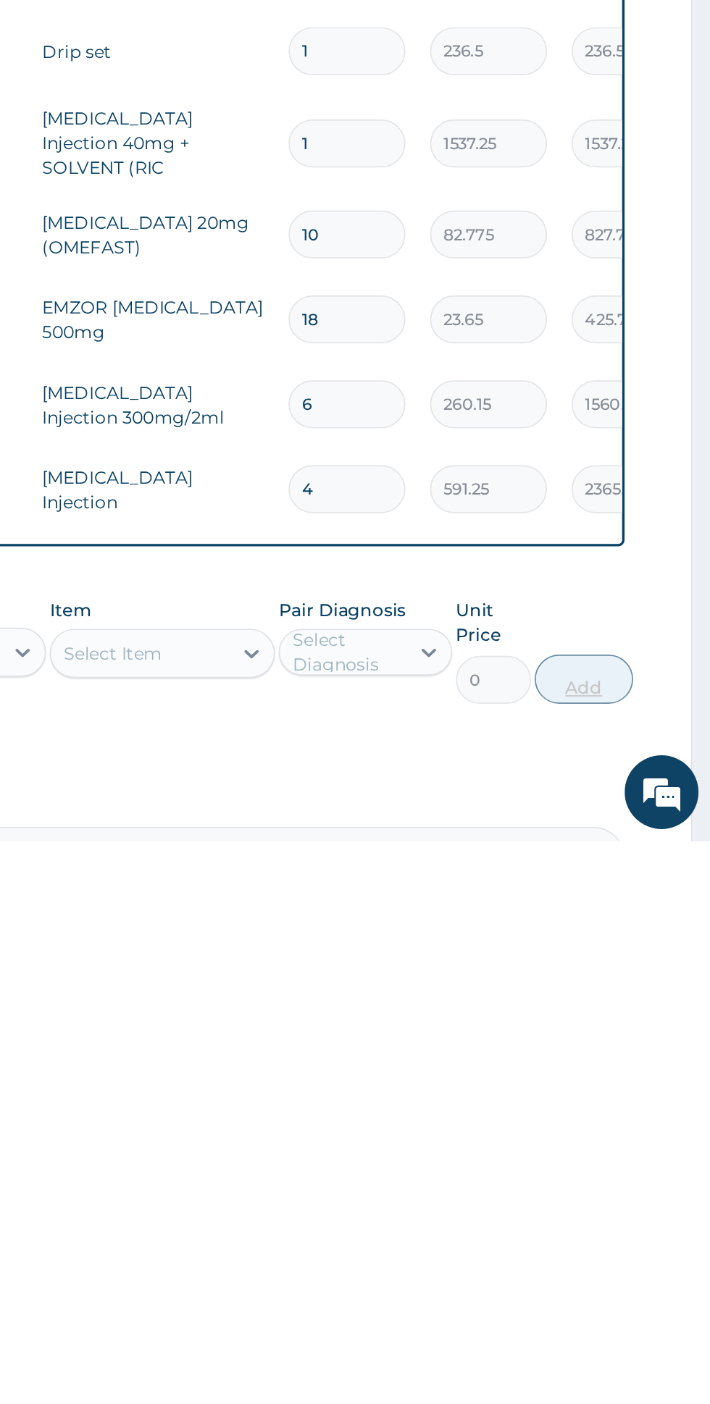
scroll to position [390, 0]
type input "4"
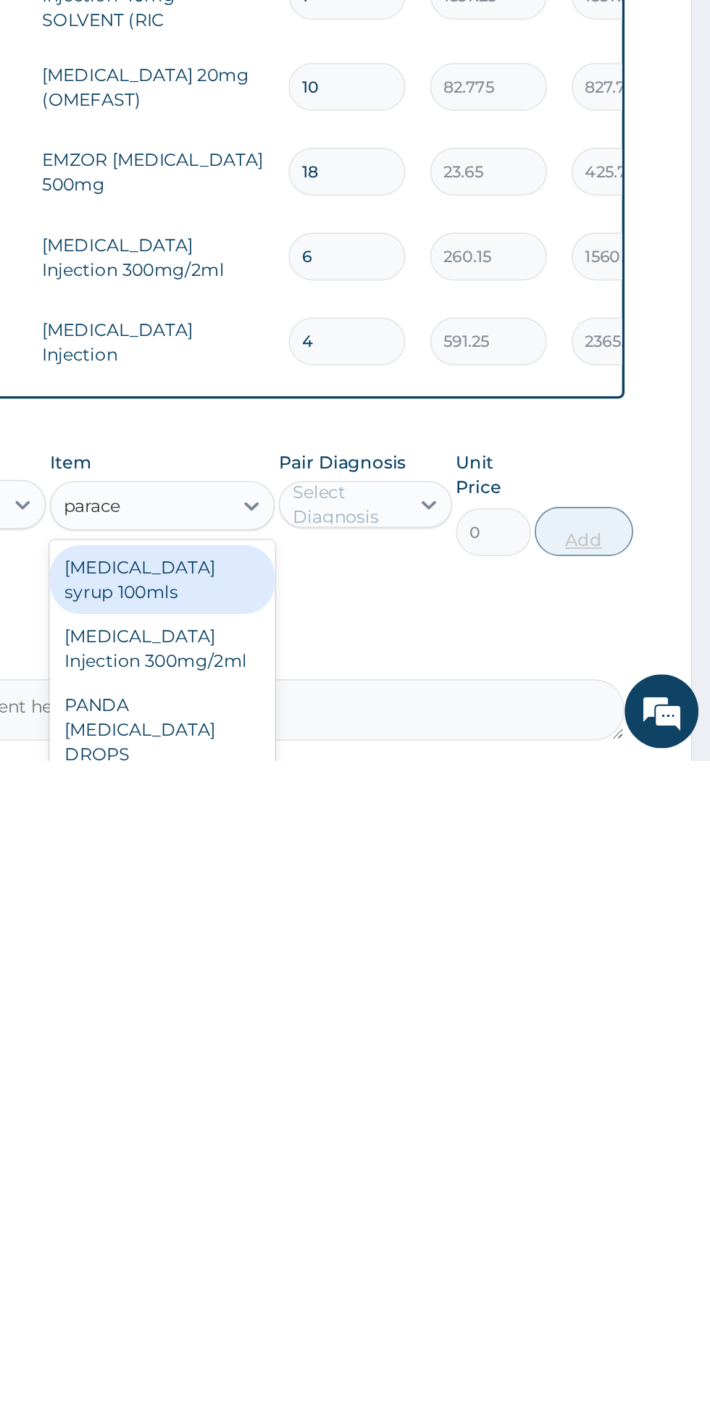
scroll to position [433, 0]
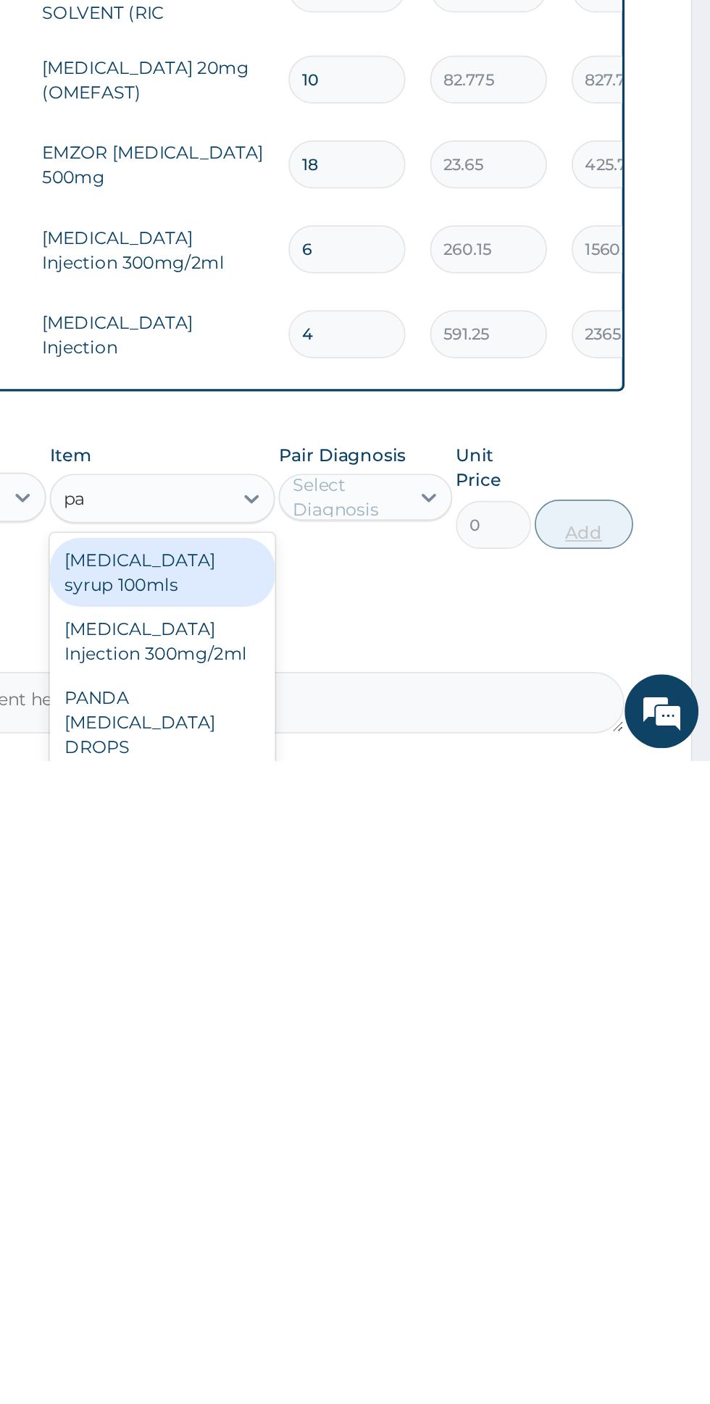
type input "p"
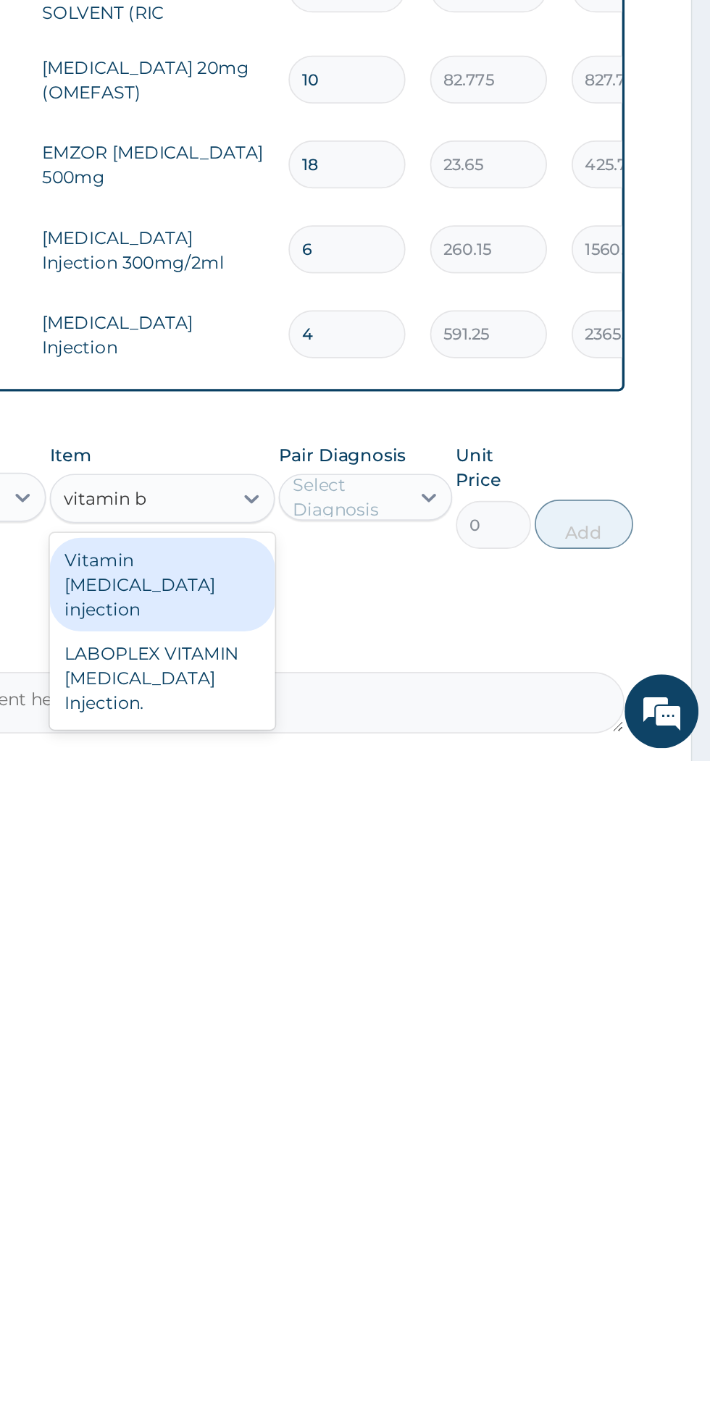
click at [424, 1273] on div "Vitamin B complex injection" at bounding box center [387, 1300] width 133 height 55
type input "vitamin b"
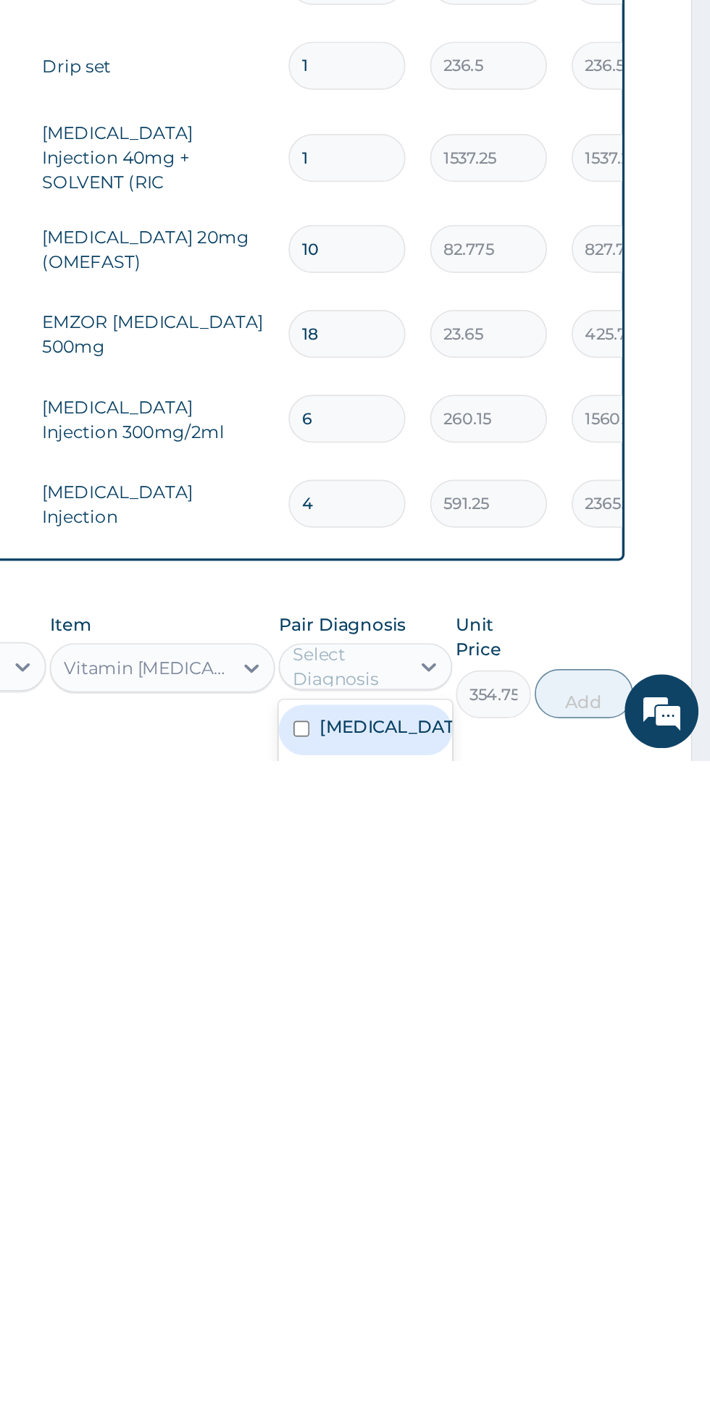
scroll to position [463, 0]
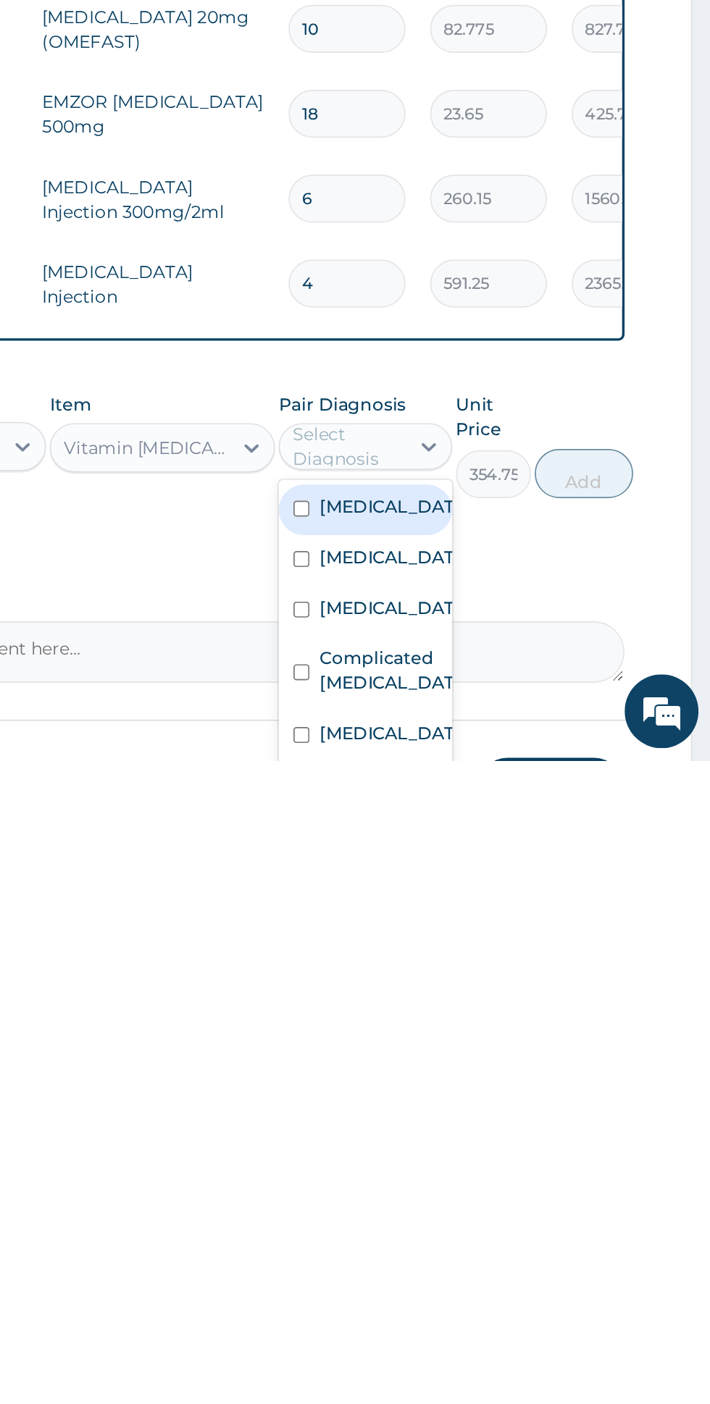
click at [528, 1337] on label "Complicated malaria" at bounding box center [521, 1351] width 84 height 29
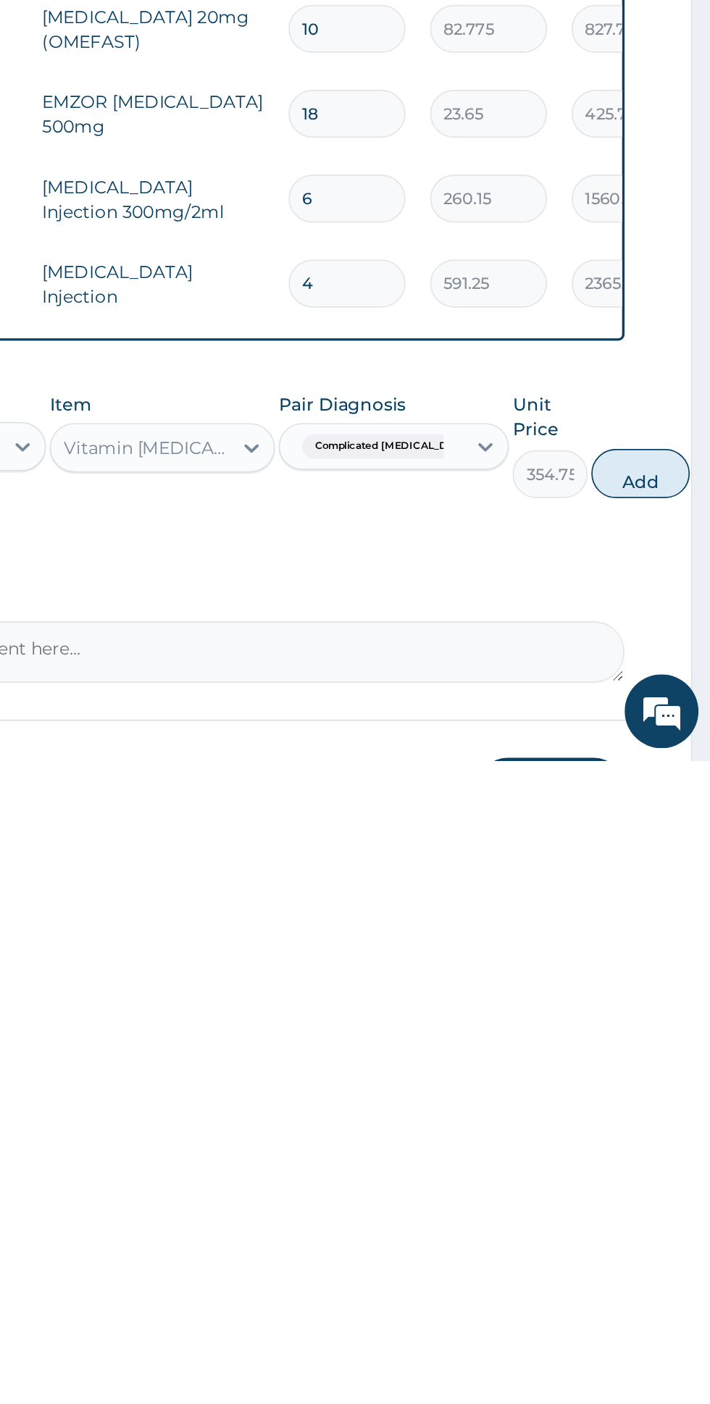
scroll to position [473, 0]
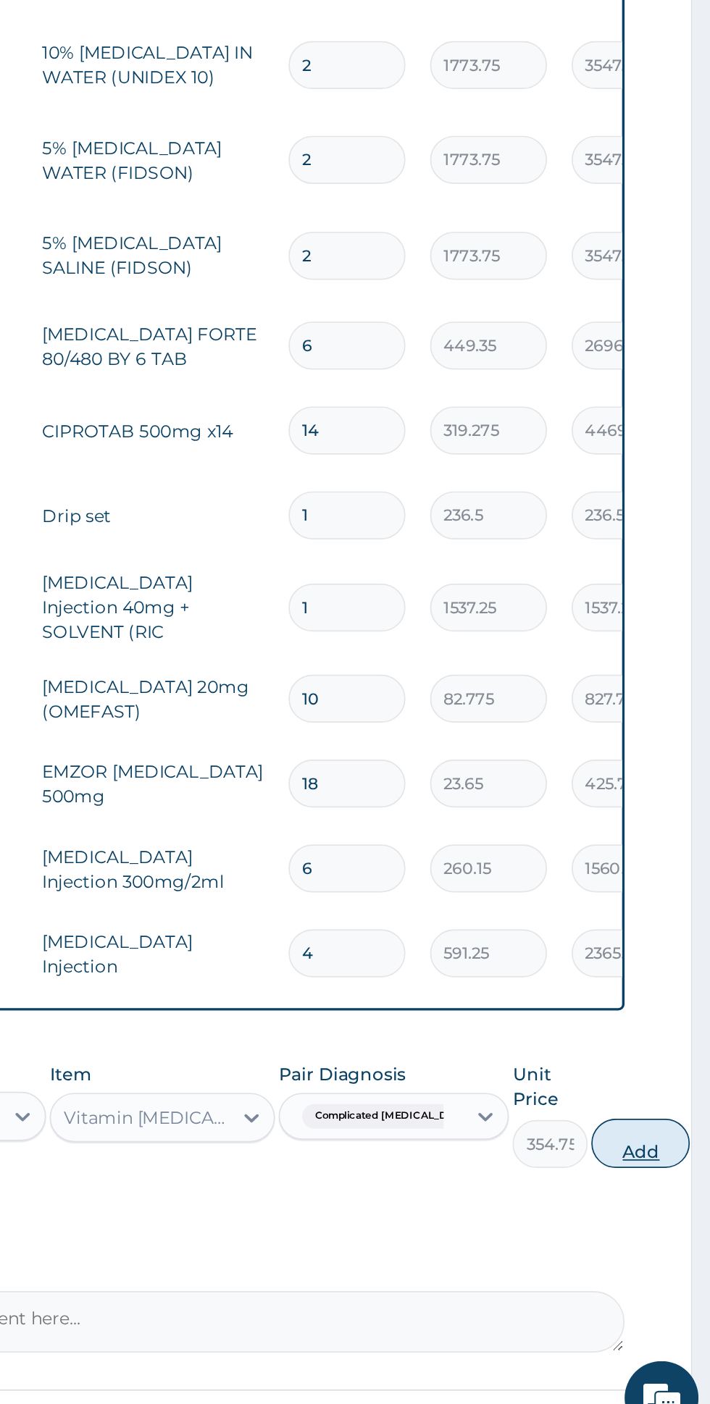
click at [645, 1211] on button "Add" at bounding box center [669, 1225] width 58 height 29
type input "0"
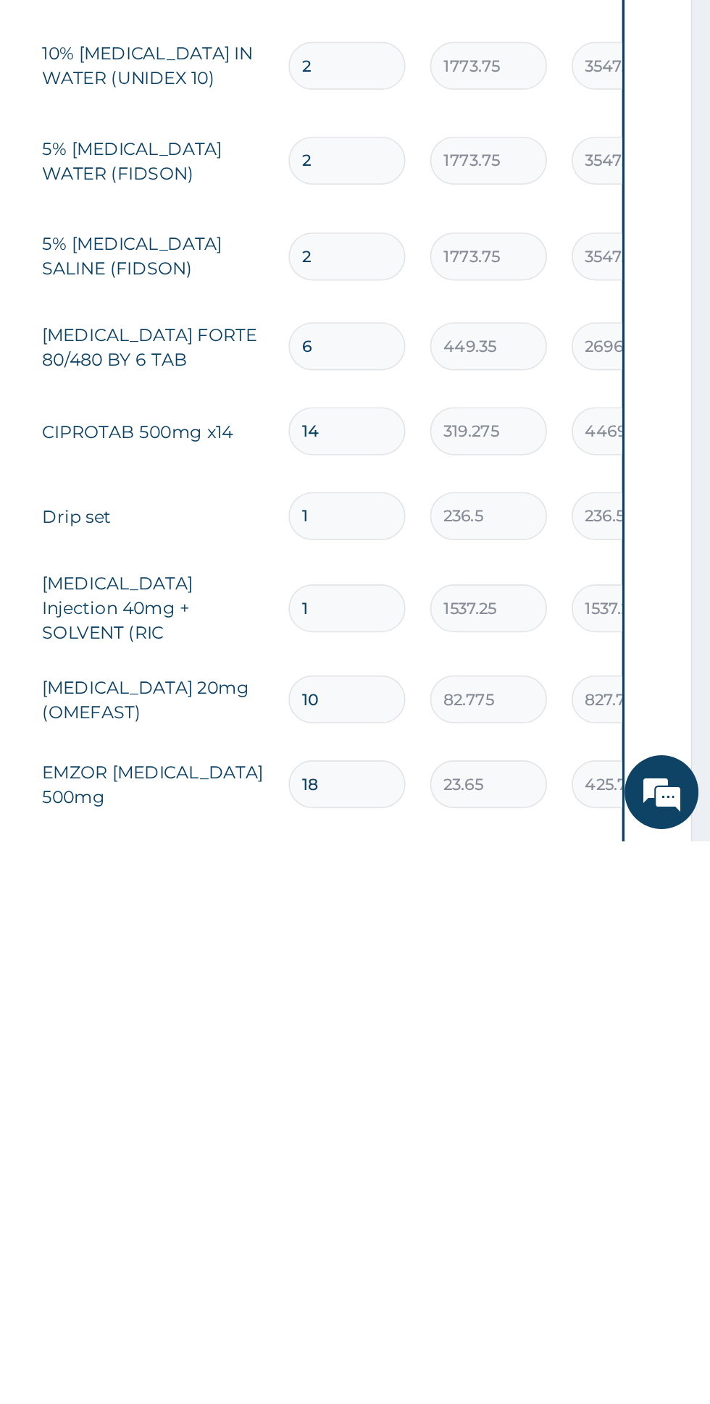
type input "0.00"
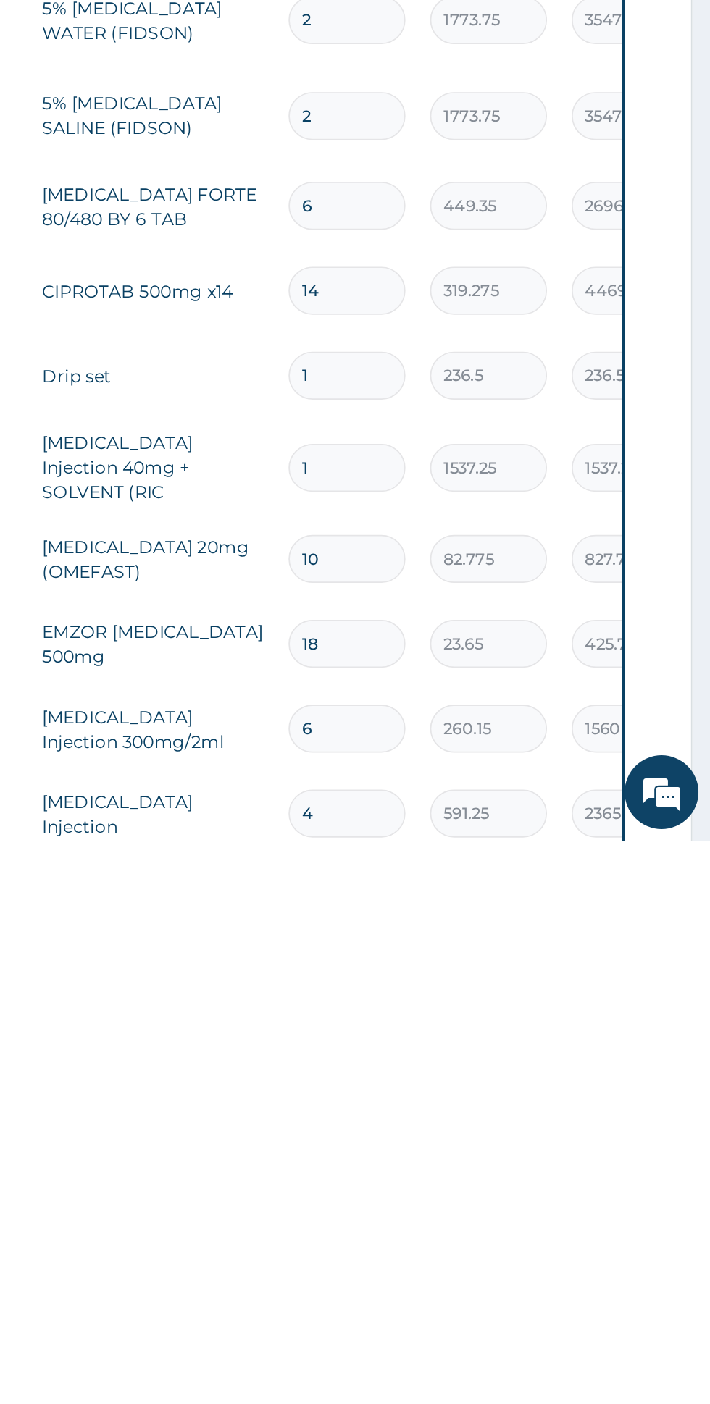
type input "4"
type input "1419.00"
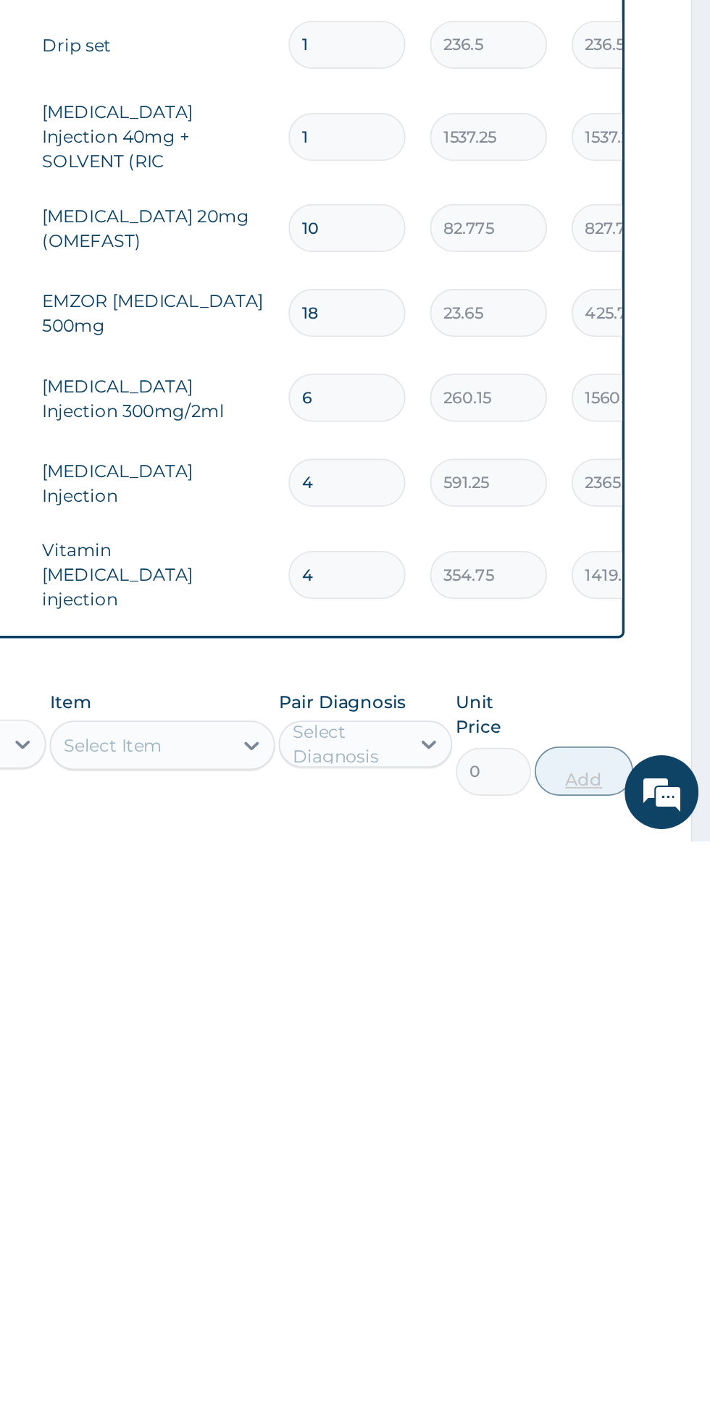
scroll to position [401, 0]
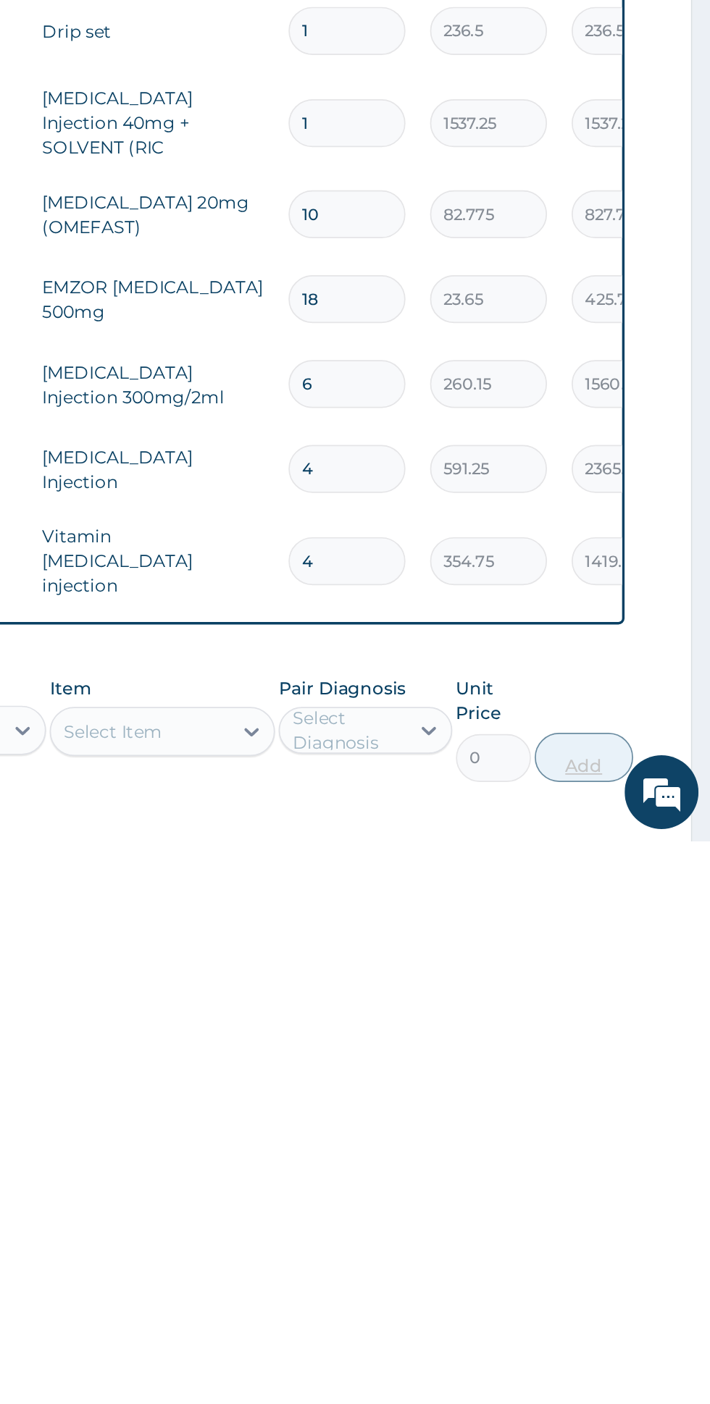
type input "4"
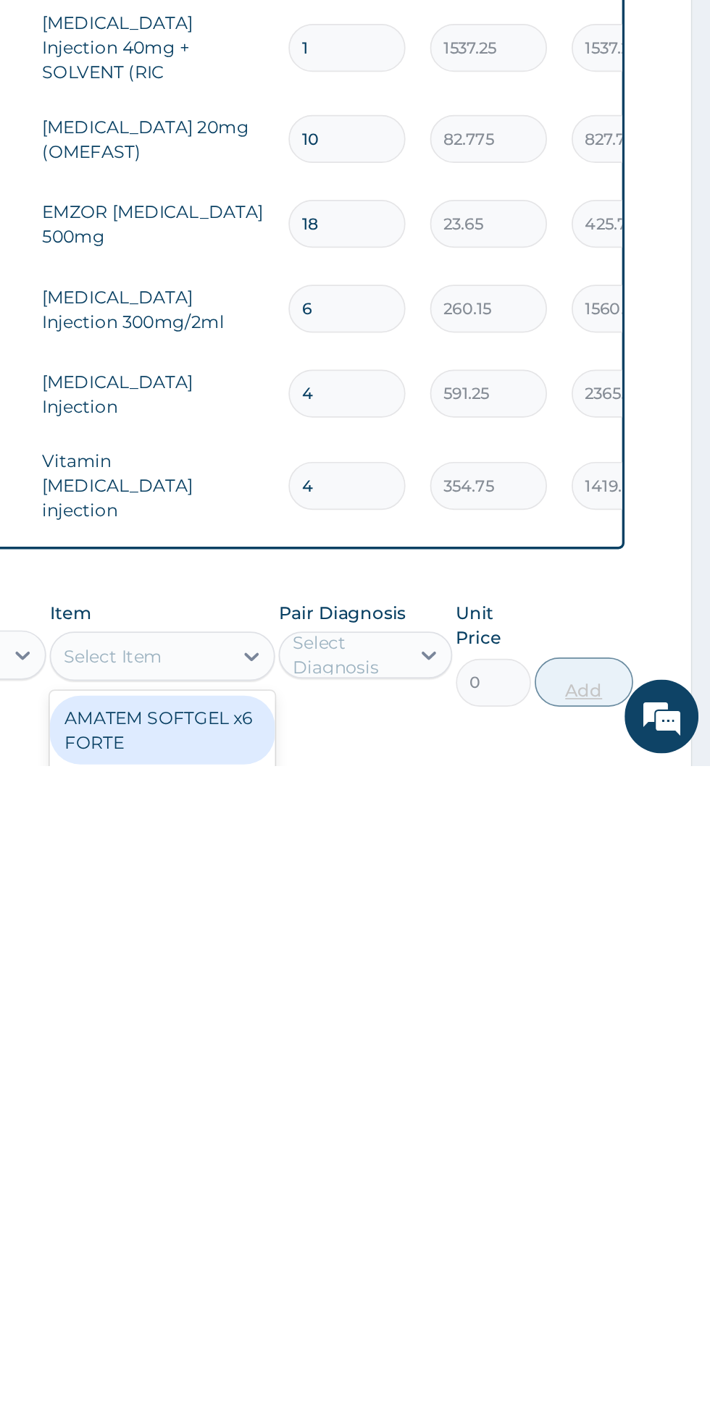
scroll to position [514, 0]
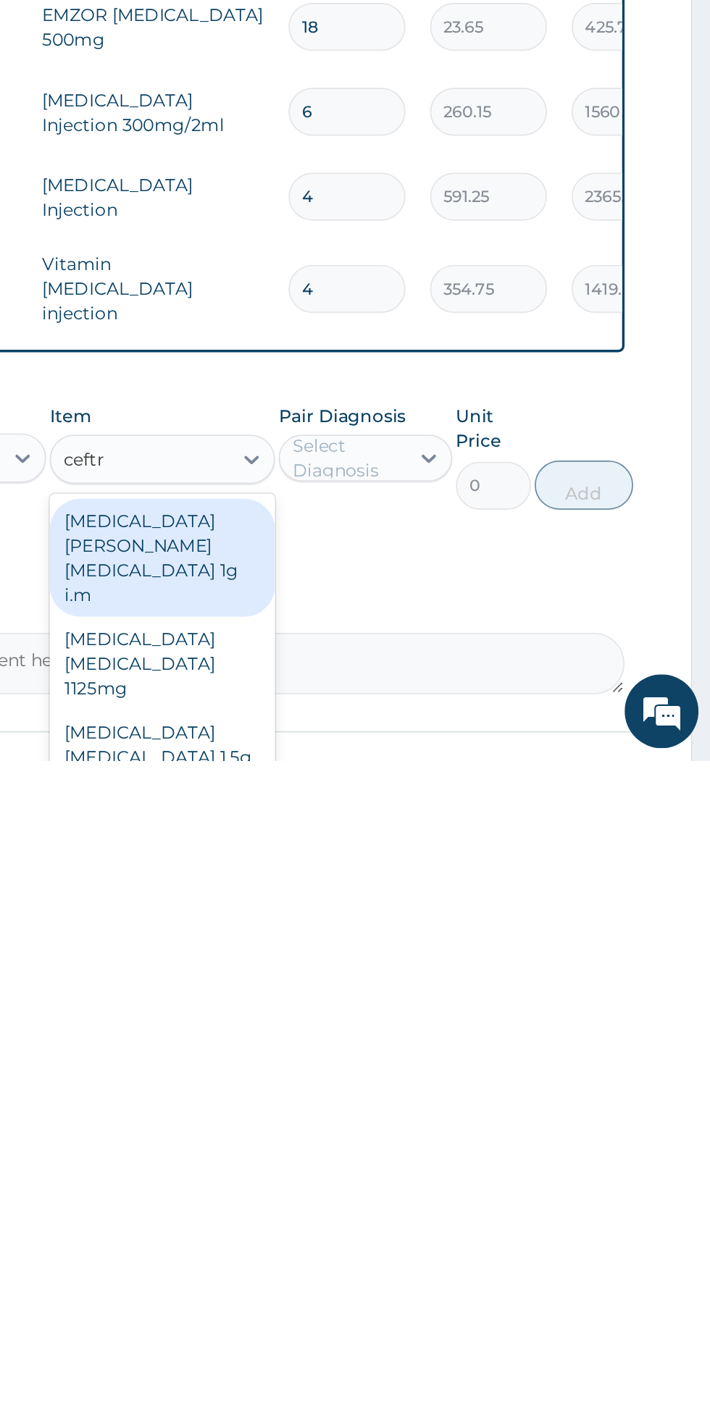
click at [427, 1375] on div "Ceftriaxone sulbactam 1.5g" at bounding box center [387, 1395] width 133 height 41
type input "ceftr"
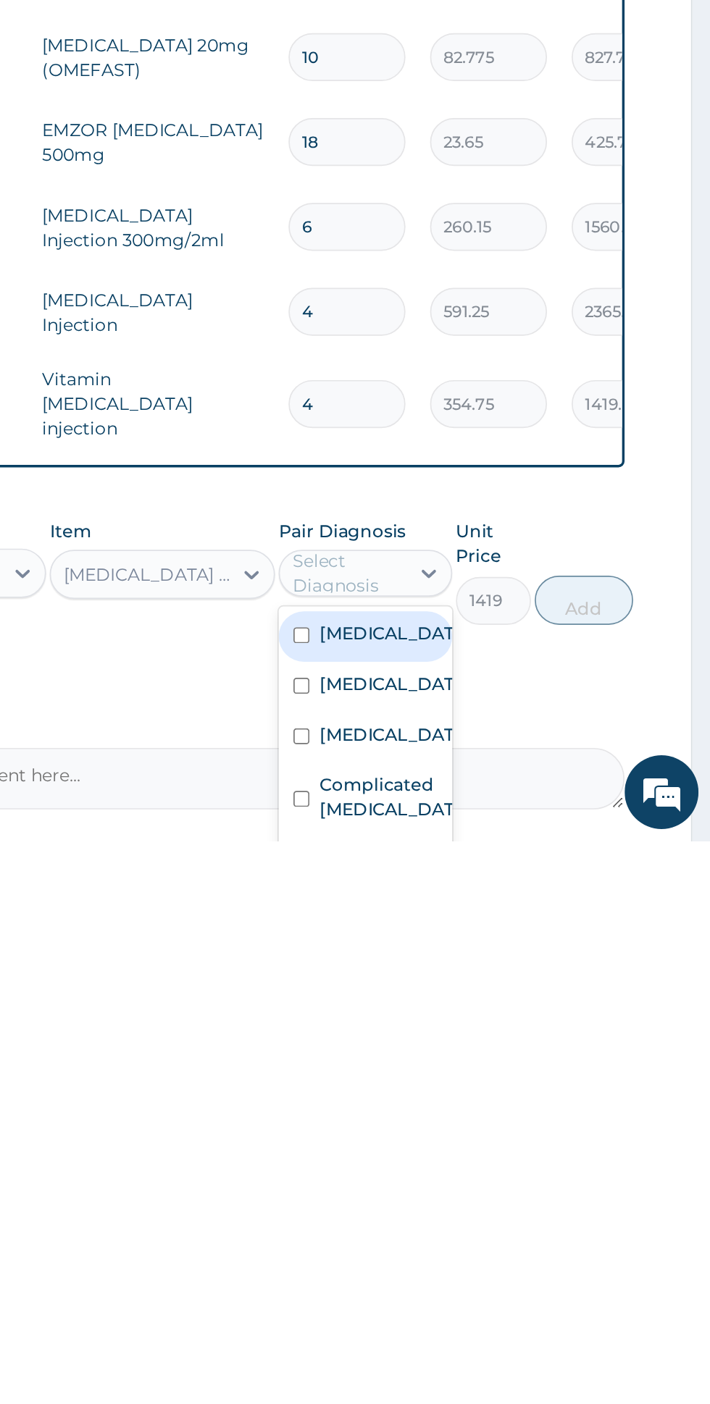
scroll to position [503, 0]
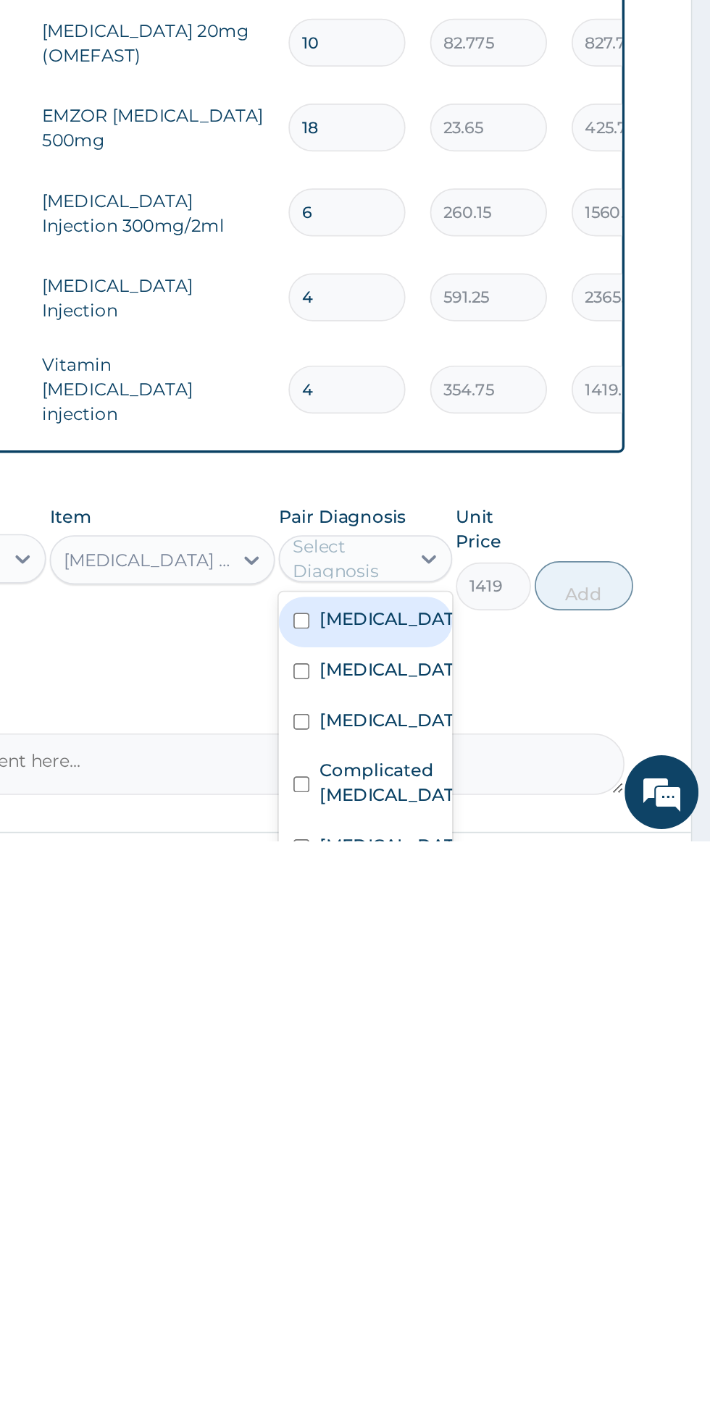
click at [528, 1320] on div "Sepsis" at bounding box center [506, 1335] width 101 height 30
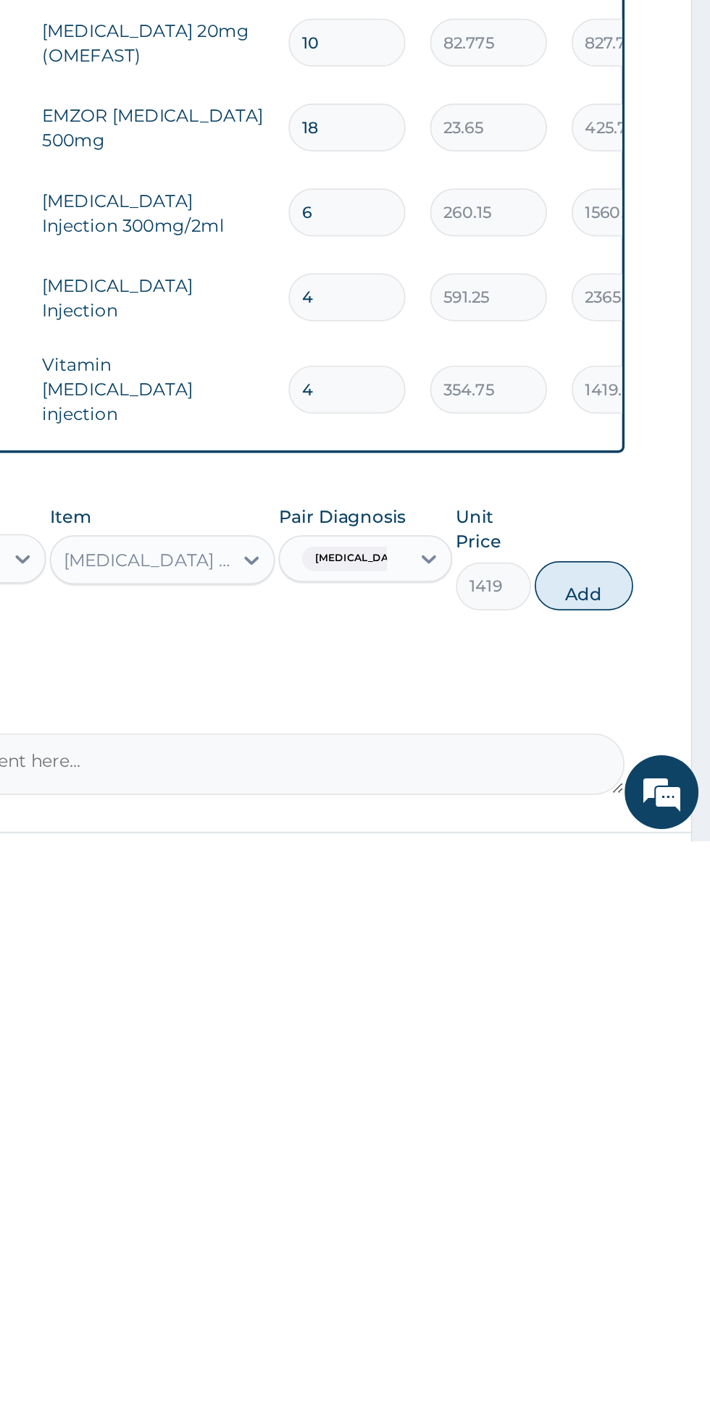
scroll to position [513, 0]
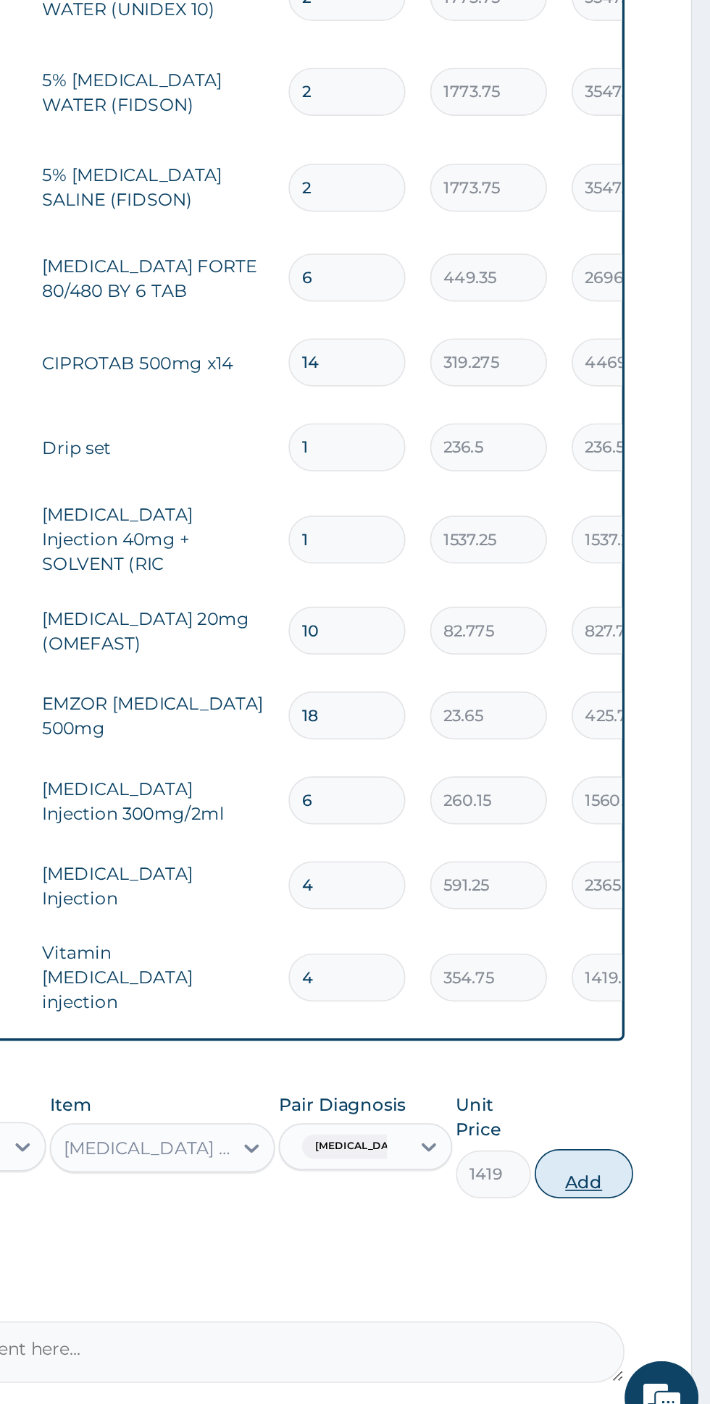
click at [647, 1229] on button "Add" at bounding box center [635, 1243] width 58 height 29
type input "0"
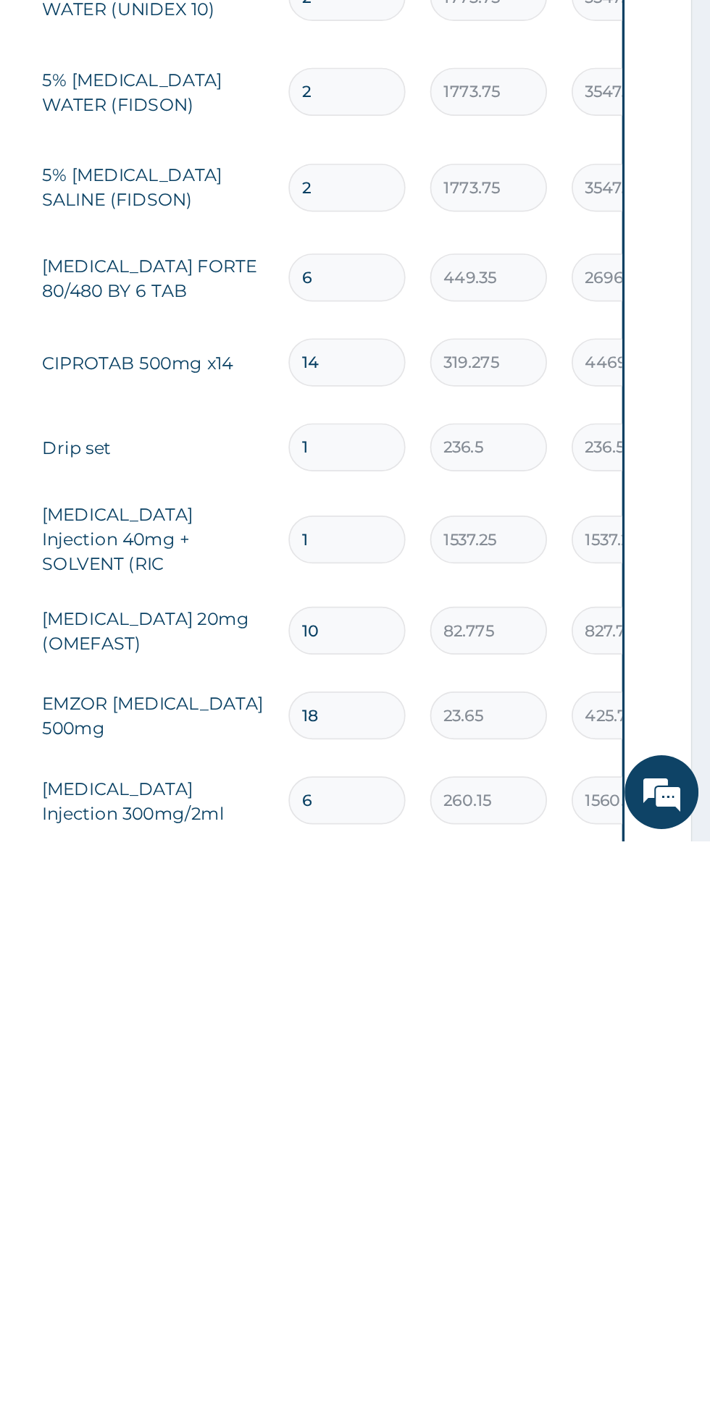
type input "0.00"
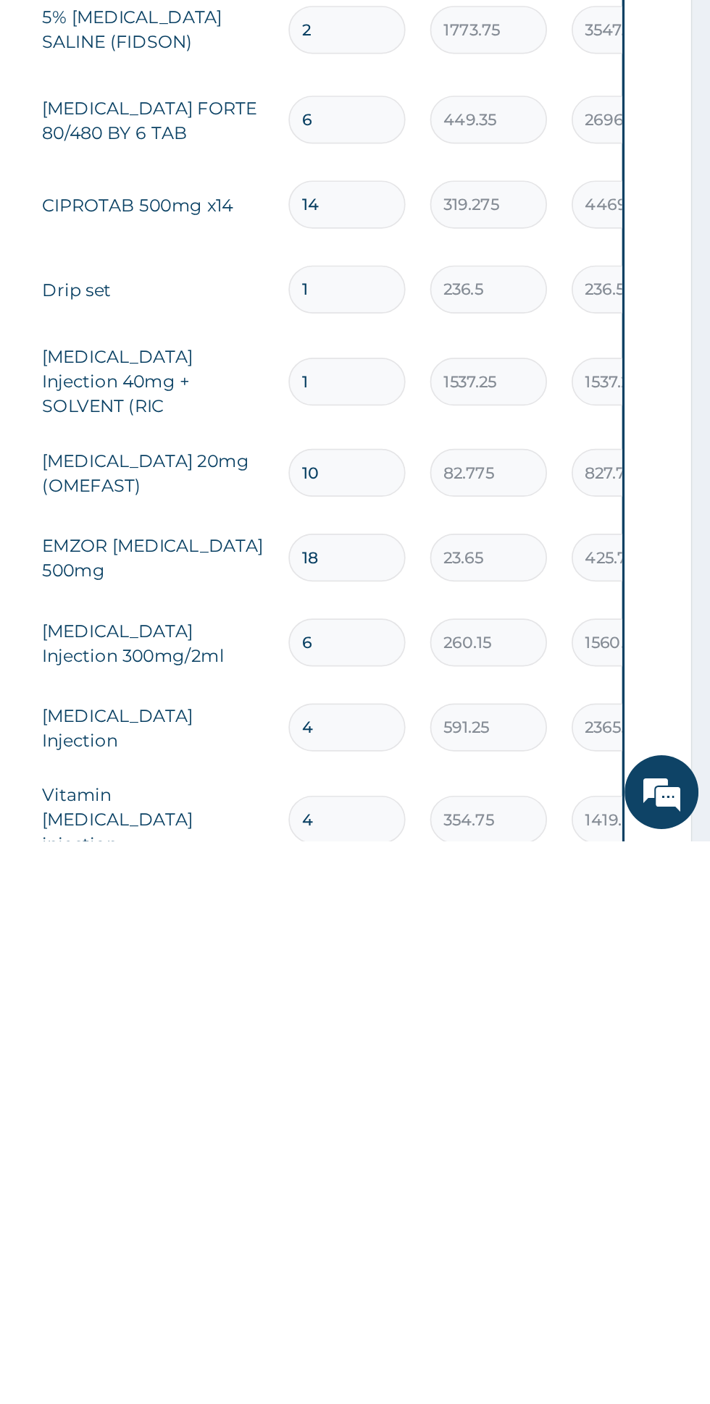
type input "3"
type input "4257.00"
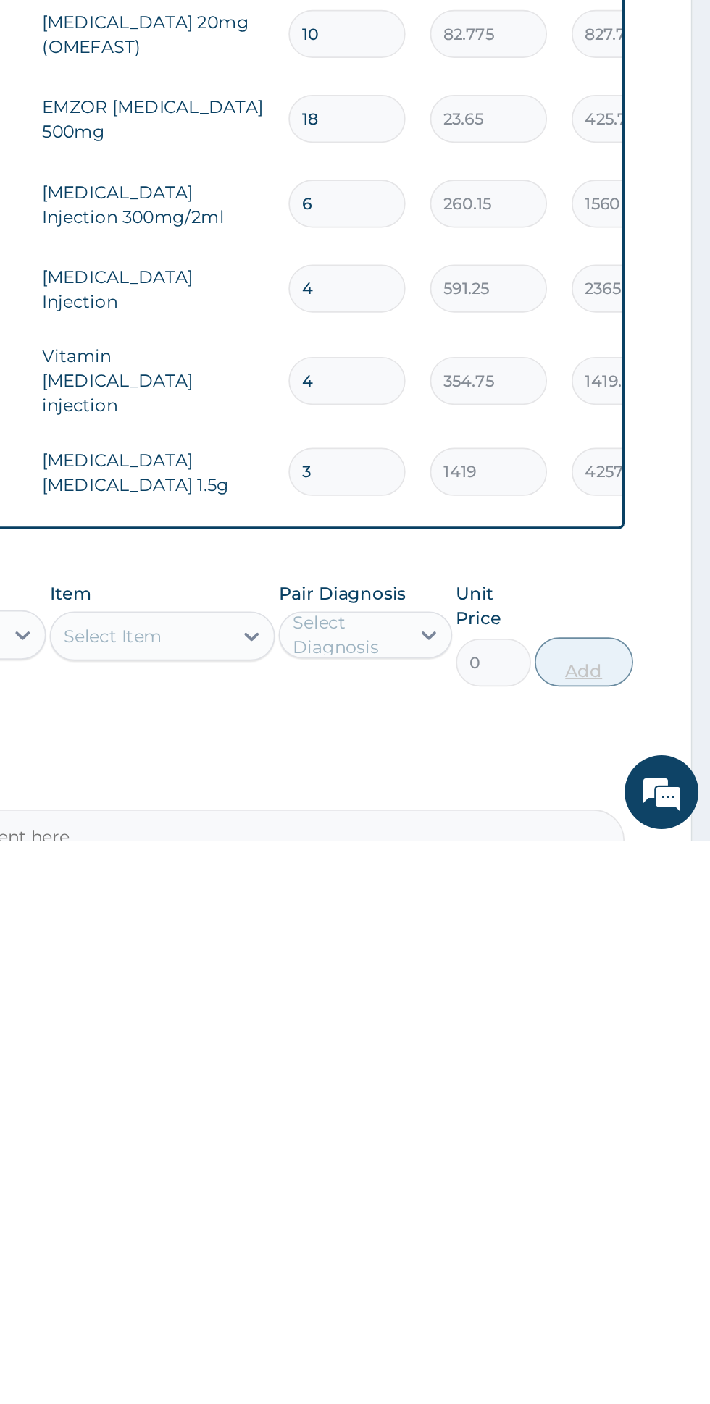
scroll to position [508, 0]
type input "3"
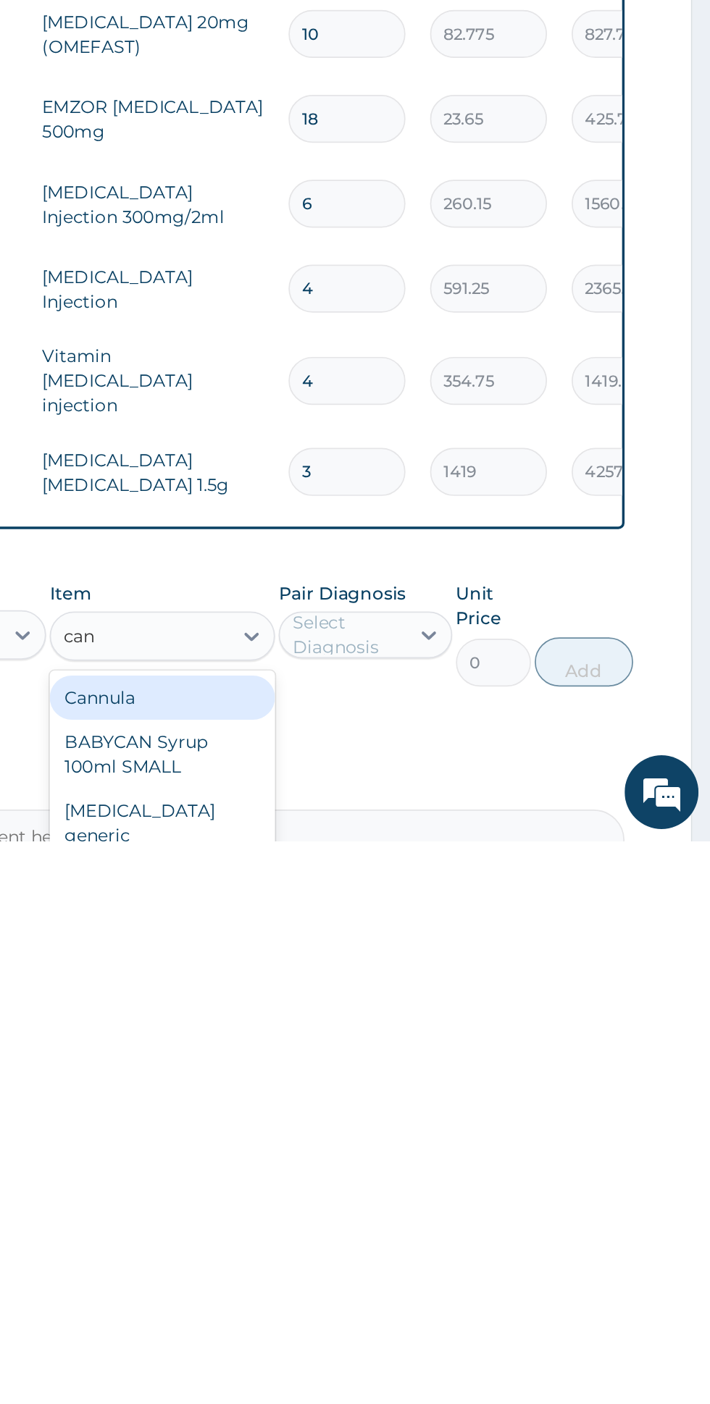
click at [345, 1307] on div "Cannula" at bounding box center [387, 1320] width 133 height 26
type input "can"
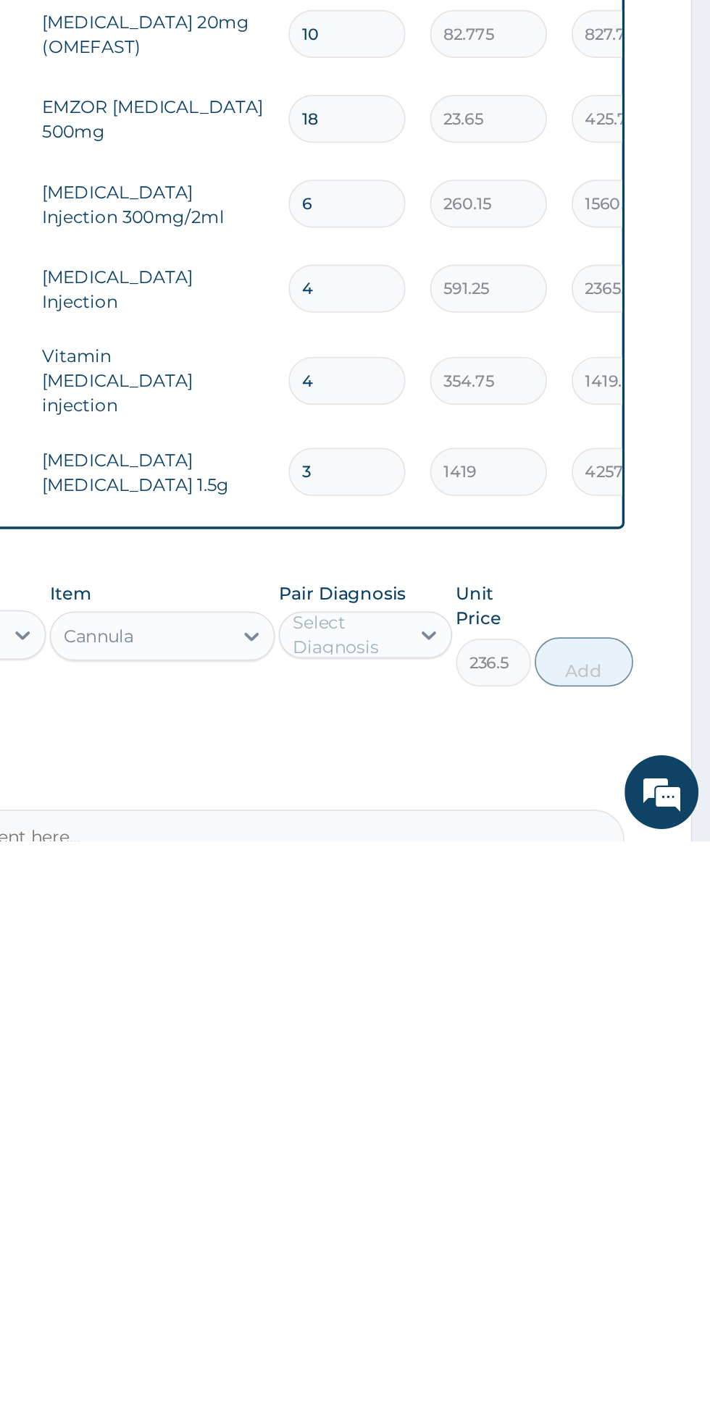
scroll to position [518, 0]
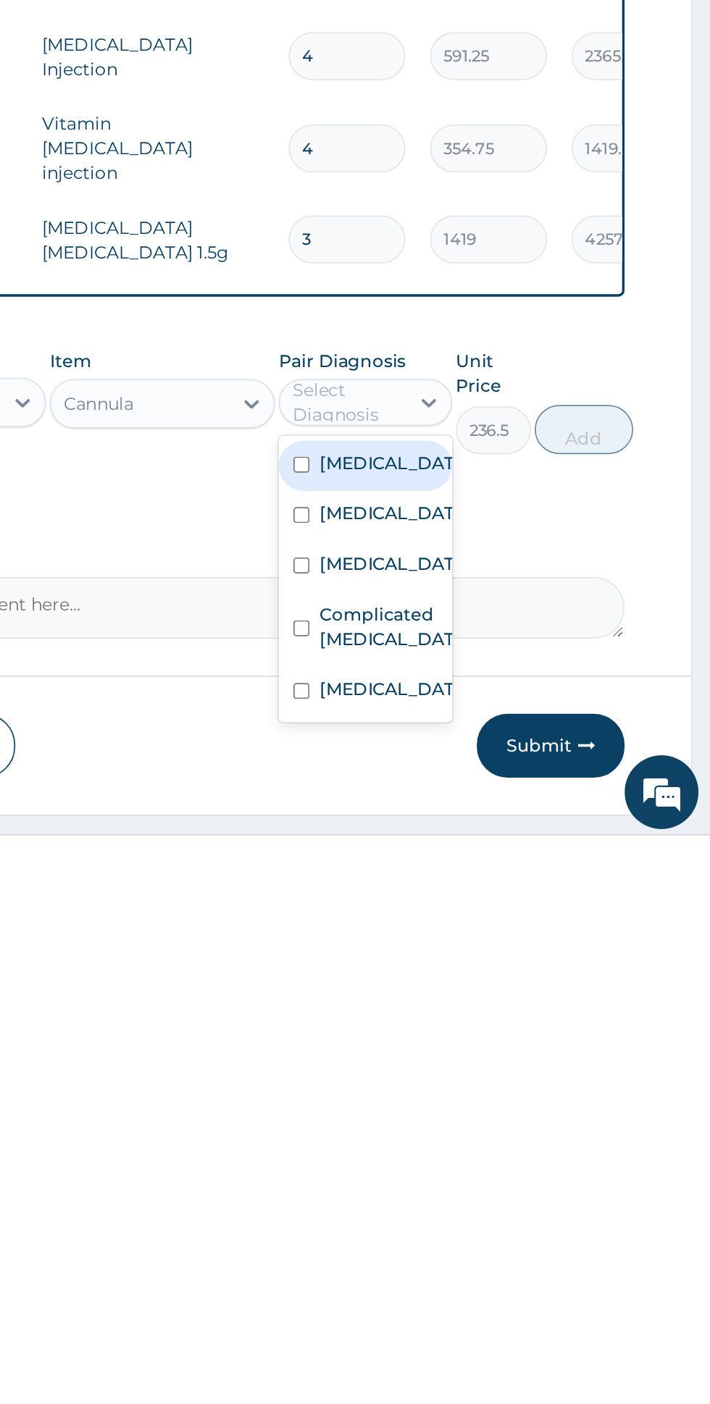
click at [542, 1263] on label "Complicated malaria" at bounding box center [521, 1277] width 84 height 29
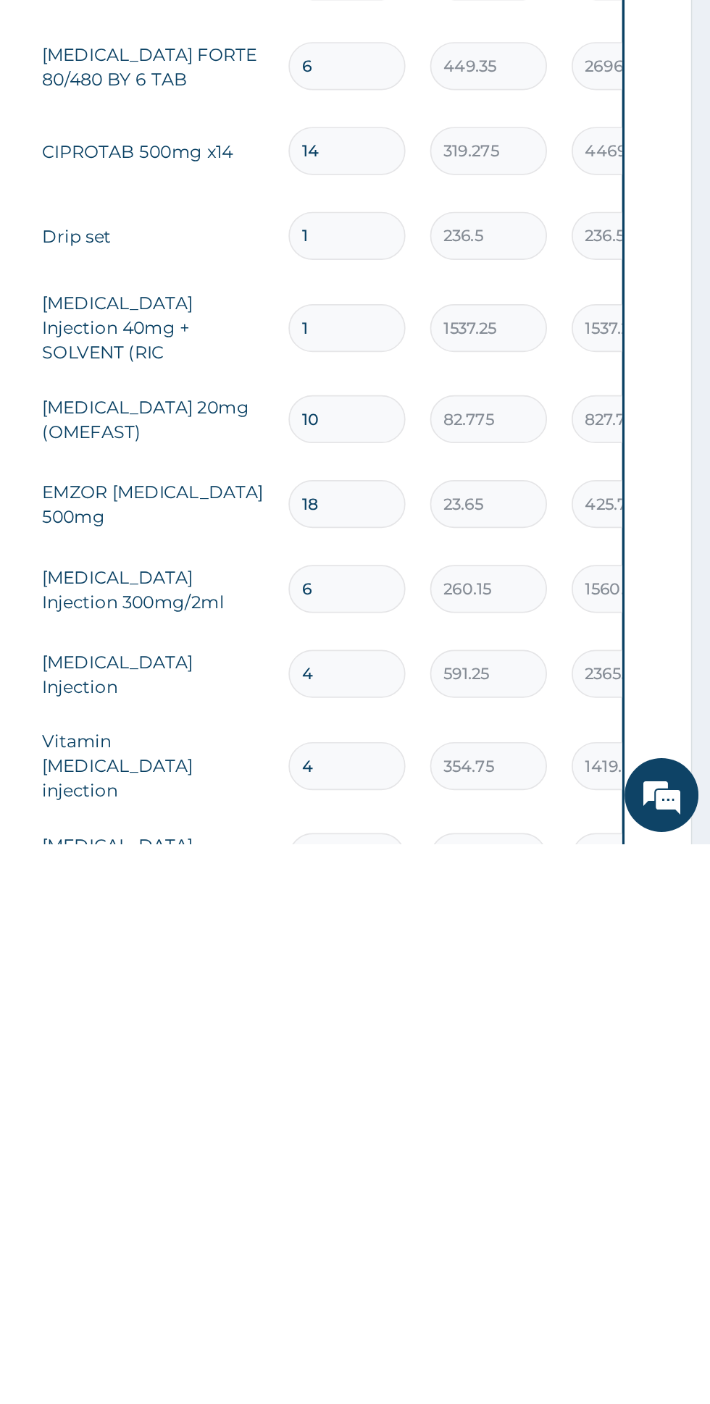
scroll to position [563, 0]
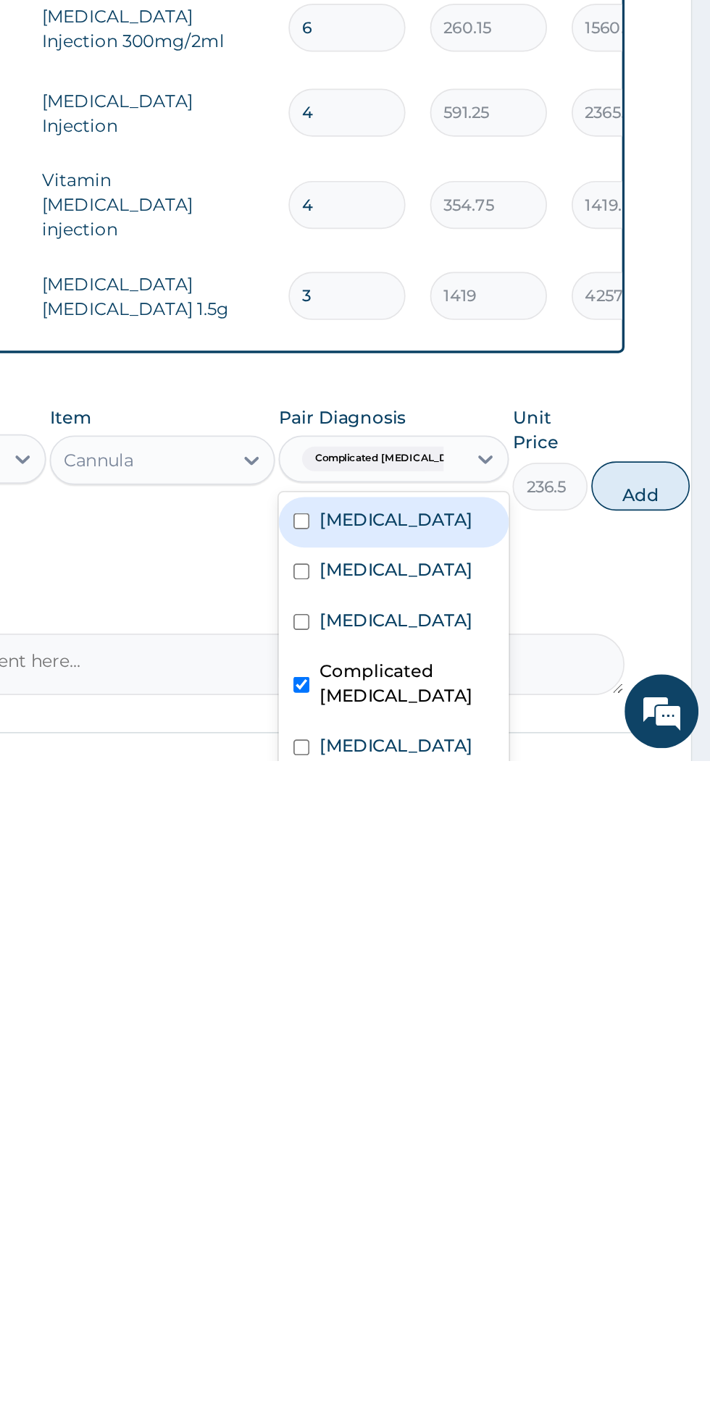
click at [521, 1309] on div "Sepsis" at bounding box center [523, 1324] width 135 height 30
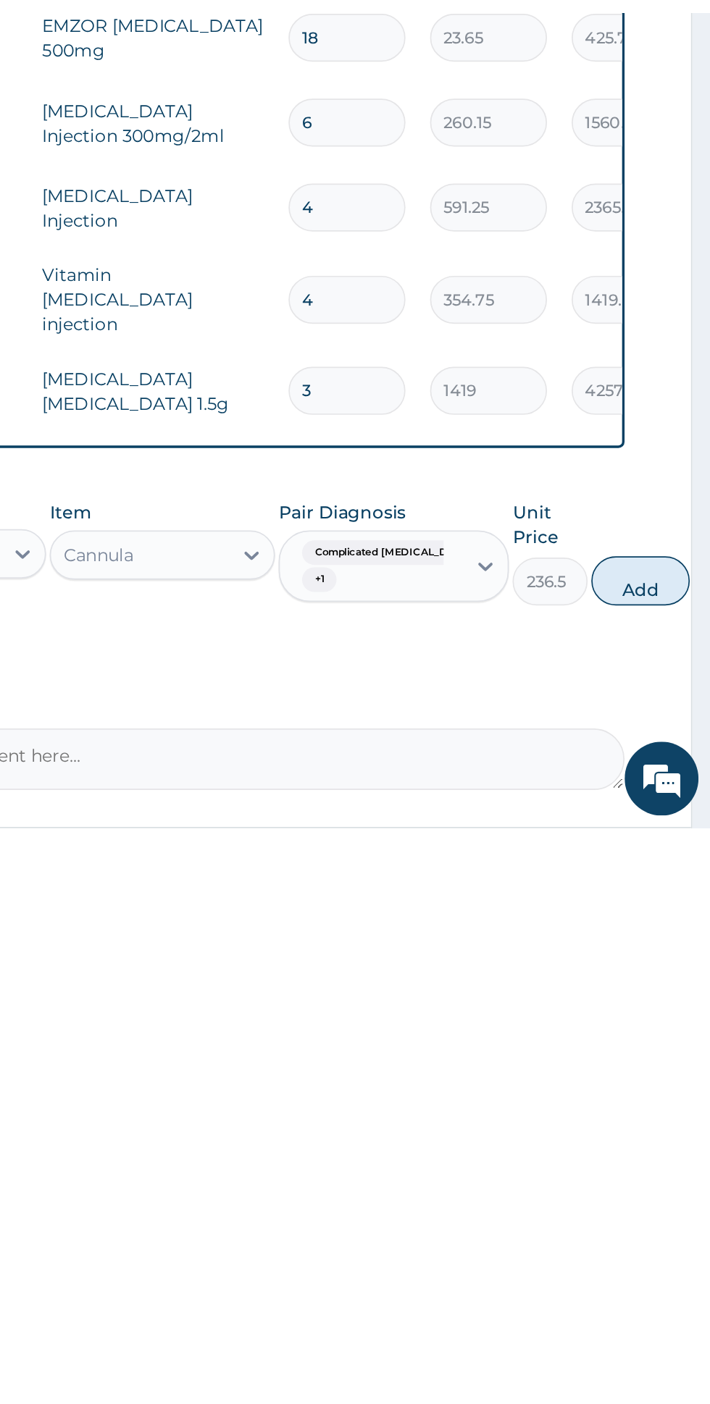
scroll to position [574, 0]
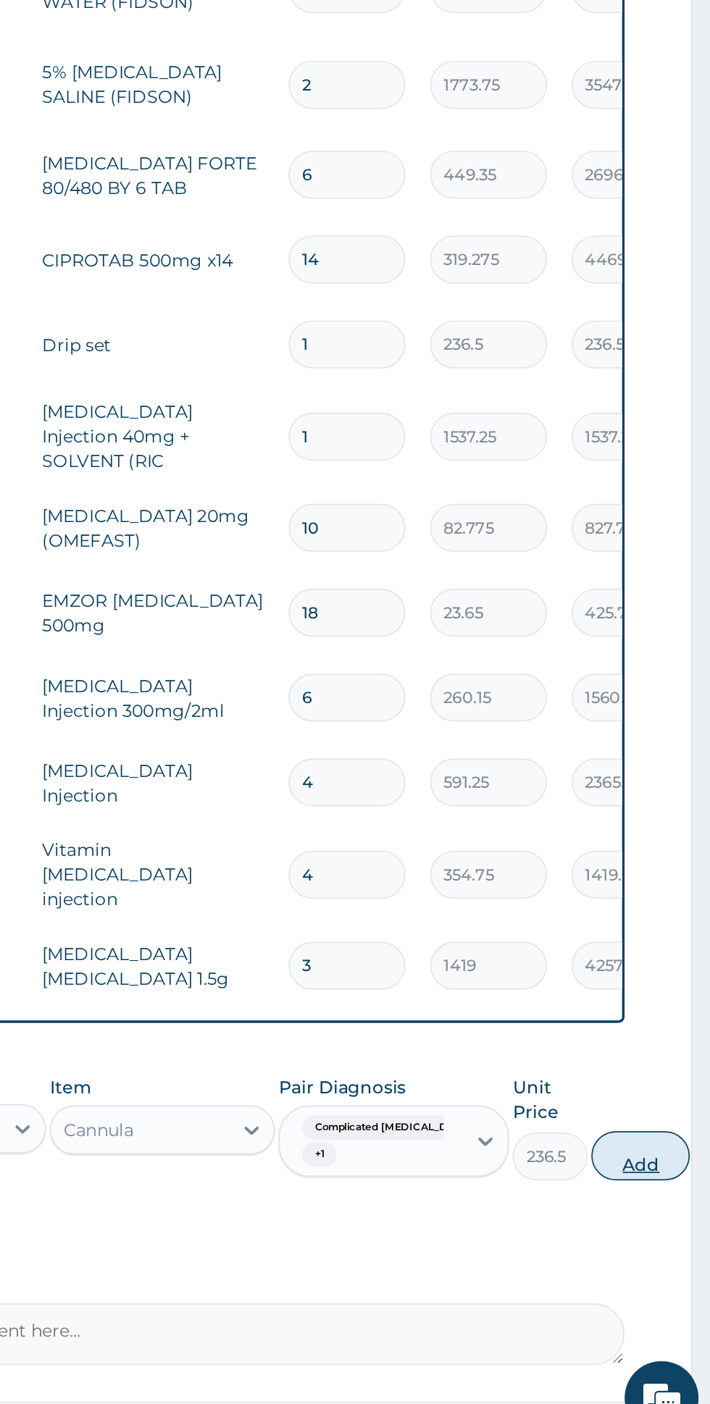
click at [652, 1218] on button "Add" at bounding box center [669, 1232] width 58 height 29
type input "0"
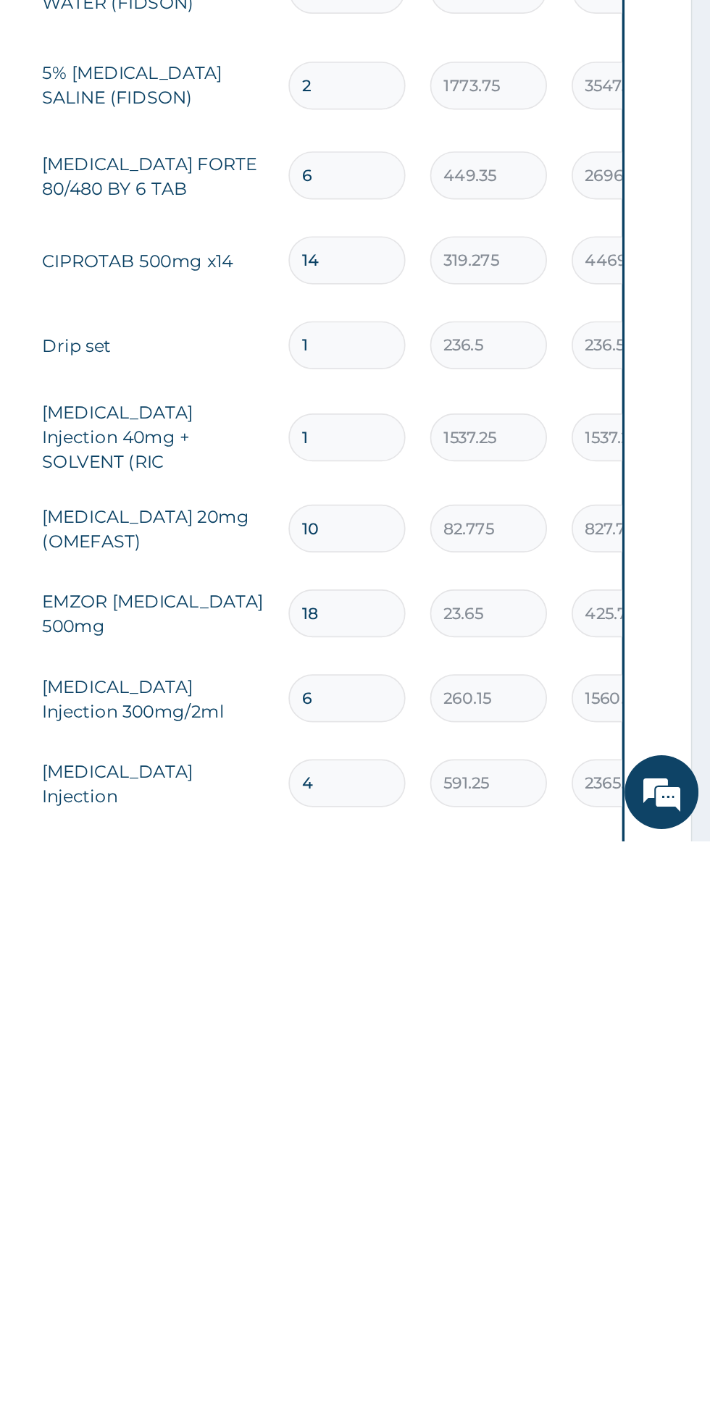
type input "0.00"
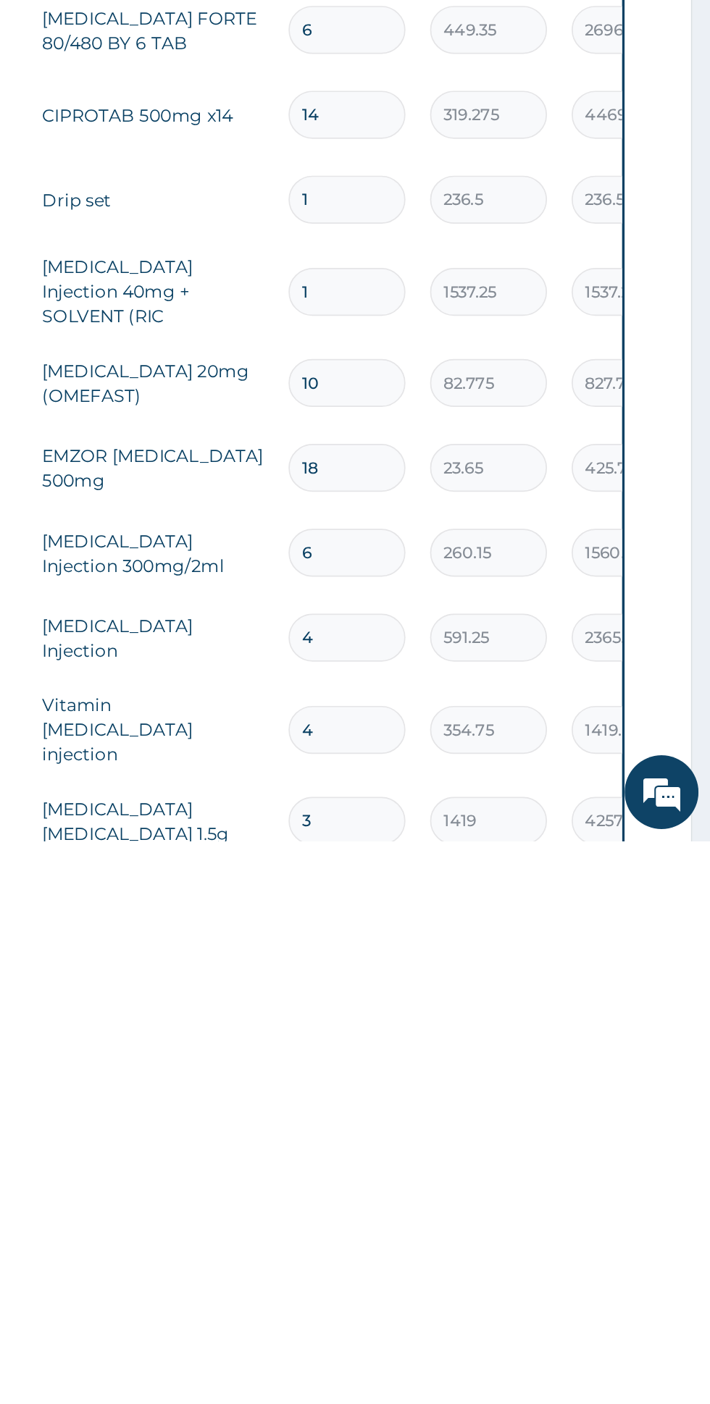
type input "2"
type input "473.00"
type input "0.00"
type input "1"
type input "236.50"
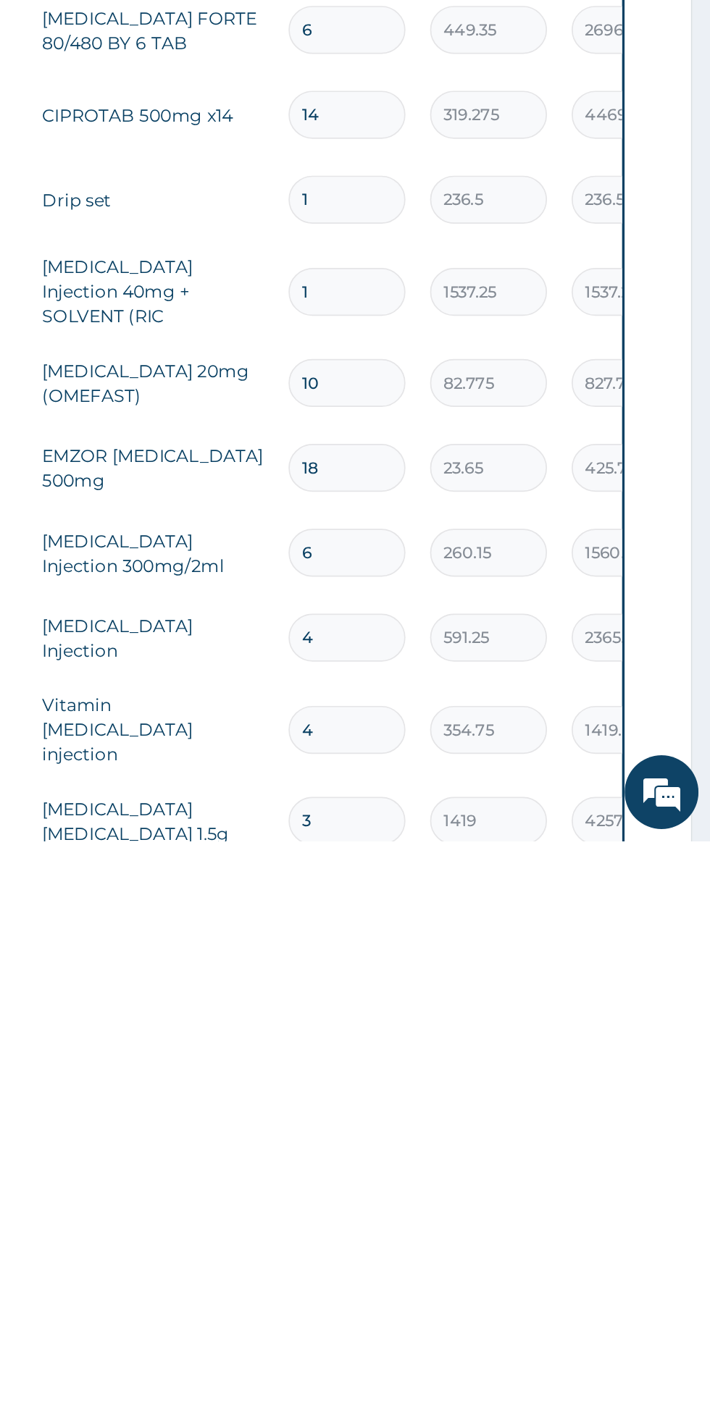
type input "0.00"
type input "2"
type input "473.00"
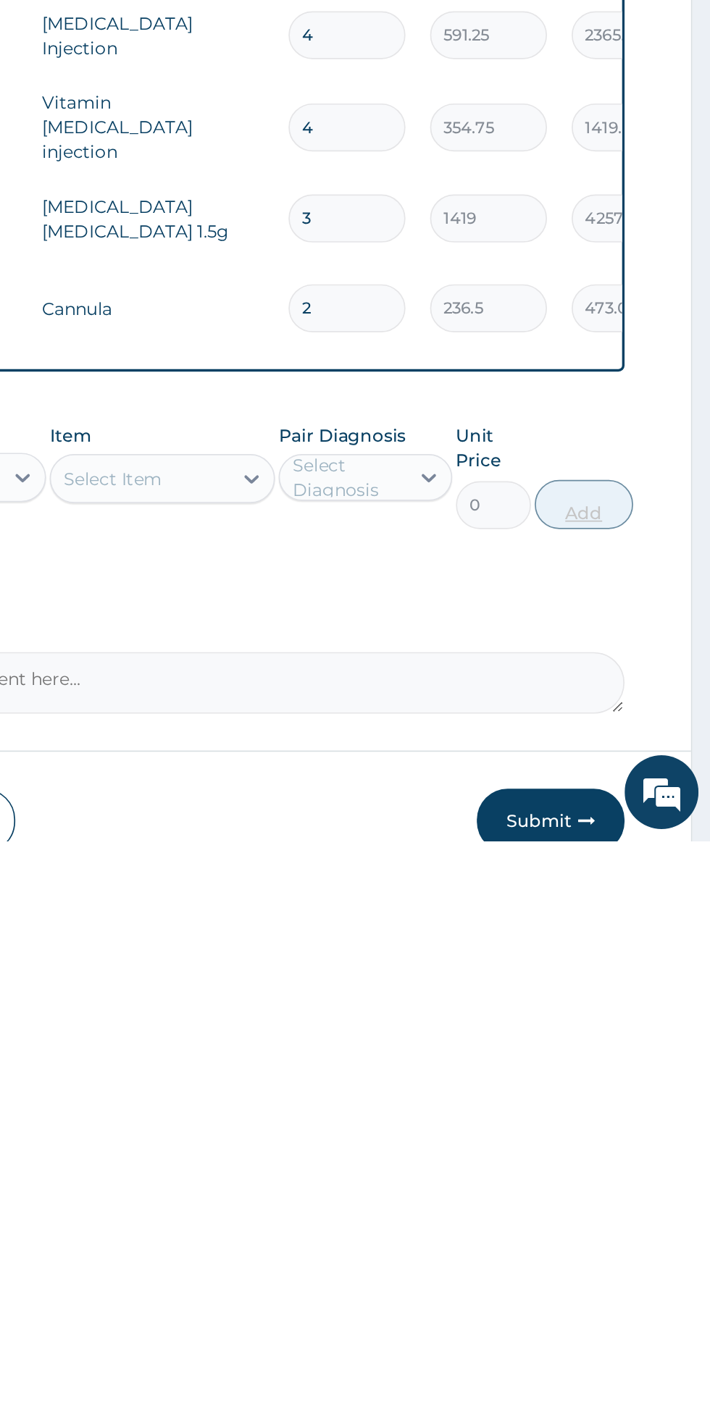
scroll to position [700, 0]
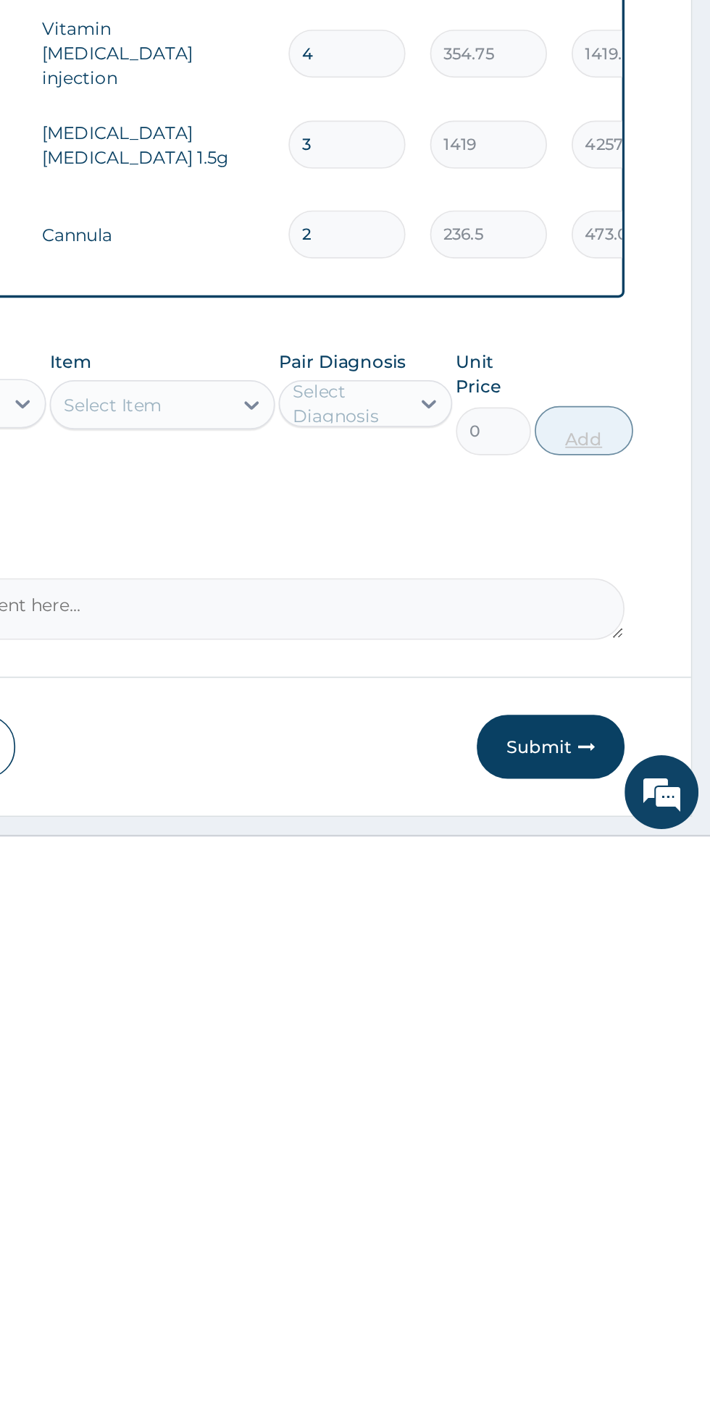
type input "2"
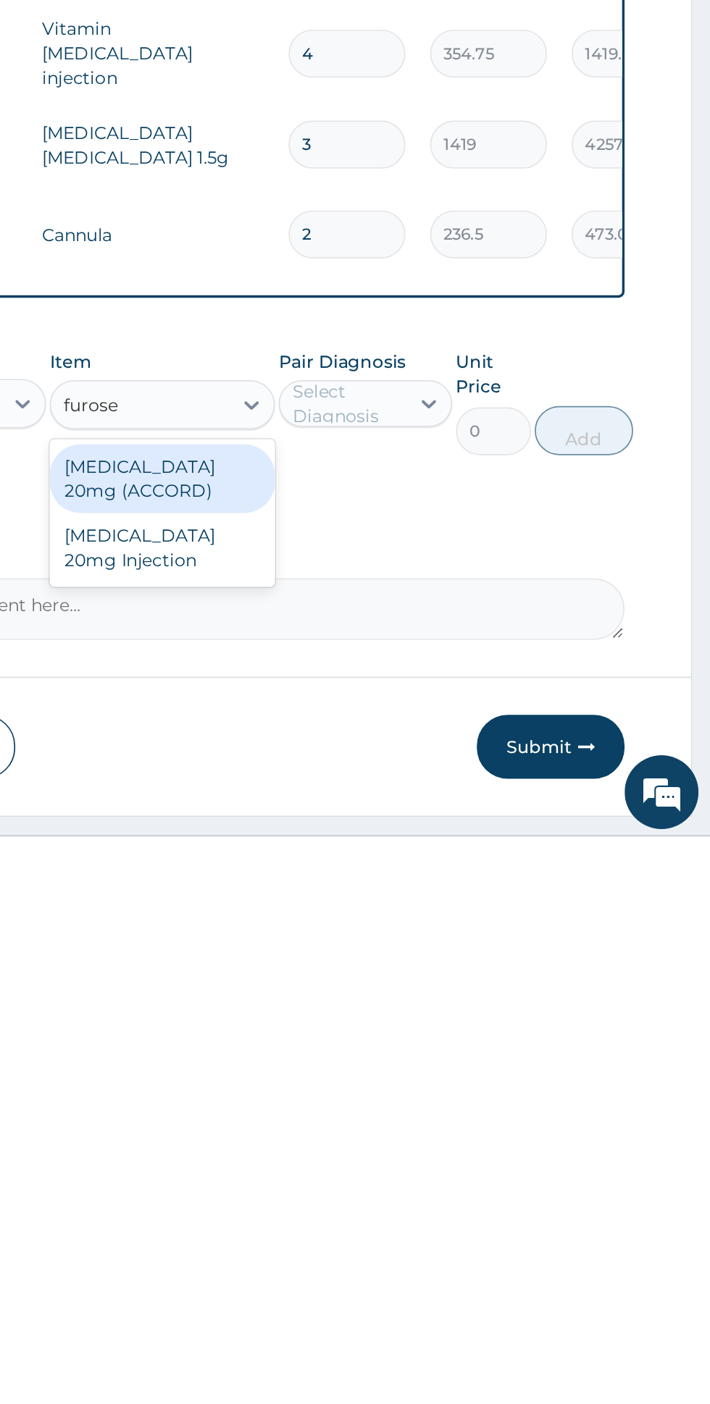
click at [416, 1211] on div "FUROSEMIDE 20mg Injection" at bounding box center [387, 1231] width 133 height 41
type input "furose"
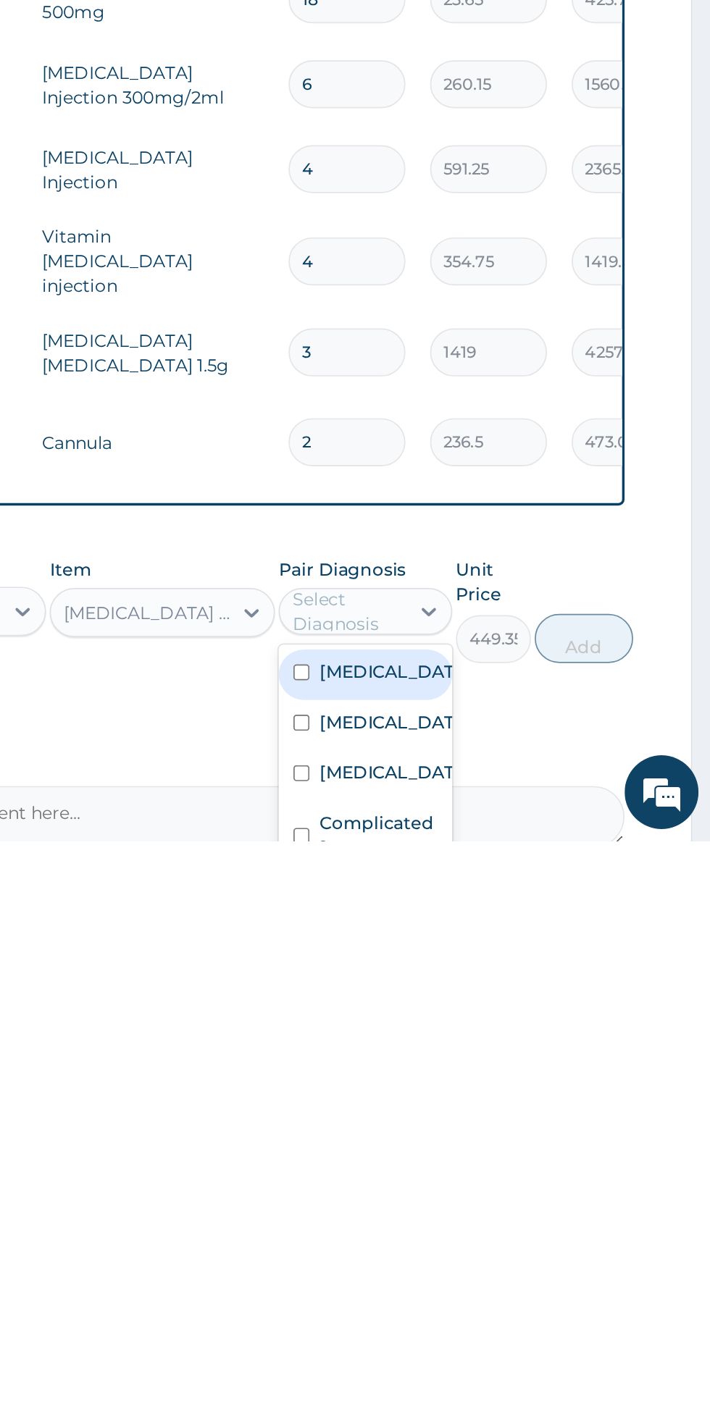
scroll to position [584, 0]
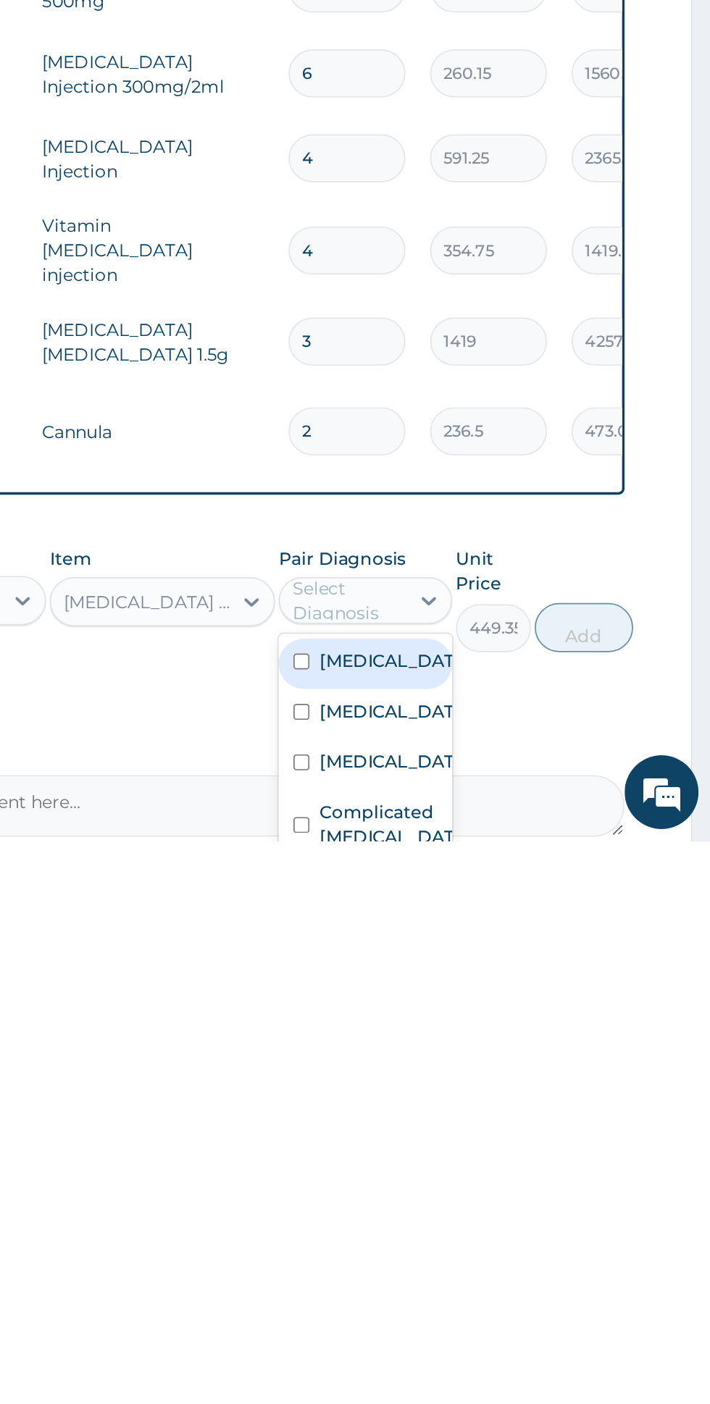
click at [522, 1315] on div "Anemia" at bounding box center [506, 1330] width 101 height 30
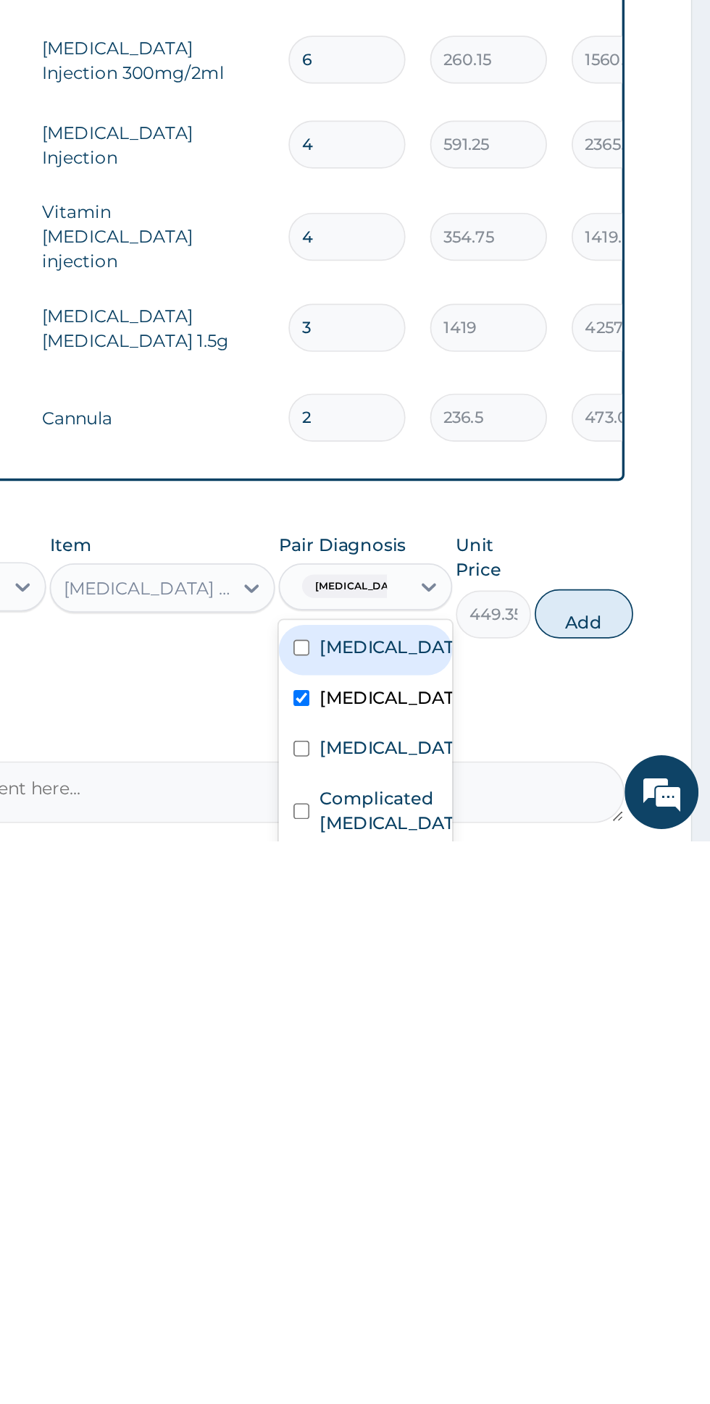
click at [524, 1283] on label "Hyperglycemia" at bounding box center [521, 1290] width 84 height 14
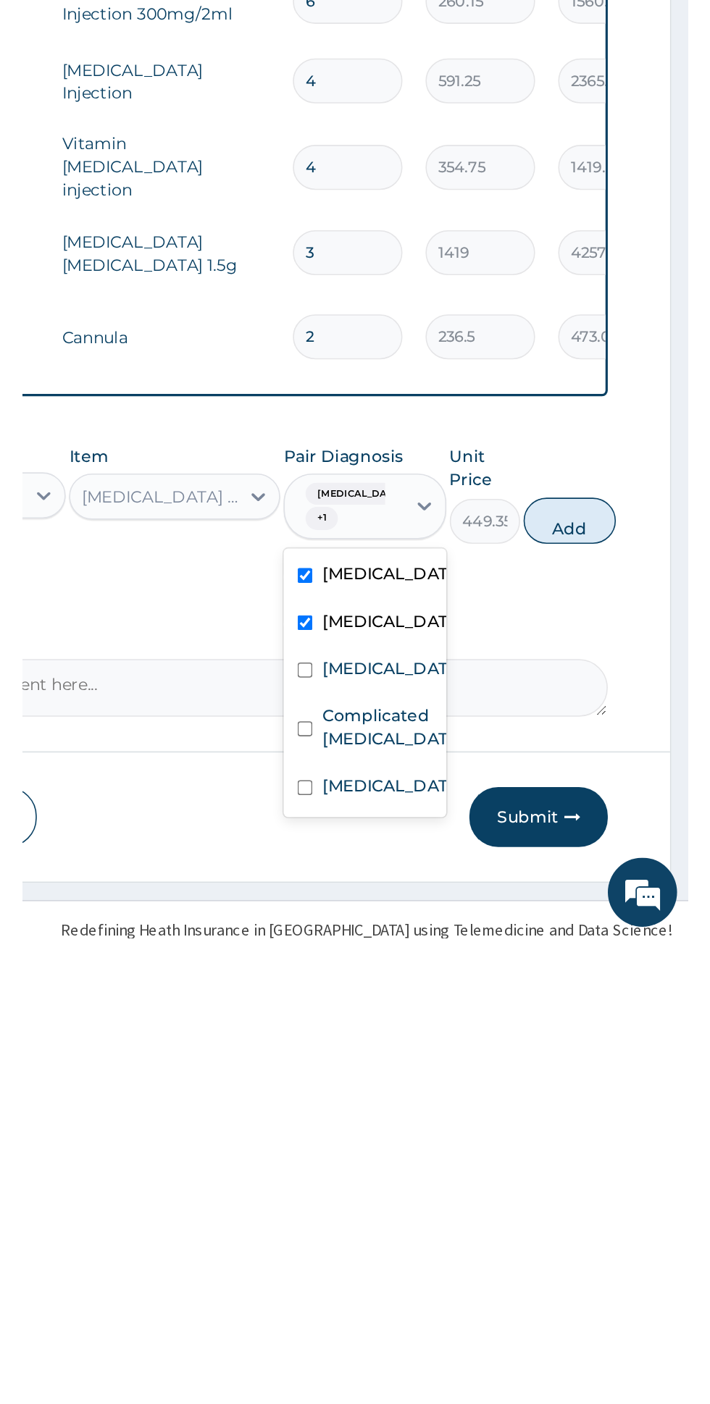
scroll to position [627, 0]
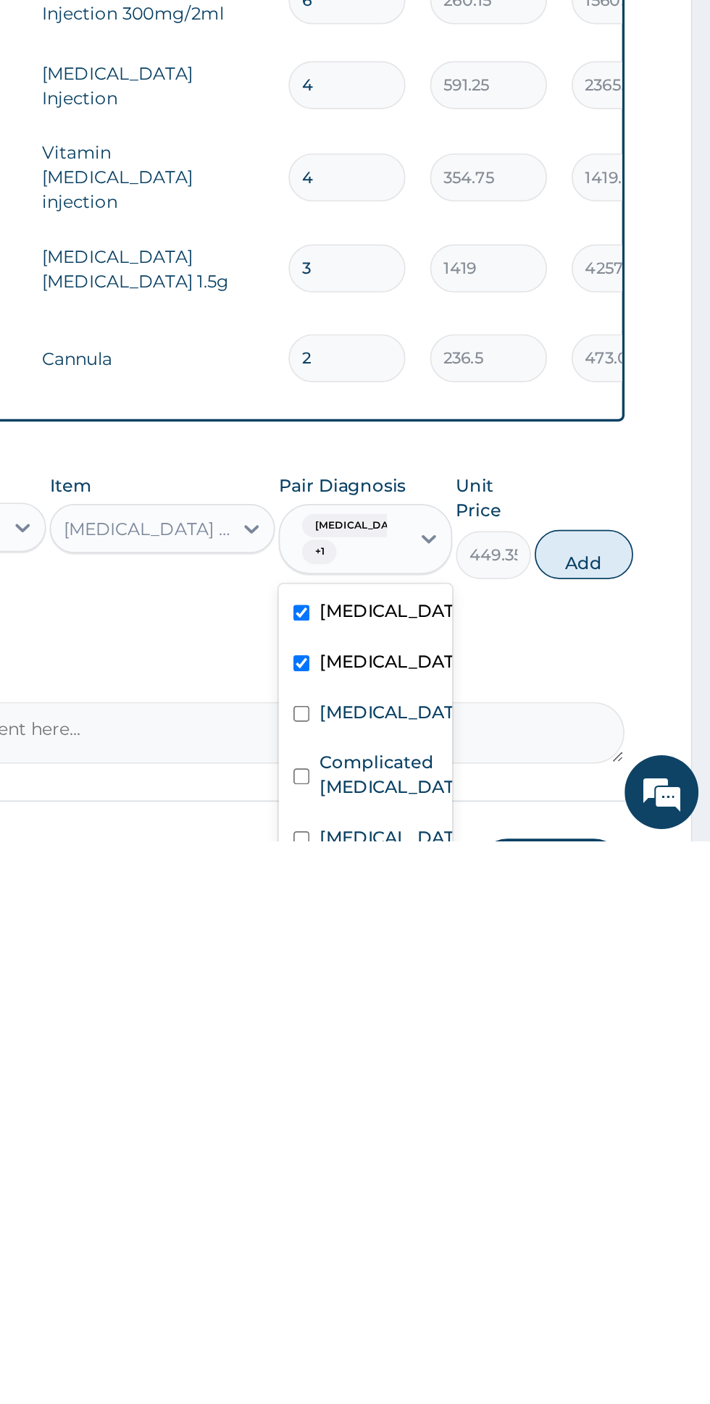
click at [474, 1325] on input "checkbox" at bounding box center [468, 1329] width 9 height 9
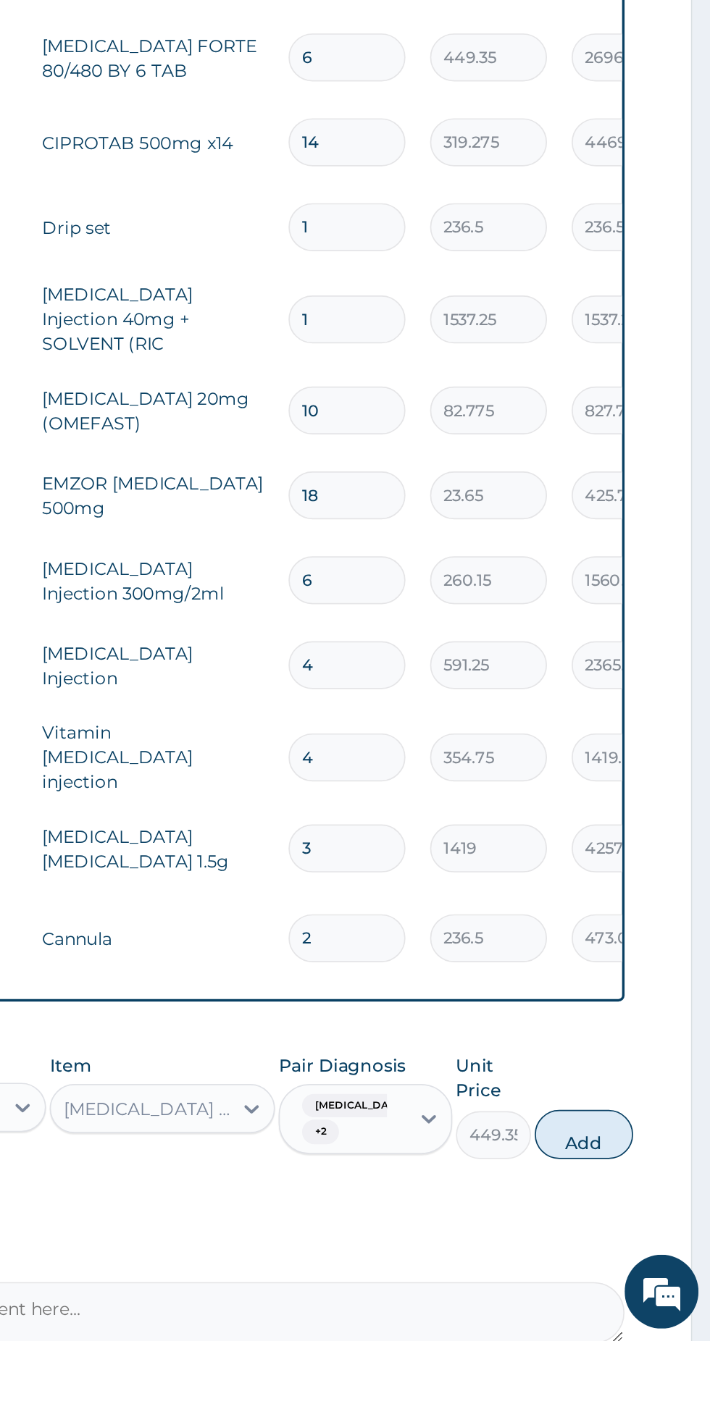
scroll to position [580, 0]
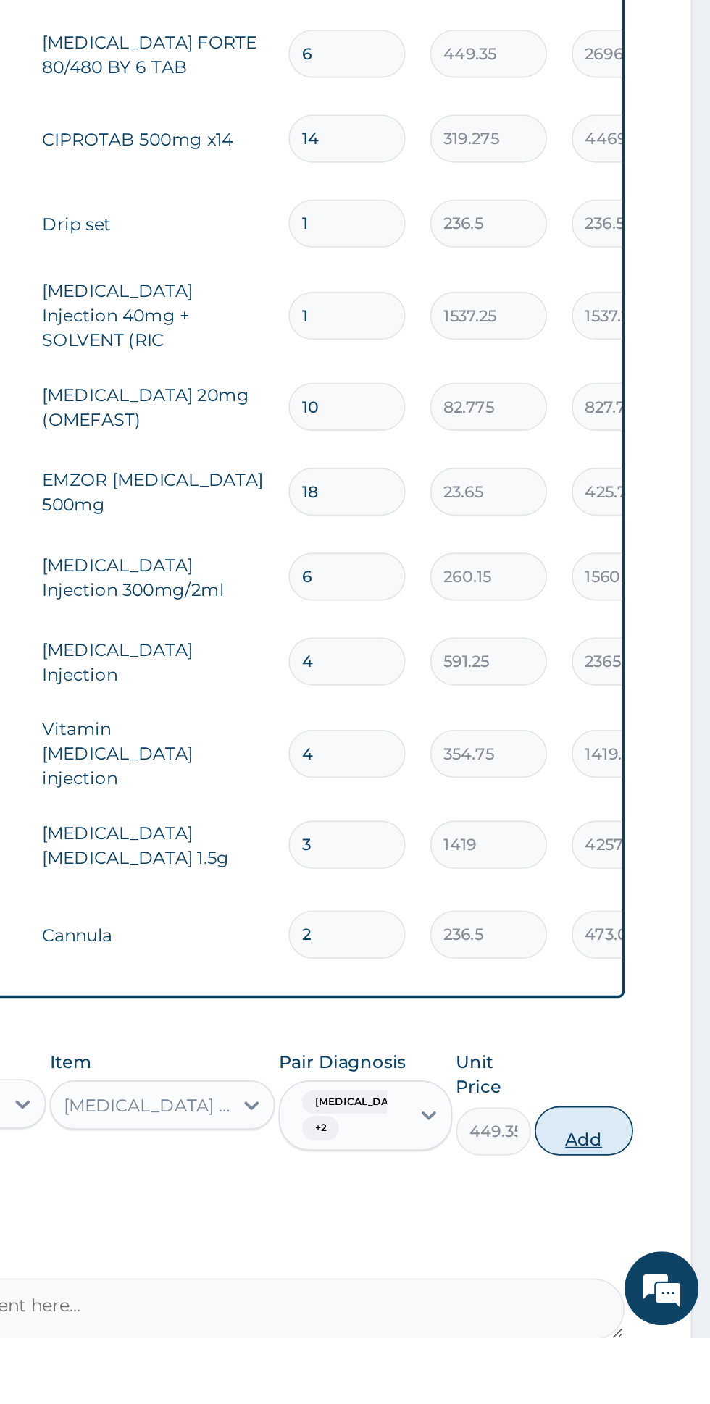
click at [647, 1268] on button "Add" at bounding box center [635, 1282] width 58 height 29
type input "0"
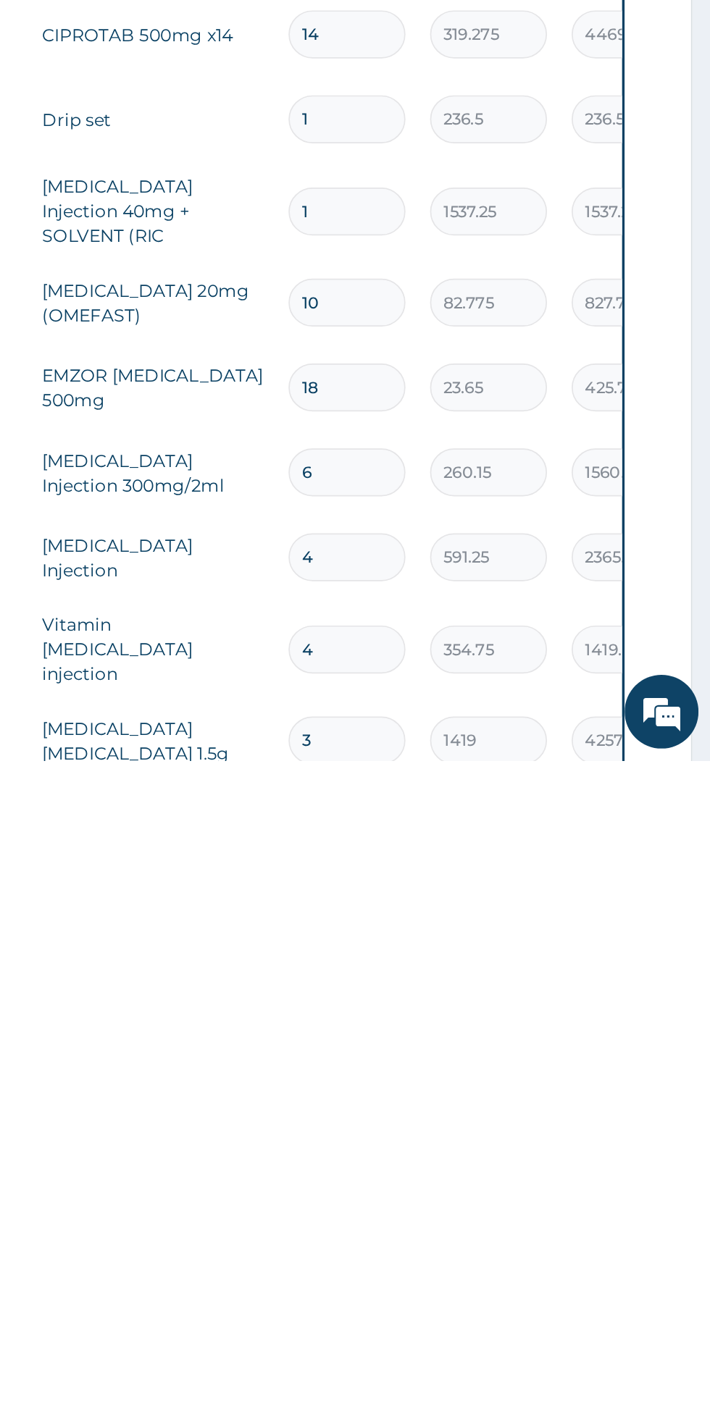
scroll to position [574, 0]
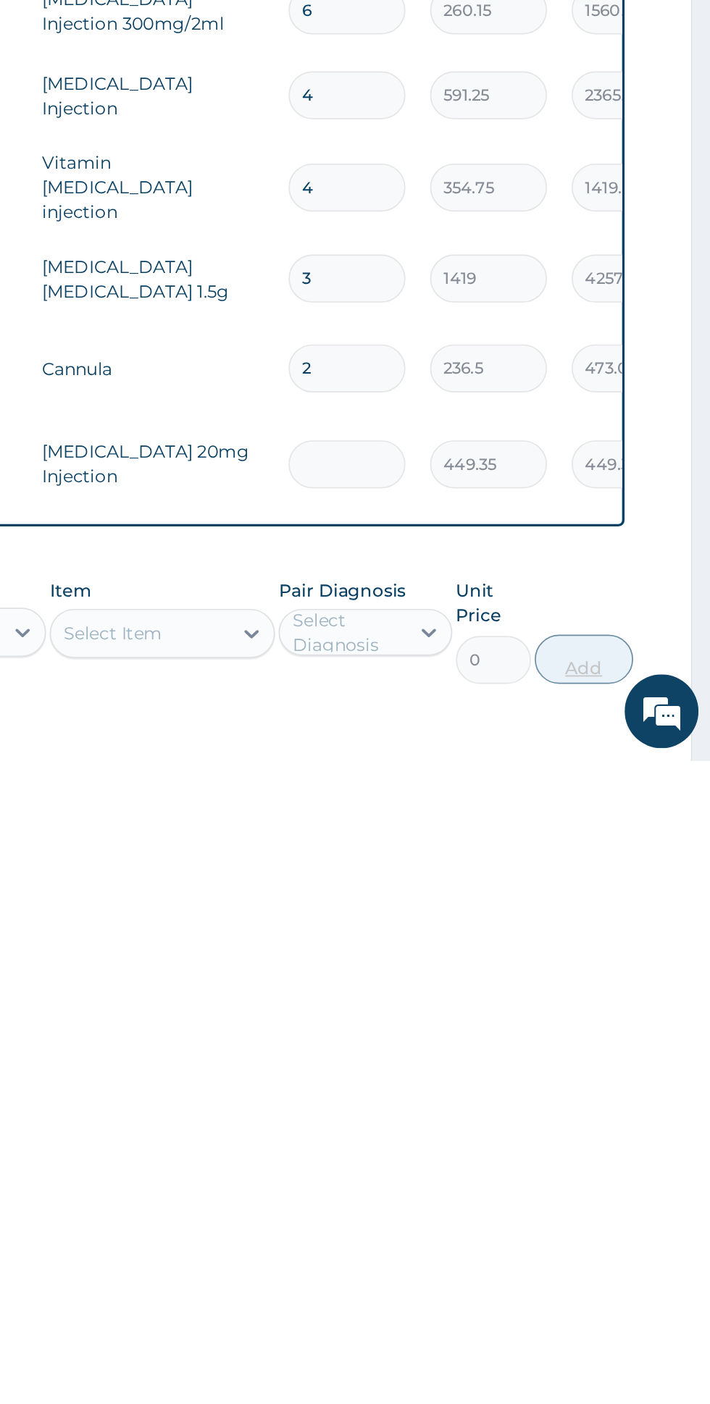
type input "0.00"
type input "2"
type input "898.70"
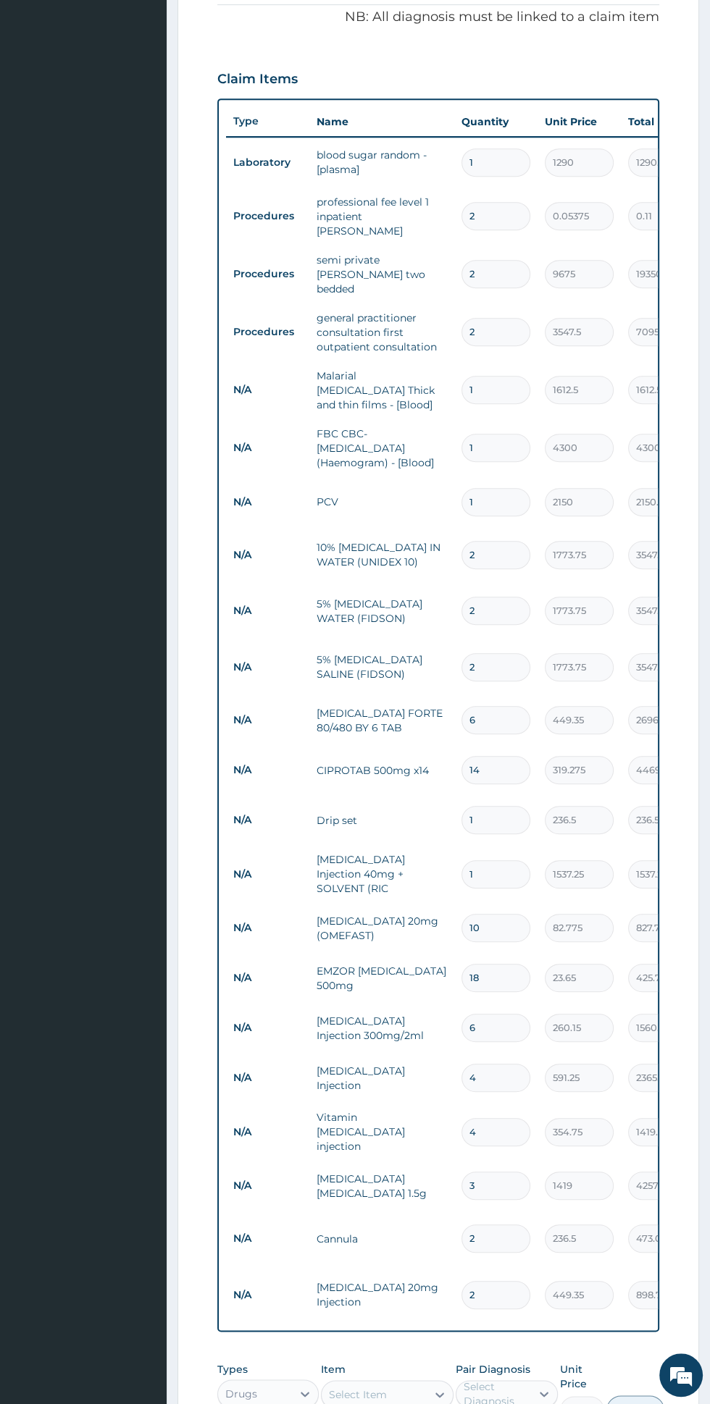
scroll to position [751, 0]
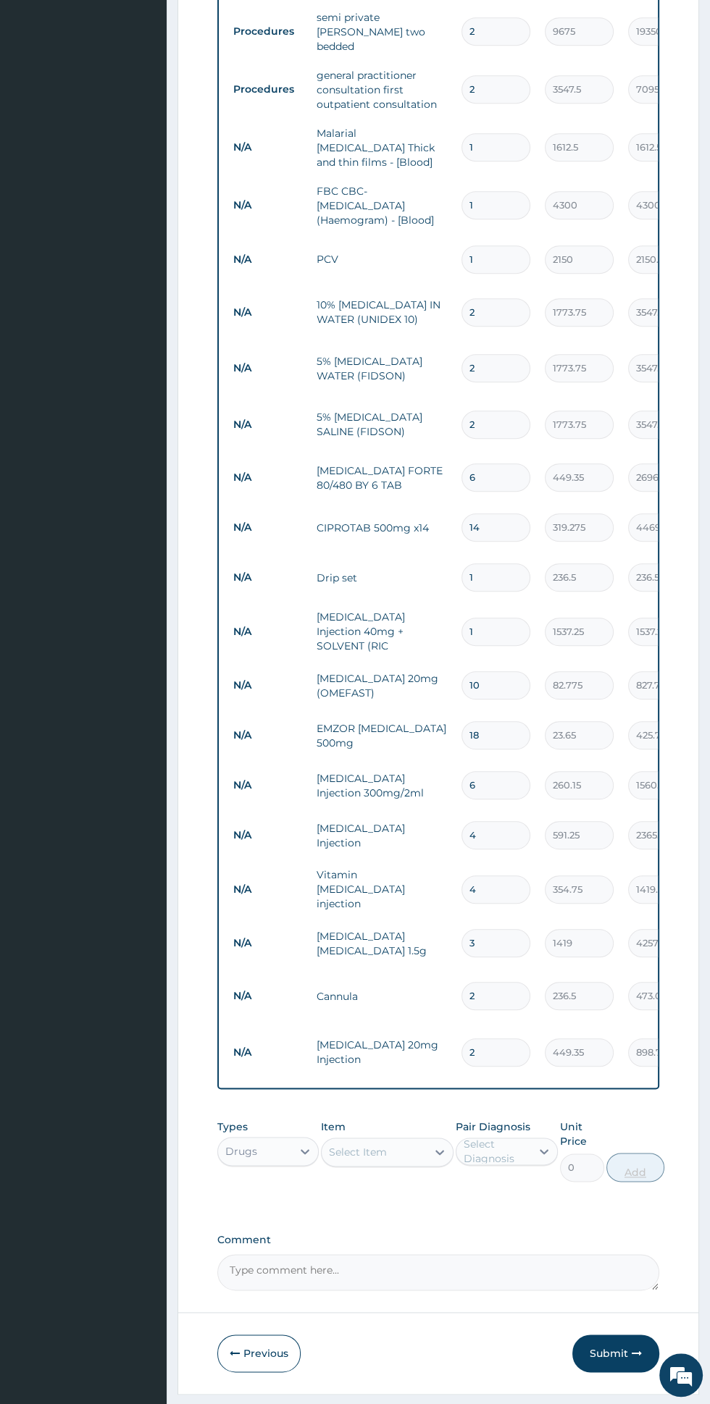
type input "2"
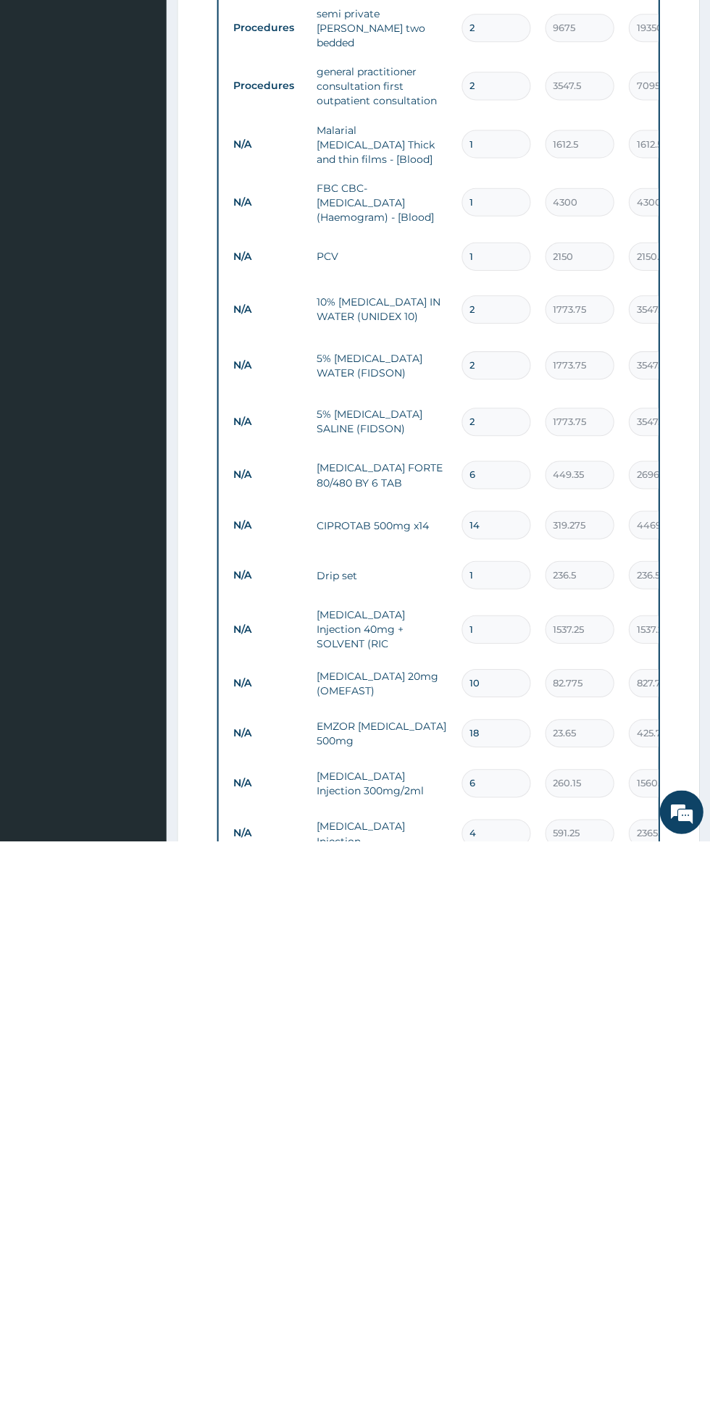
scroll to position [694, 0]
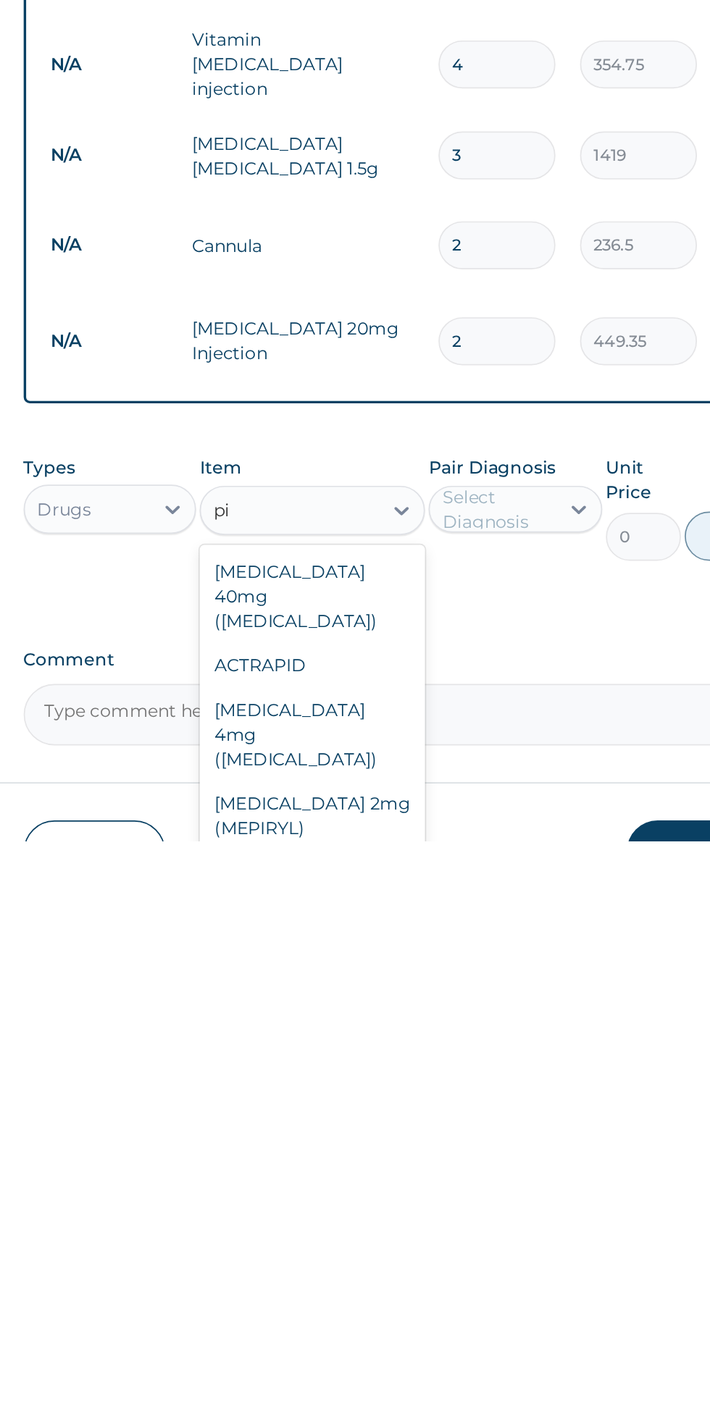
type input "p"
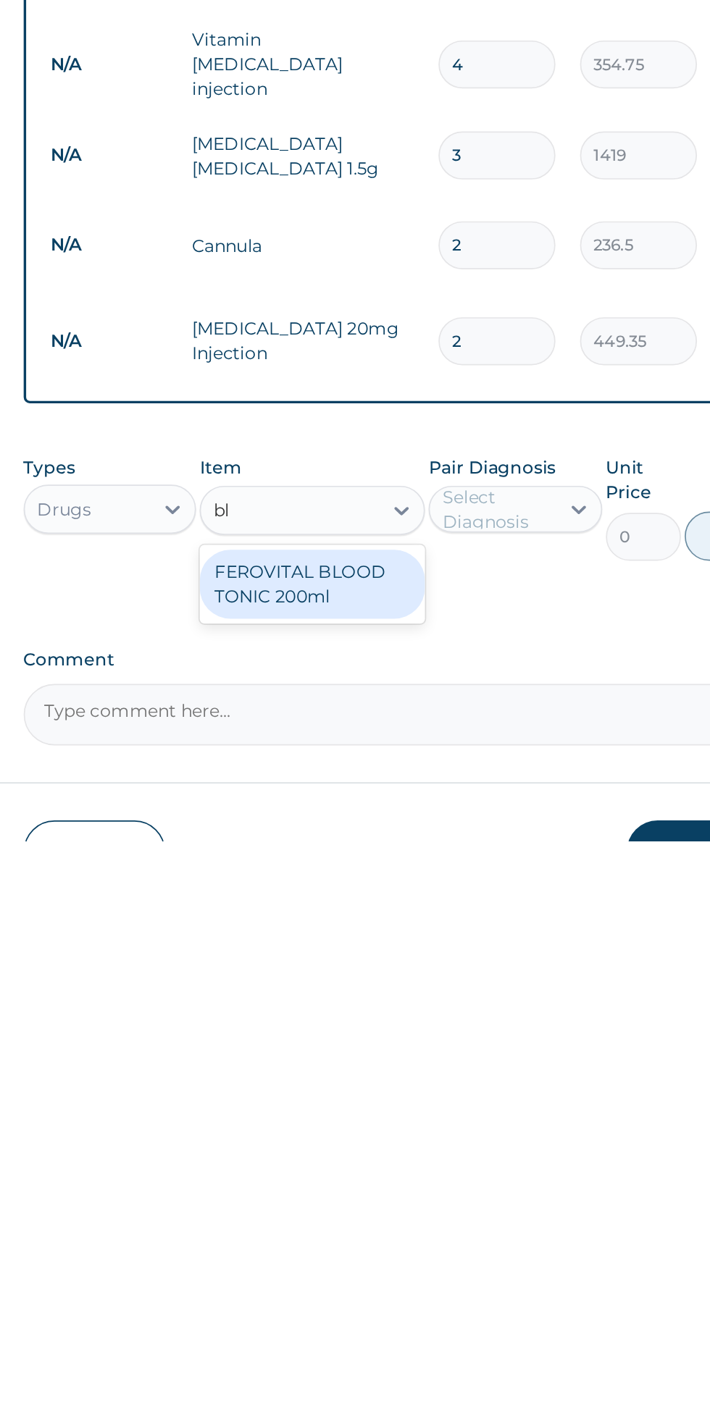
type input "b"
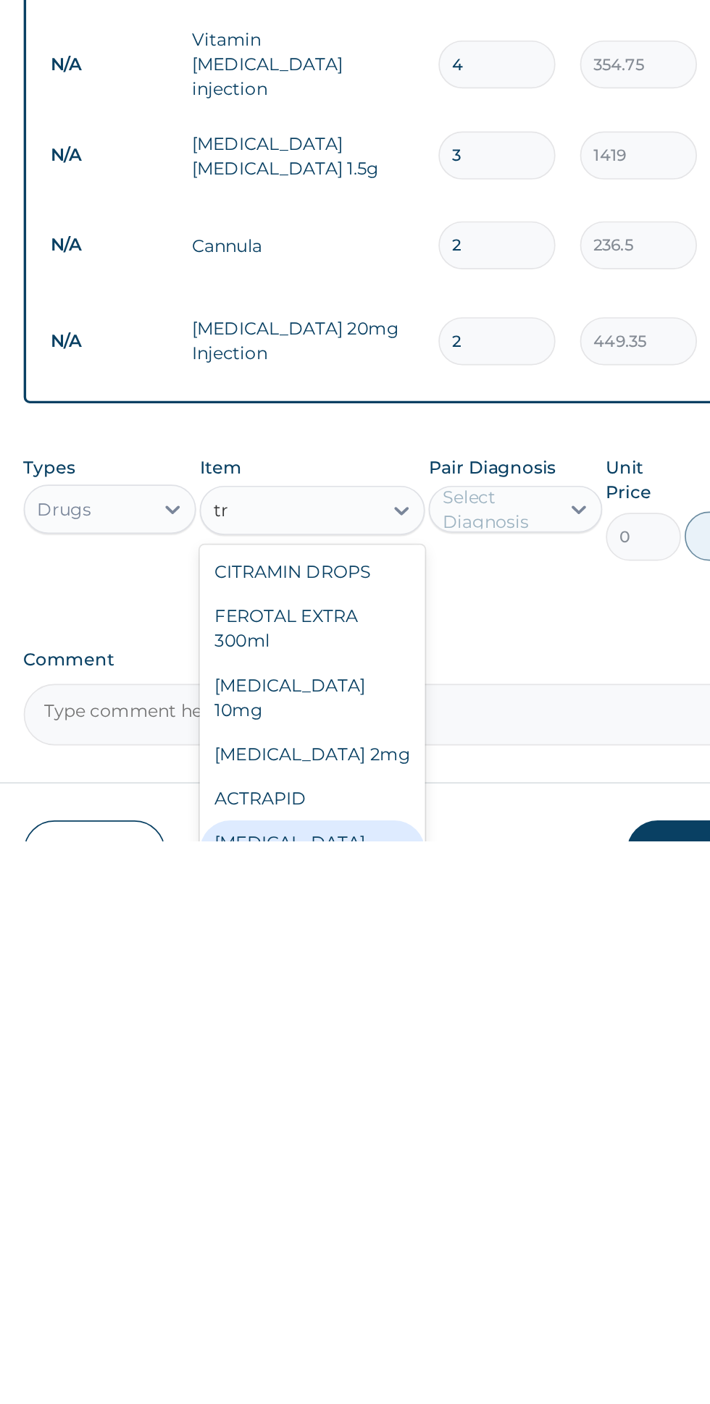
type input "t"
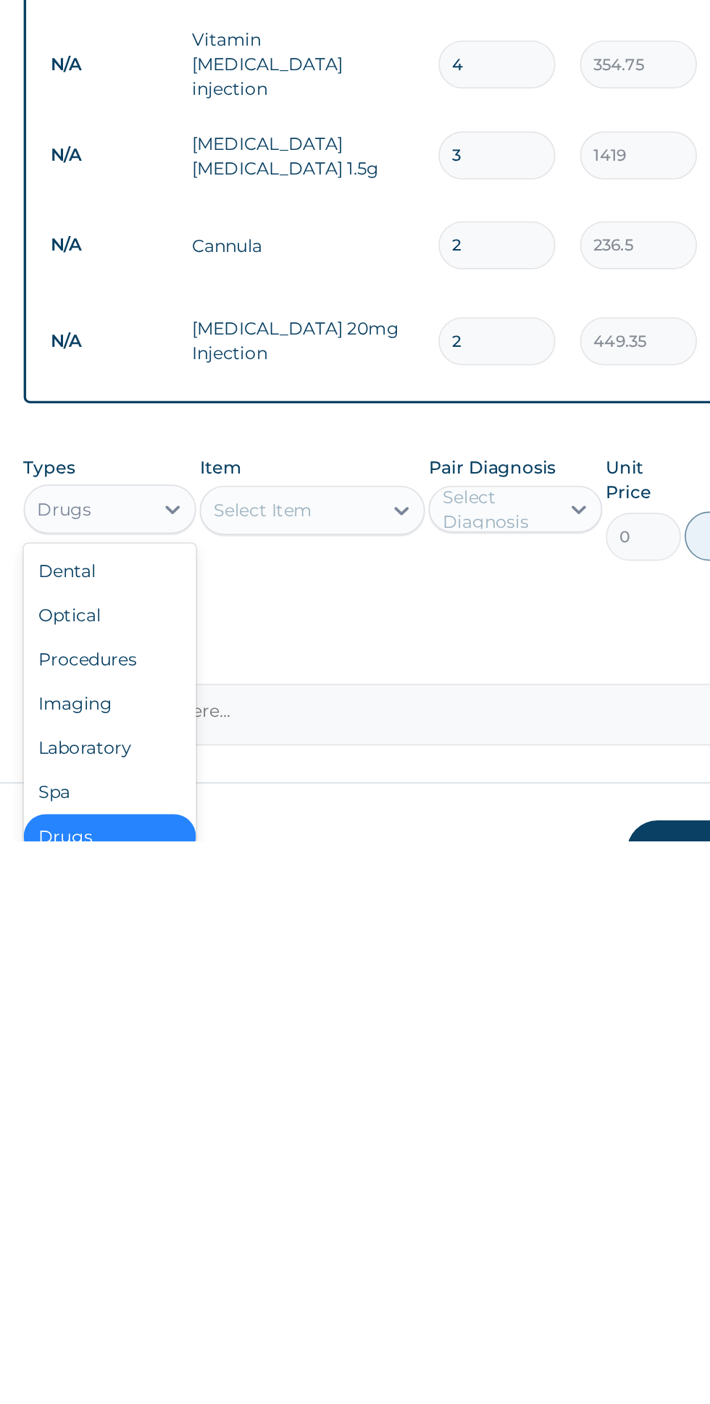
click at [245, 1284] on div "Procedures" at bounding box center [267, 1297] width 101 height 26
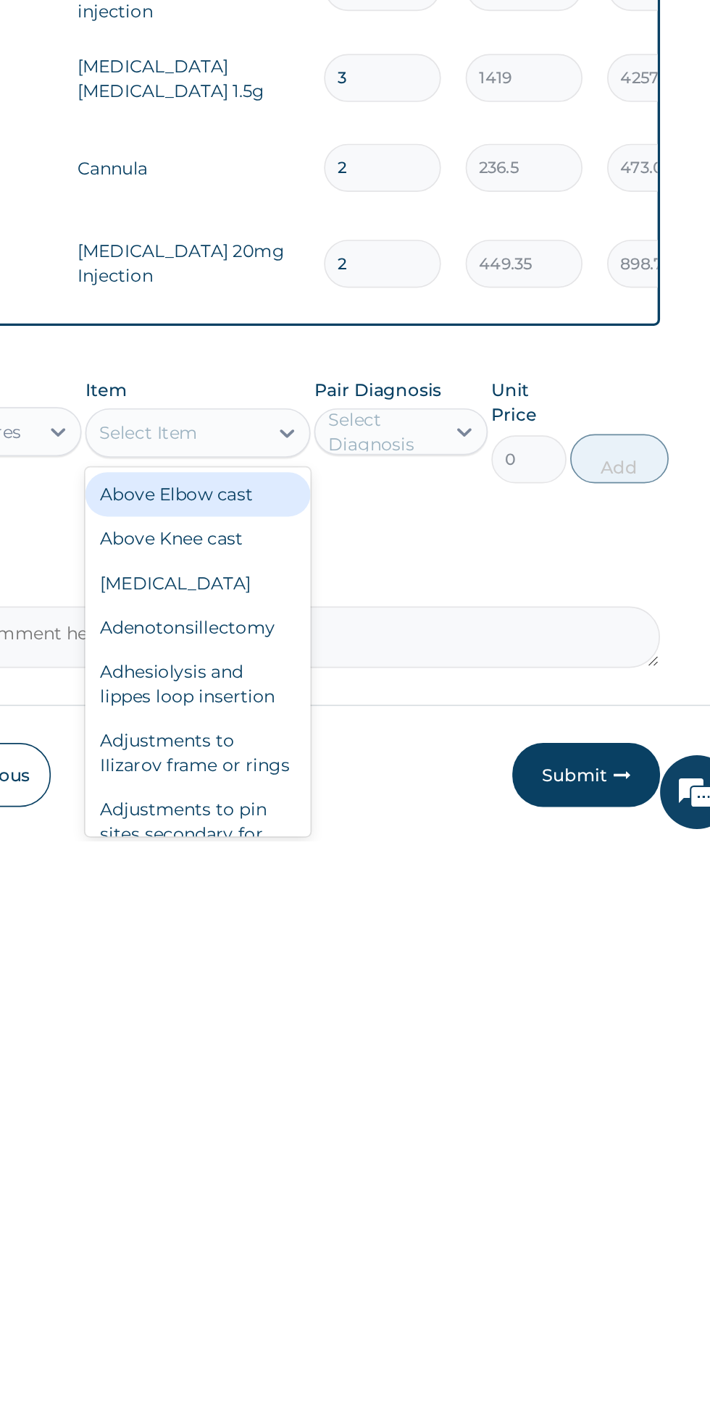
scroll to position [751, 0]
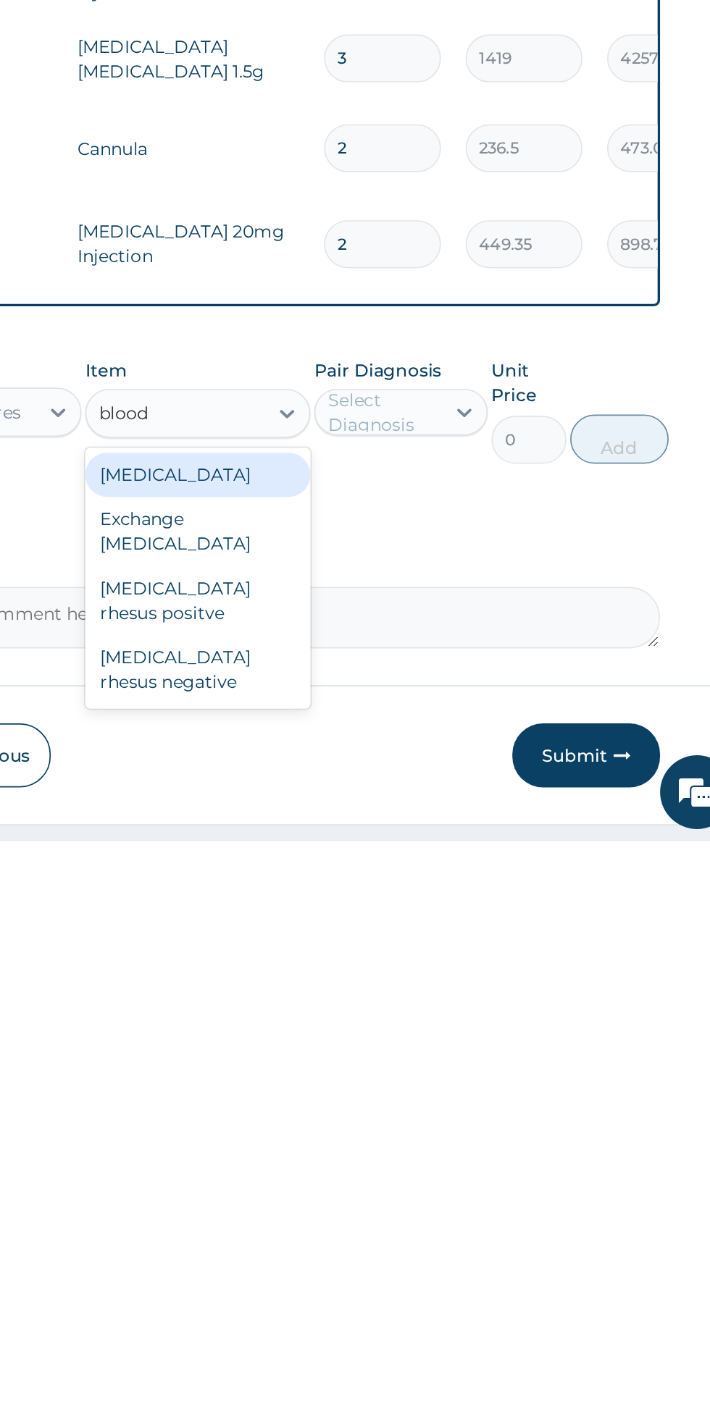
click at [358, 1202] on div "Exchange blood transfusion" at bounding box center [387, 1222] width 133 height 41
type input "blood"
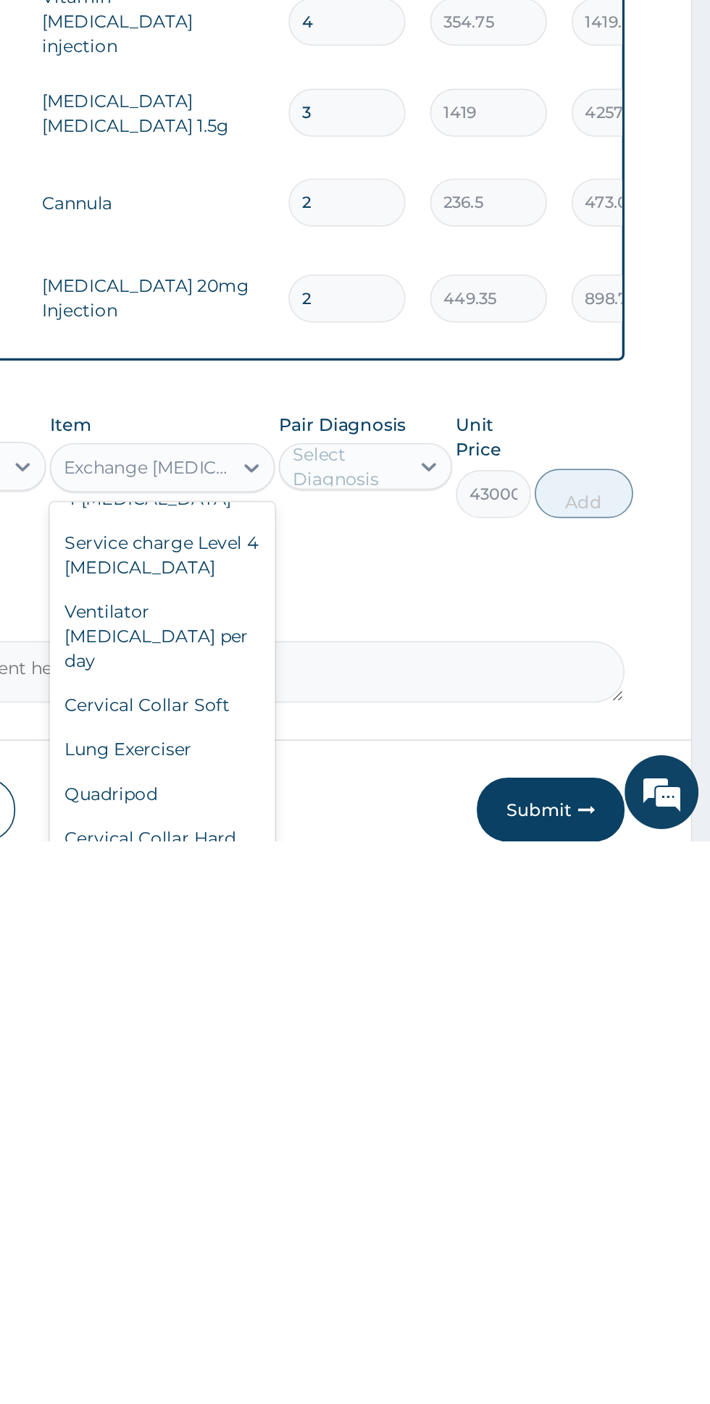
scroll to position [20796, 0]
type input "32250"
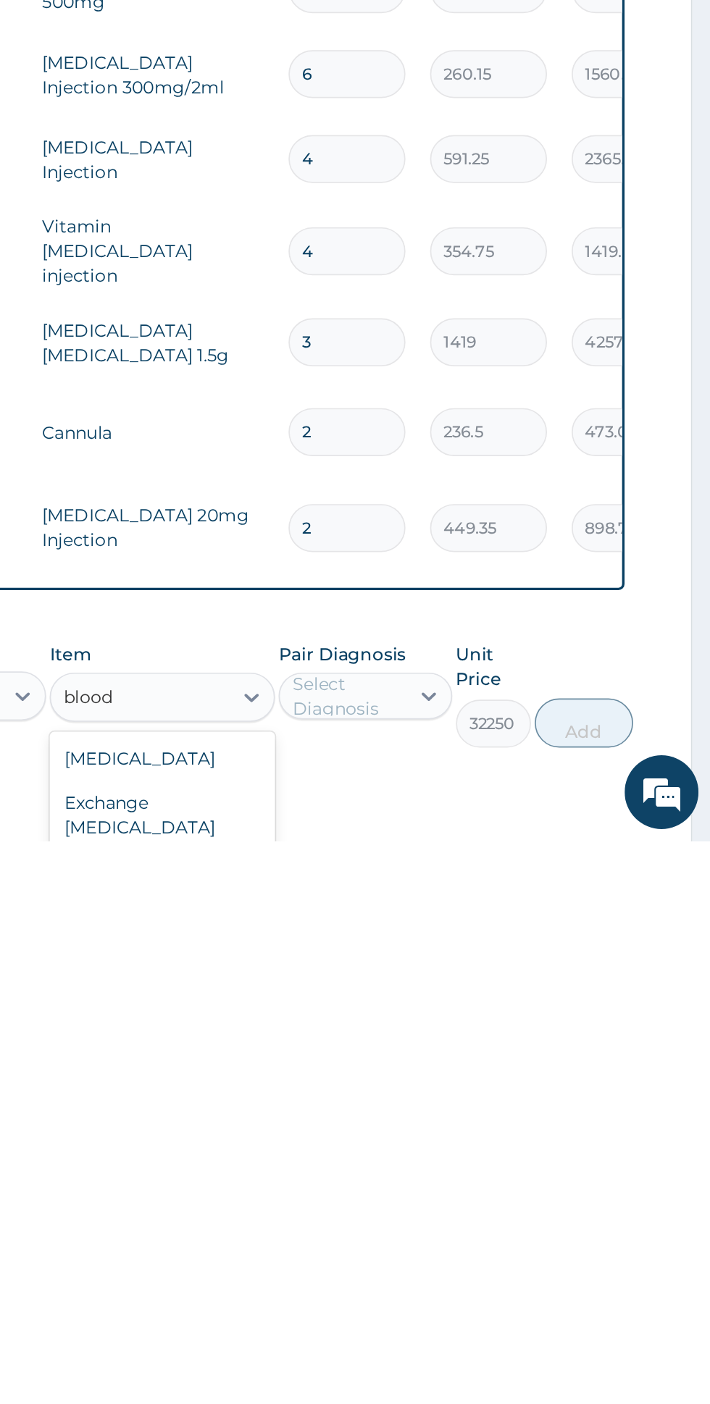
scroll to position [0, 0]
type input "b"
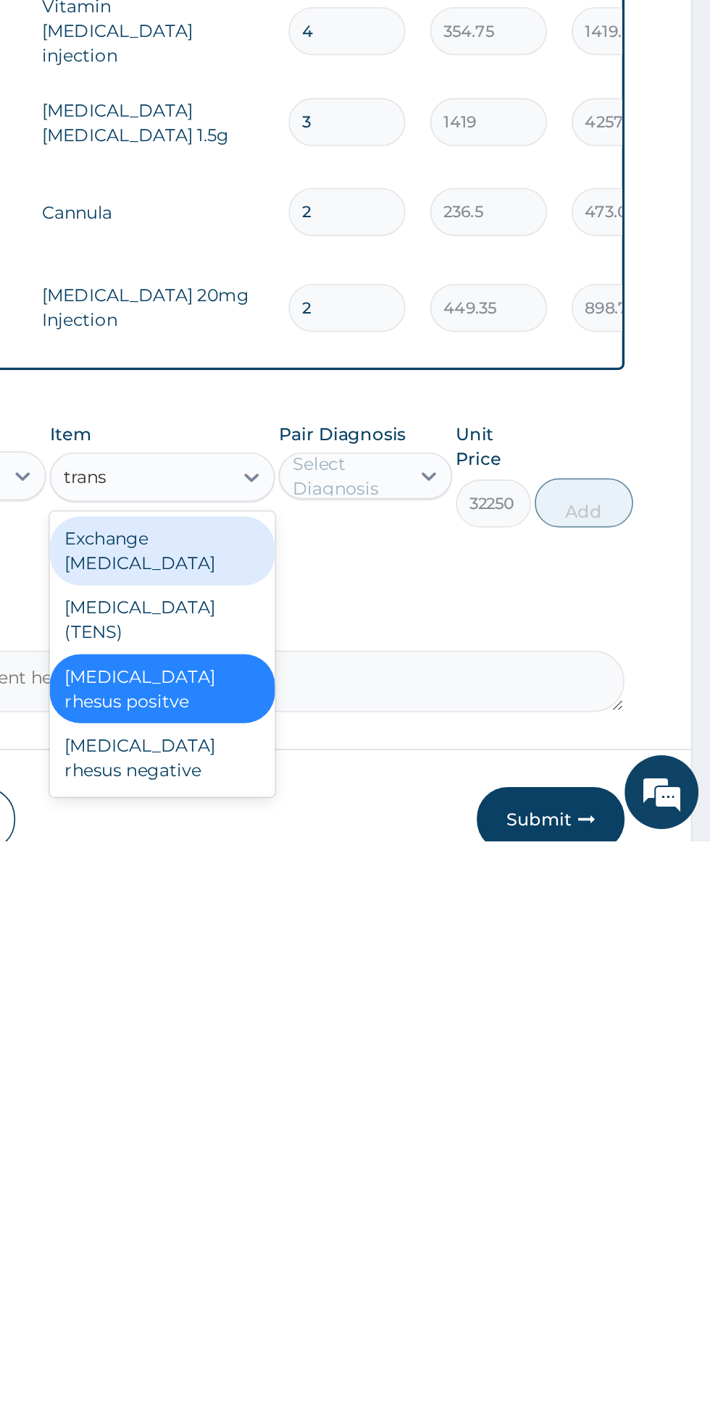
scroll to position [721, 0]
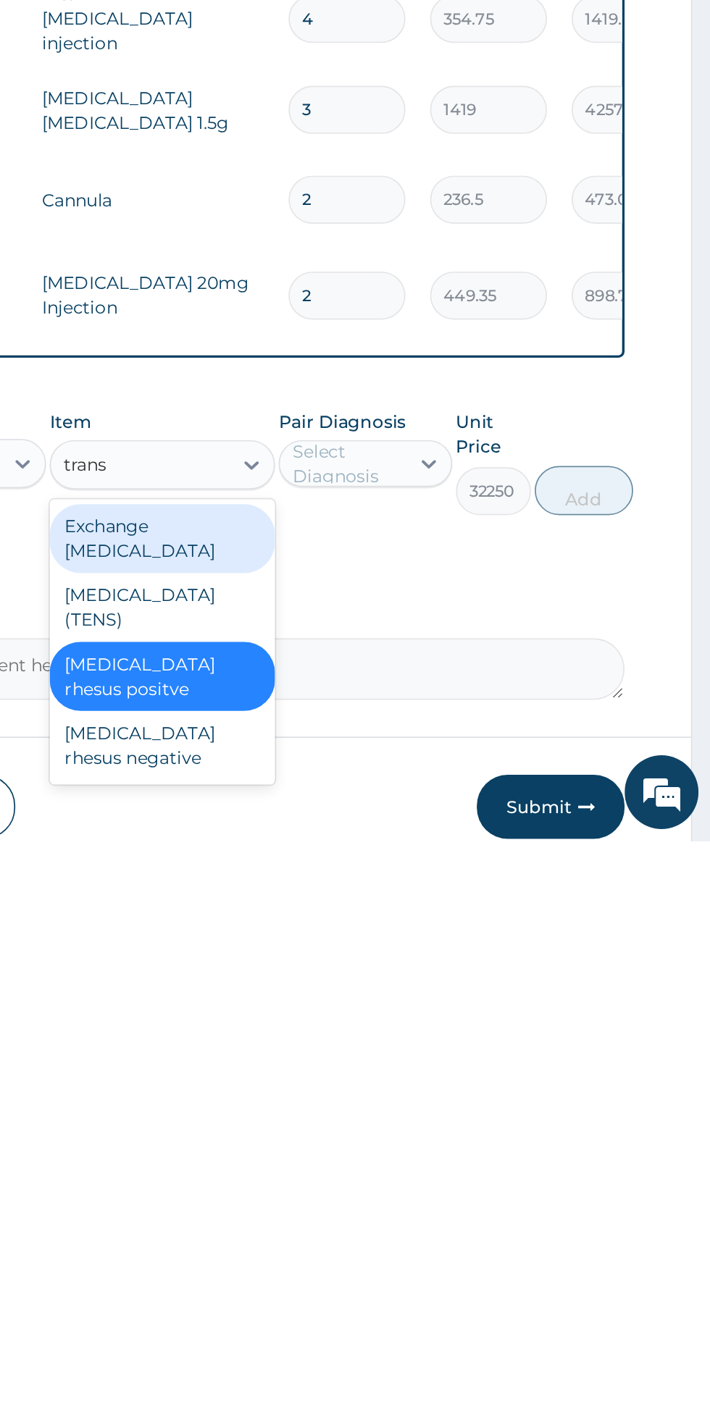
click at [361, 1246] on div "Transcutaneous electrical nerve stimulation (TENS)" at bounding box center [387, 1266] width 133 height 41
type input "trans"
type input "3225"
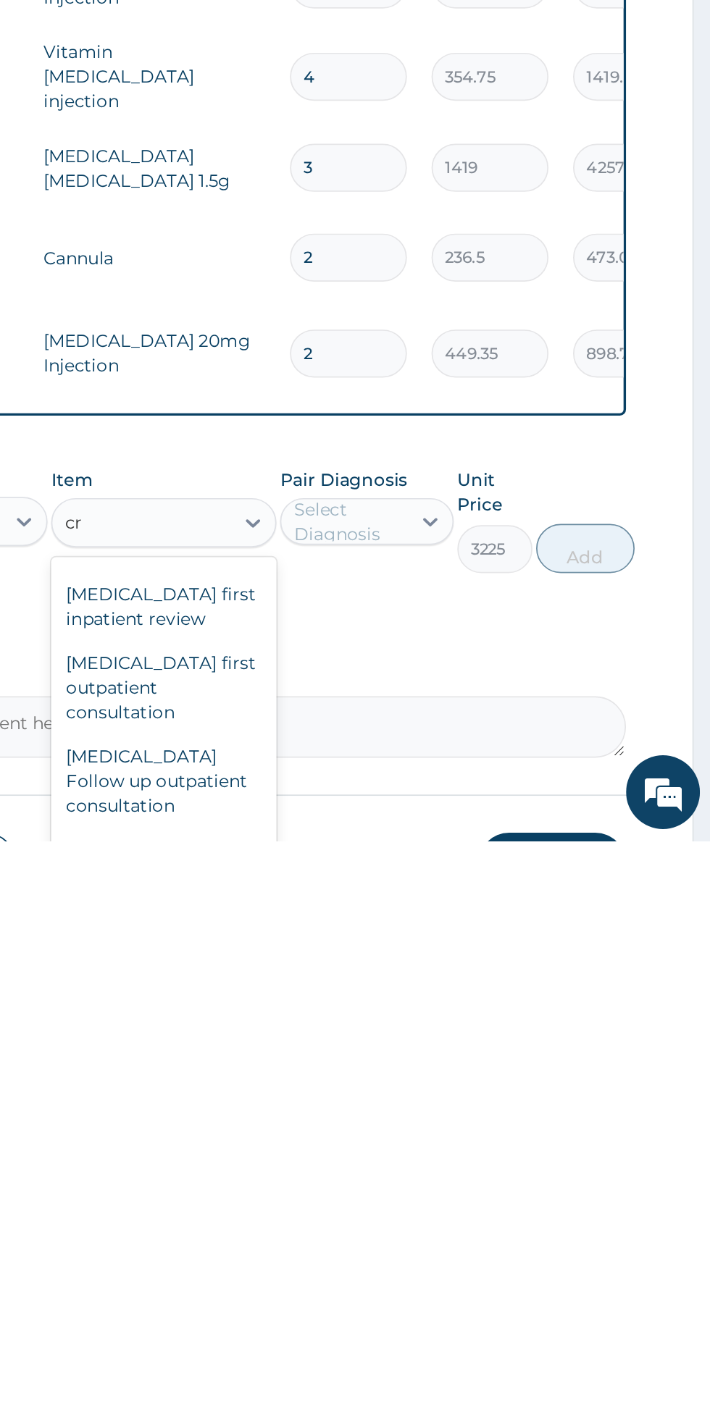
scroll to position [0, 0]
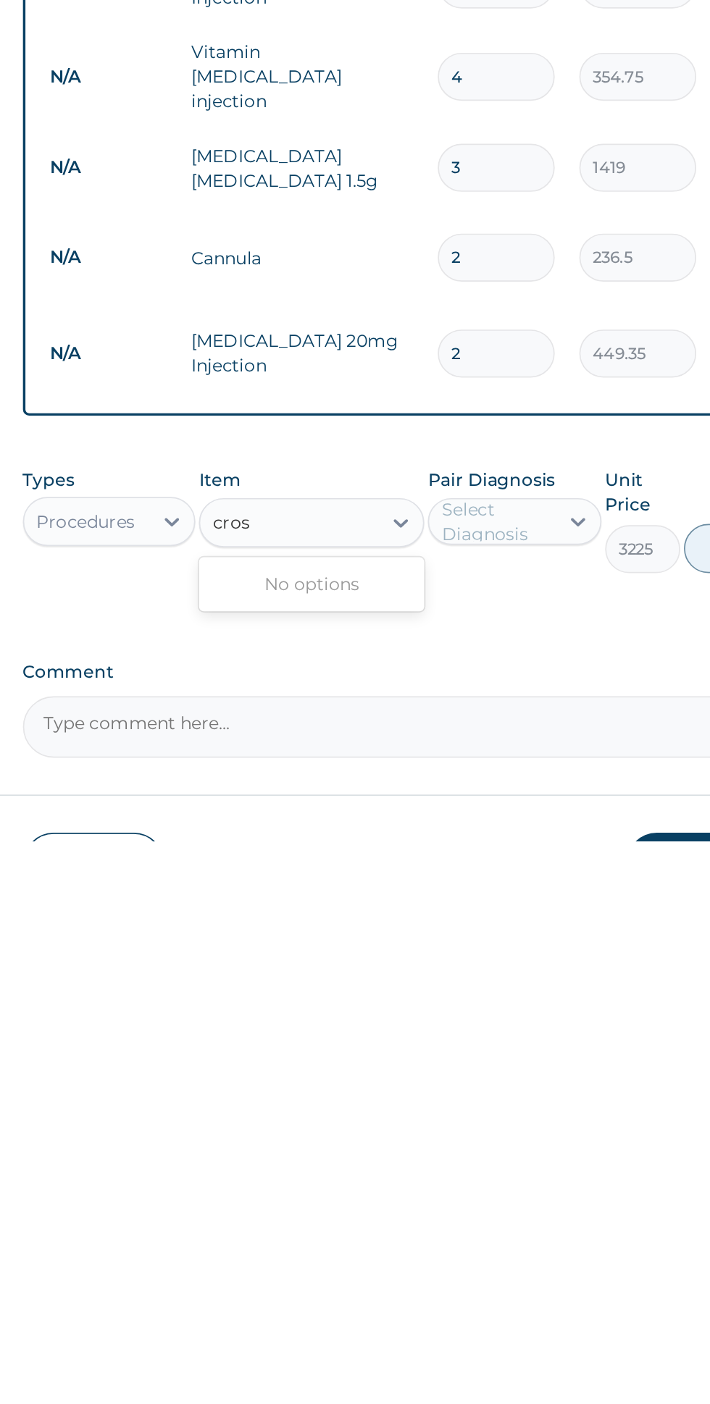
type input "cros"
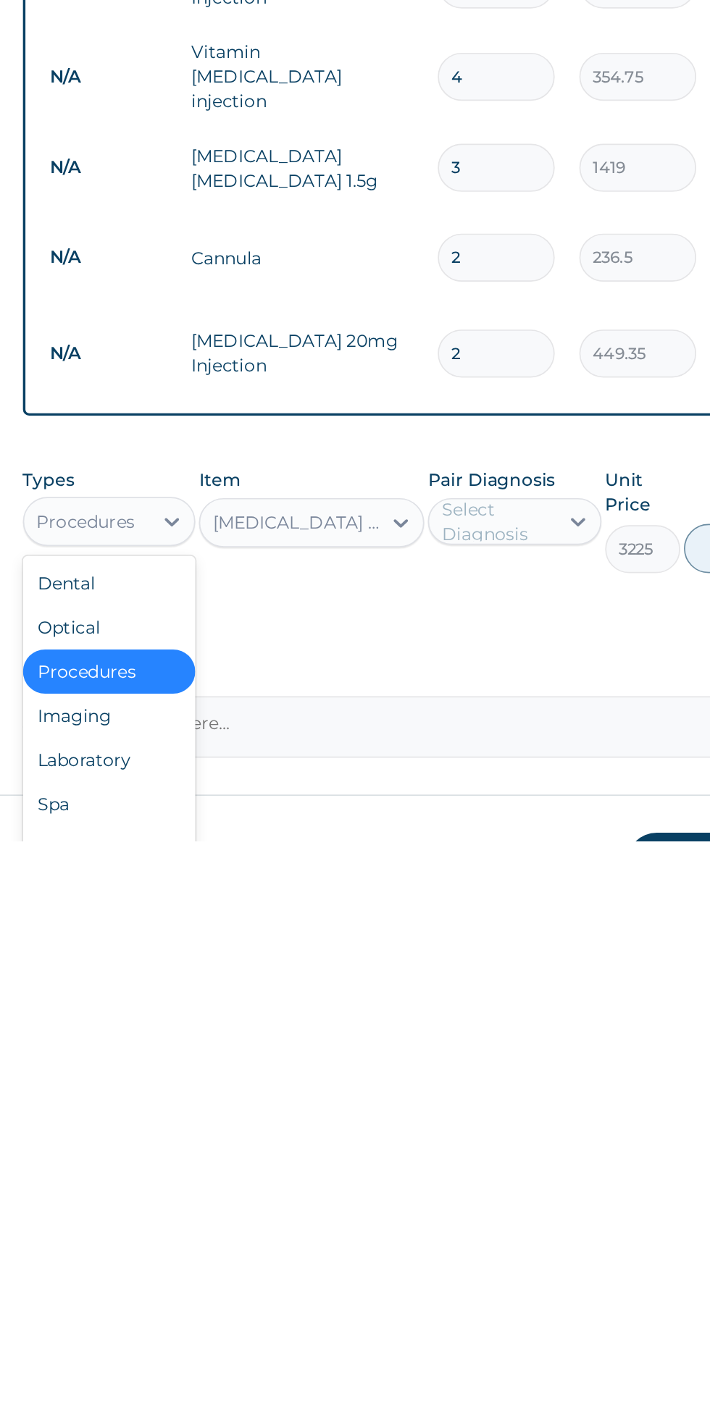
click at [242, 1343] on div "Laboratory" at bounding box center [267, 1356] width 101 height 26
type input "0"
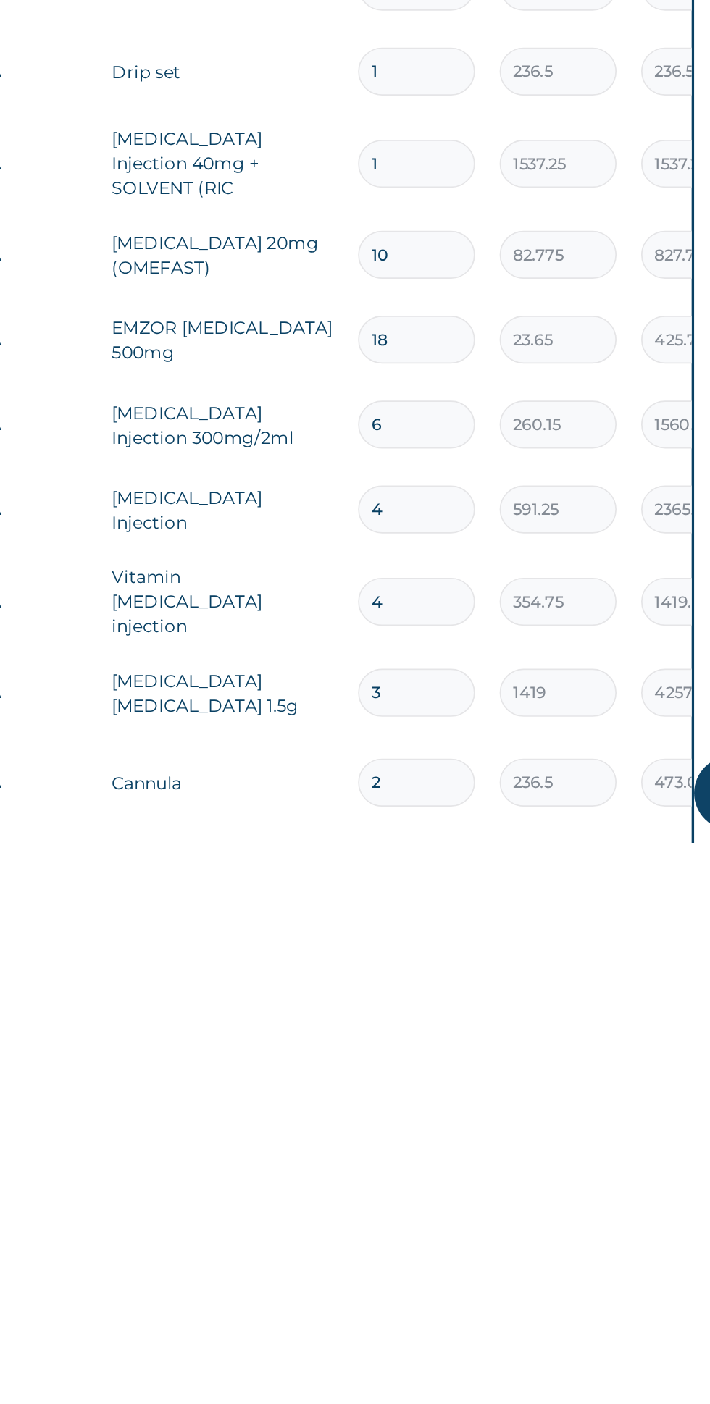
scroll to position [670, 0]
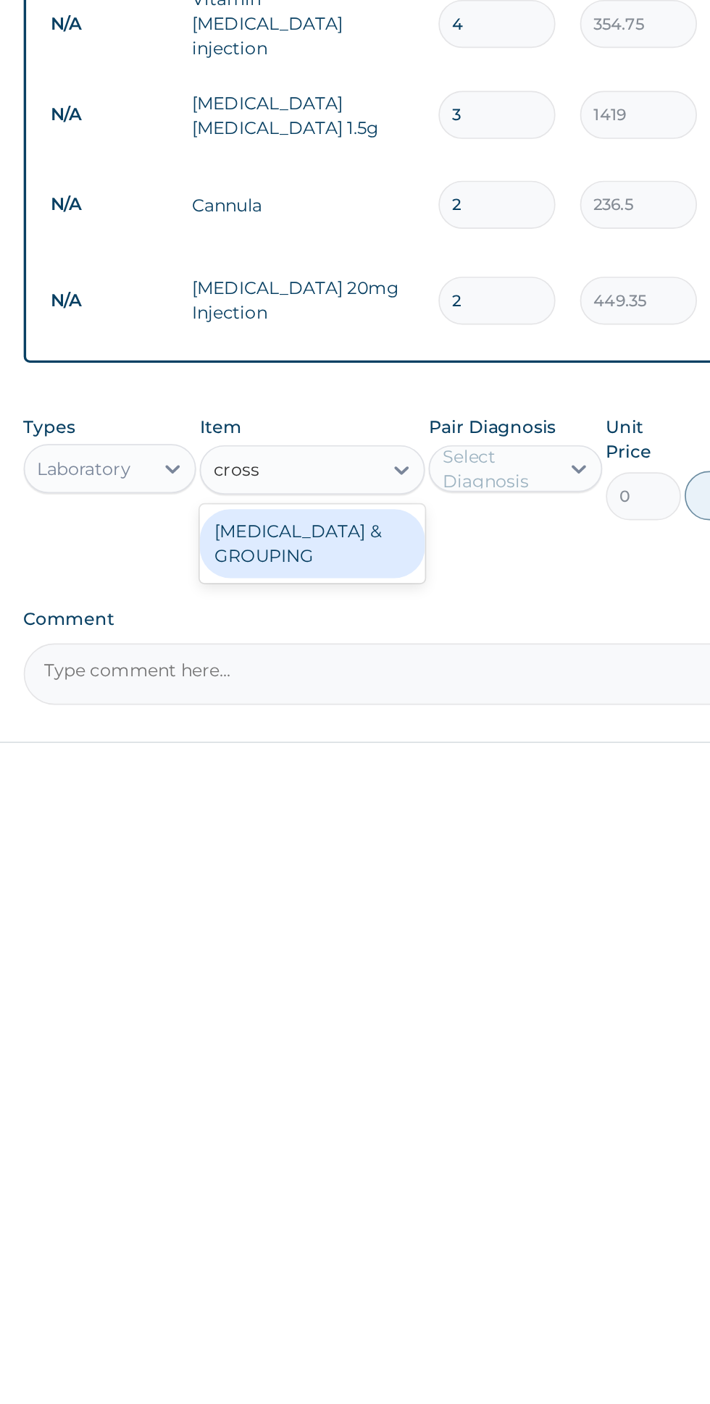
click at [353, 1257] on div "CROSS MATCHING & GROUPING" at bounding box center [387, 1277] width 133 height 41
type input "cross"
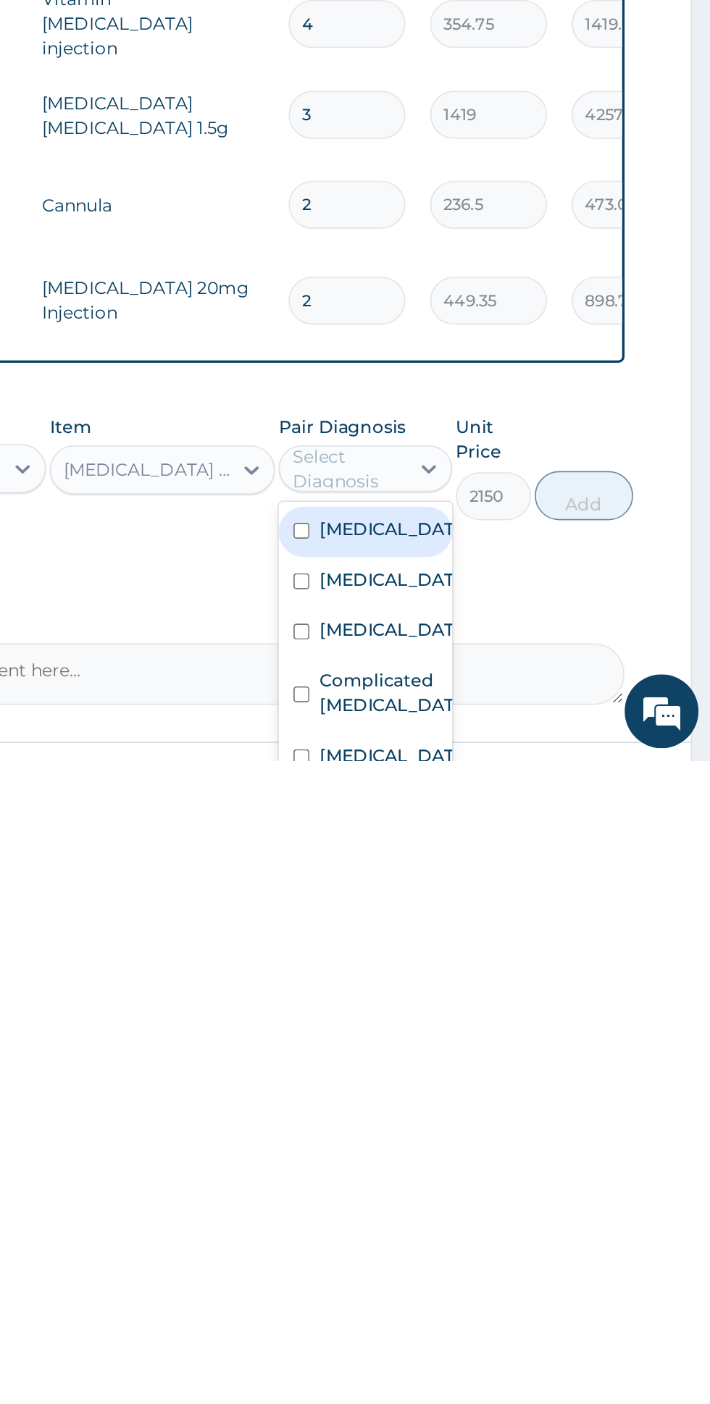
click at [528, 1285] on div "Anemia" at bounding box center [506, 1300] width 101 height 30
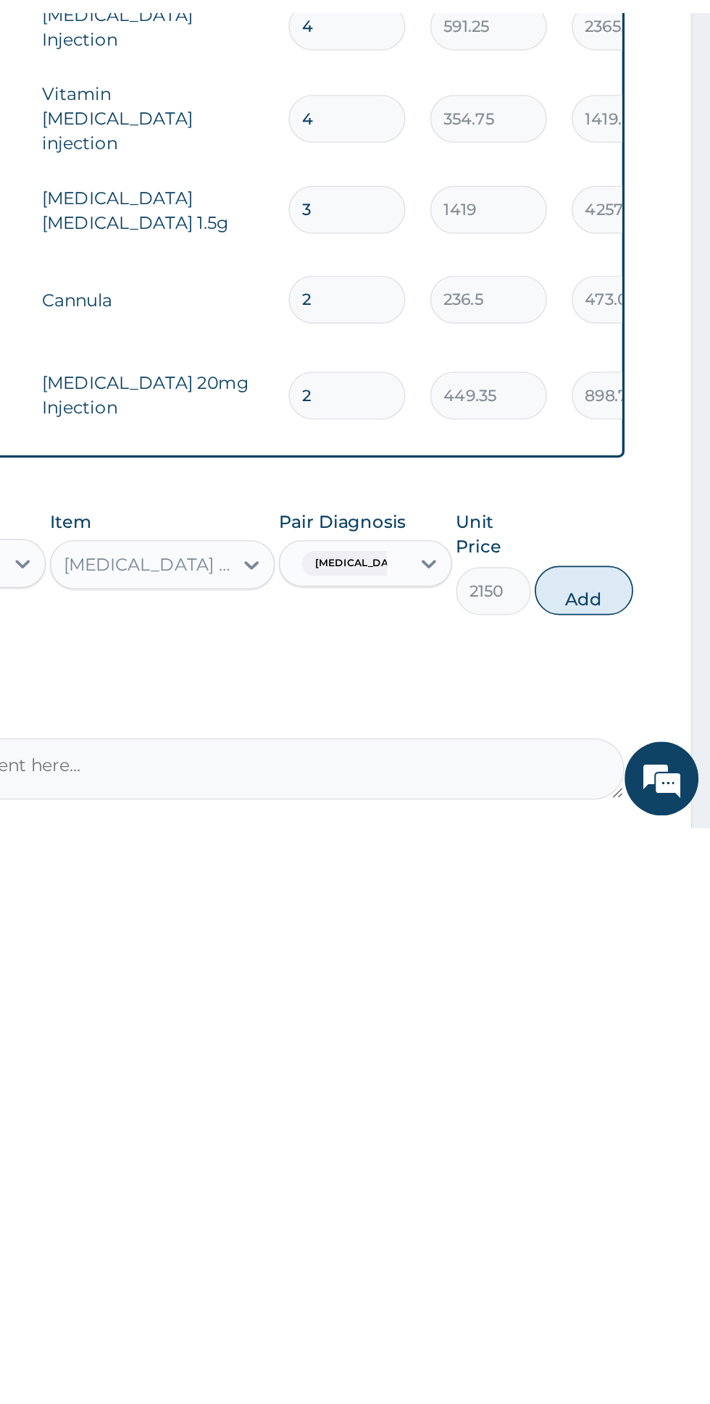
scroll to position [679, 0]
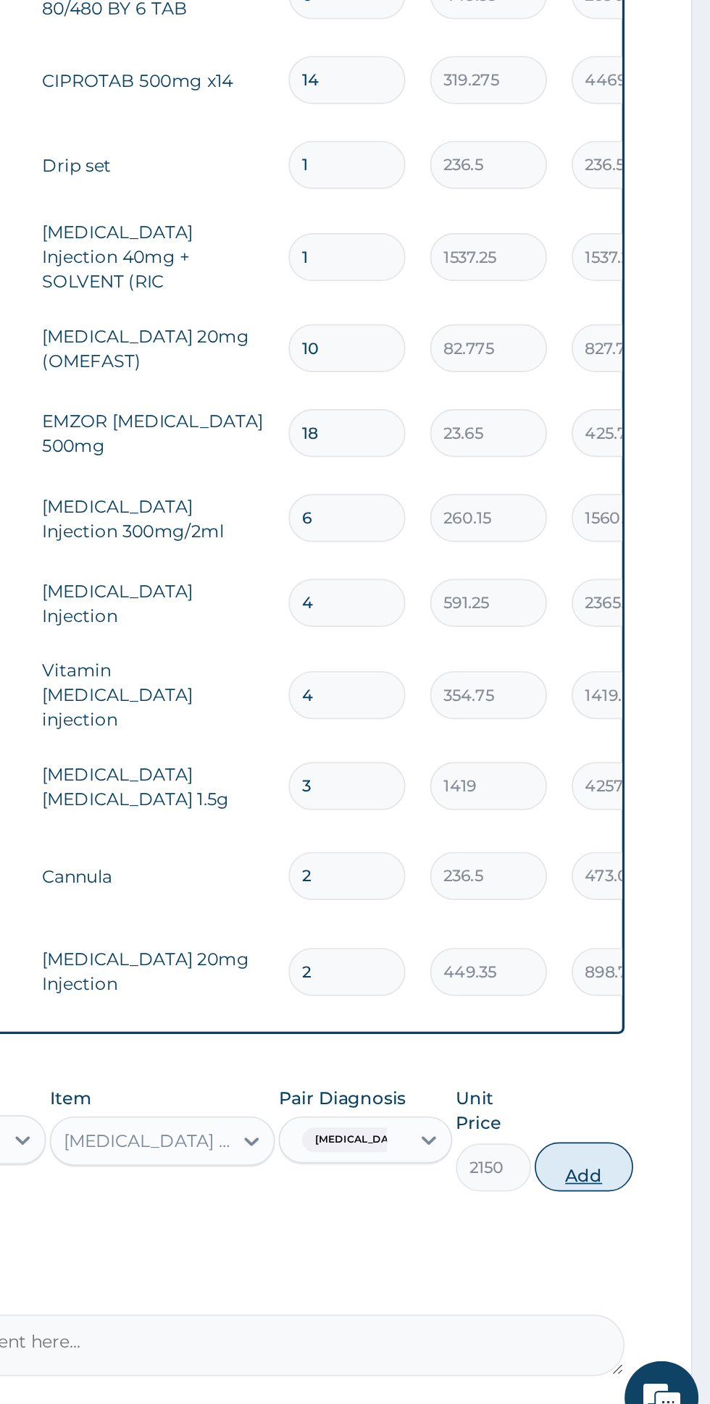
click at [644, 1225] on button "Add" at bounding box center [635, 1239] width 58 height 29
type input "0"
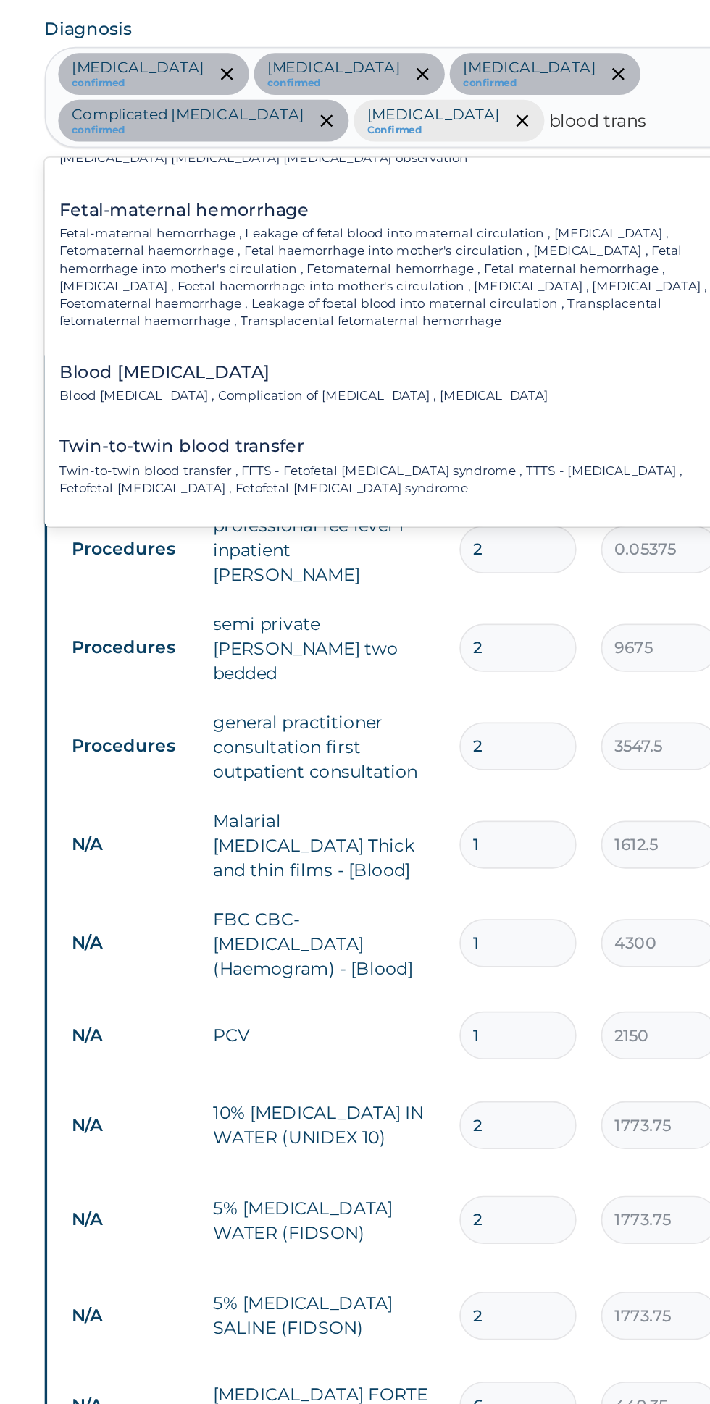
scroll to position [0, 0]
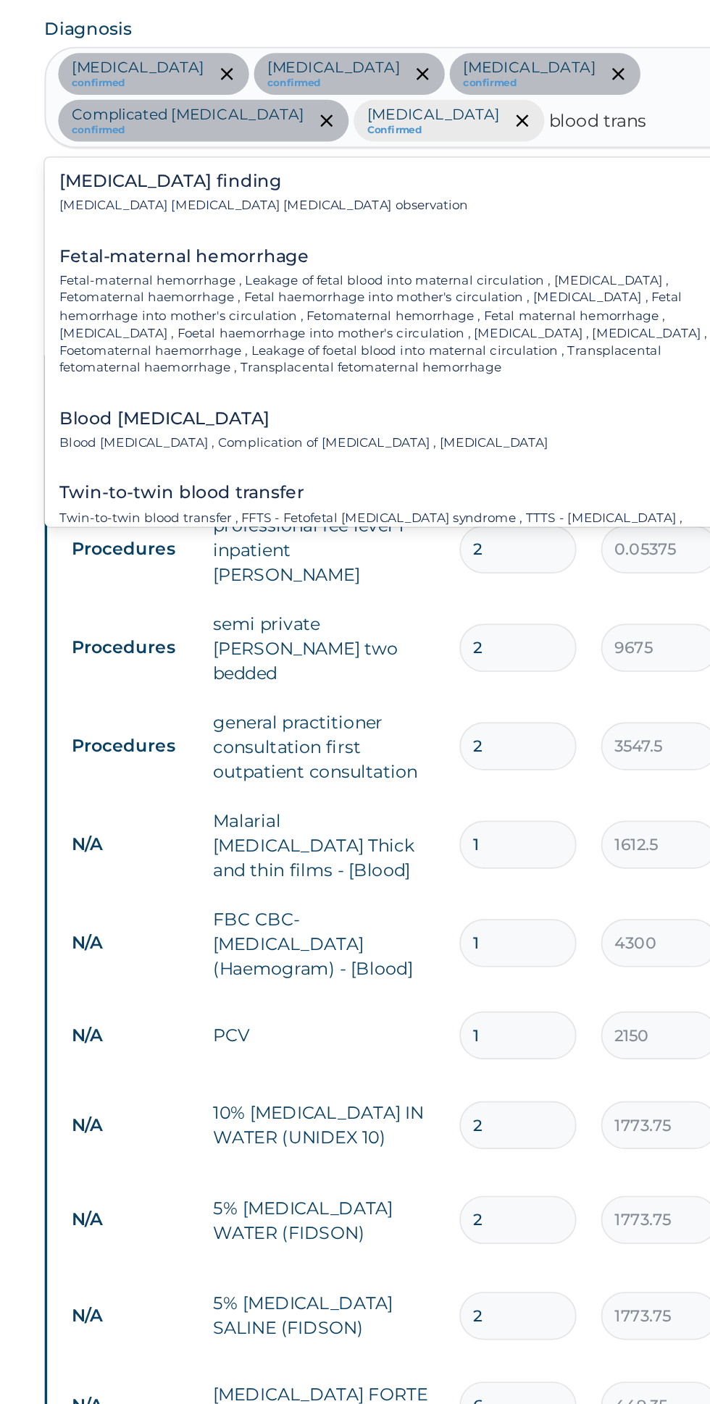
click at [307, 553] on p "Blood transfusion reaction , Complication of blood transfusion , Transfusion re…" at bounding box center [370, 556] width 288 height 10
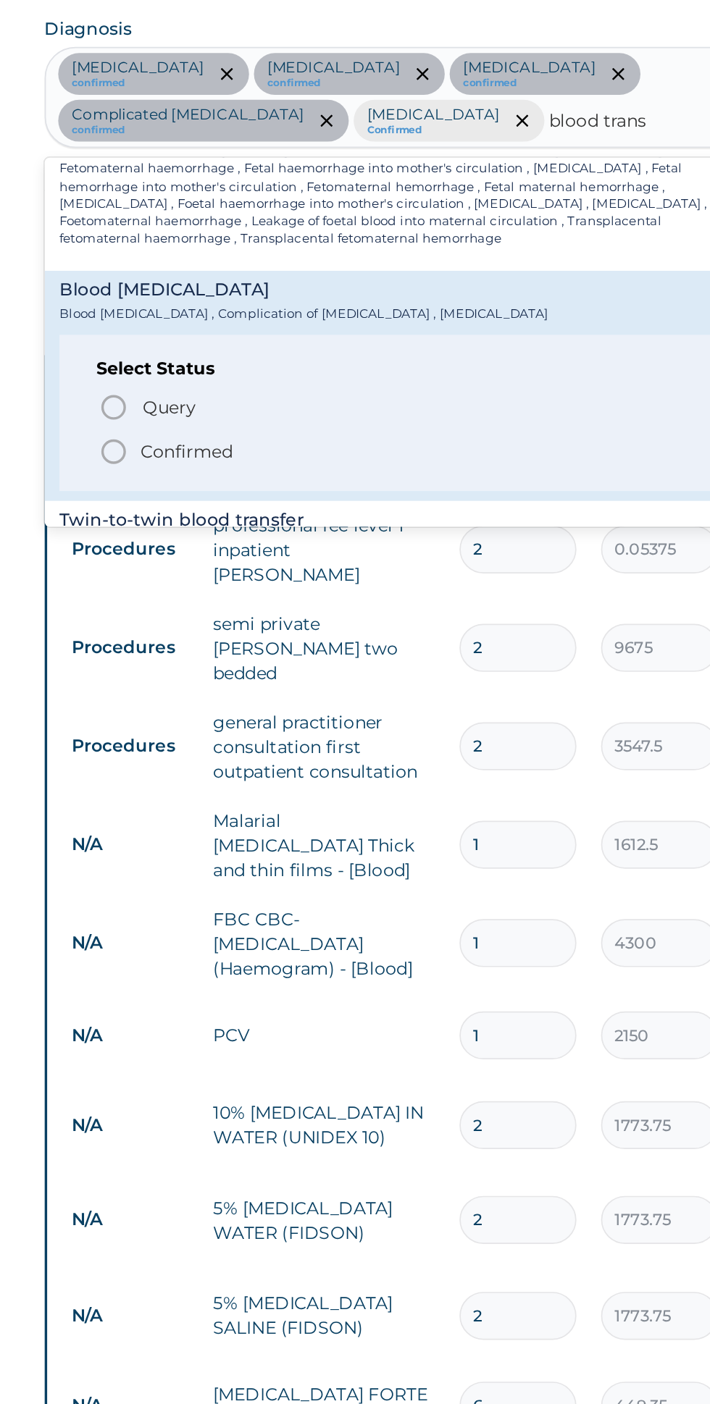
scroll to position [77, 0]
click at [309, 532] on p "Query Query covers suspected (?), Keep in view (kiv), Ruled out (r/o)" at bounding box center [437, 535] width 326 height 20
type input "blood trans"
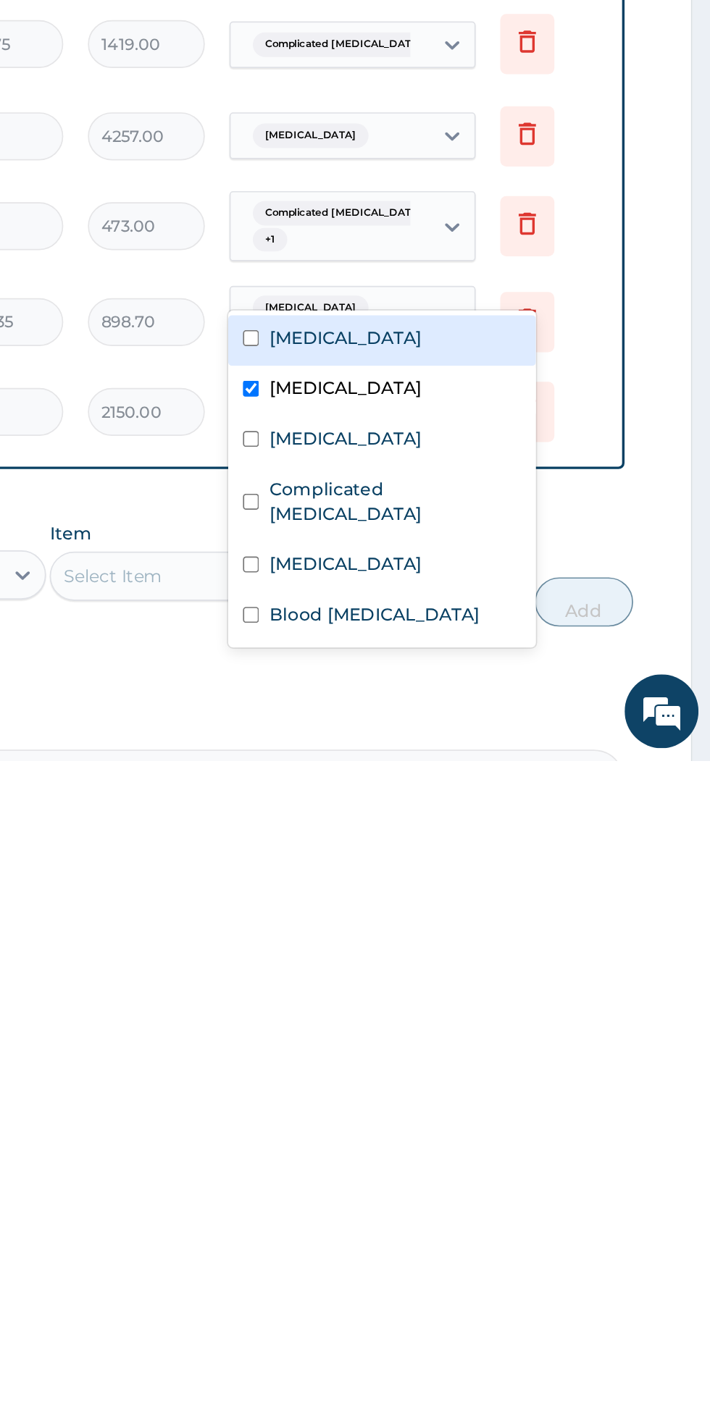
scroll to position [685, 0]
click at [527, 1311] on label "Blood transfusion reaction" at bounding box center [512, 1318] width 124 height 14
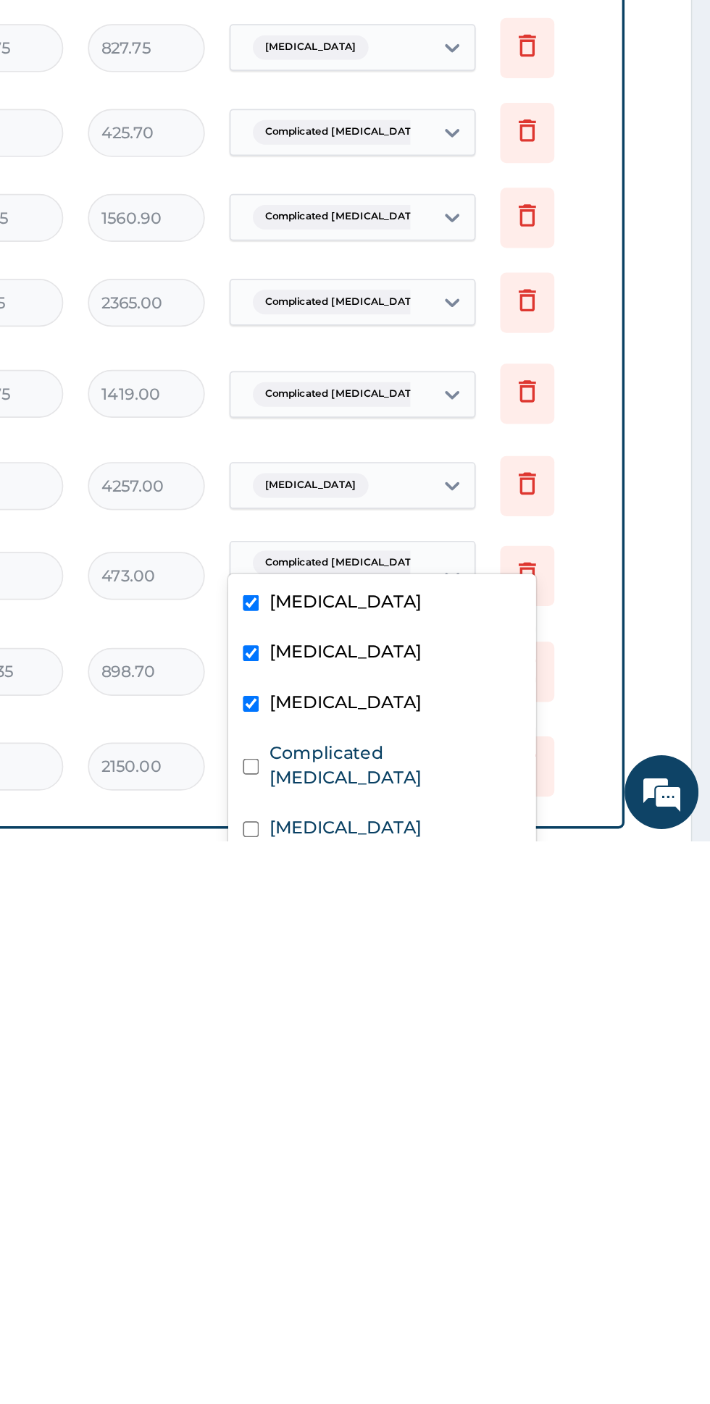
scroll to position [528, 0]
click at [442, 1262] on input "checkbox" at bounding box center [439, 1262] width 9 height 9
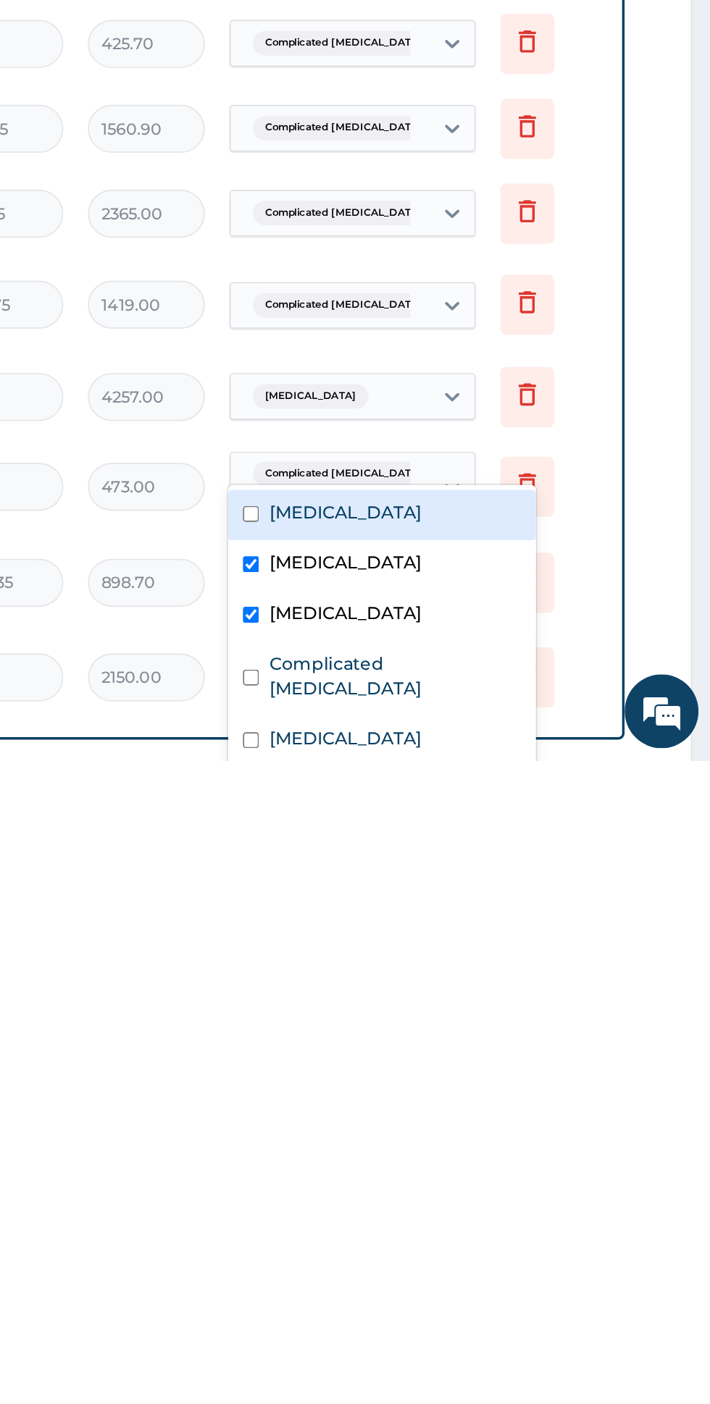
scroll to position [532, 0]
click at [443, 1317] on input "checkbox" at bounding box center [439, 1317] width 9 height 9
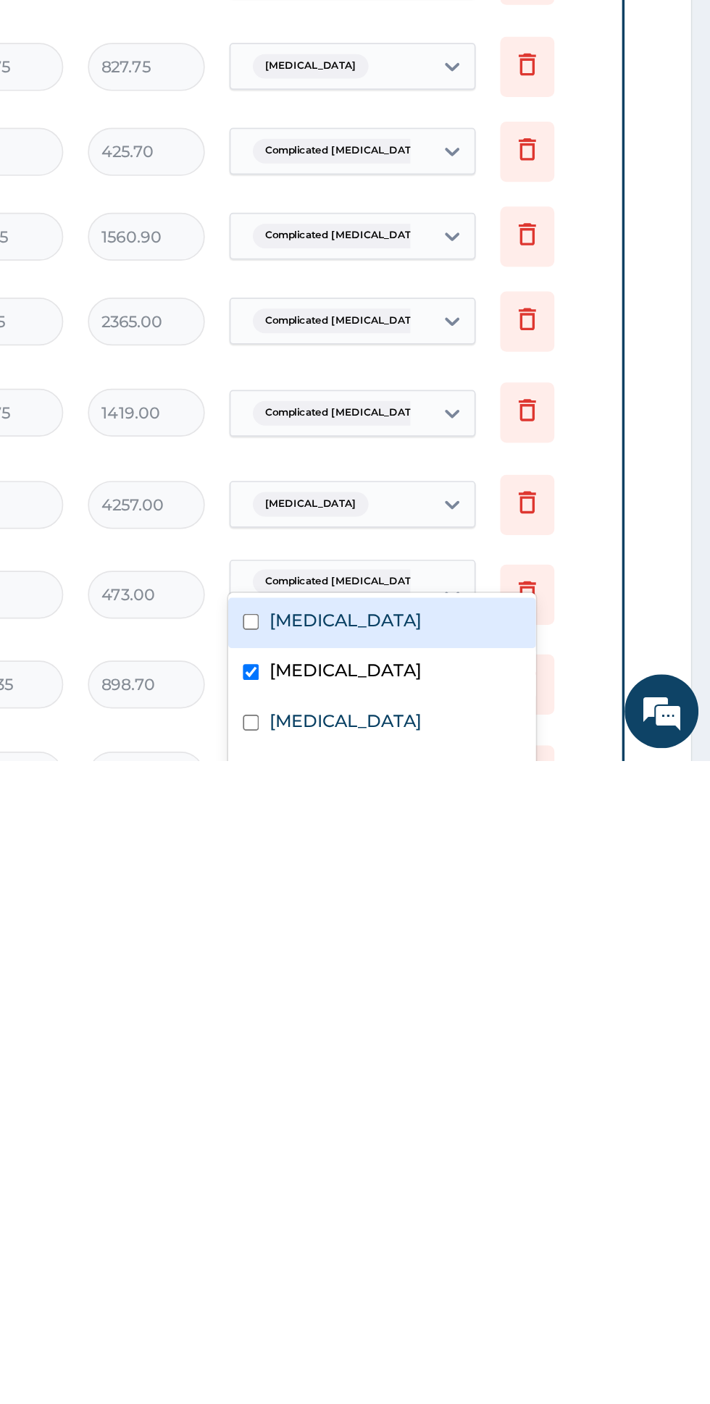
scroll to position [574, 0]
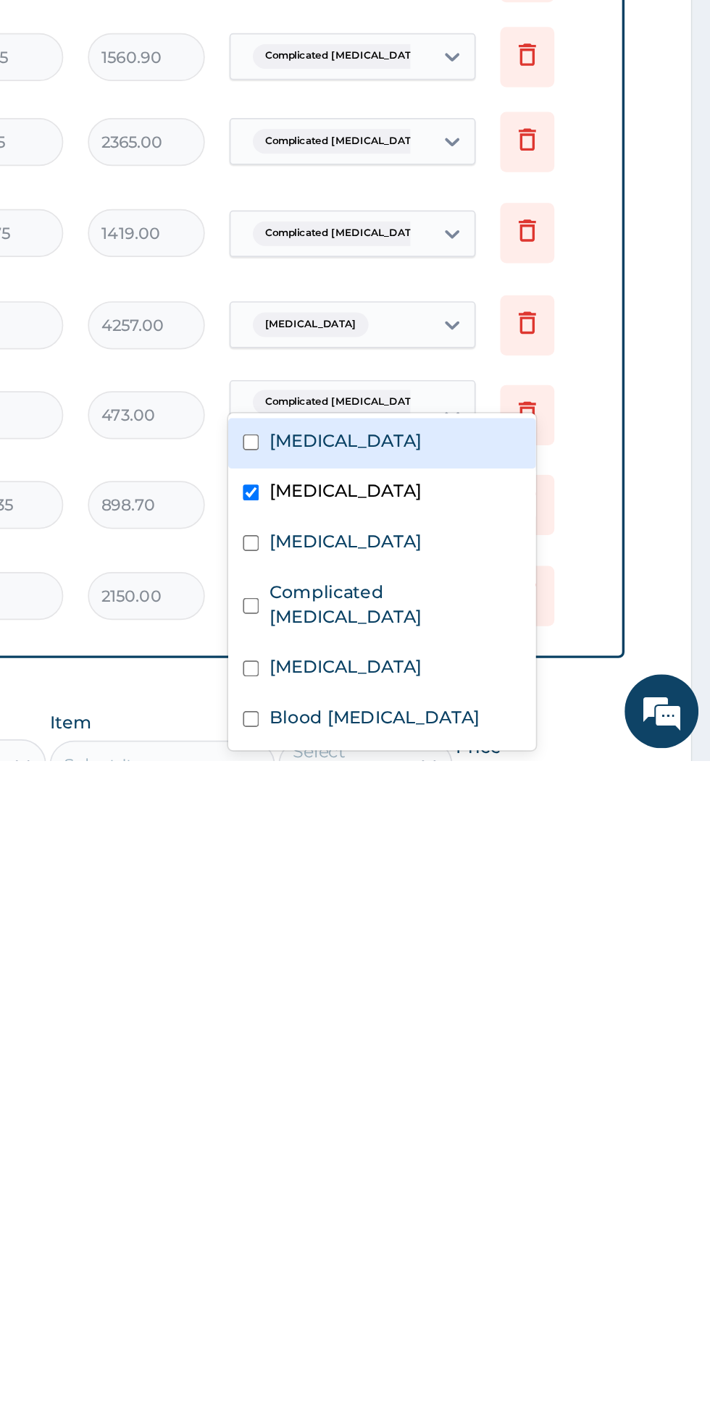
click at [526, 1372] on div "Blood transfusion reaction" at bounding box center [516, 1381] width 181 height 30
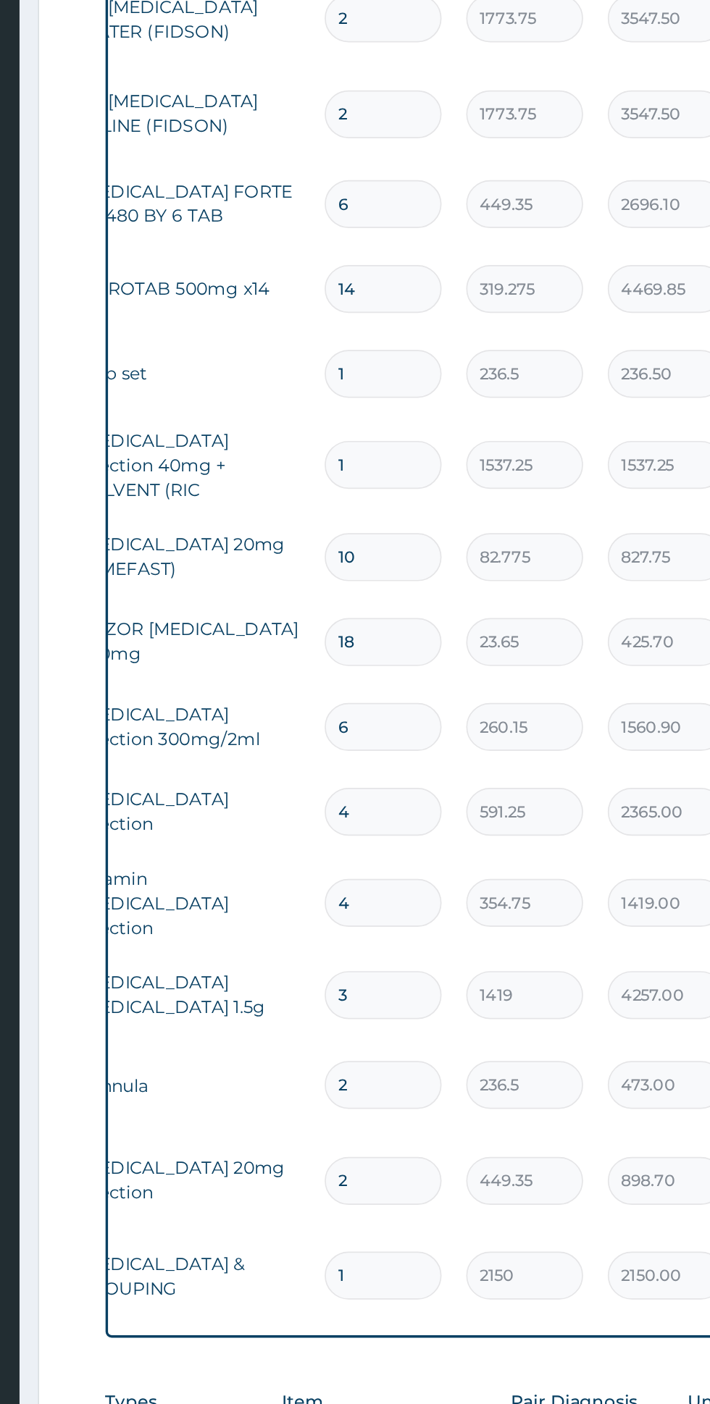
scroll to position [0, 77]
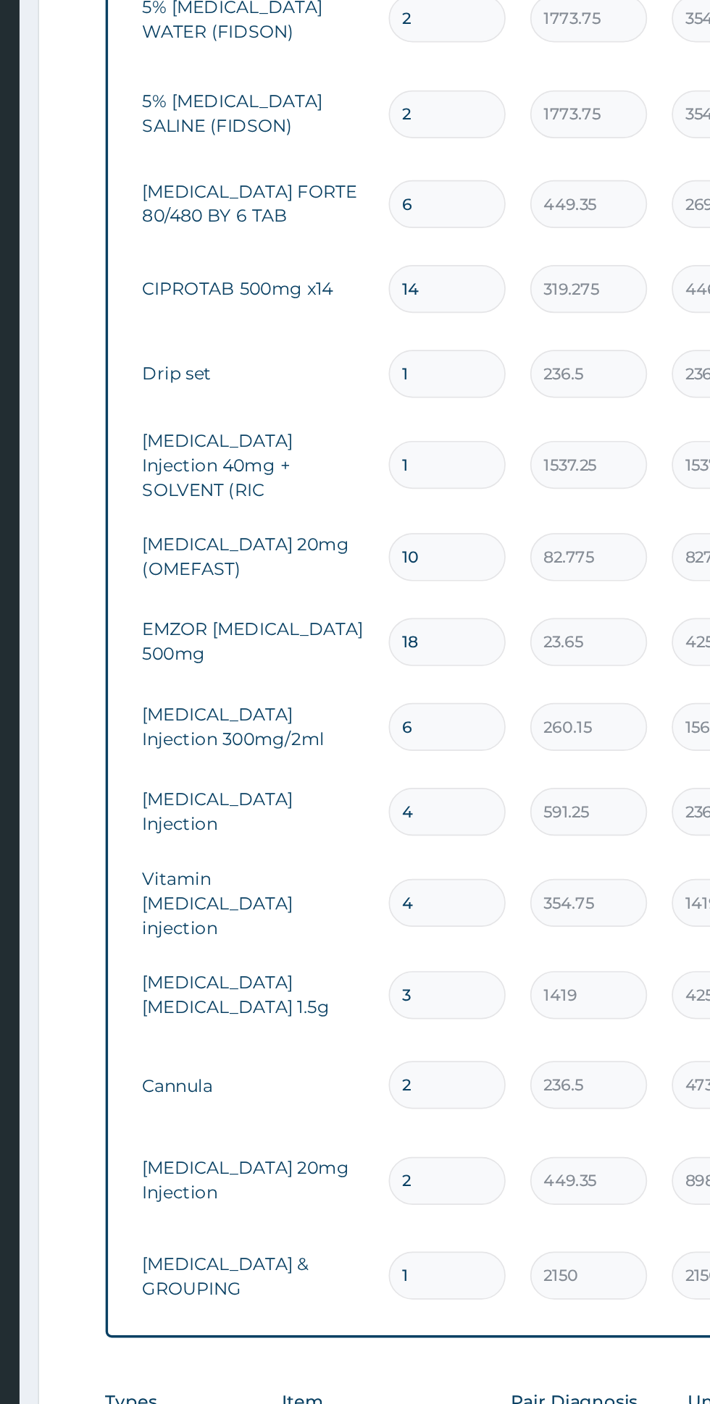
click at [433, 1233] on input "2" at bounding box center [418, 1247] width 69 height 28
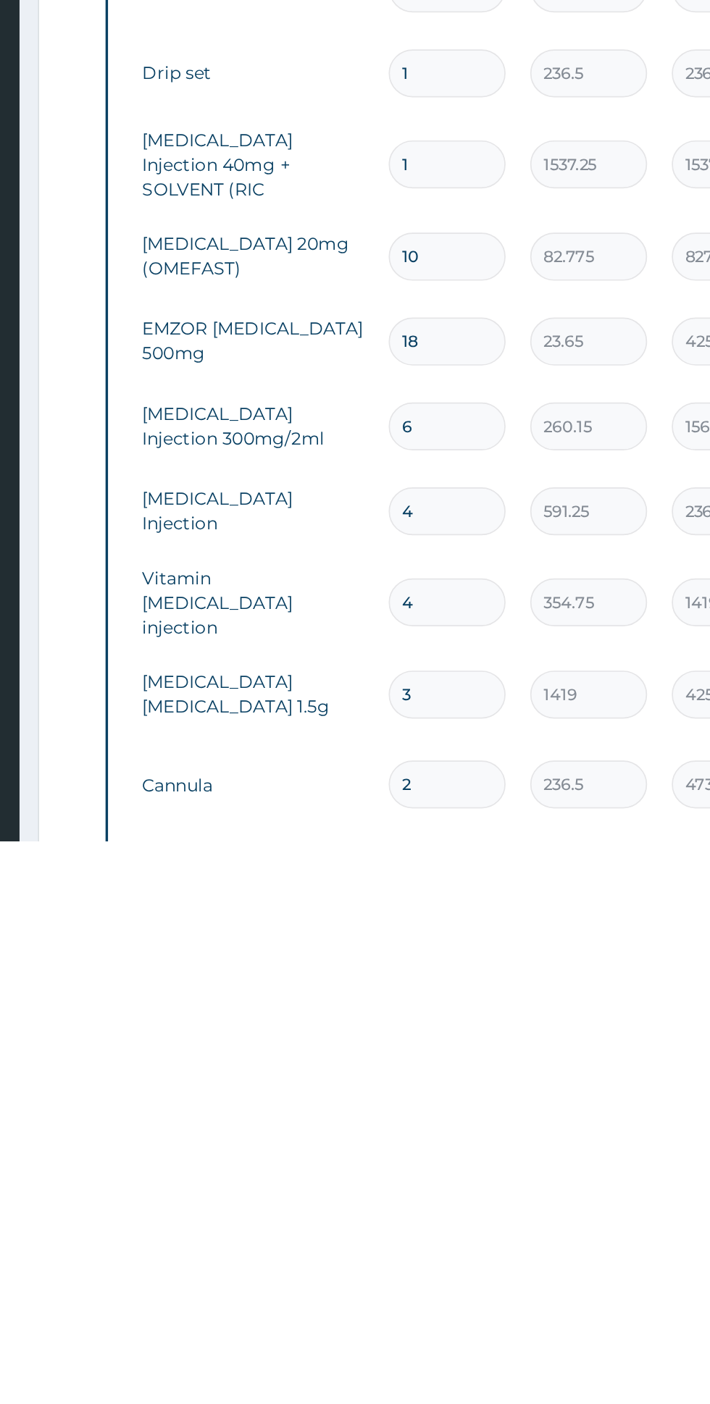
scroll to position [416, 0]
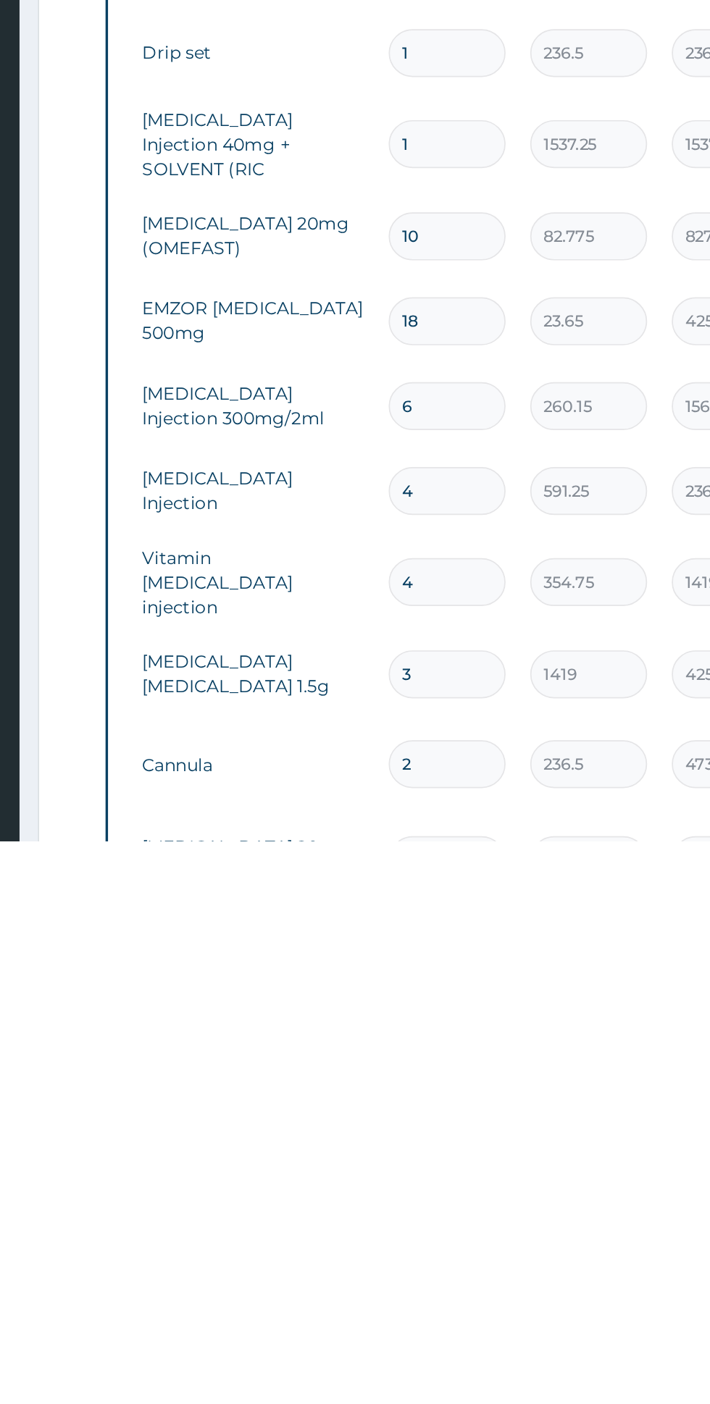
click at [437, 1345] on input "2" at bounding box center [418, 1359] width 69 height 28
type input "0.00"
type input "1"
type input "236.50"
type input "0.00"
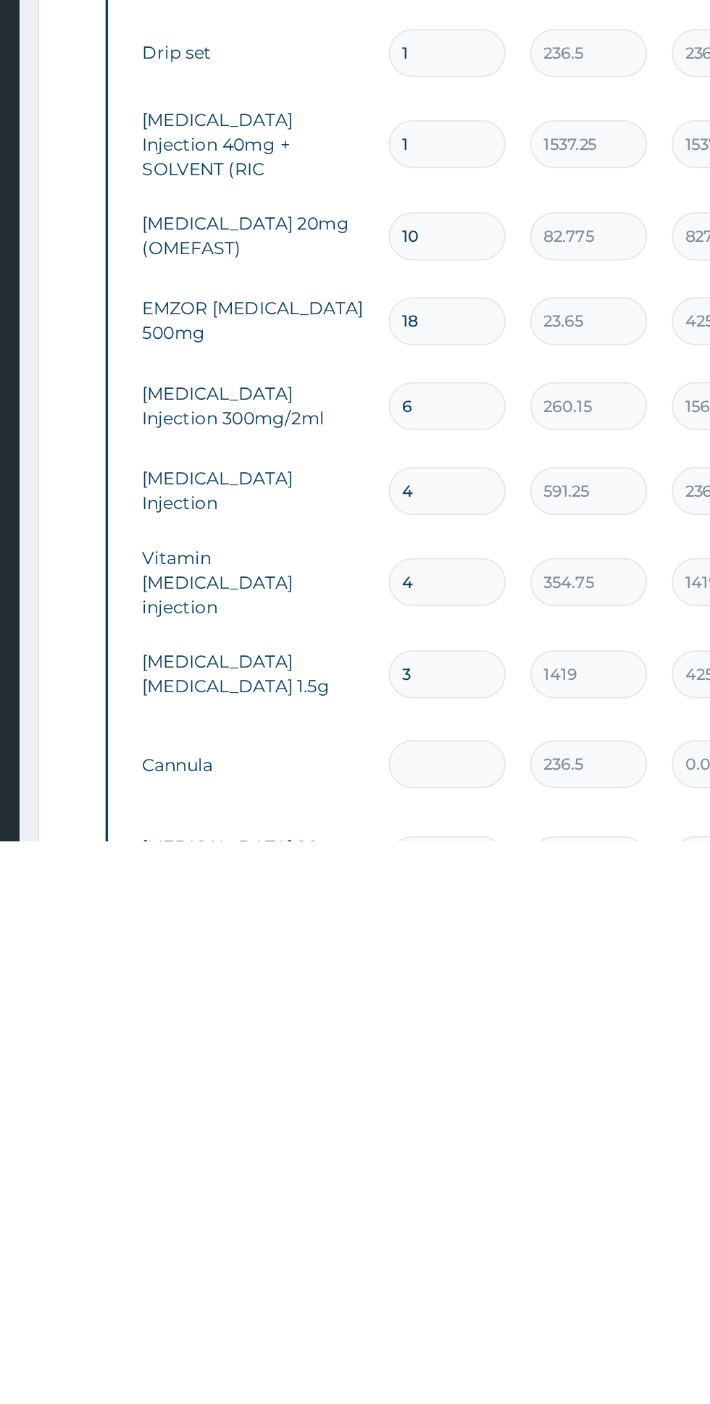
type input "2"
type input "473.00"
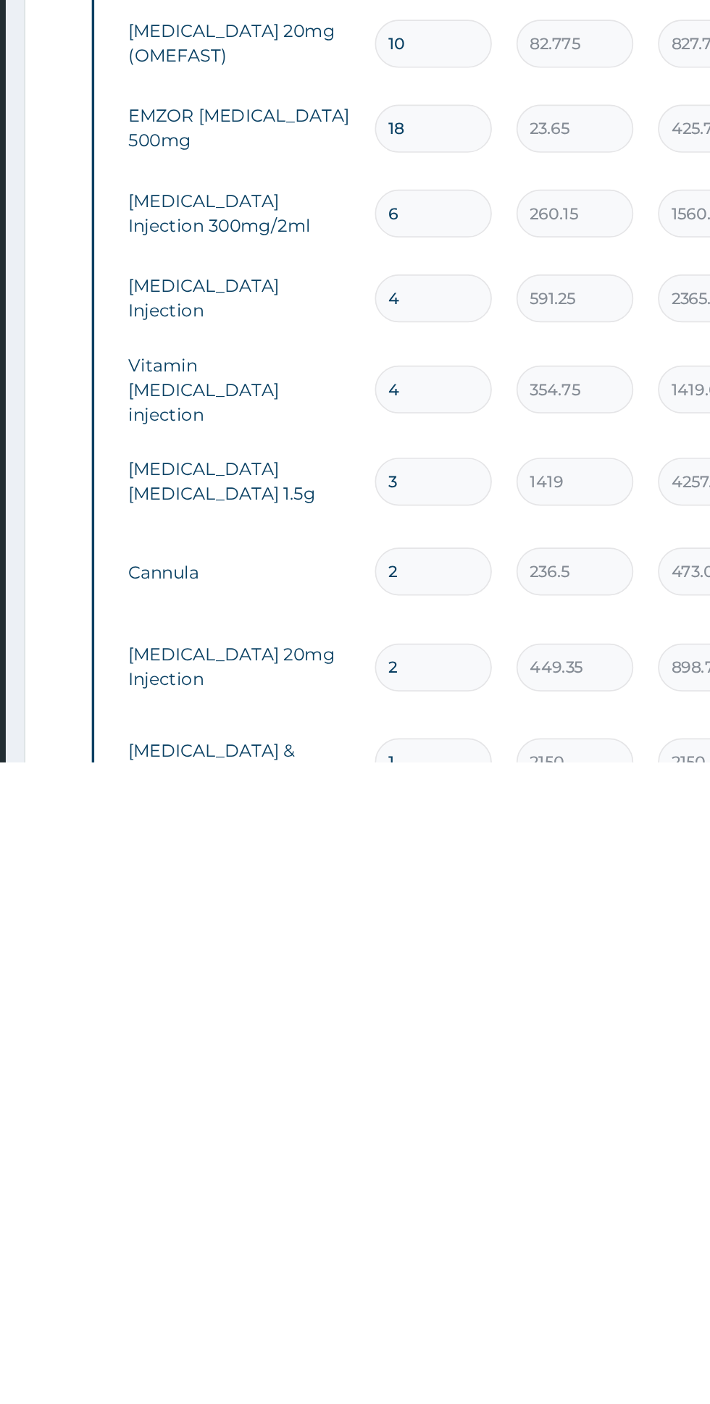
click at [427, 1335] on input "2" at bounding box center [418, 1349] width 69 height 28
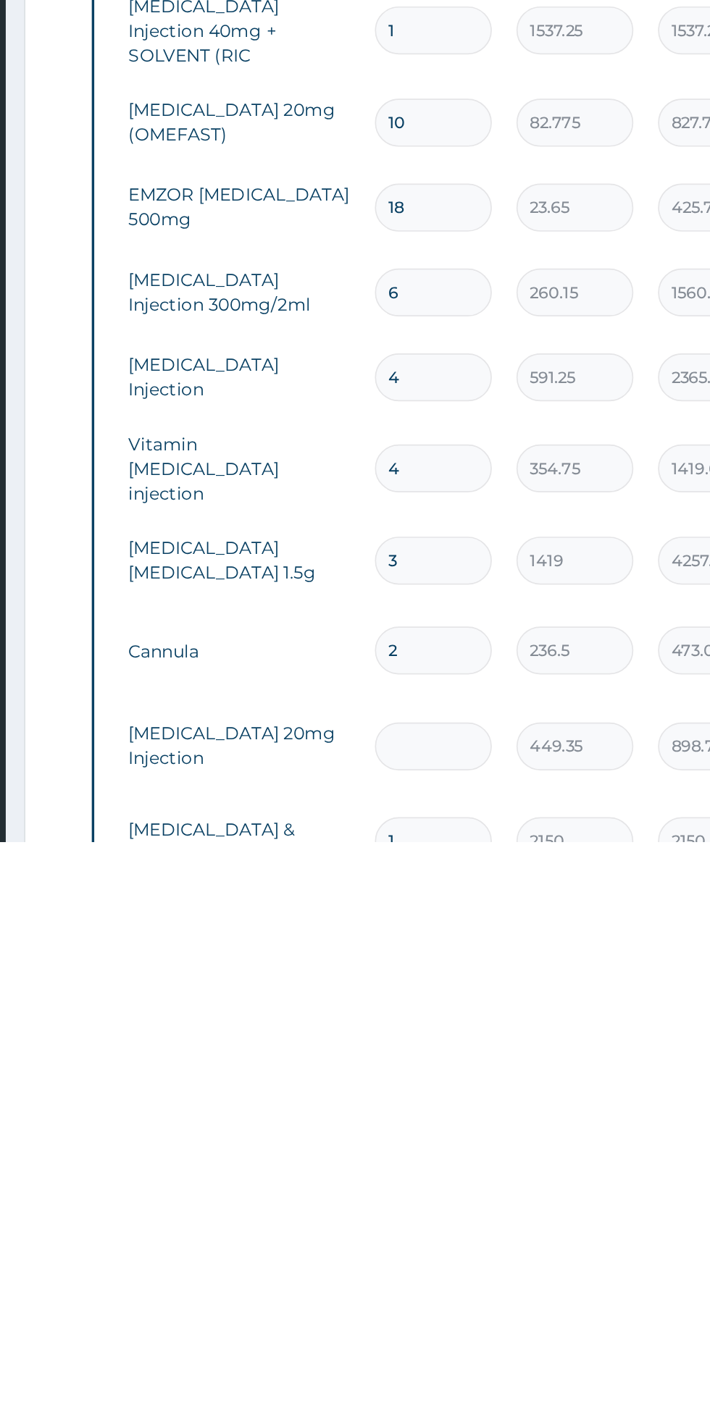
type input "0.00"
type input "4"
type input "1797.40"
type input "4"
click at [442, 1278] on input "2" at bounding box center [418, 1292] width 69 height 28
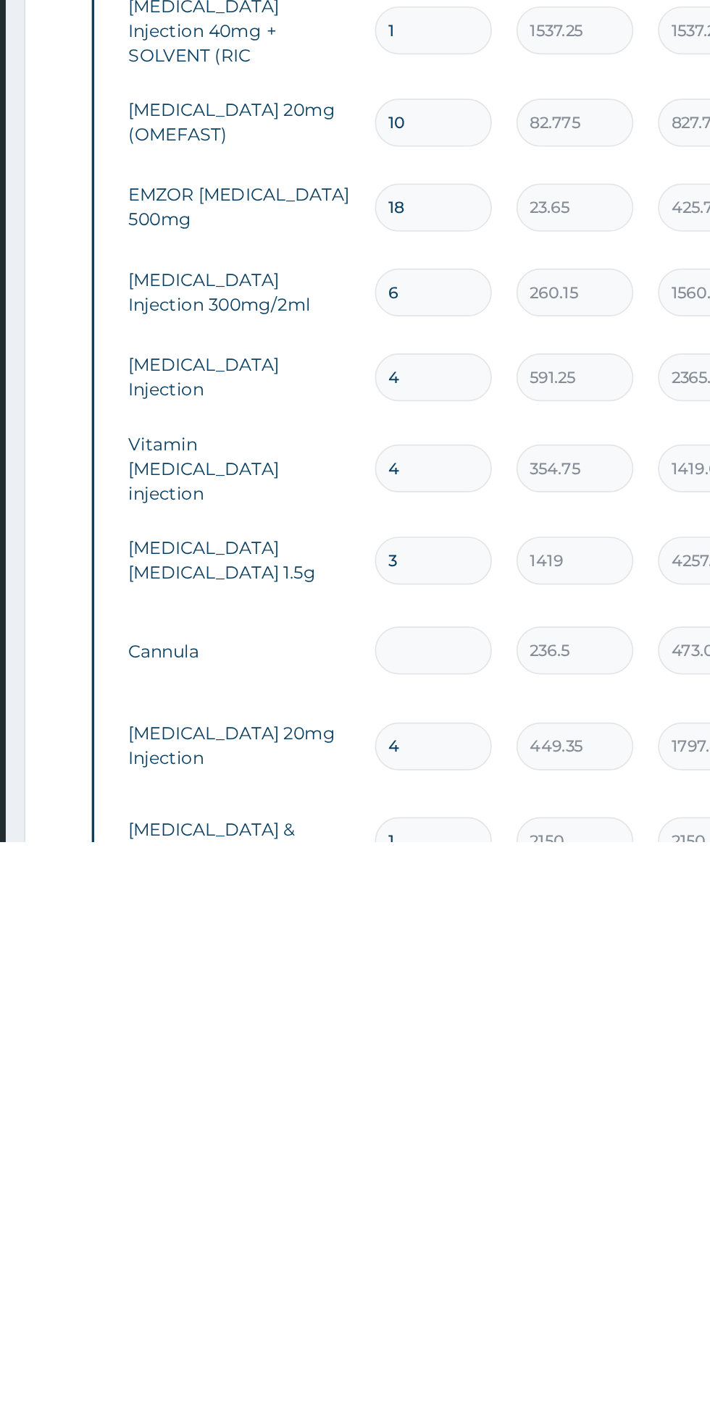
type input "0.00"
type input "1"
type input "236.50"
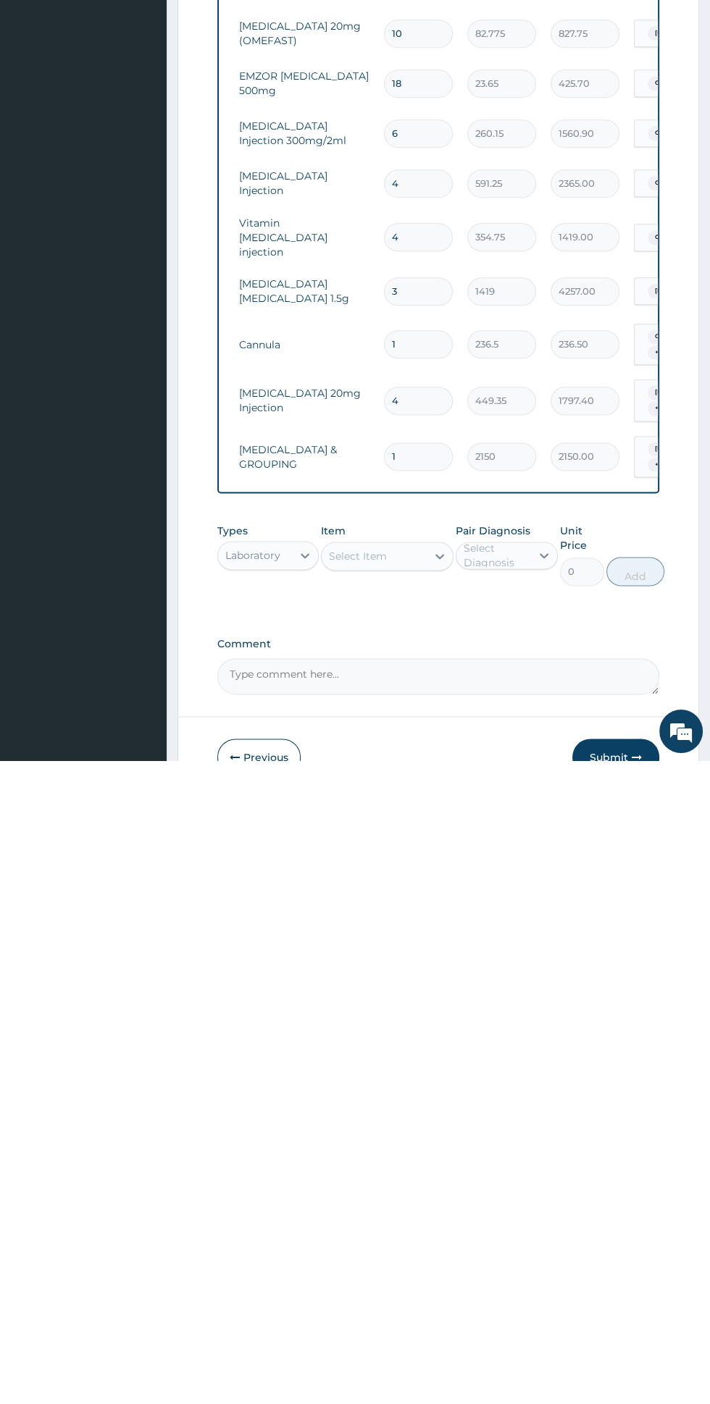
scroll to position [801, 0]
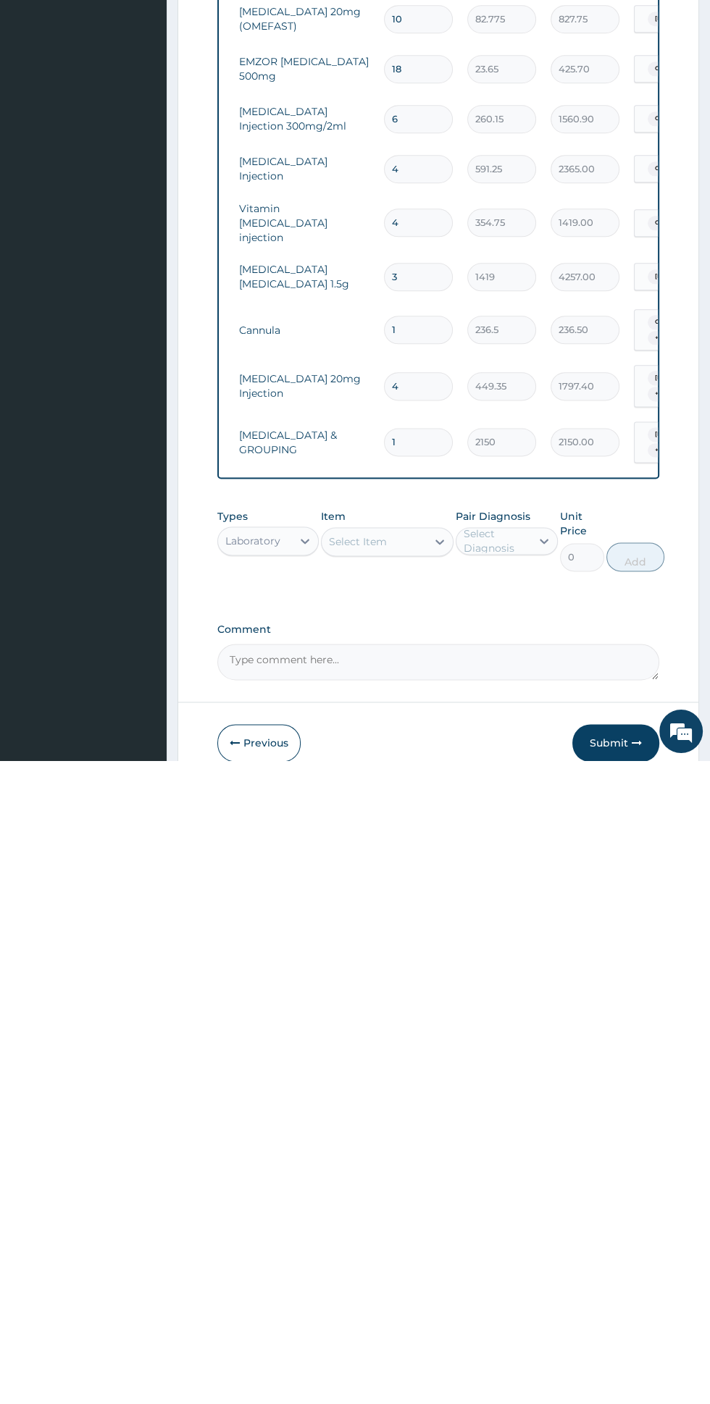
type input "1"
click at [430, 1072] on input "1" at bounding box center [418, 1086] width 69 height 28
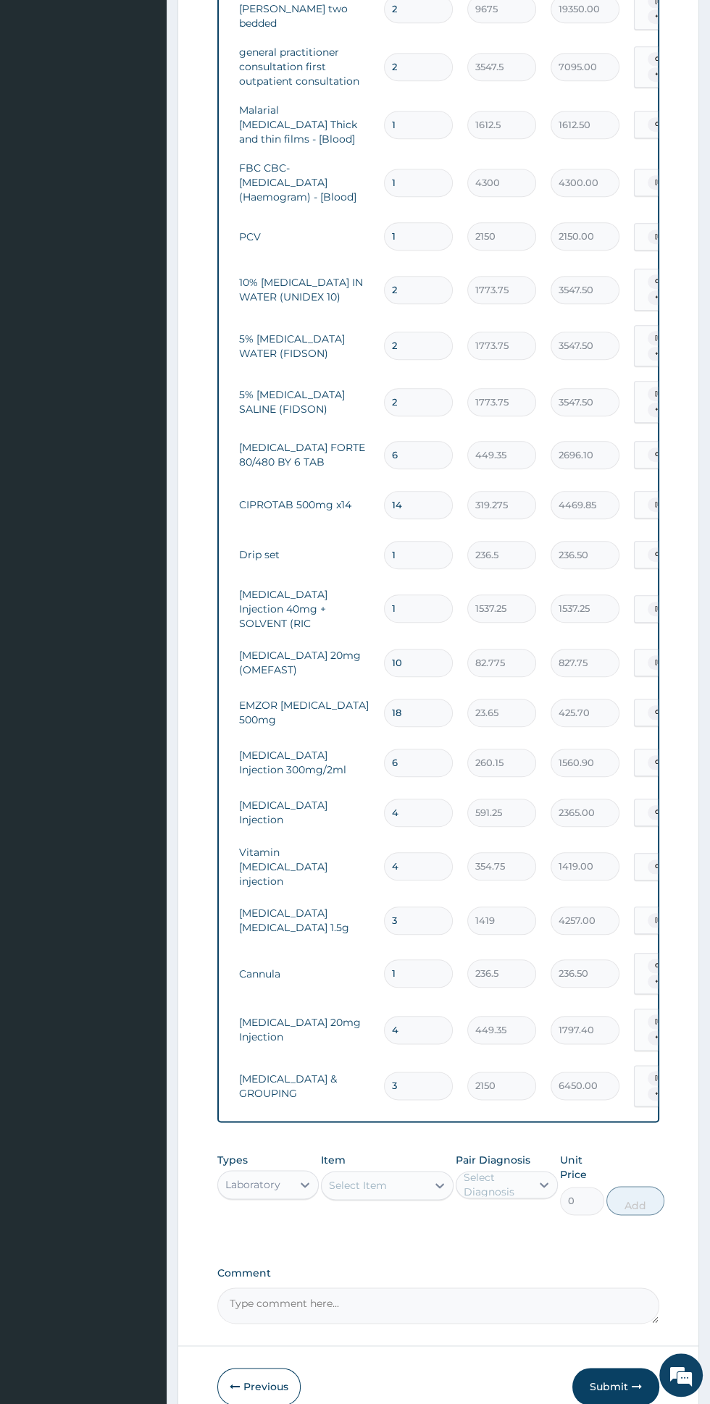
click at [293, 1288] on textarea "Comment" at bounding box center [438, 1306] width 442 height 36
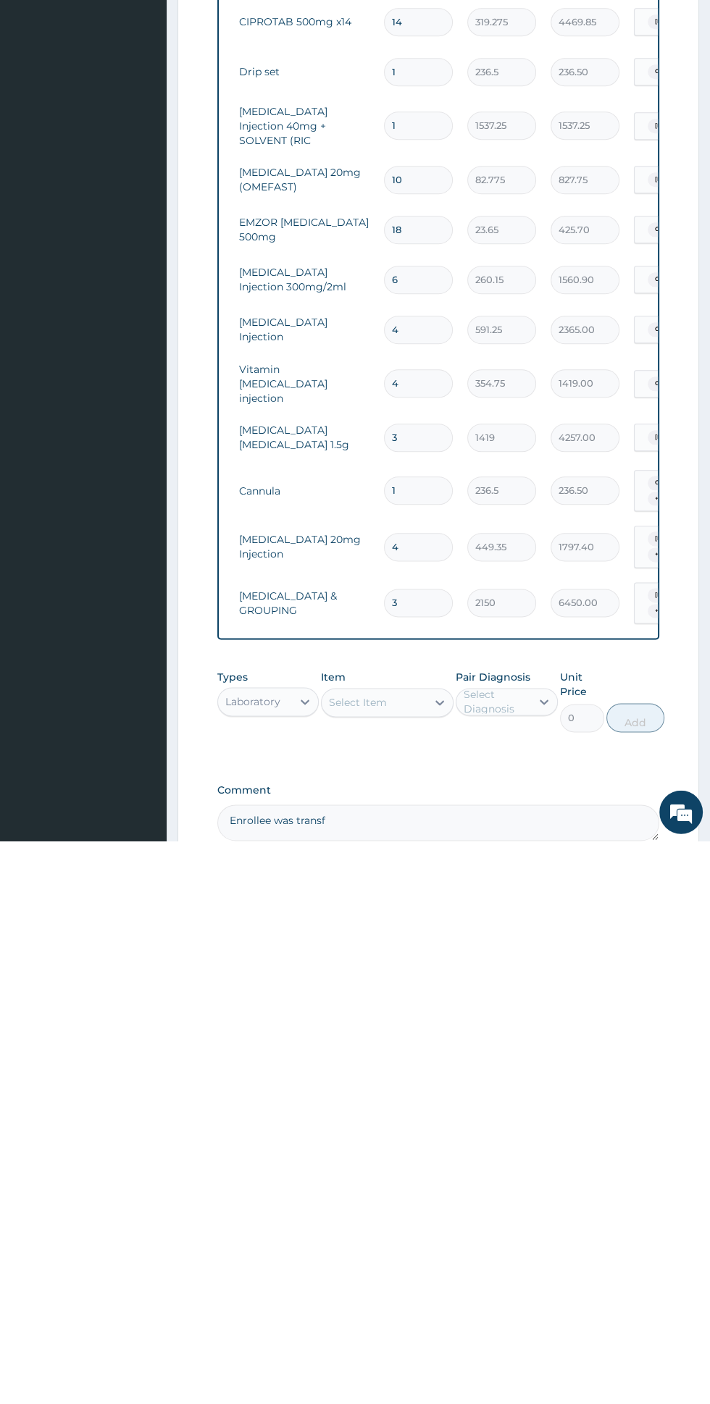
scroll to position [738, 0]
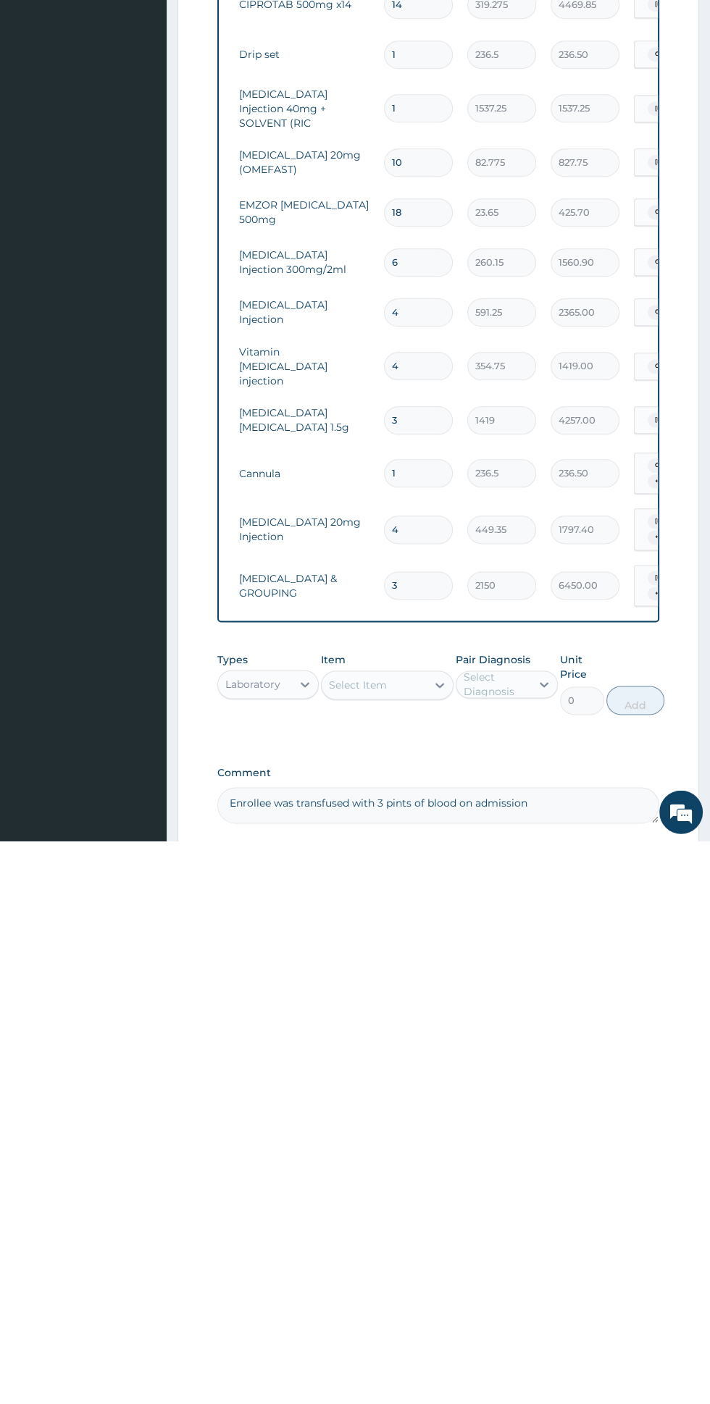
click at [593, 1351] on textarea "Enrollee was transfused with 3 pints of blood on admission" at bounding box center [438, 1369] width 442 height 36
paste textarea "PA/9038F2"
click at [523, 1351] on textarea "Enrollee was transfused with 3 pints of blood on admission PA/9038F2" at bounding box center [438, 1369] width 442 height 36
click at [626, 1351] on textarea "Enrollee was transfused with 3 pints of blood on admission PA/9038F2" at bounding box center [438, 1369] width 442 height 36
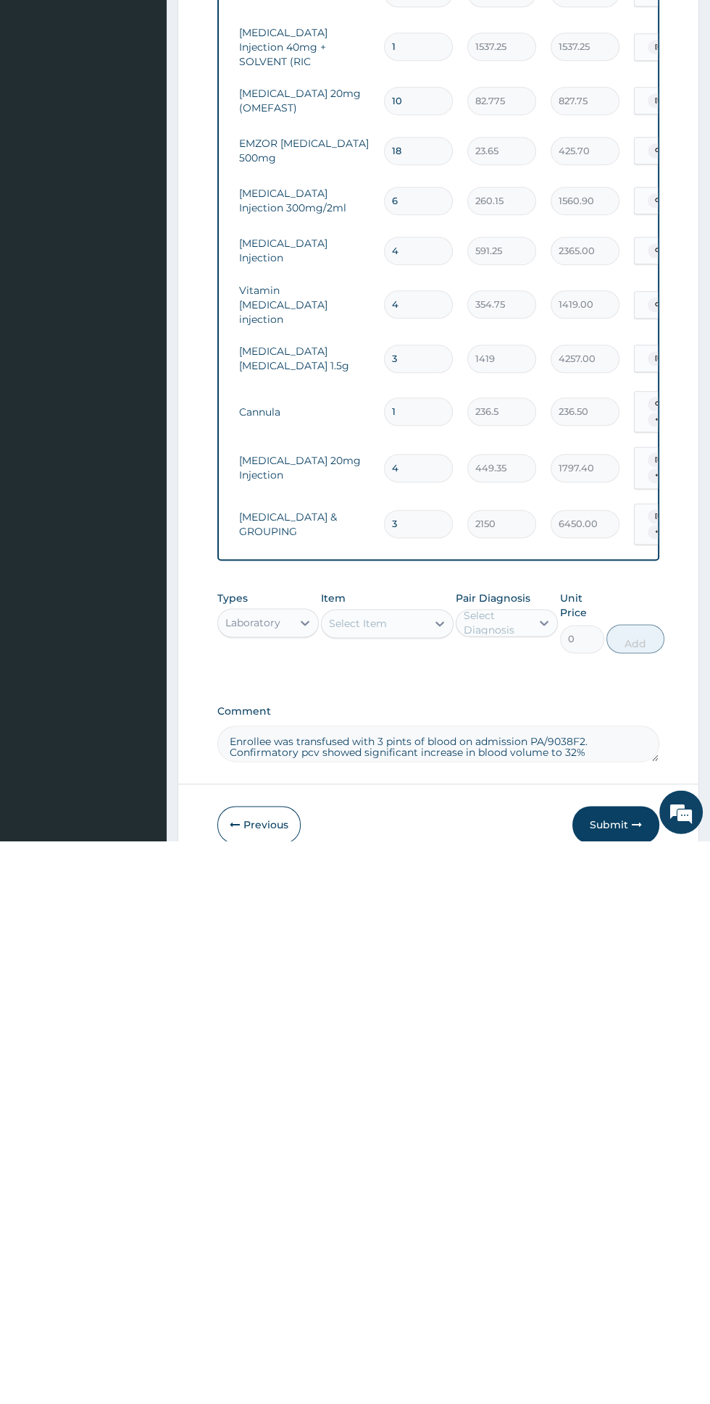
scroll to position [801, 0]
click at [598, 1368] on button "Submit" at bounding box center [615, 1387] width 87 height 38
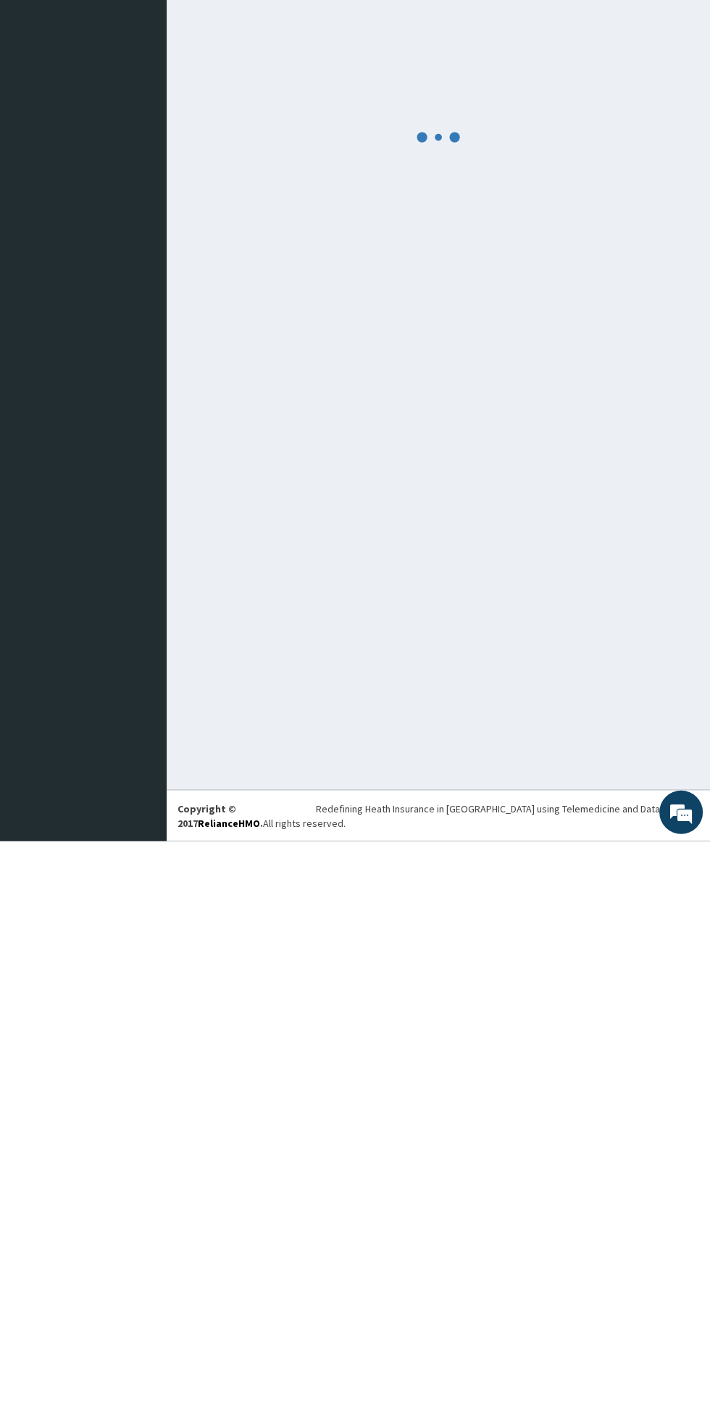
scroll to position [0, 0]
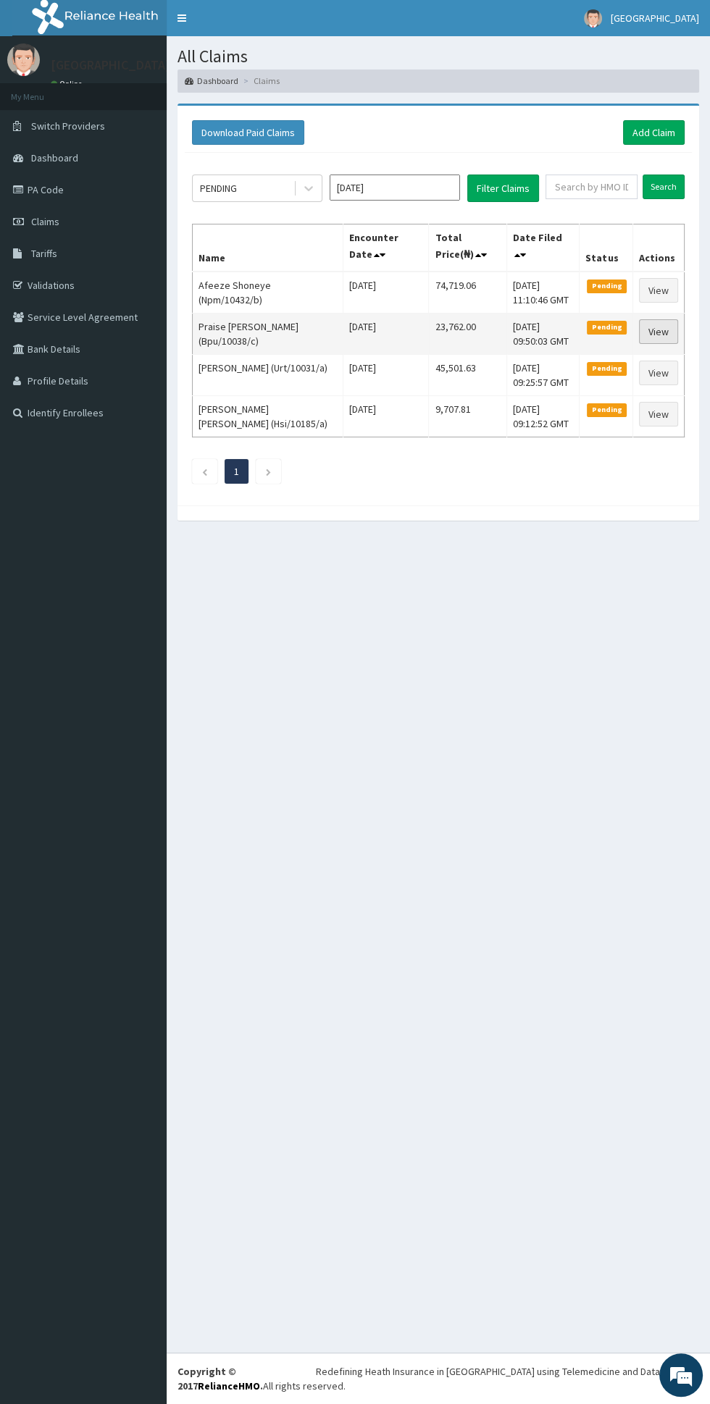
click at [661, 330] on link "View" at bounding box center [658, 331] width 39 height 25
